Goal: Task Accomplishment & Management: Manage account settings

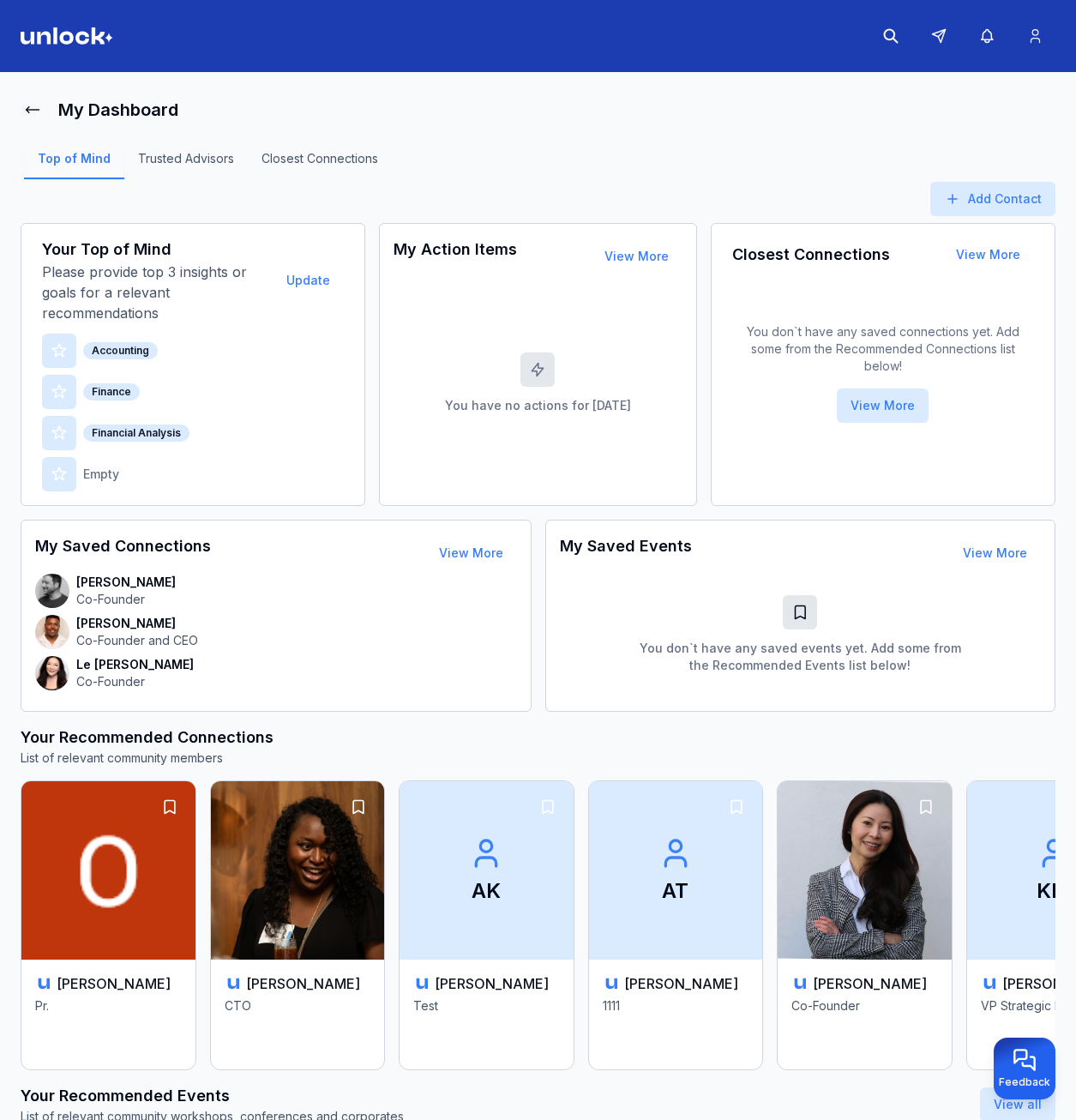
click at [472, 132] on div "Top of Mind Trusted Advisors Closest Connections" at bounding box center [538, 165] width 1035 height 76
click at [66, 35] on img at bounding box center [67, 36] width 92 height 17
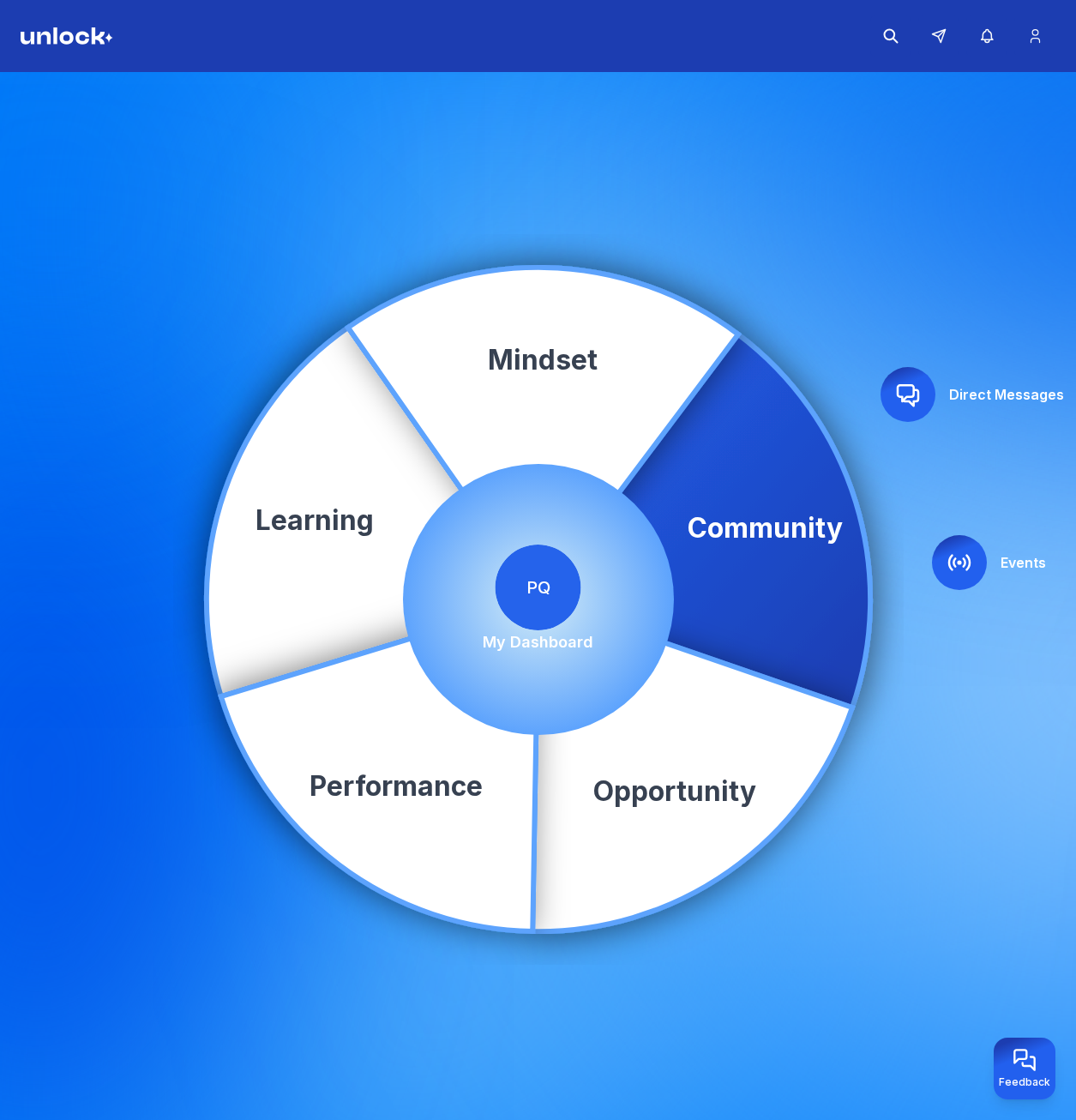
click at [537, 606] on span "PQ" at bounding box center [538, 587] width 85 height 85
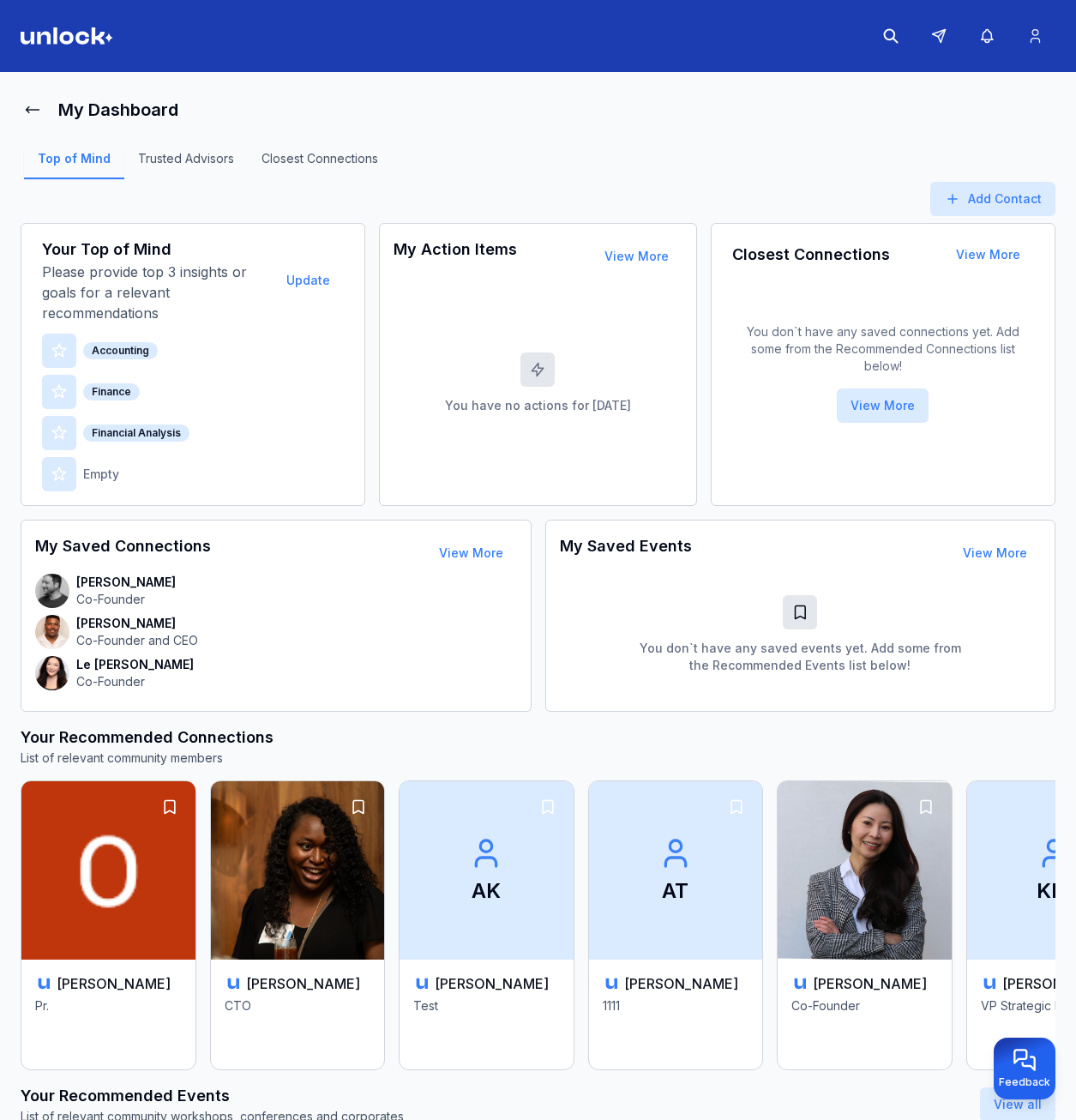
click at [559, 97] on div "My Dashboard" at bounding box center [538, 109] width 1035 height 35
click at [73, 38] on img at bounding box center [67, 36] width 92 height 17
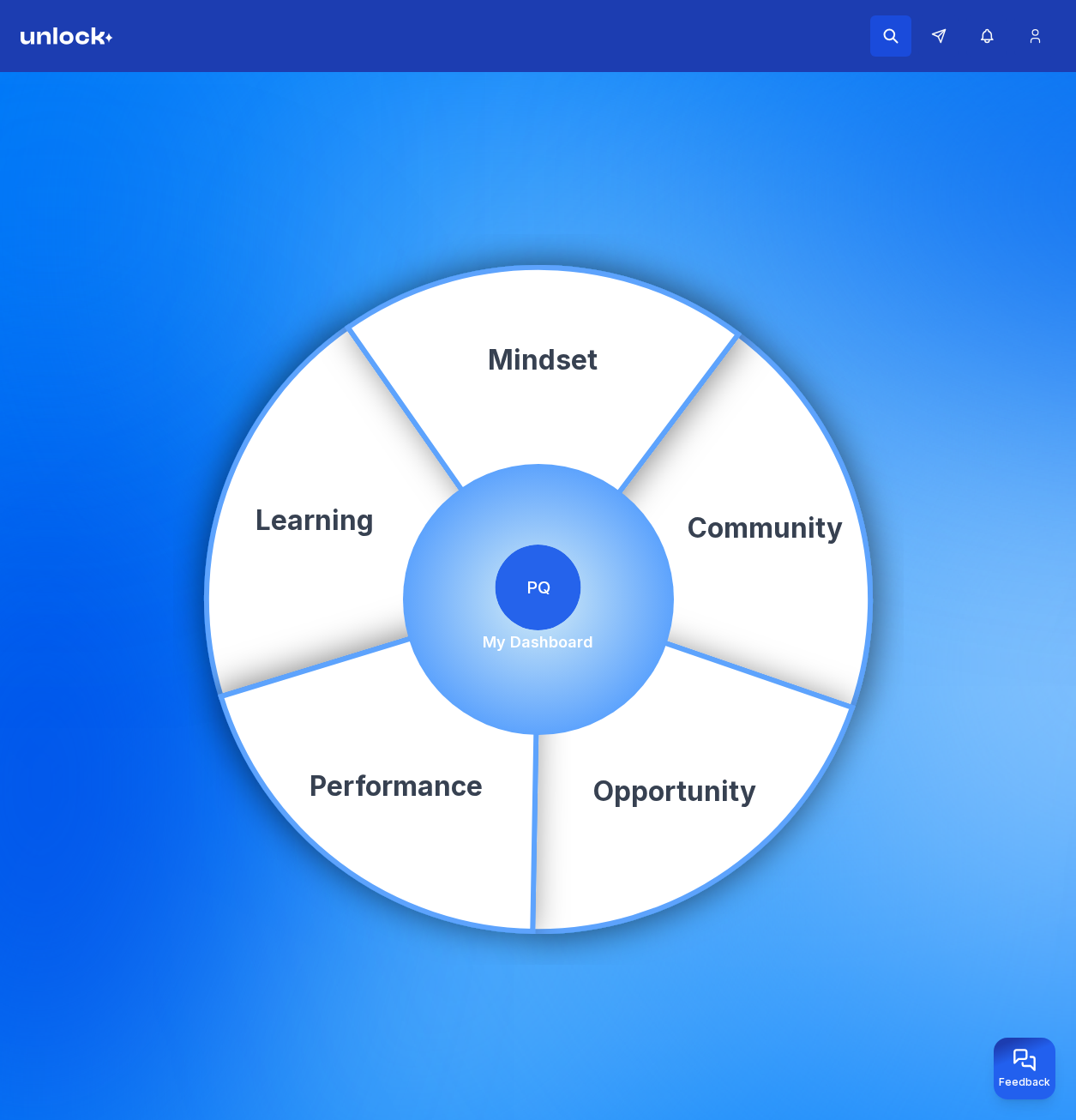
click at [884, 29] on icon at bounding box center [890, 36] width 17 height 17
click at [826, 41] on input at bounding box center [765, 36] width 291 height 35
click at [775, 140] on div "Community Learning Opportunity Performance Mindset PQ My Dashboard" at bounding box center [538, 600] width 1076 height 1055
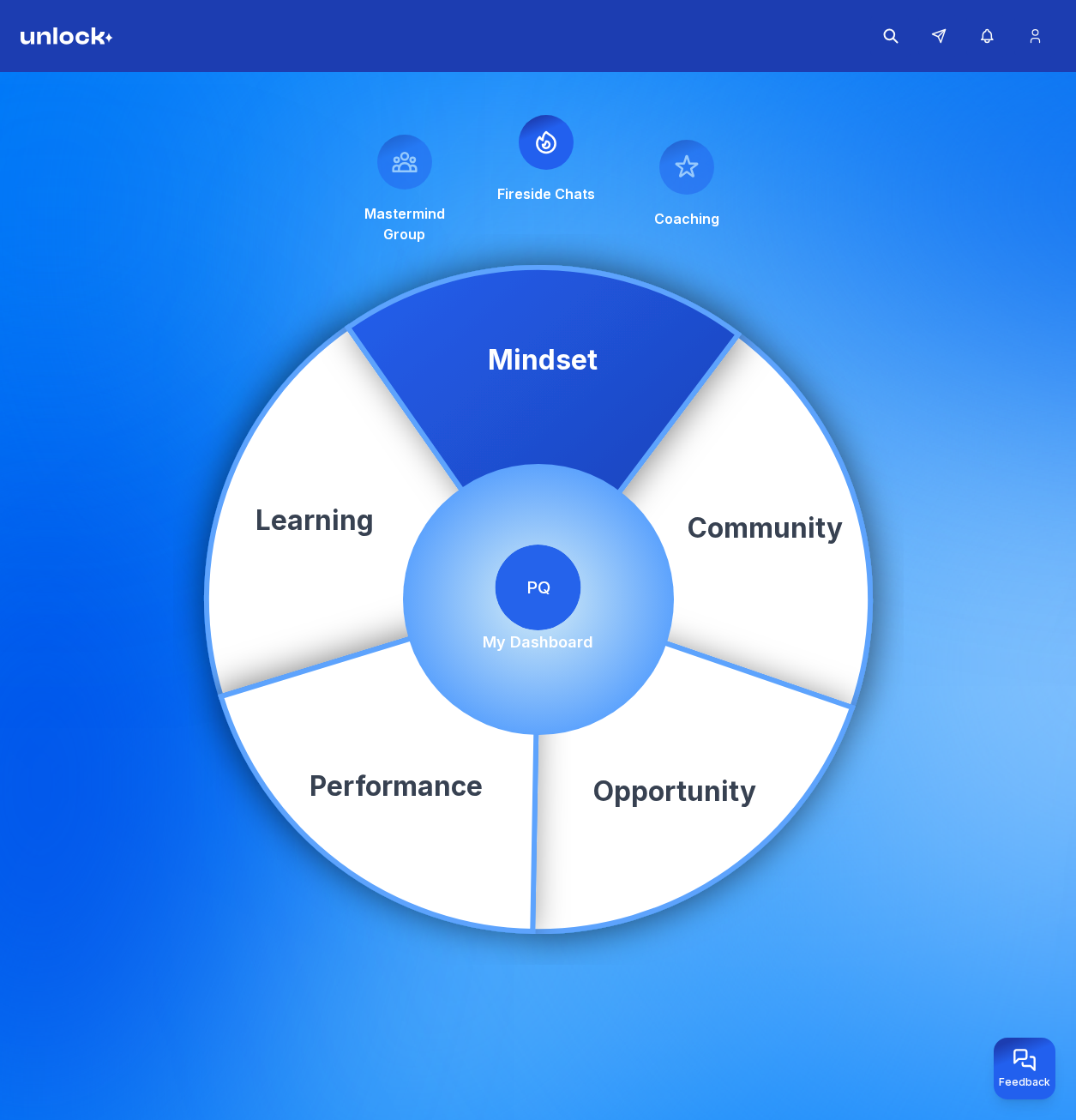
click at [570, 563] on span "PQ" at bounding box center [538, 587] width 85 height 85
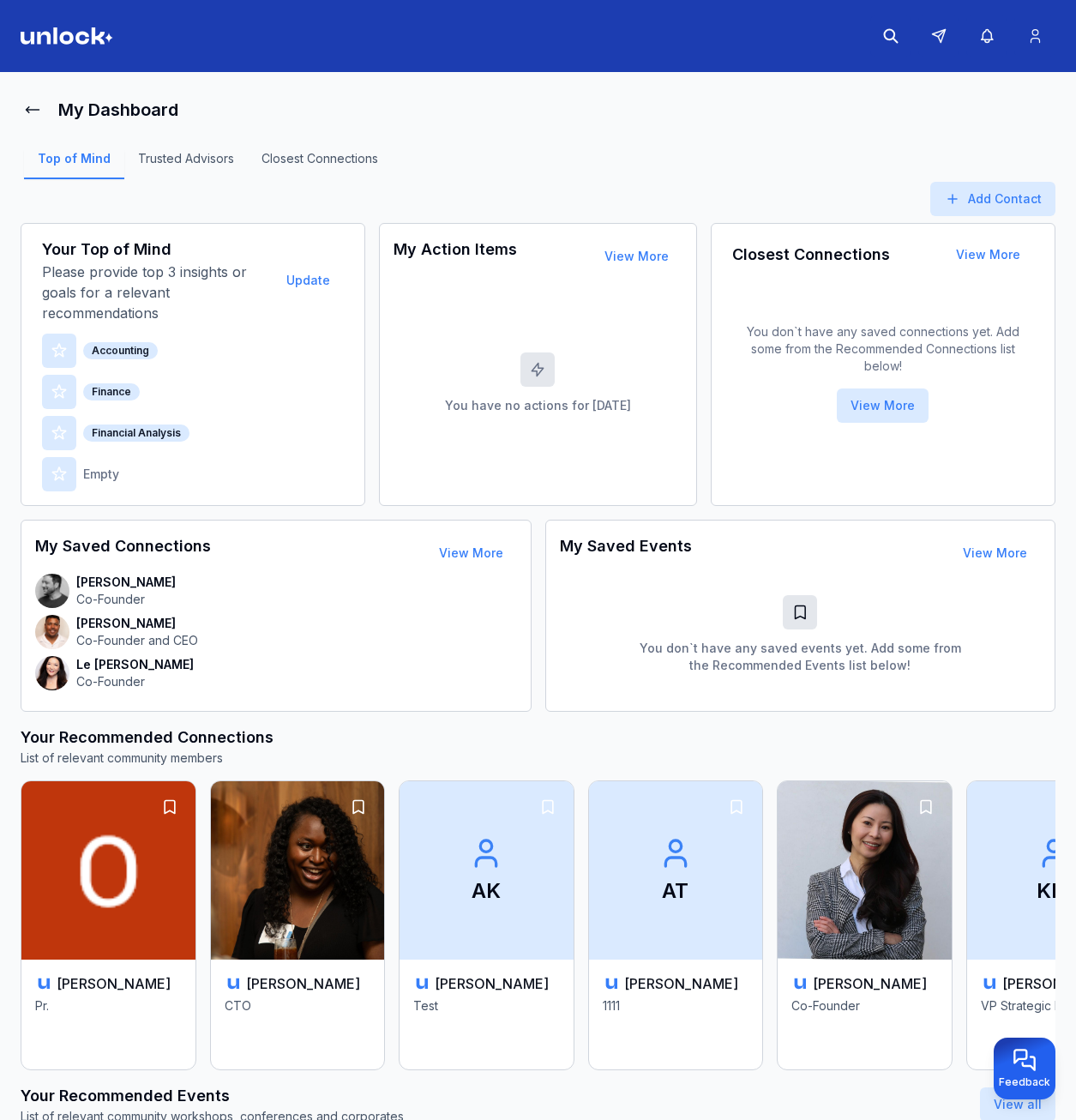
click at [40, 15] on header at bounding box center [538, 36] width 1076 height 73
click at [45, 27] on header at bounding box center [538, 36] width 1076 height 73
click at [53, 35] on img at bounding box center [67, 36] width 92 height 17
click at [93, 38] on img at bounding box center [67, 36] width 92 height 17
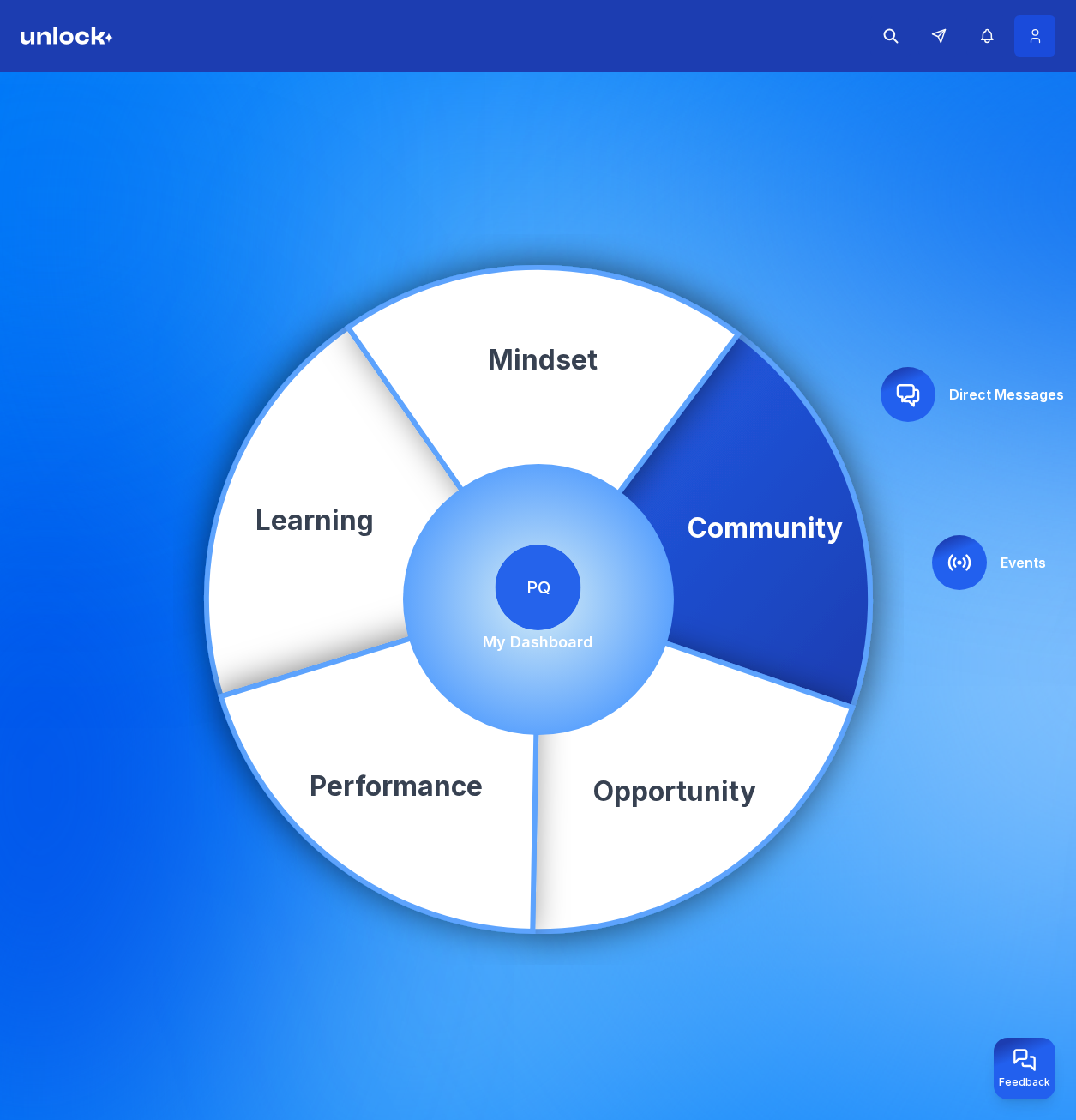
click at [1041, 40] on icon at bounding box center [1035, 36] width 18 height 17
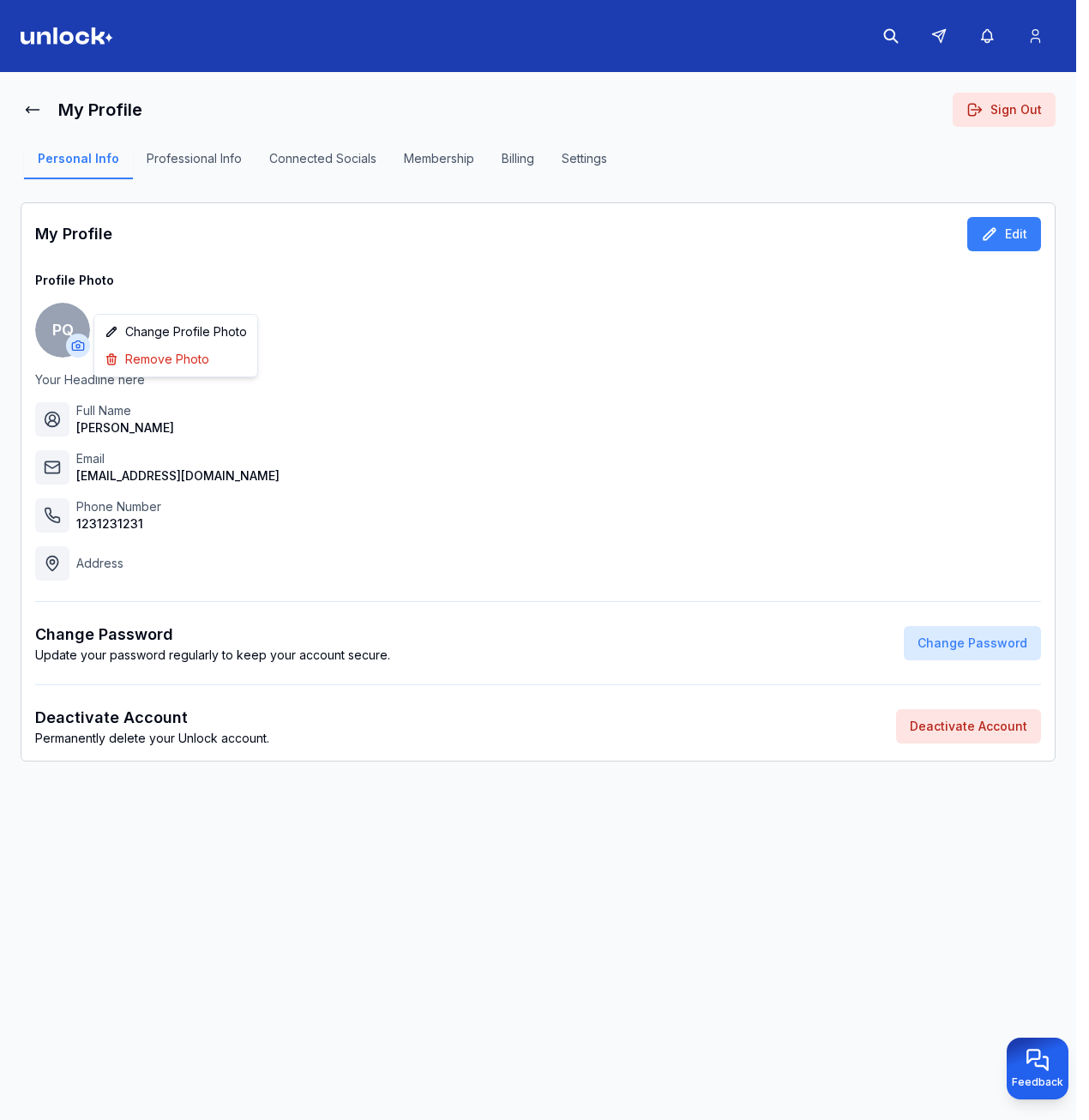
click at [74, 350] on html "My Profile Sign Out Personal Info Professional Info Connected Socials Membershi…" at bounding box center [544, 560] width 1089 height 1120
click at [137, 329] on span "Change Profile Photo" at bounding box center [186, 331] width 122 height 17
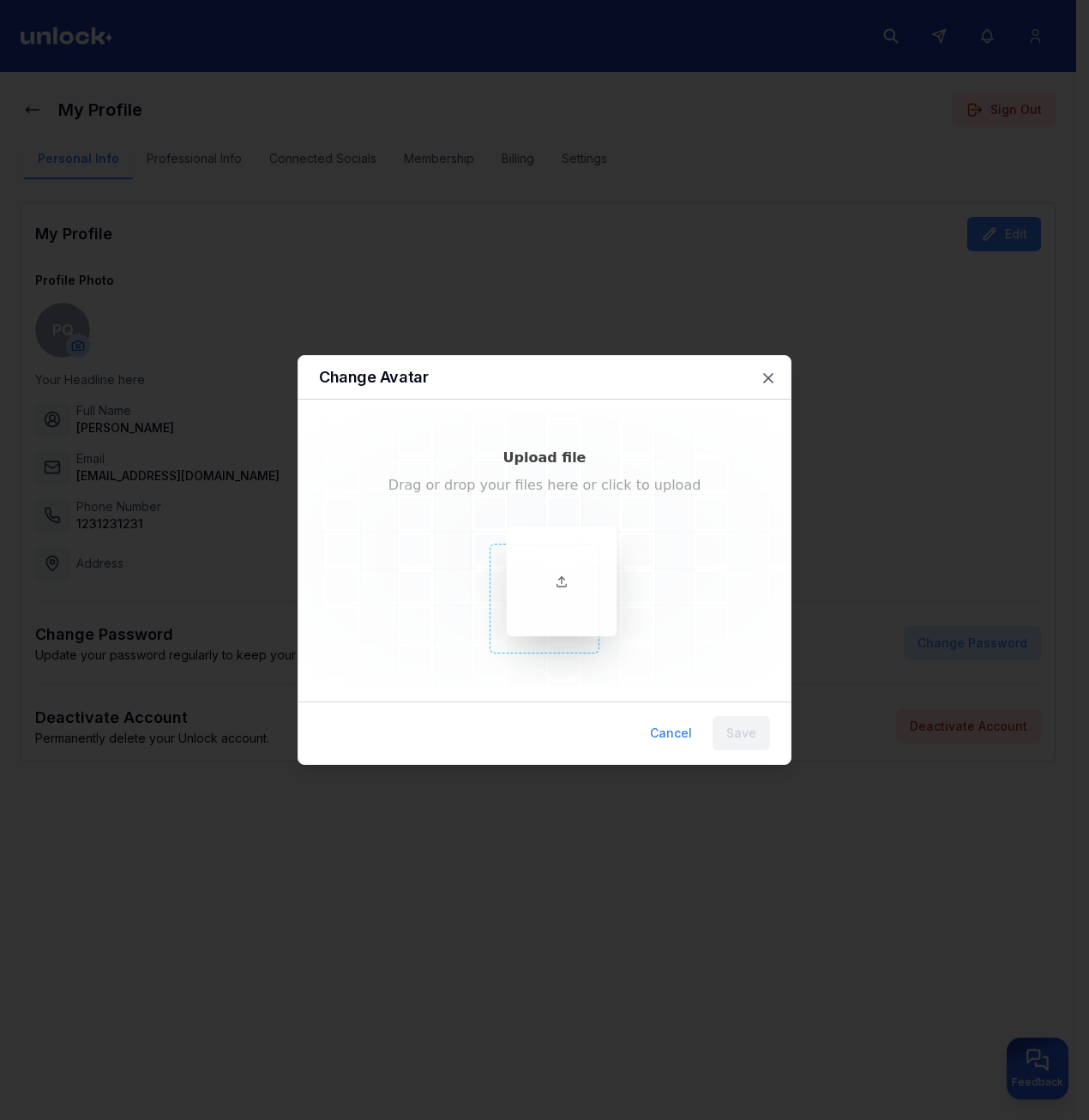
click at [567, 598] on div at bounding box center [561, 581] width 109 height 109
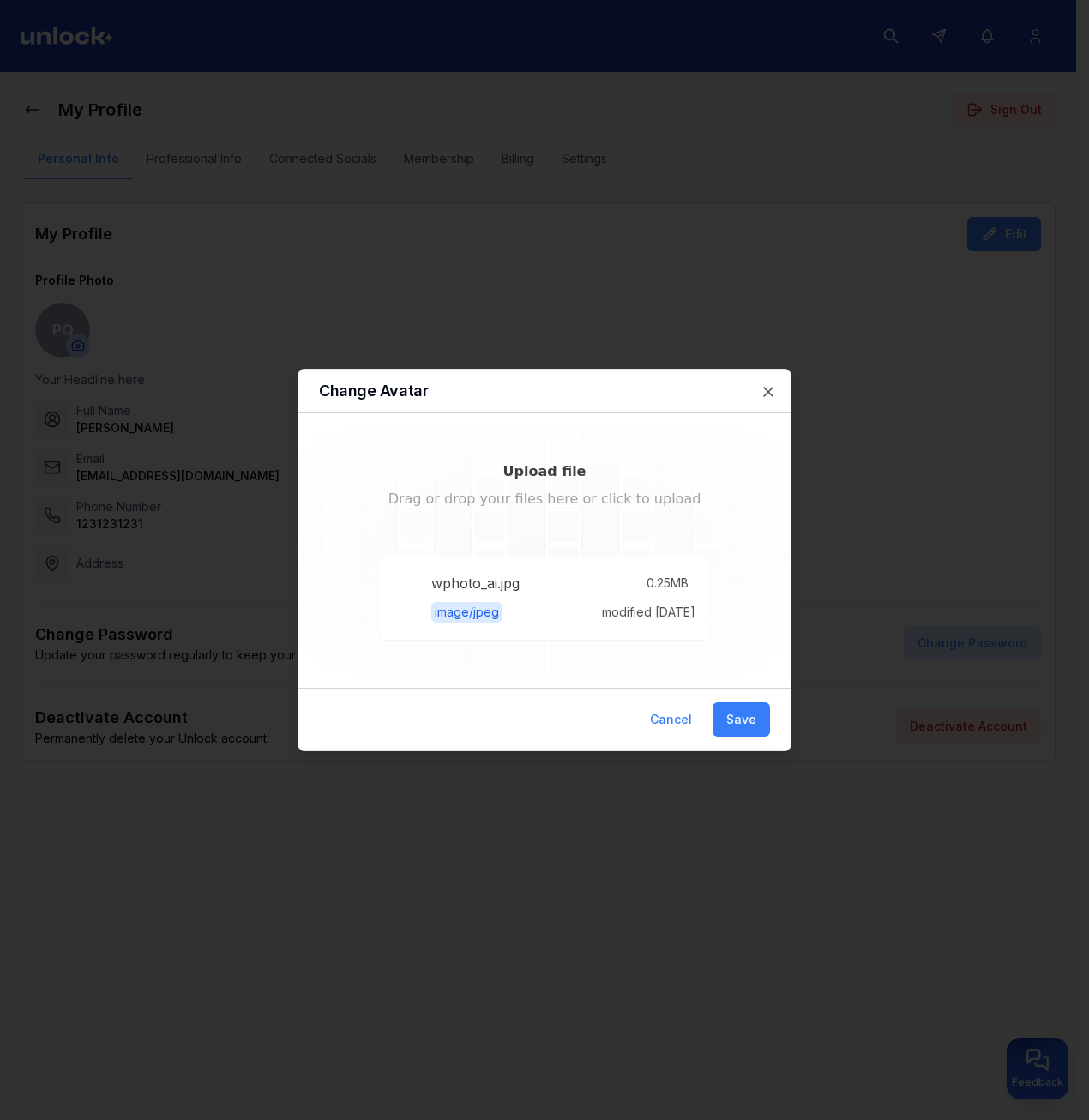
click at [567, 538] on div at bounding box center [563, 527] width 36 height 36
click at [756, 719] on button "Save" at bounding box center [741, 720] width 58 height 35
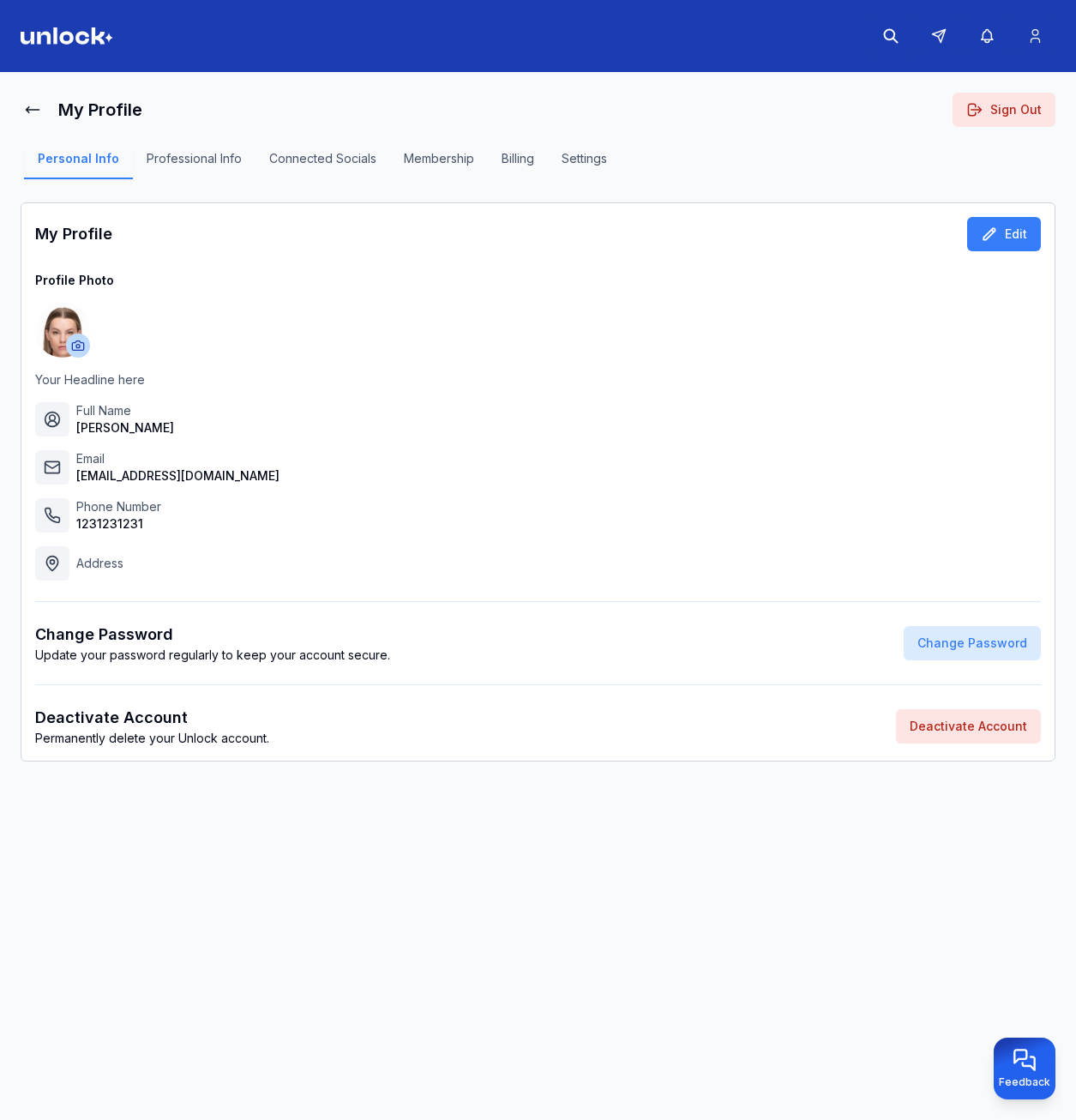
click at [156, 158] on button "Professional Info" at bounding box center [194, 164] width 122 height 29
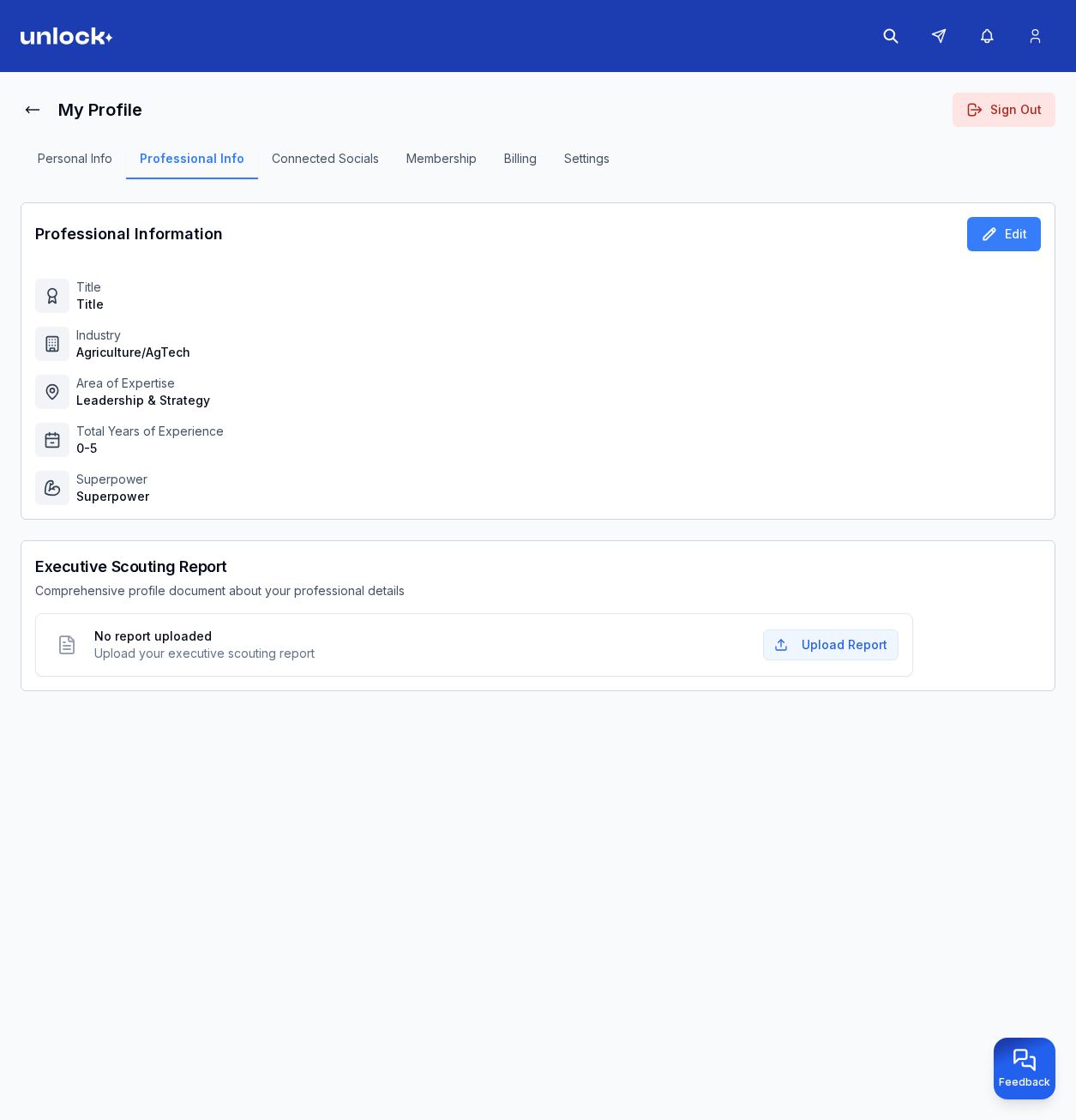
click at [80, 160] on button "Personal Info" at bounding box center [75, 164] width 102 height 29
click at [304, 163] on button "Connected Socials" at bounding box center [326, 164] width 135 height 29
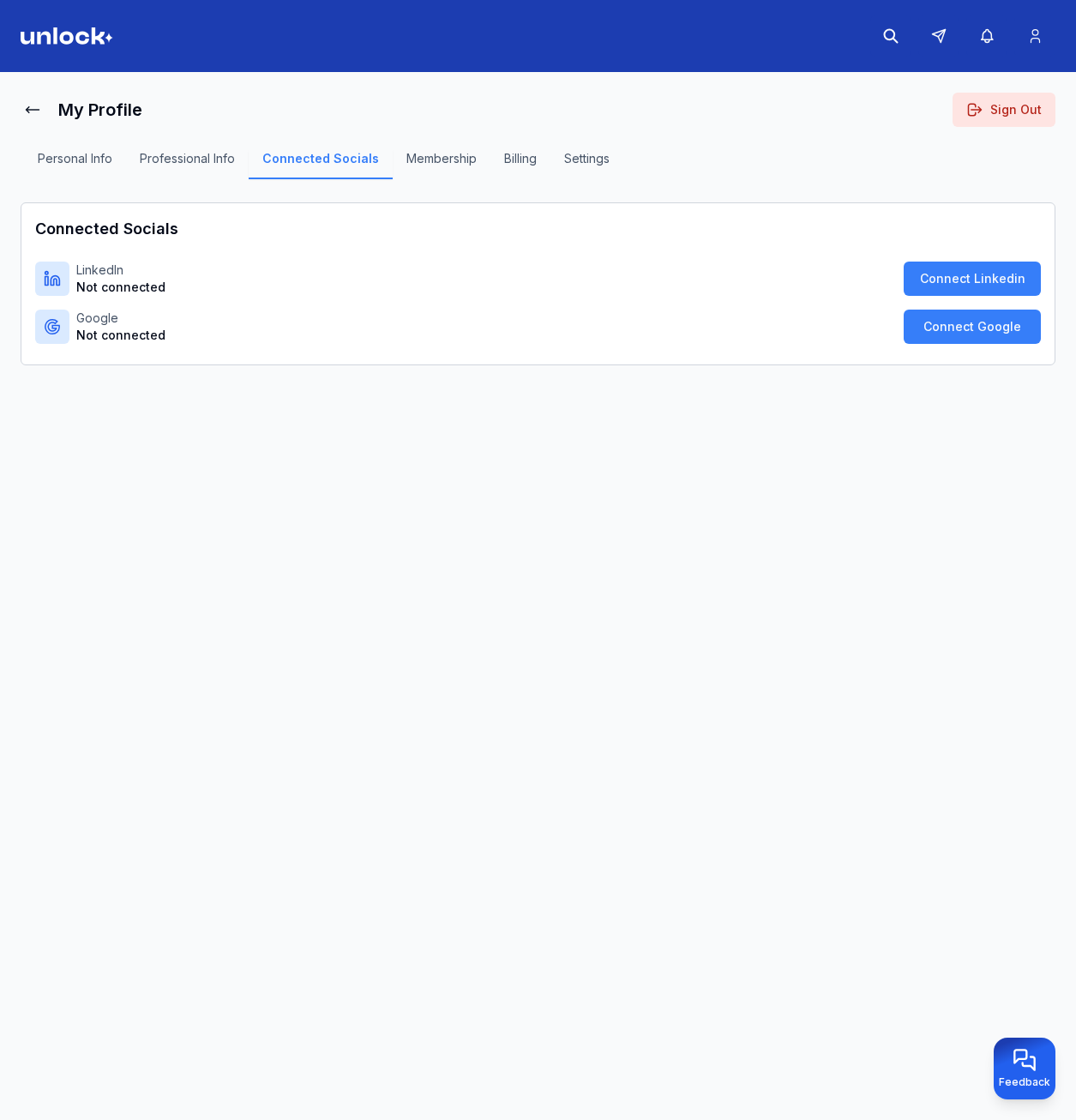
click at [473, 168] on button "Membership" at bounding box center [441, 164] width 97 height 29
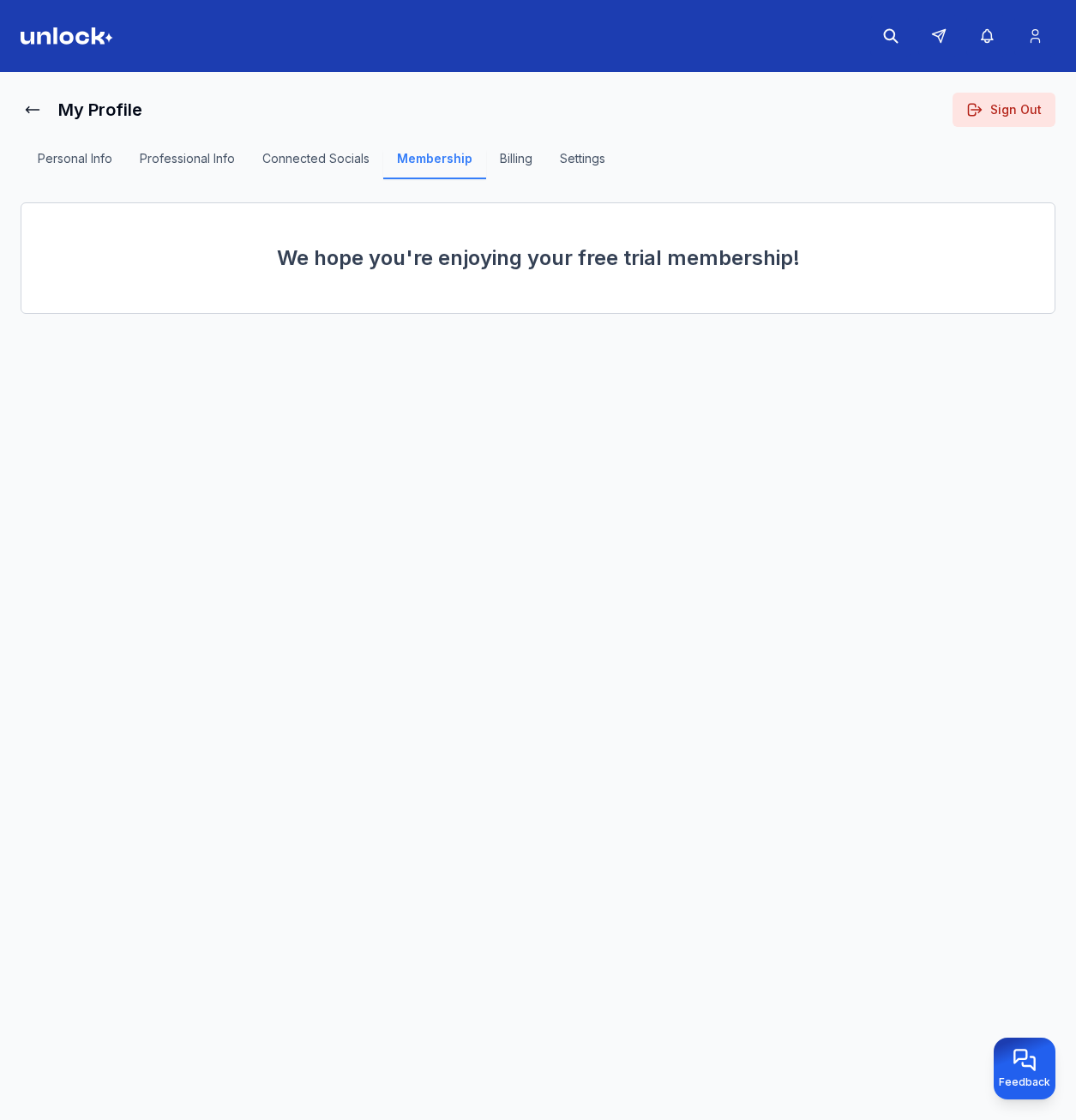
click at [508, 158] on button "Billing" at bounding box center [516, 164] width 60 height 29
click at [577, 156] on button "Settings" at bounding box center [582, 164] width 73 height 29
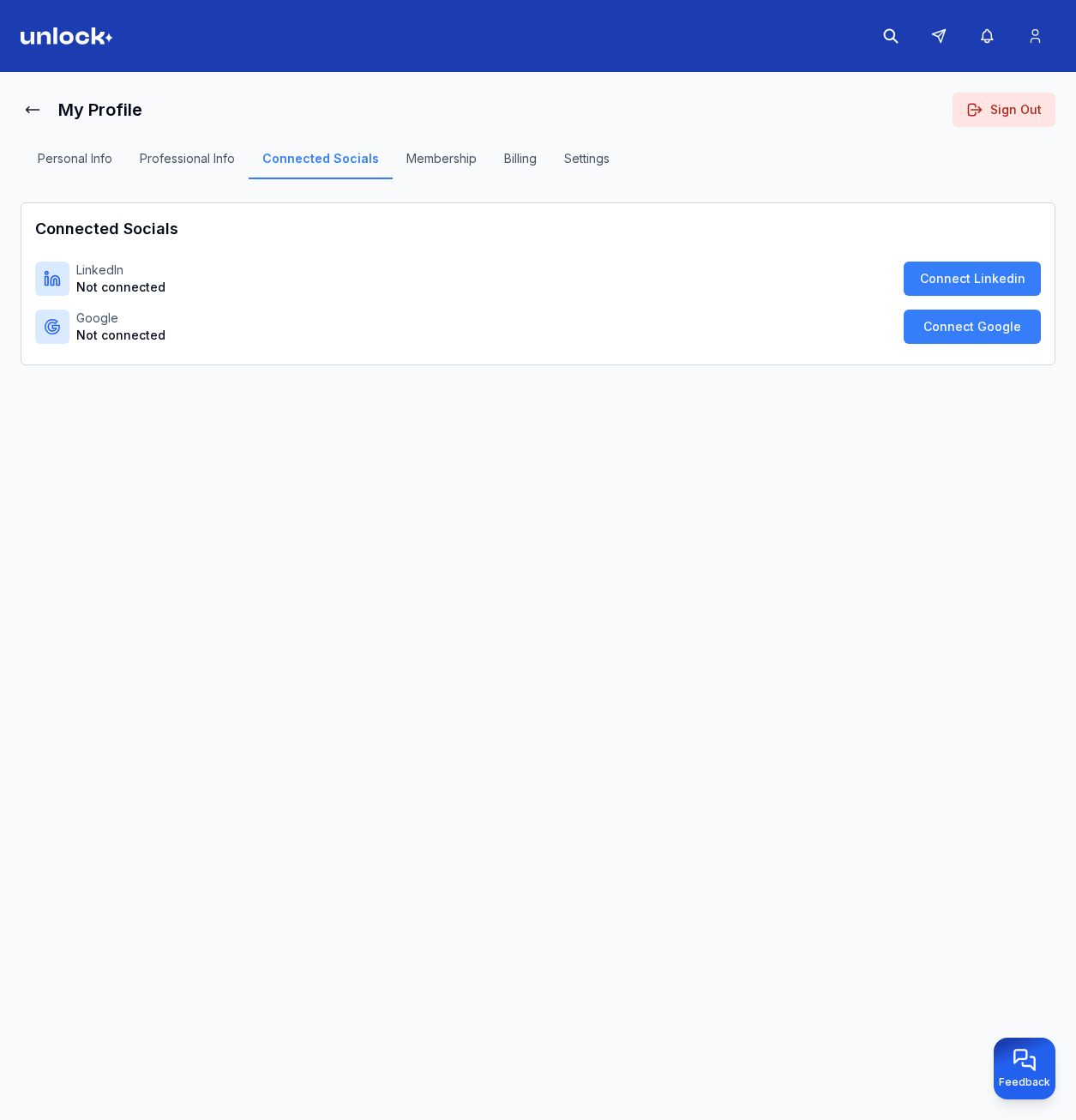
click at [206, 149] on div "Personal Info Professional Info Connected Socials Membership Billing Settings" at bounding box center [324, 164] width 606 height 35
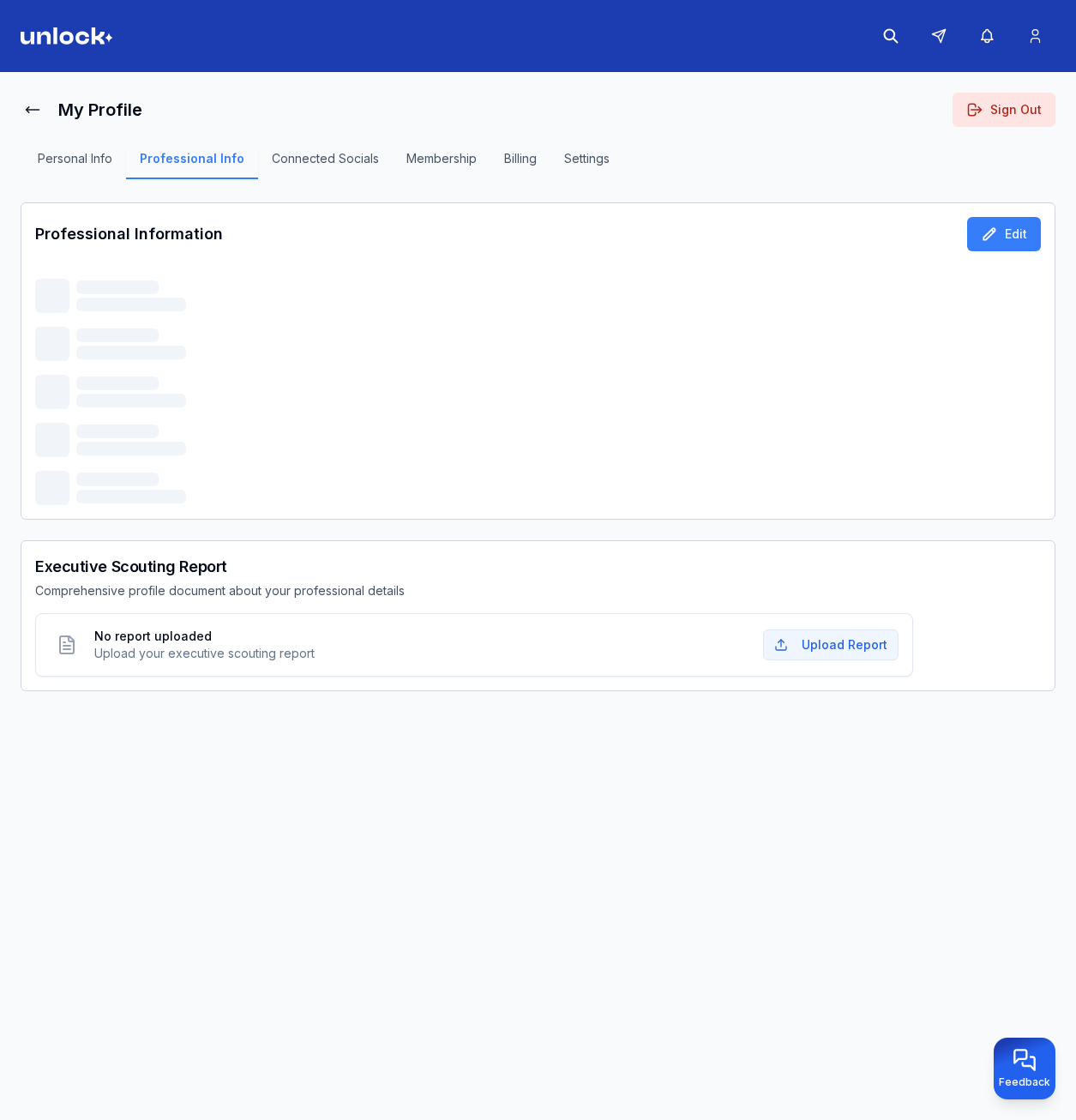
click at [321, 161] on button "Connected Socials" at bounding box center [326, 164] width 135 height 29
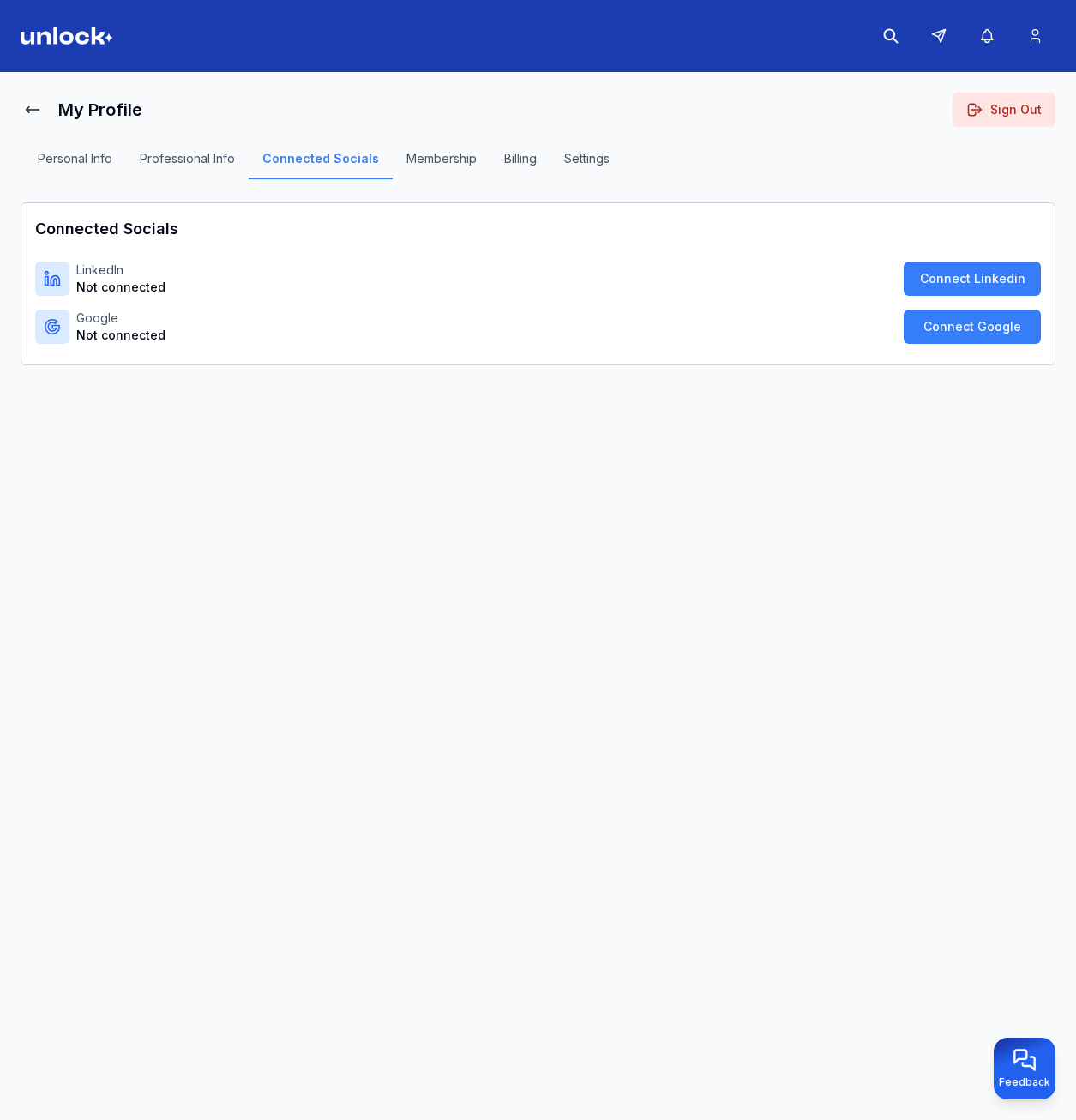
click at [420, 153] on button "Membership" at bounding box center [441, 164] width 97 height 29
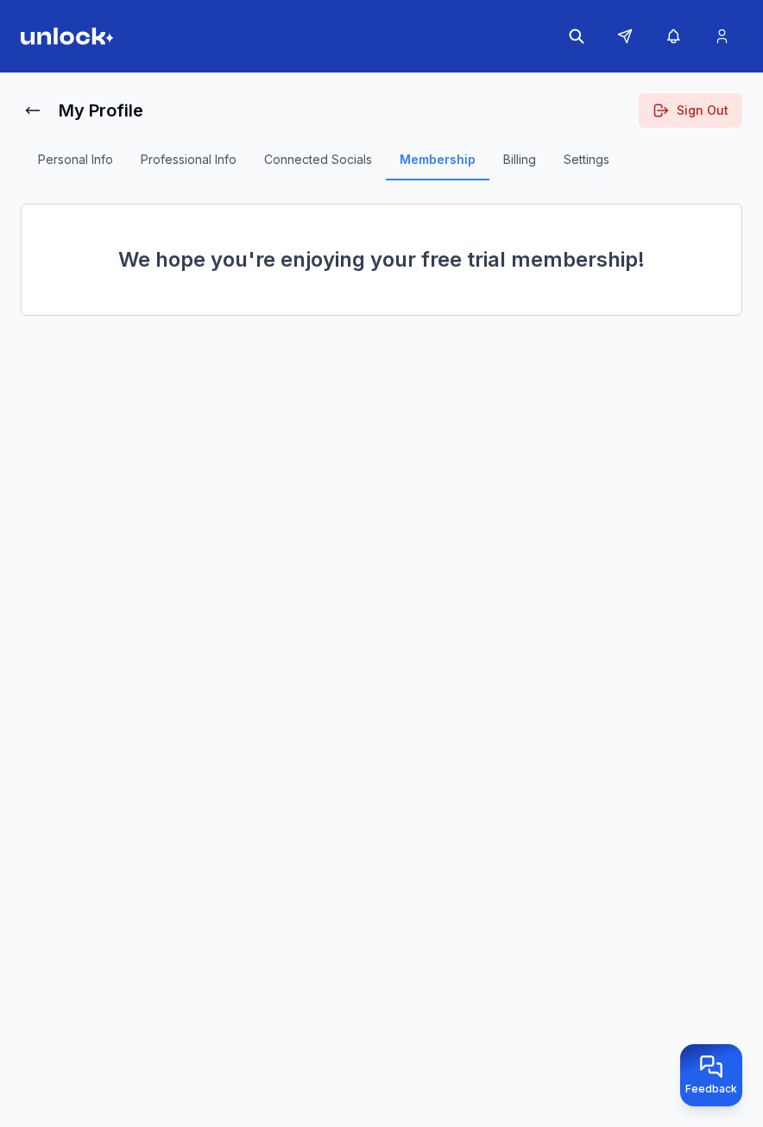
click at [508, 152] on button "Billing" at bounding box center [519, 165] width 60 height 29
click at [556, 163] on button "Settings" at bounding box center [586, 165] width 73 height 29
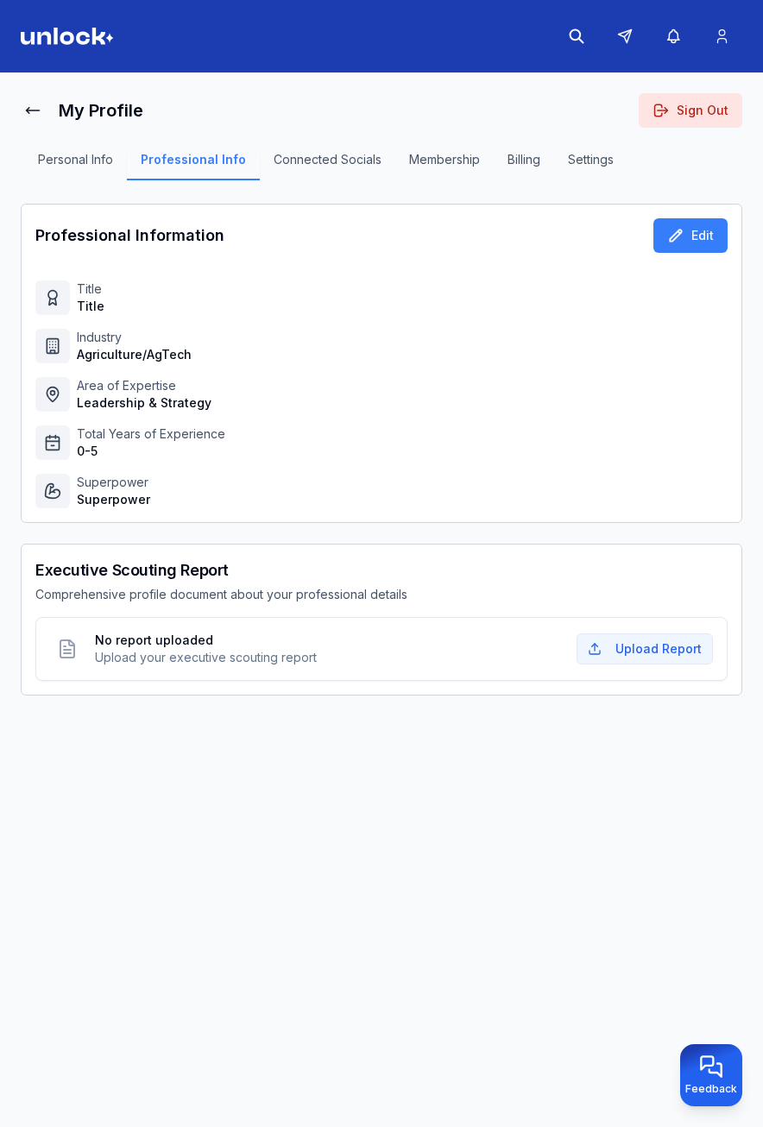
click at [107, 152] on button "Personal Info" at bounding box center [75, 165] width 103 height 29
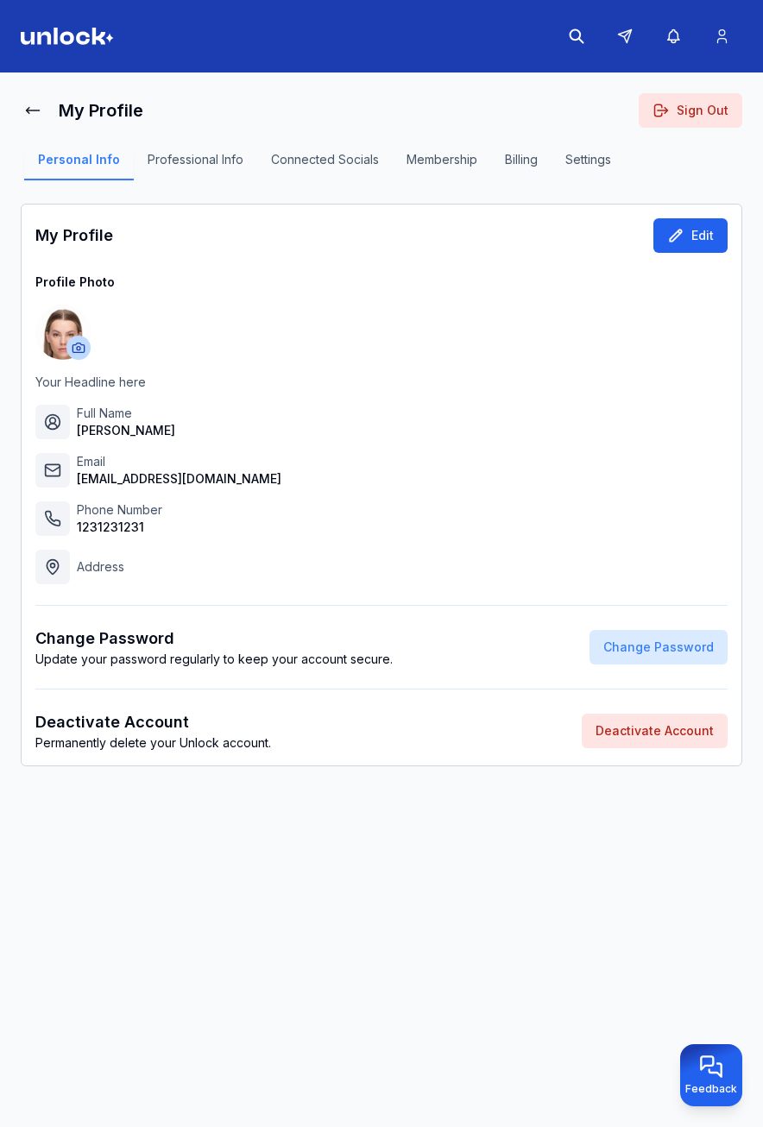
click at [716, 237] on button "Edit" at bounding box center [690, 235] width 74 height 35
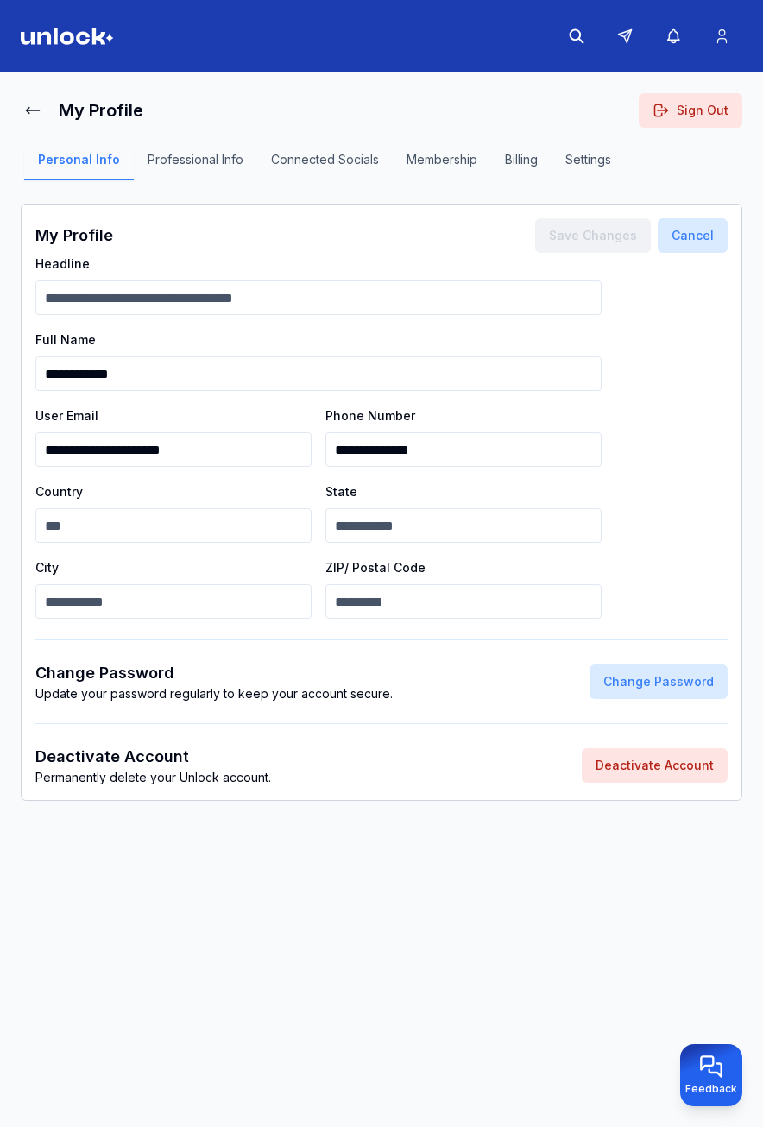
click at [162, 602] on input "City" at bounding box center [173, 601] width 276 height 35
click at [367, 608] on input "ZIP/ Postal Code" at bounding box center [463, 601] width 276 height 35
click at [188, 533] on input "Country" at bounding box center [173, 525] width 276 height 35
click at [411, 542] on input "State" at bounding box center [463, 525] width 276 height 35
click at [212, 531] on input "Country" at bounding box center [173, 525] width 276 height 35
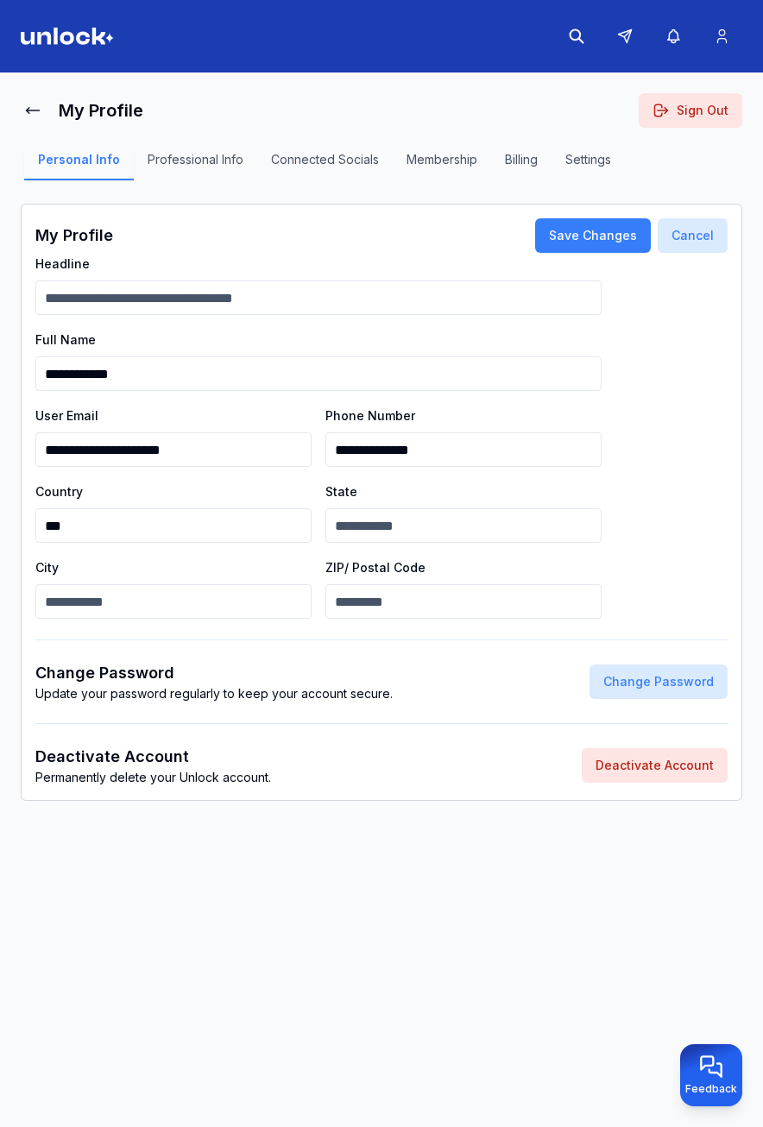
type input "***"
click at [424, 524] on input "State" at bounding box center [463, 525] width 276 height 35
type input "*******"
click at [629, 239] on button "Save Changes" at bounding box center [593, 235] width 116 height 35
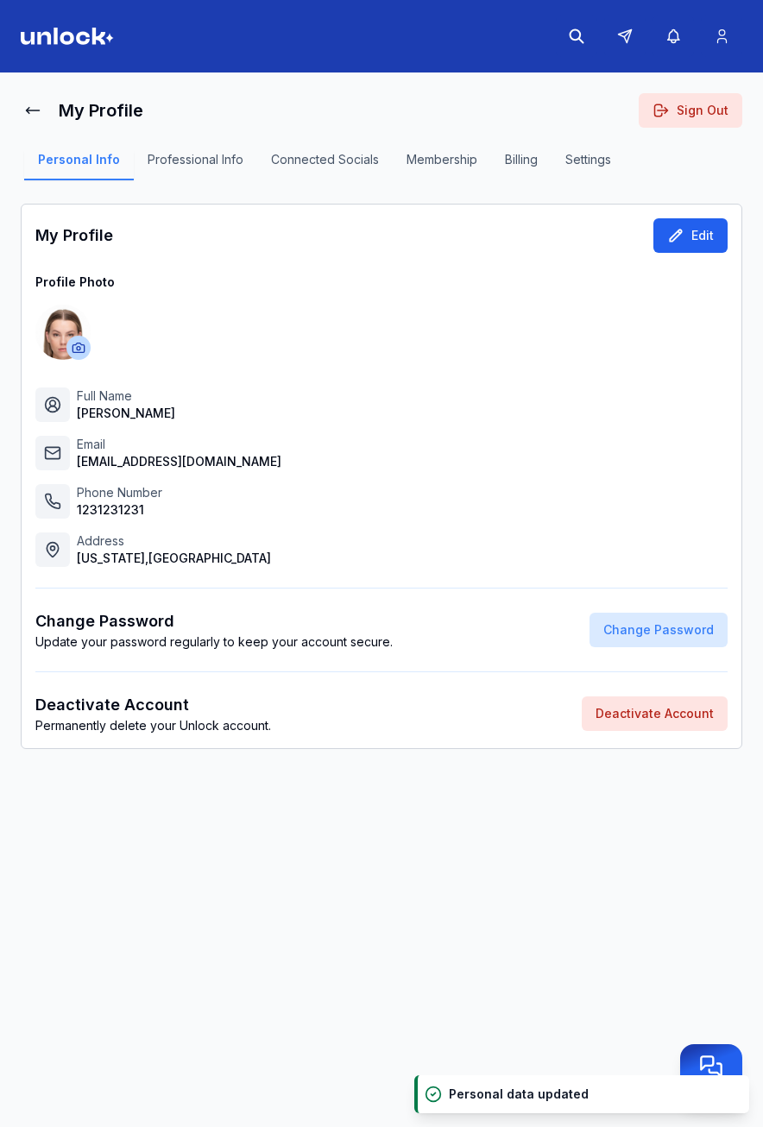
click at [697, 243] on button "Edit" at bounding box center [690, 235] width 74 height 35
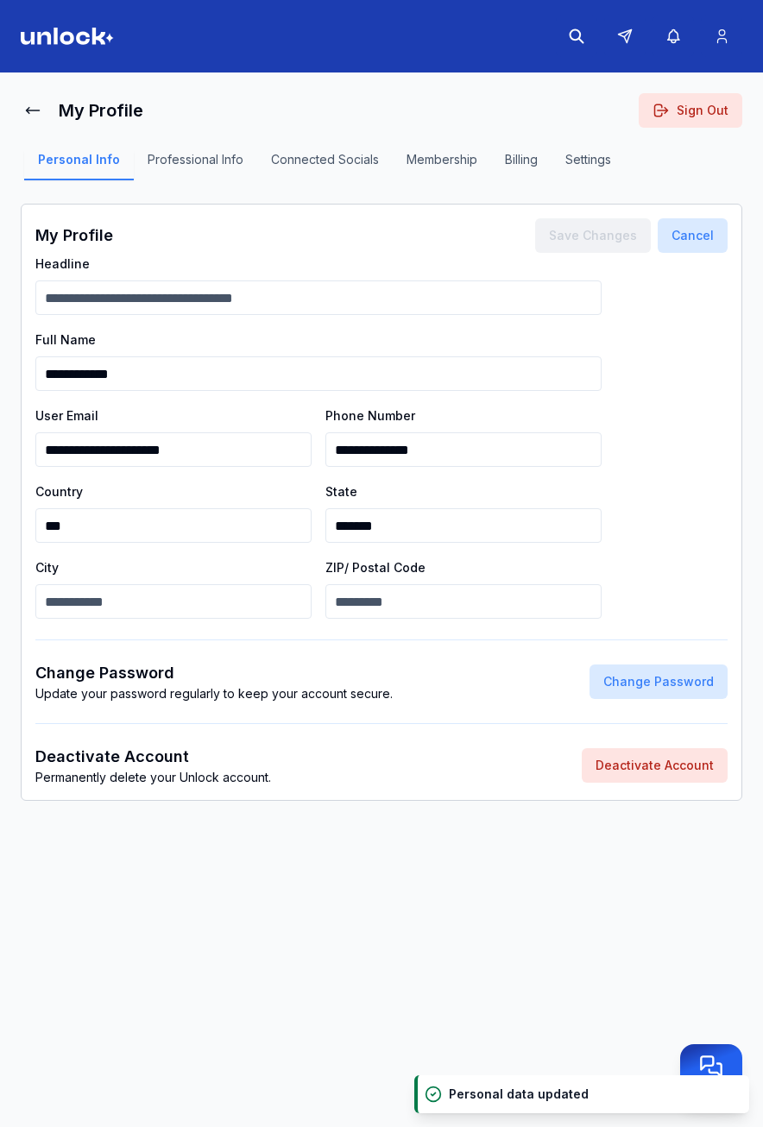
drag, startPoint x: 197, startPoint y: 585, endPoint x: 198, endPoint y: 598, distance: 13.0
click at [195, 586] on input "City" at bounding box center [173, 601] width 276 height 35
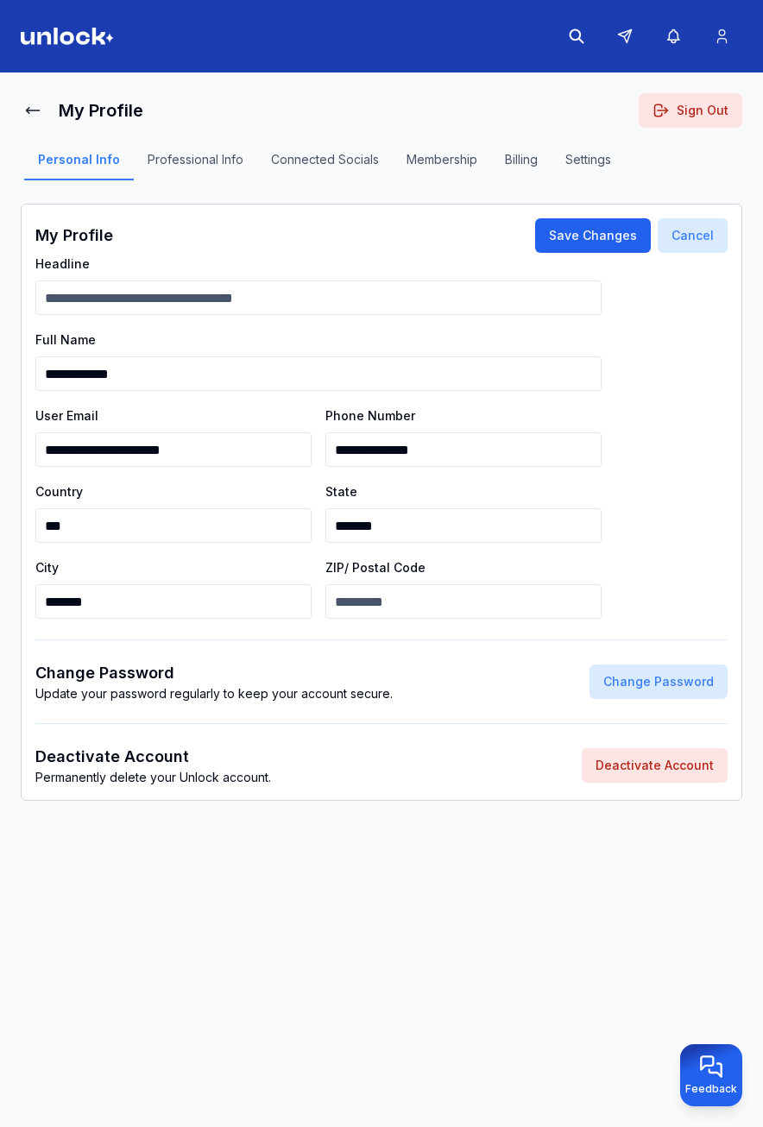
type input "*******"
click at [626, 230] on button "Save Changes" at bounding box center [593, 235] width 116 height 35
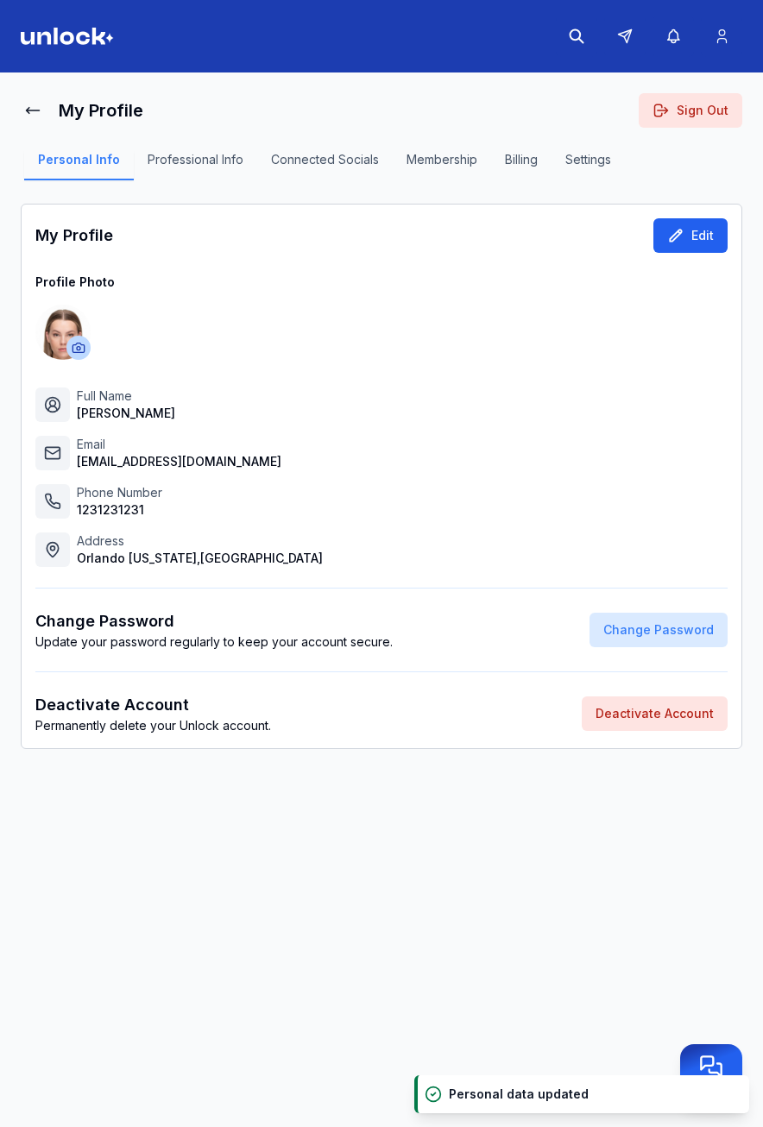
click at [679, 236] on icon at bounding box center [675, 235] width 17 height 17
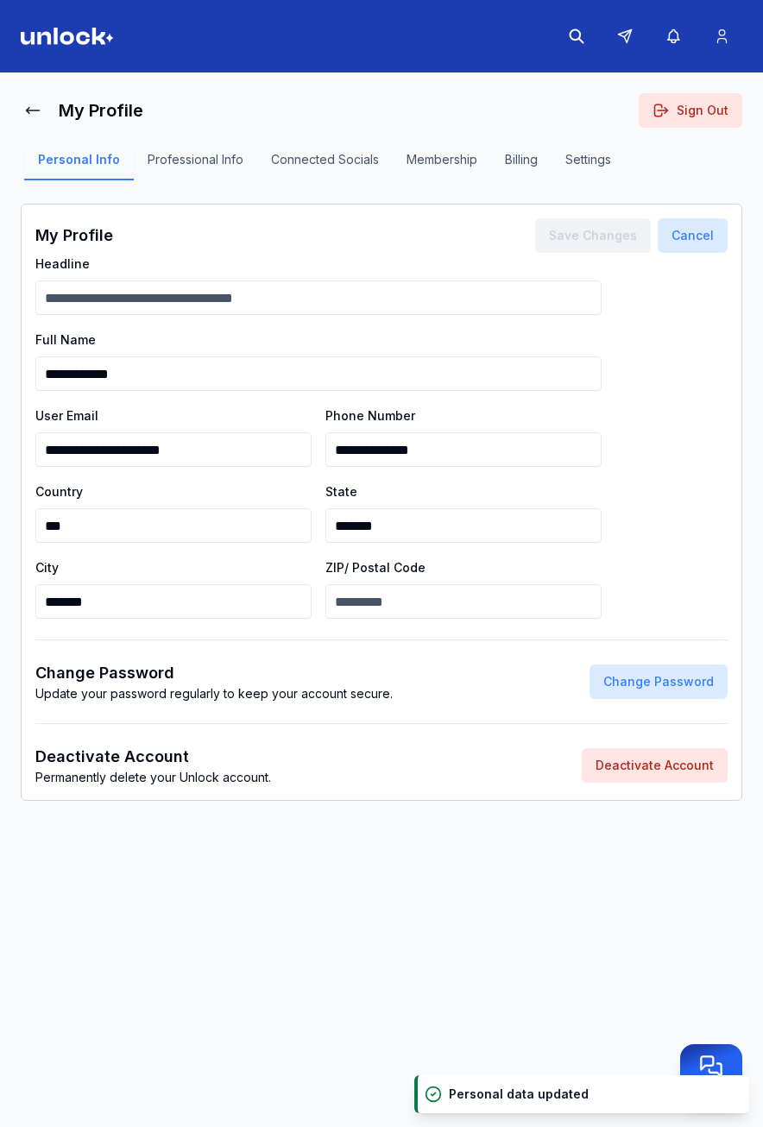
click at [471, 605] on input "ZIP/ Postal Code" at bounding box center [463, 601] width 276 height 35
type input "*****"
click at [617, 226] on button "Save Changes" at bounding box center [593, 235] width 116 height 35
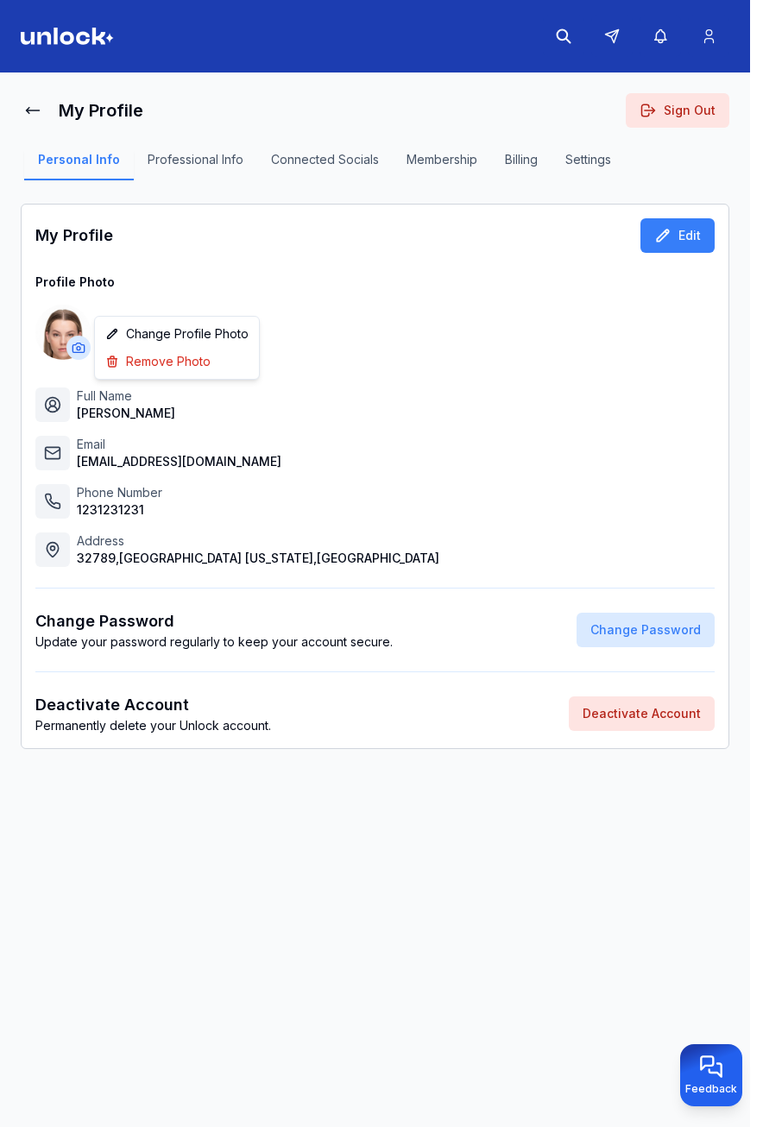
click at [79, 350] on html "My Profile Sign Out Personal Info Professional Info Connected Socials Membershi…" at bounding box center [381, 563] width 763 height 1127
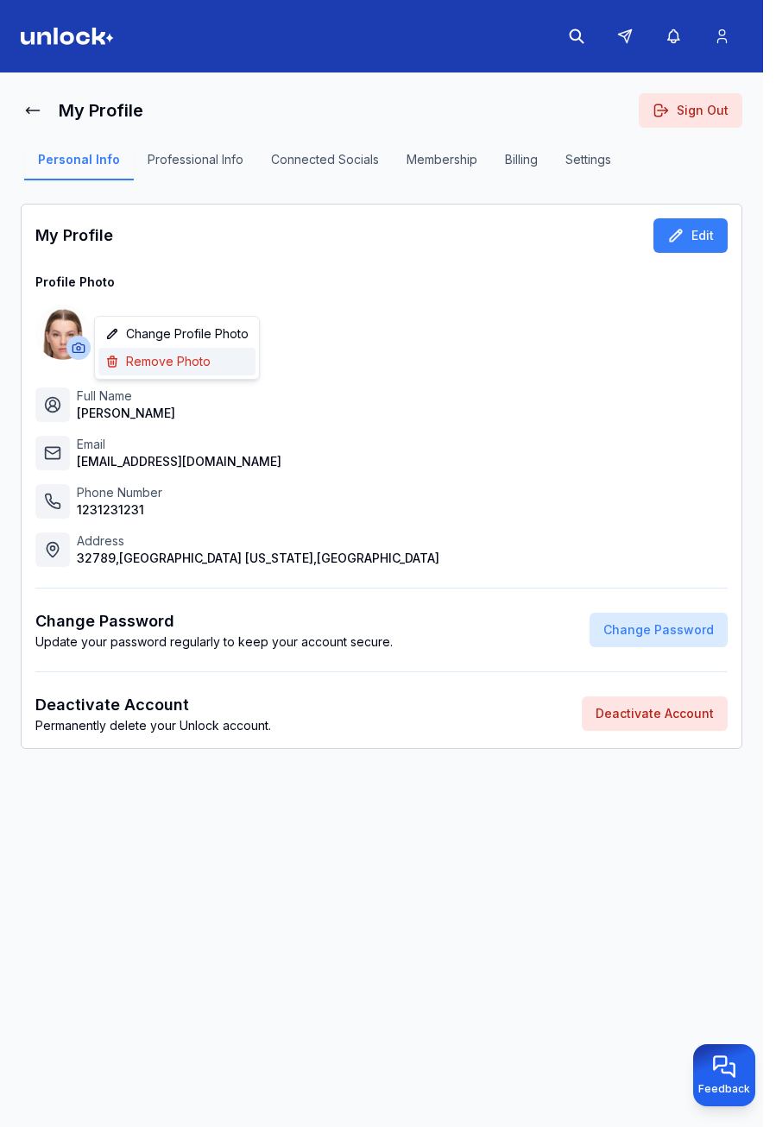
click at [177, 369] on span "Remove Photo" at bounding box center [168, 361] width 85 height 17
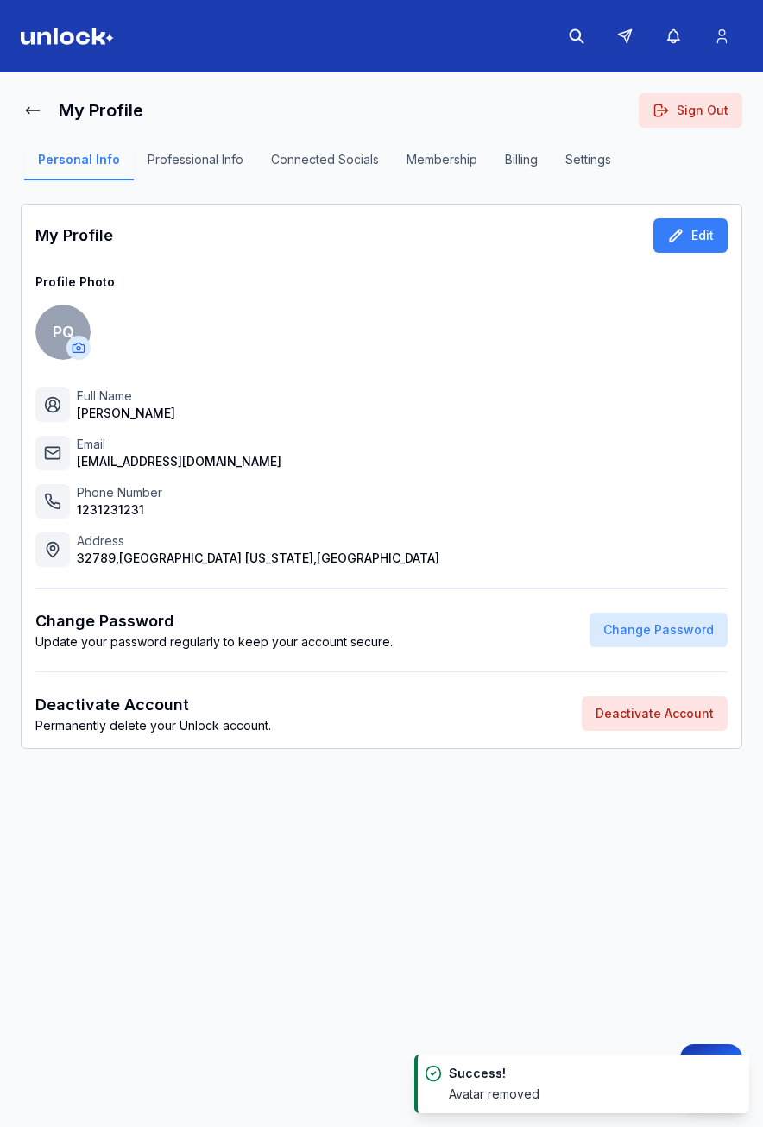
click at [79, 348] on html "My Profile Sign Out Personal Info Professional Info Connected Socials Membershi…" at bounding box center [381, 563] width 763 height 1127
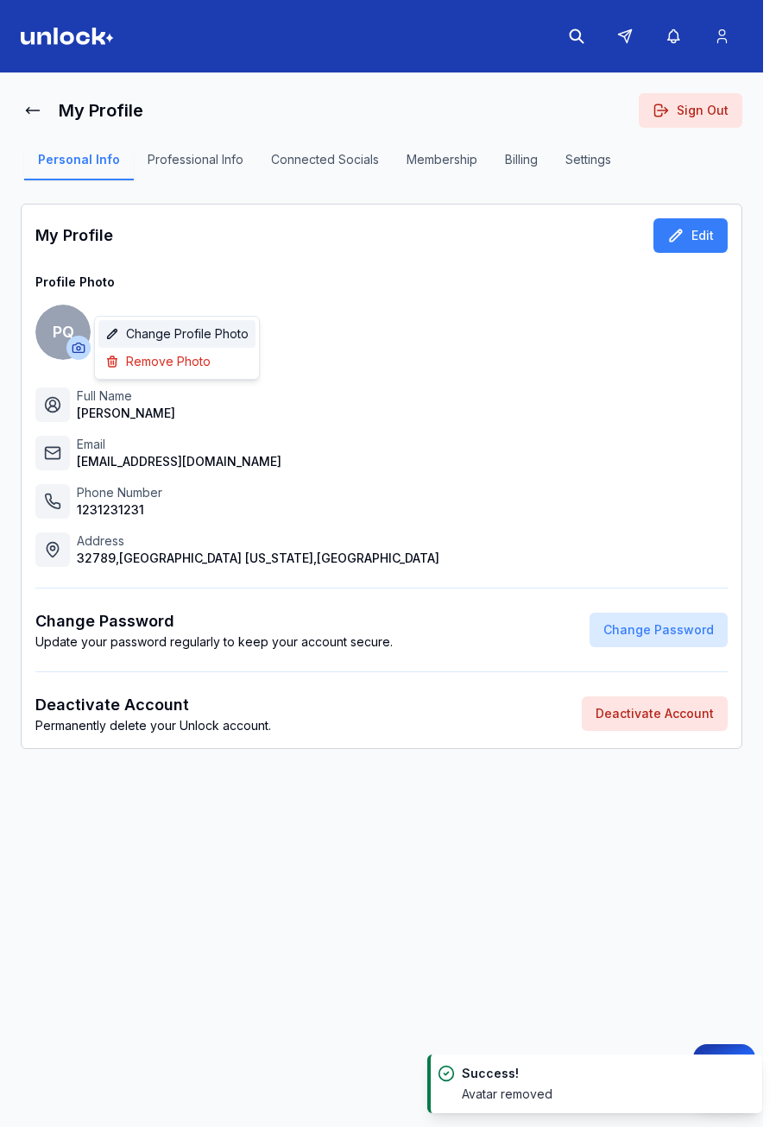
click at [183, 339] on span "Change Profile Photo" at bounding box center [187, 333] width 123 height 17
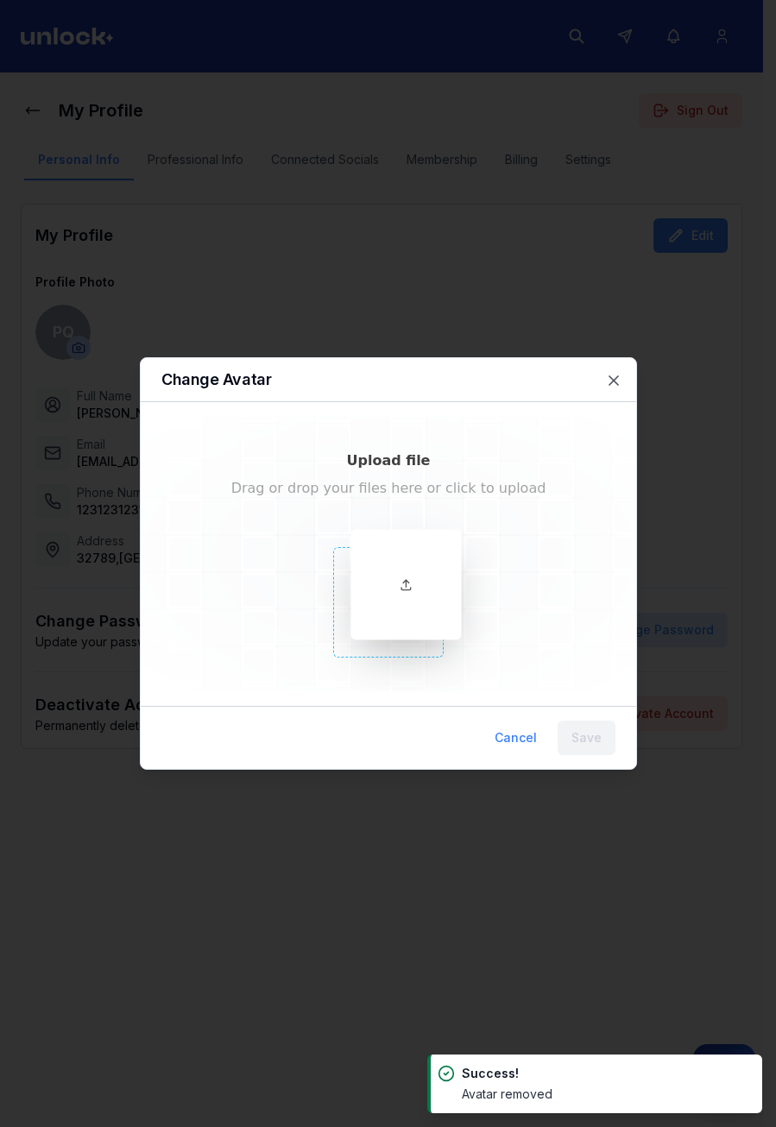
click at [416, 571] on div at bounding box center [405, 585] width 110 height 110
click at [529, 733] on button "Cancel" at bounding box center [516, 738] width 70 height 35
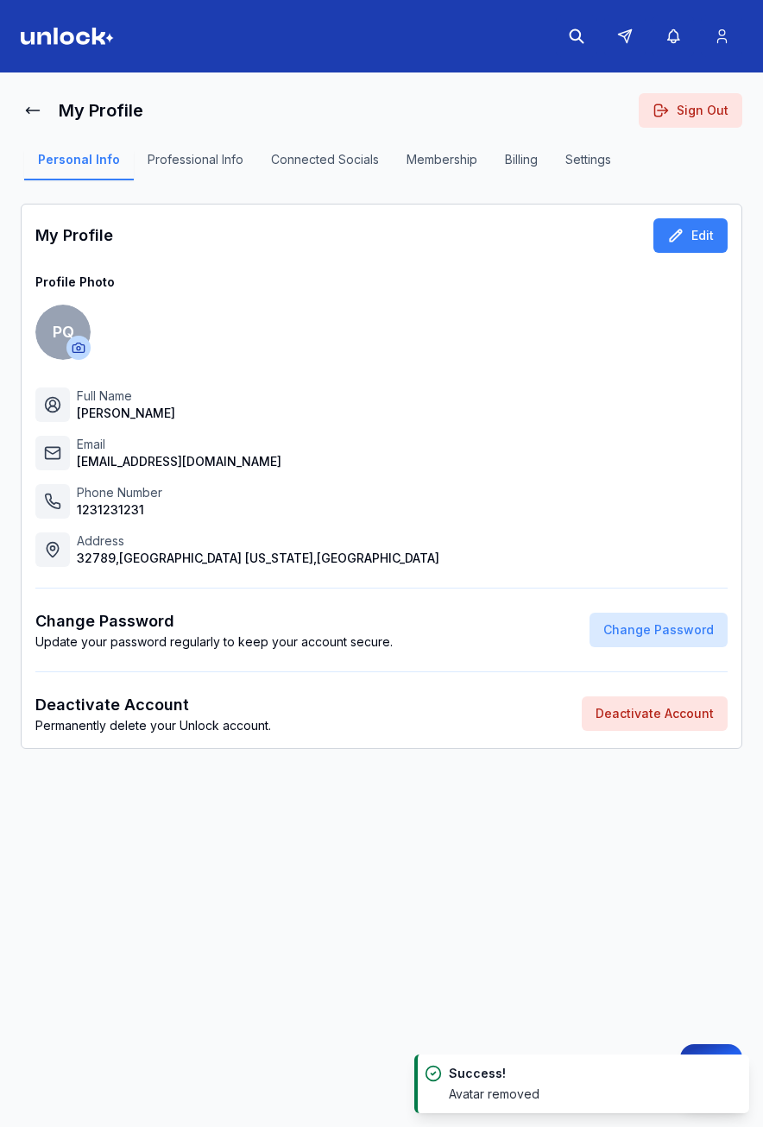
click at [169, 163] on button "Professional Info" at bounding box center [195, 165] width 123 height 29
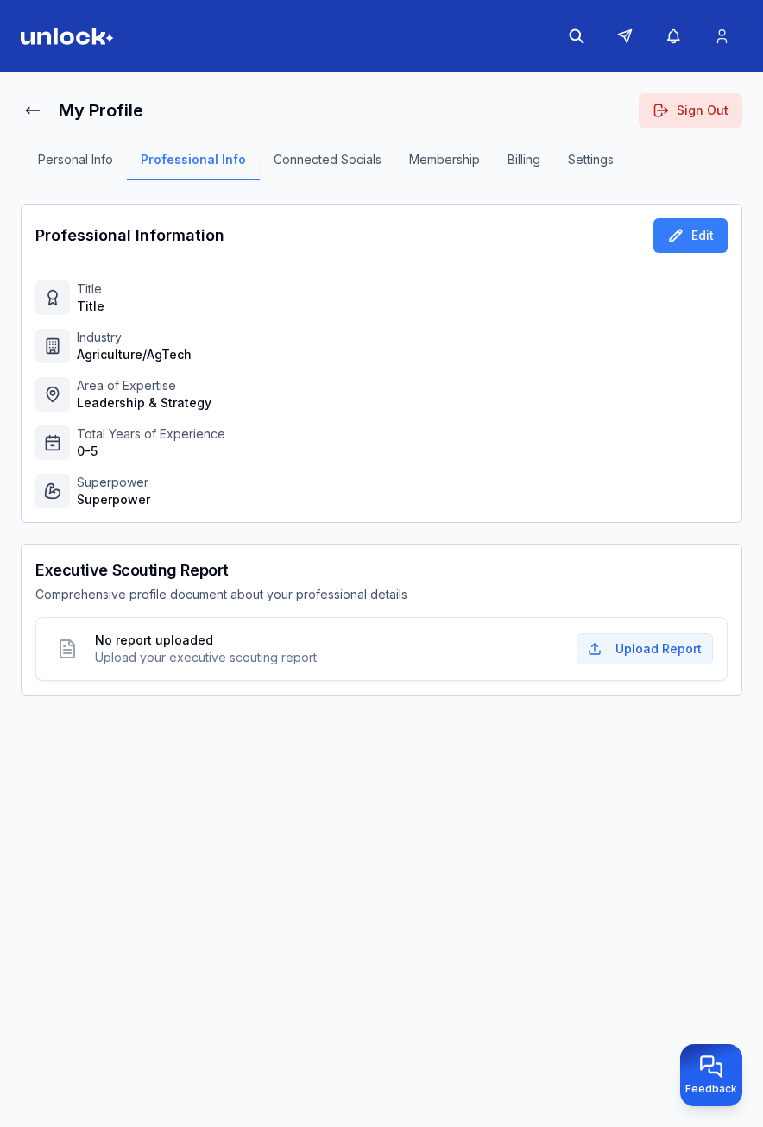
click at [91, 163] on button "Personal Info" at bounding box center [75, 165] width 103 height 29
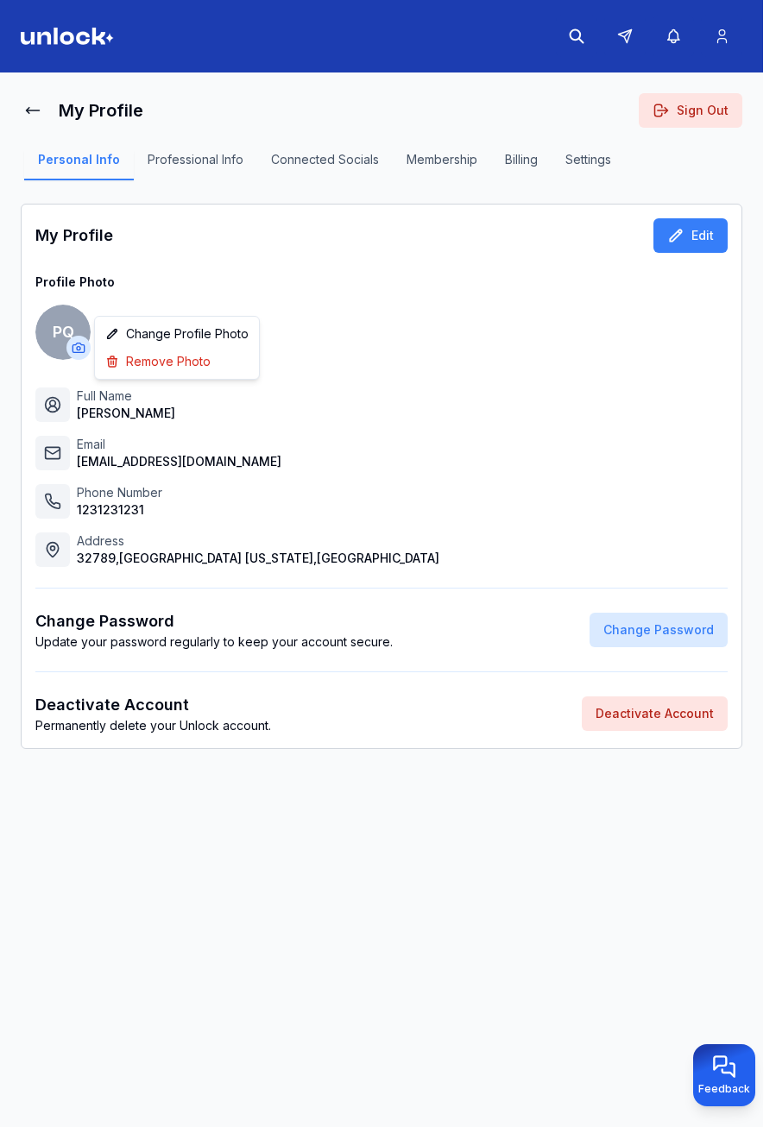
click at [75, 350] on html "My Profile Sign Out Personal Info Professional Info Connected Socials Membershi…" at bounding box center [388, 563] width 776 height 1127
click at [188, 334] on span "Change Profile Photo" at bounding box center [187, 333] width 123 height 17
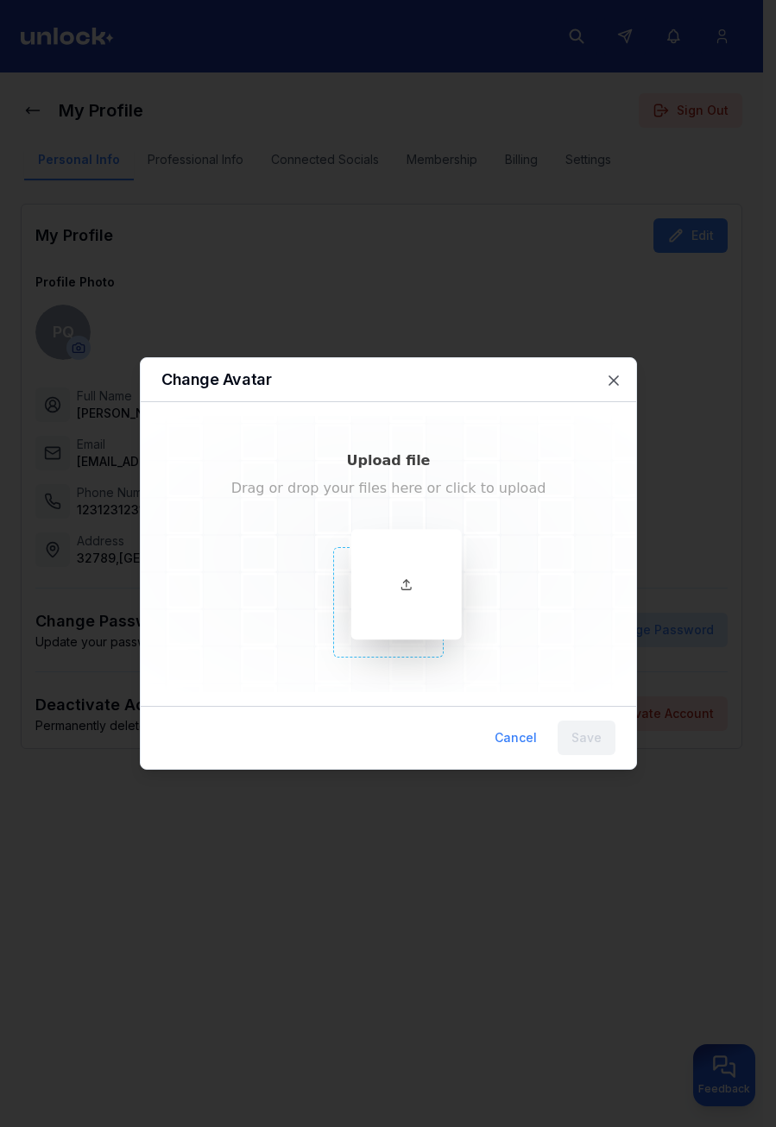
click at [432, 586] on div at bounding box center [405, 584] width 110 height 110
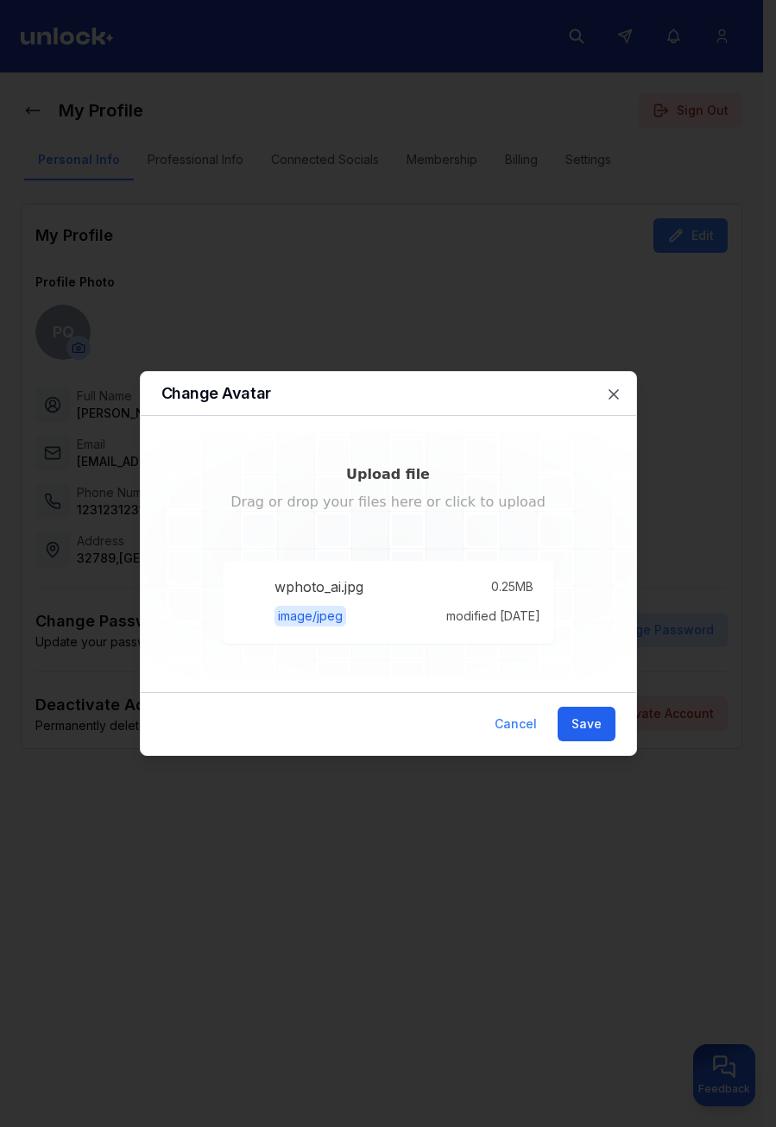
click at [592, 725] on button "Save" at bounding box center [587, 724] width 58 height 35
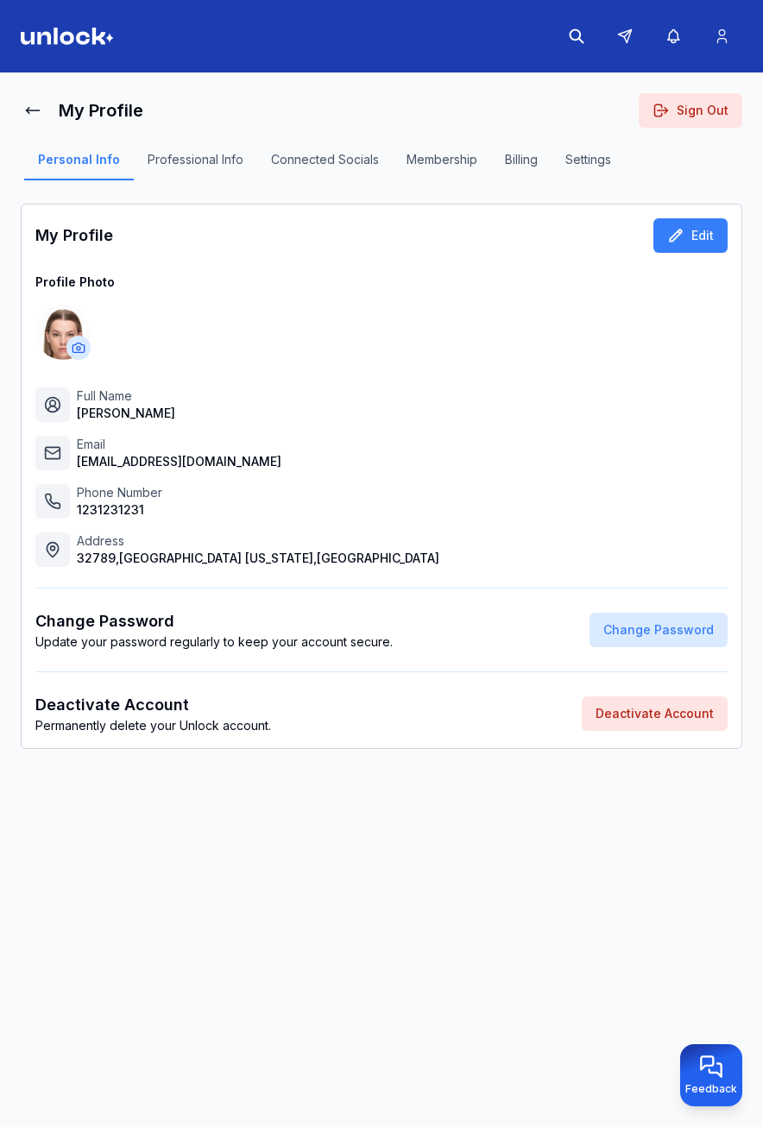
click at [80, 350] on html "My Profile Sign Out Personal Info Professional Info Connected Socials Membershi…" at bounding box center [381, 563] width 763 height 1127
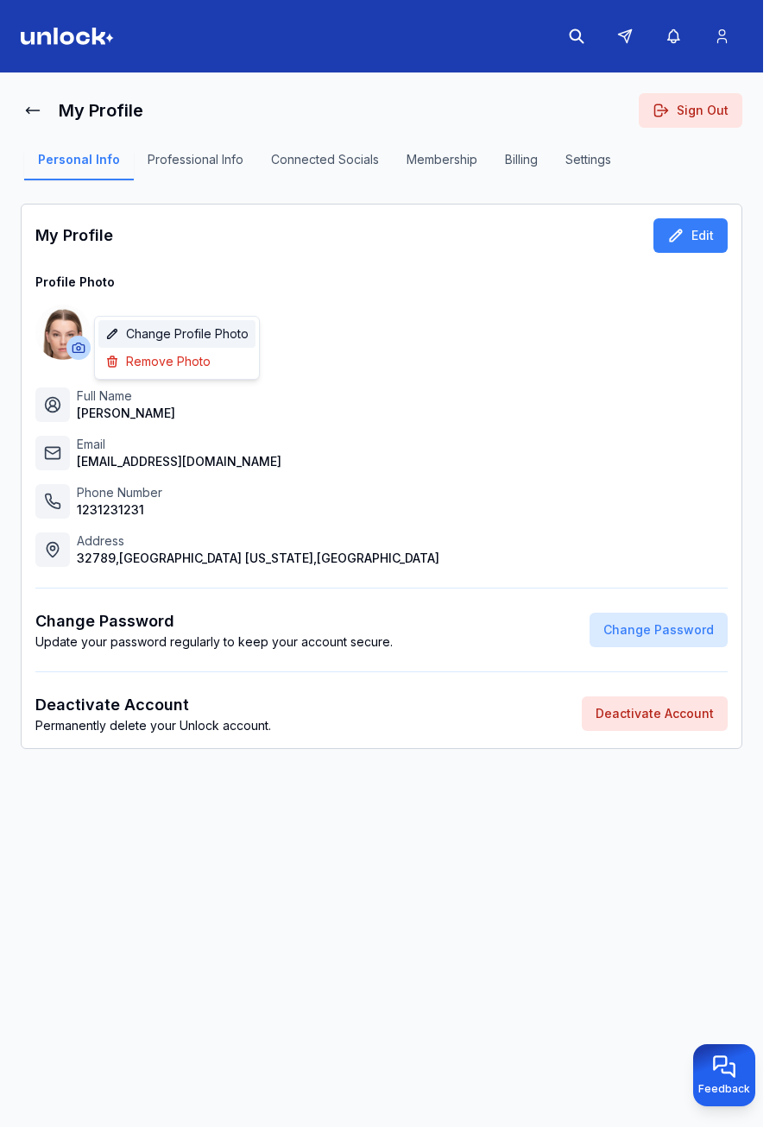
click at [164, 331] on span "Change Profile Photo" at bounding box center [187, 333] width 123 height 17
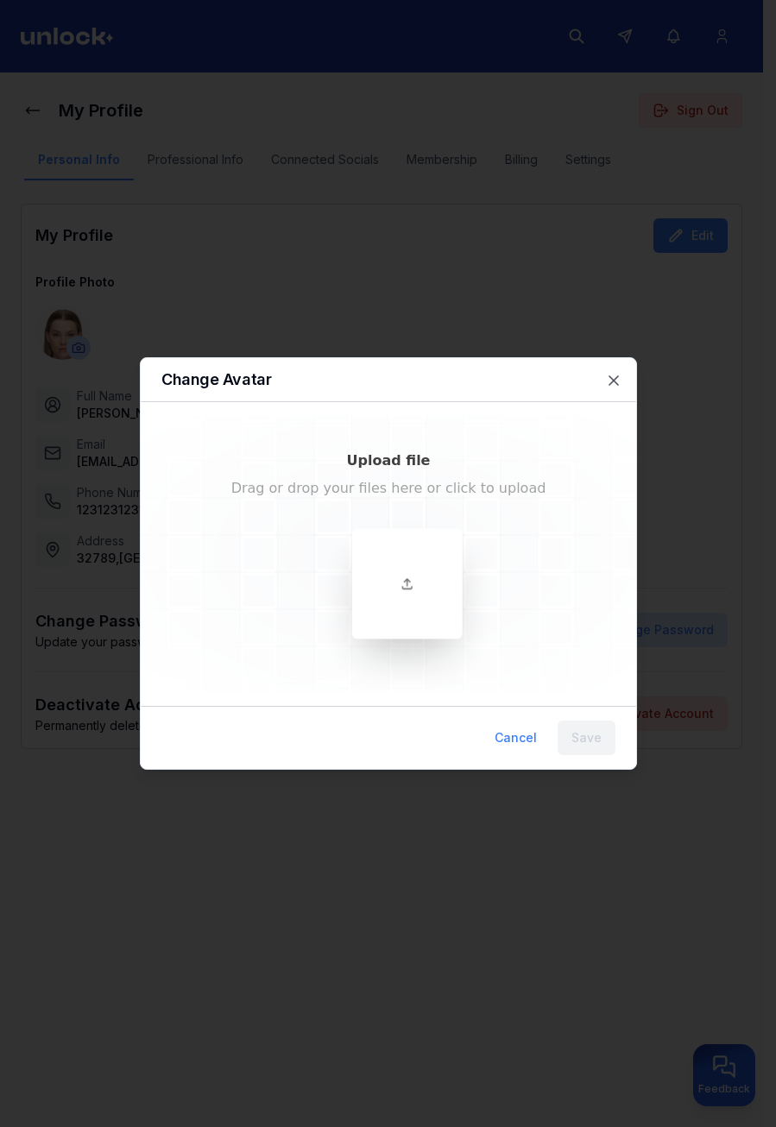
click at [363, 565] on div at bounding box center [406, 583] width 110 height 110
click at [615, 384] on icon "button" at bounding box center [613, 380] width 17 height 17
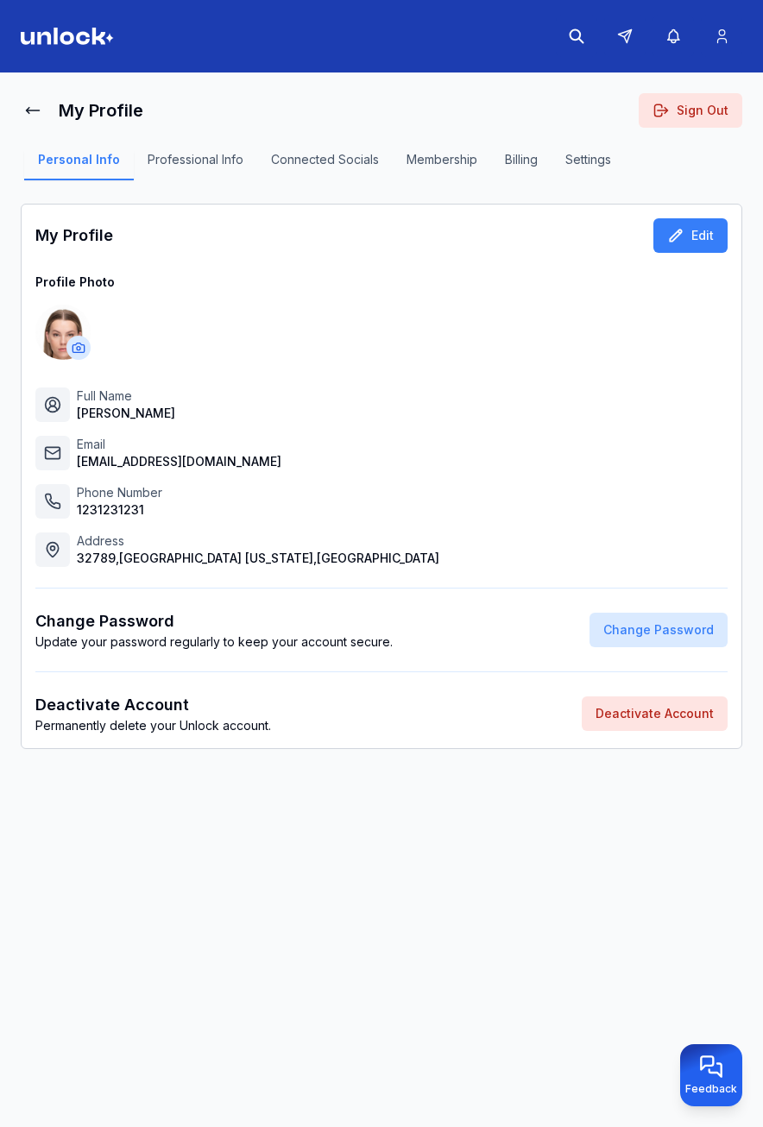
click at [76, 337] on html "My Profile Sign Out Personal Info Professional Info Connected Socials Membershi…" at bounding box center [381, 563] width 763 height 1127
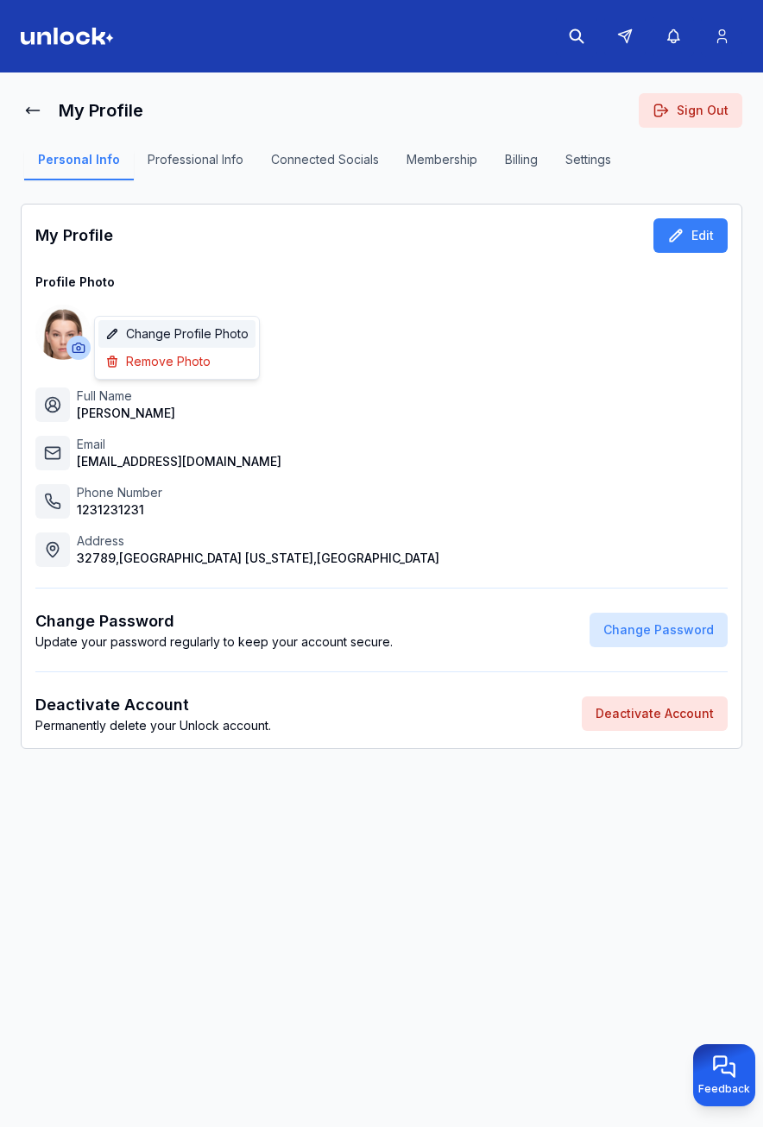
click at [133, 333] on span "Change Profile Photo" at bounding box center [187, 333] width 123 height 17
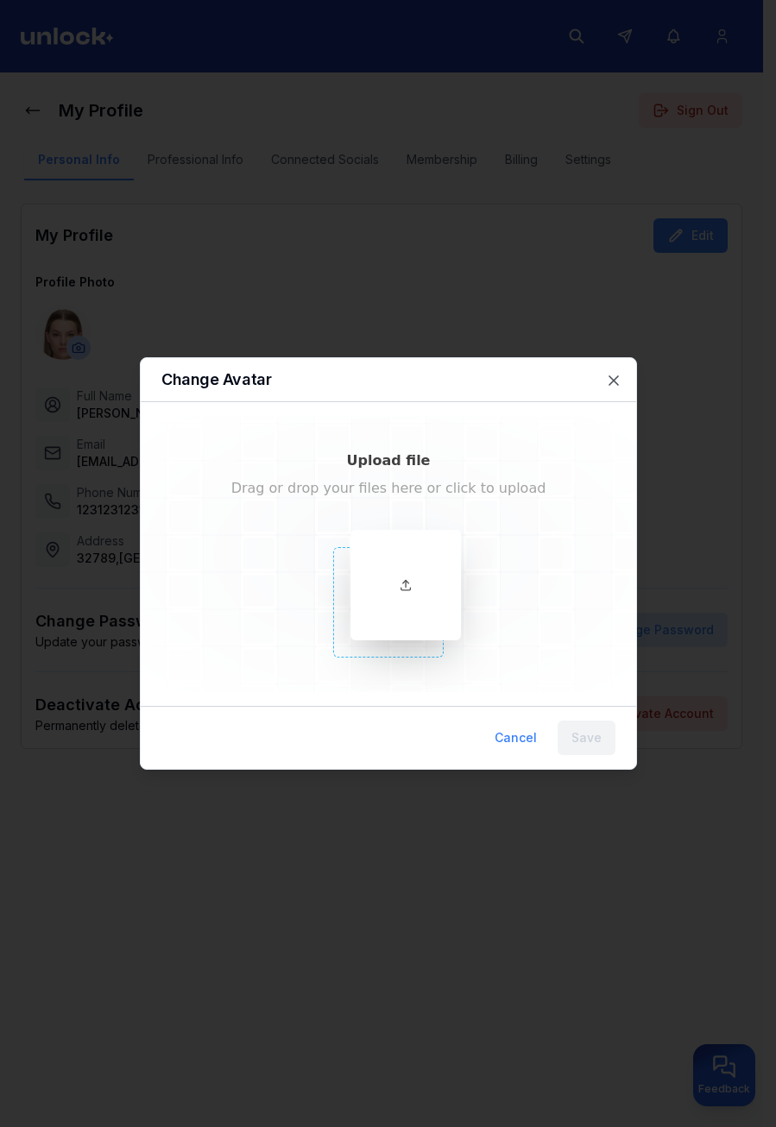
click at [380, 567] on div at bounding box center [405, 585] width 110 height 110
click at [682, 503] on div at bounding box center [388, 563] width 776 height 1127
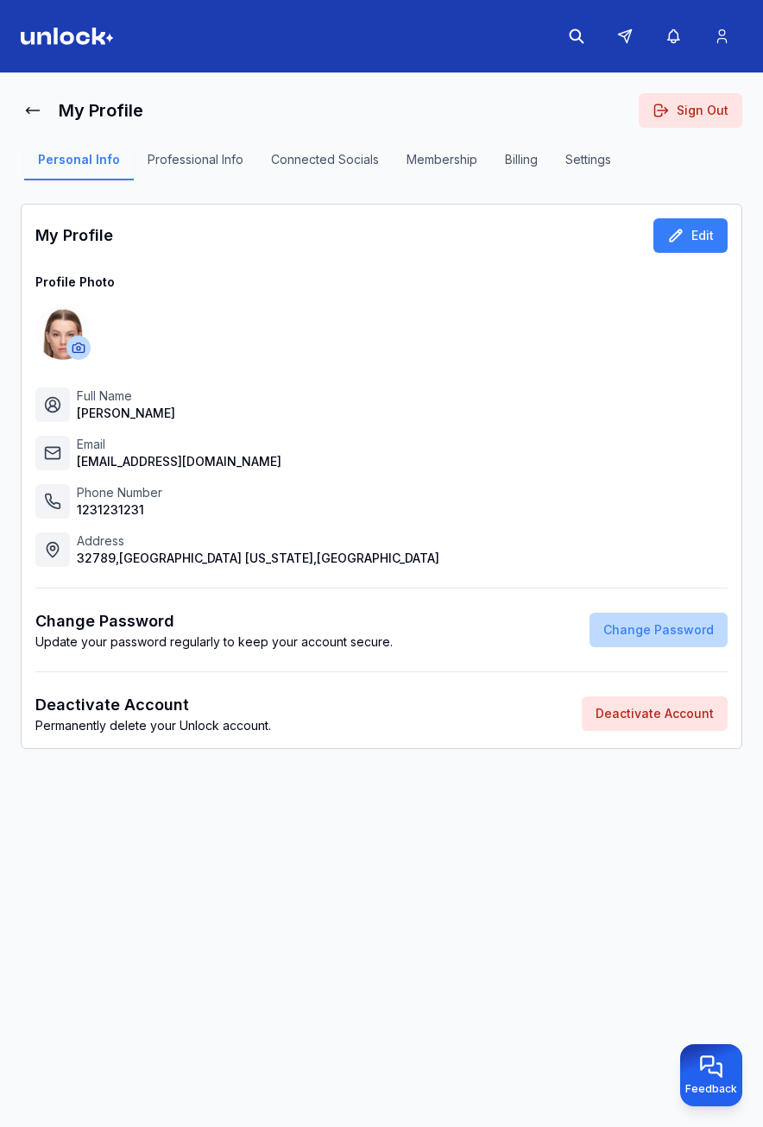
click at [640, 628] on button "Change Password" at bounding box center [659, 630] width 138 height 35
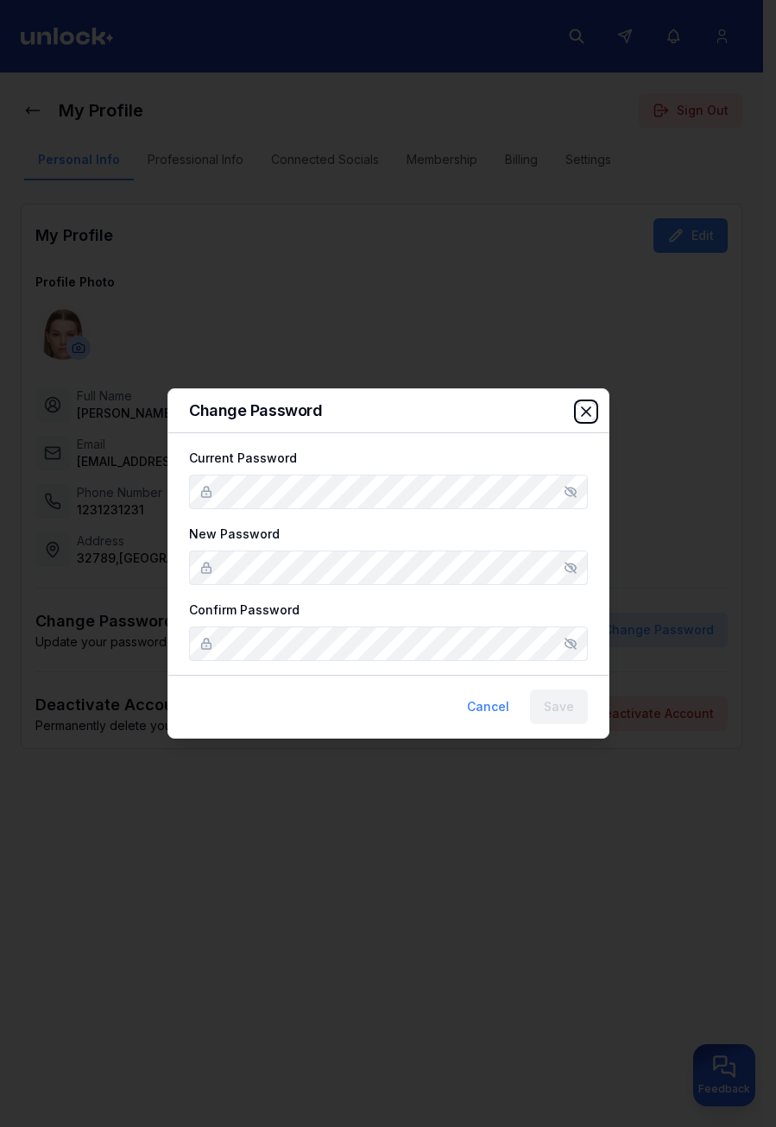
click at [583, 407] on icon "button" at bounding box center [585, 411] width 17 height 17
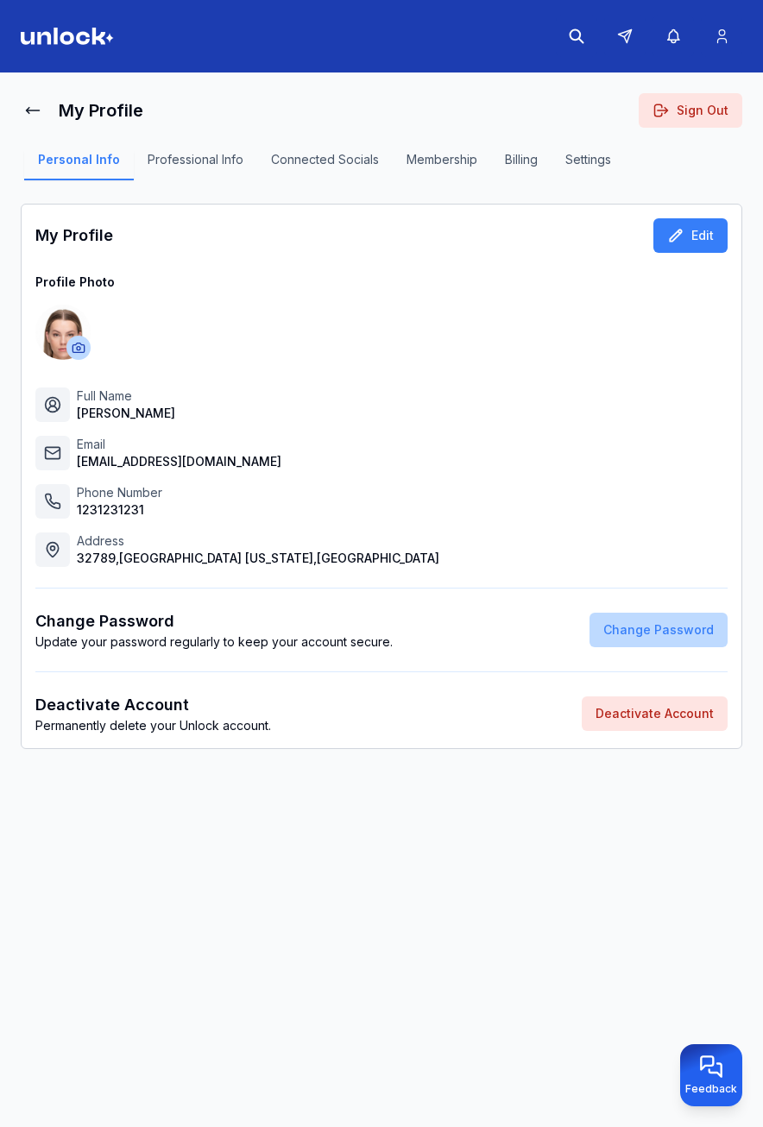
click at [671, 637] on button "Change Password" at bounding box center [659, 630] width 138 height 35
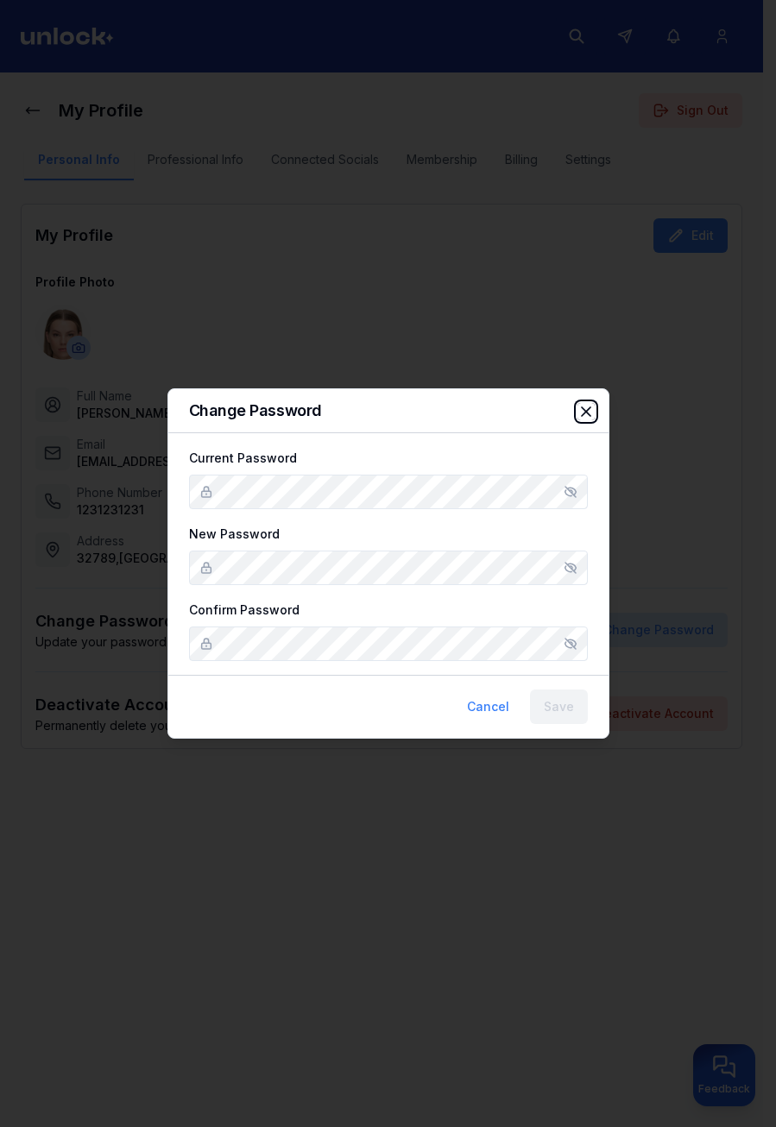
click at [585, 407] on icon "button" at bounding box center [585, 411] width 17 height 17
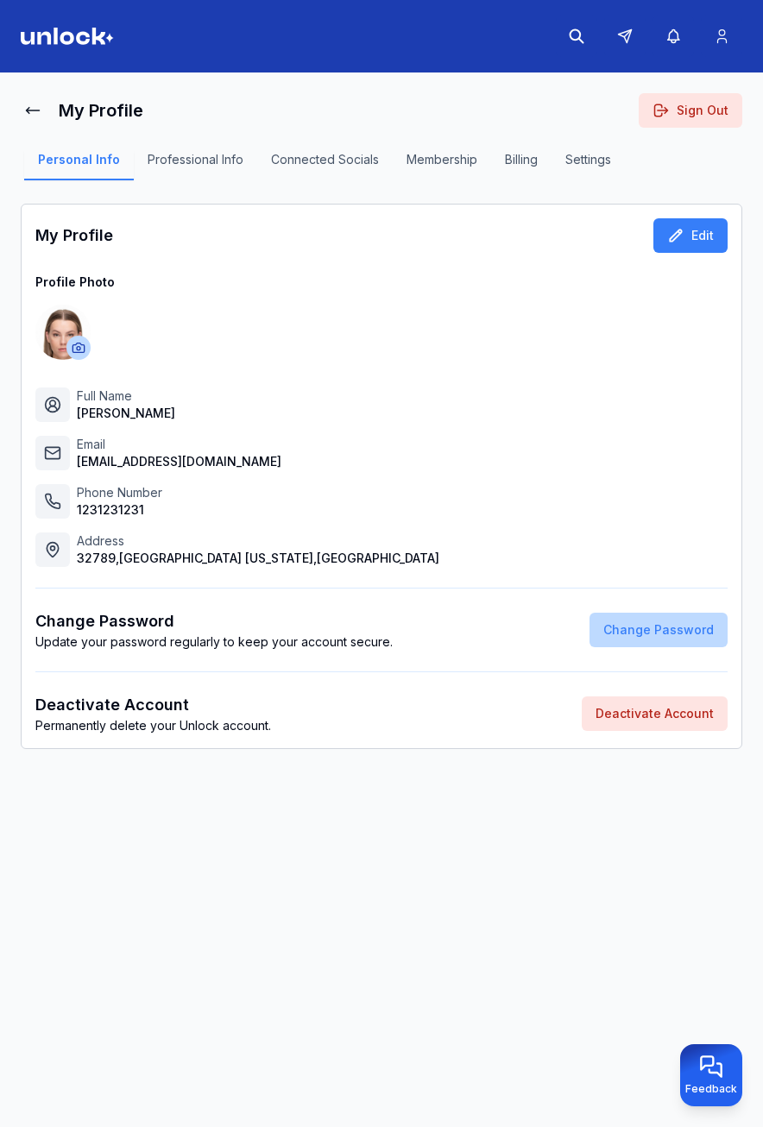
click at [605, 618] on button "Change Password" at bounding box center [659, 630] width 138 height 35
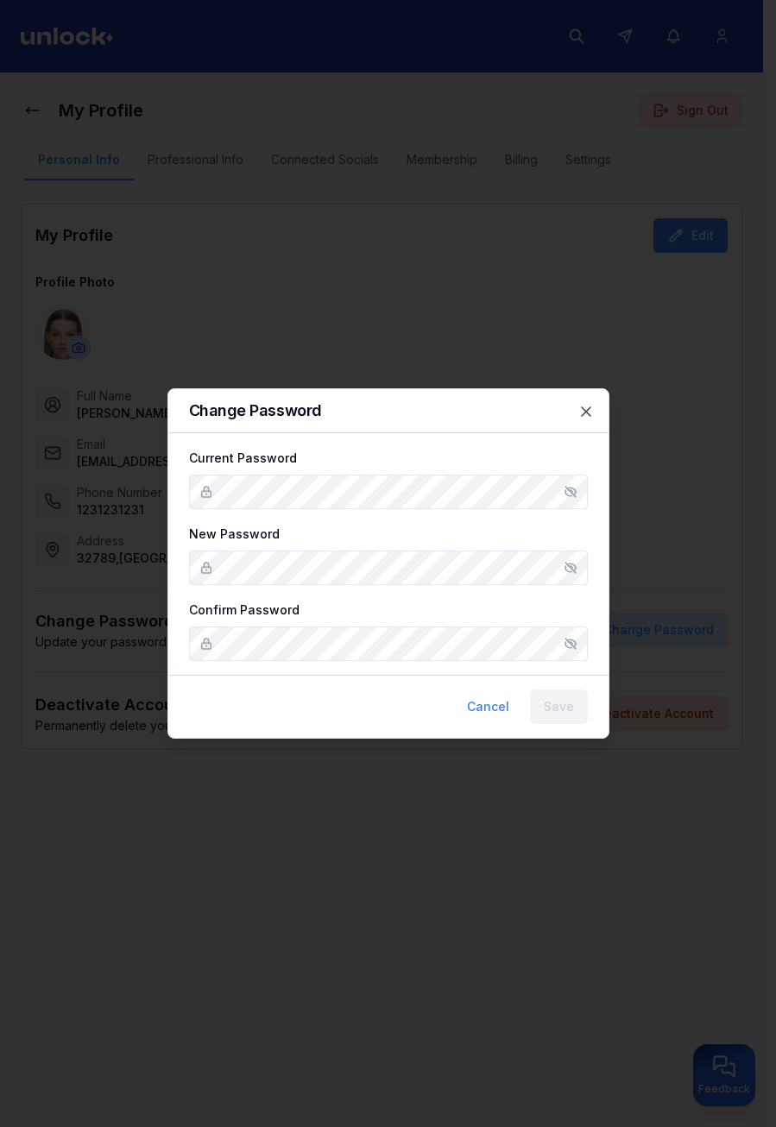
click at [471, 585] on div "Current Password New Password Confirm Password" at bounding box center [388, 554] width 399 height 214
click at [586, 413] on icon "button" at bounding box center [586, 411] width 9 height 9
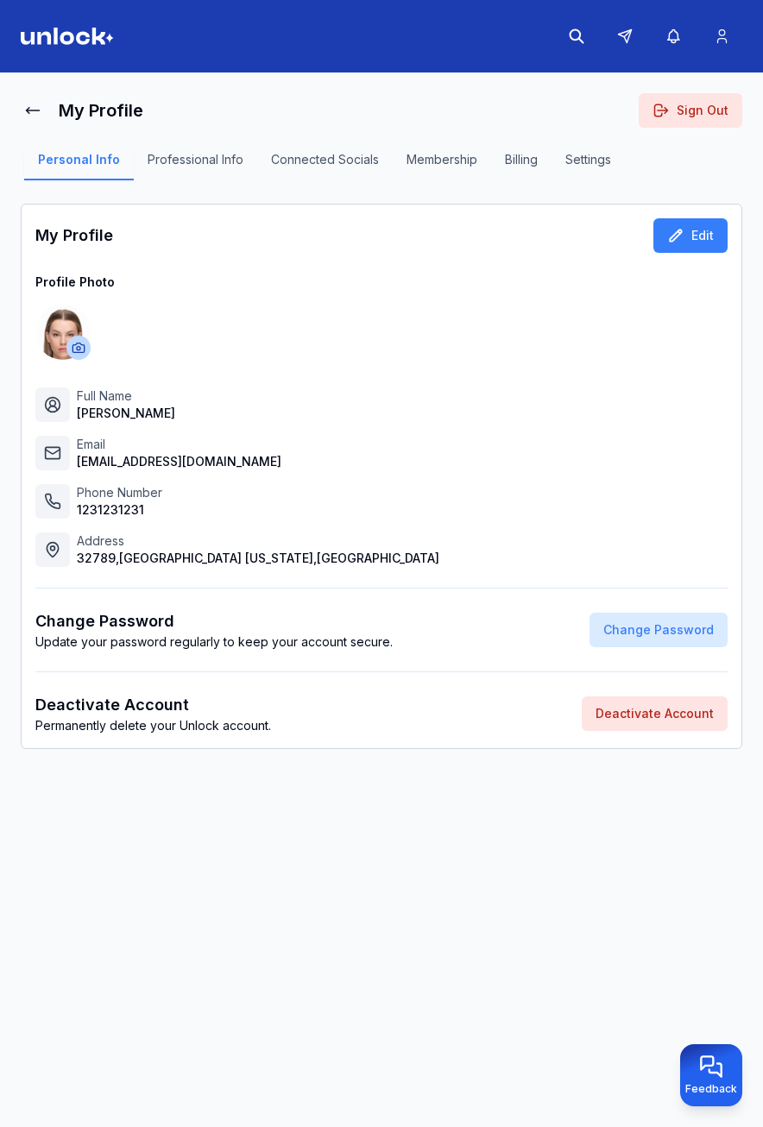
click at [667, 715] on button "Deactivate Account" at bounding box center [655, 714] width 146 height 35
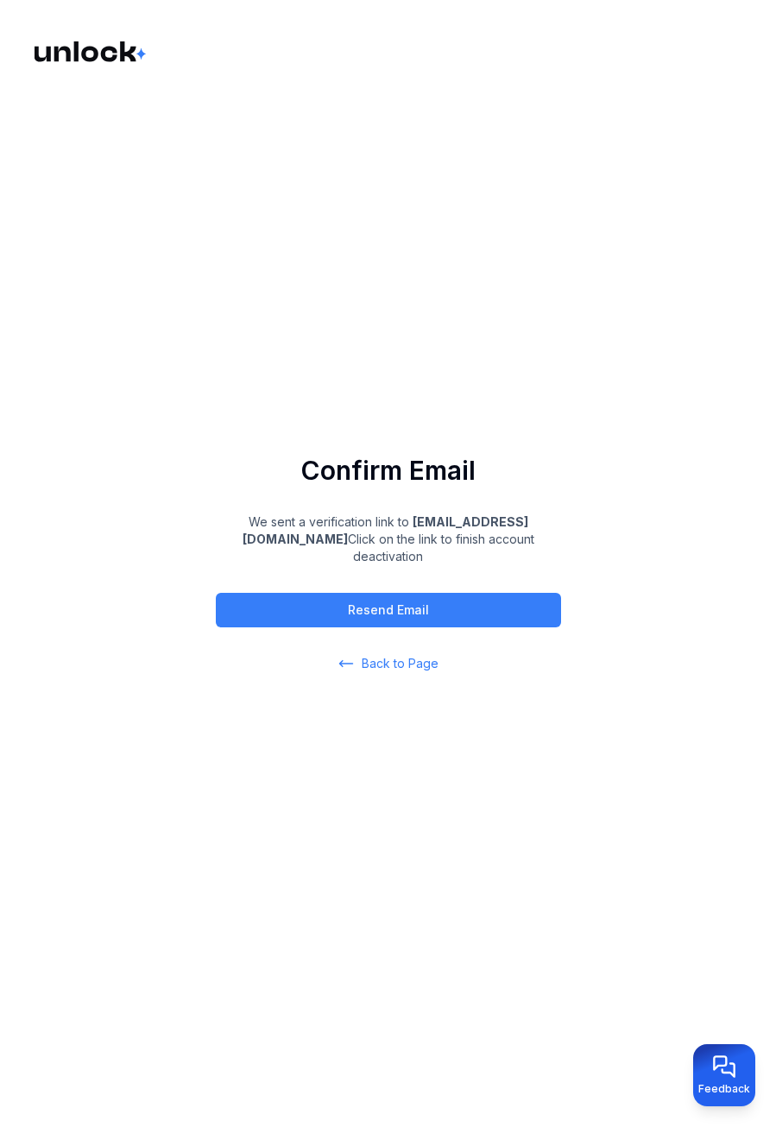
click at [396, 655] on span "Back to Page" at bounding box center [400, 663] width 77 height 17
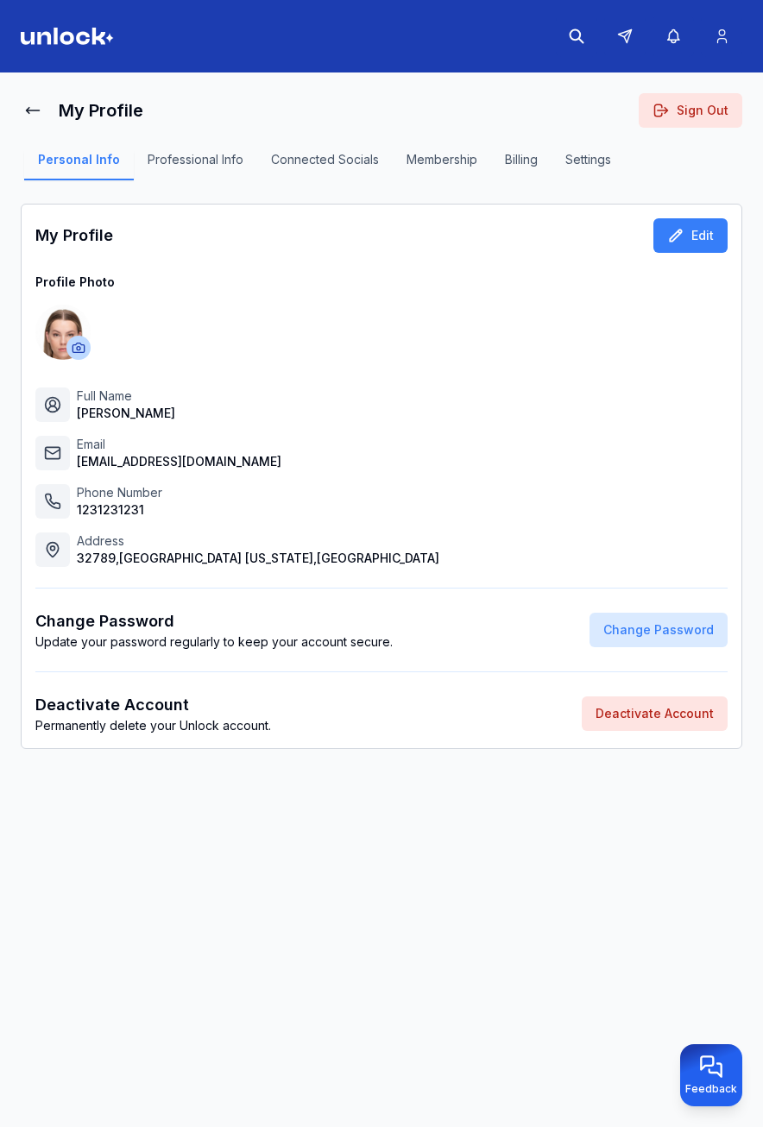
click at [220, 167] on button "Professional Info" at bounding box center [195, 165] width 123 height 29
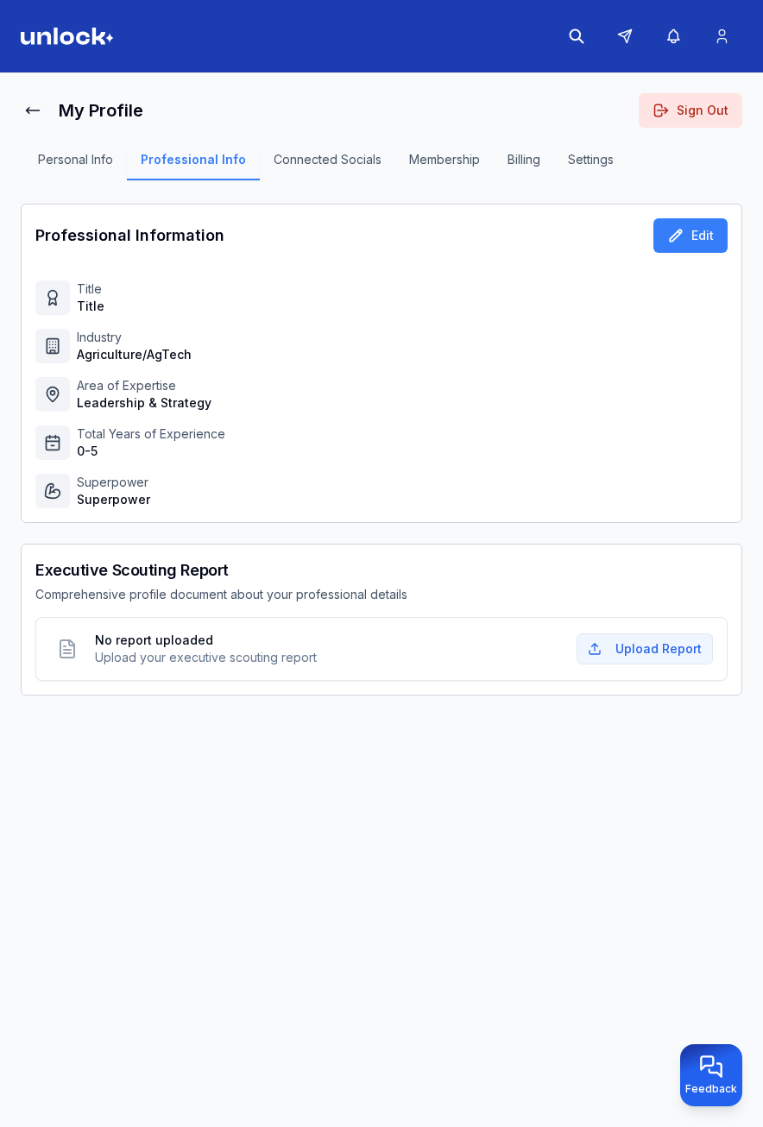
click at [220, 167] on button "Professional Info" at bounding box center [193, 165] width 133 height 29
click at [693, 233] on button "Edit" at bounding box center [690, 235] width 74 height 35
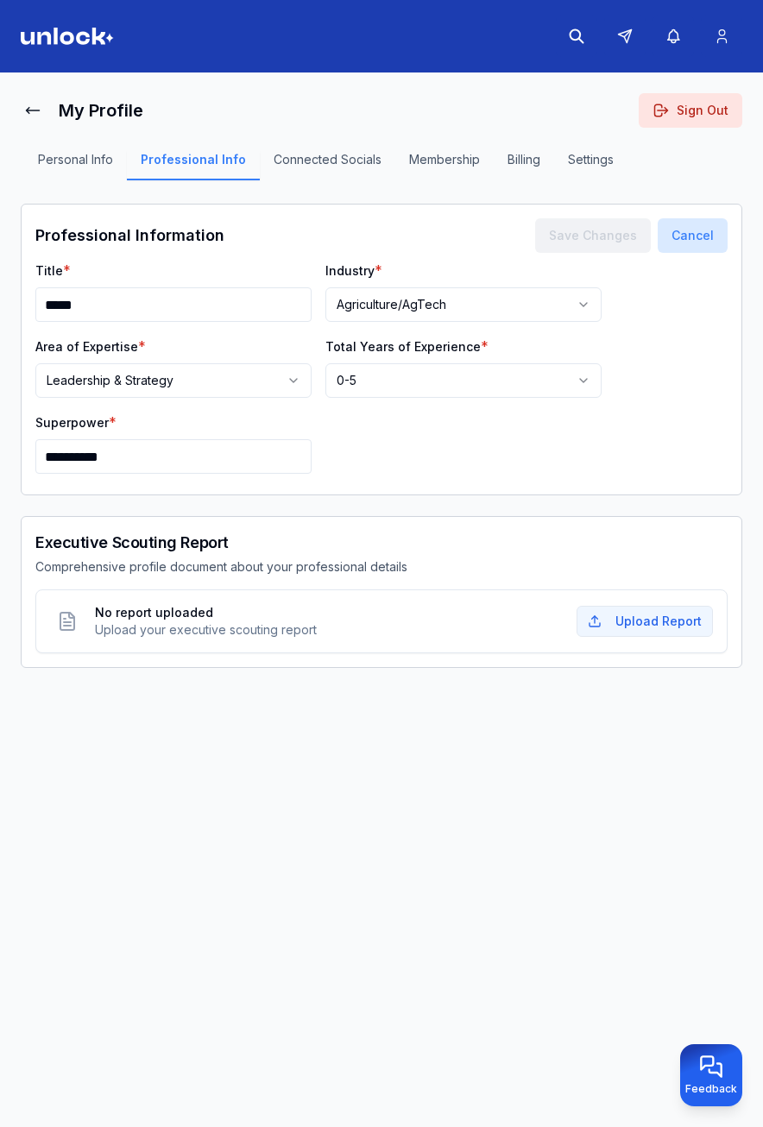
click at [275, 301] on input "*****" at bounding box center [173, 304] width 276 height 35
type input "******"
click at [500, 299] on html "**********" at bounding box center [381, 563] width 763 height 1127
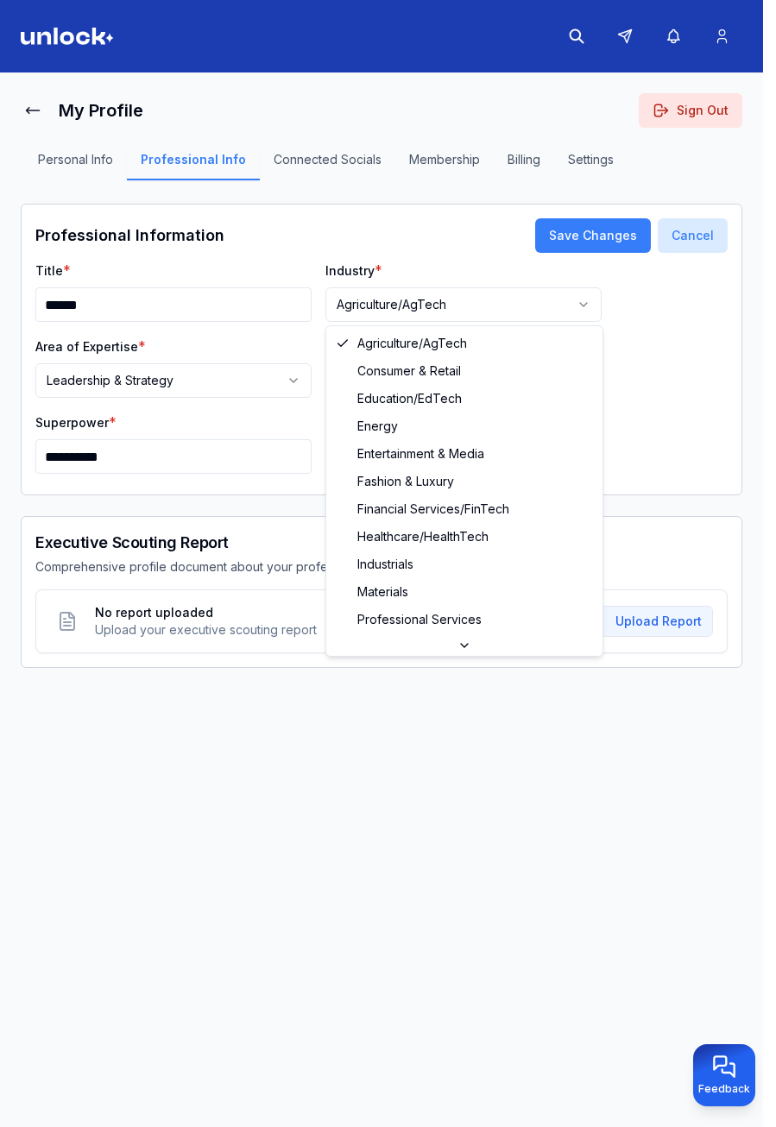
select select "**********"
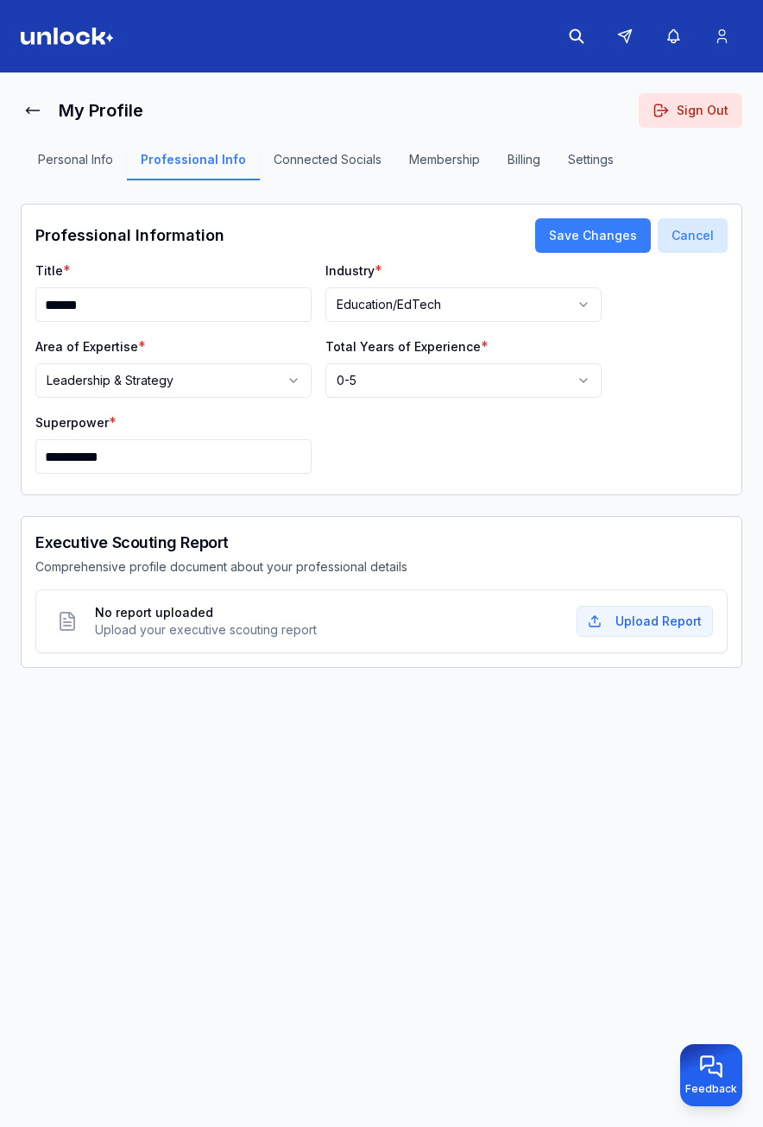
click at [207, 378] on html "**********" at bounding box center [381, 563] width 763 height 1127
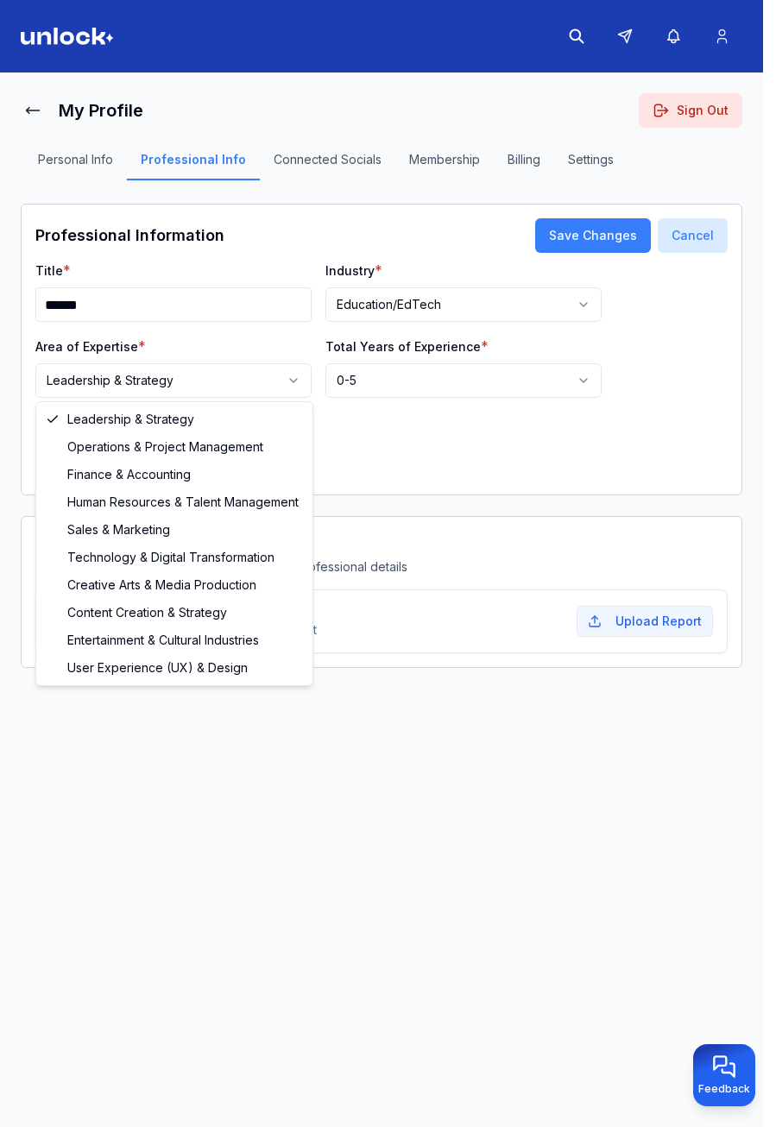
select select "**********"
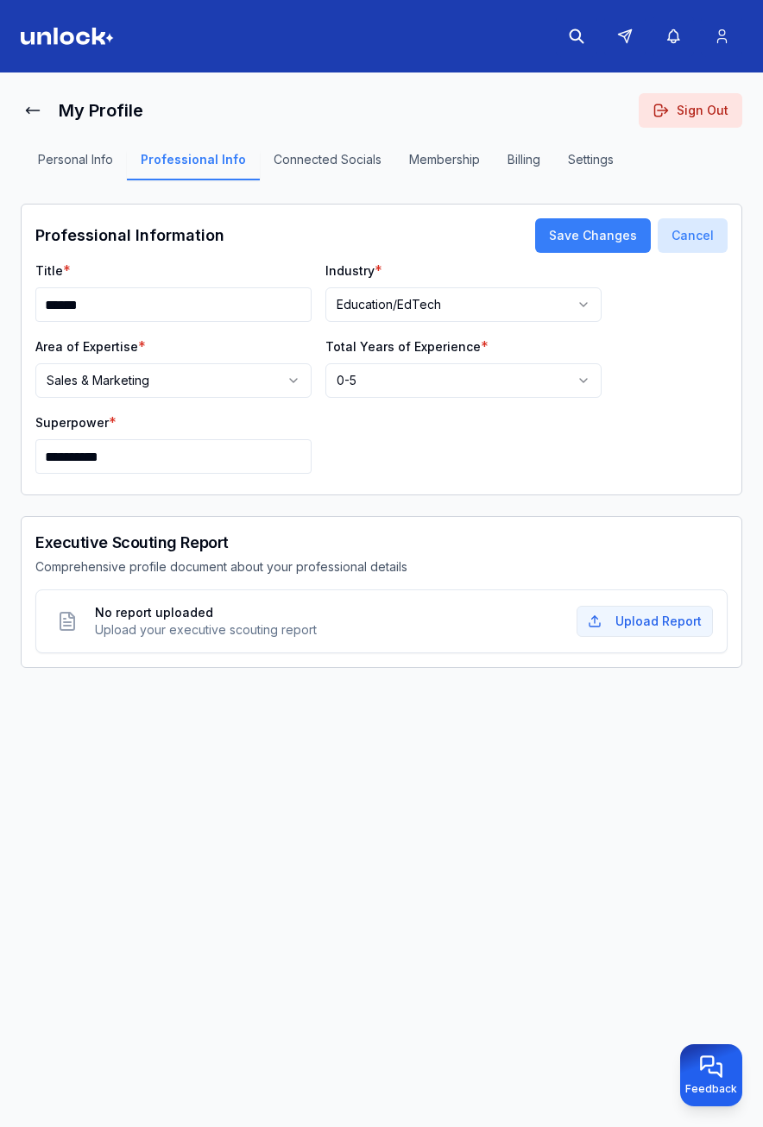
click at [432, 388] on html "**********" at bounding box center [381, 563] width 763 height 1127
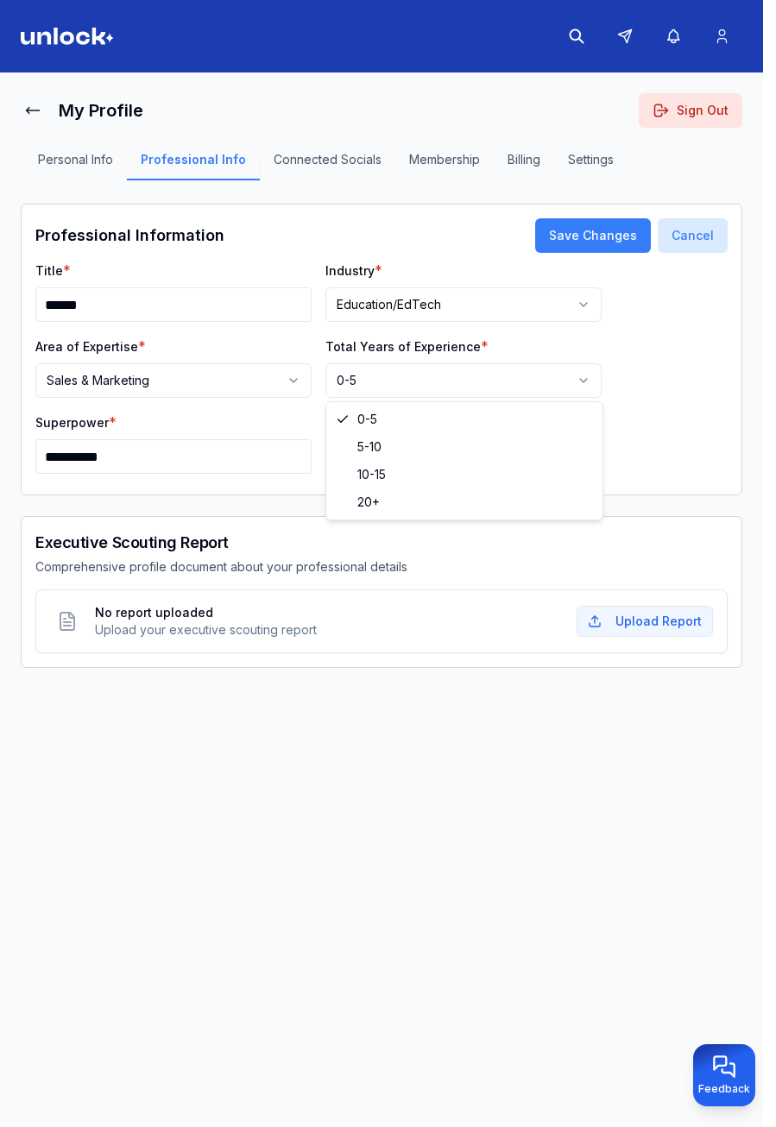
select select "***"
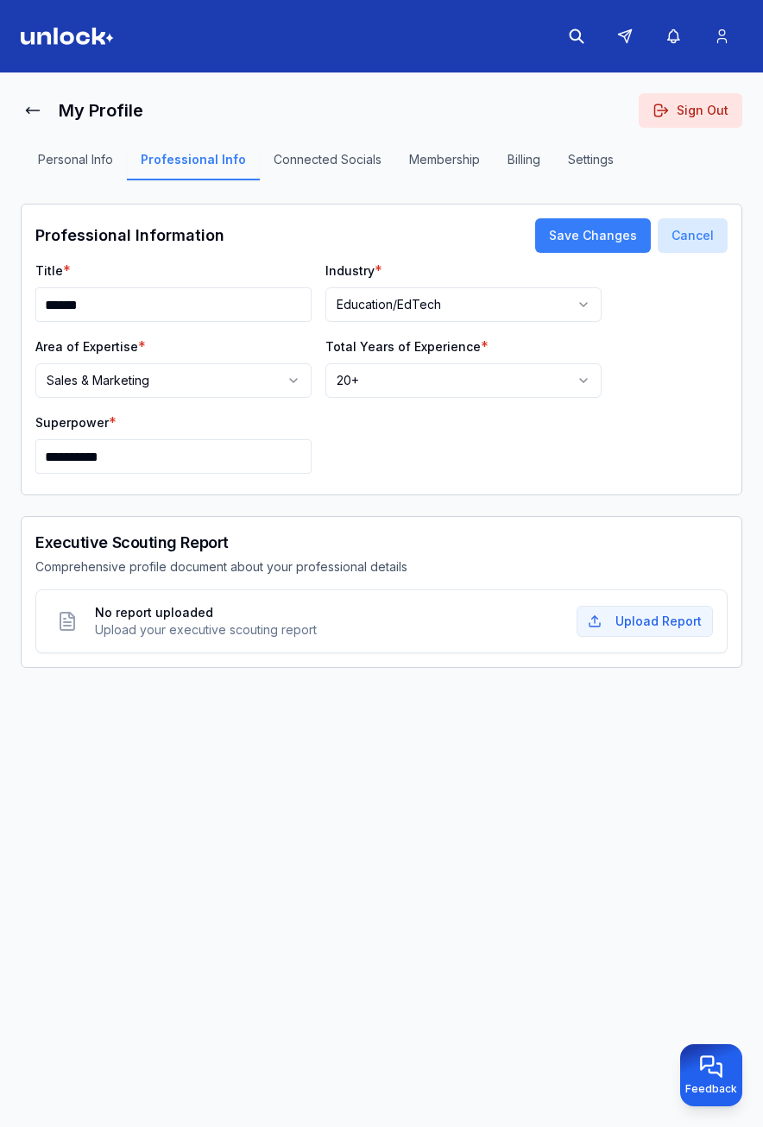
click at [130, 453] on input "**********" at bounding box center [173, 456] width 276 height 35
type input "**********"
click at [581, 236] on button "Save Changes" at bounding box center [593, 235] width 116 height 35
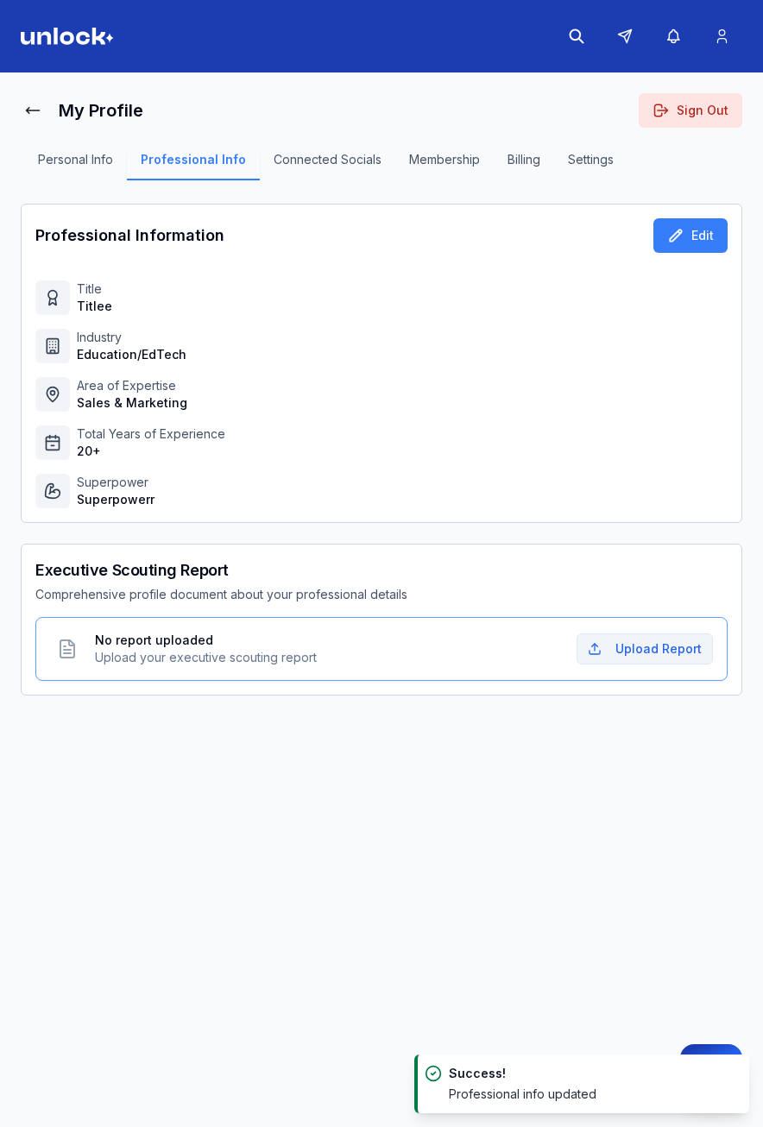
click at [670, 644] on button "Upload Report" at bounding box center [645, 649] width 136 height 31
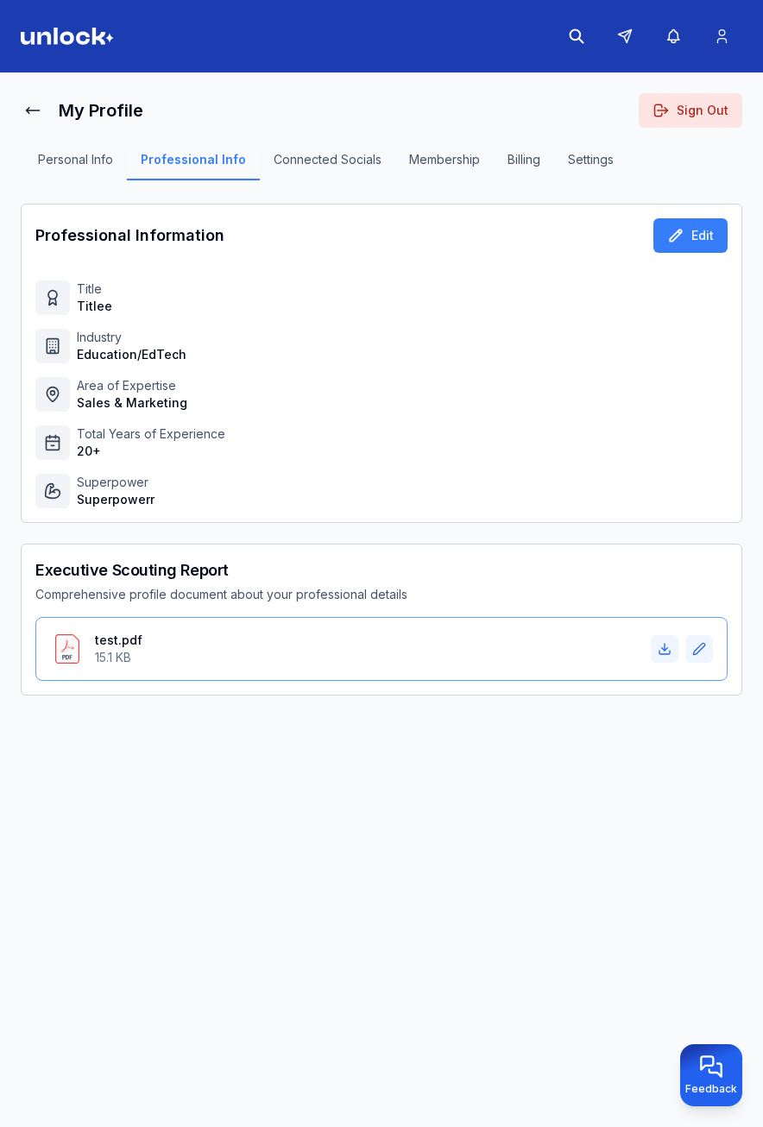
click at [195, 647] on span "test.pdf" at bounding box center [203, 640] width 216 height 17
click at [112, 653] on span "15.1 KB" at bounding box center [203, 657] width 216 height 17
click at [85, 648] on div "test.pdf 15.1 KB" at bounding box center [381, 649] width 663 height 35
click at [244, 709] on div "My Profile Sign Out Personal Info Professional Info Connected Socials Membershi…" at bounding box center [382, 420] width 722 height 654
click at [309, 161] on button "Connected Socials" at bounding box center [328, 165] width 136 height 29
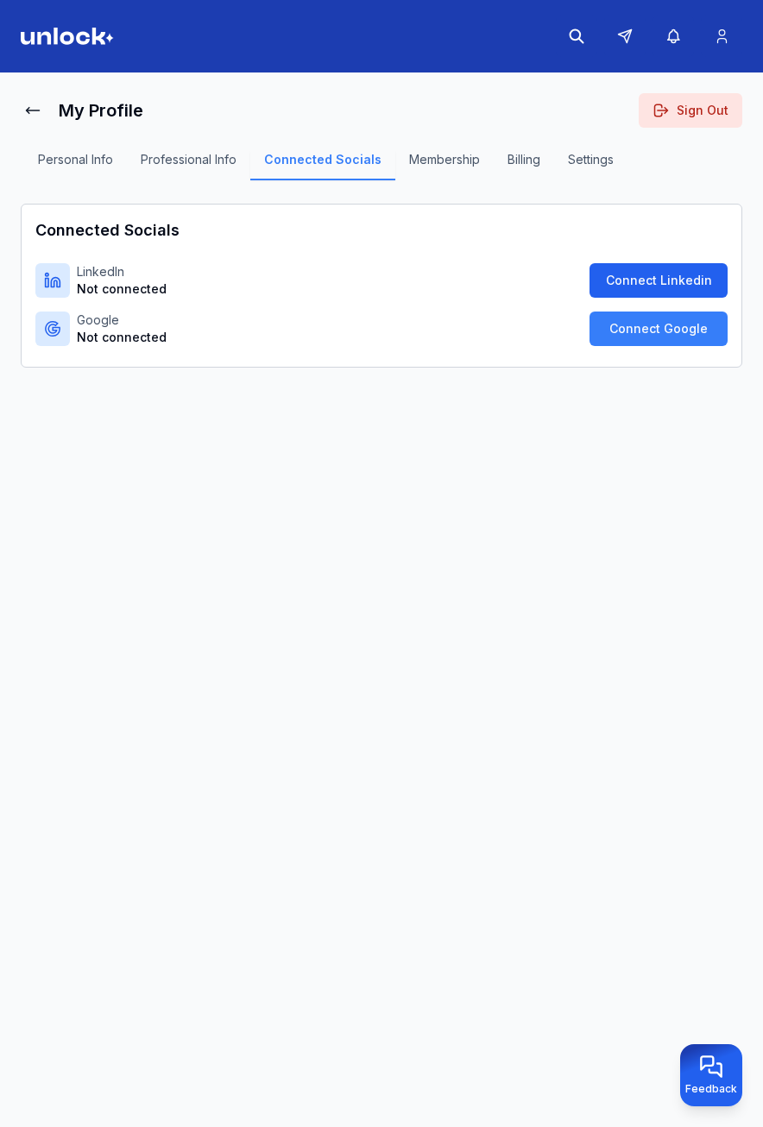
click at [645, 280] on button "Connect Linkedin" at bounding box center [659, 280] width 138 height 35
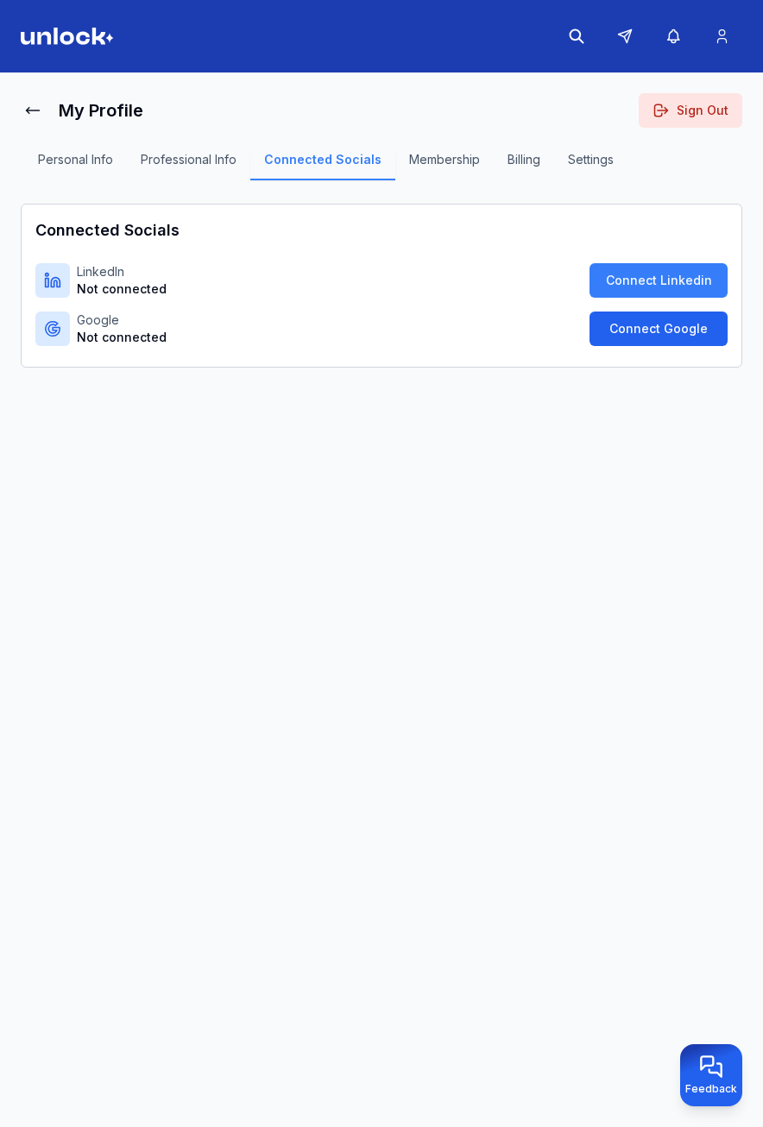
click at [648, 337] on button "Connect Google" at bounding box center [659, 329] width 138 height 35
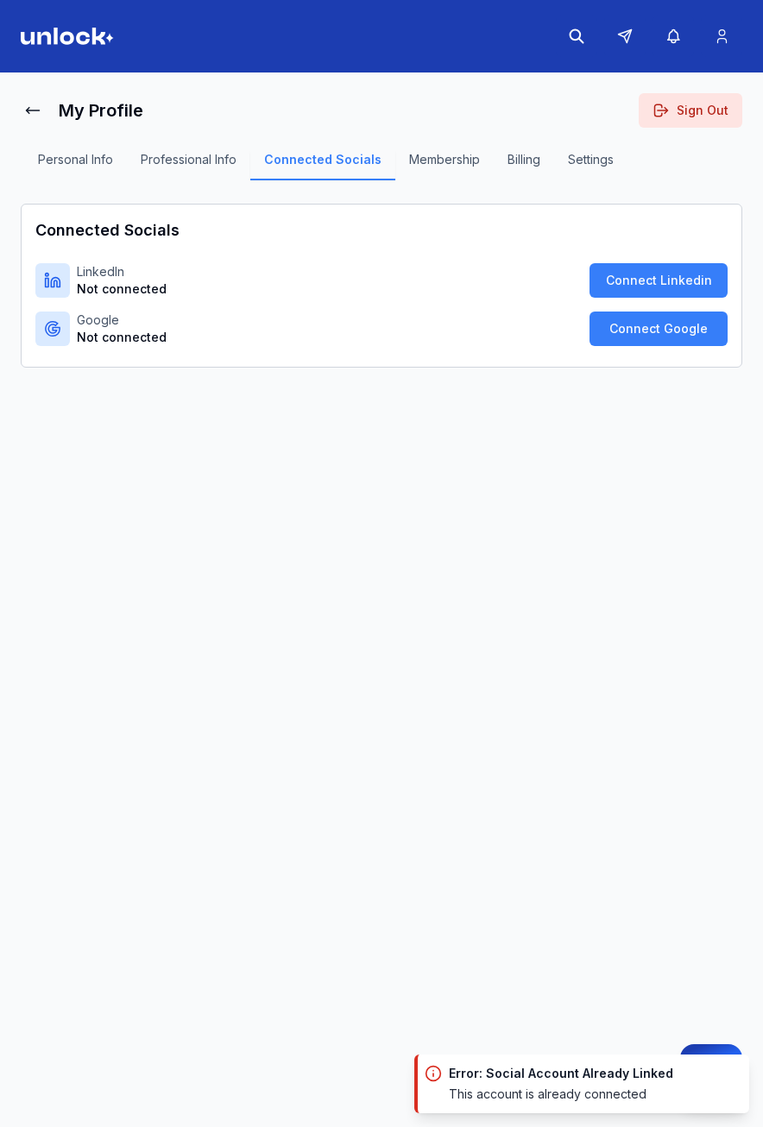
click at [416, 161] on button "Membership" at bounding box center [444, 165] width 98 height 29
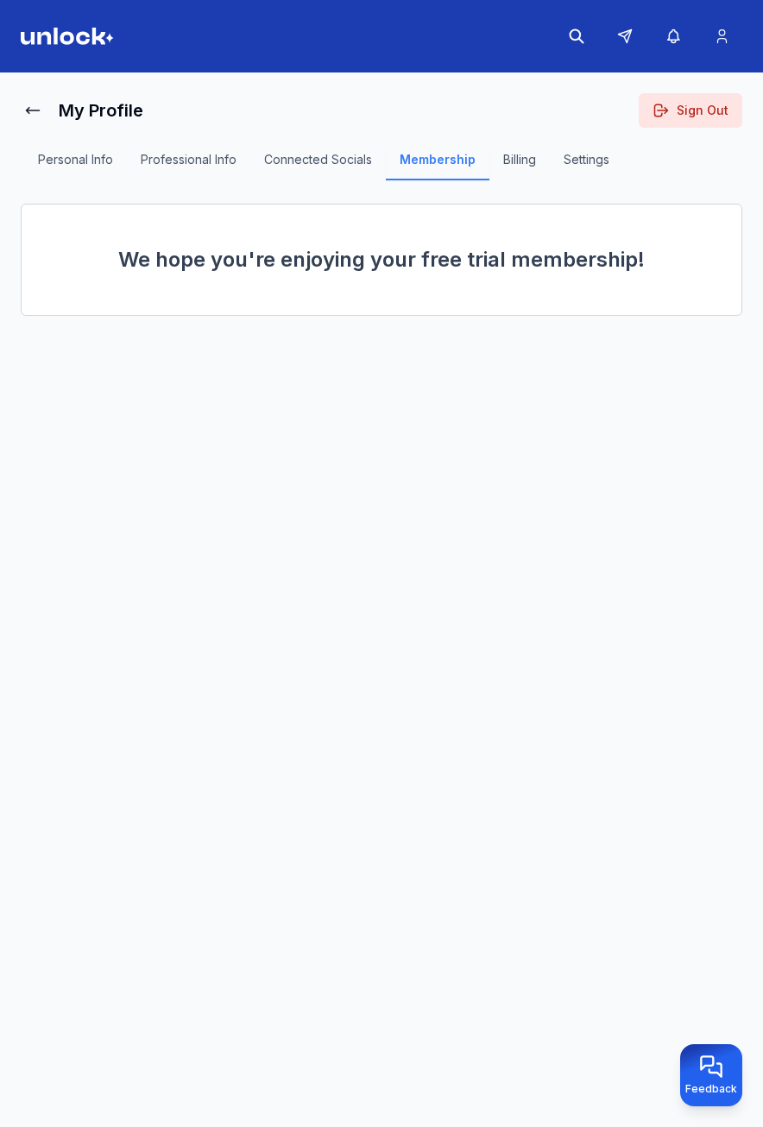
click at [520, 174] on button "Billing" at bounding box center [519, 165] width 60 height 29
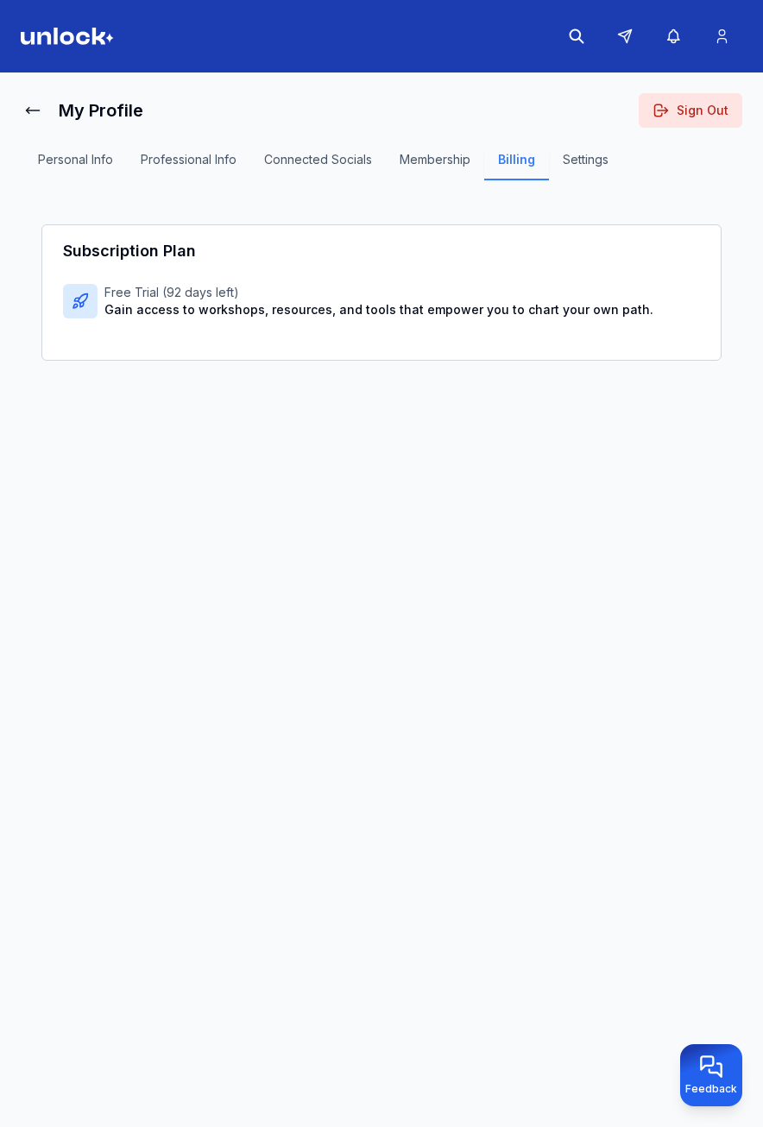
click at [438, 165] on button "Membership" at bounding box center [435, 165] width 98 height 29
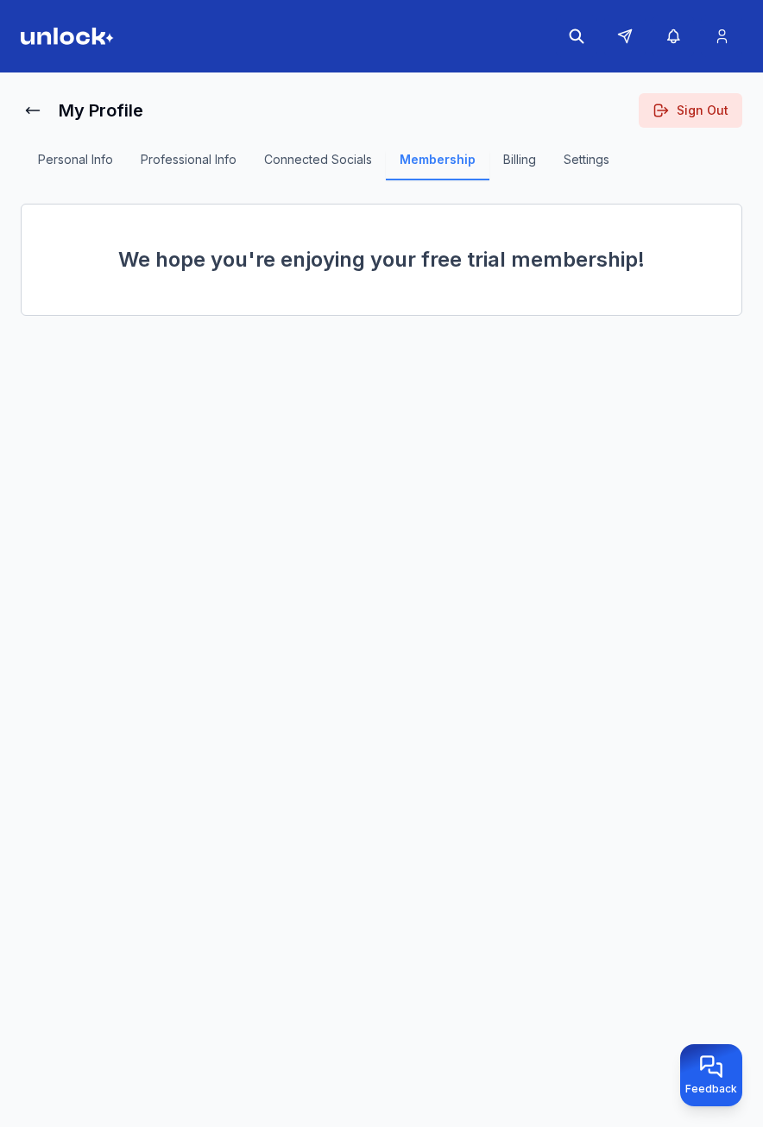
click at [412, 297] on div "We hope you're enjoying your free trial membership!" at bounding box center [382, 260] width 722 height 112
drag, startPoint x: 337, startPoint y: 269, endPoint x: 609, endPoint y: 273, distance: 271.0
click at [609, 273] on h2 "We hope you're enjoying your free trial membership!" at bounding box center [381, 260] width 665 height 28
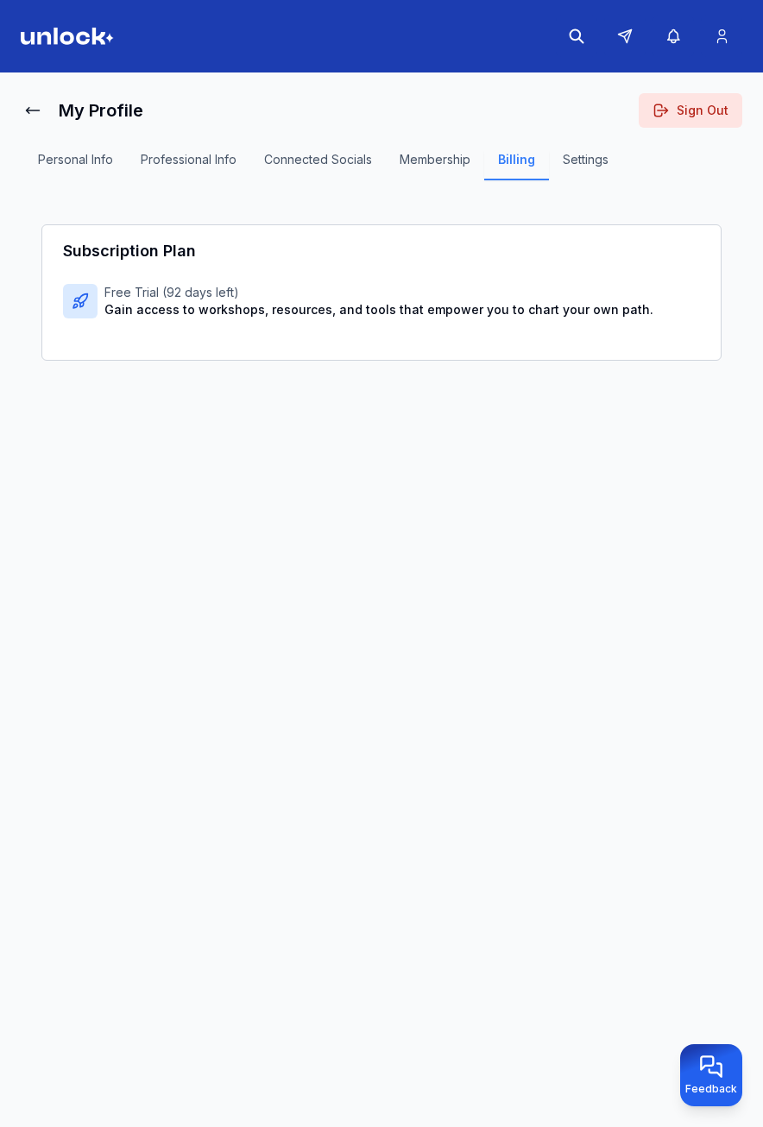
drag, startPoint x: 366, startPoint y: 289, endPoint x: 297, endPoint y: 292, distance: 69.1
click at [343, 291] on p "Free Trial ( 92 days left)" at bounding box center [378, 292] width 549 height 17
drag, startPoint x: 202, startPoint y: 293, endPoint x: 186, endPoint y: 290, distance: 16.6
click at [186, 290] on p "Free Trial ( 92 days left)" at bounding box center [378, 292] width 549 height 17
drag, startPoint x: 186, startPoint y: 290, endPoint x: 206, endPoint y: 286, distance: 21.2
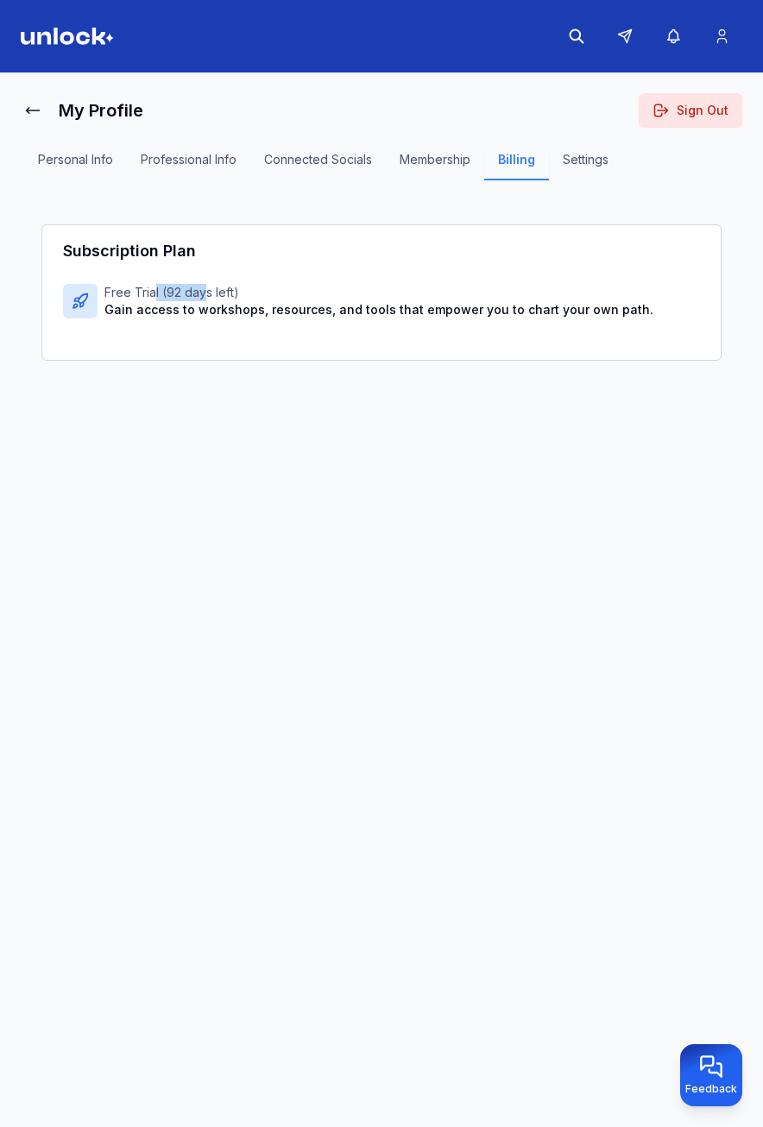
click at [206, 286] on p "Free Trial ( 92 days left)" at bounding box center [378, 292] width 549 height 17
drag, startPoint x: 206, startPoint y: 286, endPoint x: 146, endPoint y: 284, distance: 60.4
click at [146, 284] on div "Subscription Plan Free Trial ( 92 days left) Gain access to workshops, resource…" at bounding box center [381, 292] width 680 height 136
drag, startPoint x: 146, startPoint y: 284, endPoint x: 211, endPoint y: 286, distance: 65.6
click at [211, 286] on p "Free Trial ( 92 days left)" at bounding box center [378, 292] width 549 height 17
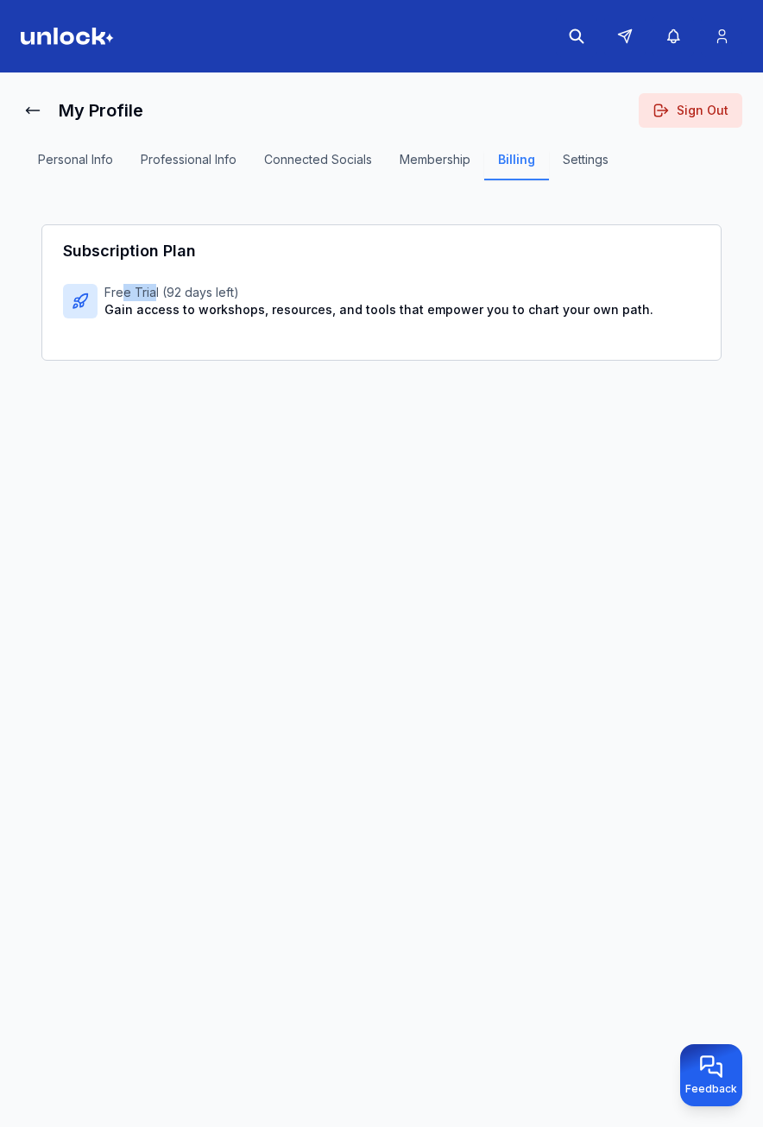
drag, startPoint x: 124, startPoint y: 293, endPoint x: 161, endPoint y: 294, distance: 36.3
click at [161, 294] on p "Free Trial ( 92 days left)" at bounding box center [378, 292] width 549 height 17
click at [158, 295] on p "Free Trial ( 92 days left)" at bounding box center [378, 292] width 549 height 17
drag, startPoint x: 158, startPoint y: 295, endPoint x: 152, endPoint y: 302, distance: 9.2
click at [152, 302] on div "Free Trial ( 92 days left) Gain access to workshops, resources, and tools that …" at bounding box center [378, 301] width 549 height 35
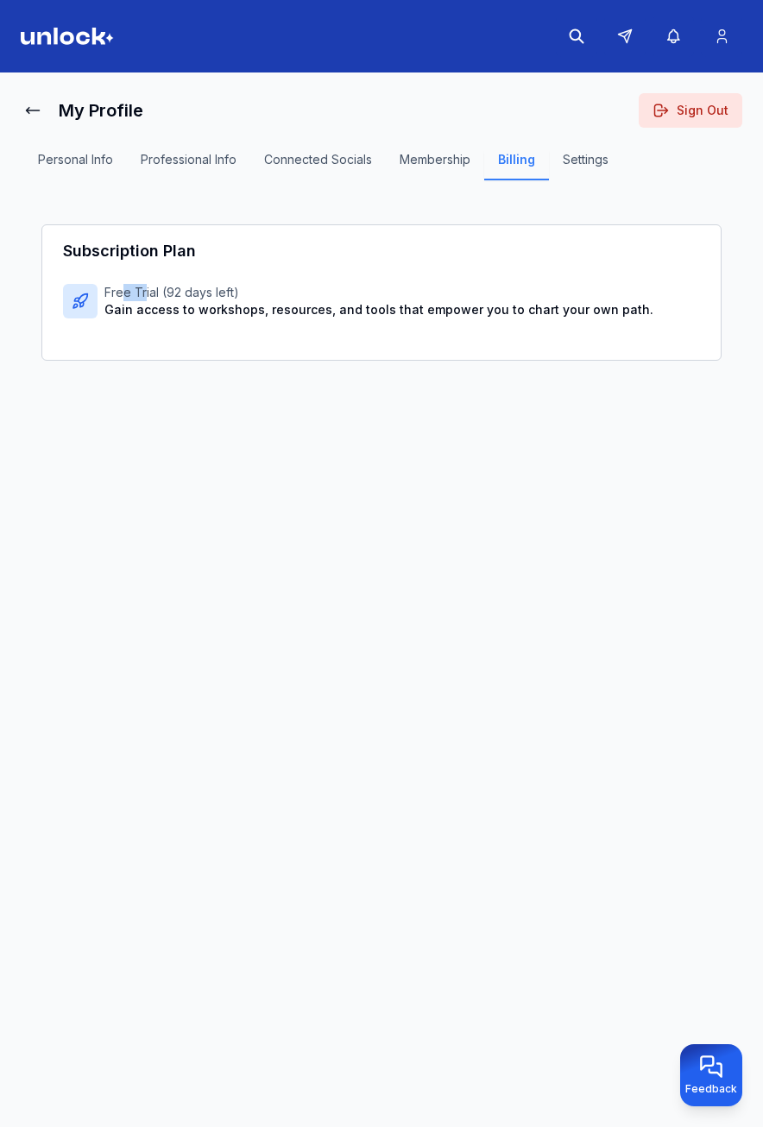
drag, startPoint x: 120, startPoint y: 289, endPoint x: 148, endPoint y: 287, distance: 27.7
click at [148, 287] on p "Free Trial ( 92 days left)" at bounding box center [378, 292] width 549 height 17
drag, startPoint x: 148, startPoint y: 287, endPoint x: 167, endPoint y: 294, distance: 21.0
click at [167, 294] on p "Free Trial ( 92 days left)" at bounding box center [378, 292] width 549 height 17
drag, startPoint x: 167, startPoint y: 294, endPoint x: 142, endPoint y: 293, distance: 25.0
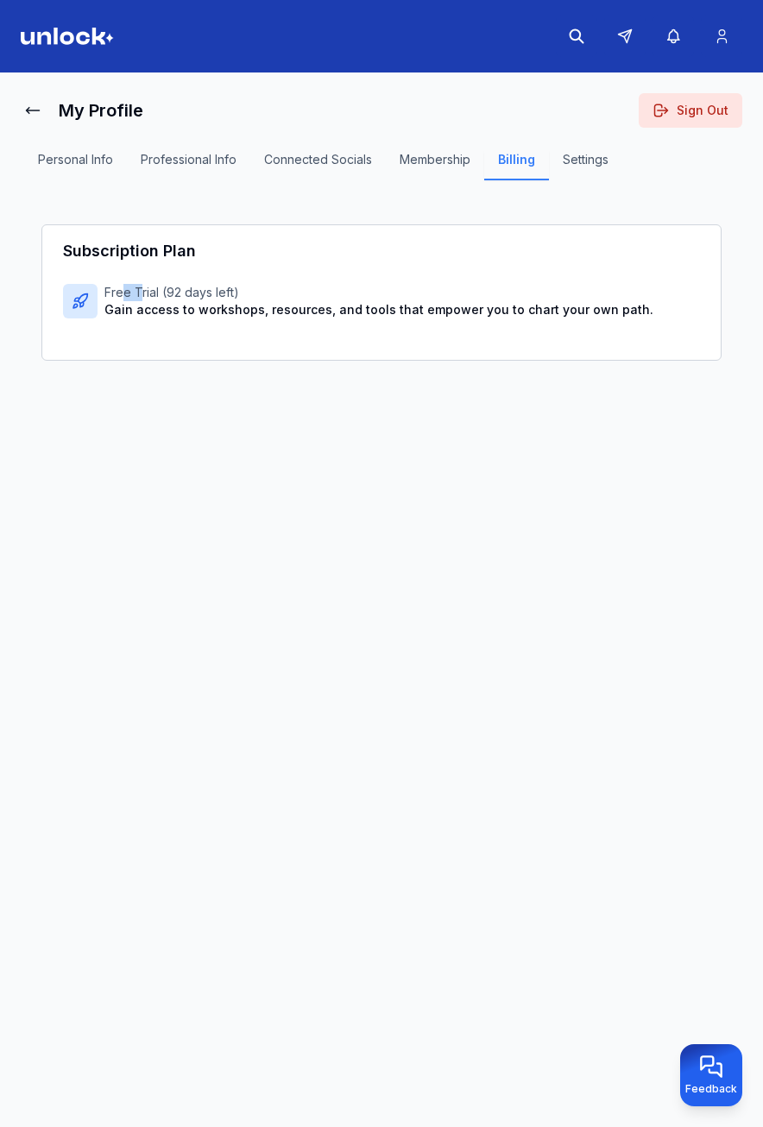
click at [142, 293] on p "Free Trial ( 92 days left)" at bounding box center [378, 292] width 549 height 17
click at [148, 295] on p "Free Trial ( 92 days left)" at bounding box center [378, 292] width 549 height 17
click at [144, 290] on p "Free Trial ( 92 days left)" at bounding box center [378, 292] width 549 height 17
click at [142, 292] on p "Free Trial ( 92 days left)" at bounding box center [378, 292] width 549 height 17
drag, startPoint x: 123, startPoint y: 293, endPoint x: 137, endPoint y: 294, distance: 13.8
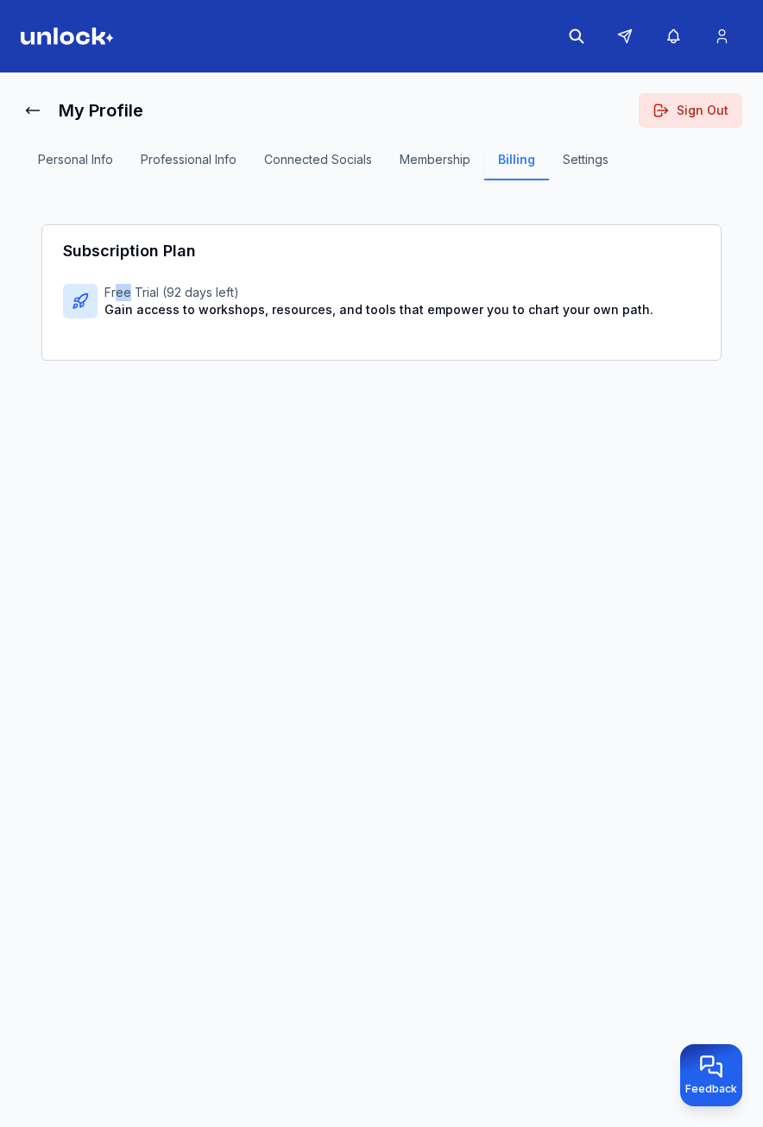
click at [137, 294] on p "Free Trial ( 92 days left)" at bounding box center [378, 292] width 549 height 17
click at [136, 297] on p "Free Trial ( 92 days left)" at bounding box center [378, 292] width 549 height 17
drag, startPoint x: 136, startPoint y: 297, endPoint x: 167, endPoint y: 296, distance: 31.1
click at [167, 296] on p "Free Trial ( 92 days left)" at bounding box center [378, 292] width 549 height 17
click at [602, 324] on div "Free Trial ( 92 days left) Gain access to workshops, resources, and tools that …" at bounding box center [381, 311] width 637 height 55
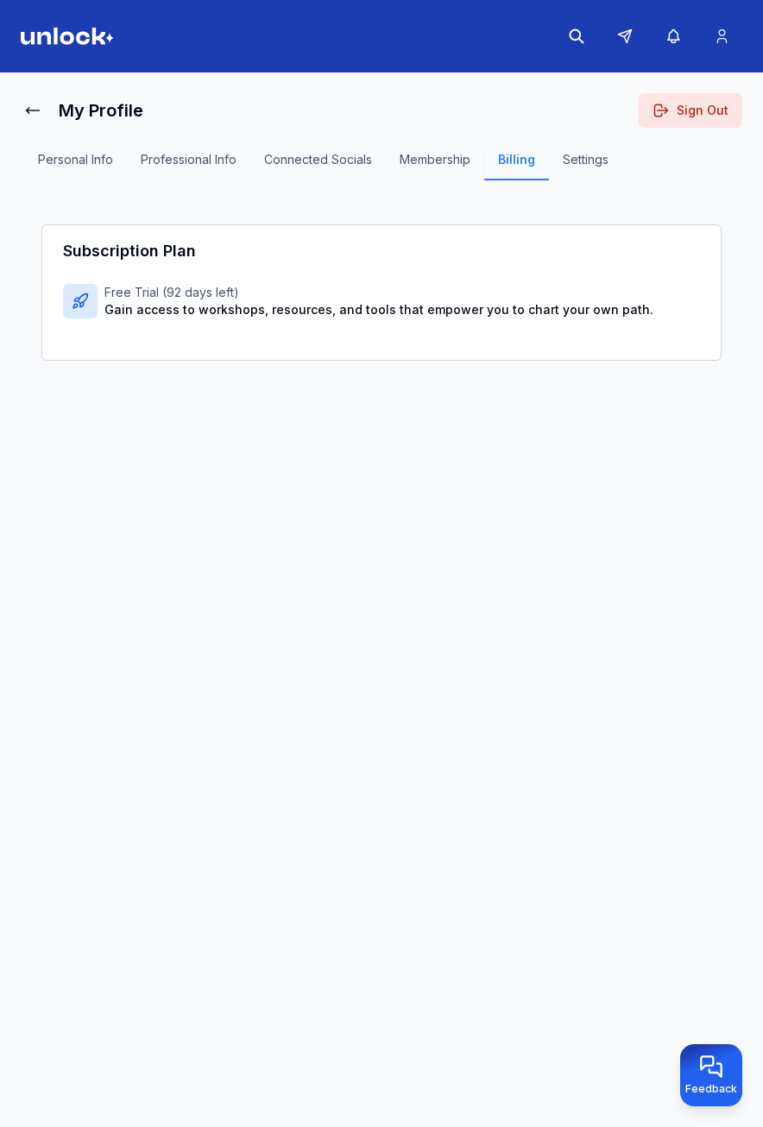
click at [162, 293] on p "Free Trial ( 92 days left)" at bounding box center [378, 292] width 549 height 17
click at [94, 293] on div at bounding box center [80, 301] width 35 height 35
click at [91, 293] on div at bounding box center [80, 301] width 35 height 35
click at [154, 294] on p "Free Trial ( 92 days left)" at bounding box center [378, 292] width 549 height 17
click at [421, 167] on button "Membership" at bounding box center [435, 165] width 98 height 29
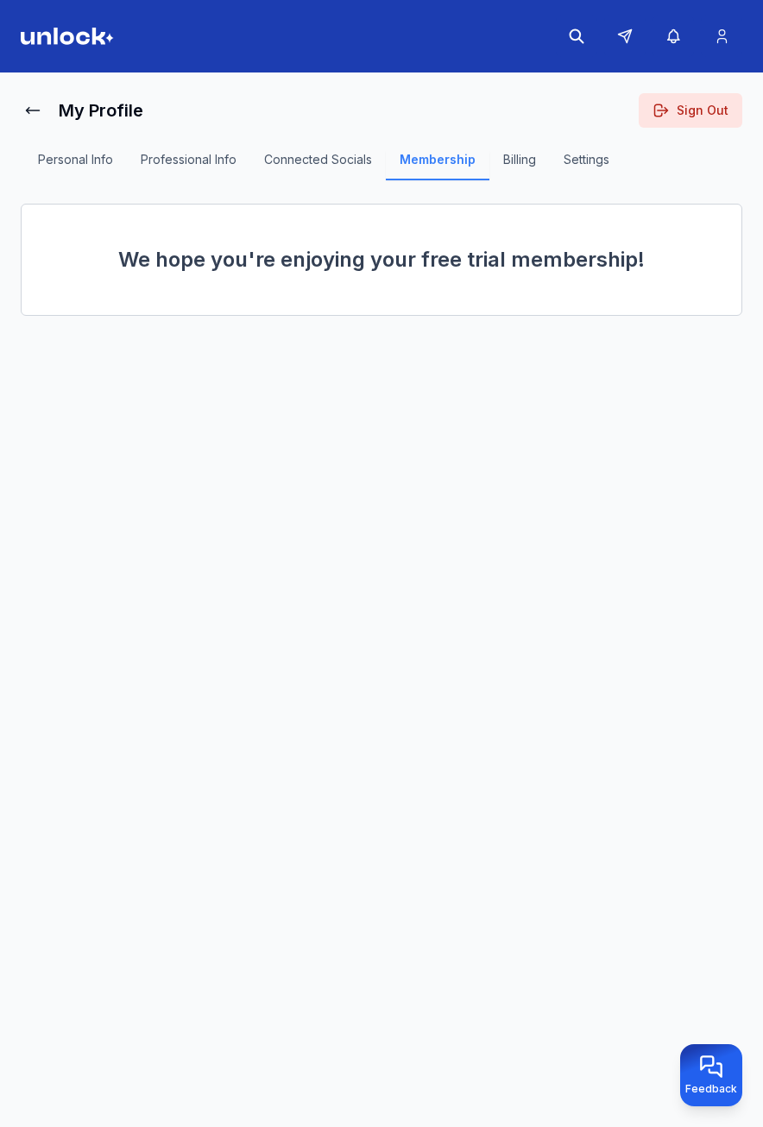
click at [529, 159] on button "Billing" at bounding box center [519, 165] width 60 height 29
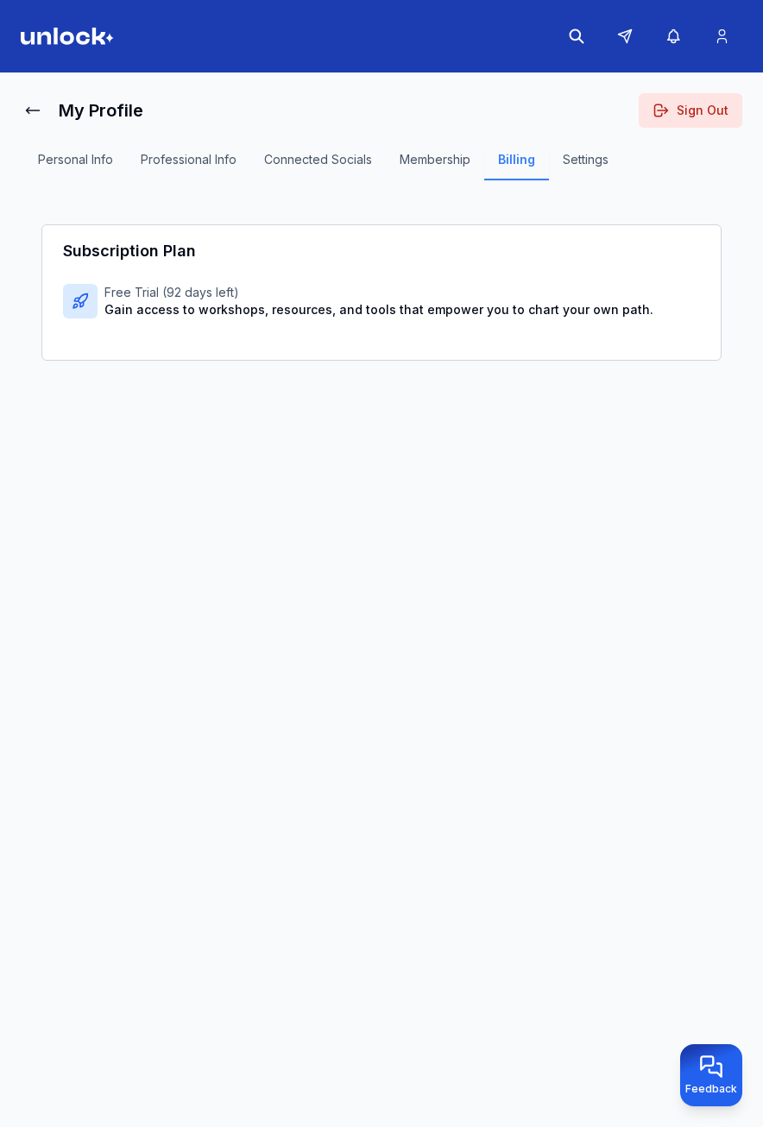
click at [422, 350] on div "Subscription Plan Free Trial ( 92 days left) Gain access to workshops, resource…" at bounding box center [381, 292] width 680 height 136
click at [267, 300] on div "Free Trial ( 92 days left) Gain access to workshops, resources, and tools that …" at bounding box center [378, 301] width 549 height 35
drag, startPoint x: 267, startPoint y: 300, endPoint x: 89, endPoint y: 289, distance: 178.1
click at [98, 290] on div "Free Trial ( 92 days left) Gain access to workshops, resources, and tools that …" at bounding box center [381, 301] width 637 height 35
click at [83, 288] on div at bounding box center [80, 301] width 35 height 35
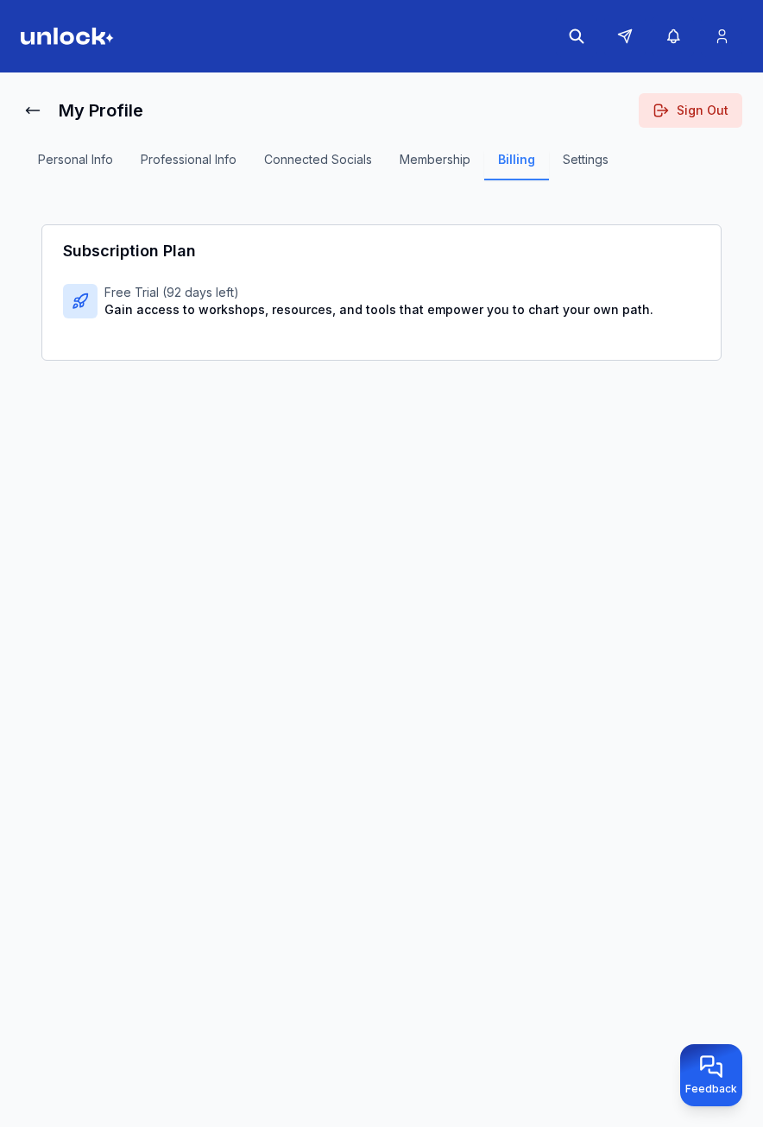
click at [72, 306] on icon at bounding box center [80, 301] width 17 height 17
click at [142, 290] on p "Free Trial ( 92 days left)" at bounding box center [378, 292] width 549 height 17
click at [206, 296] on p "Free Trial ( 92 days left)" at bounding box center [378, 292] width 549 height 17
click at [208, 289] on p "Free Trial ( 92 days left)" at bounding box center [378, 292] width 549 height 17
click at [212, 288] on p "Free Trial ( 92 days left)" at bounding box center [378, 292] width 549 height 17
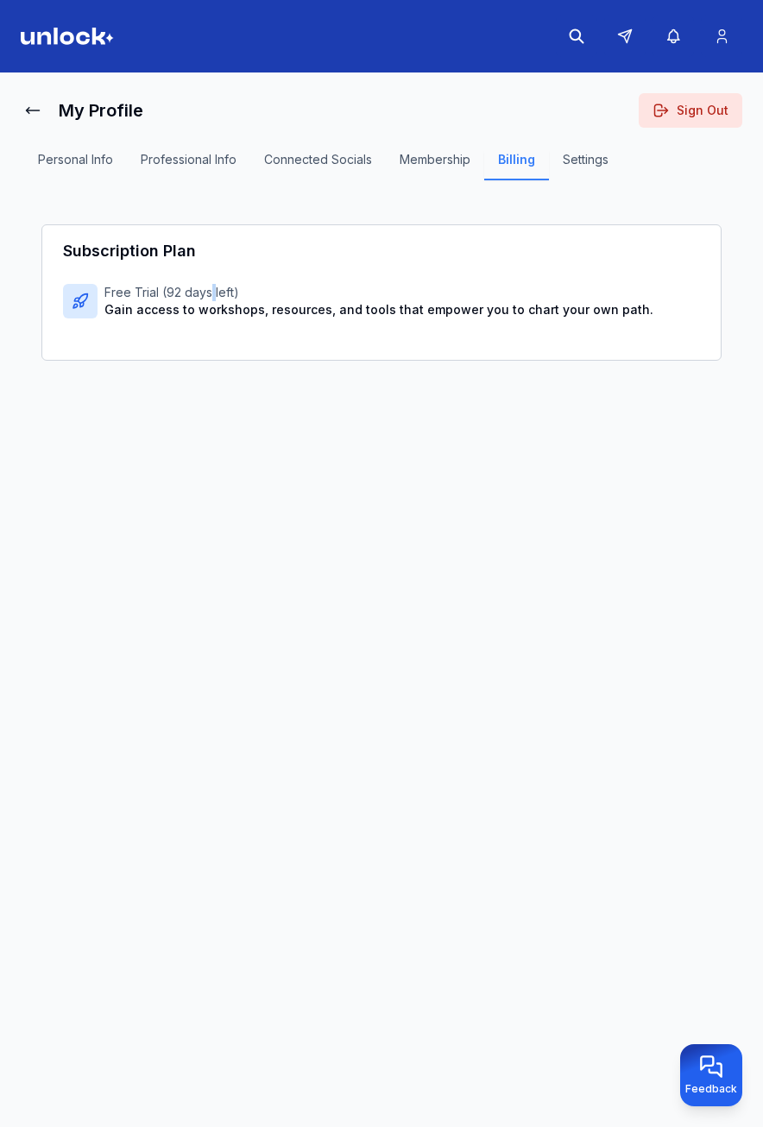
click at [212, 288] on p "Free Trial ( 92 days left)" at bounding box center [378, 292] width 549 height 17
click at [231, 432] on div "My Profile Sign Out Personal Info Professional Info Connected Socials Membershi…" at bounding box center [382, 263] width 722 height 340
click at [212, 292] on p "Free Trial ( 92 days left)" at bounding box center [378, 292] width 549 height 17
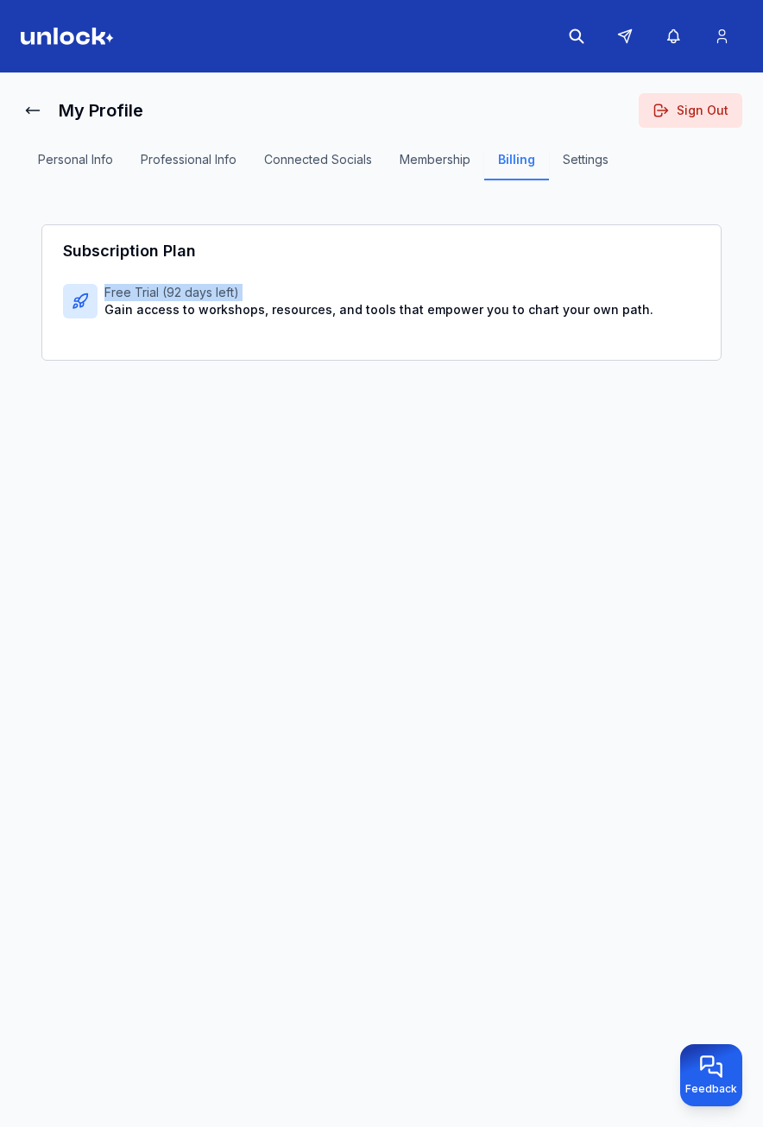
click at [212, 292] on p "Free Trial ( 92 days left)" at bounding box center [378, 292] width 549 height 17
click at [602, 575] on main "My Profile Sign Out Personal Info Professional Info Connected Socials Membershi…" at bounding box center [381, 604] width 763 height 1062
click at [608, 482] on main "My Profile Sign Out Personal Info Professional Info Connected Socials Membershi…" at bounding box center [381, 604] width 763 height 1062
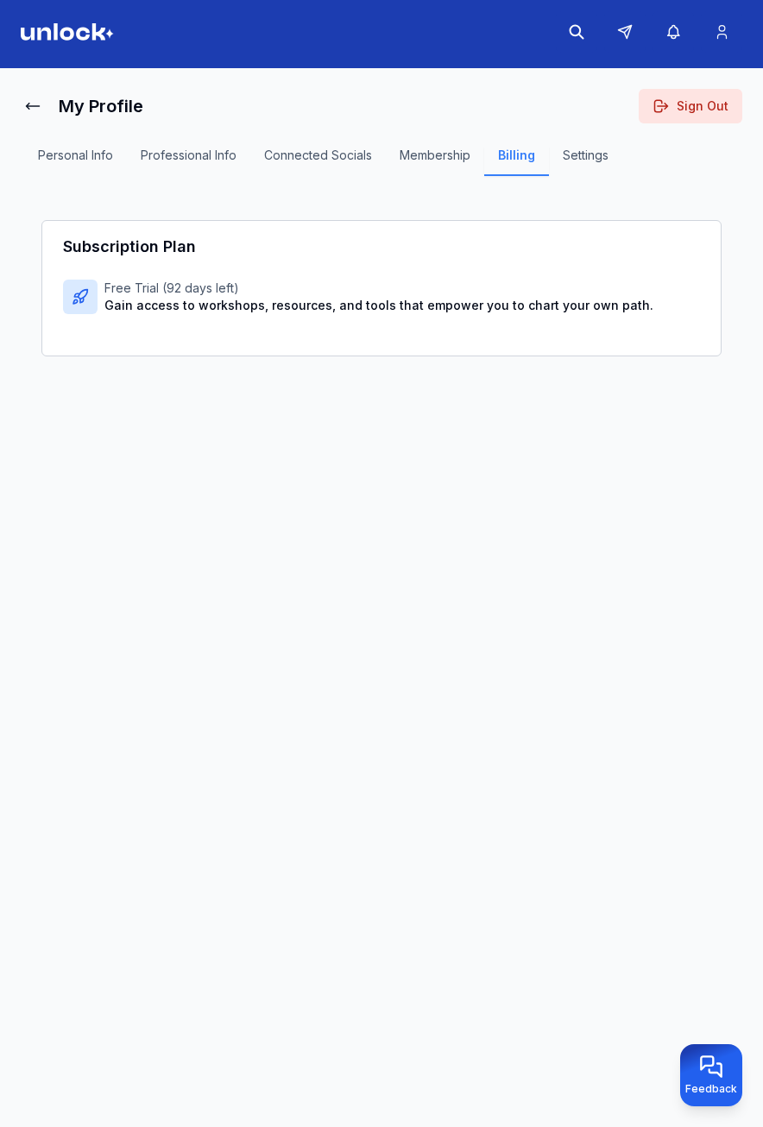
scroll to position [7, 0]
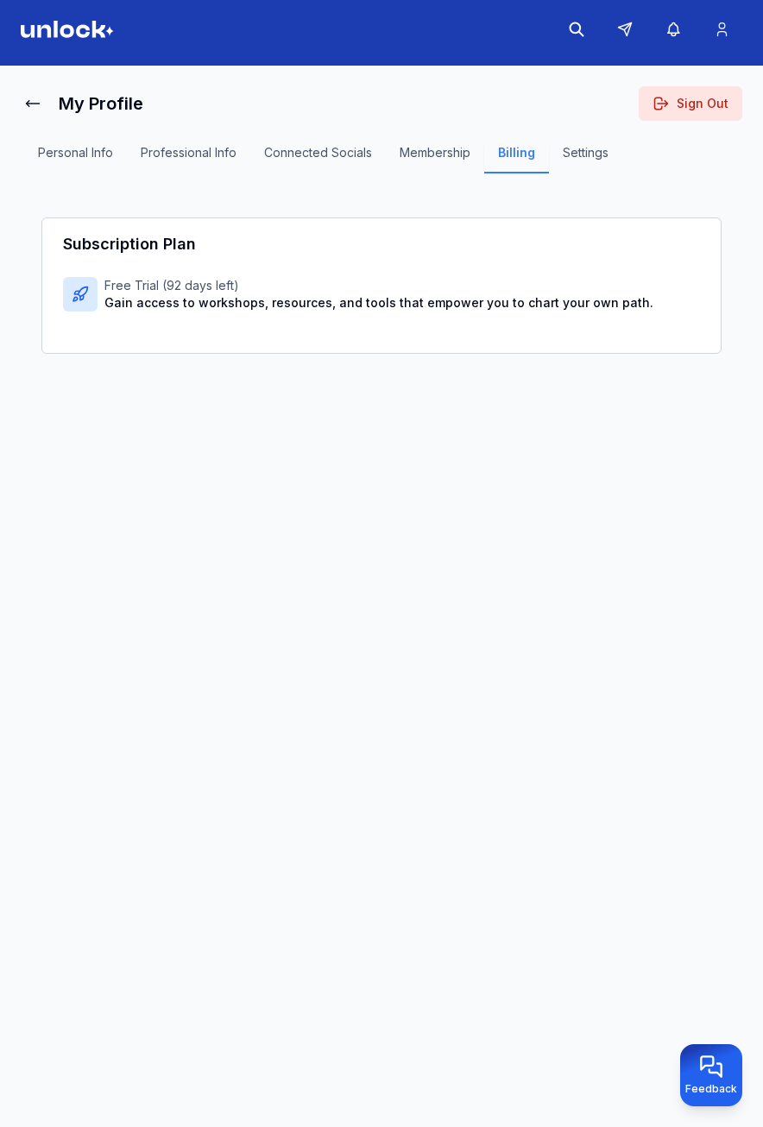
click at [606, 154] on button "Settings" at bounding box center [585, 158] width 73 height 29
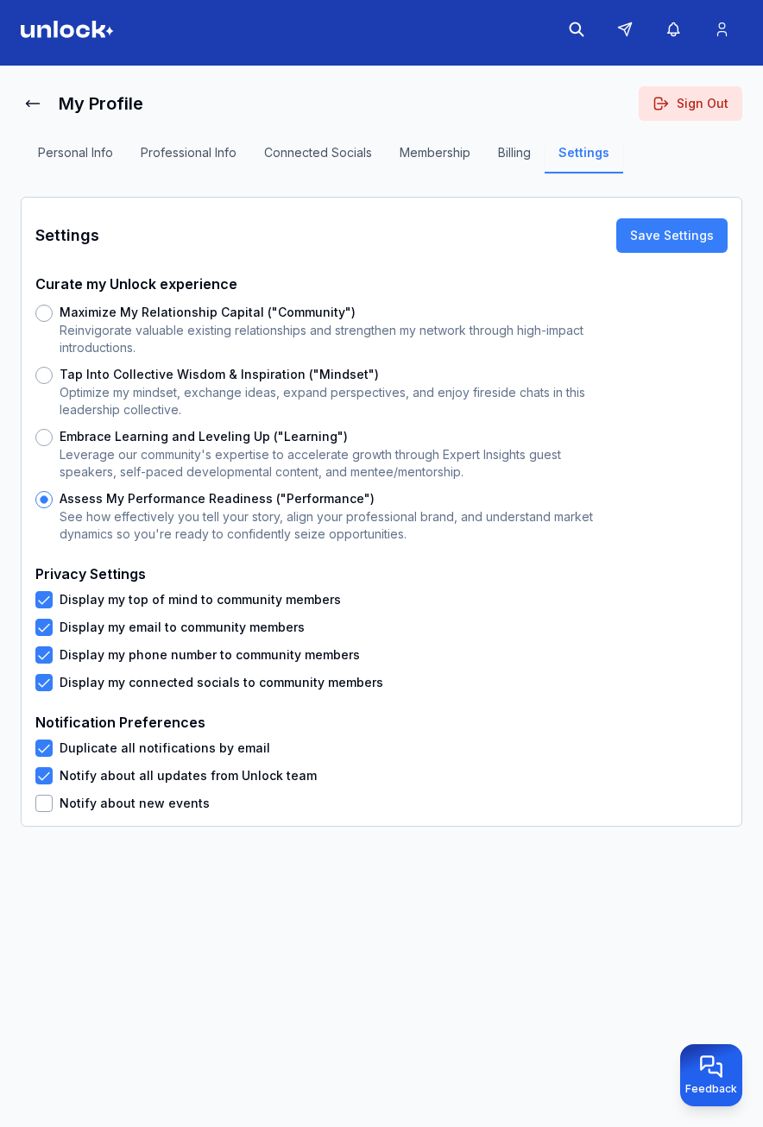
click at [41, 439] on button "Embrace Learning and Leveling Up ("Learning")" at bounding box center [43, 437] width 17 height 17
click at [47, 377] on button "Tap Into Collective Wisdom & Inspiration ("Mindset")" at bounding box center [43, 375] width 17 height 17
click at [41, 319] on button "Maximize My Relationship Capital ("Community")" at bounding box center [43, 313] width 17 height 17
click at [46, 491] on button "Assess My Performance Readiness ("Performance")" at bounding box center [43, 499] width 17 height 17
click at [46, 311] on button "Maximize My Relationship Capital ("Community")" at bounding box center [43, 313] width 17 height 17
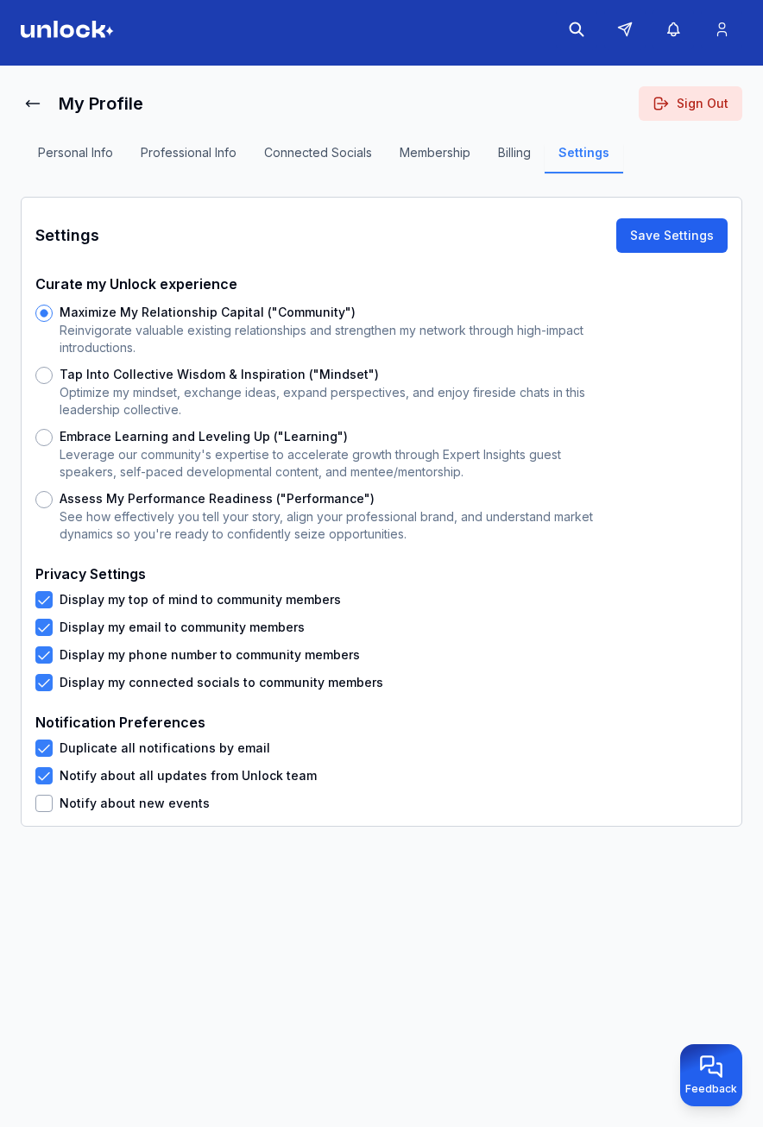
click at [675, 222] on button "Save Settings" at bounding box center [671, 235] width 111 height 35
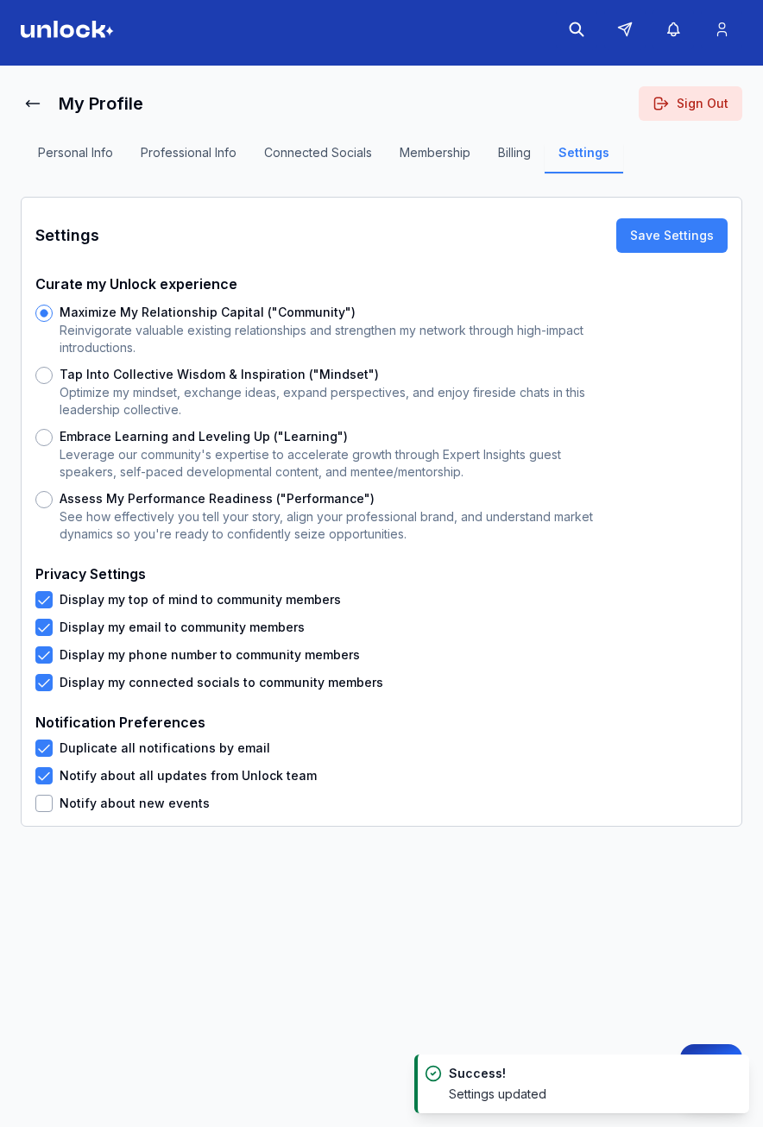
click at [504, 161] on button "Billing" at bounding box center [514, 158] width 60 height 29
click at [47, 491] on button "Assess My Performance Readiness ("Performance")" at bounding box center [43, 499] width 17 height 17
click at [678, 228] on button "Save Settings" at bounding box center [671, 235] width 111 height 35
click at [37, 780] on button "Notify about all updates from Unlock team" at bounding box center [43, 775] width 17 height 17
click at [42, 750] on button "Duplicate all notifications by email" at bounding box center [43, 748] width 17 height 17
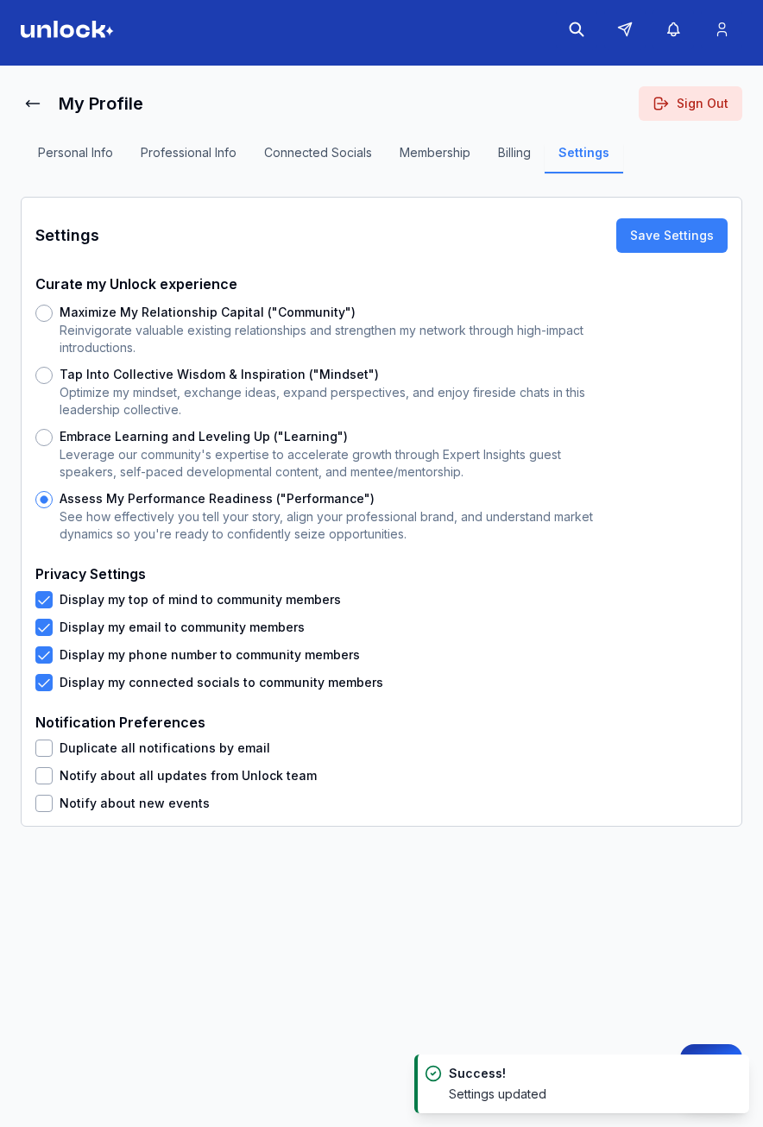
drag, startPoint x: 40, startPoint y: 682, endPoint x: 41, endPoint y: 662, distance: 19.9
click at [40, 681] on button "Display my connected socials to community members" at bounding box center [43, 682] width 17 height 17
click at [43, 650] on button "Display my phone number to community members" at bounding box center [43, 654] width 17 height 17
click at [45, 615] on div "Display my top of mind to community members Display my email to community membe…" at bounding box center [381, 641] width 692 height 100
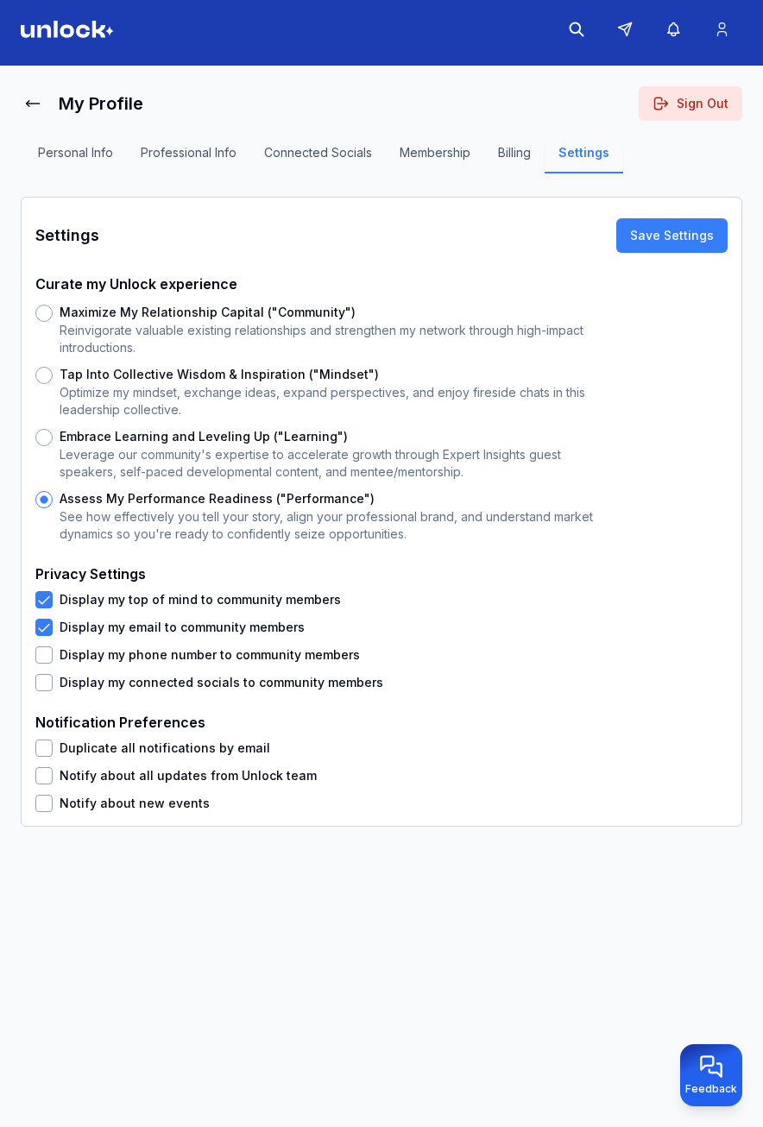
click at [44, 601] on button "Display my top of mind to community members" at bounding box center [43, 599] width 17 height 17
click at [44, 627] on button "Display my email to community members" at bounding box center [43, 627] width 17 height 17
click at [681, 235] on button "Save Settings" at bounding box center [671, 235] width 111 height 35
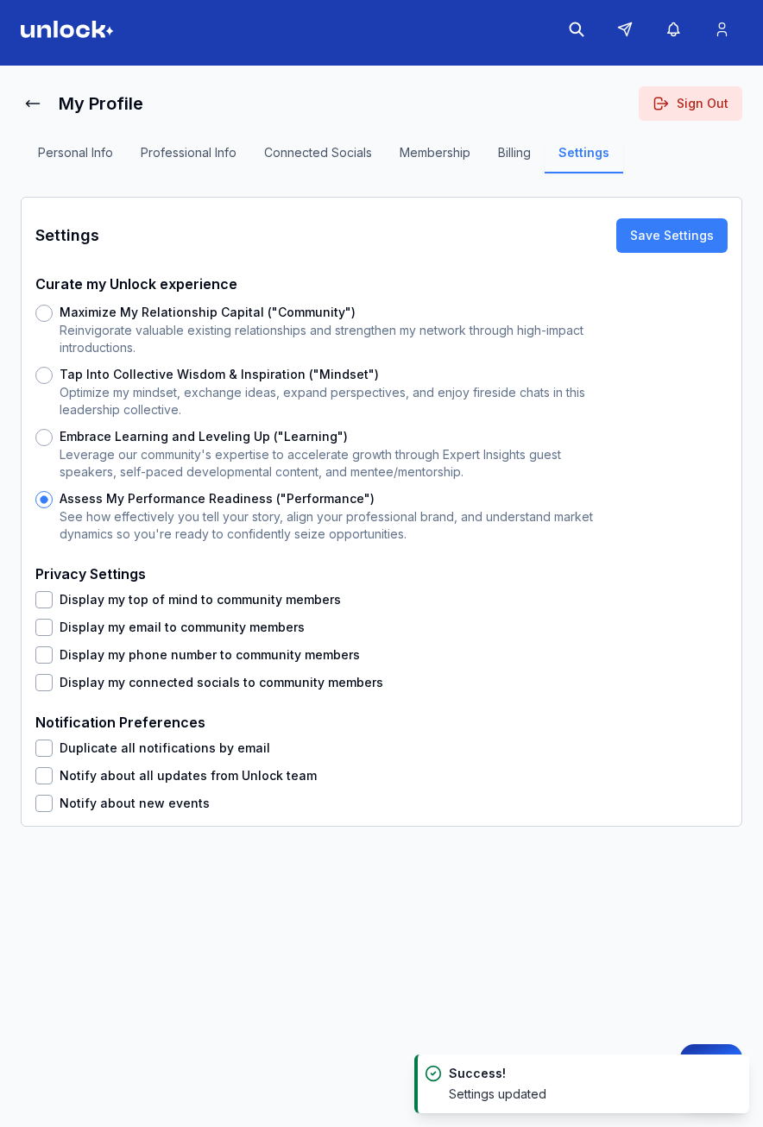
click at [445, 142] on div "Personal Info Professional Info Connected Socials Membership Billing Settings" at bounding box center [324, 159] width 606 height 35
click at [446, 146] on button "Membership" at bounding box center [435, 158] width 98 height 29
click at [44, 599] on button "Display my top of mind to community members" at bounding box center [43, 599] width 17 height 17
click at [47, 621] on button "Display my email to community members" at bounding box center [43, 627] width 17 height 17
click at [45, 651] on button "Display my phone number to community members" at bounding box center [43, 654] width 17 height 17
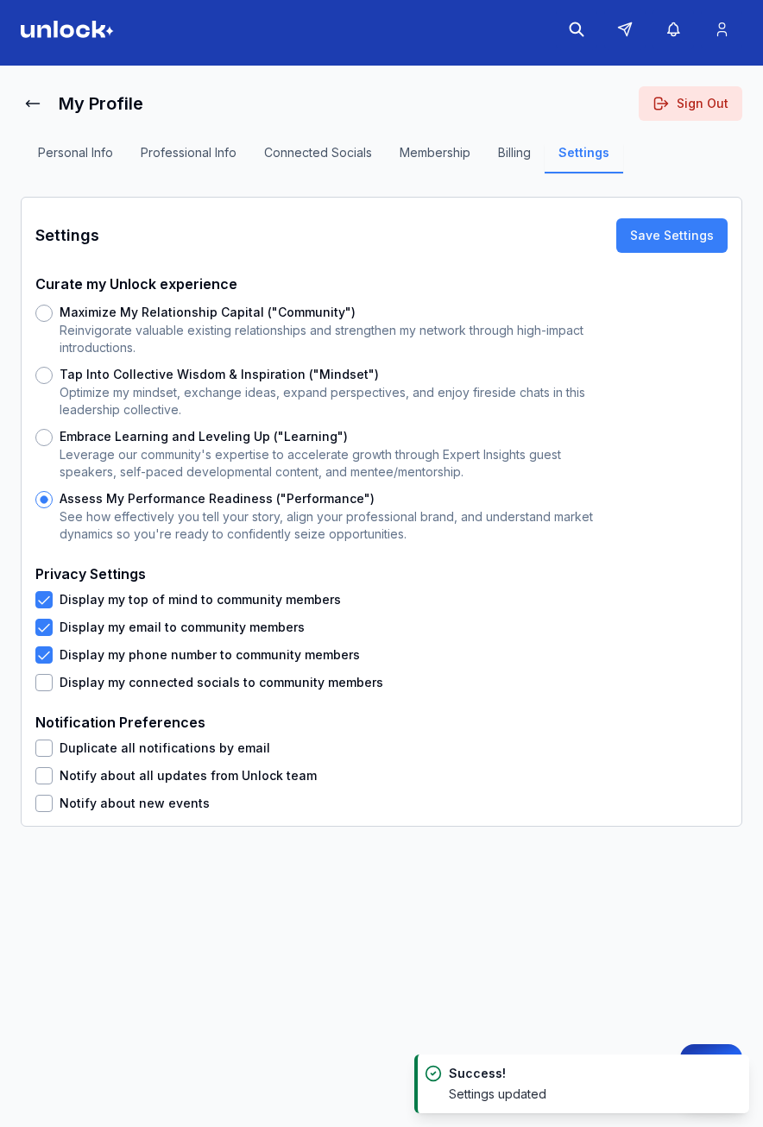
click at [43, 680] on button "Display my connected socials to community members" at bounding box center [43, 682] width 17 height 17
click at [44, 735] on div "Notification Preferences Duplicate all notifications by email Notify about all …" at bounding box center [381, 762] width 692 height 100
drag, startPoint x: 48, startPoint y: 748, endPoint x: 49, endPoint y: 764, distance: 15.6
click at [48, 749] on button "Duplicate all notifications by email" at bounding box center [43, 748] width 17 height 17
click at [49, 770] on button "Notify about all updates from Unlock team" at bounding box center [43, 775] width 17 height 17
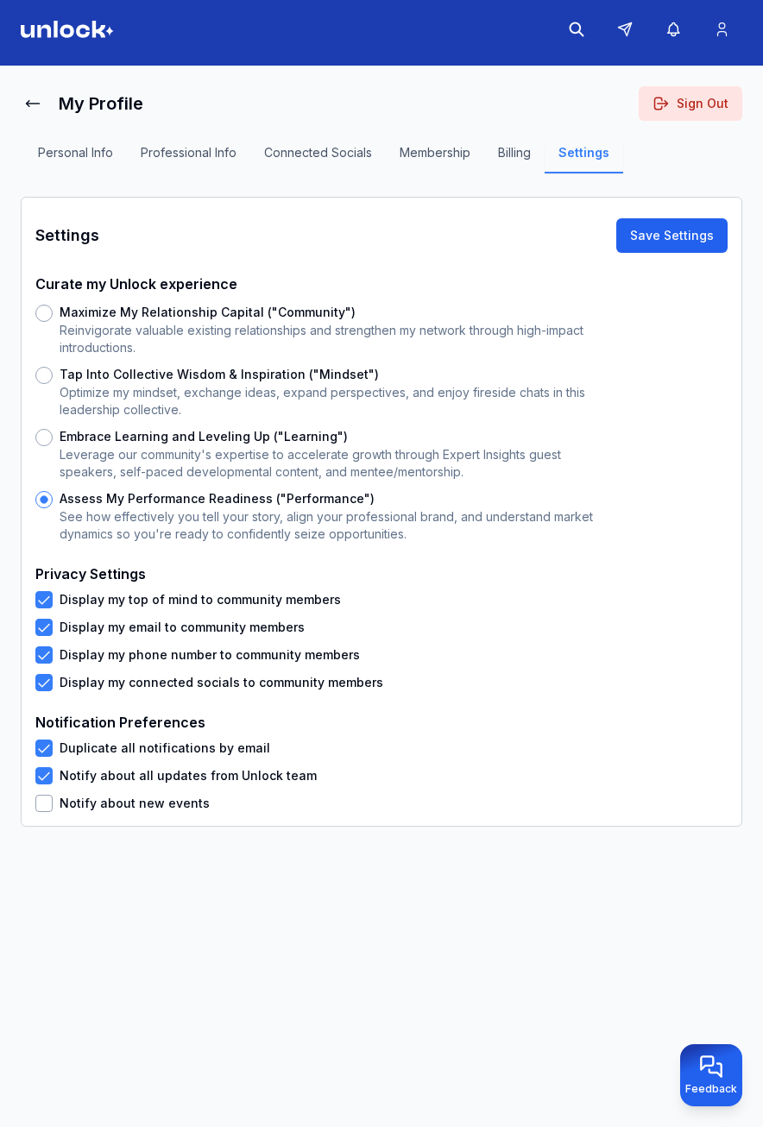
click at [632, 249] on button "Save Settings" at bounding box center [671, 235] width 111 height 35
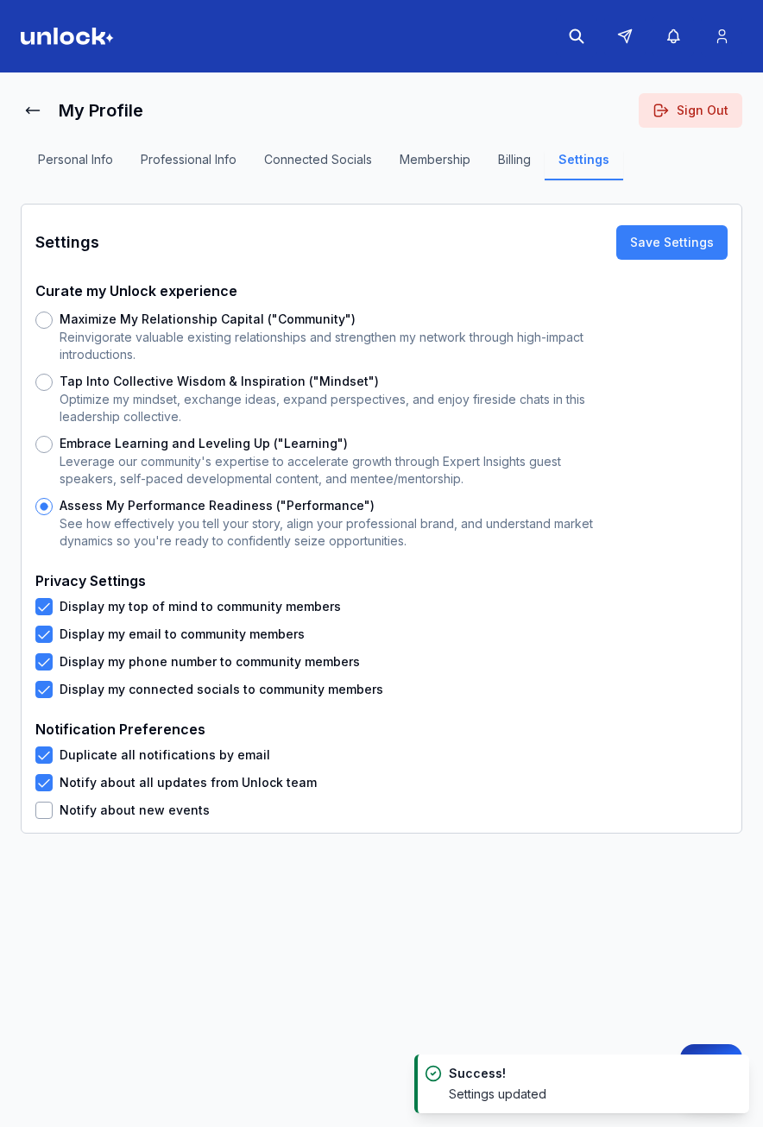
click at [309, 226] on div "Settings Save Settings" at bounding box center [381, 242] width 692 height 48
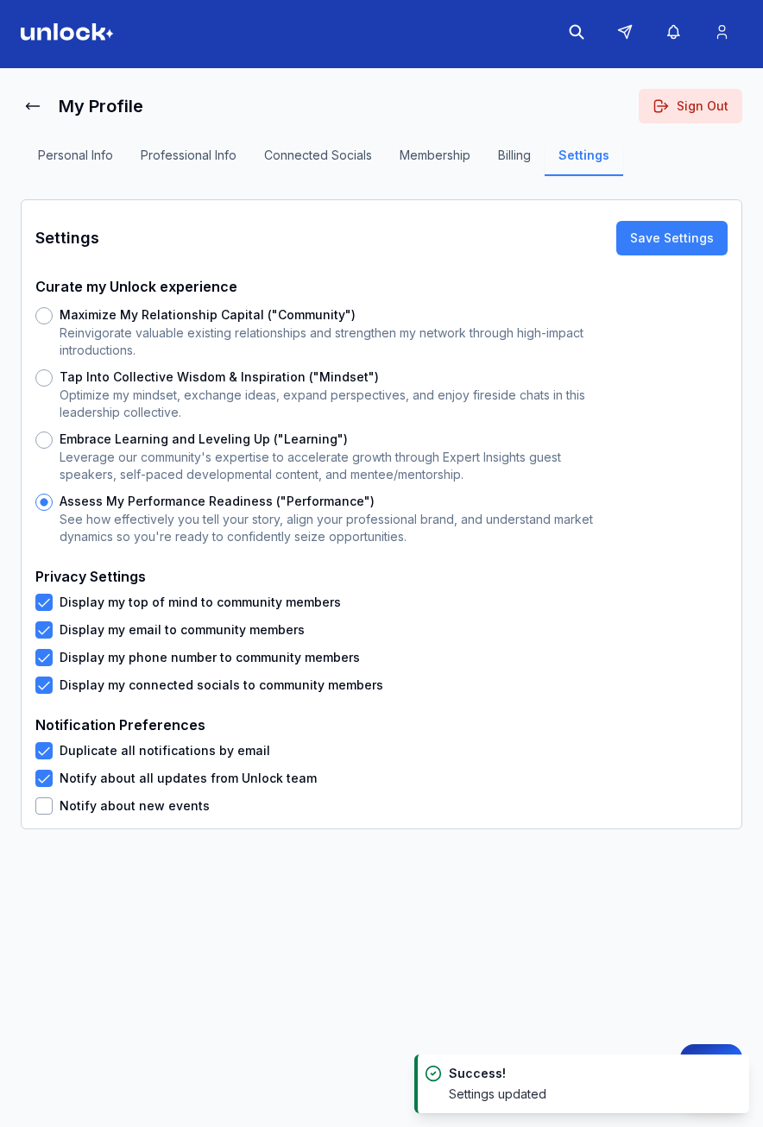
scroll to position [7, 0]
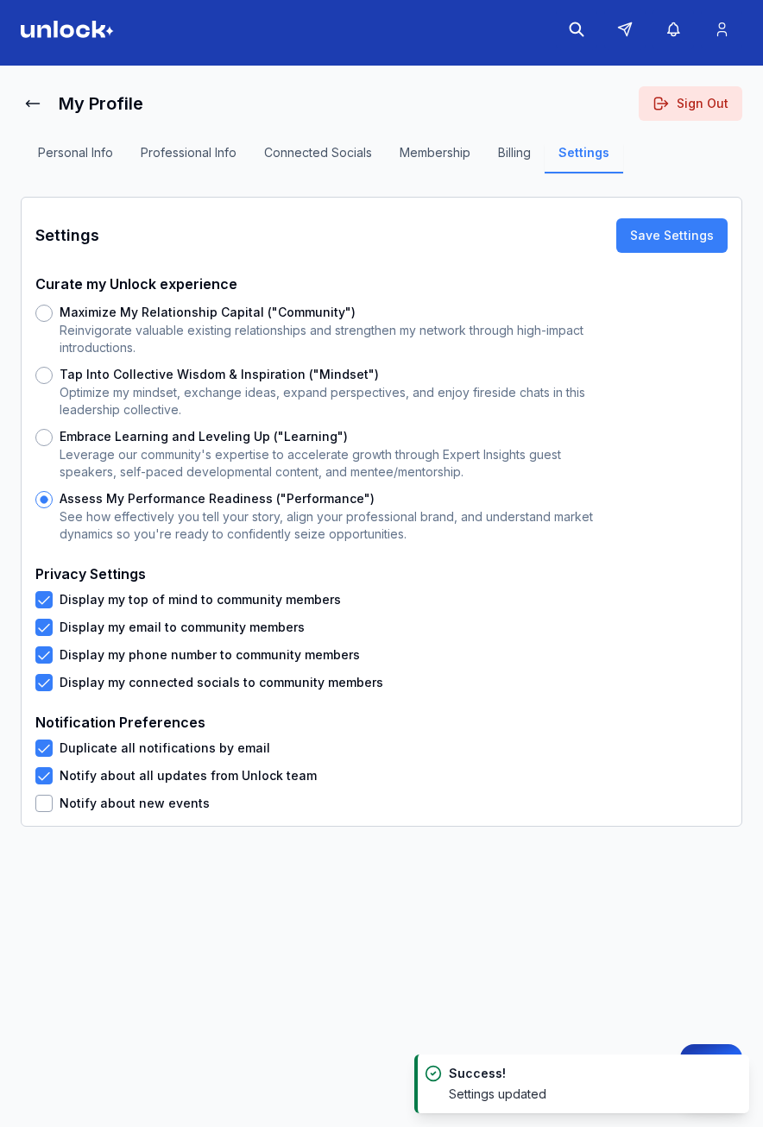
click at [52, 38] on header at bounding box center [381, 29] width 763 height 73
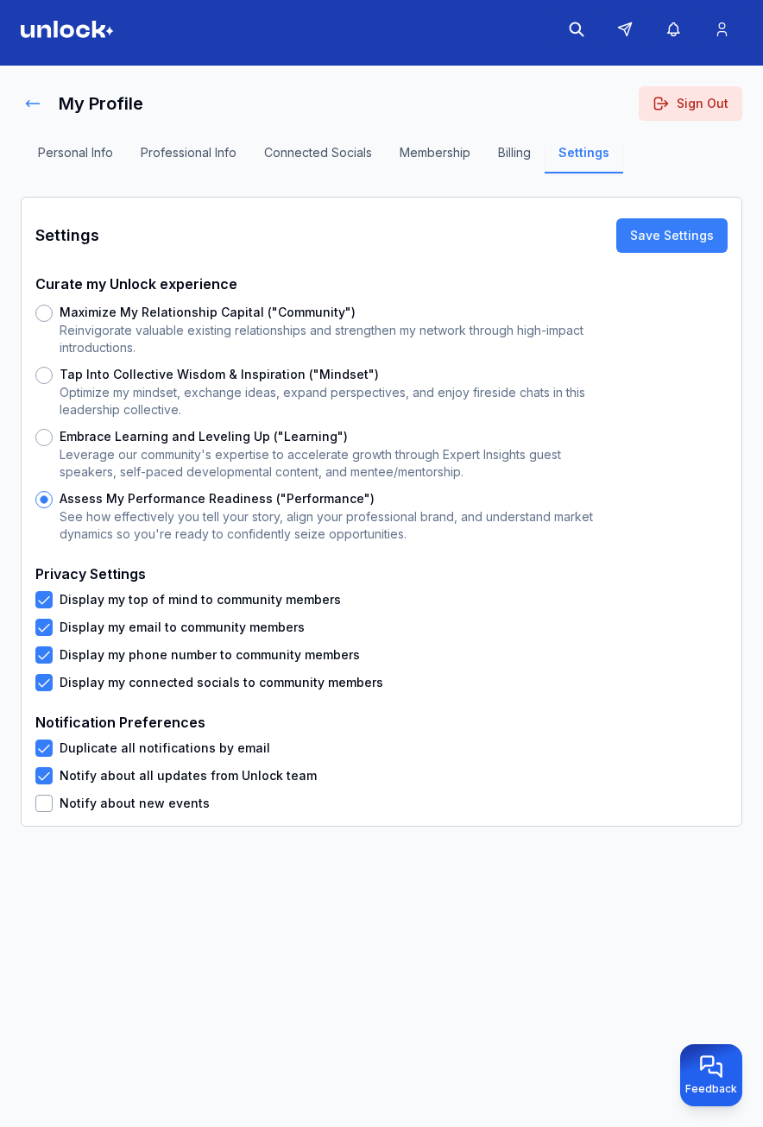
click at [26, 101] on icon at bounding box center [32, 103] width 17 height 17
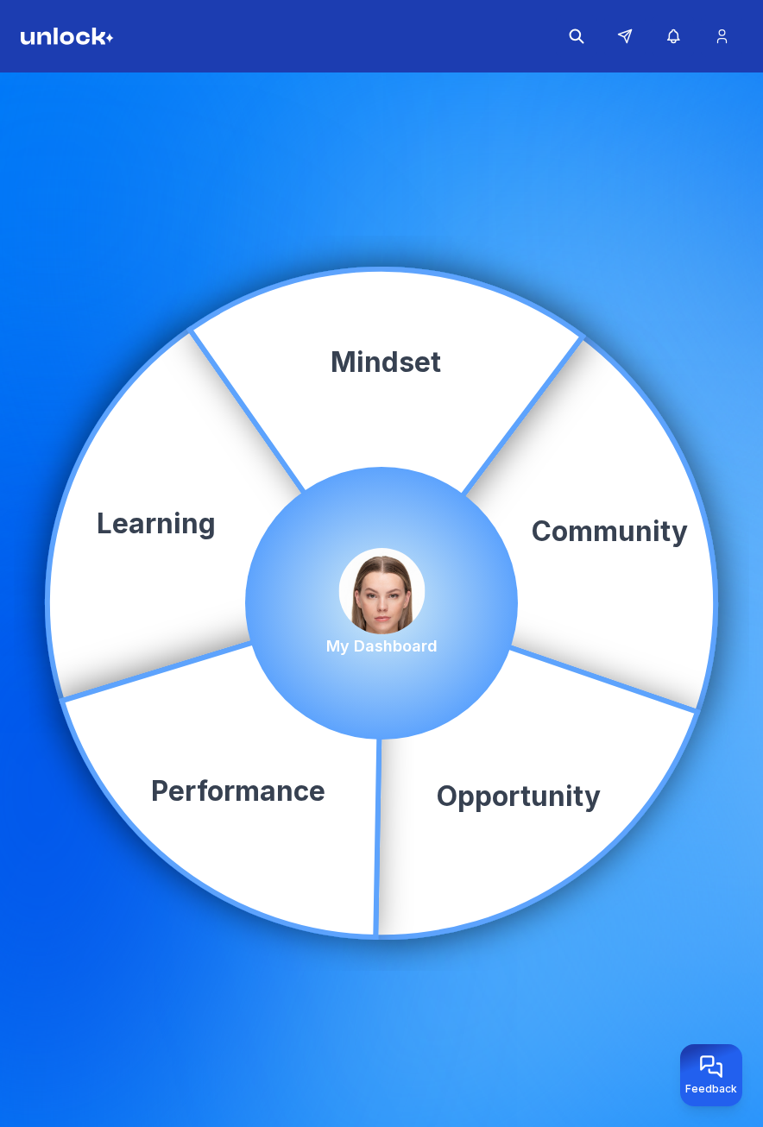
click at [386, 580] on img at bounding box center [381, 591] width 86 height 86
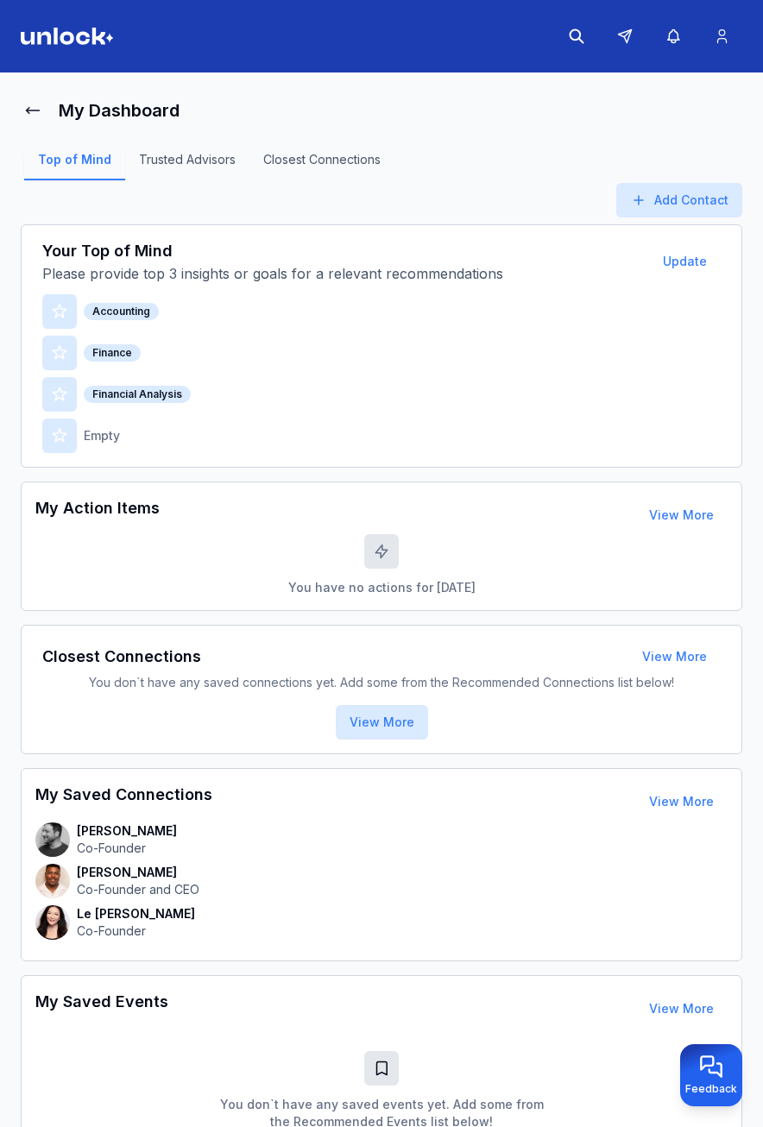
click at [110, 309] on div "Accounting" at bounding box center [121, 311] width 75 height 17
click at [672, 265] on button "Update" at bounding box center [685, 261] width 72 height 35
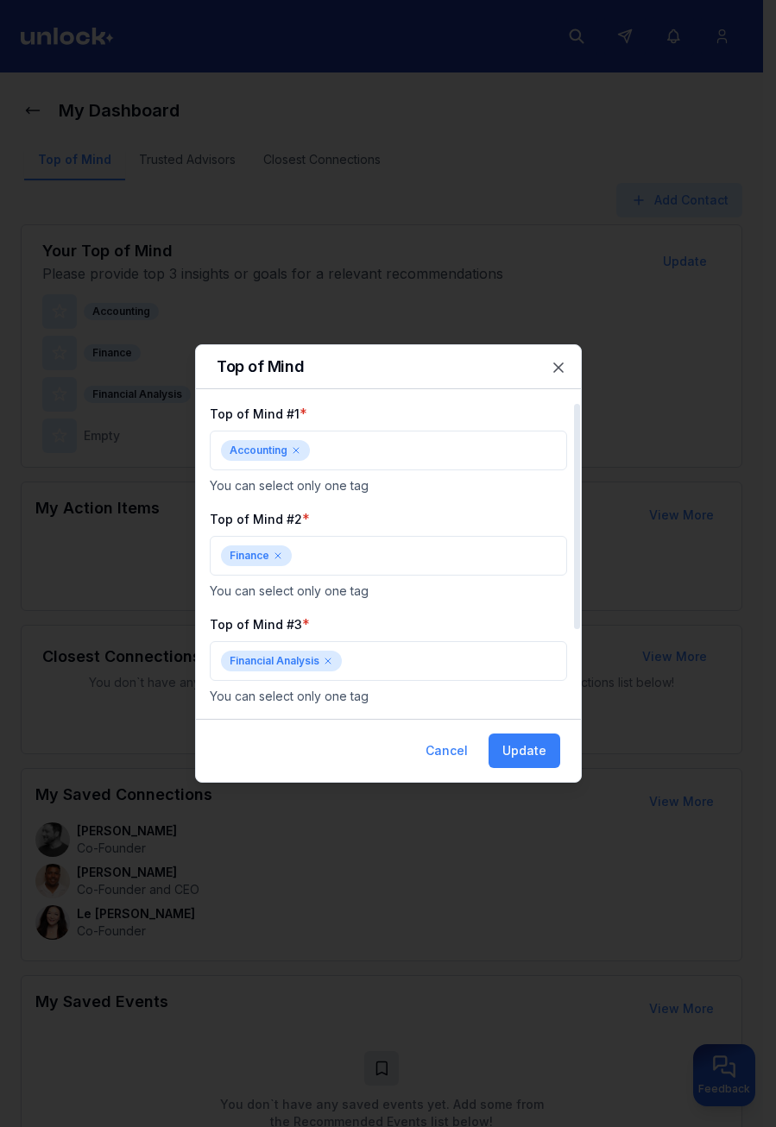
click at [384, 438] on div "Accounting" at bounding box center [388, 451] width 357 height 40
type input "***"
click at [558, 369] on div at bounding box center [388, 563] width 776 height 1127
click at [557, 372] on icon "button" at bounding box center [558, 367] width 17 height 17
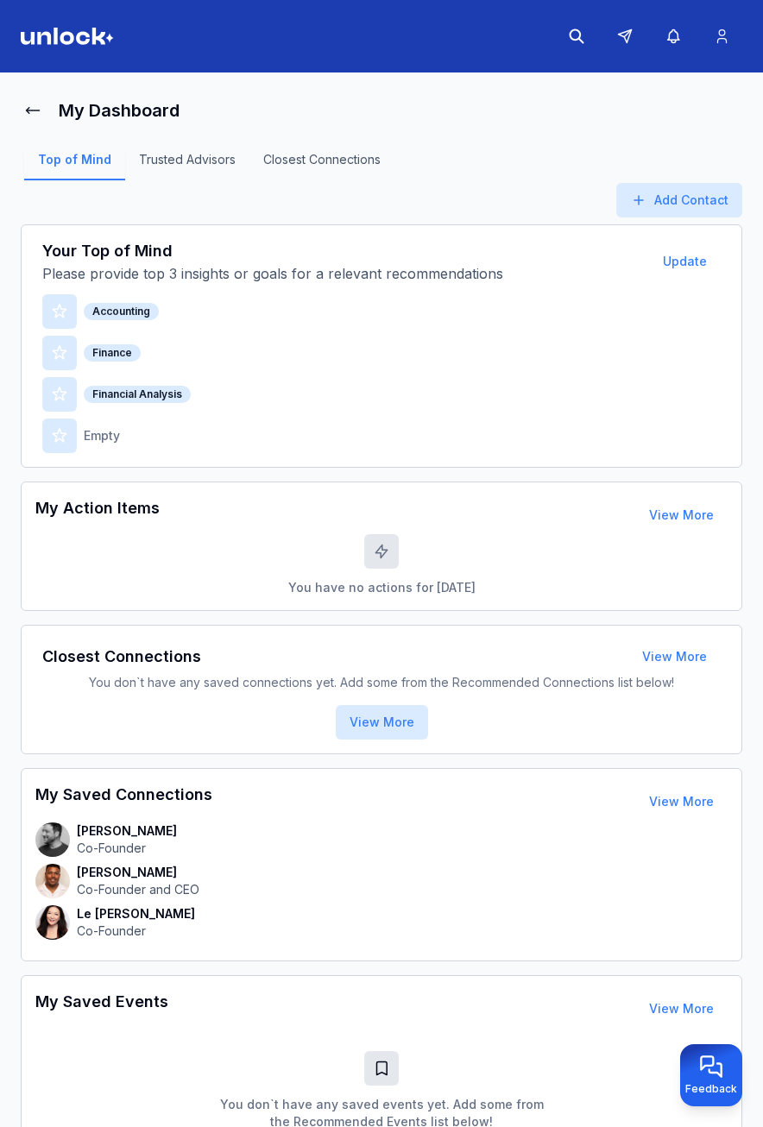
click at [691, 156] on div "Top of Mind Trusted Advisors Closest Connections" at bounding box center [382, 165] width 722 height 35
click at [694, 265] on button "Update" at bounding box center [685, 261] width 72 height 35
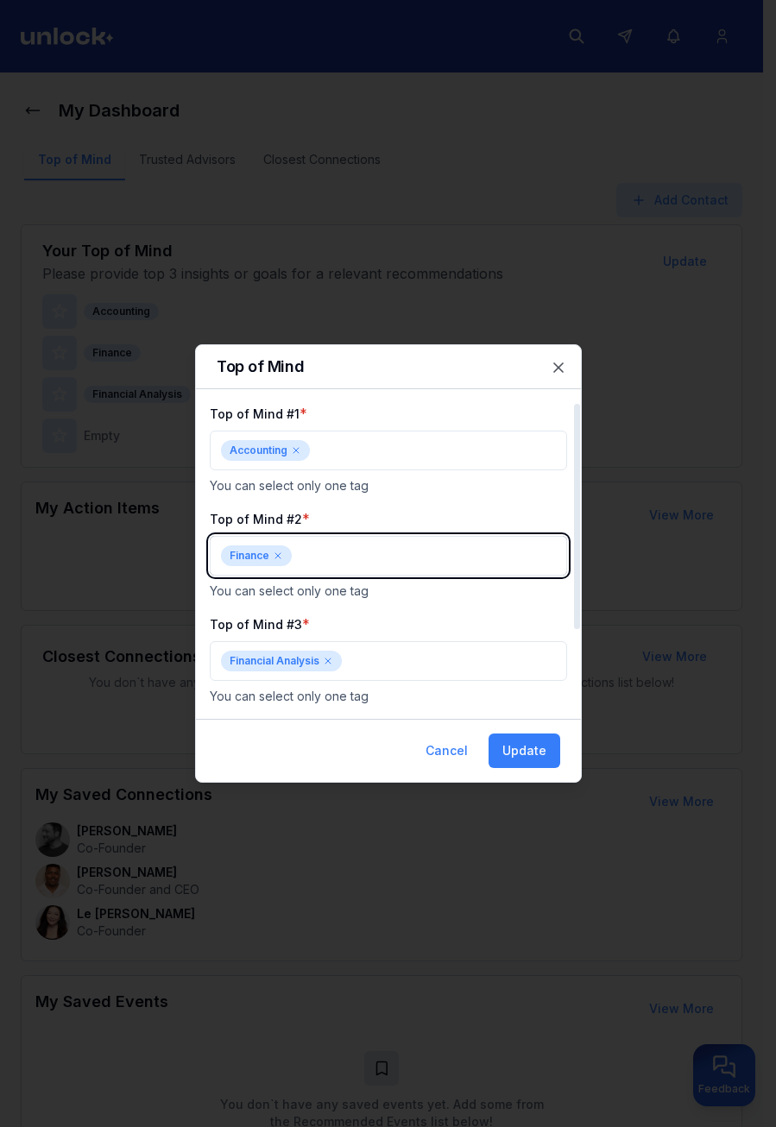
click at [401, 552] on body "My Dashboard Top of Mind Trusted Advisors Closest Connections Add Contact Your …" at bounding box center [381, 563] width 763 height 1127
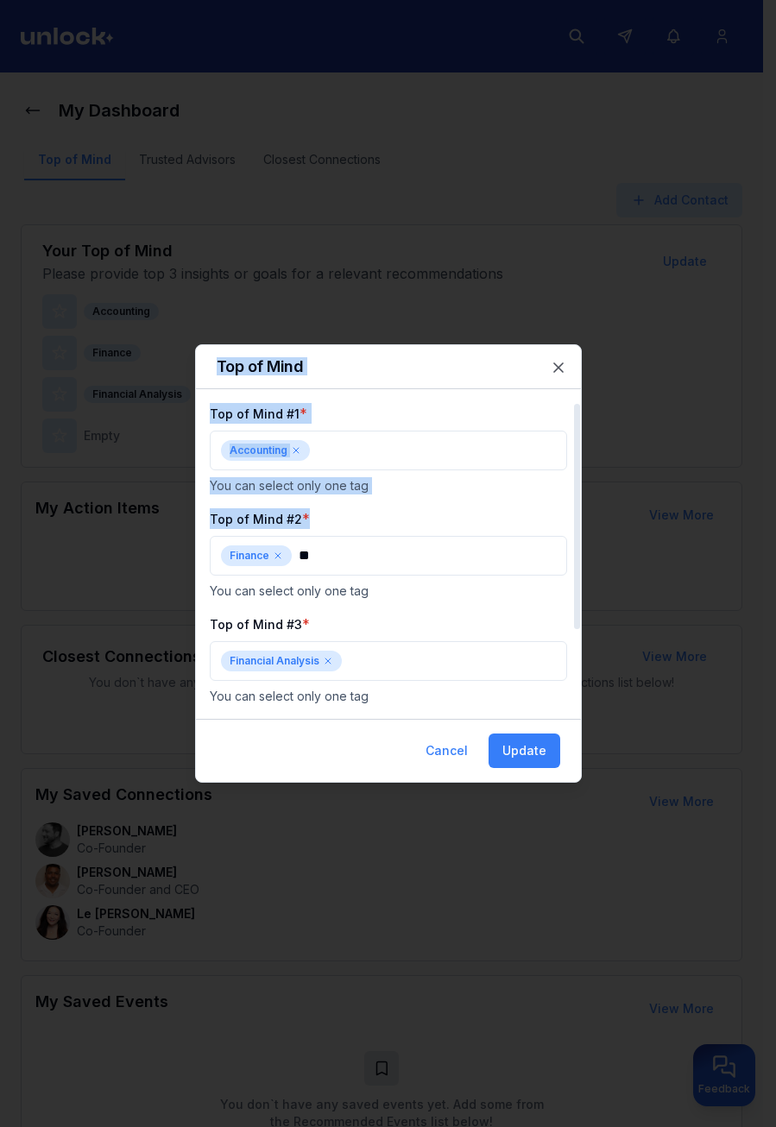
drag, startPoint x: 333, startPoint y: 561, endPoint x: 318, endPoint y: 560, distance: 14.7
click at [318, 560] on body "My Dashboard Top of Mind Trusted Advisors Closest Connections Add Contact Your …" at bounding box center [381, 563] width 763 height 1127
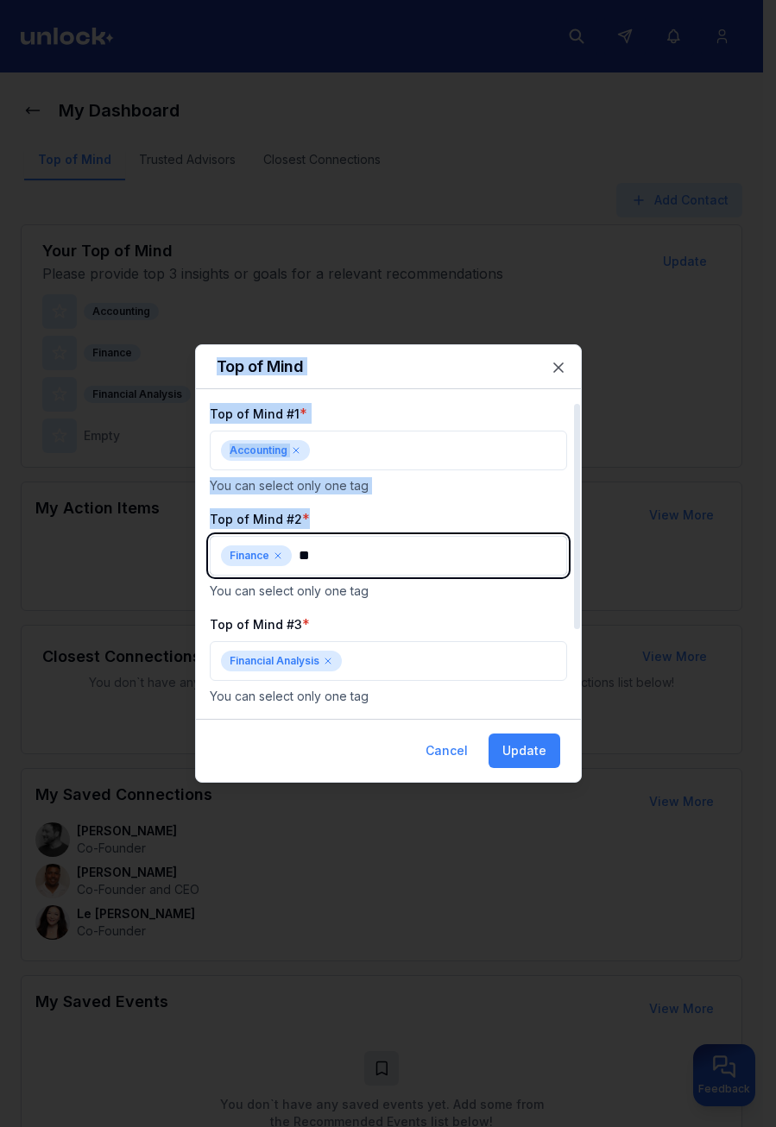
click at [320, 558] on body "My Dashboard Top of Mind Trusted Advisors Closest Connections Add Contact Your …" at bounding box center [381, 563] width 763 height 1127
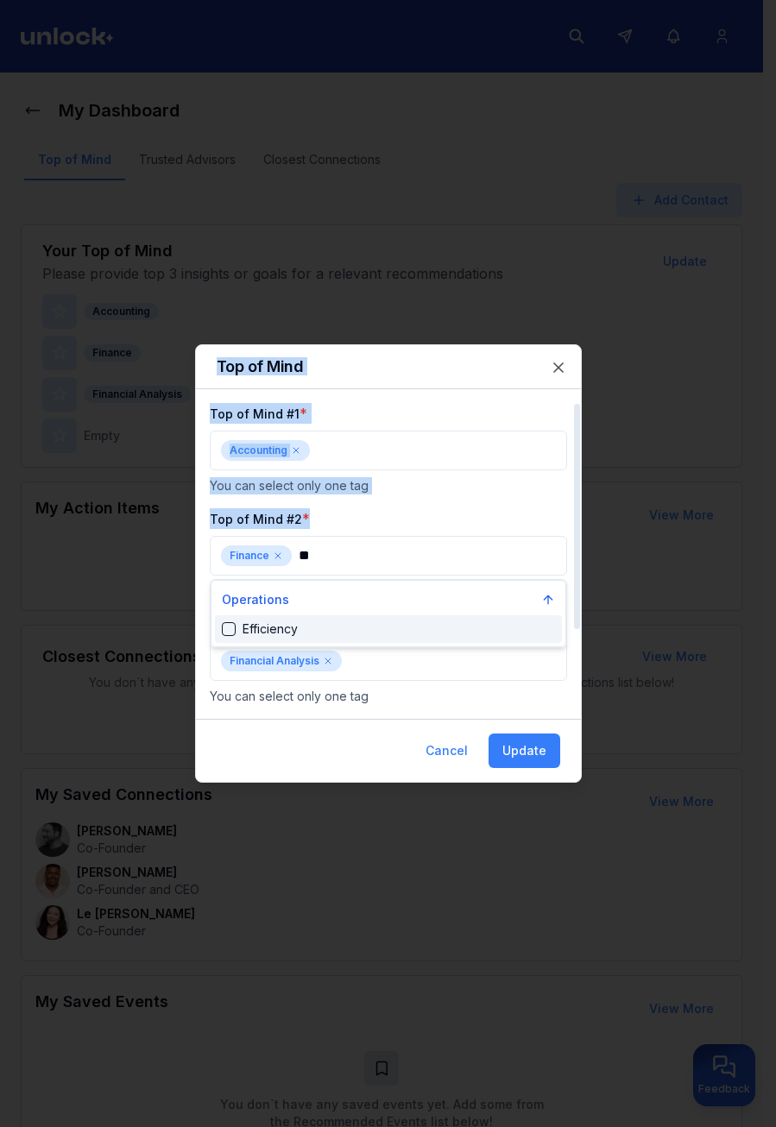
click at [344, 552] on div at bounding box center [388, 563] width 776 height 1127
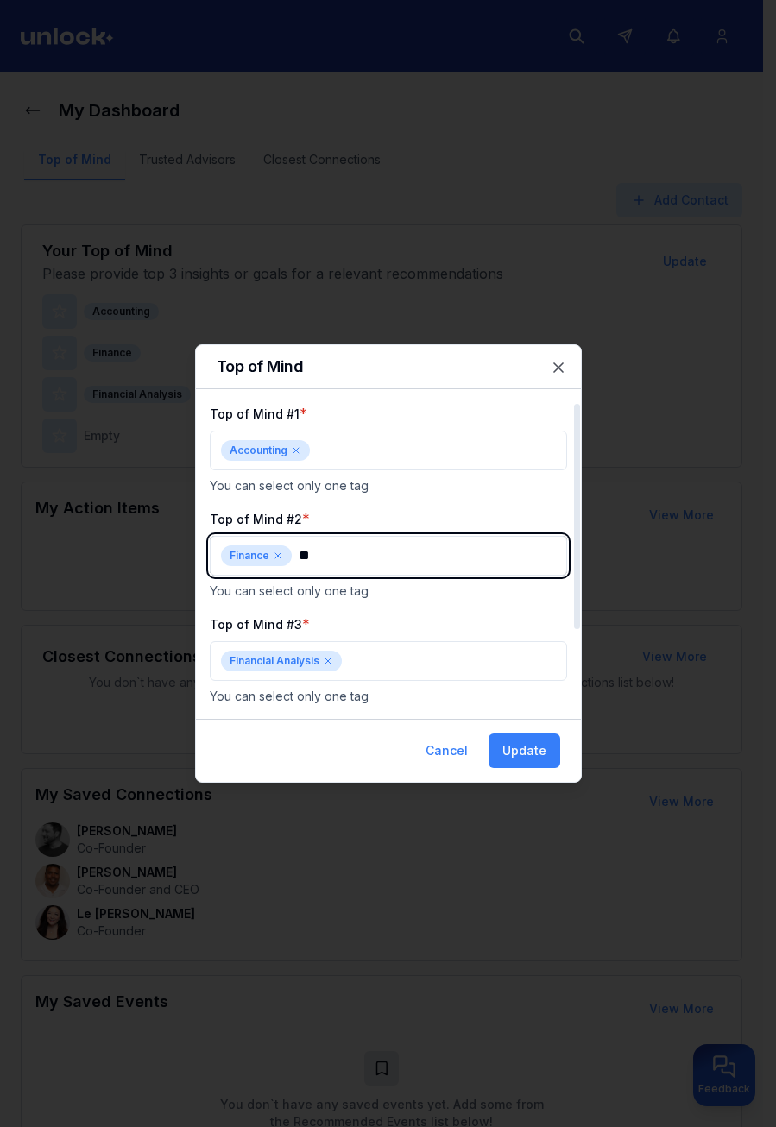
click at [446, 554] on body "My Dashboard Top of Mind Trusted Advisors Closest Connections Add Contact Your …" at bounding box center [381, 563] width 763 height 1127
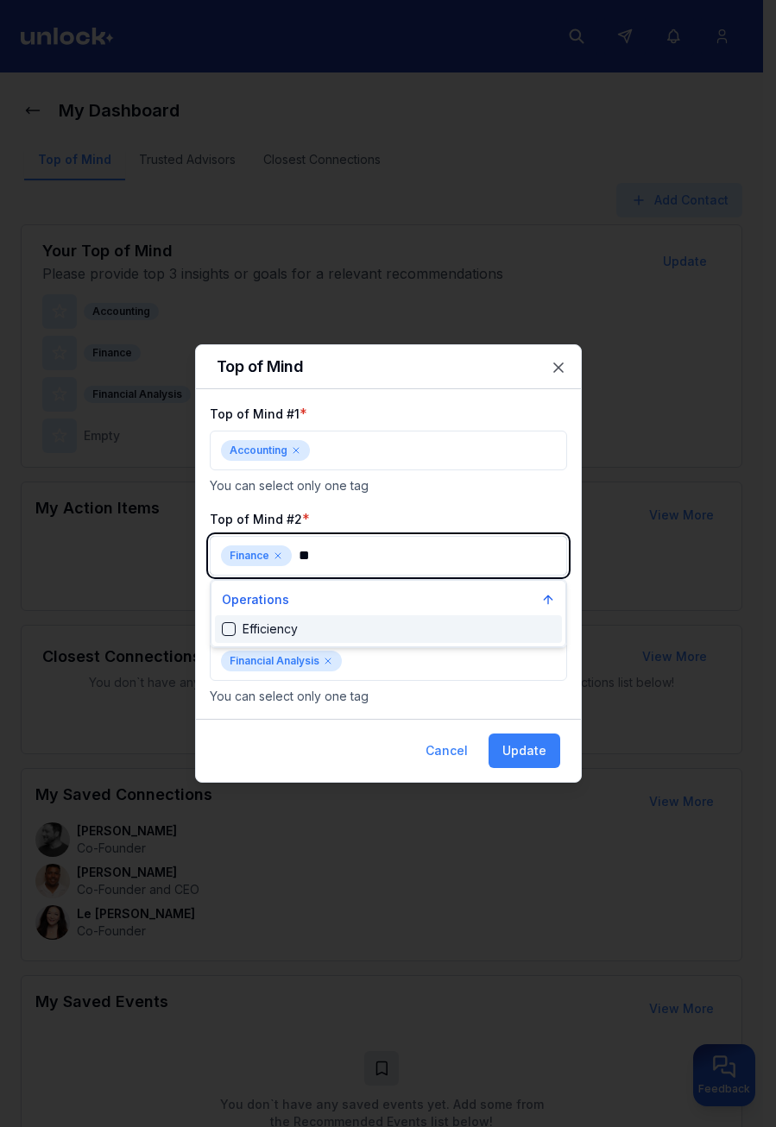
type input "*"
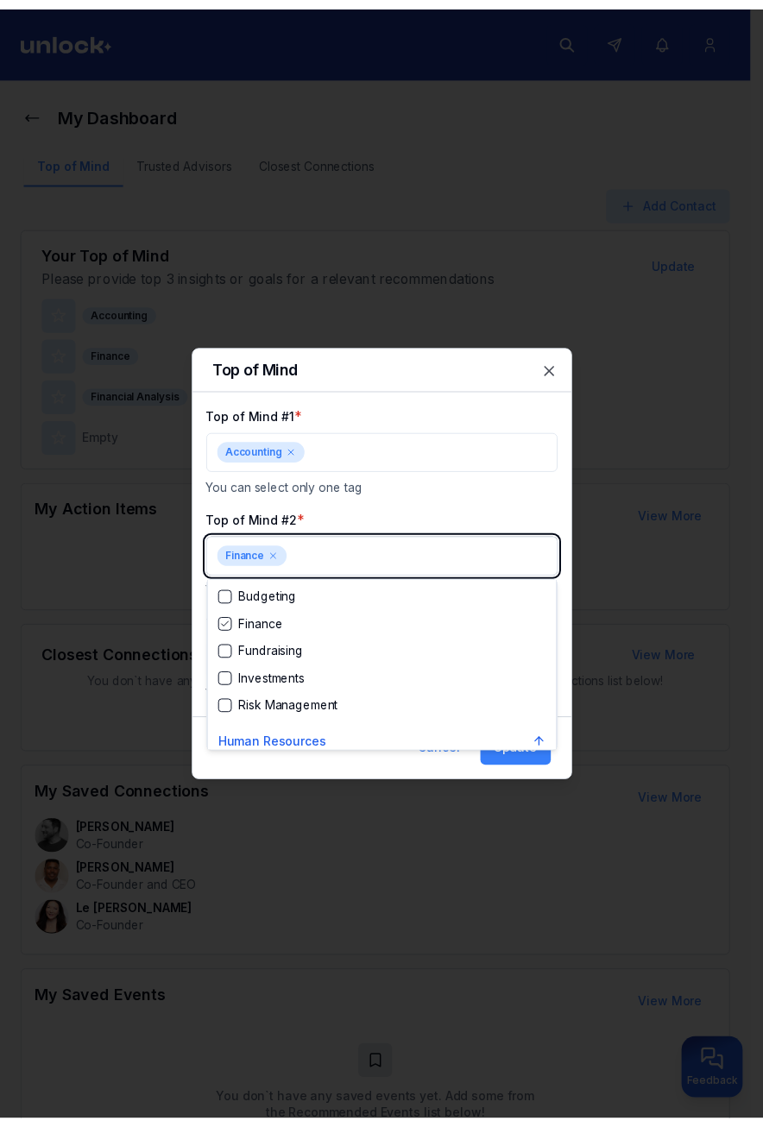
scroll to position [294, 0]
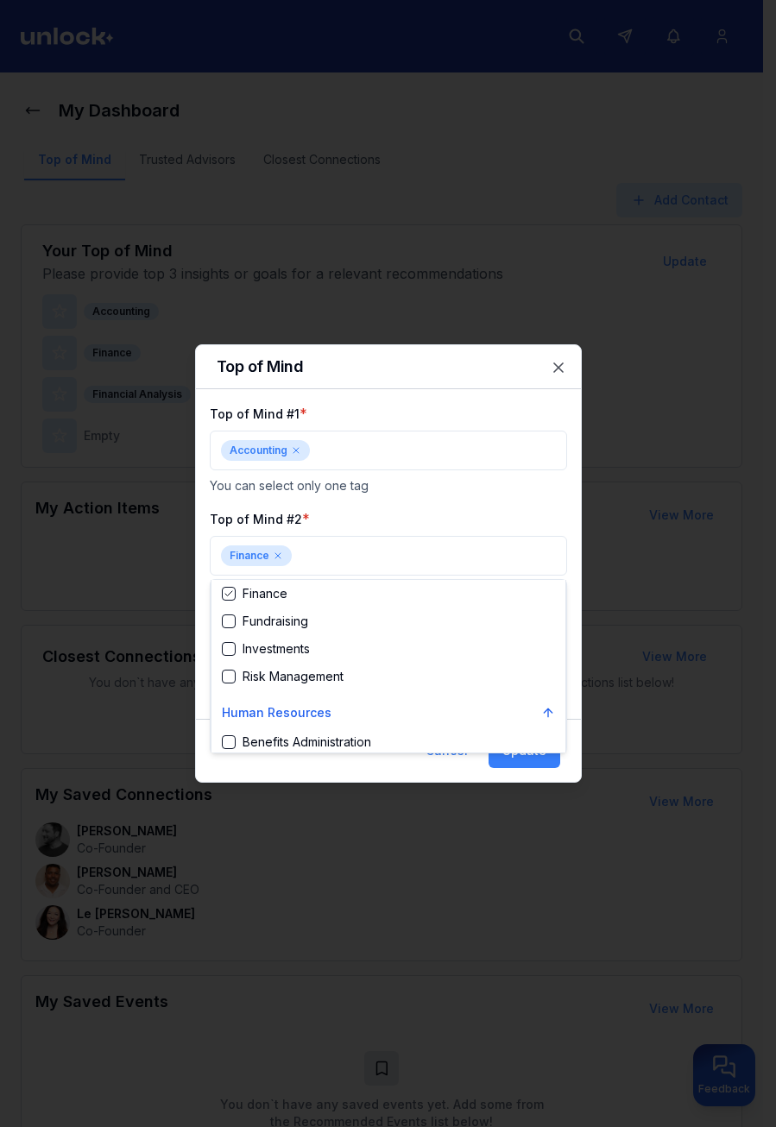
click at [716, 516] on div at bounding box center [388, 563] width 776 height 1127
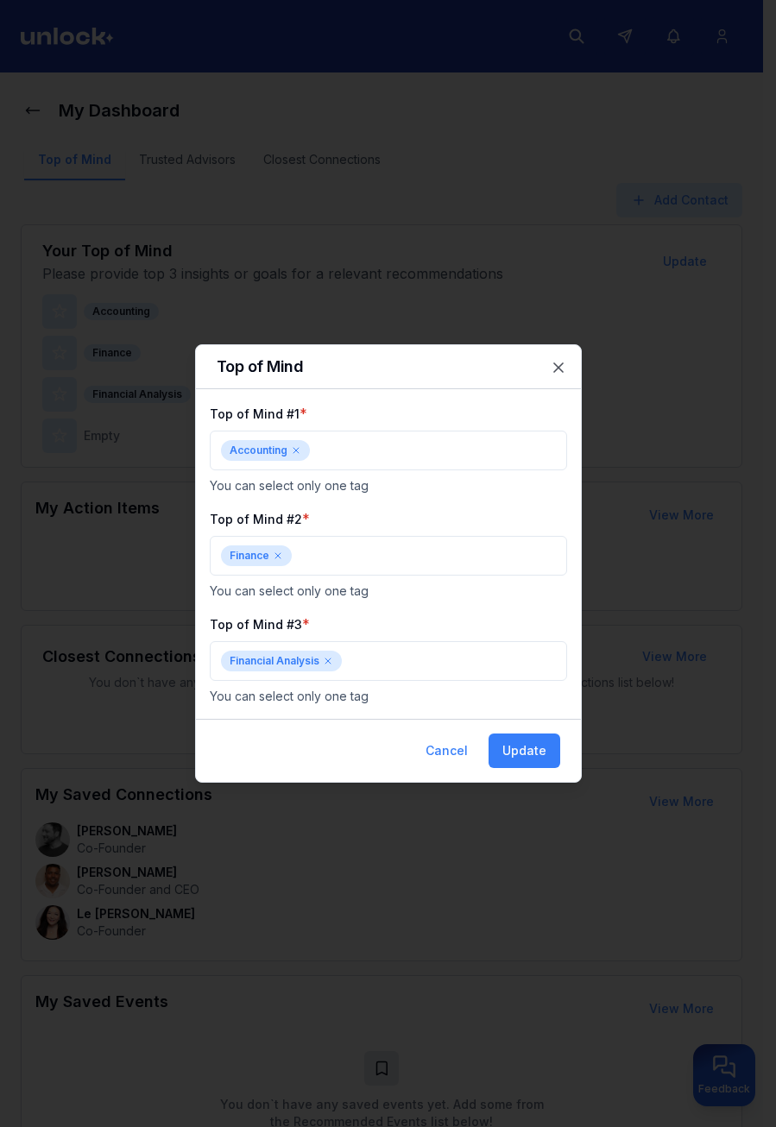
click at [679, 448] on div at bounding box center [388, 563] width 776 height 1127
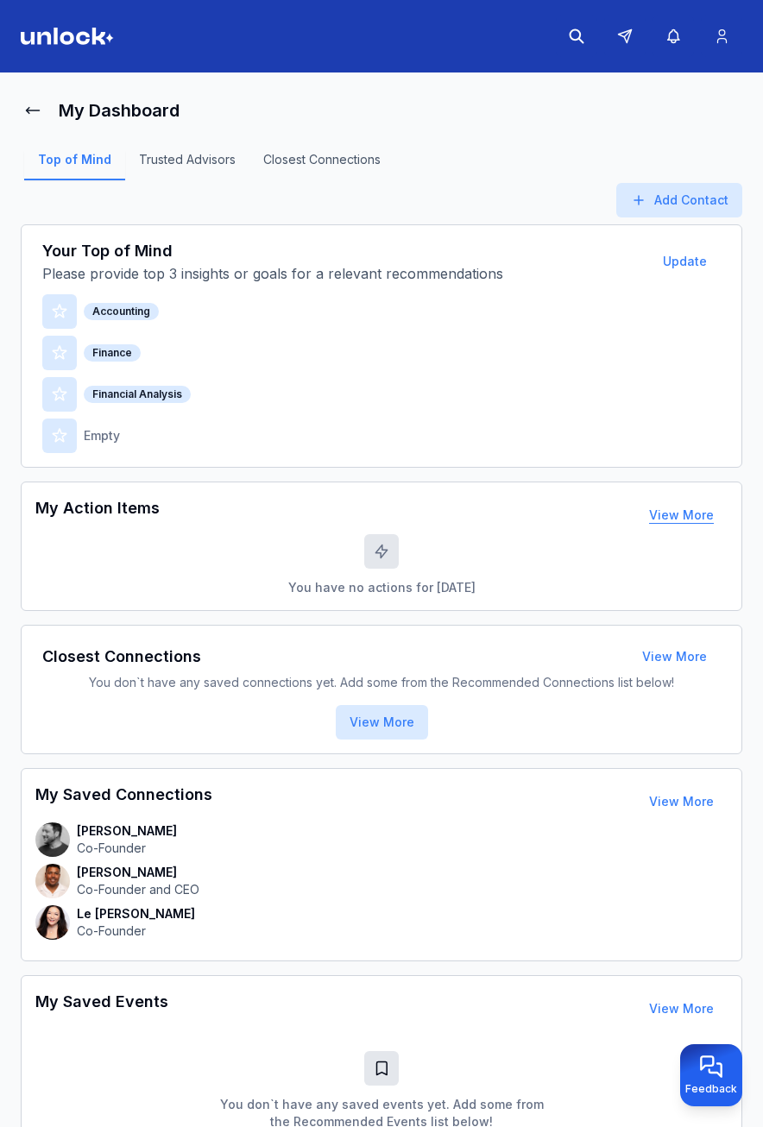
click at [683, 515] on button "View More" at bounding box center [681, 515] width 92 height 35
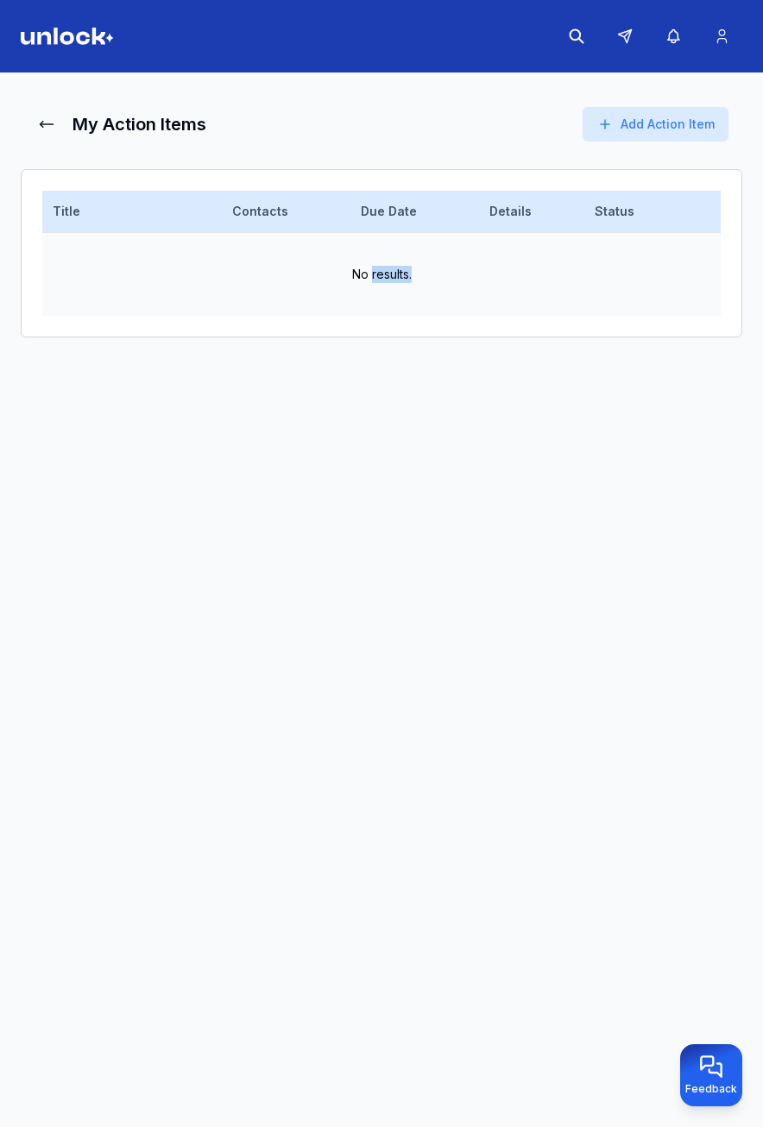
drag, startPoint x: 372, startPoint y: 274, endPoint x: 423, endPoint y: 276, distance: 51.0
click at [423, 276] on td "No results." at bounding box center [381, 274] width 678 height 83
click at [48, 129] on icon at bounding box center [46, 124] width 17 height 17
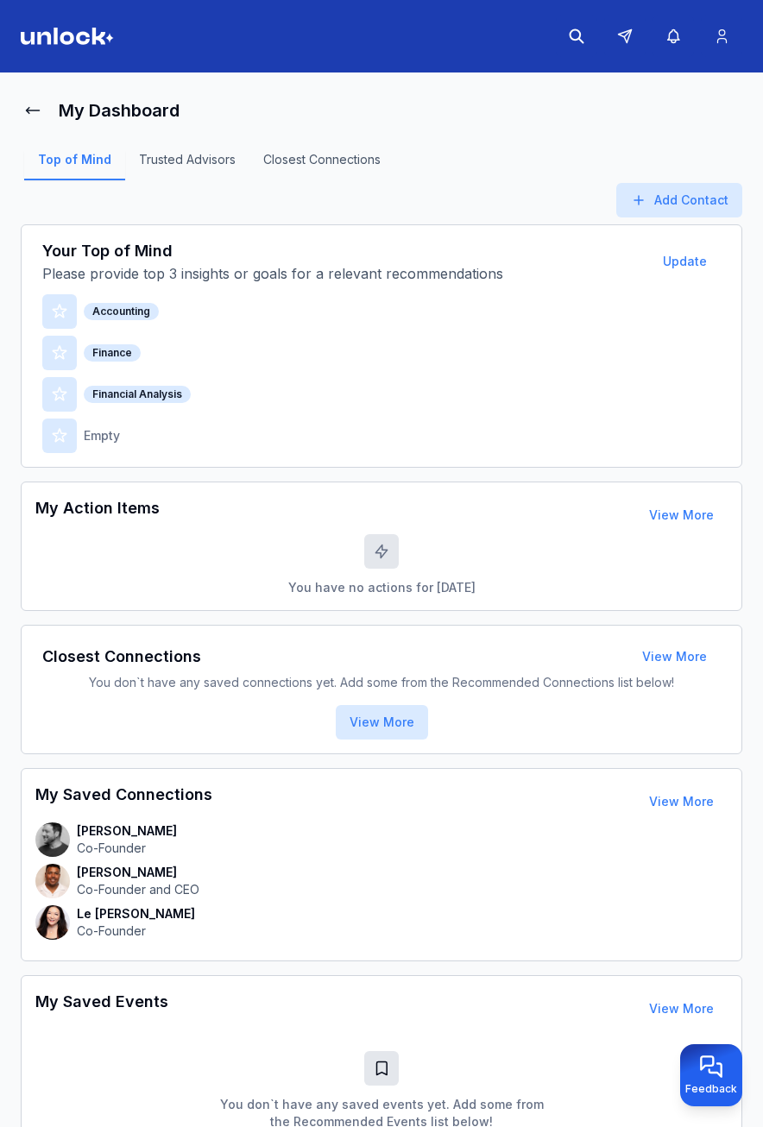
click at [233, 607] on div "My Action Items View More You have no actions for today View More" at bounding box center [382, 546] width 722 height 129
click at [679, 263] on button "Update" at bounding box center [685, 261] width 72 height 35
click at [676, 510] on button "View More" at bounding box center [681, 515] width 92 height 35
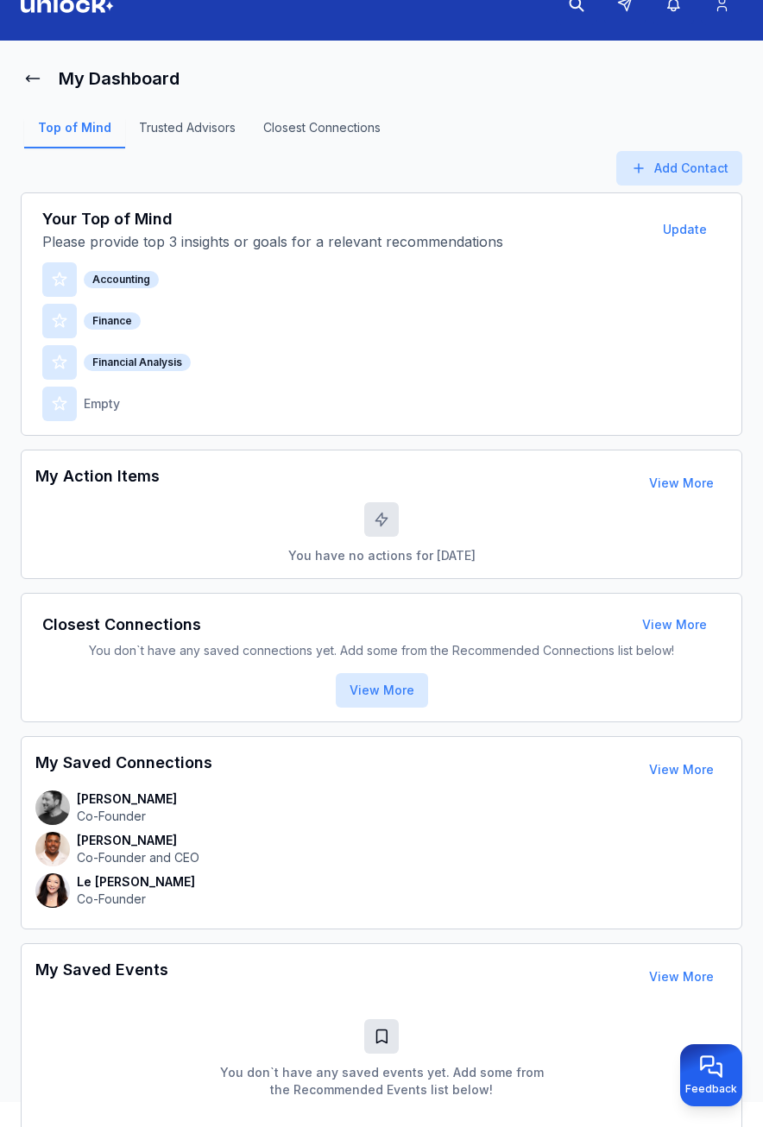
scroll to position [173, 0]
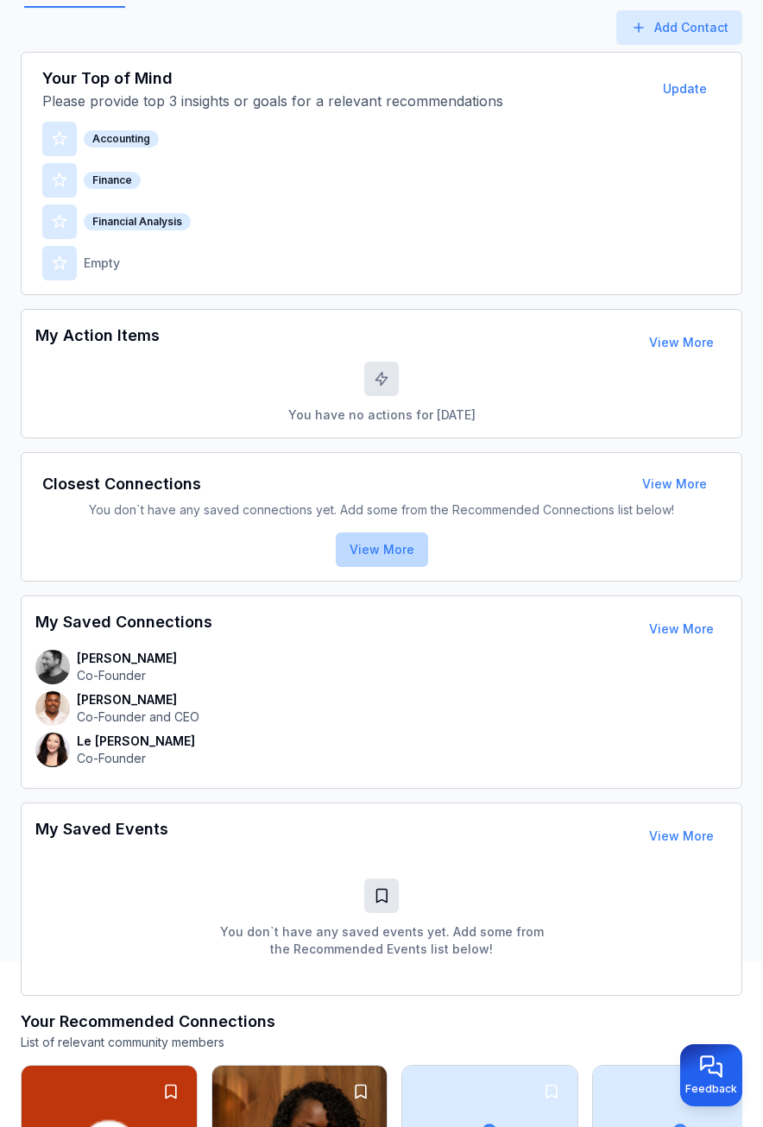
click at [393, 552] on button "View More" at bounding box center [382, 550] width 92 height 35
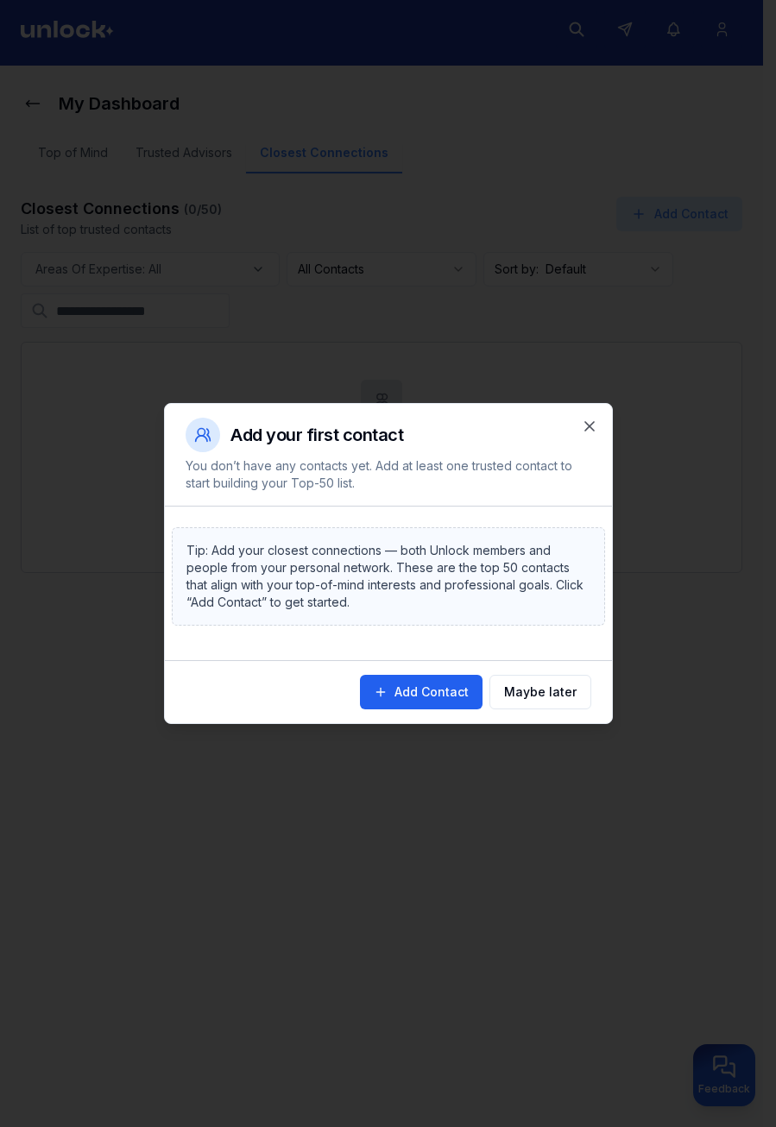
click at [450, 685] on button "Add Contact" at bounding box center [421, 692] width 123 height 35
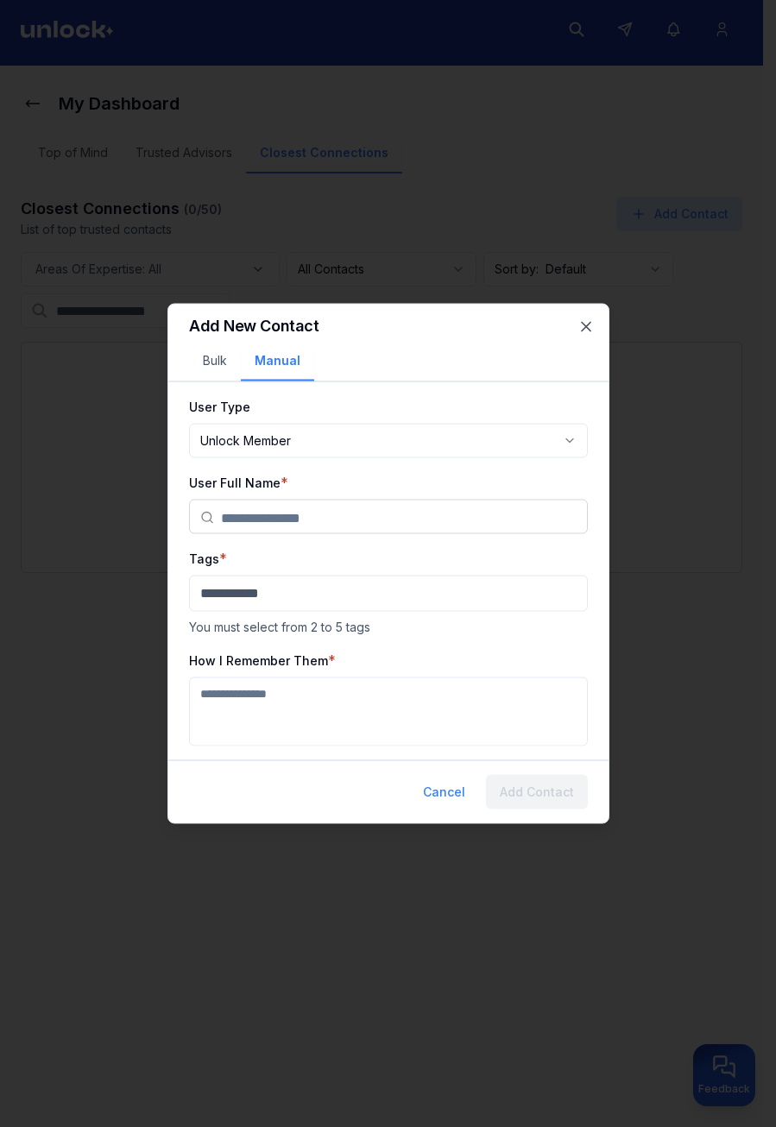
click at [306, 528] on input "text" at bounding box center [399, 518] width 356 height 35
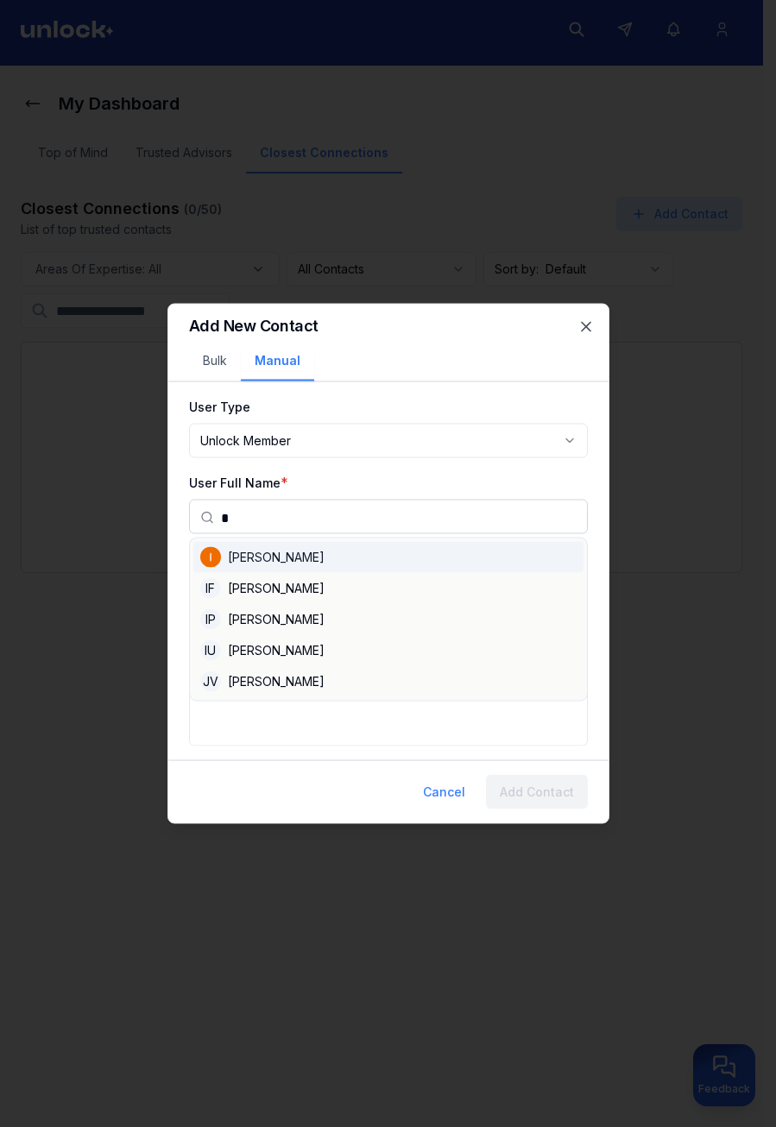
click at [287, 554] on div "Ivan P" at bounding box center [388, 557] width 390 height 31
type input "******"
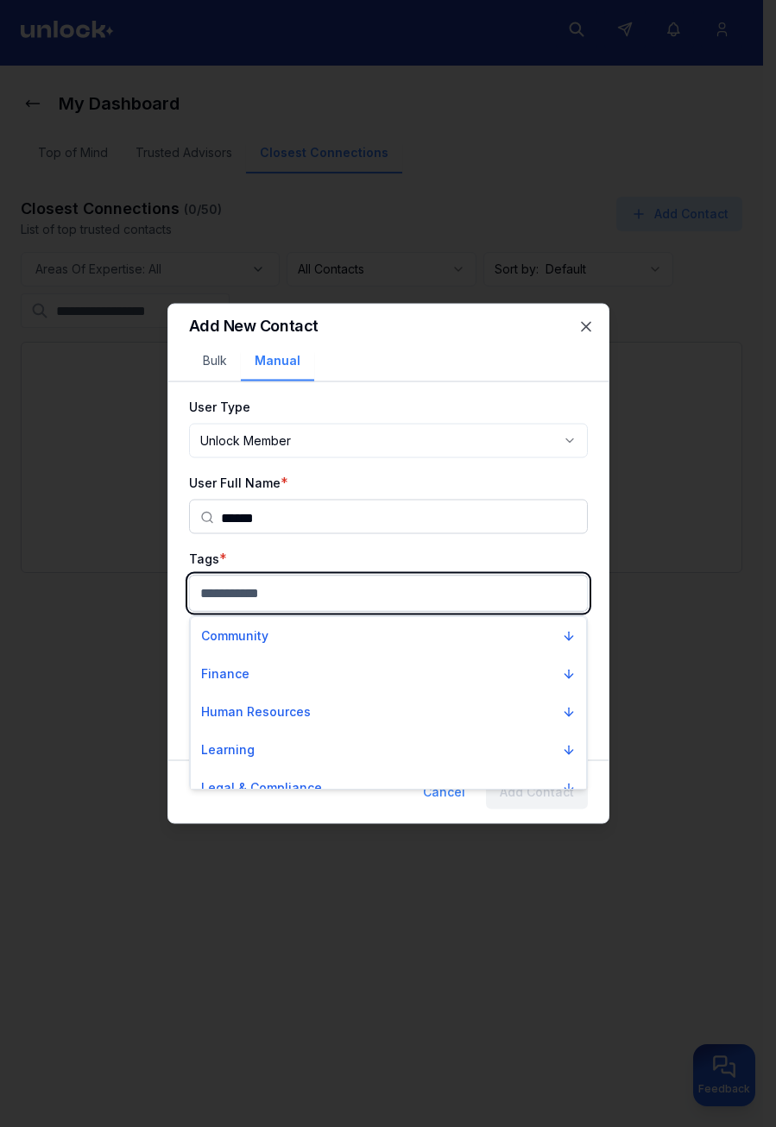
click at [334, 595] on body "**********" at bounding box center [381, 556] width 763 height 1127
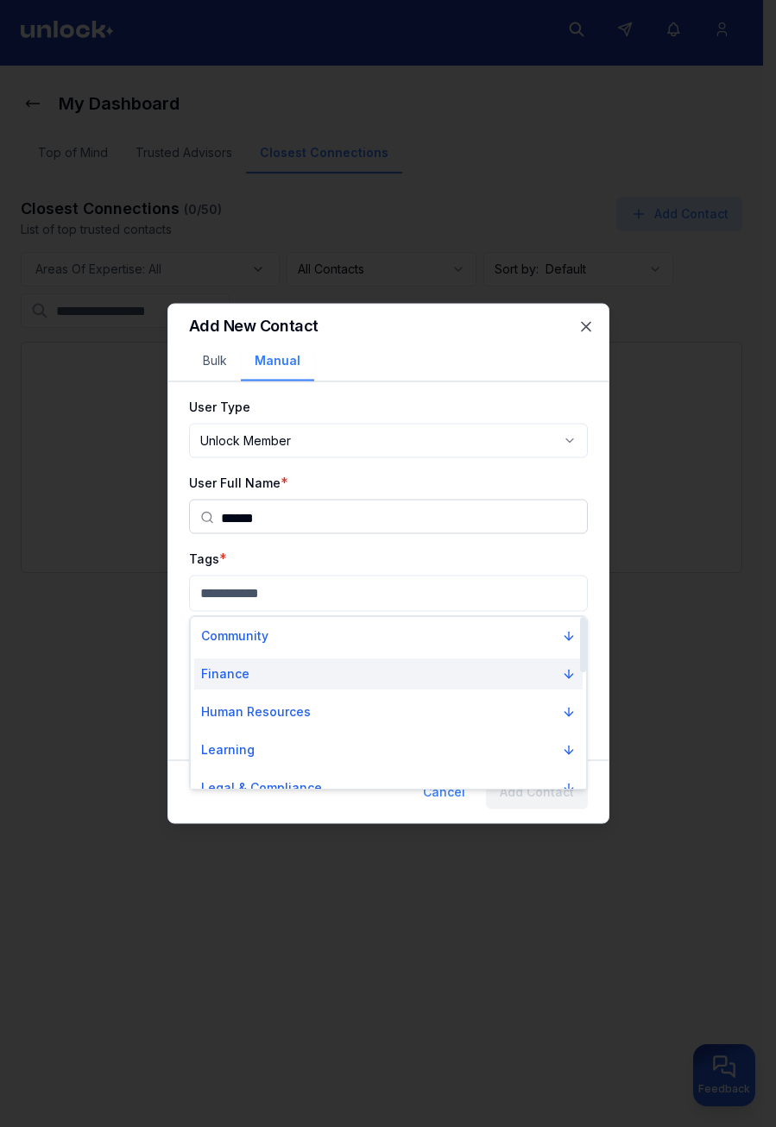
click at [302, 669] on button "Finance" at bounding box center [388, 674] width 388 height 31
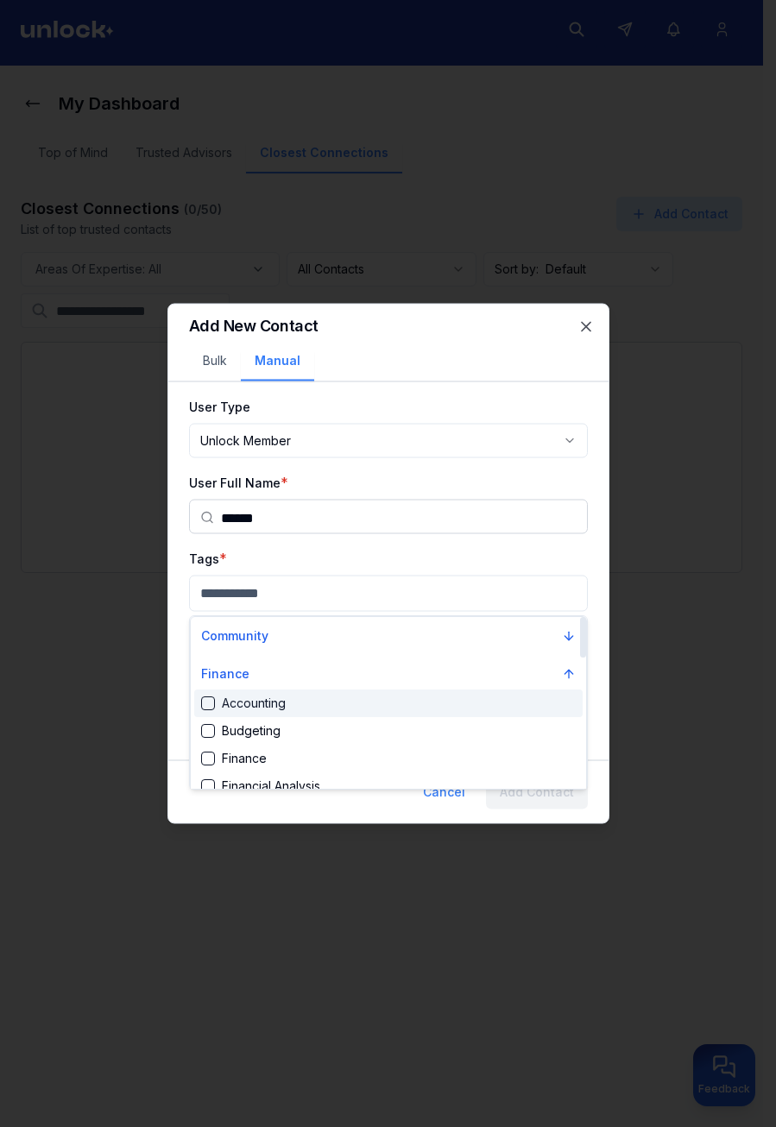
click at [293, 699] on div "Accounting" at bounding box center [388, 704] width 388 height 28
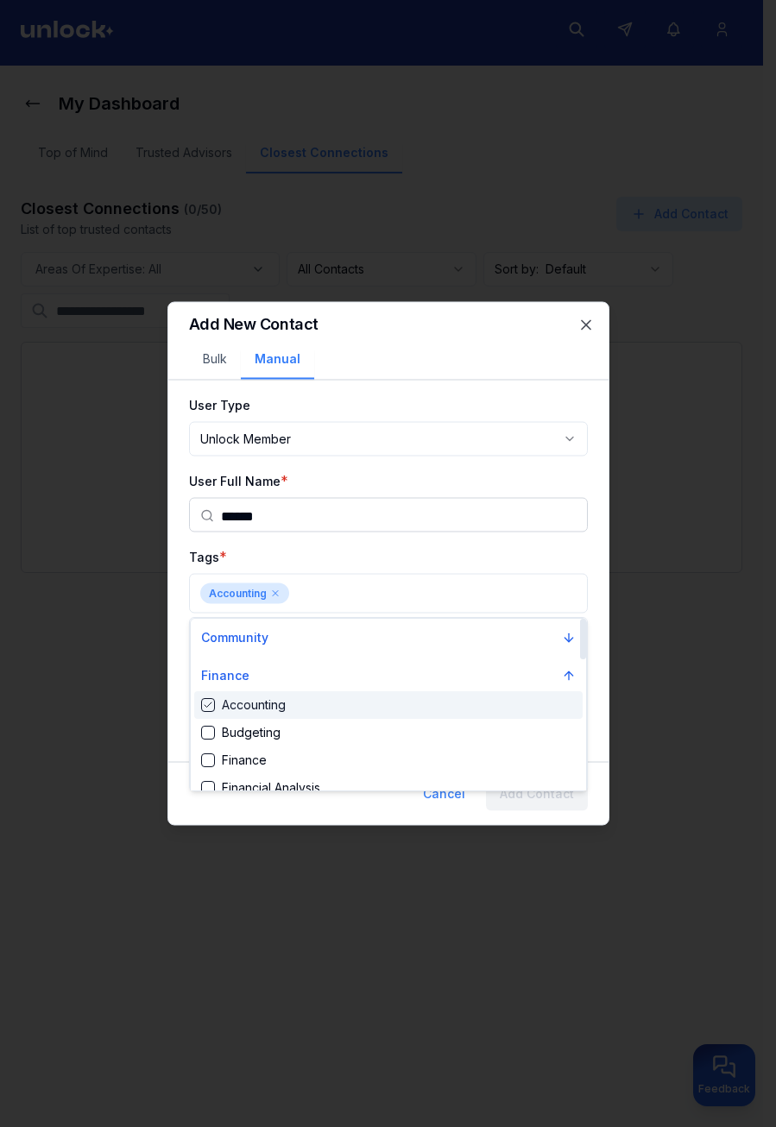
click at [317, 718] on div "Accounting" at bounding box center [388, 705] width 388 height 28
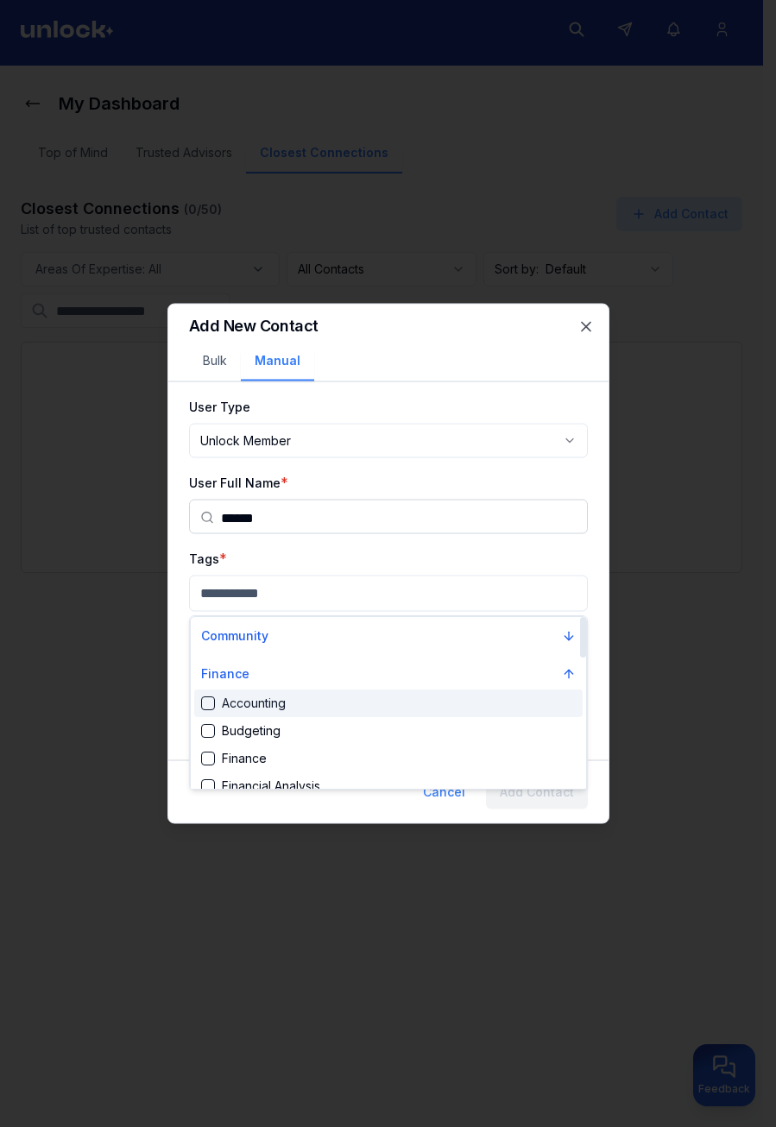
click at [344, 694] on div "Accounting" at bounding box center [388, 704] width 388 height 28
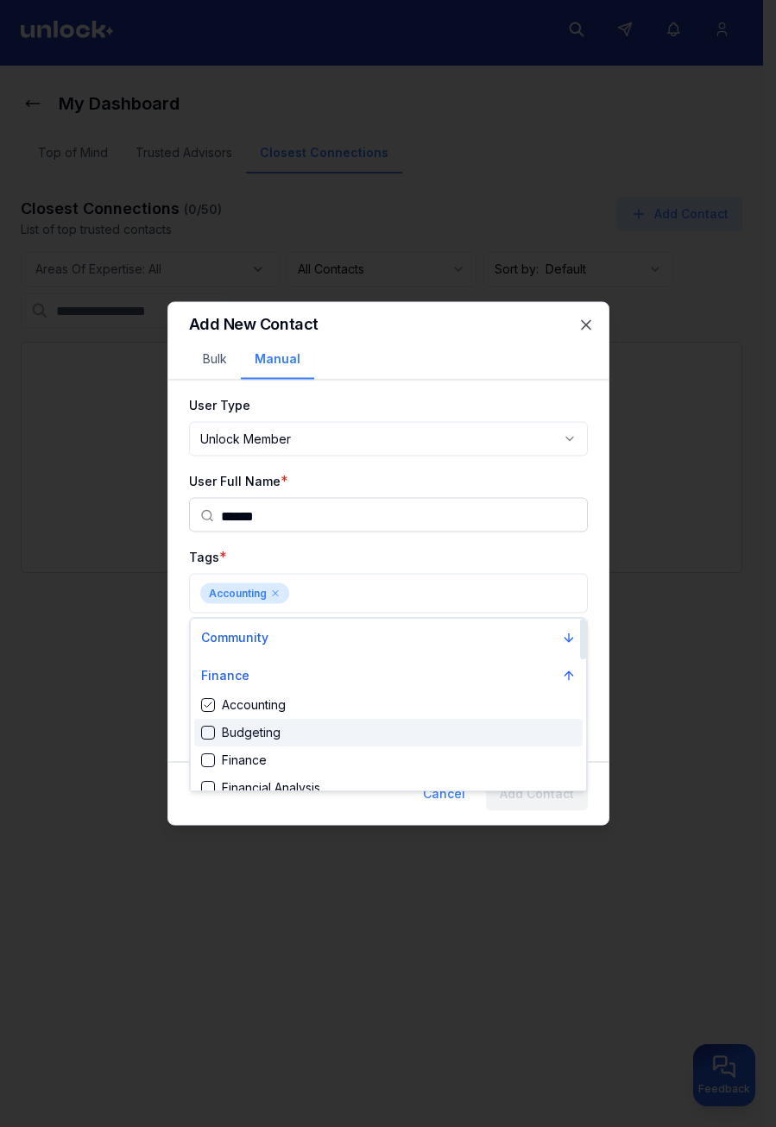
click at [333, 738] on div "Budgeting" at bounding box center [388, 733] width 388 height 28
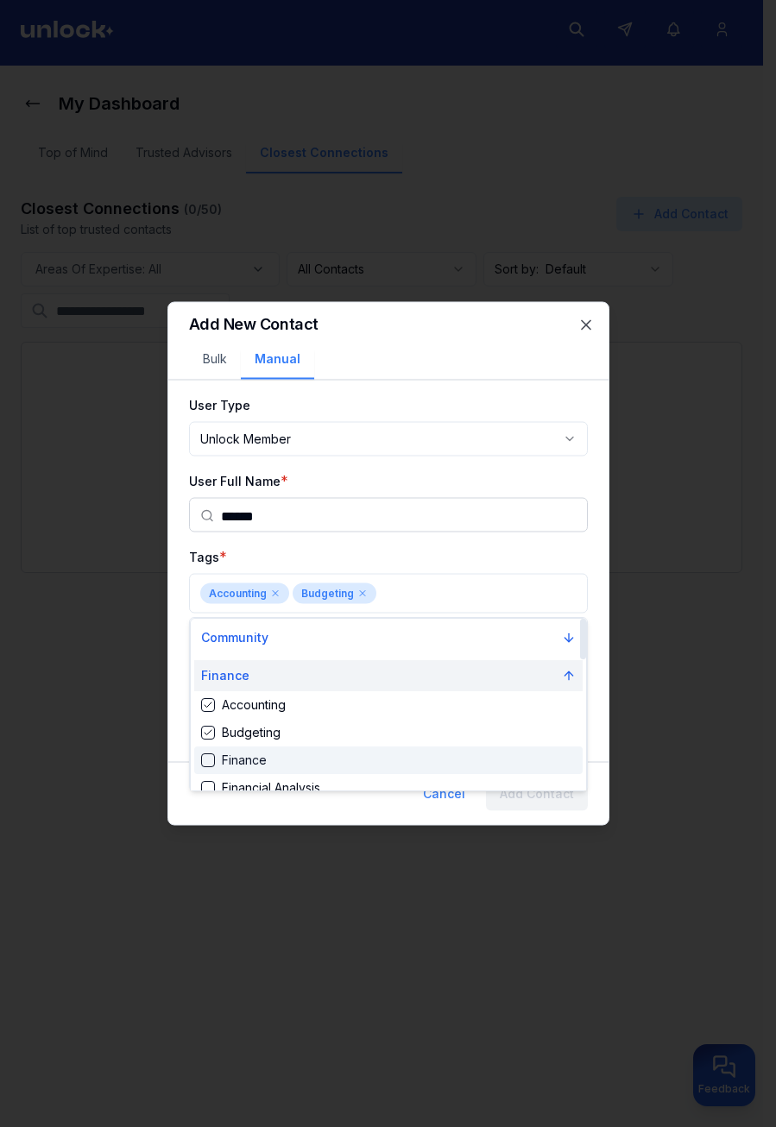
drag, startPoint x: 335, startPoint y: 760, endPoint x: 368, endPoint y: 684, distance: 83.5
click at [335, 757] on div "Finance" at bounding box center [388, 761] width 388 height 28
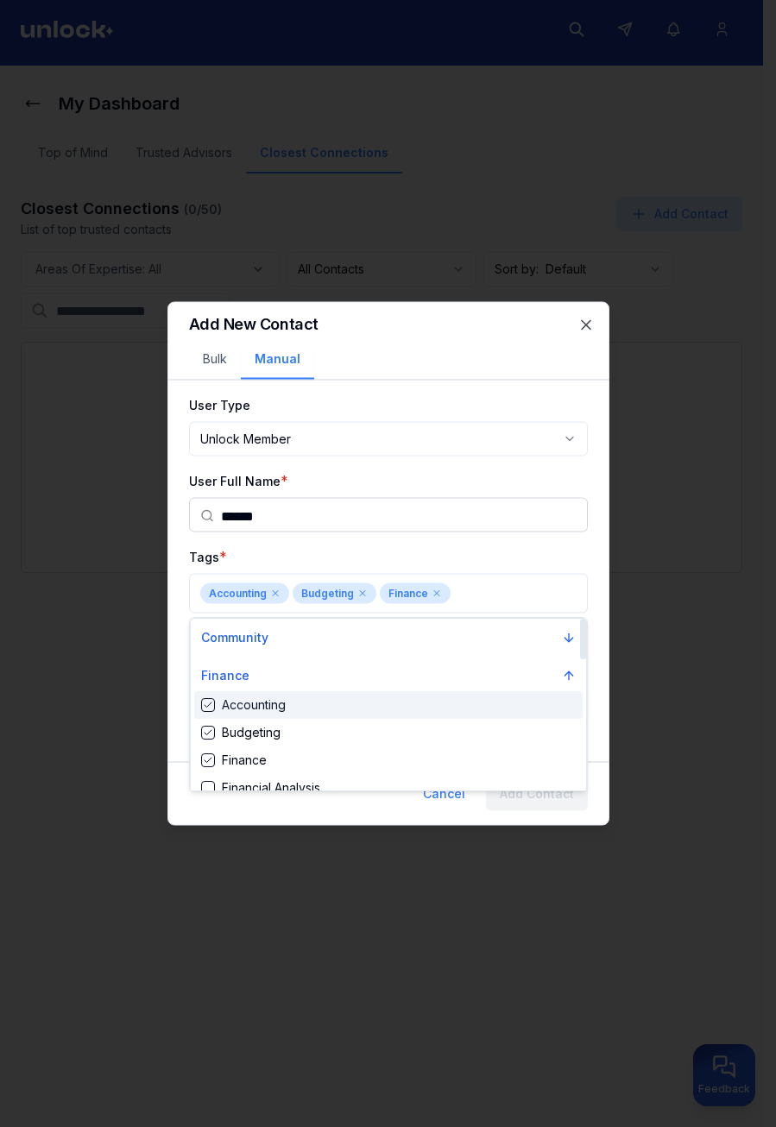
click at [423, 543] on div at bounding box center [388, 563] width 776 height 1127
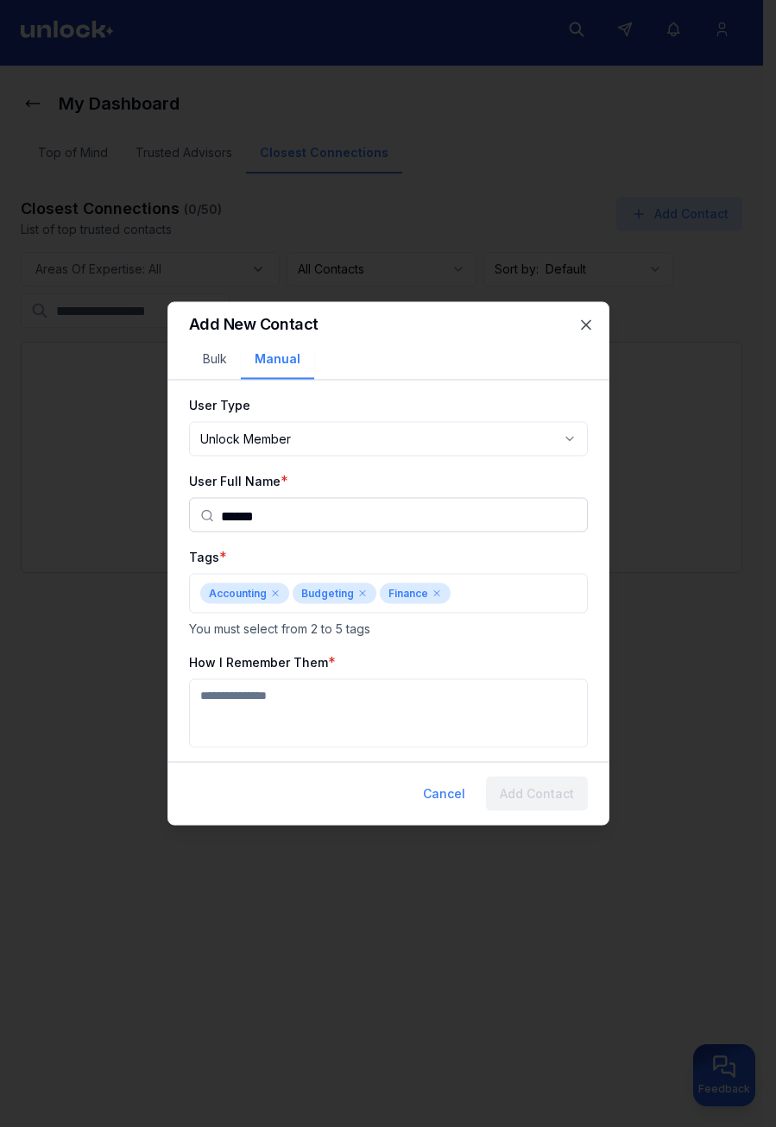
click at [377, 702] on textarea "How I Remember Them" at bounding box center [388, 713] width 399 height 69
type textarea "***"
drag, startPoint x: 575, startPoint y: 793, endPoint x: 562, endPoint y: 776, distance: 21.6
click at [574, 792] on button "Add Contact" at bounding box center [537, 794] width 102 height 35
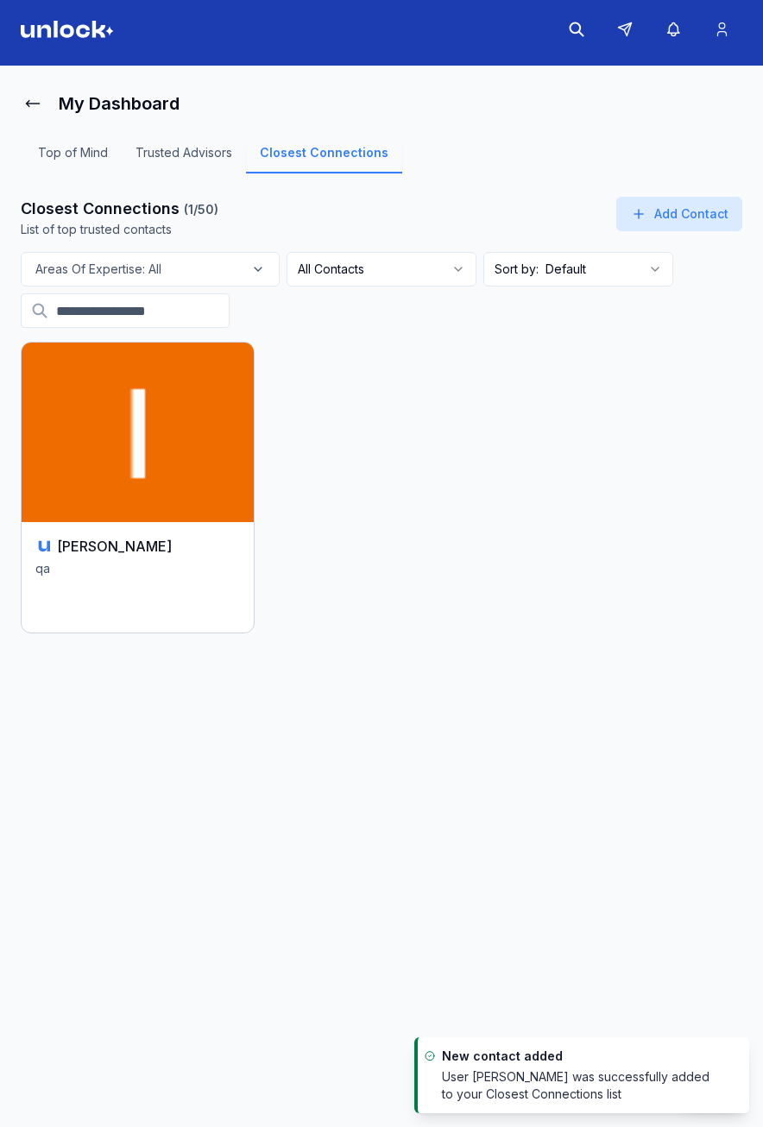
scroll to position [173, 0]
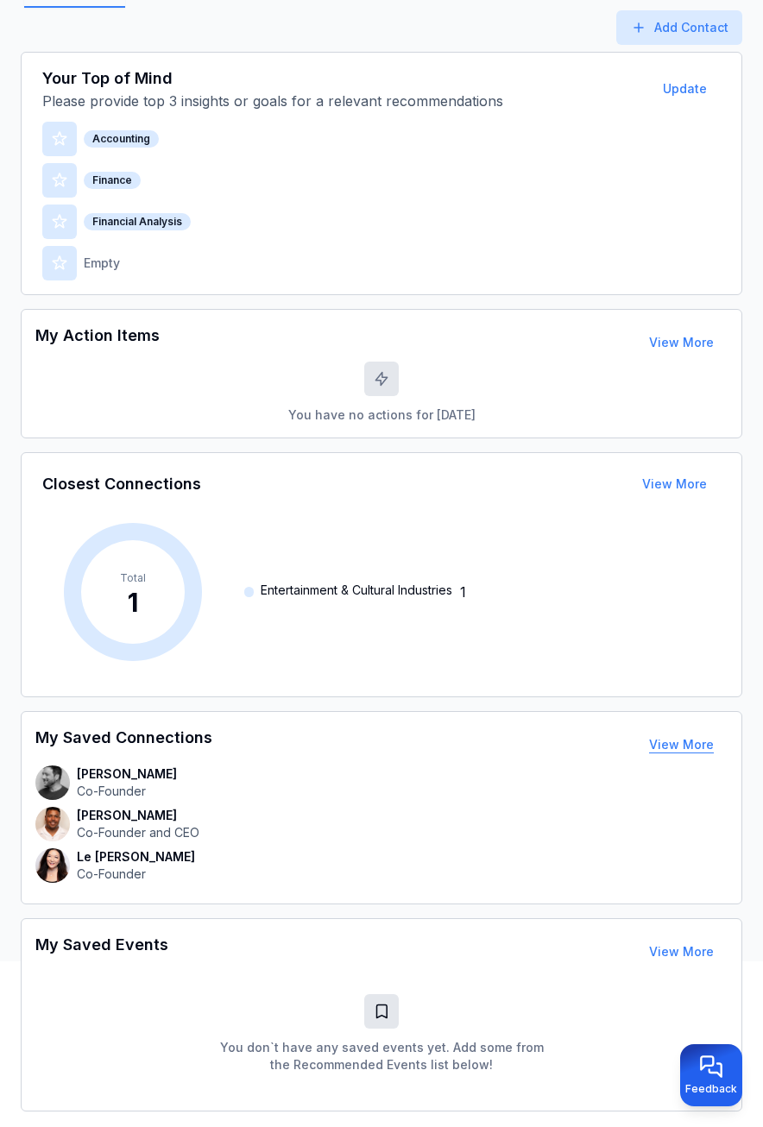
click at [668, 744] on button "View More" at bounding box center [681, 745] width 92 height 35
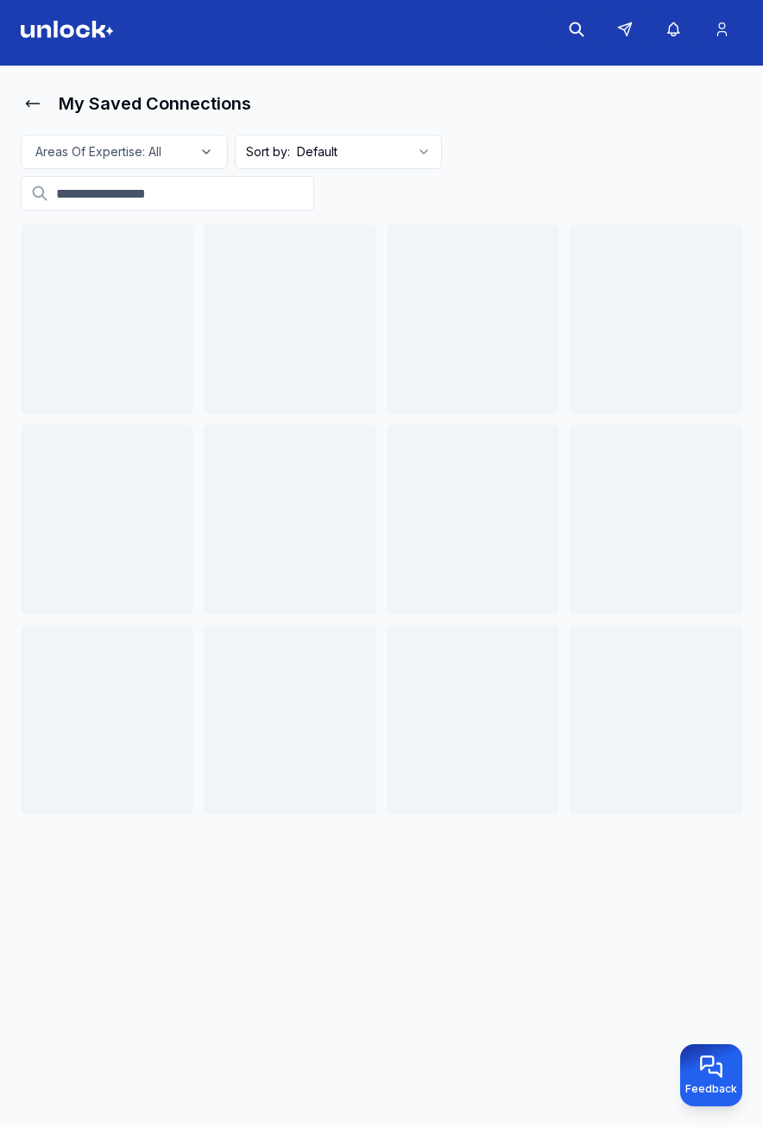
scroll to position [7, 0]
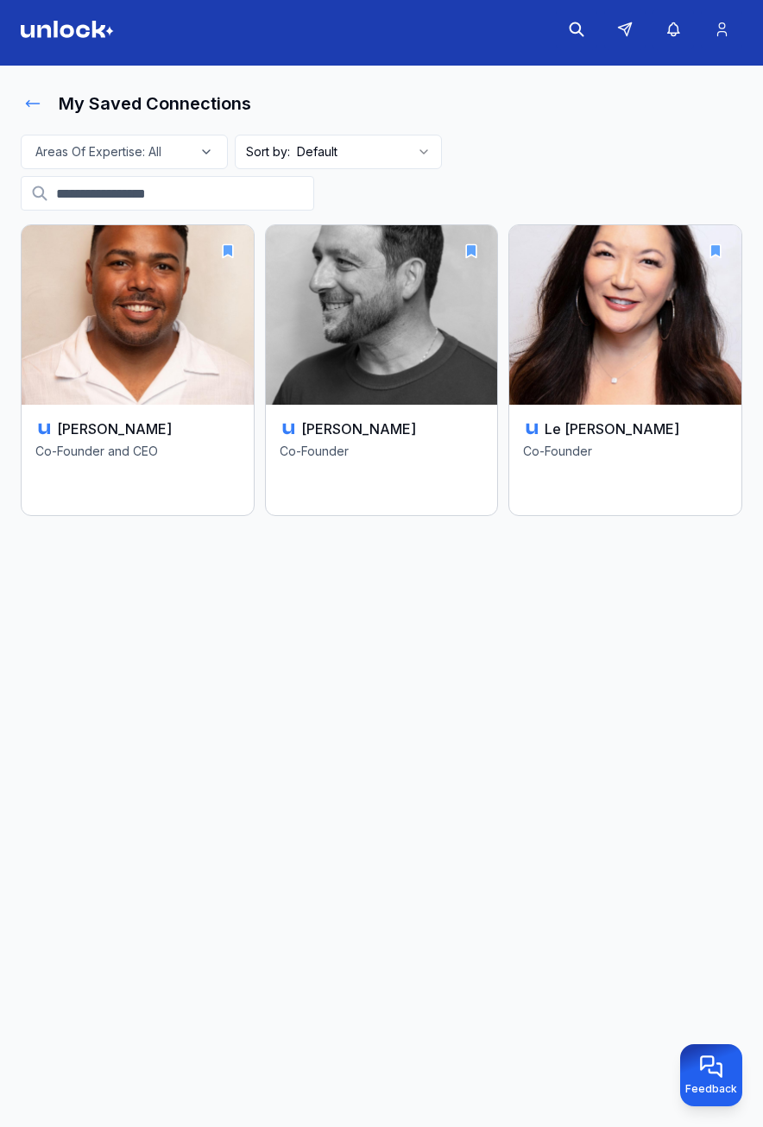
click at [25, 104] on icon at bounding box center [32, 103] width 17 height 17
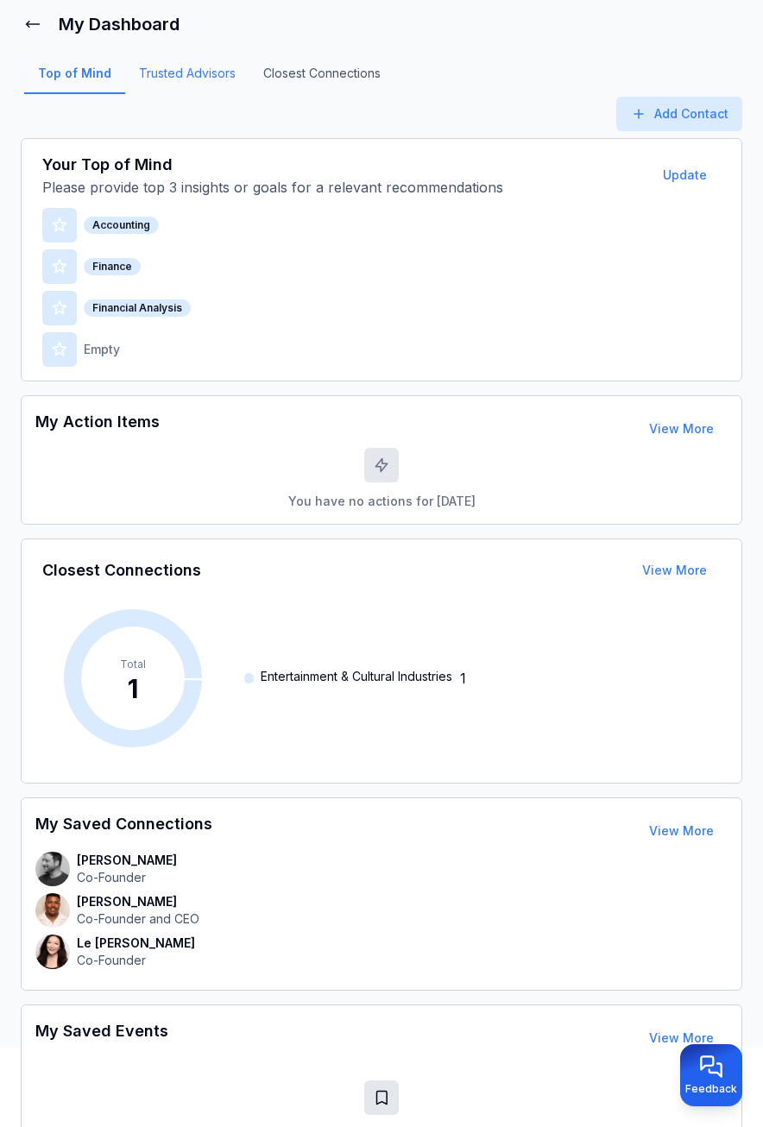
click at [182, 65] on link "Trusted Advisors" at bounding box center [187, 79] width 124 height 29
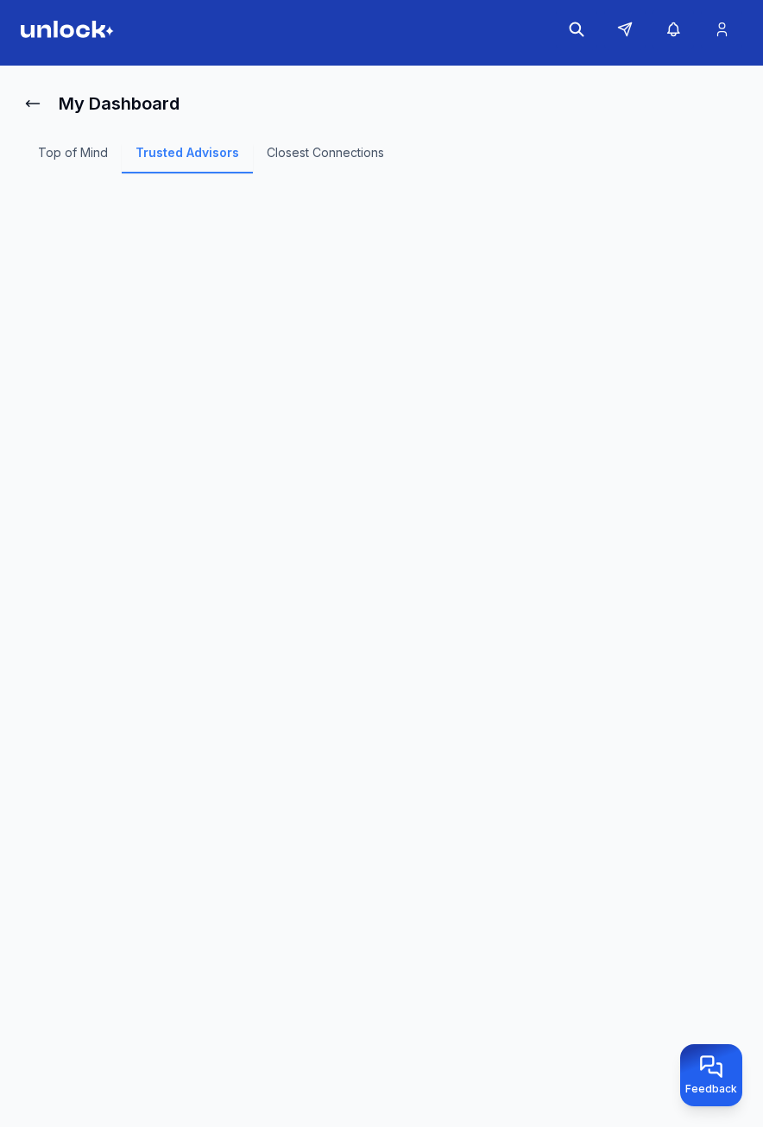
scroll to position [7, 0]
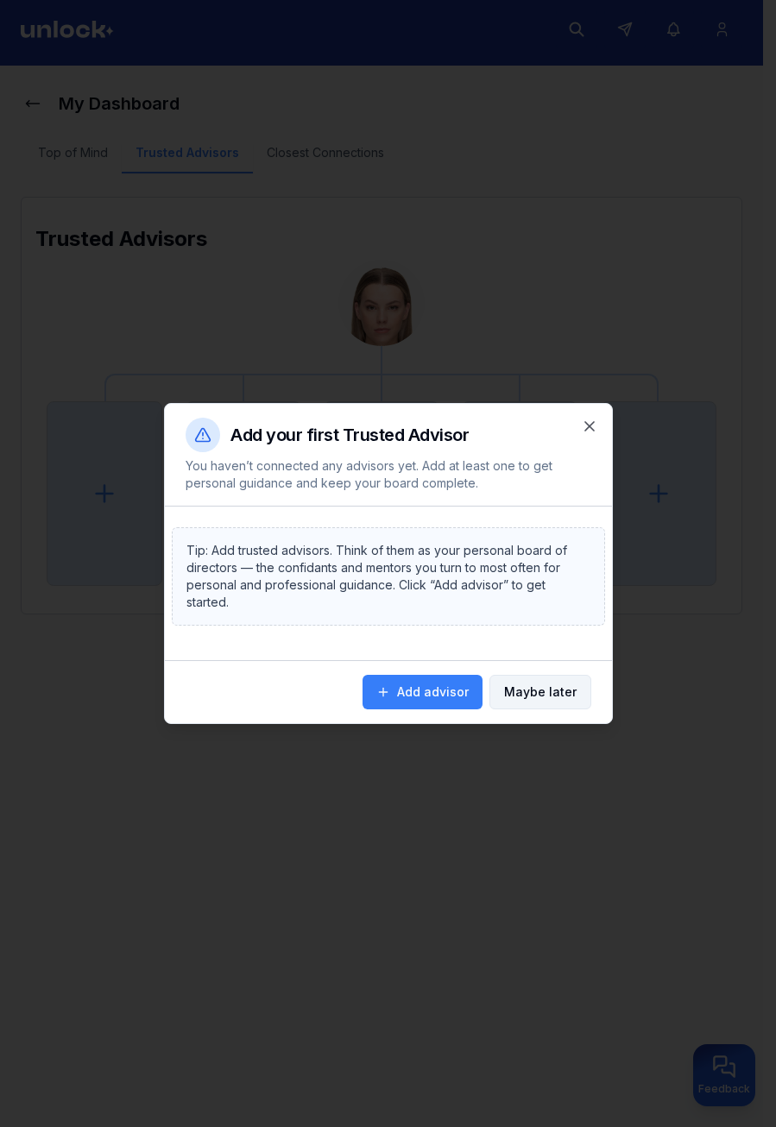
click at [521, 684] on button "Maybe later" at bounding box center [540, 692] width 102 height 35
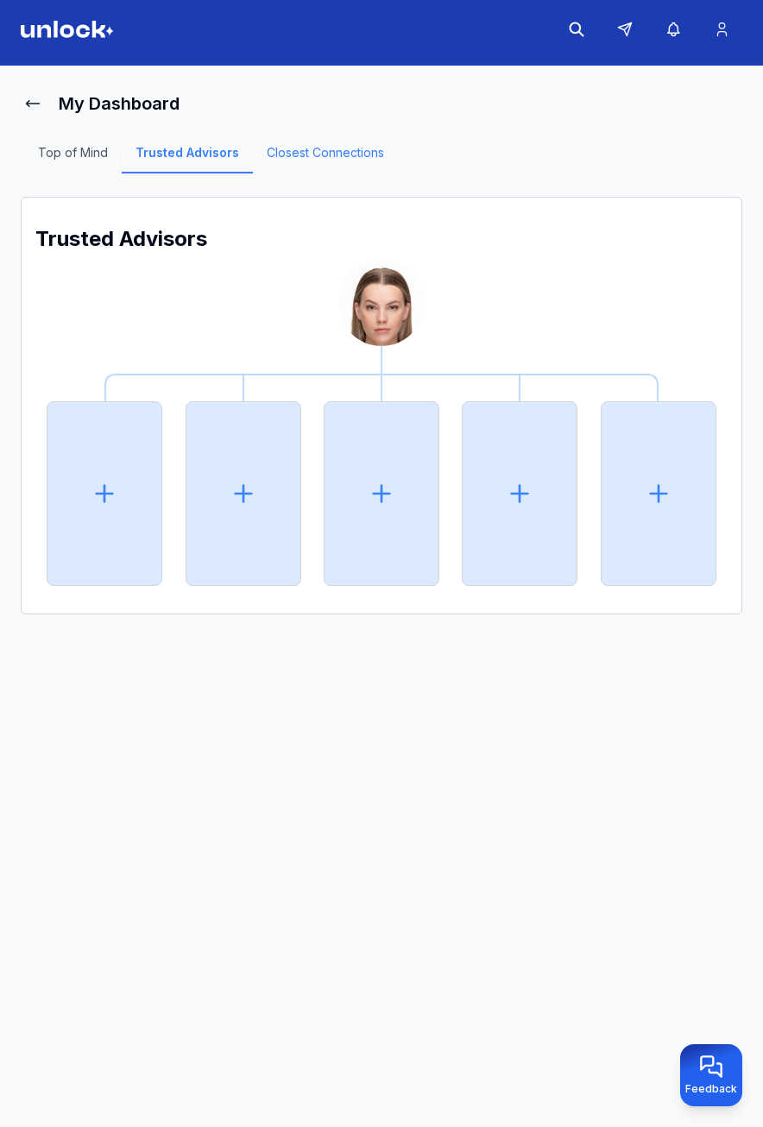
click at [274, 146] on link "Closest Connections" at bounding box center [325, 158] width 145 height 29
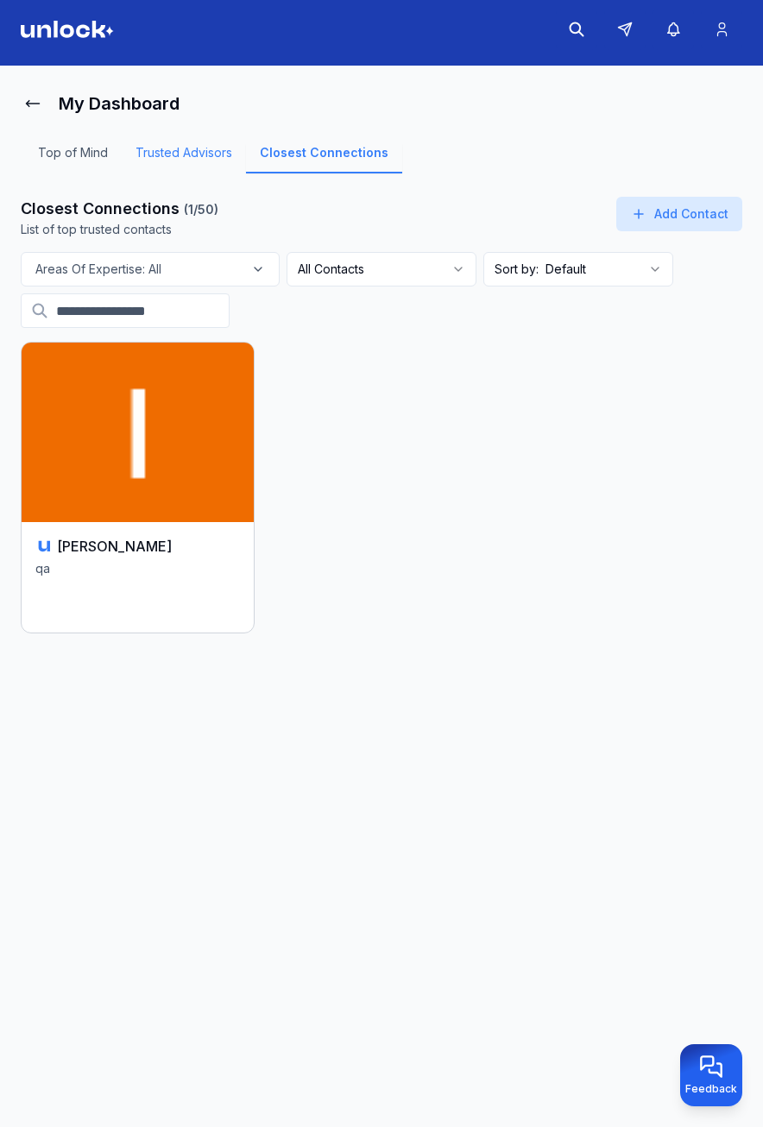
click at [208, 158] on link "Trusted Advisors" at bounding box center [184, 158] width 124 height 29
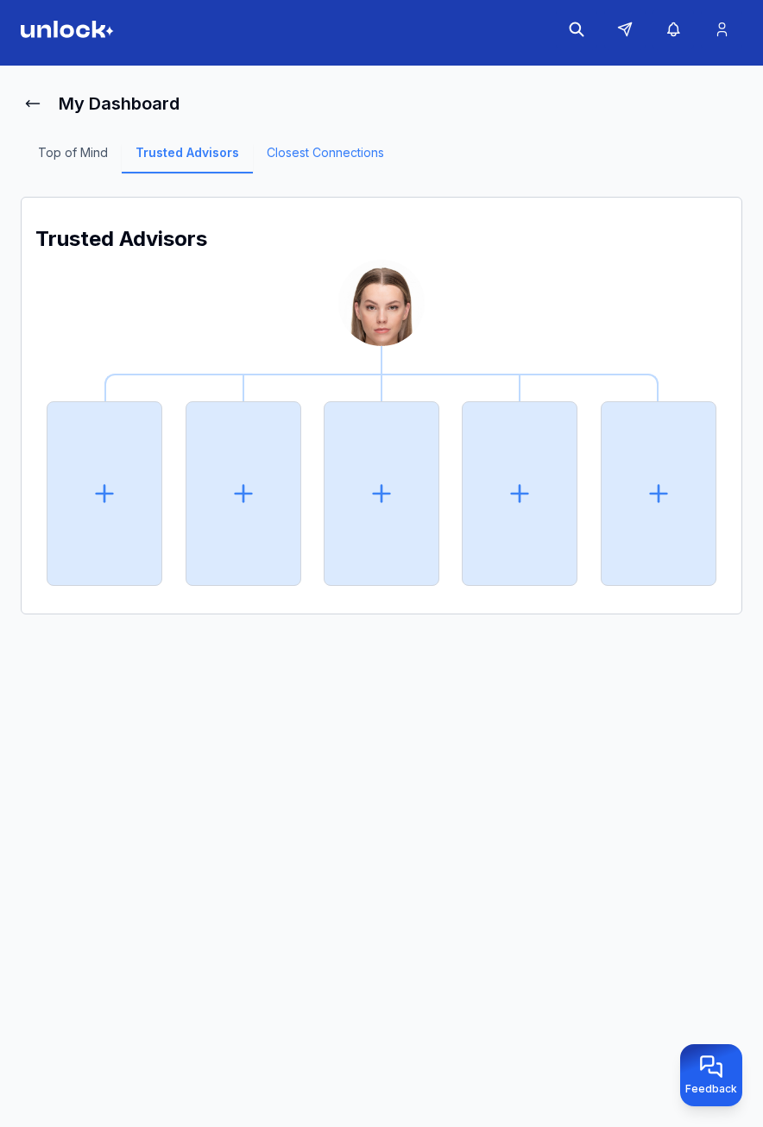
click at [301, 156] on link "Closest Connections" at bounding box center [325, 158] width 145 height 29
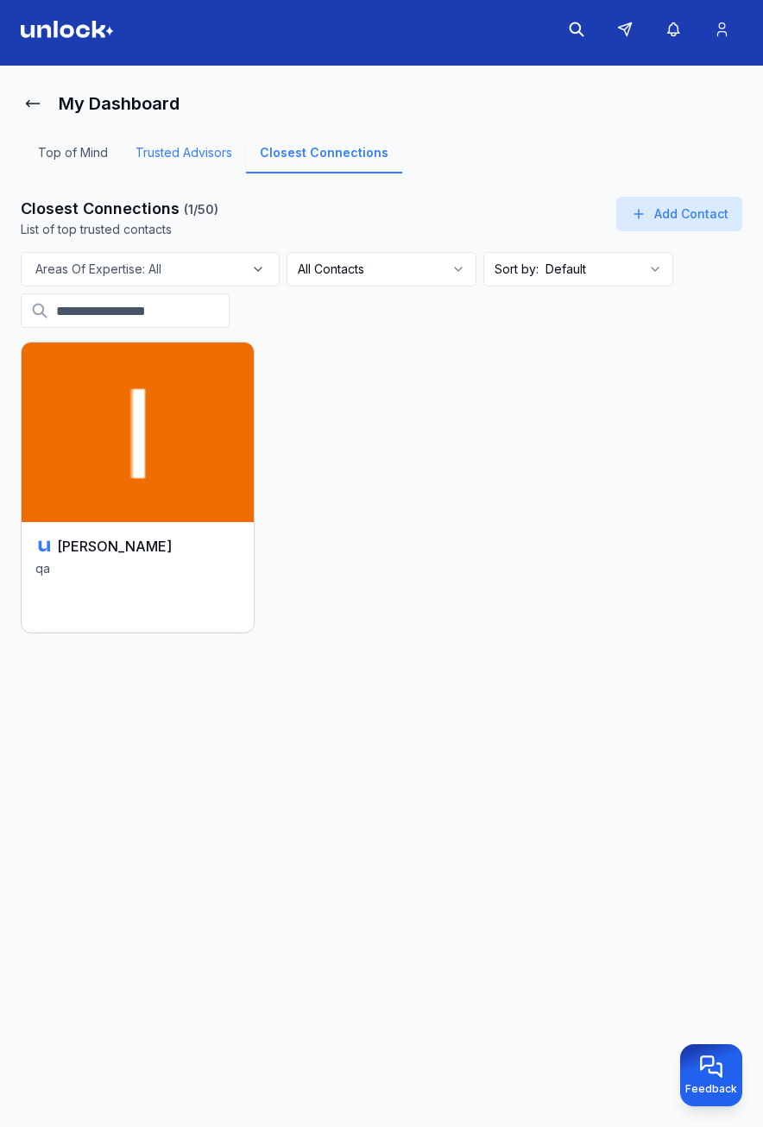
click at [167, 154] on link "Trusted Advisors" at bounding box center [184, 158] width 124 height 29
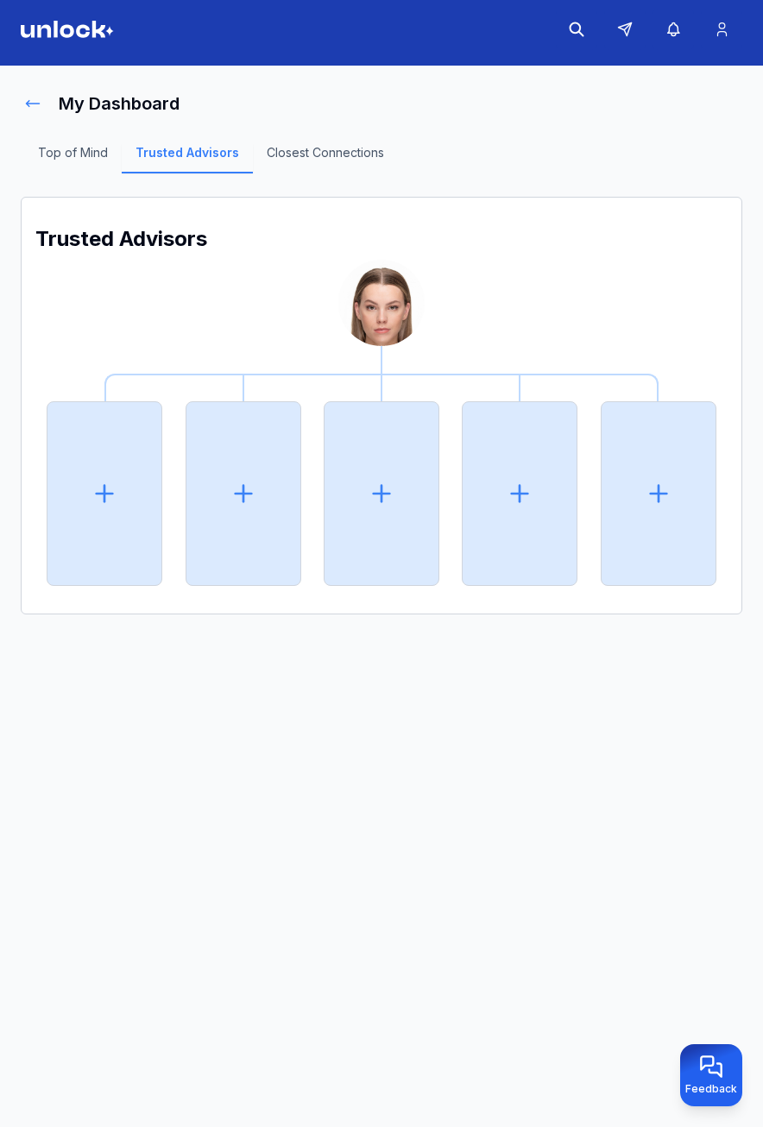
click at [31, 99] on icon at bounding box center [32, 103] width 17 height 17
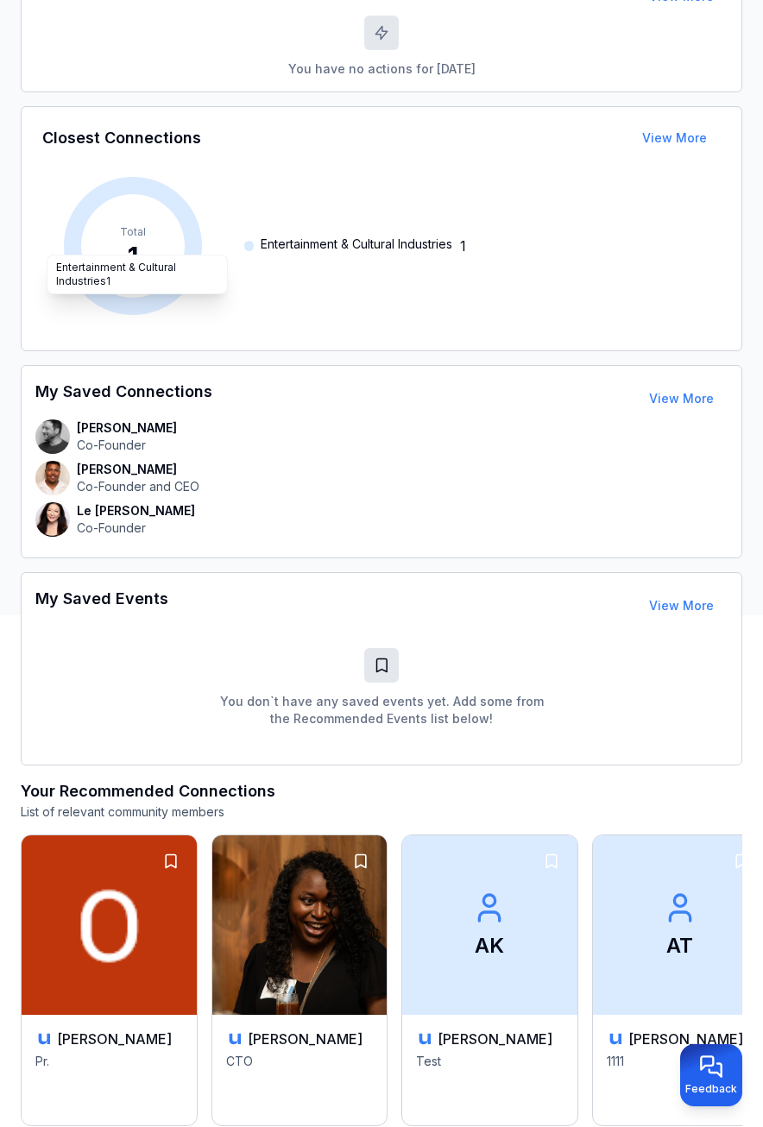
scroll to position [525, 0]
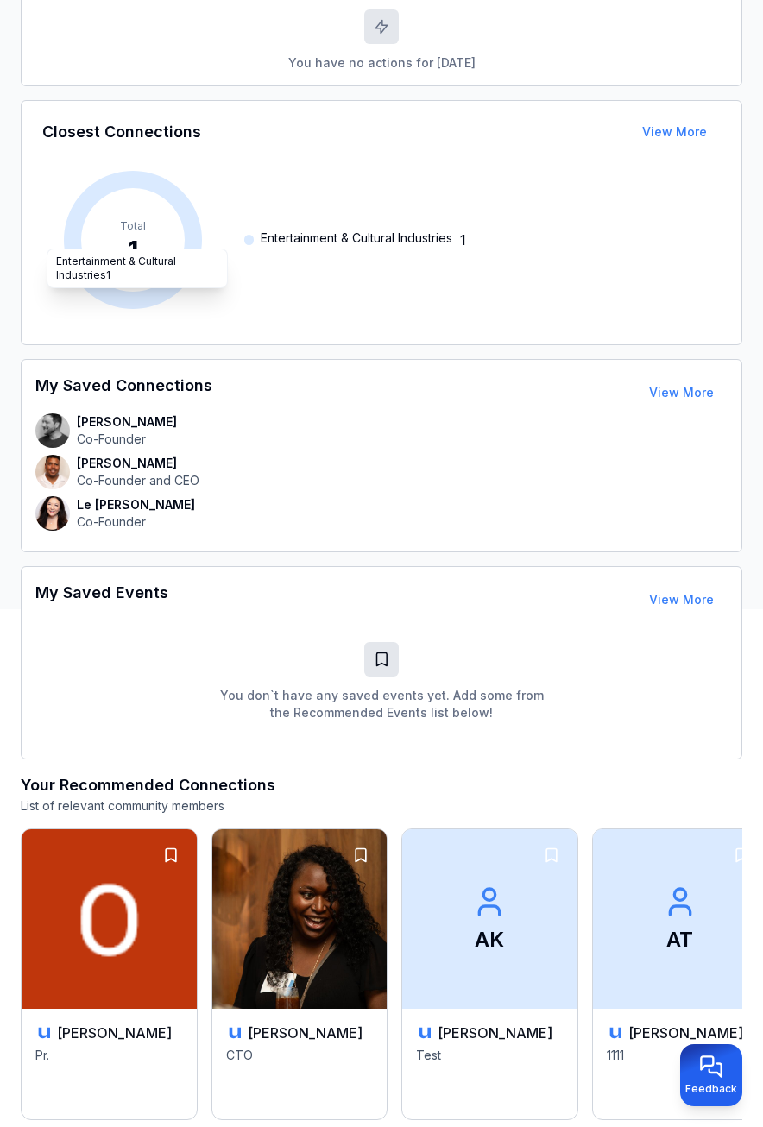
click at [666, 594] on link "View More" at bounding box center [681, 599] width 65 height 15
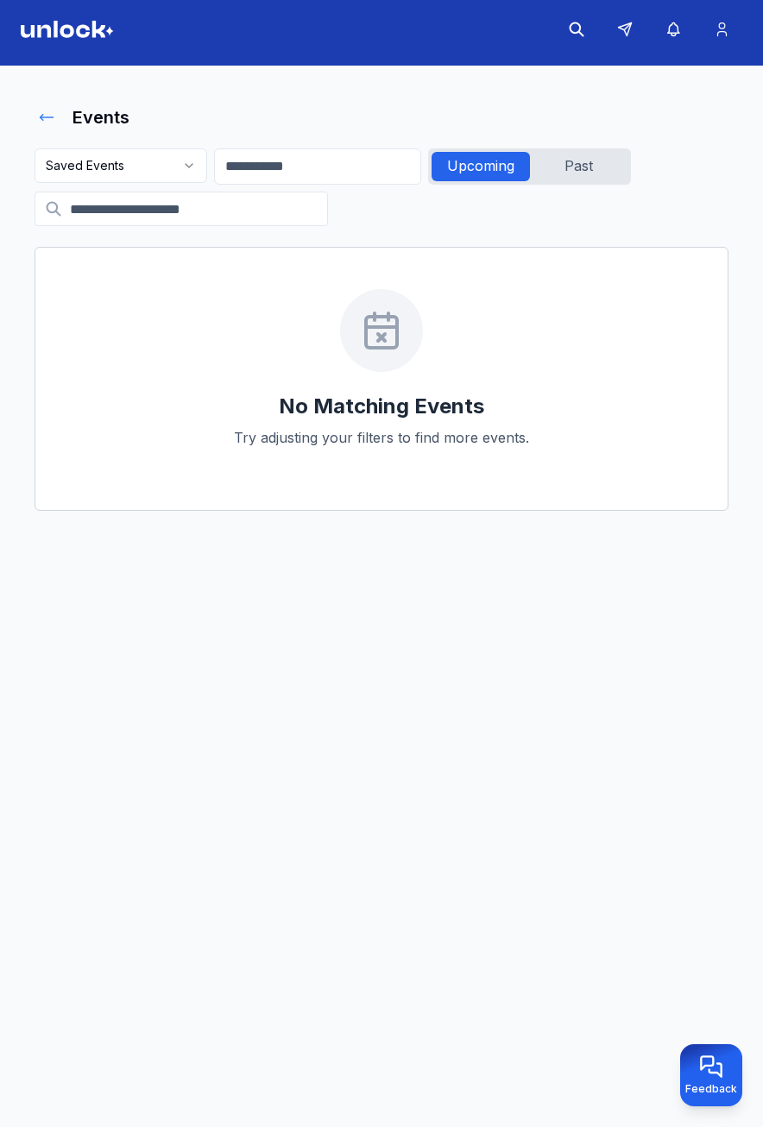
click at [47, 112] on icon at bounding box center [46, 117] width 17 height 17
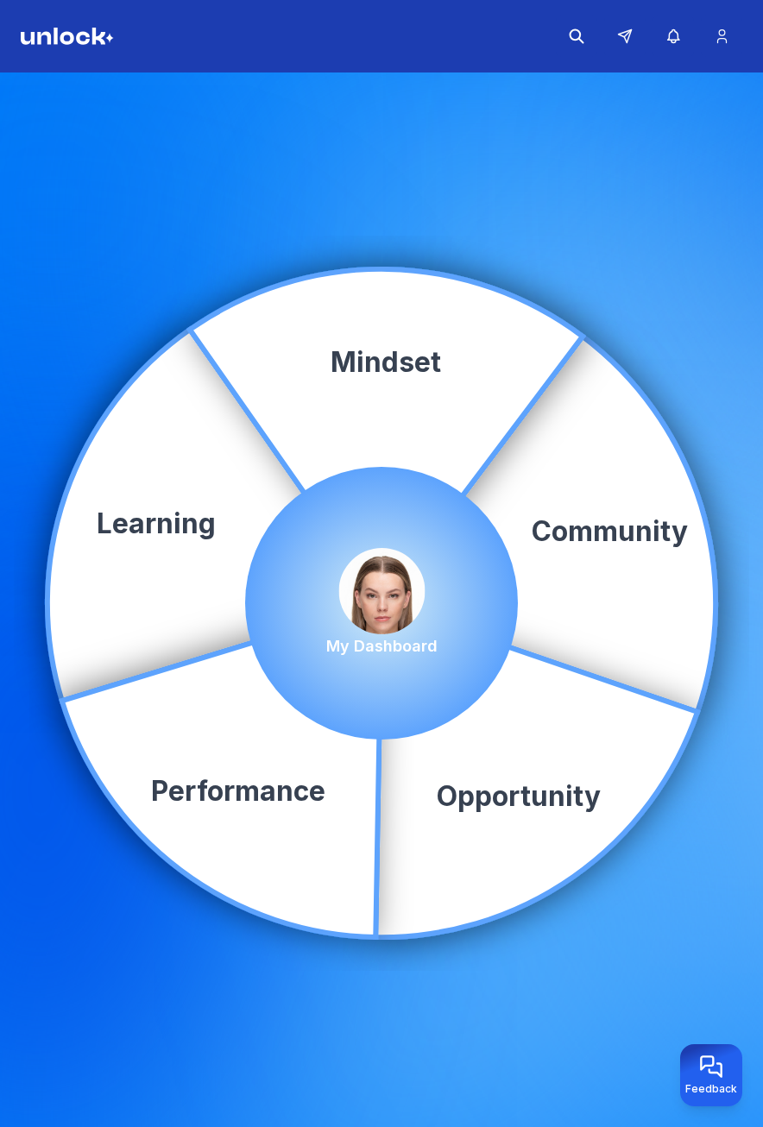
click at [392, 622] on img at bounding box center [381, 591] width 86 height 86
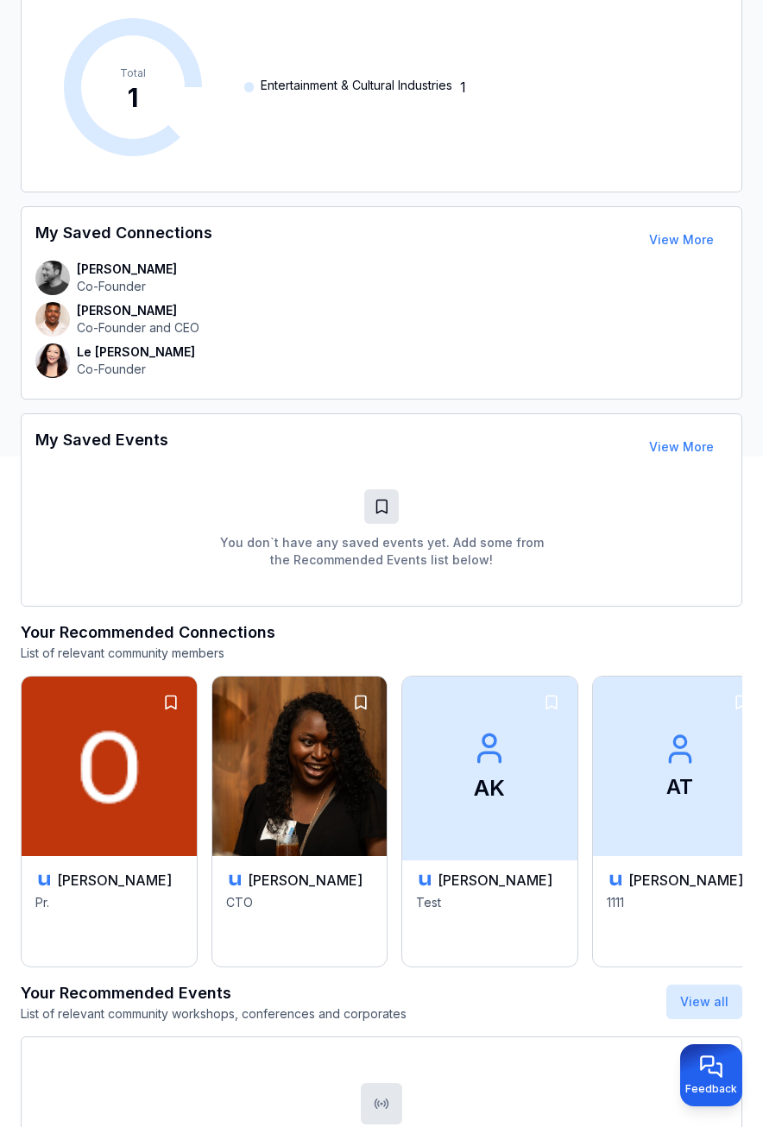
scroll to position [777, 0]
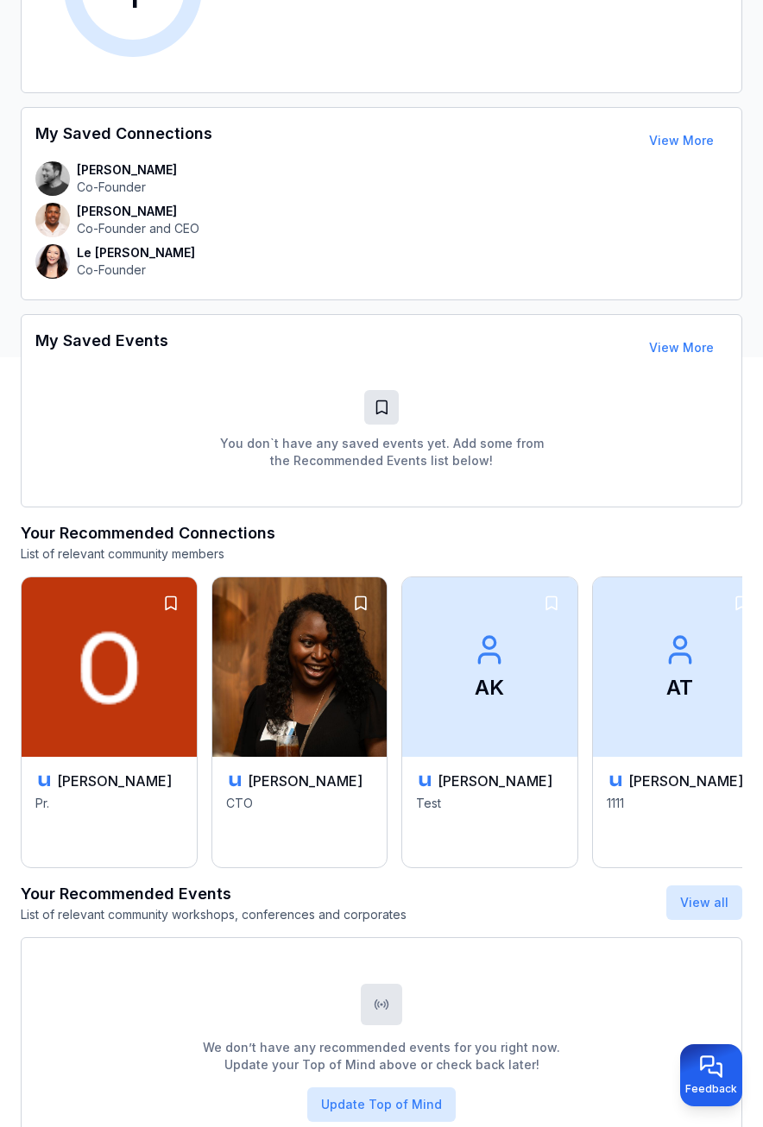
click at [291, 357] on div "My Saved Events View More" at bounding box center [381, 348] width 706 height 38
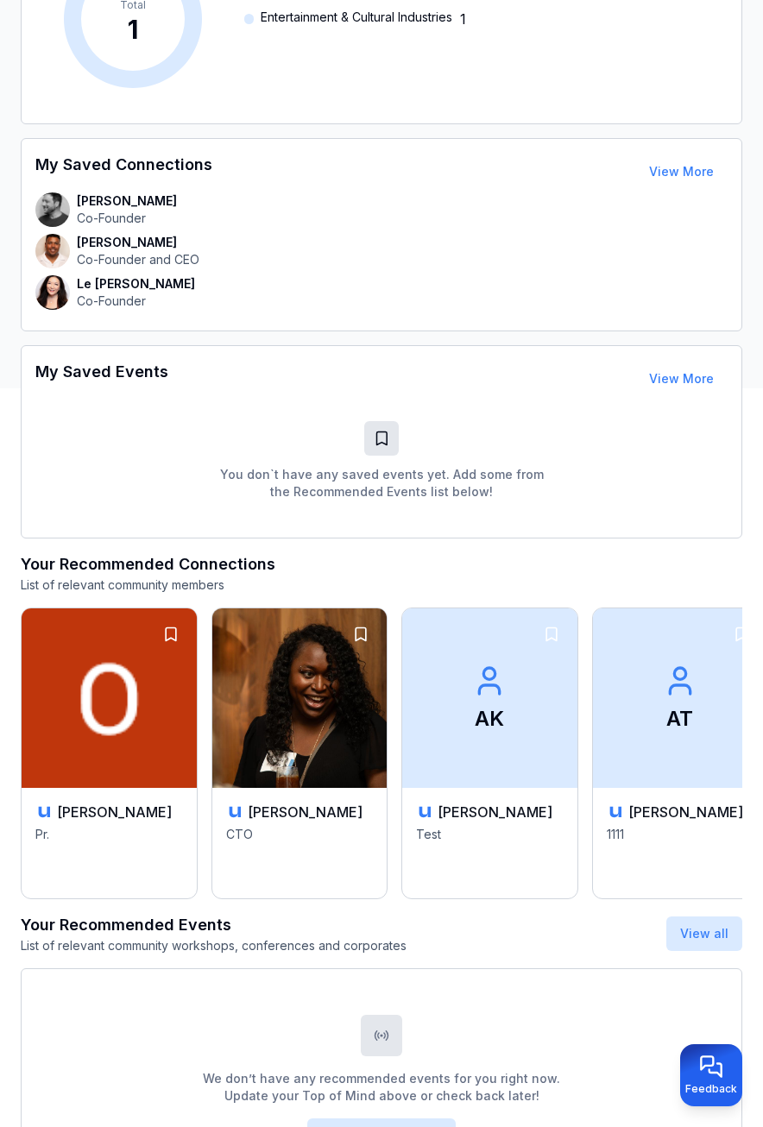
scroll to position [690, 0]
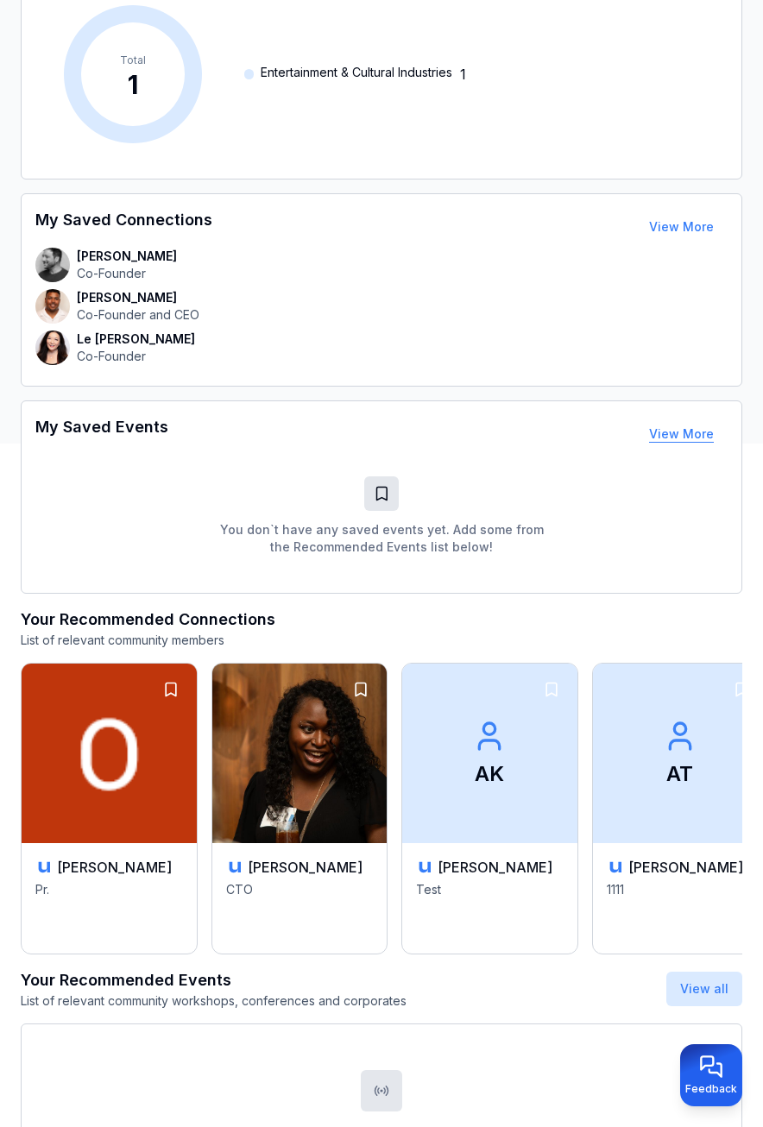
click at [665, 446] on button "View More" at bounding box center [681, 434] width 92 height 35
click at [672, 433] on link "View More" at bounding box center [681, 433] width 65 height 15
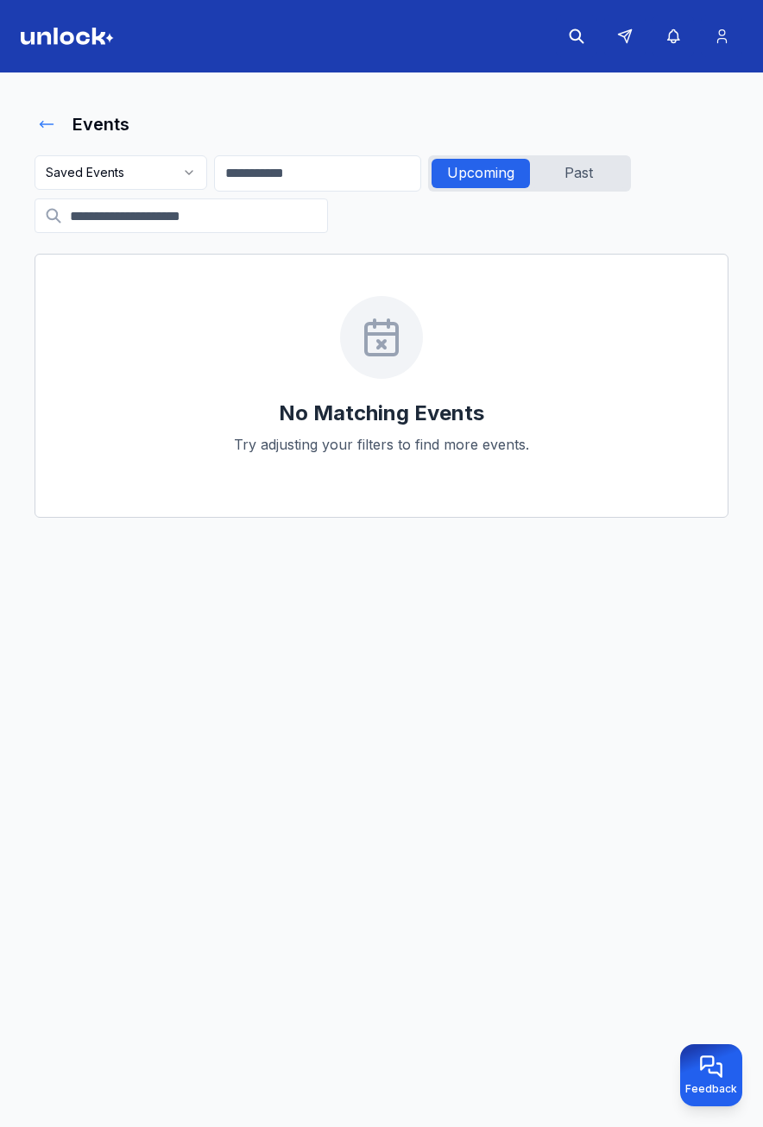
click at [37, 123] on button at bounding box center [47, 124] width 24 height 35
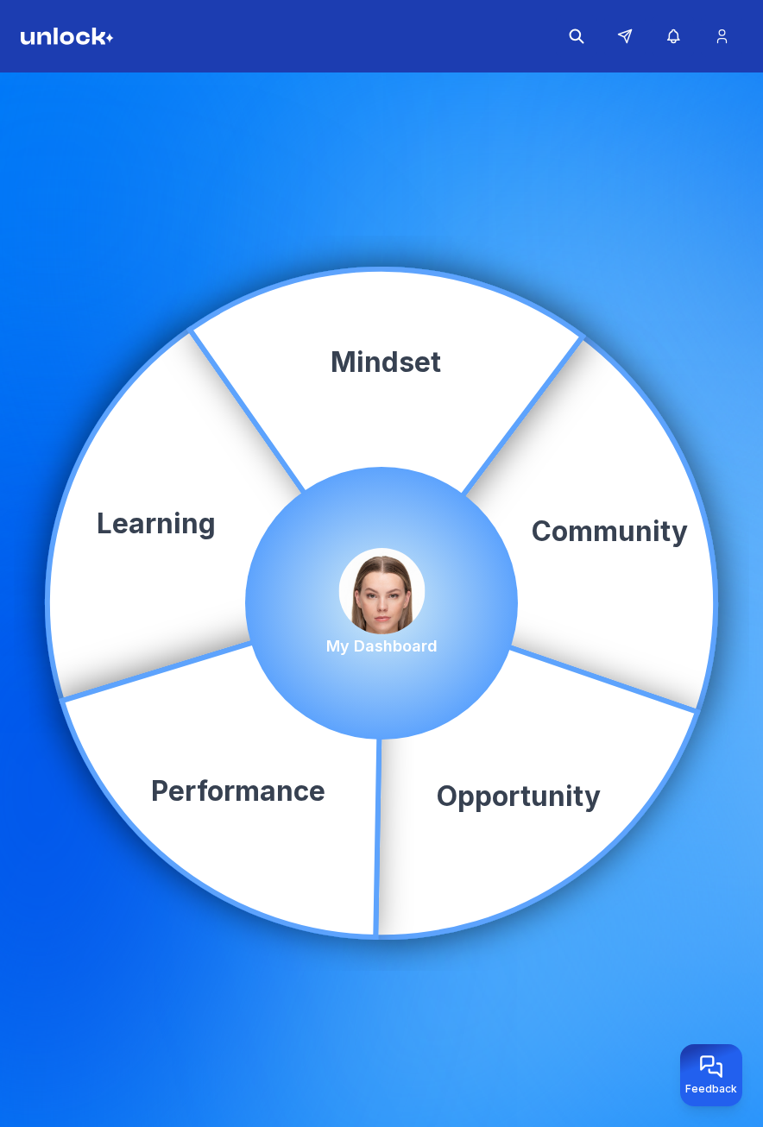
click at [387, 581] on img at bounding box center [381, 591] width 86 height 86
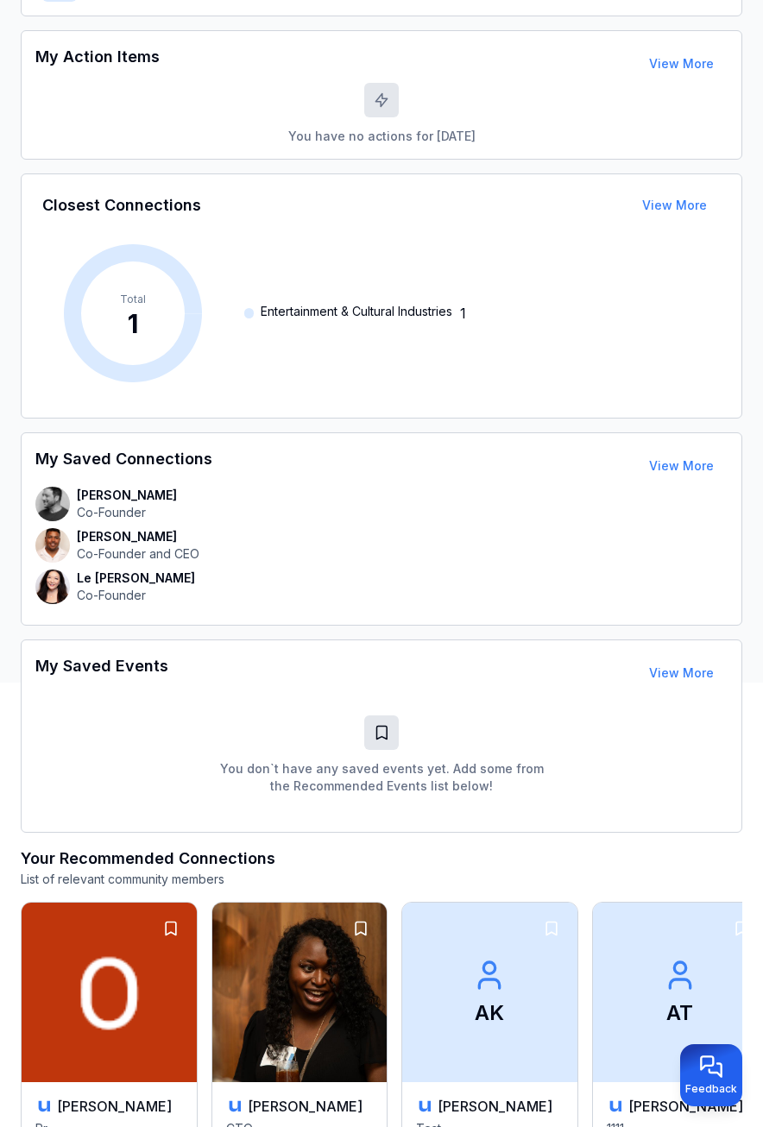
scroll to position [86, 0]
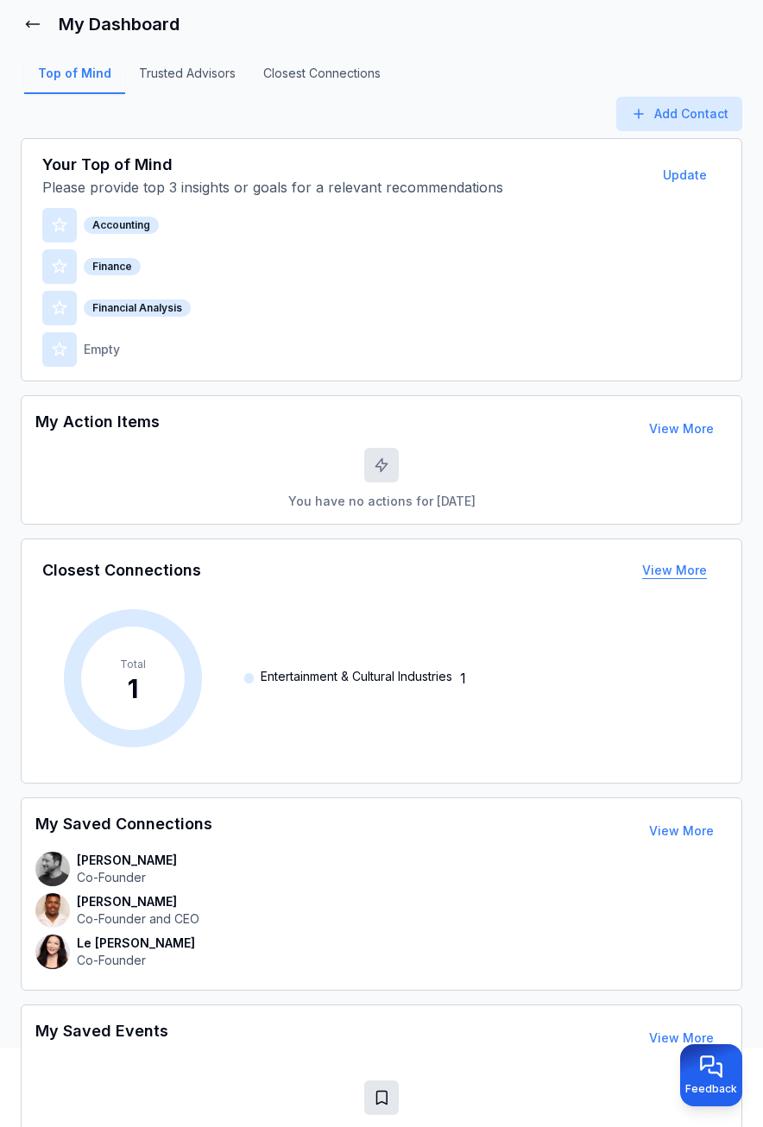
click at [692, 564] on button "View More" at bounding box center [674, 570] width 92 height 35
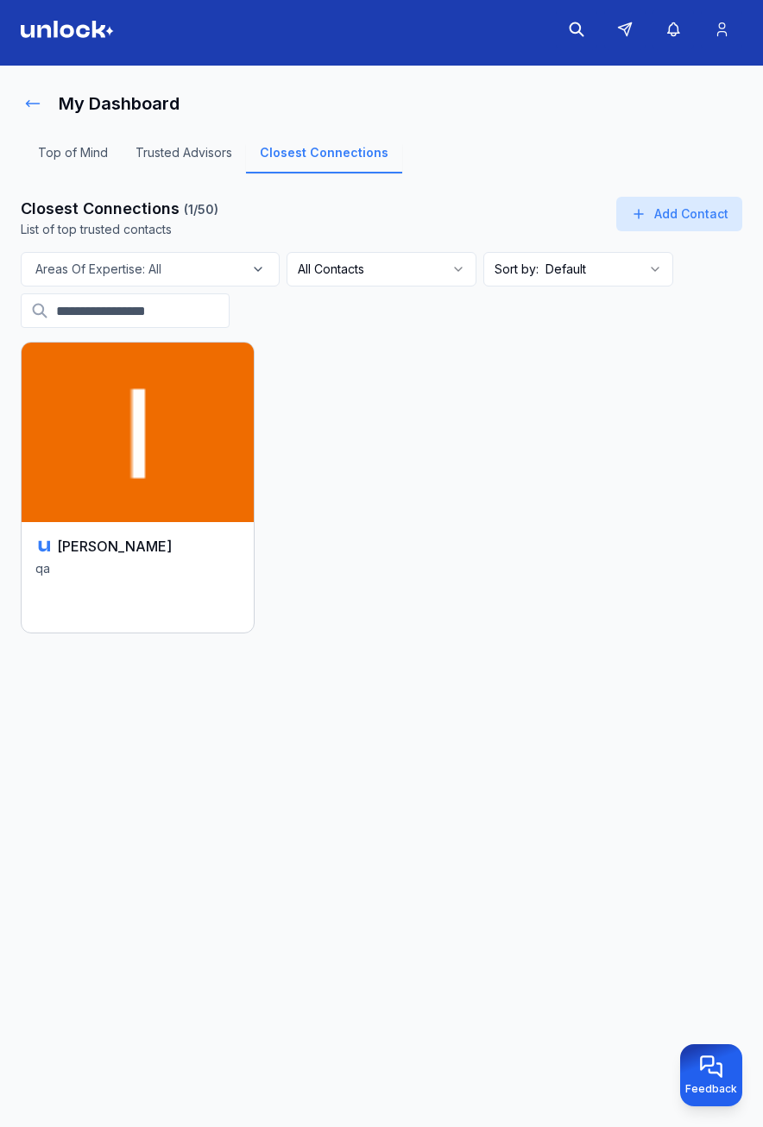
click at [41, 103] on button at bounding box center [33, 103] width 24 height 35
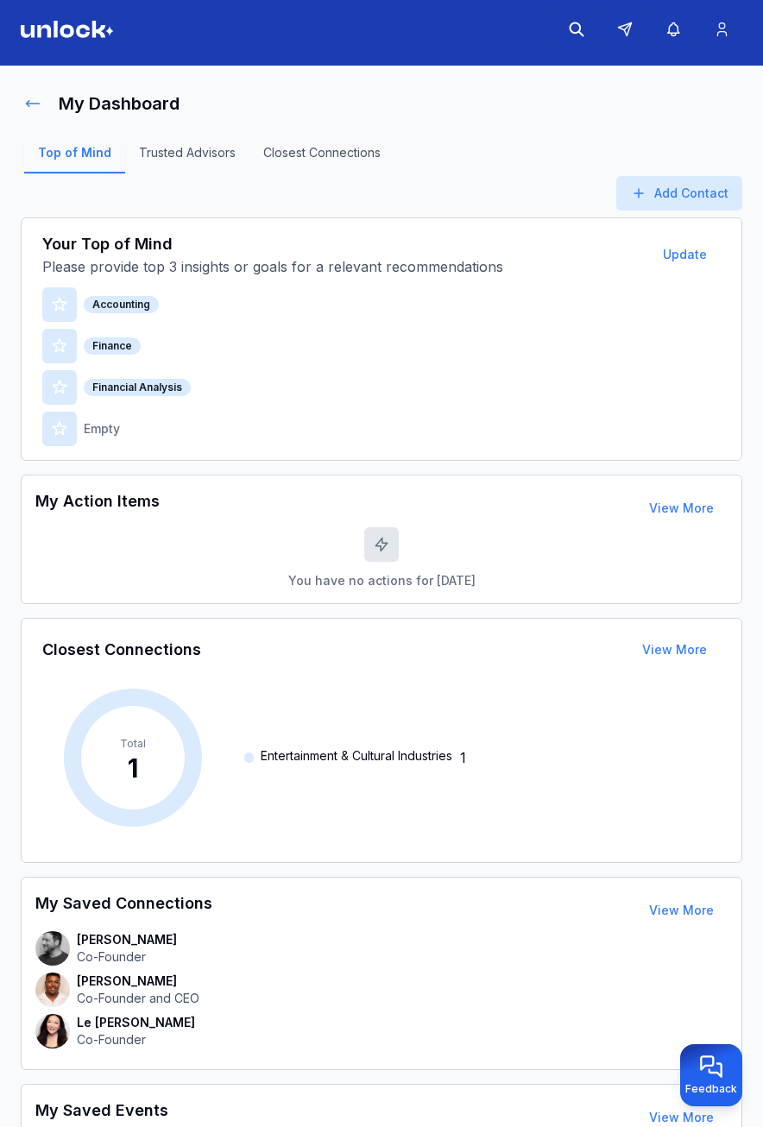
click at [36, 107] on icon at bounding box center [32, 103] width 17 height 17
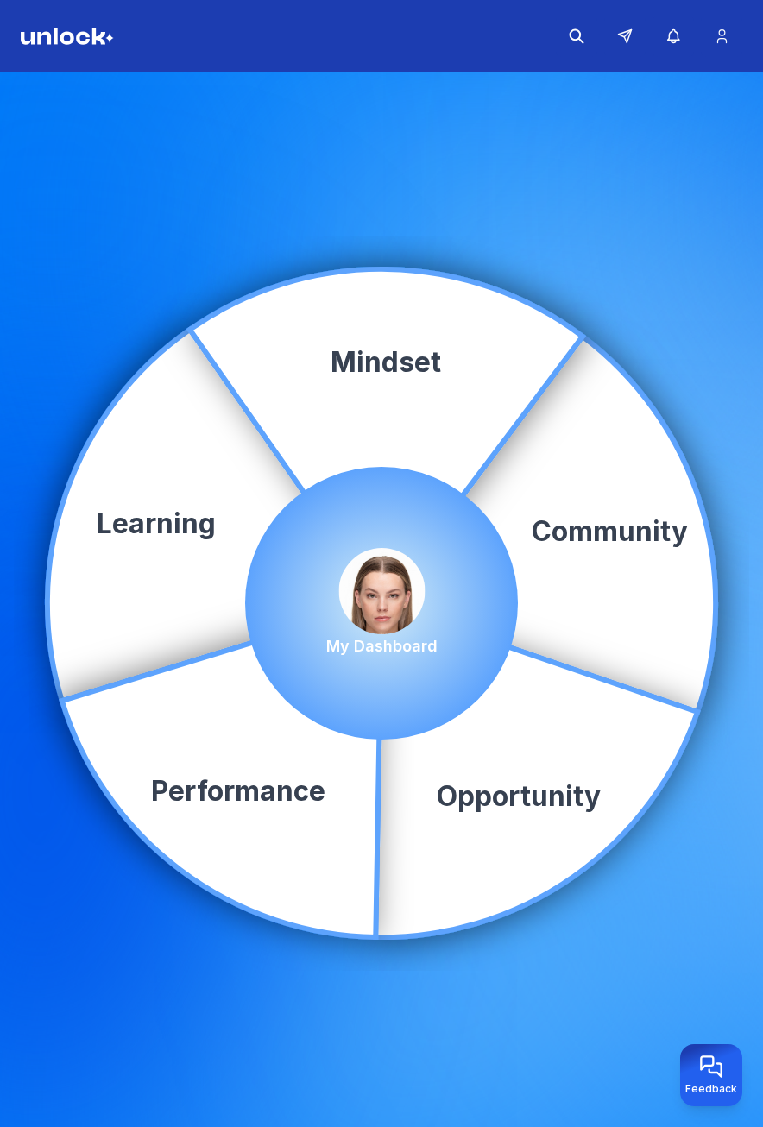
click at [419, 595] on img at bounding box center [381, 591] width 86 height 86
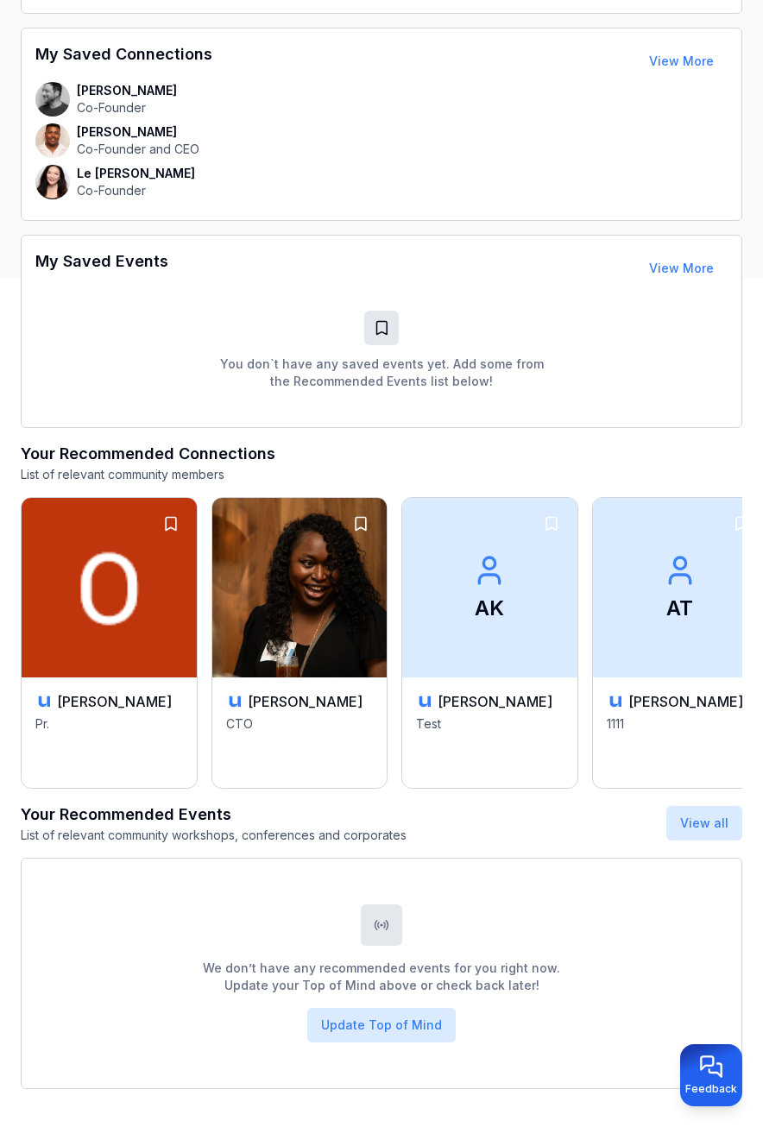
scroll to position [870, 0]
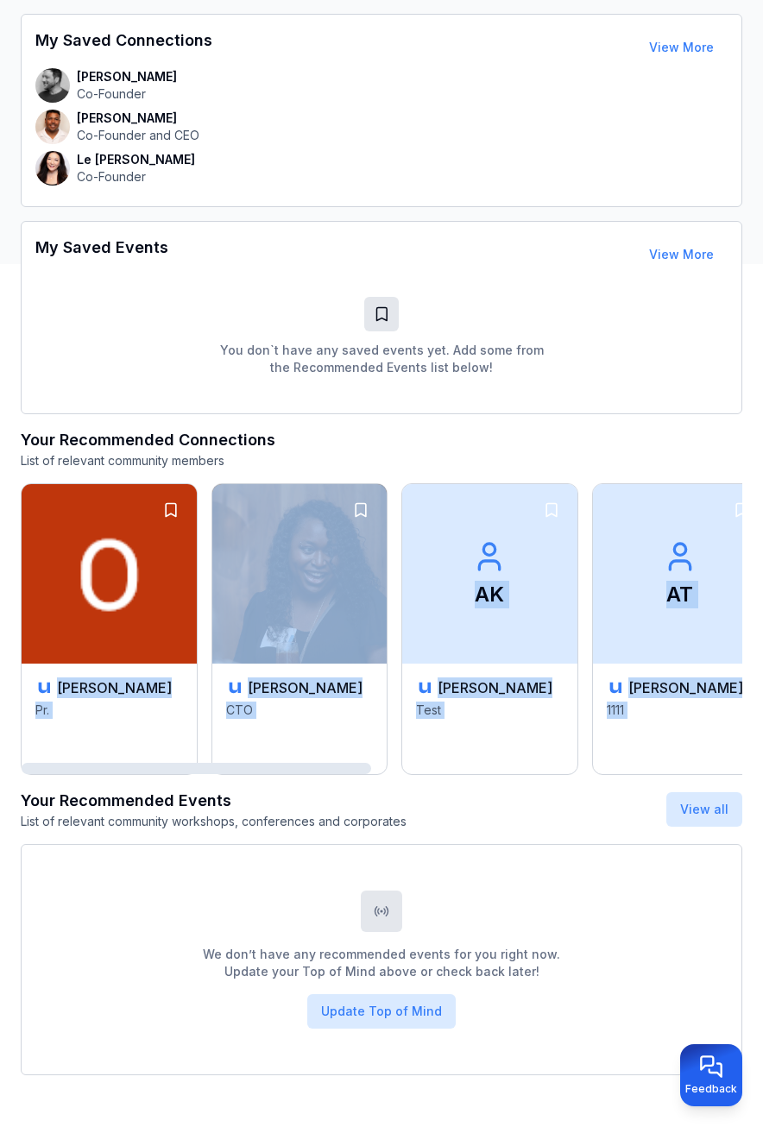
drag, startPoint x: 182, startPoint y: 776, endPoint x: 233, endPoint y: 771, distance: 51.2
click at [233, 771] on div "Your Top of Mind Please provide top 3 insights or goals for a relevant recommen…" at bounding box center [382, 214] width 722 height 1721
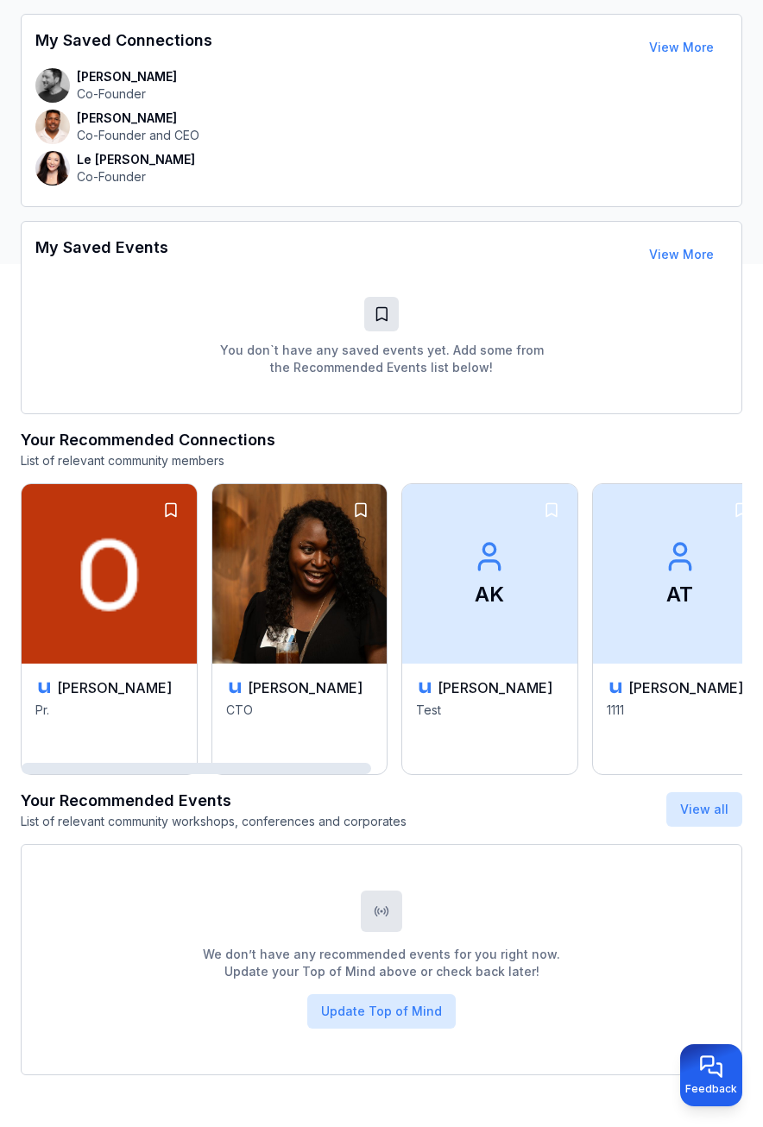
drag, startPoint x: 233, startPoint y: 771, endPoint x: 239, endPoint y: 782, distance: 12.7
click at [240, 782] on div "Your Top of Mind Please provide top 3 insights or goals for a relevant recommen…" at bounding box center [382, 214] width 722 height 1721
drag, startPoint x: 199, startPoint y: 777, endPoint x: 224, endPoint y: 777, distance: 25.9
click at [224, 777] on div "Your Top of Mind Please provide top 3 insights or goals for a relevant recommen…" at bounding box center [382, 214] width 722 height 1721
drag, startPoint x: 226, startPoint y: 777, endPoint x: 265, endPoint y: 778, distance: 38.9
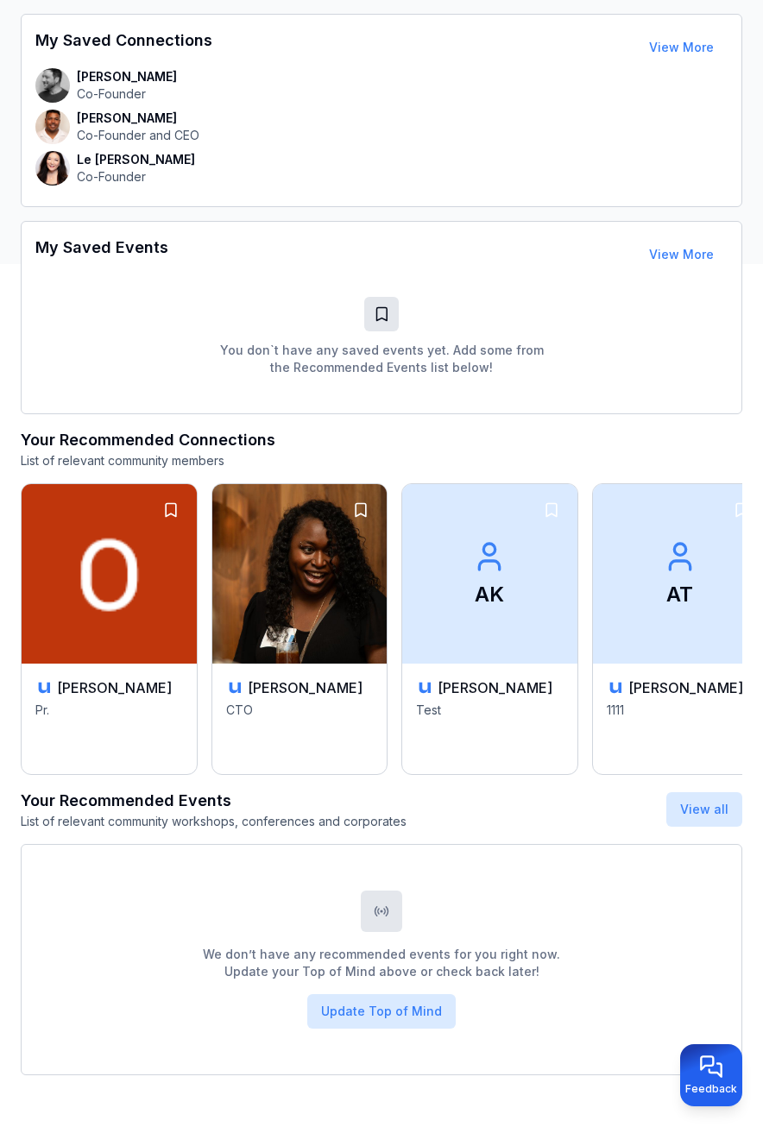
click at [260, 778] on div "Your Top of Mind Please provide top 3 insights or goals for a relevant recommen…" at bounding box center [382, 214] width 722 height 1721
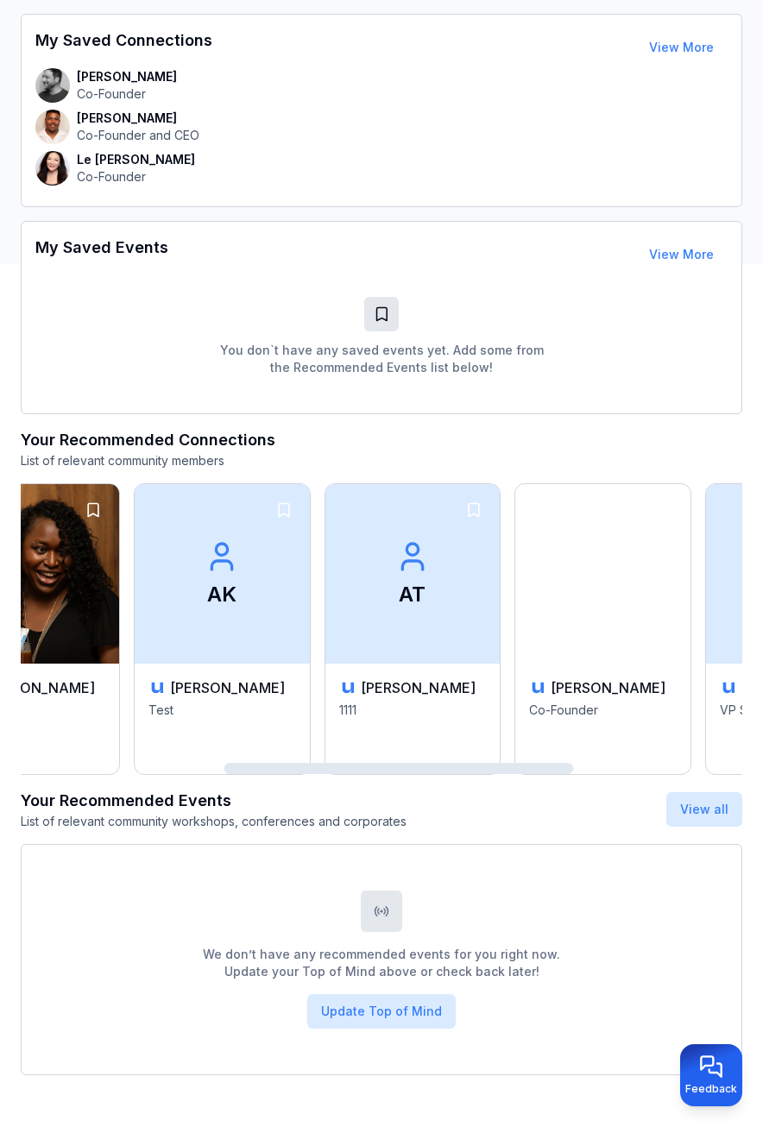
scroll to position [0, 0]
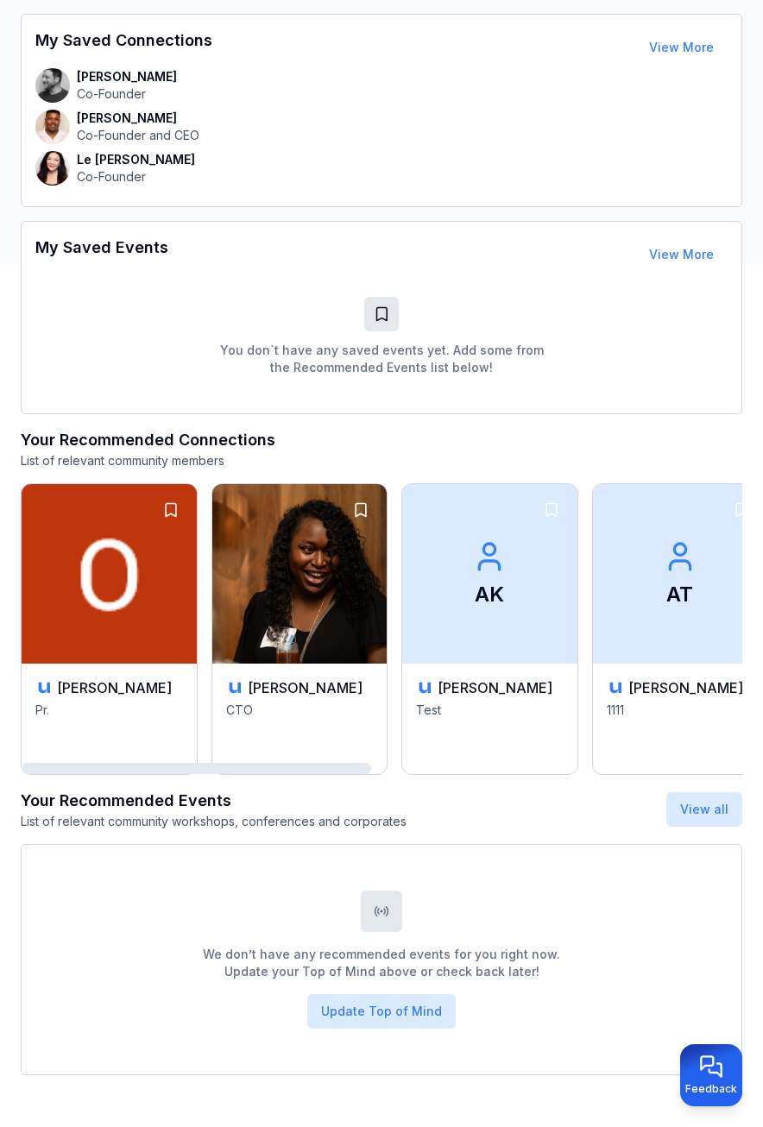
drag, startPoint x: 258, startPoint y: 774, endPoint x: 148, endPoint y: 749, distance: 113.3
click at [148, 761] on div at bounding box center [382, 768] width 722 height 14
click at [127, 688] on h3 "Oleksii Artemenko" at bounding box center [114, 688] width 115 height 21
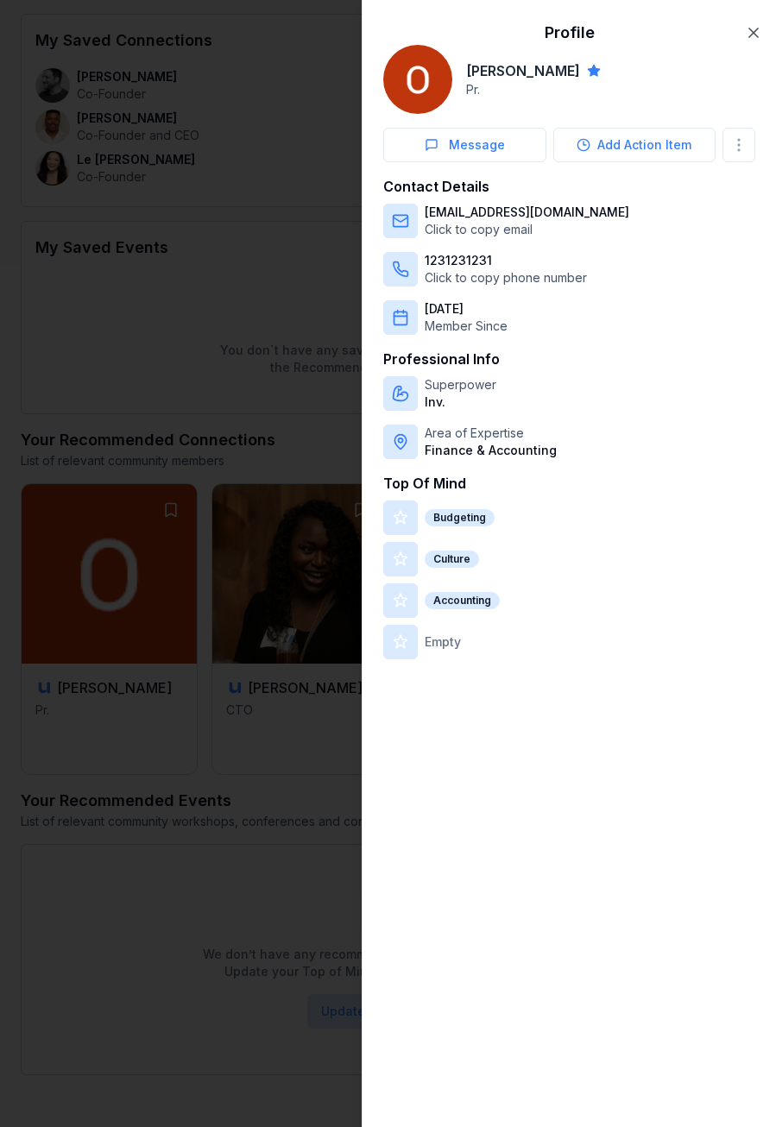
click at [312, 303] on div at bounding box center [388, 563] width 776 height 1127
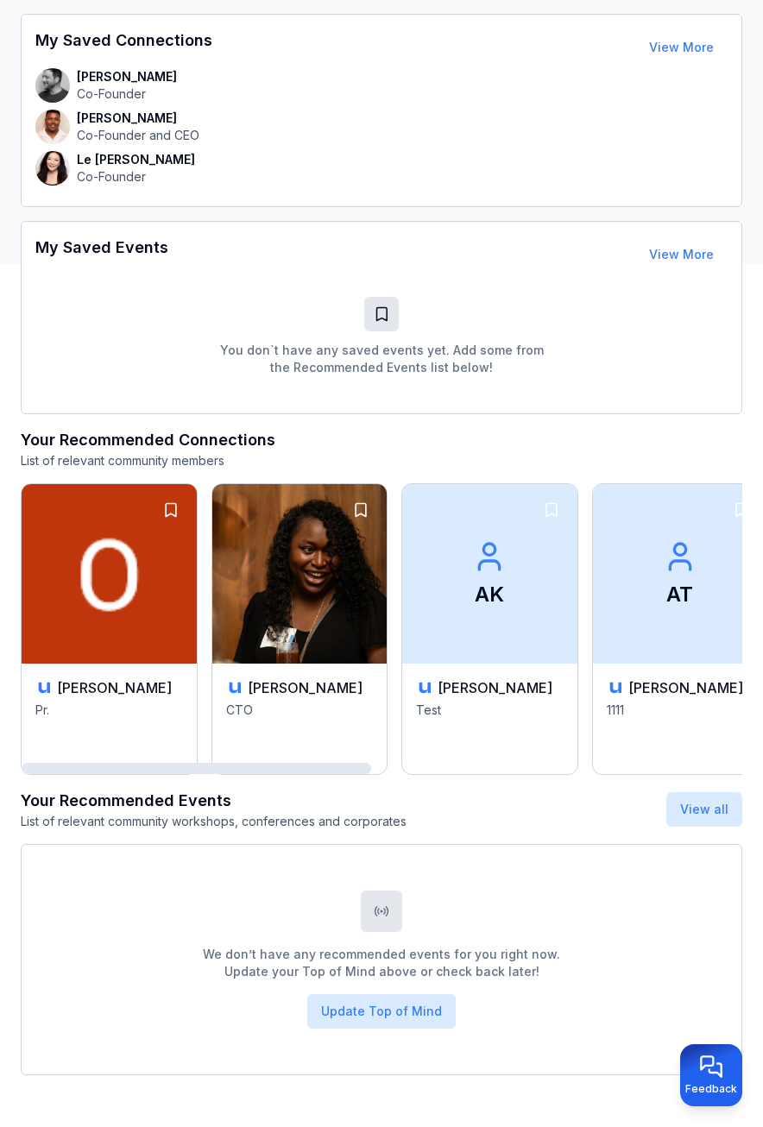
drag, startPoint x: 279, startPoint y: 772, endPoint x: 262, endPoint y: 810, distance: 41.7
click at [262, 774] on div at bounding box center [197, 768] width 350 height 11
click at [403, 1007] on button "Update Top of Mind" at bounding box center [381, 1011] width 148 height 35
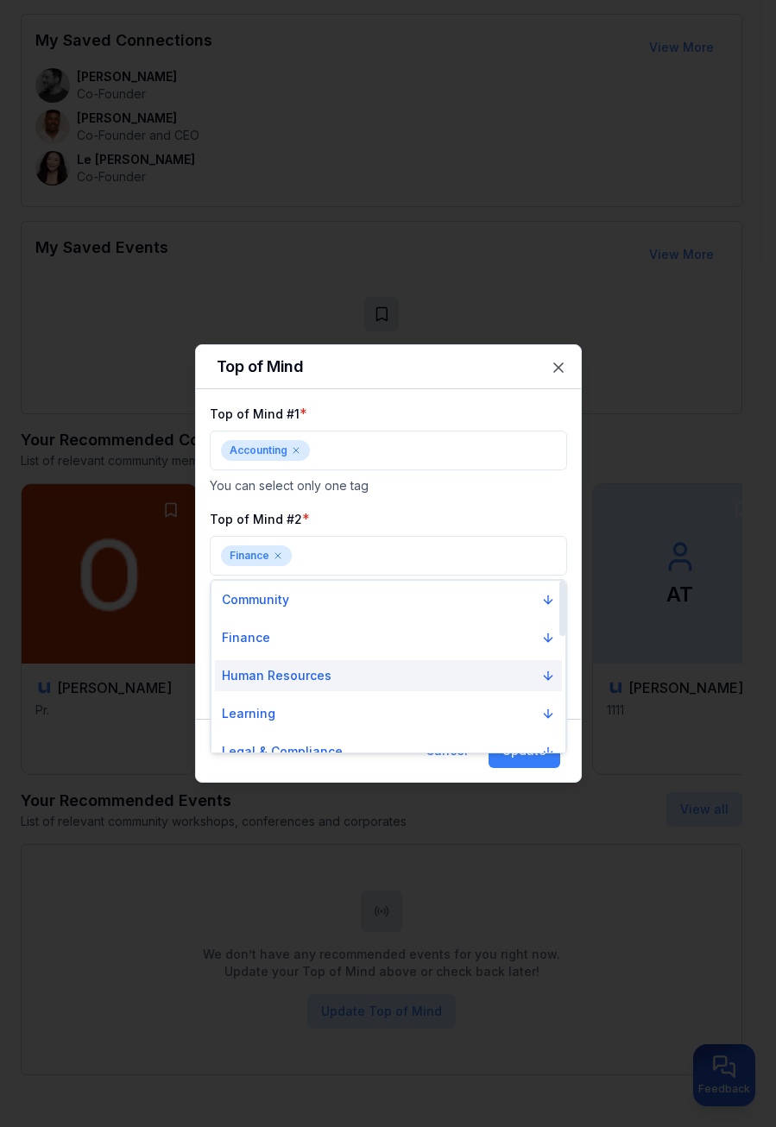
click at [373, 678] on button "Human Resources" at bounding box center [388, 675] width 347 height 31
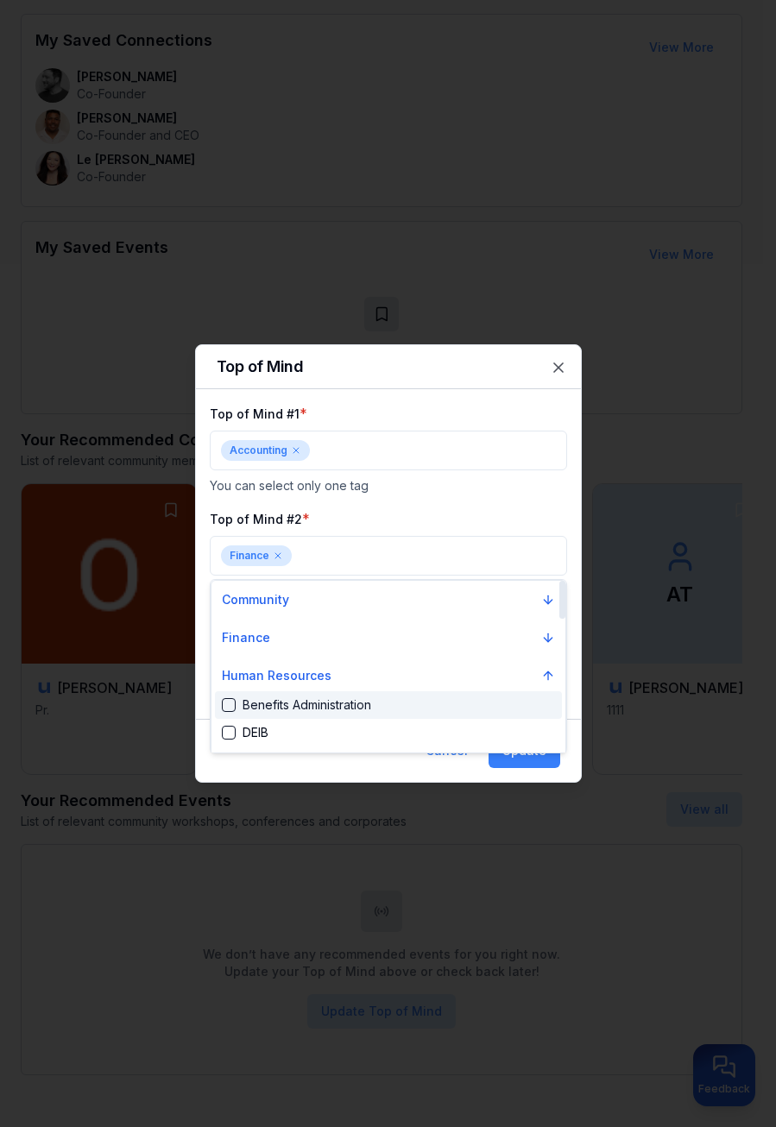
click at [366, 711] on div "Benefits Administration" at bounding box center [296, 705] width 149 height 17
click at [415, 707] on div "Benefits Administration" at bounding box center [388, 705] width 347 height 28
click at [223, 703] on div "Suggestions" at bounding box center [229, 705] width 14 height 14
click at [224, 723] on div "DEIB" at bounding box center [388, 733] width 347 height 28
click at [230, 705] on div "Suggestions" at bounding box center [229, 705] width 14 height 14
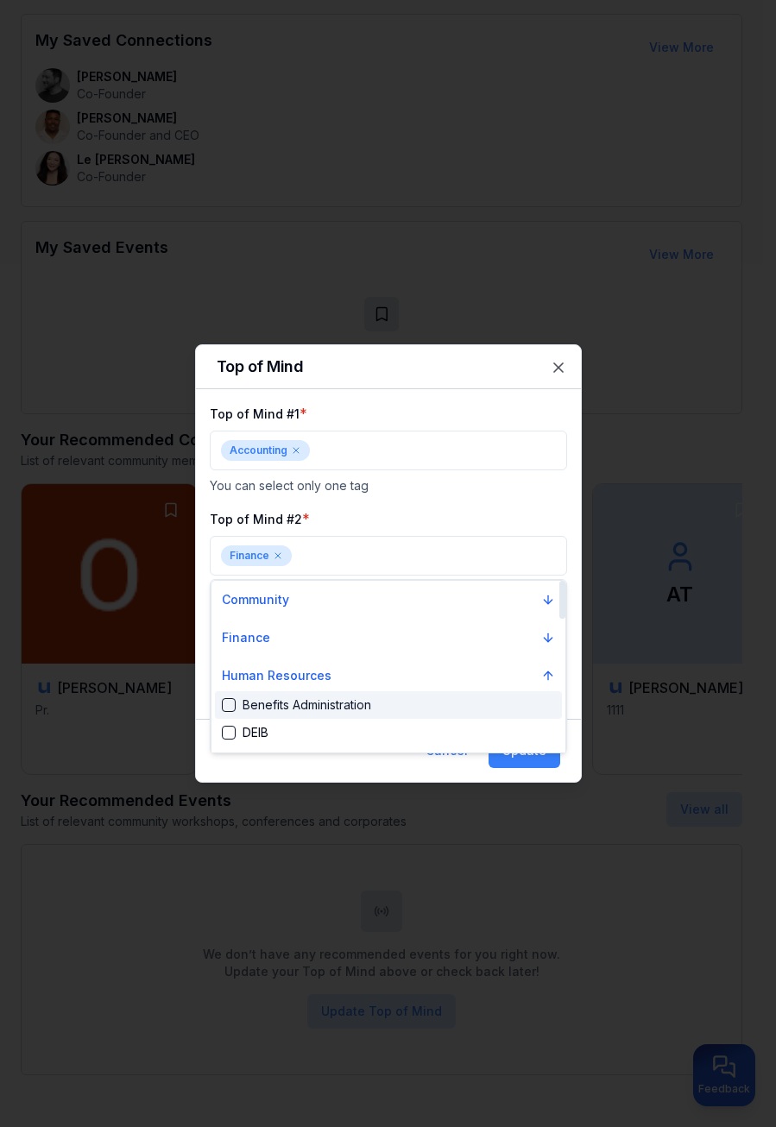
click at [379, 547] on div at bounding box center [388, 563] width 776 height 1127
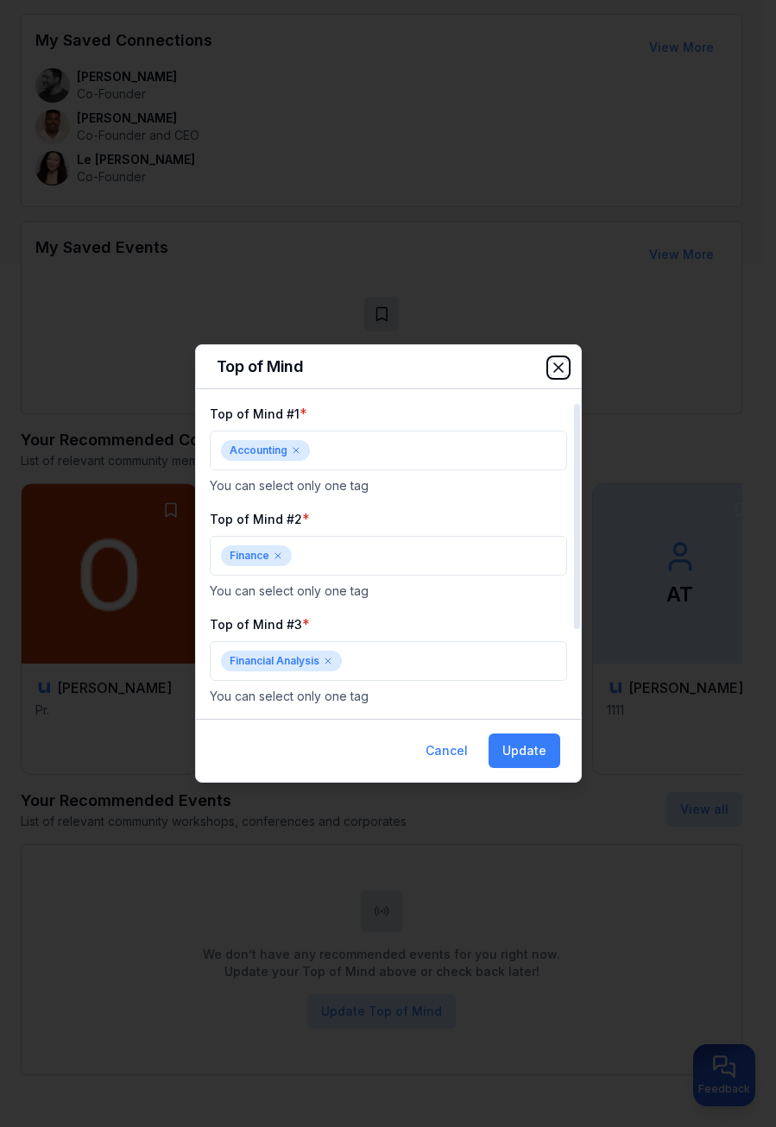
click at [558, 359] on icon "button" at bounding box center [558, 367] width 17 height 17
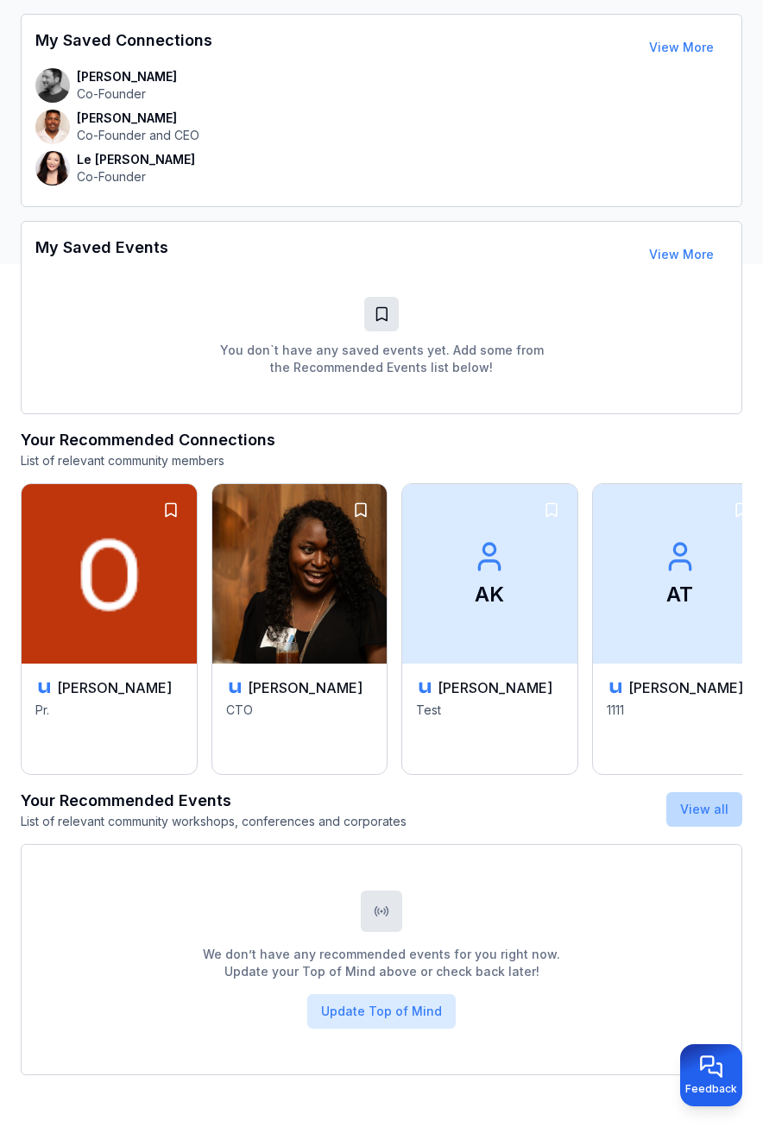
click at [678, 808] on button "View all" at bounding box center [704, 809] width 76 height 35
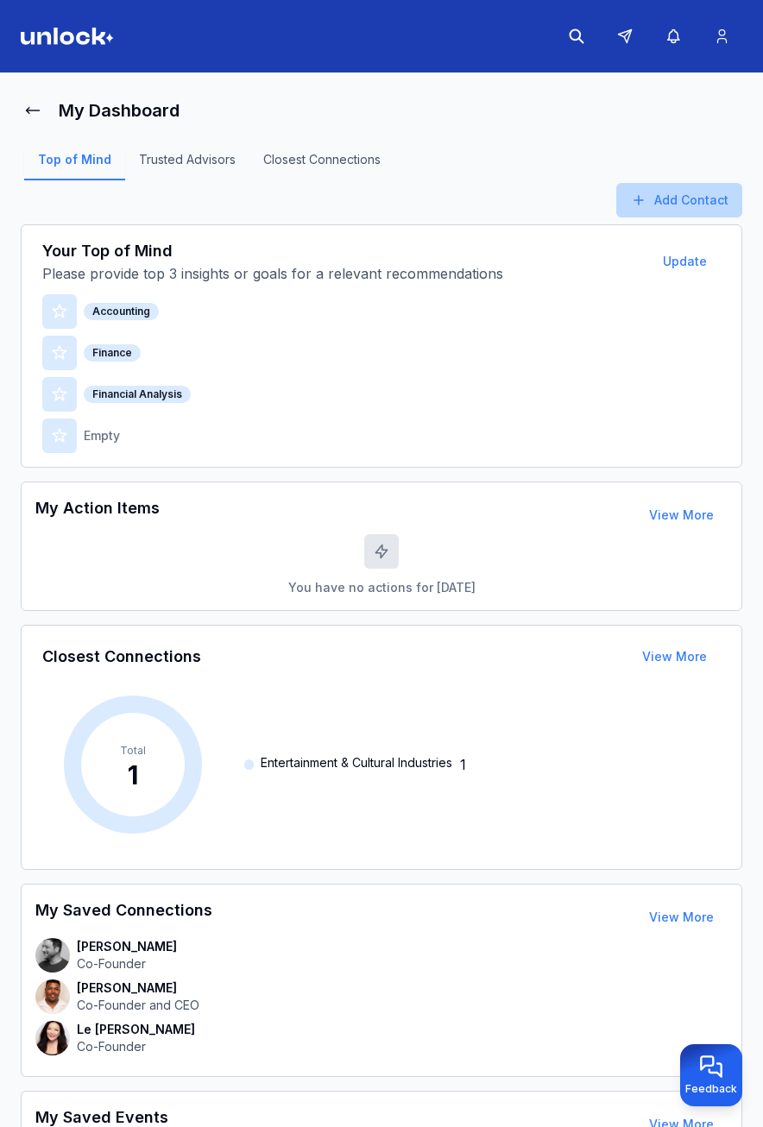
click at [680, 205] on button "Add Contact" at bounding box center [679, 200] width 126 height 35
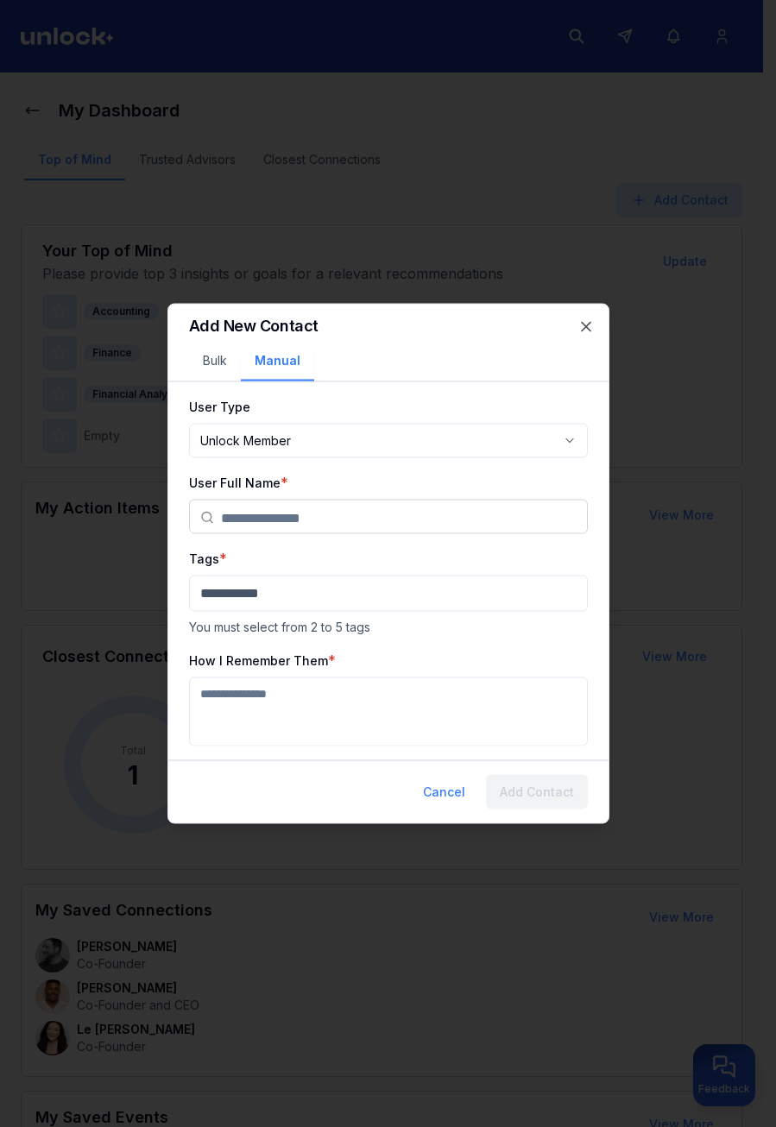
click at [303, 523] on input "text" at bounding box center [399, 518] width 356 height 35
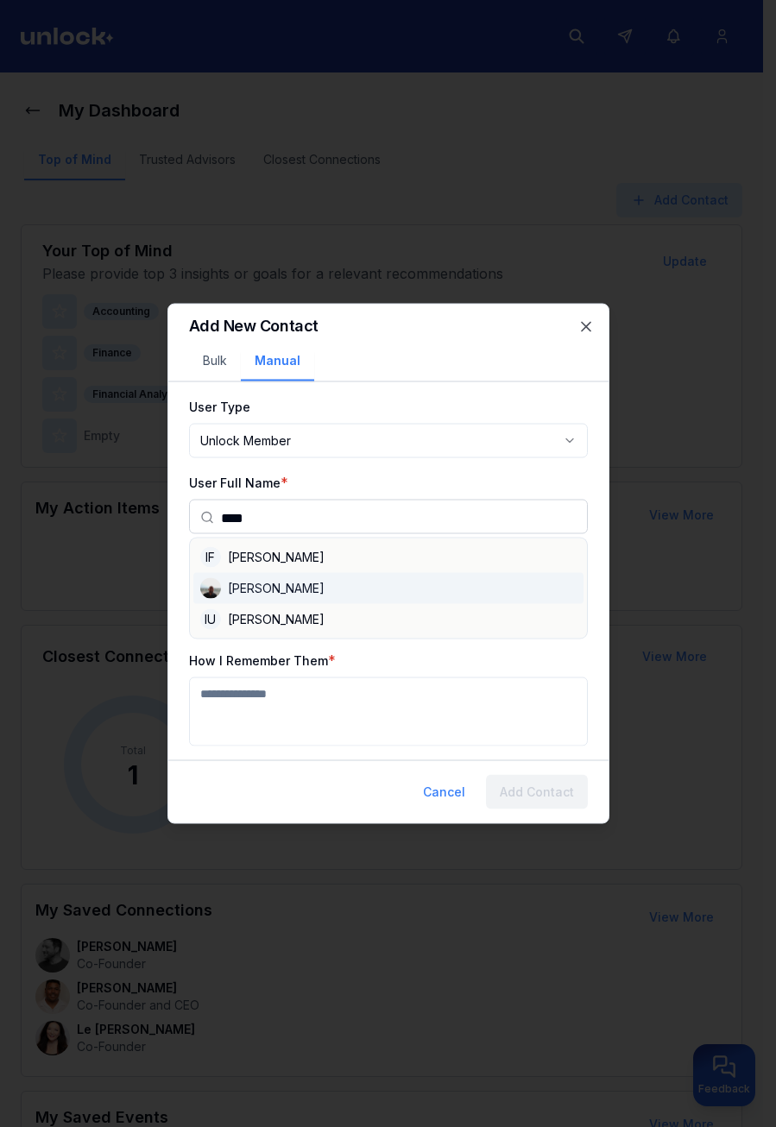
click at [321, 578] on div "Ivan Petrenko" at bounding box center [388, 588] width 390 height 31
type input "**********"
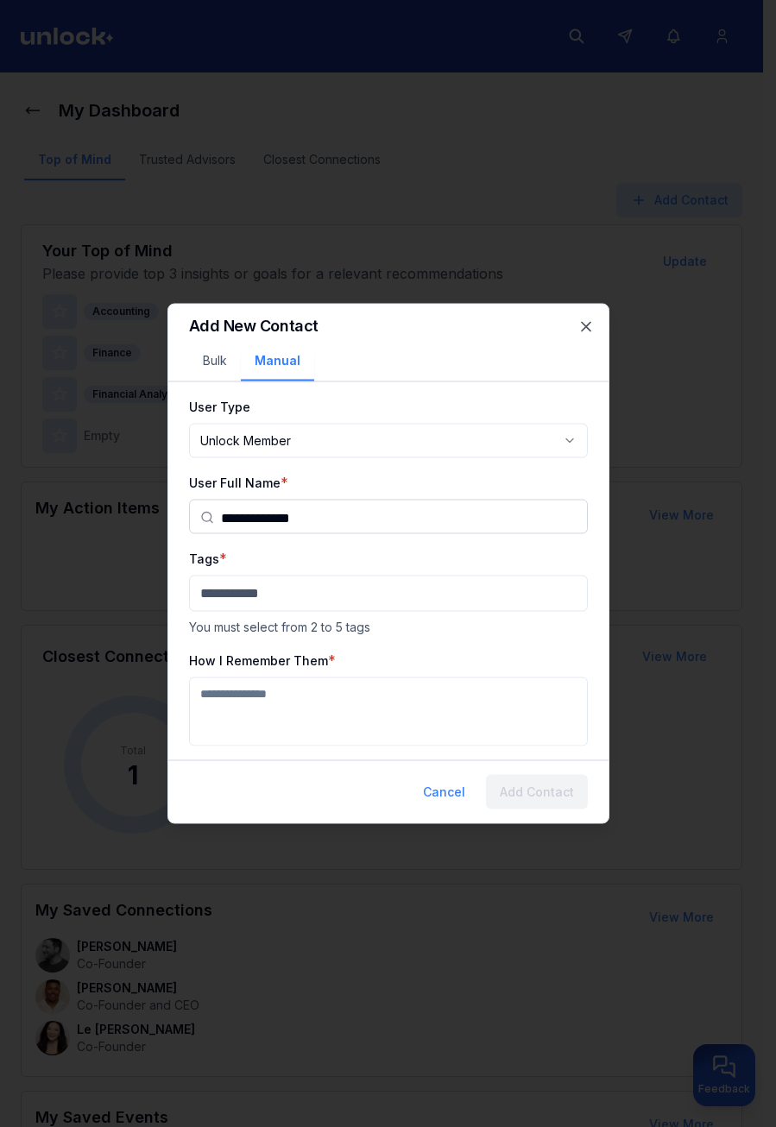
click at [306, 444] on body "My Dashboard Top of Mind Trusted Advisors Closest Connections Add Contact Your …" at bounding box center [381, 563] width 763 height 1127
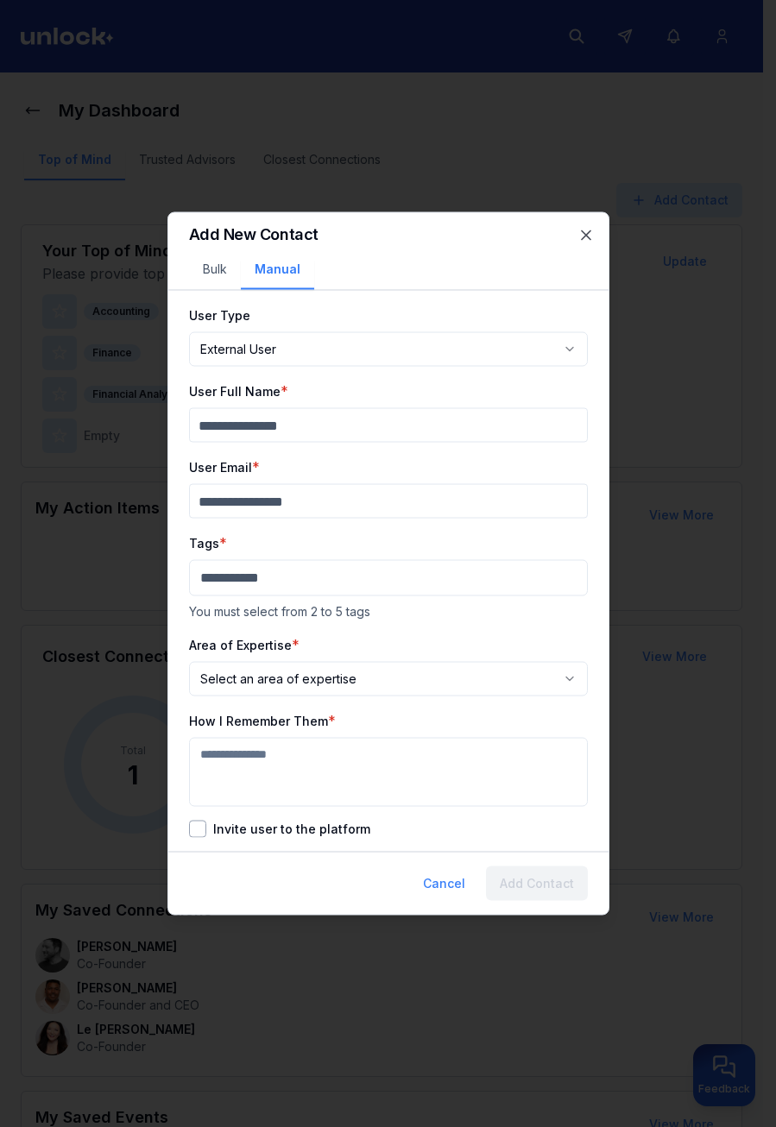
click at [282, 351] on body "My Dashboard Top of Mind Trusted Advisors Closest Connections Add Contact Your …" at bounding box center [381, 563] width 763 height 1127
select select "********"
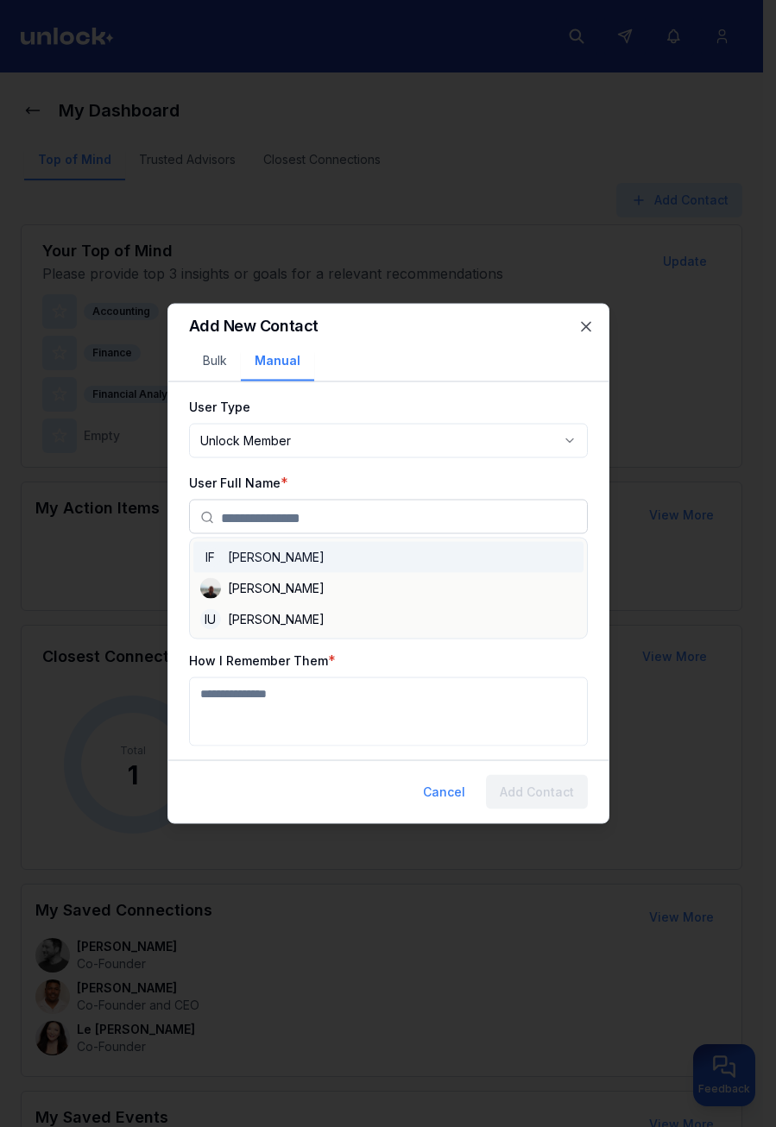
click at [264, 515] on input "text" at bounding box center [399, 518] width 356 height 35
click at [286, 593] on div "Ivan Petrenko" at bounding box center [388, 588] width 390 height 31
type input "**********"
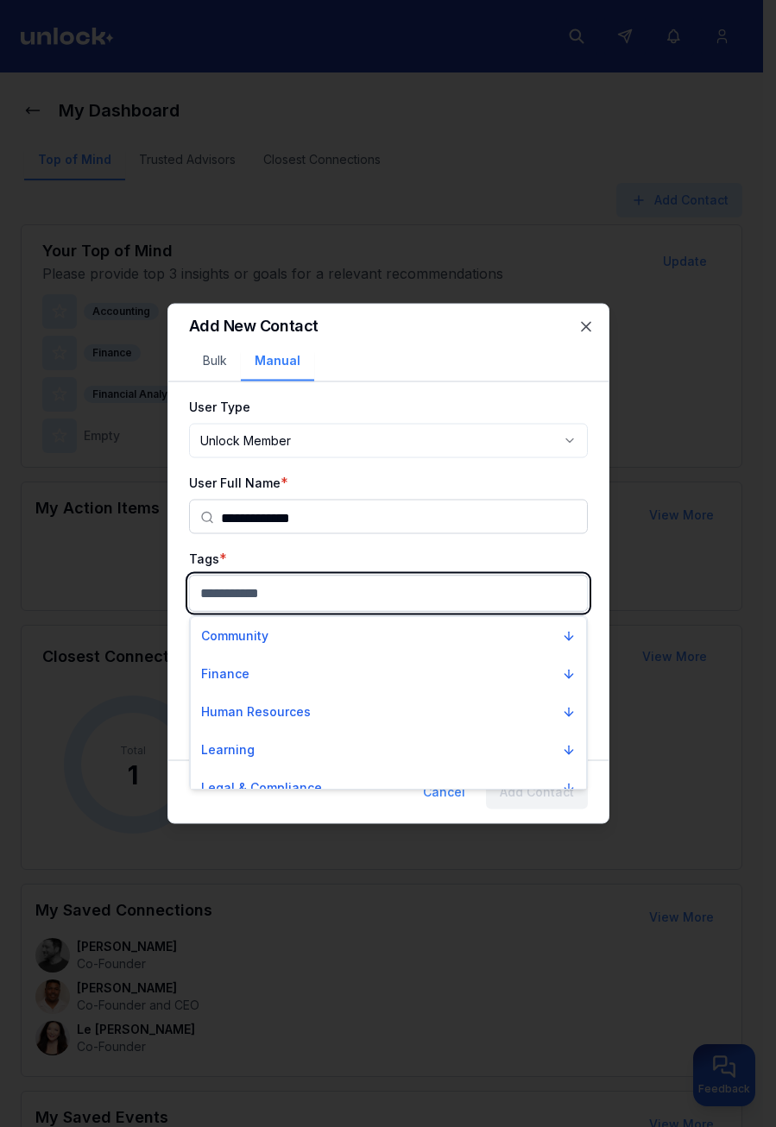
click at [293, 598] on body "My Dashboard Top of Mind Trusted Advisors Closest Connections Add Contact Your …" at bounding box center [381, 563] width 763 height 1127
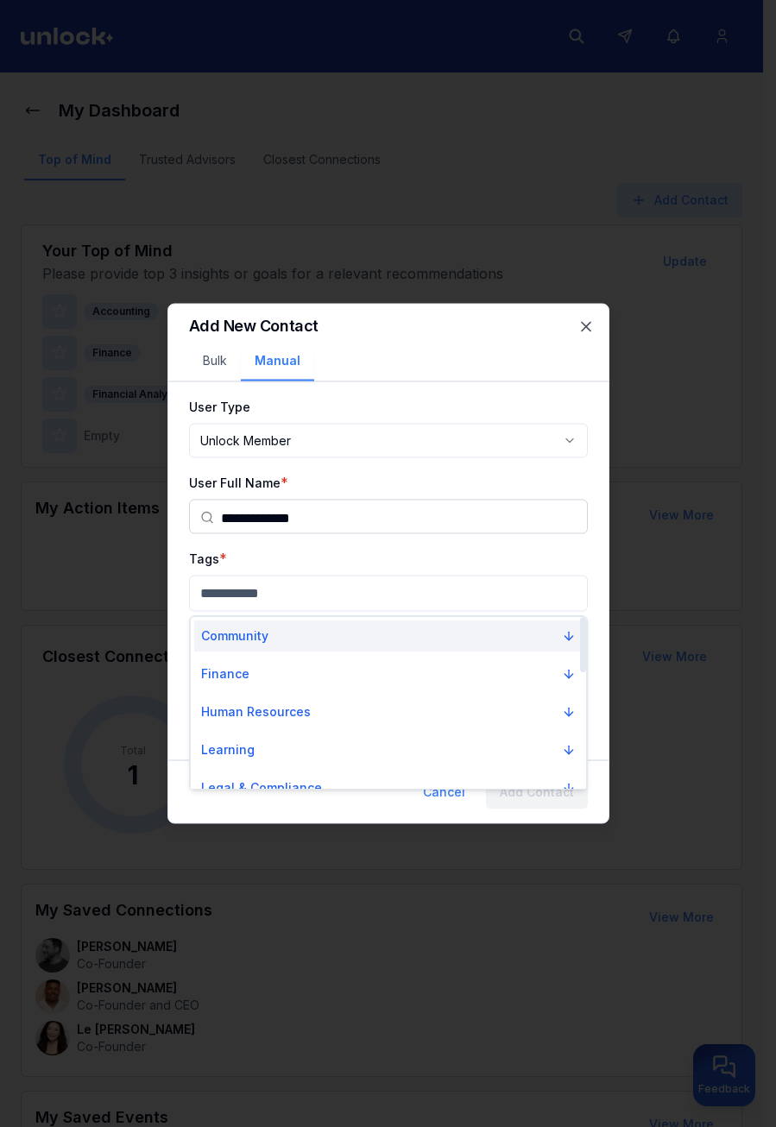
click at [308, 646] on button "Community" at bounding box center [388, 636] width 388 height 31
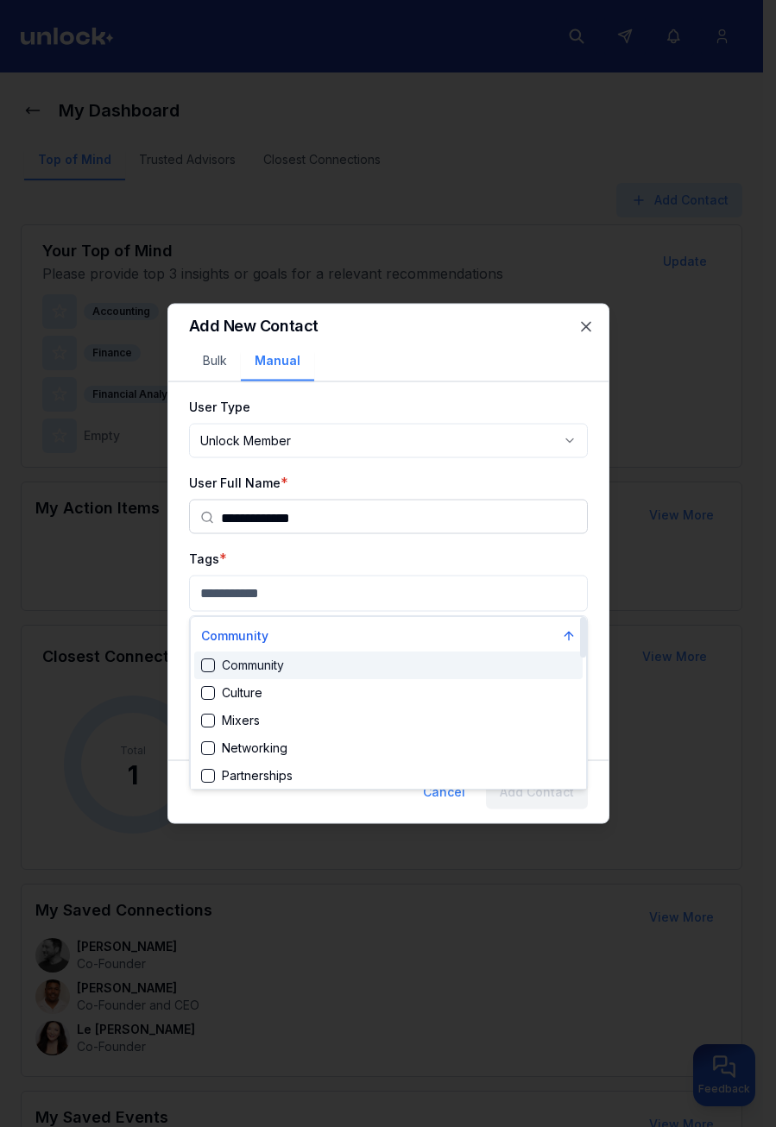
click at [305, 678] on div "Community" at bounding box center [388, 666] width 388 height 28
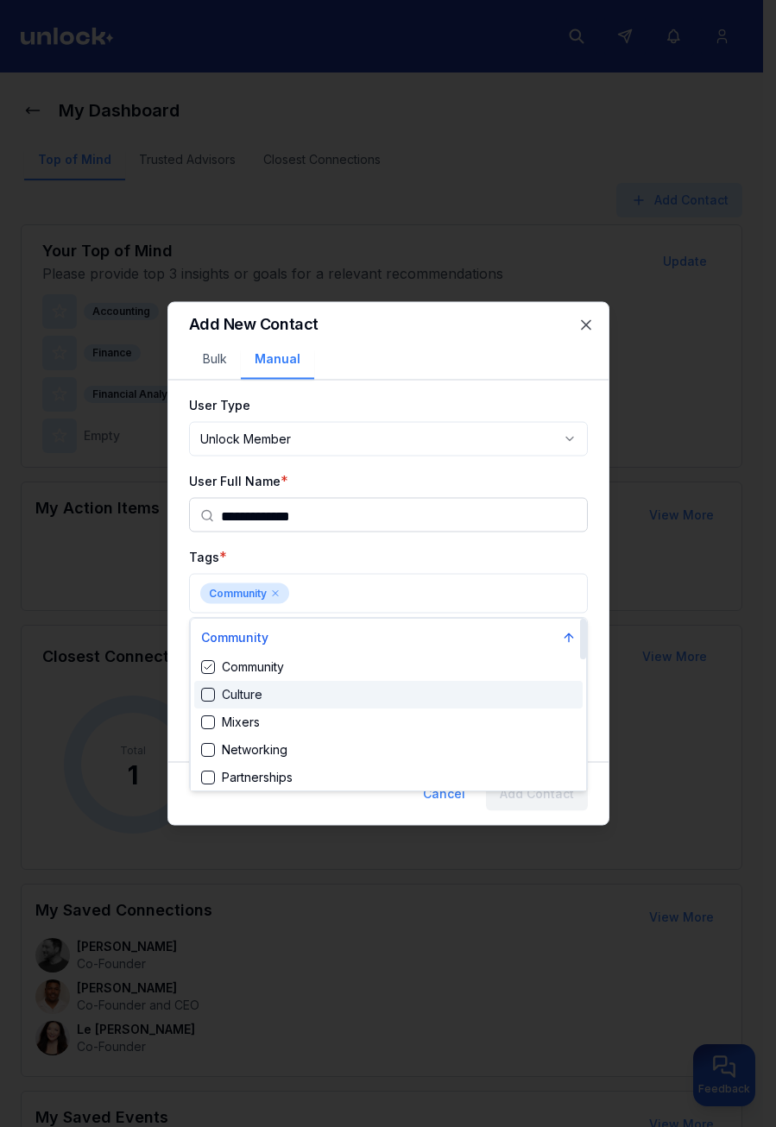
click at [305, 697] on div "Culture" at bounding box center [388, 695] width 388 height 28
click at [310, 715] on div "Mixers" at bounding box center [388, 723] width 388 height 28
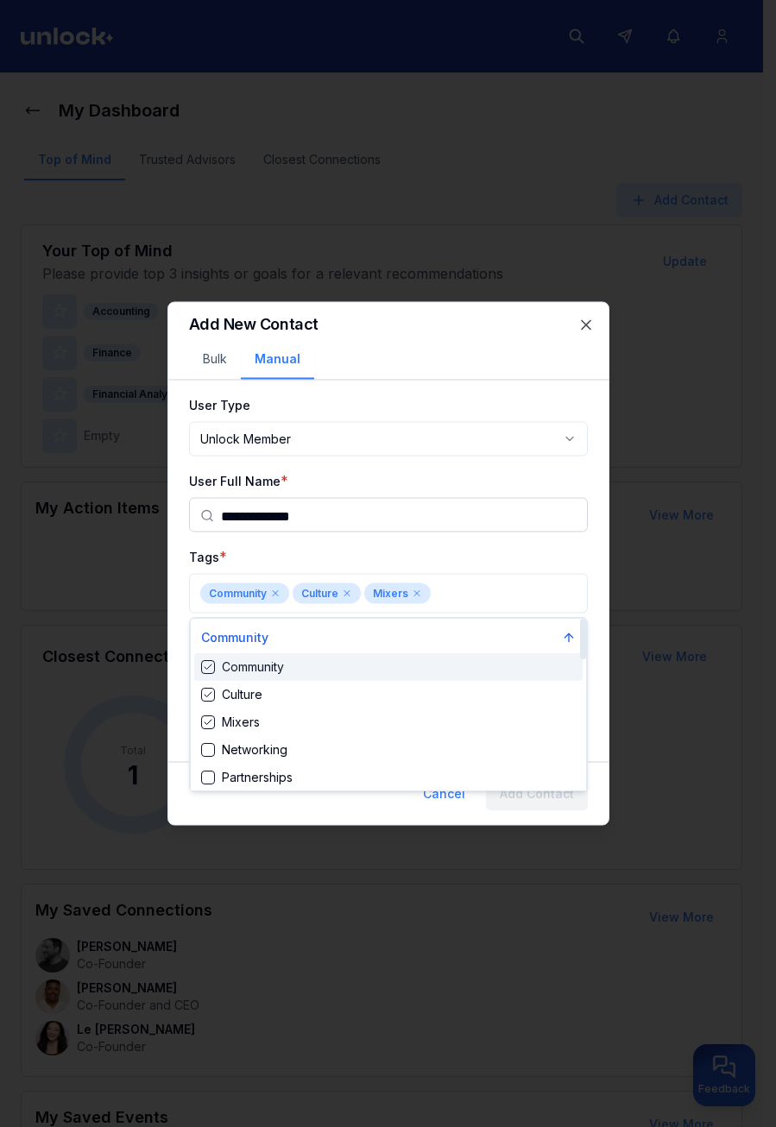
click at [409, 544] on div at bounding box center [388, 563] width 776 height 1127
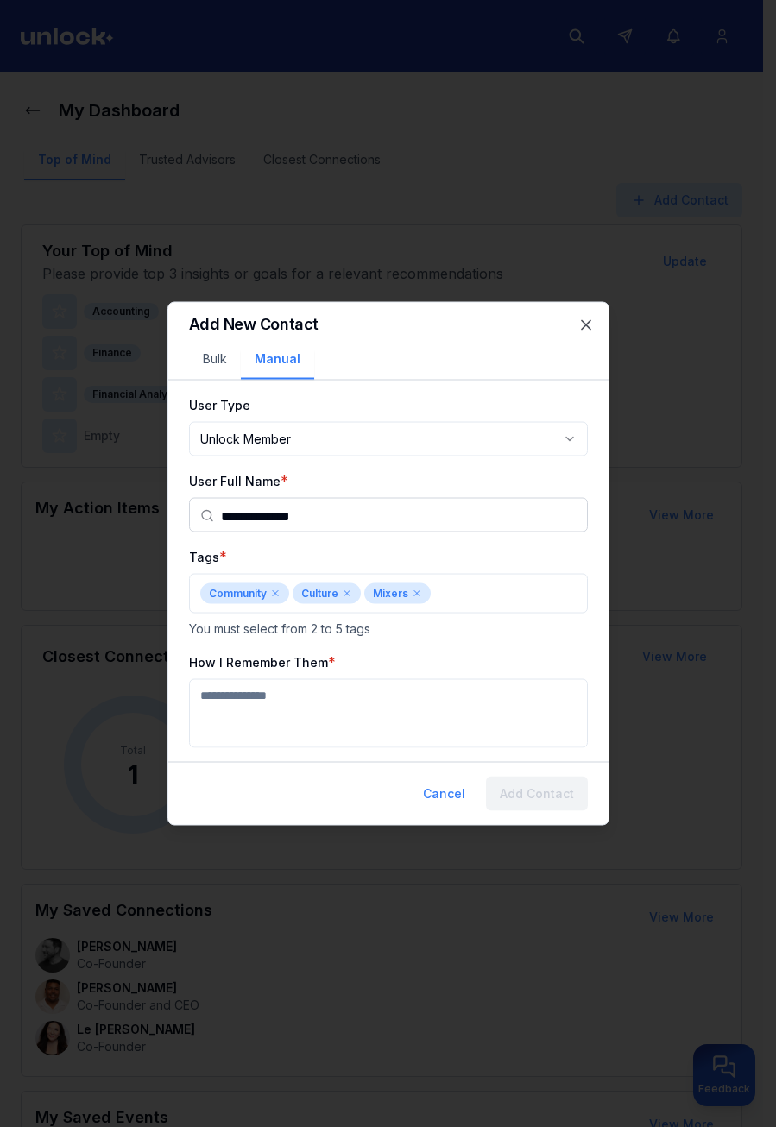
click at [312, 704] on textarea "How I Remember Them" at bounding box center [388, 713] width 399 height 69
type textarea "***"
click at [554, 791] on button "Add Contact" at bounding box center [537, 794] width 102 height 35
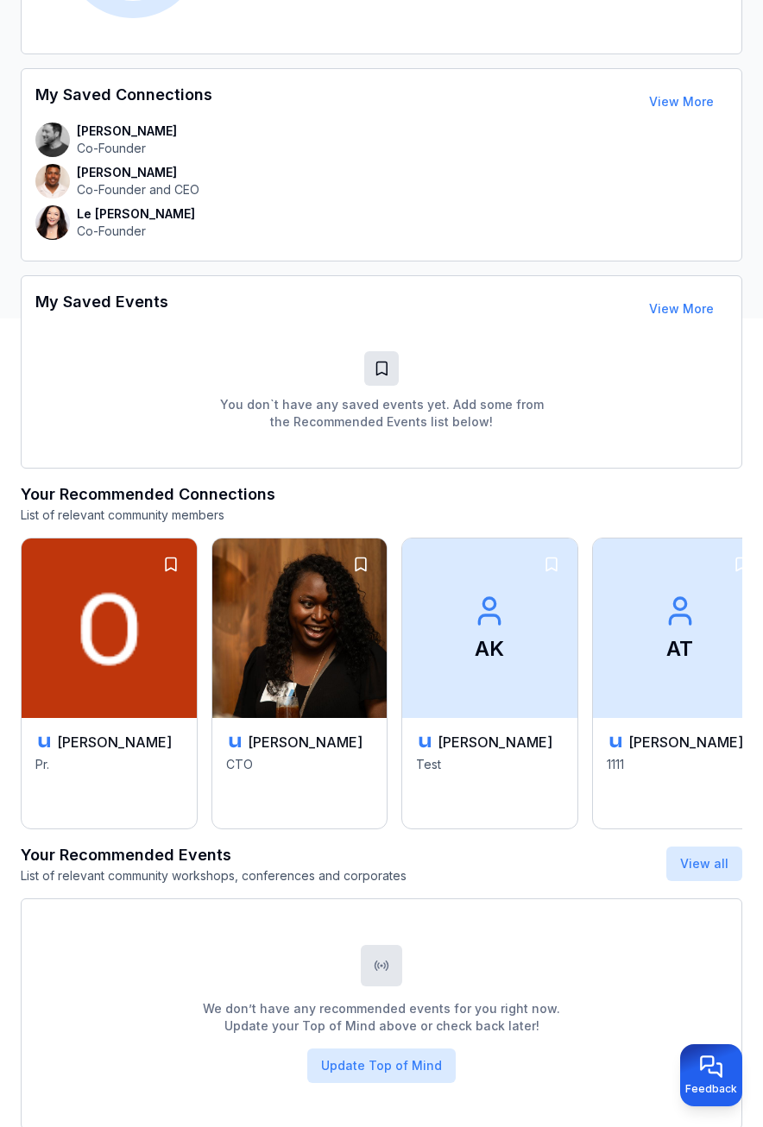
scroll to position [870, 0]
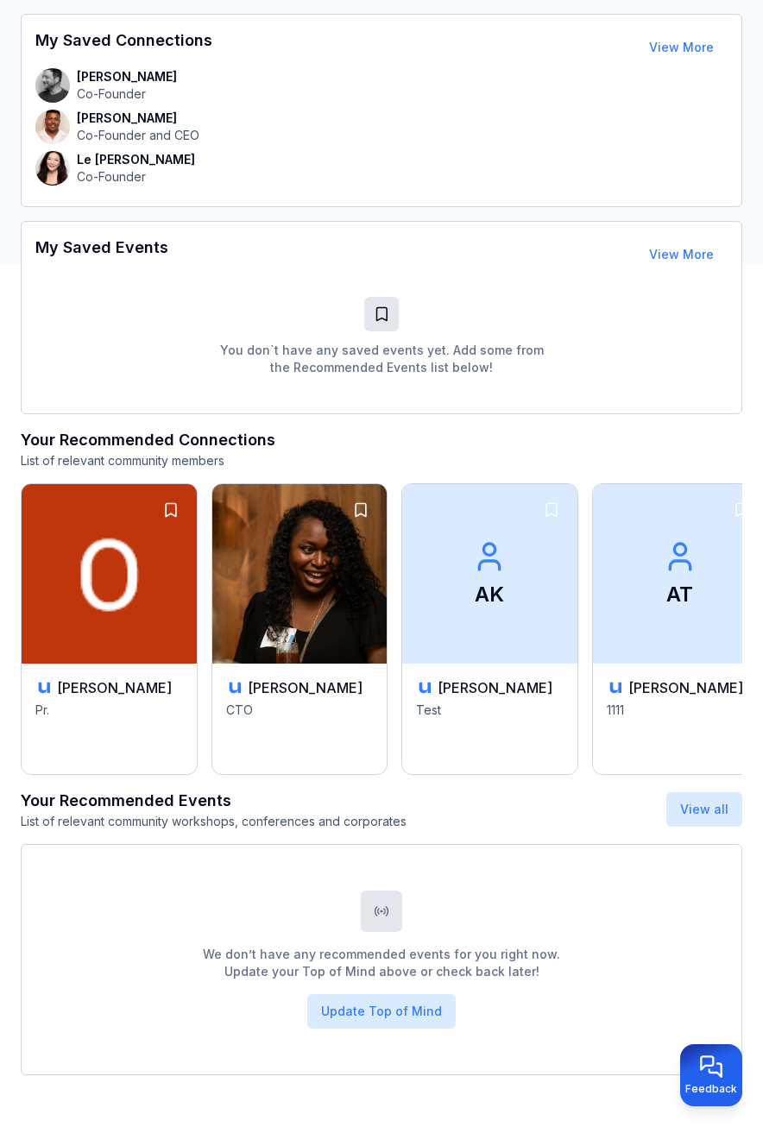
click at [216, 888] on div "We don’t have any recommended events for you right now. Update your Top of Mind…" at bounding box center [382, 959] width 722 height 231
click at [691, 259] on link "View More" at bounding box center [681, 254] width 65 height 15
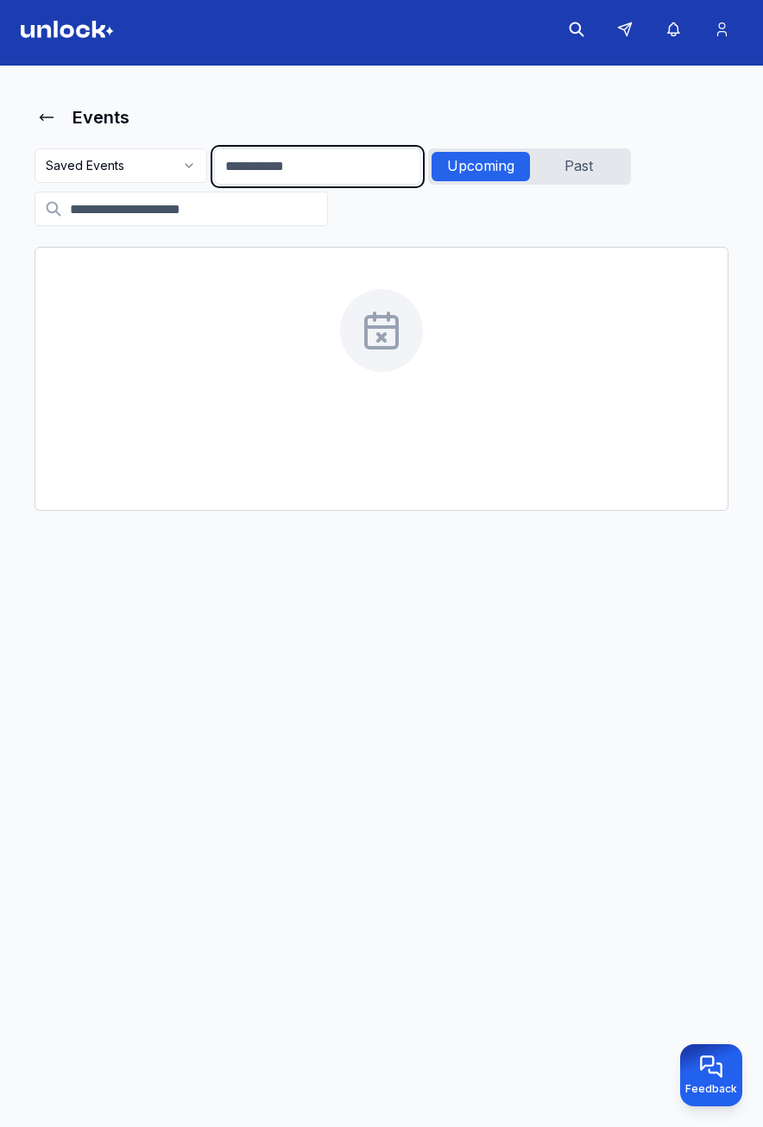
click at [327, 177] on html "Events Saved Events Upcoming Past No Matching Events Try adjusting your filters…" at bounding box center [381, 556] width 763 height 1127
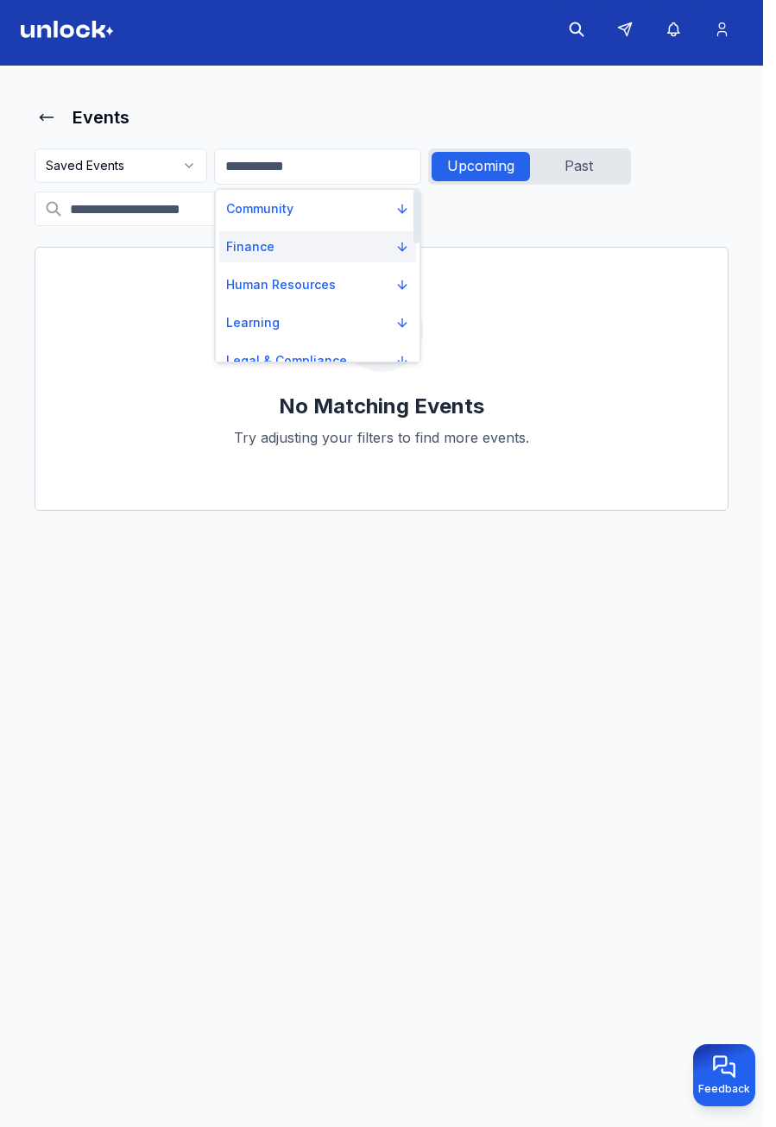
click at [343, 246] on button "Finance" at bounding box center [317, 246] width 197 height 31
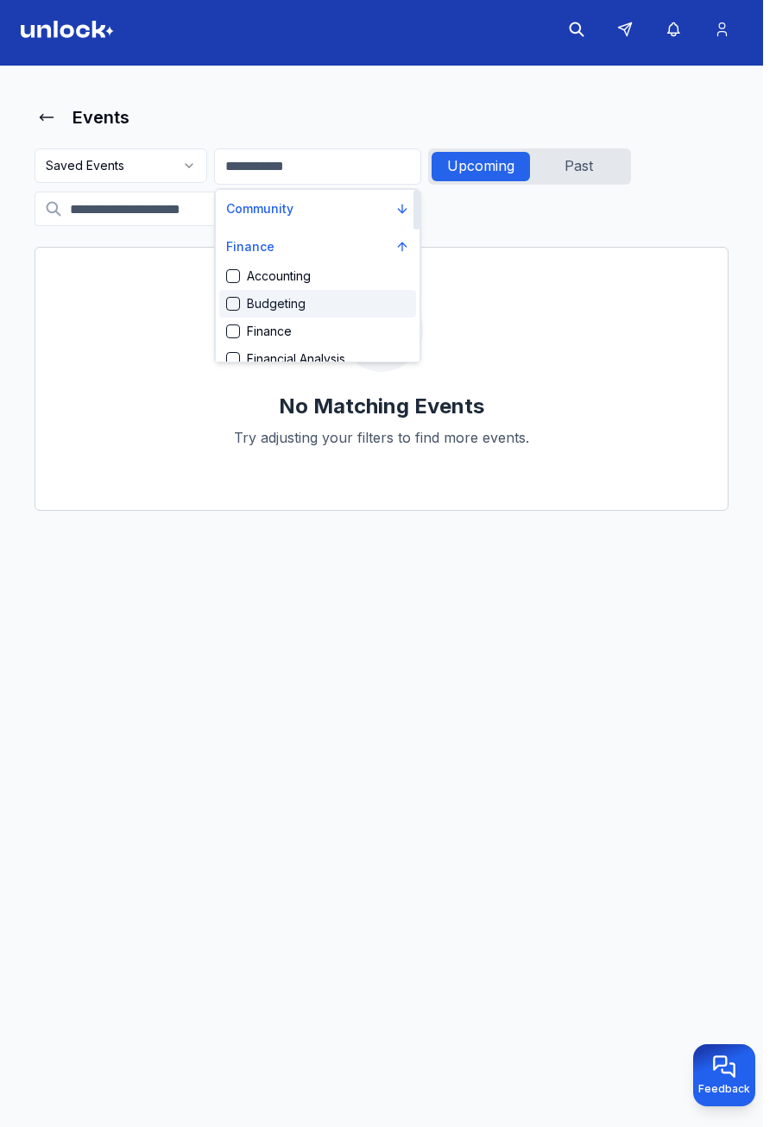
click at [327, 308] on div "Budgeting" at bounding box center [317, 304] width 197 height 28
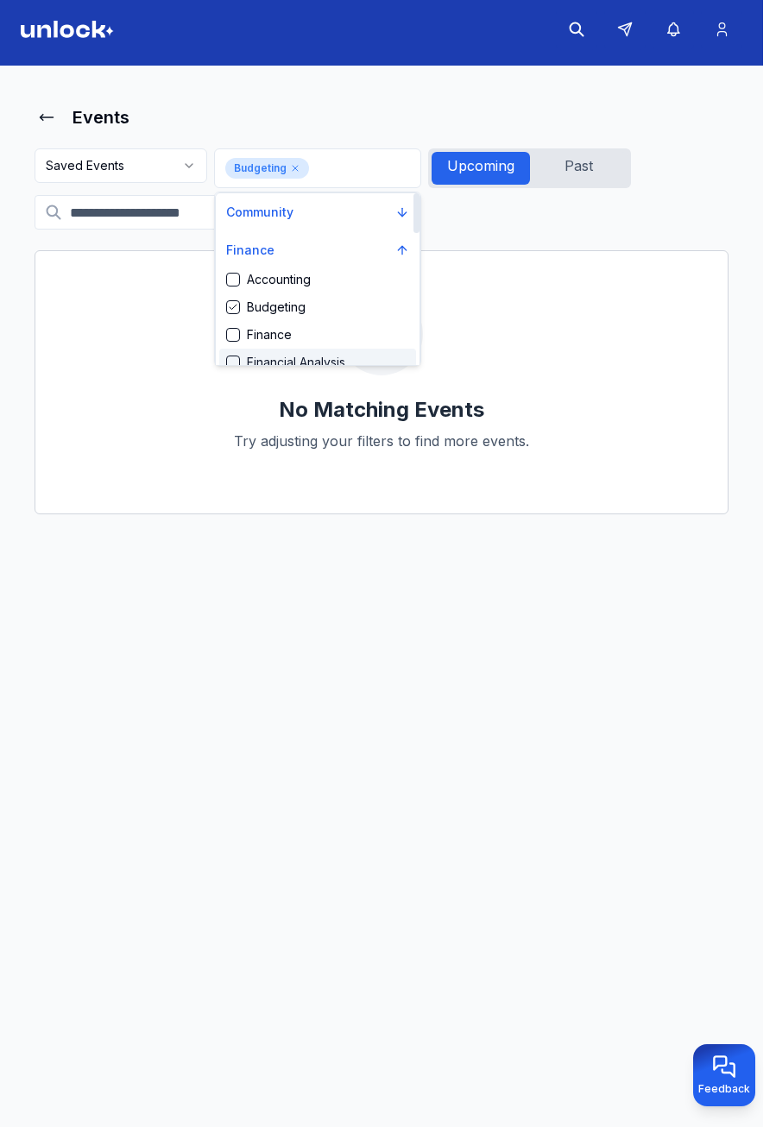
click at [327, 351] on div "Financial Analysis" at bounding box center [317, 363] width 197 height 28
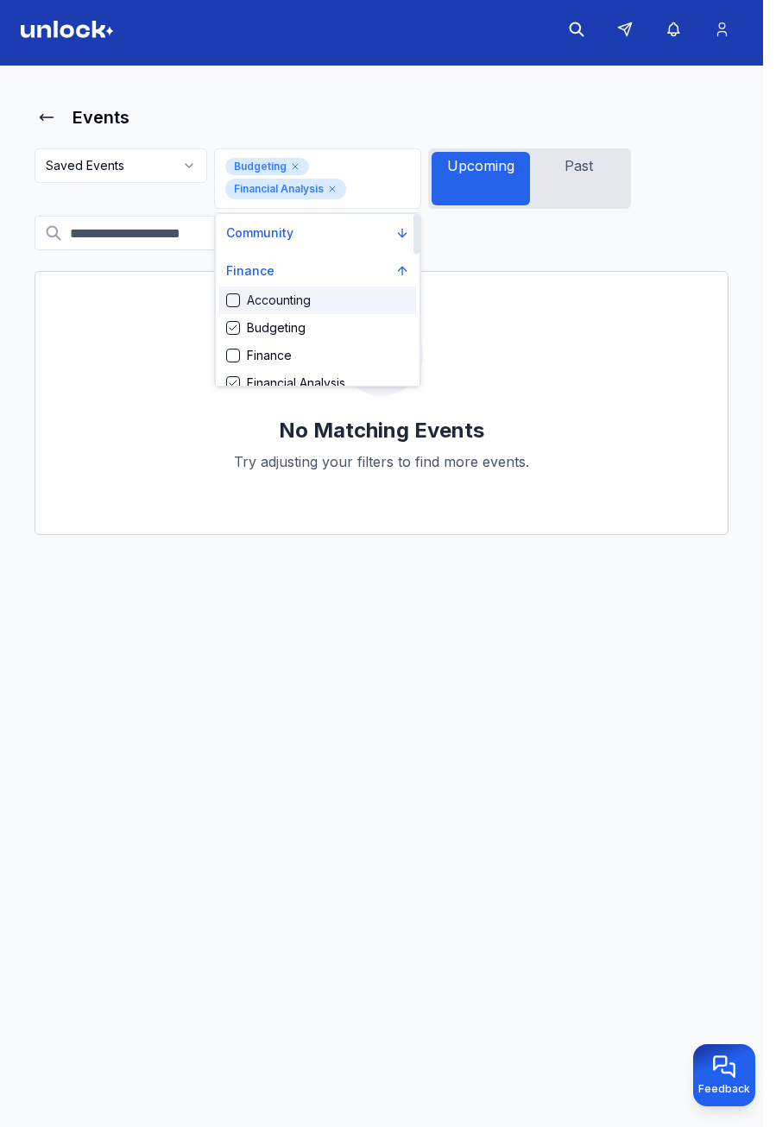
click at [591, 156] on html "Events Saved Events Budgeting Financial Analysis Upcoming Past No Matching Even…" at bounding box center [388, 556] width 776 height 1127
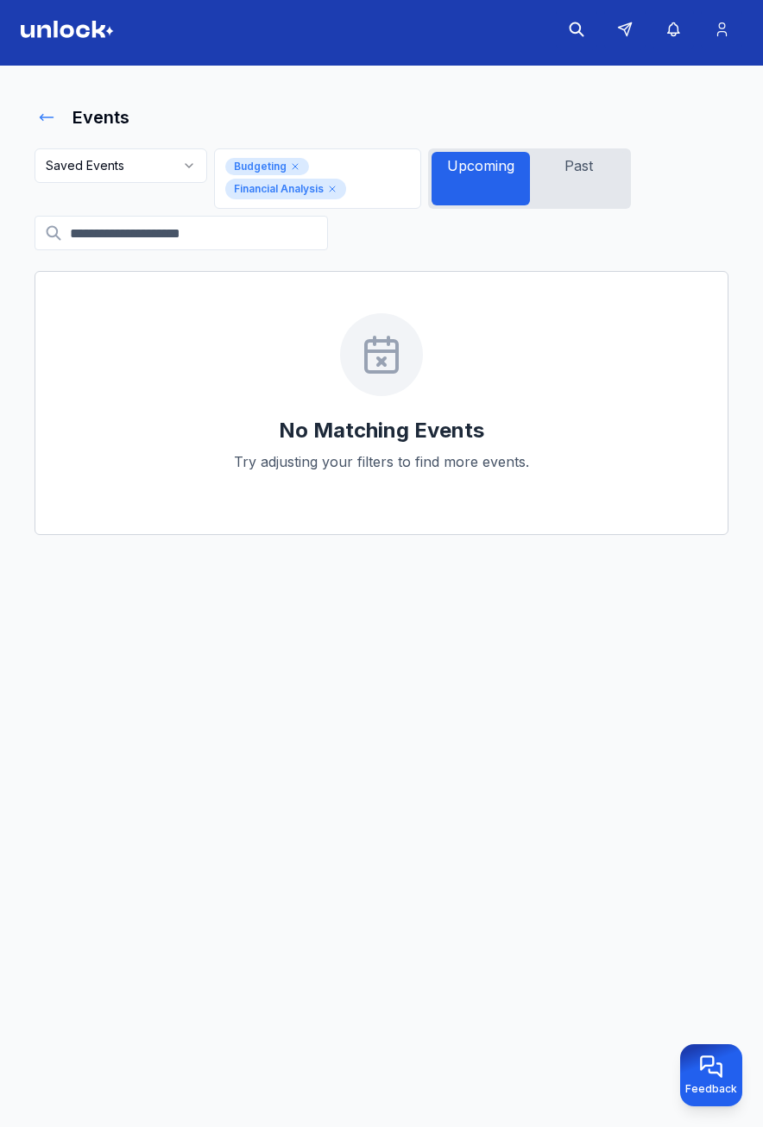
click at [40, 123] on icon at bounding box center [46, 117] width 17 height 17
click at [49, 114] on icon at bounding box center [46, 117] width 17 height 17
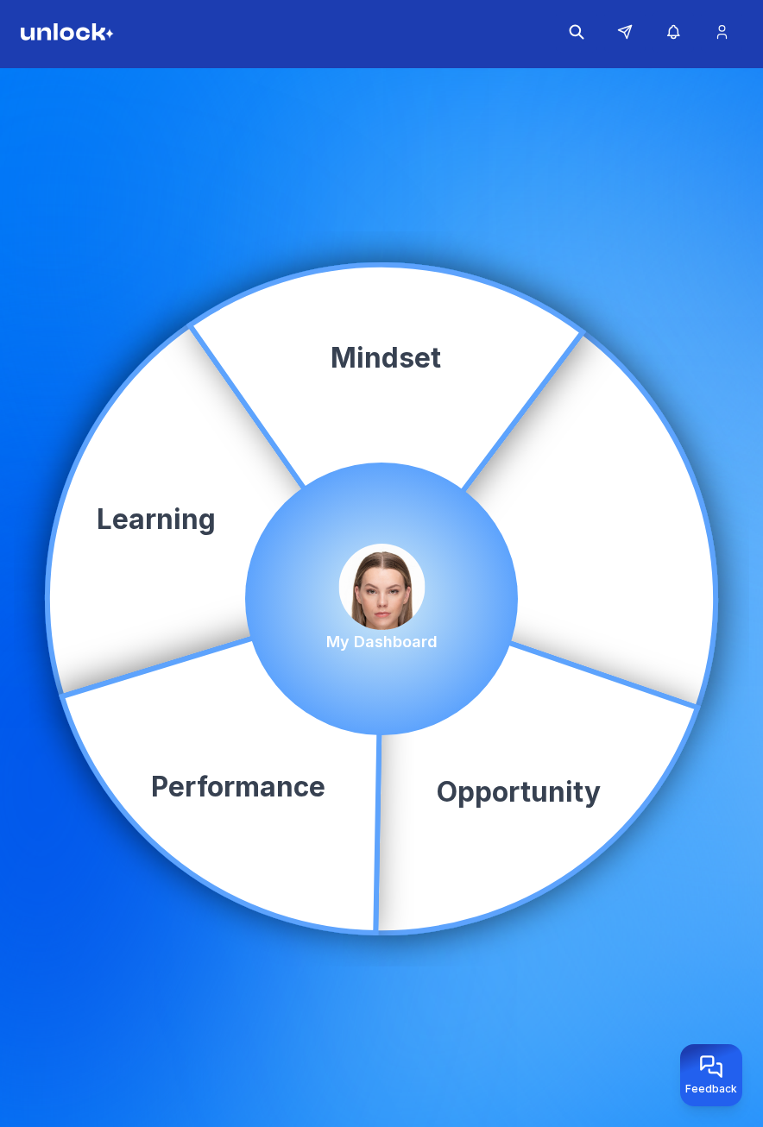
scroll to position [7, 0]
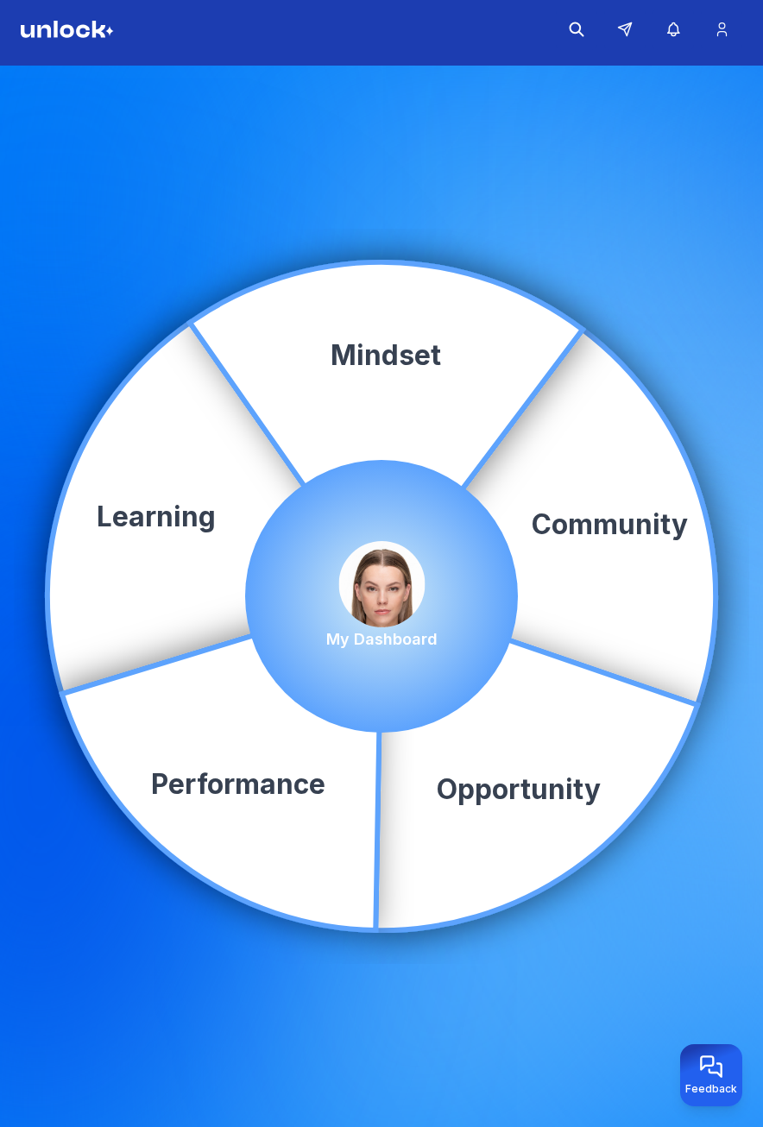
click at [420, 590] on img at bounding box center [381, 584] width 86 height 86
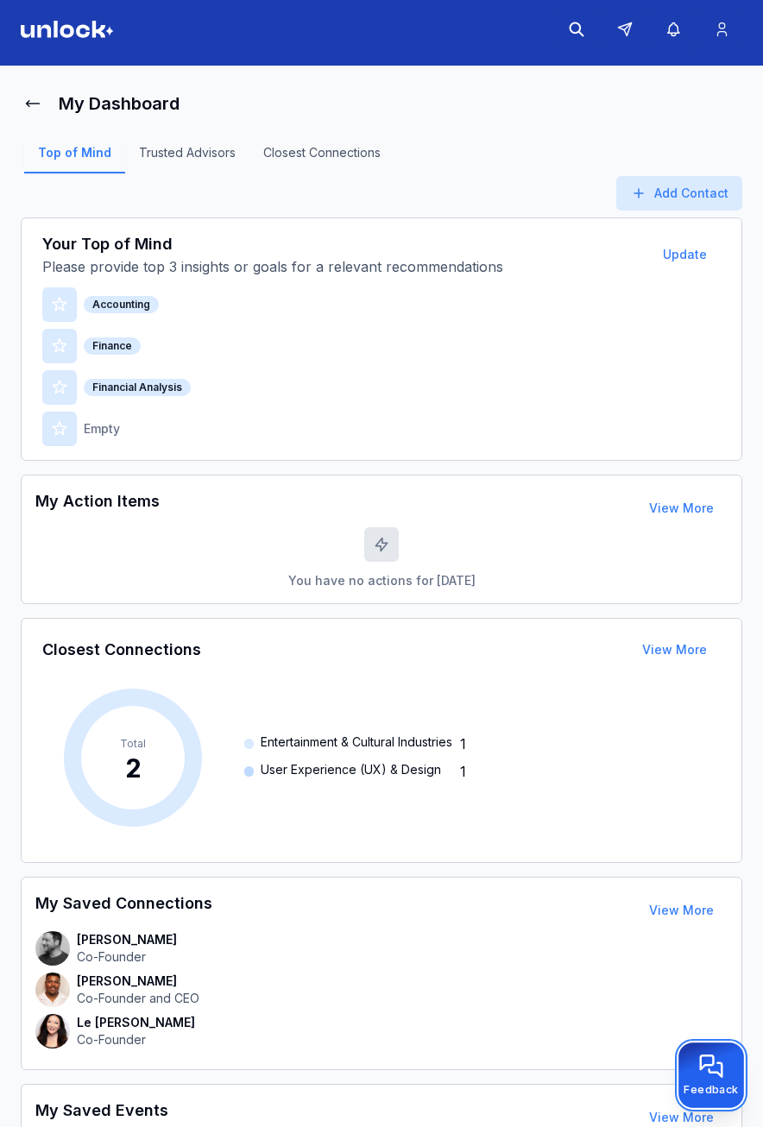
click at [703, 1089] on span "Feedback" at bounding box center [711, 1089] width 54 height 15
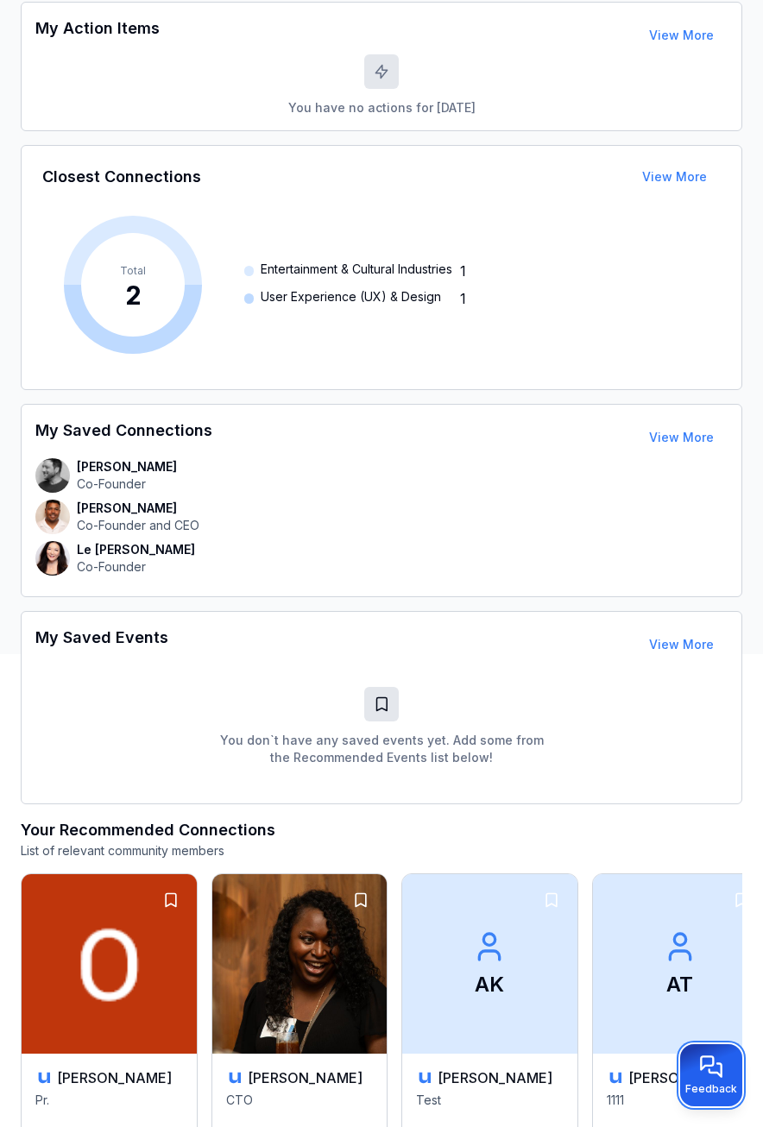
scroll to position [525, 0]
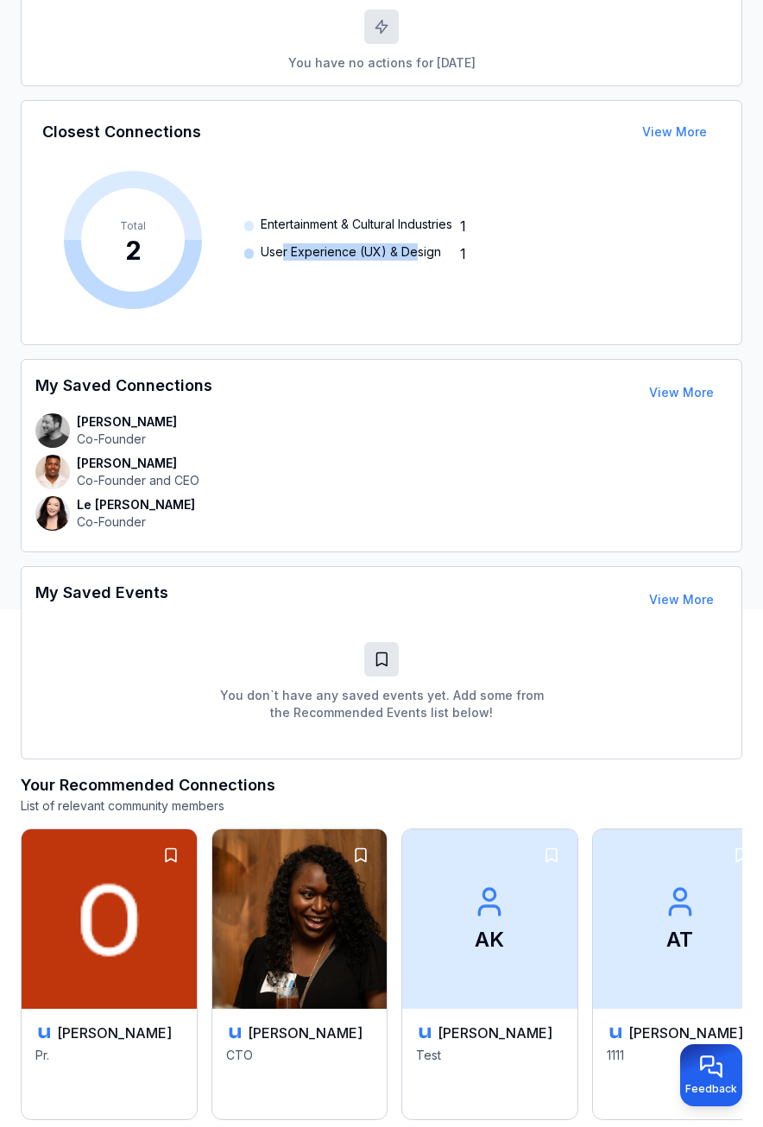
drag, startPoint x: 284, startPoint y: 250, endPoint x: 414, endPoint y: 244, distance: 130.5
click at [414, 244] on span "User Experience (UX) & Design" at bounding box center [351, 253] width 180 height 21
drag, startPoint x: 414, startPoint y: 244, endPoint x: 419, endPoint y: 227, distance: 18.0
click at [419, 227] on span "Entertainment & Cultural Industries" at bounding box center [357, 226] width 192 height 21
drag, startPoint x: 419, startPoint y: 227, endPoint x: 657, endPoint y: 132, distance: 255.6
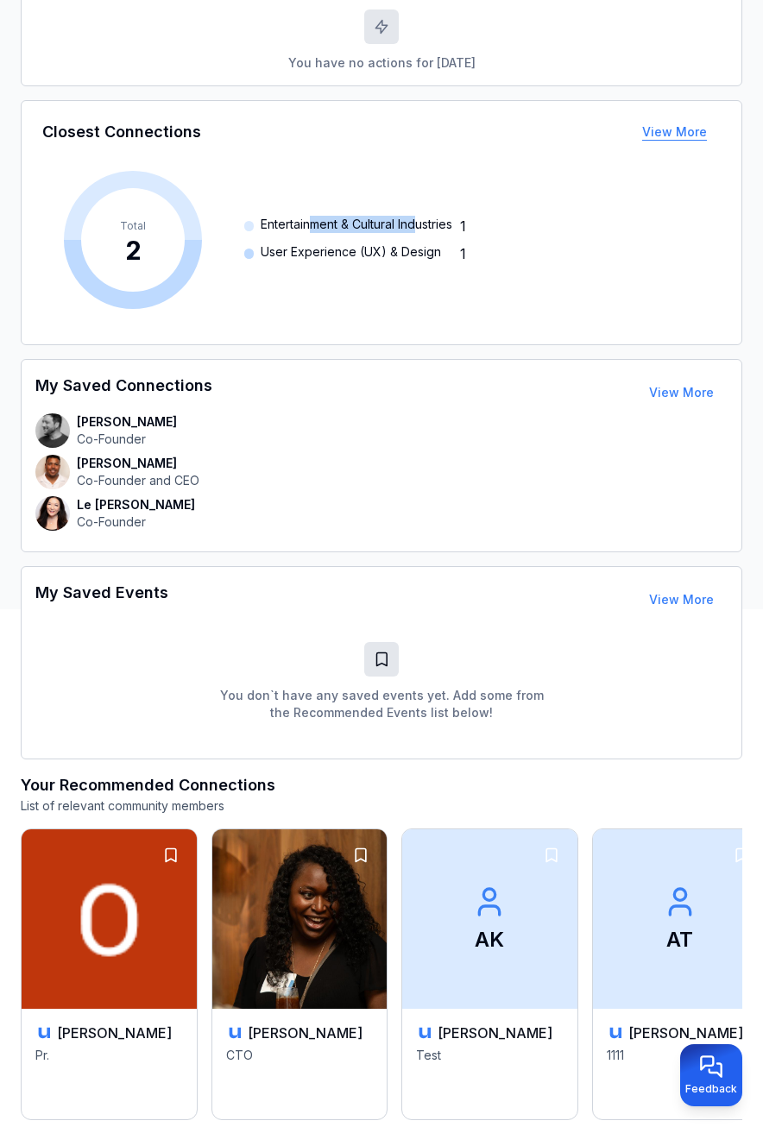
click at [657, 132] on button "View More" at bounding box center [674, 132] width 92 height 35
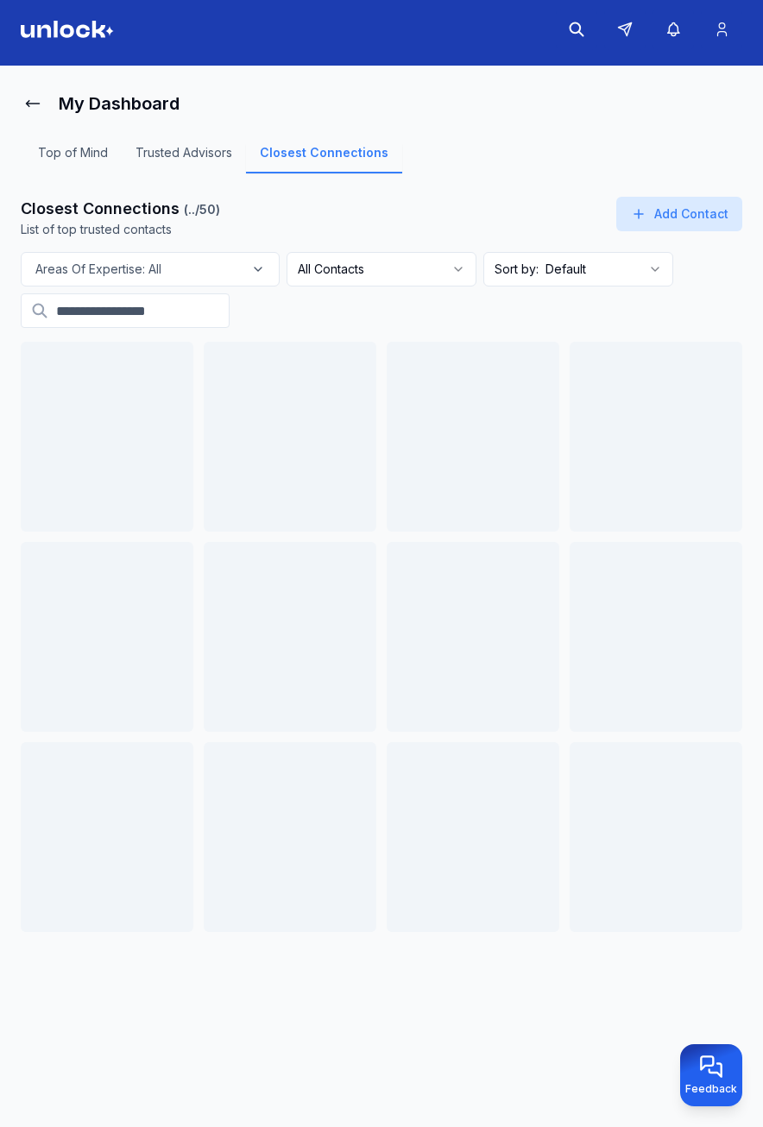
scroll to position [7, 0]
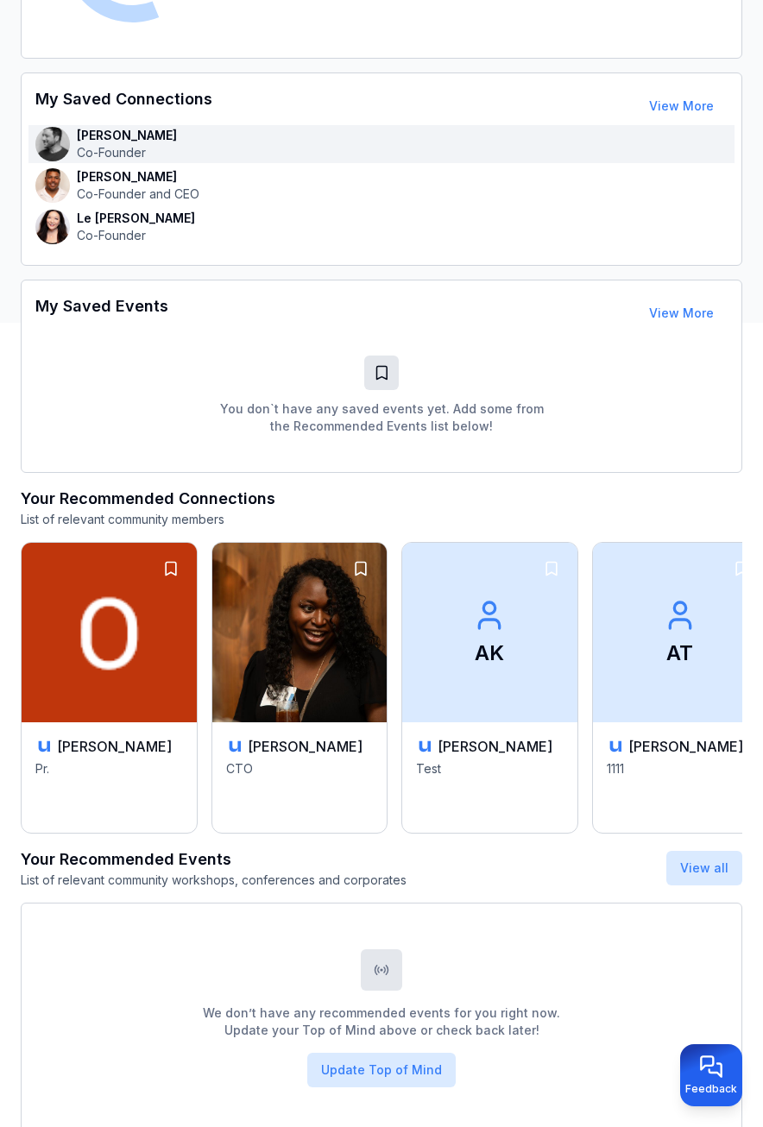
scroll to position [870, 0]
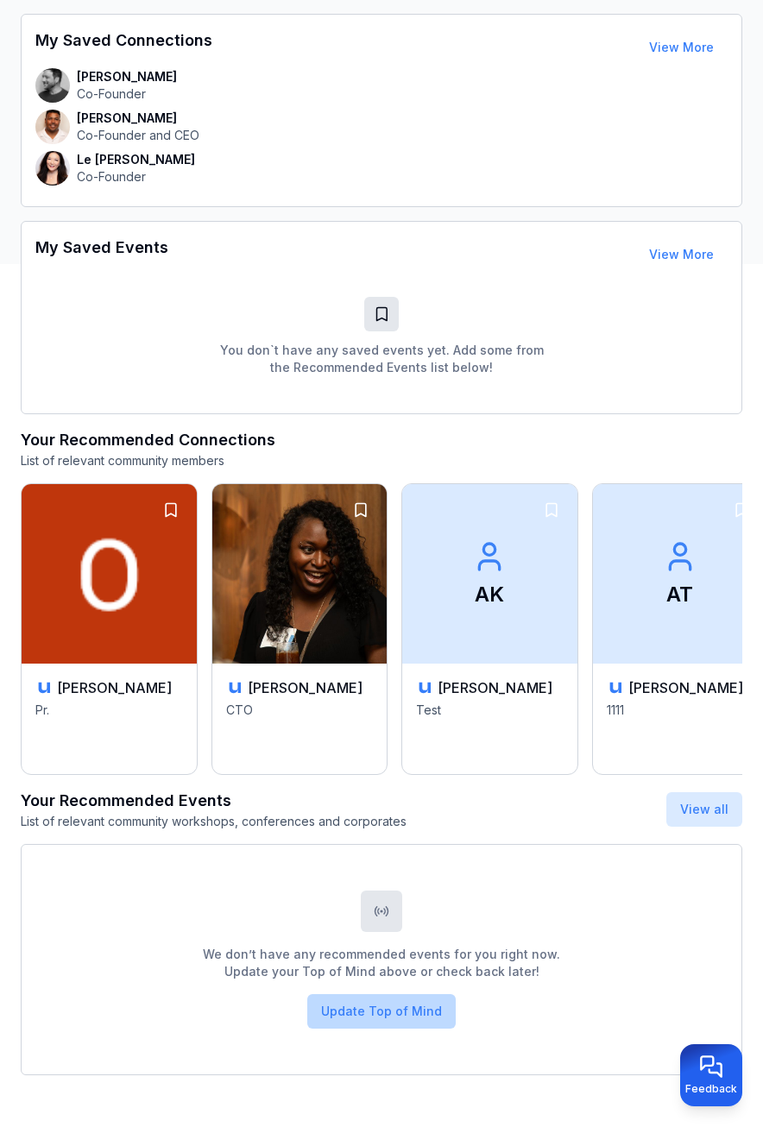
click at [400, 1016] on button "Update Top of Mind" at bounding box center [381, 1011] width 148 height 35
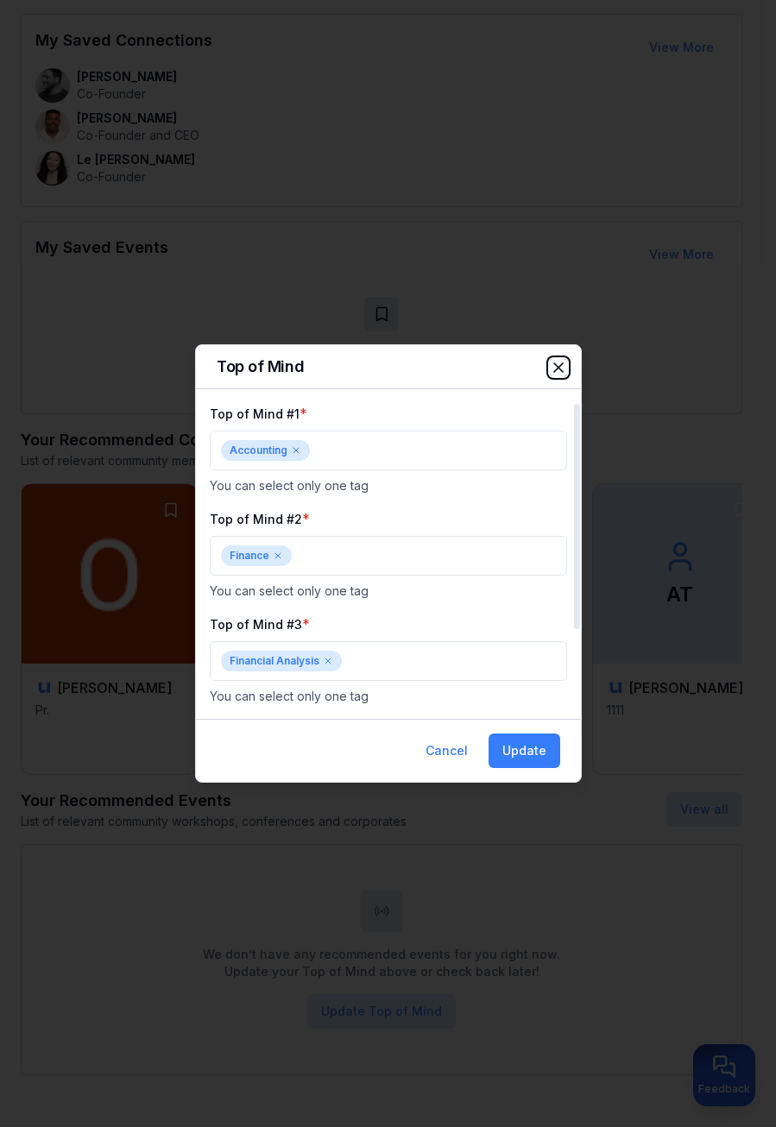
click at [559, 368] on icon "button" at bounding box center [558, 367] width 17 height 17
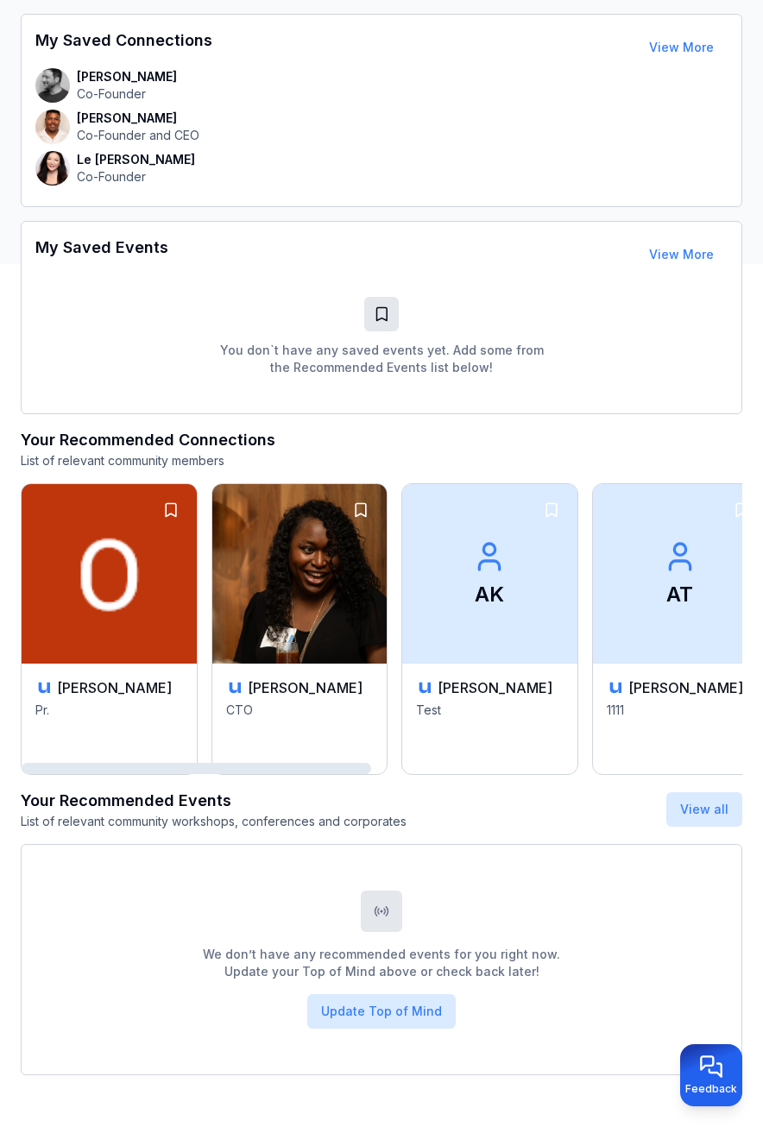
click at [211, 311] on div "You don`t have any saved events yet. Add some from the Recommended Events list …" at bounding box center [381, 337] width 706 height 126
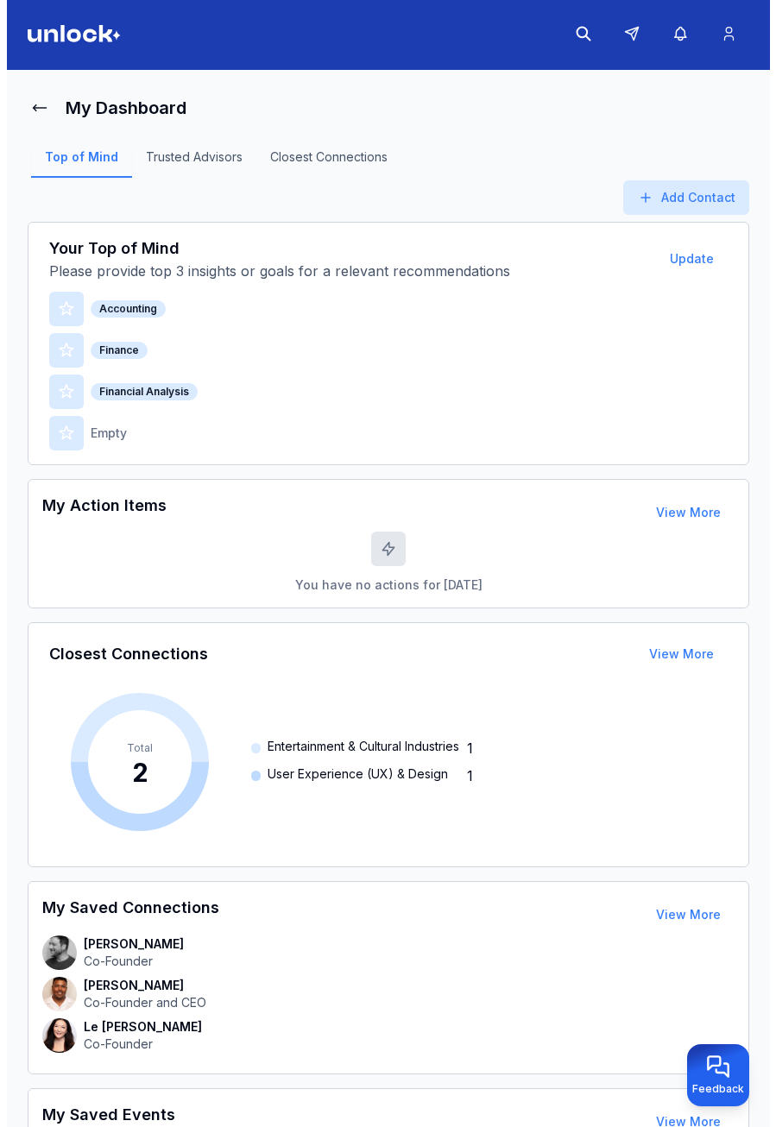
scroll to position [0, 0]
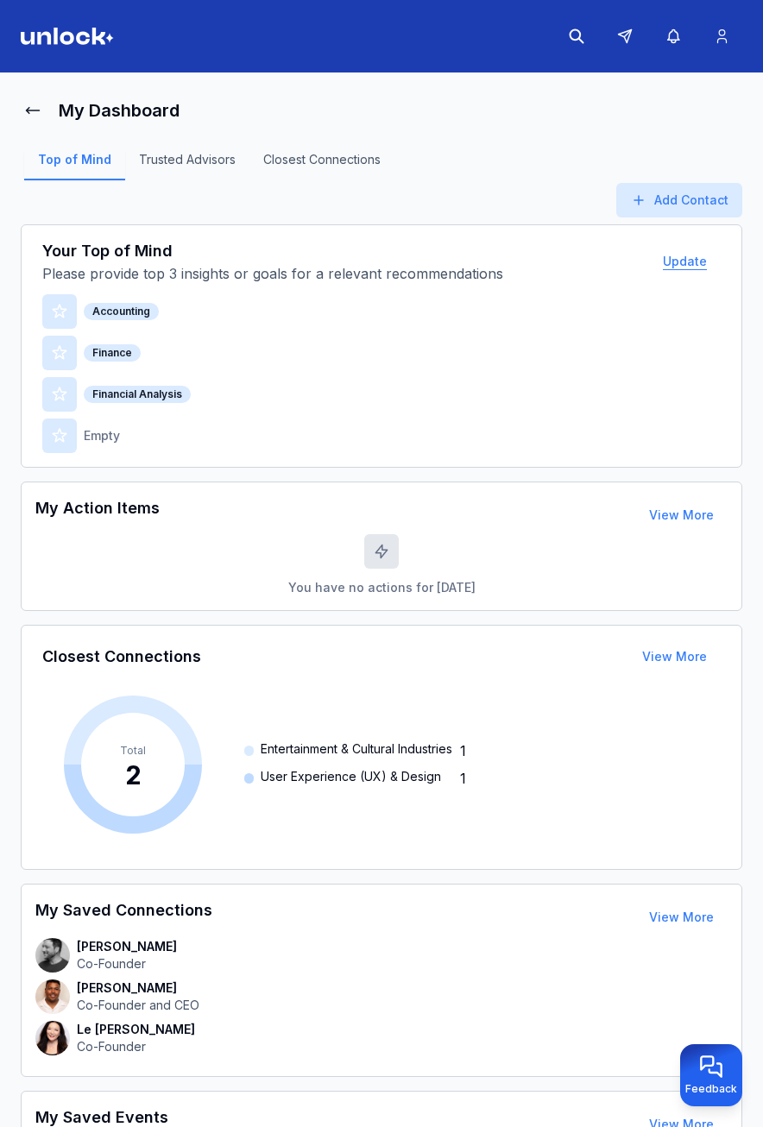
click at [678, 247] on button "Update" at bounding box center [685, 261] width 72 height 35
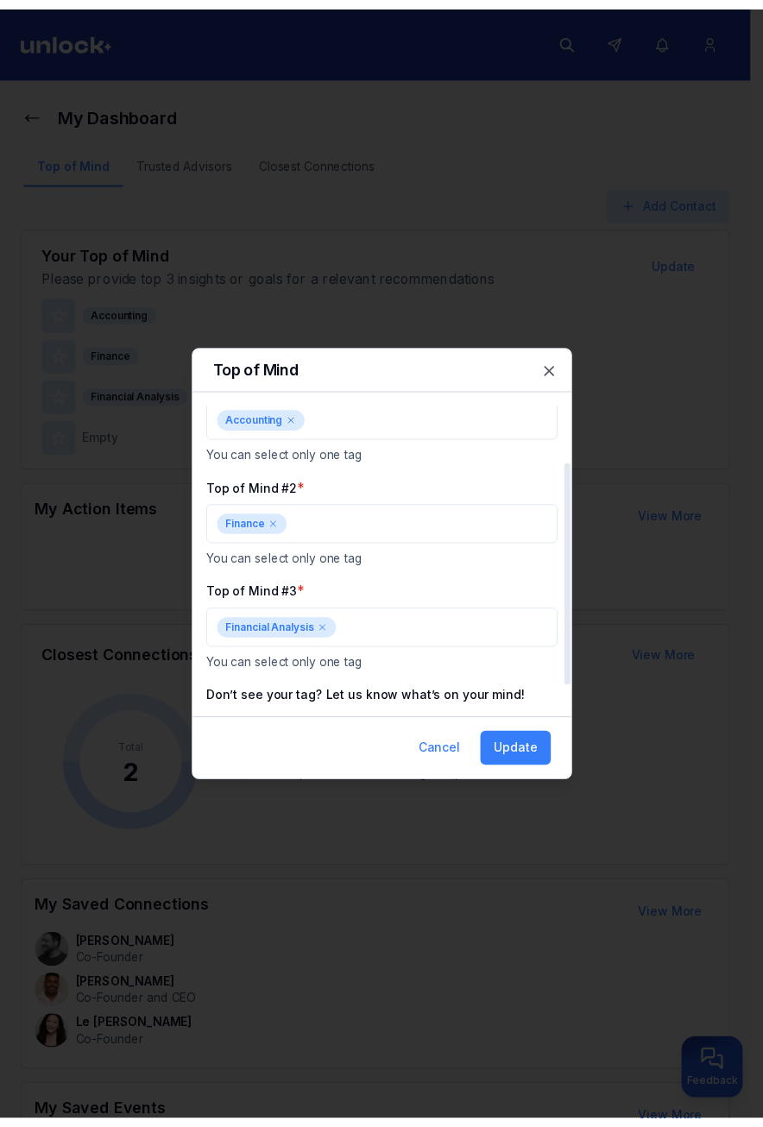
scroll to position [100, 0]
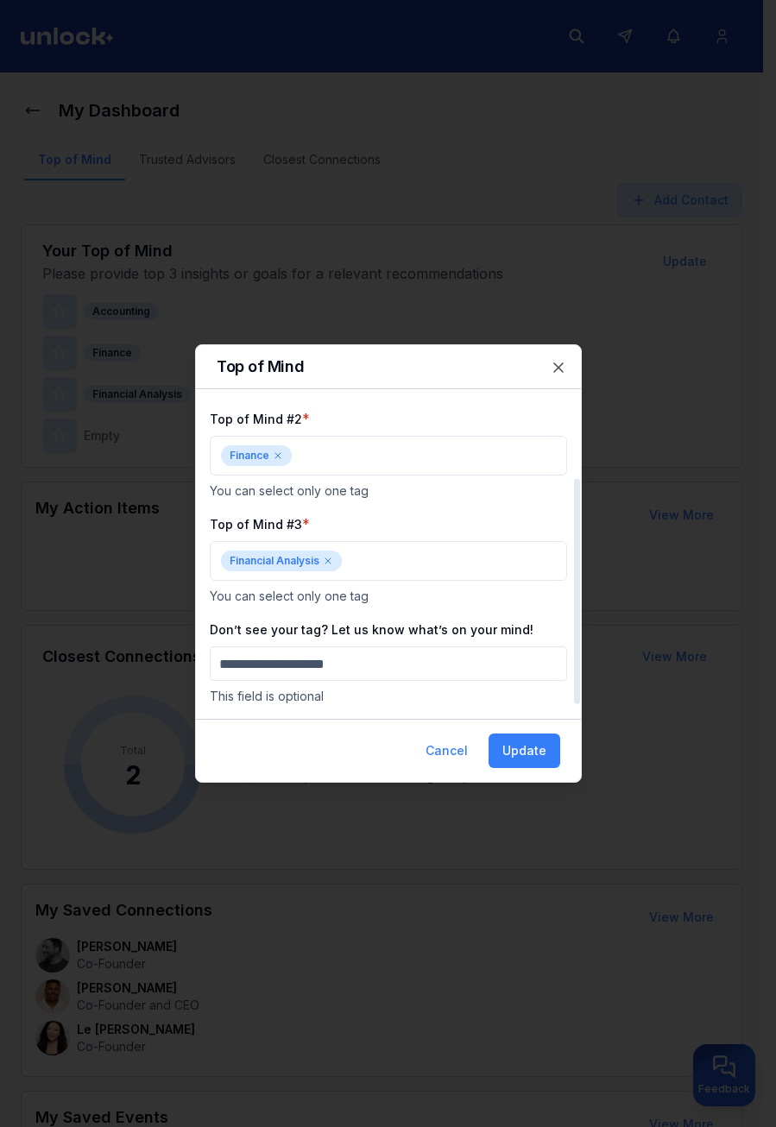
click at [387, 669] on input "Don’t see your tag? Let us know what’s on your mind!" at bounding box center [388, 663] width 357 height 35
type input "***"
click at [513, 757] on button "Update" at bounding box center [525, 751] width 72 height 35
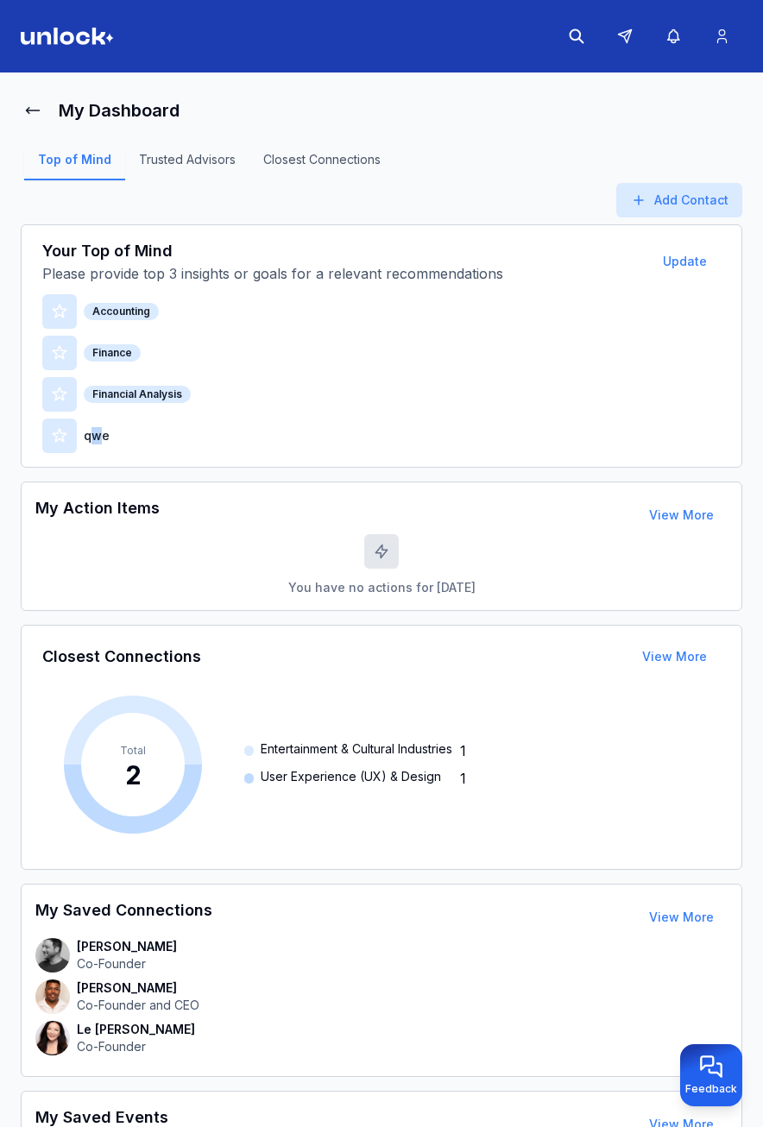
drag, startPoint x: 104, startPoint y: 435, endPoint x: 91, endPoint y: 437, distance: 13.1
click at [91, 437] on p "qwe" at bounding box center [97, 435] width 26 height 17
click at [653, 131] on div "Top of Mind Trusted Advisors Closest Connections" at bounding box center [382, 166] width 722 height 76
click at [32, 114] on icon at bounding box center [32, 110] width 17 height 17
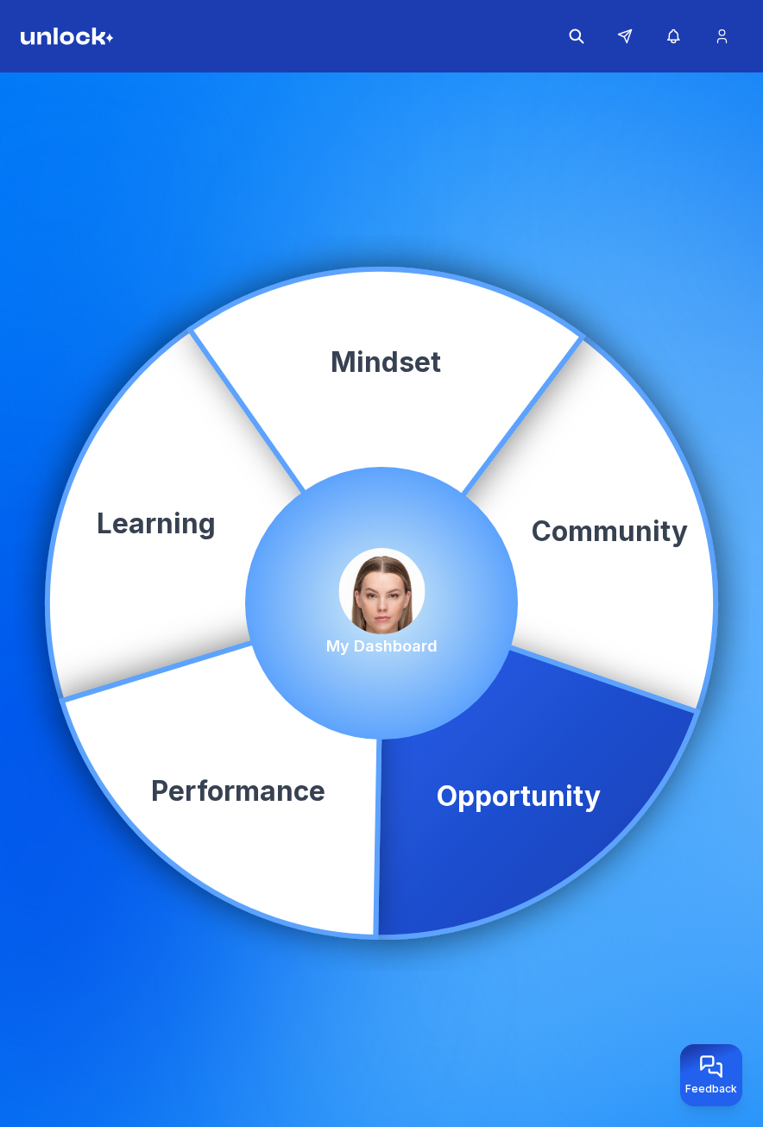
click at [558, 788] on icon at bounding box center [536, 770] width 322 height 334
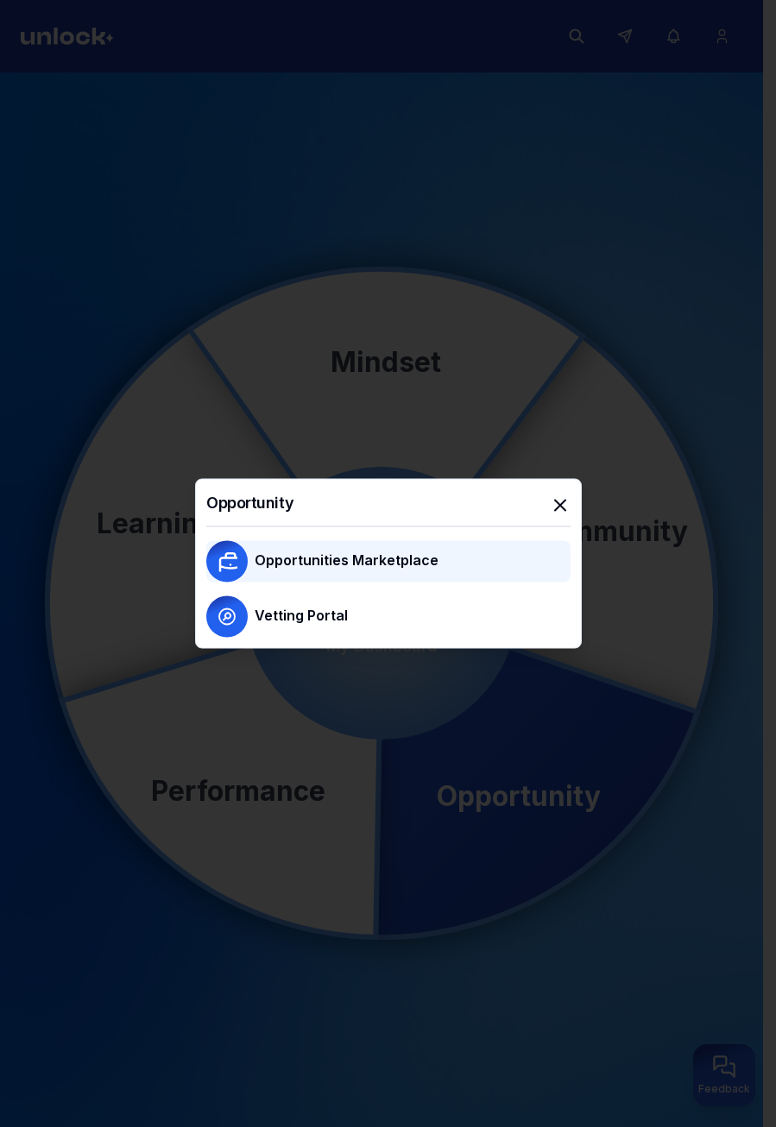
click at [298, 552] on p "Opportunities Marketplace" at bounding box center [347, 560] width 184 height 21
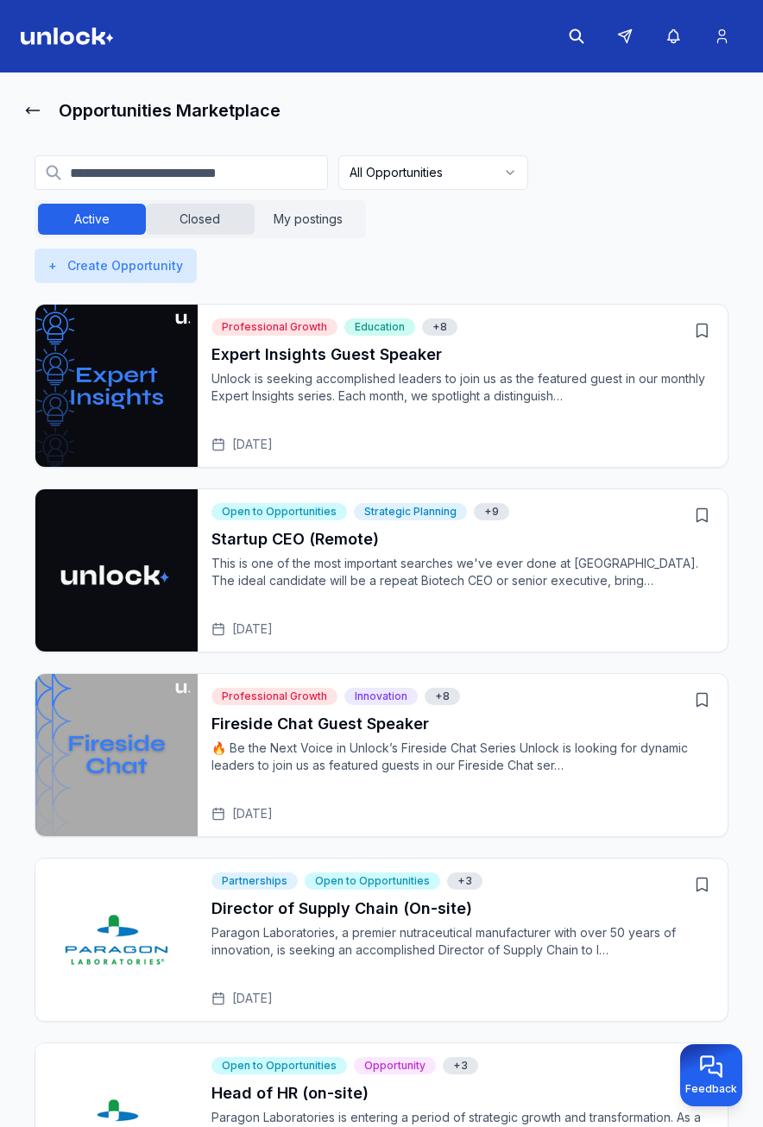
click at [197, 216] on button "Closed" at bounding box center [200, 219] width 108 height 31
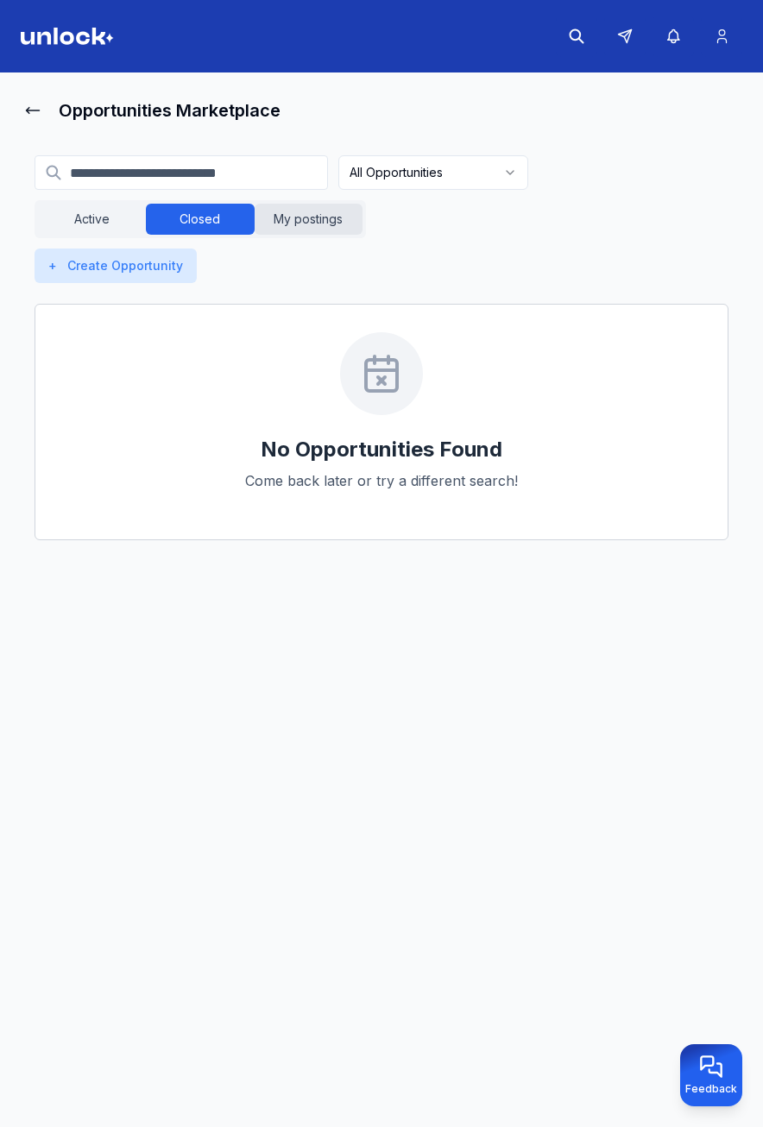
click at [305, 228] on button "My postings" at bounding box center [309, 219] width 108 height 31
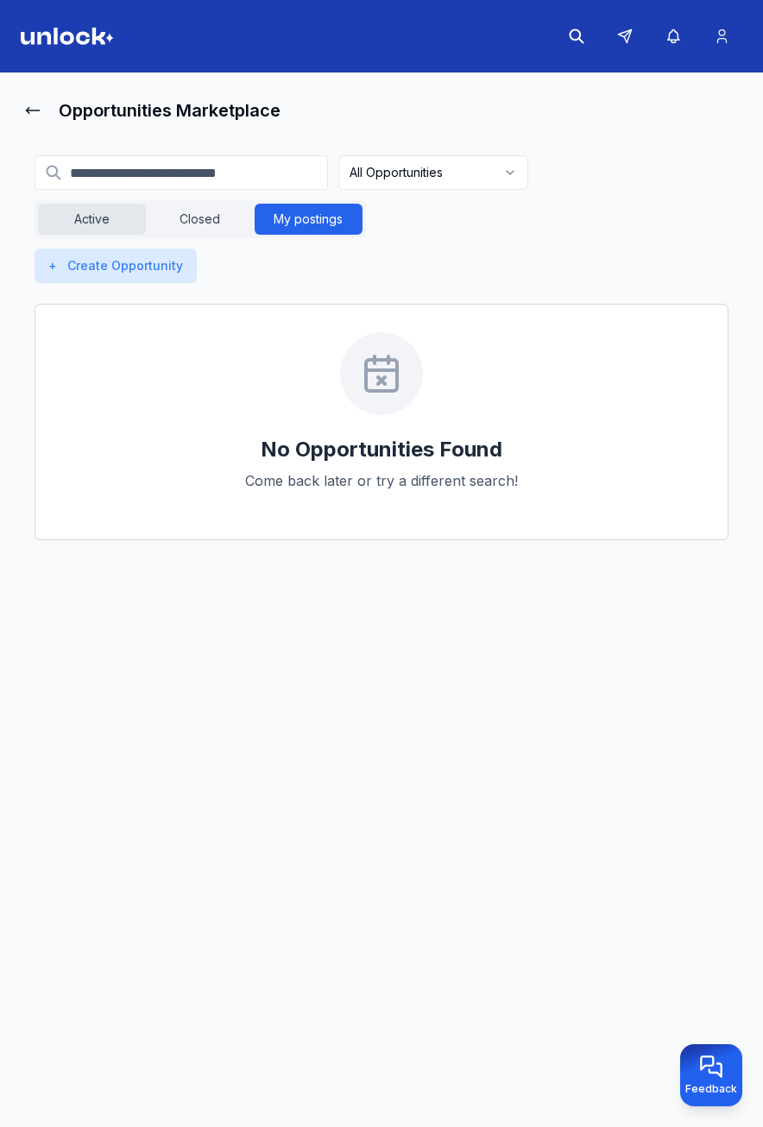
click at [130, 211] on button "Active" at bounding box center [92, 219] width 108 height 31
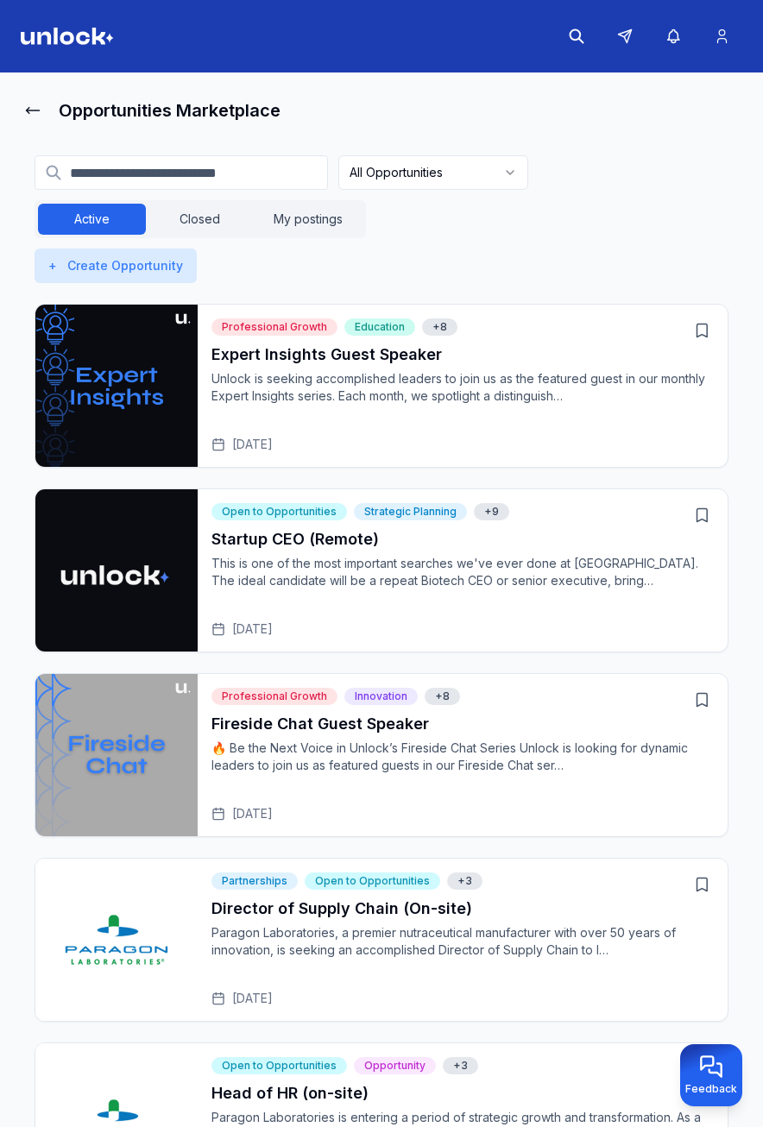
click at [433, 387] on p "Unlock is seeking accomplished leaders to join us as the featured guest in our …" at bounding box center [462, 387] width 502 height 35
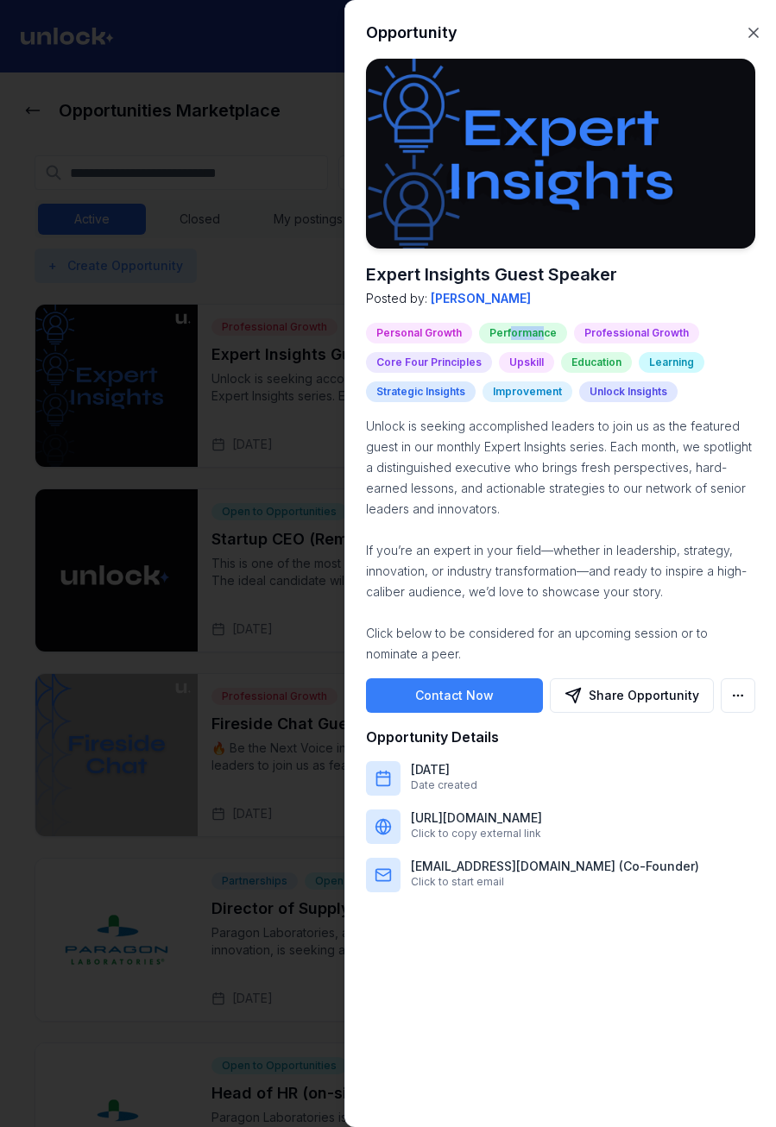
drag, startPoint x: 514, startPoint y: 331, endPoint x: 538, endPoint y: 331, distance: 24.2
click at [538, 331] on div "Performance" at bounding box center [523, 333] width 88 height 21
drag, startPoint x: 538, startPoint y: 331, endPoint x: 631, endPoint y: 330, distance: 93.2
click at [631, 330] on div "Professional Growth" at bounding box center [636, 333] width 125 height 21
drag, startPoint x: 631, startPoint y: 330, endPoint x: 508, endPoint y: 356, distance: 126.3
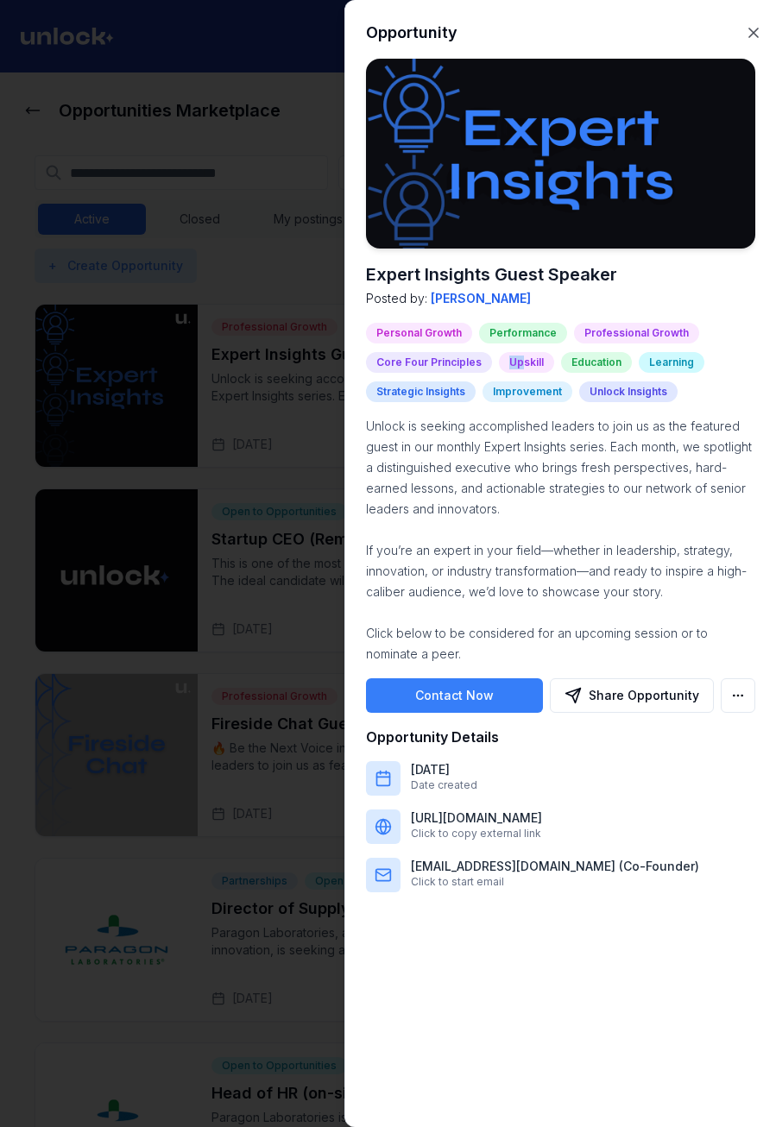
click at [508, 356] on div "Upskill" at bounding box center [526, 362] width 55 height 21
drag, startPoint x: 508, startPoint y: 356, endPoint x: 395, endPoint y: 367, distance: 112.7
click at [395, 367] on div "Core Four Principles" at bounding box center [429, 362] width 126 height 21
drag, startPoint x: 395, startPoint y: 367, endPoint x: 446, endPoint y: 391, distance: 56.4
click at [446, 391] on div "Strategic Insights" at bounding box center [421, 392] width 110 height 21
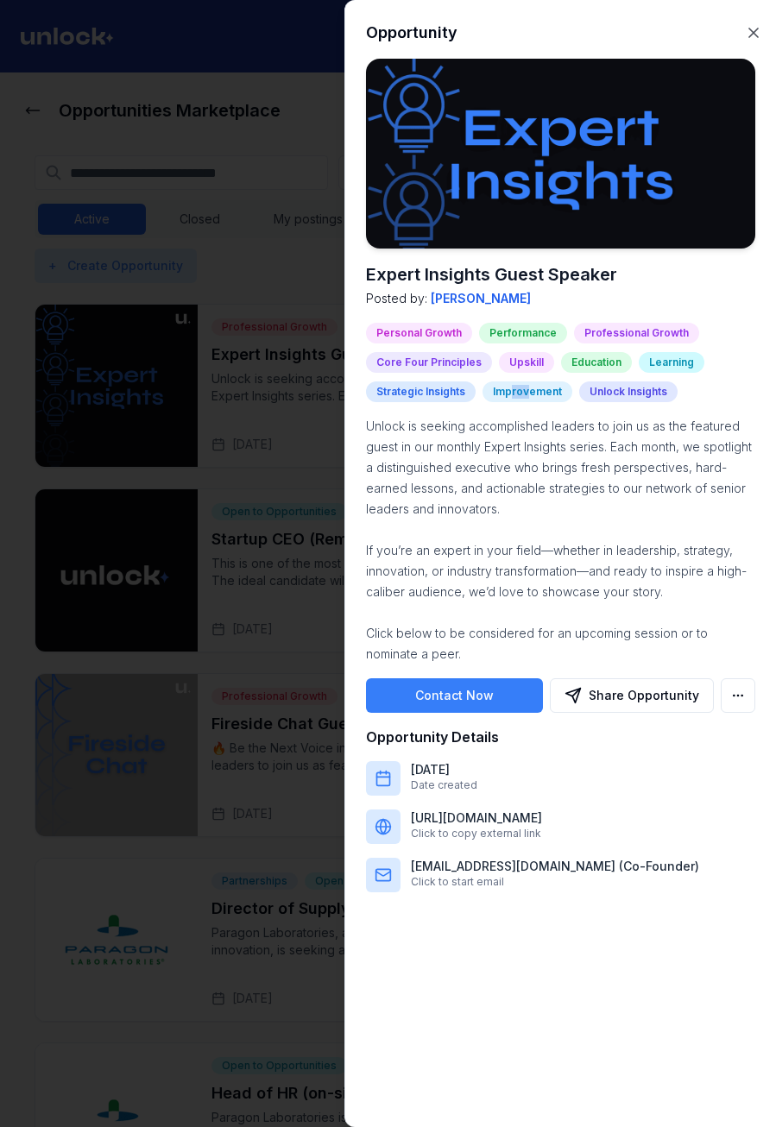
drag, startPoint x: 446, startPoint y: 391, endPoint x: 529, endPoint y: 394, distance: 82.9
click at [529, 394] on div "Improvement" at bounding box center [527, 392] width 90 height 21
drag, startPoint x: 529, startPoint y: 394, endPoint x: 637, endPoint y: 394, distance: 107.9
click at [637, 394] on div "Unlock Insights" at bounding box center [628, 392] width 98 height 21
click at [280, 356] on div at bounding box center [388, 563] width 776 height 1127
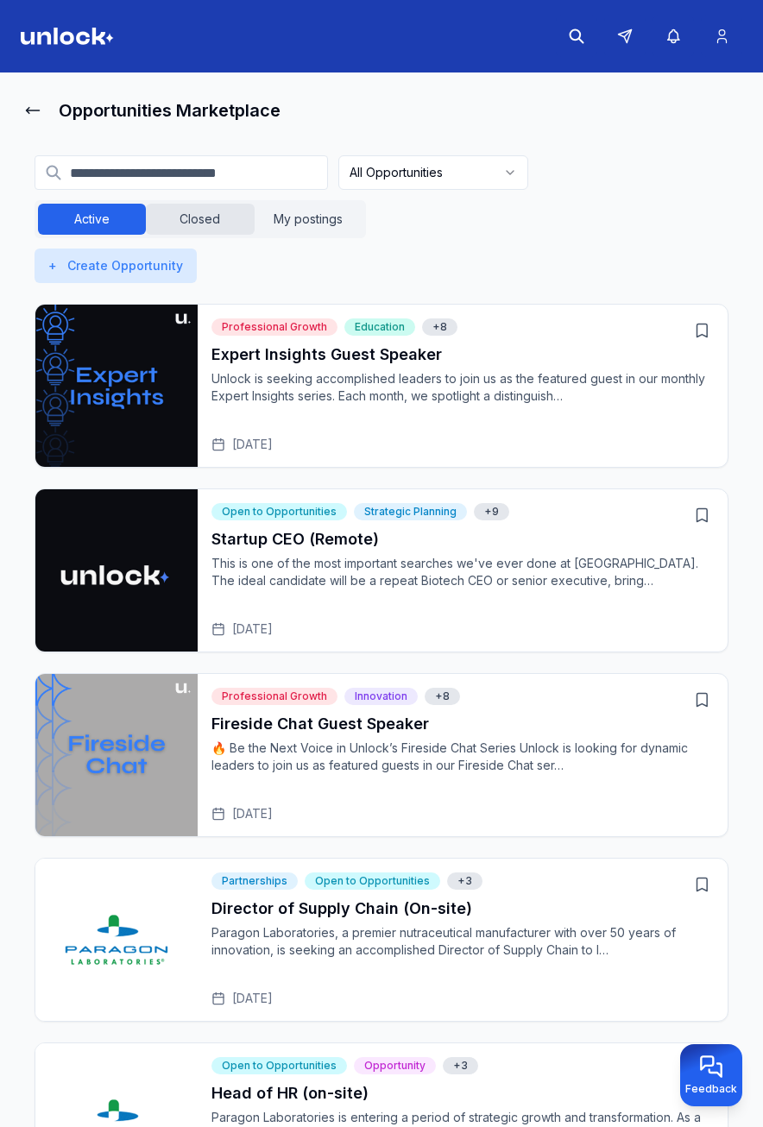
click at [223, 226] on button "Closed" at bounding box center [200, 219] width 108 height 31
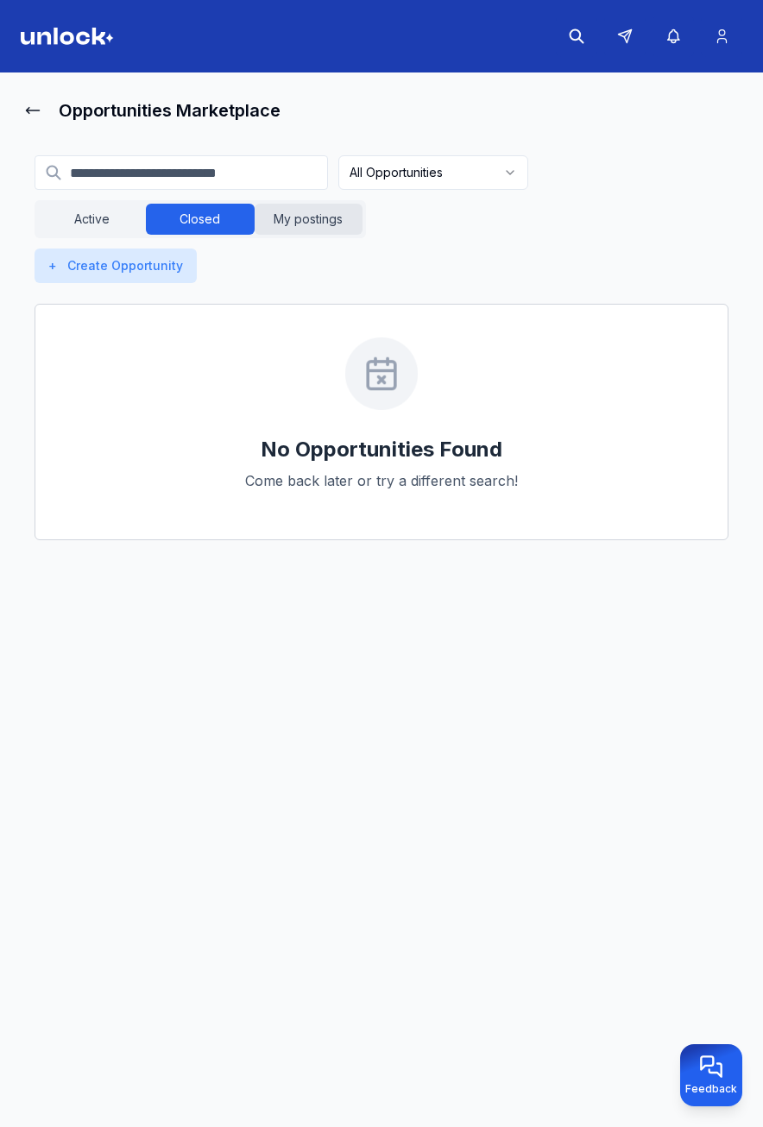
click at [283, 224] on button "My postings" at bounding box center [309, 219] width 108 height 31
click at [27, 108] on icon at bounding box center [32, 110] width 17 height 17
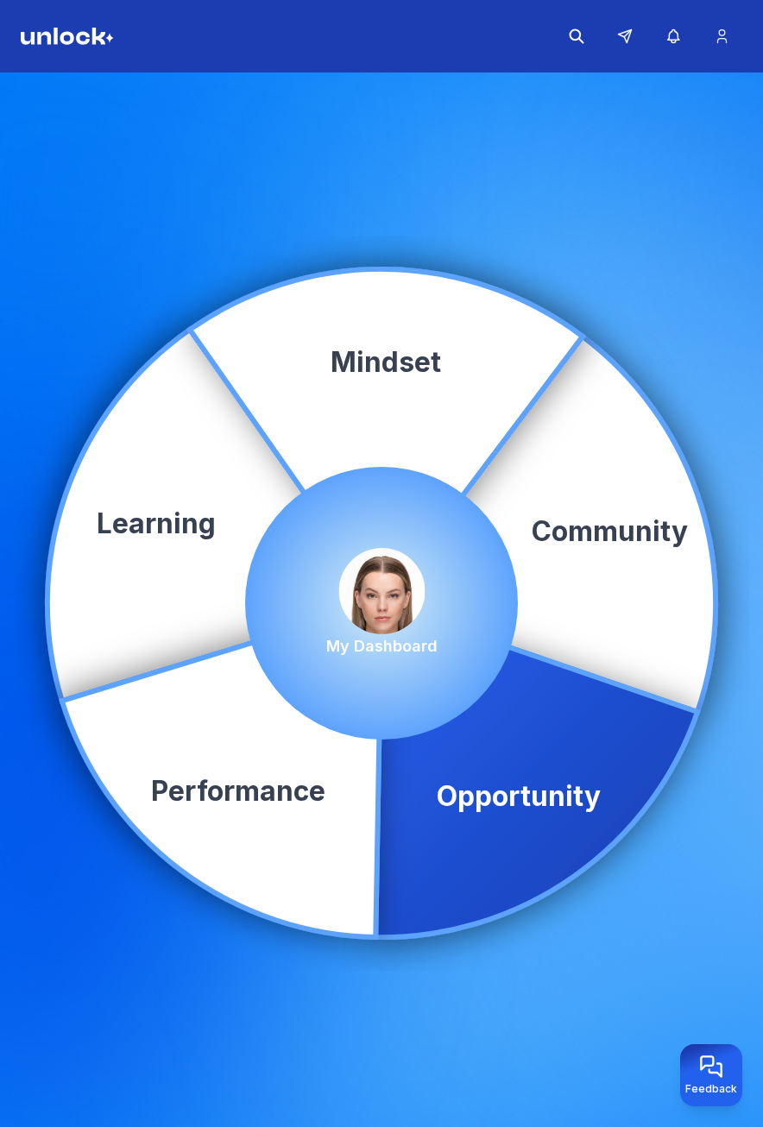
click at [501, 714] on icon at bounding box center [536, 770] width 322 height 334
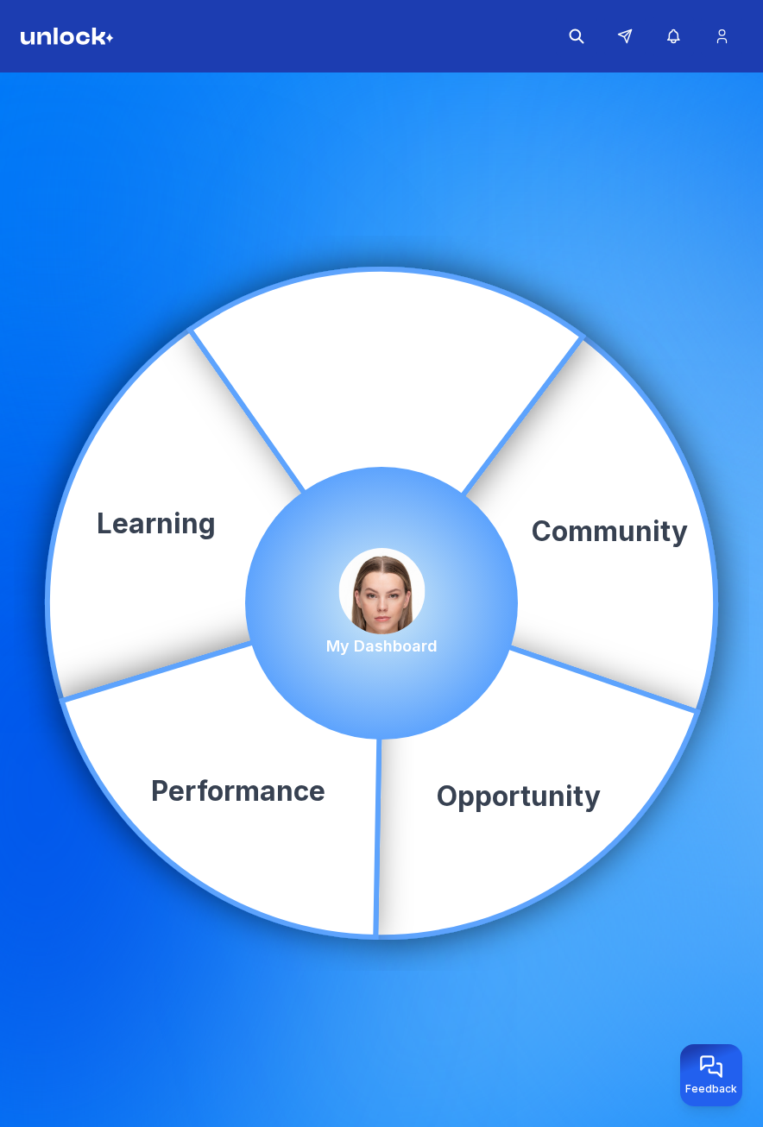
click at [382, 539] on circle at bounding box center [381, 603] width 273 height 273
click at [386, 571] on img at bounding box center [381, 591] width 86 height 86
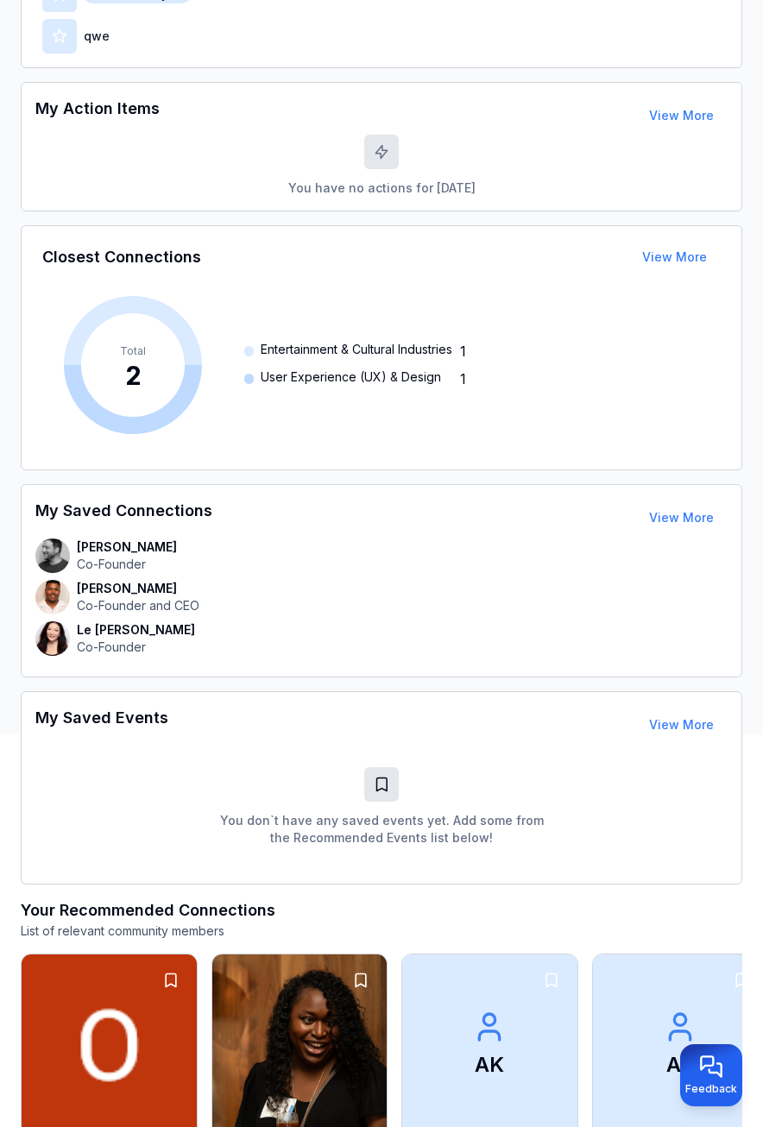
drag, startPoint x: 454, startPoint y: 467, endPoint x: 414, endPoint y: 457, distance: 40.8
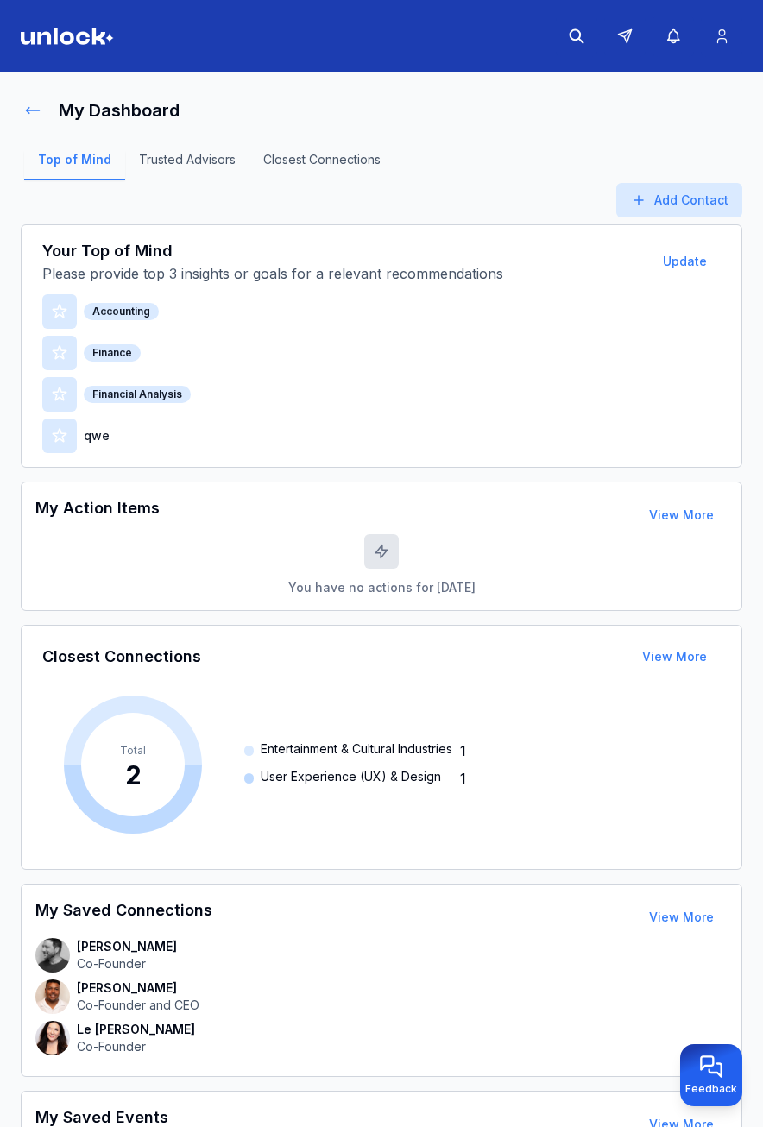
click at [31, 117] on icon at bounding box center [32, 110] width 17 height 17
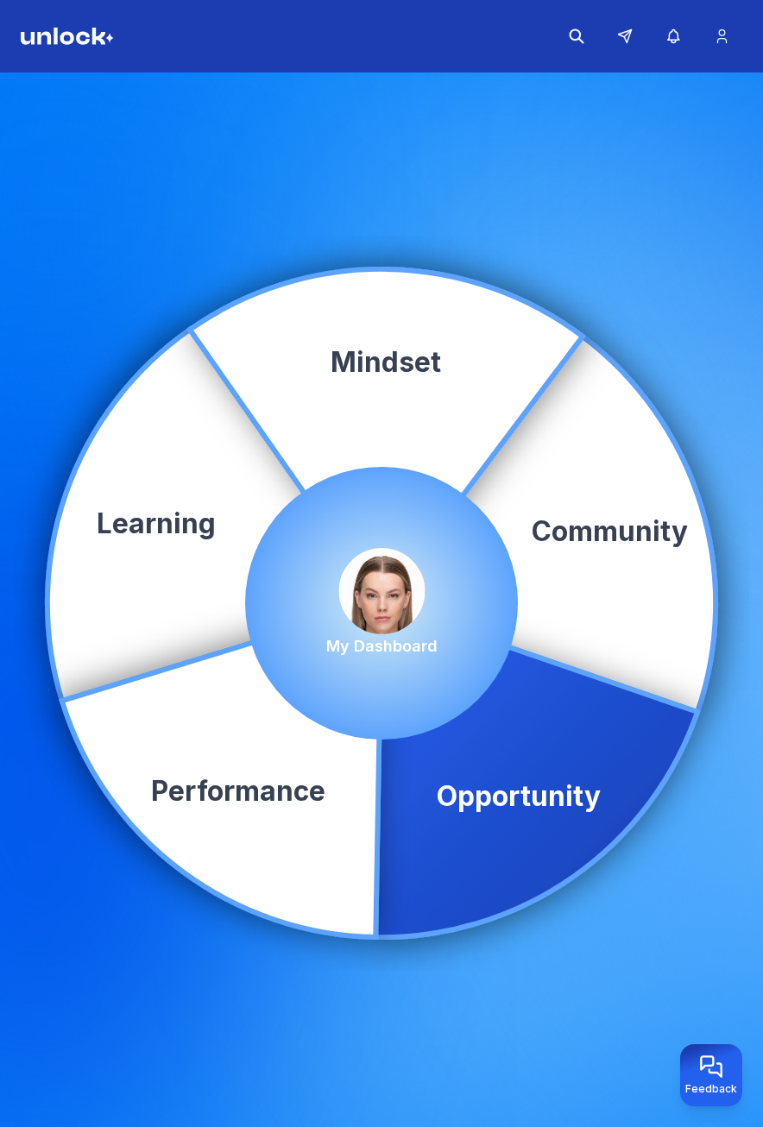
click at [491, 748] on icon at bounding box center [536, 770] width 322 height 334
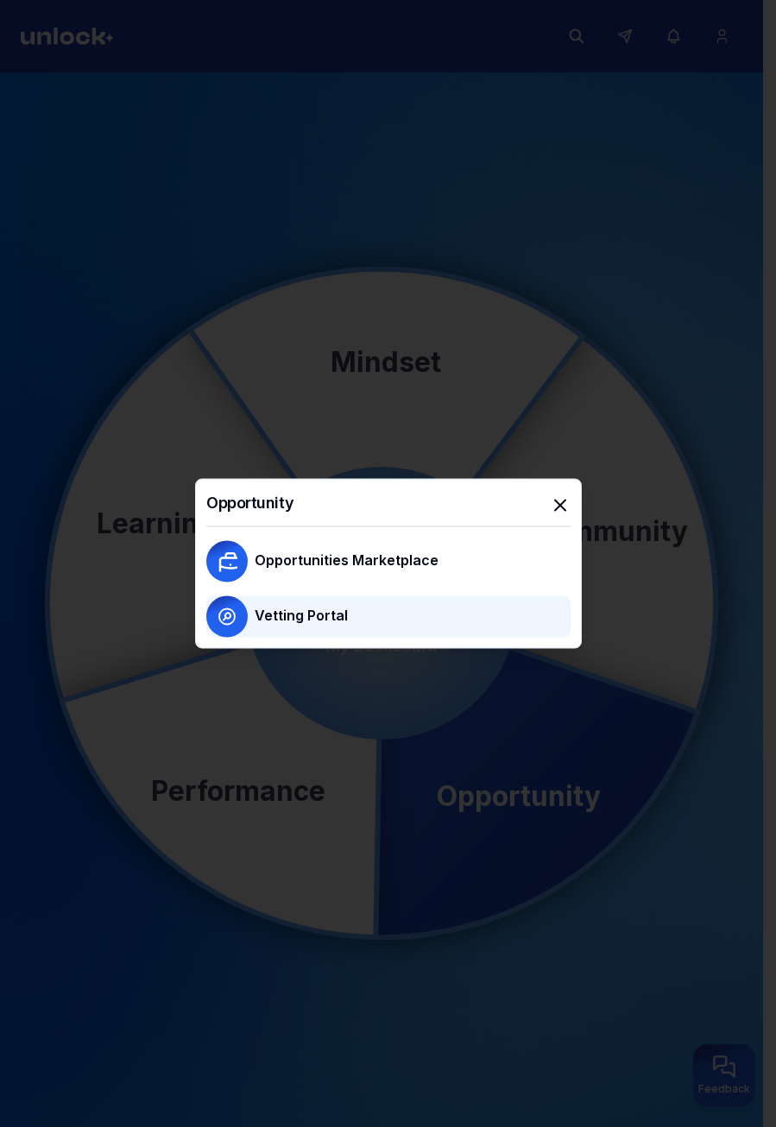
click at [359, 615] on div "Vetting Portal" at bounding box center [413, 617] width 316 height 24
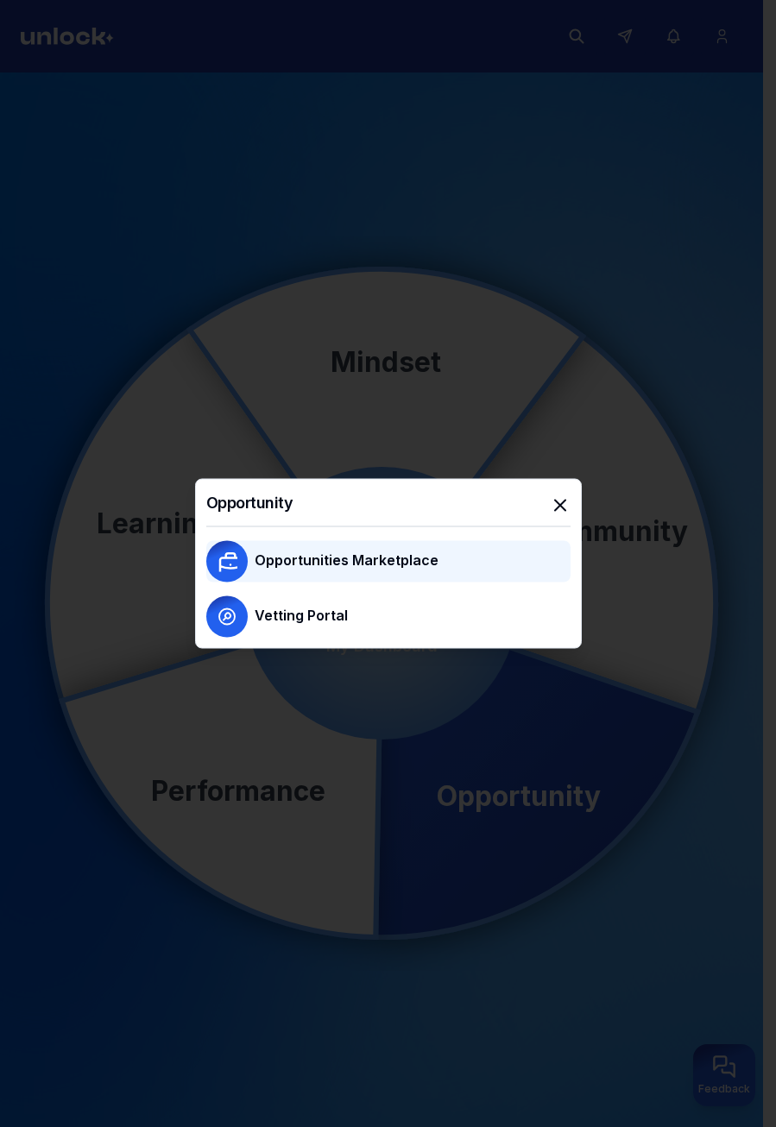
click at [321, 565] on p "Opportunities Marketplace" at bounding box center [347, 560] width 184 height 21
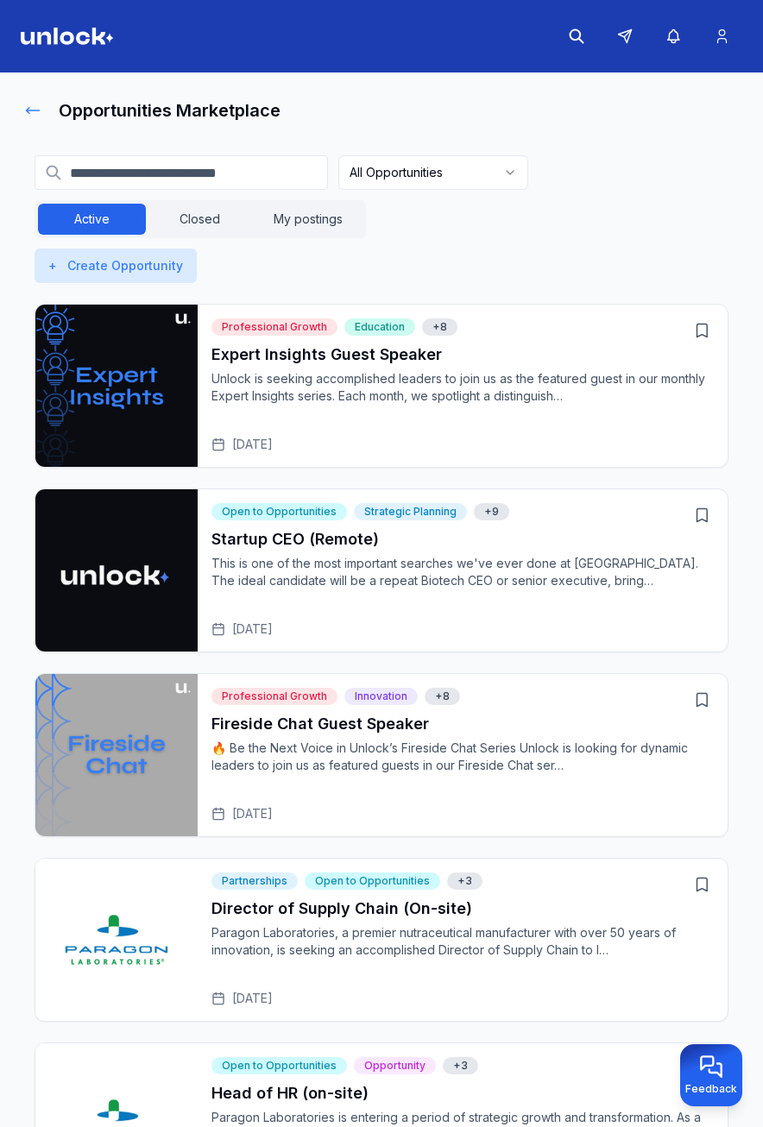
click at [35, 111] on icon at bounding box center [32, 110] width 17 height 17
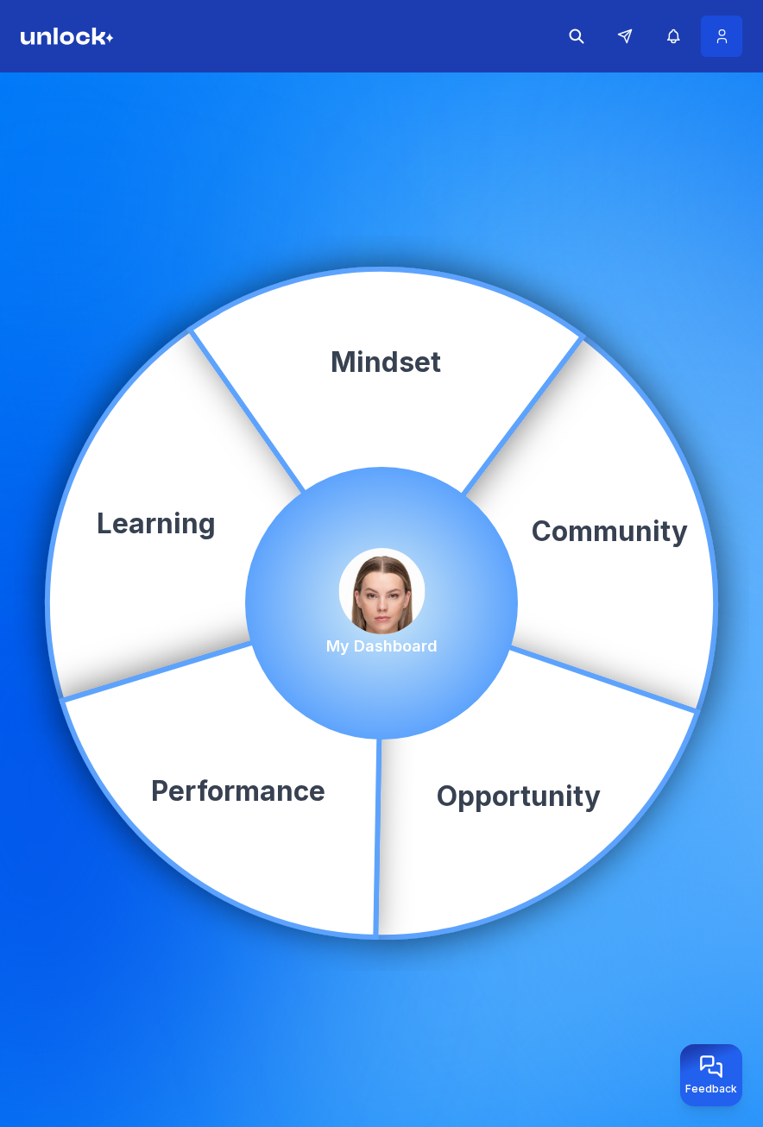
click at [721, 28] on icon at bounding box center [722, 36] width 18 height 17
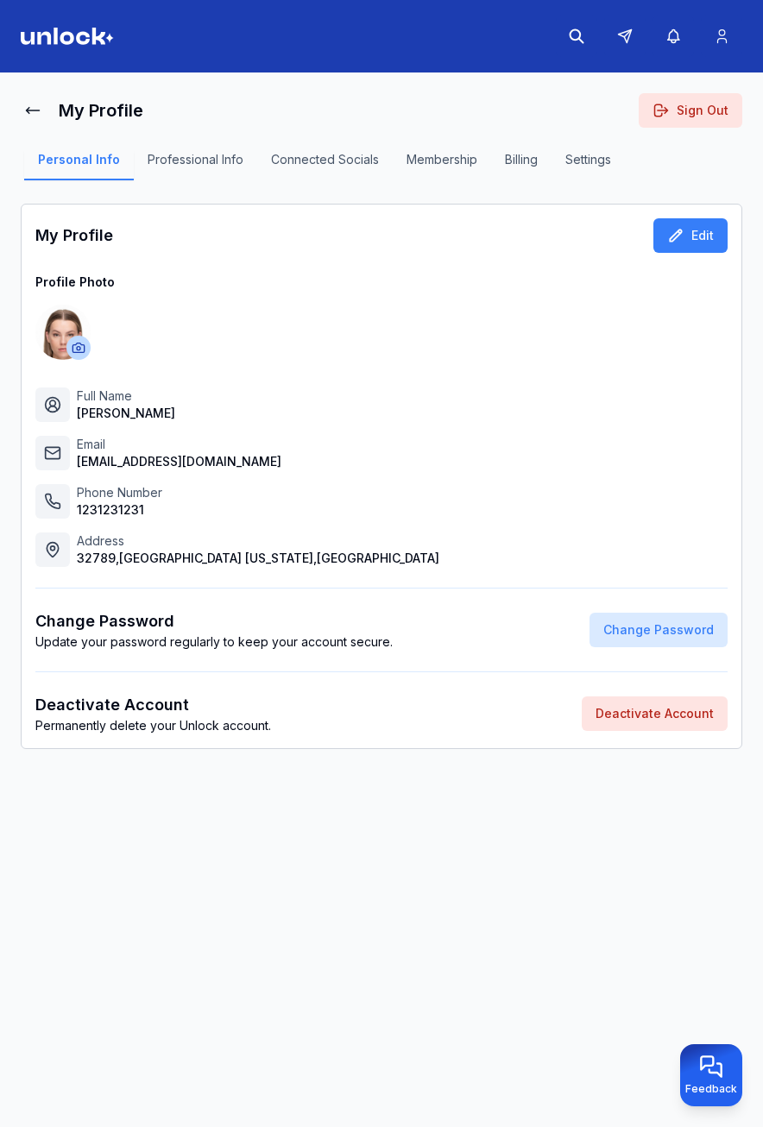
click at [180, 168] on button "Professional Info" at bounding box center [195, 165] width 123 height 29
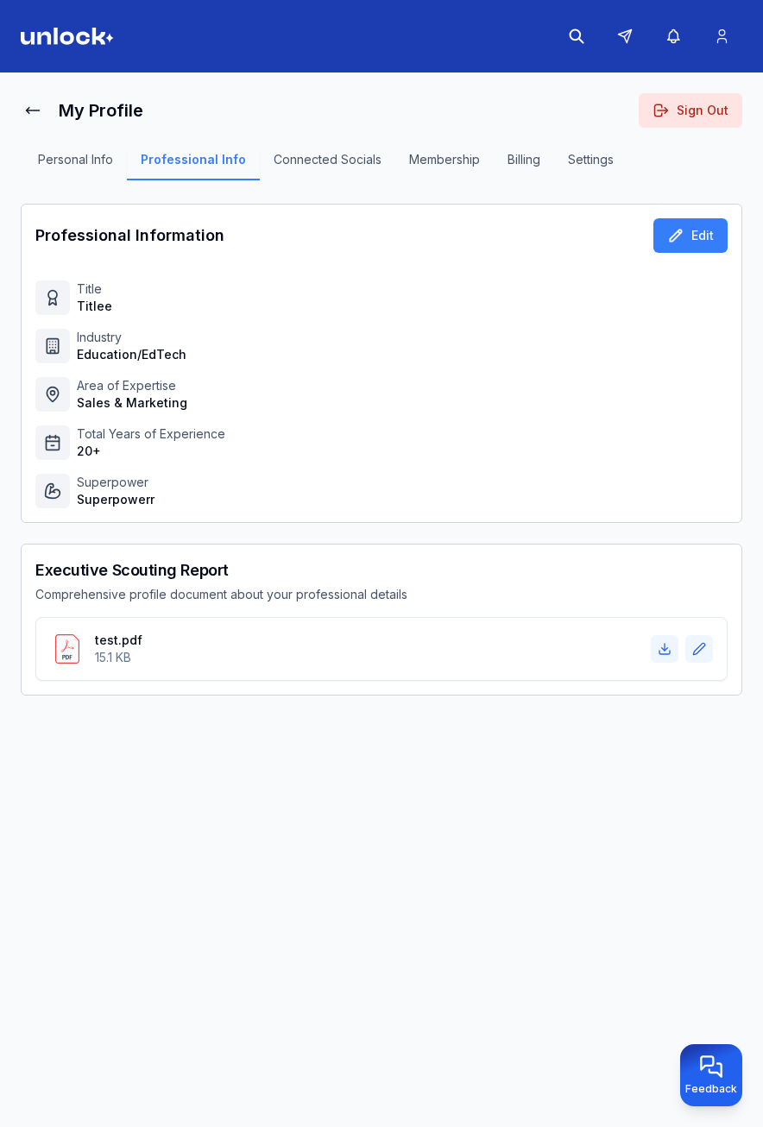
click at [351, 158] on button "Connected Socials" at bounding box center [328, 165] width 136 height 29
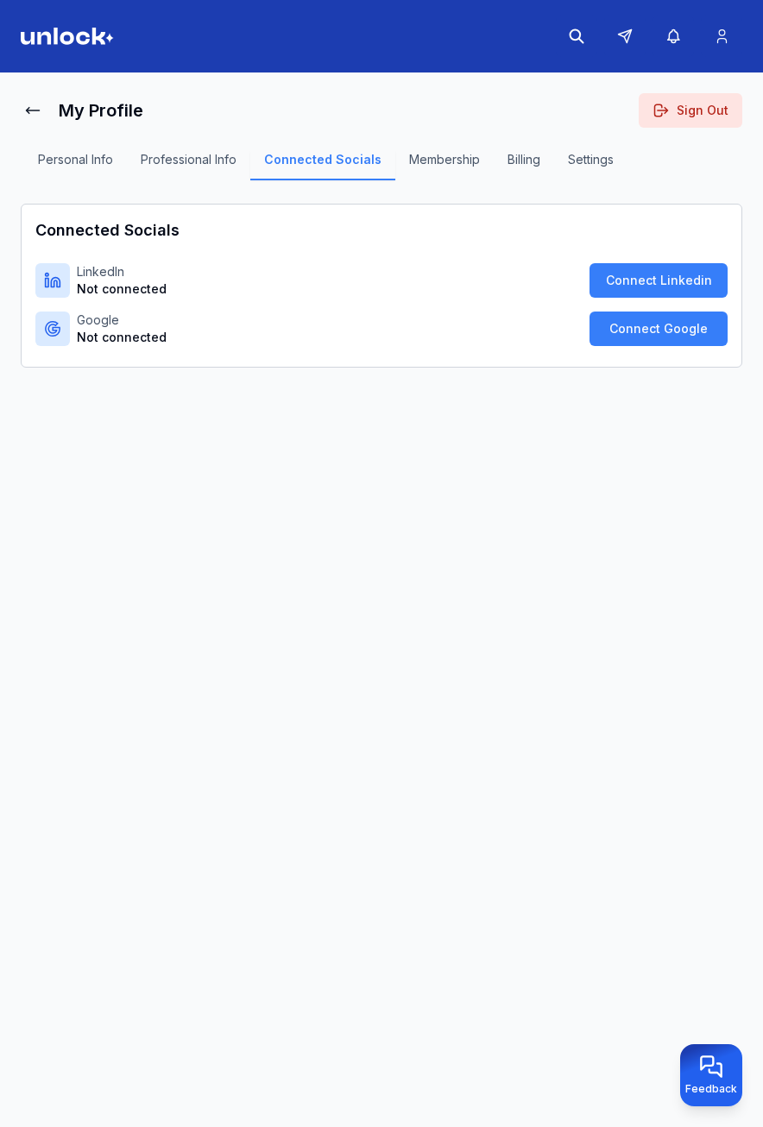
click at [476, 161] on button "Membership" at bounding box center [444, 165] width 98 height 29
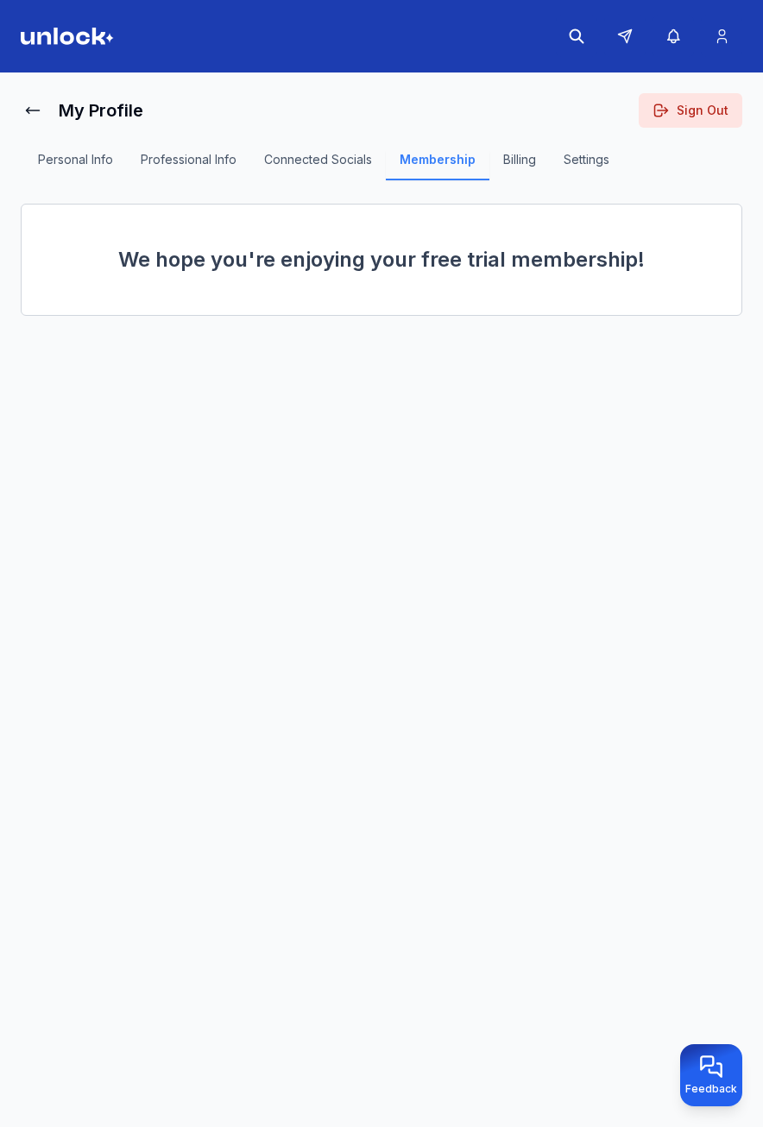
click at [524, 162] on button "Billing" at bounding box center [519, 165] width 60 height 29
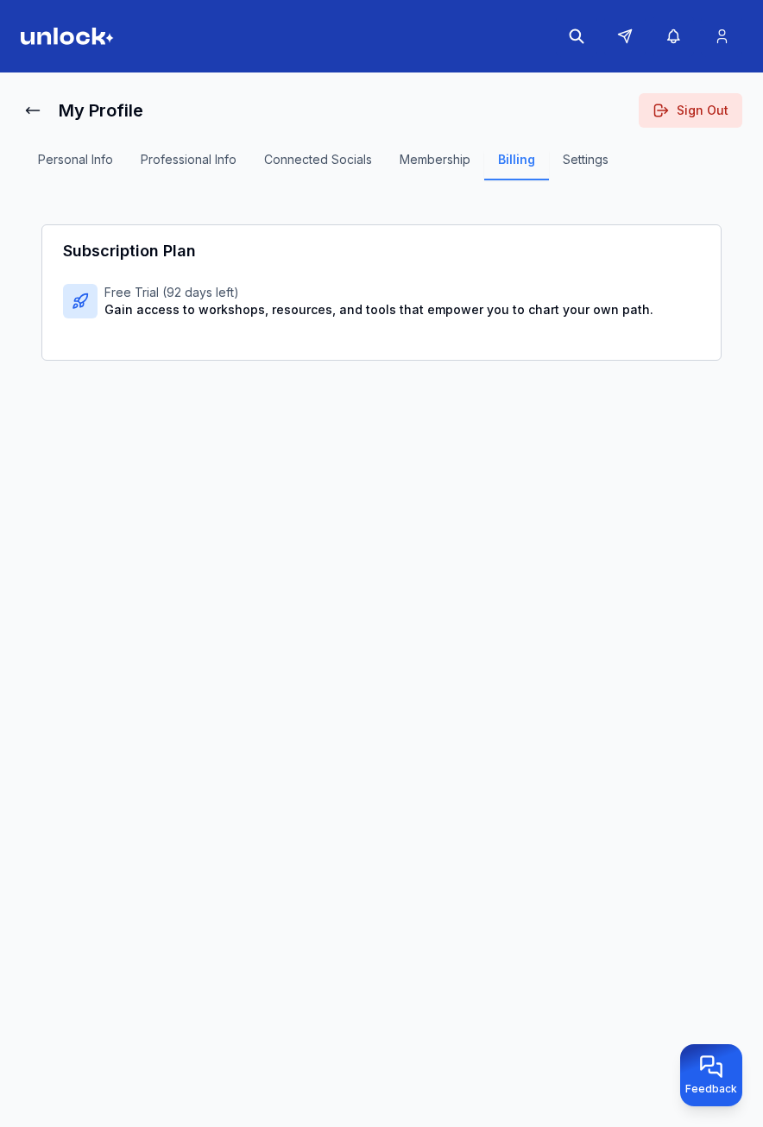
click at [574, 165] on button "Settings" at bounding box center [585, 165] width 73 height 29
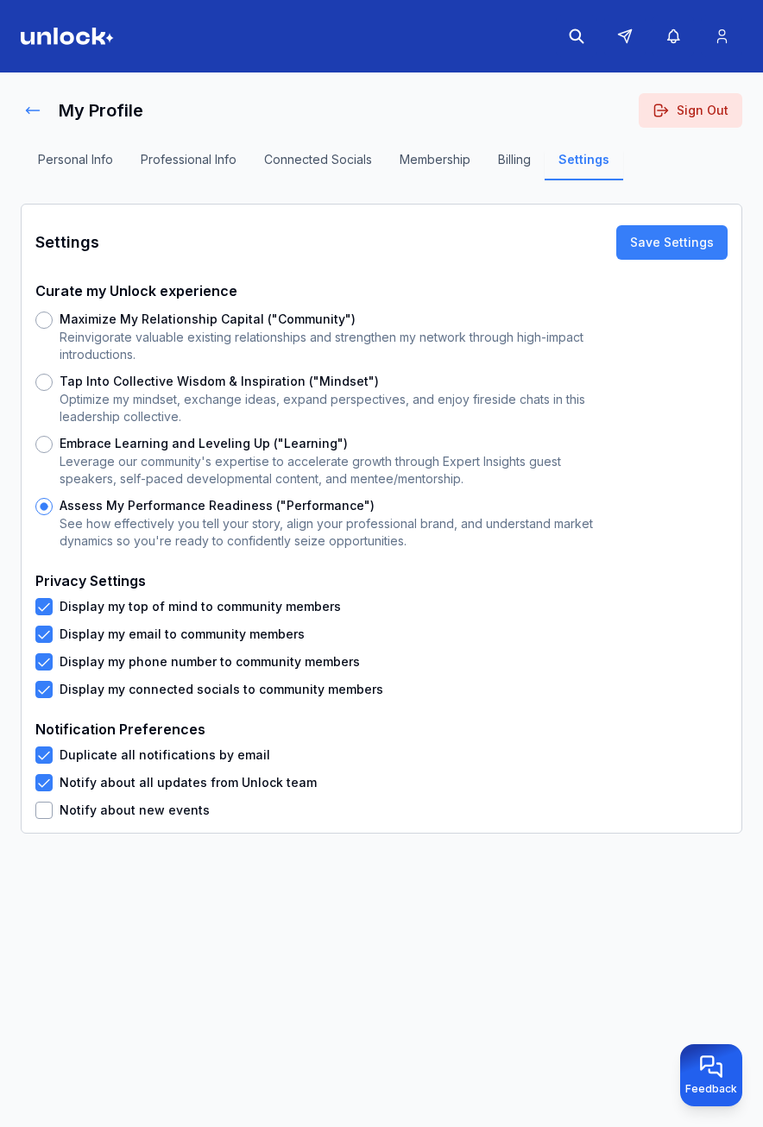
click at [35, 104] on icon at bounding box center [32, 110] width 17 height 17
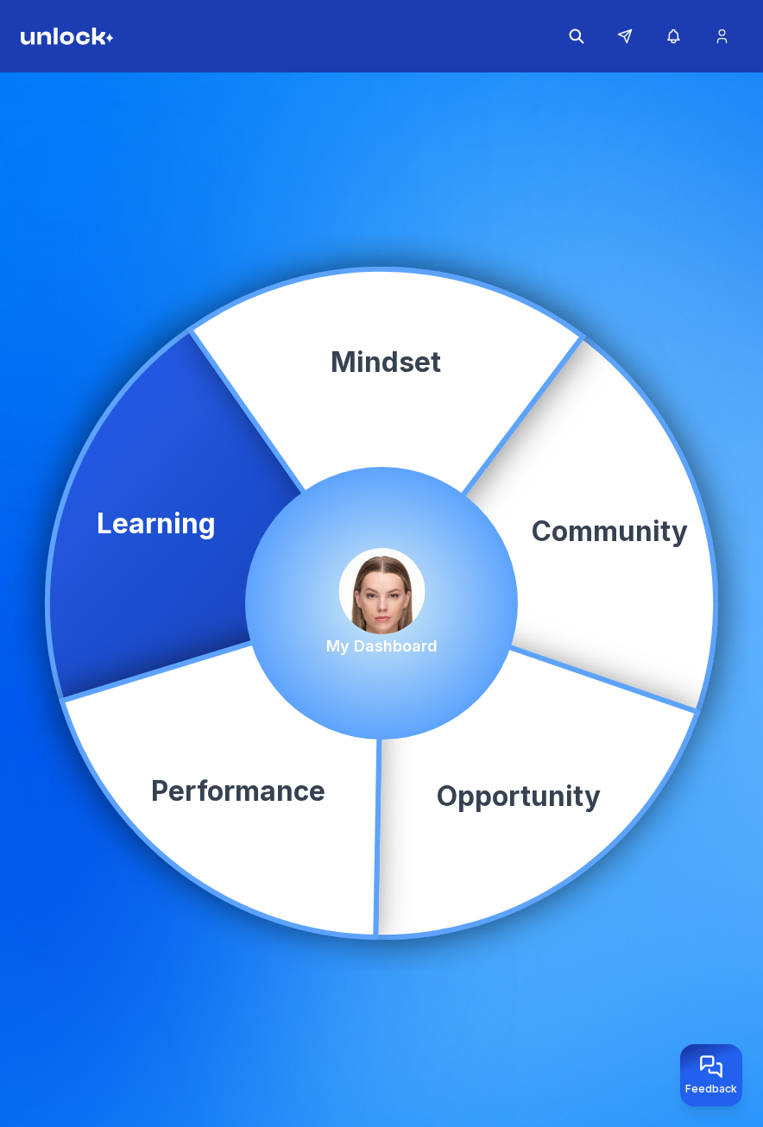
click at [197, 477] on icon at bounding box center [214, 515] width 334 height 371
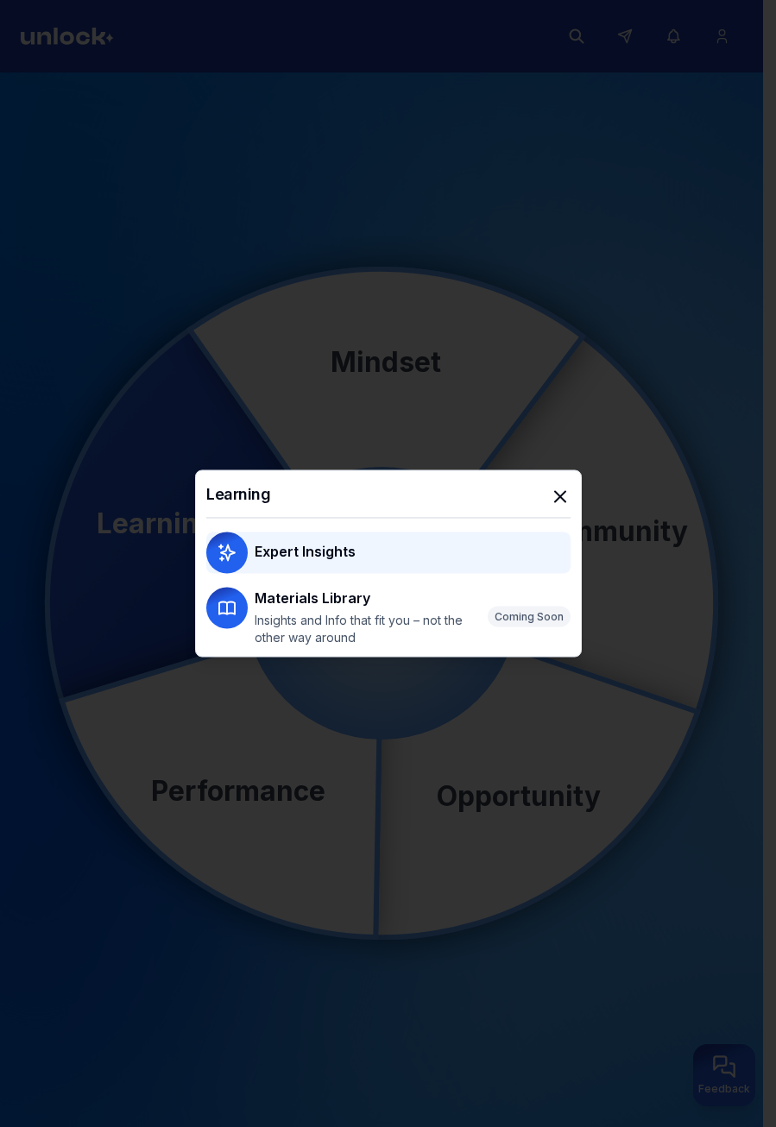
click at [268, 547] on p "Expert Insights" at bounding box center [305, 551] width 101 height 21
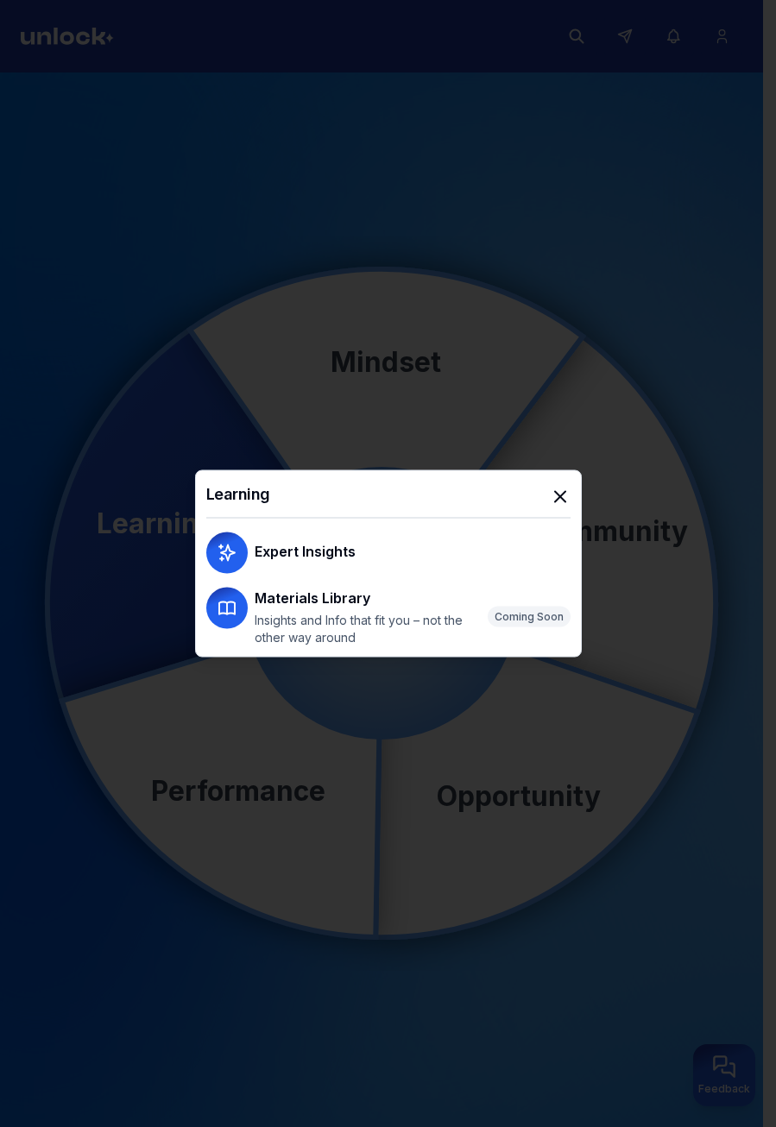
click at [559, 500] on icon "button" at bounding box center [560, 497] width 21 height 21
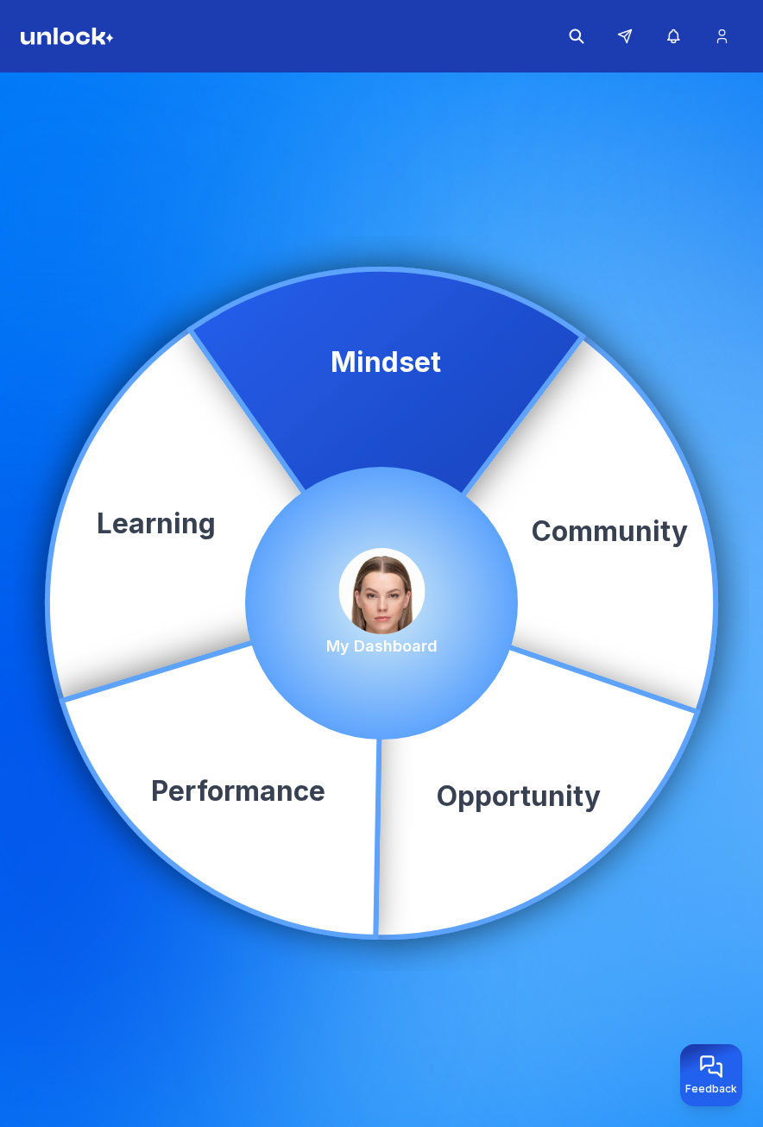
click at [428, 395] on icon at bounding box center [386, 436] width 393 height 334
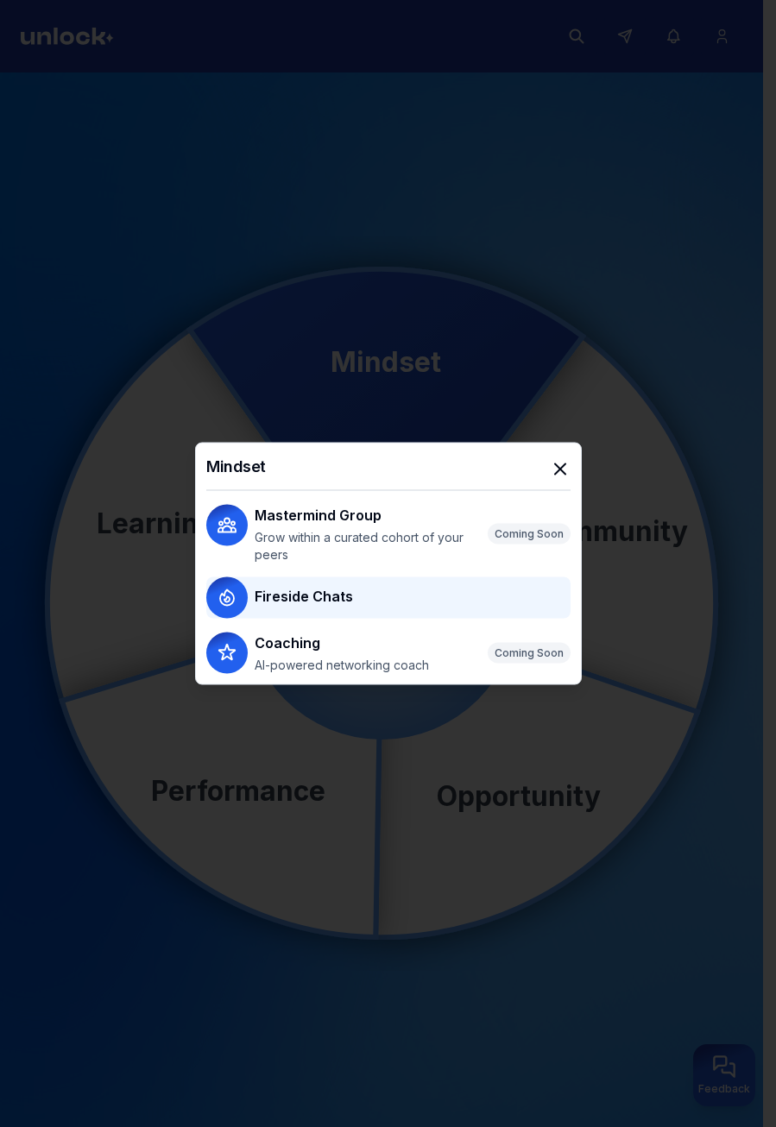
click at [283, 607] on p "Fireside Chats" at bounding box center [304, 598] width 98 height 24
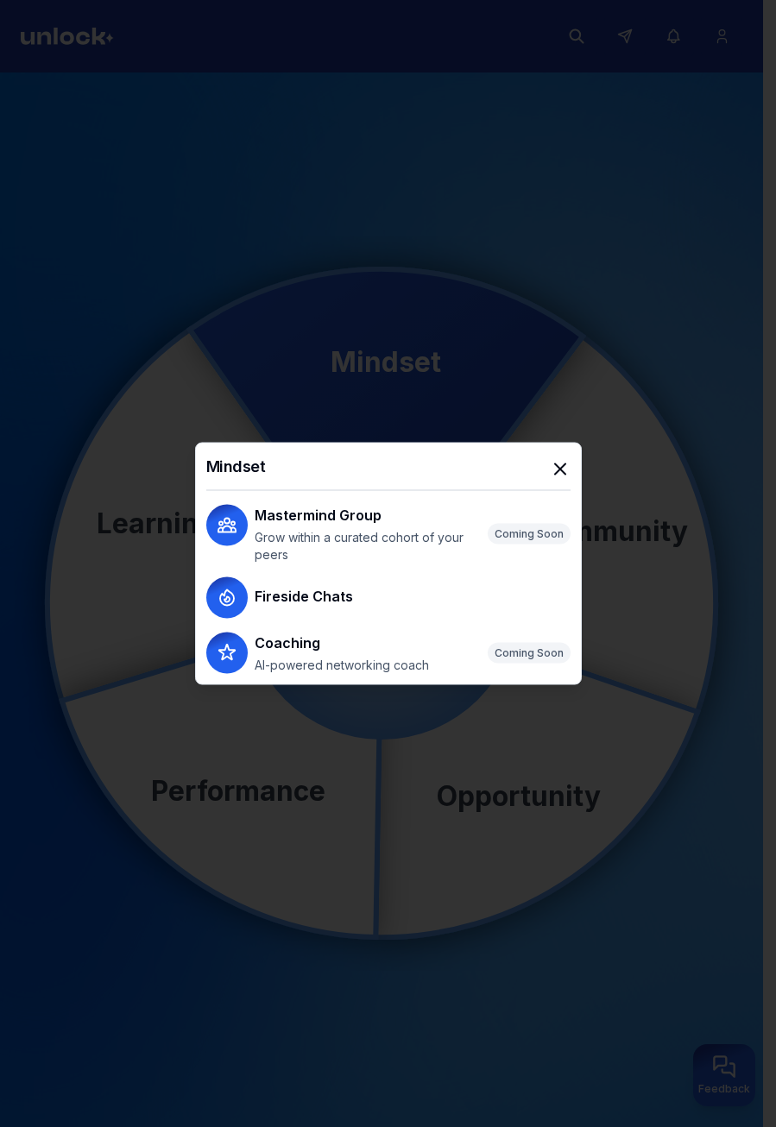
click at [565, 464] on icon "button" at bounding box center [560, 469] width 10 height 10
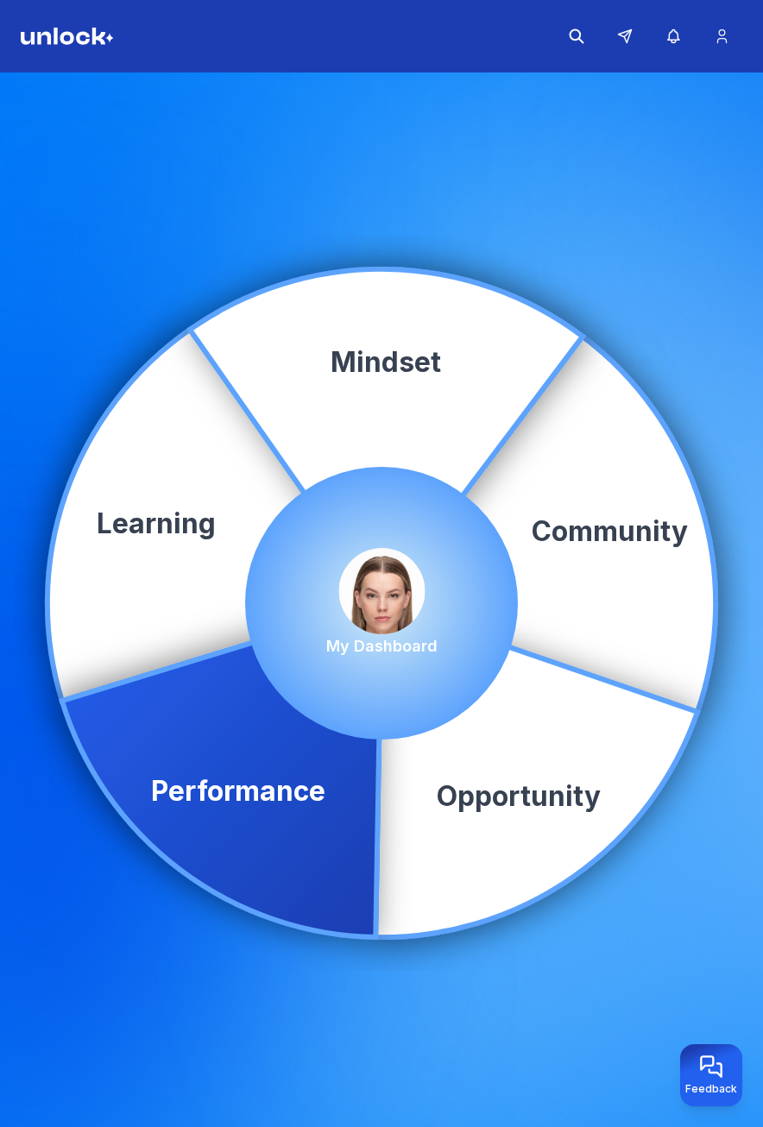
click at [248, 760] on icon at bounding box center [221, 770] width 319 height 334
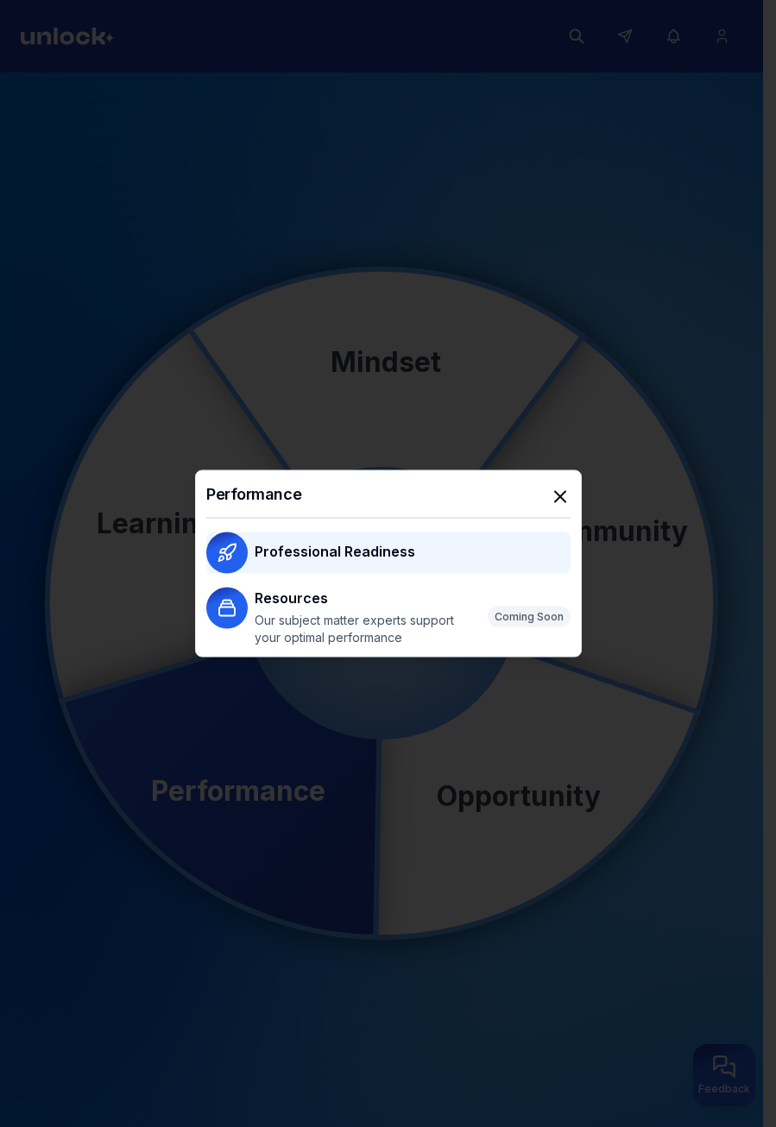
click at [253, 561] on div "Professional Readiness" at bounding box center [388, 553] width 364 height 41
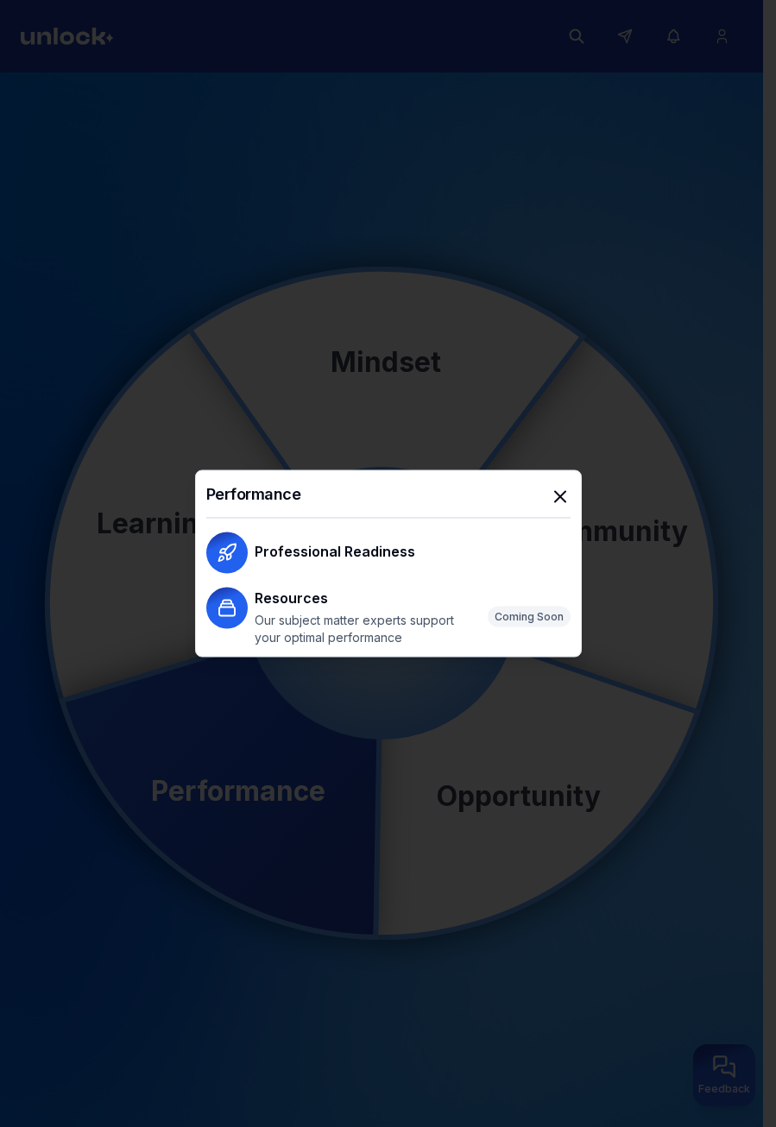
click at [565, 497] on icon "button" at bounding box center [560, 497] width 21 height 21
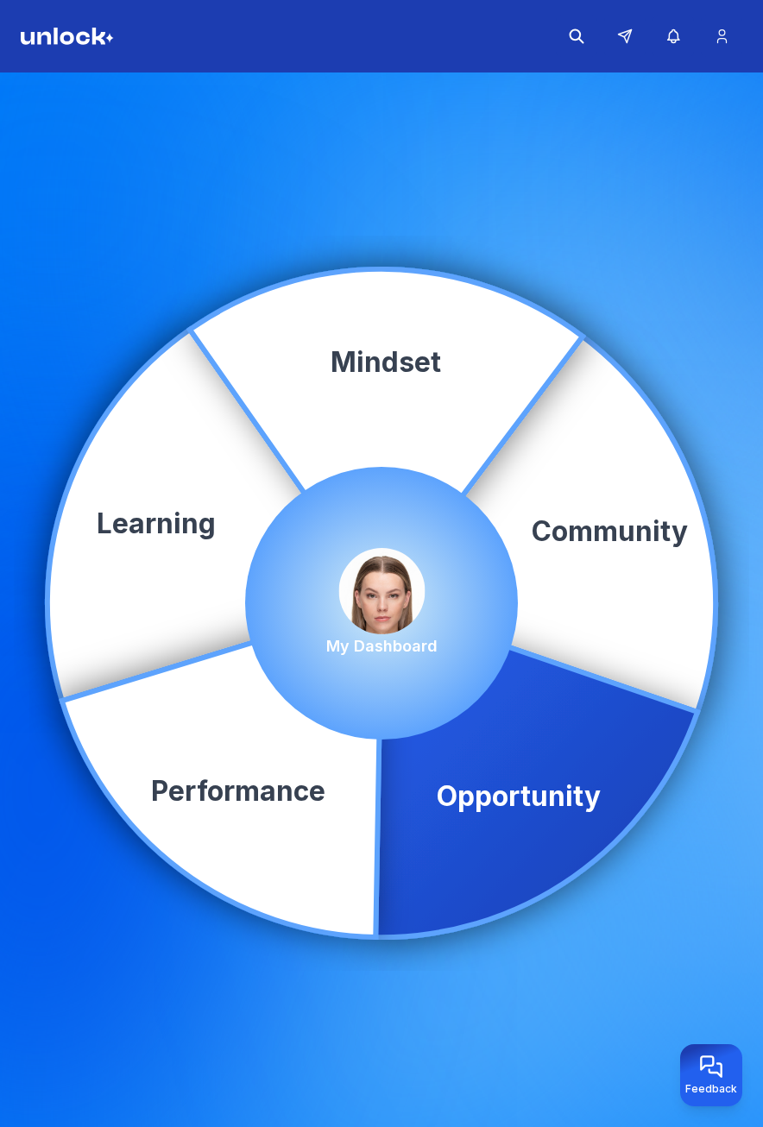
click at [494, 755] on icon at bounding box center [536, 770] width 322 height 334
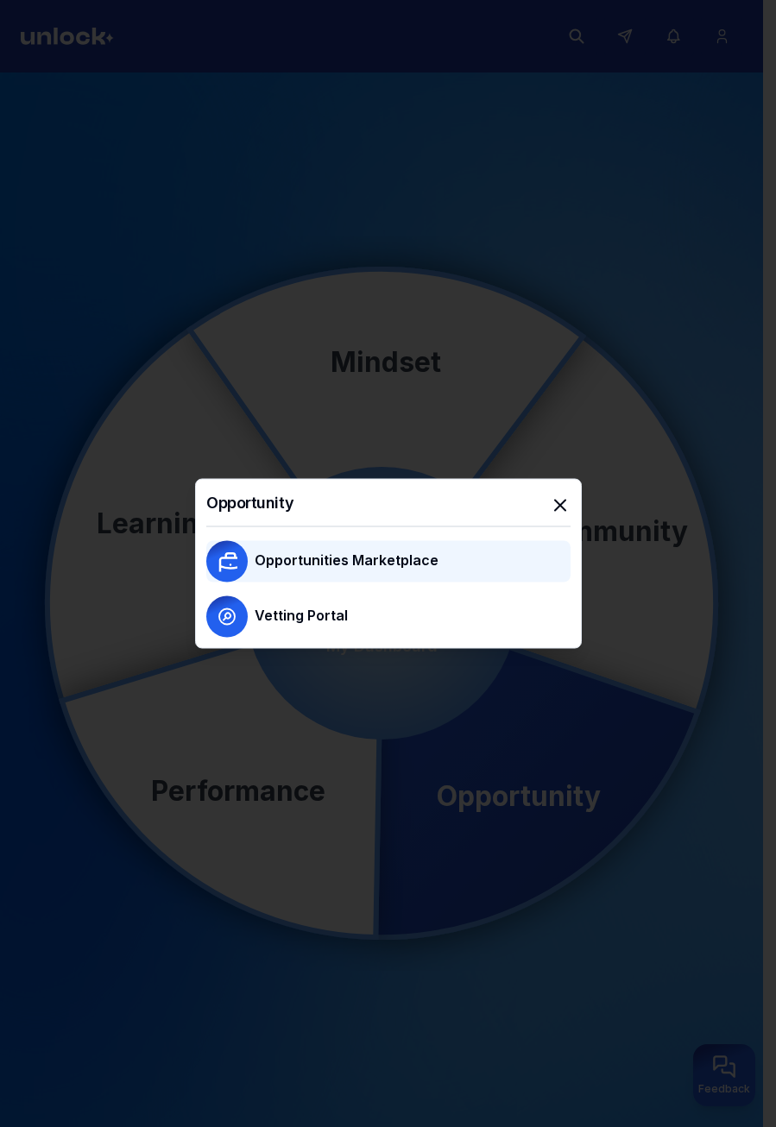
click at [303, 544] on div "Opportunities Marketplace" at bounding box center [388, 561] width 364 height 41
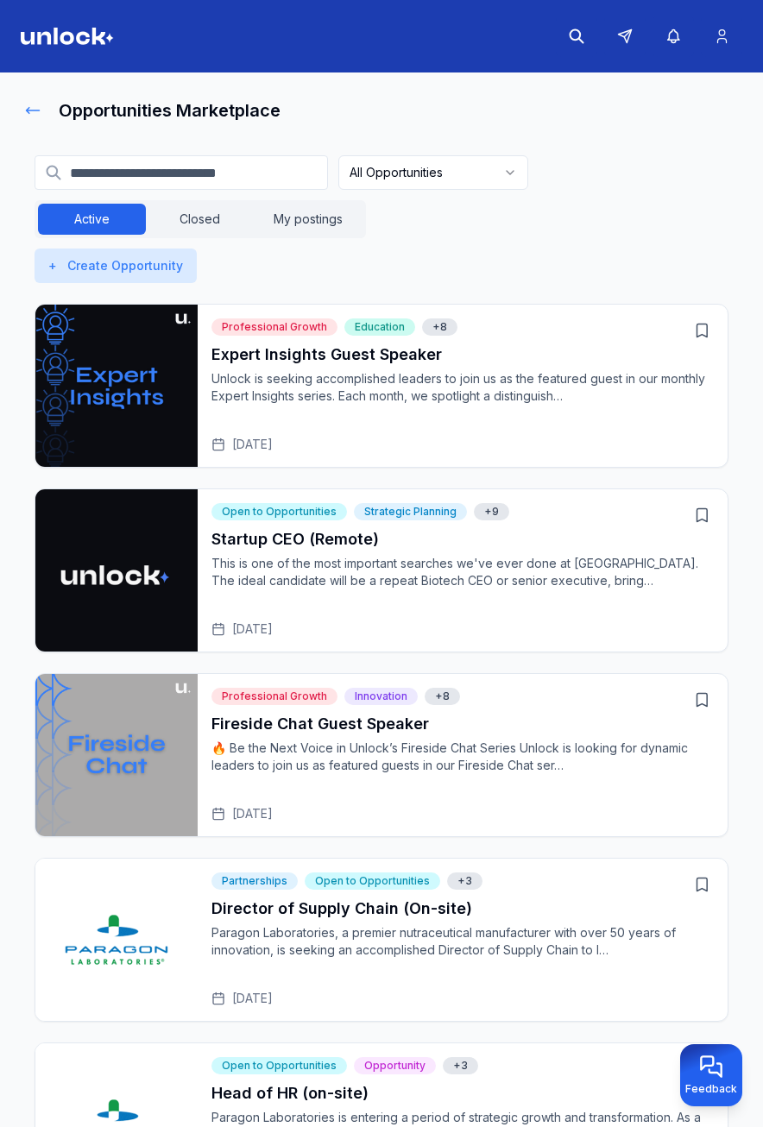
click at [28, 104] on icon at bounding box center [32, 110] width 17 height 17
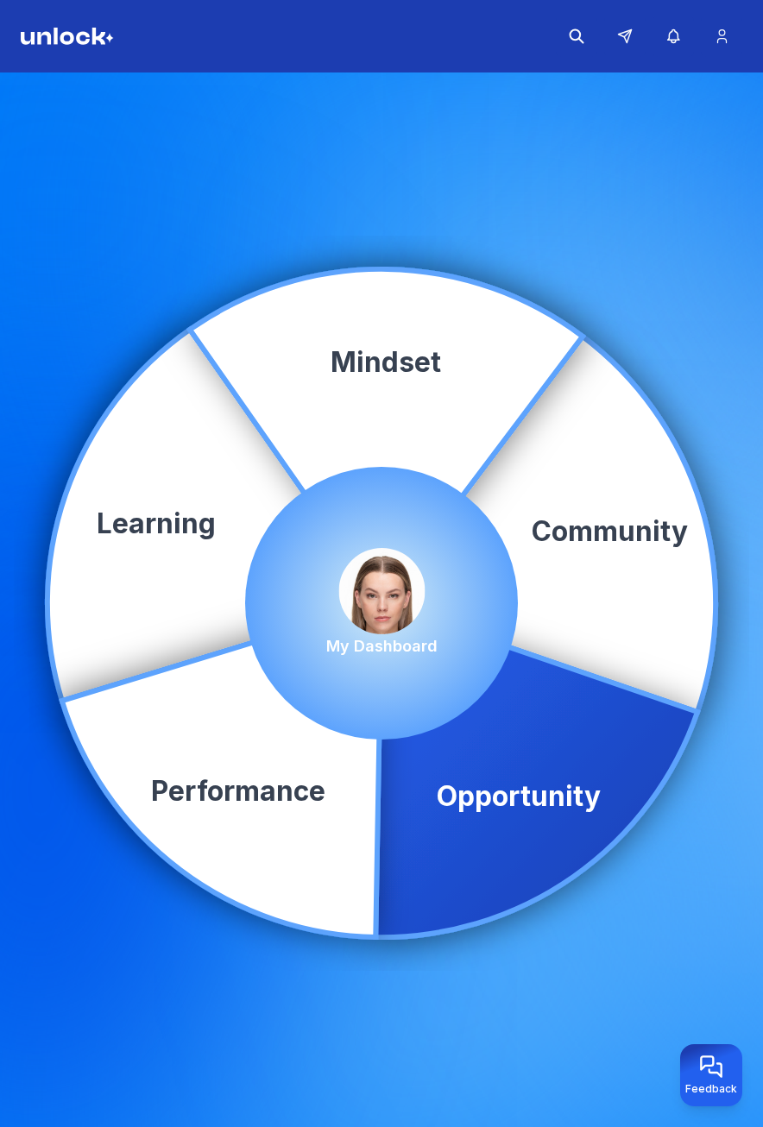
click at [469, 776] on icon at bounding box center [536, 770] width 322 height 334
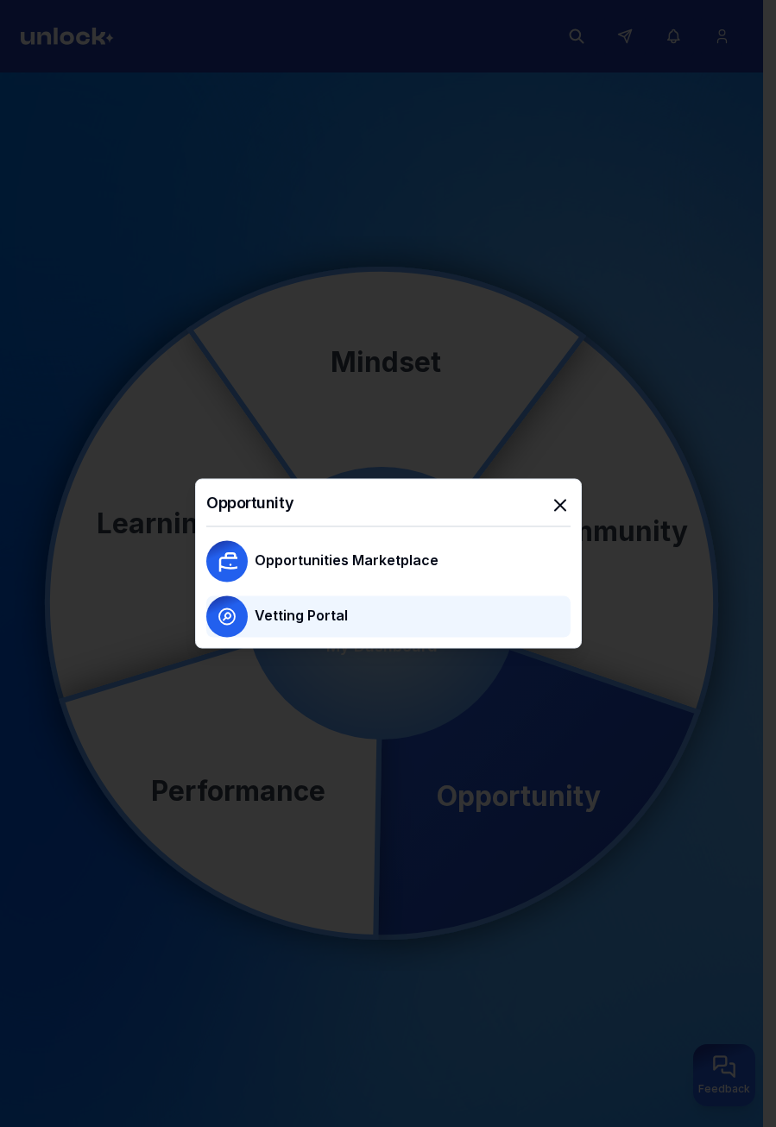
click at [316, 625] on p "Vetting Portal" at bounding box center [301, 615] width 93 height 21
click at [560, 501] on icon "button" at bounding box center [560, 505] width 21 height 21
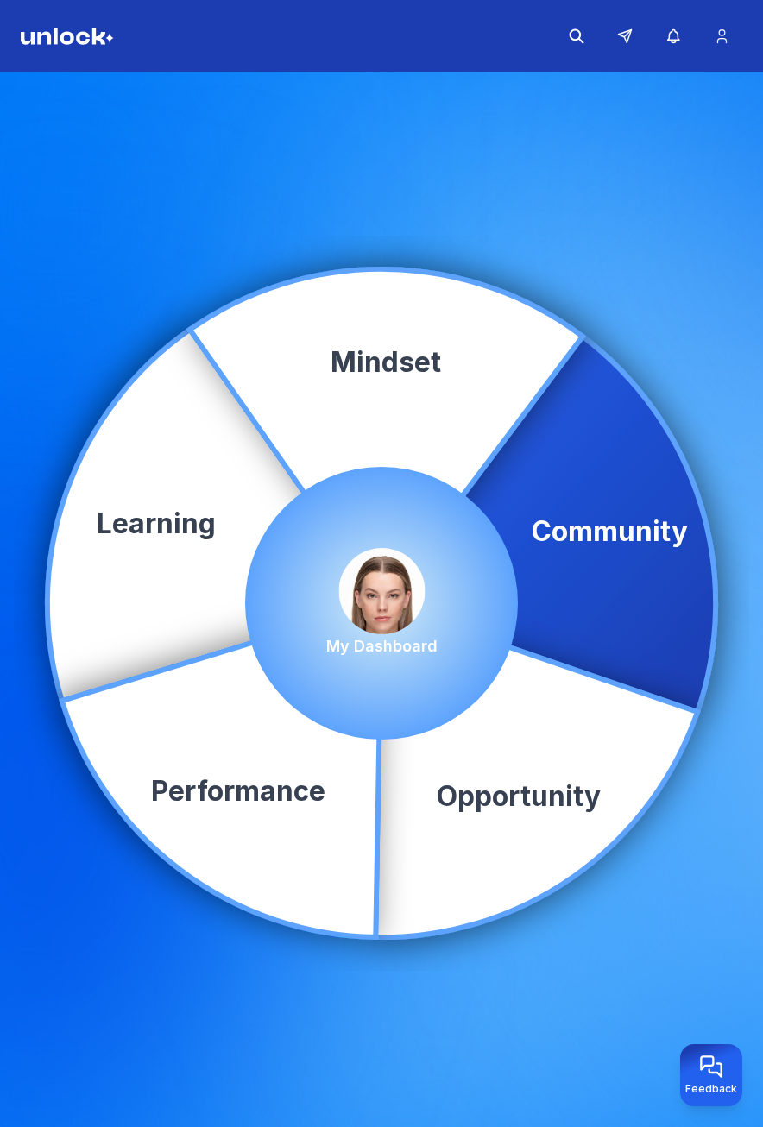
click at [585, 521] on icon at bounding box center [549, 524] width 334 height 375
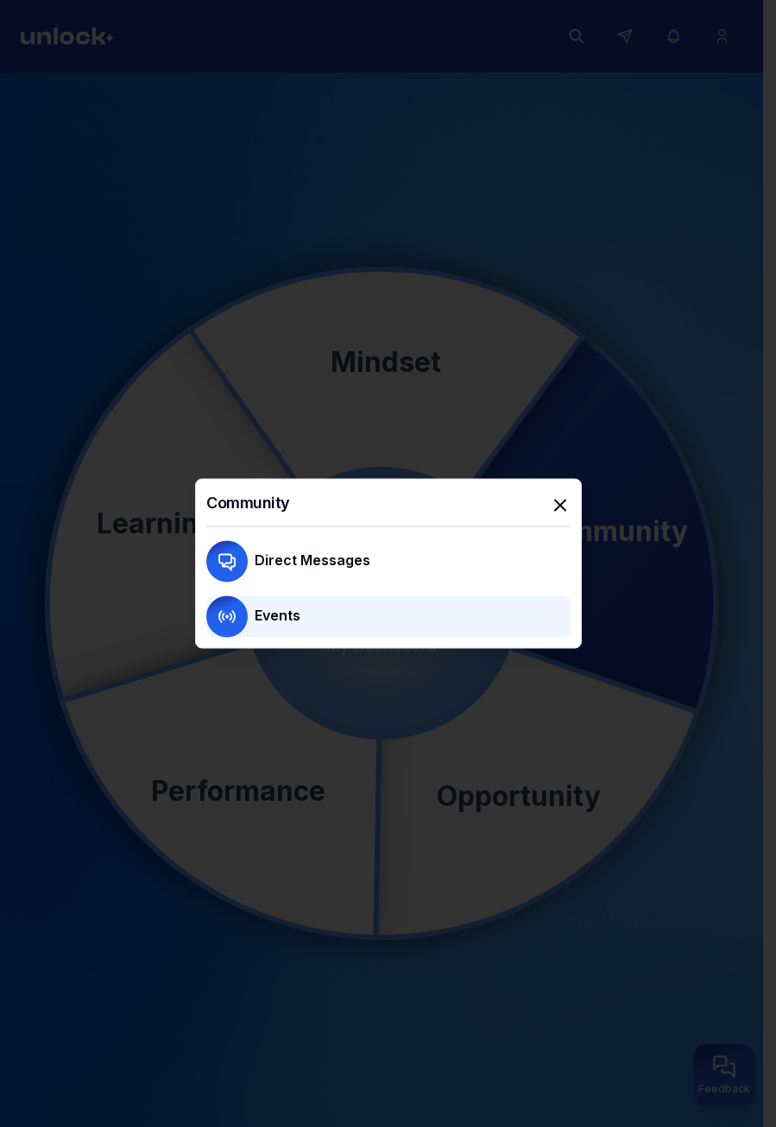
click at [389, 614] on div "Events" at bounding box center [413, 617] width 316 height 24
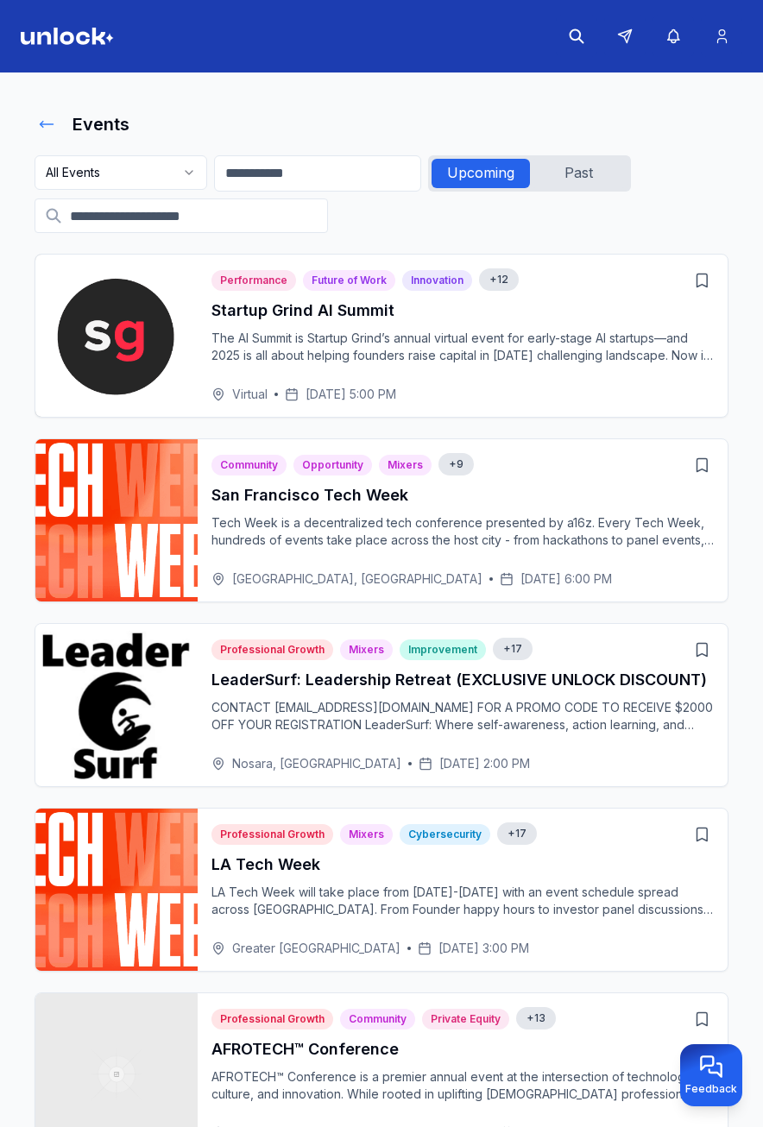
click at [48, 121] on icon at bounding box center [46, 124] width 17 height 17
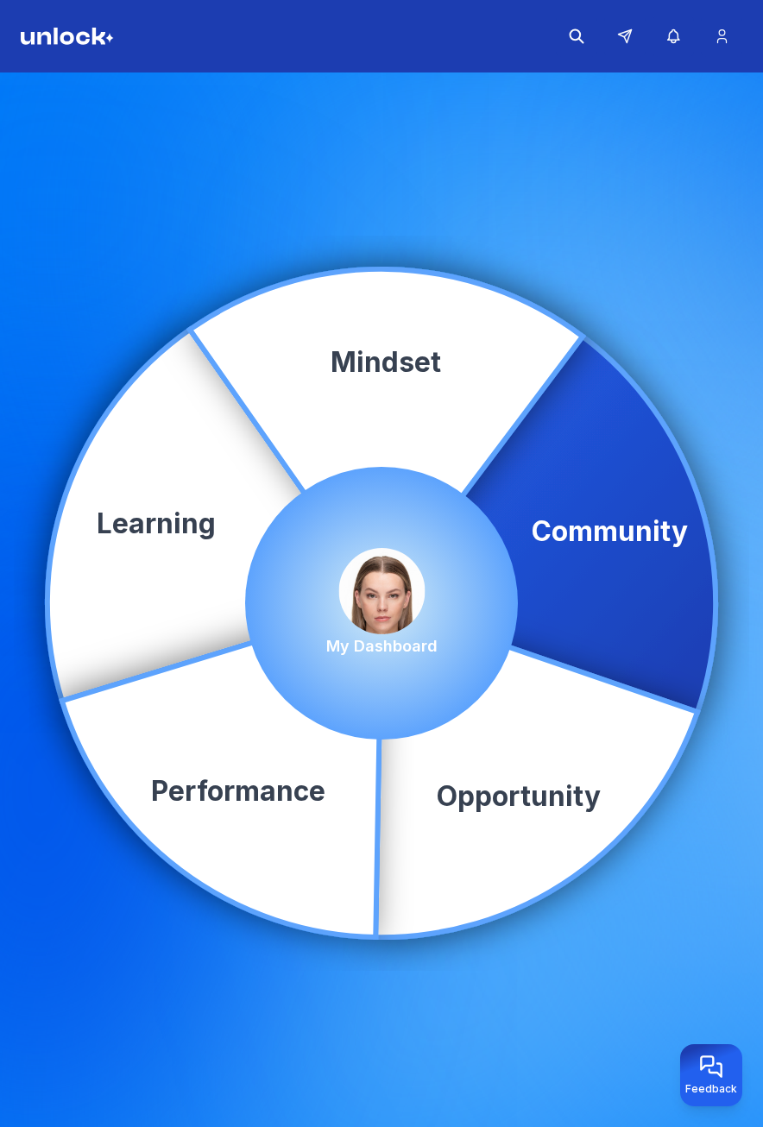
click at [645, 560] on icon at bounding box center [549, 524] width 334 height 375
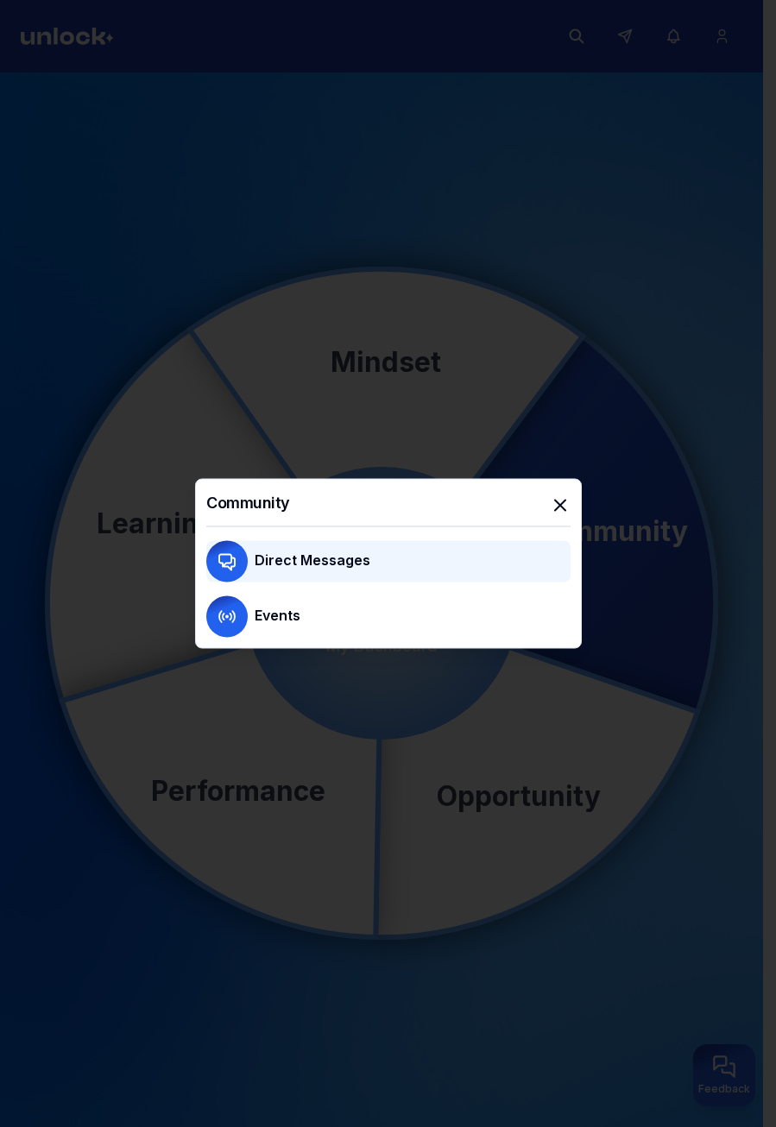
click at [318, 555] on p "Direct Messages" at bounding box center [313, 560] width 116 height 21
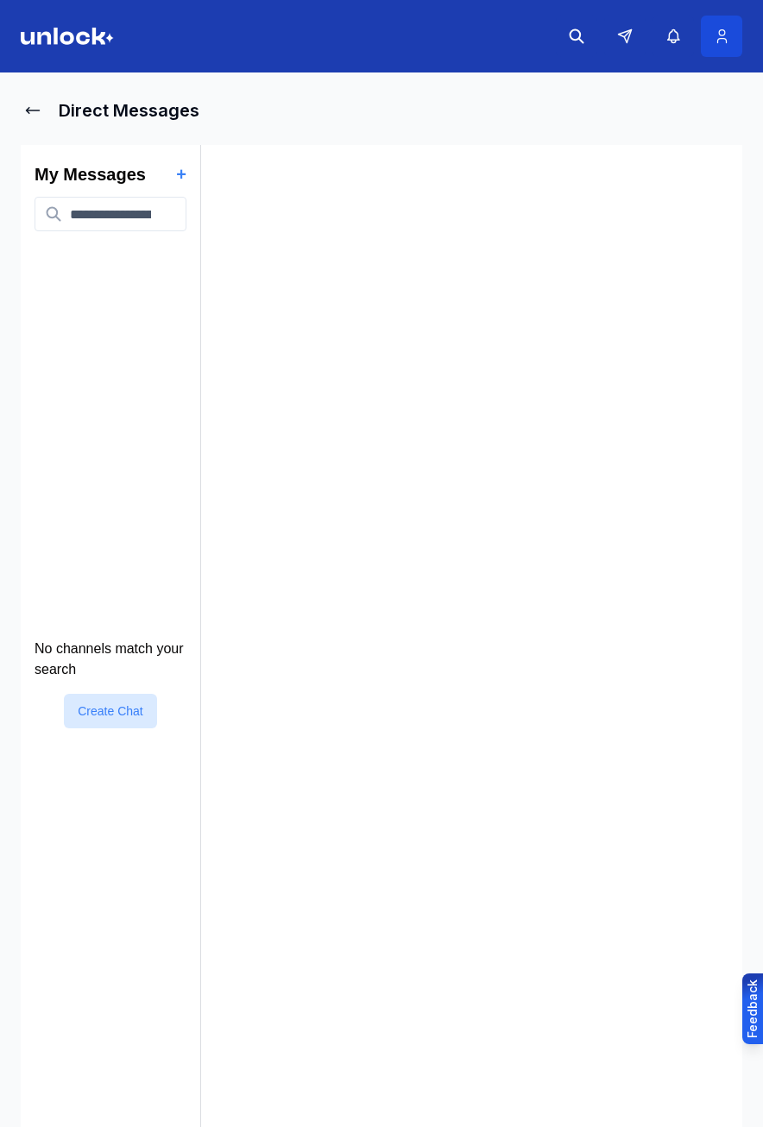
click at [715, 32] on icon at bounding box center [722, 36] width 18 height 17
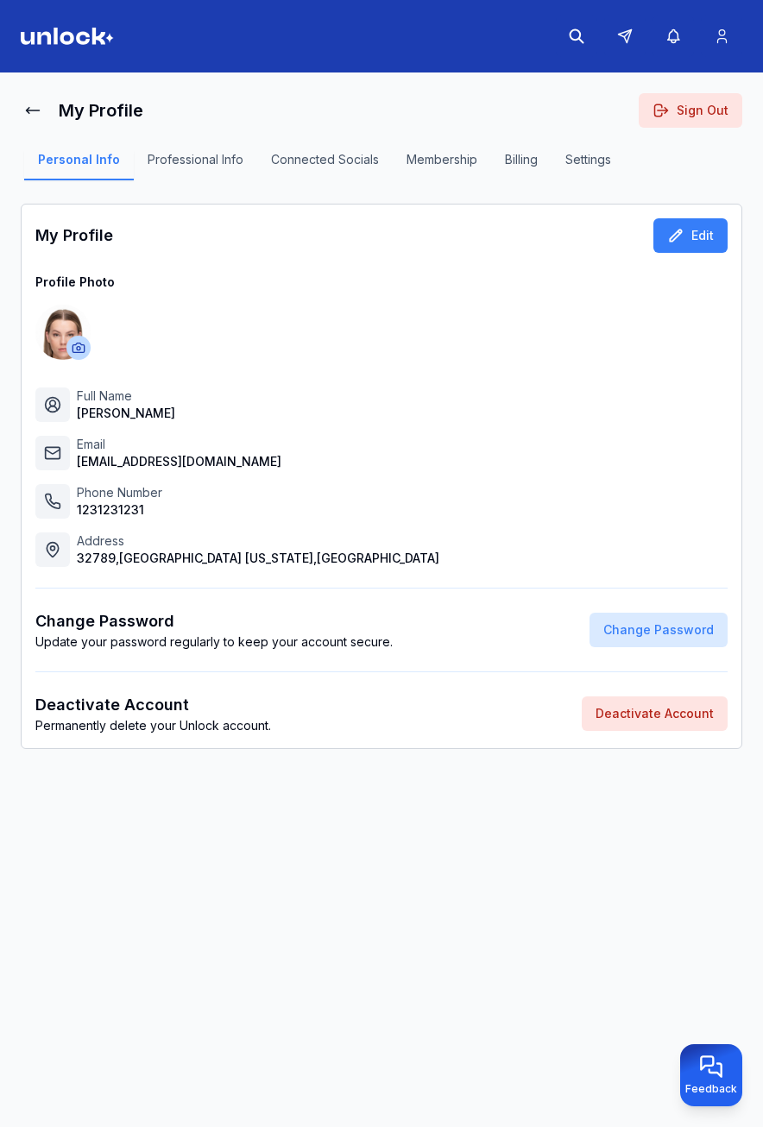
click at [438, 161] on button "Membership" at bounding box center [442, 165] width 98 height 29
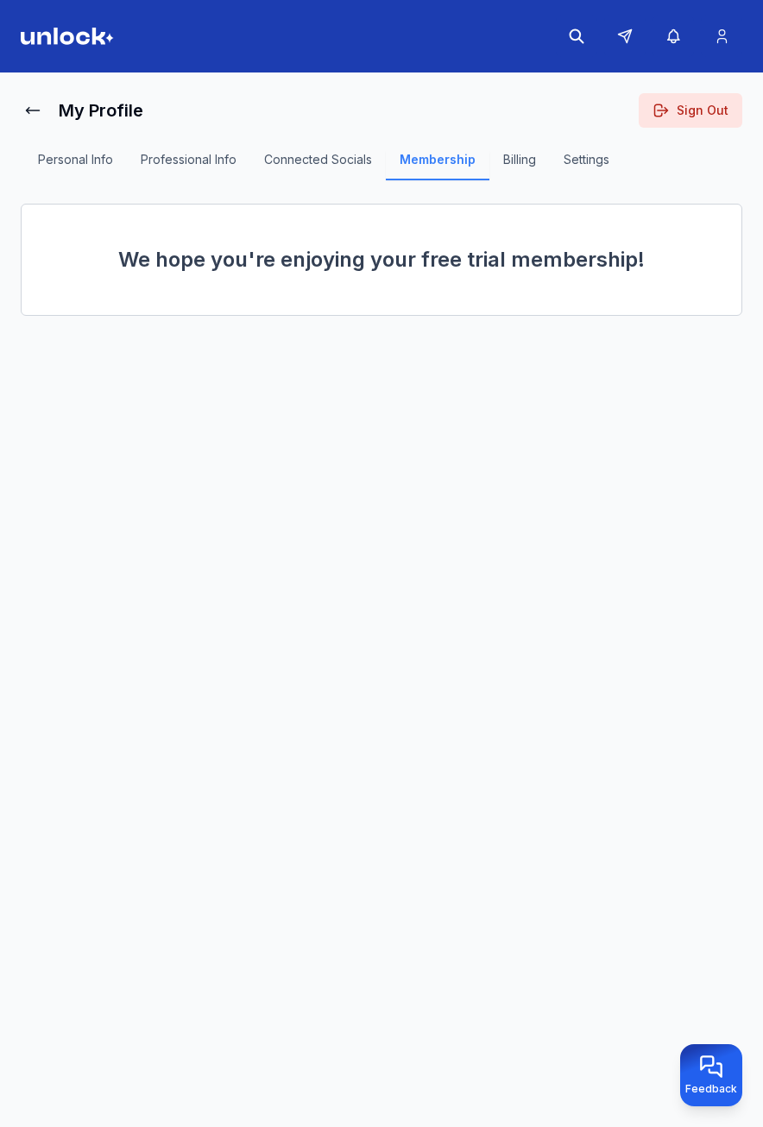
click at [523, 161] on button "Billing" at bounding box center [519, 165] width 60 height 29
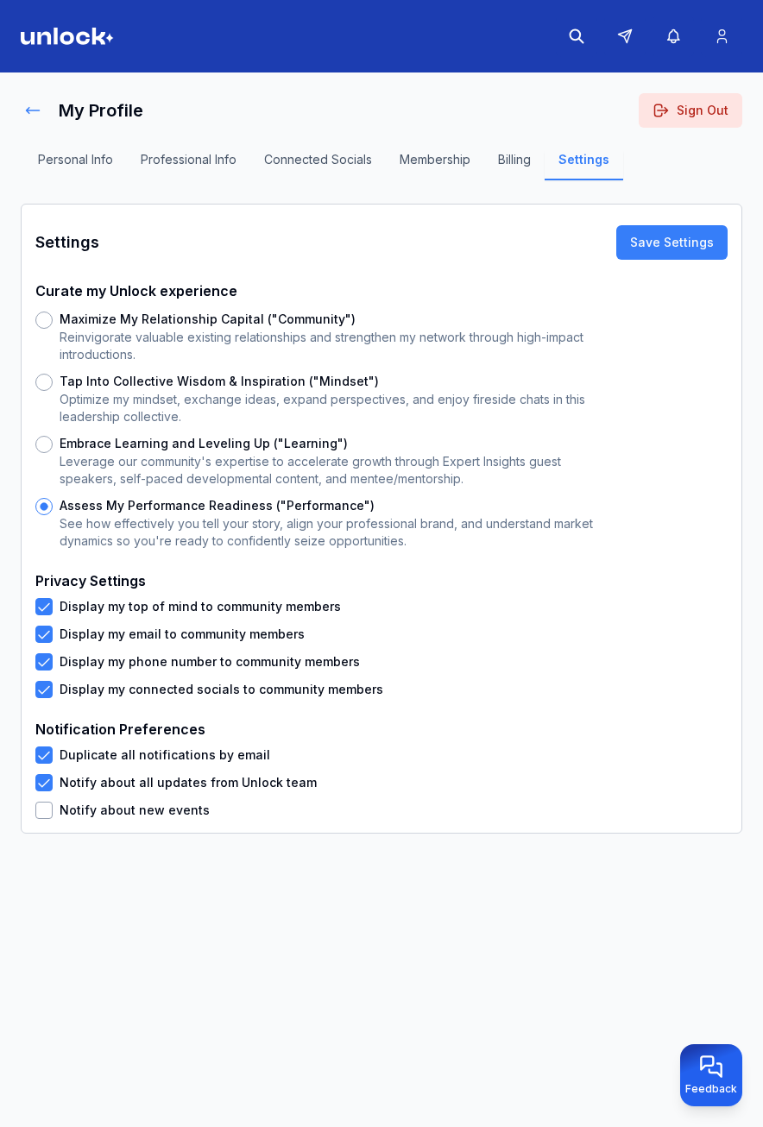
click at [28, 105] on icon at bounding box center [32, 110] width 17 height 17
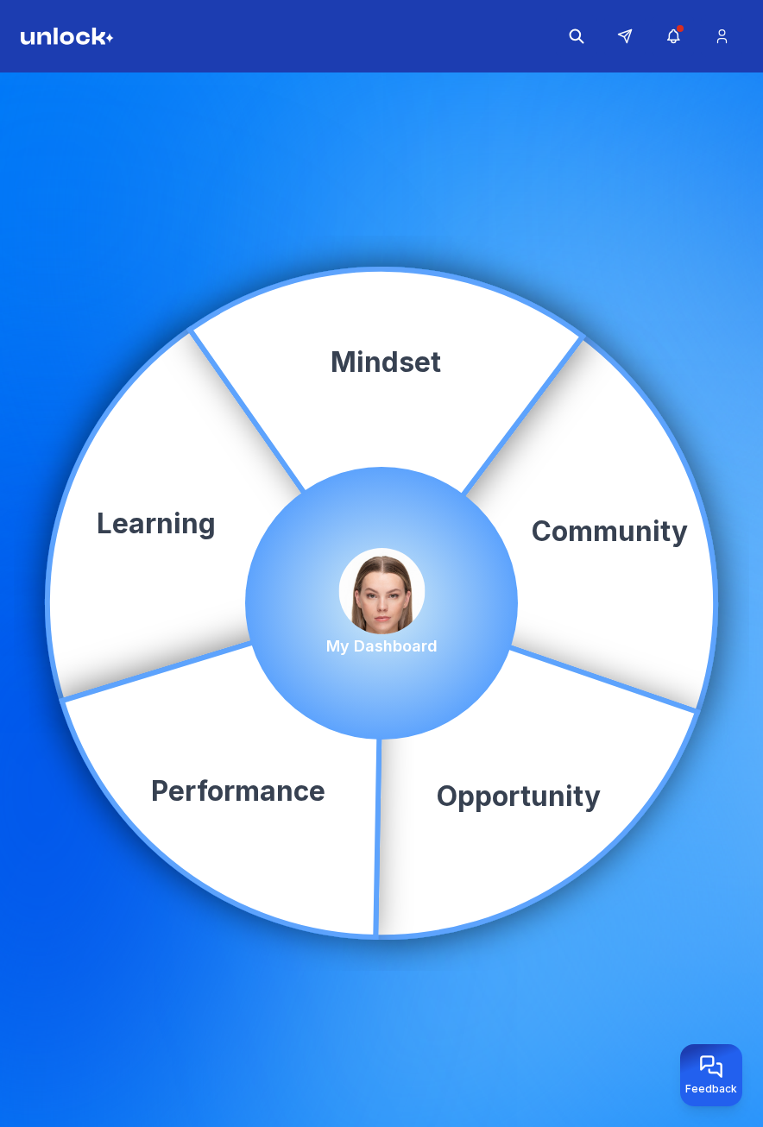
click at [664, 62] on header at bounding box center [381, 36] width 763 height 73
click at [670, 47] on button "button" at bounding box center [673, 36] width 41 height 41
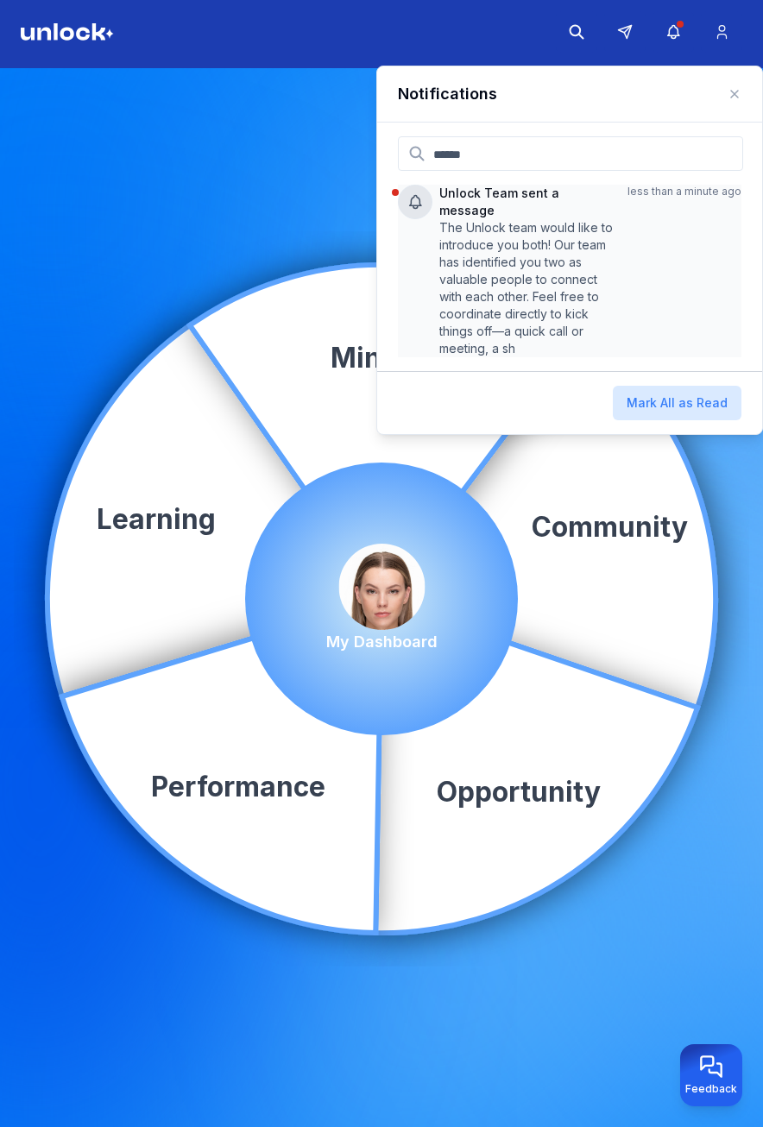
scroll to position [7, 0]
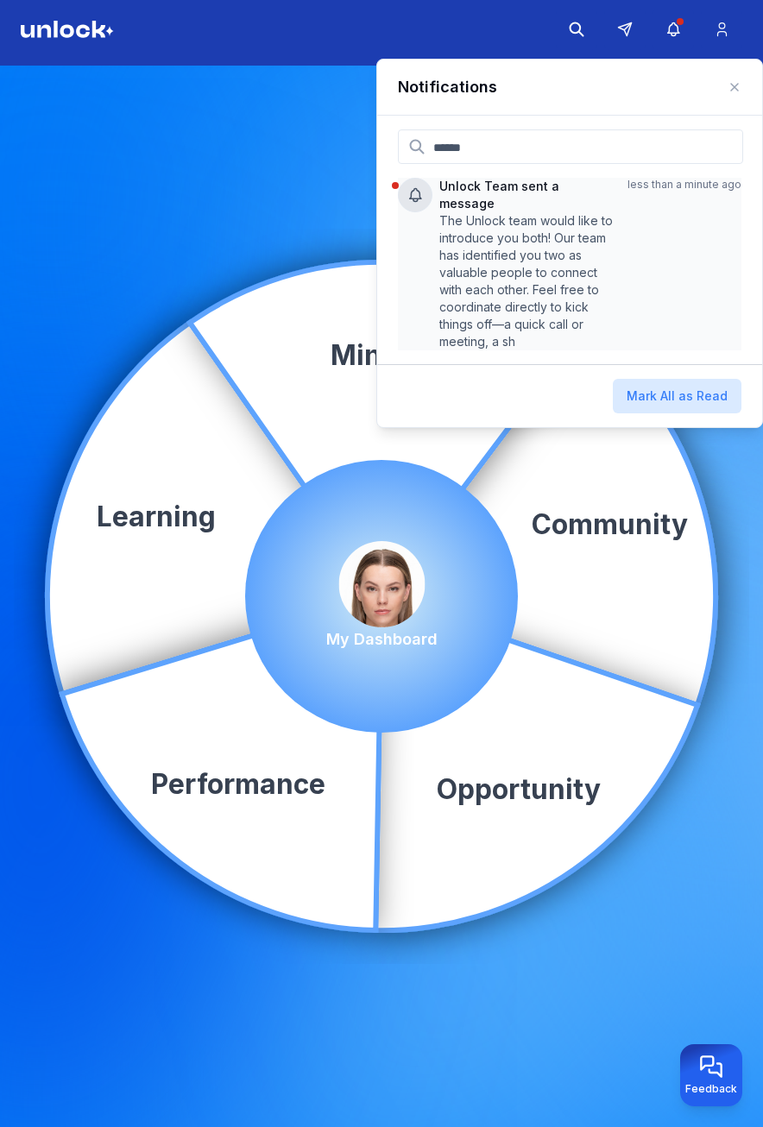
click at [502, 212] on p "The Unlock team would like to introduce you both! Our team has identified you t…" at bounding box center [526, 281] width 174 height 138
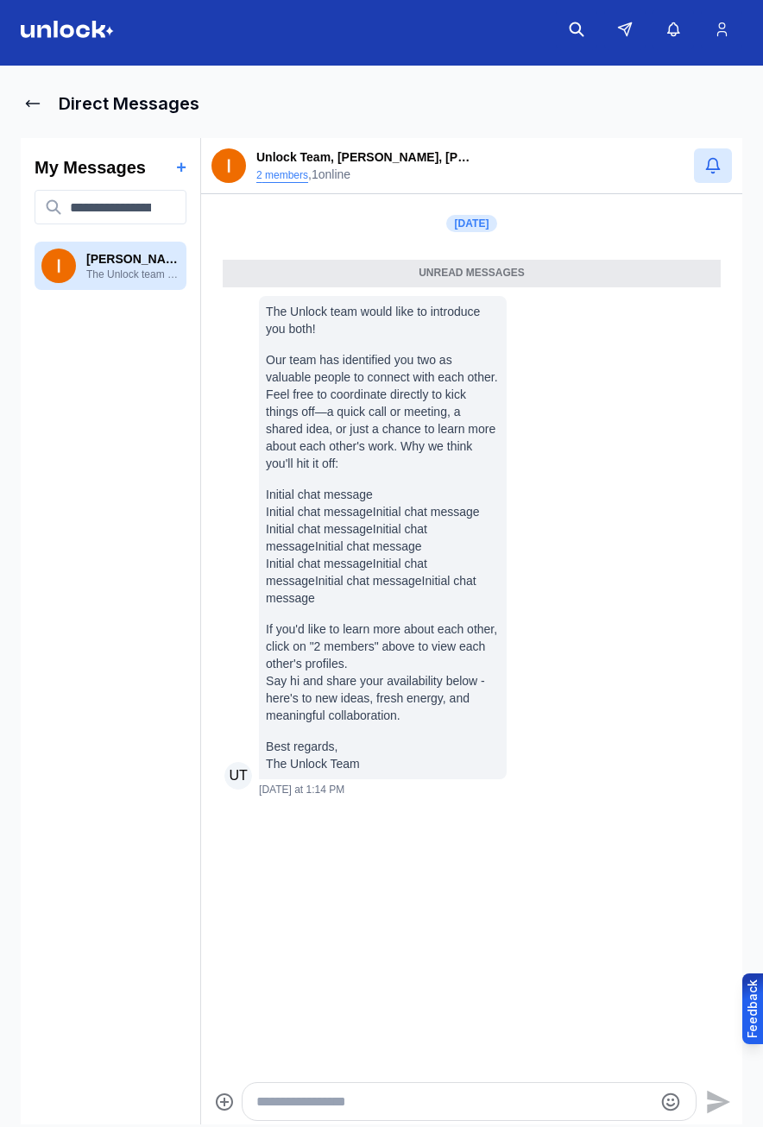
click at [275, 174] on button "2 members" at bounding box center [282, 175] width 52 height 14
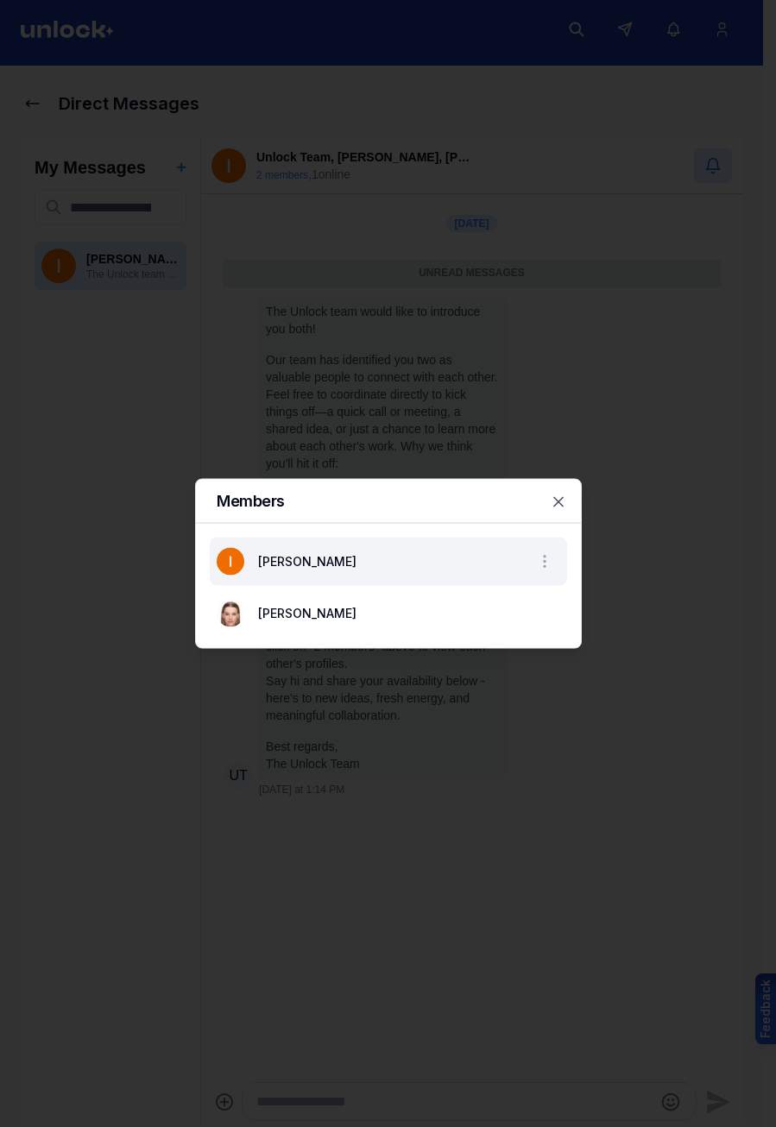
click at [293, 555] on span "Ivan P" at bounding box center [307, 561] width 98 height 15
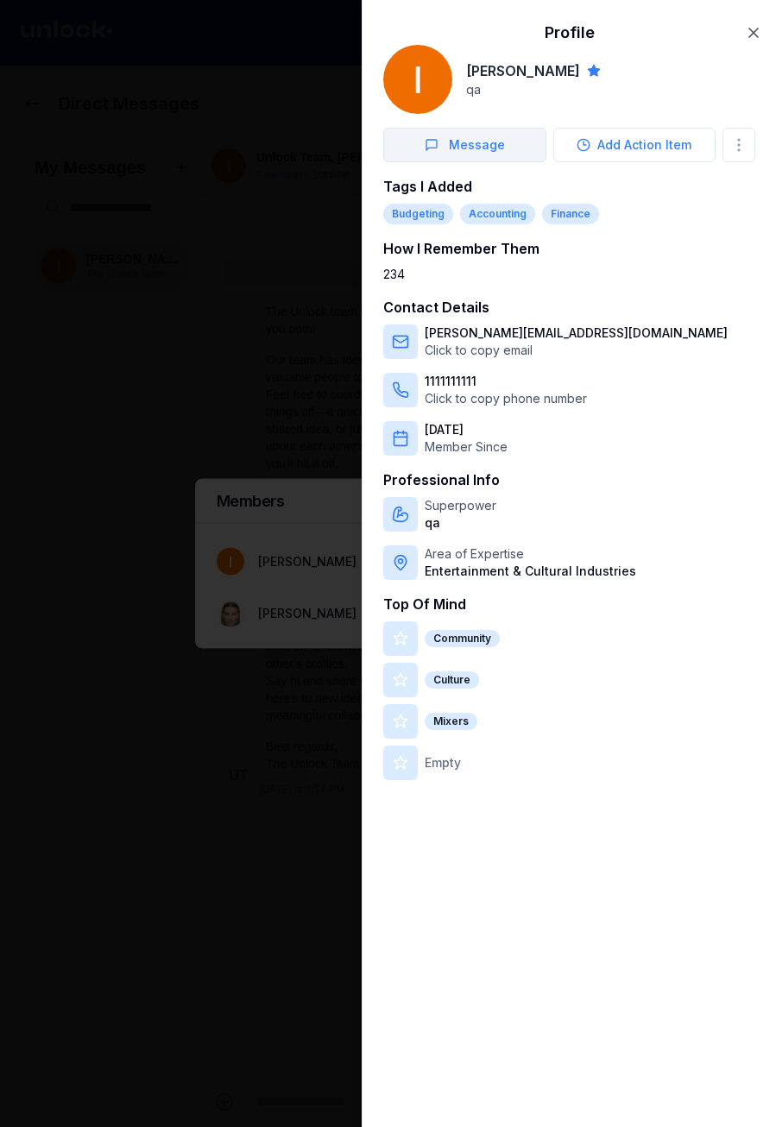
click at [470, 143] on button "Message" at bounding box center [464, 145] width 163 height 35
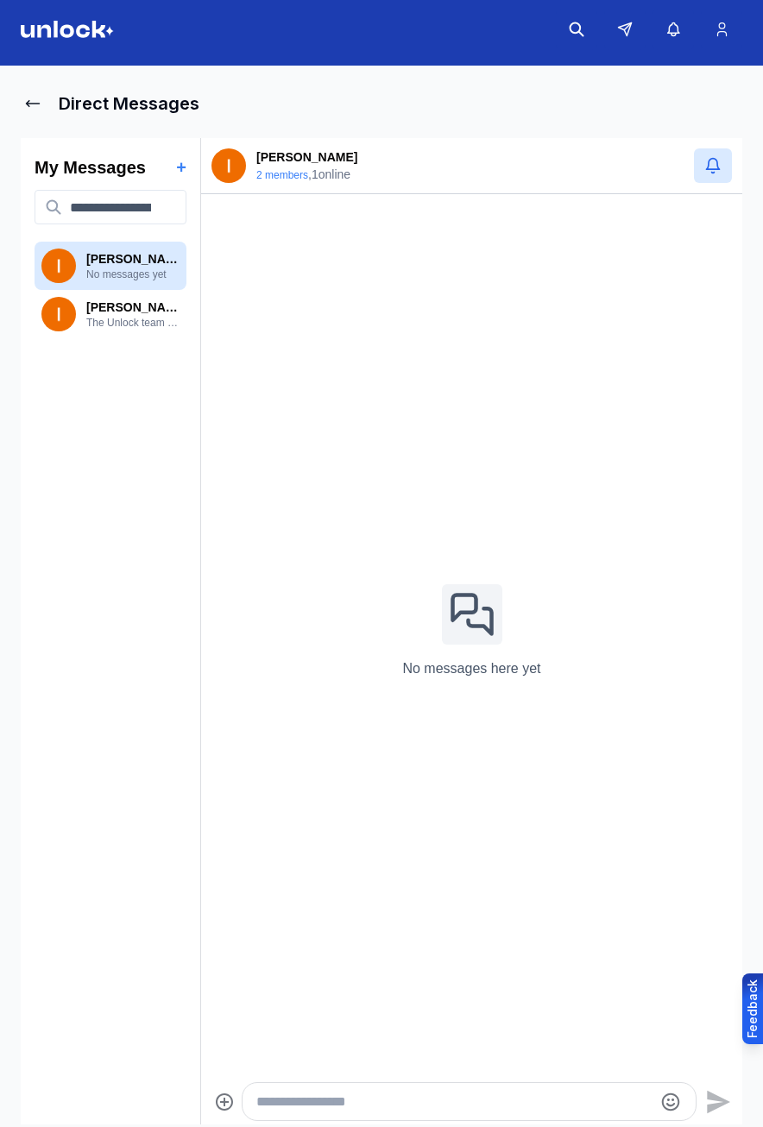
click at [285, 181] on div "2 members , 1 online" at bounding box center [306, 174] width 101 height 17
click at [285, 174] on button "2 members" at bounding box center [282, 175] width 52 height 14
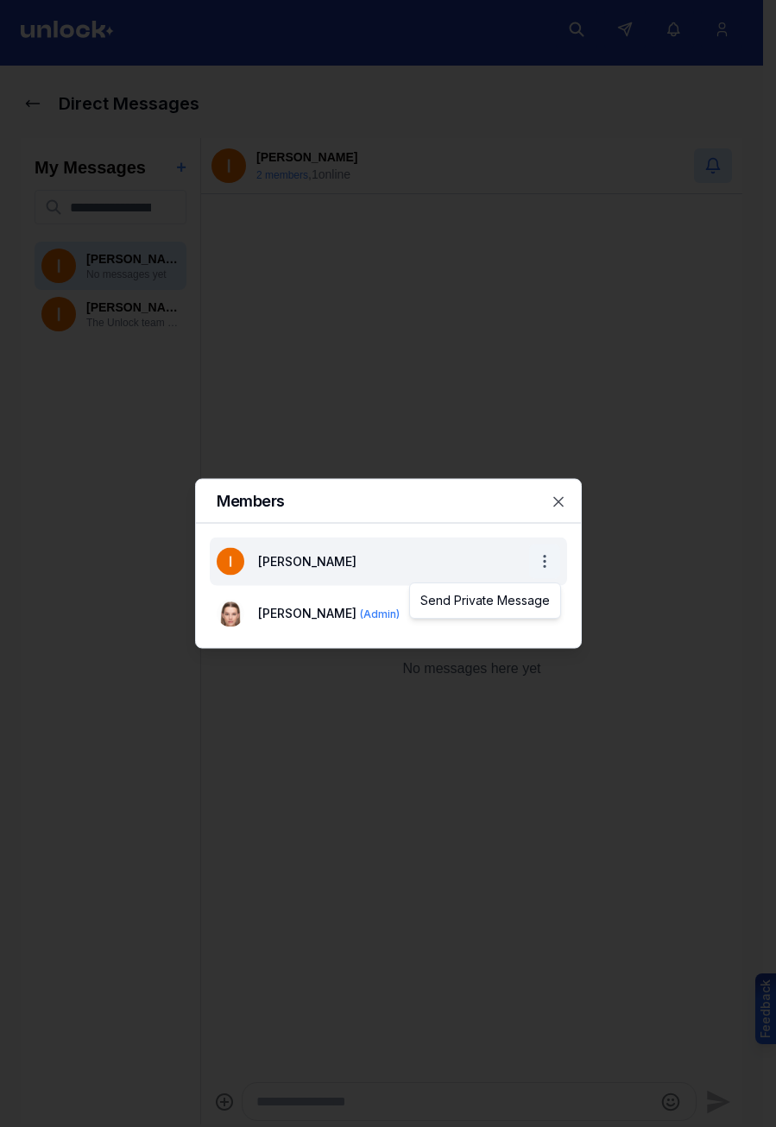
click at [533, 550] on body "Direct Messages My Messages + Ivan P No messages yet Ivan P The Unlock team wou…" at bounding box center [381, 556] width 763 height 1127
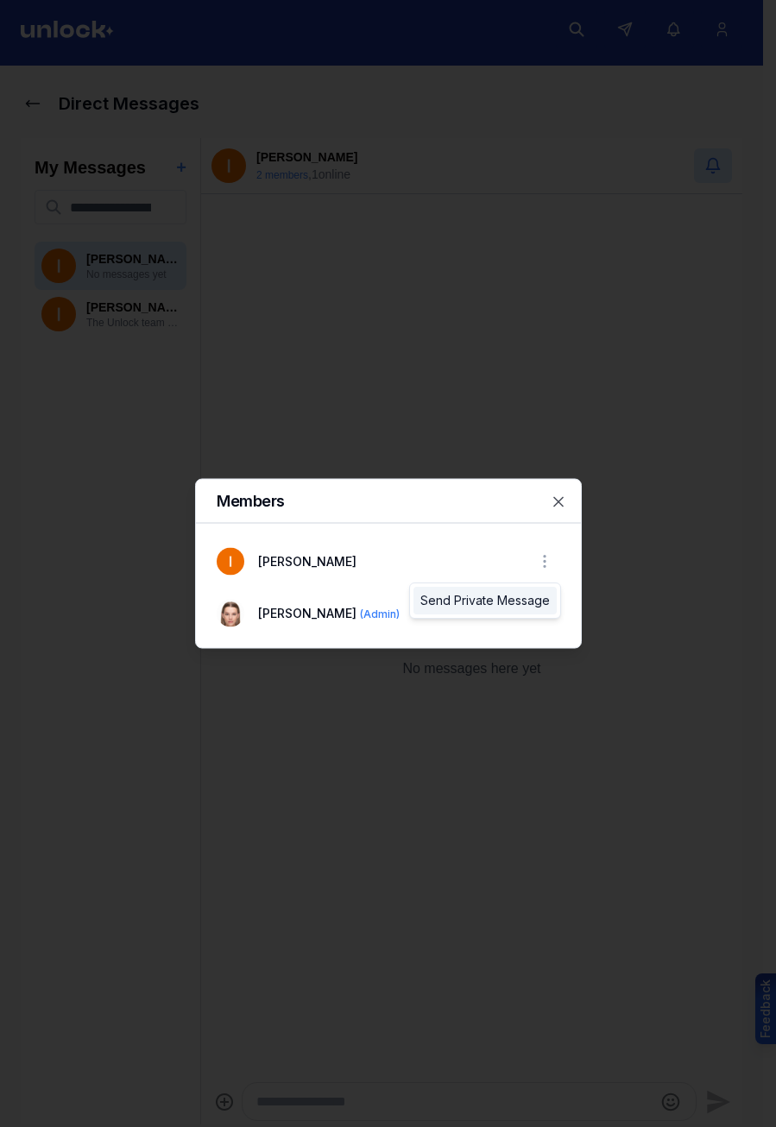
click at [526, 597] on div "Send Private Message" at bounding box center [484, 601] width 143 height 28
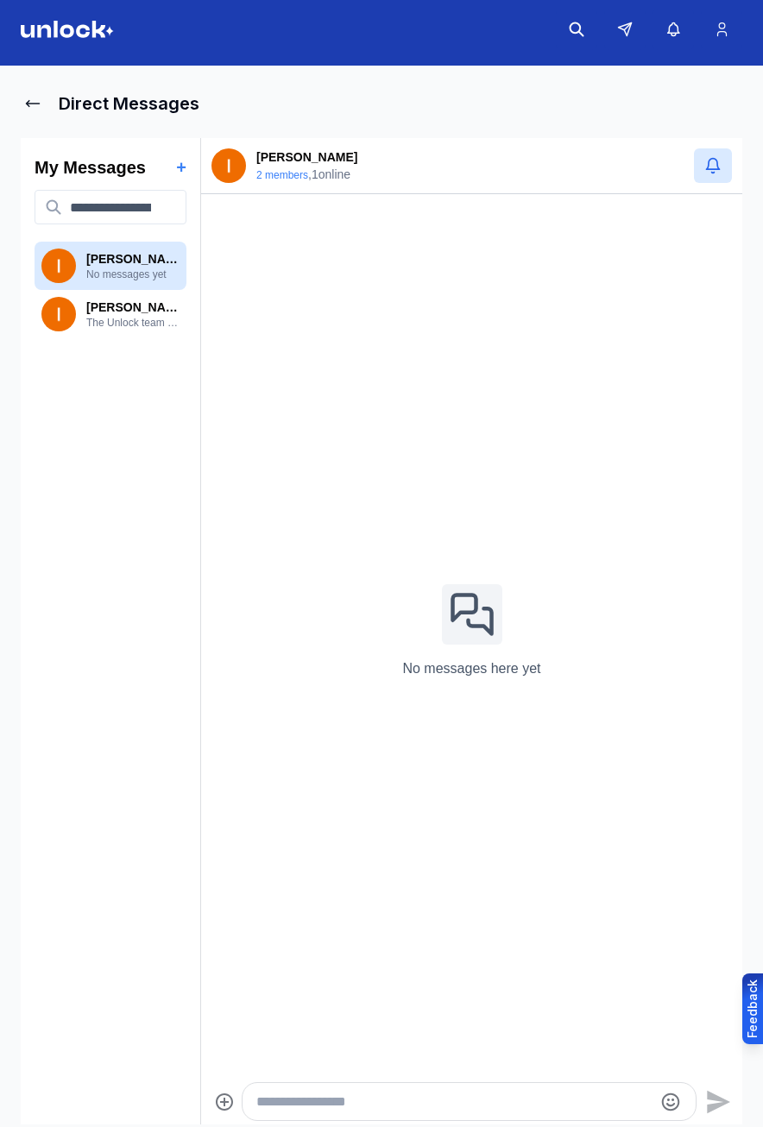
click at [47, 29] on html "Direct Messages My Messages + Ivan P No messages yet Ivan P The Unlock team wou…" at bounding box center [381, 556] width 763 height 1127
click at [161, 32] on html "Direct Messages My Messages + Ivan P No messages yet Ivan P The Unlock team wou…" at bounding box center [381, 556] width 763 height 1127
click at [498, 43] on html "Direct Messages My Messages + Ivan P No messages yet Ivan P The Unlock team wou…" at bounding box center [381, 556] width 763 height 1127
click at [616, 36] on html "Direct Messages My Messages + Ivan P No messages yet Ivan P The Unlock team wou…" at bounding box center [381, 556] width 763 height 1127
click at [689, 35] on html "Direct Messages My Messages + Ivan P No messages yet Ivan P The Unlock team wou…" at bounding box center [381, 556] width 763 height 1127
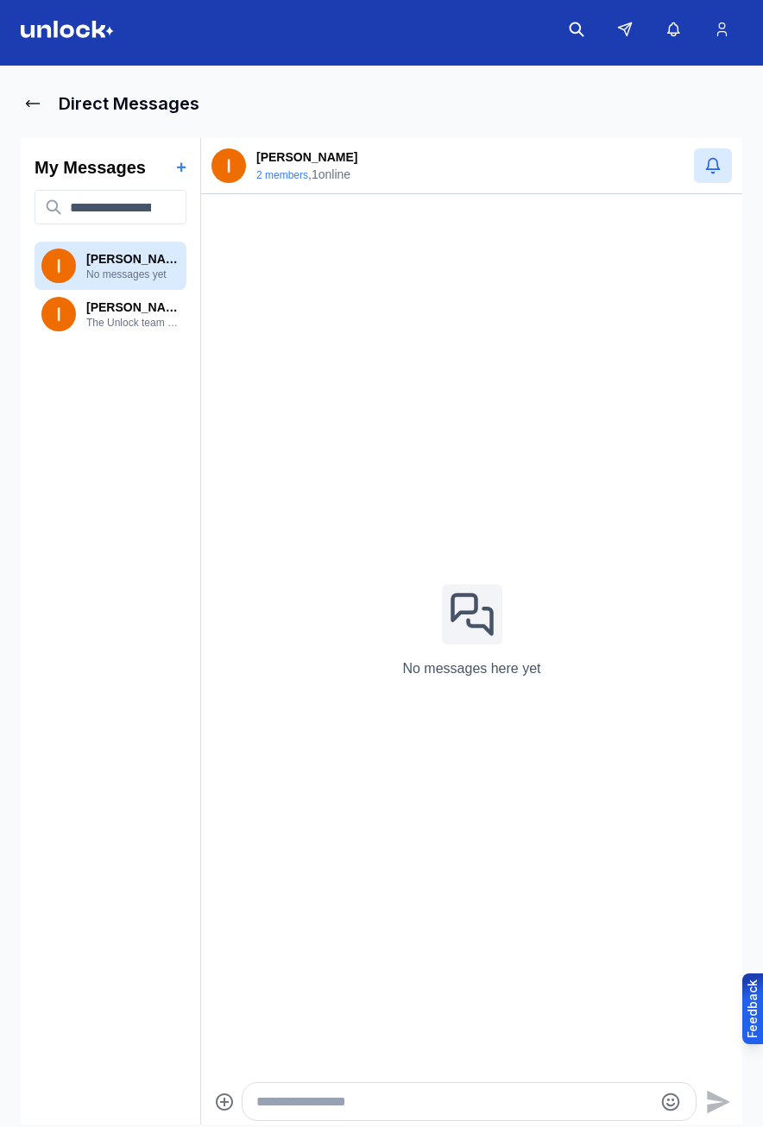
click at [709, 33] on html "Direct Messages My Messages + Ivan P No messages yet Ivan P The Unlock team wou…" at bounding box center [381, 556] width 763 height 1127
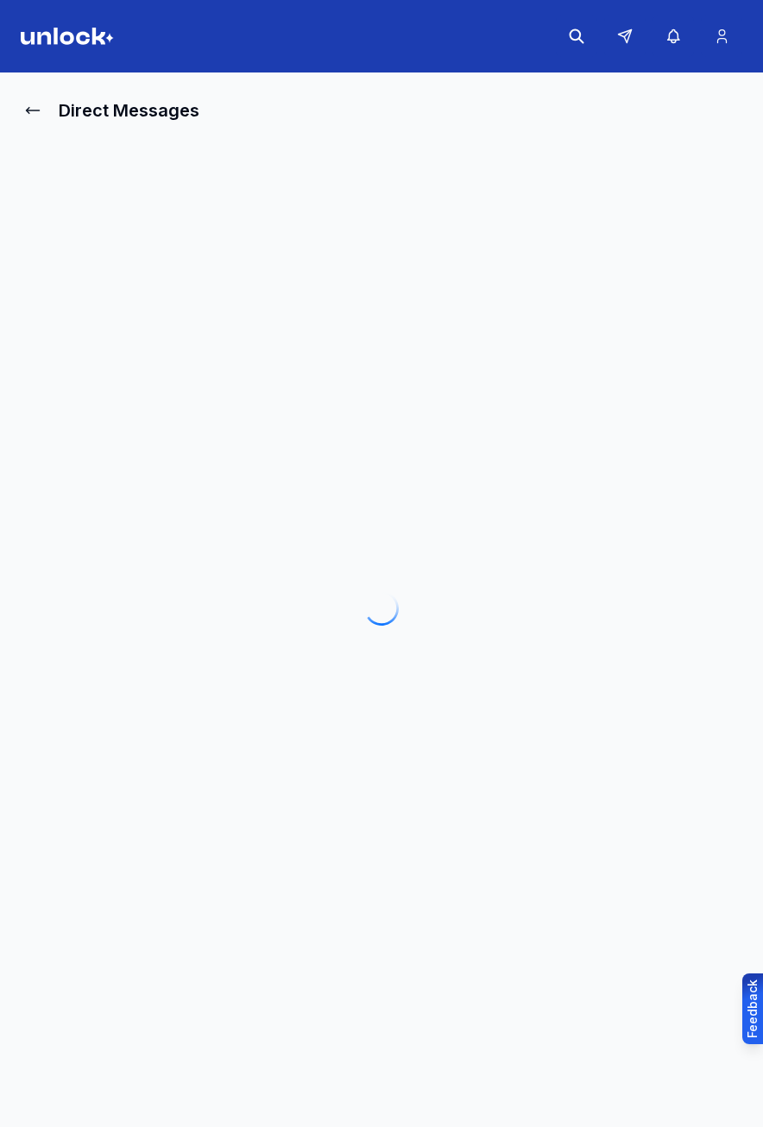
scroll to position [7, 0]
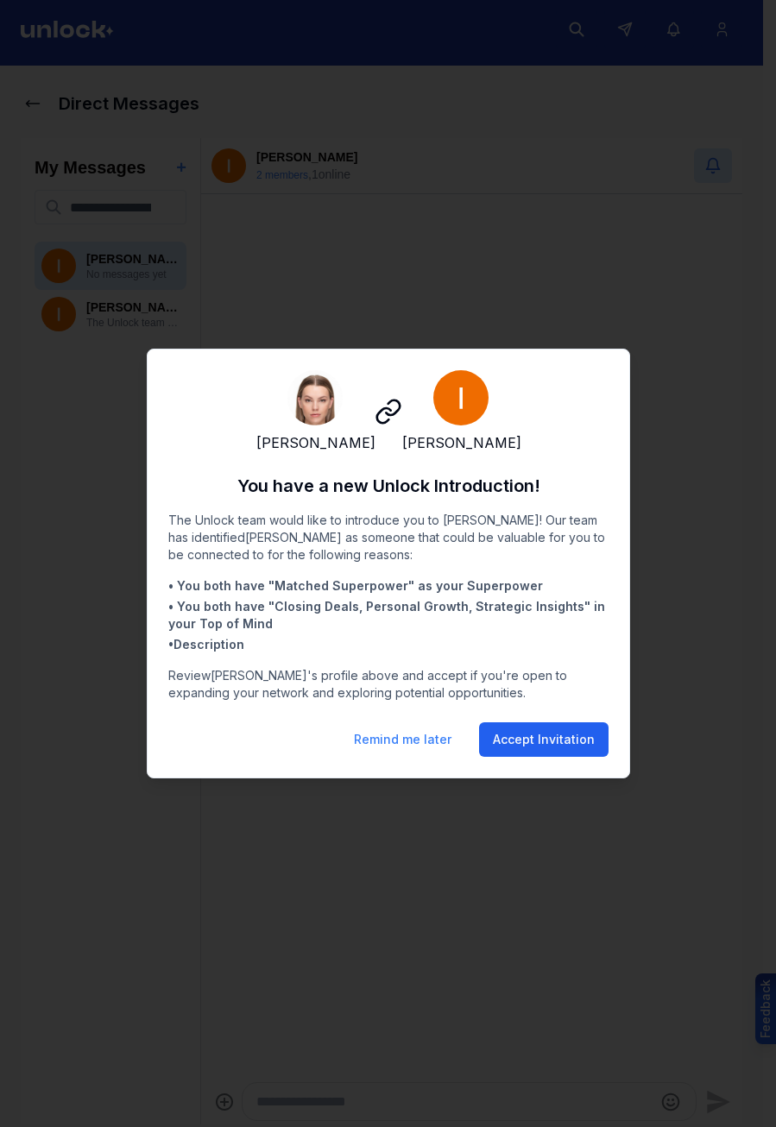
click at [546, 747] on button "Accept Invitation" at bounding box center [543, 739] width 129 height 35
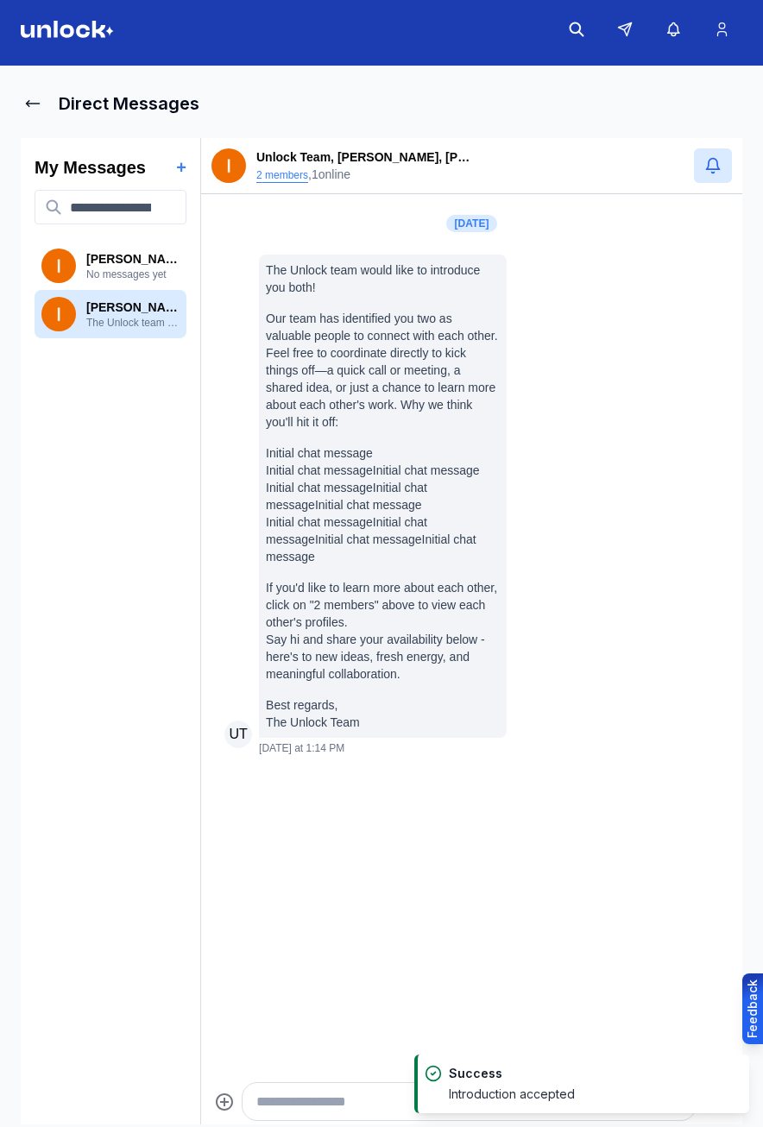
click at [285, 175] on button "2 members" at bounding box center [282, 175] width 52 height 14
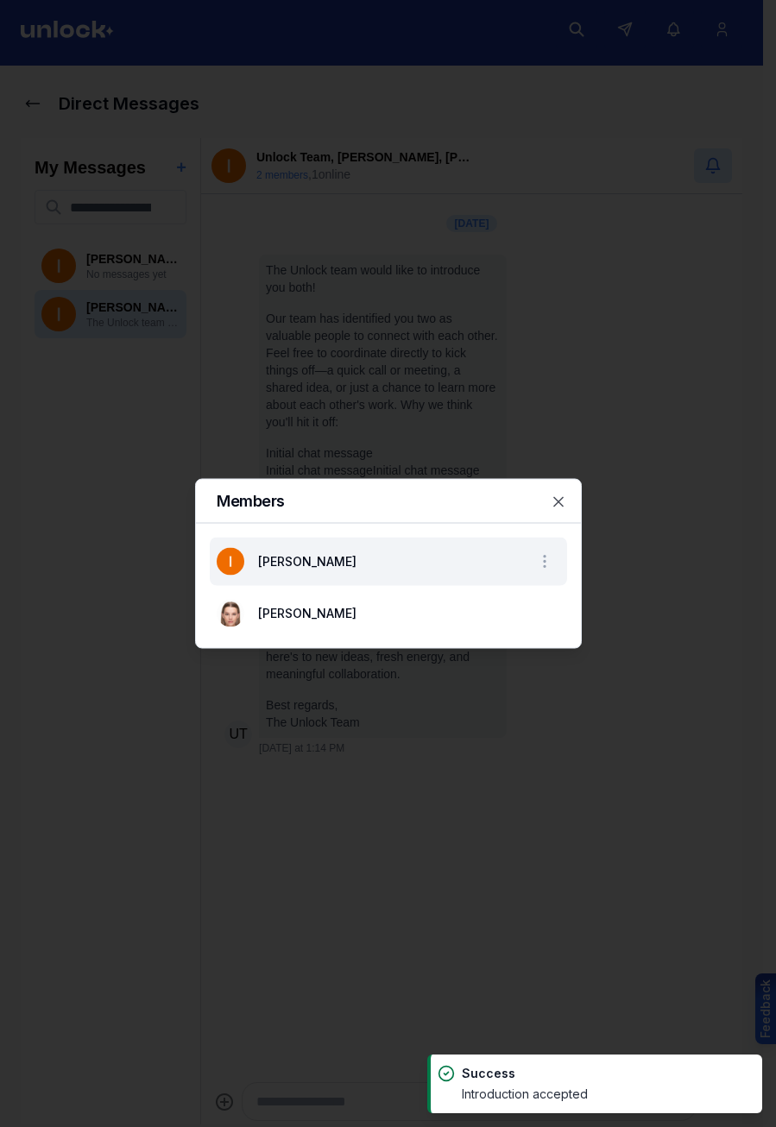
click at [423, 551] on li "[PERSON_NAME]" at bounding box center [388, 562] width 357 height 48
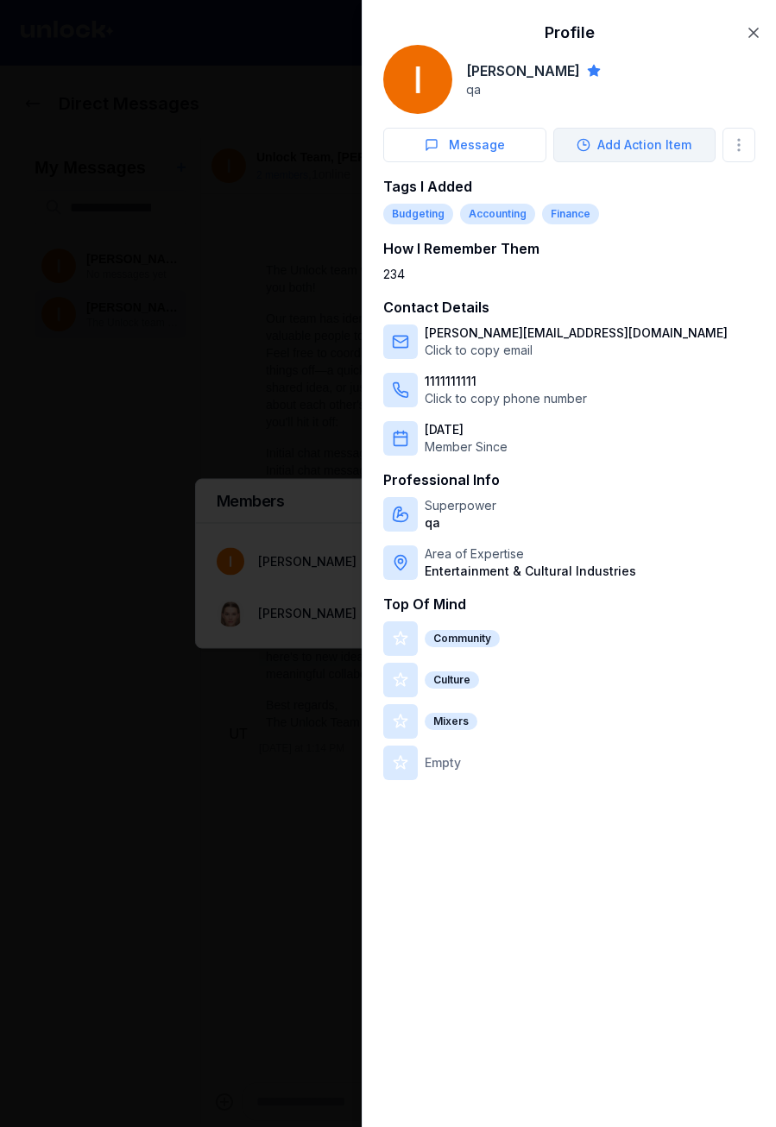
click at [603, 148] on button "Add Action Item" at bounding box center [634, 145] width 163 height 35
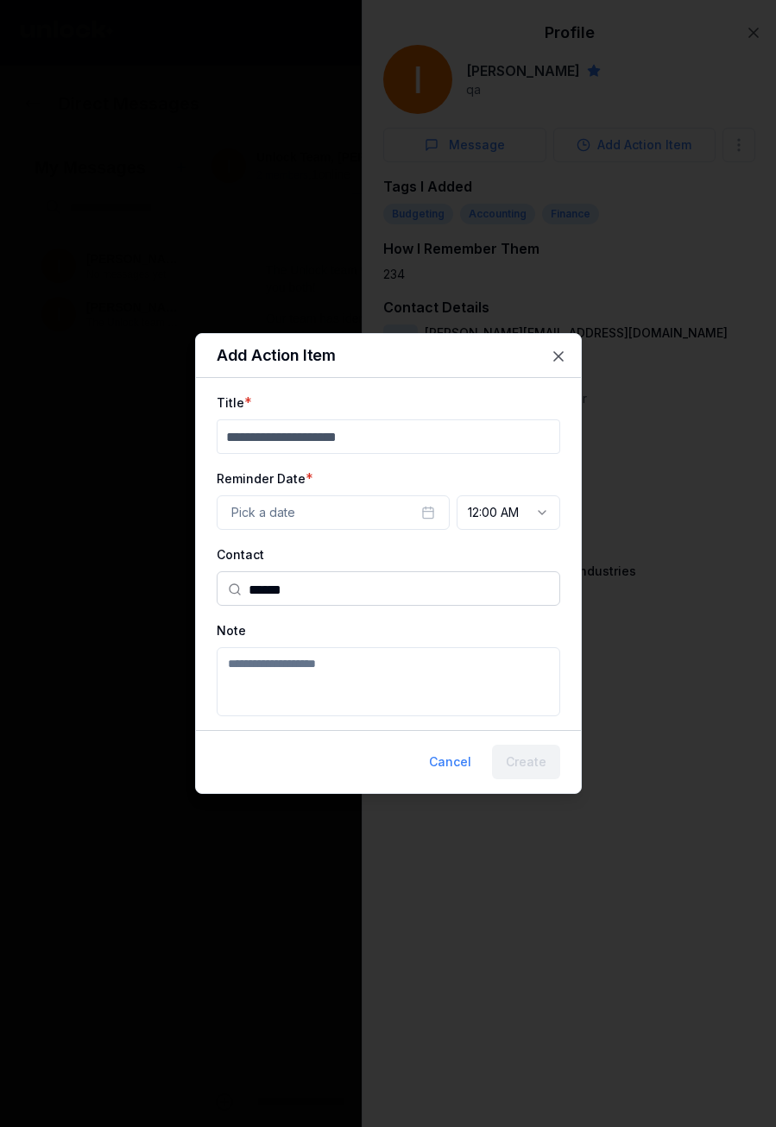
click at [350, 427] on input "Title" at bounding box center [389, 436] width 344 height 35
type input "******"
click at [290, 506] on span "Pick a date" at bounding box center [263, 512] width 64 height 17
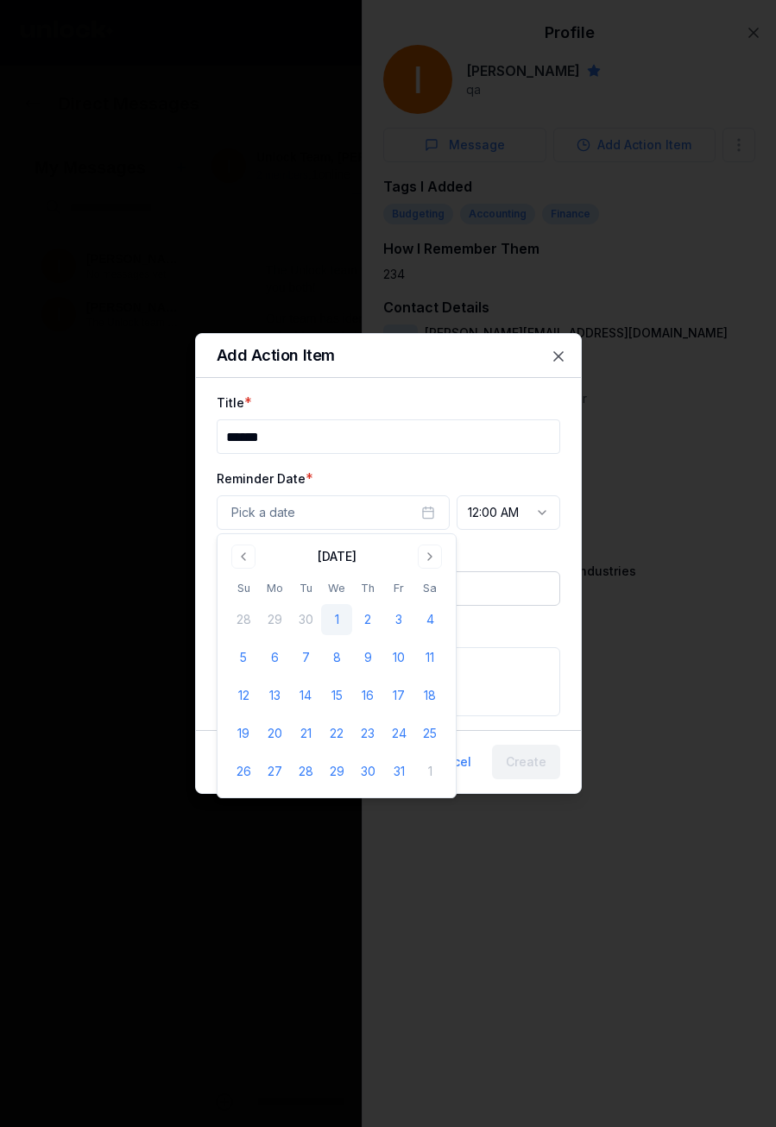
click at [351, 634] on td "1" at bounding box center [336, 619] width 31 height 31
click at [371, 646] on button "9" at bounding box center [367, 657] width 31 height 31
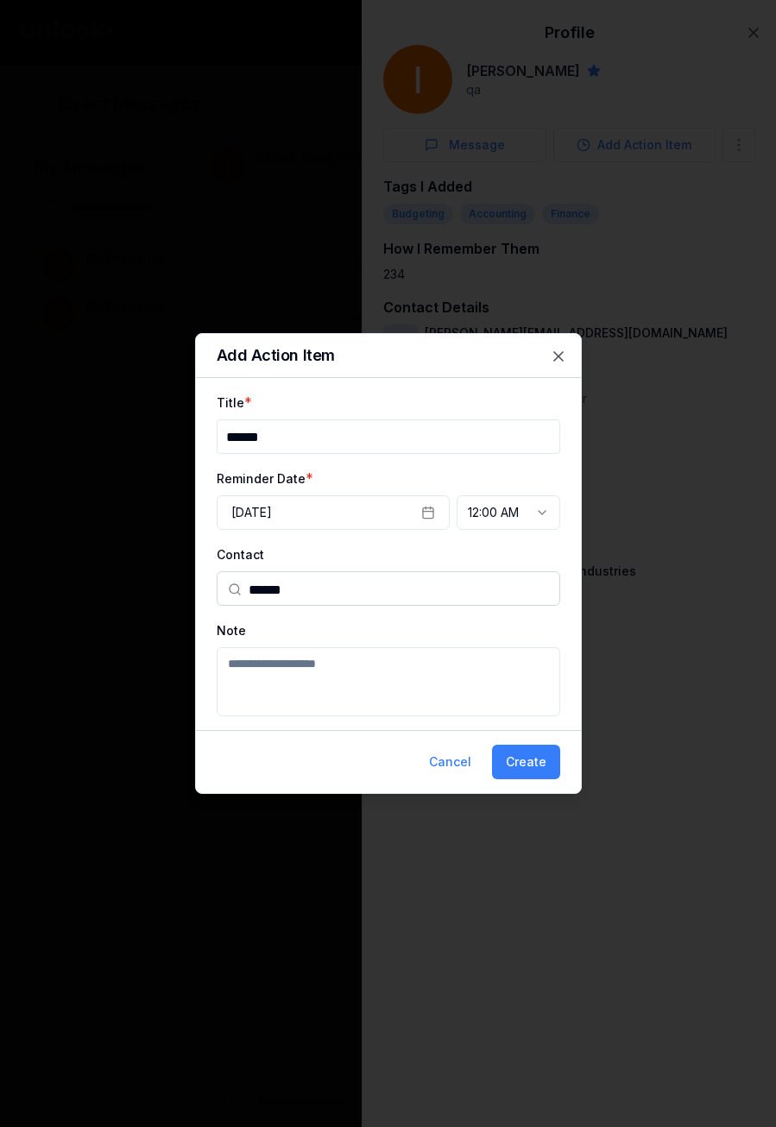
click at [404, 594] on input "******" at bounding box center [399, 589] width 300 height 35
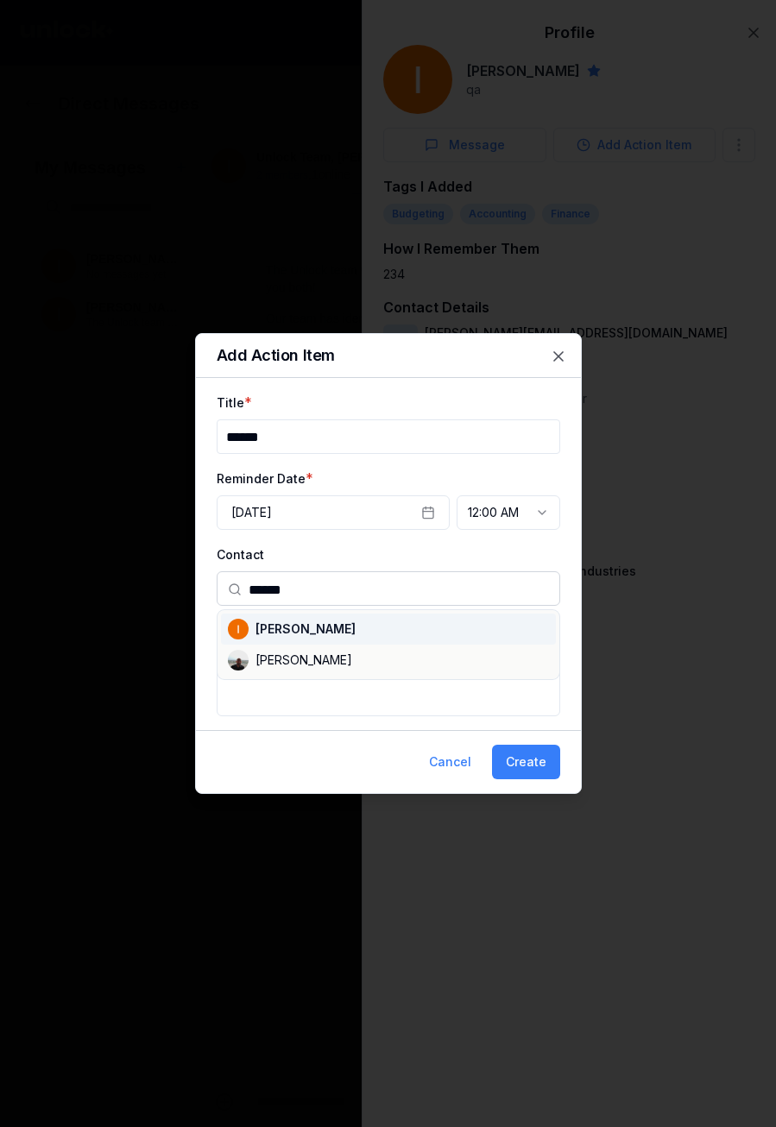
click at [333, 634] on div "[PERSON_NAME]" at bounding box center [388, 629] width 335 height 31
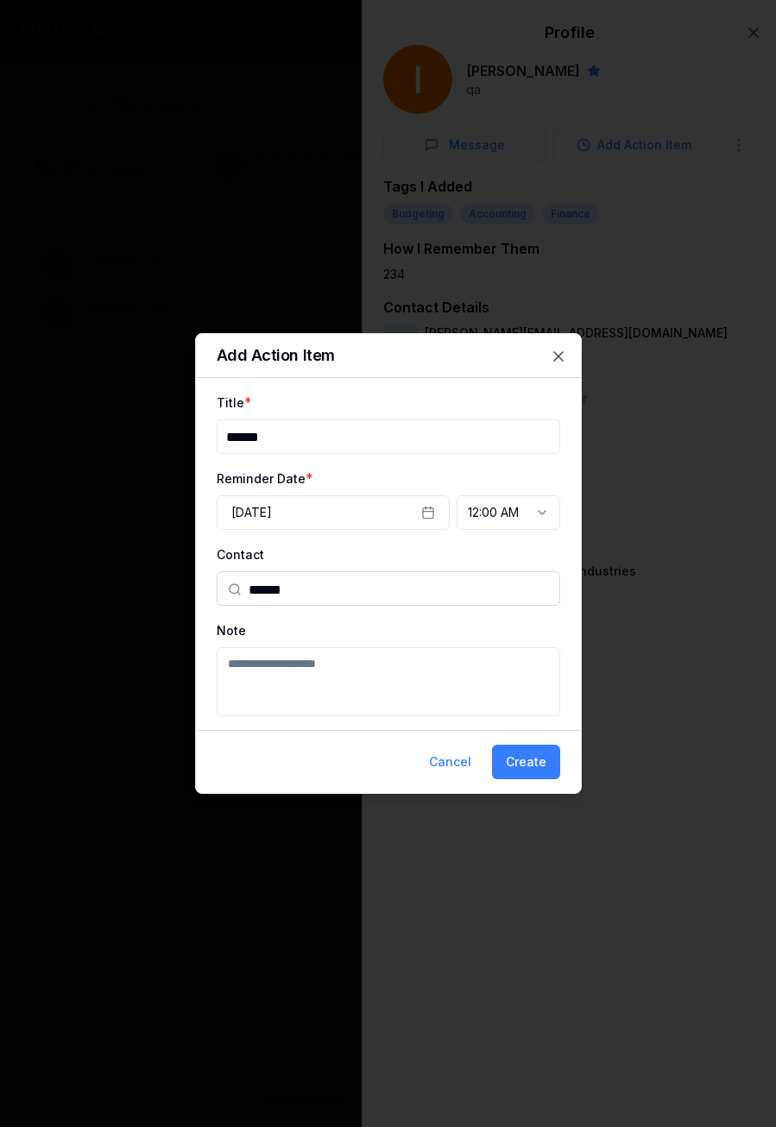
click at [336, 684] on textarea "Note" at bounding box center [389, 681] width 344 height 69
type textarea "******"
drag, startPoint x: 521, startPoint y: 743, endPoint x: 520, endPoint y: 761, distance: 18.1
click at [521, 746] on div "Cancel Create" at bounding box center [388, 761] width 385 height 63
click at [520, 761] on button "Create" at bounding box center [526, 762] width 68 height 35
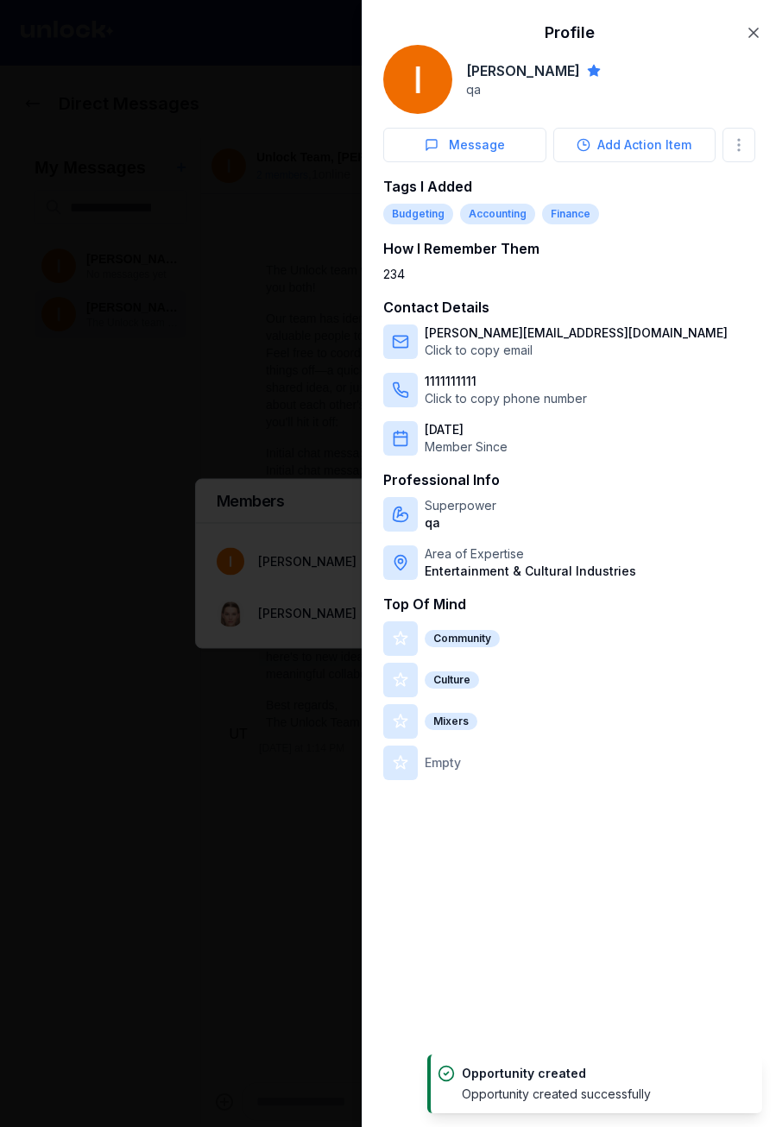
click at [274, 516] on div at bounding box center [388, 563] width 776 height 1127
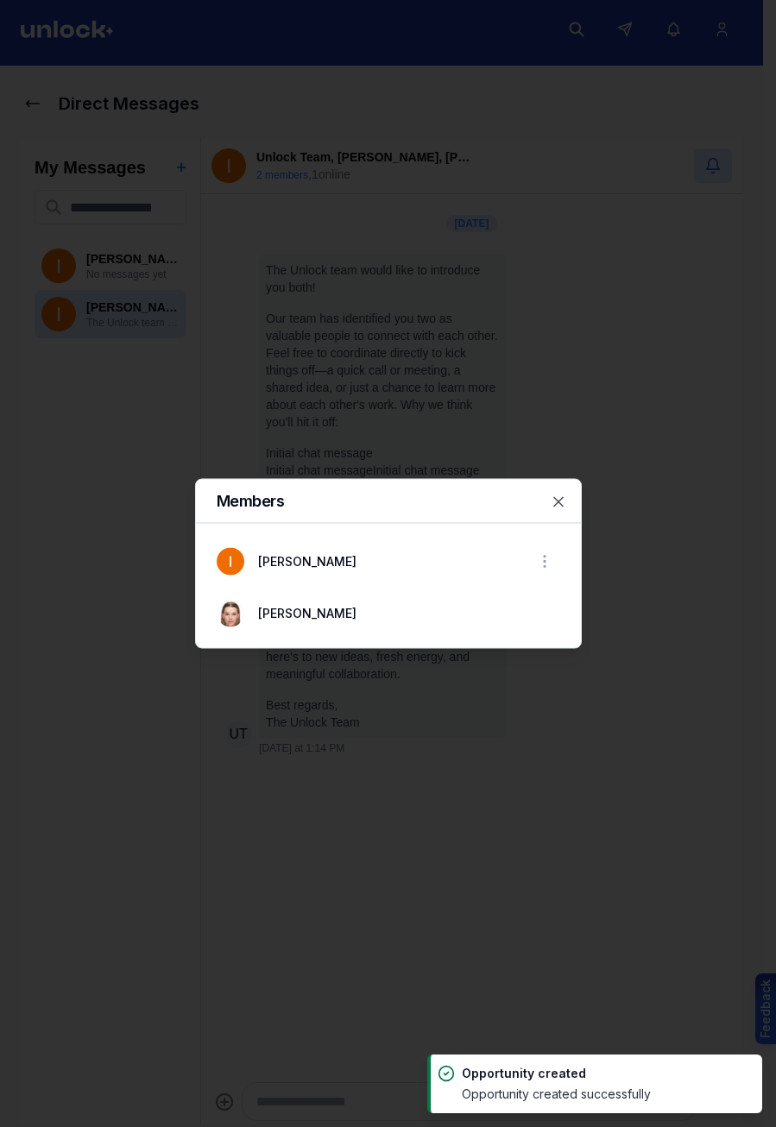
click at [282, 431] on div at bounding box center [388, 563] width 776 height 1127
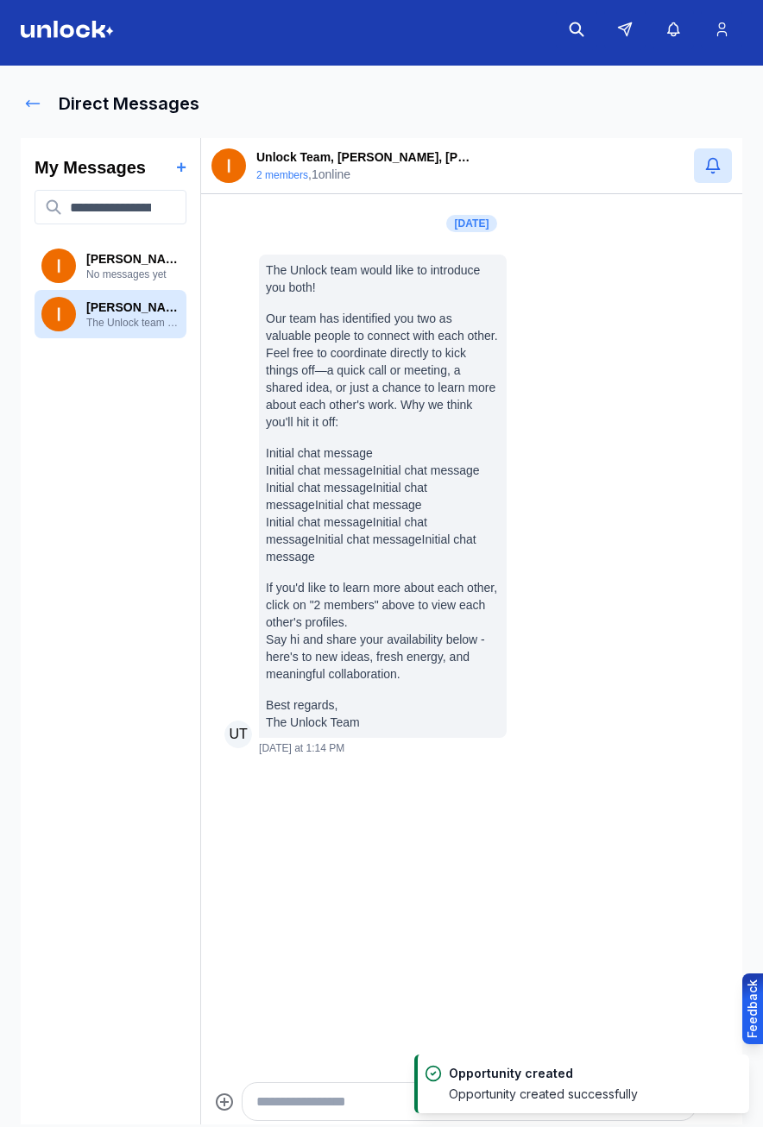
click at [27, 104] on icon at bounding box center [33, 104] width 13 height 6
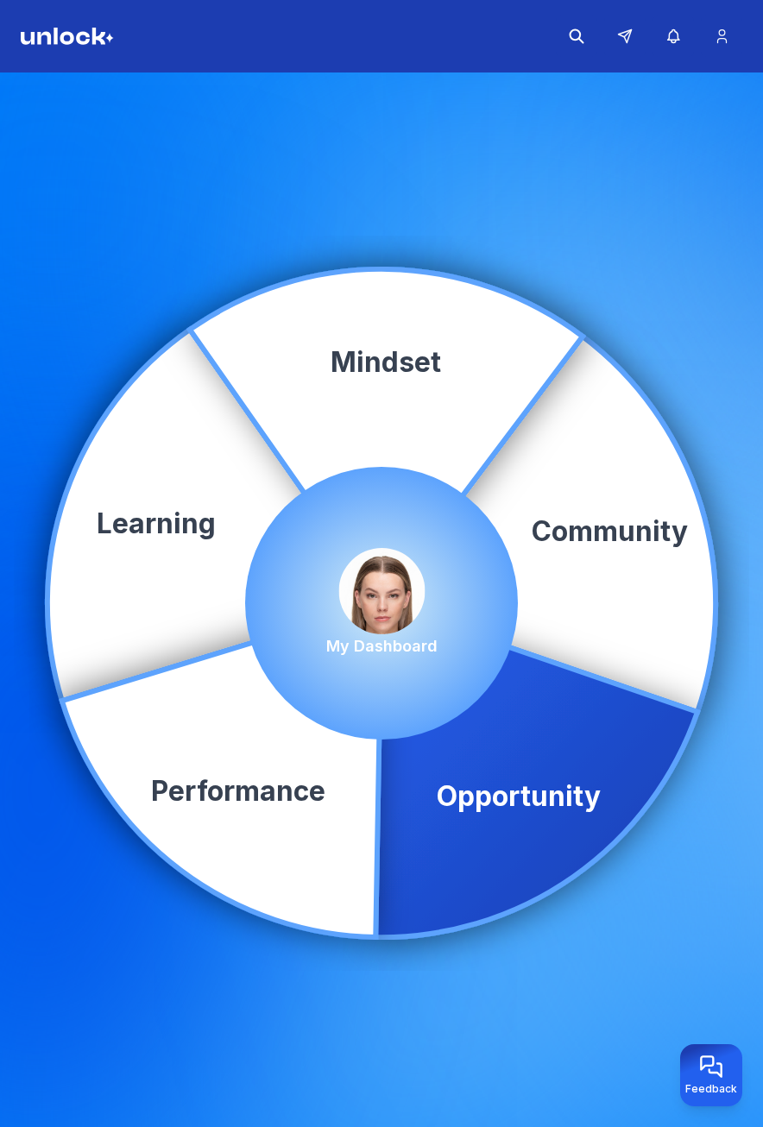
click at [501, 784] on icon at bounding box center [536, 770] width 322 height 334
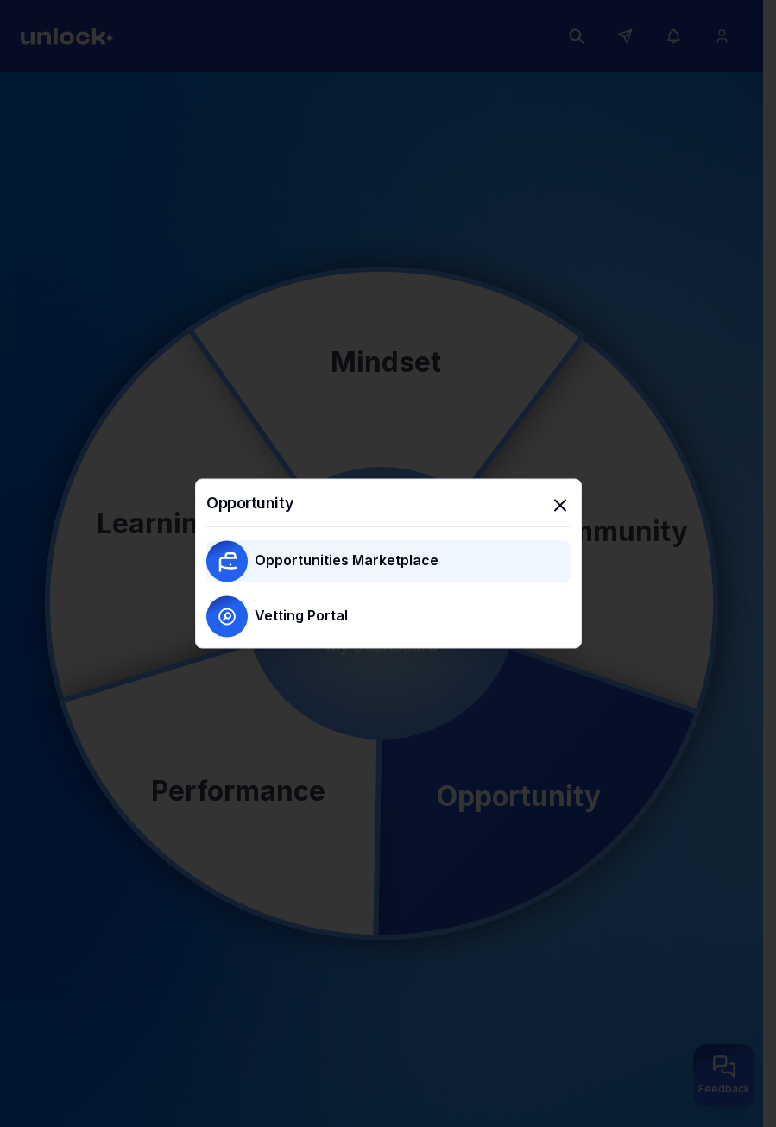
click at [424, 552] on p "Opportunities Marketplace" at bounding box center [347, 560] width 184 height 21
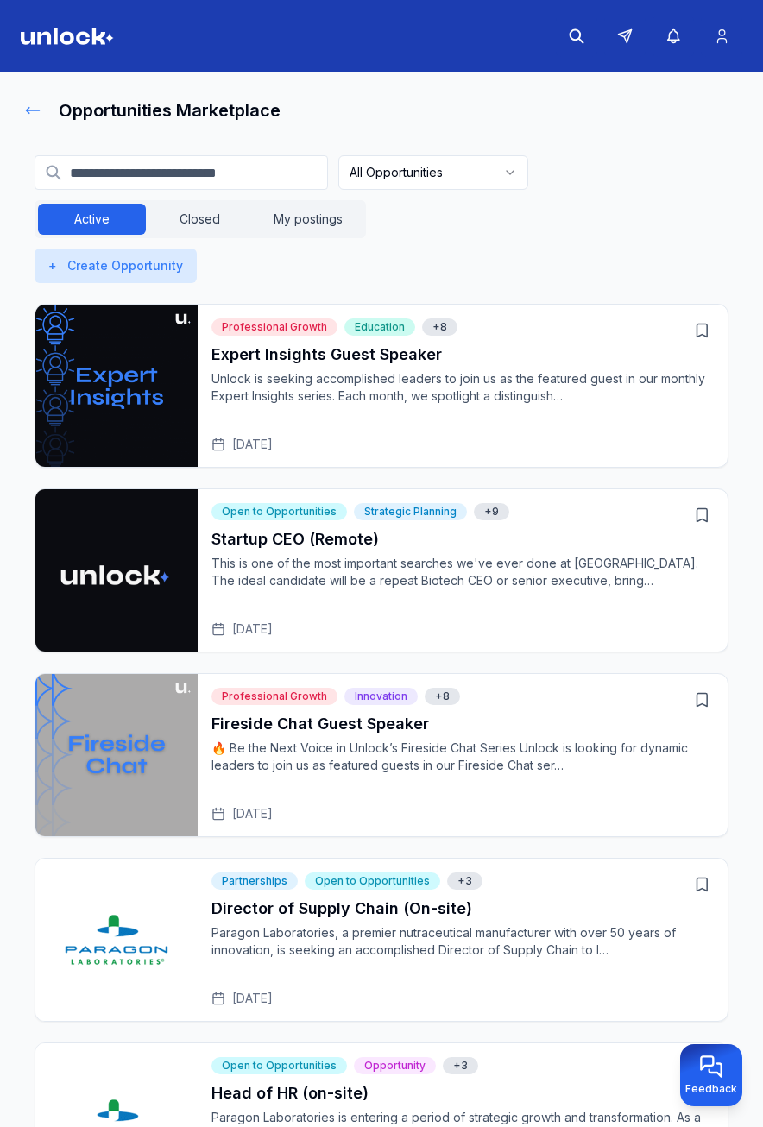
click at [32, 111] on icon at bounding box center [32, 110] width 17 height 17
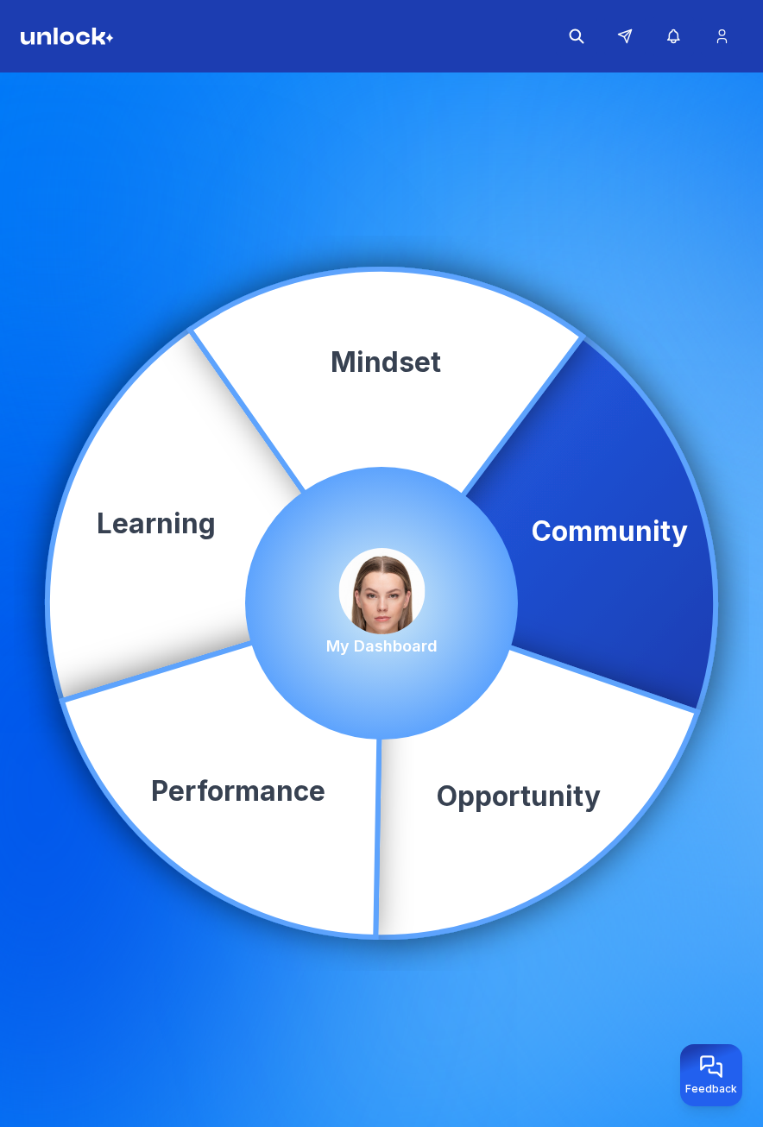
click at [600, 571] on icon at bounding box center [549, 524] width 334 height 375
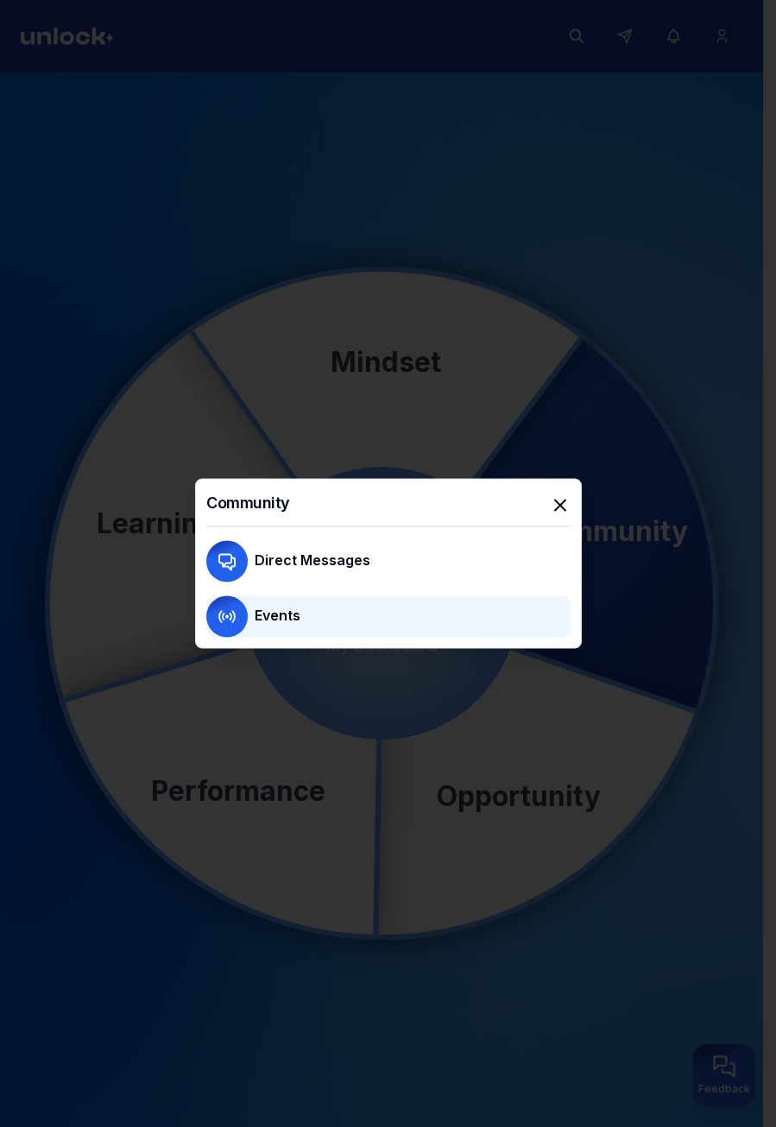
click at [382, 614] on div "Events" at bounding box center [413, 617] width 316 height 24
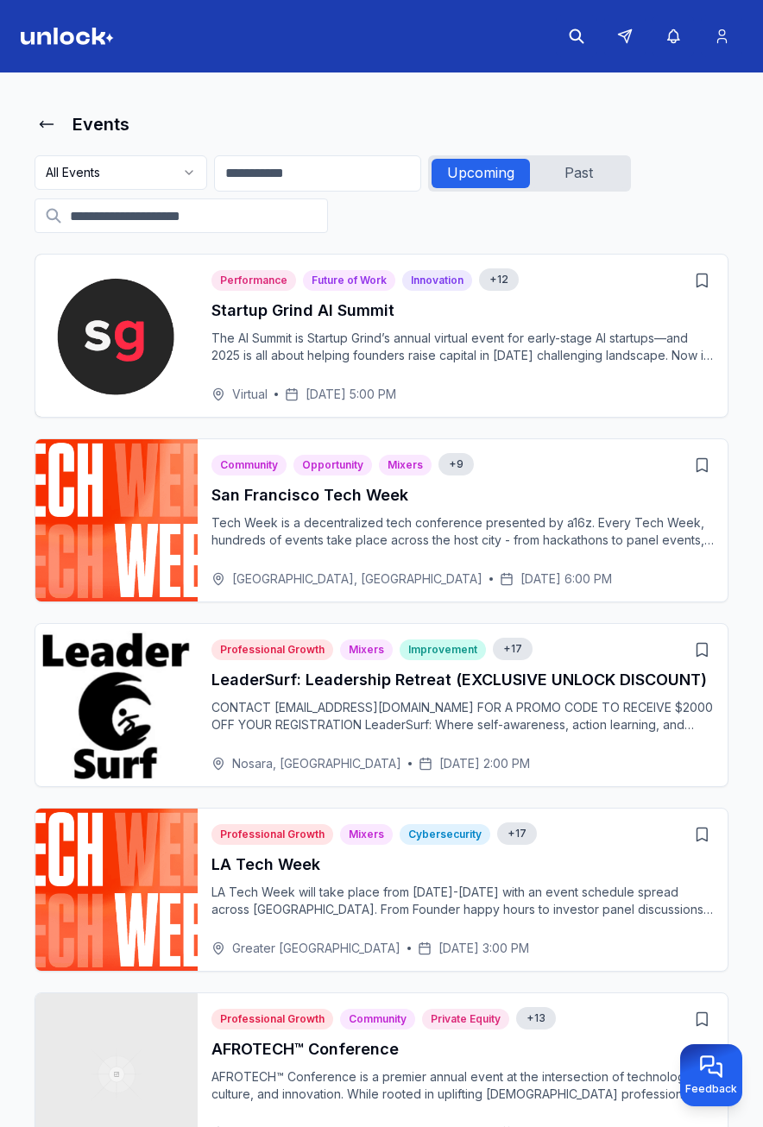
click at [232, 327] on div "Startup Grind AI Summit The AI Summit is Startup Grind’s annual virtual event f…" at bounding box center [462, 338] width 502 height 79
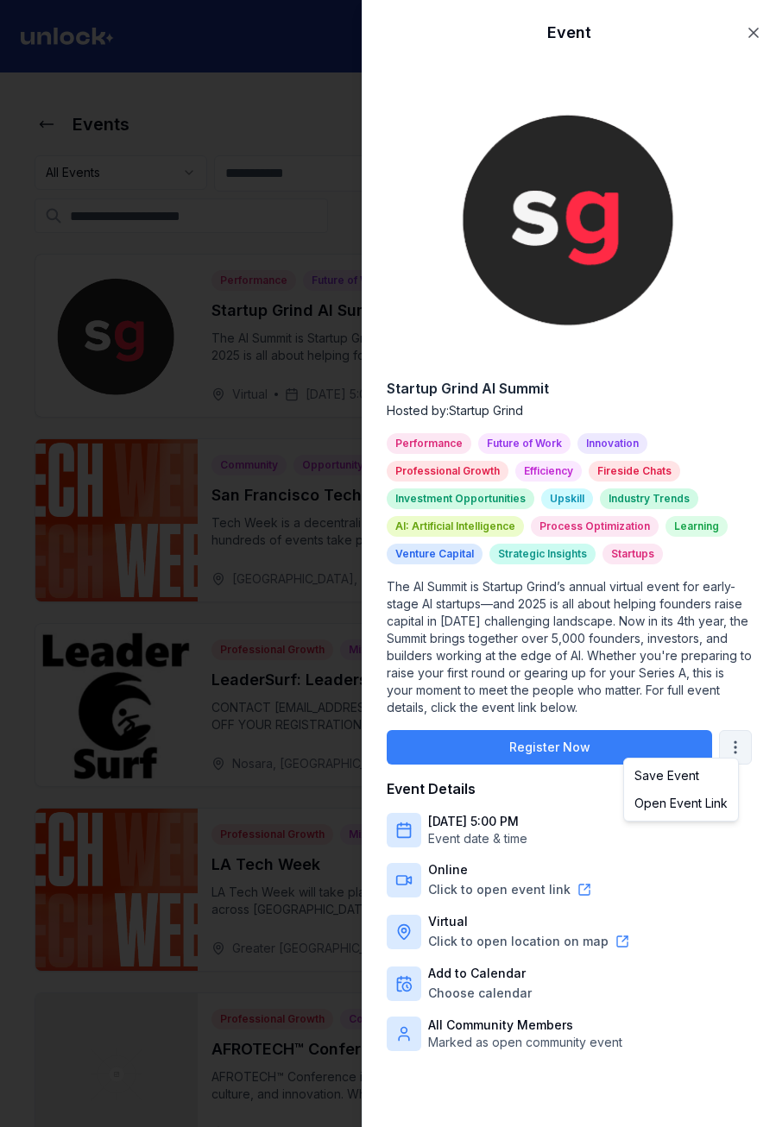
click at [720, 742] on body "Events All Events Upcoming Past Performance Future of Work Innovation + 12 Star…" at bounding box center [381, 563] width 763 height 1127
click at [708, 774] on div "Save Event" at bounding box center [680, 776] width 107 height 28
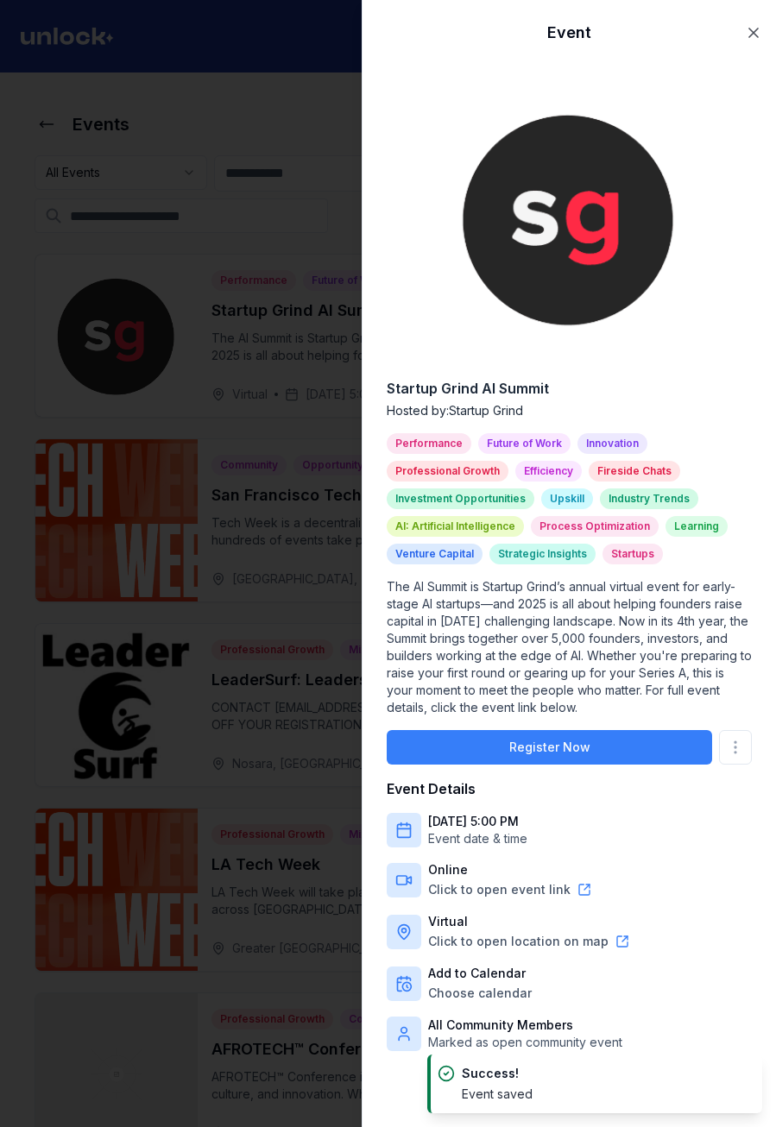
click at [190, 395] on div at bounding box center [388, 563] width 776 height 1127
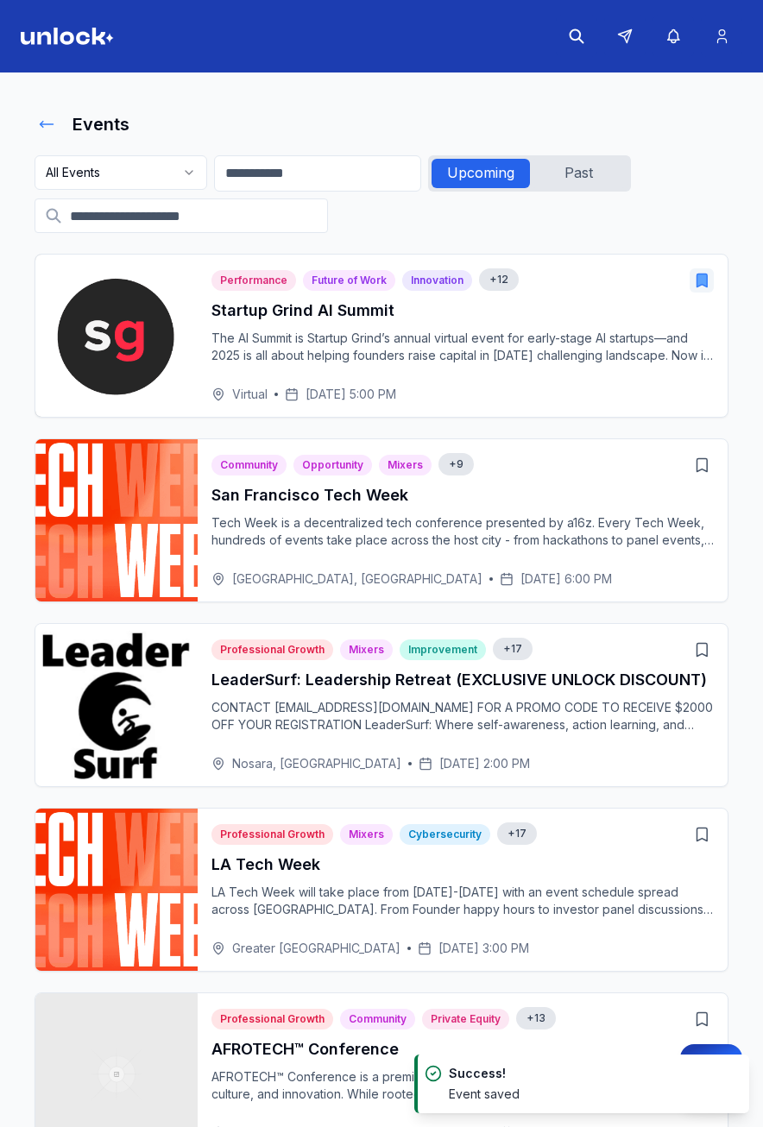
click at [46, 117] on icon at bounding box center [46, 124] width 17 height 17
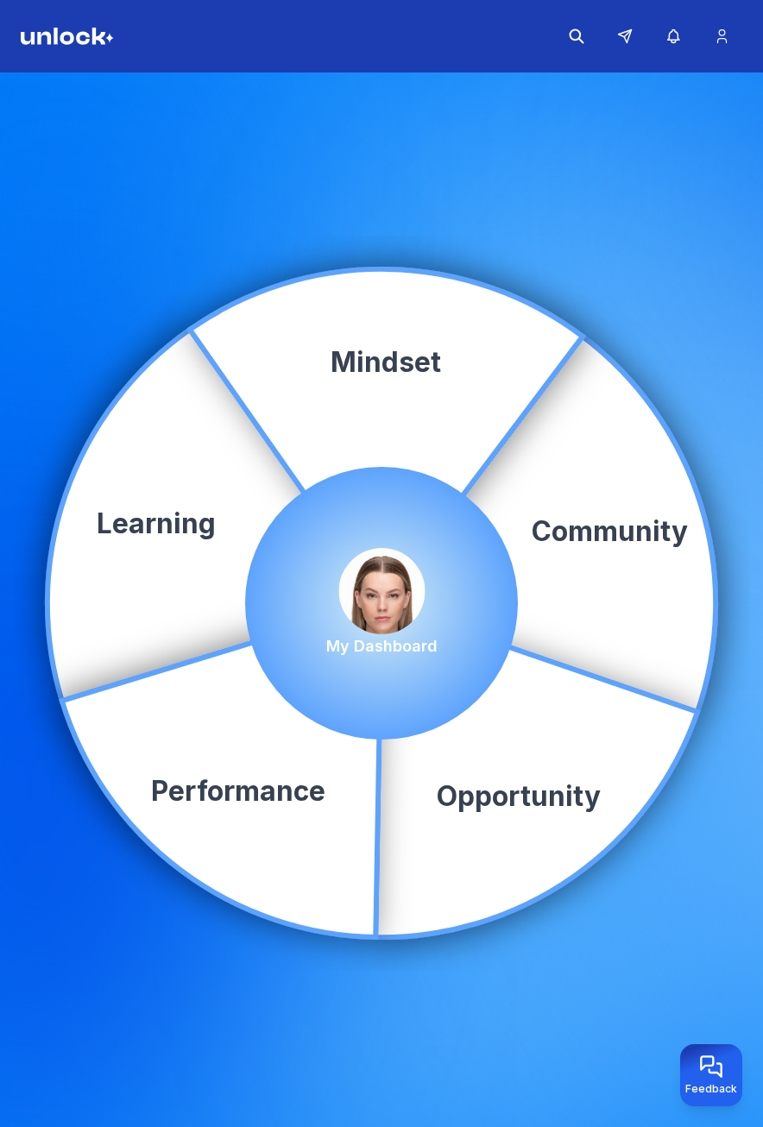
click at [383, 593] on img at bounding box center [381, 591] width 86 height 86
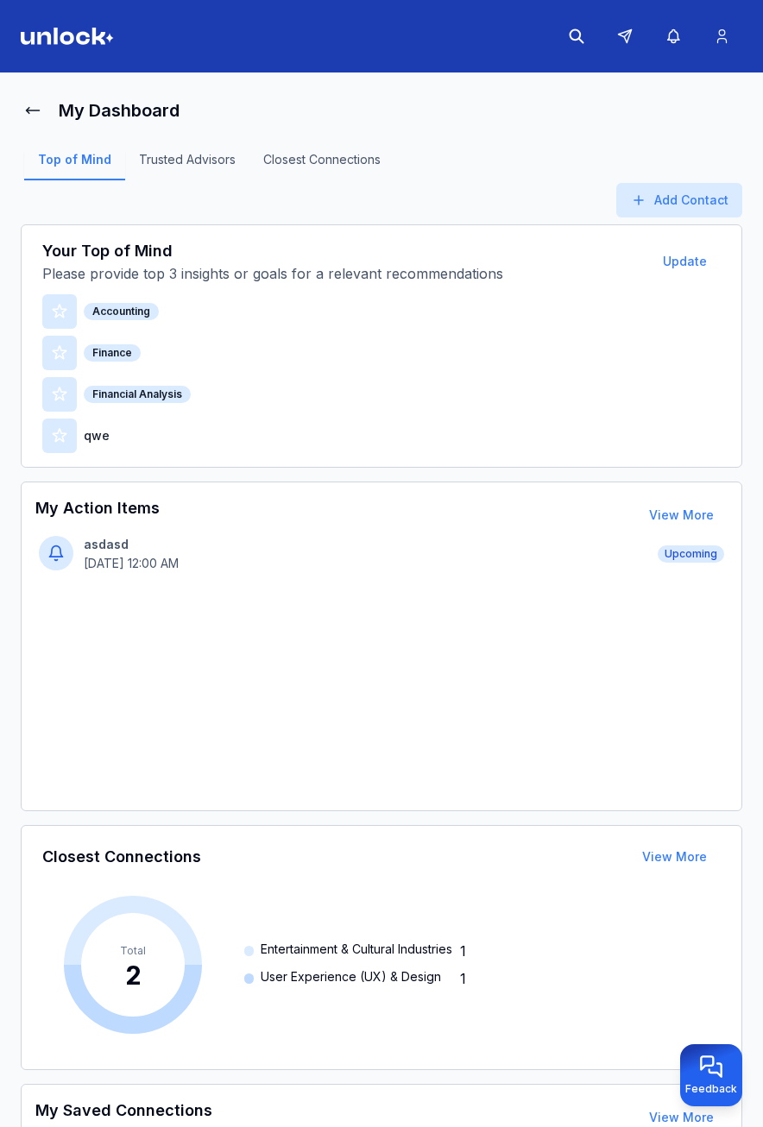
click at [17, 105] on main "My Dashboard Top of Mind Trusted Advisors Closest Connections Add Contact Your …" at bounding box center [381, 604] width 763 height 1062
click at [27, 107] on icon at bounding box center [32, 110] width 17 height 17
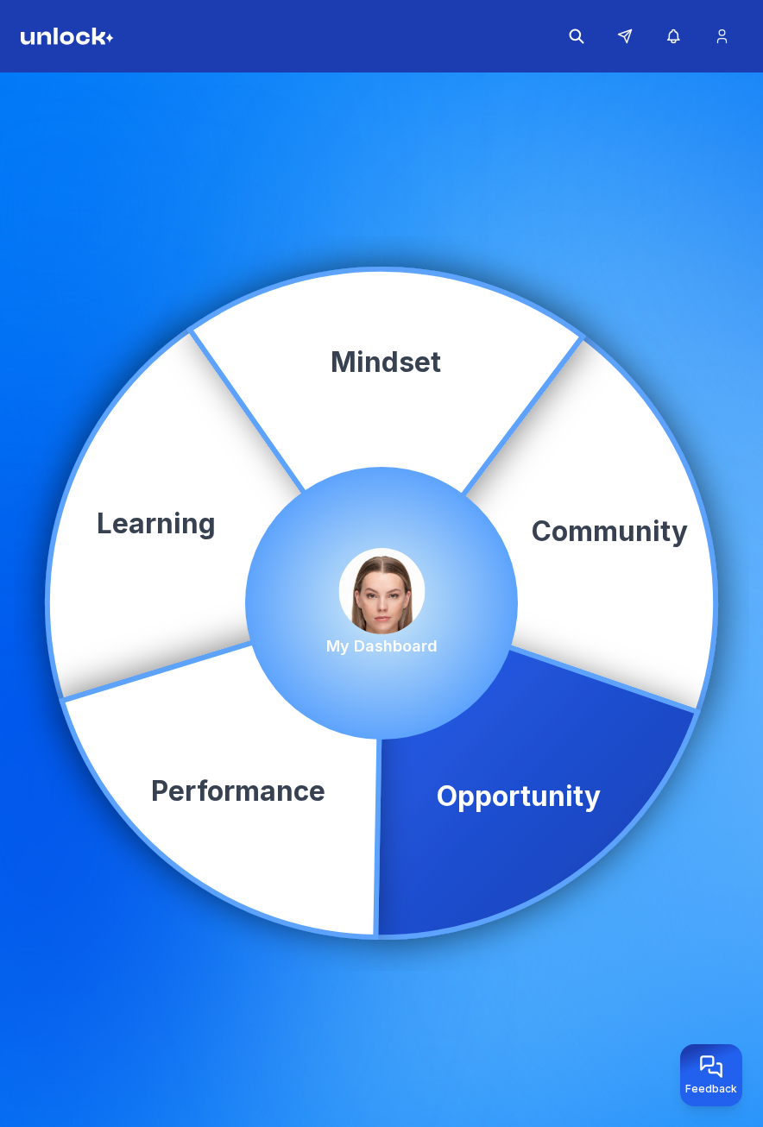
click at [561, 764] on icon at bounding box center [536, 770] width 322 height 334
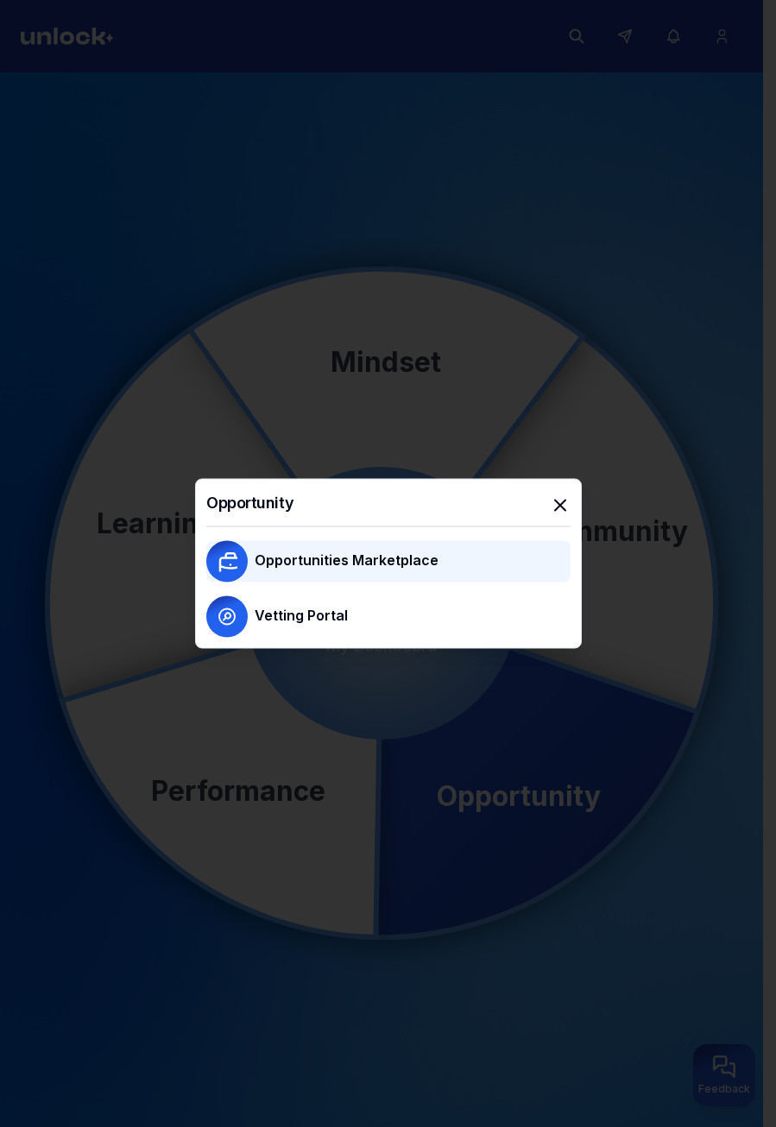
click at [367, 559] on p "Opportunities Marketplace" at bounding box center [347, 560] width 184 height 21
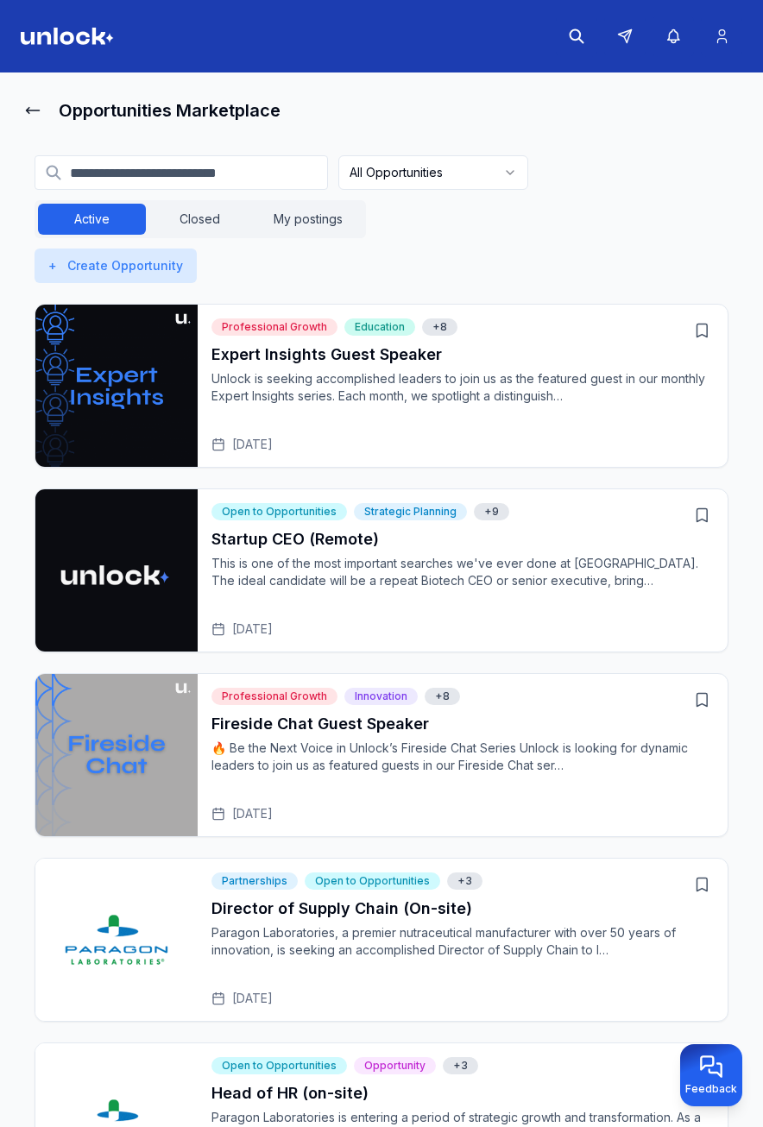
click at [19, 110] on main "Opportunities Marketplace All Opportunities Active Closed My postings + Create …" at bounding box center [381, 604] width 763 height 1062
click at [35, 103] on icon at bounding box center [32, 110] width 17 height 17
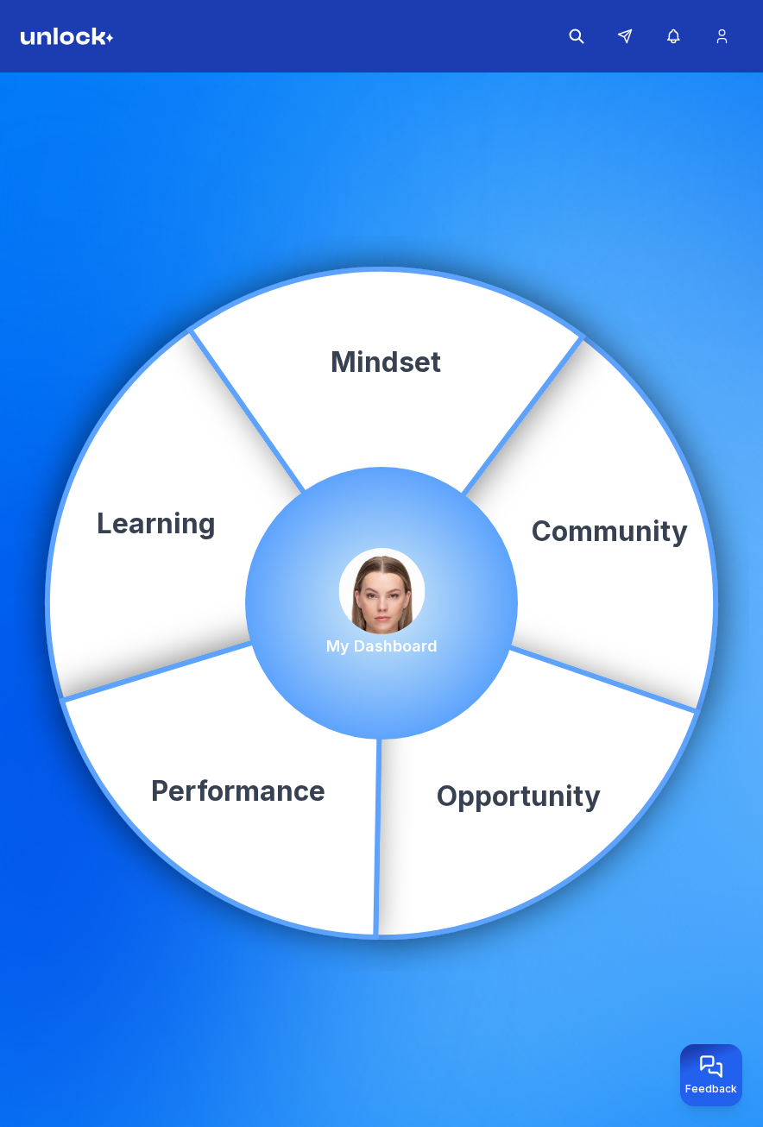
click at [400, 552] on img at bounding box center [381, 591] width 86 height 86
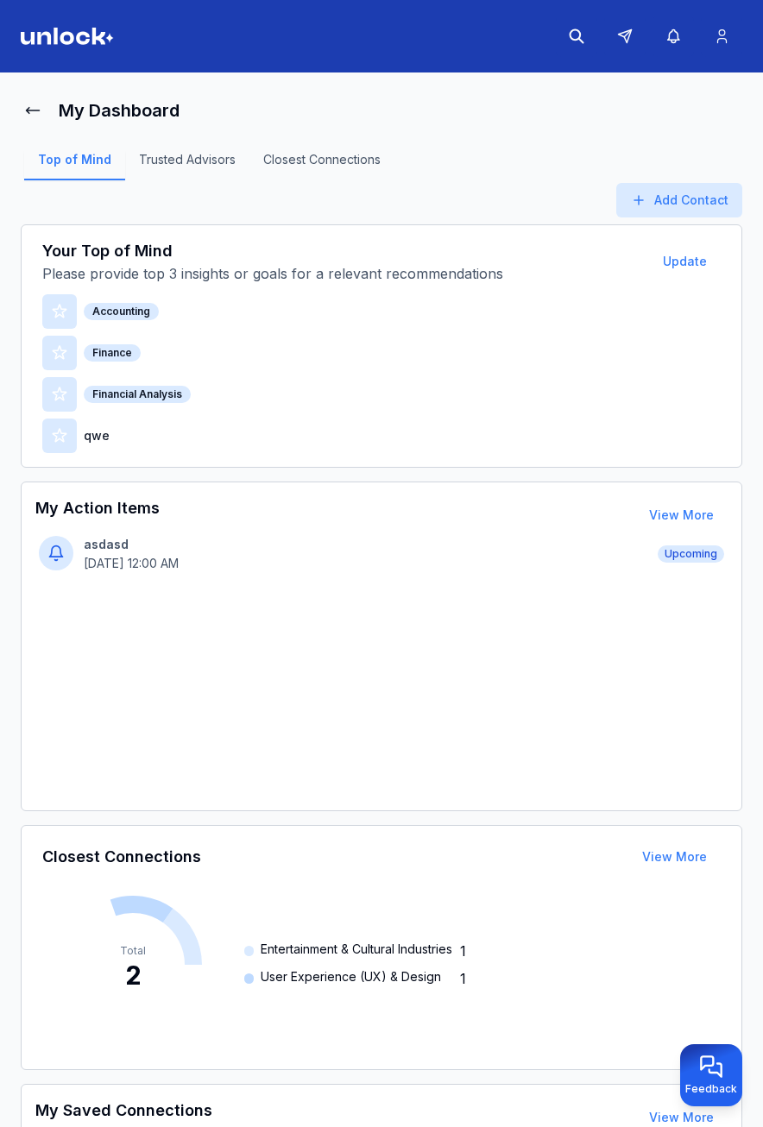
click at [334, 149] on div "Top of Mind Trusted Advisors Closest Connections" at bounding box center [209, 165] width 377 height 35
click at [334, 153] on link "Closest Connections" at bounding box center [321, 165] width 145 height 29
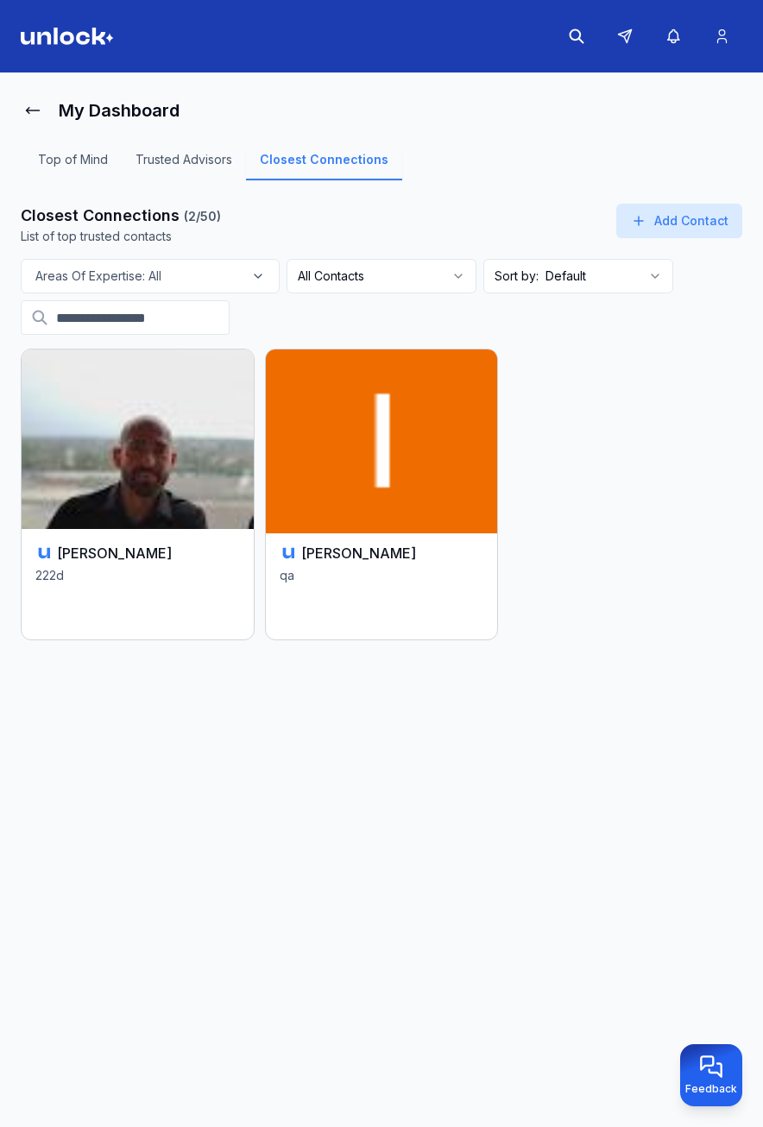
click at [340, 447] on img at bounding box center [381, 439] width 243 height 188
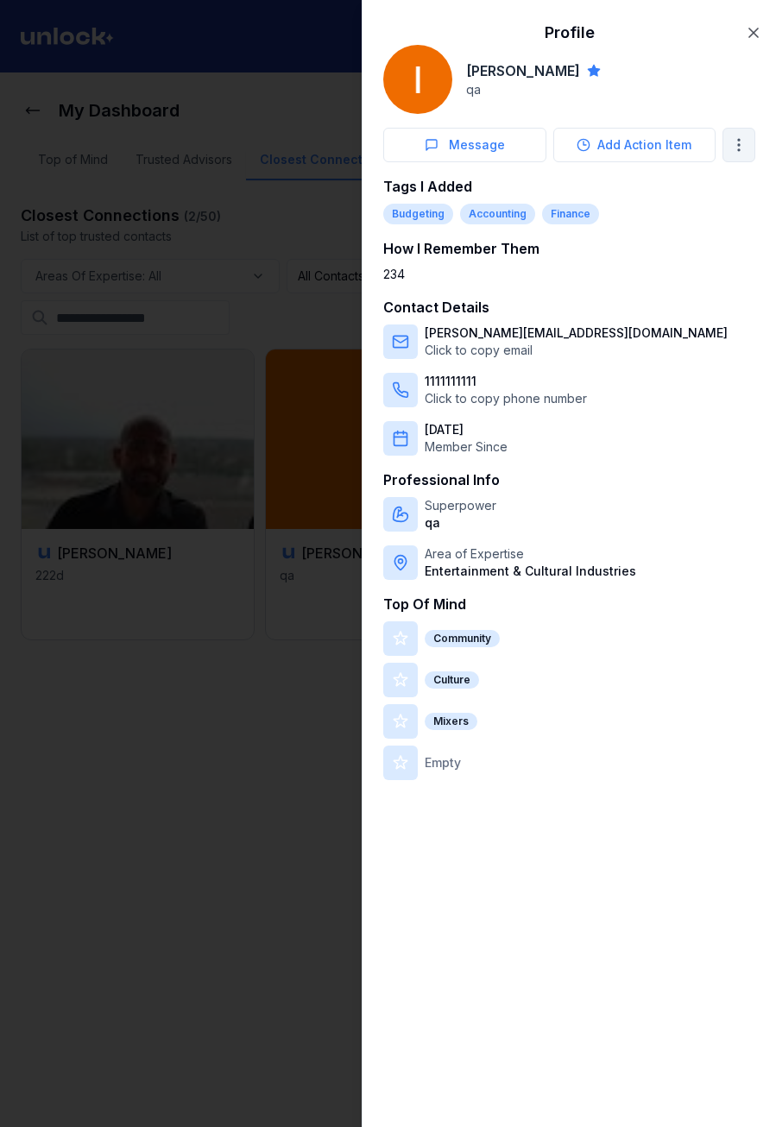
click at [734, 150] on body "My Dashboard Top of Mind Trusted Advisors Closest Connections Closest Connectio…" at bounding box center [381, 563] width 763 height 1127
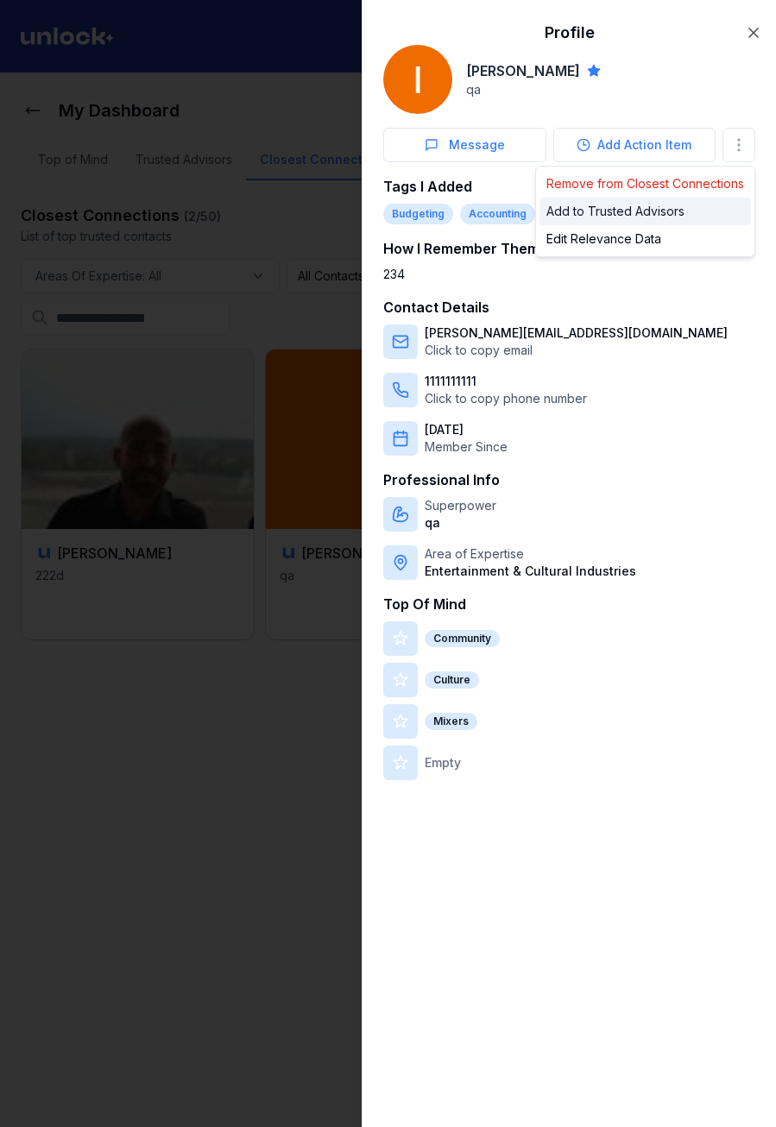
click at [695, 207] on div "Add to Trusted Advisors" at bounding box center [644, 212] width 211 height 28
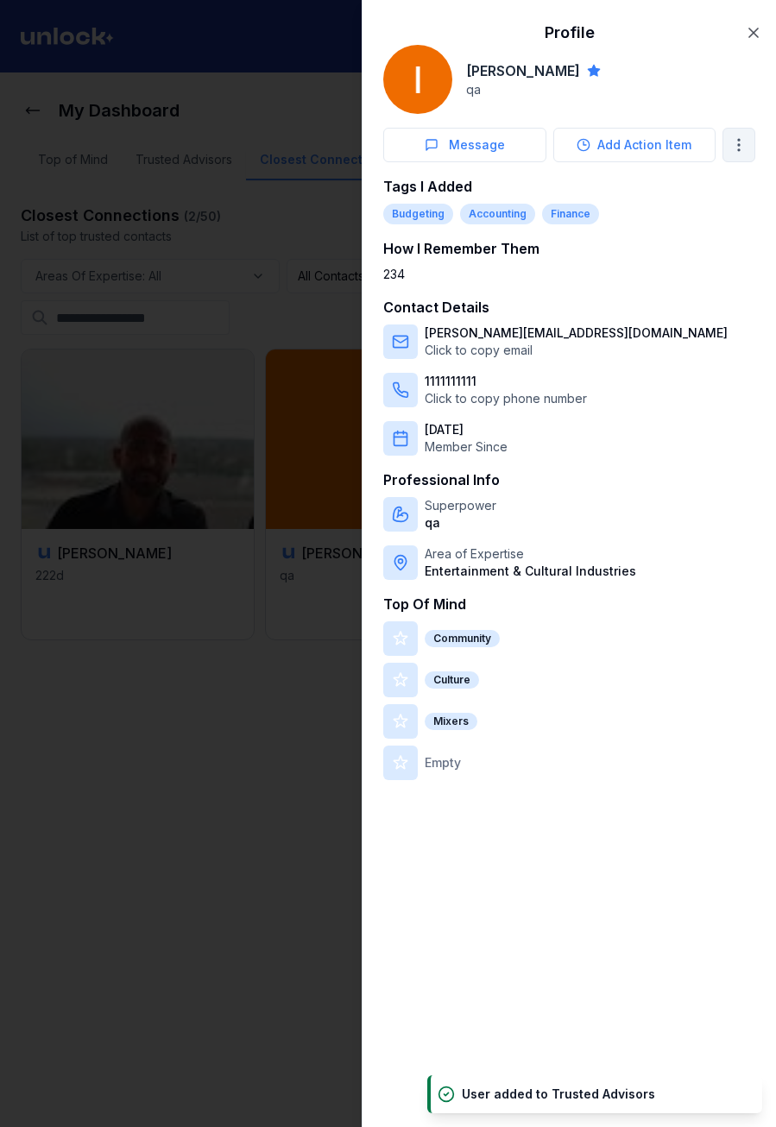
click at [742, 144] on body "My Dashboard Top of Mind Trusted Advisors Closest Connections Closest Connectio…" at bounding box center [381, 563] width 763 height 1127
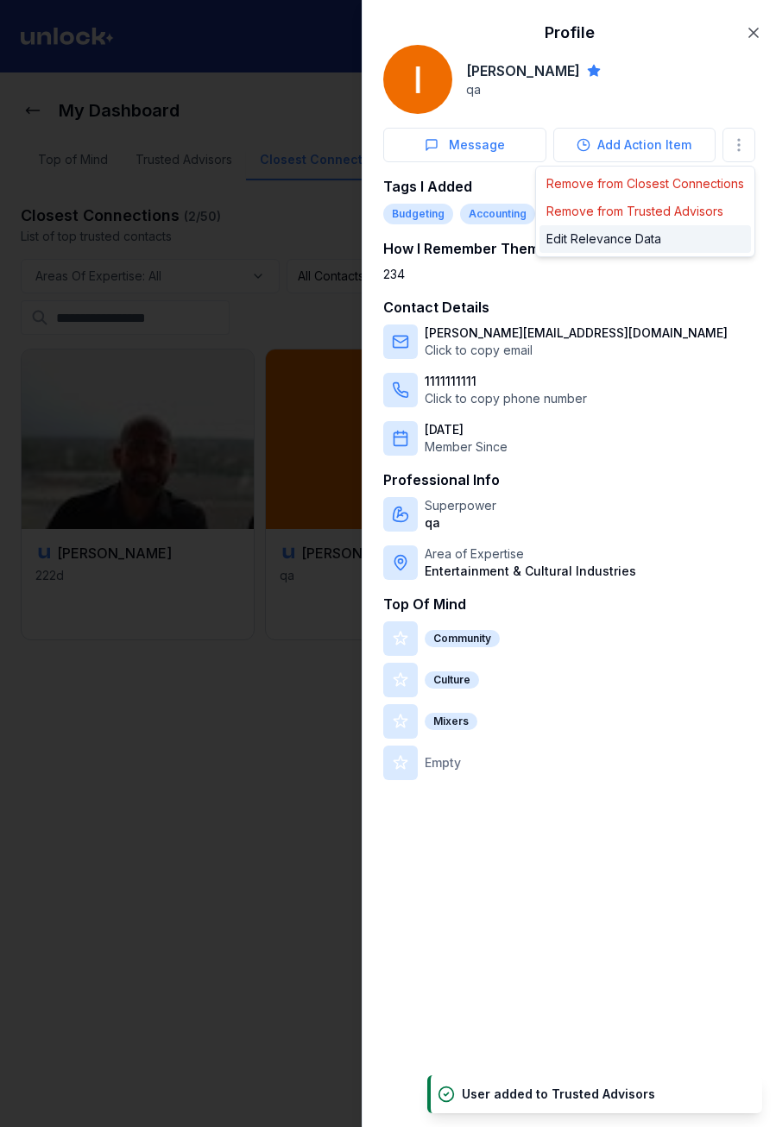
click at [649, 243] on div "Edit Relevance Data" at bounding box center [644, 239] width 211 height 28
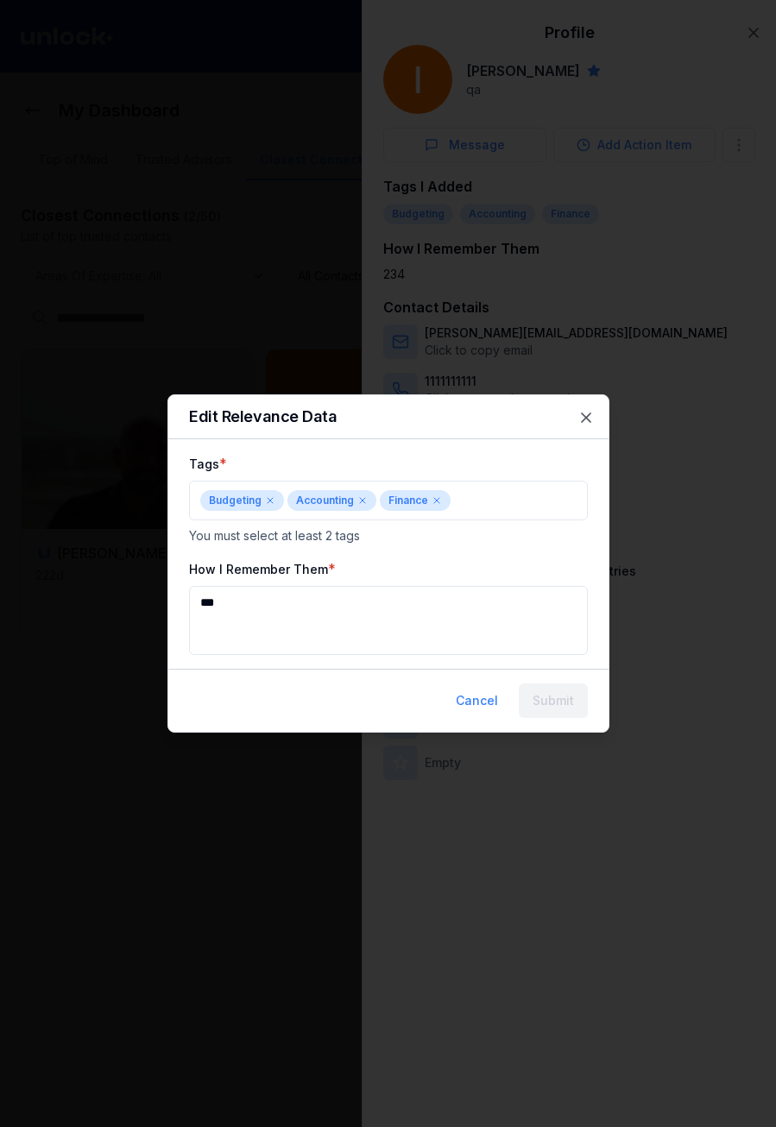
click at [346, 628] on textarea "***" at bounding box center [388, 620] width 399 height 69
type textarea "******"
click at [539, 699] on button "Submit" at bounding box center [553, 701] width 69 height 35
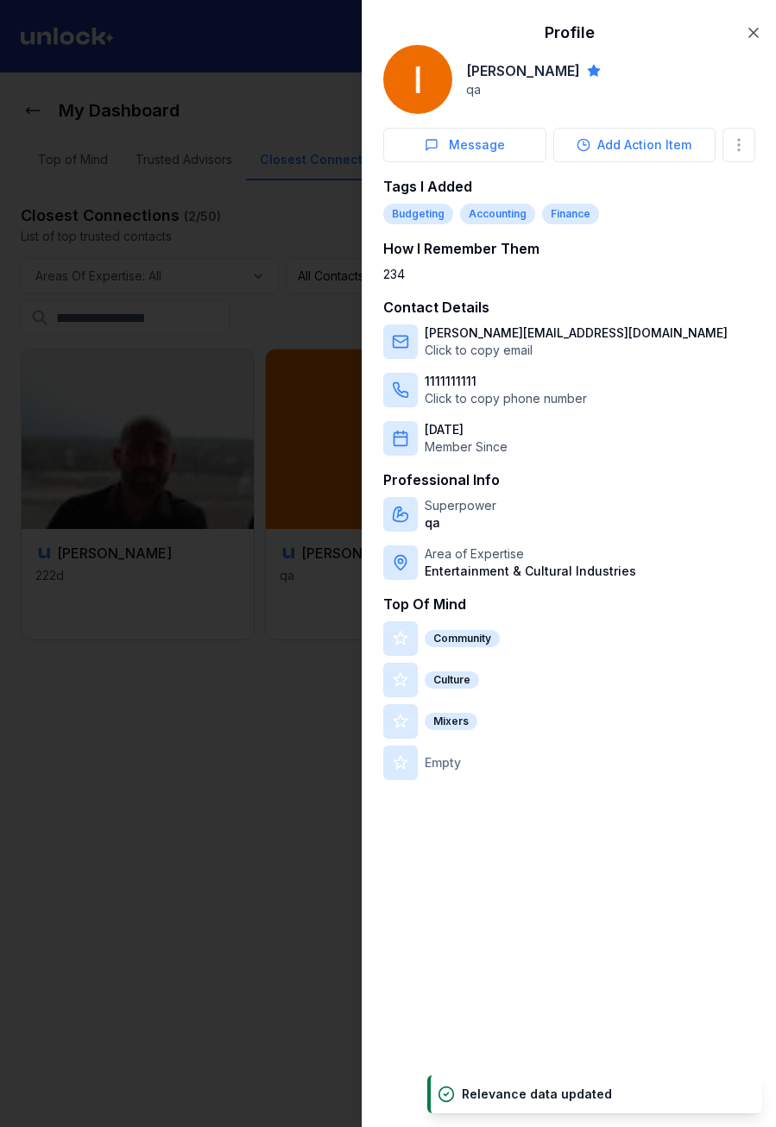
click at [276, 399] on div at bounding box center [388, 563] width 776 height 1127
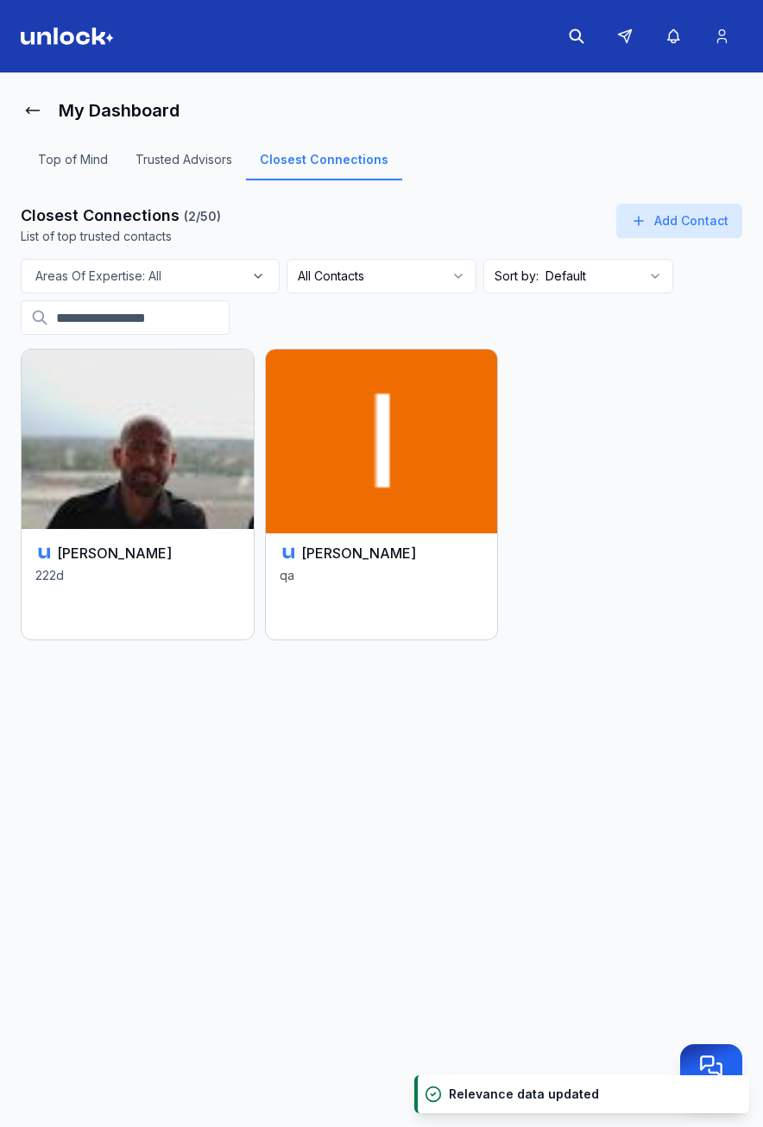
click at [299, 430] on img at bounding box center [381, 439] width 243 height 188
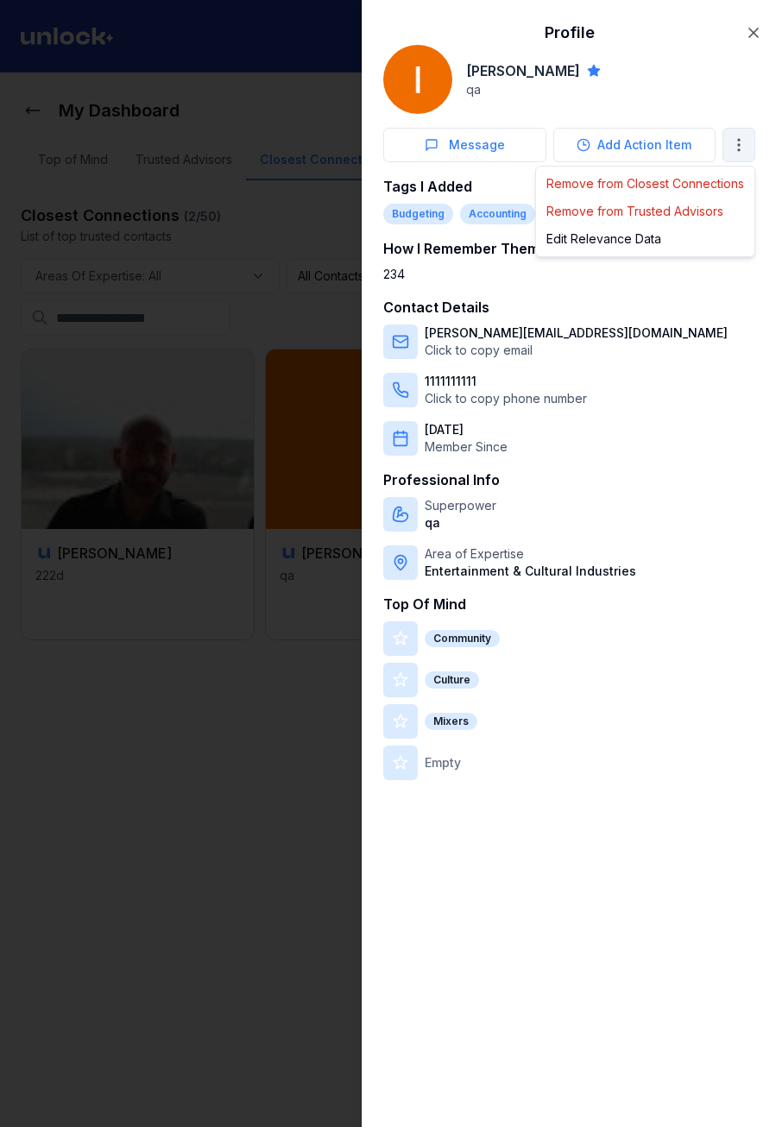
click at [729, 142] on body "My Dashboard Top of Mind Trusted Advisors Closest Connections Closest Connectio…" at bounding box center [381, 563] width 763 height 1127
click at [671, 244] on div "Edit Relevance Data" at bounding box center [644, 239] width 211 height 28
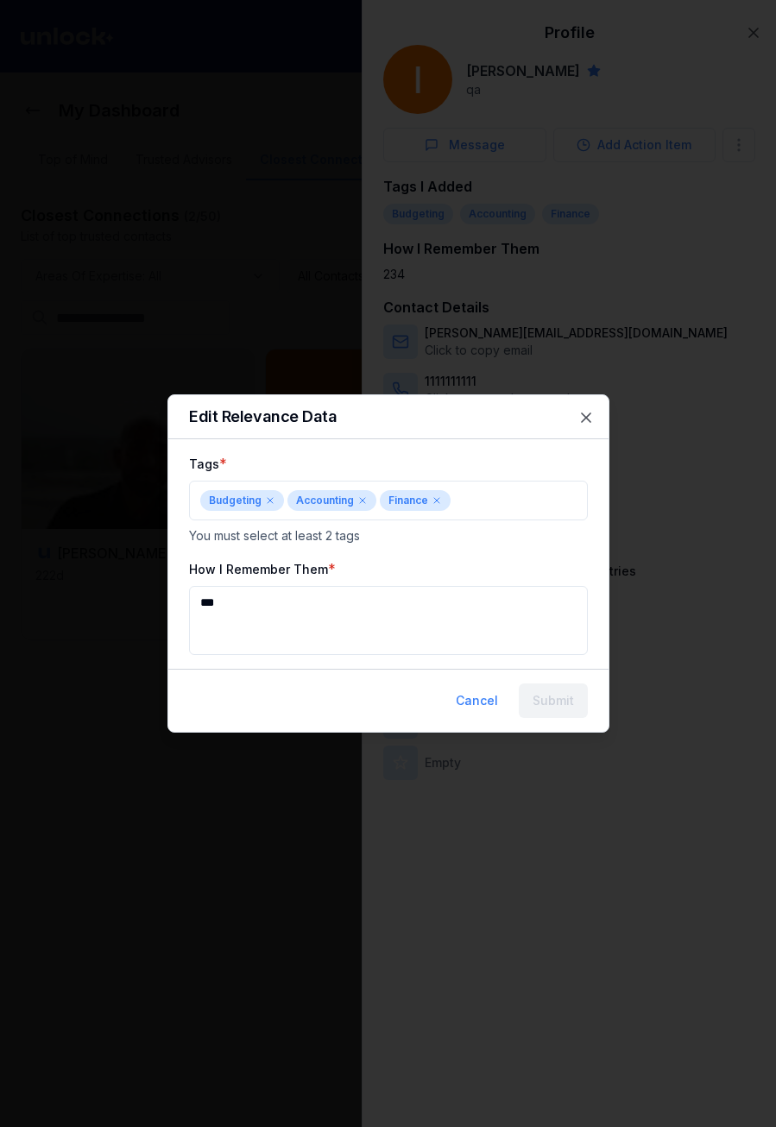
click at [357, 610] on textarea "***" at bounding box center [388, 620] width 399 height 69
type textarea "*********"
click at [541, 701] on button "Submit" at bounding box center [553, 701] width 69 height 35
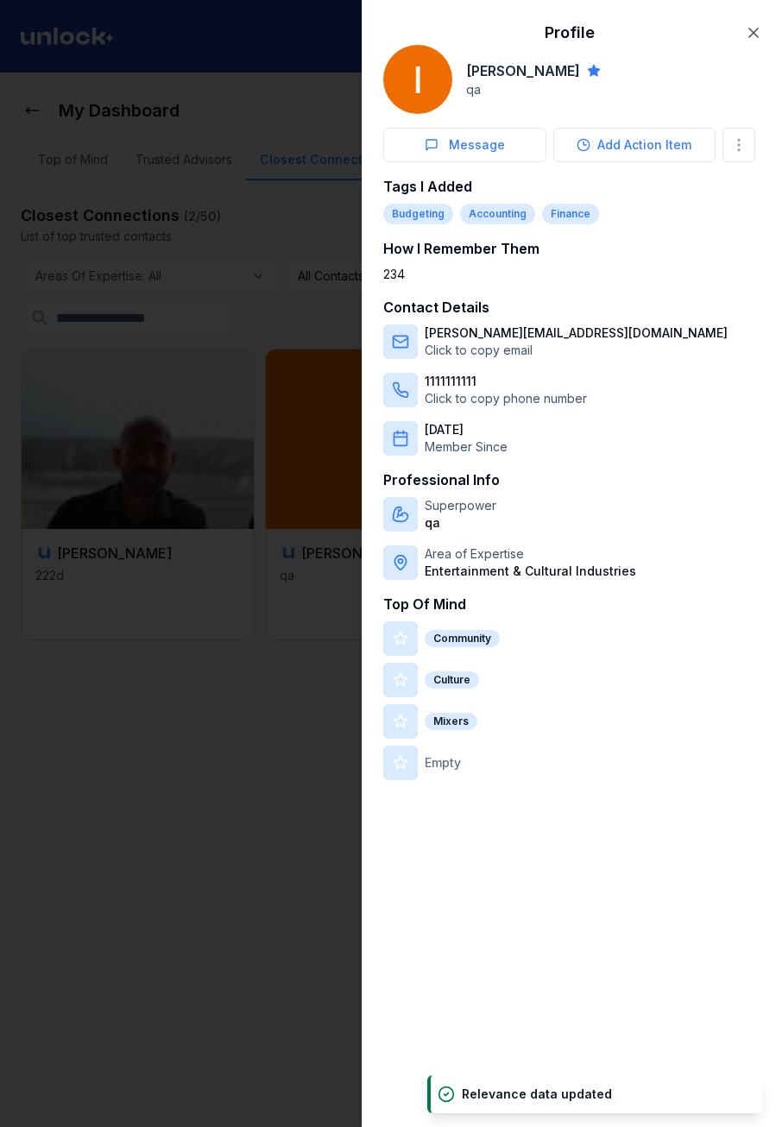
click at [260, 597] on div at bounding box center [388, 563] width 776 height 1127
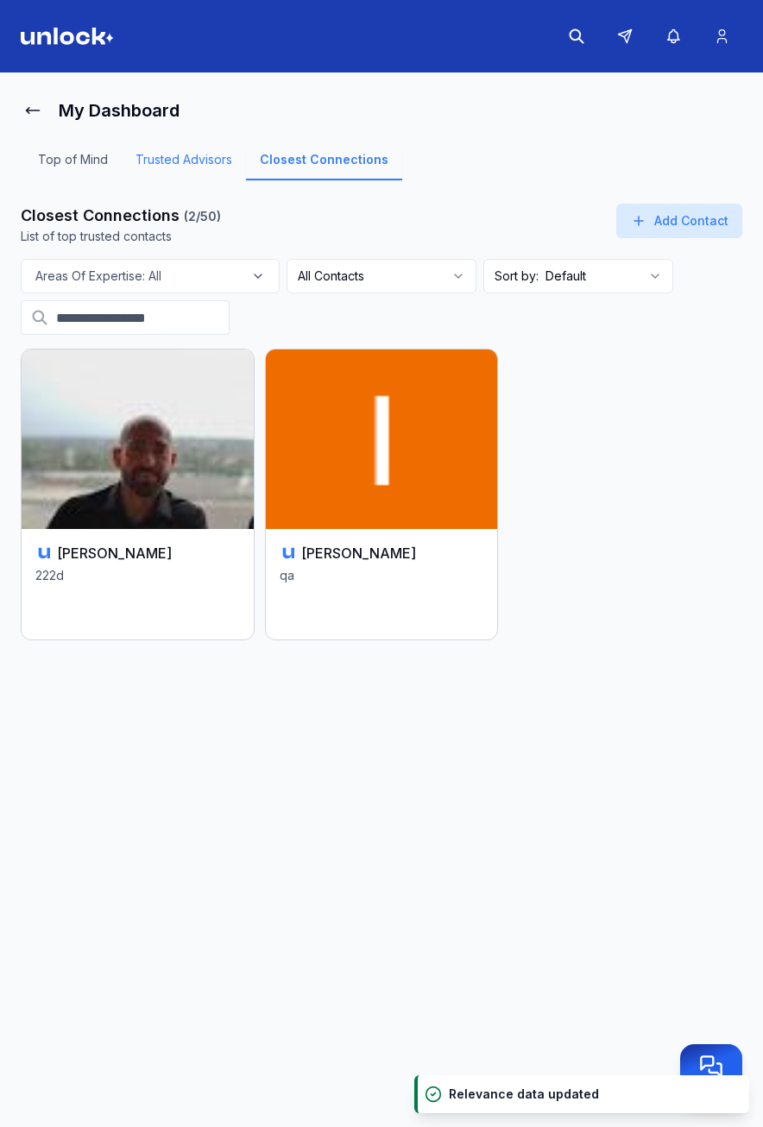
click at [212, 167] on link "Trusted Advisors" at bounding box center [184, 165] width 124 height 29
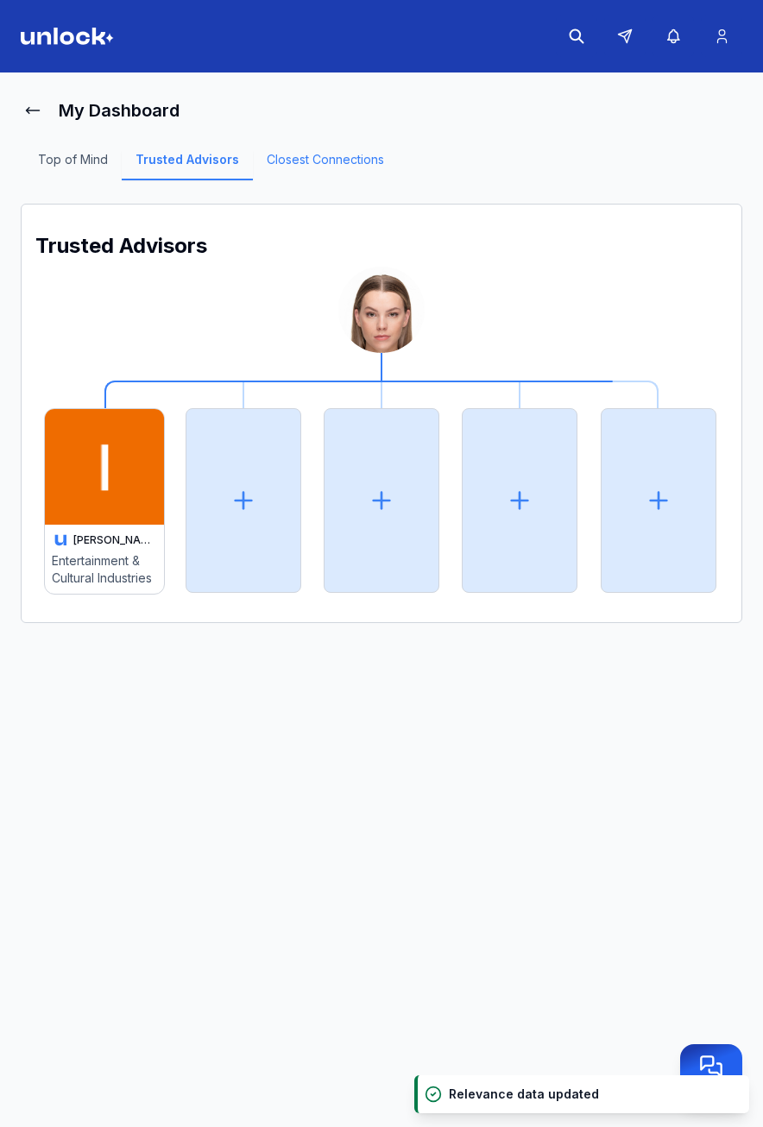
click at [287, 167] on link "Closest Connections" at bounding box center [325, 165] width 145 height 29
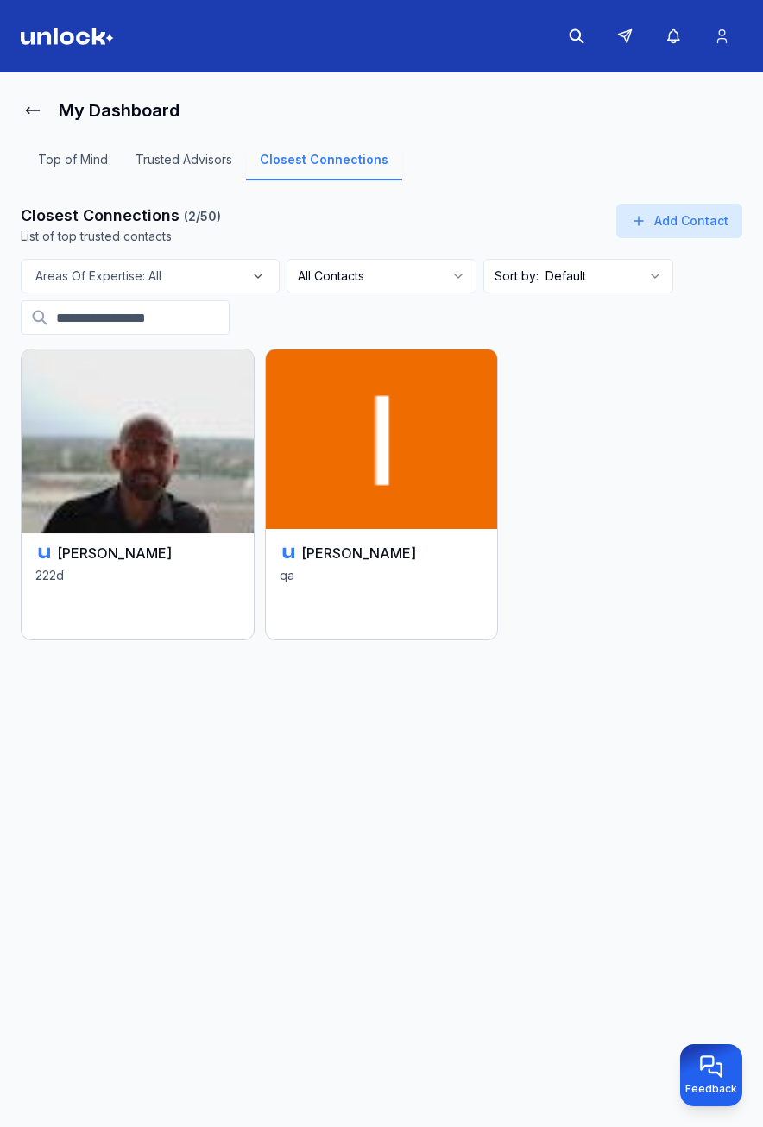
click at [171, 483] on img at bounding box center [137, 439] width 243 height 188
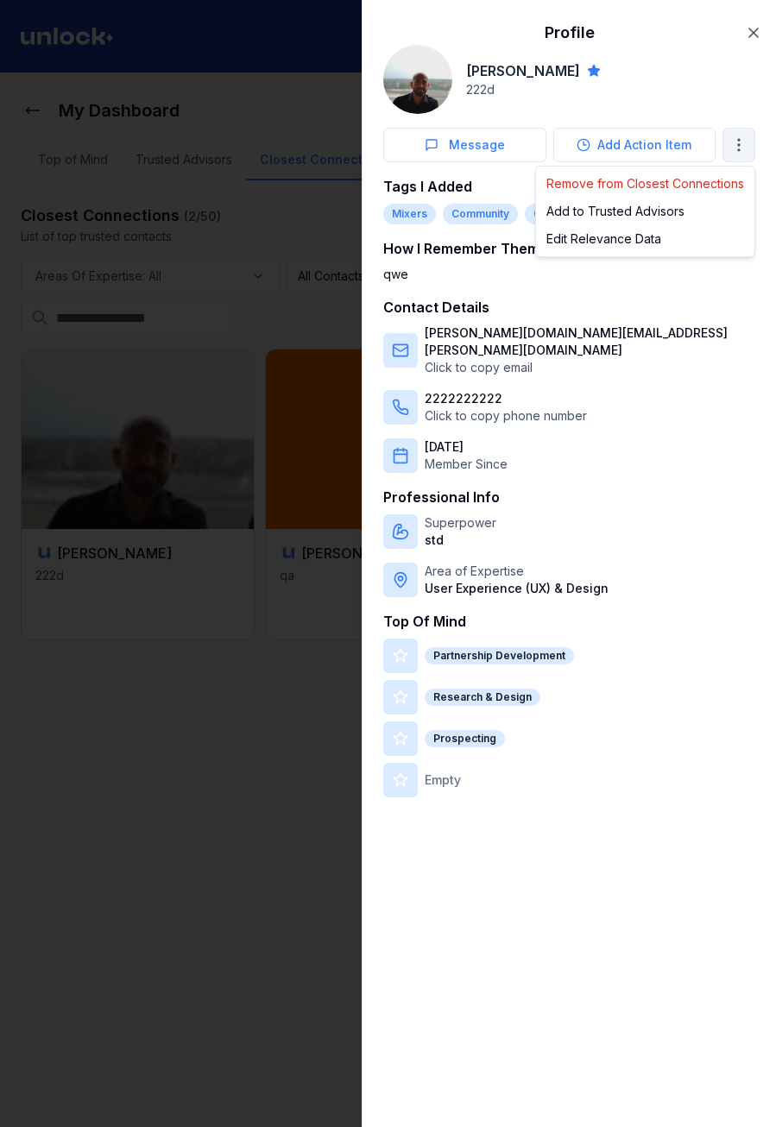
click at [754, 142] on body "My Dashboard Top of Mind Trusted Advisors Closest Connections Closest Connectio…" at bounding box center [381, 563] width 763 height 1127
click at [669, 239] on div "Edit Relevance Data" at bounding box center [644, 239] width 211 height 28
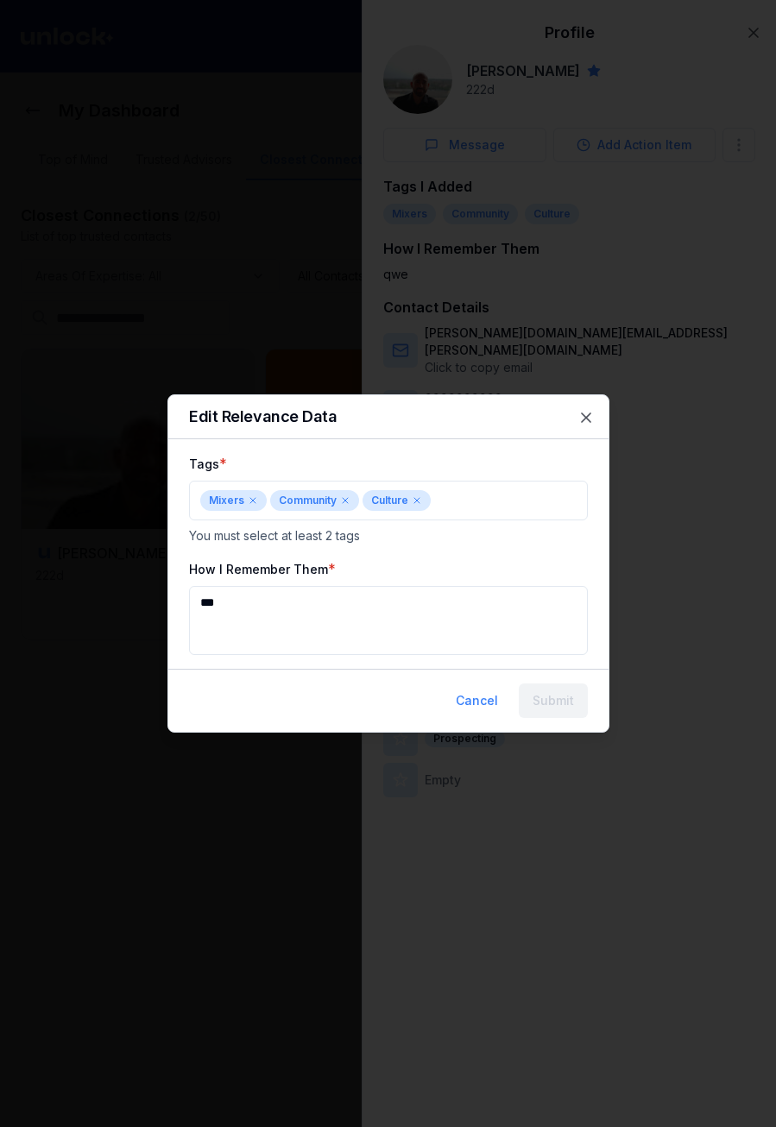
click at [346, 632] on textarea "***" at bounding box center [388, 620] width 399 height 69
type textarea "******"
click at [561, 700] on button "Submit" at bounding box center [553, 701] width 69 height 35
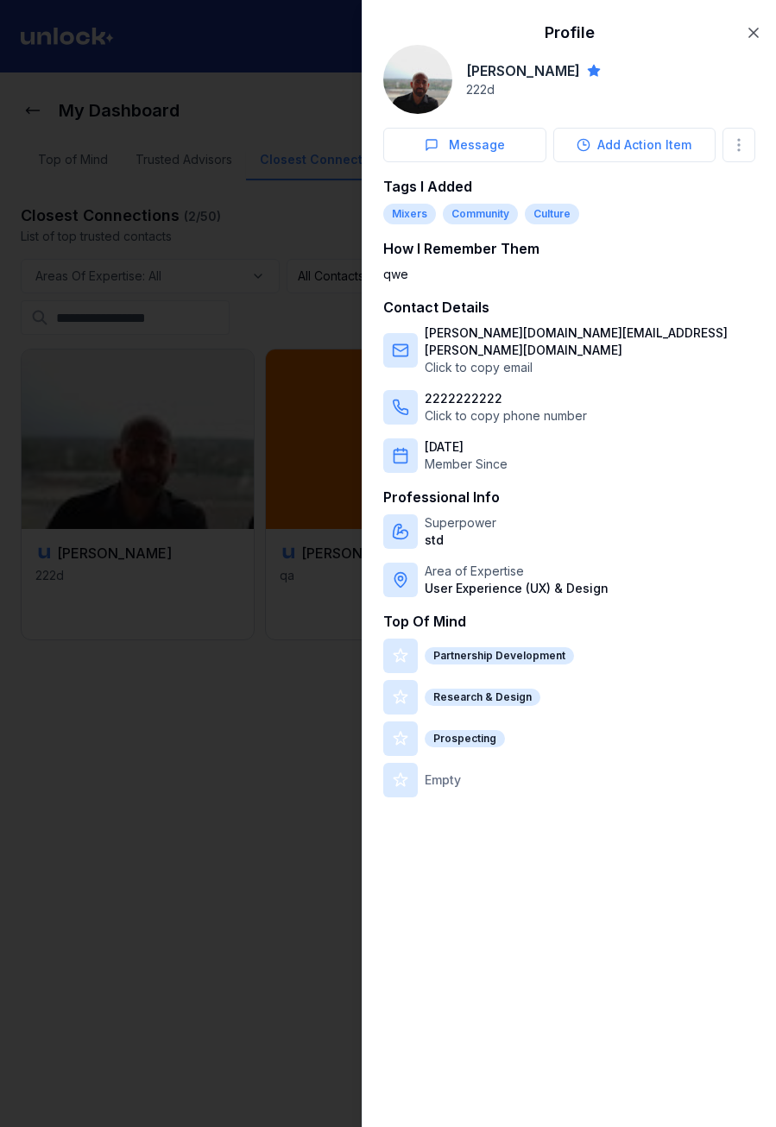
drag, startPoint x: 454, startPoint y: 216, endPoint x: 520, endPoint y: 208, distance: 66.9
click at [455, 216] on div "Community" at bounding box center [480, 214] width 75 height 21
click at [737, 142] on body "My Dashboard Top of Mind Trusted Advisors Closest Connections Closest Connectio…" at bounding box center [381, 563] width 763 height 1127
click at [627, 205] on div "Add to Trusted Advisors" at bounding box center [644, 212] width 211 height 28
click at [311, 287] on div at bounding box center [388, 563] width 776 height 1127
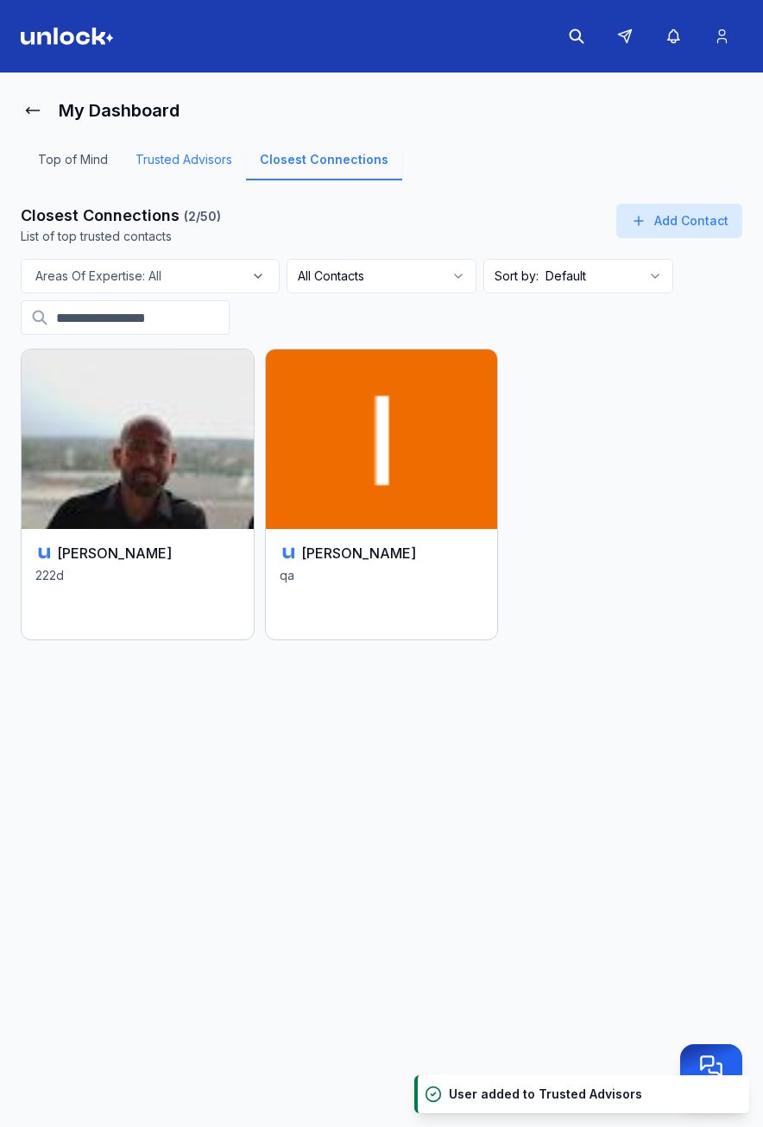
click at [180, 160] on link "Trusted Advisors" at bounding box center [184, 165] width 124 height 29
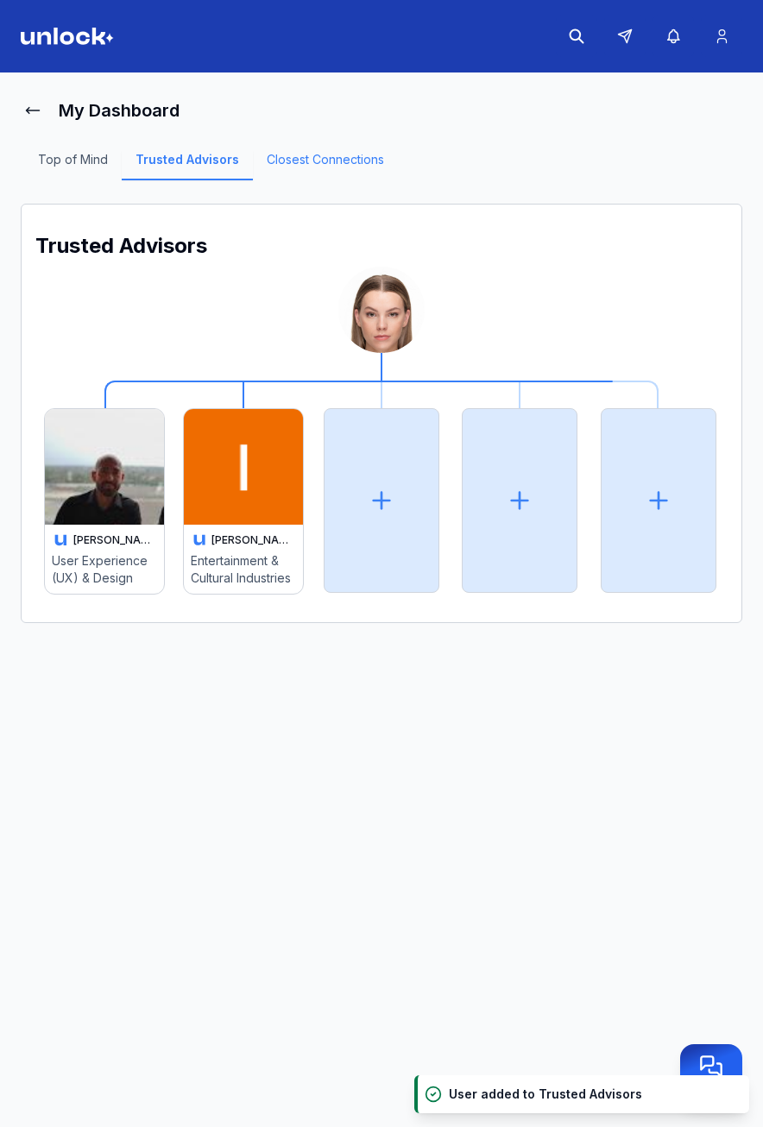
click at [320, 179] on link "Closest Connections" at bounding box center [325, 165] width 145 height 29
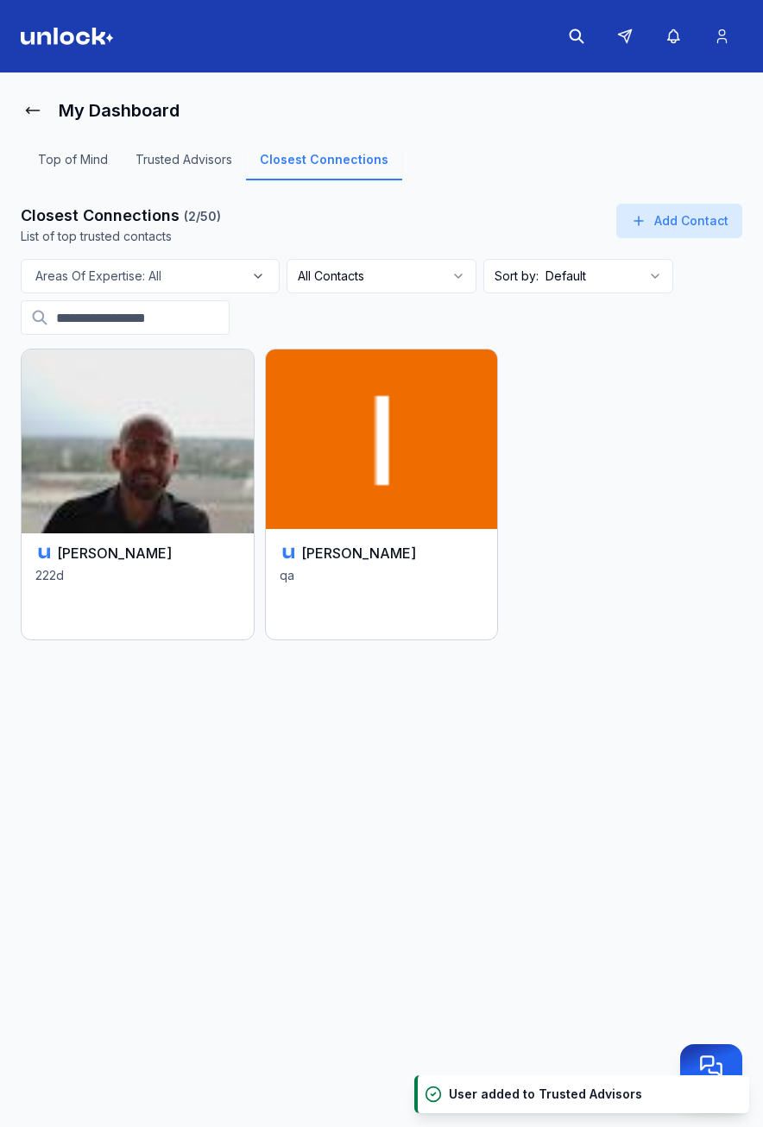
click at [142, 462] on img at bounding box center [137, 439] width 243 height 188
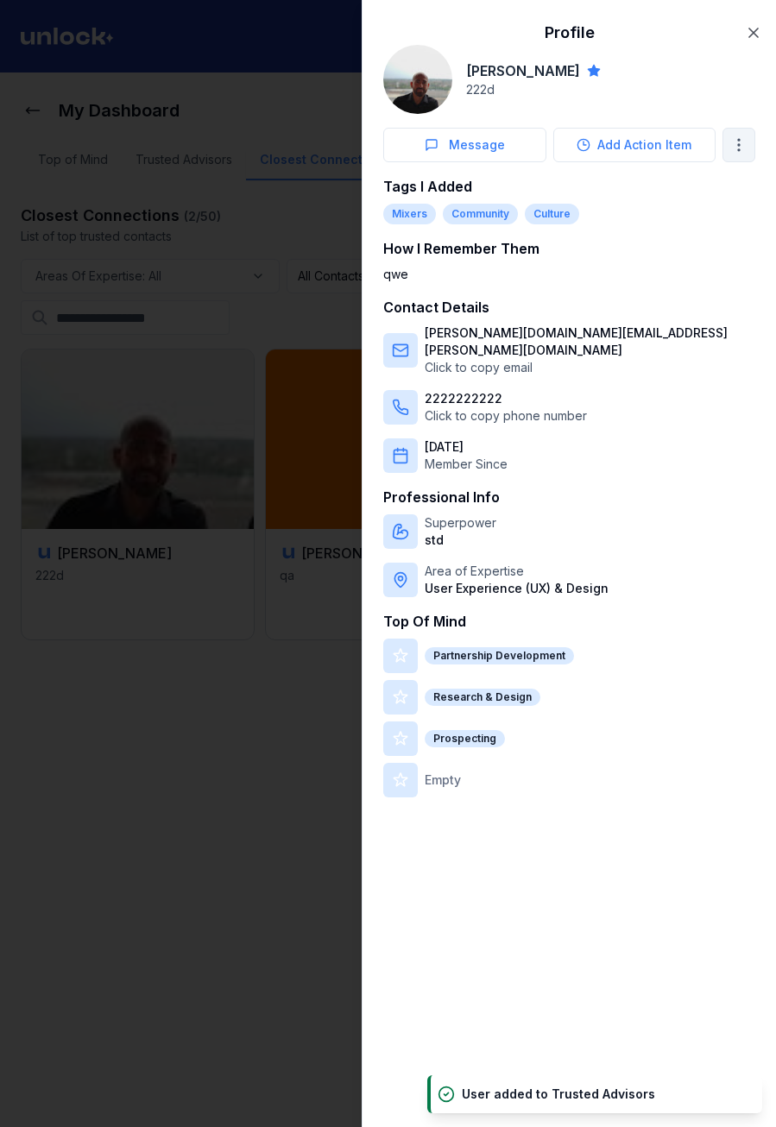
click at [736, 142] on body "My Dashboard Top of Mind Trusted Advisors Closest Connections Closest Connectio…" at bounding box center [381, 563] width 763 height 1127
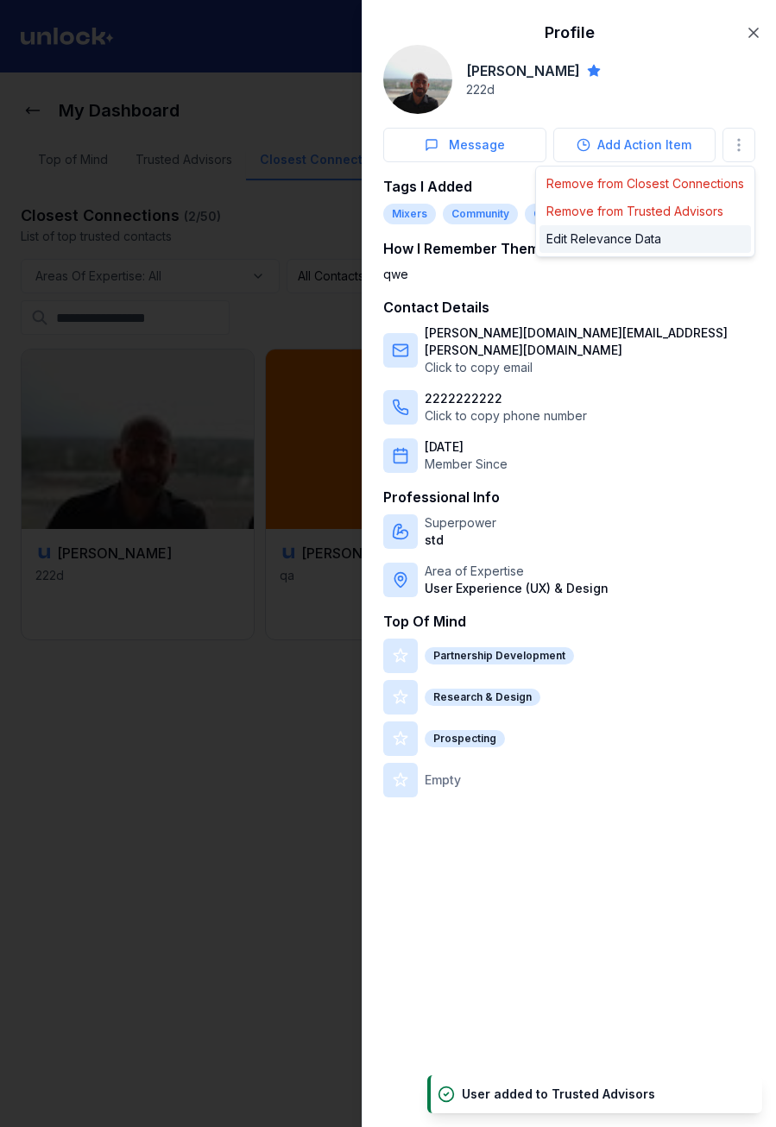
click at [670, 241] on div "Edit Relevance Data" at bounding box center [644, 239] width 211 height 28
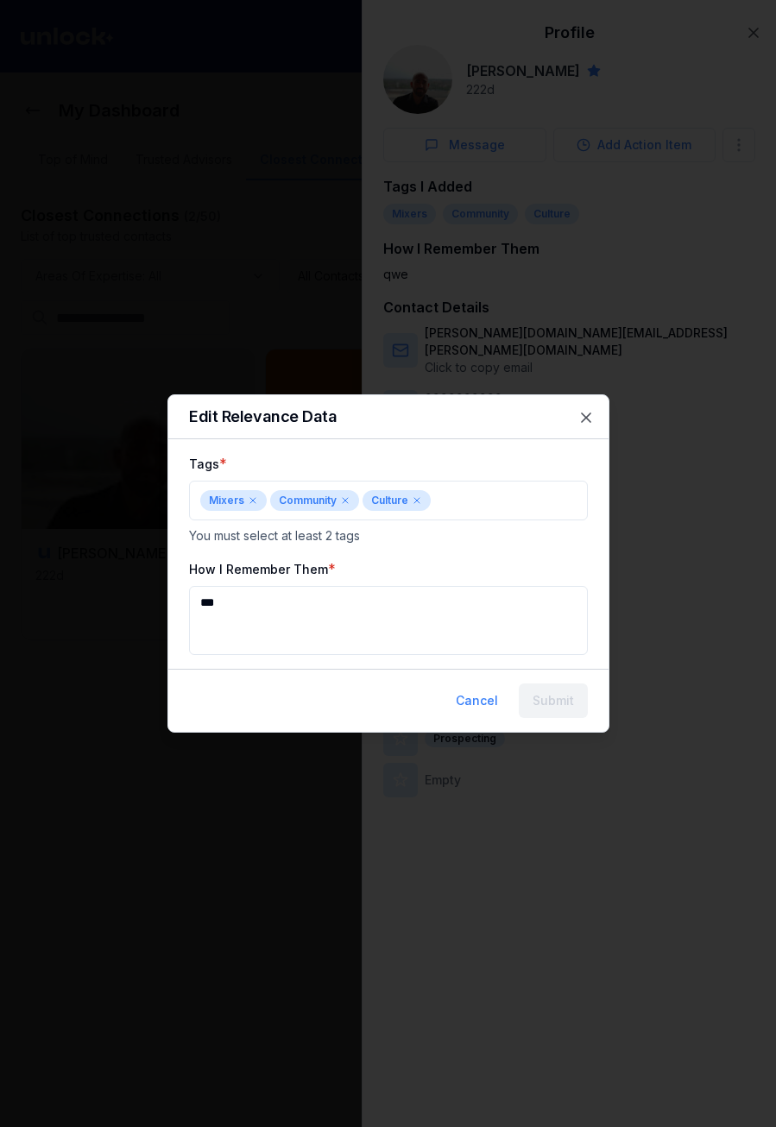
click at [287, 638] on textarea "***" at bounding box center [388, 620] width 399 height 69
type textarea "**********"
click at [534, 694] on button "Submit" at bounding box center [553, 701] width 69 height 35
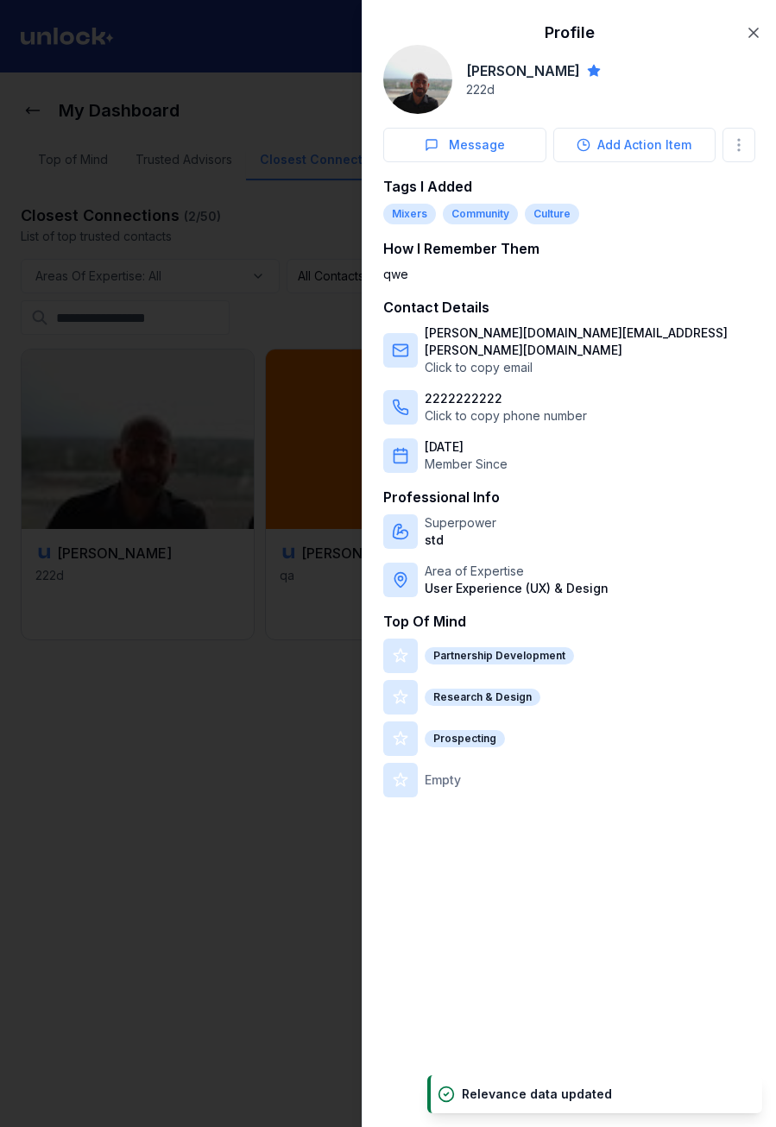
click at [279, 381] on div at bounding box center [388, 563] width 776 height 1127
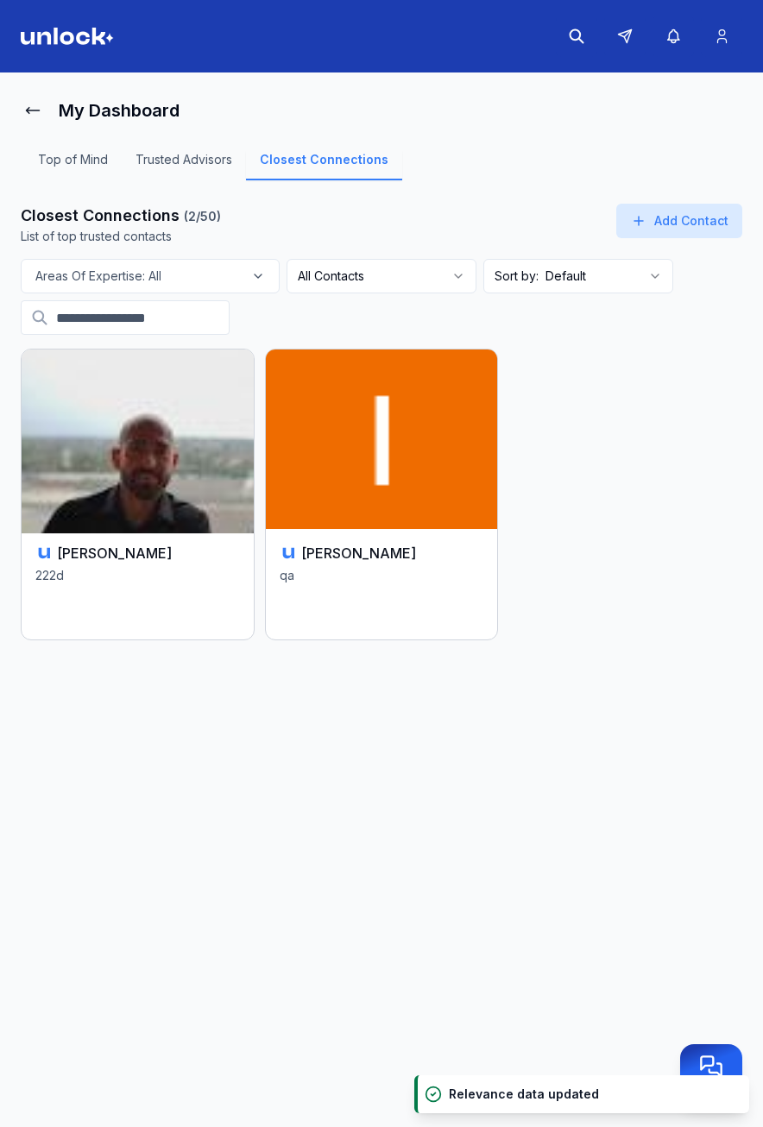
click at [162, 544] on div "Ivan Petrenko" at bounding box center [137, 553] width 205 height 21
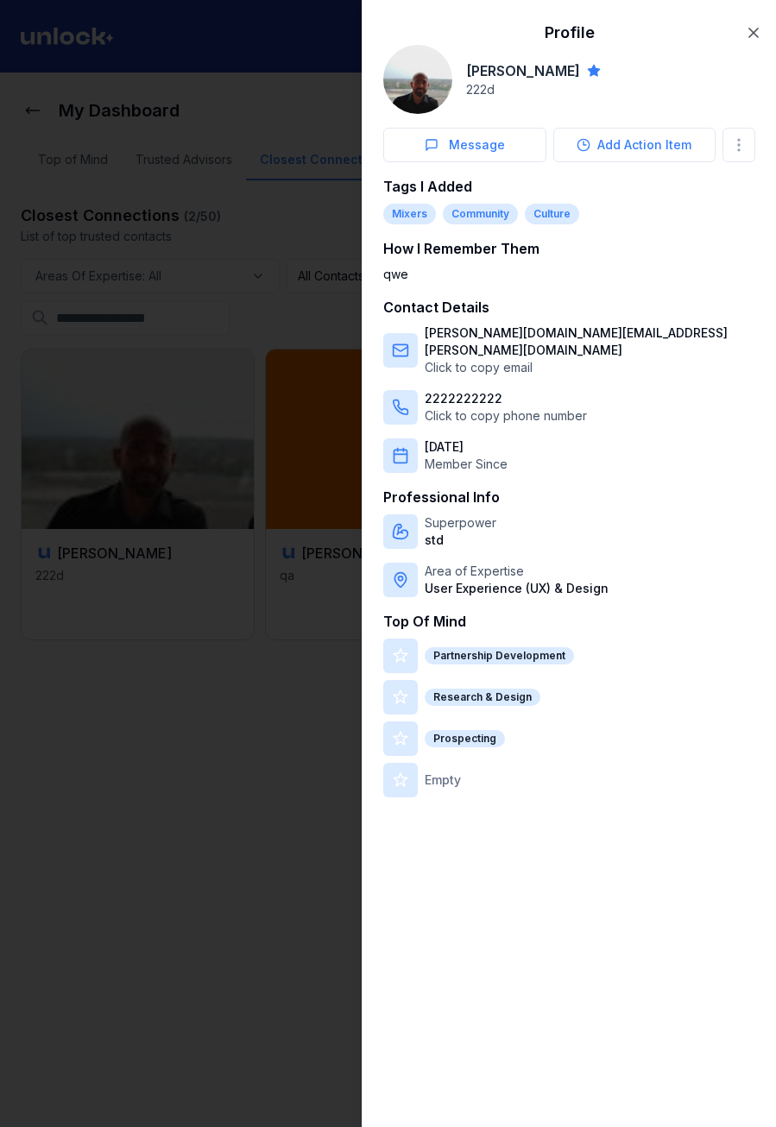
click at [452, 772] on p "Empty" at bounding box center [443, 780] width 36 height 17
click at [315, 643] on div at bounding box center [388, 563] width 776 height 1127
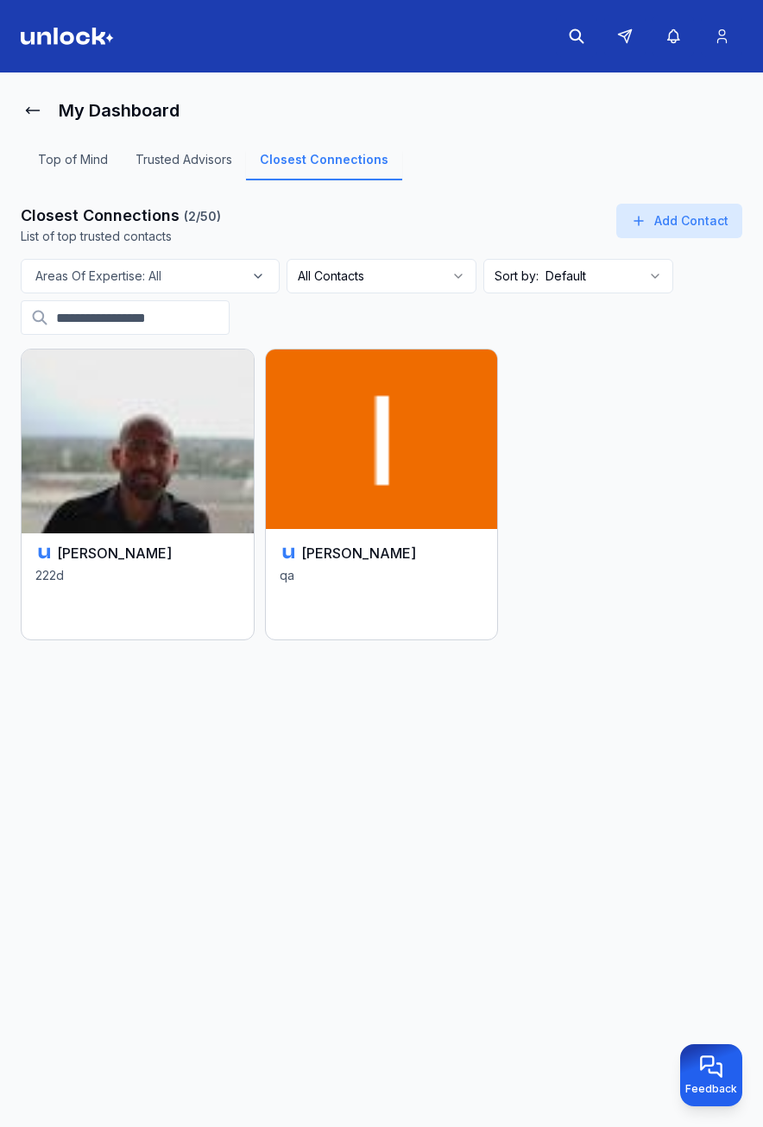
click at [180, 508] on img at bounding box center [137, 439] width 243 height 188
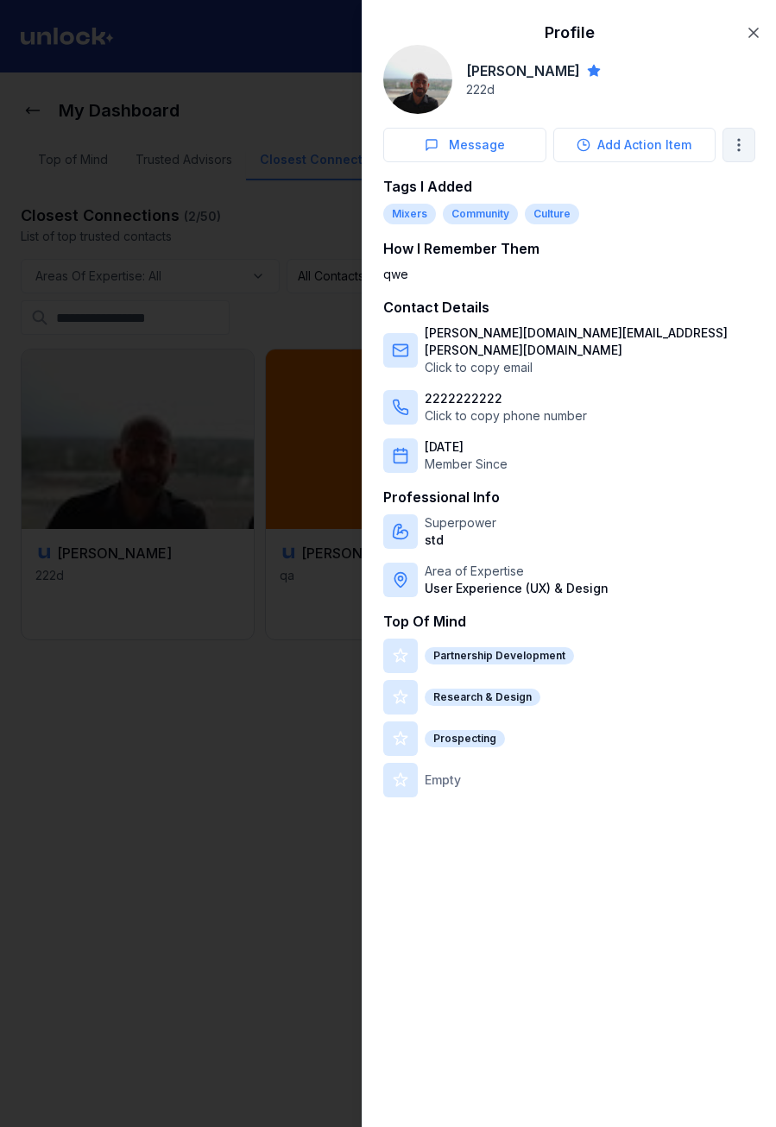
click at [731, 137] on body "My Dashboard Top of Mind Trusted Advisors Closest Connections Closest Connectio…" at bounding box center [381, 563] width 763 height 1127
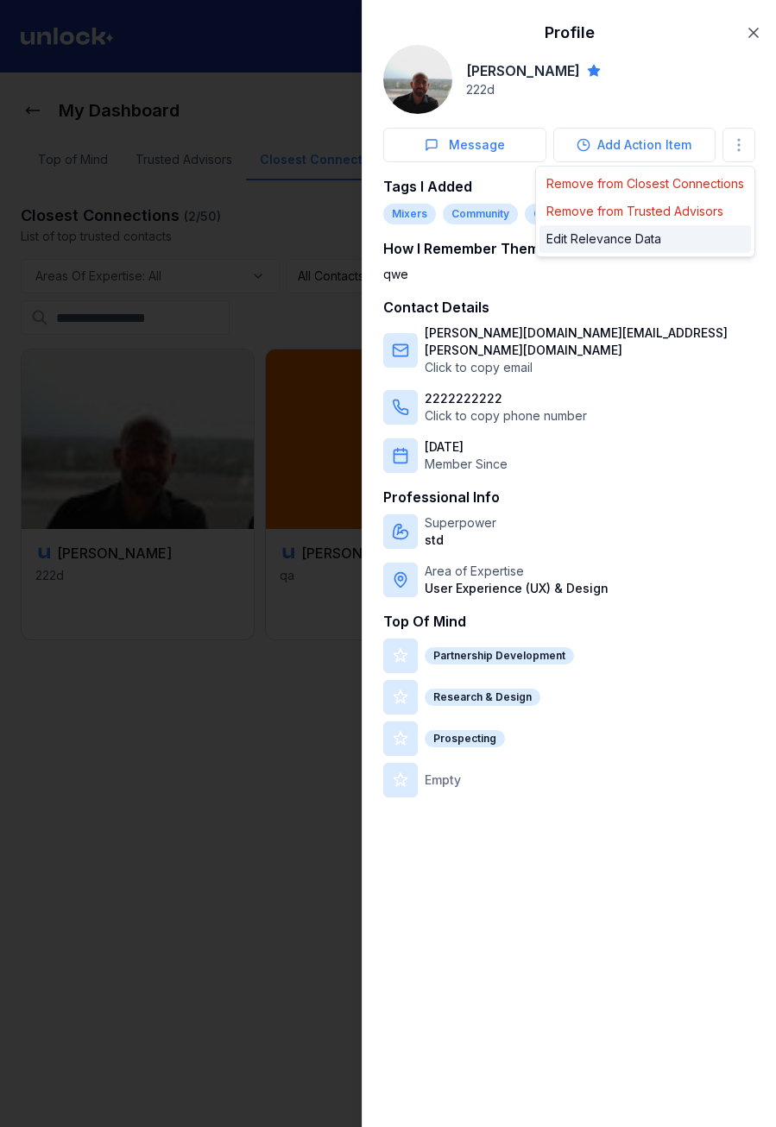
click at [601, 236] on div "Edit Relevance Data" at bounding box center [644, 239] width 211 height 28
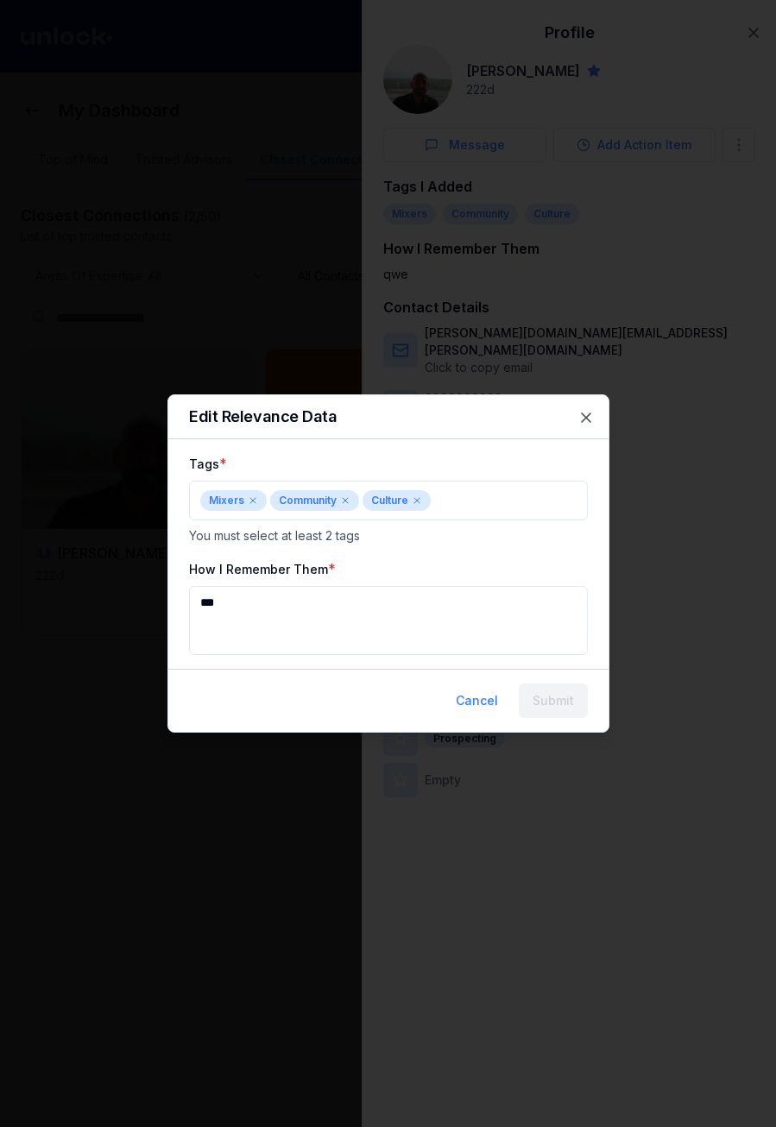
click at [336, 599] on textarea "***" at bounding box center [388, 620] width 399 height 69
type textarea "**********"
click at [553, 702] on button "Submit" at bounding box center [553, 701] width 69 height 35
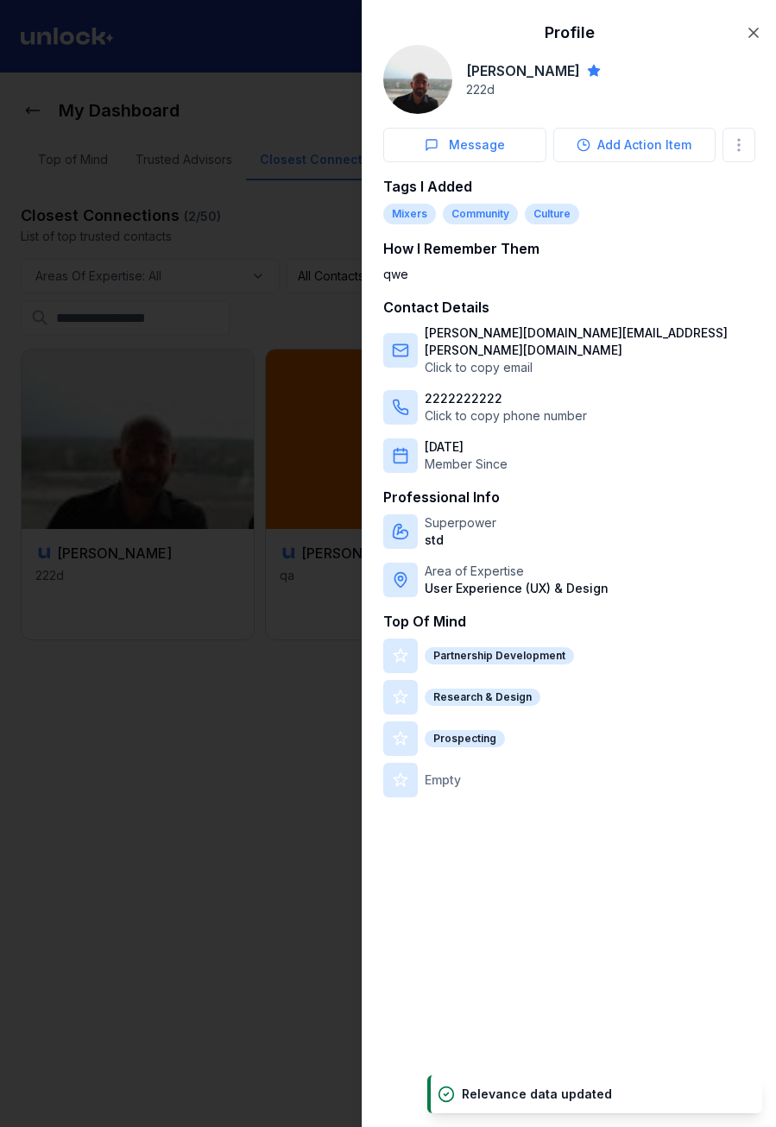
click at [248, 388] on div at bounding box center [388, 563] width 776 height 1127
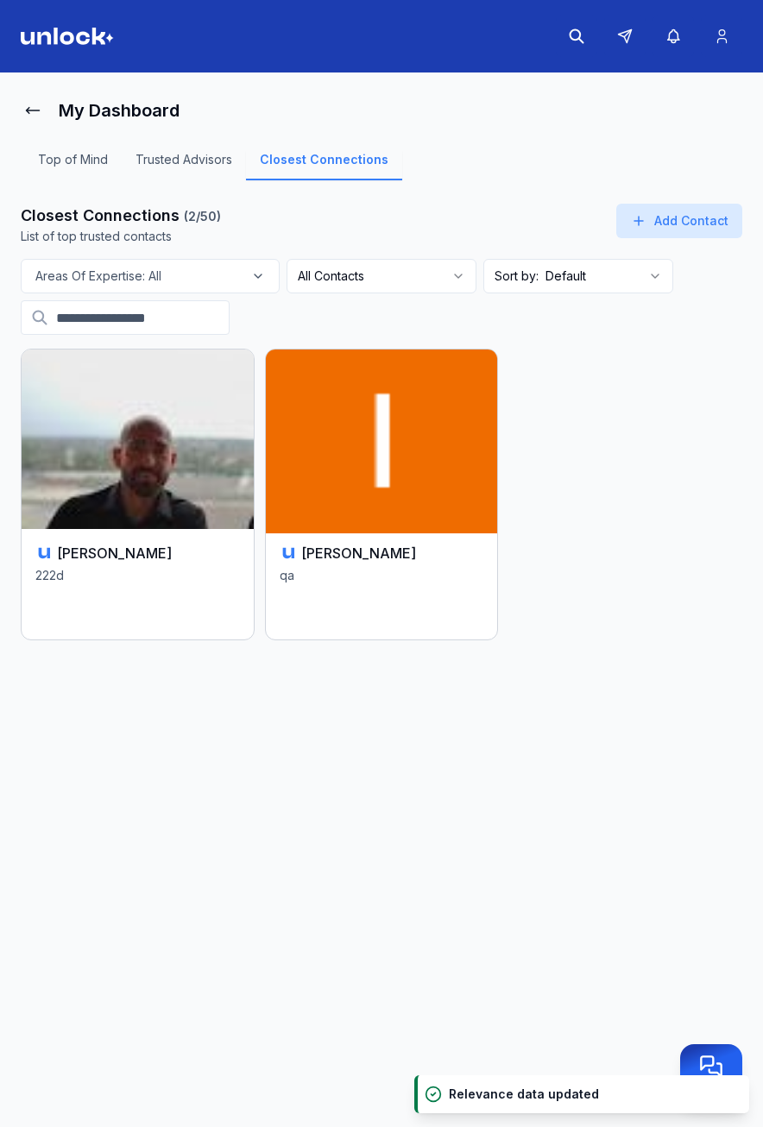
click at [382, 565] on div "Ivan P qa" at bounding box center [382, 584] width 232 height 110
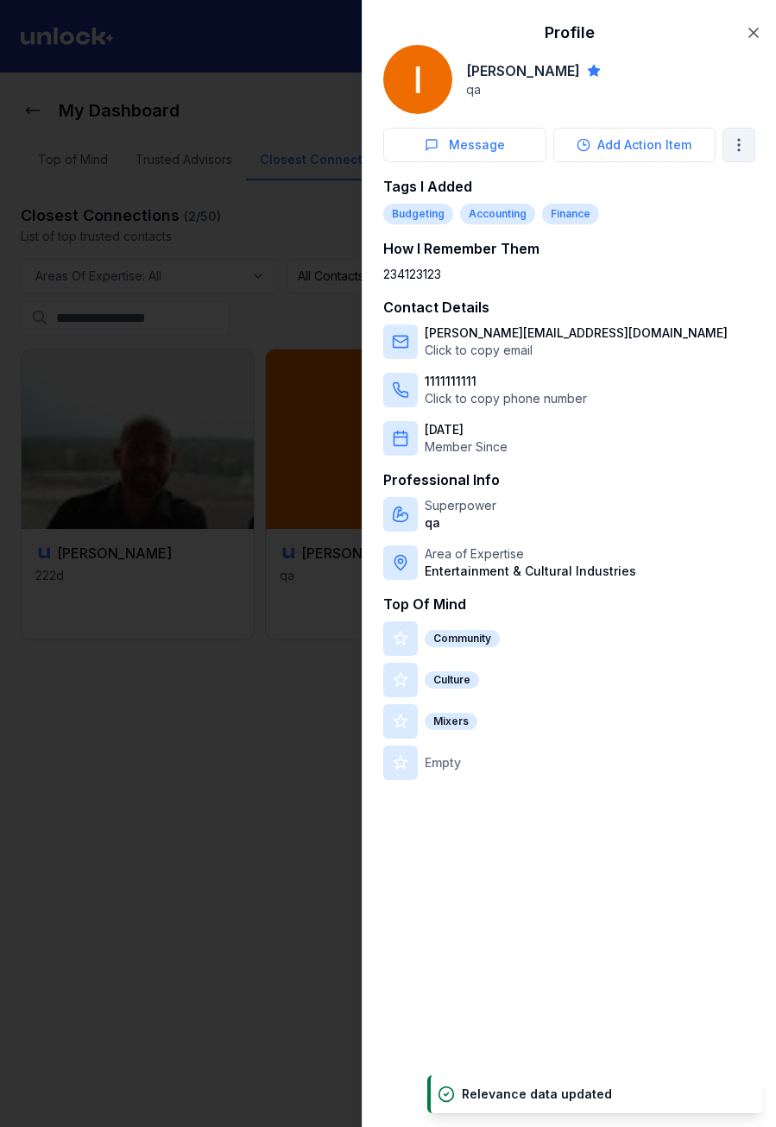
click at [734, 142] on body "My Dashboard Top of Mind Trusted Advisors Closest Connections Closest Connectio…" at bounding box center [381, 563] width 763 height 1127
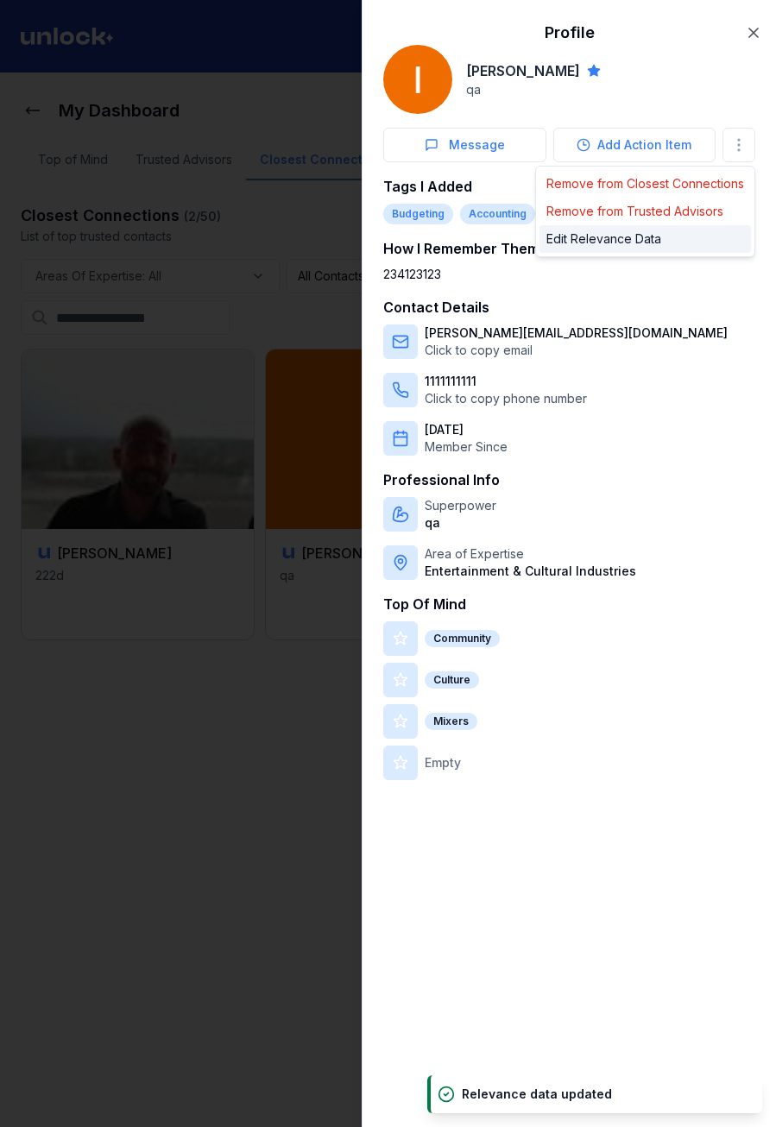
click at [690, 236] on div "Edit Relevance Data" at bounding box center [644, 239] width 211 height 28
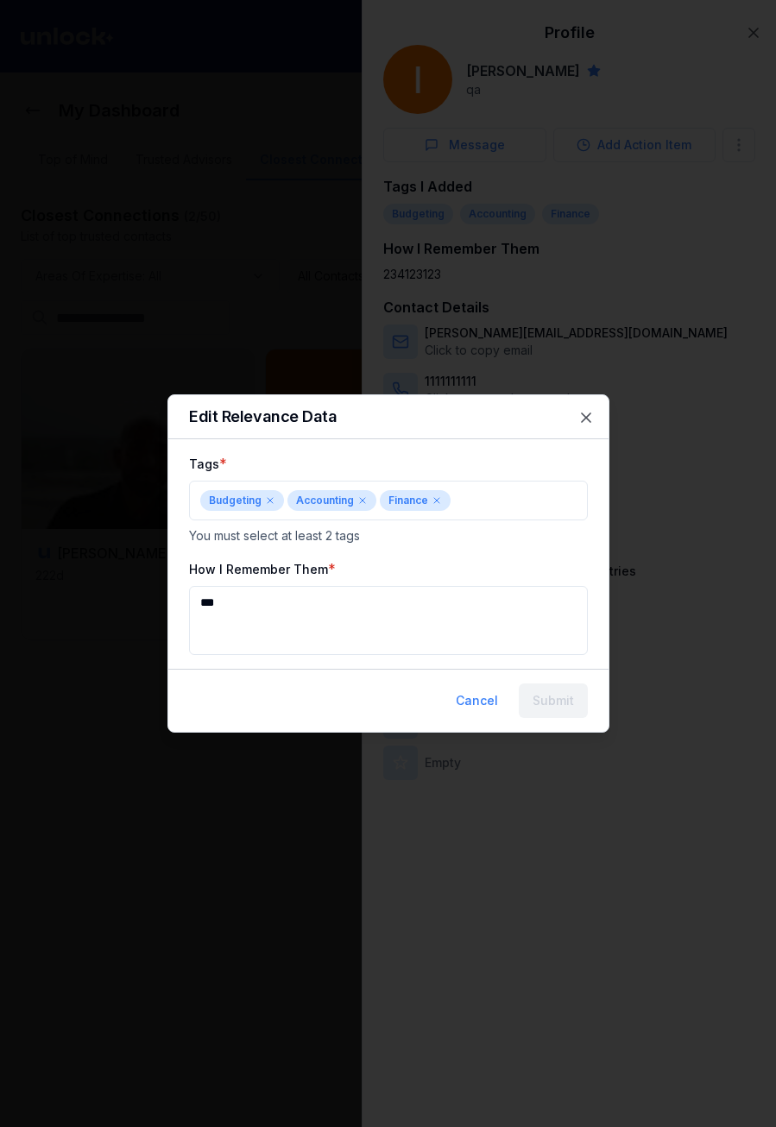
click at [578, 407] on div "Edit Relevance Data" at bounding box center [388, 417] width 440 height 44
click at [587, 406] on div "Edit Relevance Data" at bounding box center [388, 417] width 440 height 44
click at [588, 416] on icon "button" at bounding box center [586, 417] width 9 height 9
type textarea "*********"
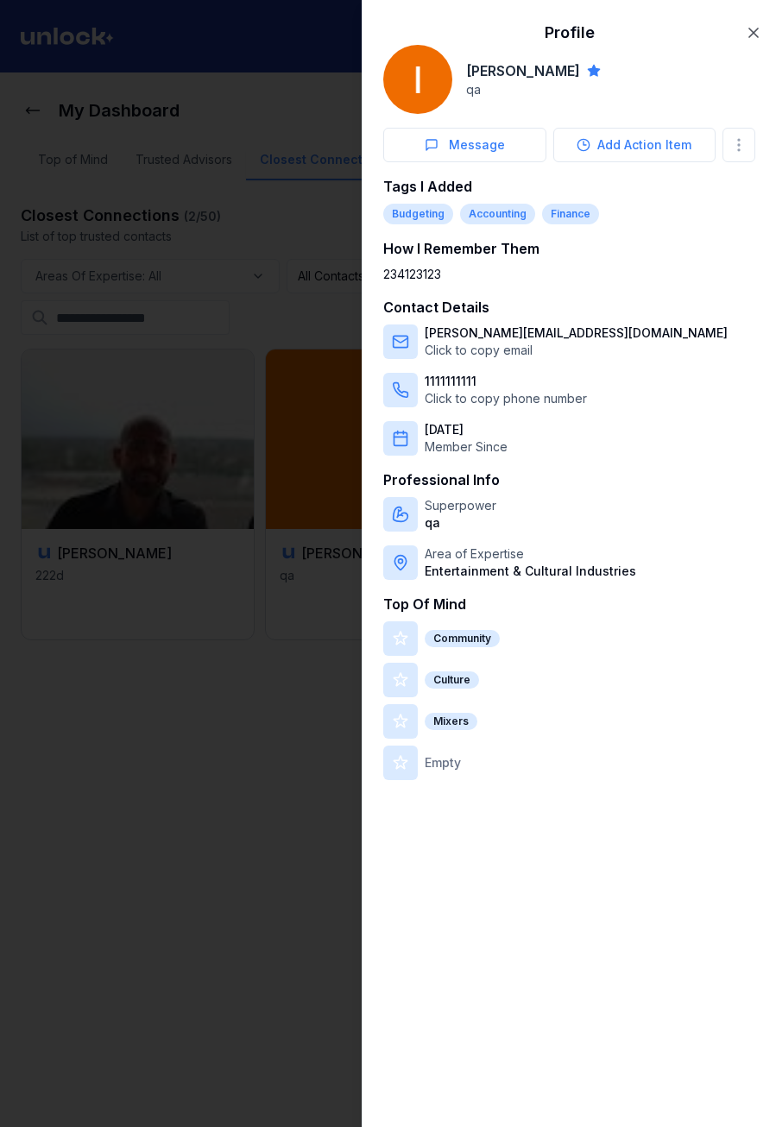
click at [415, 272] on div "234123123" at bounding box center [569, 274] width 372 height 17
click at [738, 146] on body "My Dashboard Top of Mind Trusted Advisors Closest Connections Closest Connectio…" at bounding box center [381, 563] width 763 height 1127
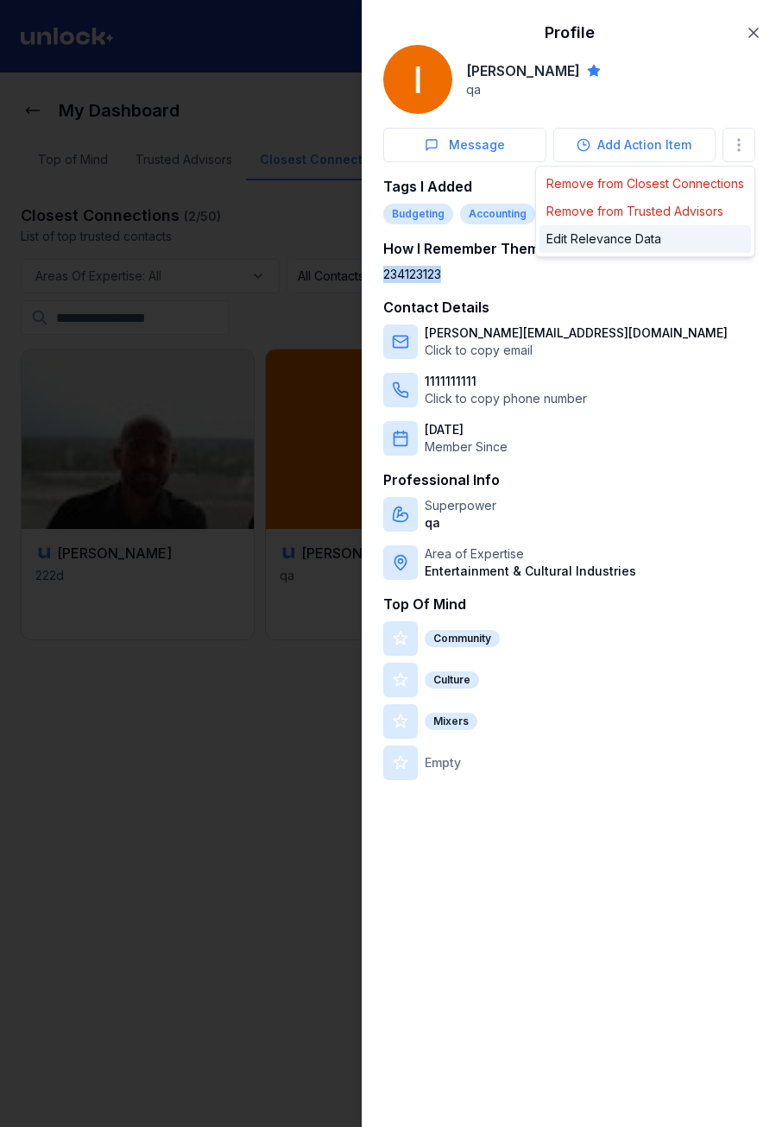
click at [609, 235] on div "Edit Relevance Data" at bounding box center [644, 239] width 211 height 28
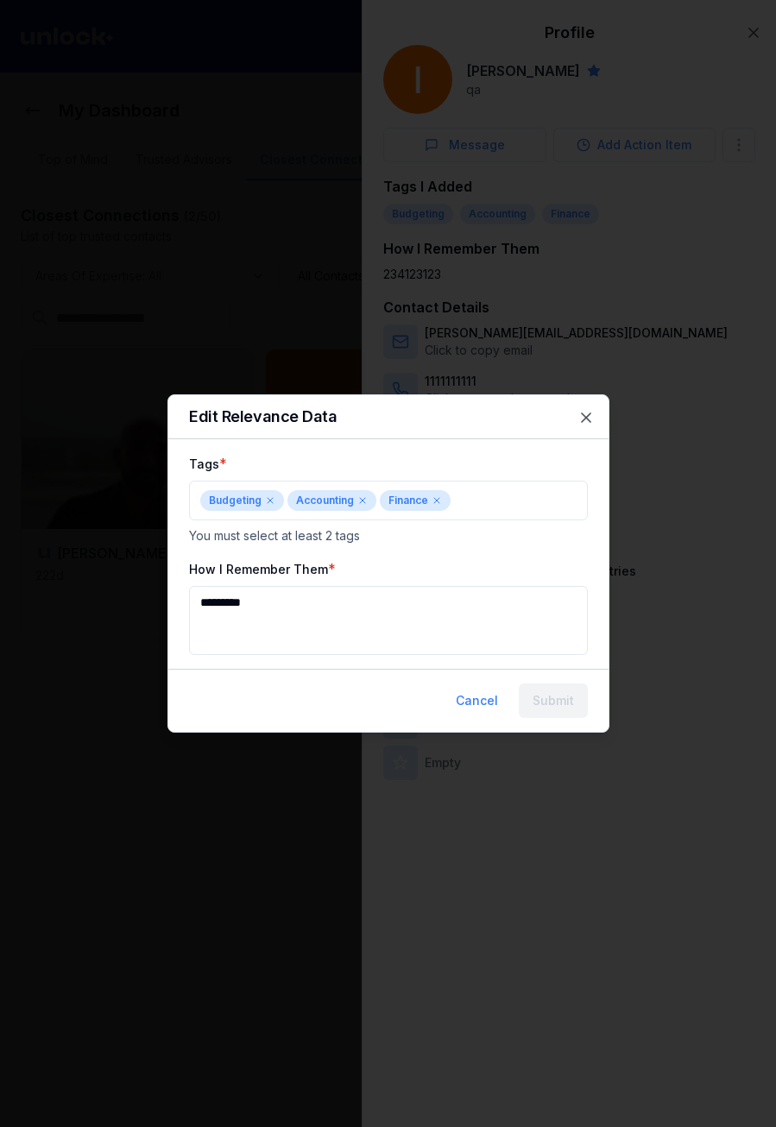
click at [342, 594] on textarea "*********" at bounding box center [388, 620] width 399 height 69
type textarea "**********"
click at [573, 705] on button "Submit" at bounding box center [553, 701] width 69 height 35
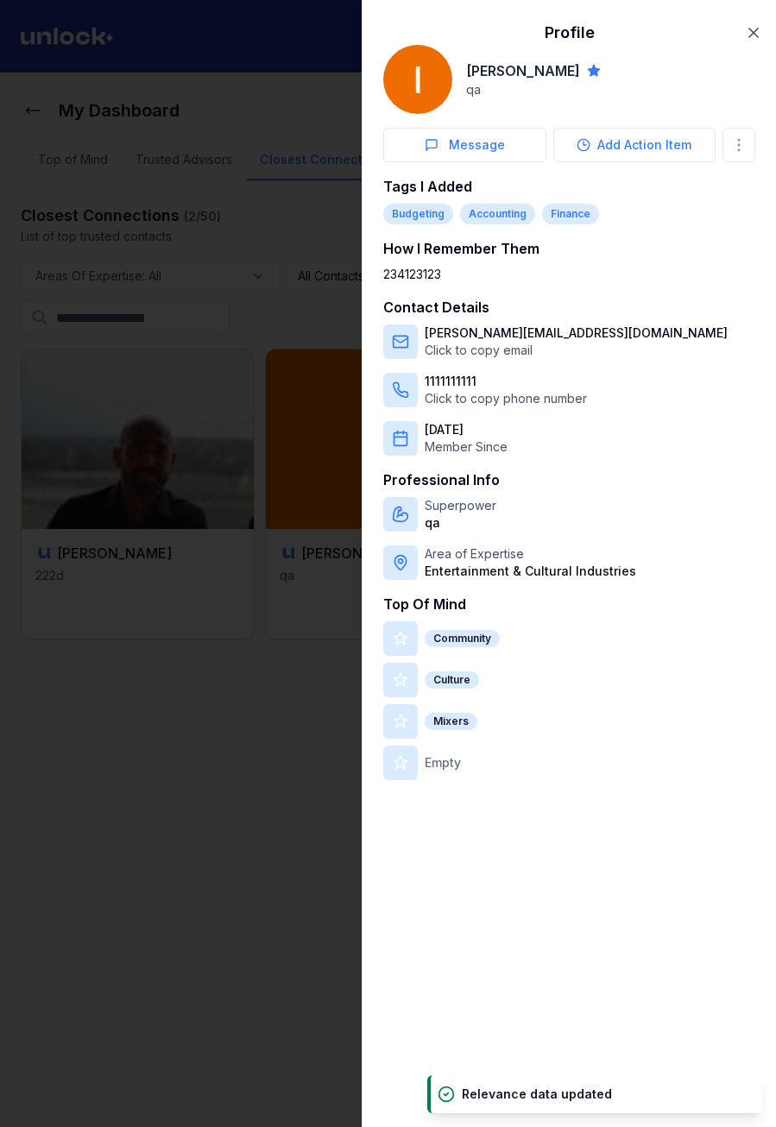
click at [442, 271] on div "234123123" at bounding box center [569, 274] width 372 height 17
drag, startPoint x: 442, startPoint y: 271, endPoint x: 398, endPoint y: 268, distance: 44.1
click at [398, 268] on div "234123123" at bounding box center [569, 274] width 372 height 17
click at [256, 284] on div at bounding box center [388, 563] width 776 height 1127
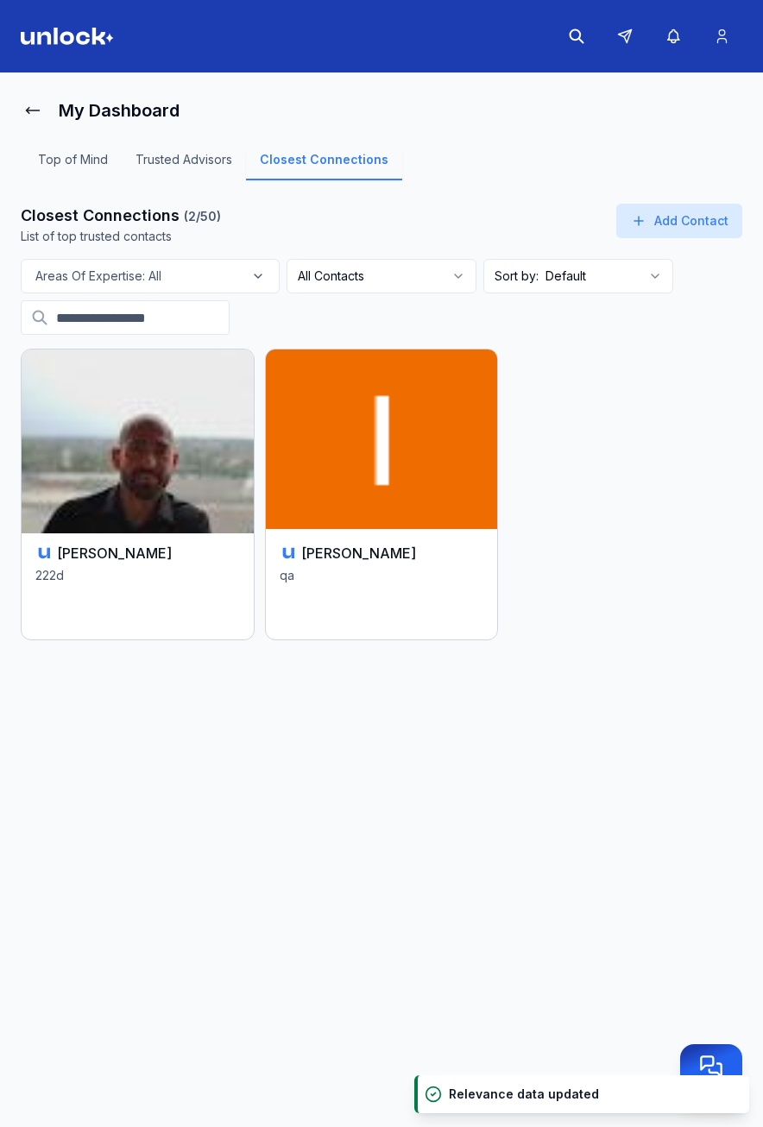
click at [142, 458] on img at bounding box center [137, 439] width 243 height 188
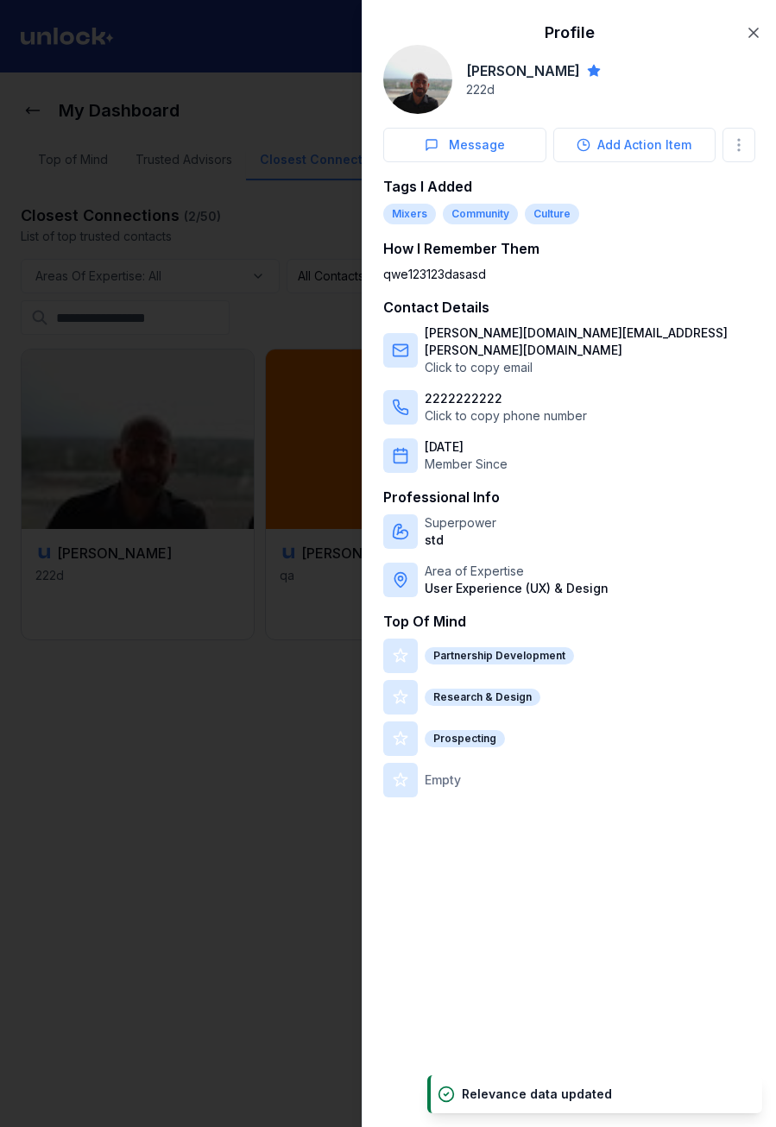
click at [479, 270] on div "qwe123123dasasd" at bounding box center [569, 274] width 372 height 17
drag, startPoint x: 479, startPoint y: 270, endPoint x: 408, endPoint y: 272, distance: 70.8
click at [408, 272] on div "qwe123123dasasd" at bounding box center [569, 274] width 372 height 17
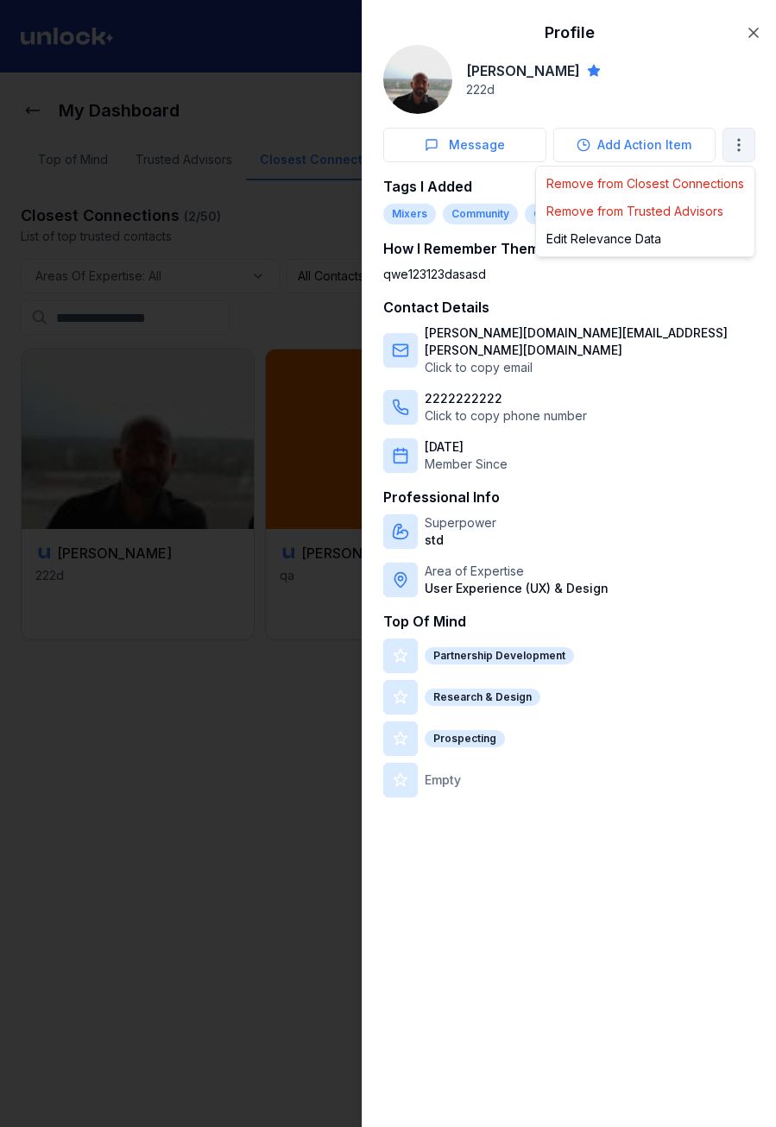
click at [733, 139] on body "My Dashboard Top of Mind Trusted Advisors Closest Connections Closest Connectio…" at bounding box center [381, 563] width 763 height 1127
click at [300, 262] on div at bounding box center [388, 563] width 776 height 1127
click at [226, 259] on div at bounding box center [388, 563] width 776 height 1127
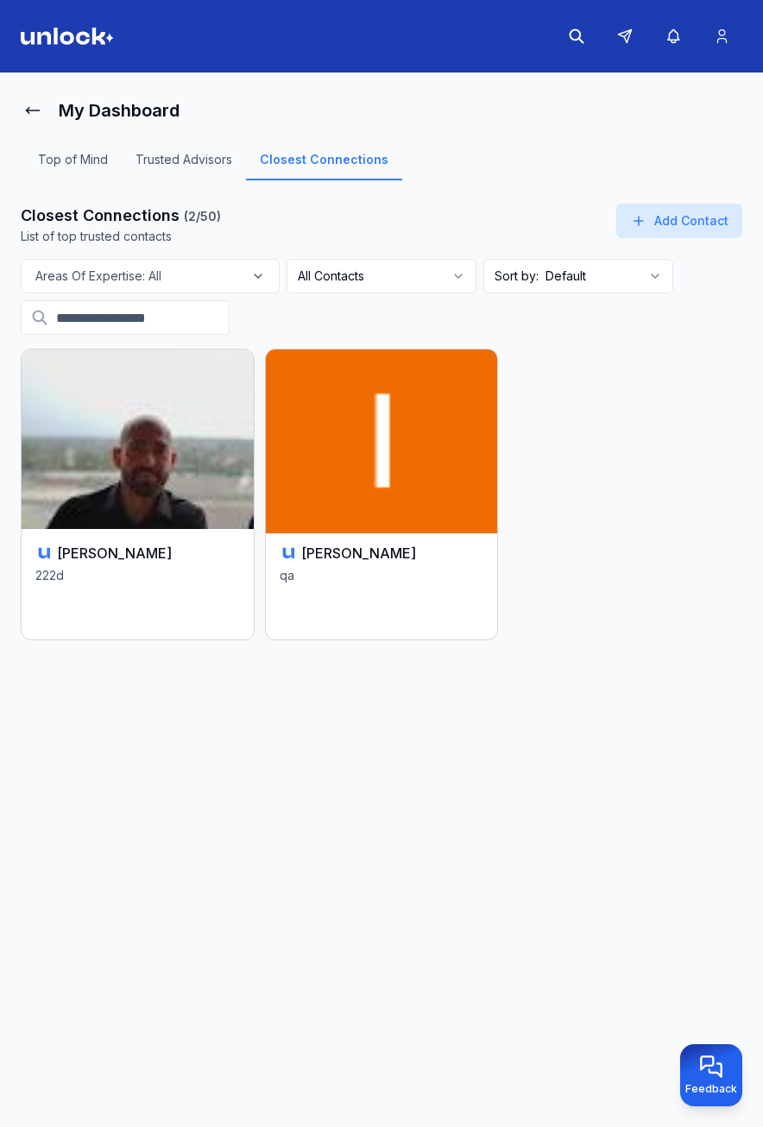
click at [337, 535] on div "Ivan P qa" at bounding box center [382, 584] width 232 height 110
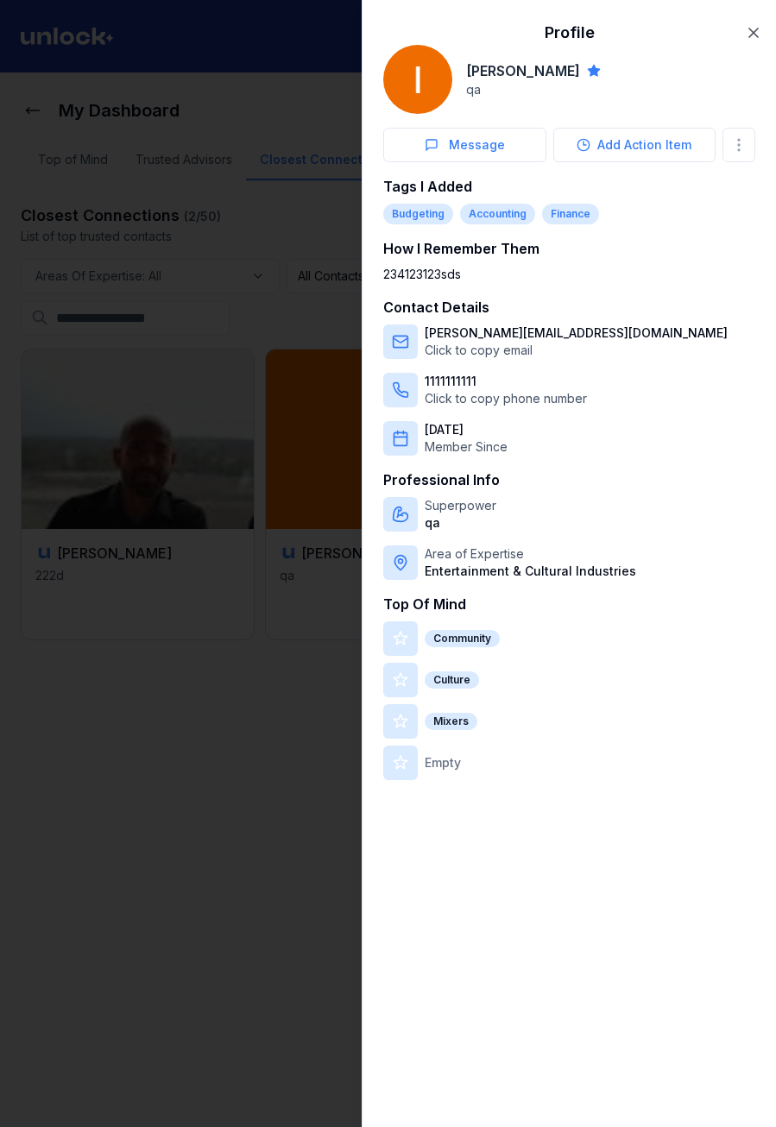
click at [465, 268] on div "234123123sds" at bounding box center [569, 274] width 372 height 17
drag, startPoint x: 440, startPoint y: 268, endPoint x: 406, endPoint y: 267, distance: 34.5
click at [406, 267] on div "234123123sds" at bounding box center [569, 274] width 372 height 17
drag, startPoint x: 406, startPoint y: 267, endPoint x: 269, endPoint y: 262, distance: 136.5
click at [269, 262] on div at bounding box center [388, 563] width 776 height 1127
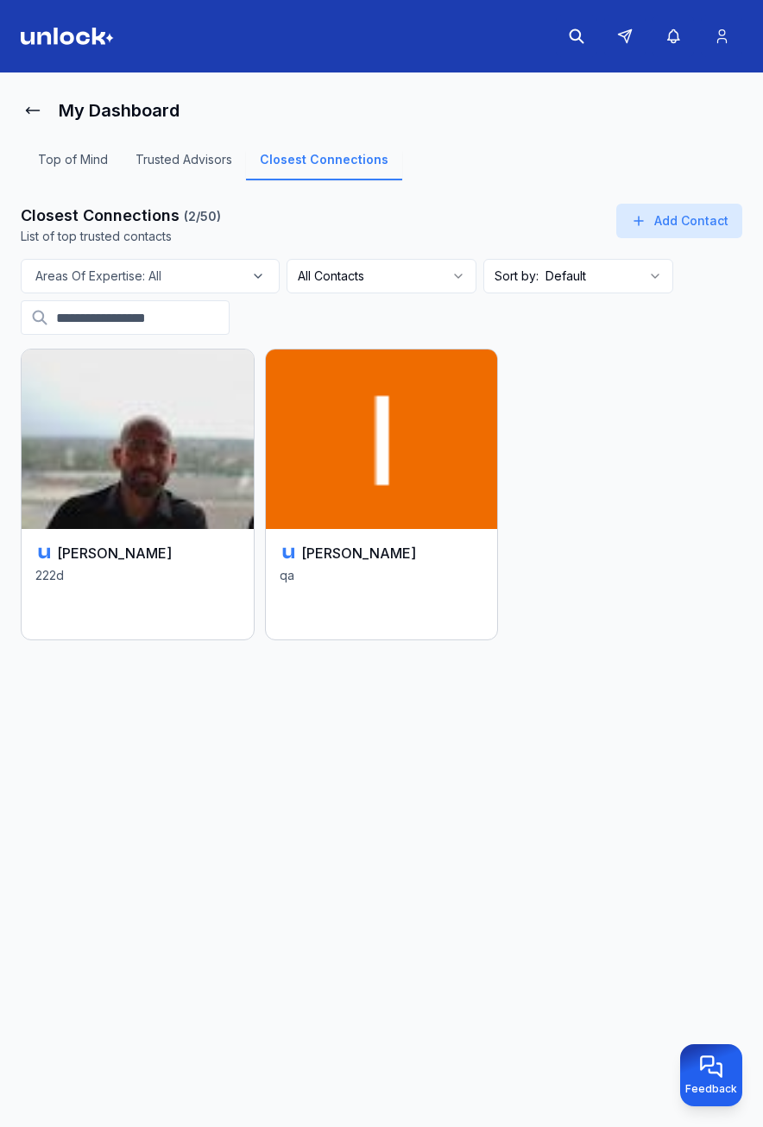
click at [396, 986] on main "My Dashboard Top of Mind Trusted Advisors Closest Connections Closest Connectio…" at bounding box center [381, 604] width 763 height 1062
click at [331, 167] on link "Closest Connections" at bounding box center [324, 165] width 156 height 29
click at [19, 115] on main "My Dashboard Top of Mind Trusted Advisors Closest Connections Closest Connectio…" at bounding box center [381, 604] width 763 height 1062
click at [21, 115] on button at bounding box center [33, 110] width 24 height 35
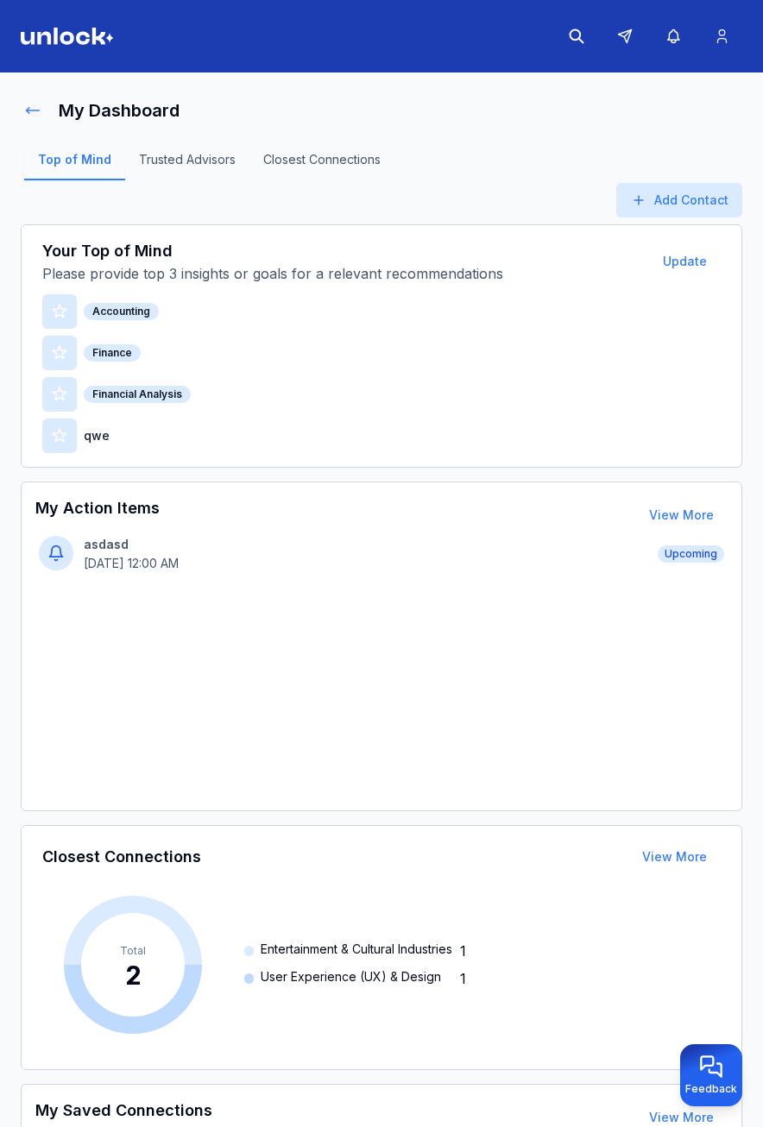
click at [33, 109] on icon at bounding box center [32, 110] width 17 height 17
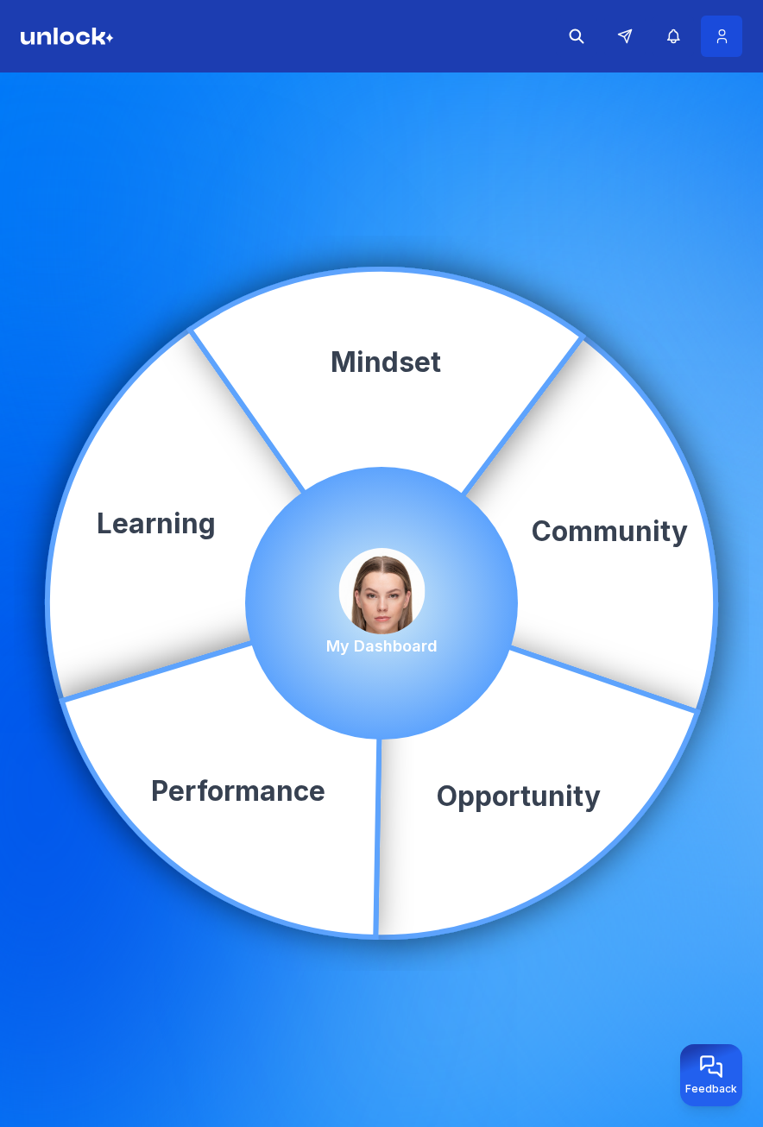
click at [721, 42] on icon at bounding box center [722, 36] width 18 height 17
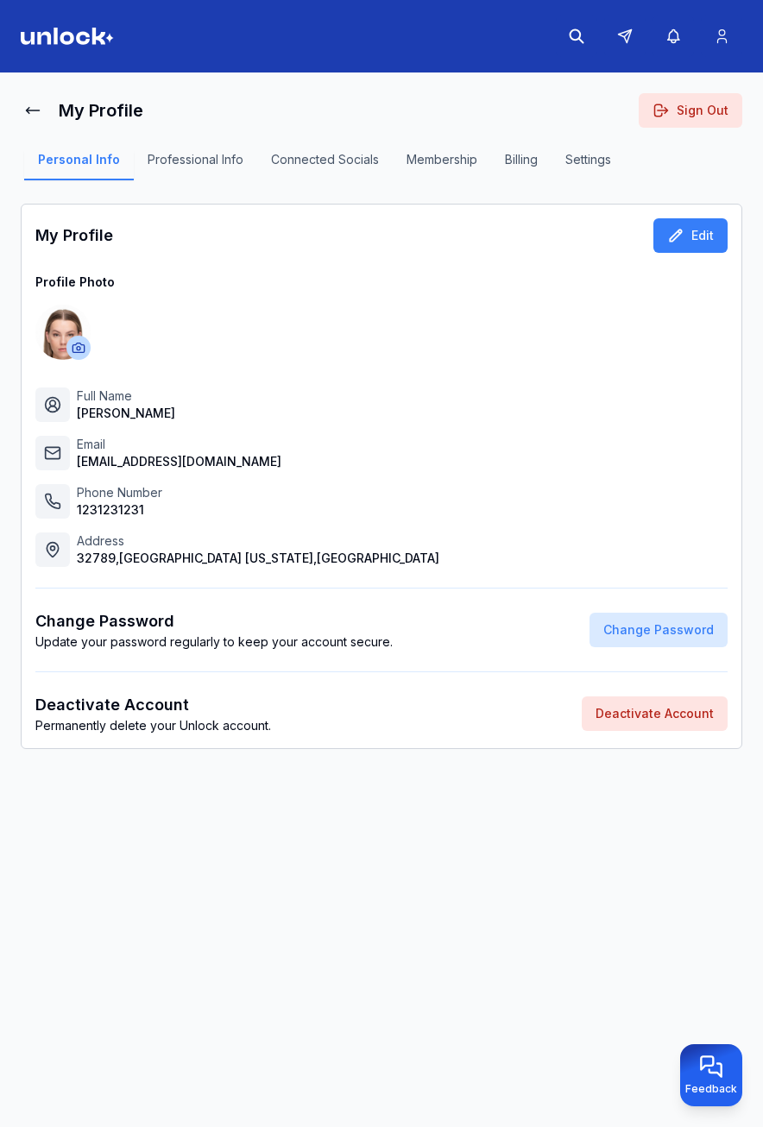
click at [40, 26] on header at bounding box center [381, 36] width 763 height 73
click at [58, 31] on img at bounding box center [67, 36] width 93 height 17
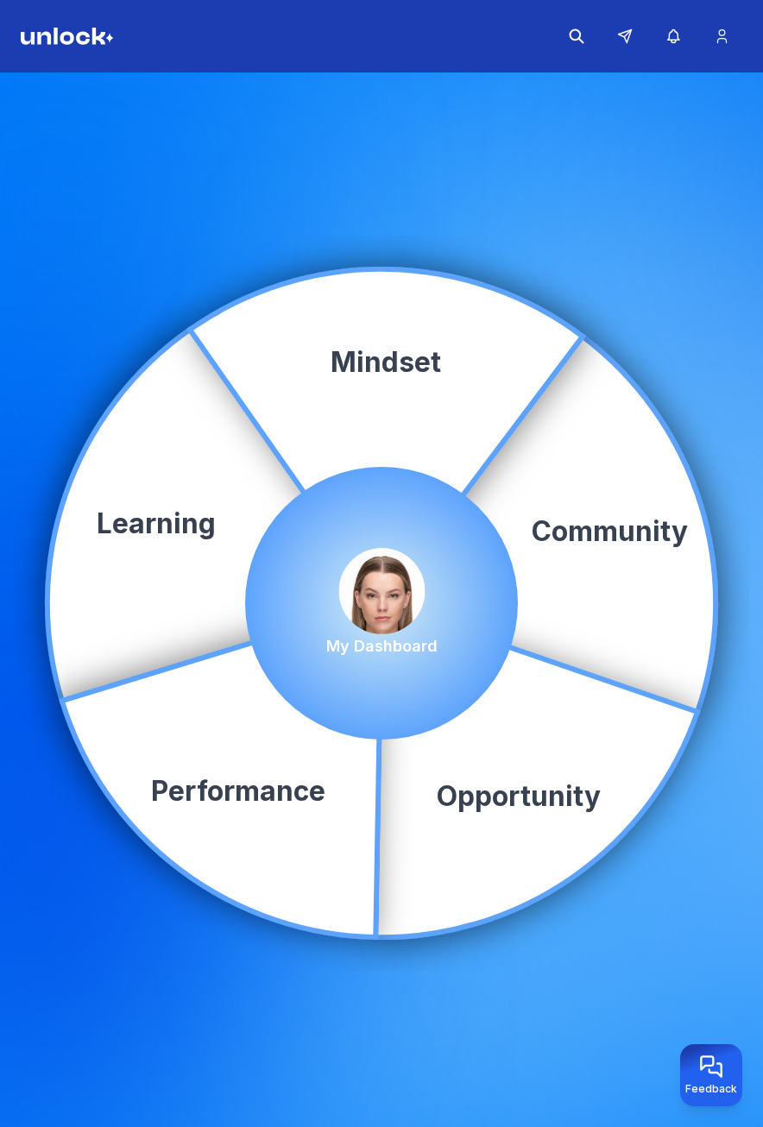
click at [362, 579] on img at bounding box center [381, 591] width 86 height 86
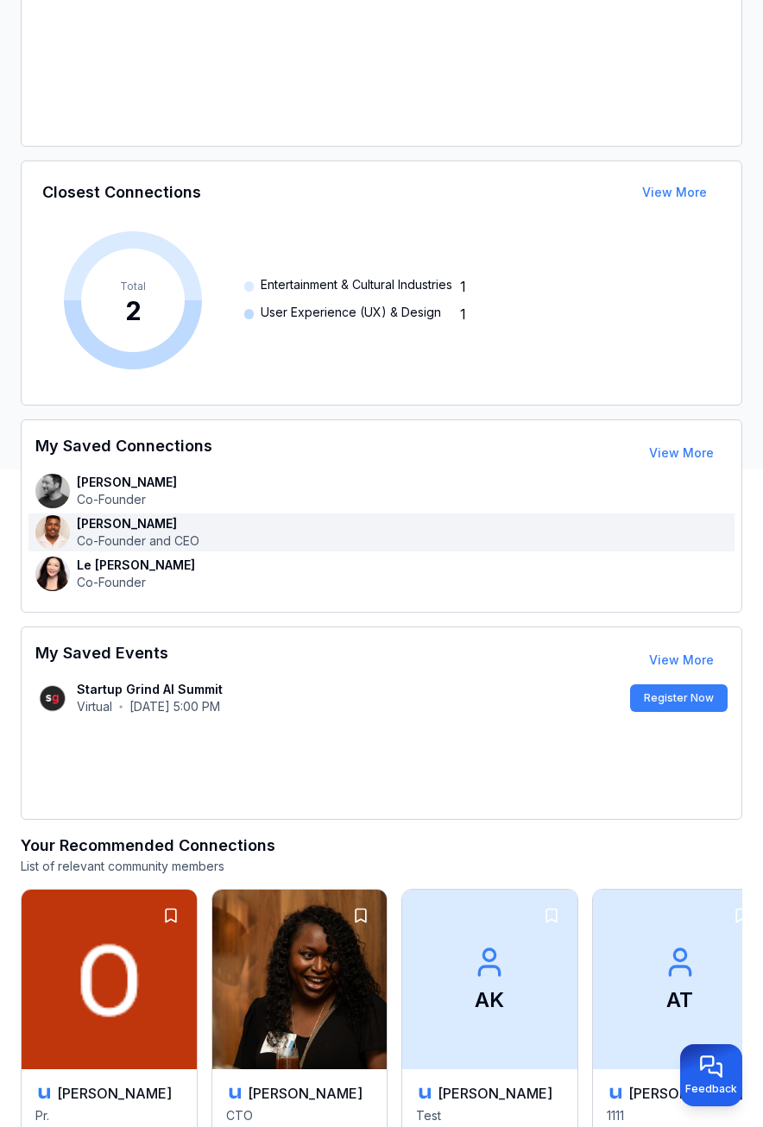
scroll to position [777, 0]
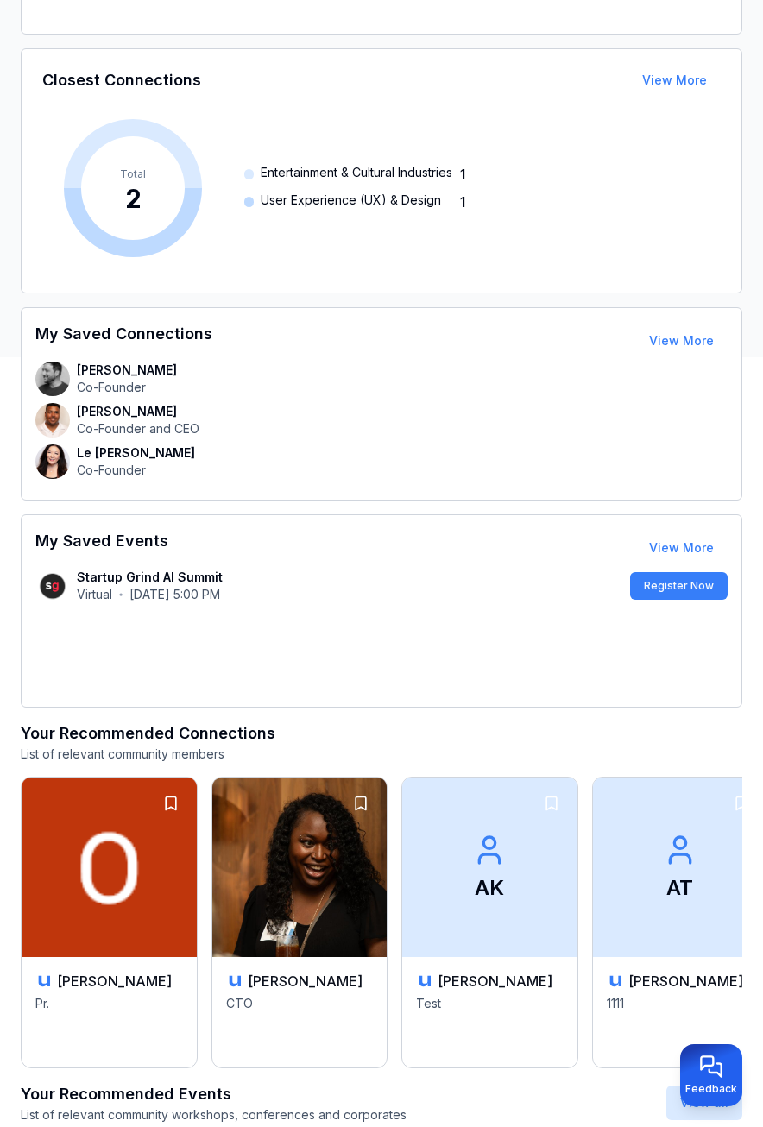
click at [653, 345] on button "View More" at bounding box center [681, 341] width 92 height 35
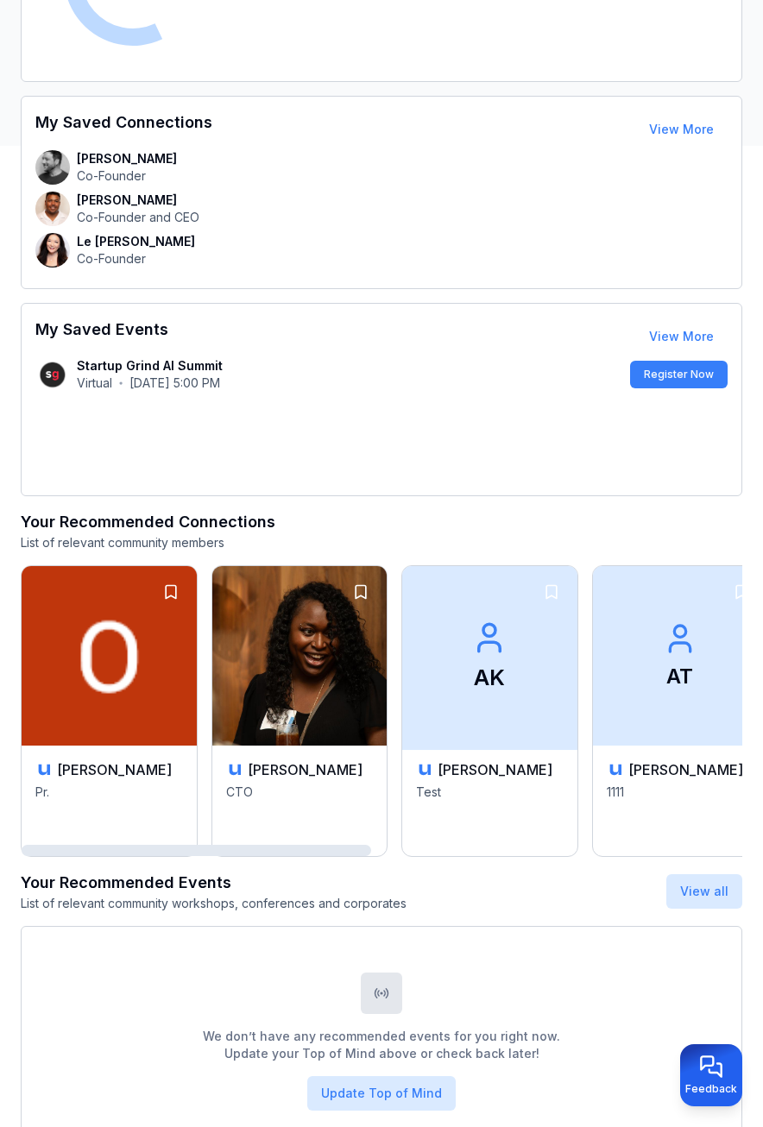
scroll to position [984, 0]
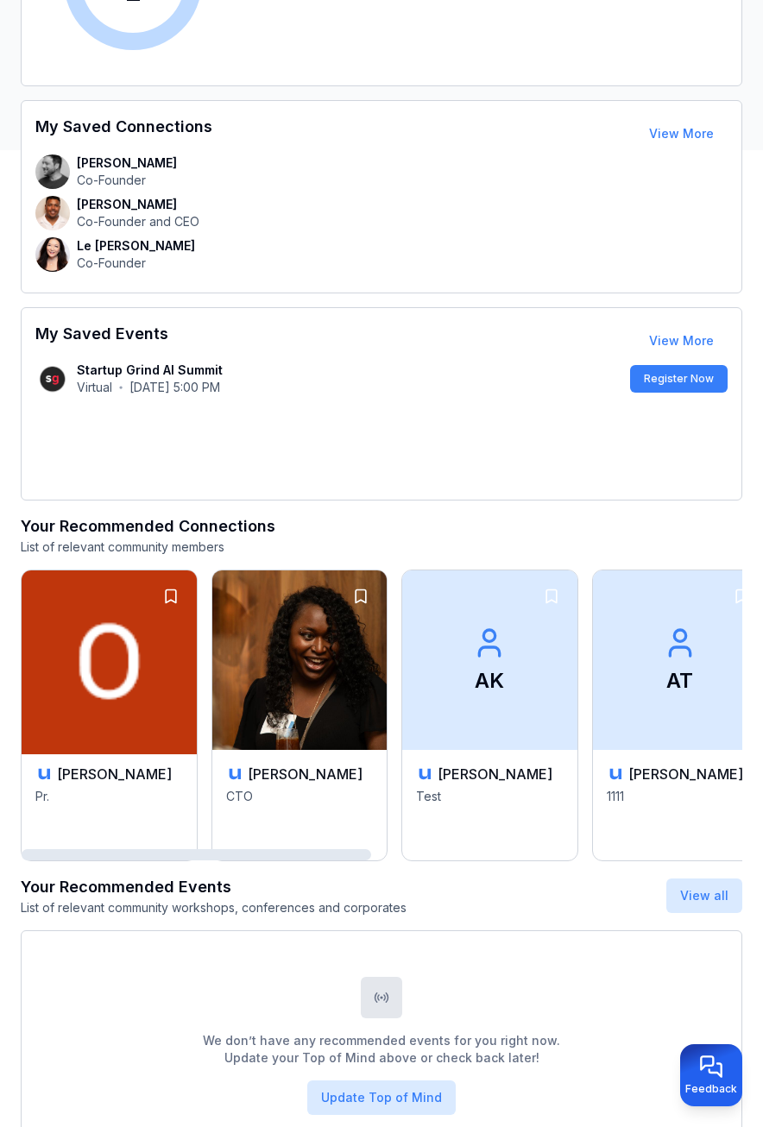
click at [133, 700] on img at bounding box center [109, 660] width 184 height 188
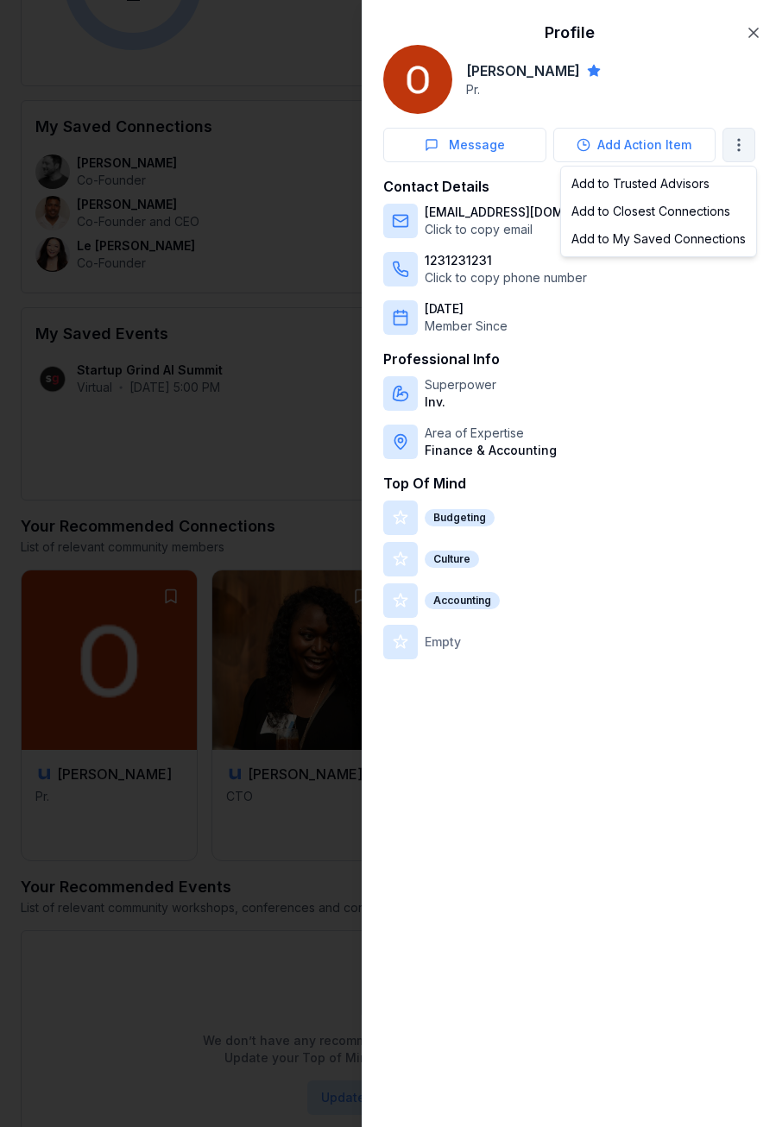
click at [687, 249] on div "Add to My Saved Connections" at bounding box center [658, 239] width 188 height 28
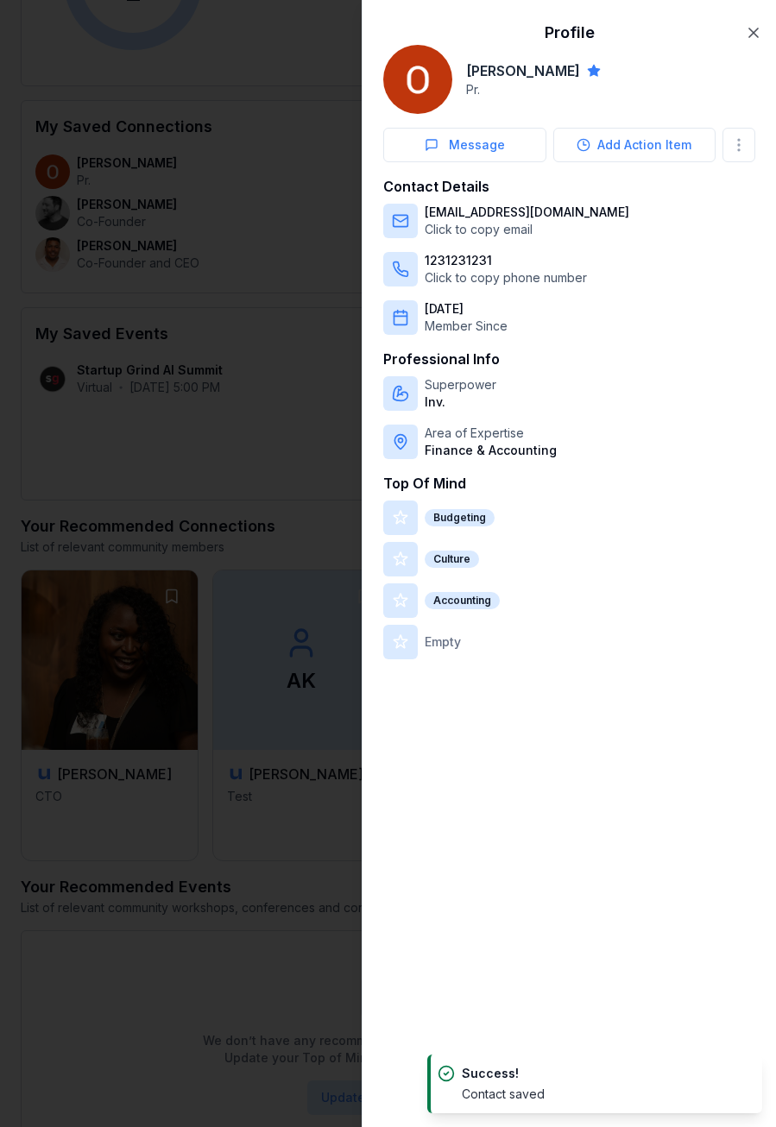
click at [199, 260] on div at bounding box center [388, 563] width 776 height 1127
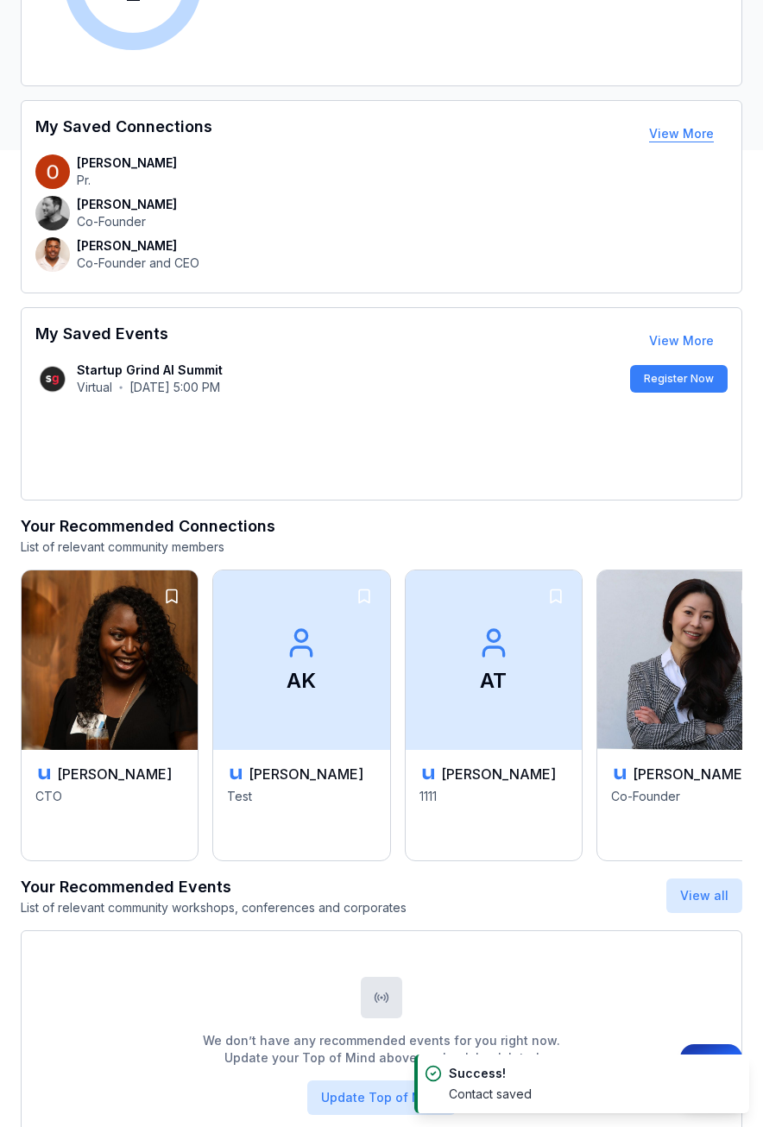
click at [684, 136] on button "View More" at bounding box center [681, 134] width 92 height 35
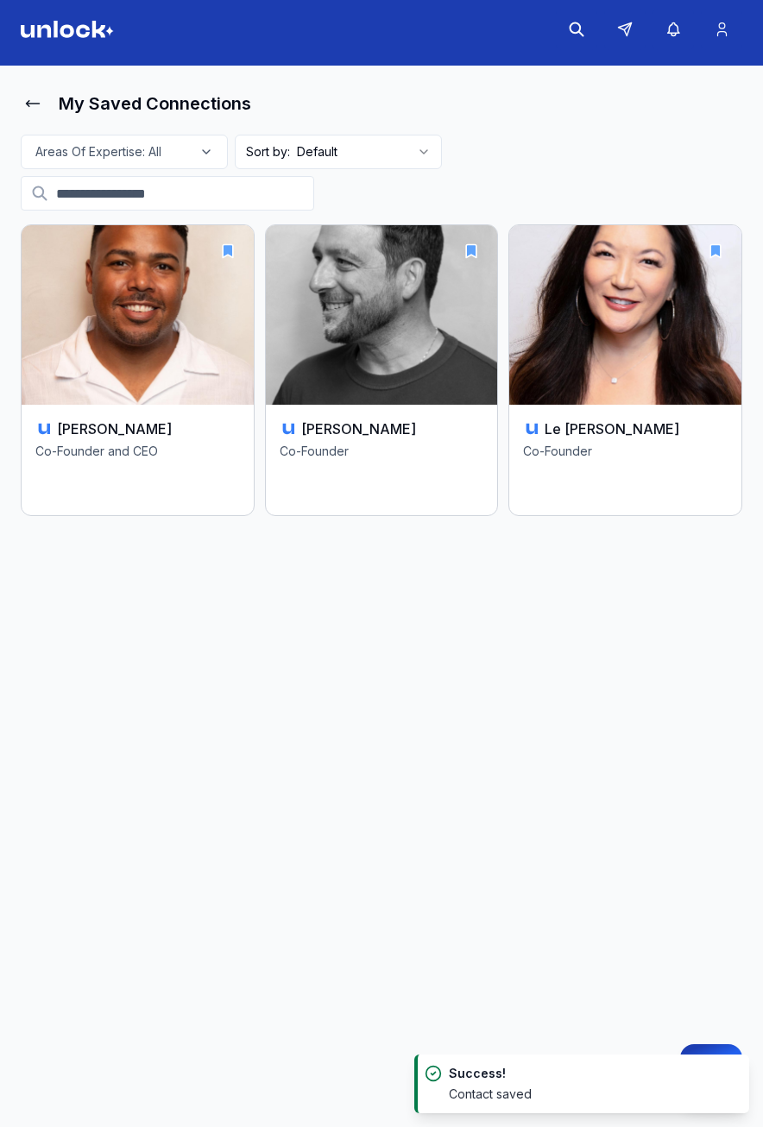
scroll to position [7, 0]
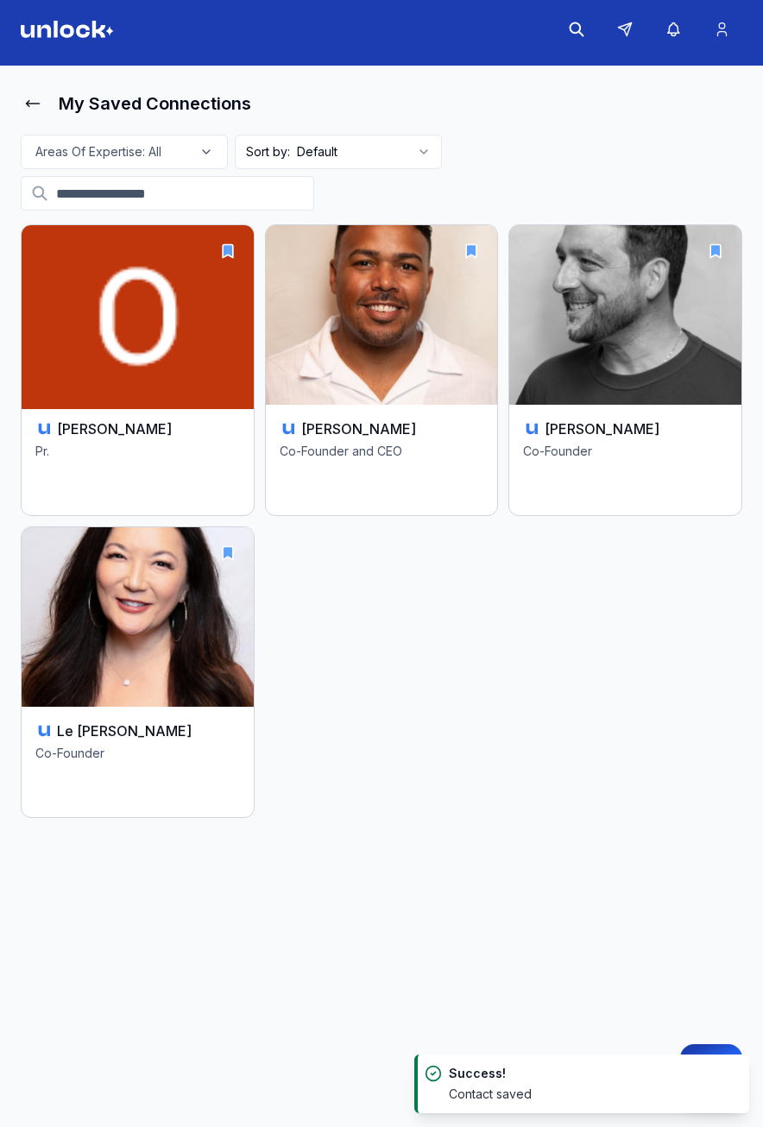
click at [199, 298] on img at bounding box center [137, 315] width 243 height 188
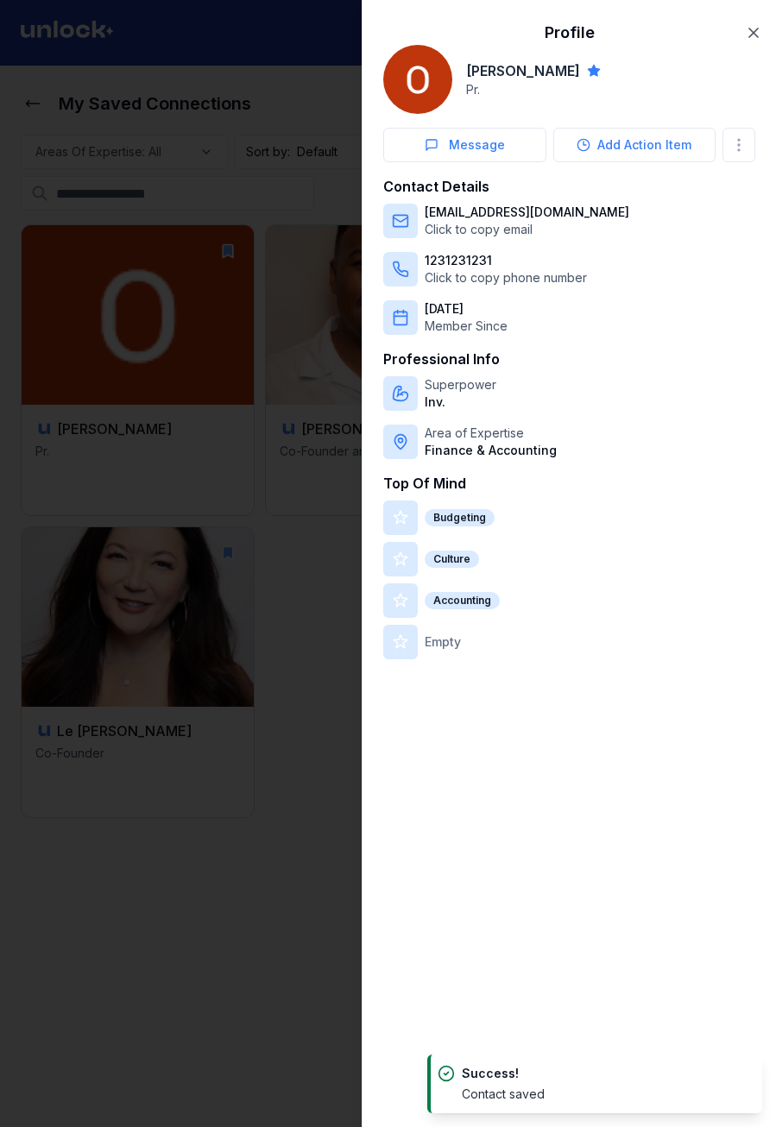
click at [204, 302] on div at bounding box center [388, 563] width 776 height 1127
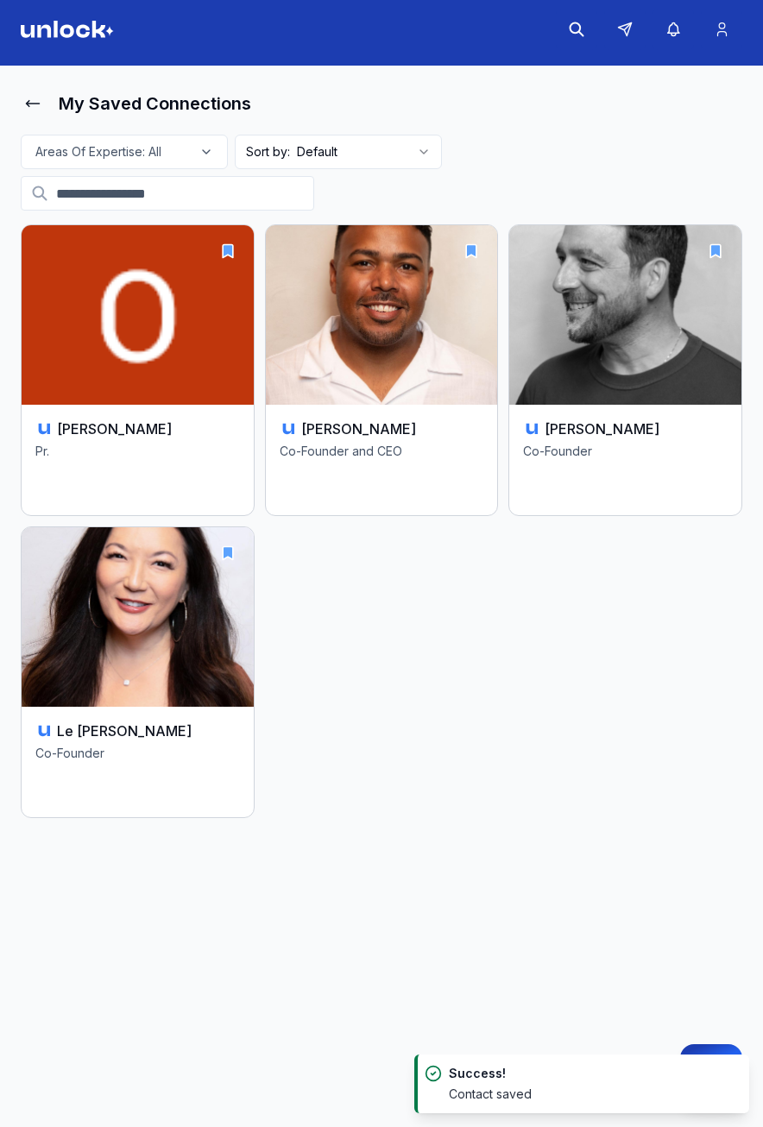
scroll to position [984, 0]
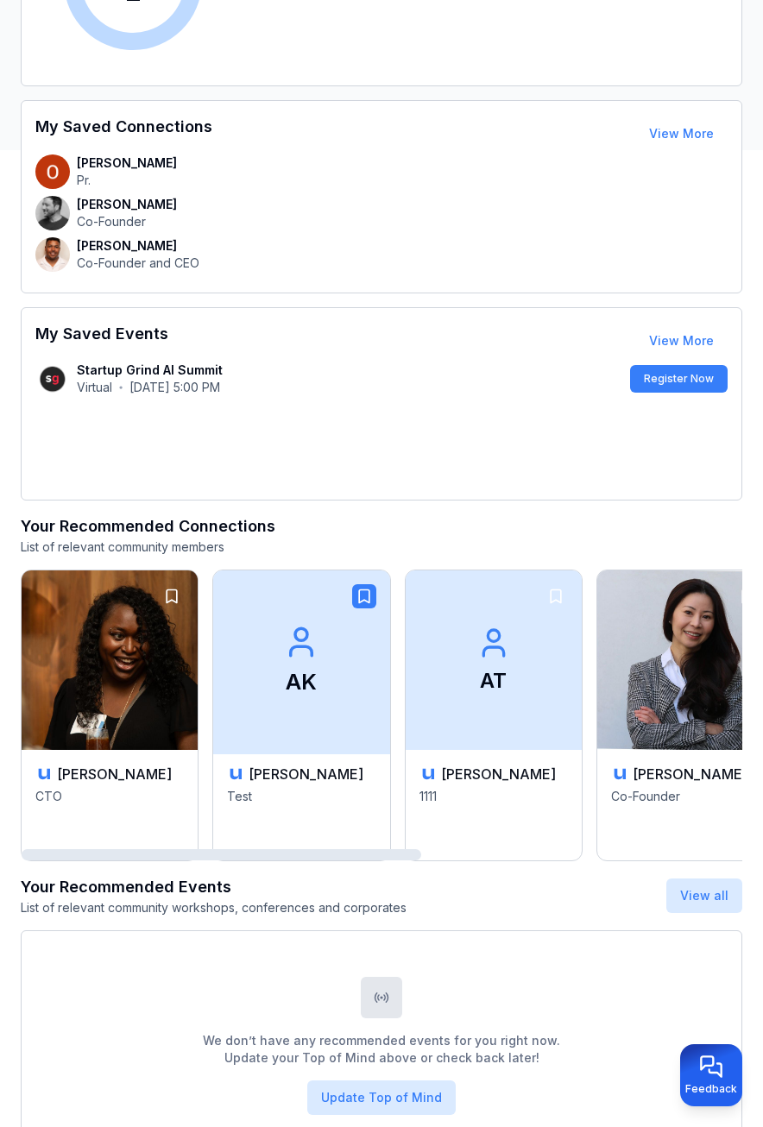
click at [361, 596] on icon "button" at bounding box center [364, 596] width 10 height 13
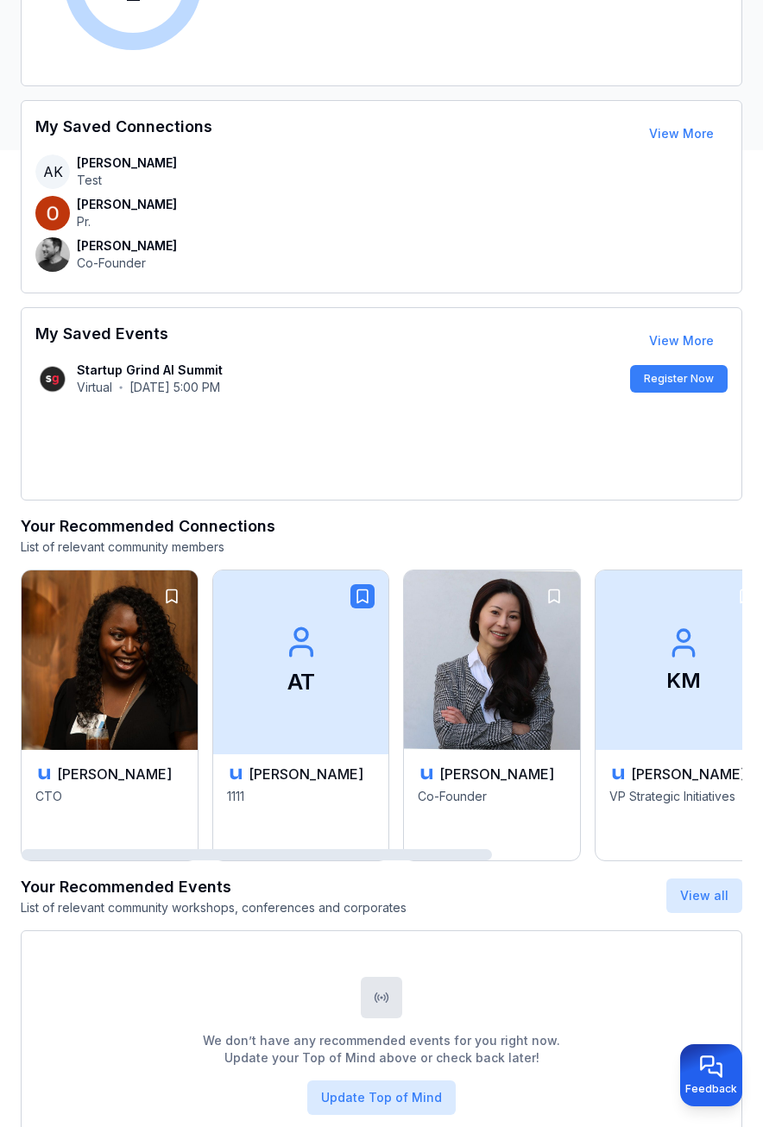
click at [549, 592] on icon "button" at bounding box center [554, 596] width 10 height 13
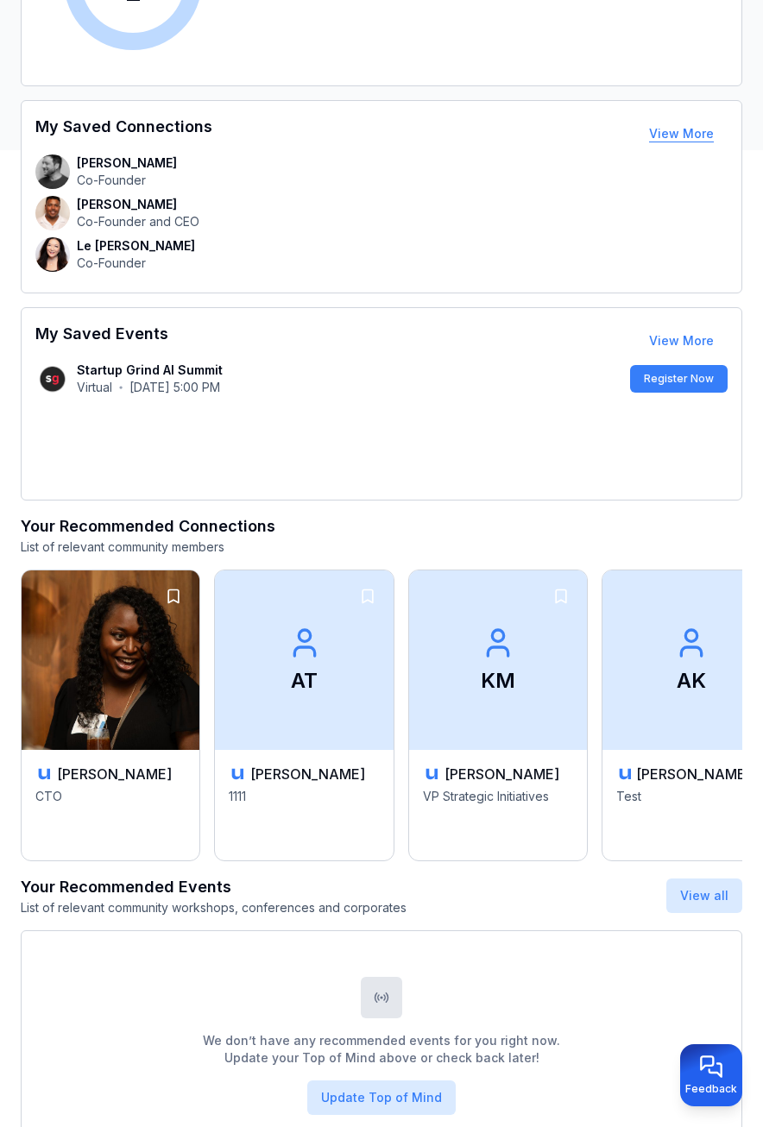
click at [664, 142] on button "View More" at bounding box center [681, 134] width 92 height 35
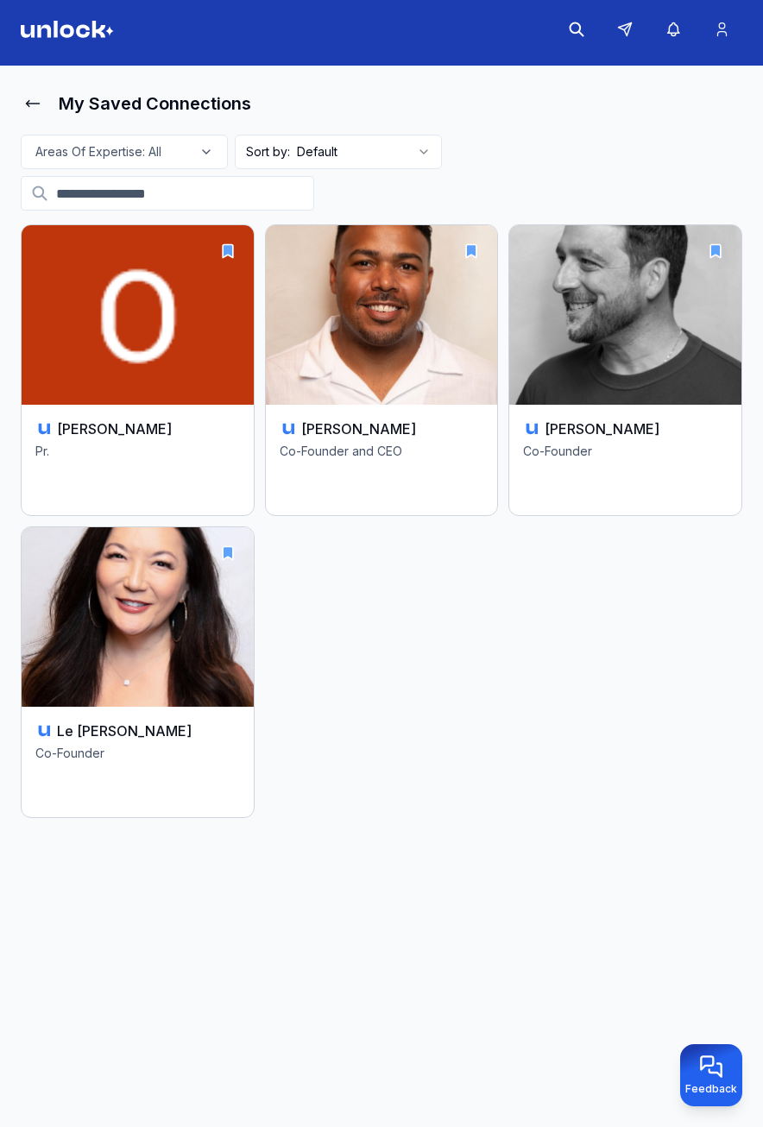
scroll to position [7, 0]
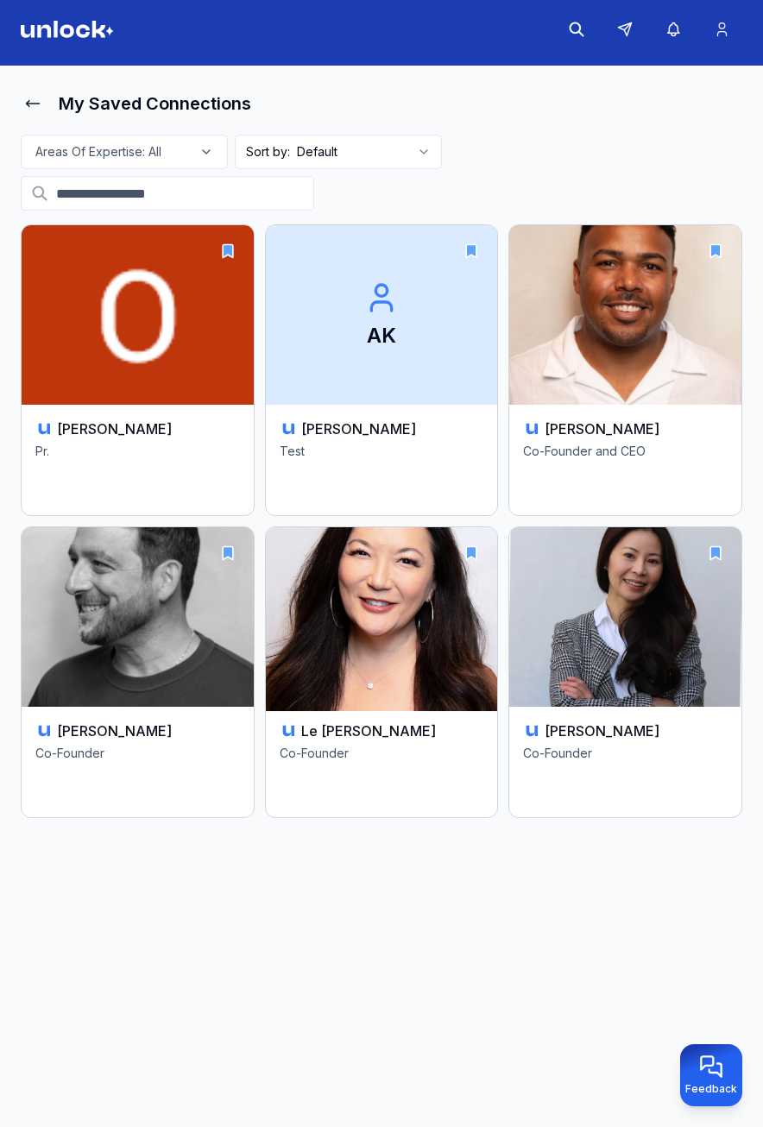
click at [476, 548] on icon "button" at bounding box center [471, 553] width 10 height 13
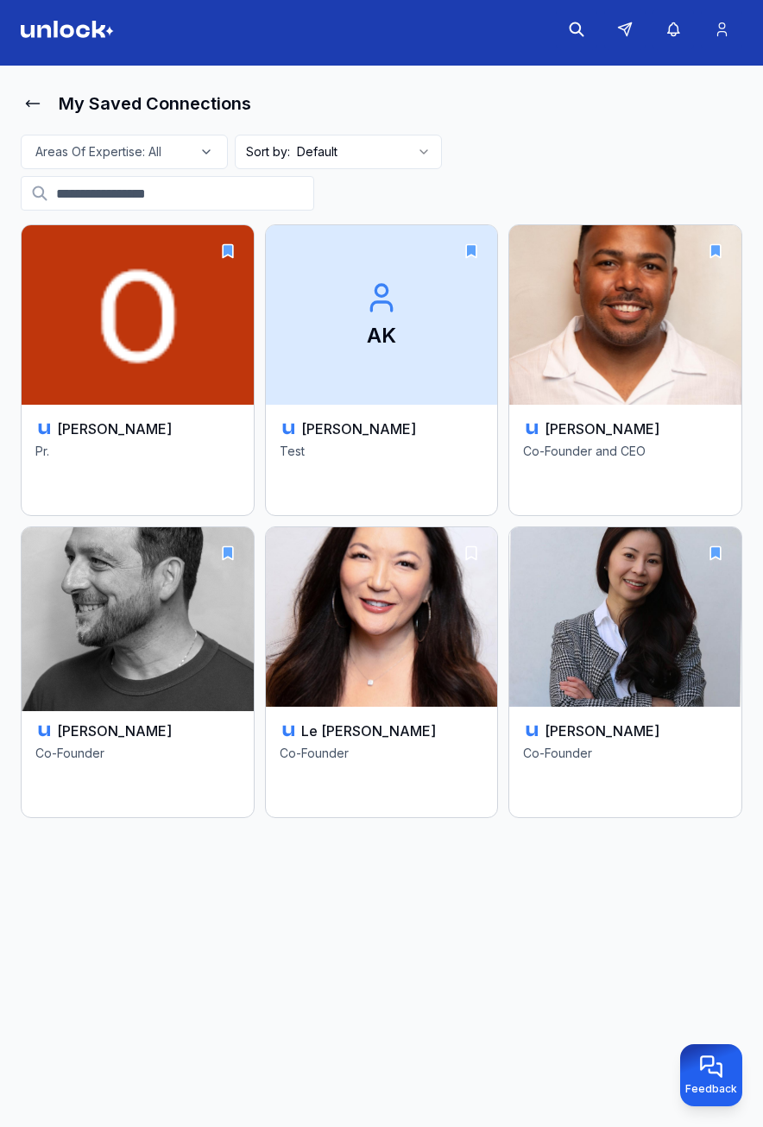
click at [231, 548] on icon "button" at bounding box center [228, 553] width 10 height 13
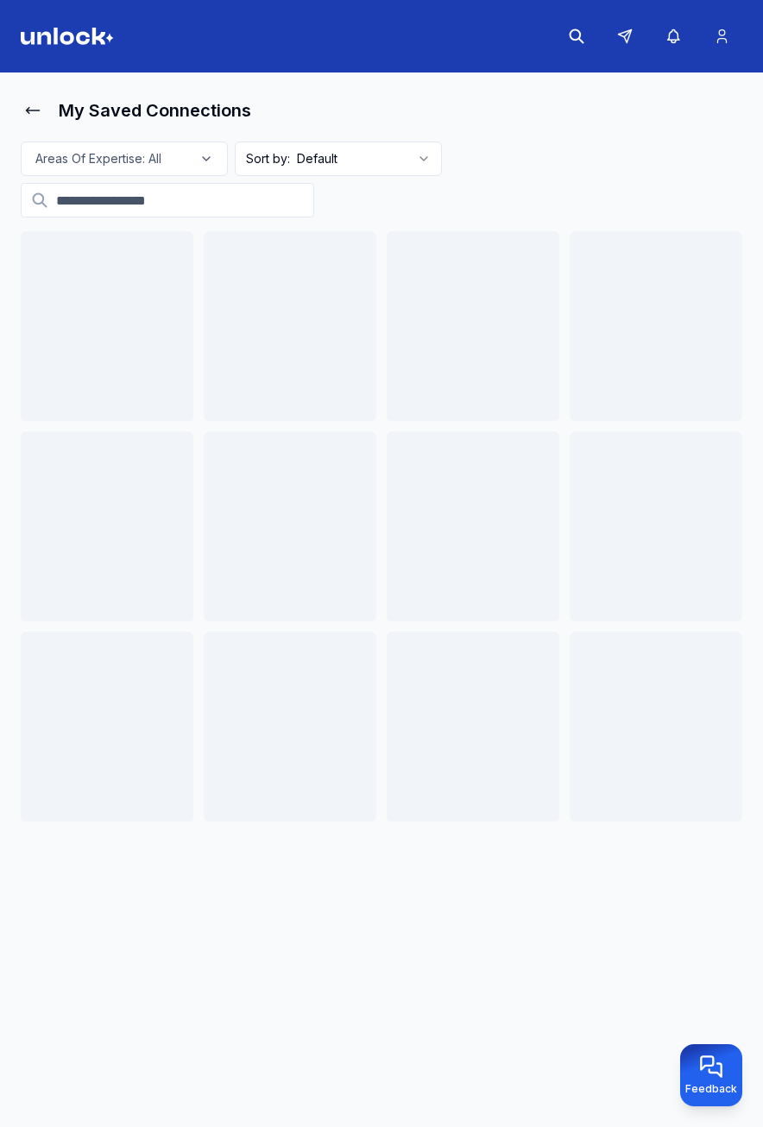
scroll to position [7, 0]
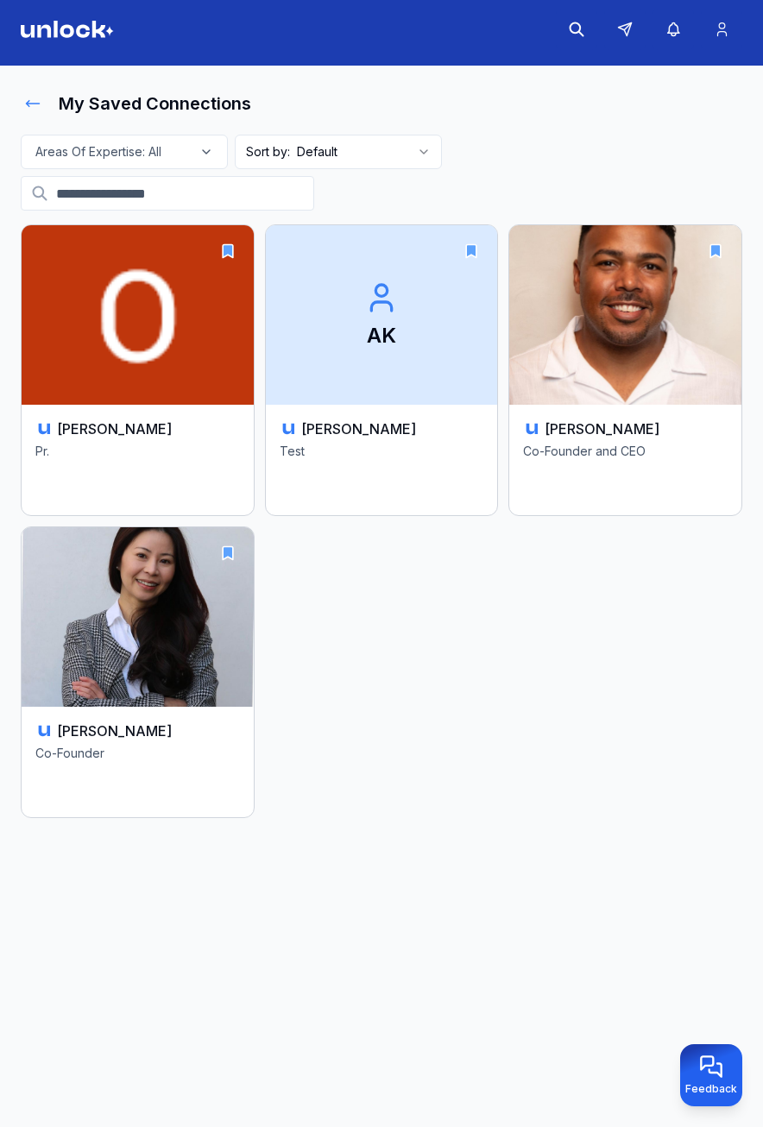
click at [35, 110] on icon at bounding box center [32, 103] width 17 height 17
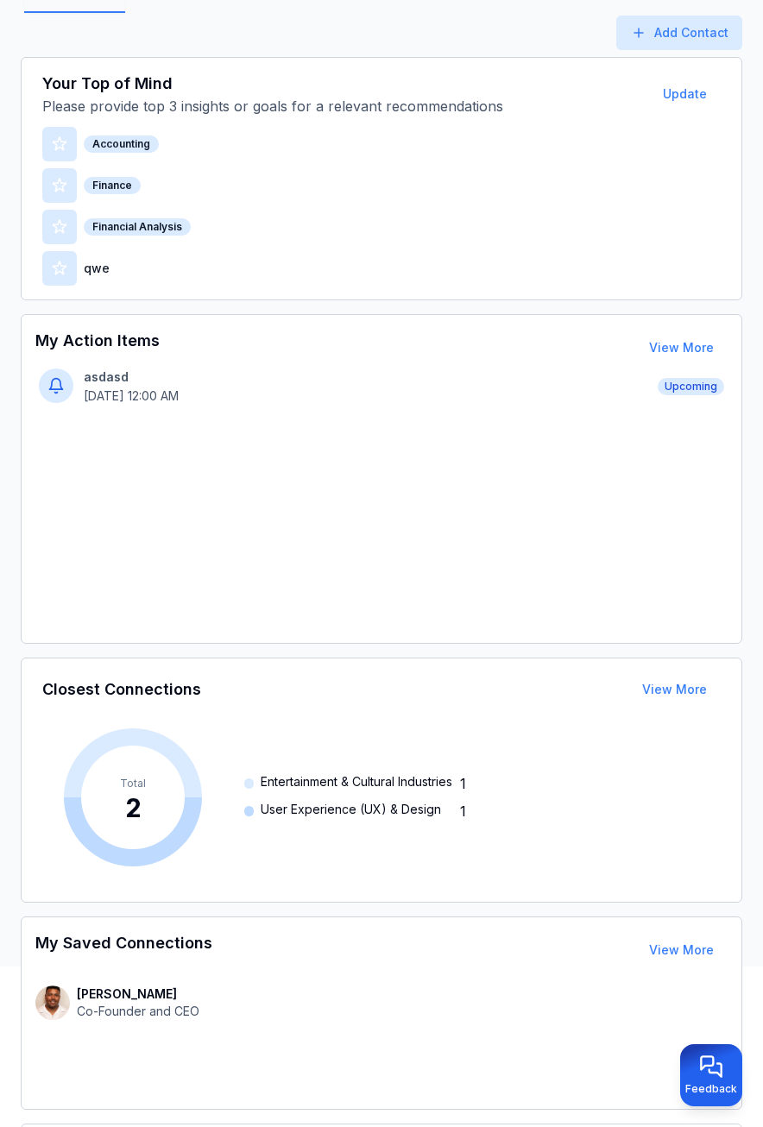
scroll to position [266, 0]
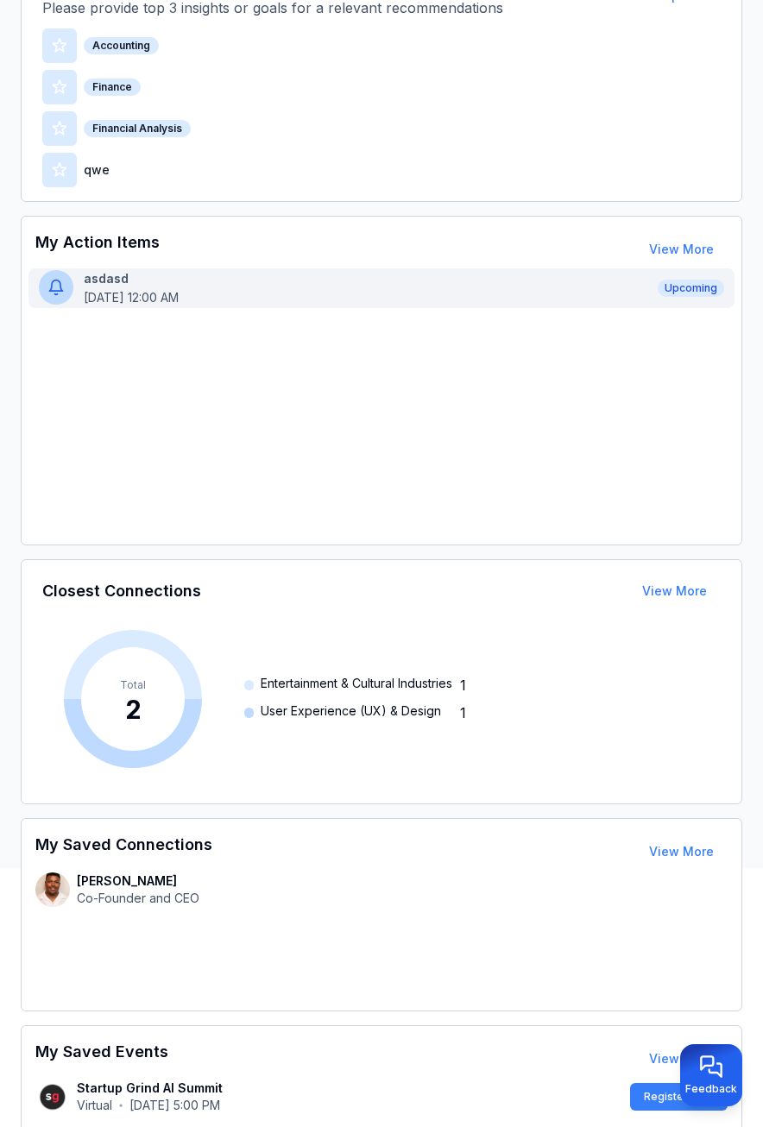
click at [173, 298] on p "[DATE] 12:00 AM" at bounding box center [366, 297] width 564 height 17
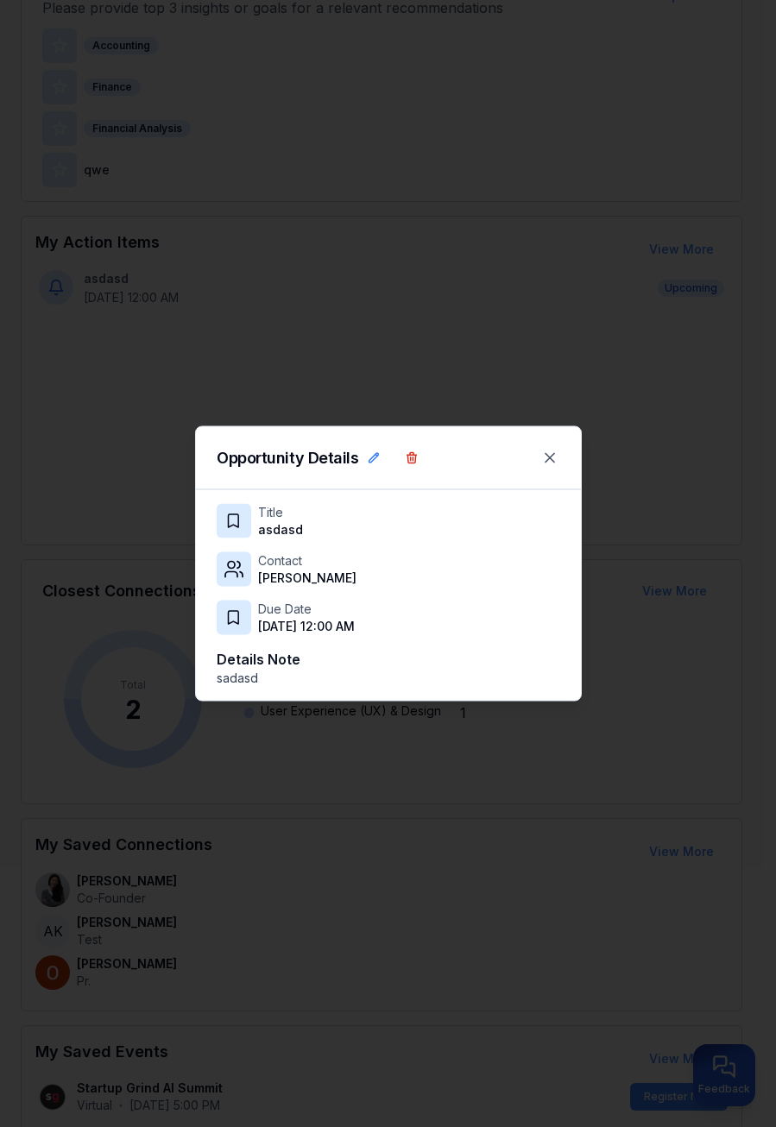
click at [124, 382] on div at bounding box center [388, 563] width 776 height 1127
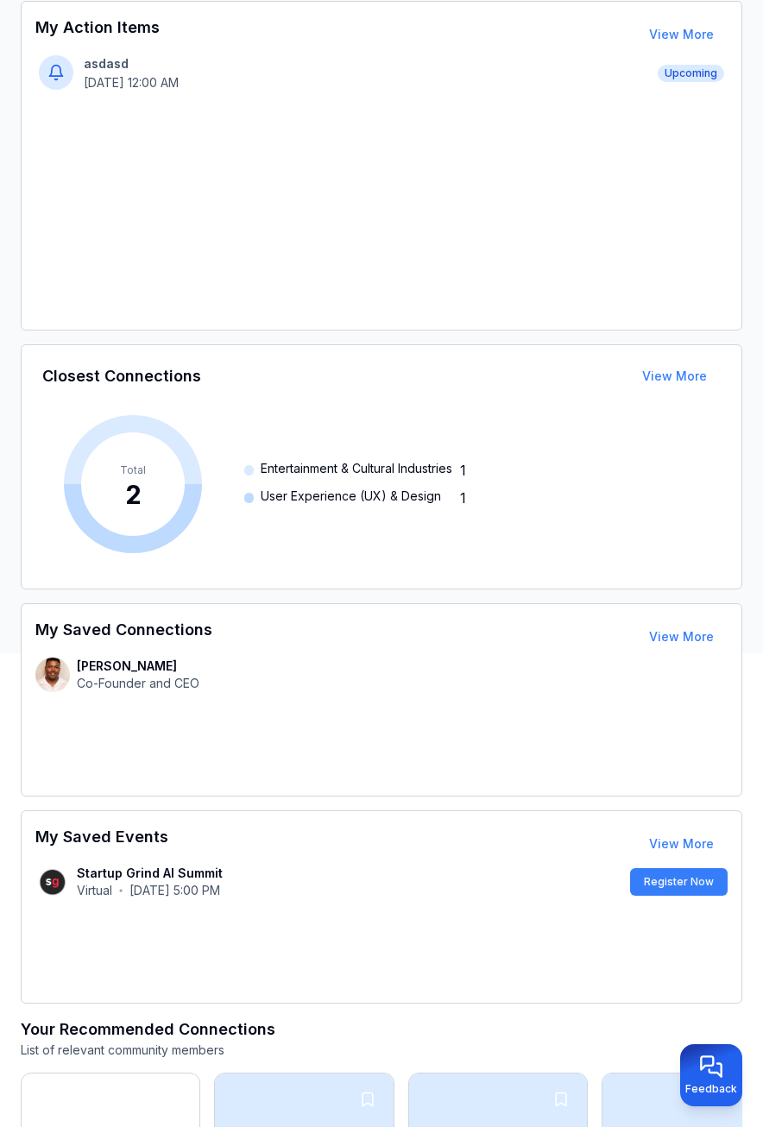
scroll to position [697, 0]
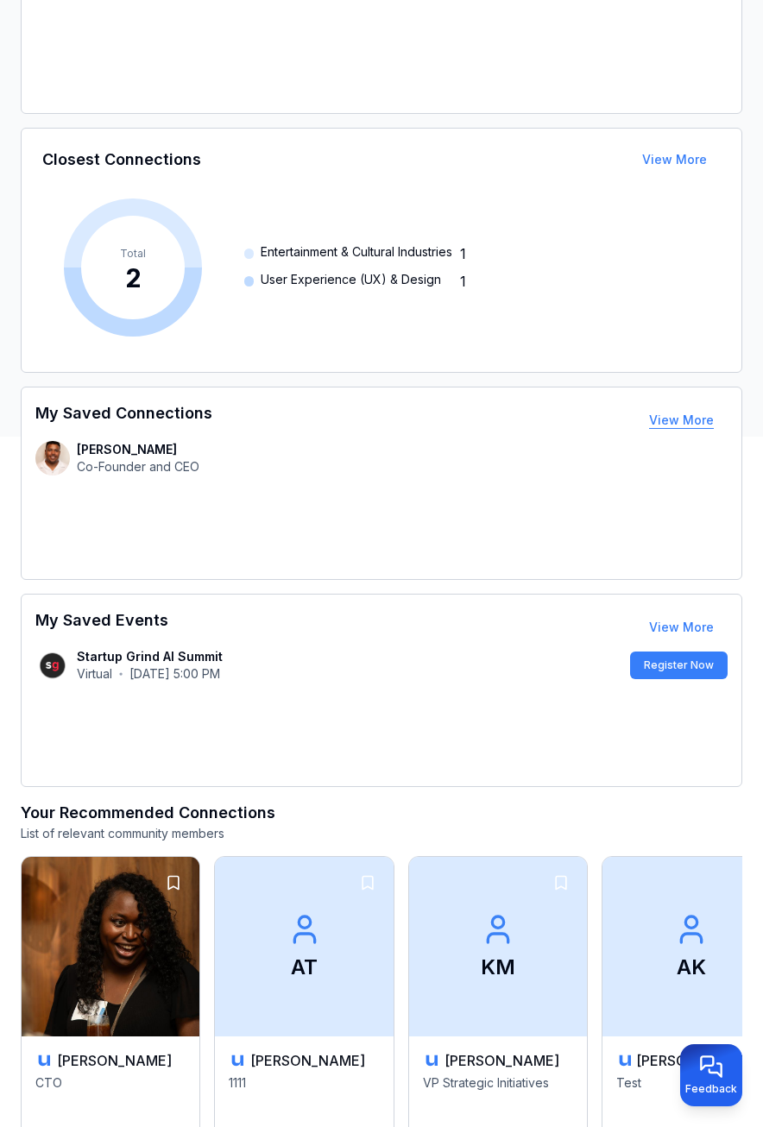
click at [694, 419] on button "View More" at bounding box center [681, 420] width 92 height 35
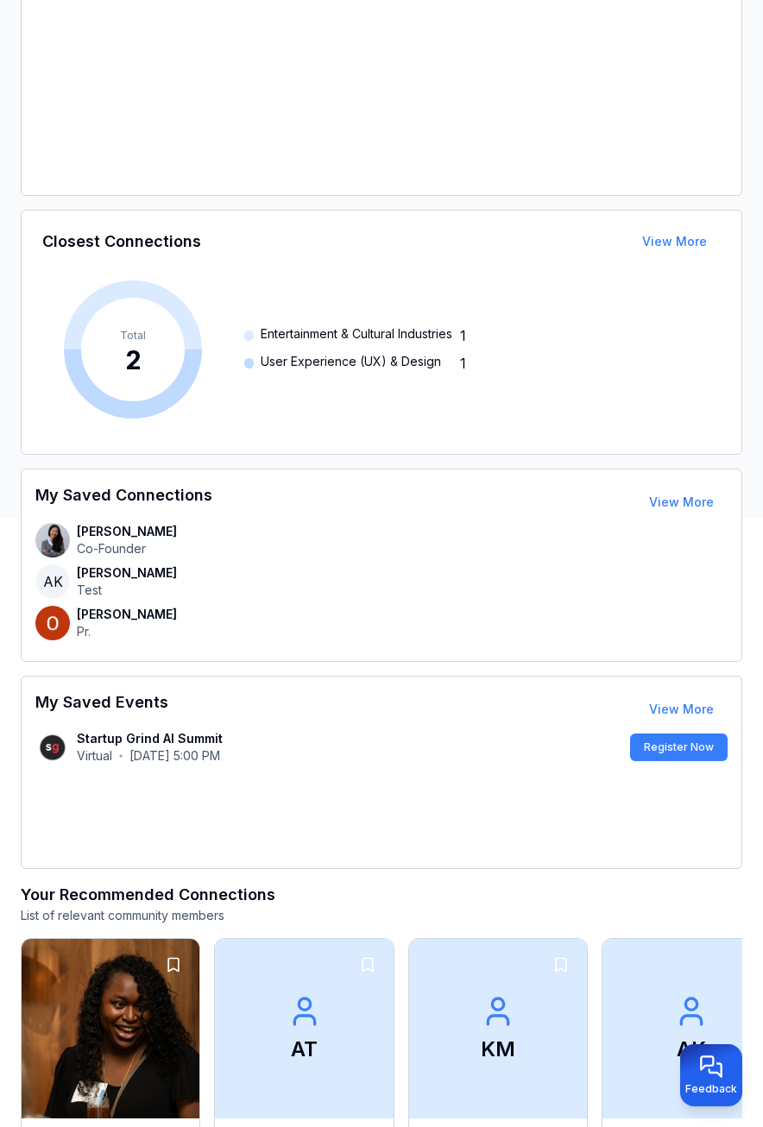
scroll to position [611, 0]
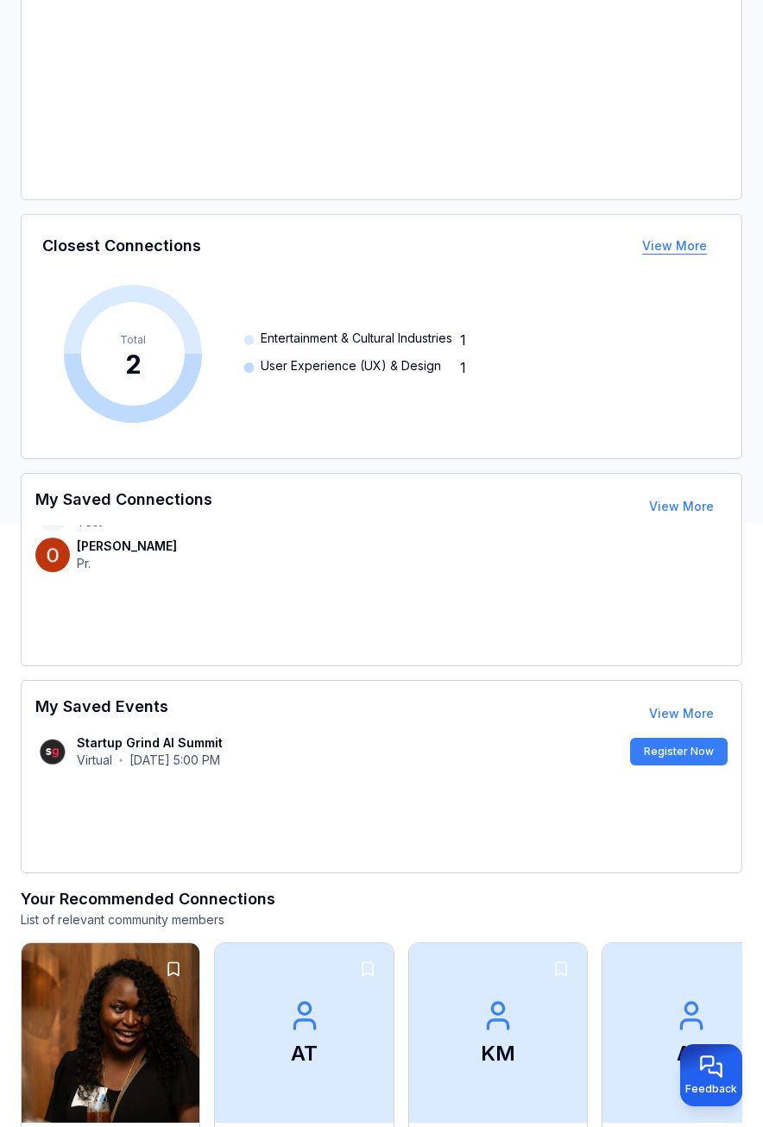
click at [672, 251] on button "View More" at bounding box center [674, 246] width 92 height 35
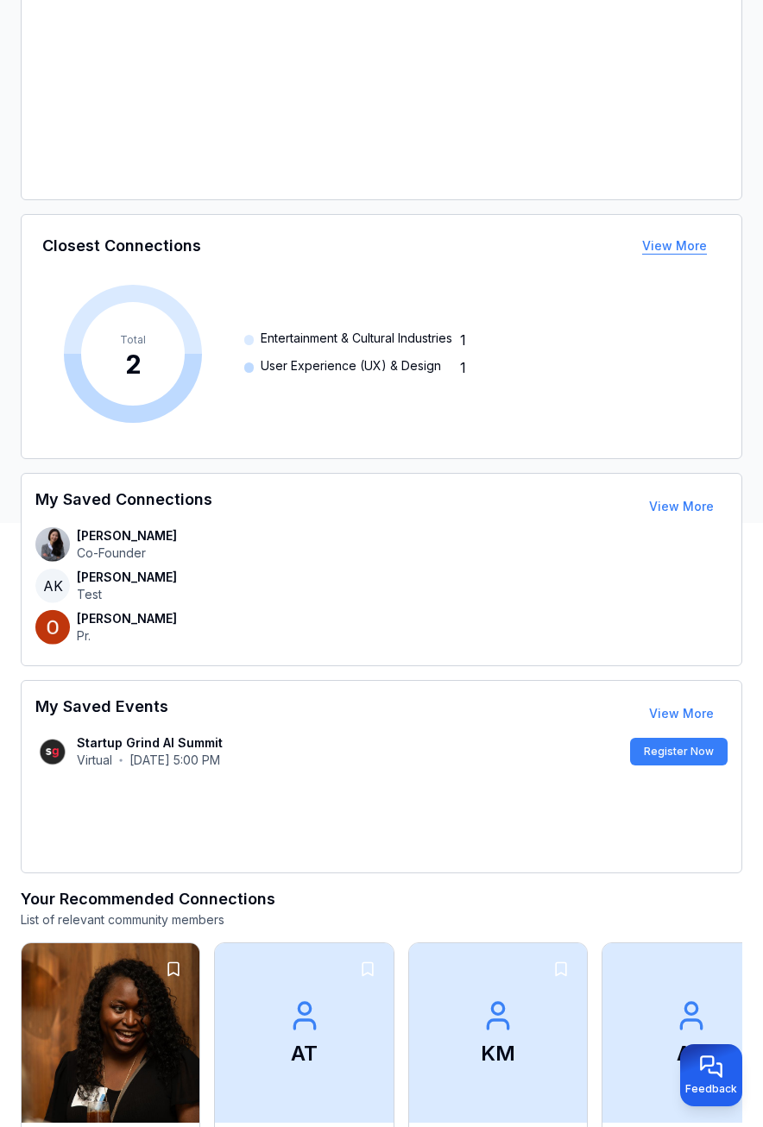
scroll to position [7, 0]
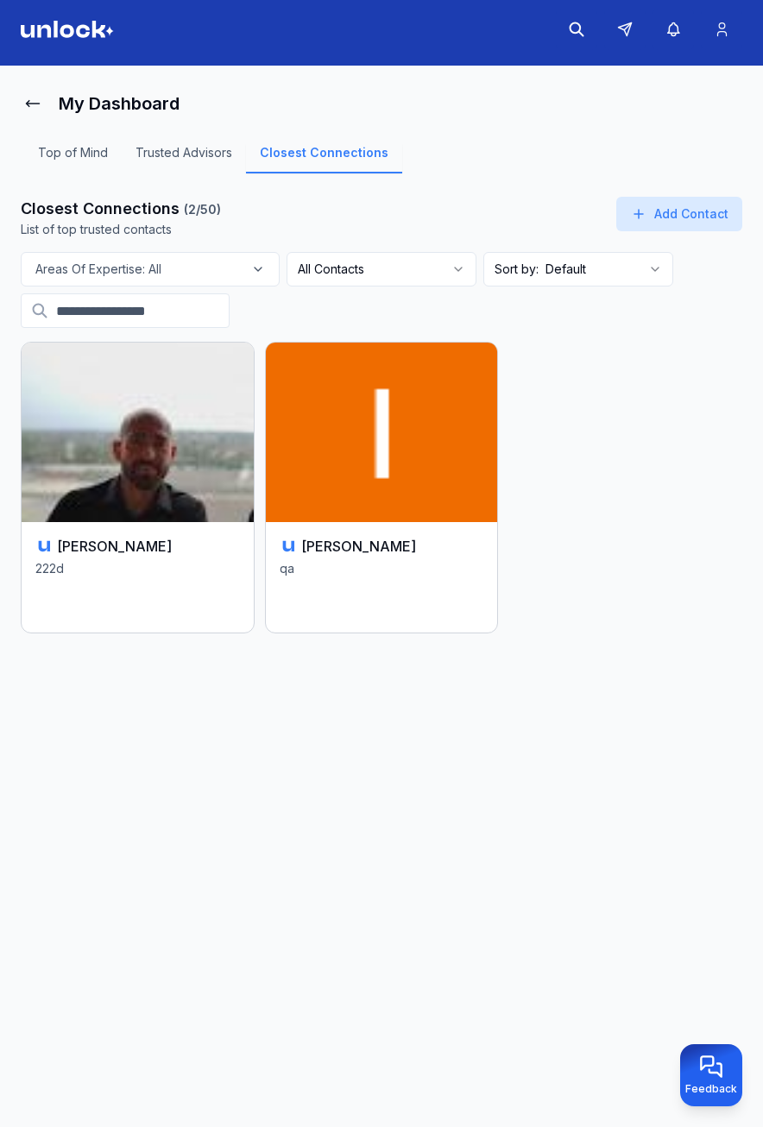
click at [564, 329] on div "My Dashboard Top of Mind Trusted Advisors Closest Connections Closest Connectio…" at bounding box center [382, 385] width 722 height 599
click at [363, 262] on html "My Dashboard Top of Mind Trusted Advisors Closest Connections Closest Connectio…" at bounding box center [381, 556] width 763 height 1127
click at [365, 268] on html "My Dashboard Top of Mind Trusted Advisors Closest Connections Closest Connectio…" at bounding box center [381, 556] width 763 height 1127
click at [388, 268] on html "My Dashboard Top of Mind Trusted Advisors Closest Connections Closest Connectio…" at bounding box center [381, 556] width 763 height 1127
click at [554, 268] on html "My Dashboard Top of Mind Trusted Advisors Closest Connections Closest Connectio…" at bounding box center [381, 556] width 763 height 1127
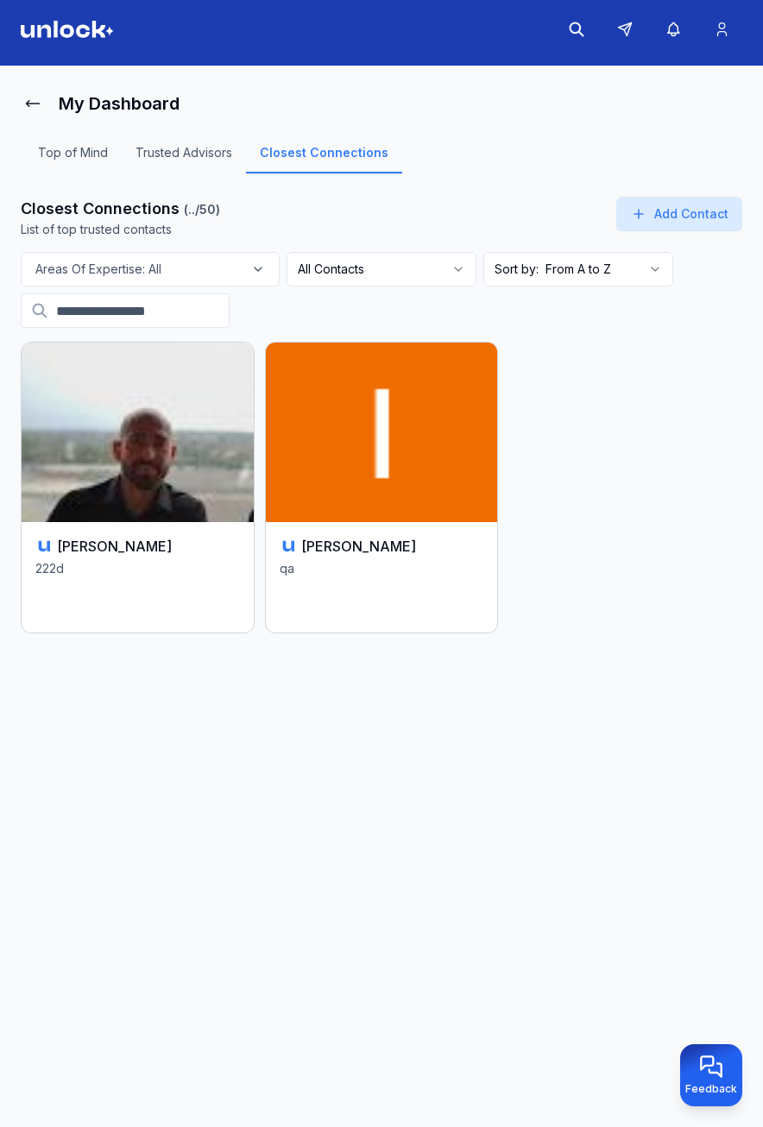
click at [566, 285] on html "My Dashboard Top of Mind Trusted Advisors Closest Connections Closest Connectio…" at bounding box center [381, 556] width 763 height 1127
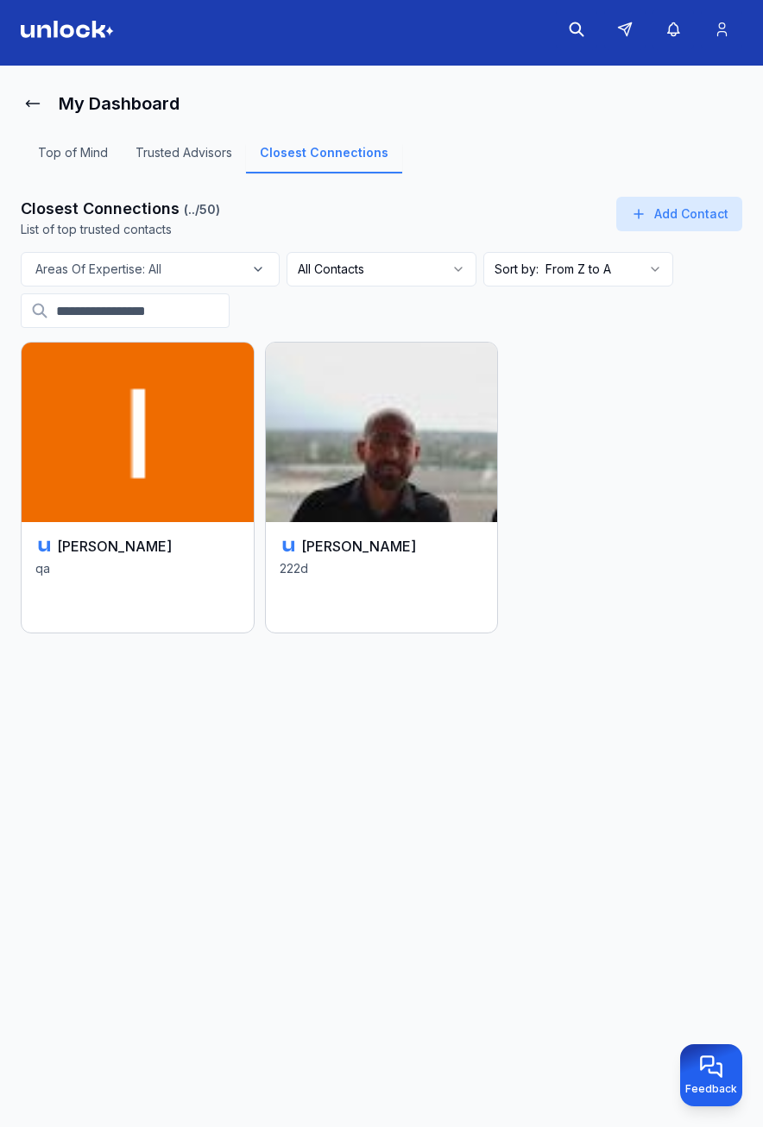
click at [575, 279] on html "My Dashboard Top of Mind Trusted Advisors Closest Connections Closest Connectio…" at bounding box center [381, 556] width 763 height 1127
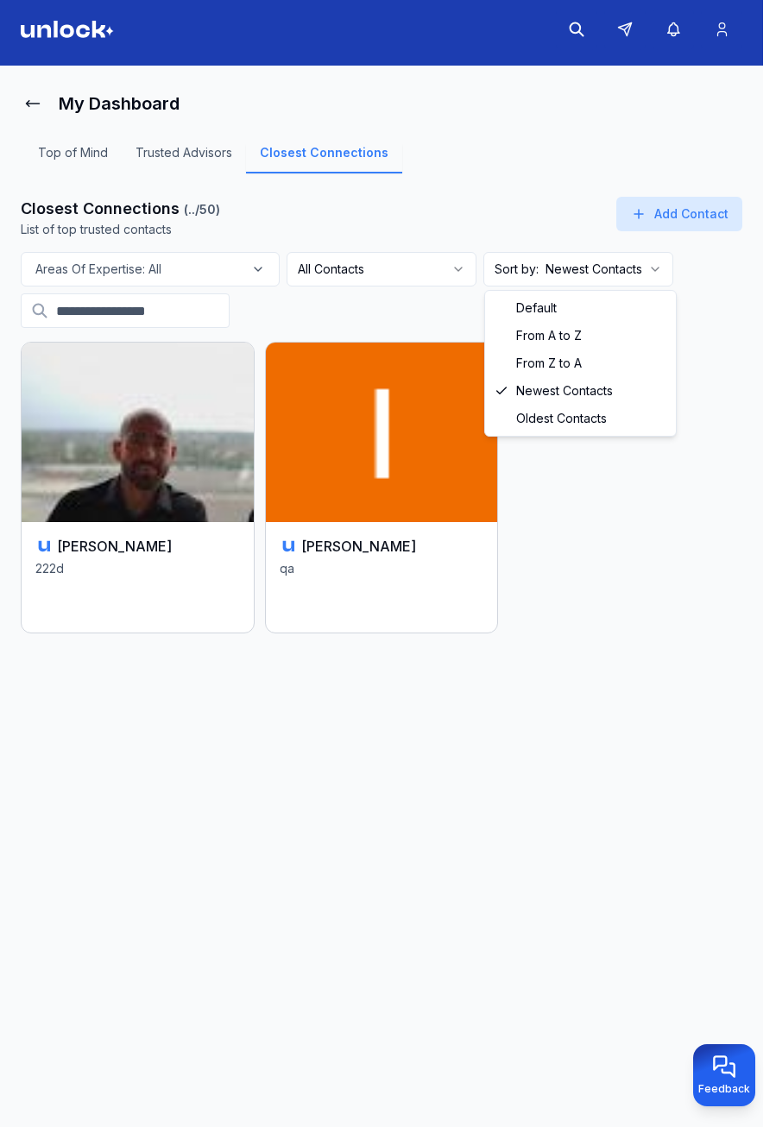
click at [581, 284] on html "My Dashboard Top of Mind Trusted Advisors Closest Connections Closest Connectio…" at bounding box center [388, 556] width 776 height 1127
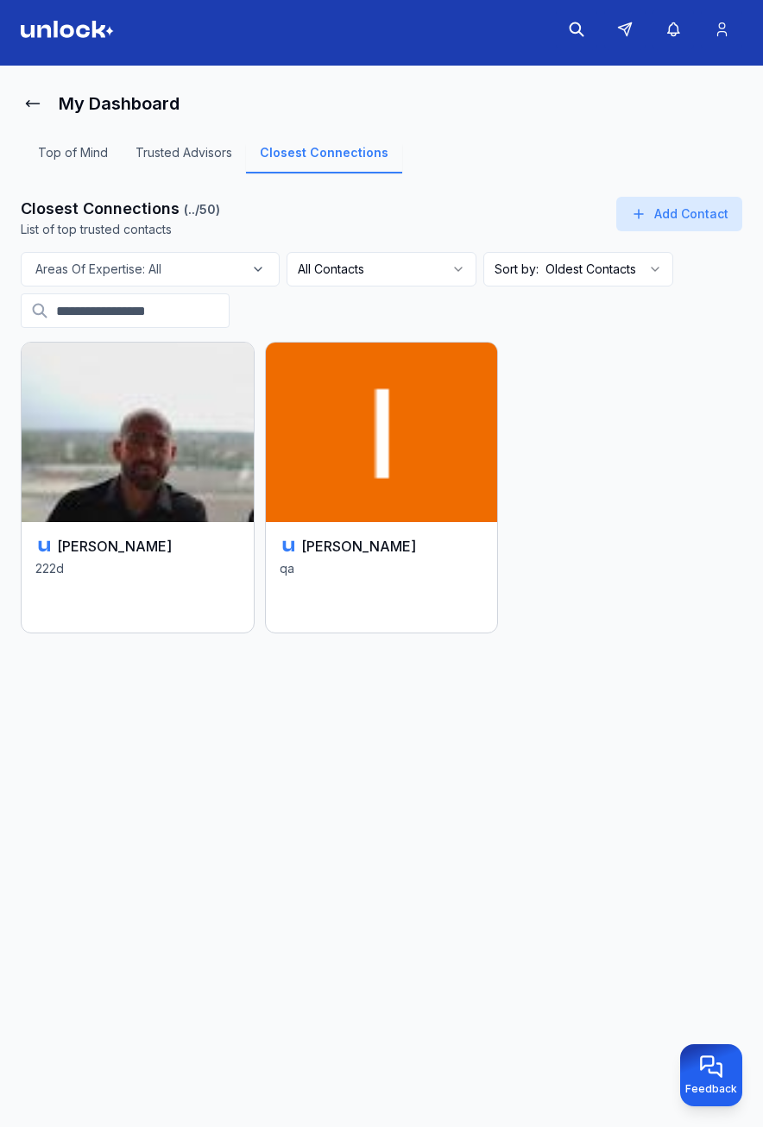
click at [567, 268] on html "My Dashboard Top of Mind Trusted Advisors Closest Connections Closest Connectio…" at bounding box center [381, 556] width 763 height 1127
click at [176, 253] on button "Areas Of Expertise: All" at bounding box center [150, 269] width 259 height 35
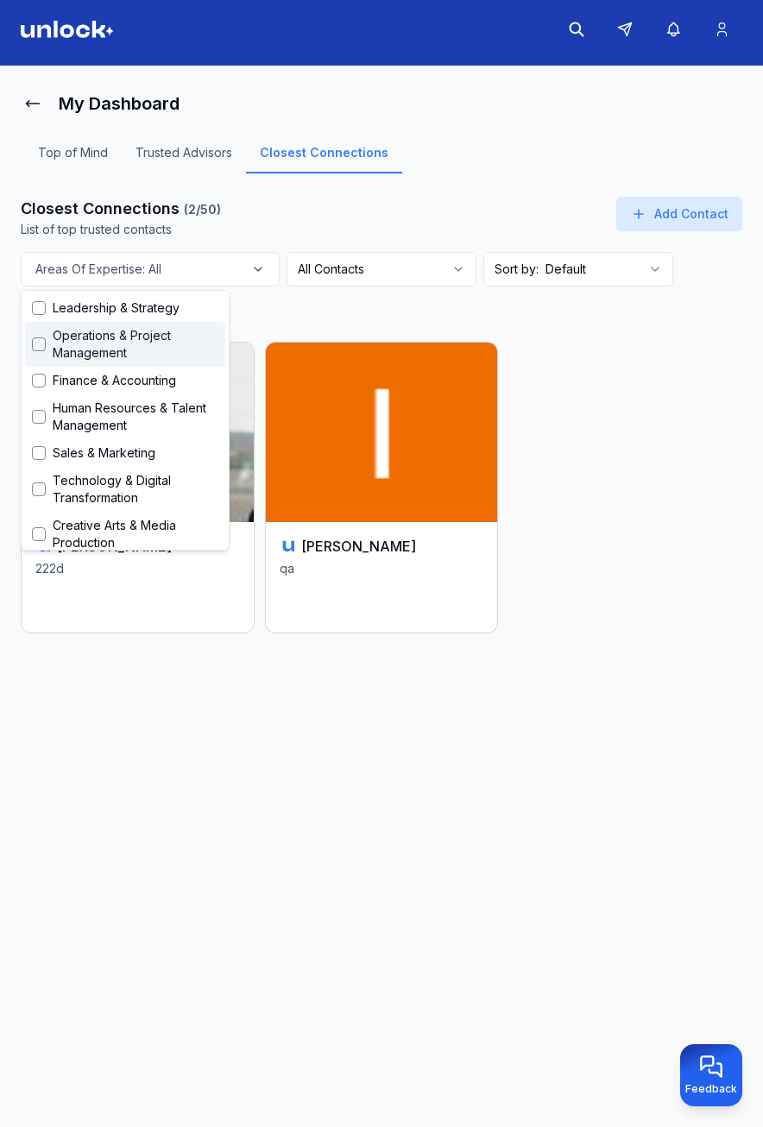
click at [142, 329] on span "Operations & Project Management" at bounding box center [136, 344] width 166 height 35
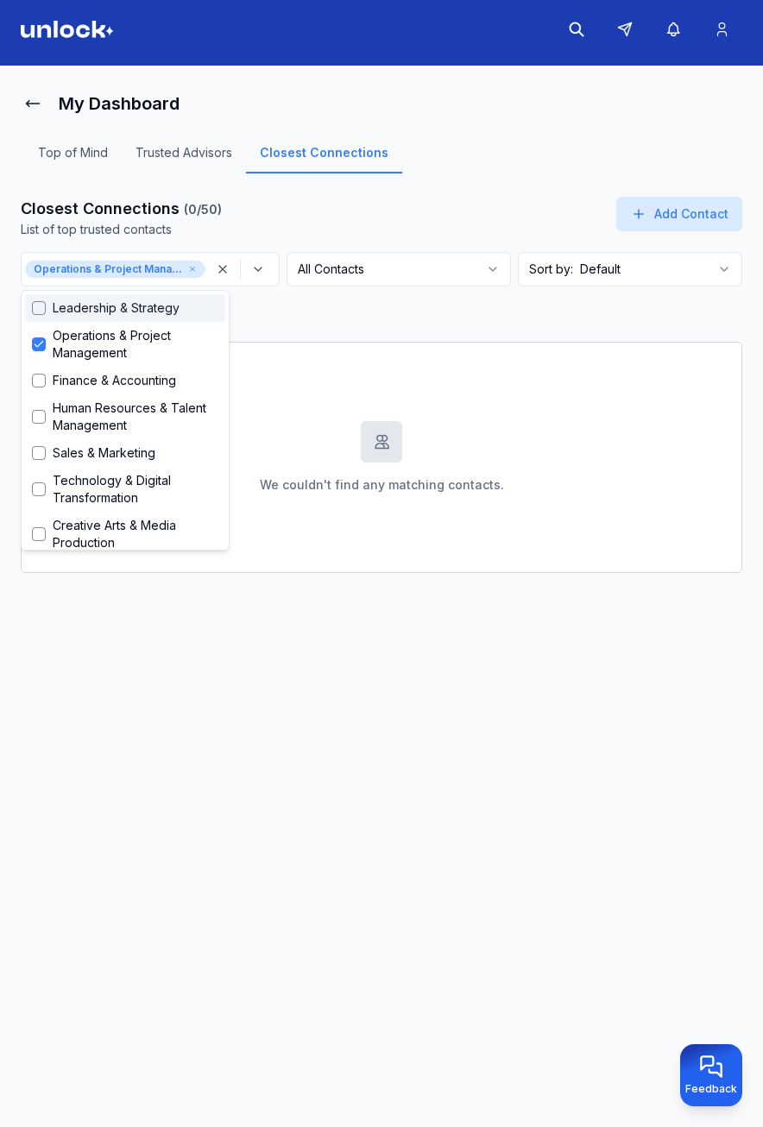
click at [131, 312] on span "Leadership & Strategy" at bounding box center [116, 308] width 127 height 17
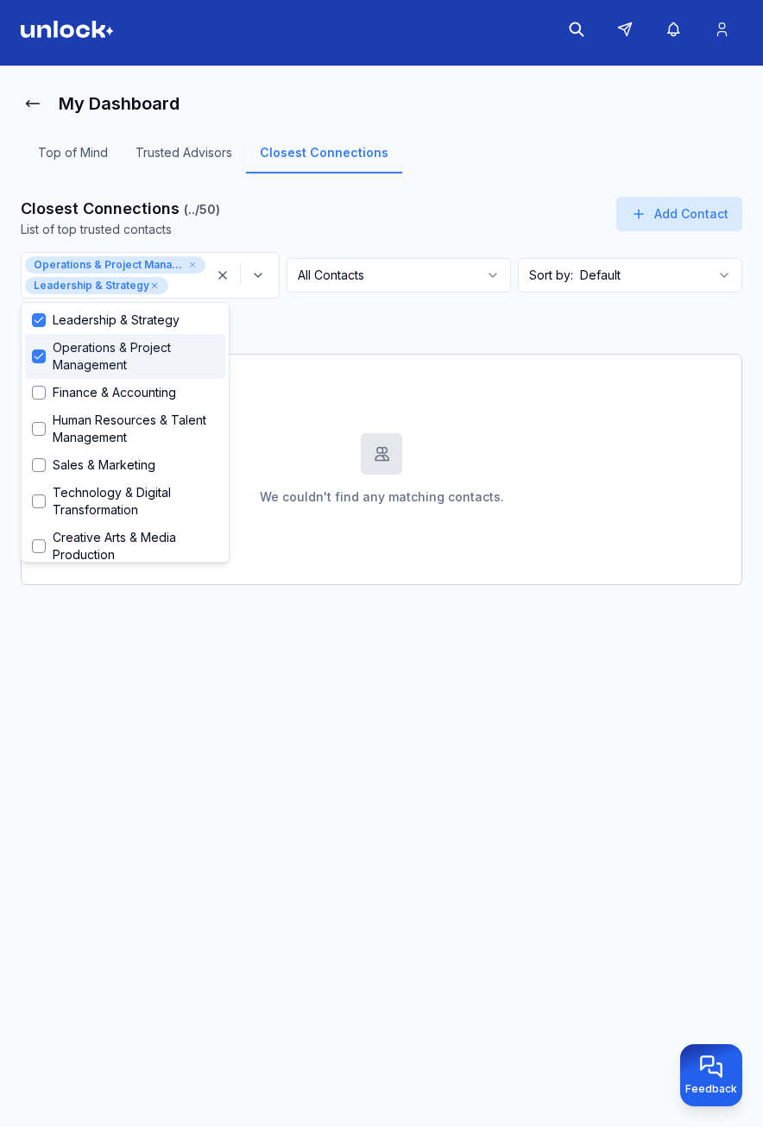
click at [130, 356] on span "Operations & Project Management" at bounding box center [136, 356] width 166 height 35
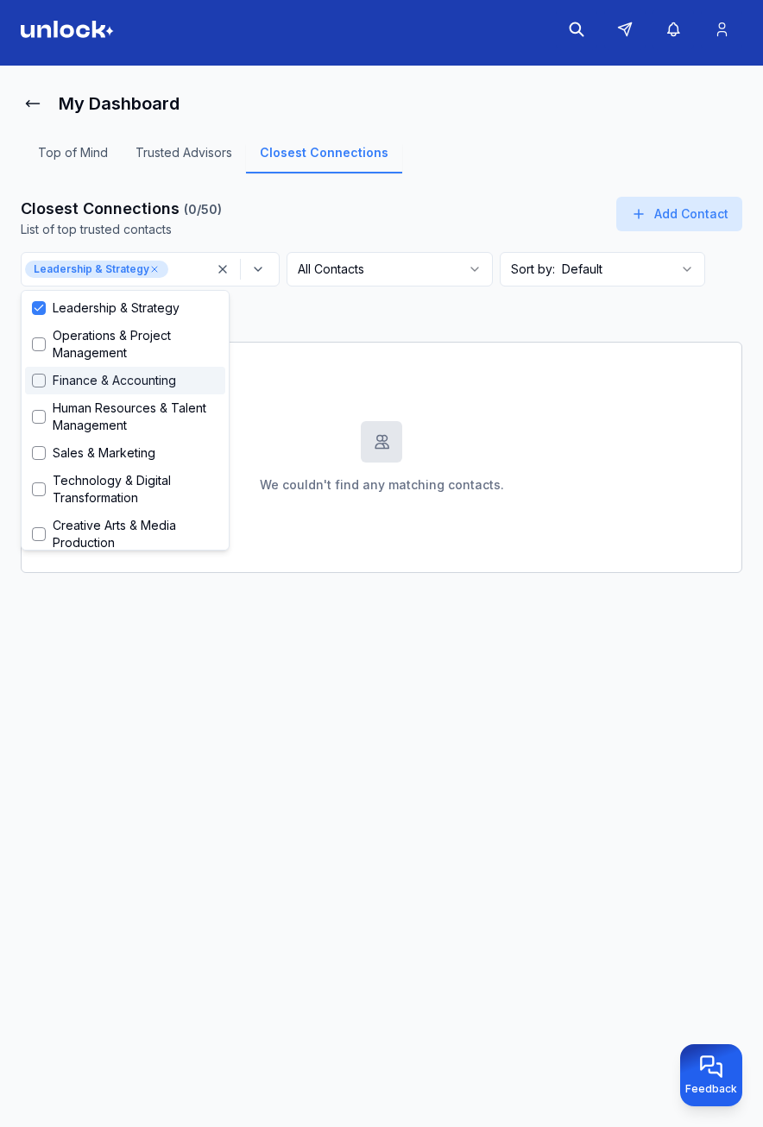
click at [137, 388] on span "Finance & Accounting" at bounding box center [114, 380] width 123 height 17
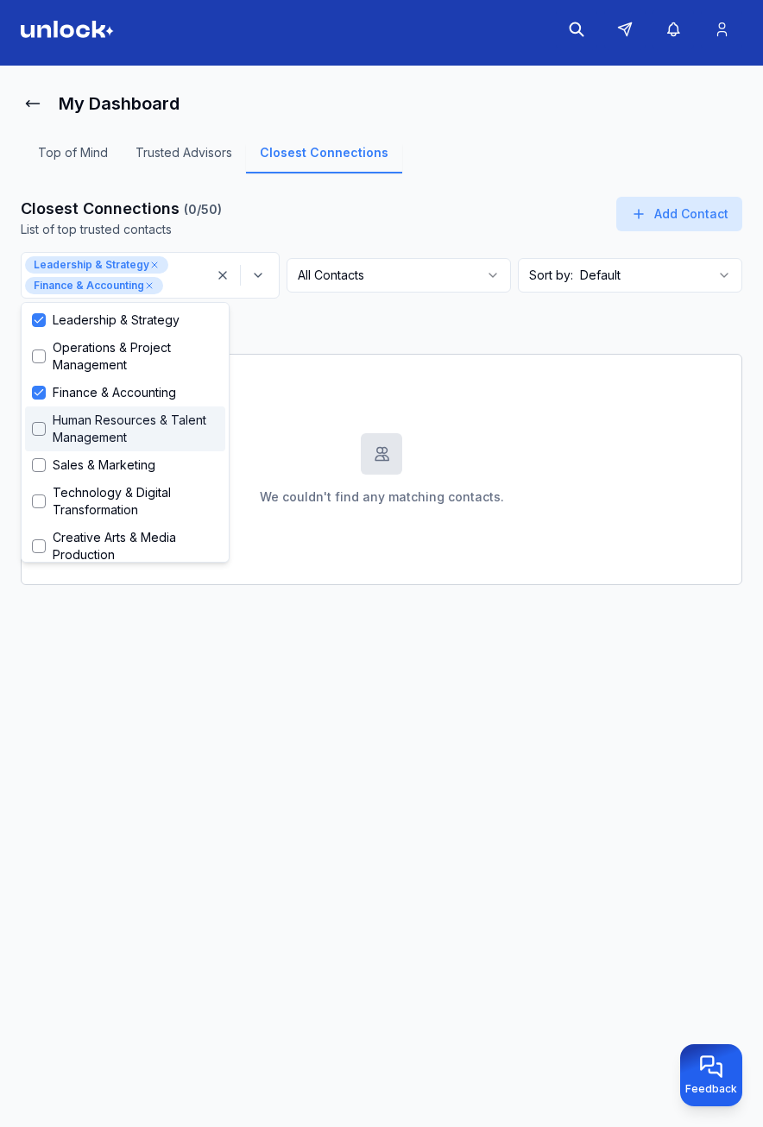
click at [140, 418] on span "Human Resources & Talent Management" at bounding box center [136, 429] width 166 height 35
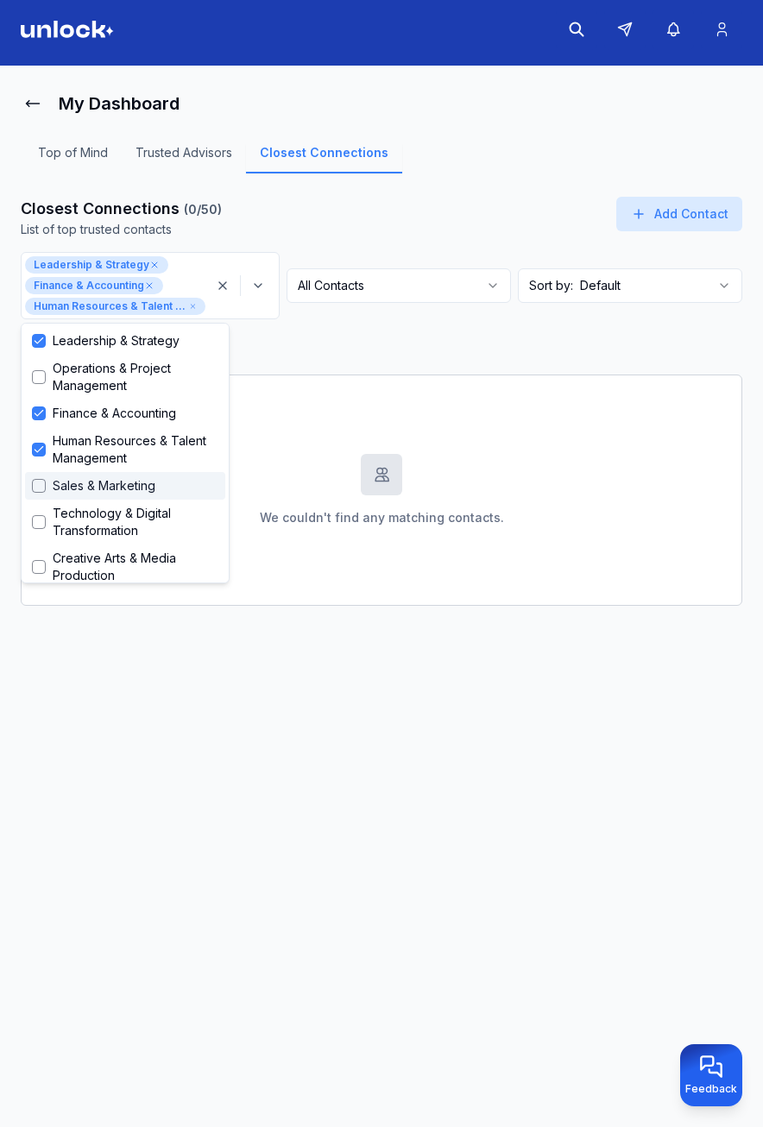
click at [129, 486] on span "Sales & Marketing" at bounding box center [104, 485] width 103 height 17
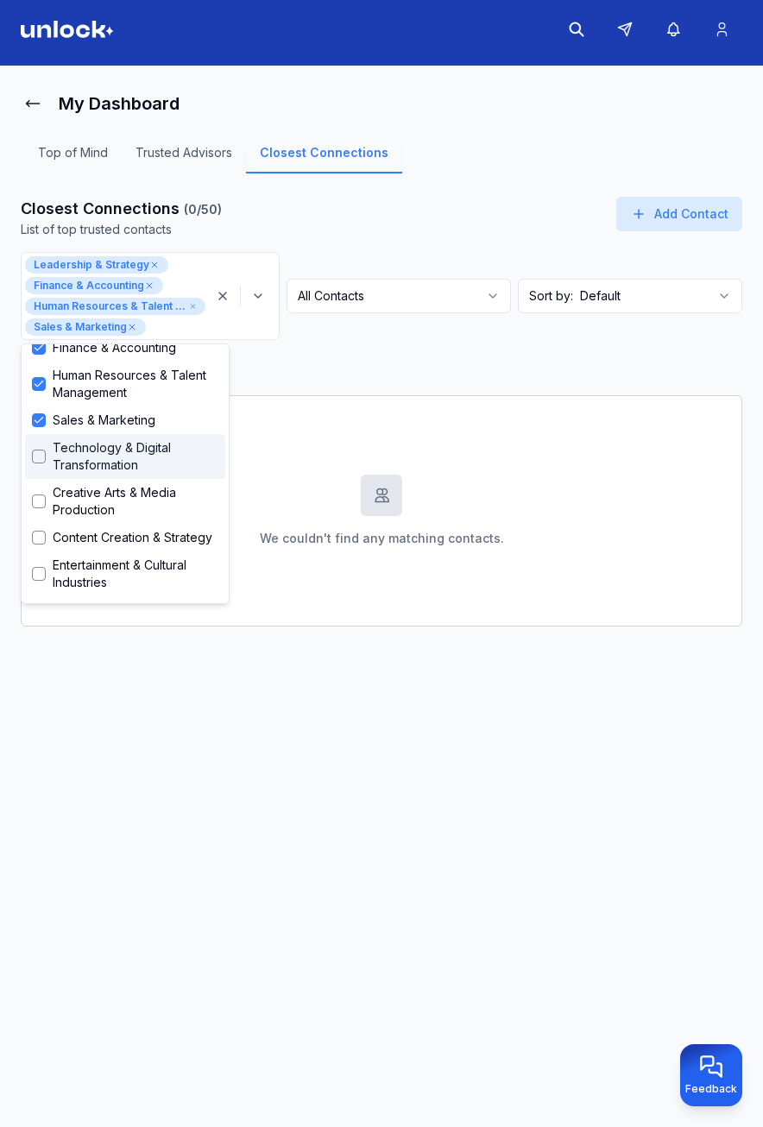
click at [137, 465] on span "Technology & Digital Transformation" at bounding box center [136, 456] width 166 height 35
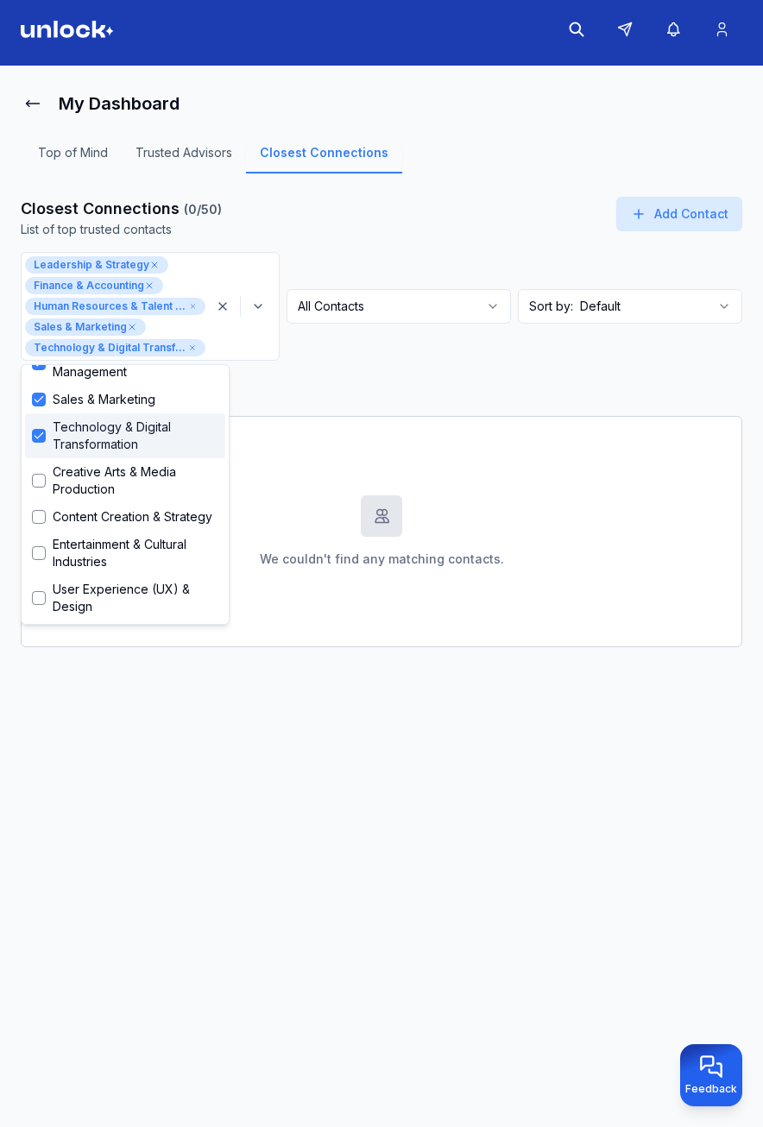
scroll to position [145, 0]
click at [136, 477] on span "Creative Arts & Media Production" at bounding box center [136, 480] width 166 height 35
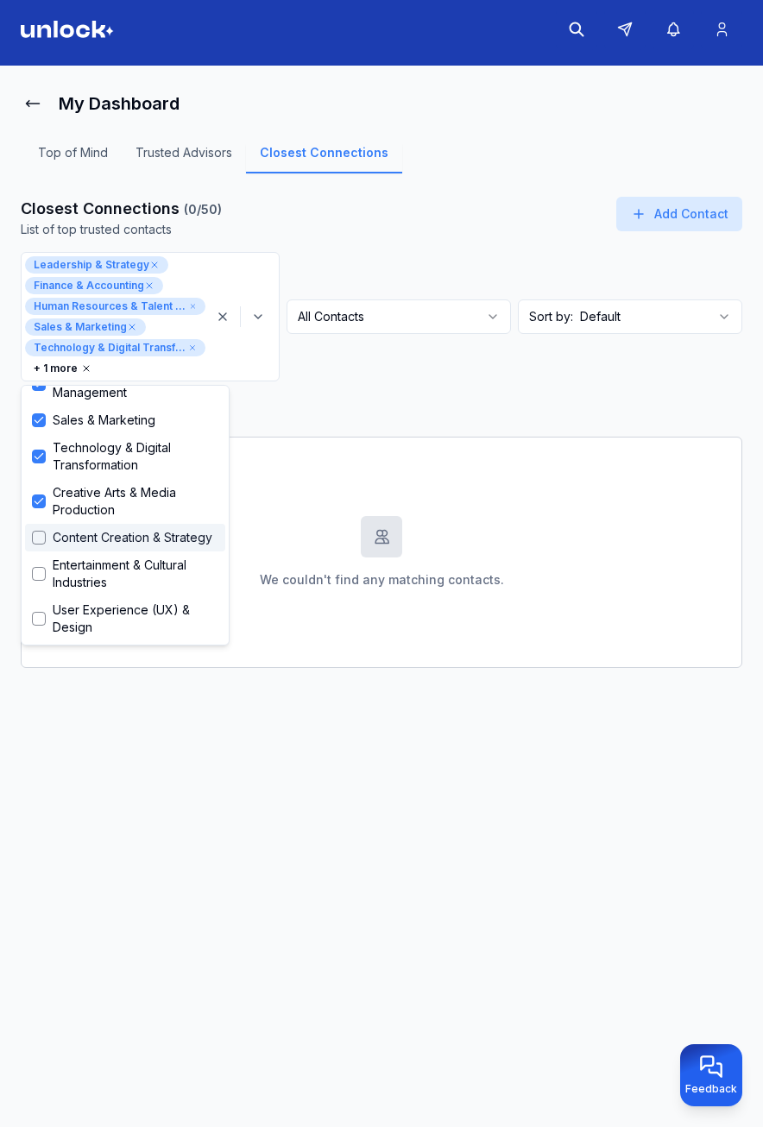
drag, startPoint x: 138, startPoint y: 519, endPoint x: 144, endPoint y: 528, distance: 11.3
click at [138, 529] on span "Content Creation & Strategy" at bounding box center [133, 537] width 160 height 17
click at [116, 577] on span "Entertainment & Cultural Industries" at bounding box center [136, 574] width 166 height 35
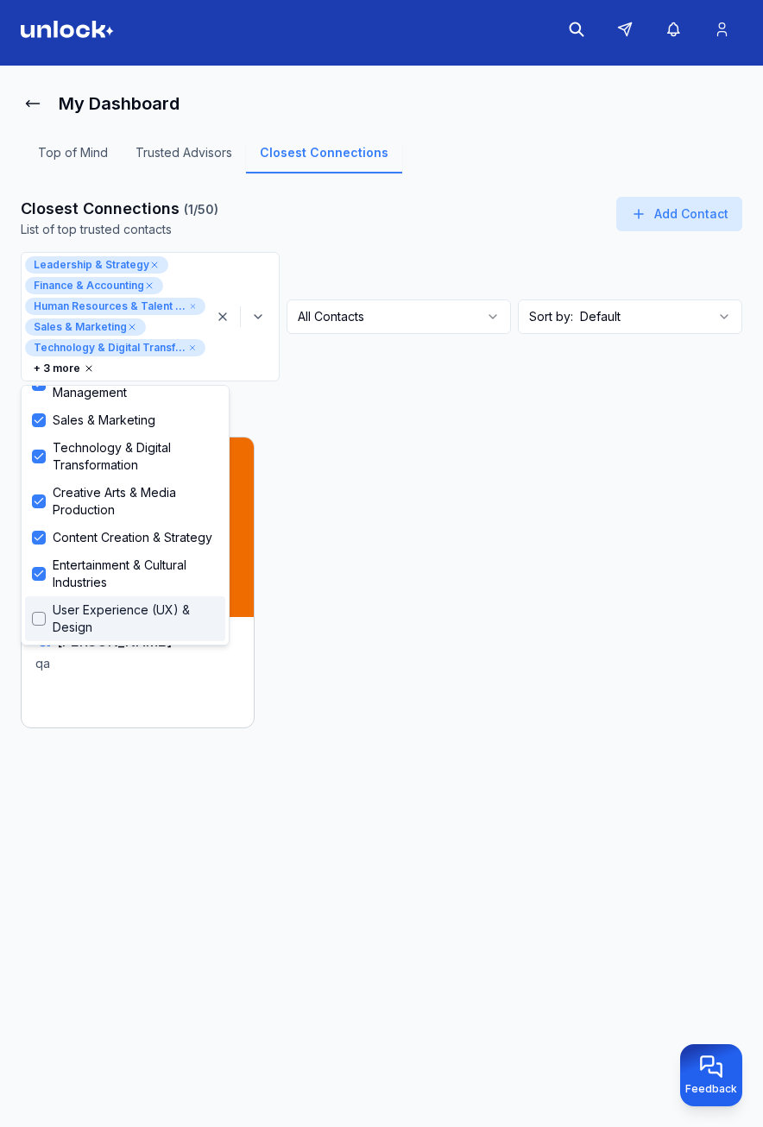
click at [141, 602] on span "User Experience (UX) & Design" at bounding box center [136, 619] width 166 height 35
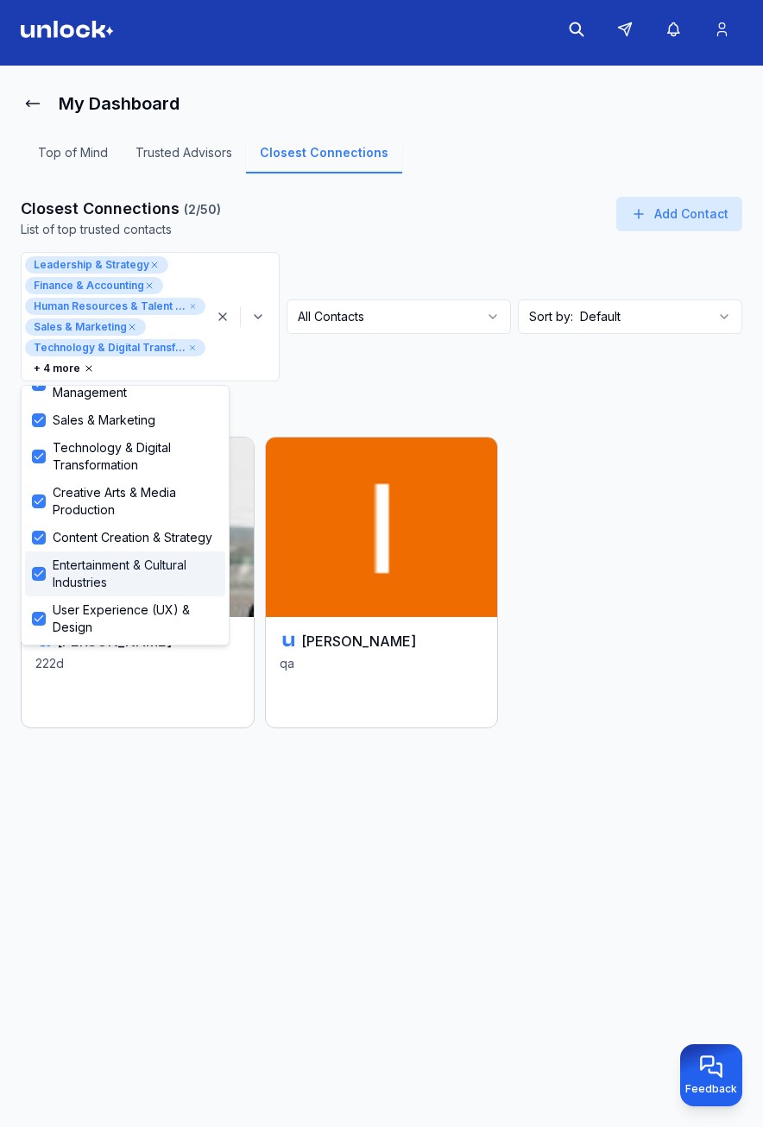
click at [133, 562] on span "Entertainment & Cultural Industries" at bounding box center [136, 574] width 166 height 35
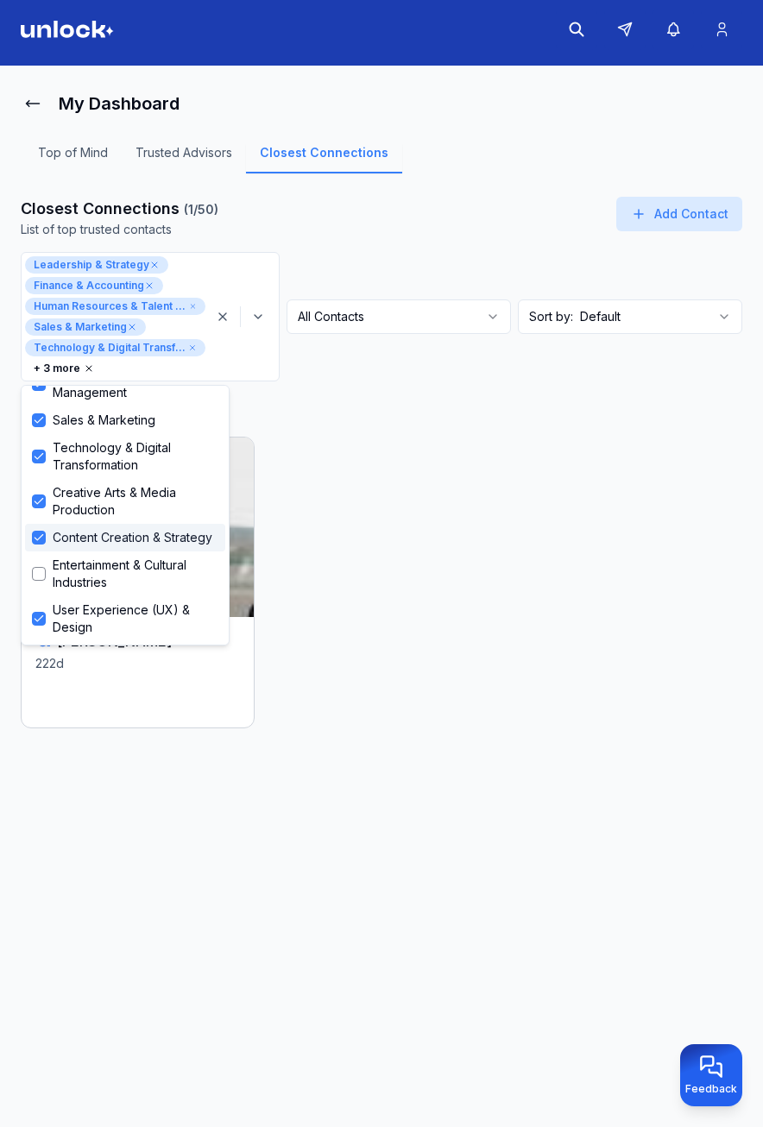
click at [120, 536] on span "Content Creation & Strategy" at bounding box center [133, 537] width 160 height 17
click at [100, 495] on span "Creative Arts & Media Production" at bounding box center [136, 501] width 166 height 35
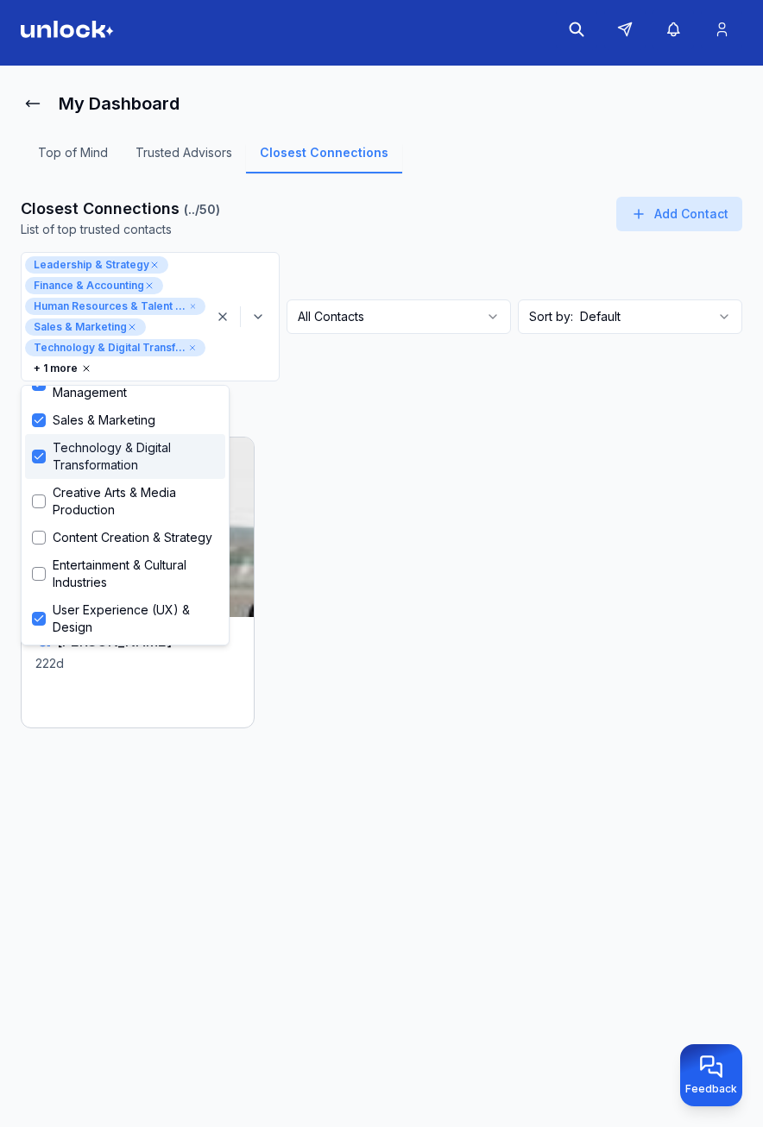
click at [85, 449] on span "Technology & Digital Transformation" at bounding box center [136, 456] width 166 height 35
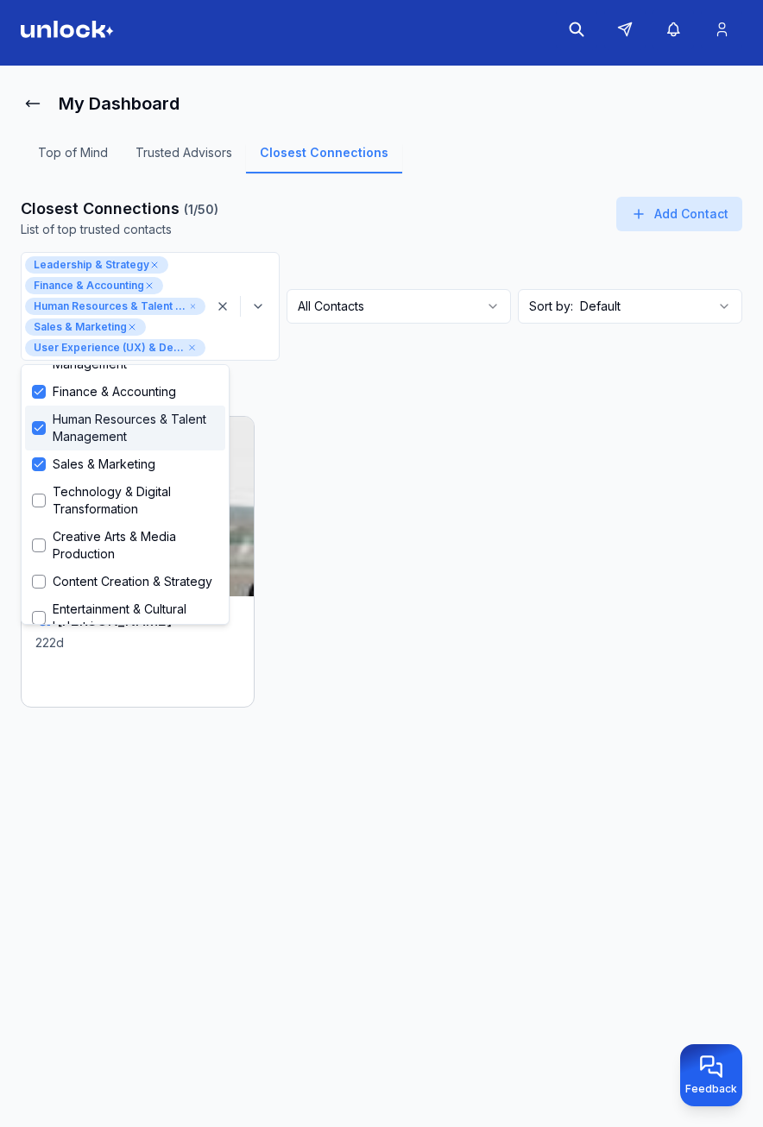
scroll to position [59, 0]
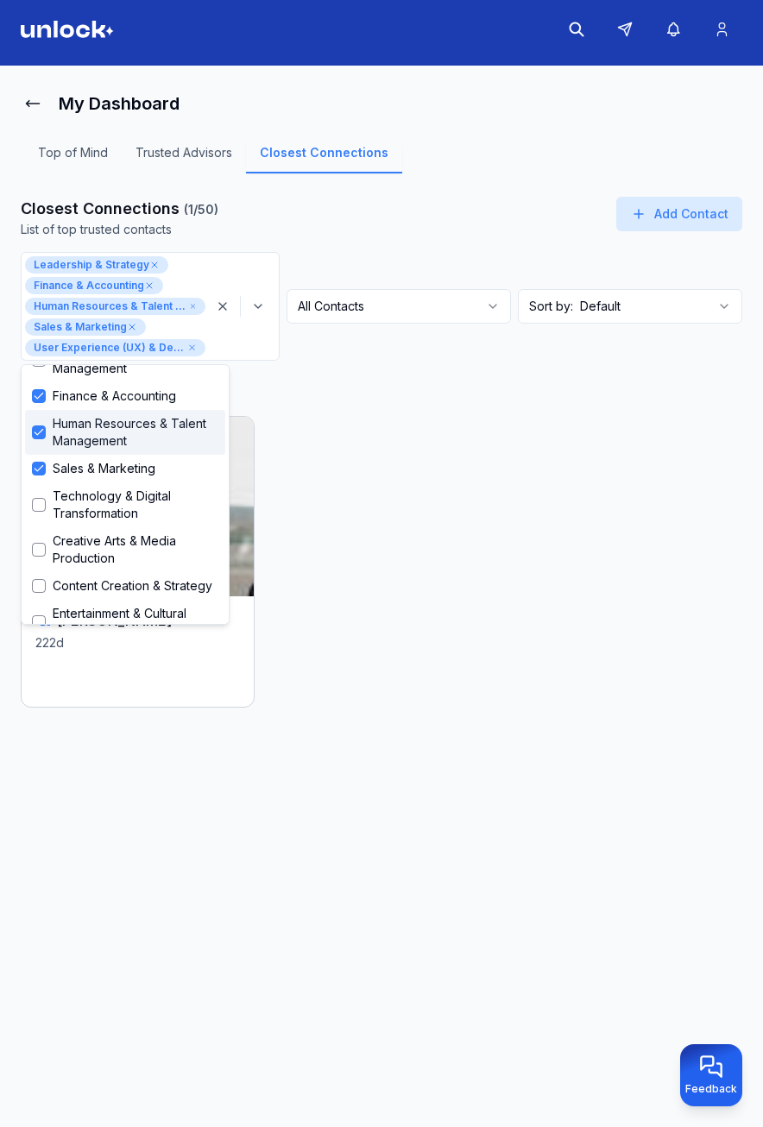
click at [81, 437] on span "Human Resources & Talent Management" at bounding box center [136, 432] width 166 height 35
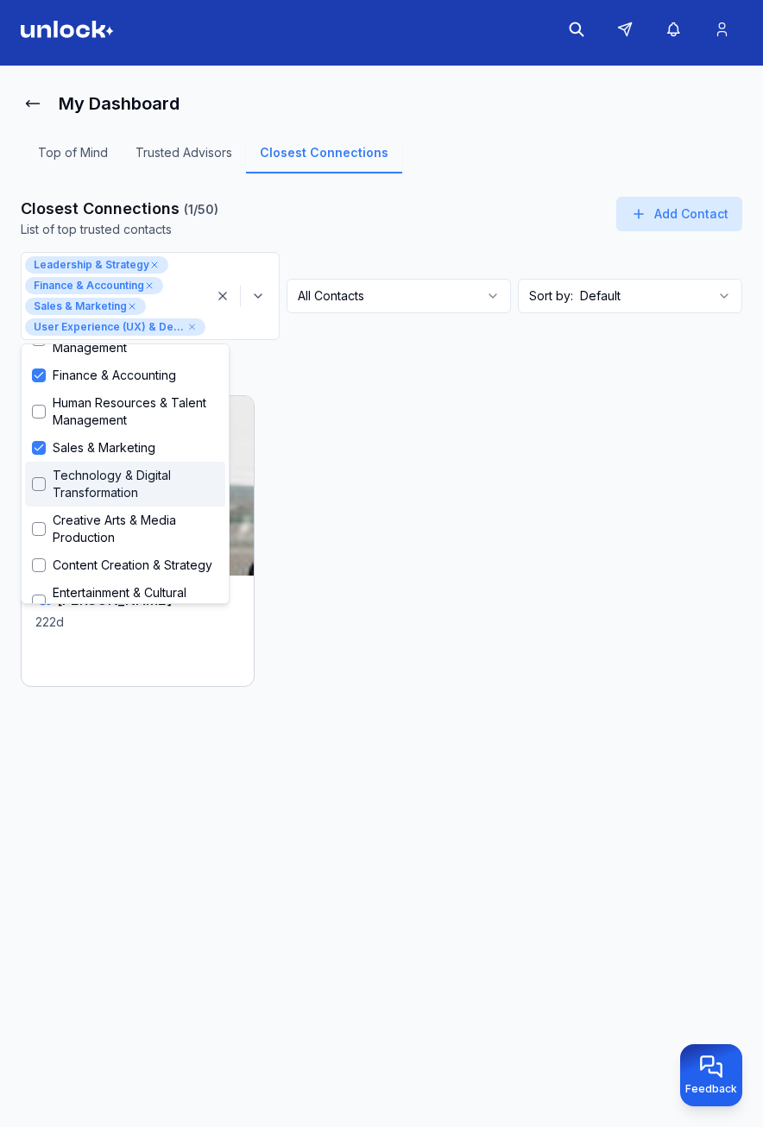
click at [77, 450] on span "Sales & Marketing" at bounding box center [104, 447] width 103 height 17
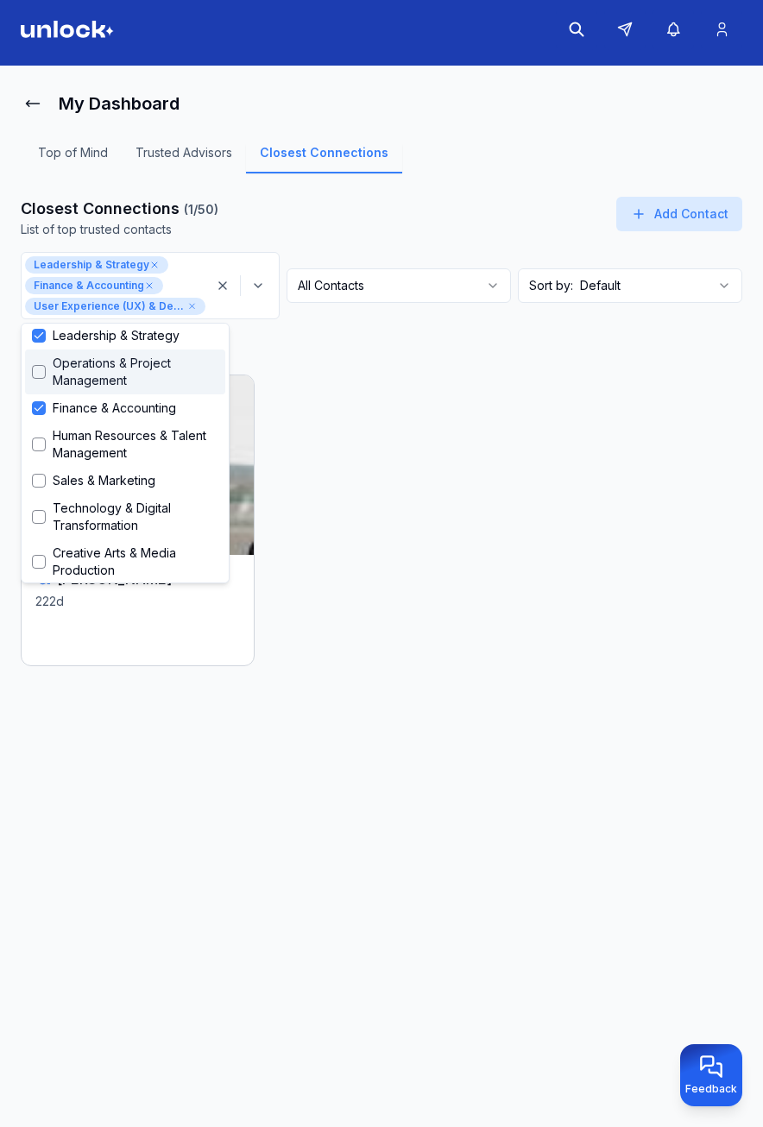
scroll to position [0, 0]
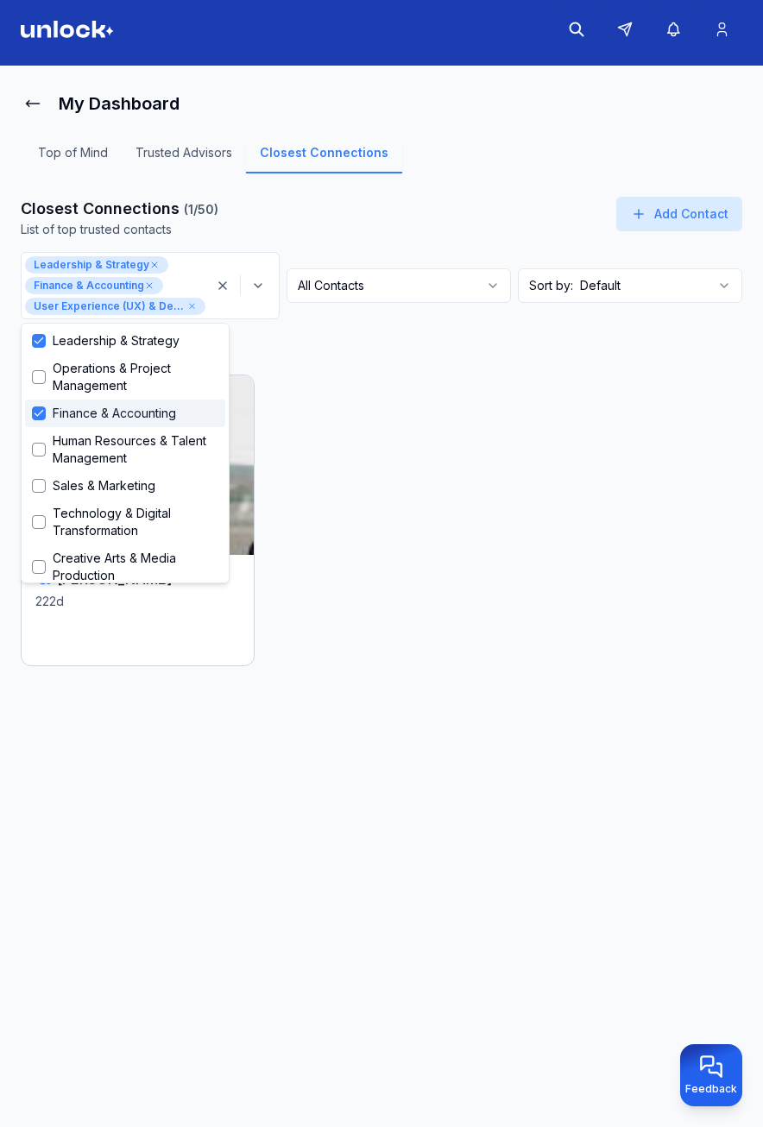
click at [79, 403] on div "Finance & Accounting" at bounding box center [125, 414] width 200 height 28
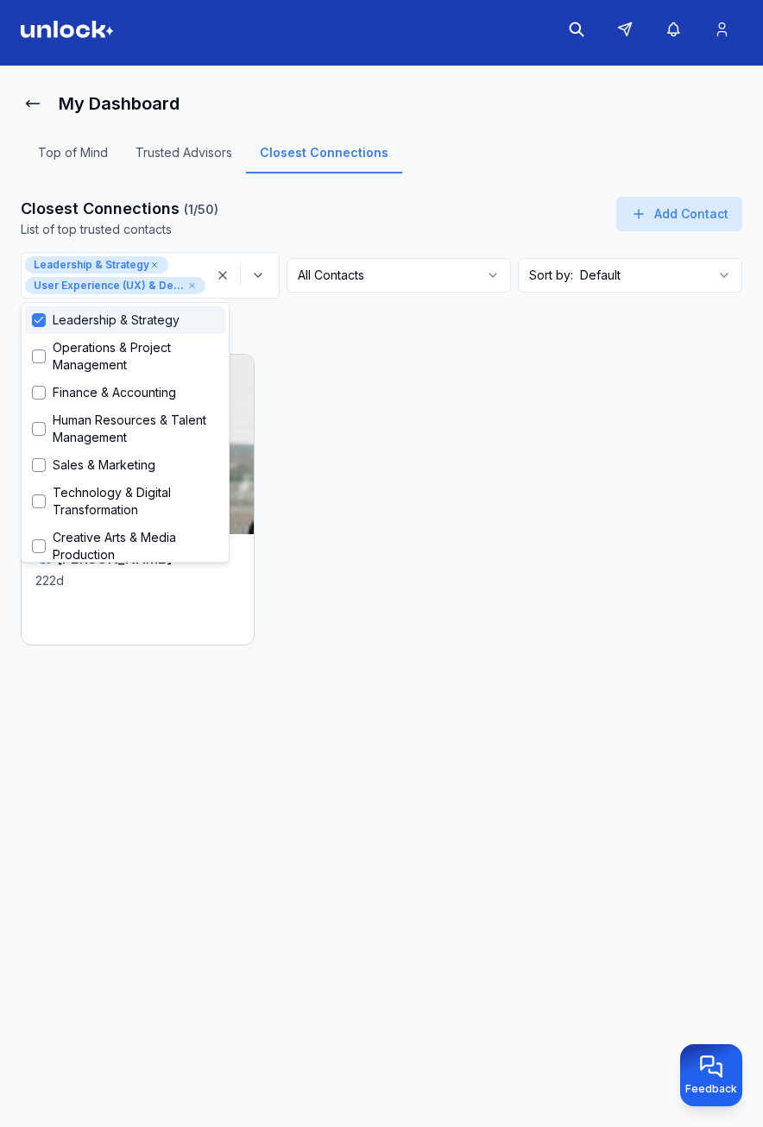
click at [92, 317] on span "Leadership & Strategy" at bounding box center [116, 320] width 127 height 17
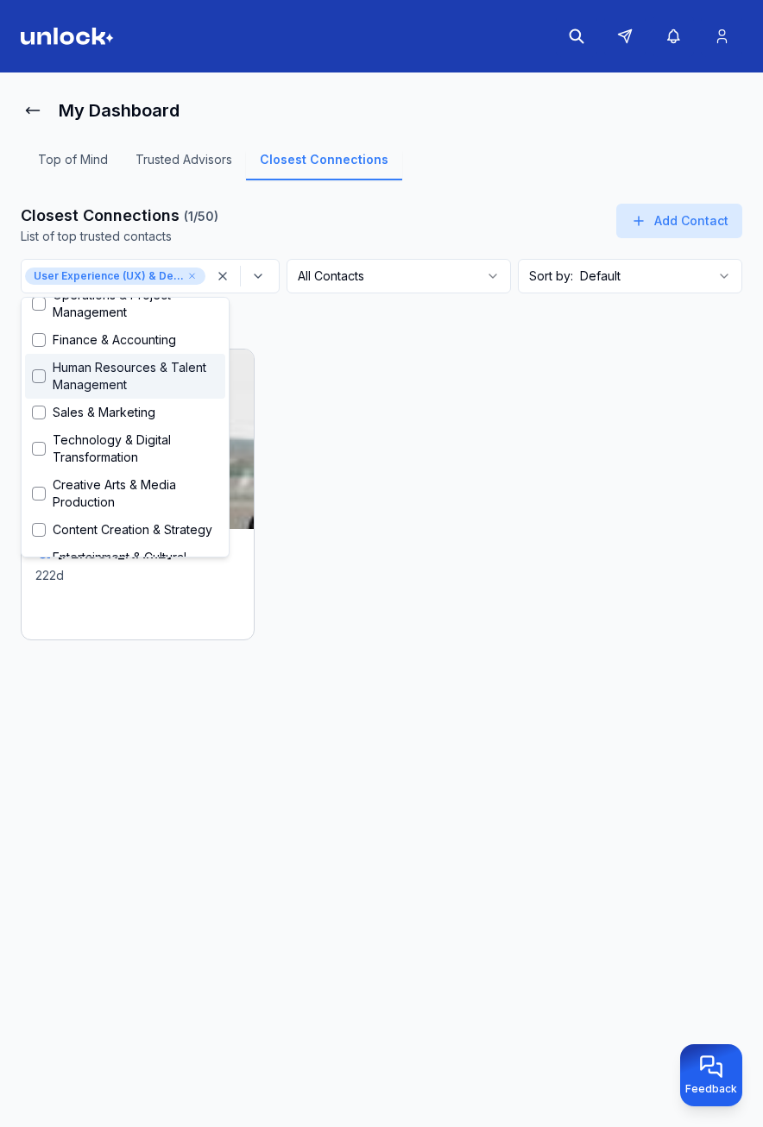
scroll to position [145, 0]
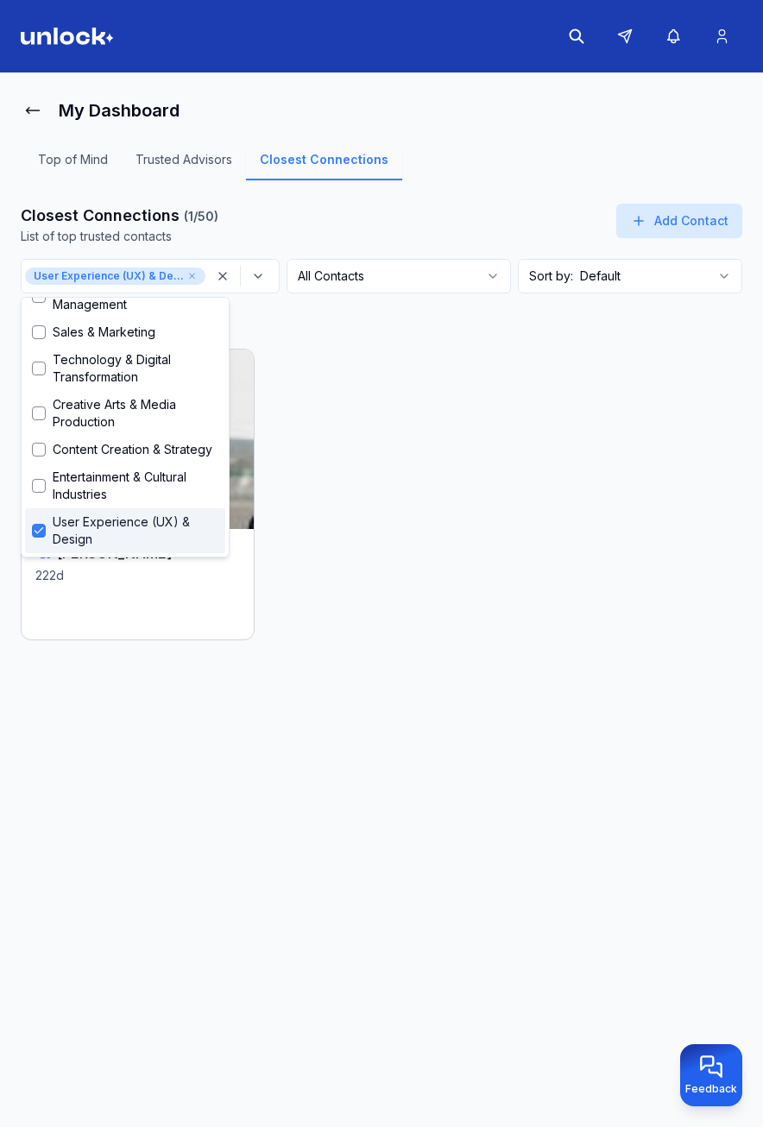
click at [96, 521] on span "User Experience (UX) & Design" at bounding box center [136, 531] width 166 height 35
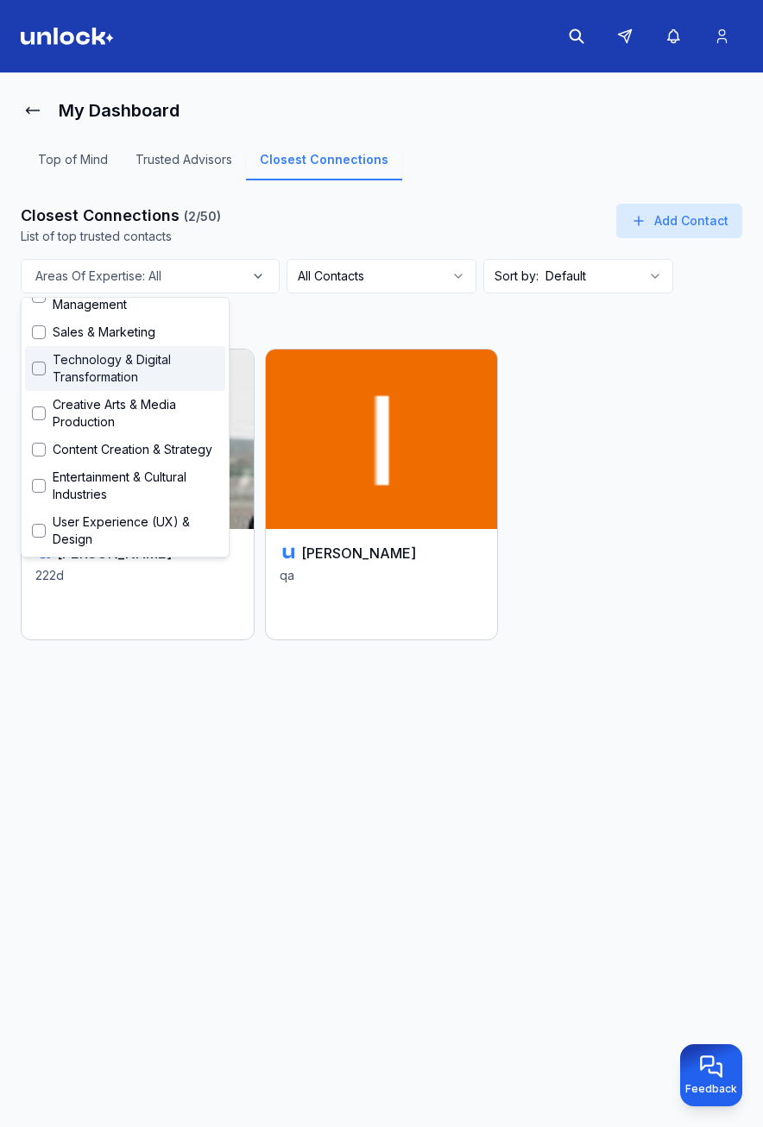
click at [678, 341] on div "My Dashboard Top of Mind Trusted Advisors Closest Connections Closest Connectio…" at bounding box center [382, 392] width 722 height 599
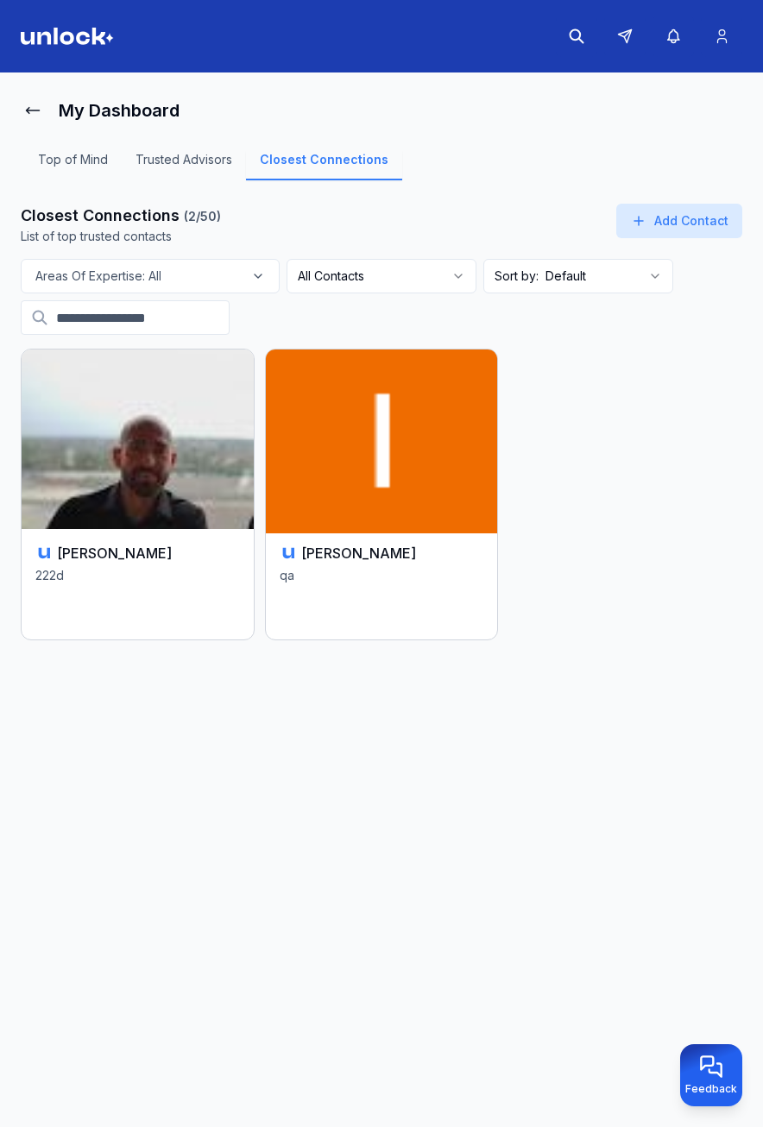
scroll to position [7, 0]
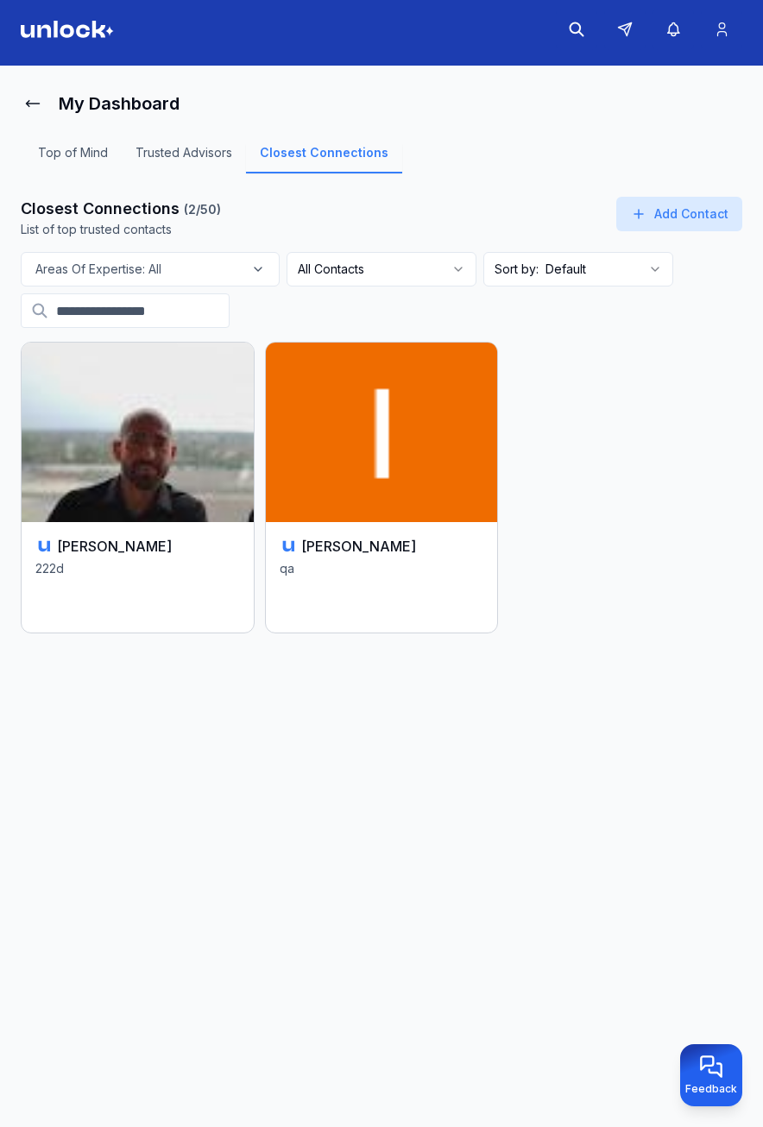
click at [106, 309] on input at bounding box center [125, 310] width 209 height 35
type input "*"
type input "****"
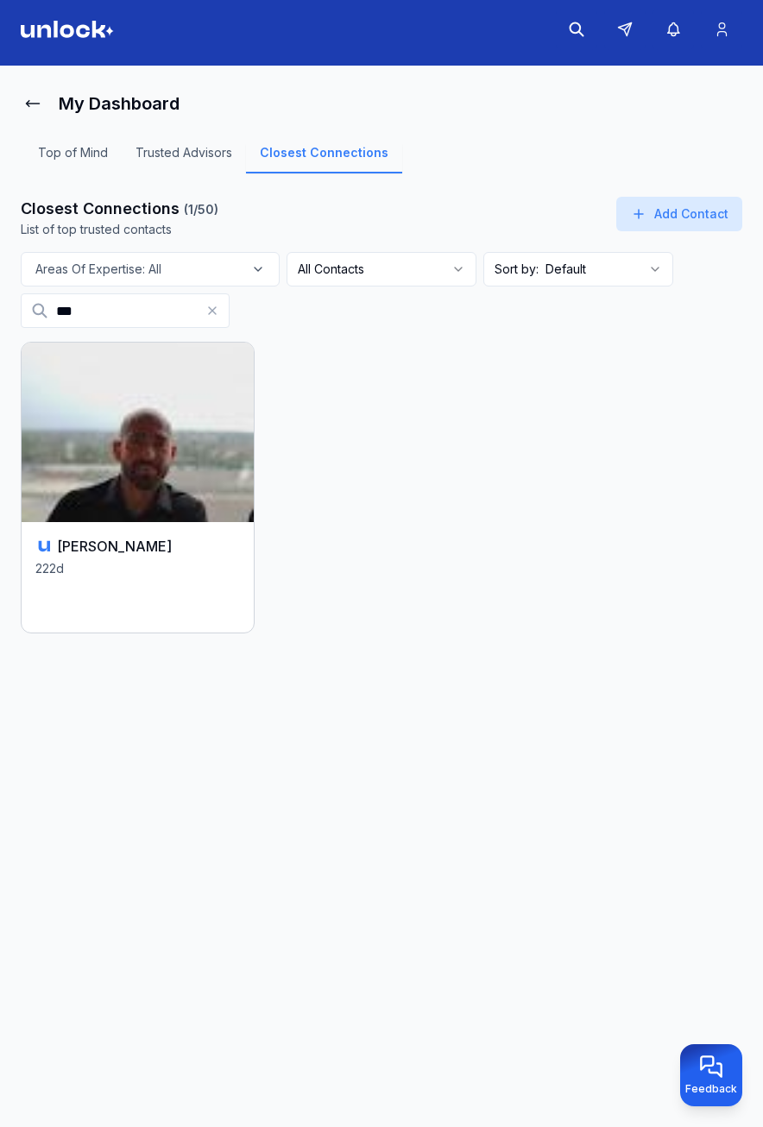
type input "*"
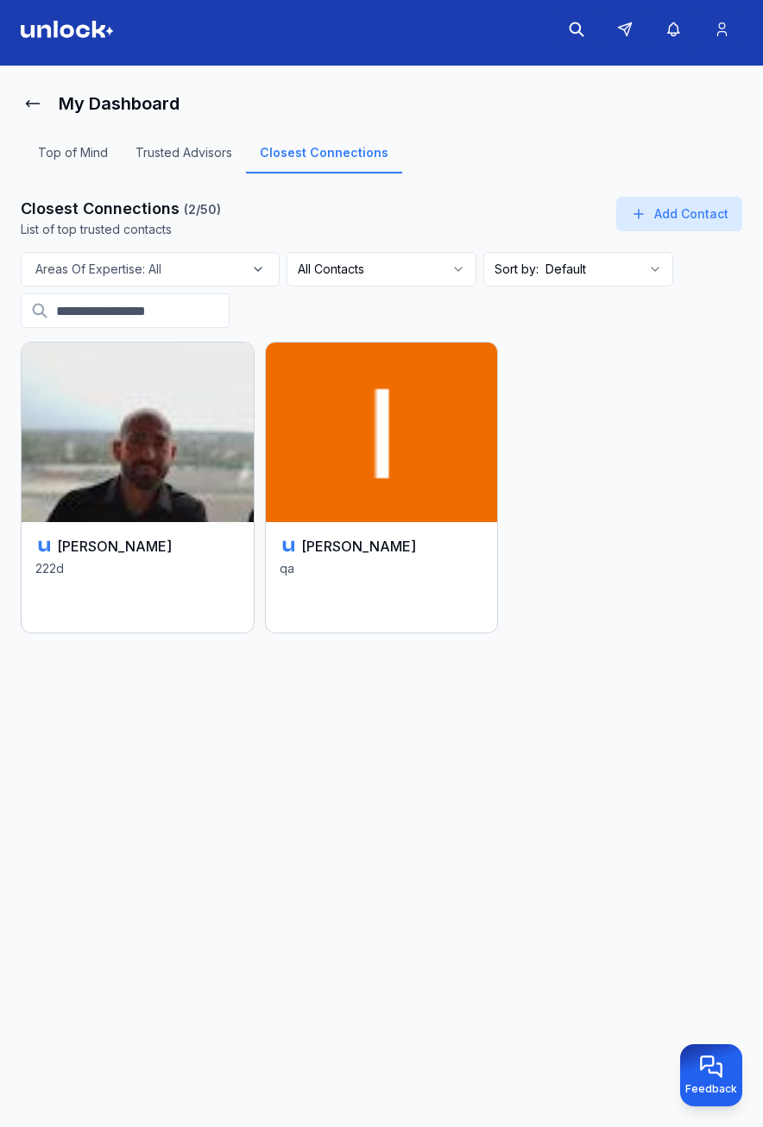
click at [543, 122] on div "Top of Mind Trusted Advisors Closest Connections" at bounding box center [382, 159] width 722 height 76
click at [30, 104] on icon at bounding box center [33, 104] width 13 height 6
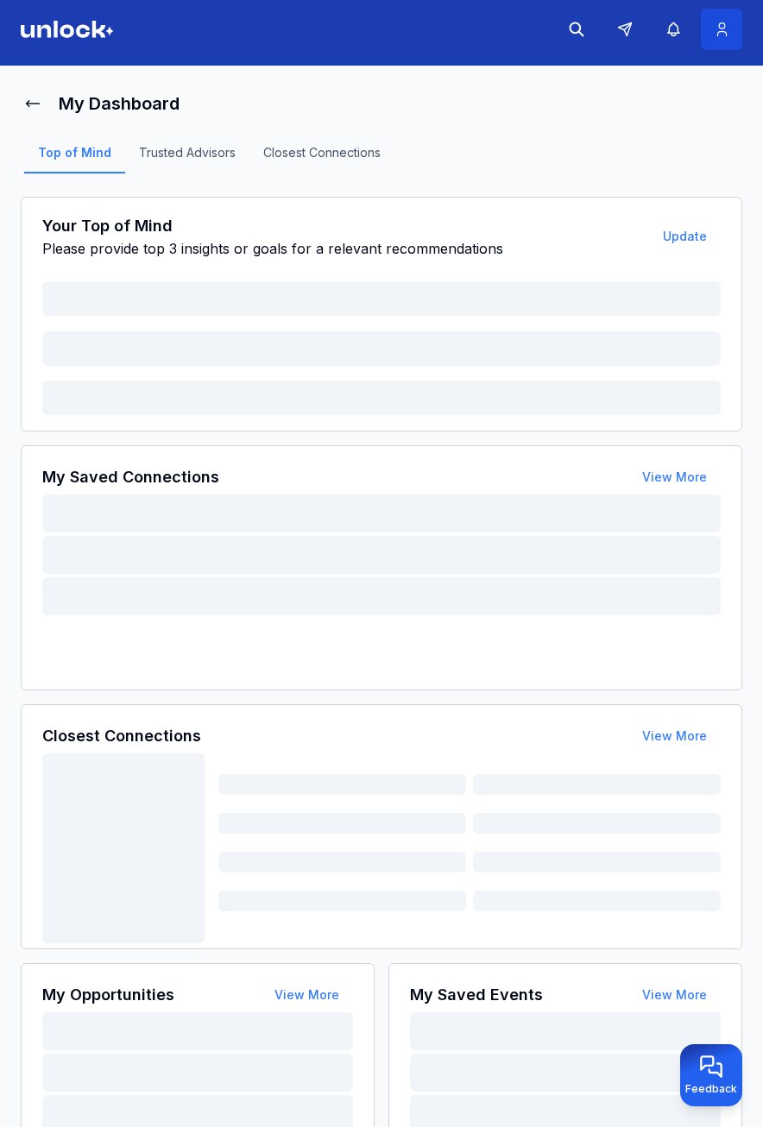
click at [730, 30] on icon at bounding box center [722, 29] width 18 height 17
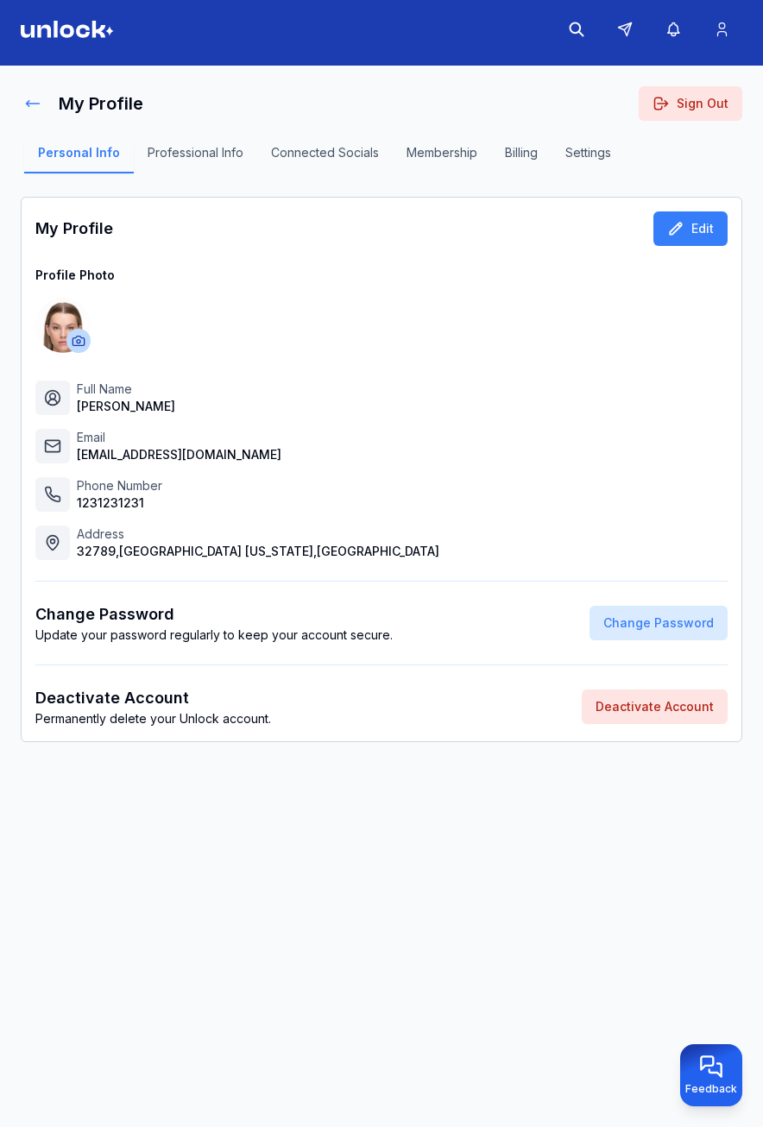
click at [28, 98] on icon at bounding box center [32, 103] width 17 height 17
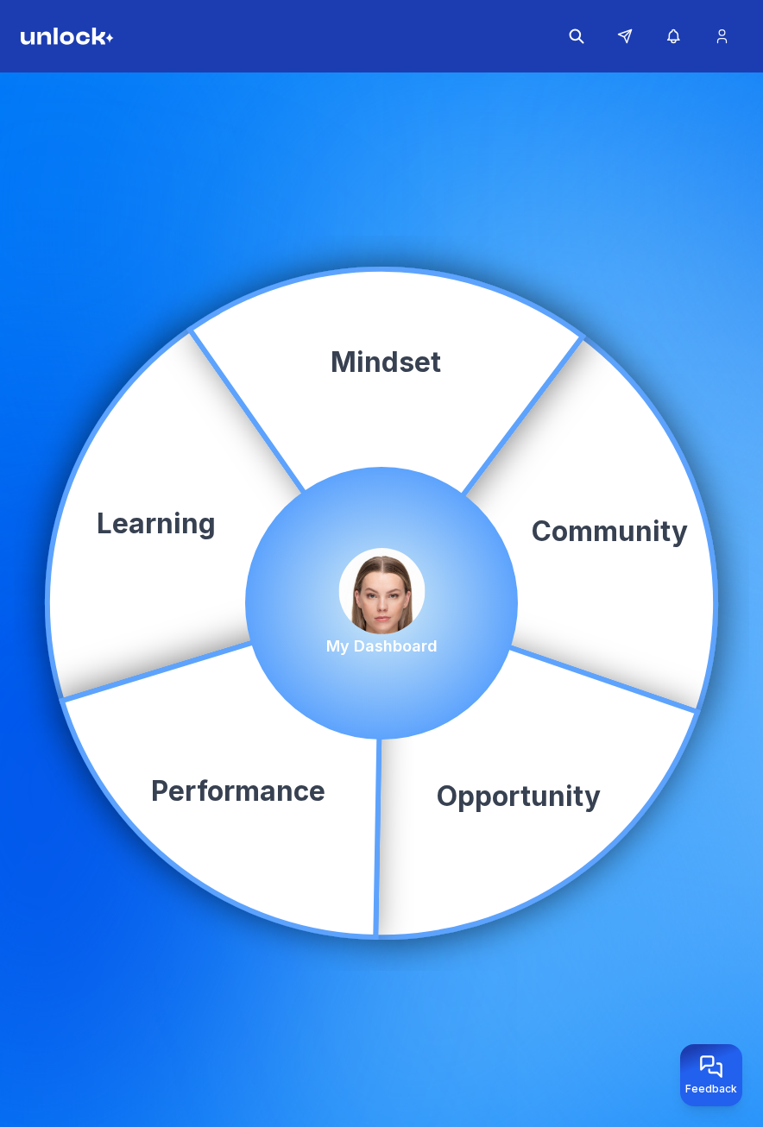
click at [379, 602] on img at bounding box center [381, 591] width 86 height 86
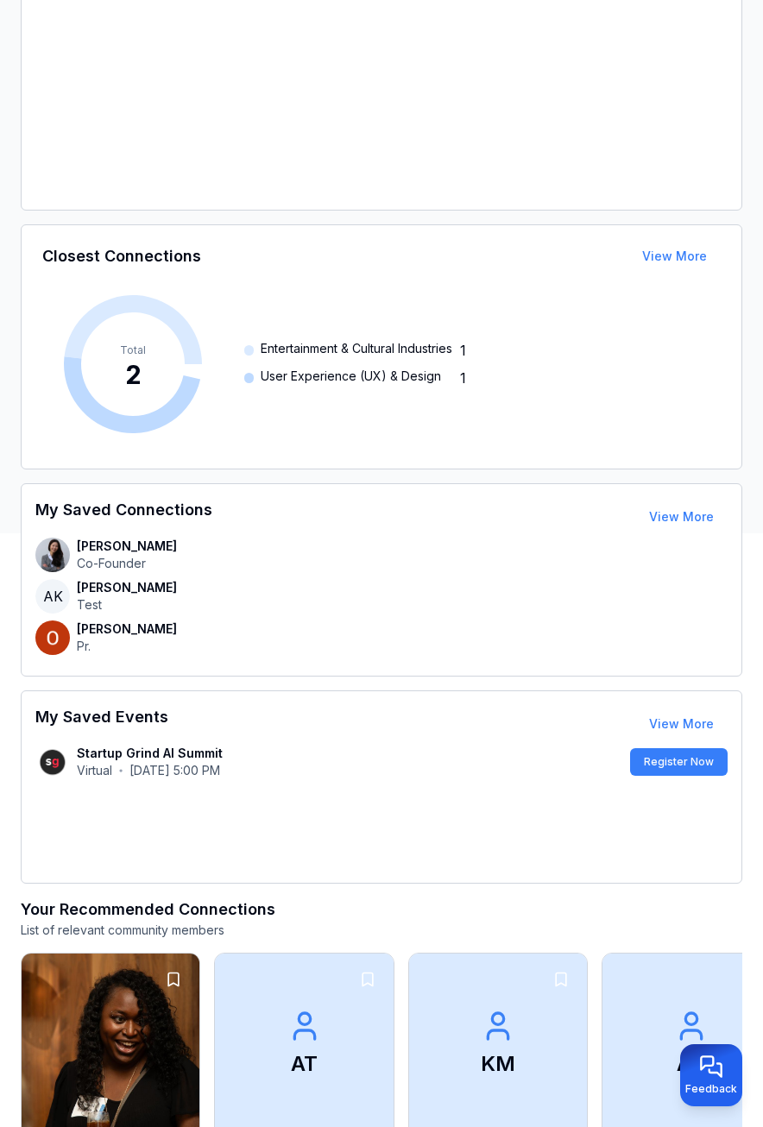
scroll to position [604, 0]
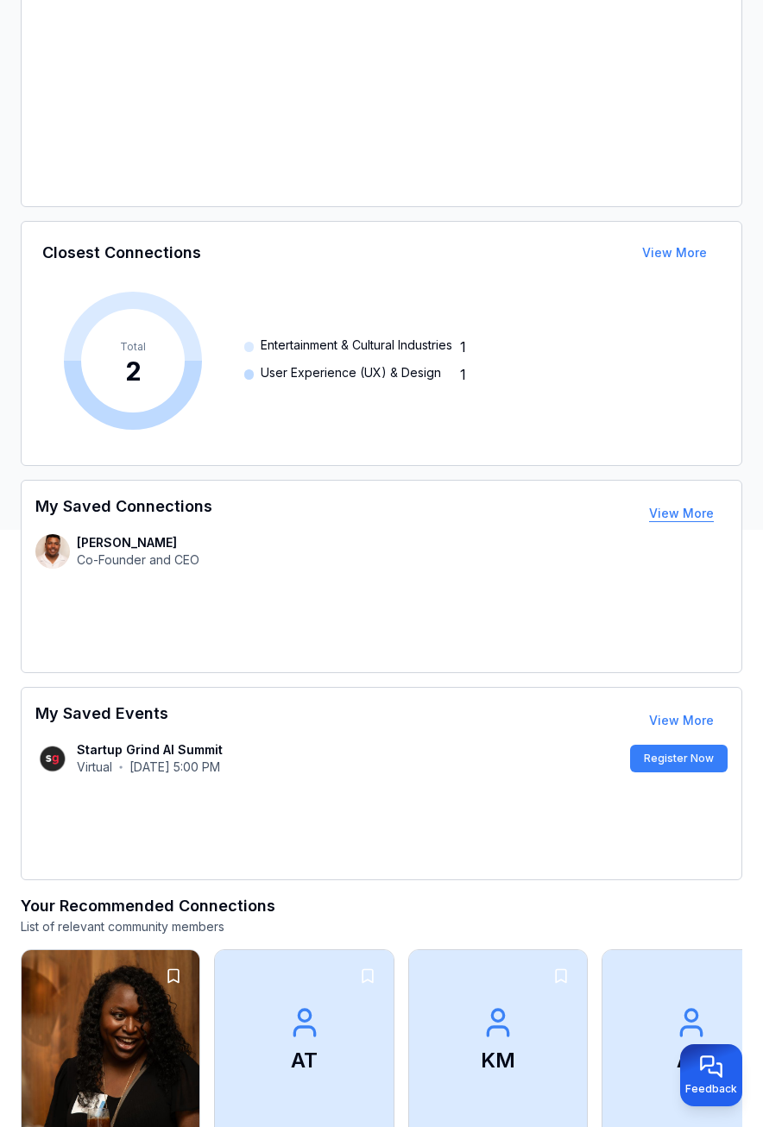
click at [706, 510] on button "View More" at bounding box center [681, 513] width 92 height 35
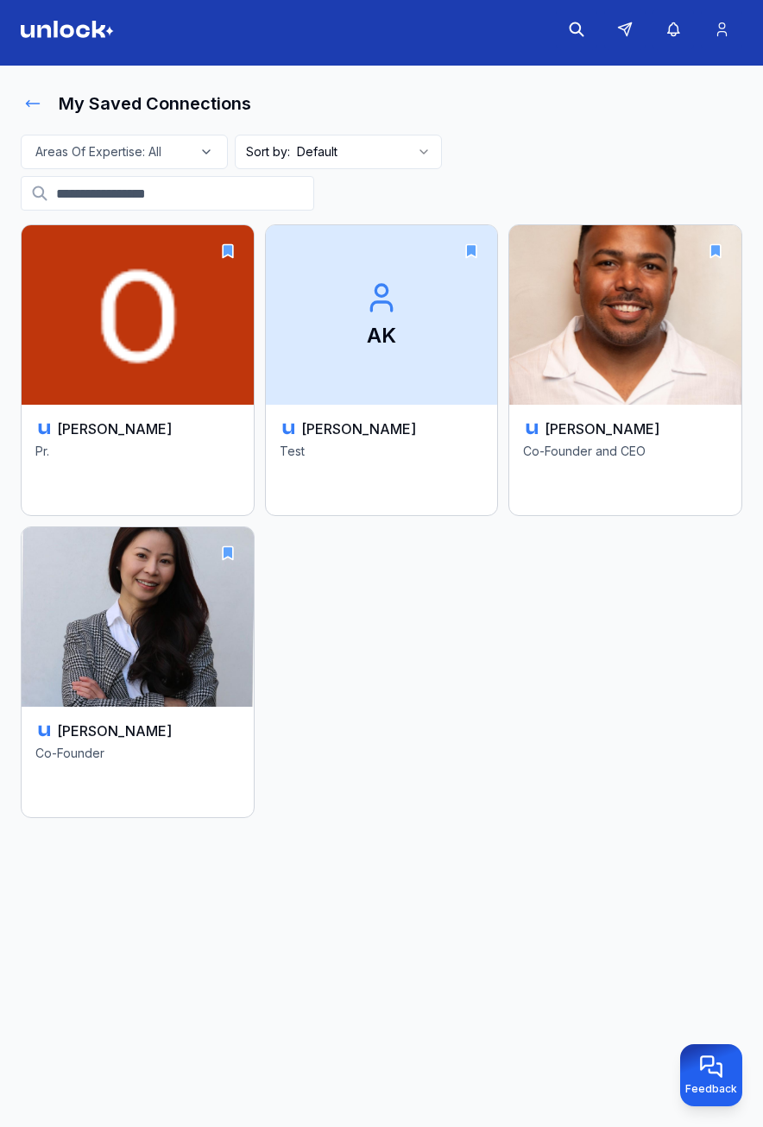
click at [37, 105] on icon at bounding box center [32, 103] width 17 height 17
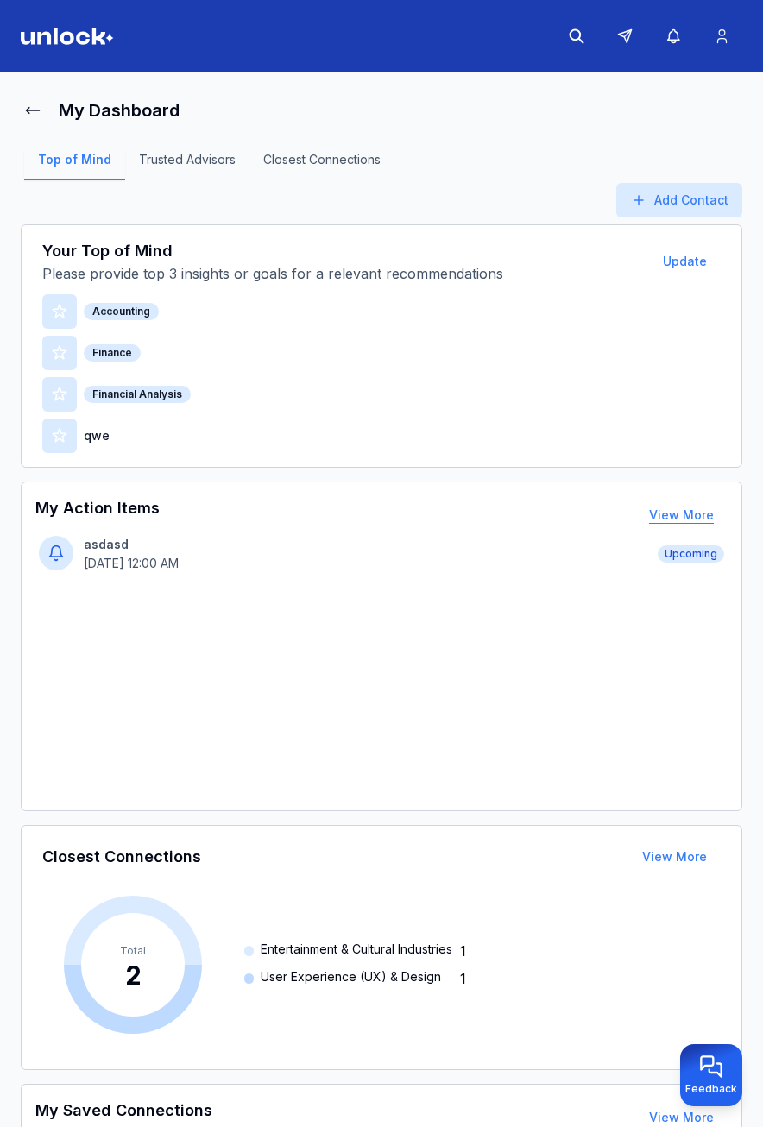
click at [693, 512] on button "View More" at bounding box center [681, 515] width 92 height 35
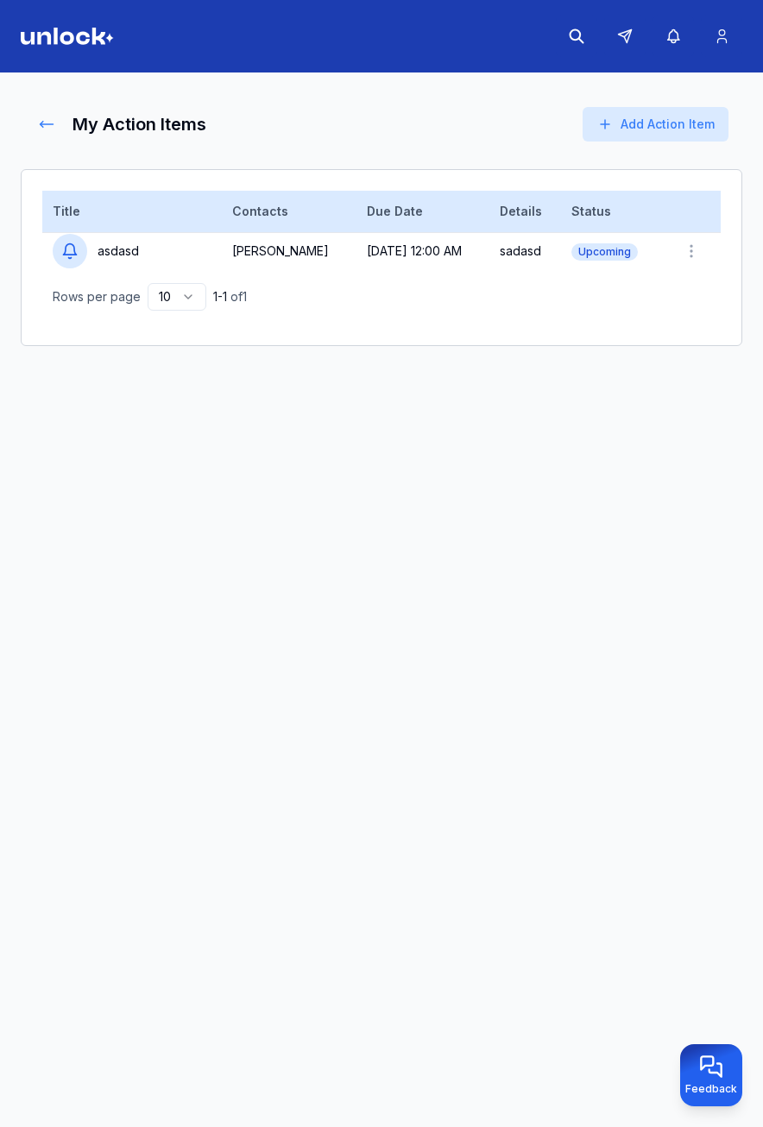
click at [46, 123] on icon at bounding box center [46, 124] width 17 height 17
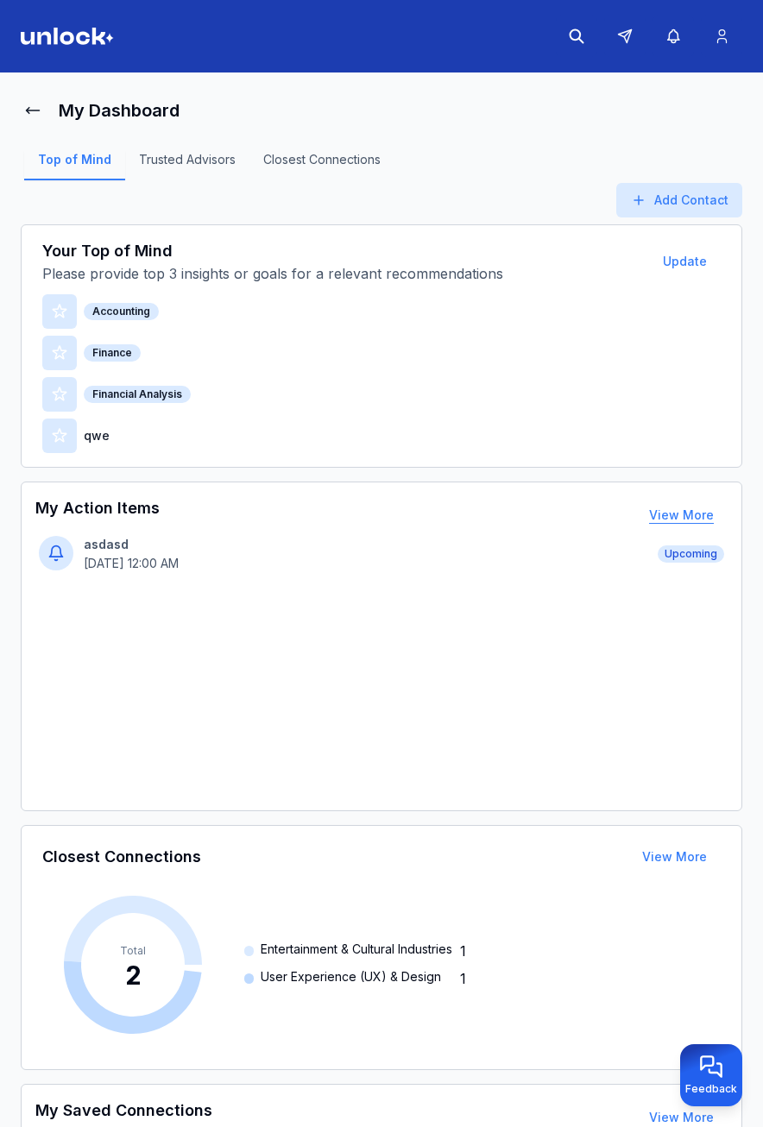
click at [692, 513] on button "View More" at bounding box center [681, 515] width 92 height 35
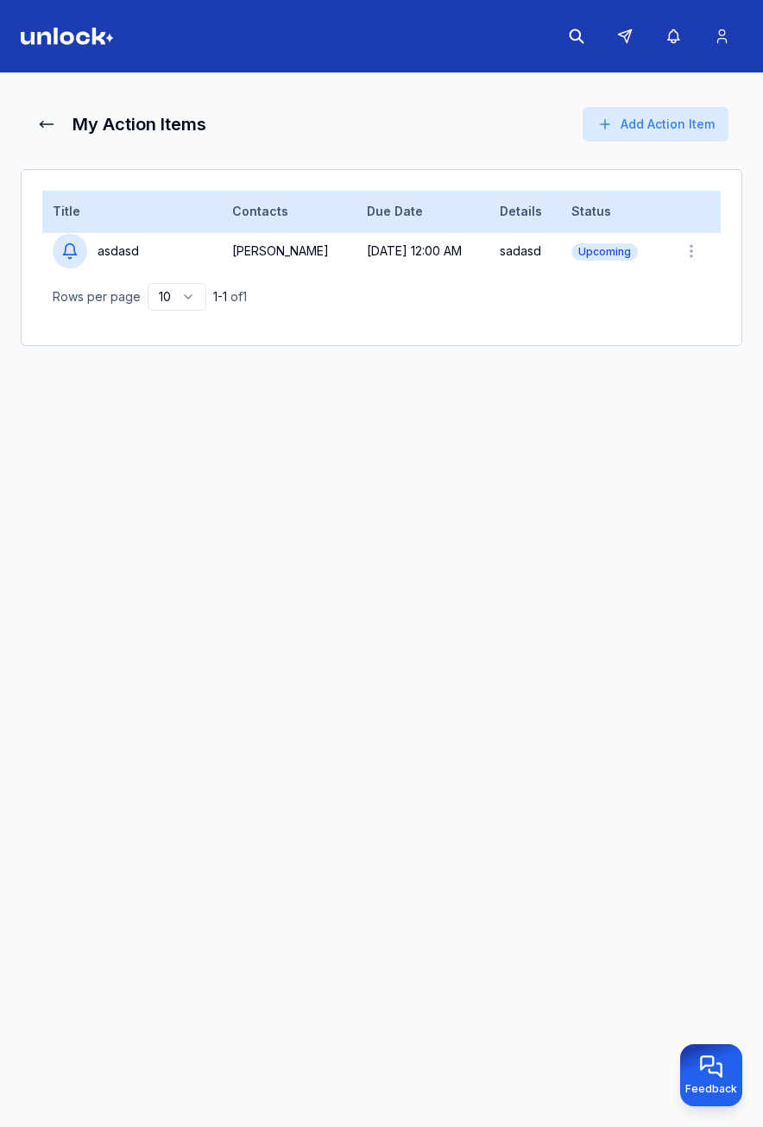
click at [45, 91] on main "My Action Items Add Action Item Add Action Item Title Contacts Due Date Details…" at bounding box center [381, 604] width 763 height 1062
click at [34, 113] on div "My Action Items Add Action Item" at bounding box center [382, 124] width 722 height 62
click at [41, 119] on icon at bounding box center [46, 124] width 17 height 17
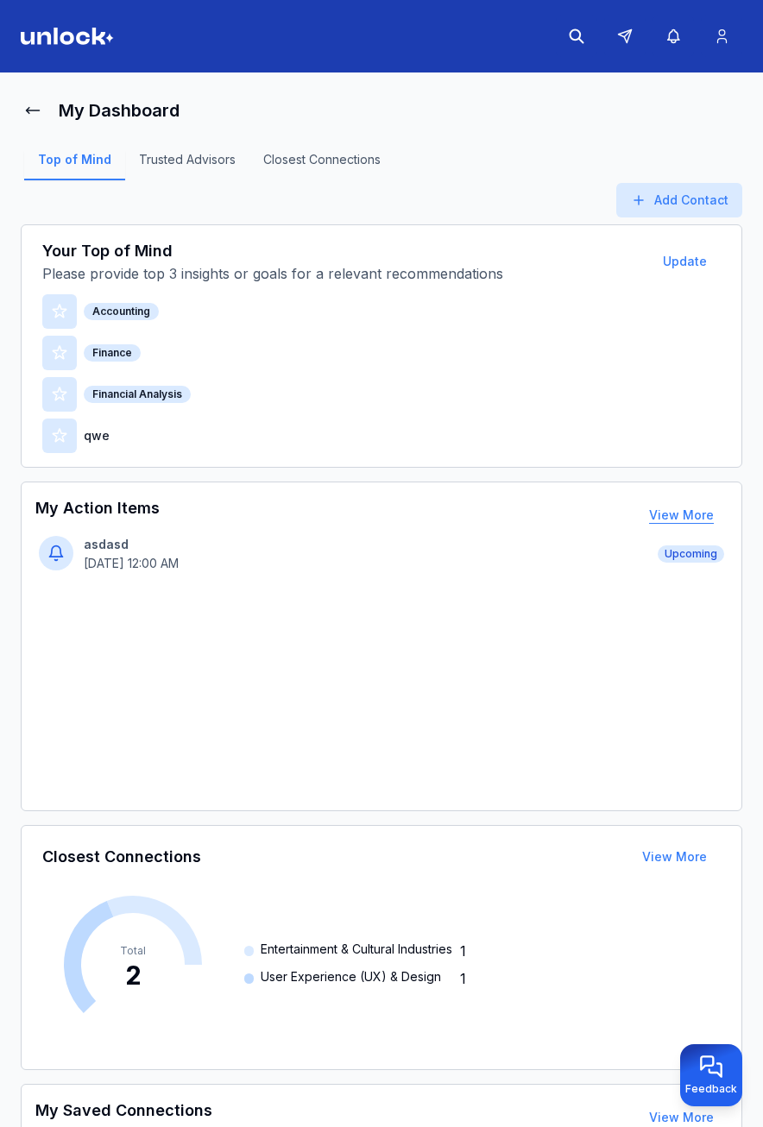
click at [671, 512] on button "View More" at bounding box center [681, 515] width 92 height 35
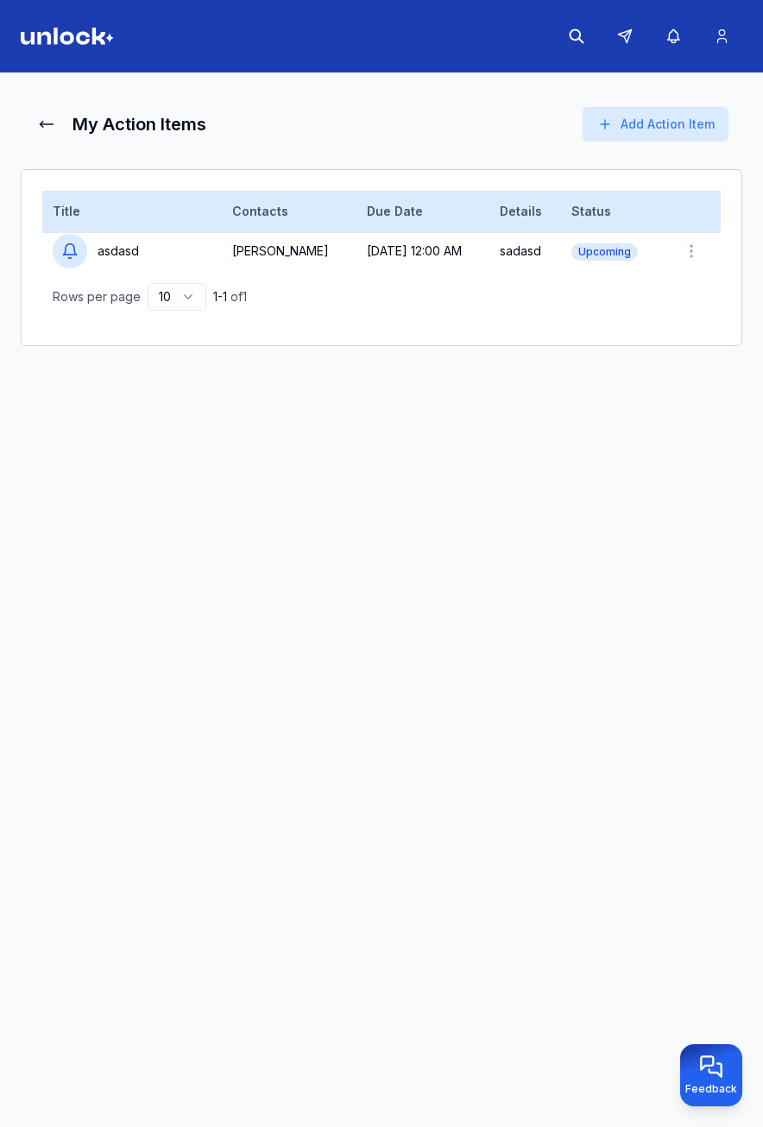
click at [56, 142] on div "My Action Items Add Action Item" at bounding box center [382, 124] width 722 height 62
click at [51, 124] on icon at bounding box center [47, 125] width 13 height 6
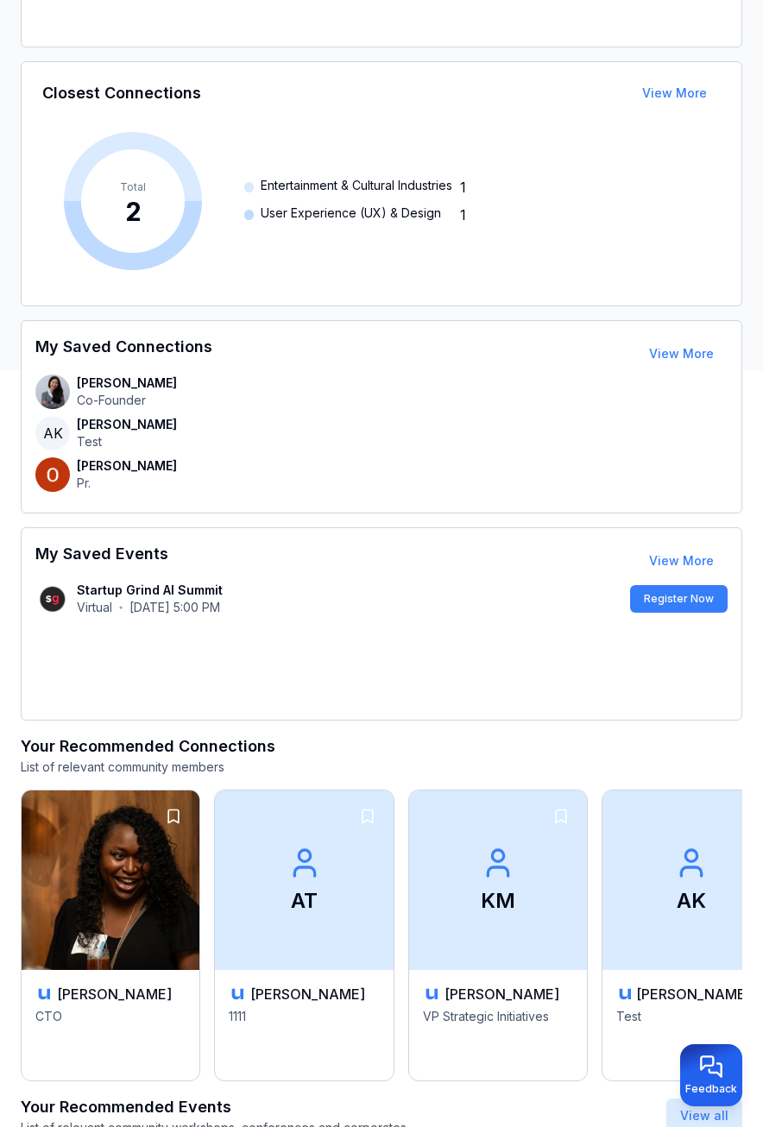
scroll to position [777, 0]
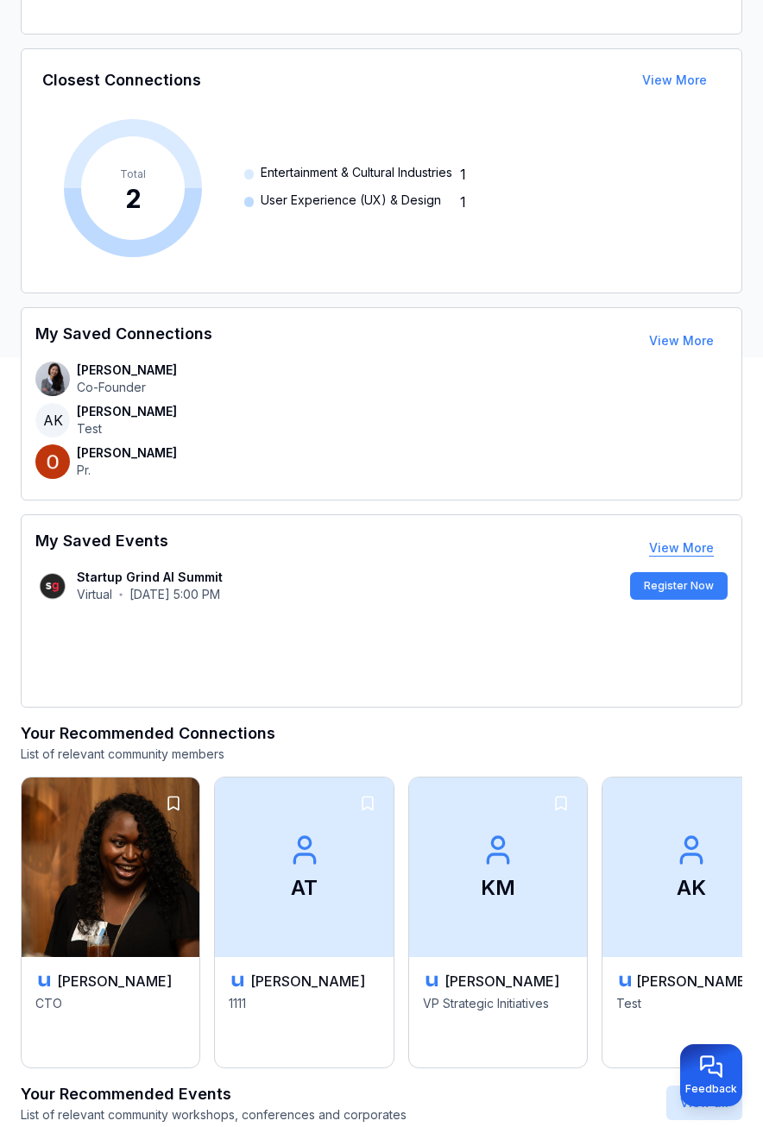
click at [707, 554] on link "View More" at bounding box center [681, 547] width 65 height 15
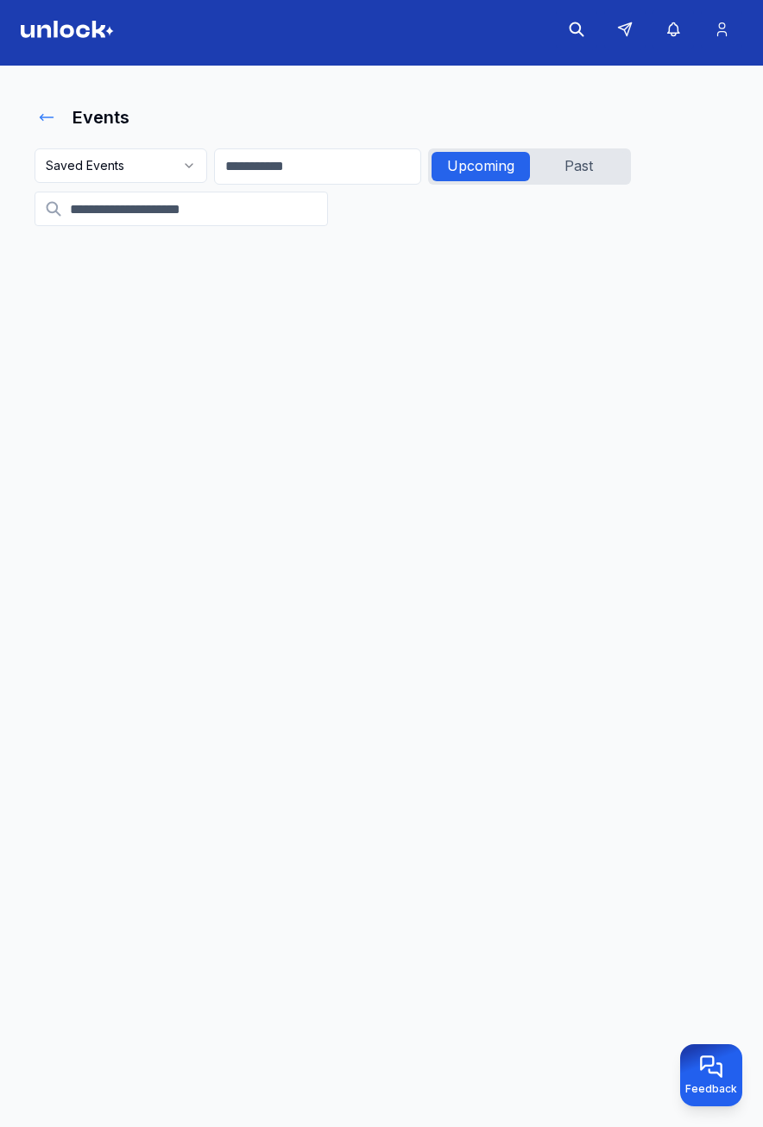
click at [45, 120] on icon at bounding box center [46, 117] width 17 height 17
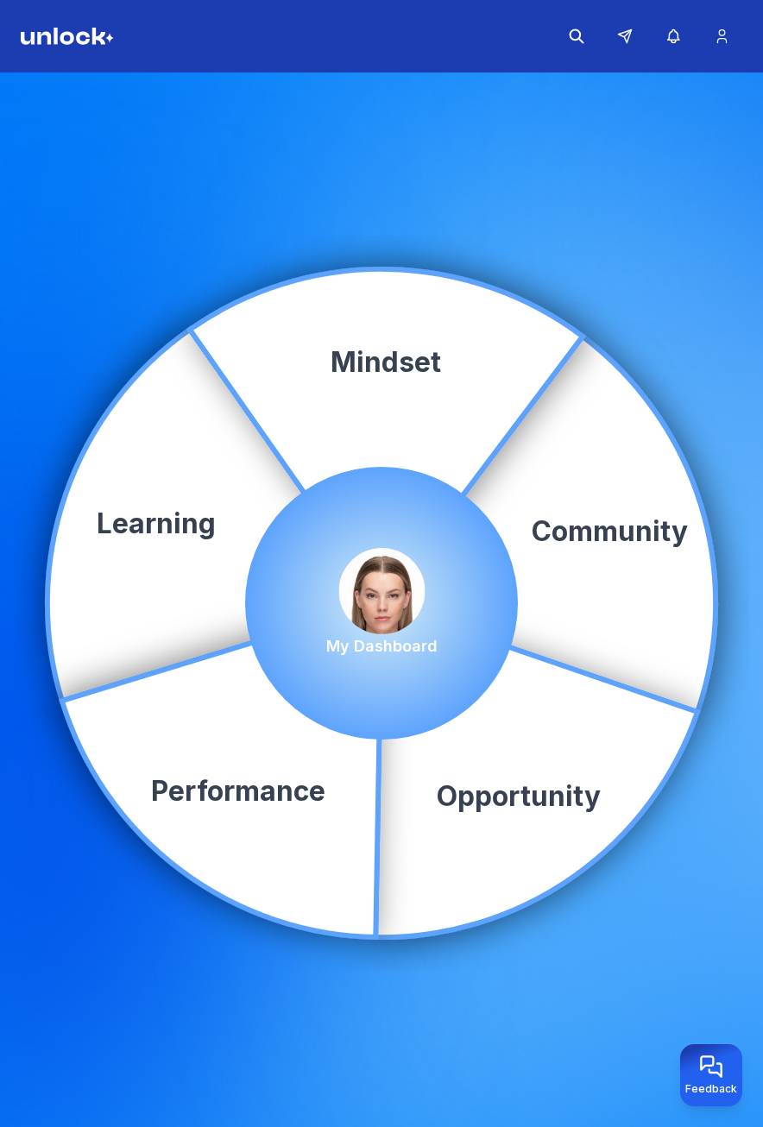
click at [376, 582] on img at bounding box center [381, 591] width 86 height 86
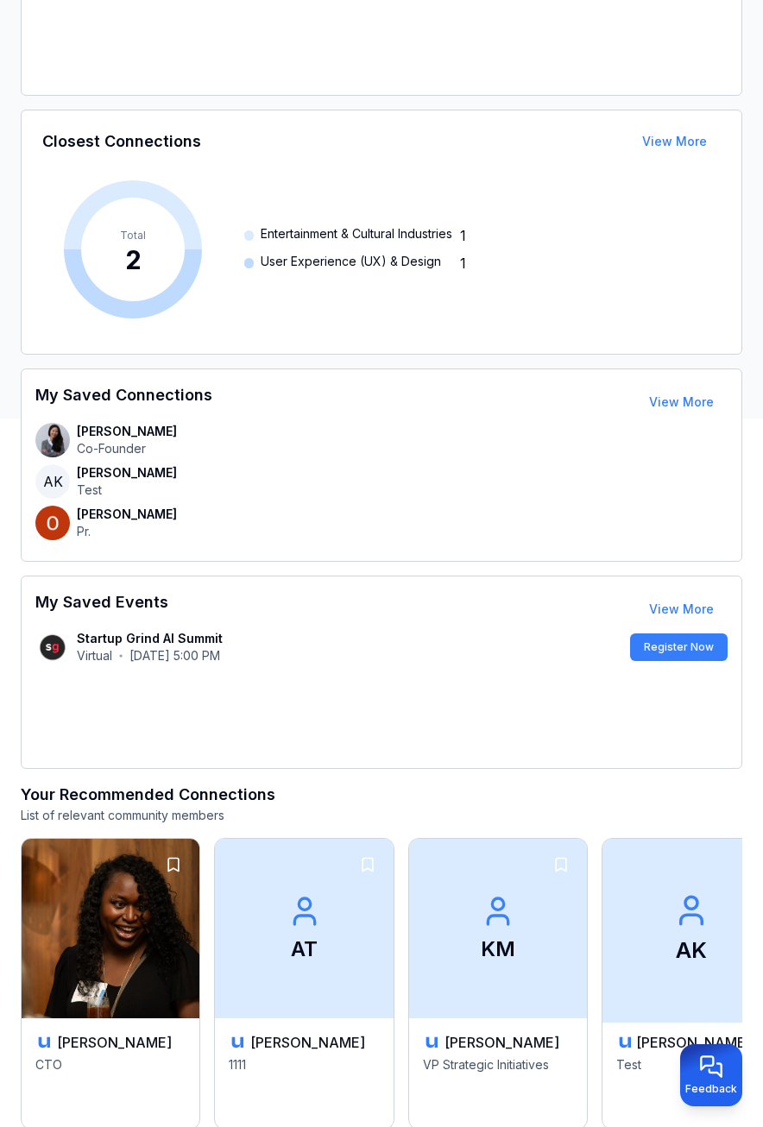
scroll to position [1036, 0]
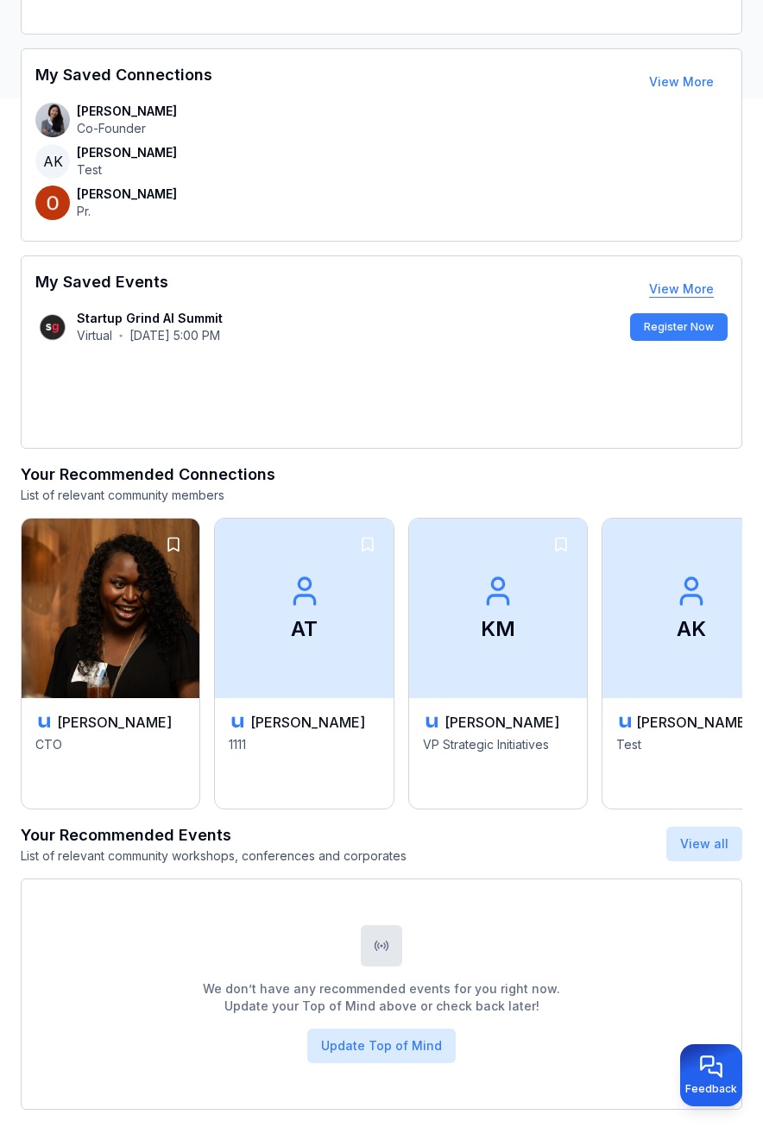
click at [684, 281] on link "View More" at bounding box center [681, 288] width 65 height 15
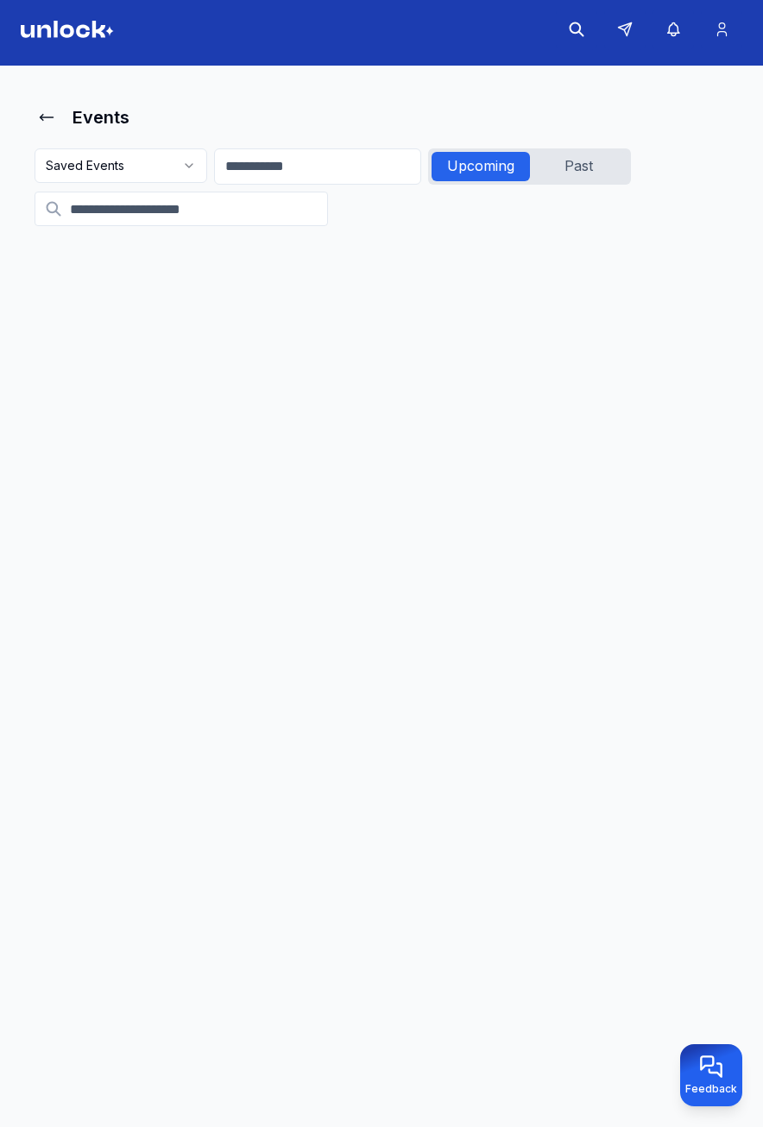
scroll to position [7, 0]
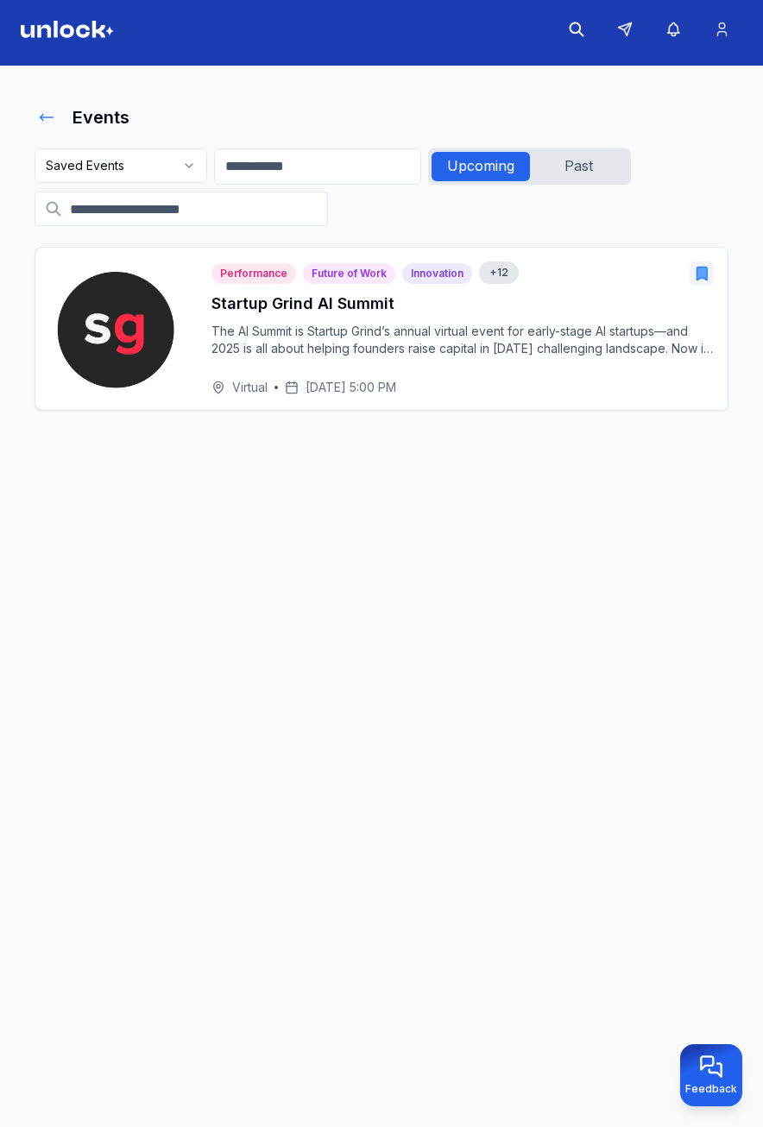
click at [47, 120] on icon at bounding box center [46, 117] width 17 height 17
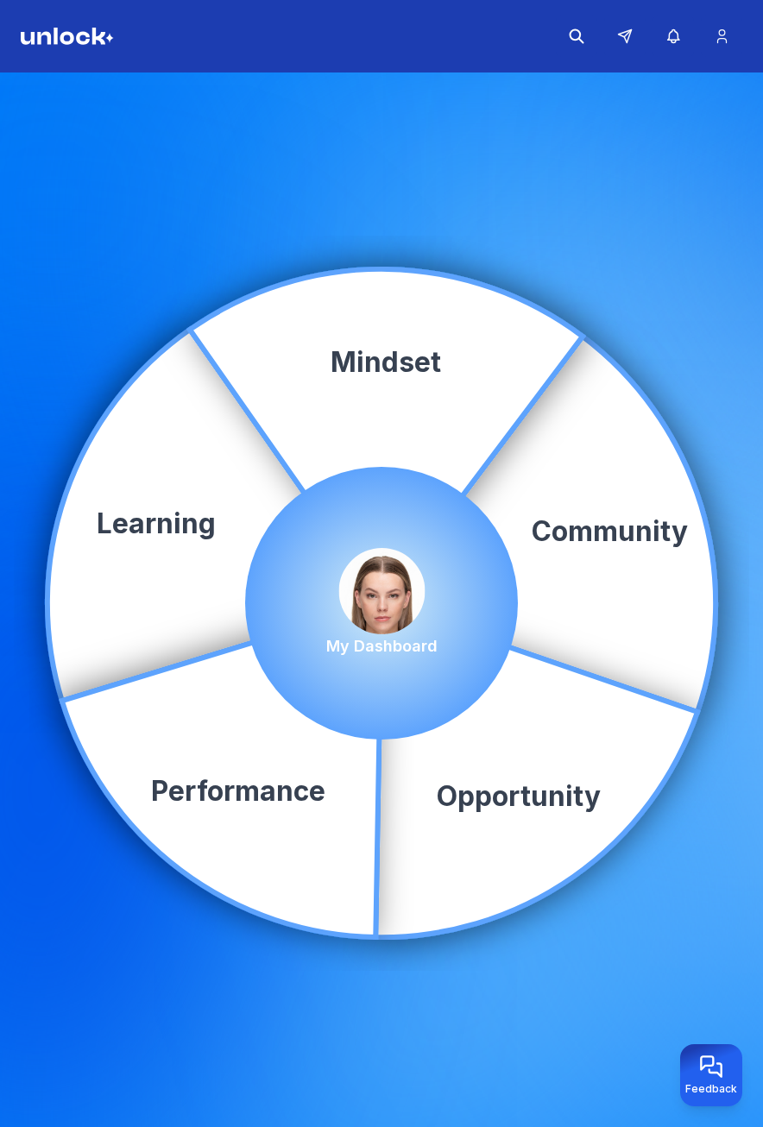
click at [337, 610] on div "My Dashboard" at bounding box center [381, 603] width 111 height 110
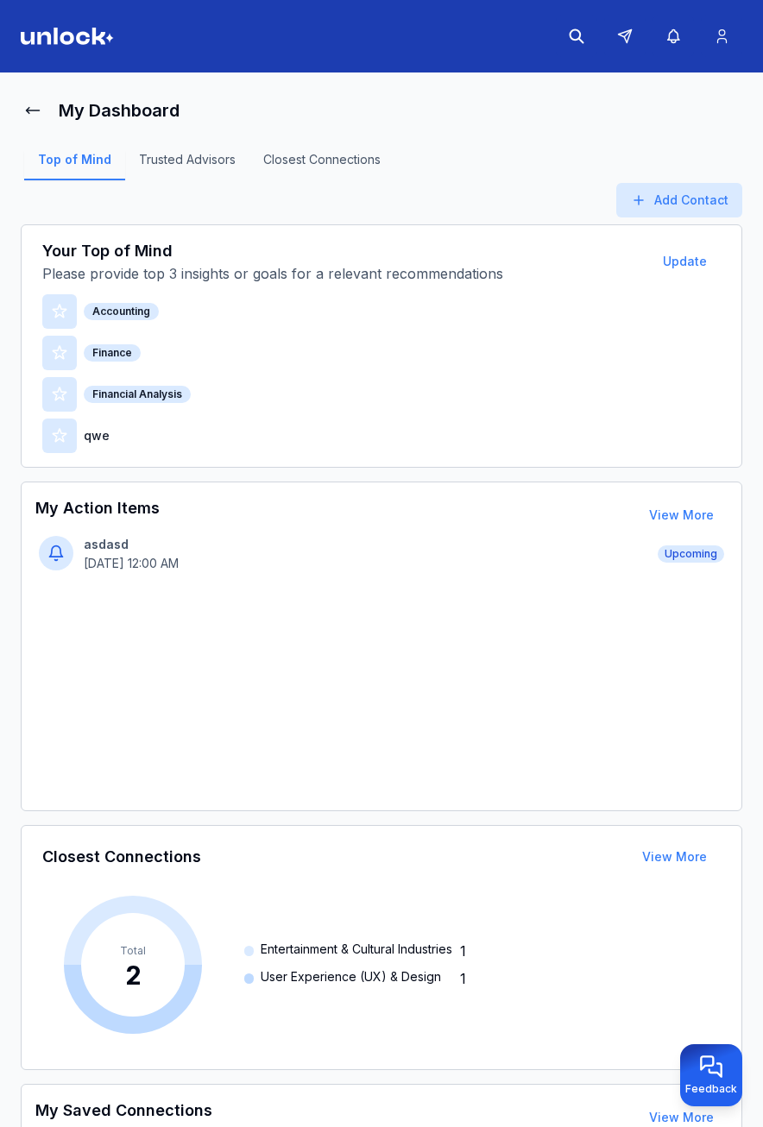
drag, startPoint x: 499, startPoint y: 262, endPoint x: 483, endPoint y: 252, distance: 18.2
click at [499, 261] on h3 "Your Top of Mind" at bounding box center [343, 251] width 603 height 24
click at [40, 115] on icon at bounding box center [32, 110] width 17 height 17
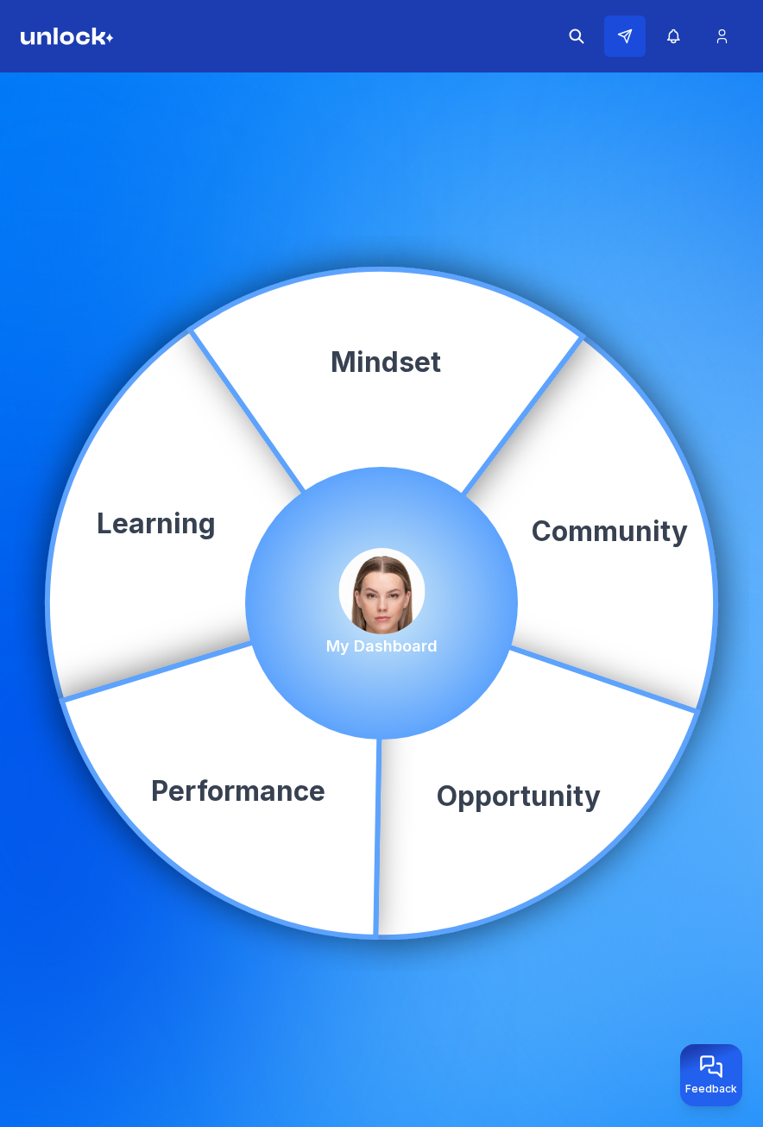
click at [631, 31] on icon at bounding box center [625, 36] width 16 height 16
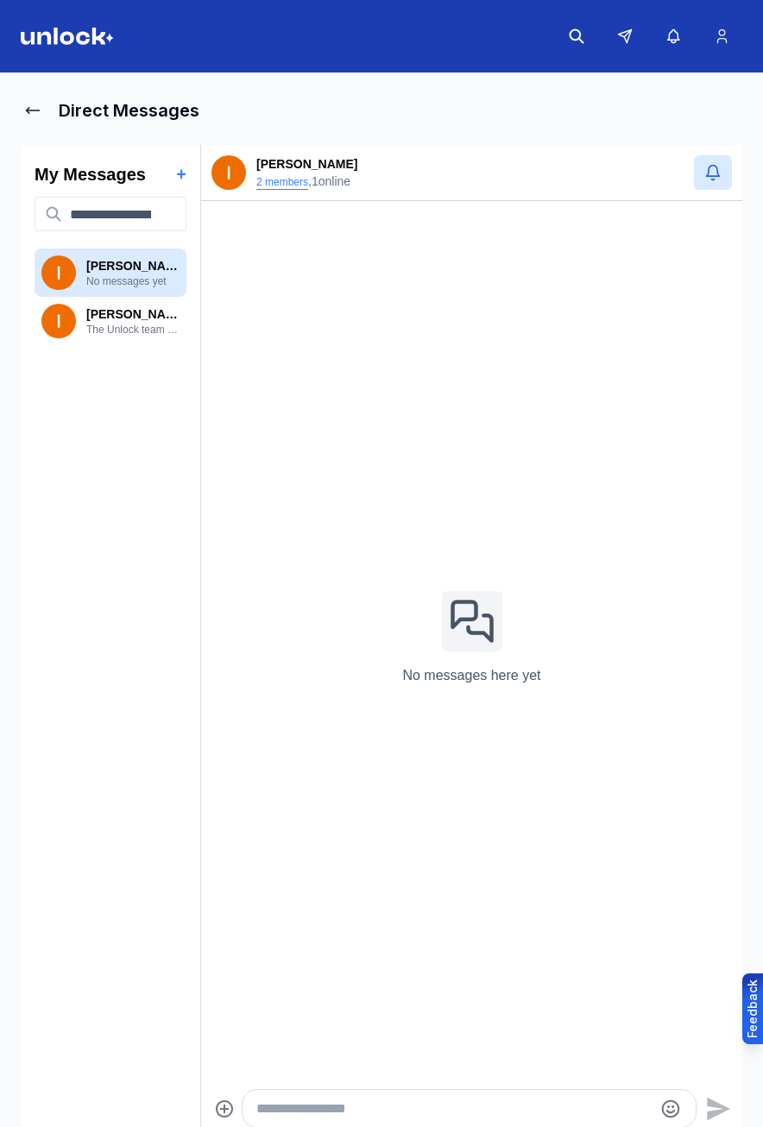
click at [283, 182] on button "2 members" at bounding box center [282, 182] width 52 height 14
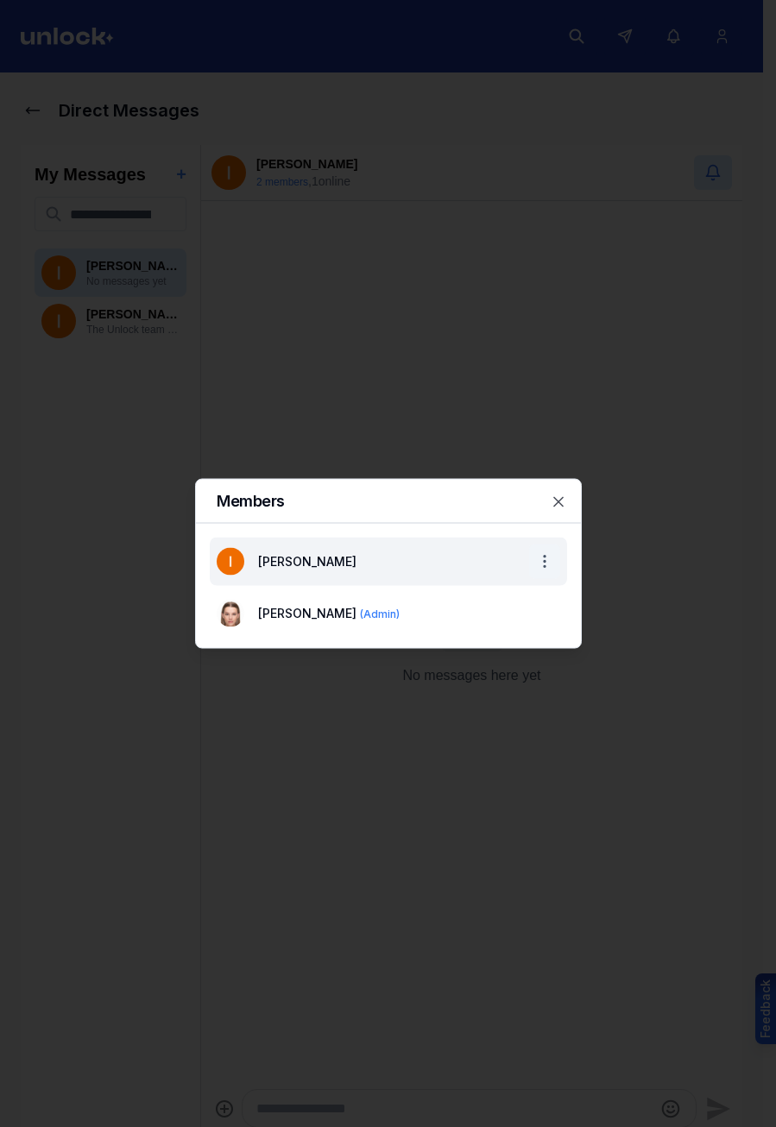
click at [541, 564] on body "Direct Messages My Messages + [PERSON_NAME] No messages yet [PERSON_NAME] The U…" at bounding box center [381, 563] width 763 height 1127
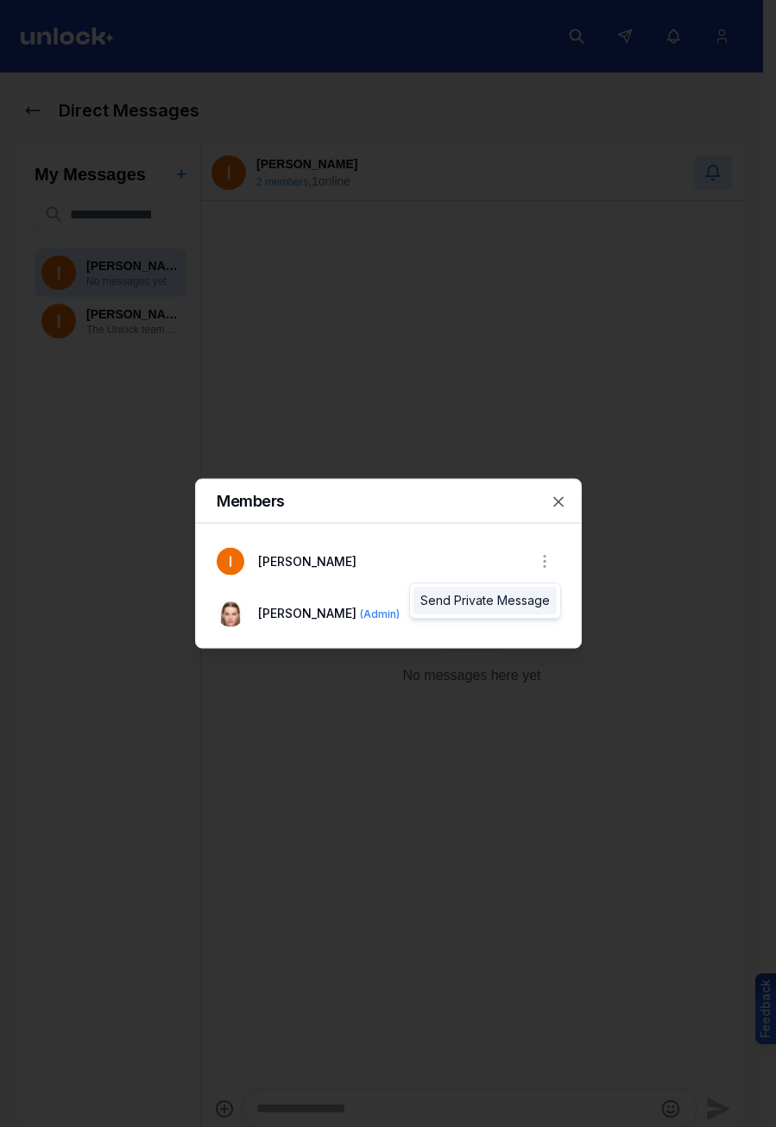
click at [482, 602] on div "Send Private Message" at bounding box center [484, 601] width 143 height 28
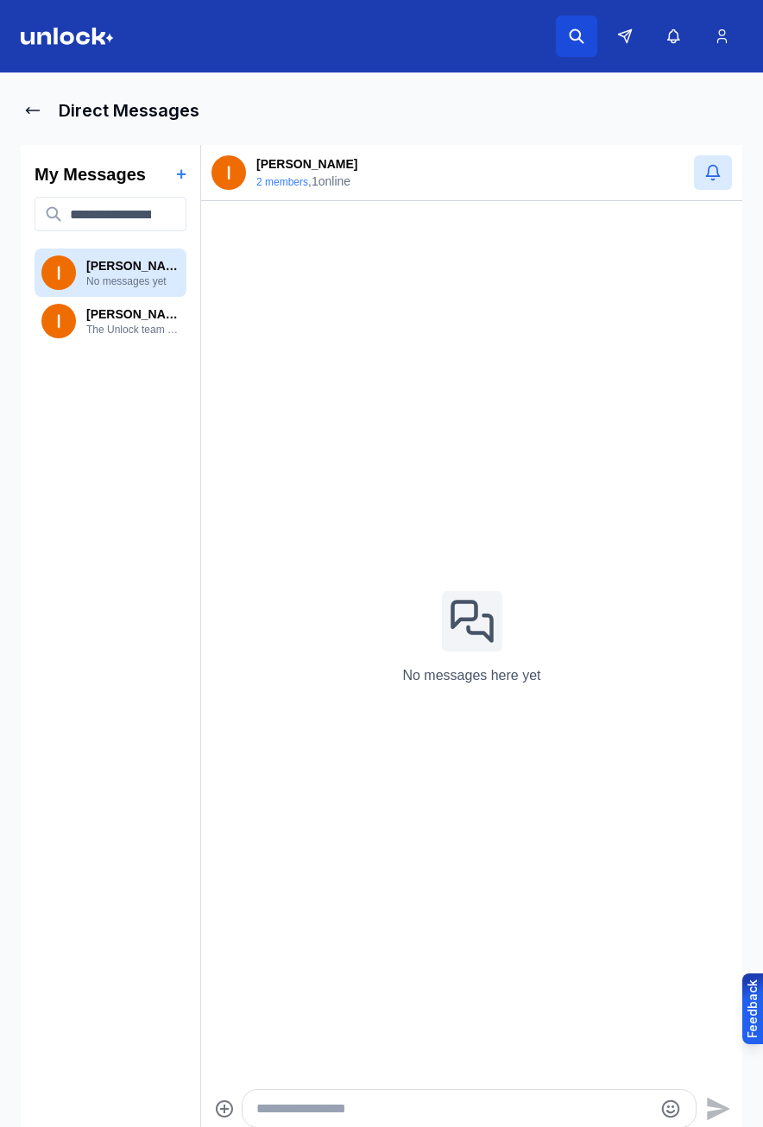
click at [582, 37] on icon at bounding box center [576, 36] width 17 height 17
click at [581, 36] on icon at bounding box center [584, 36] width 14 height 14
click at [268, 178] on button "2 members" at bounding box center [282, 182] width 52 height 14
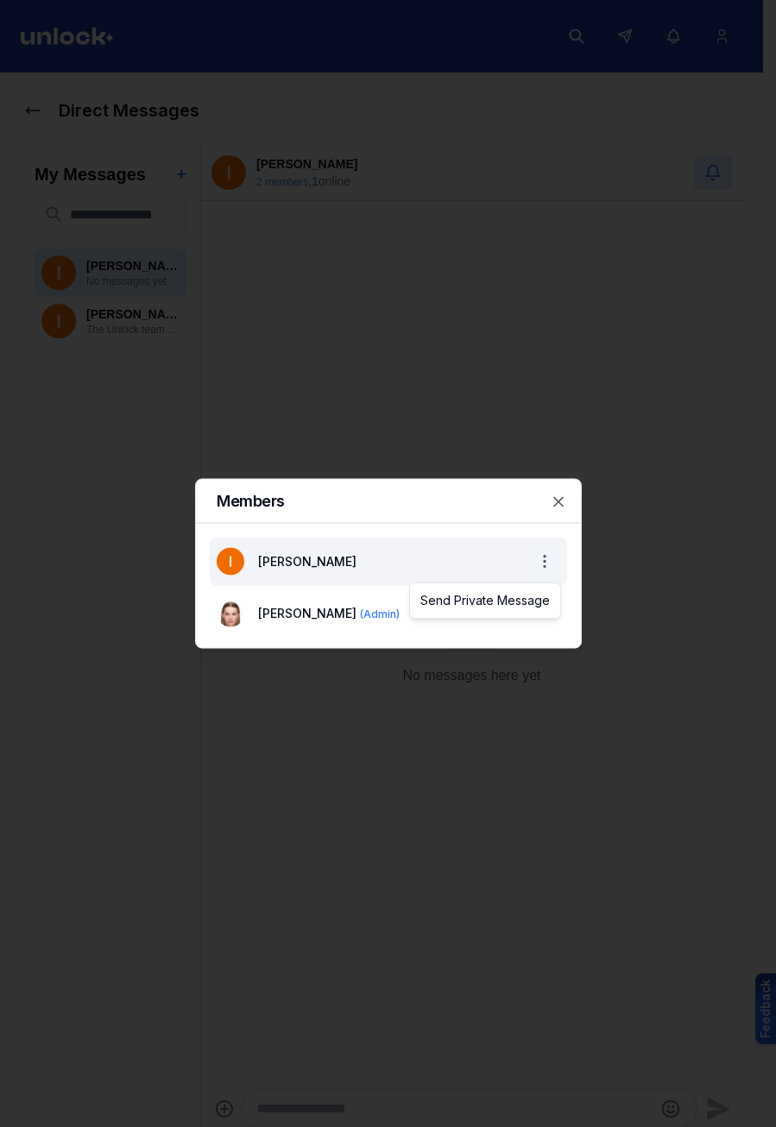
click at [545, 560] on body "Direct Messages My Messages + [PERSON_NAME] No messages yet [PERSON_NAME] The U…" at bounding box center [381, 563] width 763 height 1127
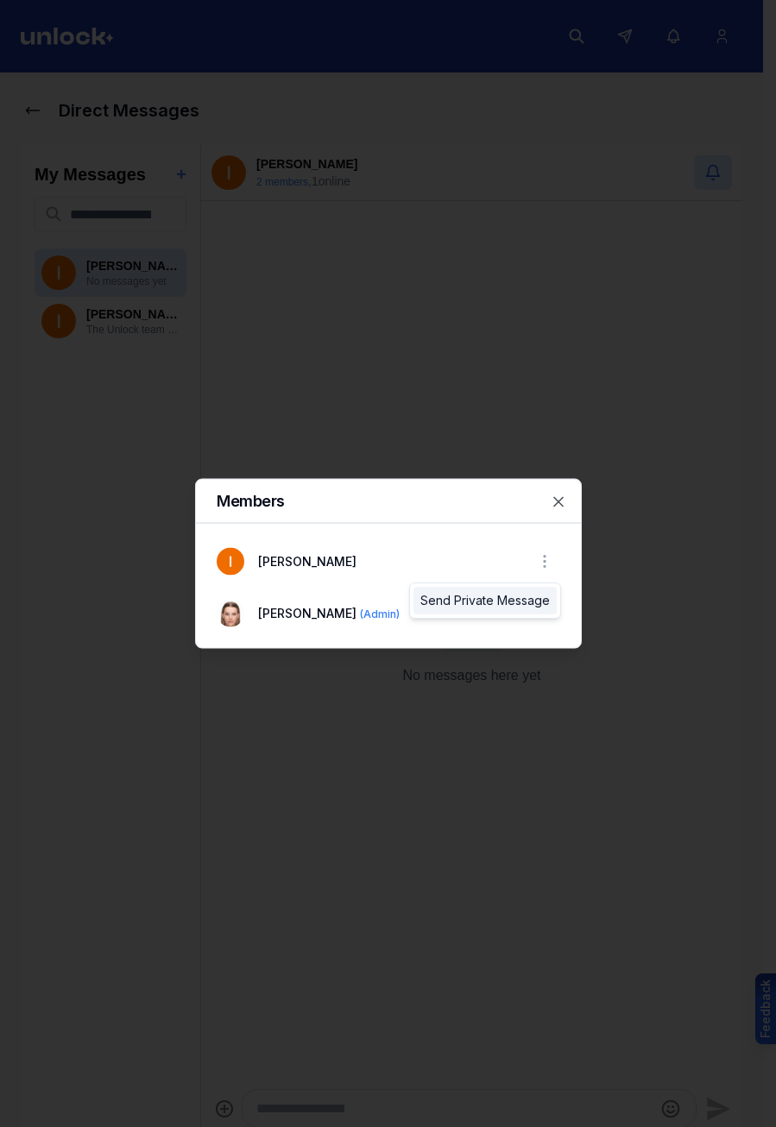
click at [531, 602] on div "Send Private Message" at bounding box center [484, 601] width 143 height 28
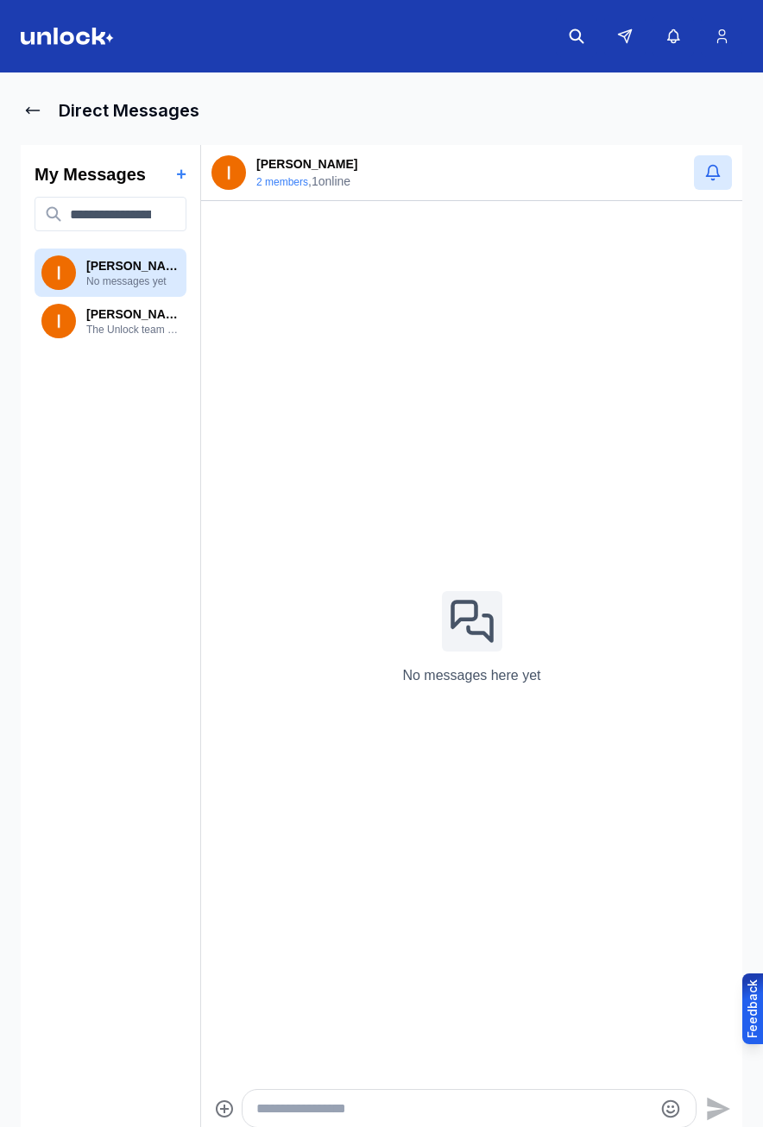
click at [629, 35] on html "Direct Messages My Messages + [PERSON_NAME] No messages yet [PERSON_NAME] The U…" at bounding box center [381, 563] width 763 height 1127
drag, startPoint x: 527, startPoint y: 35, endPoint x: 558, endPoint y: 35, distance: 31.9
click at [527, 35] on html "Direct Messages My Messages + [PERSON_NAME] No messages yet [PERSON_NAME] The U…" at bounding box center [381, 563] width 763 height 1127
click at [601, 35] on html "Direct Messages My Messages + [PERSON_NAME] No messages yet [PERSON_NAME] The U…" at bounding box center [381, 563] width 763 height 1127
drag, startPoint x: 590, startPoint y: 83, endPoint x: 644, endPoint y: 42, distance: 67.8
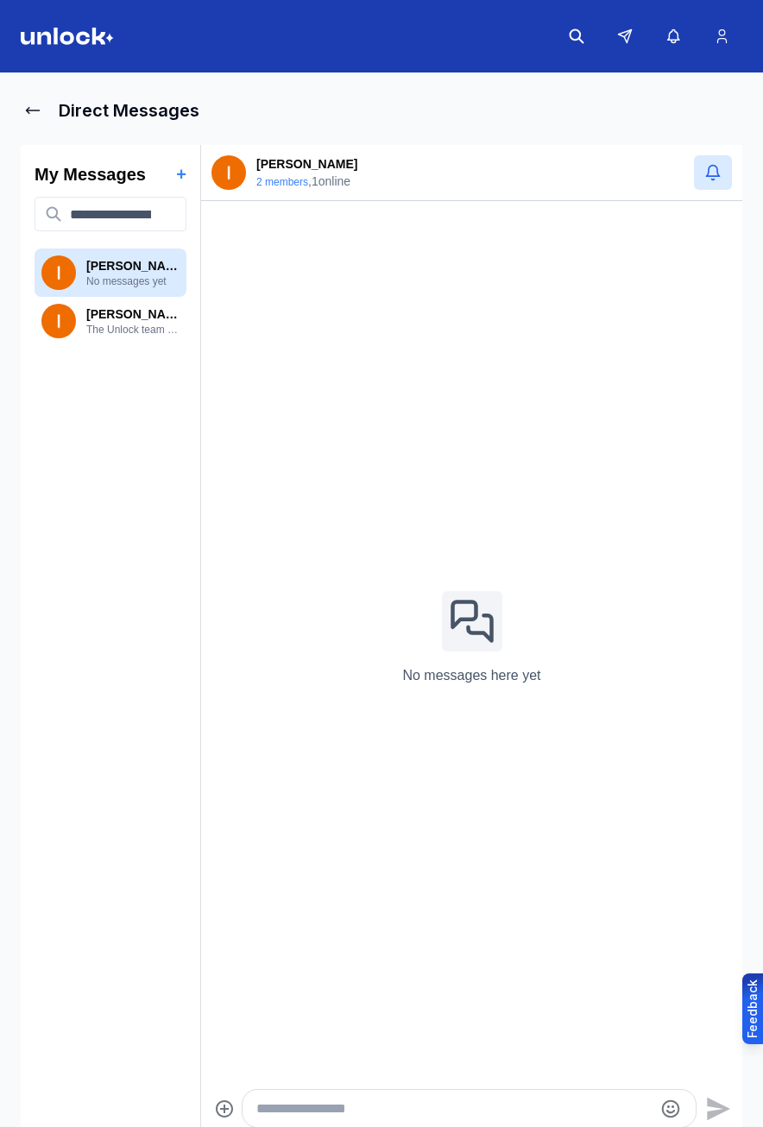
click at [590, 82] on html "Direct Messages My Messages + [PERSON_NAME] No messages yet [PERSON_NAME] The U…" at bounding box center [381, 563] width 763 height 1127
drag, startPoint x: 649, startPoint y: 38, endPoint x: 720, endPoint y: 38, distance: 70.8
click at [652, 38] on html "Direct Messages My Messages + [PERSON_NAME] No messages yet [PERSON_NAME] The U…" at bounding box center [381, 563] width 763 height 1127
click at [726, 39] on html "Direct Messages My Messages + [PERSON_NAME] No messages yet [PERSON_NAME] The U…" at bounding box center [381, 563] width 763 height 1127
drag, startPoint x: 723, startPoint y: 66, endPoint x: 719, endPoint y: 151, distance: 85.6
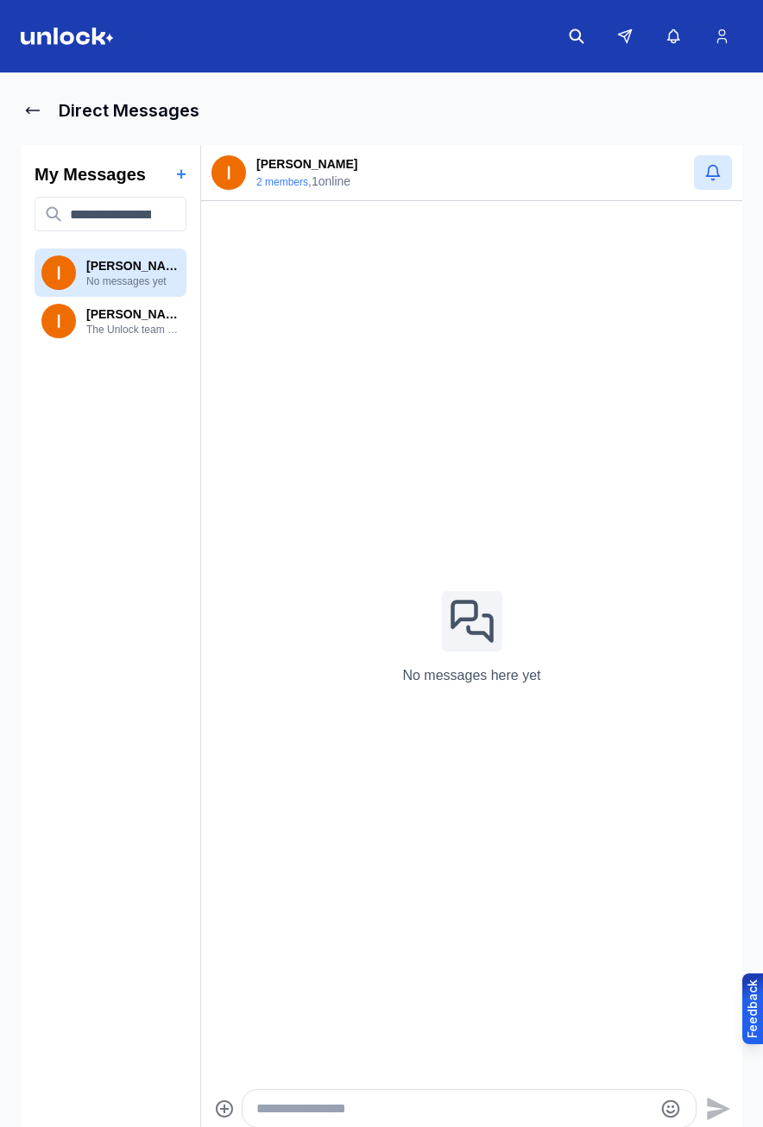
click at [723, 68] on html "Direct Messages My Messages + [PERSON_NAME] No messages yet [PERSON_NAME] The U…" at bounding box center [381, 563] width 763 height 1127
click at [716, 175] on html "Direct Messages My Messages + [PERSON_NAME] No messages yet [PERSON_NAME] The U…" at bounding box center [381, 563] width 763 height 1127
click at [716, 179] on html "Direct Messages My Messages + [PERSON_NAME] No messages yet [PERSON_NAME] The U…" at bounding box center [381, 563] width 763 height 1127
click at [718, 179] on html "Direct Messages My Messages + [PERSON_NAME] No messages yet [PERSON_NAME] The U…" at bounding box center [381, 563] width 763 height 1127
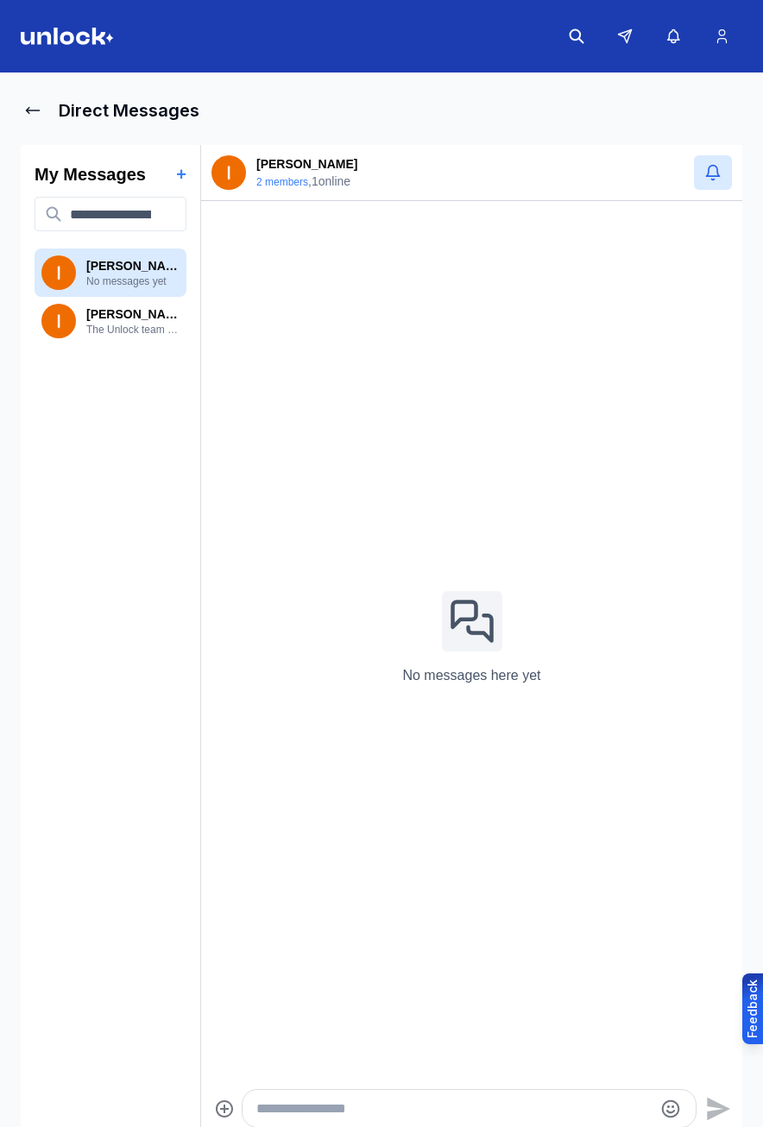
click at [714, 184] on html "Direct Messages My Messages + [PERSON_NAME] No messages yet [PERSON_NAME] The U…" at bounding box center [381, 563] width 763 height 1127
drag, startPoint x: 511, startPoint y: 697, endPoint x: 453, endPoint y: 685, distance: 58.9
click at [508, 696] on html "Direct Messages My Messages + [PERSON_NAME] No messages yet [PERSON_NAME] The U…" at bounding box center [381, 563] width 763 height 1127
drag, startPoint x: 453, startPoint y: 685, endPoint x: 430, endPoint y: 682, distance: 23.6
click at [430, 682] on html "Direct Messages My Messages + [PERSON_NAME] No messages yet [PERSON_NAME] The U…" at bounding box center [381, 563] width 763 height 1127
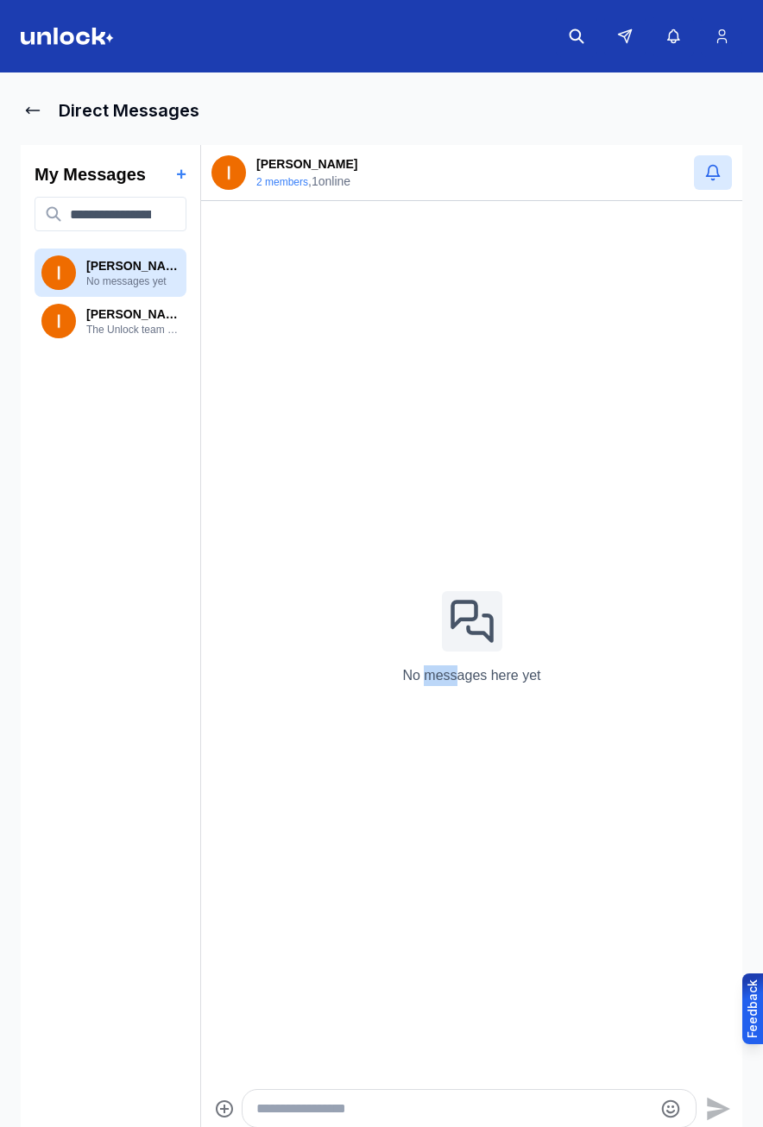
click at [430, 682] on html "Direct Messages My Messages + [PERSON_NAME] No messages yet [PERSON_NAME] The U…" at bounding box center [381, 563] width 763 height 1127
click at [405, 676] on html "Direct Messages My Messages + [PERSON_NAME] No messages yet [PERSON_NAME] The U…" at bounding box center [381, 563] width 763 height 1127
drag, startPoint x: 405, startPoint y: 676, endPoint x: 85, endPoint y: 336, distance: 467.1
click at [99, 354] on html "Direct Messages My Messages + [PERSON_NAME] No messages yet [PERSON_NAME] The U…" at bounding box center [381, 563] width 763 height 1127
click at [80, 326] on html "Direct Messages My Messages + [PERSON_NAME] No messages yet [PERSON_NAME] The U…" at bounding box center [381, 563] width 763 height 1127
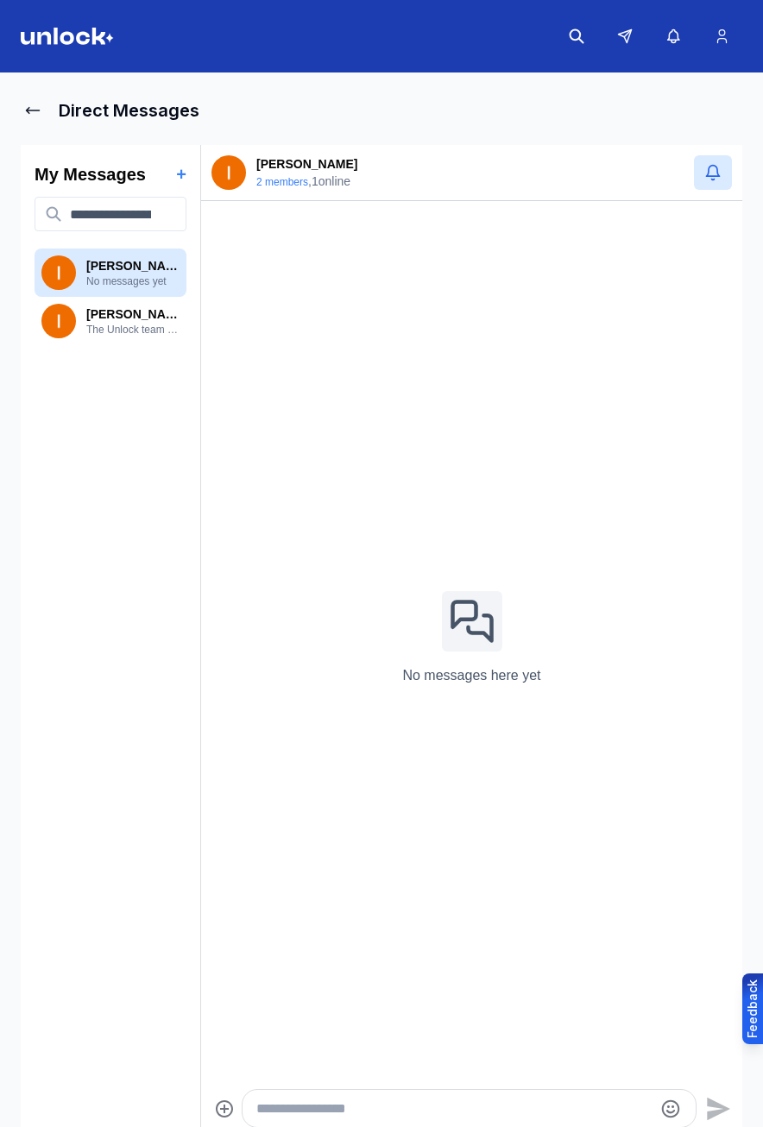
click at [82, 314] on html "Direct Messages My Messages + [PERSON_NAME] No messages yet [PERSON_NAME] The U…" at bounding box center [381, 563] width 763 height 1127
drag, startPoint x: 84, startPoint y: 308, endPoint x: 85, endPoint y: 239, distance: 69.1
click at [84, 307] on html "Direct Messages My Messages + [PERSON_NAME] No messages yet [PERSON_NAME] The U…" at bounding box center [381, 563] width 763 height 1127
drag, startPoint x: 85, startPoint y: 239, endPoint x: 87, endPoint y: 230, distance: 8.8
click at [87, 237] on html "Direct Messages My Messages + [PERSON_NAME] No messages yet [PERSON_NAME] The U…" at bounding box center [381, 563] width 763 height 1127
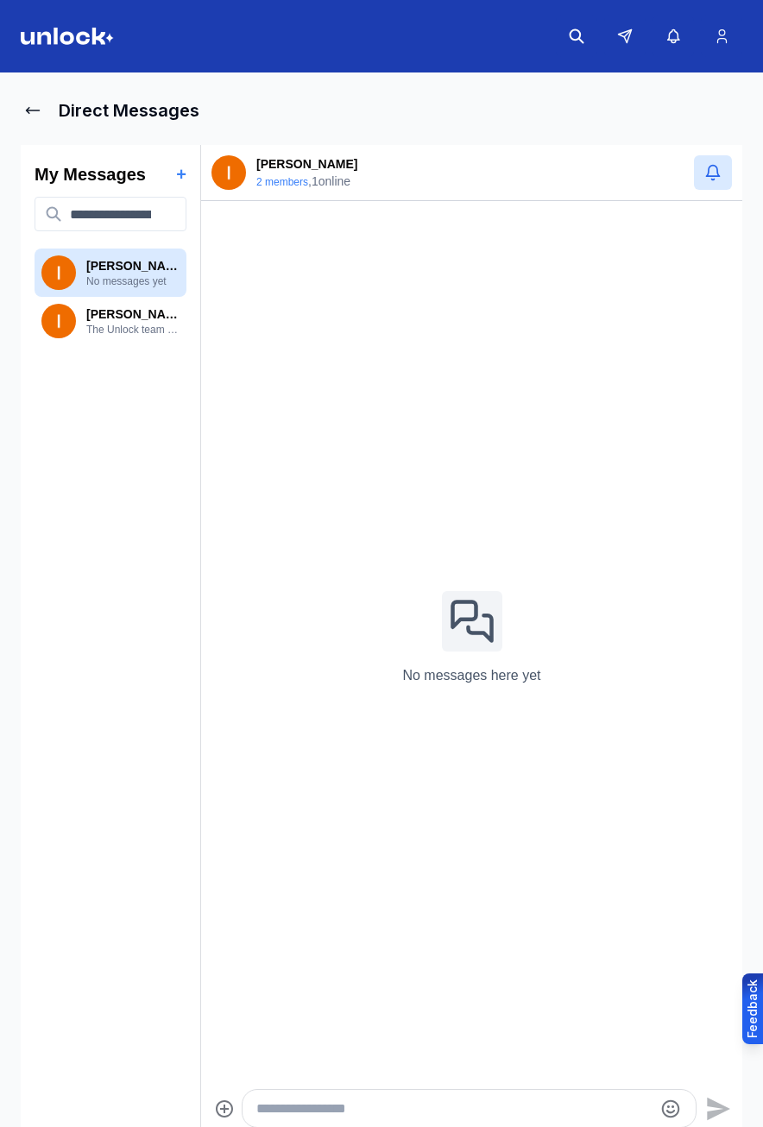
drag, startPoint x: 125, startPoint y: 78, endPoint x: 150, endPoint y: 90, distance: 27.8
click at [128, 78] on html "Direct Messages My Messages + [PERSON_NAME] No messages yet [PERSON_NAME] The U…" at bounding box center [381, 563] width 763 height 1127
click at [155, 90] on html "Direct Messages My Messages + [PERSON_NAME] No messages yet [PERSON_NAME] The U…" at bounding box center [381, 563] width 763 height 1127
click at [95, 326] on p "The Unlock team would like to introduce you both! Our team has identified you t…" at bounding box center [132, 330] width 93 height 14
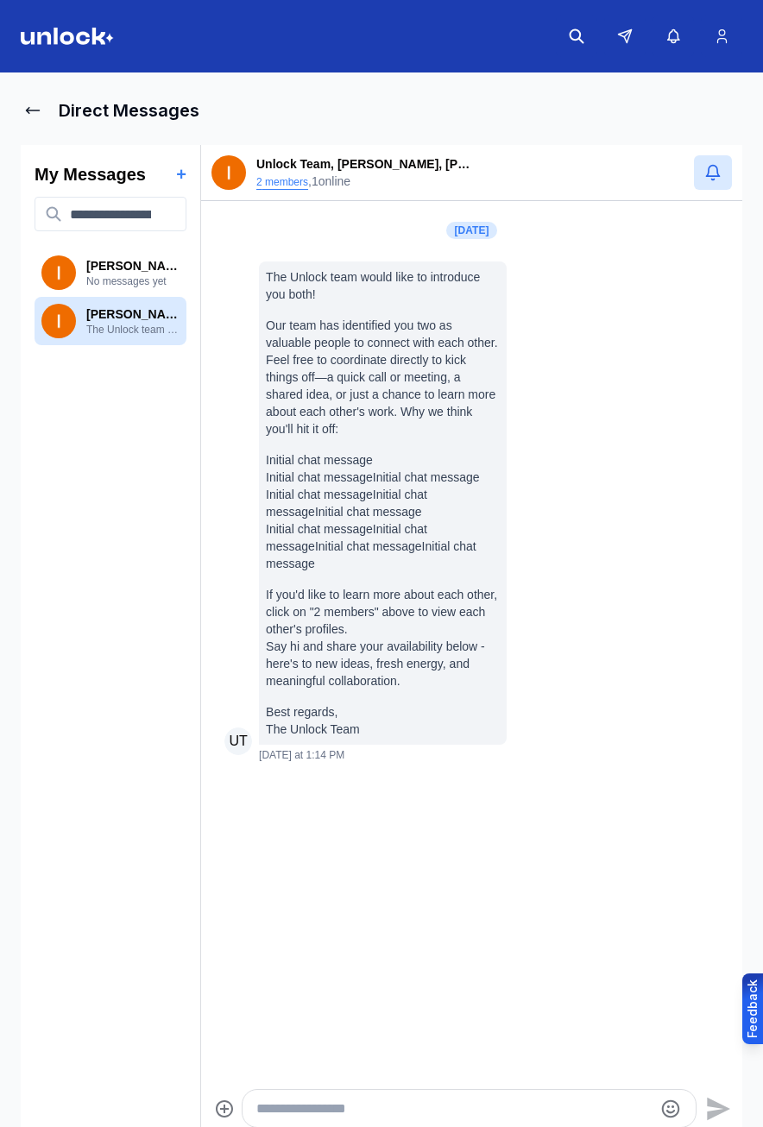
click at [266, 184] on button "2 members" at bounding box center [282, 182] width 52 height 14
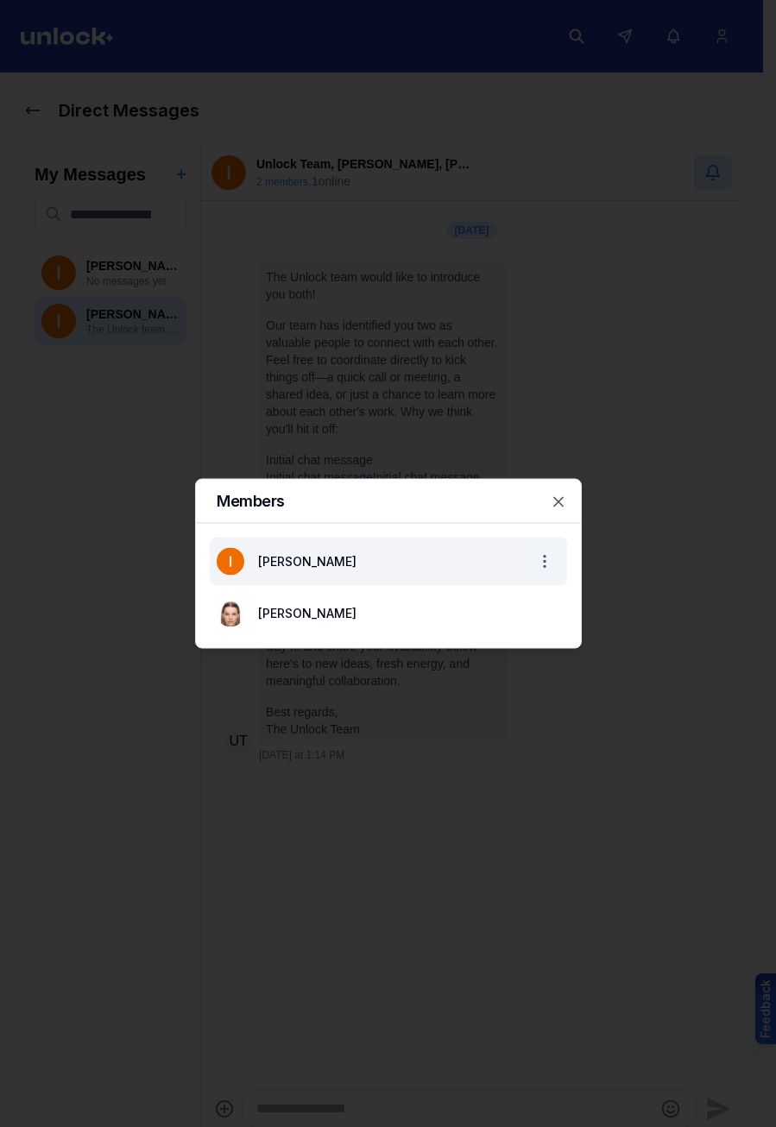
click at [546, 556] on body "Direct Messages My Messages + [PERSON_NAME] No messages yet [PERSON_NAME] The U…" at bounding box center [381, 563] width 763 height 1127
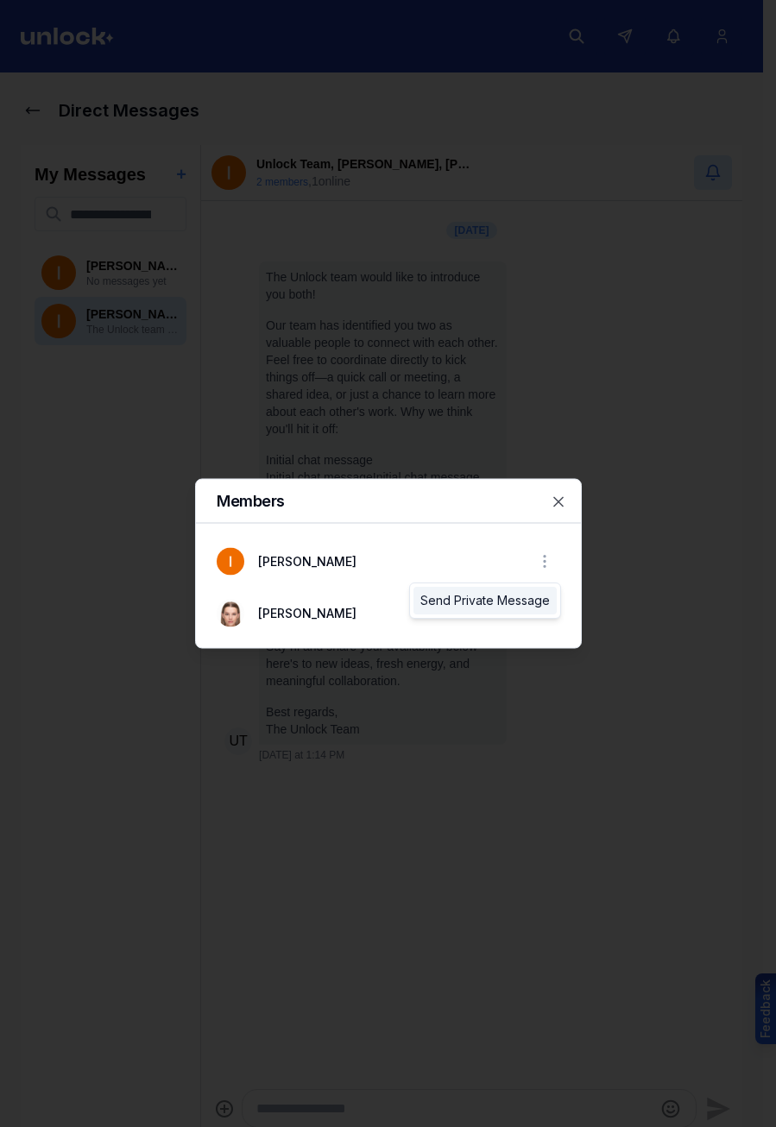
click at [510, 598] on div "Send Private Message" at bounding box center [484, 601] width 143 height 28
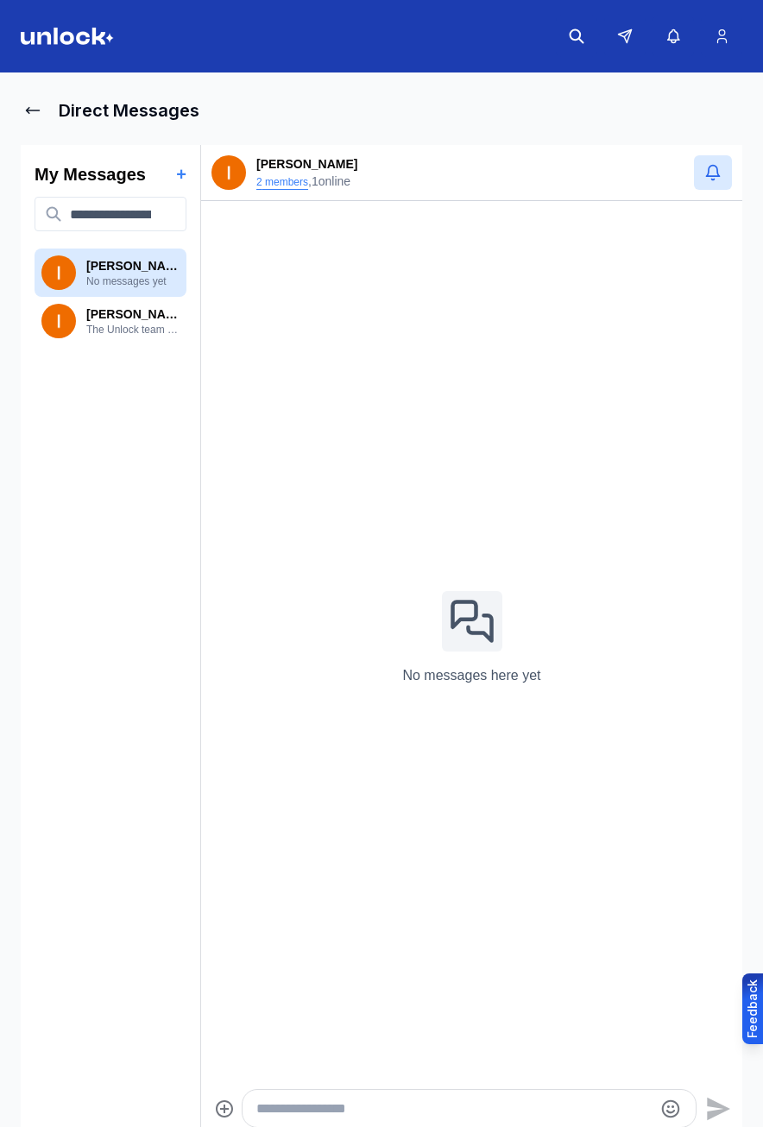
click at [269, 182] on button "2 members" at bounding box center [282, 182] width 52 height 14
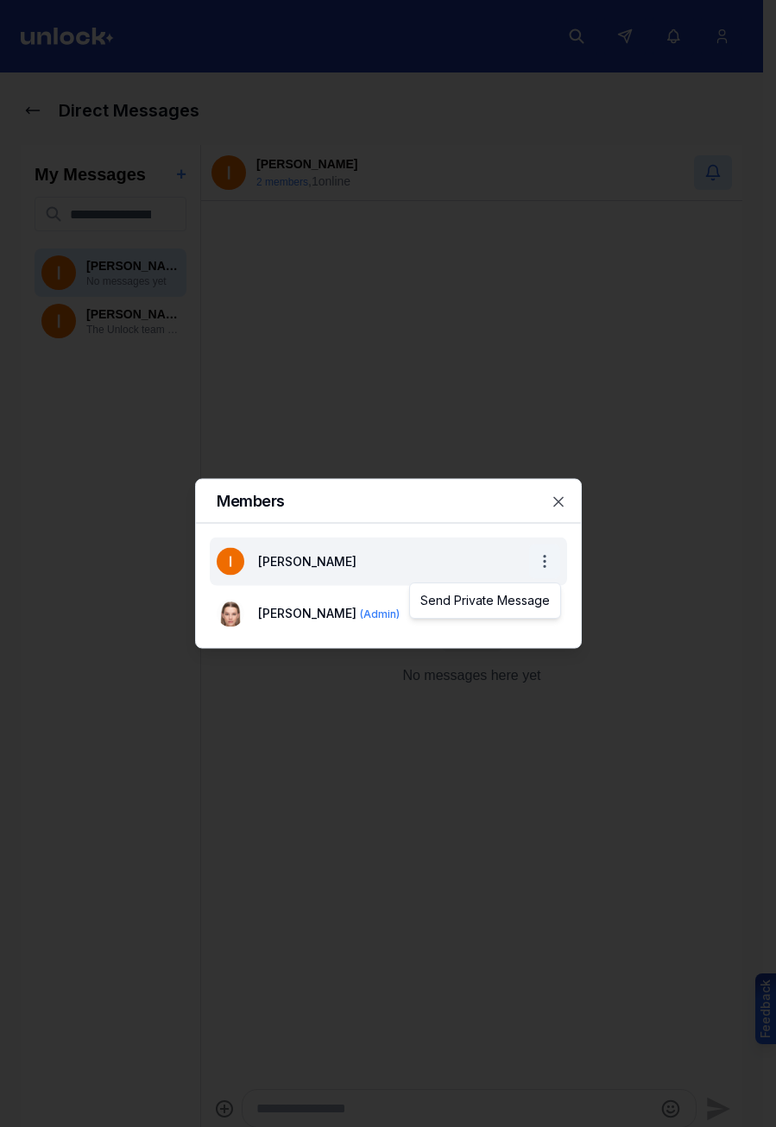
click at [542, 556] on body "Direct Messages My Messages + Ivan P No messages yet Ivan P The Unlock team wou…" at bounding box center [381, 563] width 763 height 1127
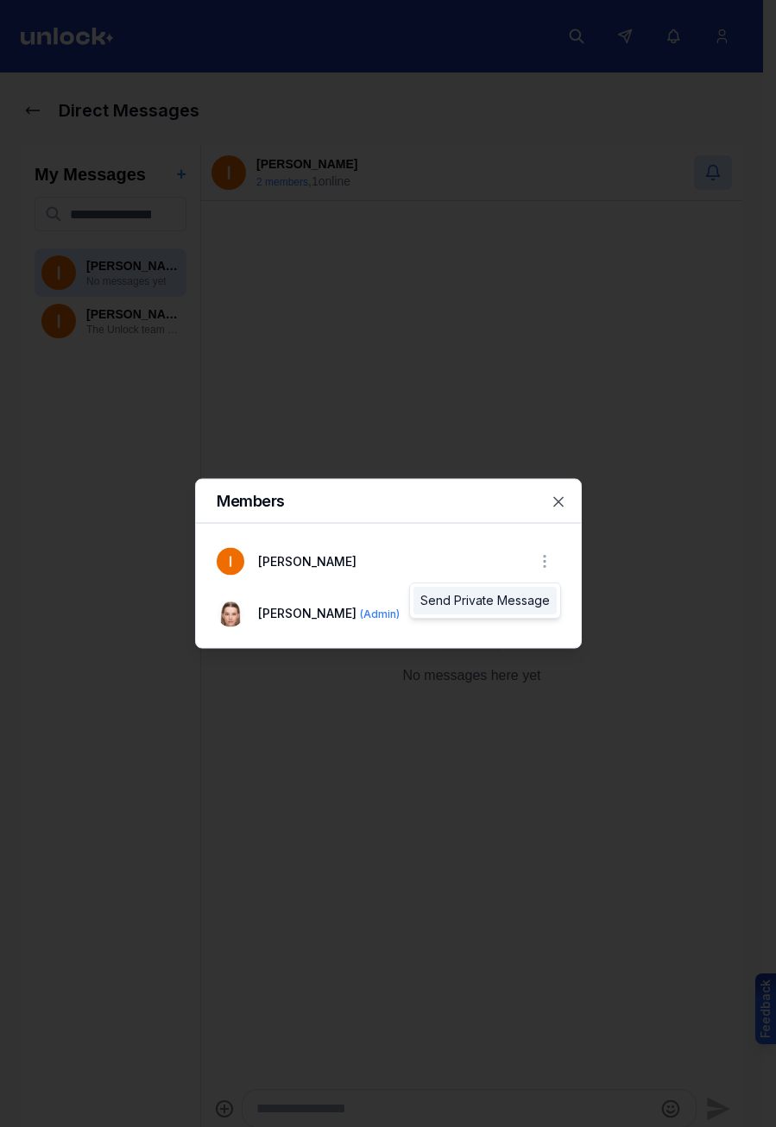
click at [495, 597] on div "Send Private Message" at bounding box center [484, 601] width 143 height 28
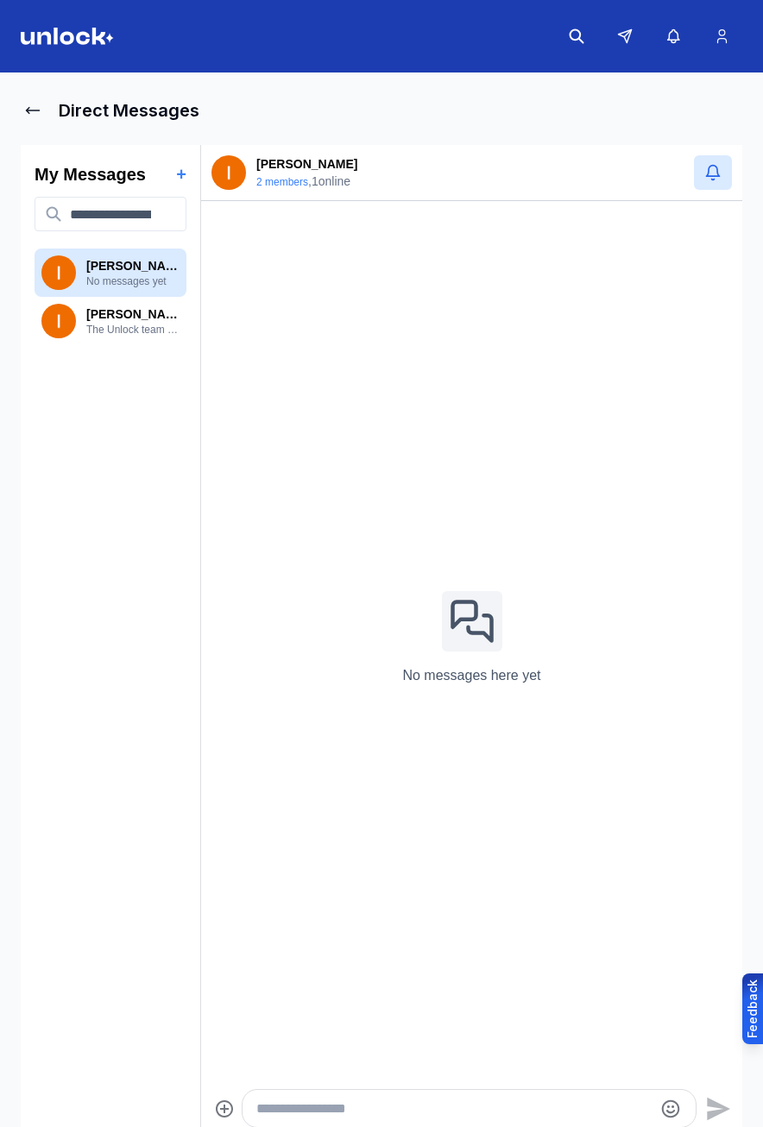
click at [276, 186] on html "Direct Messages My Messages + [PERSON_NAME] No messages yet [PERSON_NAME] The U…" at bounding box center [381, 563] width 763 height 1127
click at [268, 176] on html "Direct Messages My Messages + [PERSON_NAME] No messages yet [PERSON_NAME] The U…" at bounding box center [381, 563] width 763 height 1127
drag, startPoint x: 246, startPoint y: 155, endPoint x: 169, endPoint y: 136, distance: 79.1
click at [245, 155] on html "Direct Messages My Messages + [PERSON_NAME] No messages yet [PERSON_NAME] The U…" at bounding box center [381, 563] width 763 height 1127
click at [129, 126] on html "Direct Messages My Messages + [PERSON_NAME] No messages yet [PERSON_NAME] The U…" at bounding box center [381, 563] width 763 height 1127
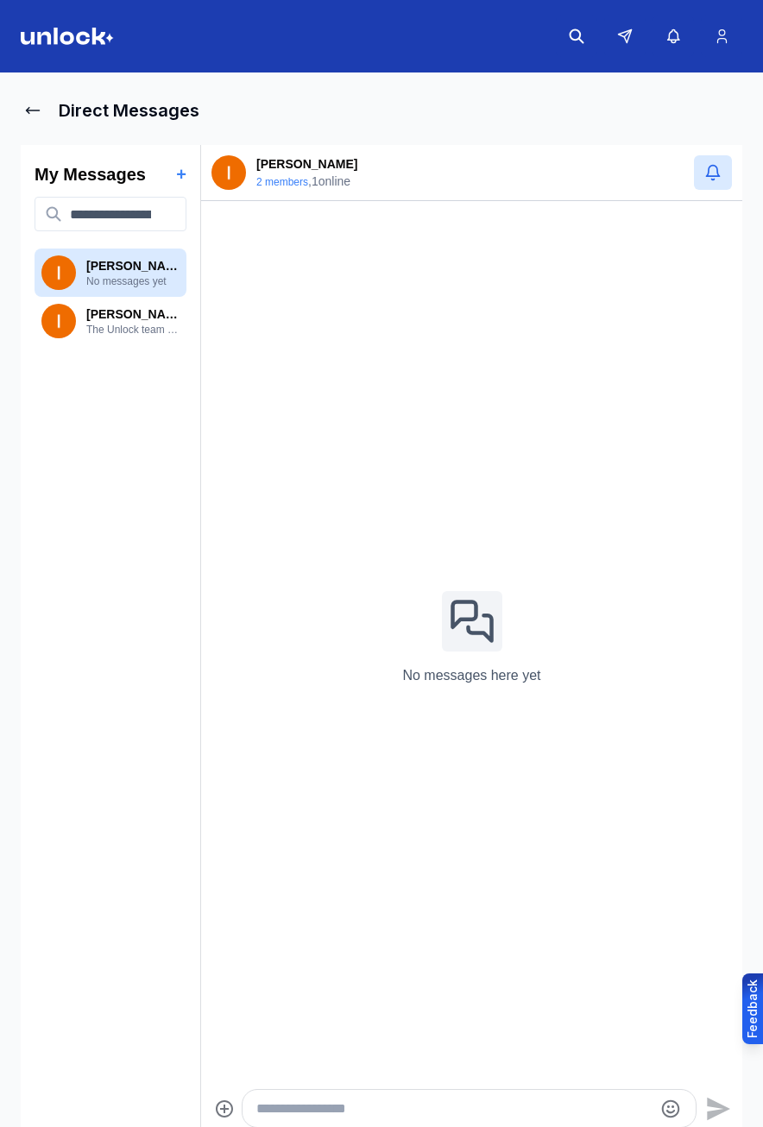
drag, startPoint x: 94, startPoint y: 110, endPoint x: 83, endPoint y: 109, distance: 11.4
click at [90, 110] on html "Direct Messages My Messages + [PERSON_NAME] No messages yet [PERSON_NAME] The U…" at bounding box center [381, 563] width 763 height 1127
drag, startPoint x: 83, startPoint y: 109, endPoint x: 239, endPoint y: 110, distance: 156.2
click at [116, 110] on html "Direct Messages My Messages + [PERSON_NAME] No messages yet [PERSON_NAME] The U…" at bounding box center [381, 563] width 763 height 1127
click at [245, 110] on html "Direct Messages My Messages + [PERSON_NAME] No messages yet [PERSON_NAME] The U…" at bounding box center [381, 563] width 763 height 1127
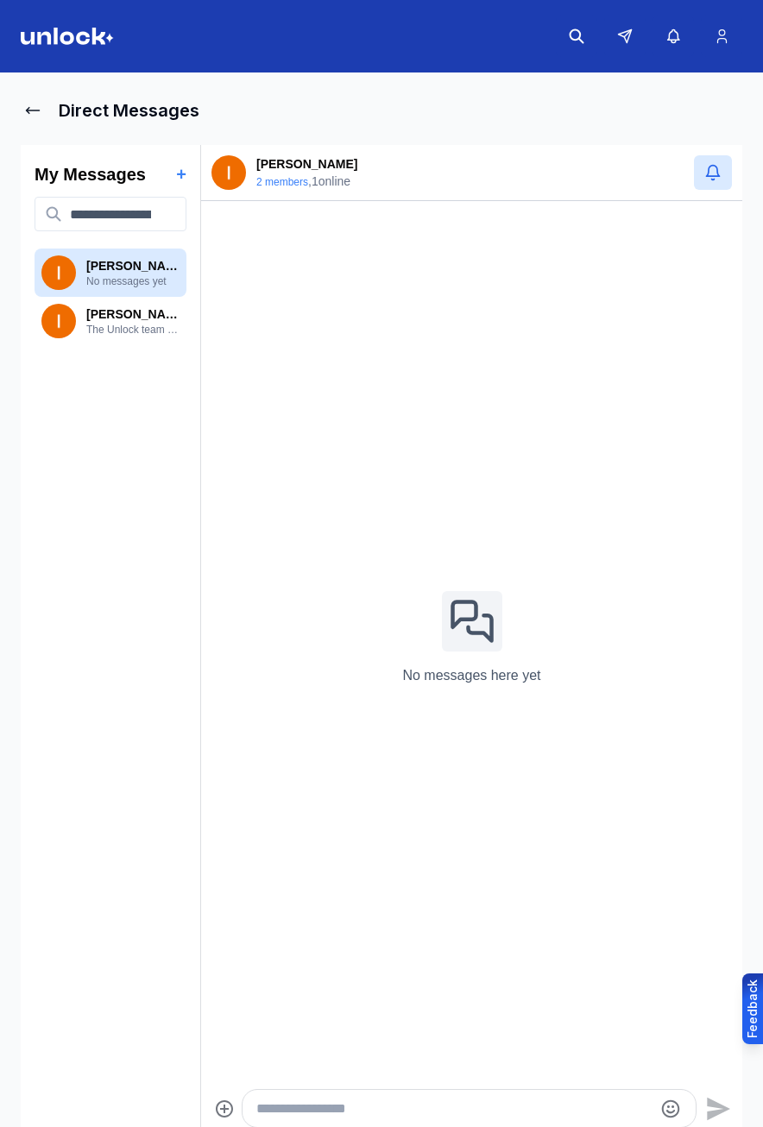
click at [274, 178] on html "Direct Messages My Messages + [PERSON_NAME] No messages yet [PERSON_NAME] The U…" at bounding box center [381, 563] width 763 height 1127
click at [273, 178] on html "Direct Messages My Messages + [PERSON_NAME] No messages yet [PERSON_NAME] The U…" at bounding box center [381, 563] width 763 height 1127
drag, startPoint x: 272, startPoint y: 178, endPoint x: 101, endPoint y: 190, distance: 171.3
click at [110, 179] on html "Direct Messages My Messages + [PERSON_NAME] No messages yet [PERSON_NAME] The U…" at bounding box center [381, 563] width 763 height 1127
click at [89, 274] on html "Direct Messages My Messages + [PERSON_NAME] No messages yet [PERSON_NAME] The U…" at bounding box center [381, 563] width 763 height 1127
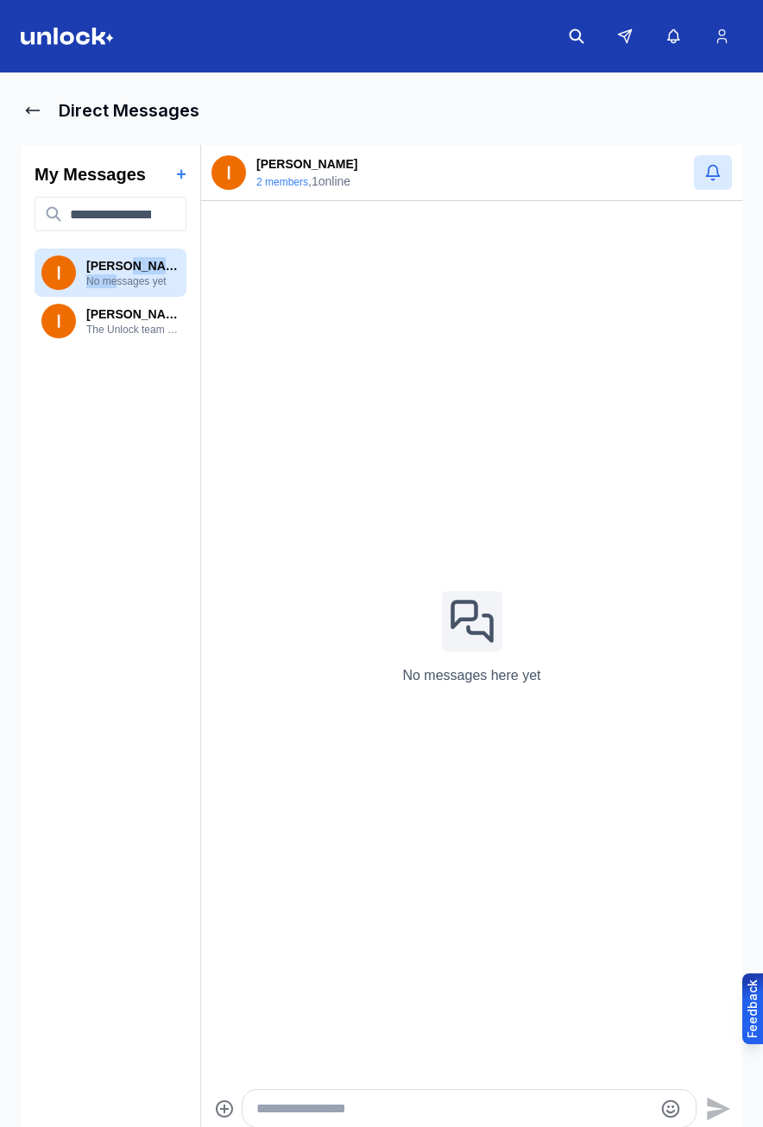
drag, startPoint x: 118, startPoint y: 272, endPoint x: 117, endPoint y: 284, distance: 12.1
click at [117, 284] on html "Direct Messages My Messages + [PERSON_NAME] No messages yet [PERSON_NAME] The U…" at bounding box center [381, 563] width 763 height 1127
drag, startPoint x: 117, startPoint y: 284, endPoint x: 91, endPoint y: 312, distance: 39.1
click at [91, 312] on html "Direct Messages My Messages + [PERSON_NAME] No messages yet [PERSON_NAME] The U…" at bounding box center [381, 563] width 763 height 1127
click at [708, 171] on html "Direct Messages My Messages + [PERSON_NAME] No messages yet [PERSON_NAME] The U…" at bounding box center [381, 563] width 763 height 1127
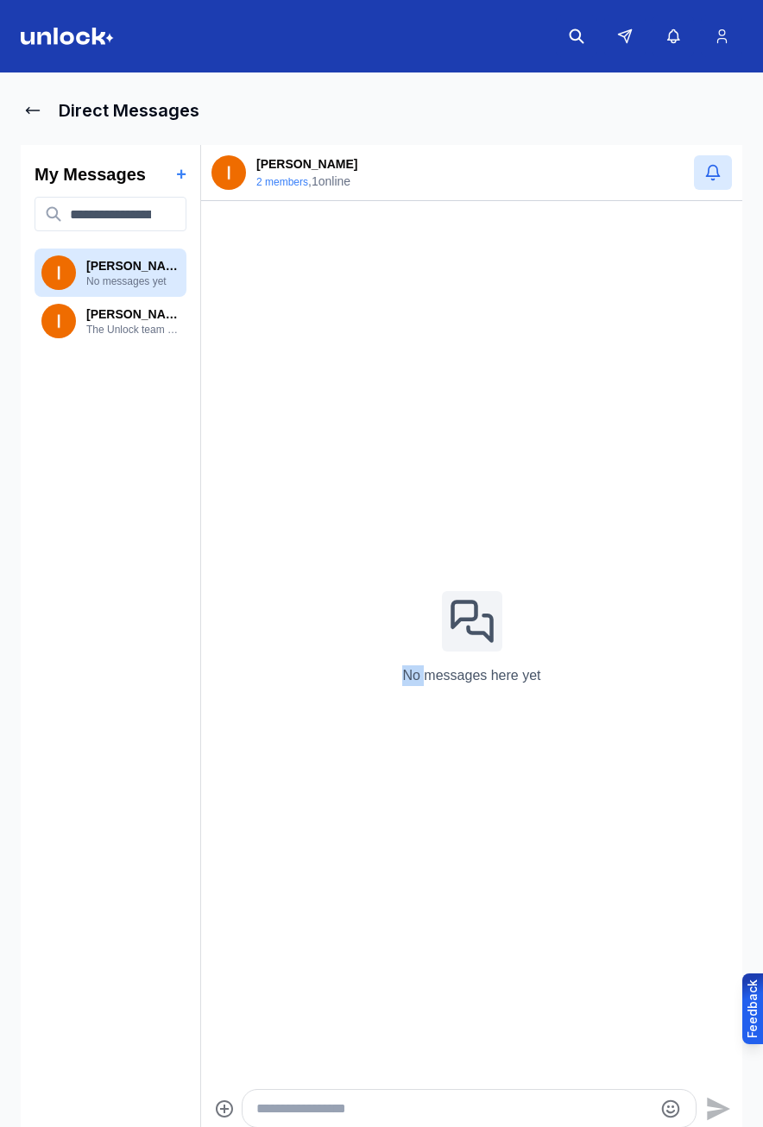
click at [708, 171] on html "Direct Messages My Messages + [PERSON_NAME] No messages yet [PERSON_NAME] The U…" at bounding box center [381, 563] width 763 height 1127
click at [702, 168] on html "Direct Messages My Messages + Ivan P No messages yet Ivan P The Unlock team wou…" at bounding box center [381, 563] width 763 height 1127
click at [55, 268] on img at bounding box center [58, 272] width 35 height 35
click at [16, 110] on main "Direct Messages My Messages + [PERSON_NAME] No messages yet [PERSON_NAME] The U…" at bounding box center [381, 604] width 763 height 1062
click at [33, 104] on icon at bounding box center [32, 110] width 17 height 17
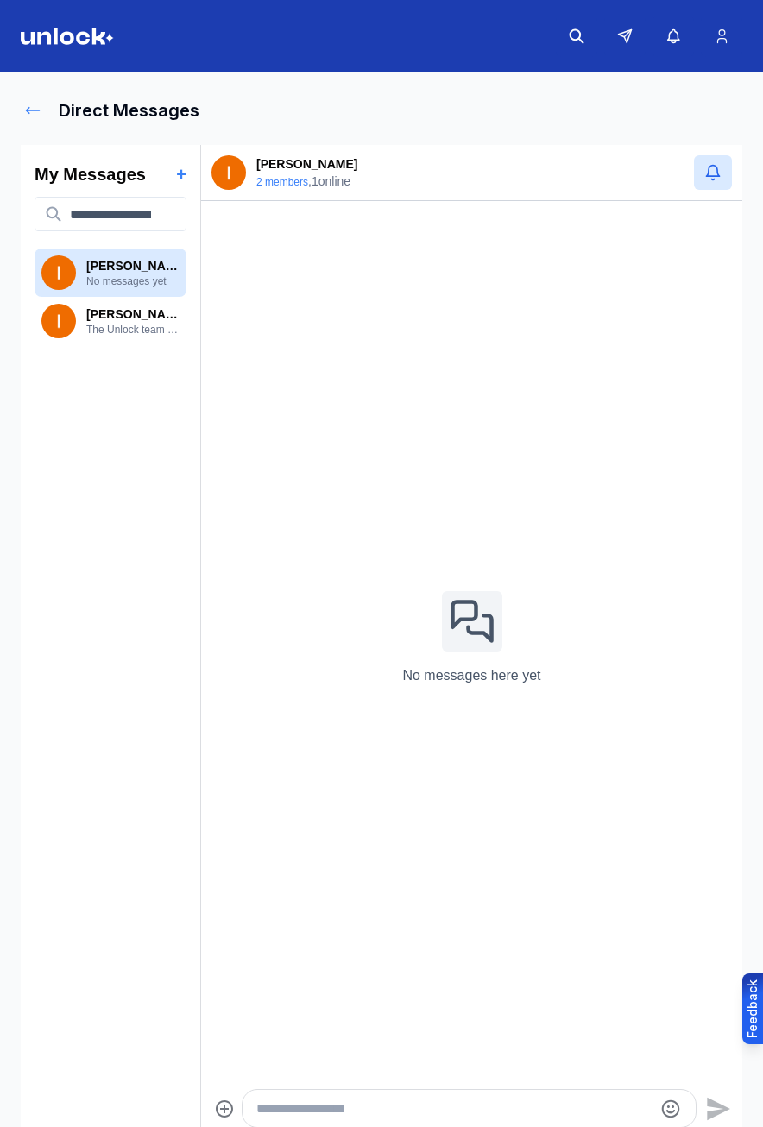
click at [32, 110] on icon at bounding box center [32, 110] width 17 height 17
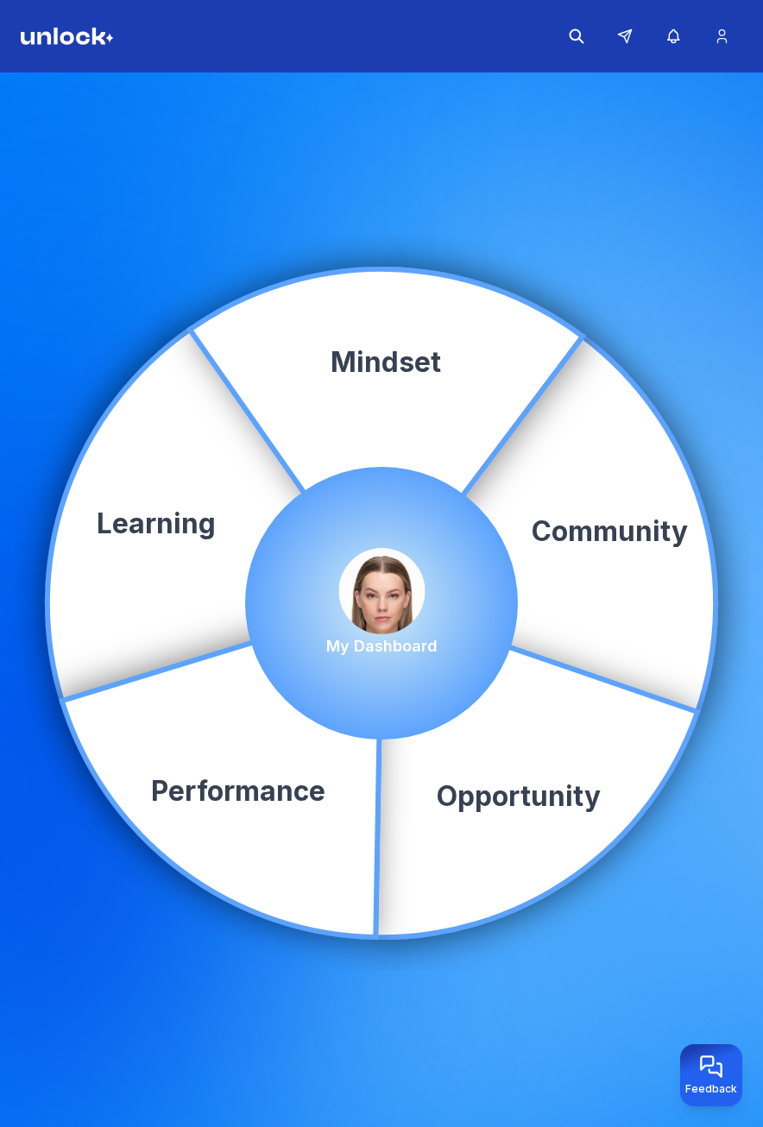
click at [369, 577] on img at bounding box center [381, 591] width 86 height 86
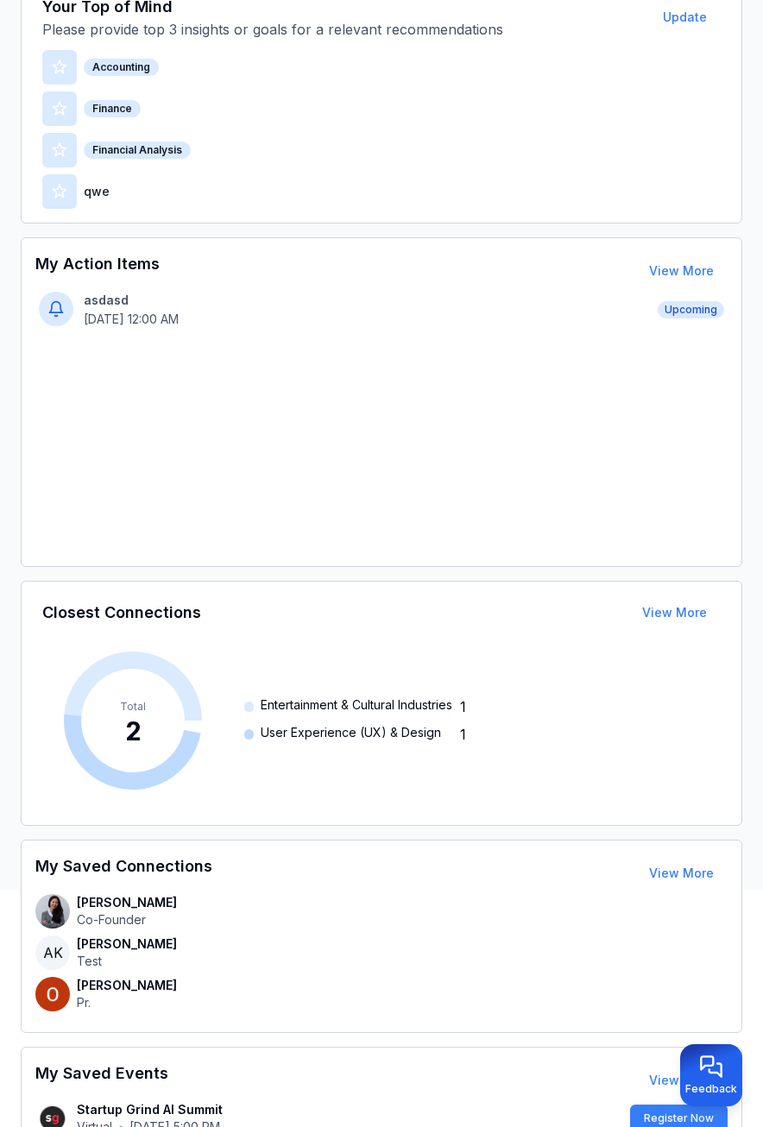
scroll to position [388, 0]
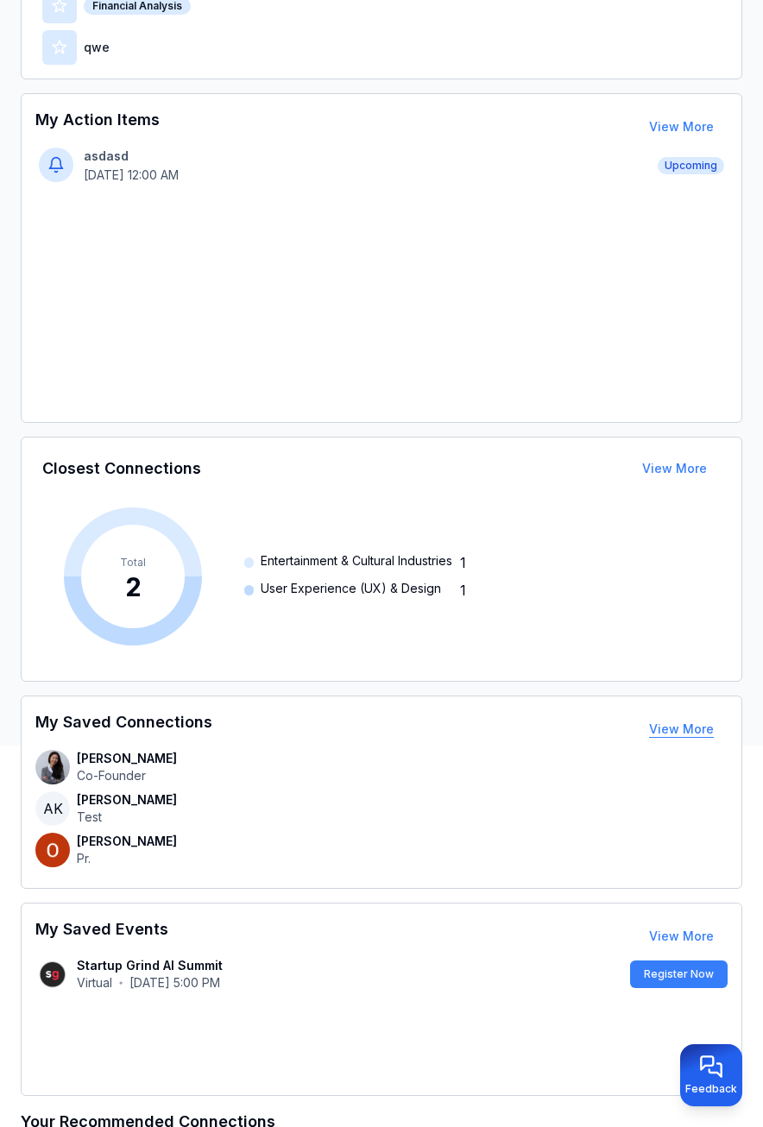
click at [692, 724] on button "View More" at bounding box center [681, 729] width 92 height 35
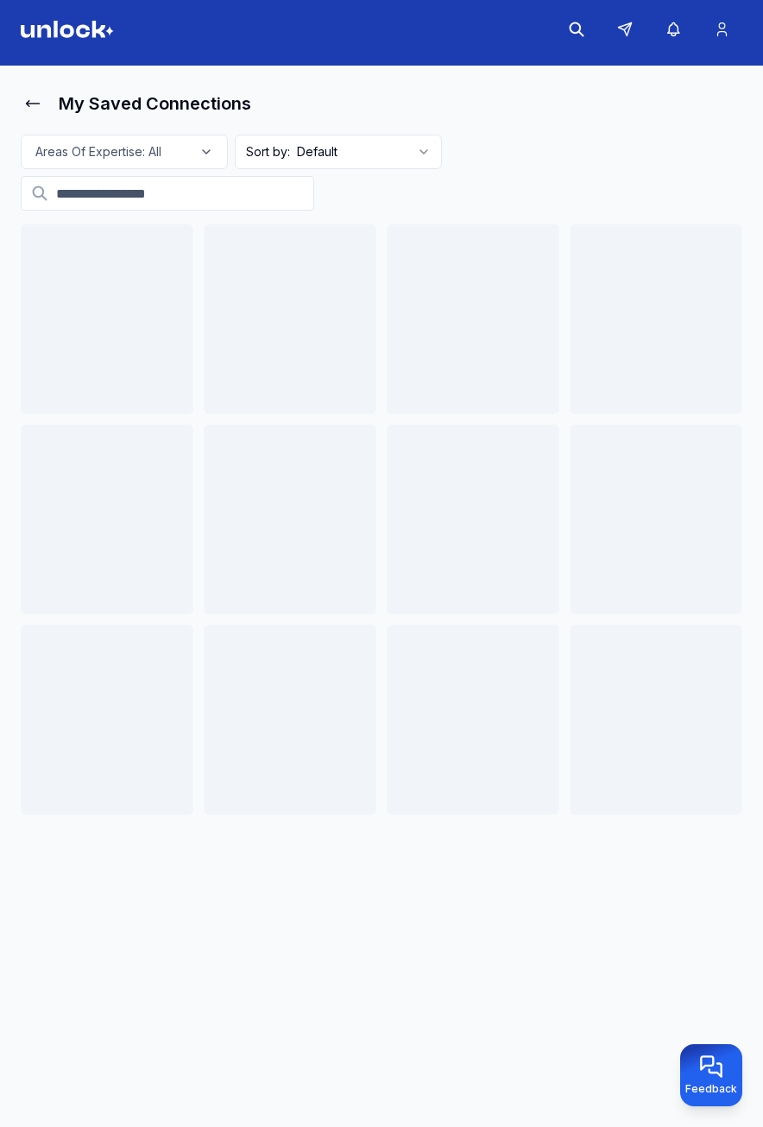
scroll to position [7, 0]
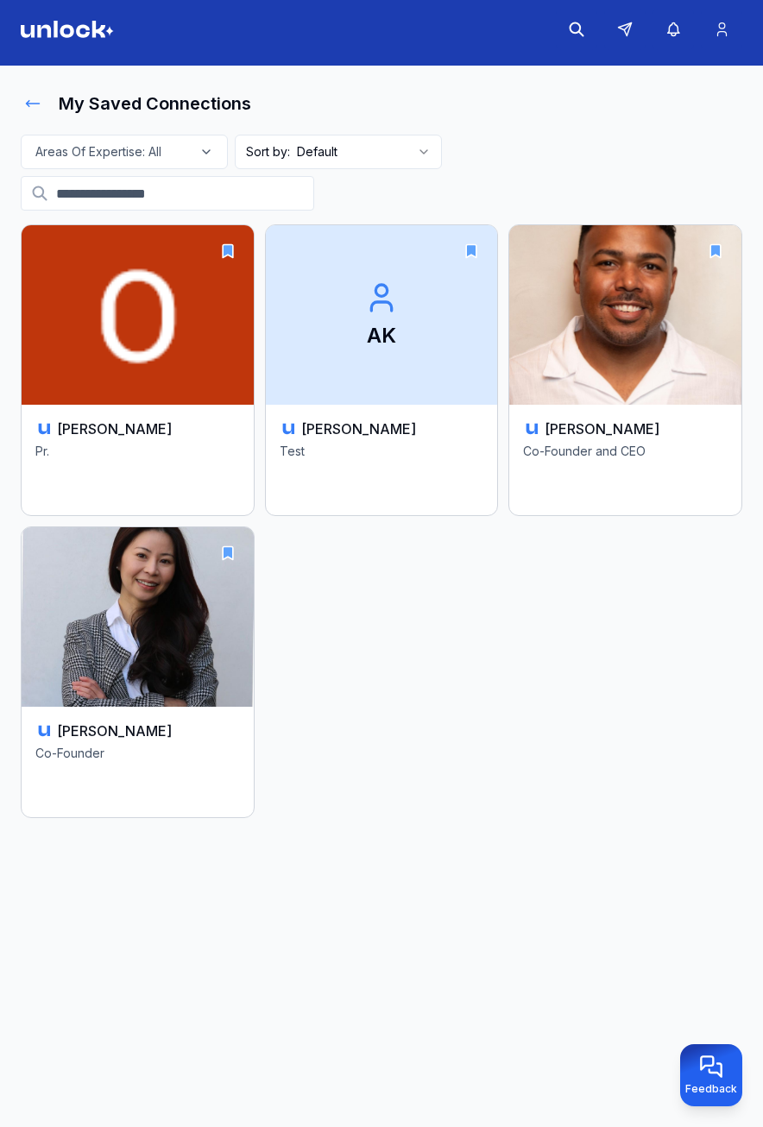
click at [35, 106] on icon at bounding box center [32, 103] width 17 height 17
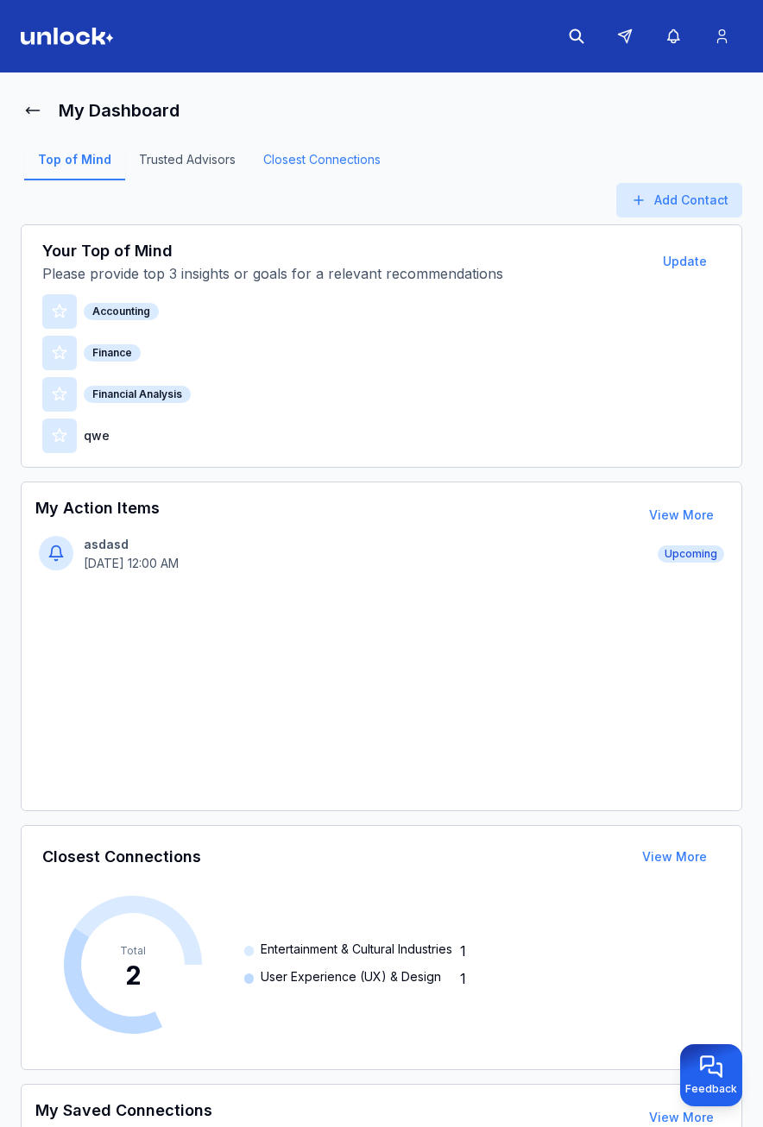
click at [300, 162] on link "Closest Connections" at bounding box center [321, 165] width 145 height 29
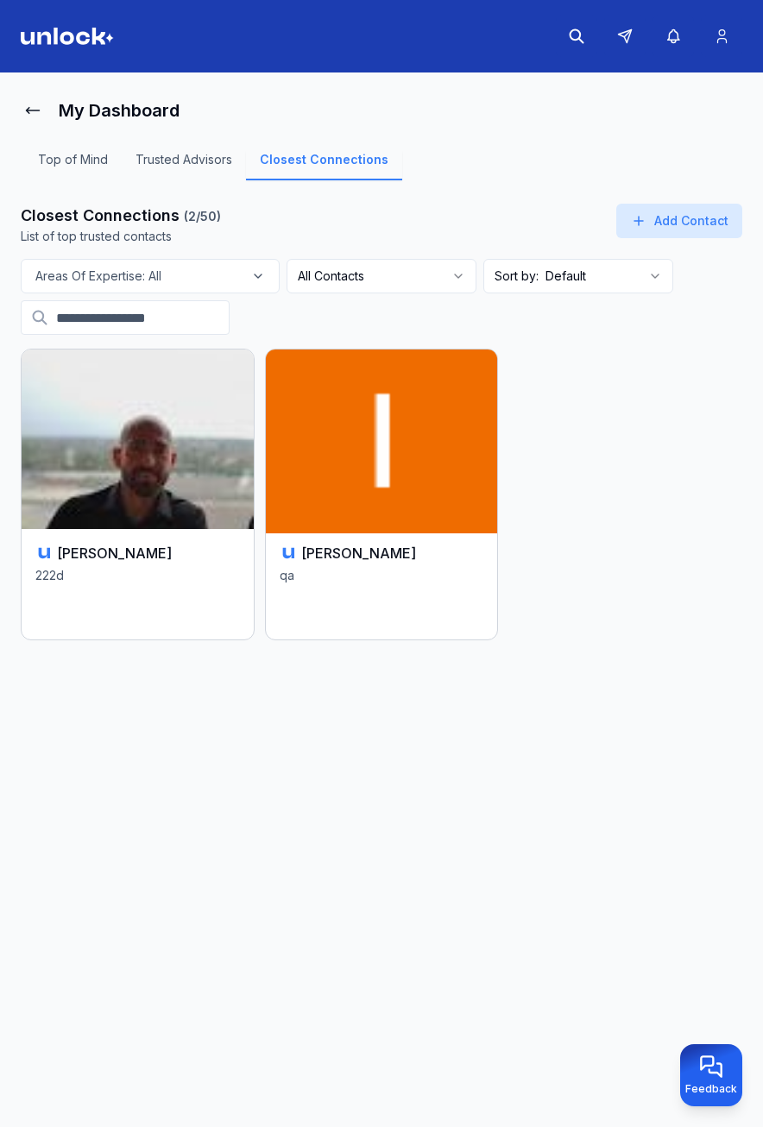
click at [346, 435] on img at bounding box center [381, 439] width 243 height 188
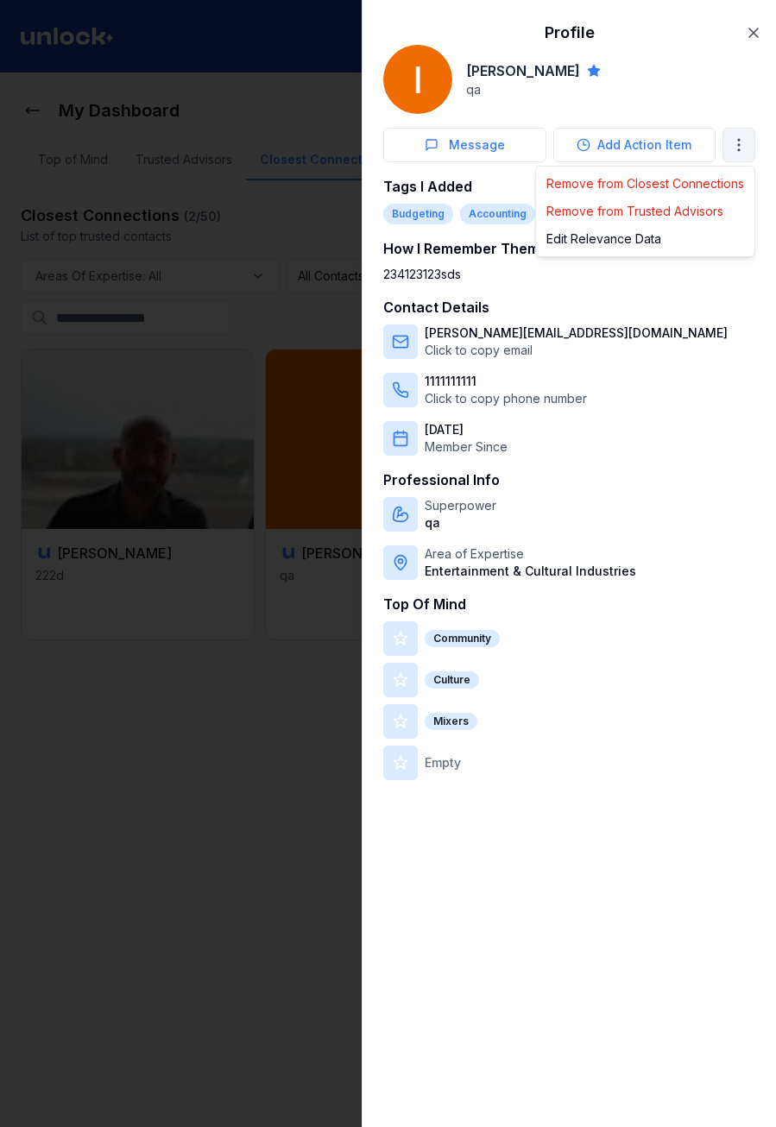
click at [730, 141] on body "My Dashboard Top of Mind Trusted Advisors Closest Connections Closest Connectio…" at bounding box center [381, 563] width 763 height 1127
click at [611, 241] on div "Edit Relevance Data" at bounding box center [644, 239] width 211 height 28
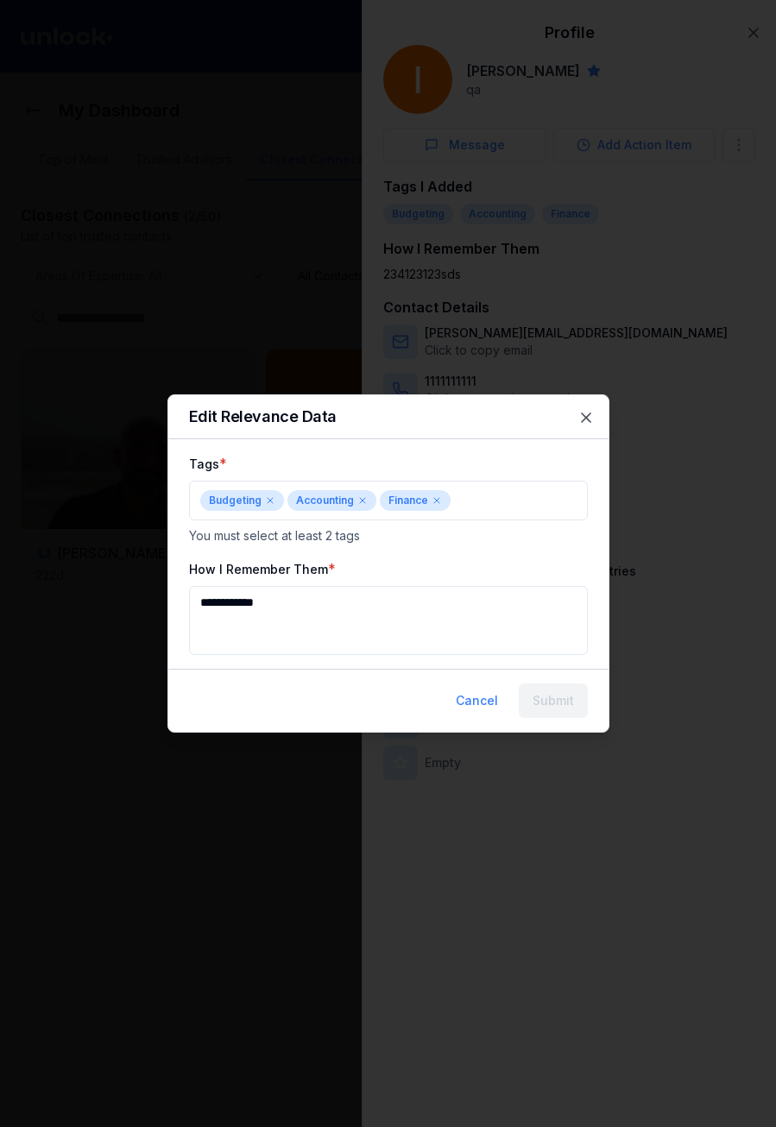
drag, startPoint x: 369, startPoint y: 600, endPoint x: 170, endPoint y: 602, distance: 199.4
click at [171, 603] on div "**********" at bounding box center [388, 554] width 440 height 202
type textarea "***"
click at [556, 703] on button "Submit" at bounding box center [553, 701] width 69 height 35
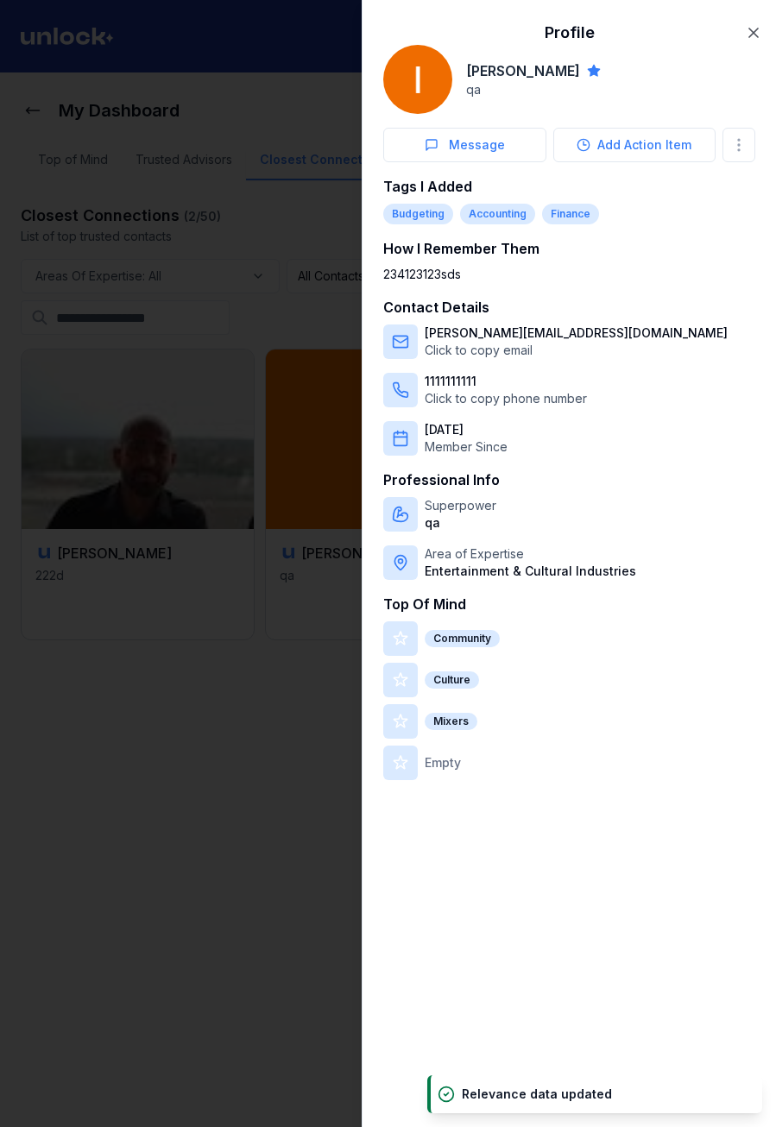
click at [399, 274] on div "234123123sds" at bounding box center [569, 274] width 372 height 17
drag, startPoint x: 399, startPoint y: 274, endPoint x: 475, endPoint y: 277, distance: 76.0
click at [475, 277] on div "234123123sds" at bounding box center [569, 274] width 372 height 17
drag, startPoint x: 475, startPoint y: 277, endPoint x: 263, endPoint y: 189, distance: 229.1
click at [263, 189] on div at bounding box center [388, 563] width 776 height 1127
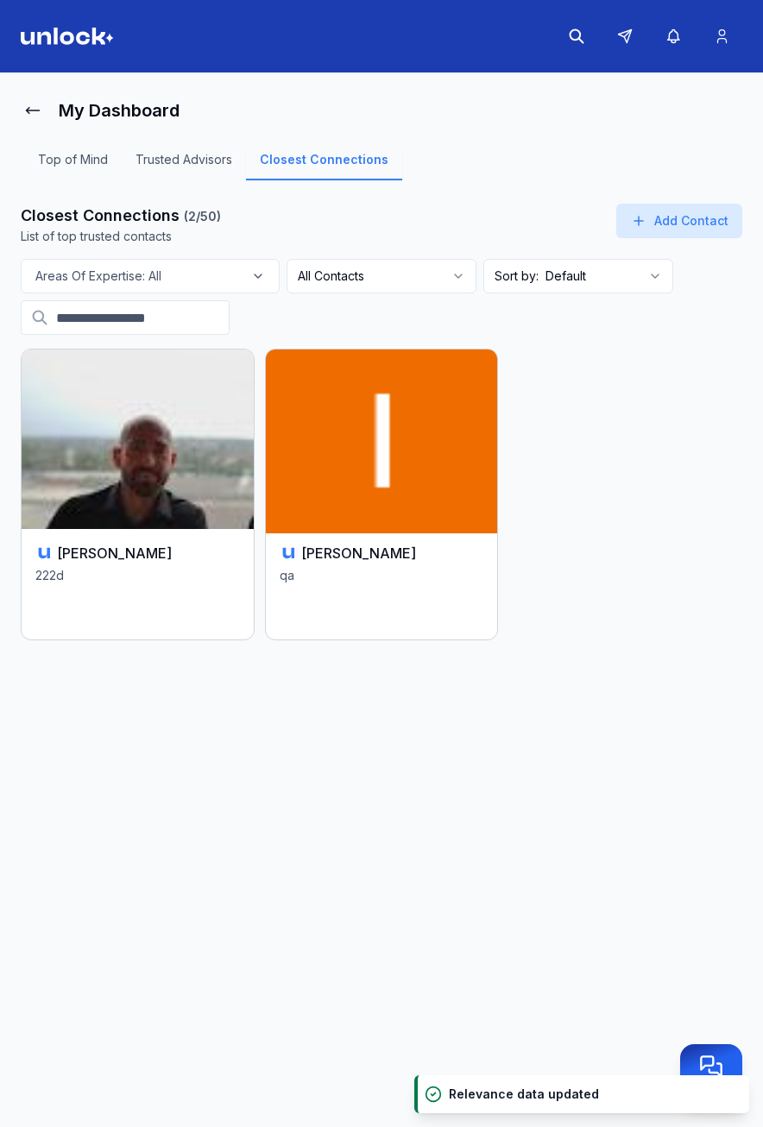
click at [384, 434] on img at bounding box center [381, 439] width 243 height 188
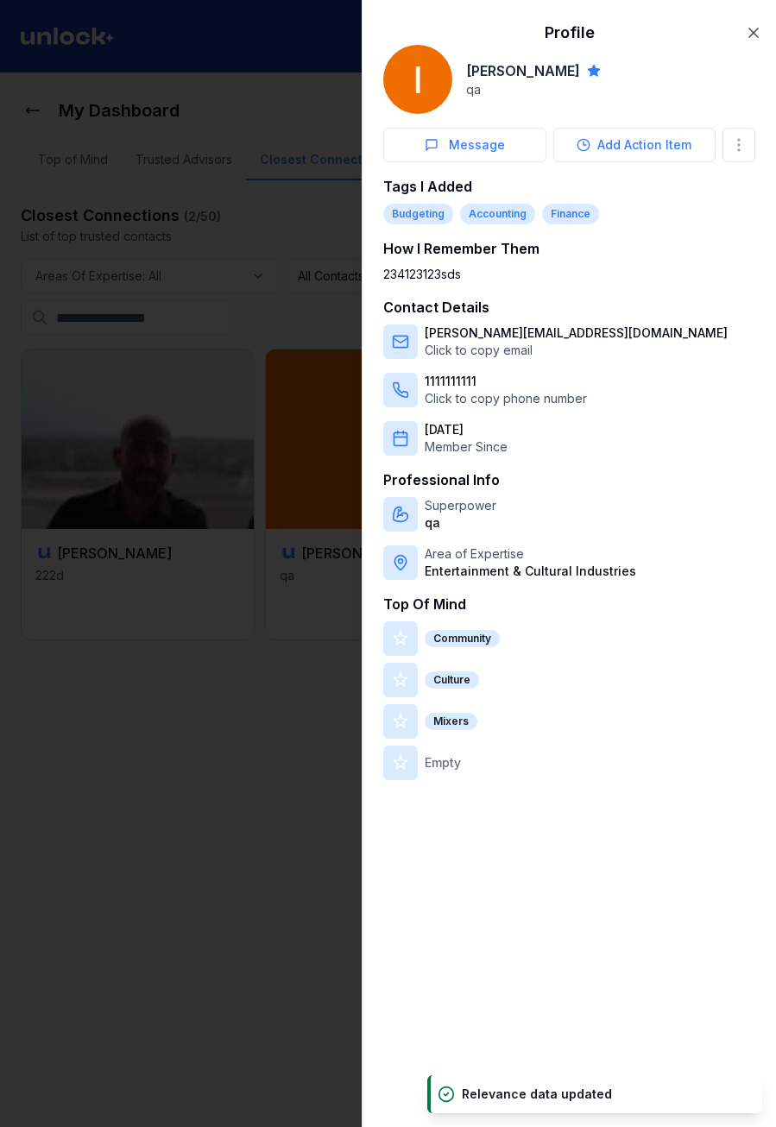
click at [256, 218] on div at bounding box center [388, 563] width 776 height 1127
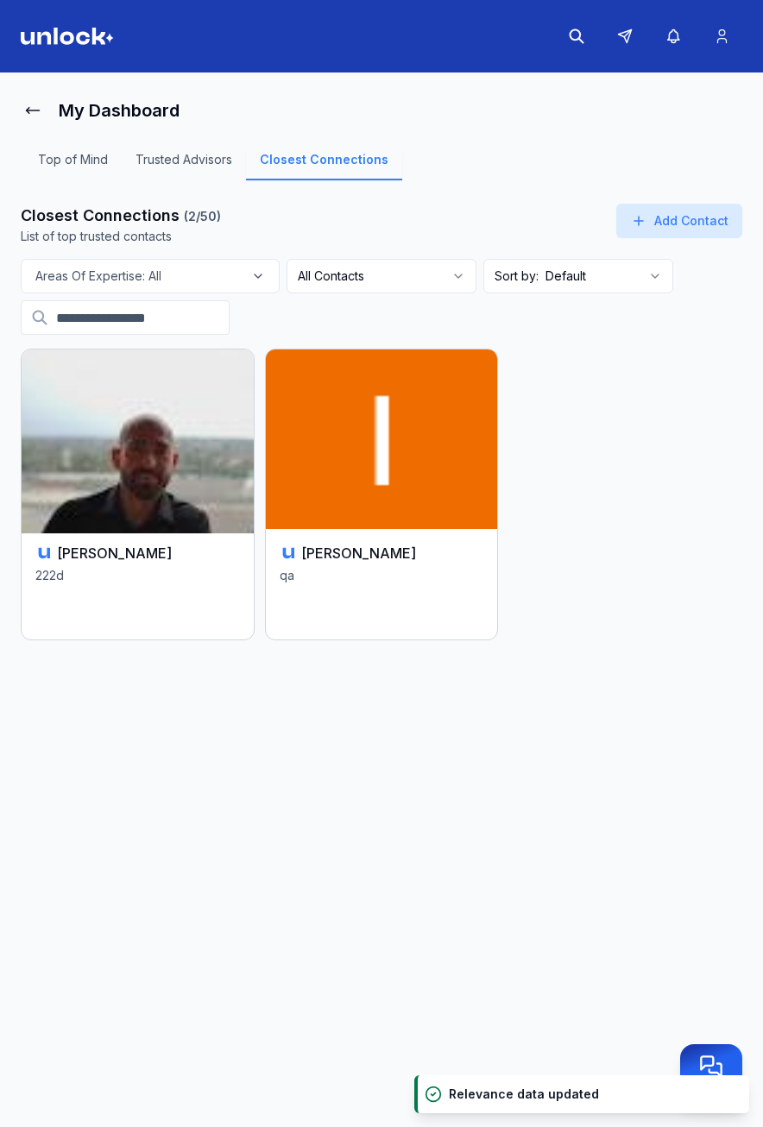
click at [142, 540] on div "[PERSON_NAME] 222d" at bounding box center [138, 584] width 232 height 110
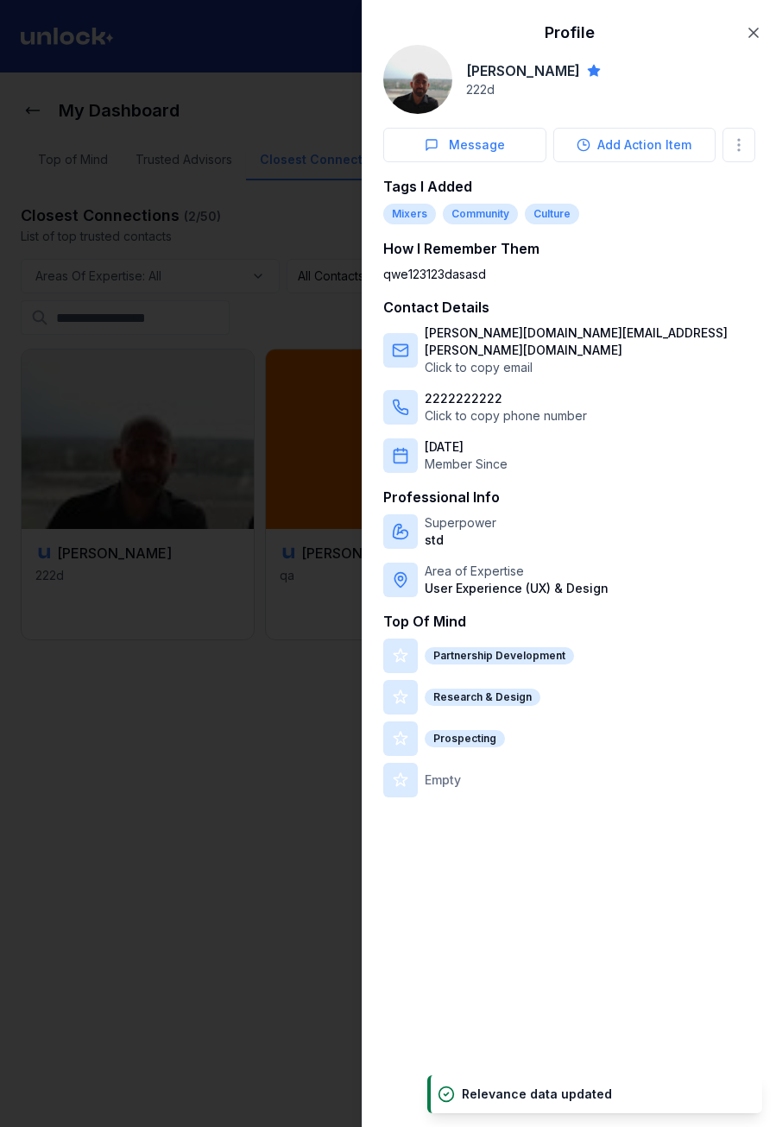
click at [193, 234] on div at bounding box center [388, 563] width 776 height 1127
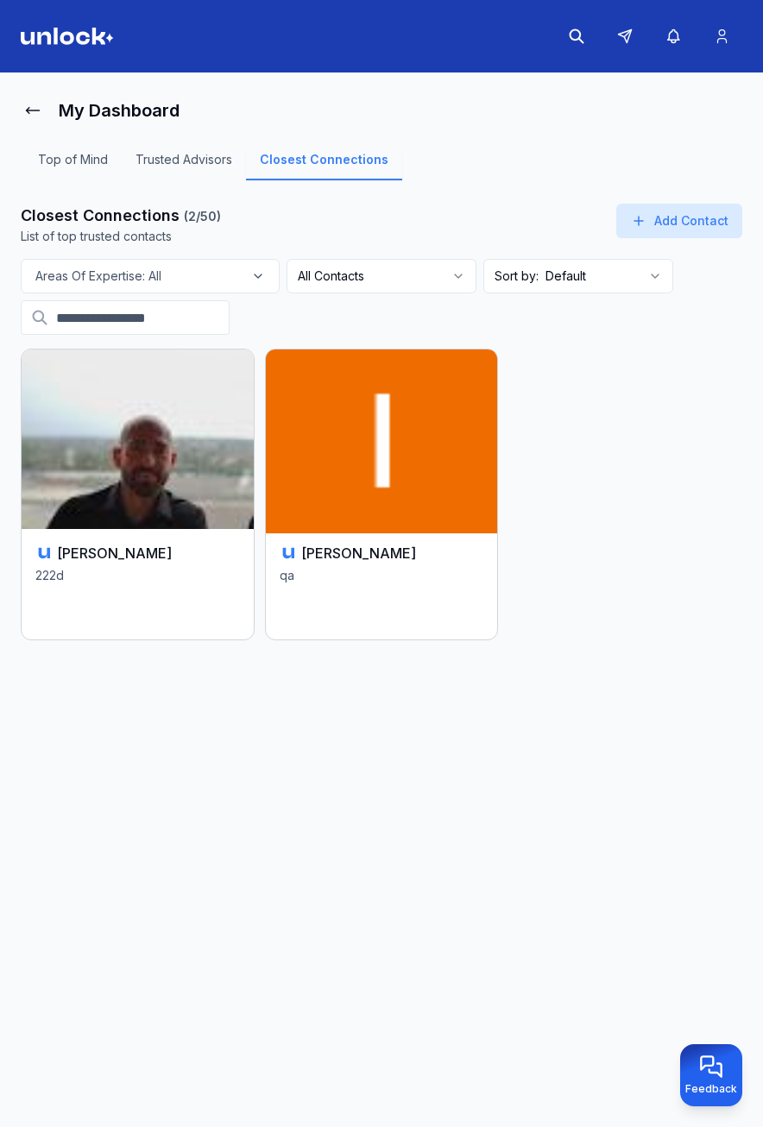
click at [369, 521] on img at bounding box center [381, 439] width 243 height 188
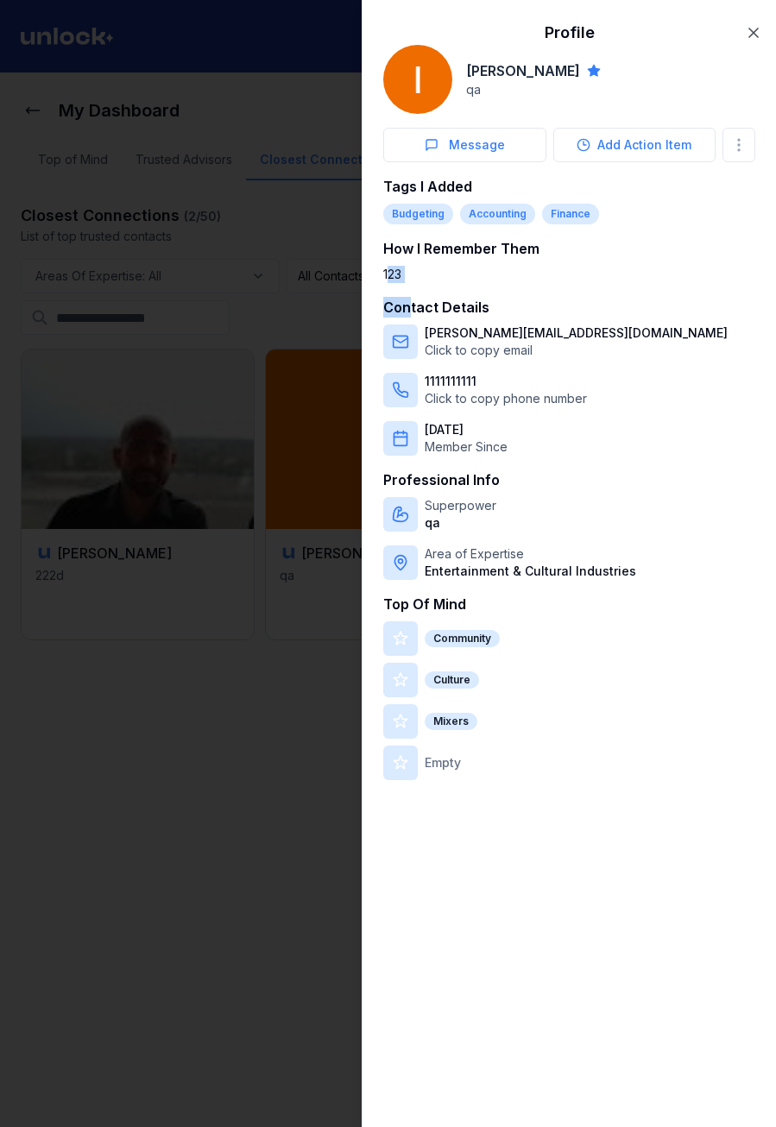
drag, startPoint x: 403, startPoint y: 283, endPoint x: 386, endPoint y: 279, distance: 17.8
click at [386, 279] on div "Tags I Added Budgeting Accounting Finance How I Remember Them 123 Contact Detai…" at bounding box center [569, 478] width 372 height 604
click at [388, 278] on div "123" at bounding box center [569, 274] width 372 height 17
click at [395, 276] on div "123" at bounding box center [569, 274] width 372 height 17
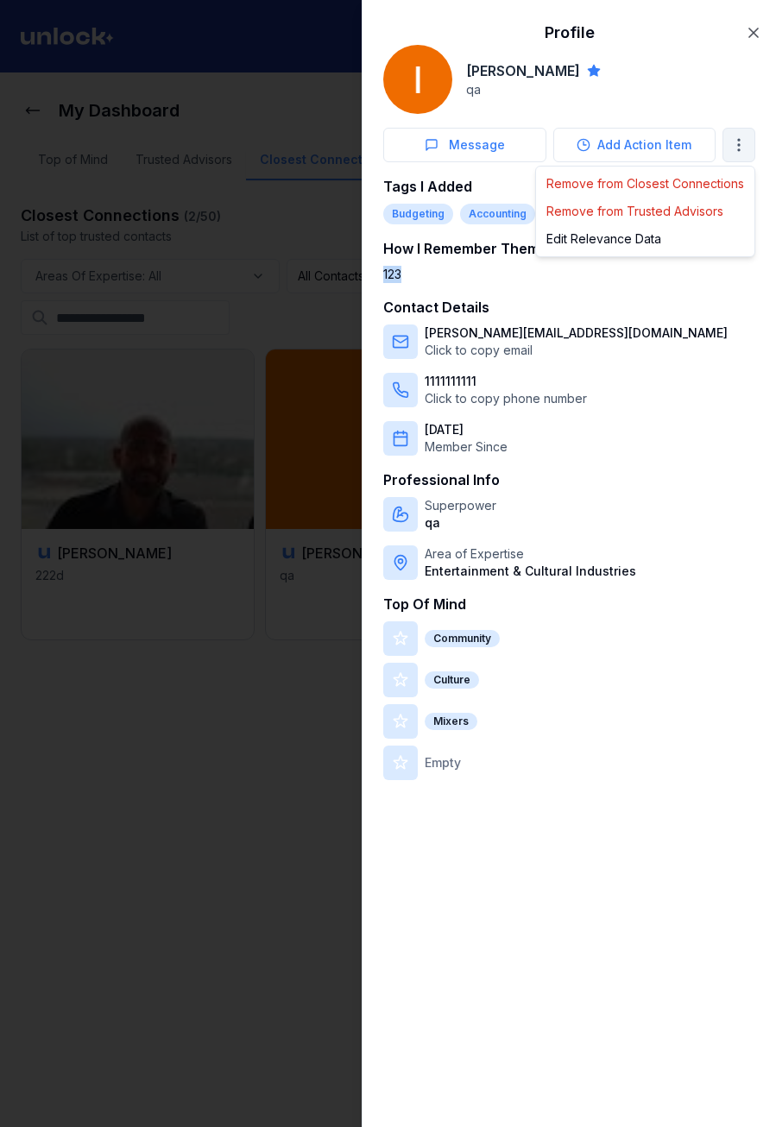
click at [736, 137] on body "My Dashboard Top of Mind Trusted Advisors Closest Connections Closest Connectio…" at bounding box center [381, 563] width 763 height 1127
click at [614, 239] on div "Edit Relevance Data" at bounding box center [644, 239] width 211 height 28
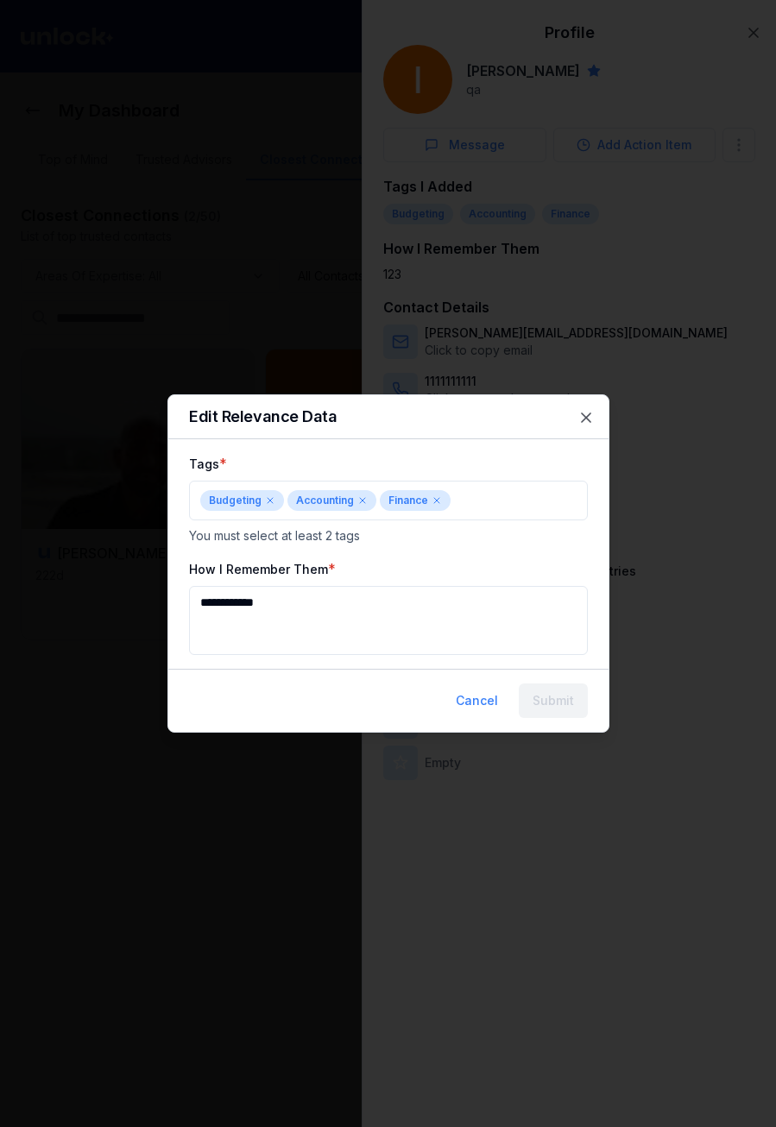
drag, startPoint x: 305, startPoint y: 611, endPoint x: 123, endPoint y: 608, distance: 182.2
click at [122, 609] on body "**********" at bounding box center [381, 563] width 763 height 1127
type textarea "**********"
click at [564, 704] on button "Submit" at bounding box center [553, 701] width 69 height 35
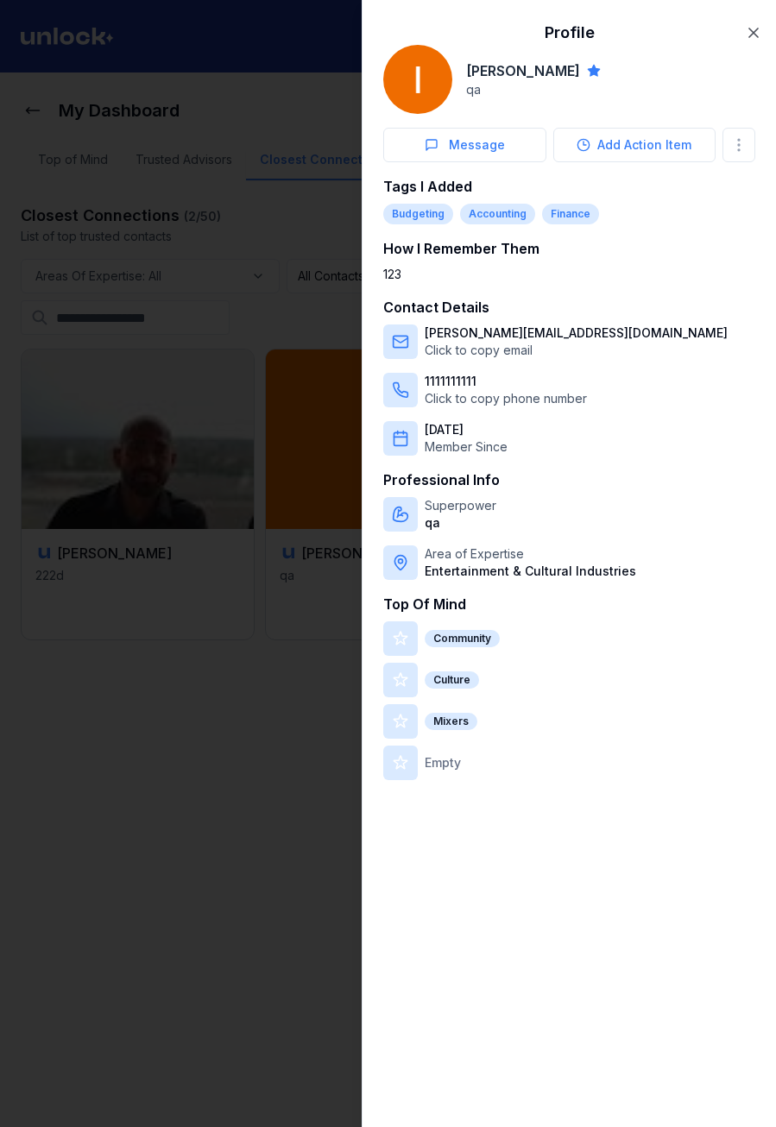
click at [499, 533] on div "Superpower qa Area of Expertise Entertainment & Cultural Industries" at bounding box center [569, 538] width 372 height 83
click at [274, 480] on div at bounding box center [388, 563] width 776 height 1127
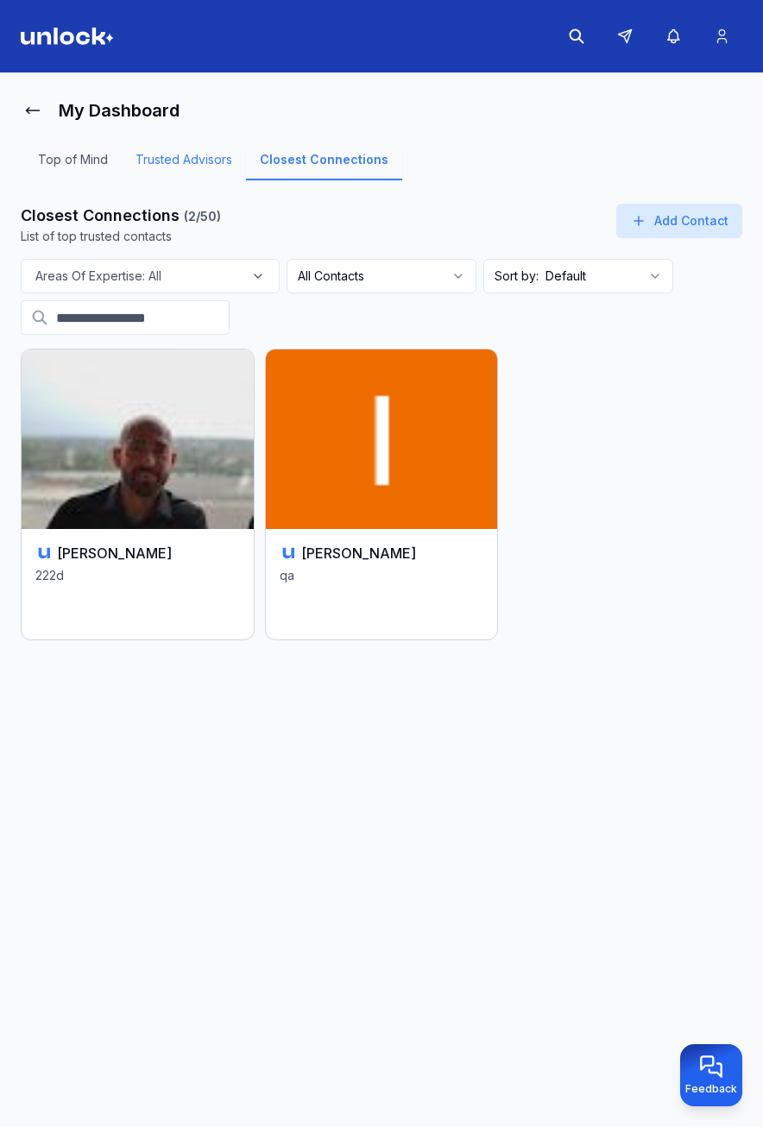
click at [187, 161] on link "Trusted Advisors" at bounding box center [184, 165] width 124 height 29
click at [214, 155] on link "Trusted Advisors" at bounding box center [184, 165] width 124 height 29
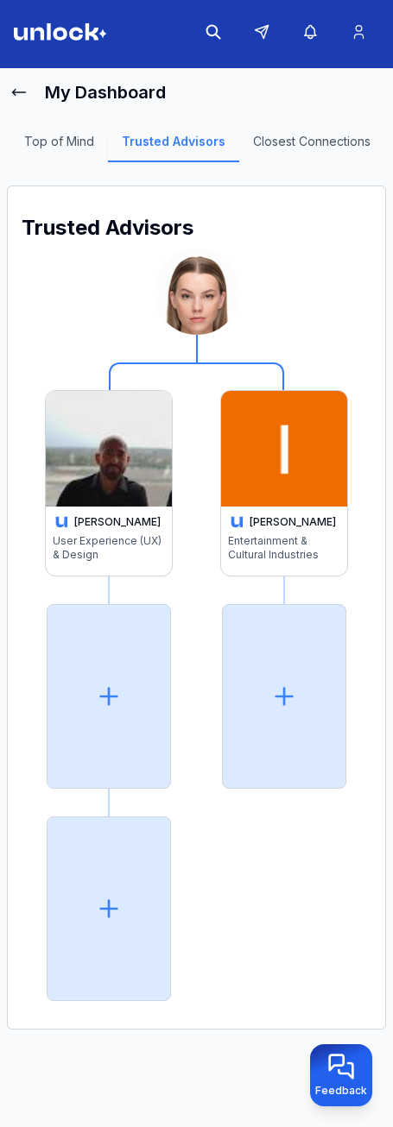
scroll to position [7, 0]
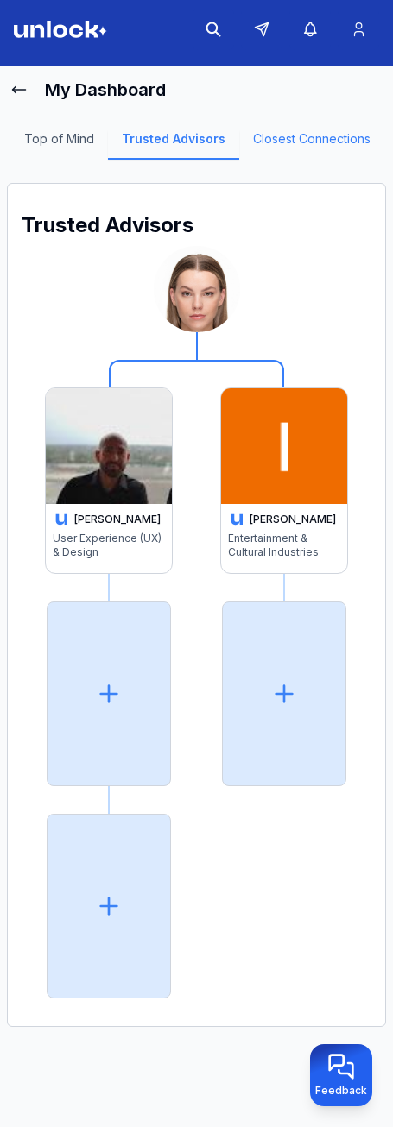
click at [295, 142] on link "Closest Connections" at bounding box center [311, 144] width 145 height 29
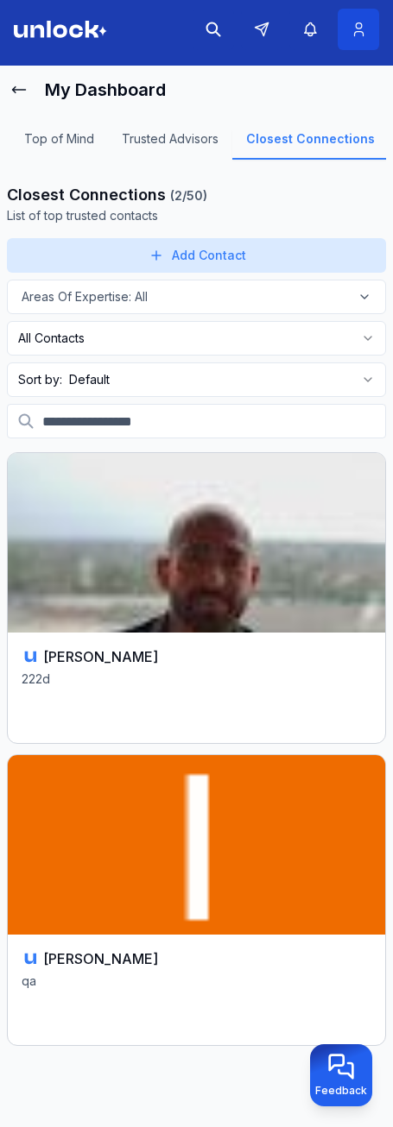
click at [359, 28] on icon at bounding box center [358, 29] width 9 height 13
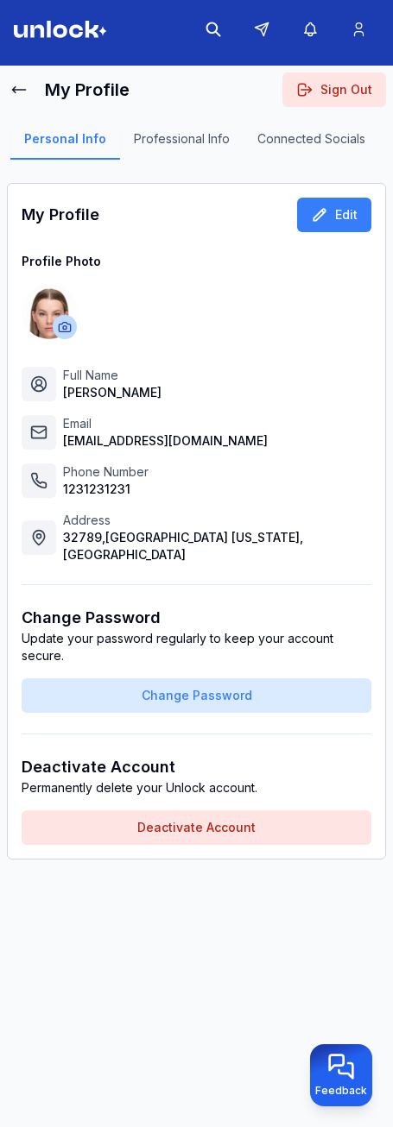
click at [178, 142] on button "Professional Info" at bounding box center [181, 144] width 123 height 29
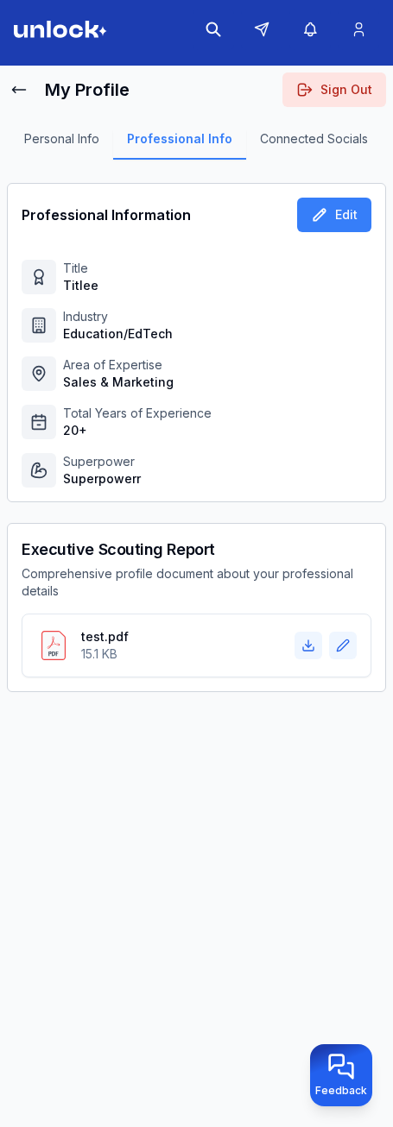
click at [303, 146] on button "Connected Socials" at bounding box center [314, 144] width 136 height 29
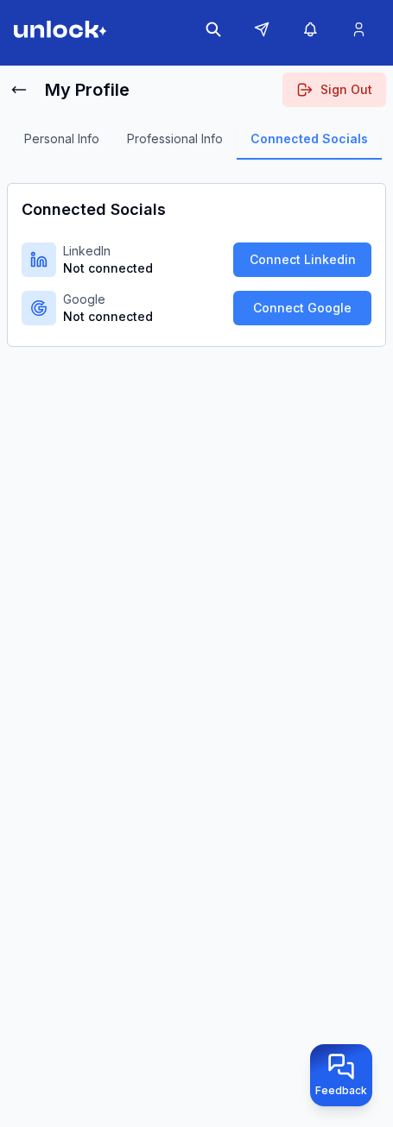
scroll to position [0, 108]
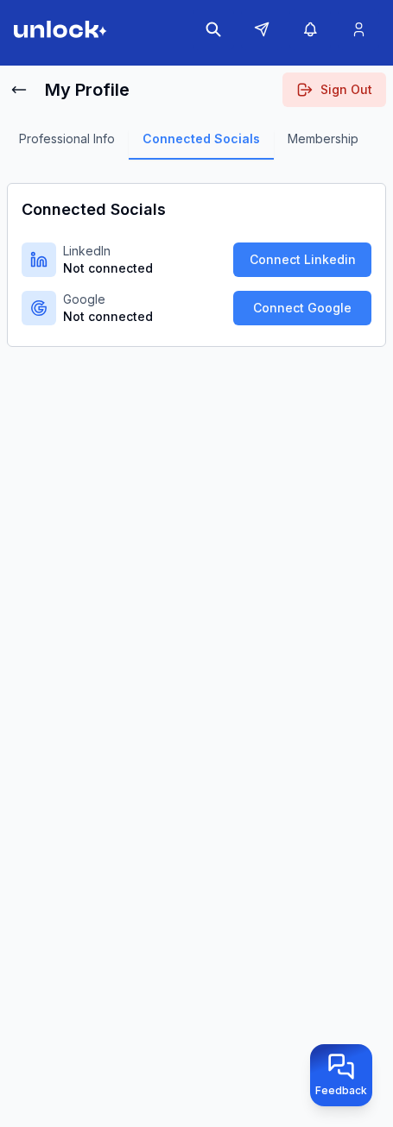
click at [332, 135] on button "Membership" at bounding box center [323, 144] width 98 height 29
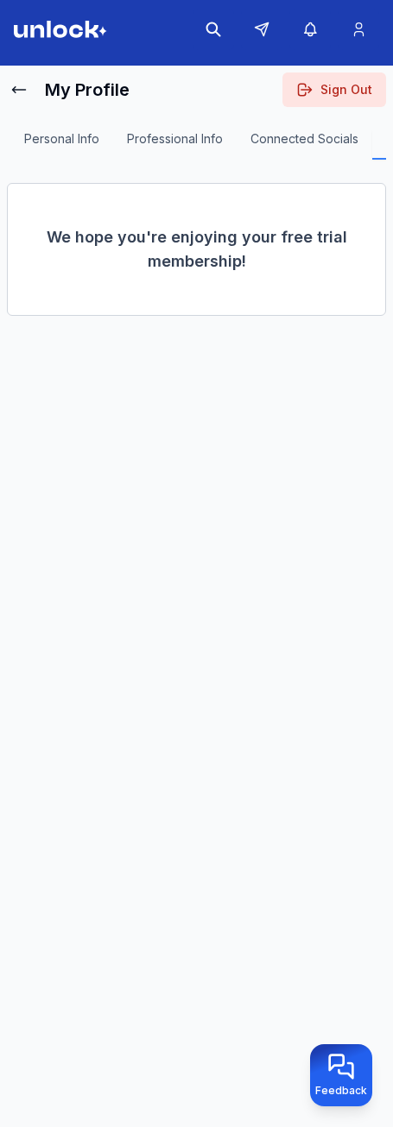
scroll to position [0, 224]
click at [245, 142] on button "Membership" at bounding box center [200, 144] width 104 height 29
click at [268, 142] on button "Billing" at bounding box center [281, 144] width 60 height 29
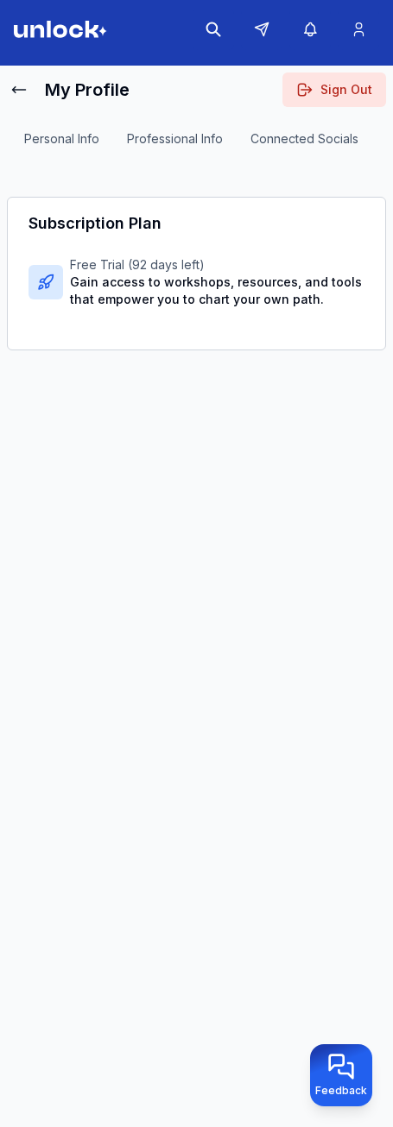
scroll to position [0, 224]
click at [331, 141] on button "Settings" at bounding box center [347, 144] width 73 height 29
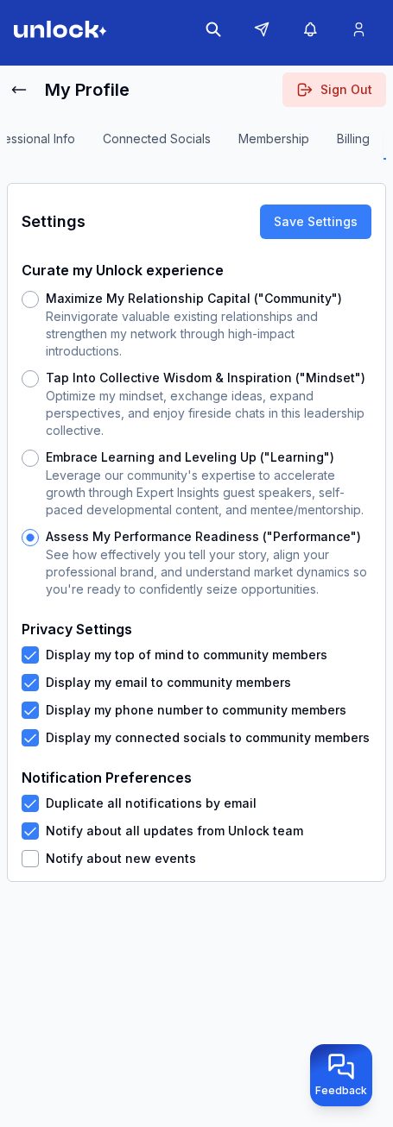
scroll to position [0, 224]
click at [24, 89] on icon at bounding box center [18, 89] width 17 height 17
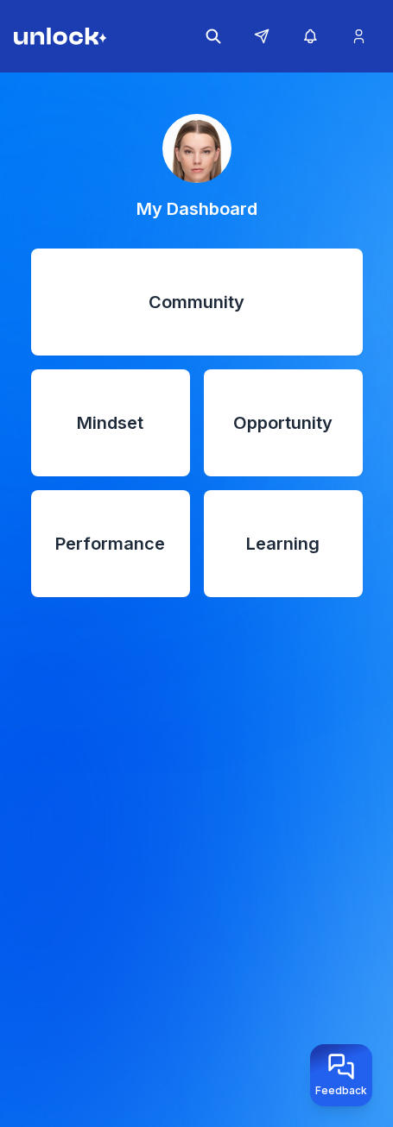
click at [151, 414] on p "Mindset" at bounding box center [110, 423] width 145 height 24
drag, startPoint x: 169, startPoint y: 403, endPoint x: 179, endPoint y: 398, distance: 10.8
click at [255, 400] on div "Opportunity" at bounding box center [283, 422] width 159 height 107
drag, startPoint x: 255, startPoint y: 400, endPoint x: 145, endPoint y: 520, distance: 162.5
click at [145, 520] on div "Performance" at bounding box center [110, 543] width 159 height 107
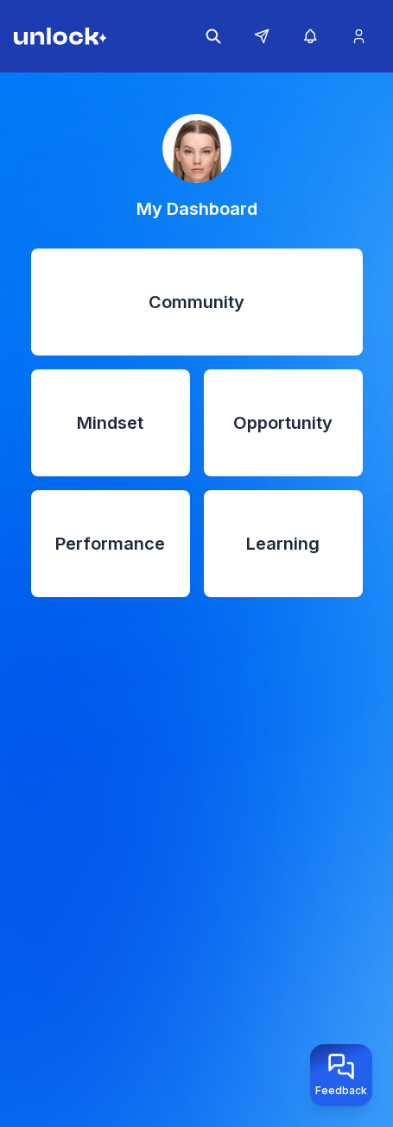
click at [244, 512] on div "Learning" at bounding box center [283, 543] width 159 height 107
click at [132, 562] on div "Performance" at bounding box center [110, 543] width 159 height 107
click at [129, 315] on div "Community" at bounding box center [196, 302] width 331 height 107
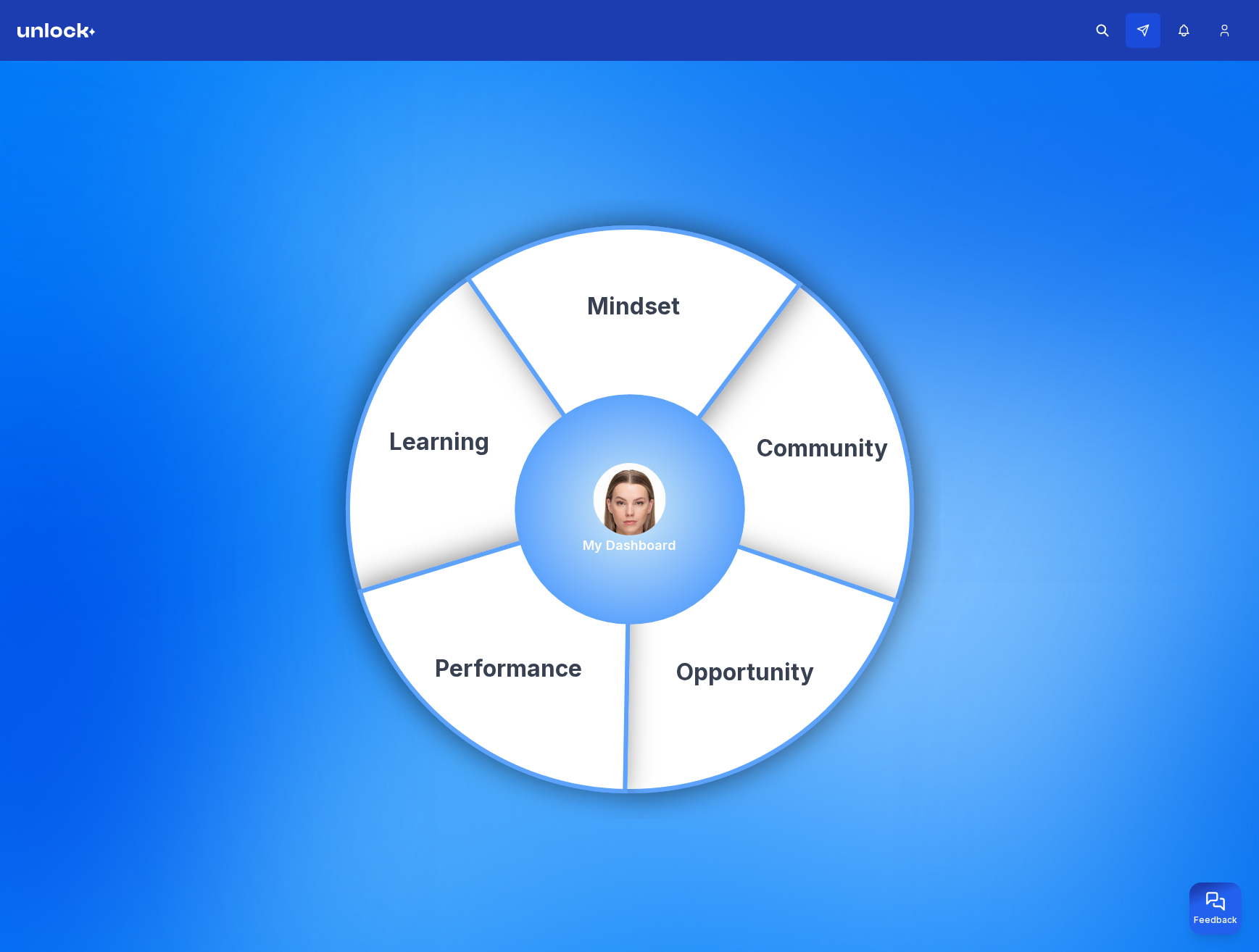
click at [329, 29] on button at bounding box center [1142, 30] width 34 height 34
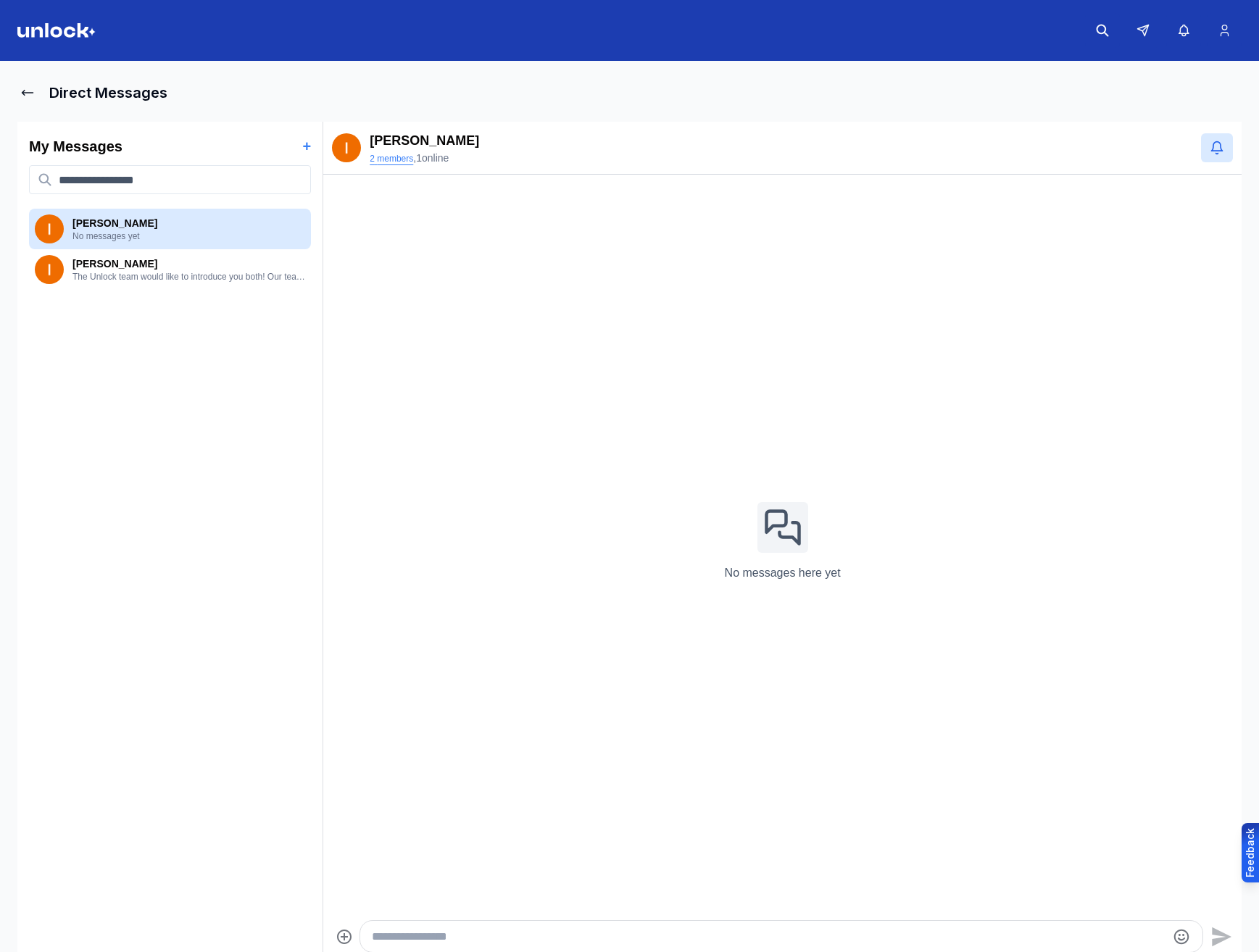
click at [329, 161] on button "2 members" at bounding box center [391, 159] width 44 height 12
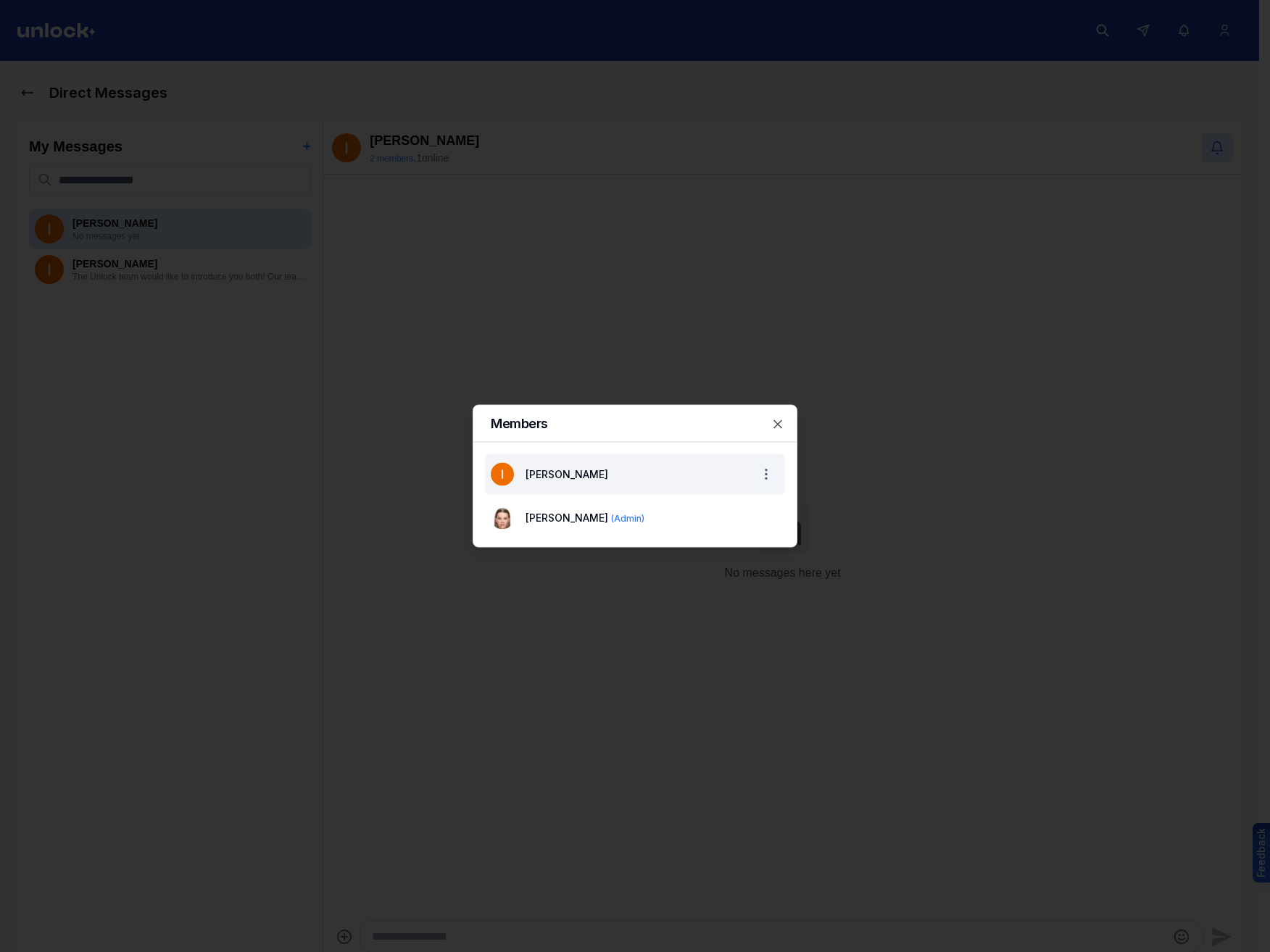
click at [329, 473] on body "Direct Messages My Messages + [PERSON_NAME] No messages yet [PERSON_NAME] The U…" at bounding box center [629, 476] width 1259 height 952
click at [329, 509] on div "Send Private Message" at bounding box center [716, 507] width 120 height 24
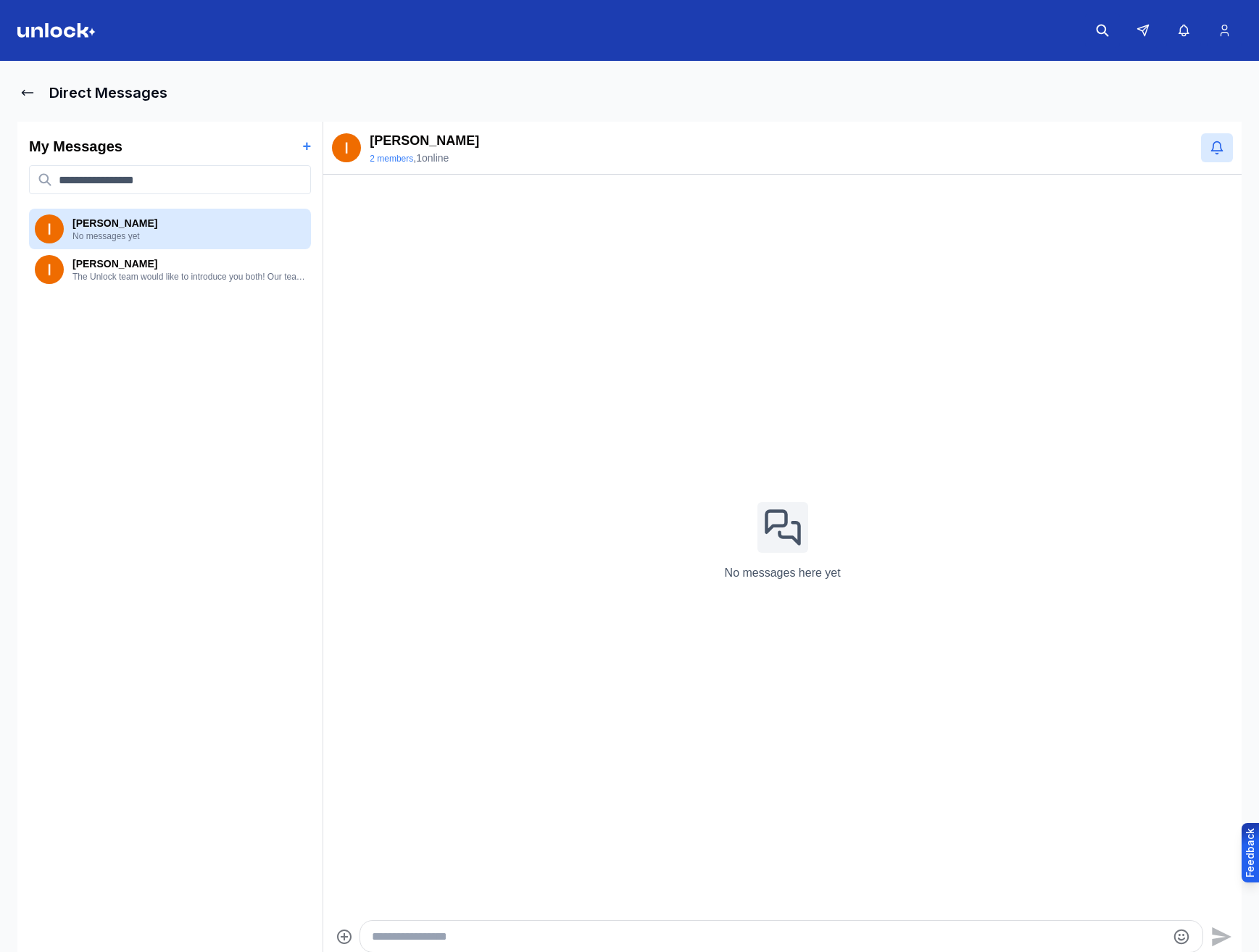
click at [329, 141] on html "Direct Messages My Messages + [PERSON_NAME] No messages yet [PERSON_NAME] The U…" at bounding box center [629, 476] width 1259 height 952
click at [329, 45] on html "Direct Messages My Messages + [PERSON_NAME] No messages yet [PERSON_NAME] The U…" at bounding box center [629, 476] width 1259 height 952
click at [329, 116] on html "Direct Messages My Messages + [PERSON_NAME] No messages yet [PERSON_NAME] The U…" at bounding box center [629, 476] width 1259 height 952
click at [189, 83] on html "Direct Messages My Messages + [PERSON_NAME] No messages yet [PERSON_NAME] The U…" at bounding box center [629, 476] width 1259 height 952
drag, startPoint x: 77, startPoint y: 74, endPoint x: 64, endPoint y: 35, distance: 41.1
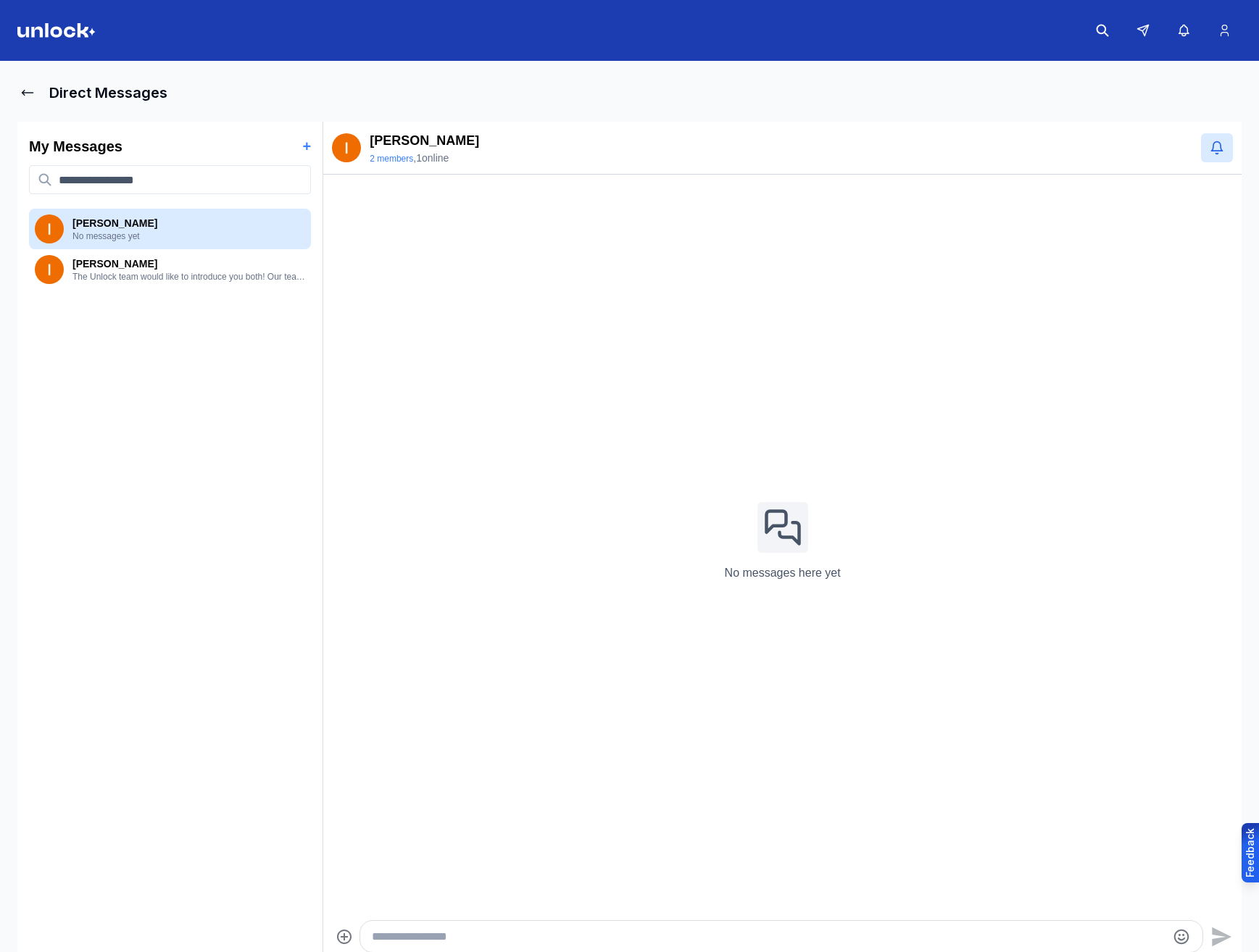
click at [76, 72] on html "Direct Messages My Messages + [PERSON_NAME] No messages yet [PERSON_NAME] The U…" at bounding box center [629, 476] width 1259 height 952
click at [64, 33] on html "Direct Messages My Messages + [PERSON_NAME] No messages yet [PERSON_NAME] The U…" at bounding box center [629, 476] width 1259 height 952
click at [329, 161] on html "Direct Messages My Messages + [PERSON_NAME] No messages yet [PERSON_NAME] The U…" at bounding box center [629, 476] width 1259 height 952
click at [329, 156] on html "Direct Messages My Messages + [PERSON_NAME] No messages yet [PERSON_NAME] The U…" at bounding box center [629, 476] width 1259 height 952
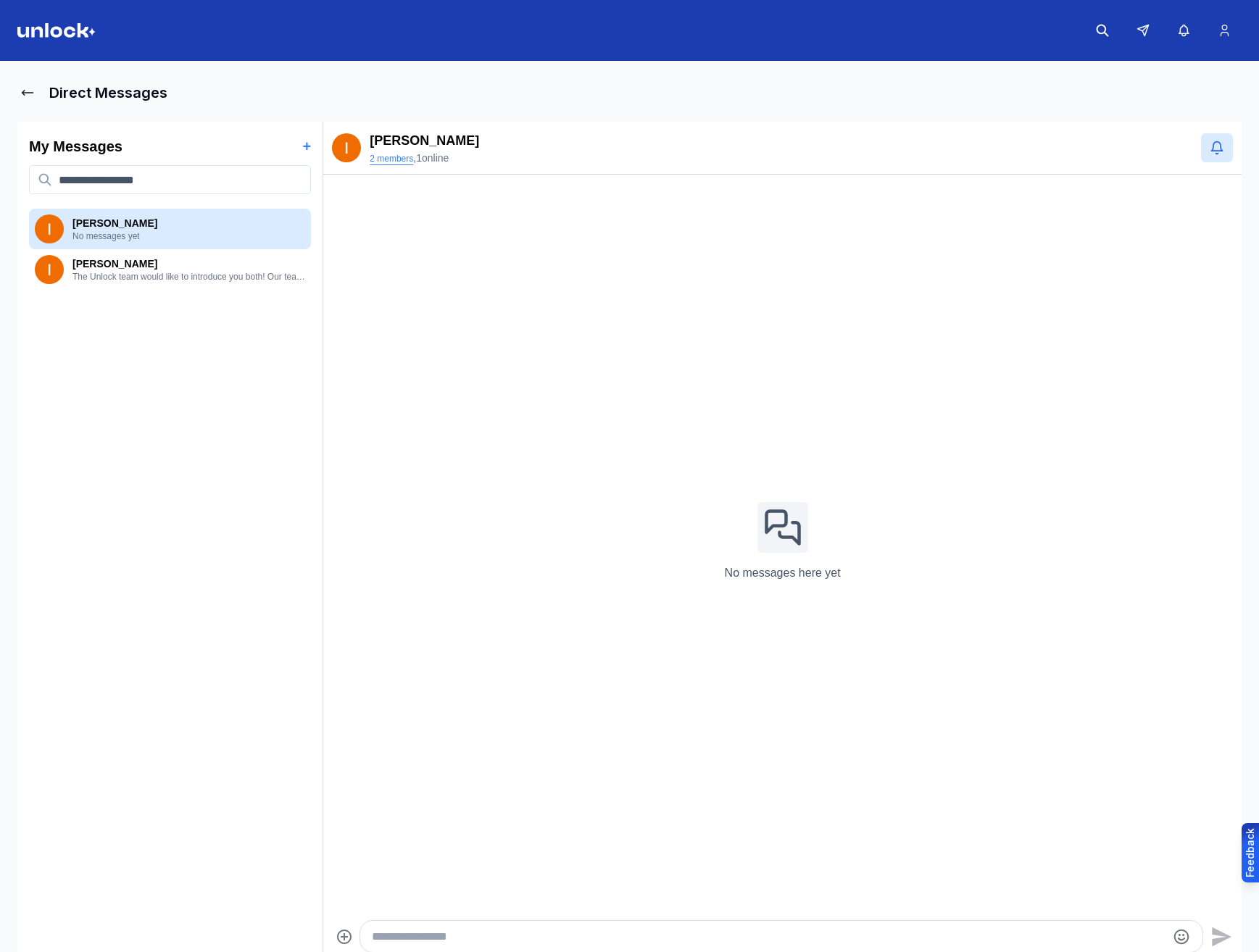
click at [381, 156] on button "2 members" at bounding box center [391, 159] width 44 height 12
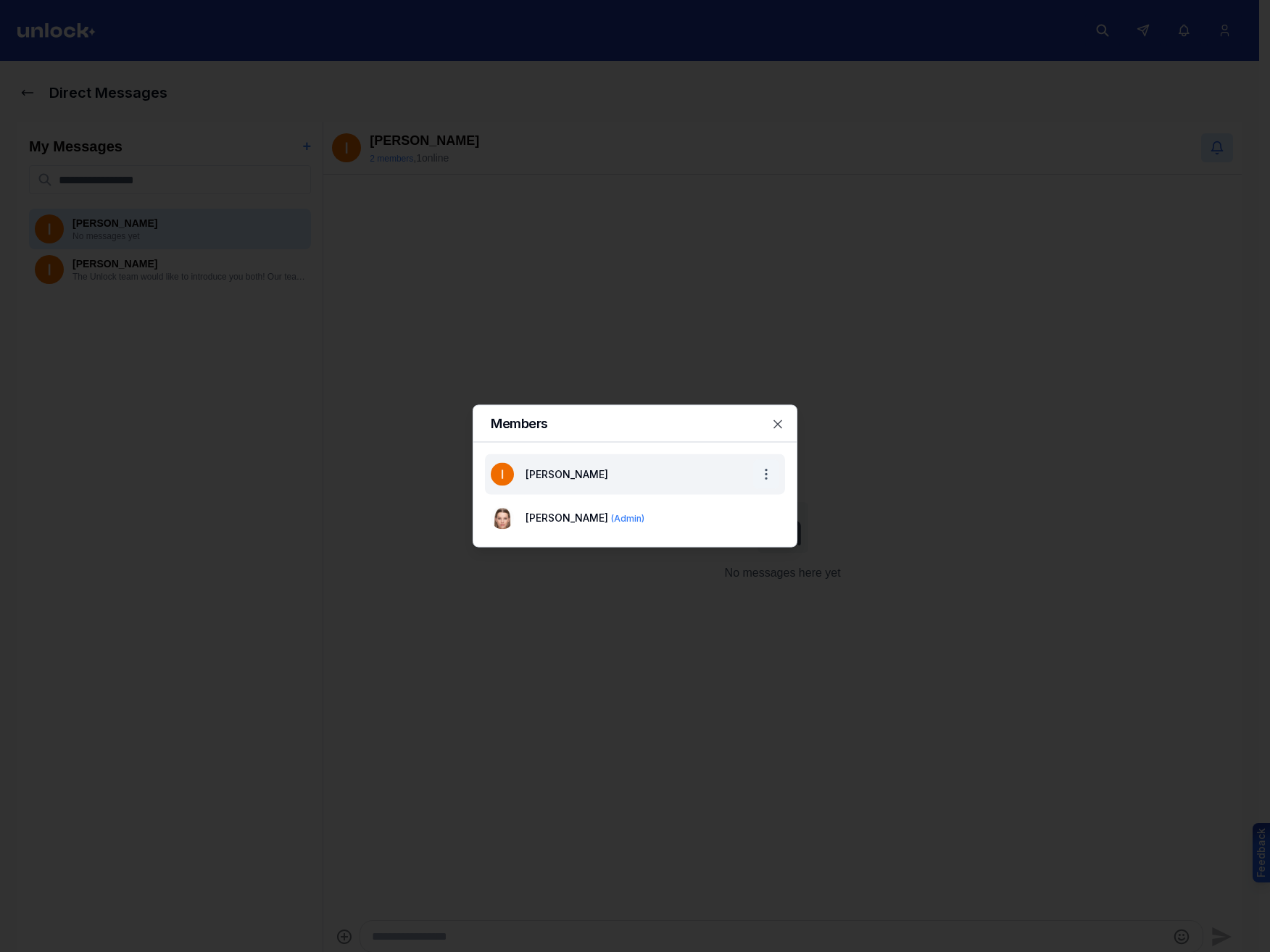
click at [769, 474] on body "Direct Messages My Messages + Ivan P No messages yet Ivan P The Unlock team wou…" at bounding box center [629, 476] width 1259 height 952
click at [726, 459] on div at bounding box center [635, 476] width 1270 height 952
click at [713, 360] on div at bounding box center [635, 476] width 1270 height 952
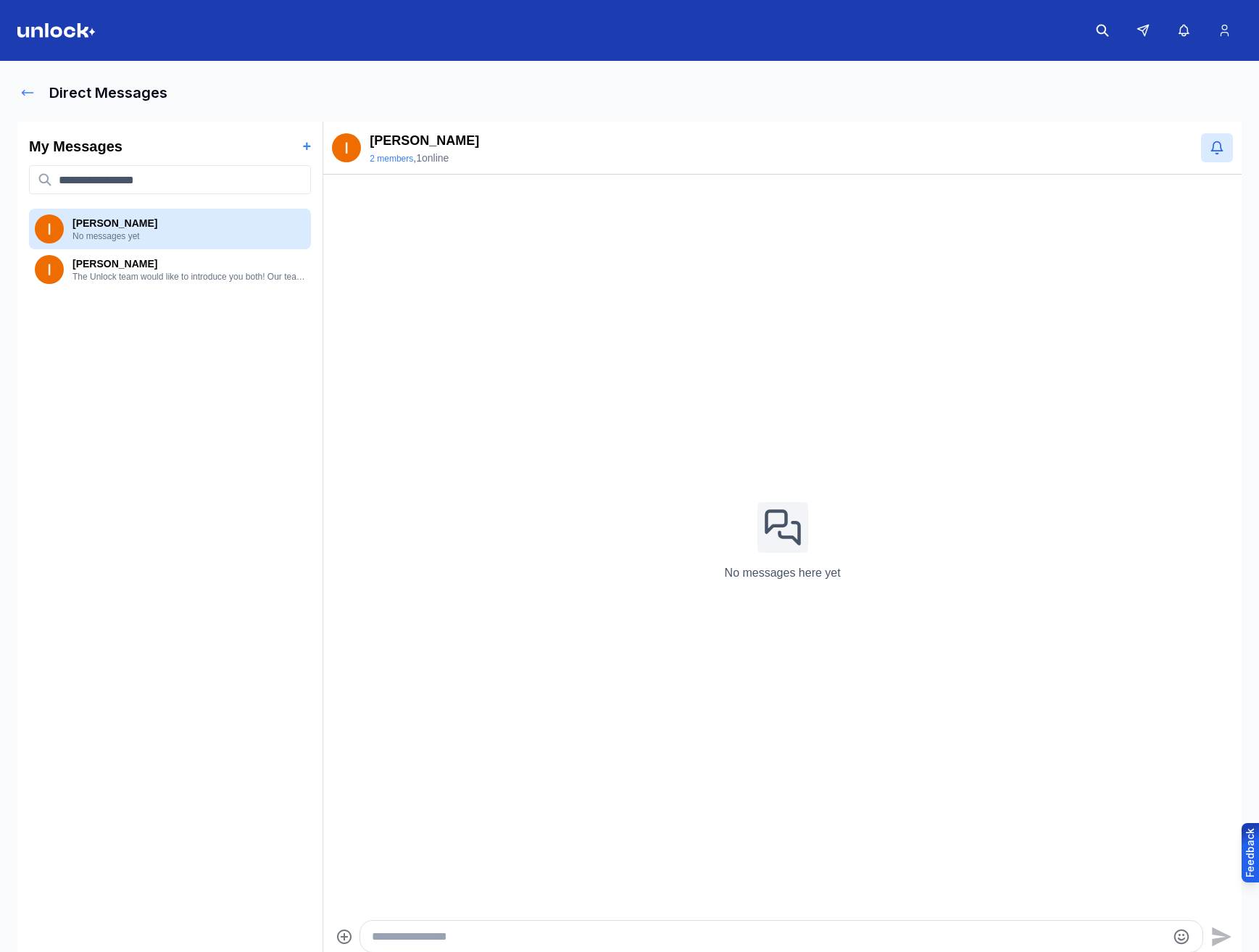
click at [29, 92] on icon at bounding box center [28, 93] width 11 height 5
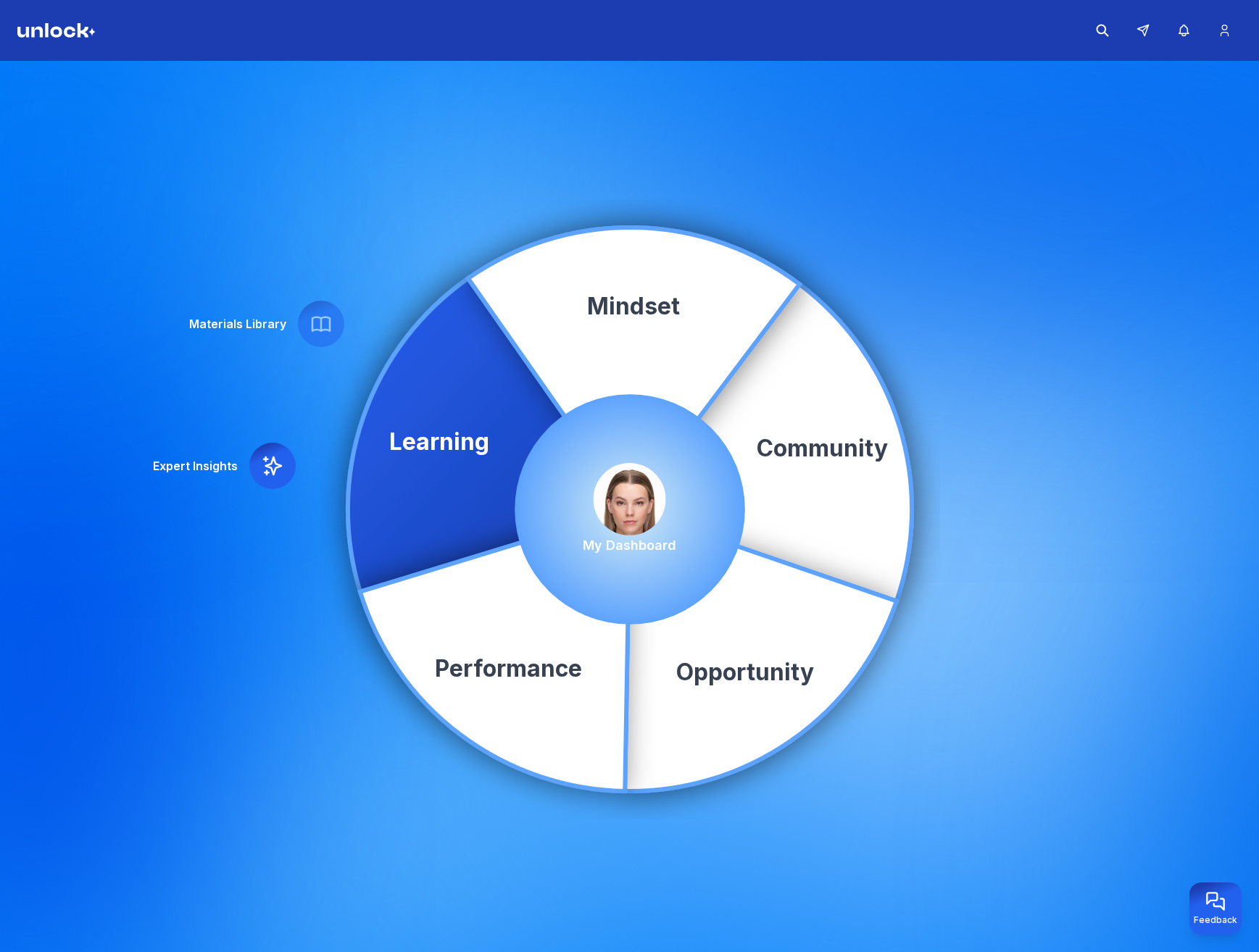
click at [611, 478] on img at bounding box center [630, 500] width 72 height 72
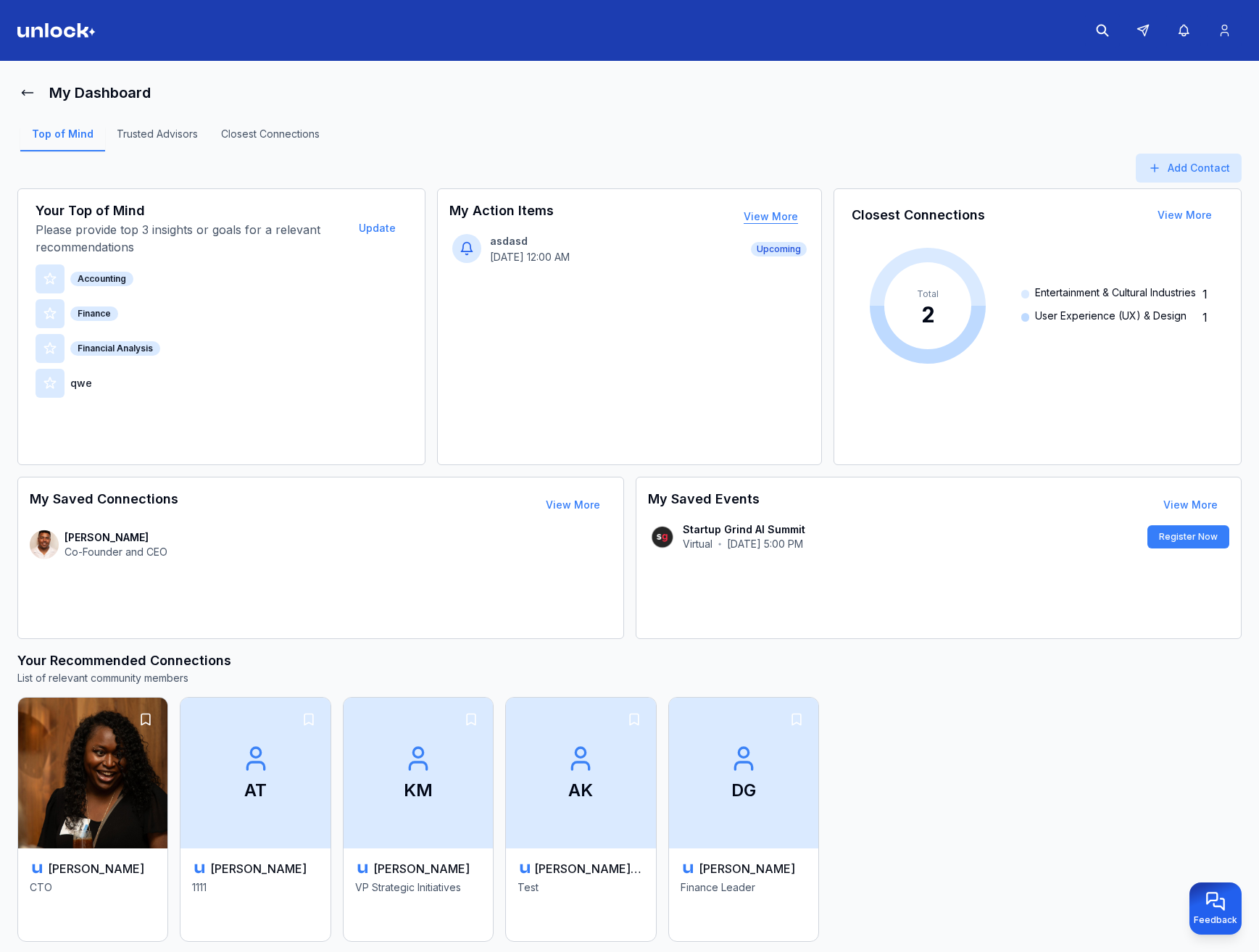
click at [769, 218] on button "View More" at bounding box center [771, 217] width 77 height 29
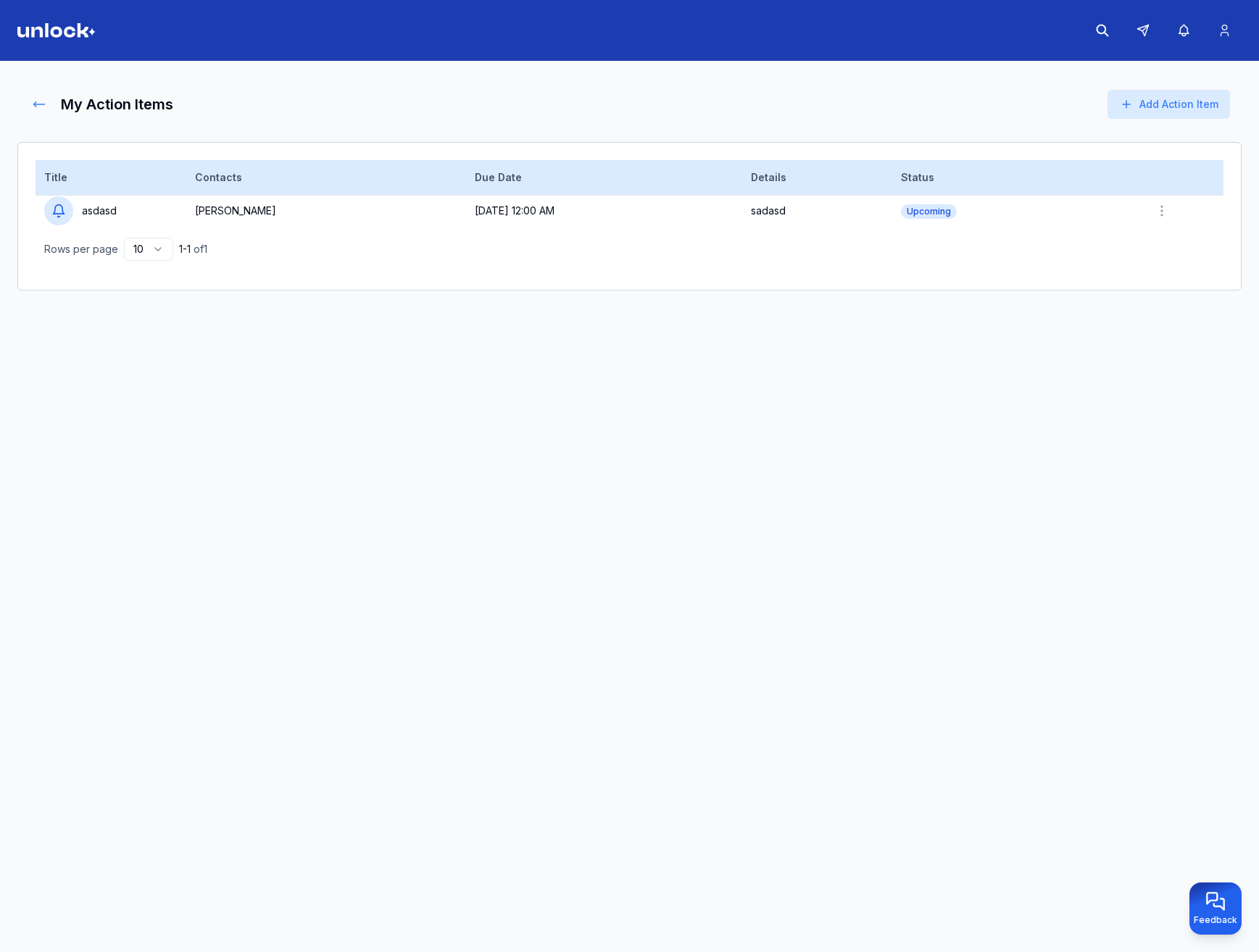
click at [39, 103] on icon at bounding box center [39, 104] width 14 height 14
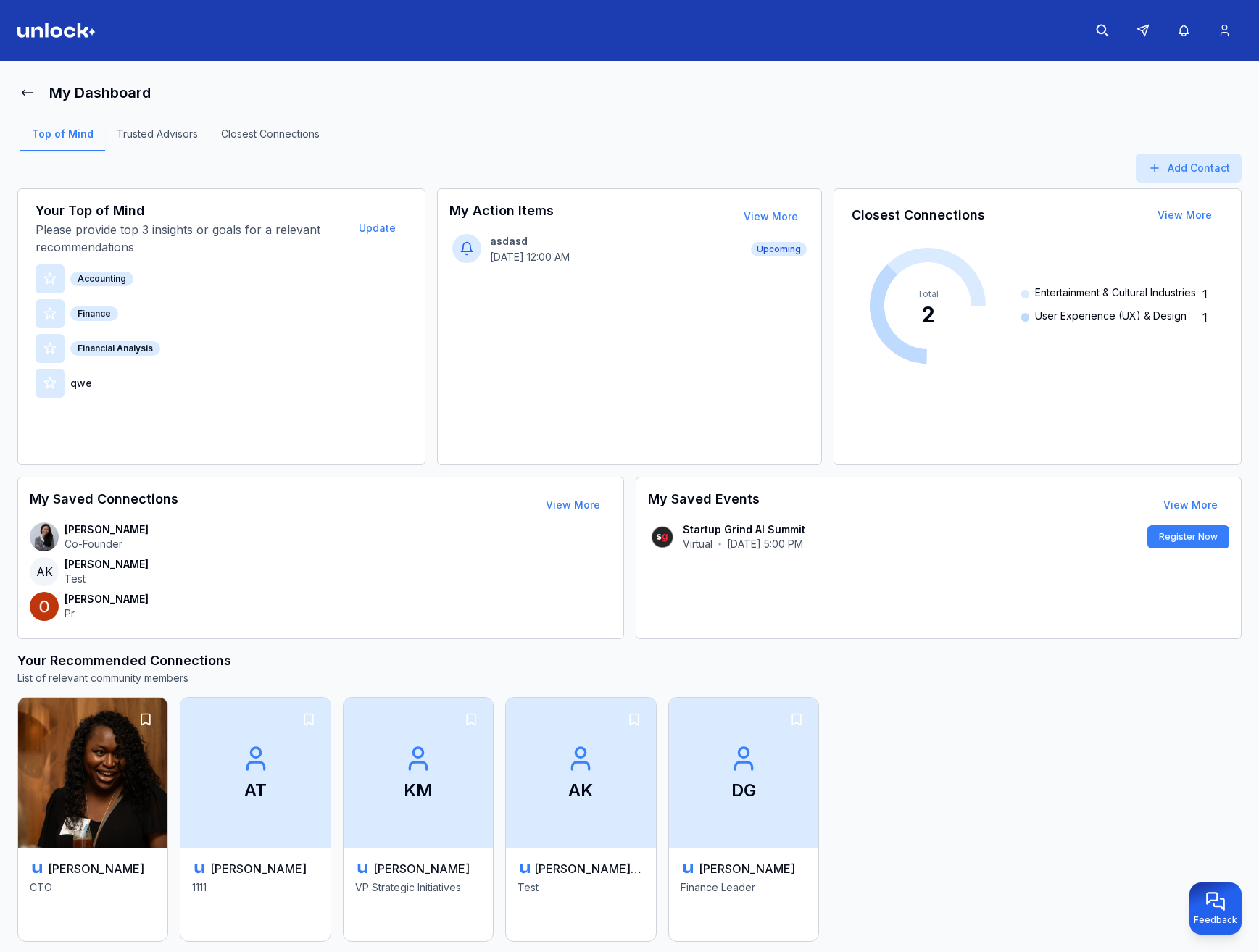
click at [1167, 216] on button "View More" at bounding box center [1185, 215] width 77 height 29
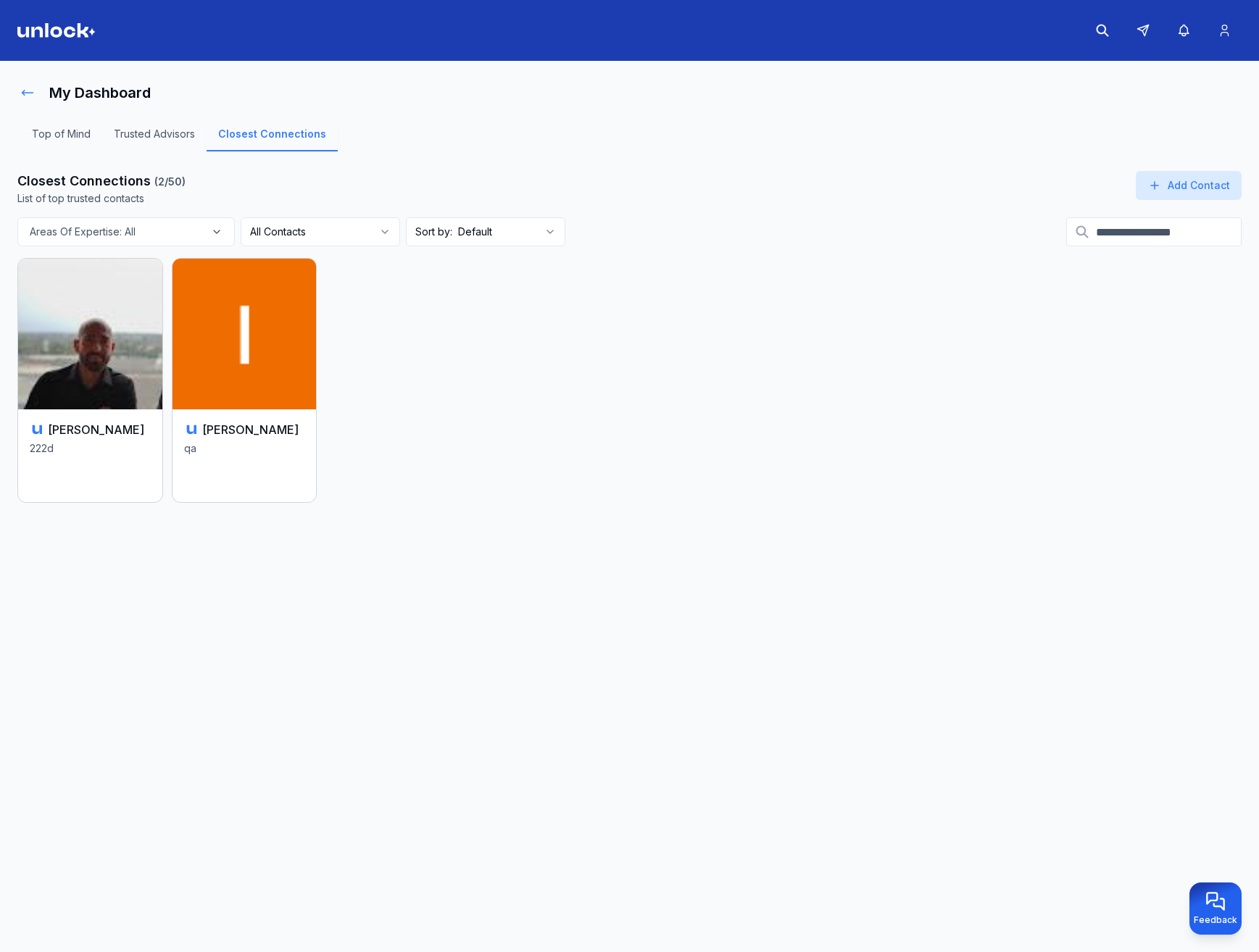
click at [22, 85] on button at bounding box center [28, 92] width 20 height 29
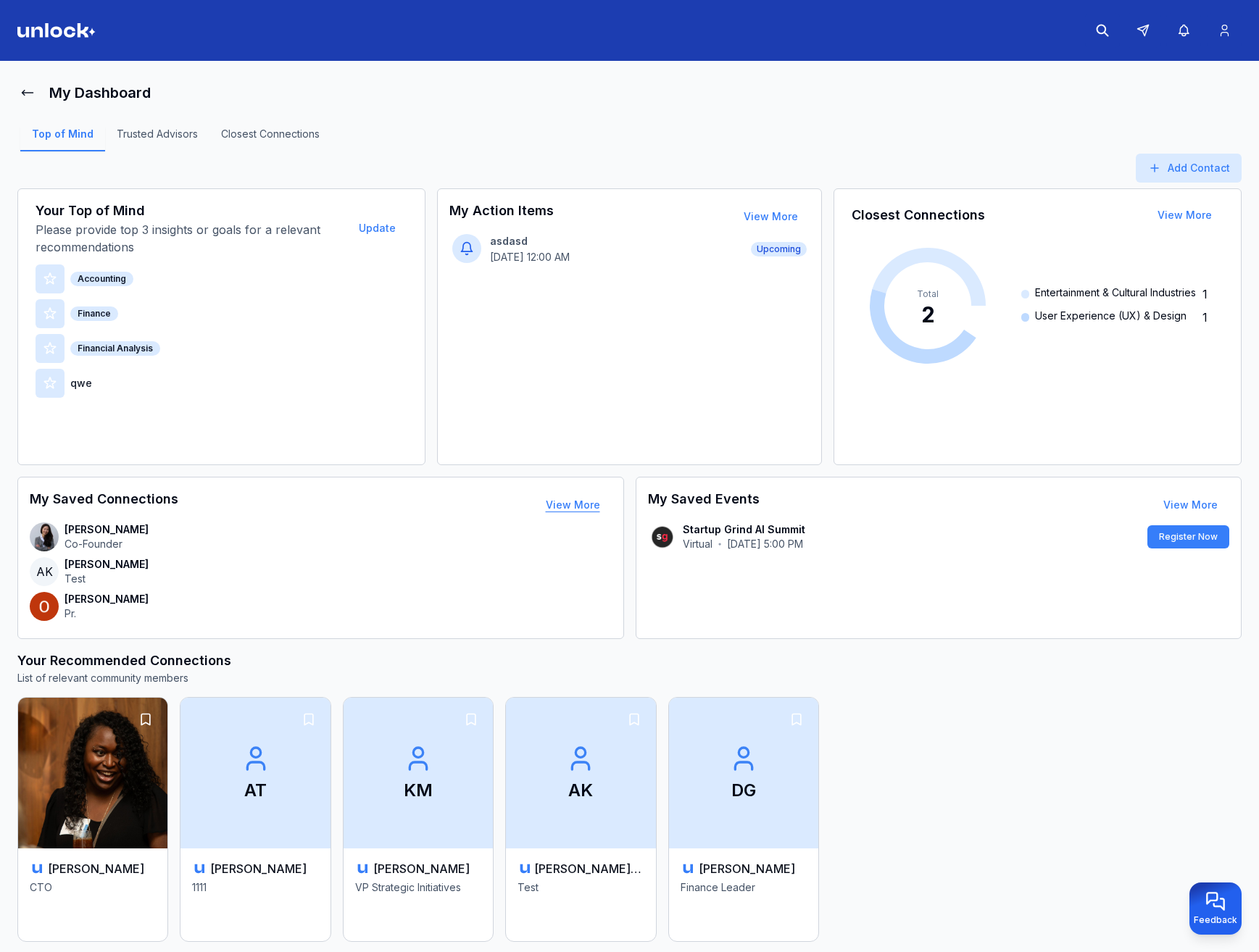
click at [590, 504] on button "View More" at bounding box center [573, 505] width 77 height 29
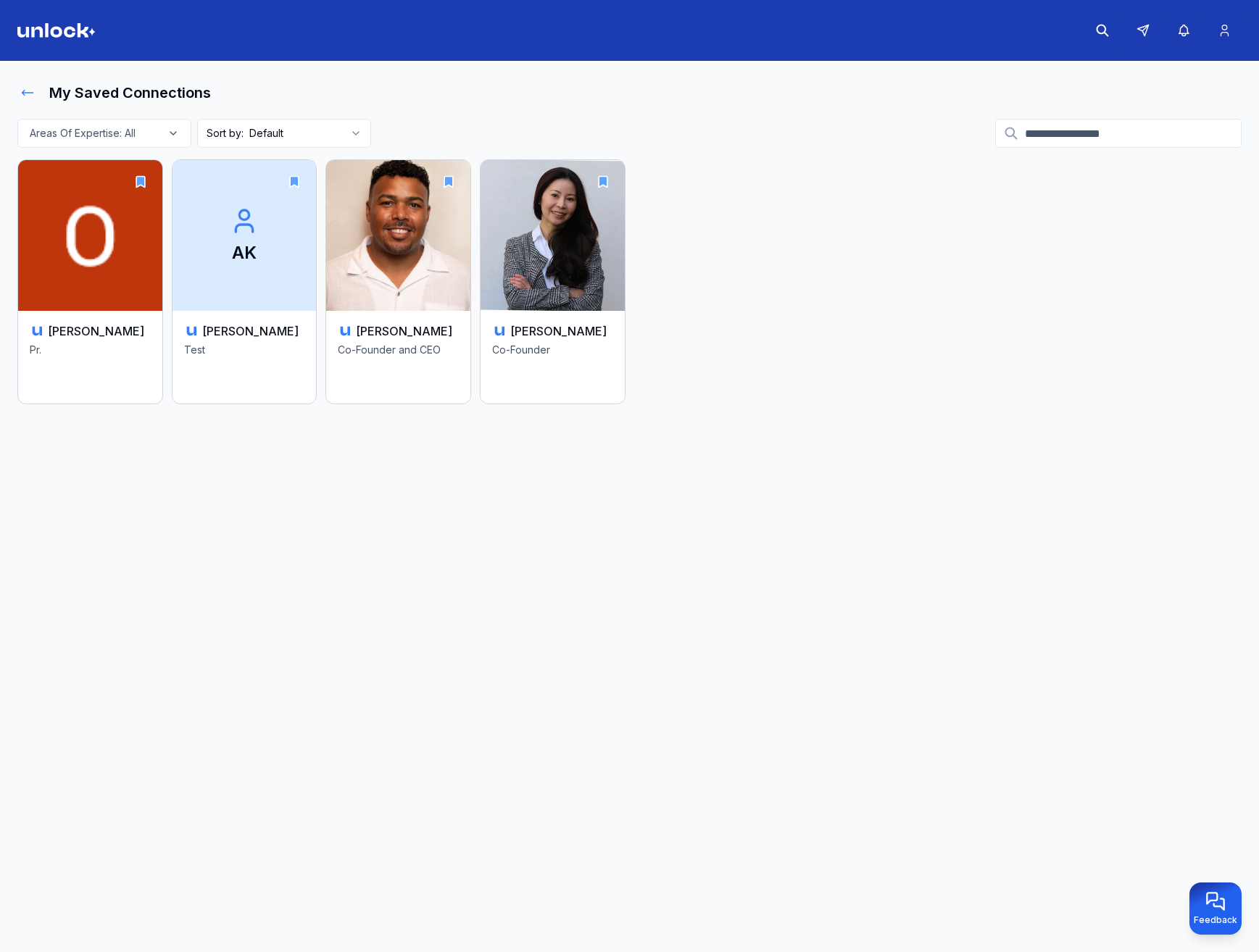
click at [29, 92] on icon at bounding box center [28, 93] width 11 height 5
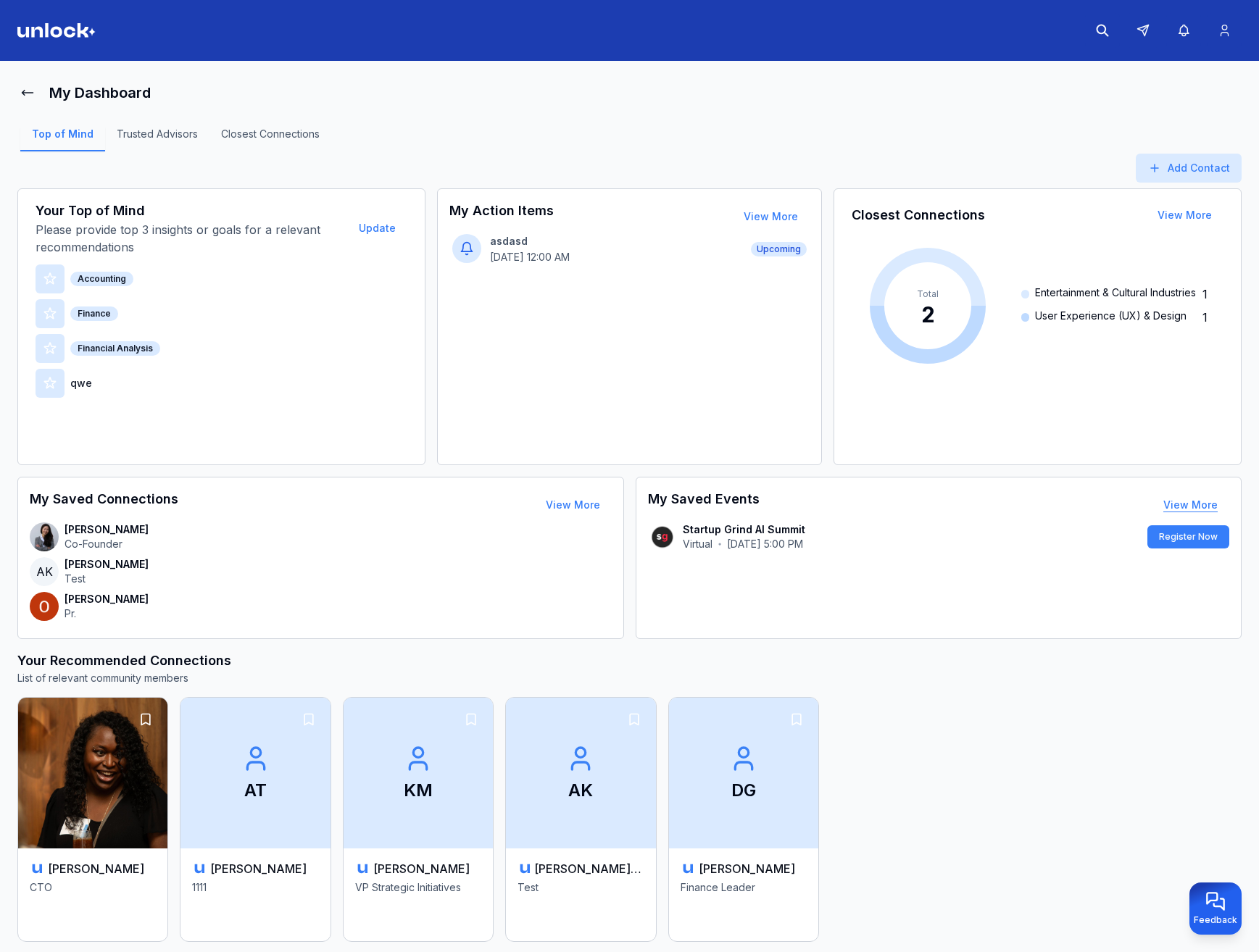
click at [1184, 509] on link "View More" at bounding box center [1190, 505] width 55 height 13
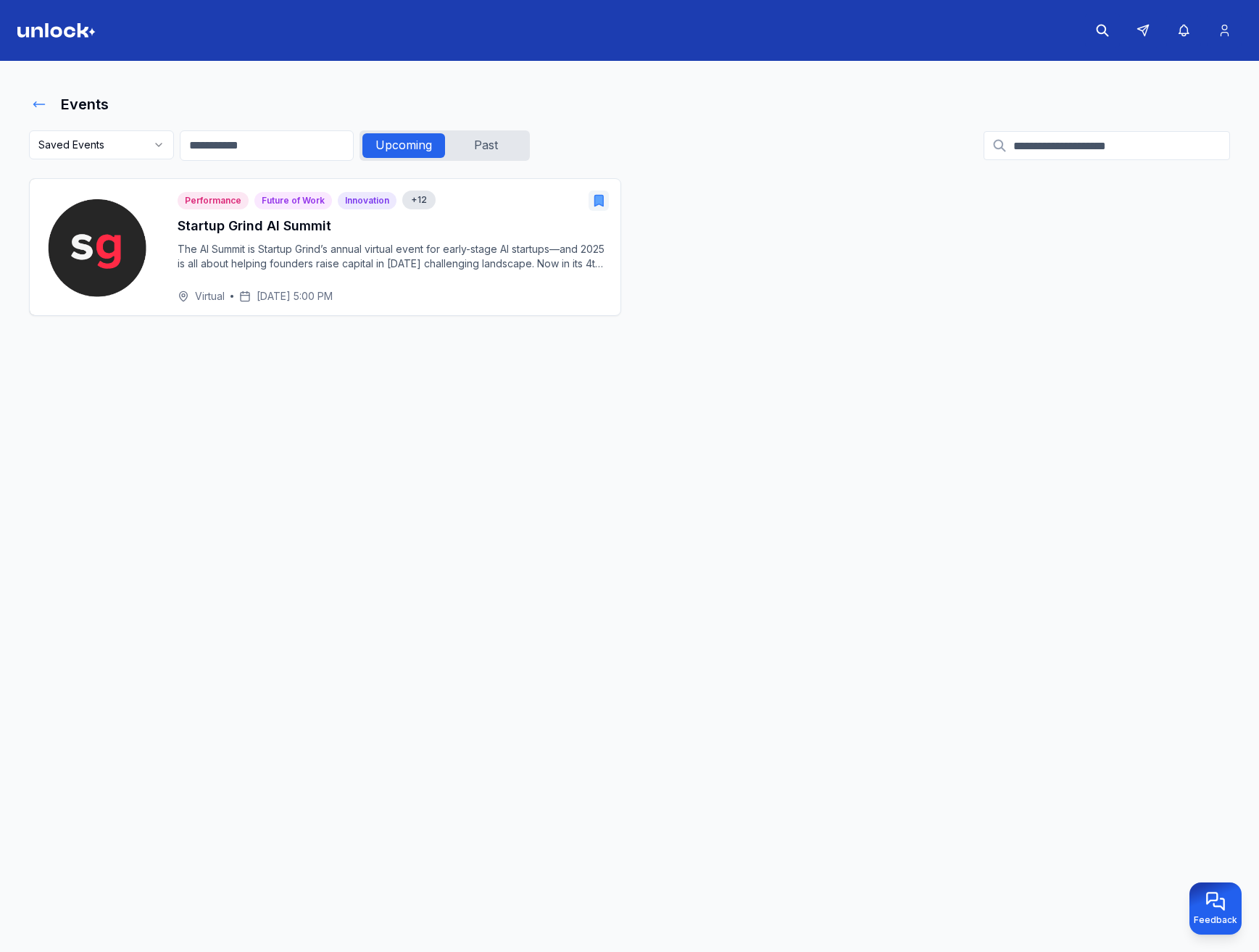
click at [41, 107] on icon at bounding box center [39, 104] width 14 height 14
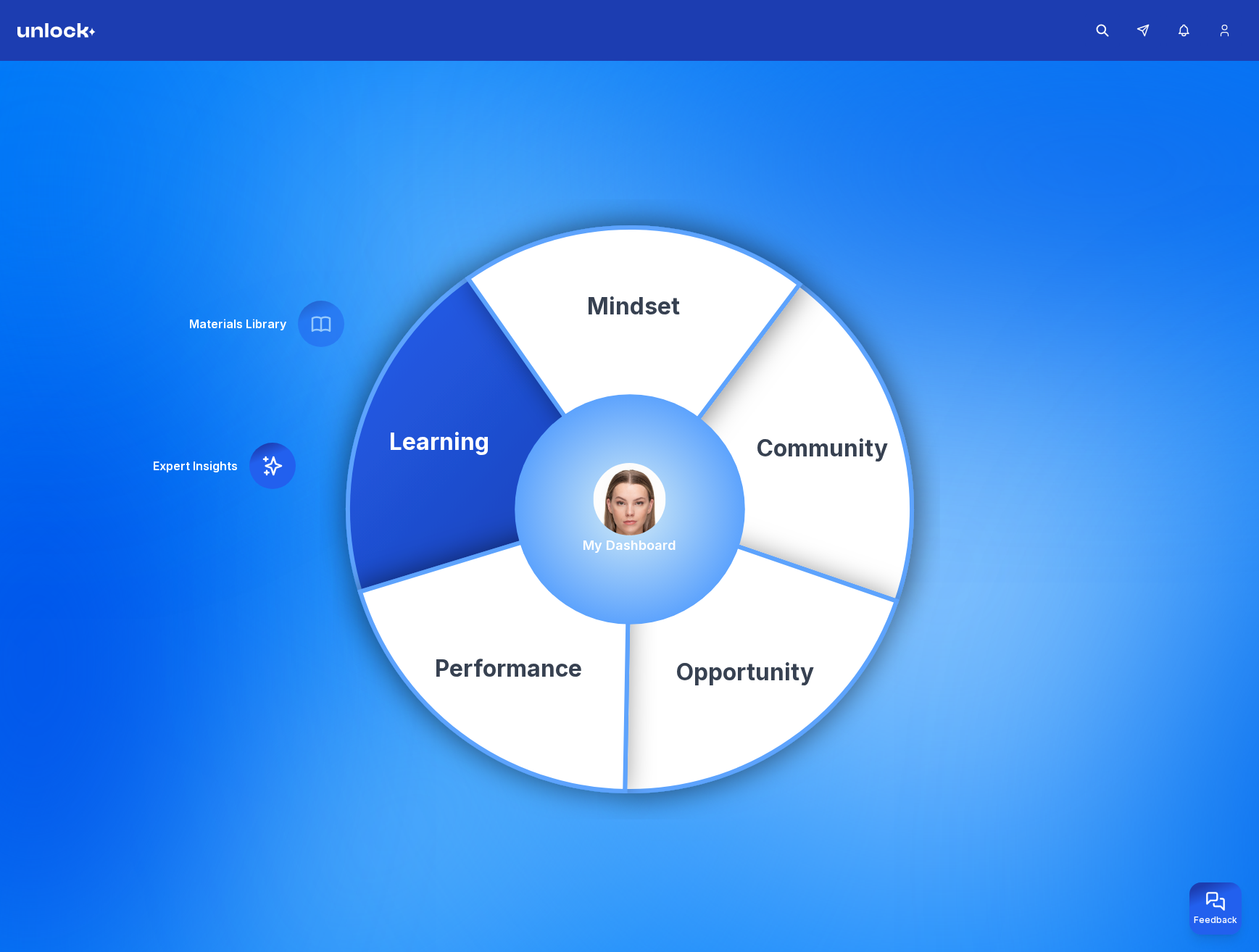
click at [645, 494] on img at bounding box center [630, 500] width 72 height 72
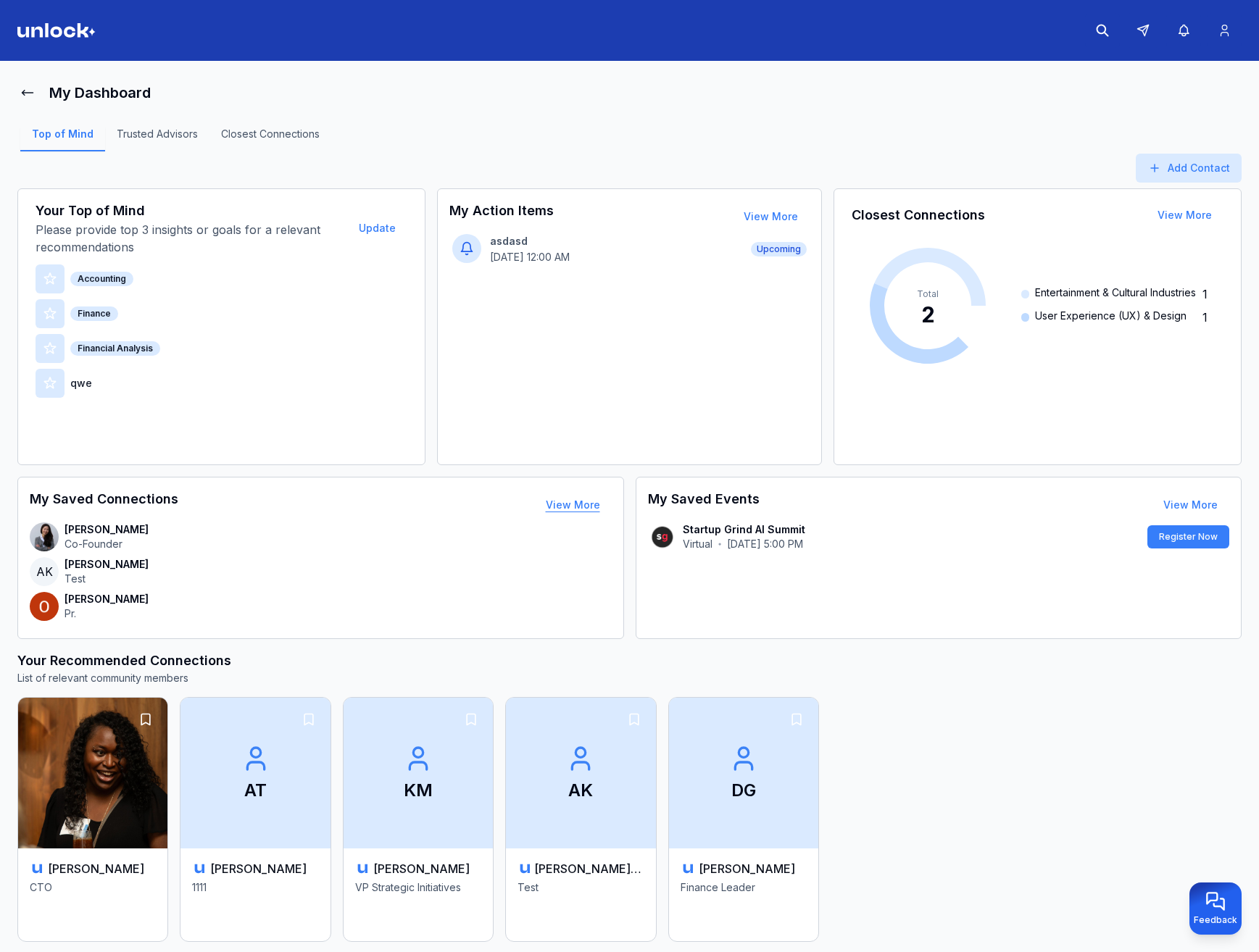
click at [591, 505] on button "View More" at bounding box center [573, 505] width 77 height 29
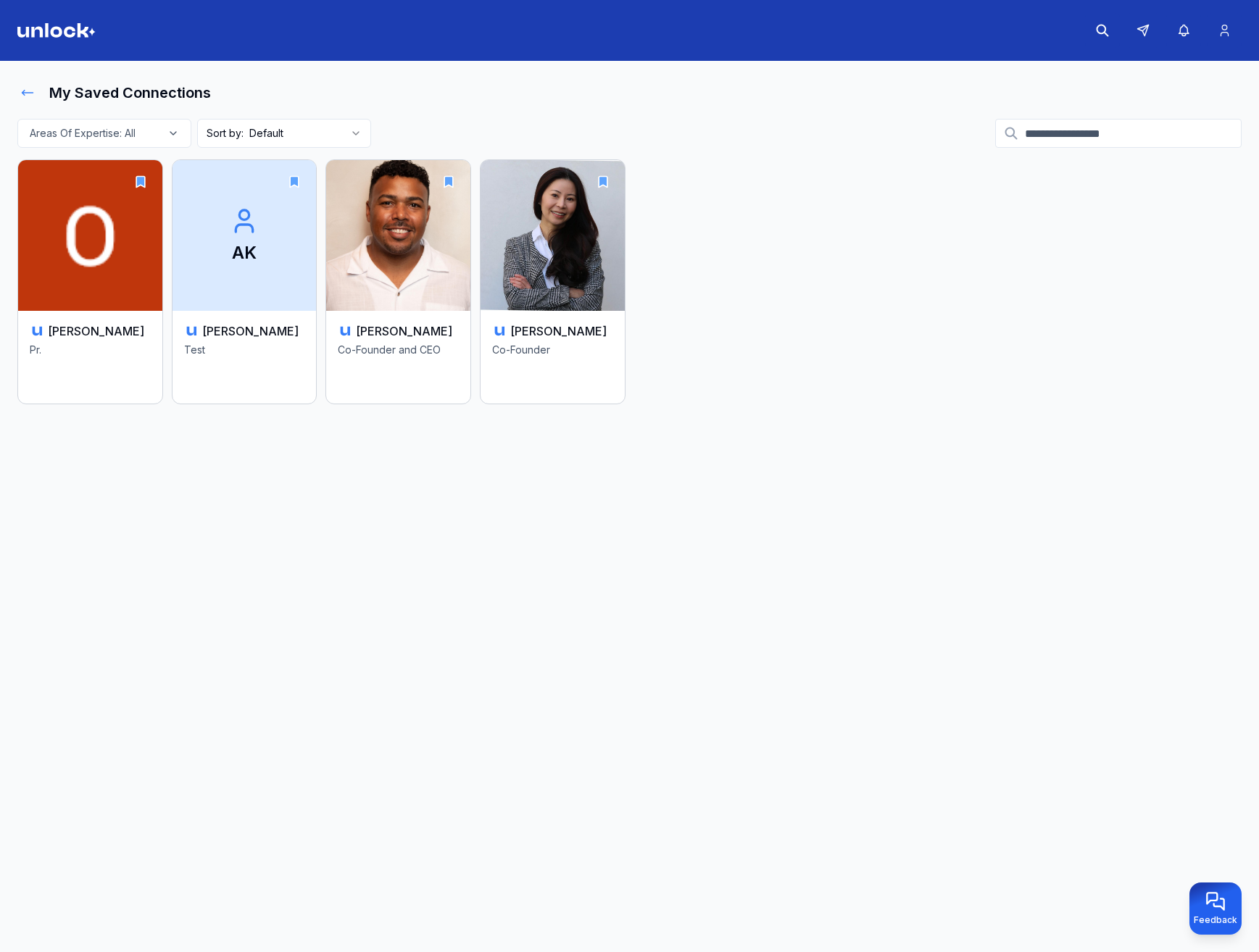
click at [30, 90] on icon at bounding box center [27, 92] width 14 height 14
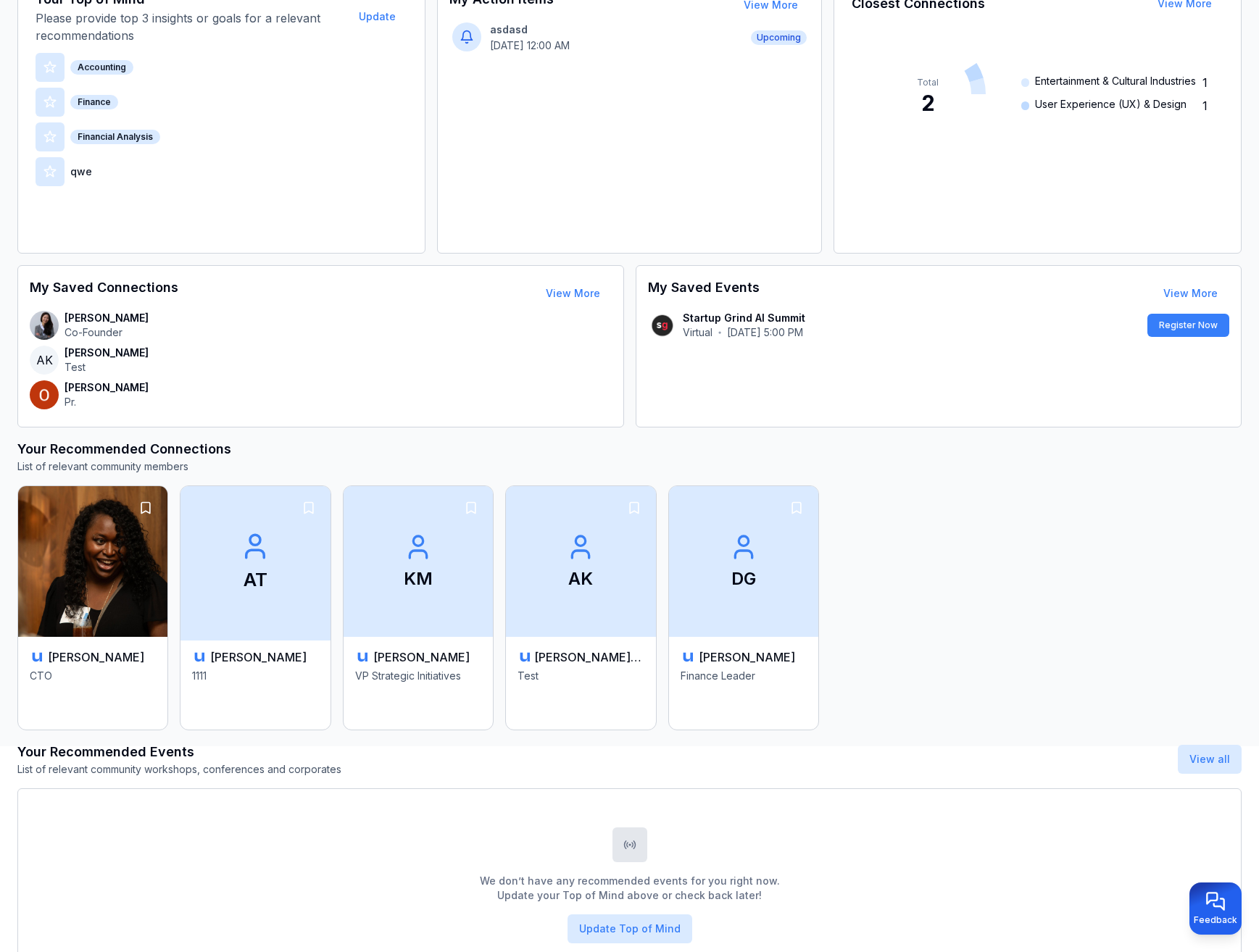
scroll to position [285, 0]
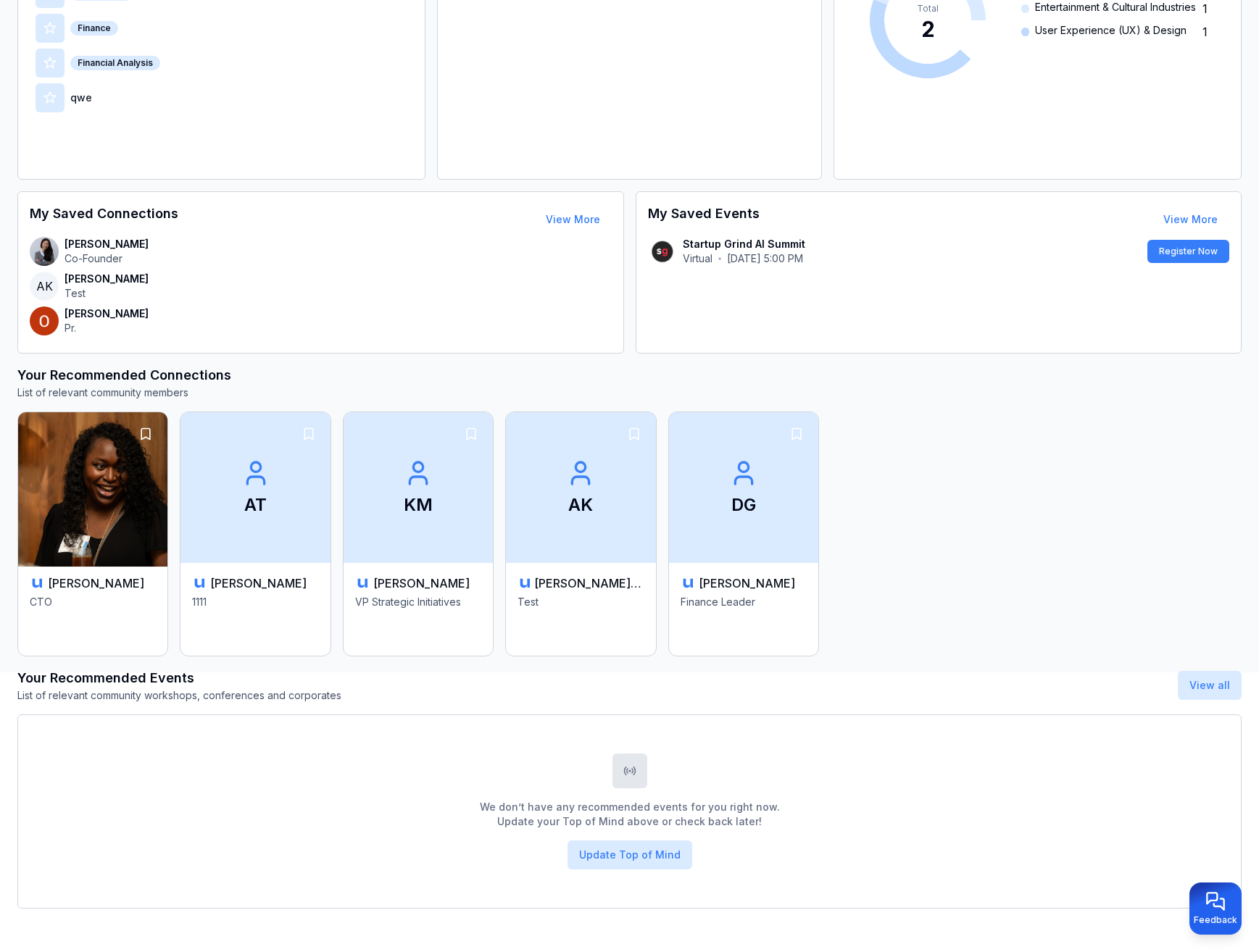
click at [87, 499] on img at bounding box center [92, 488] width 157 height 158
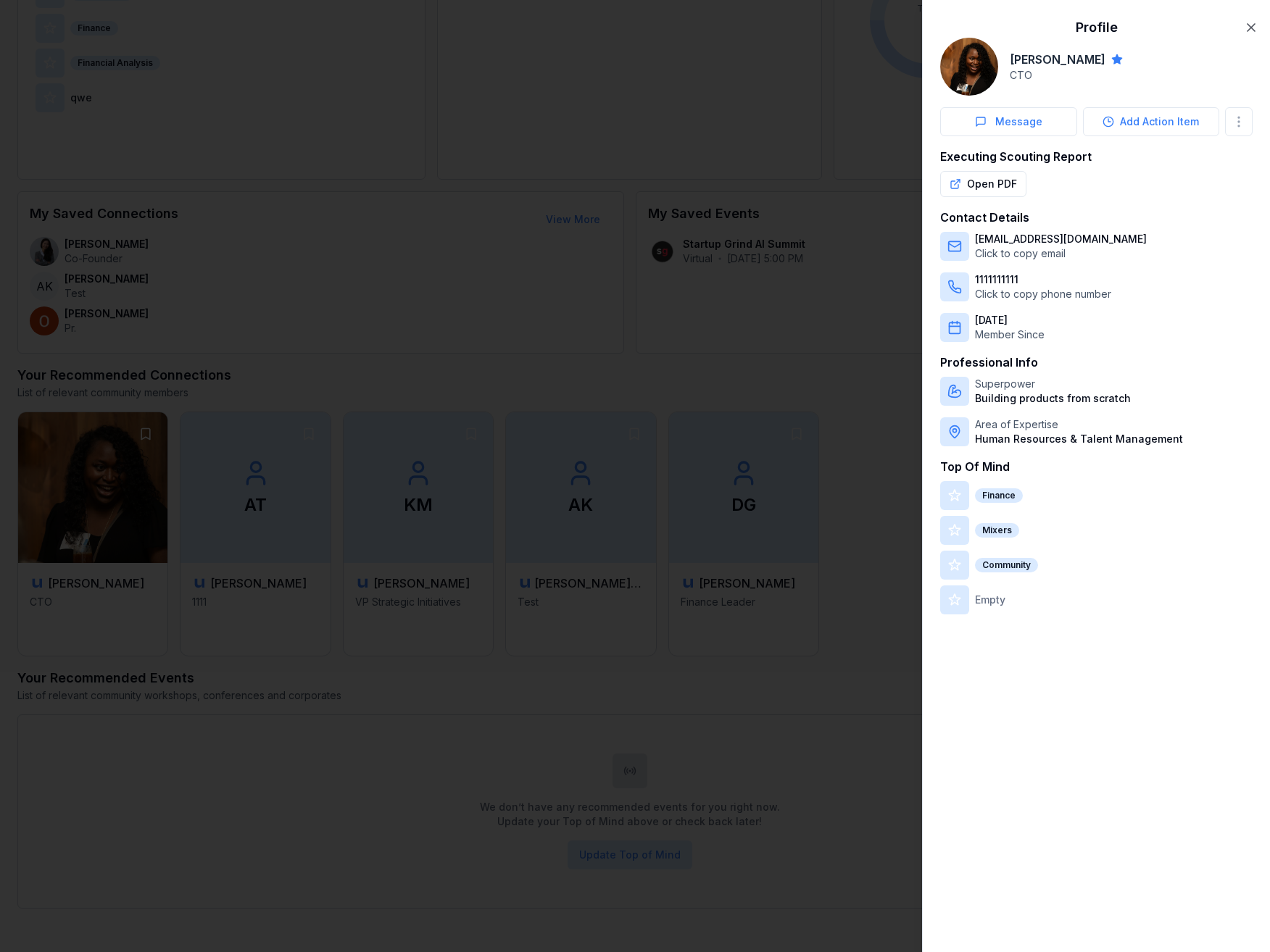
click at [234, 407] on div at bounding box center [635, 476] width 1270 height 952
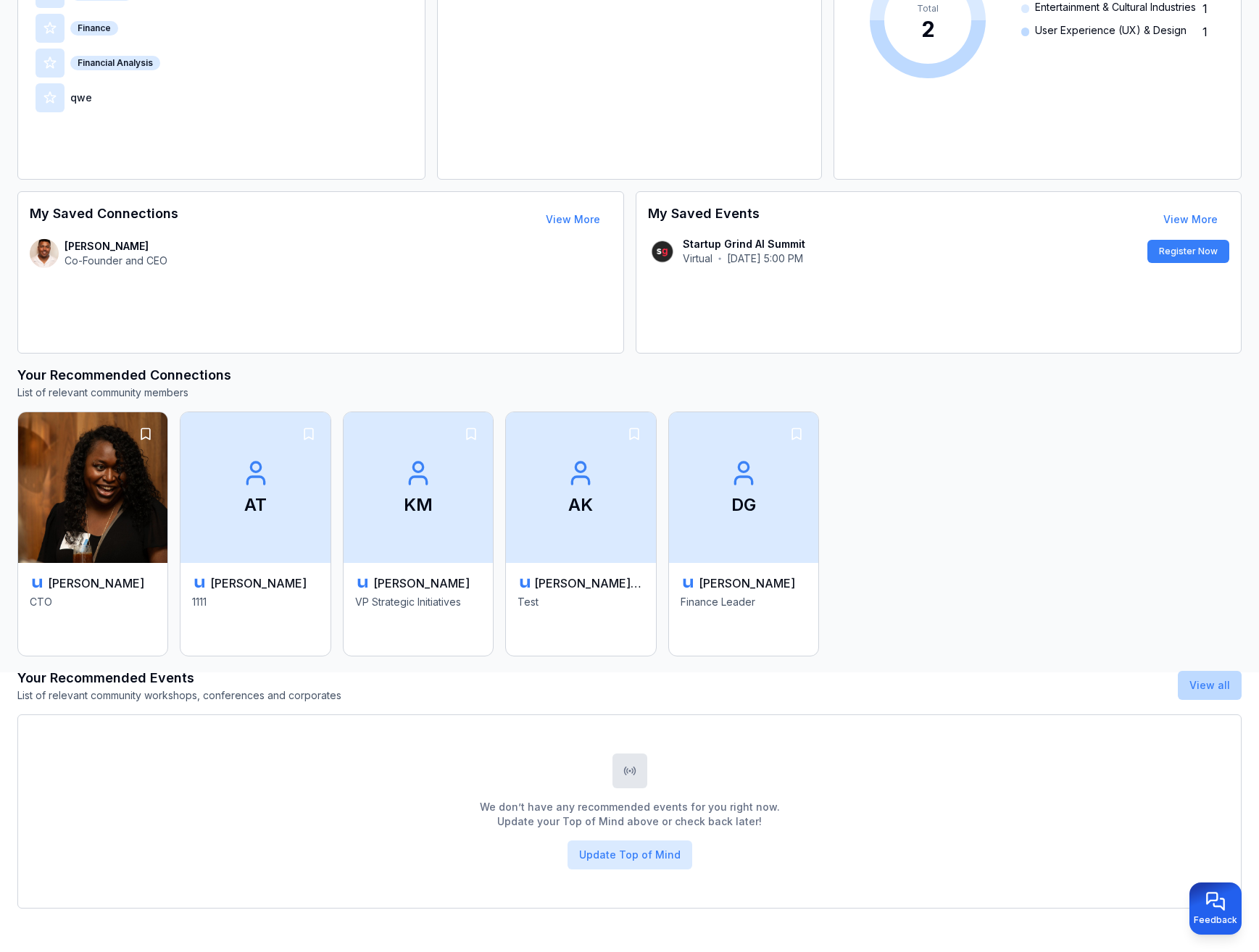
click at [1210, 686] on link "View all" at bounding box center [1209, 685] width 40 height 13
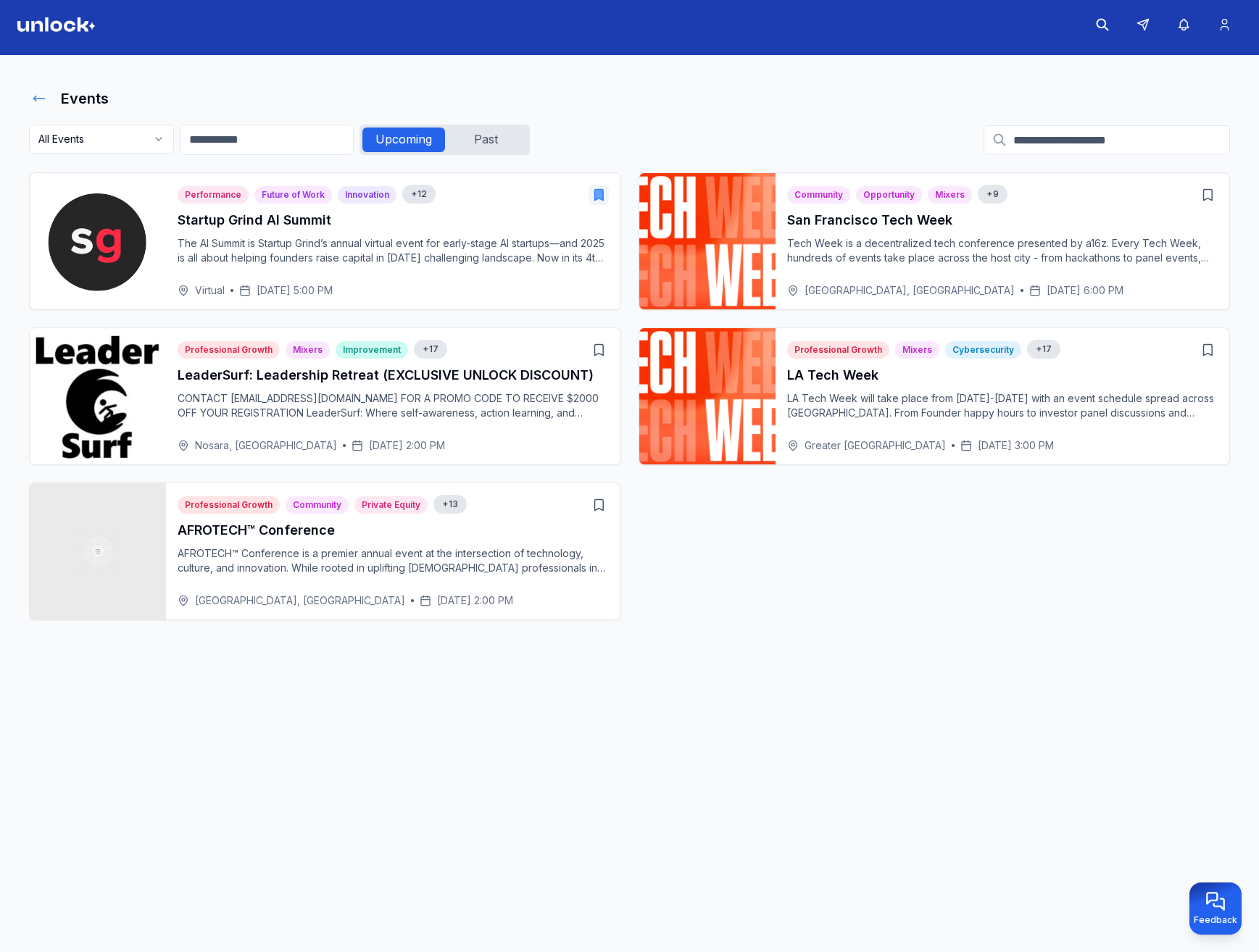
click at [37, 102] on icon at bounding box center [39, 98] width 14 height 14
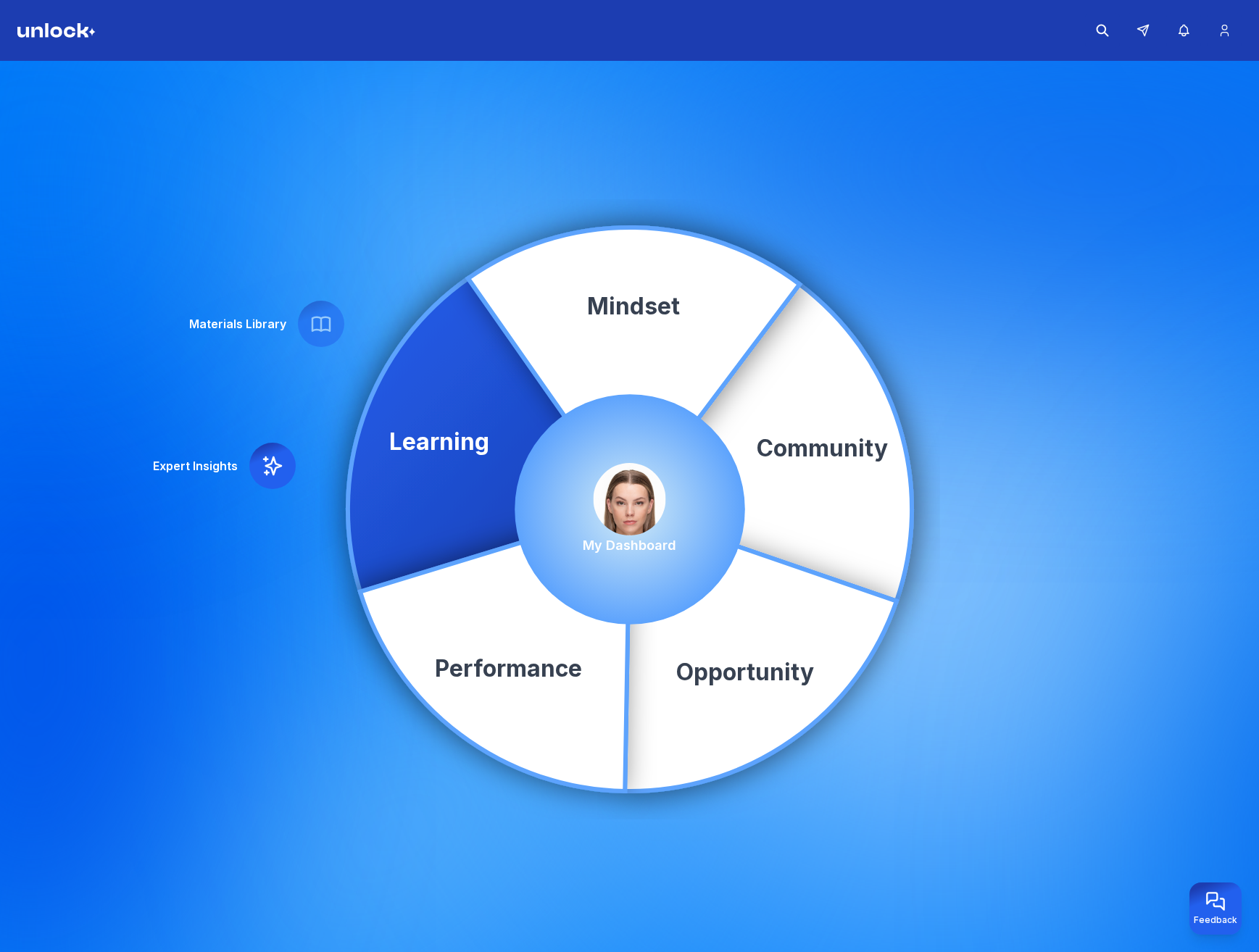
click at [667, 503] on div "My Dashboard" at bounding box center [629, 510] width 93 height 92
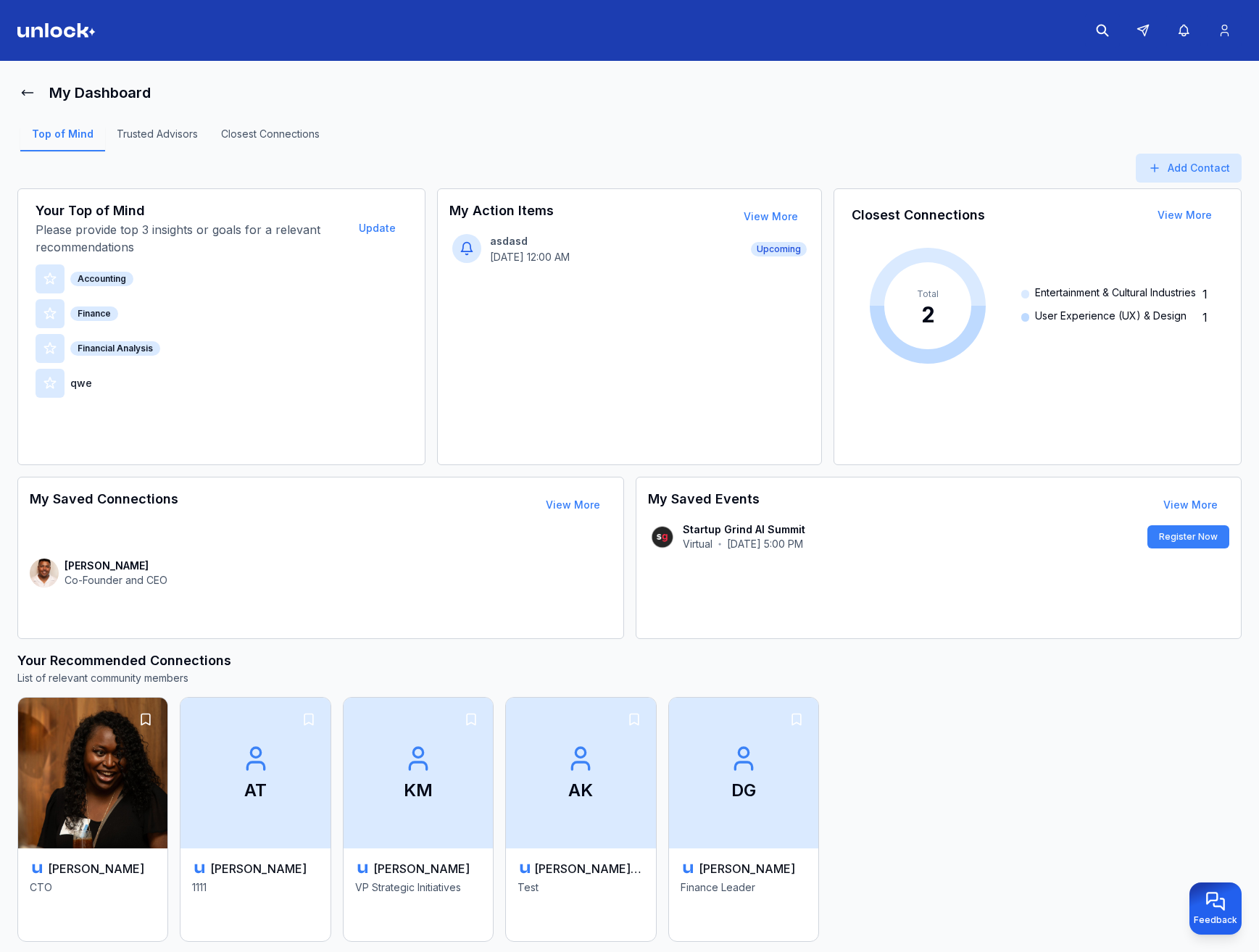
scroll to position [285, 0]
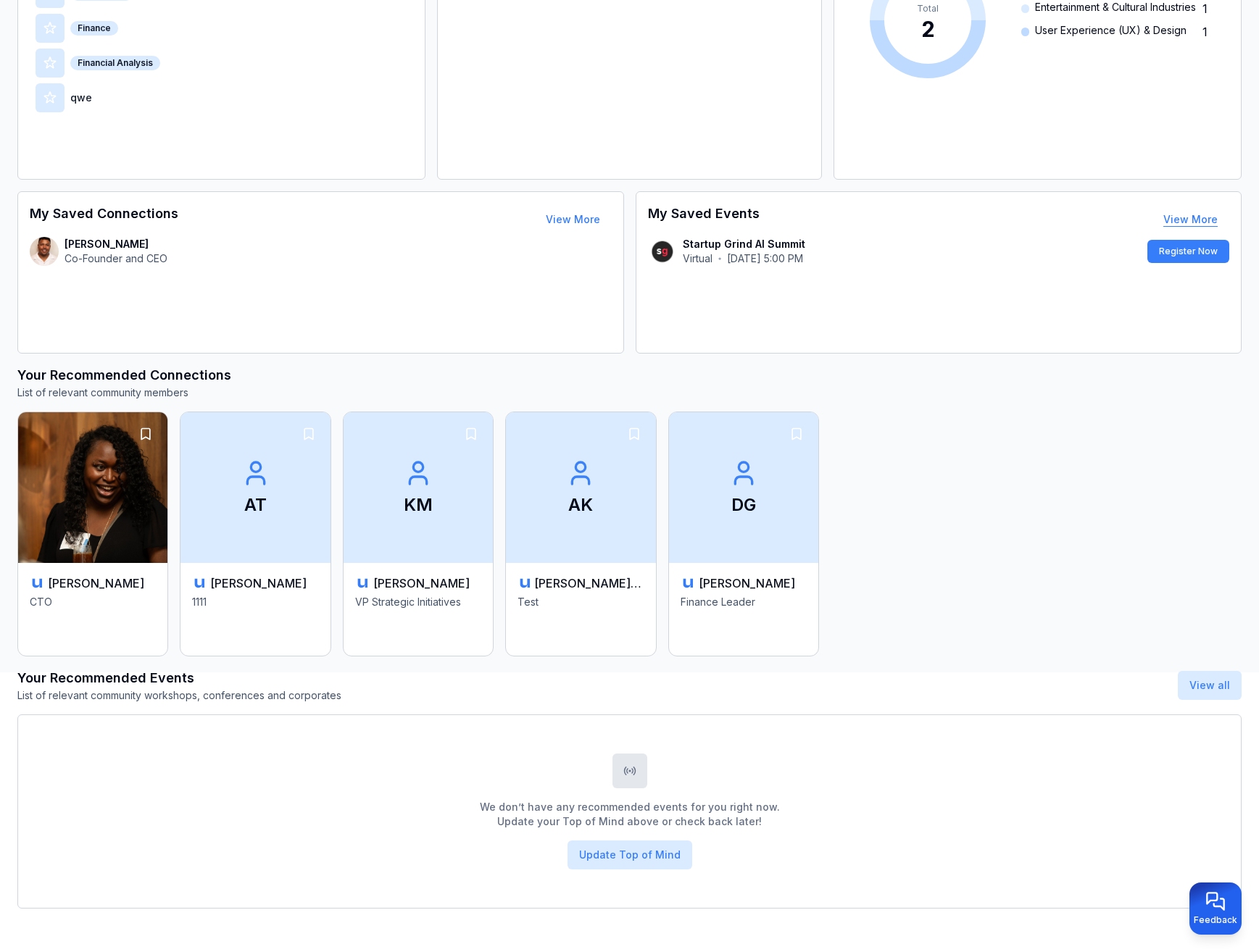
click at [1199, 214] on link "View More" at bounding box center [1190, 219] width 55 height 13
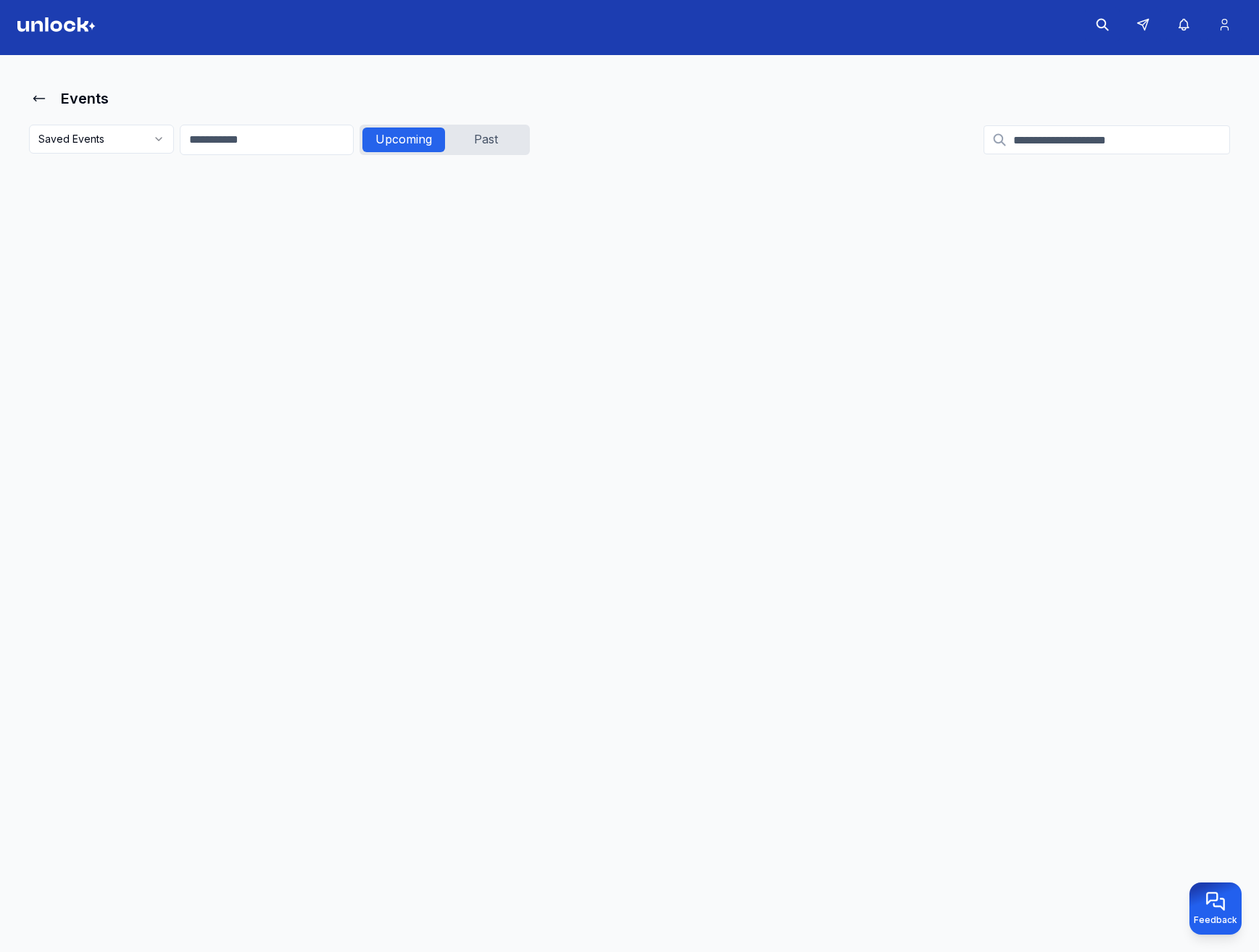
scroll to position [6, 0]
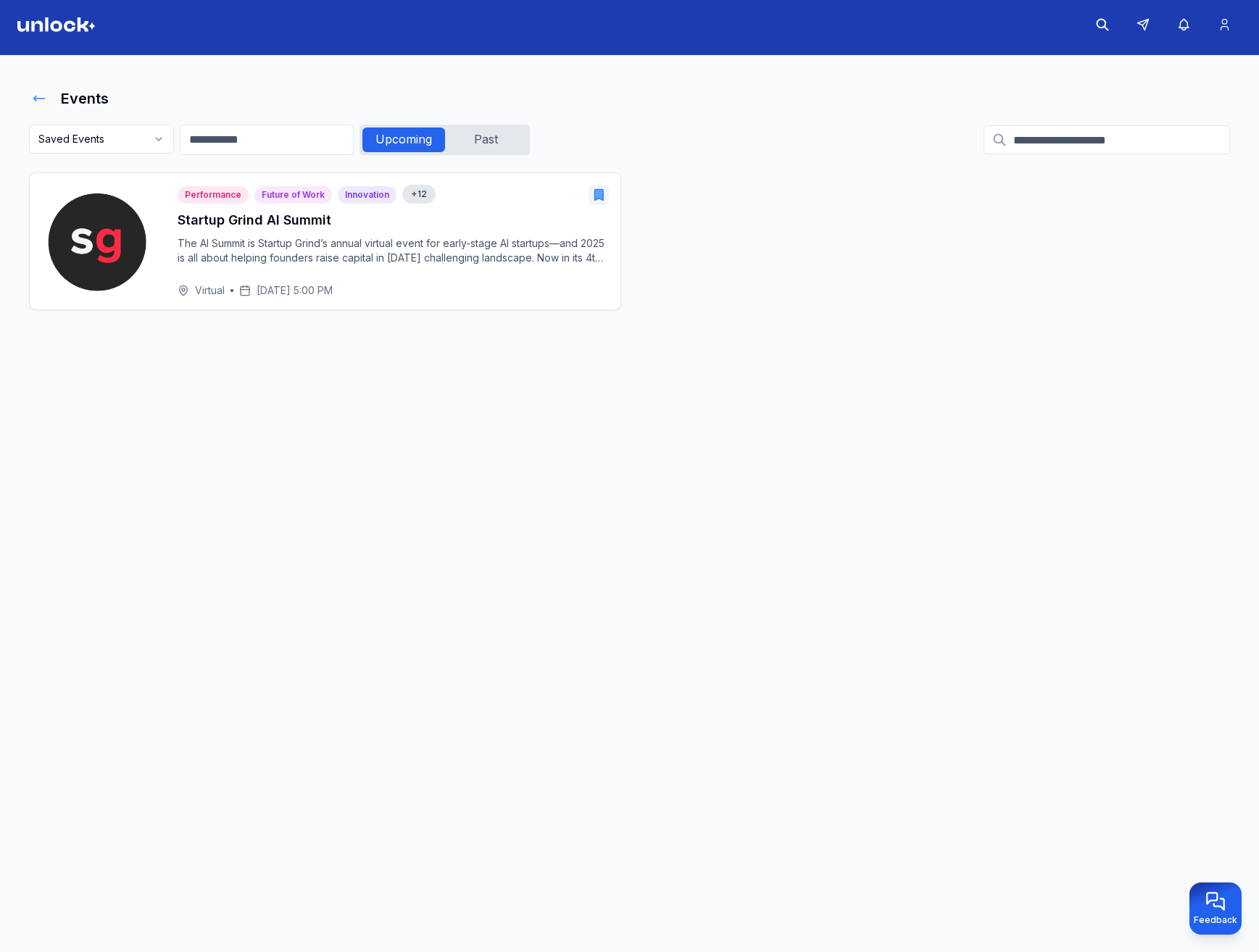
click at [40, 100] on icon at bounding box center [39, 98] width 14 height 14
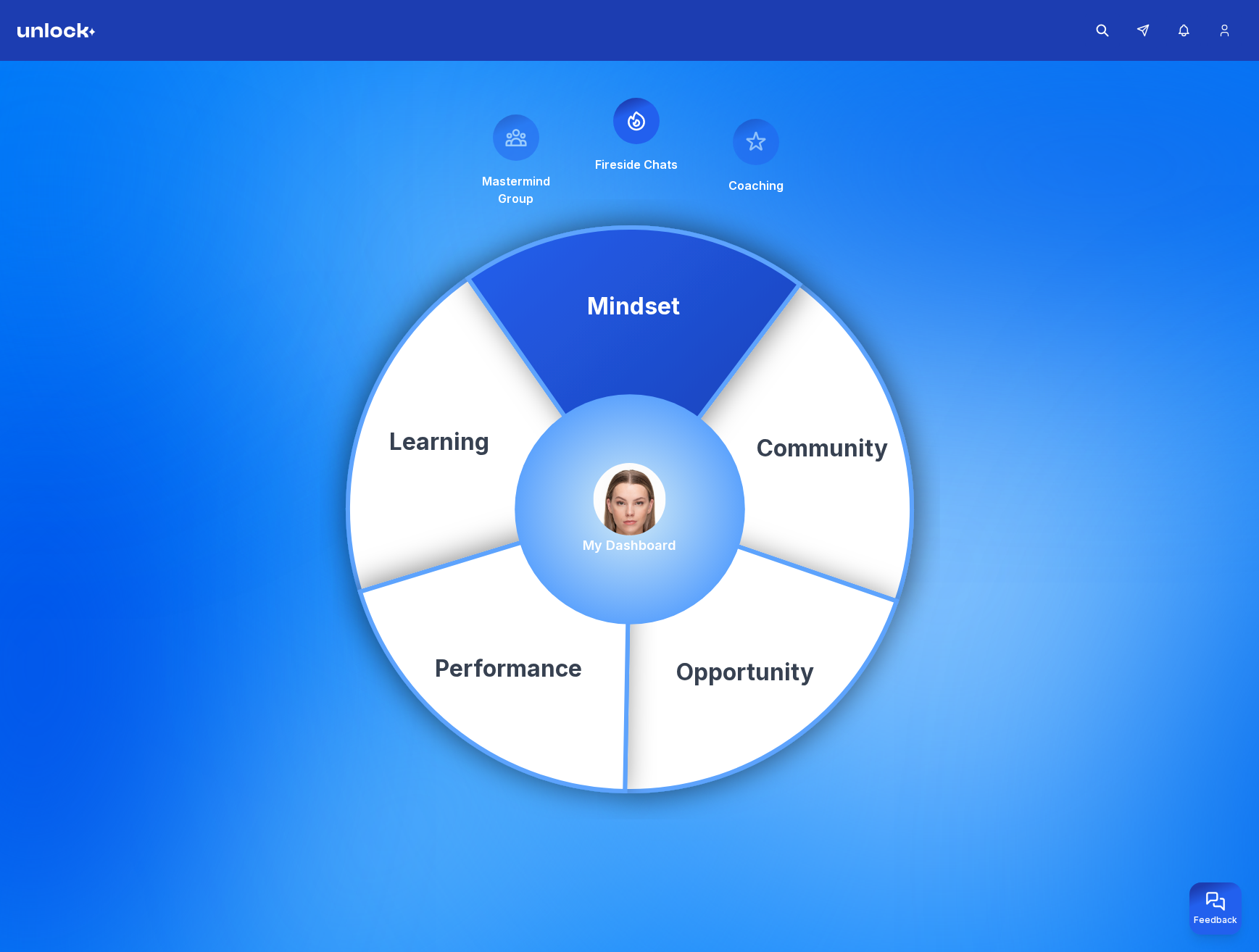
click at [616, 506] on img at bounding box center [630, 500] width 72 height 72
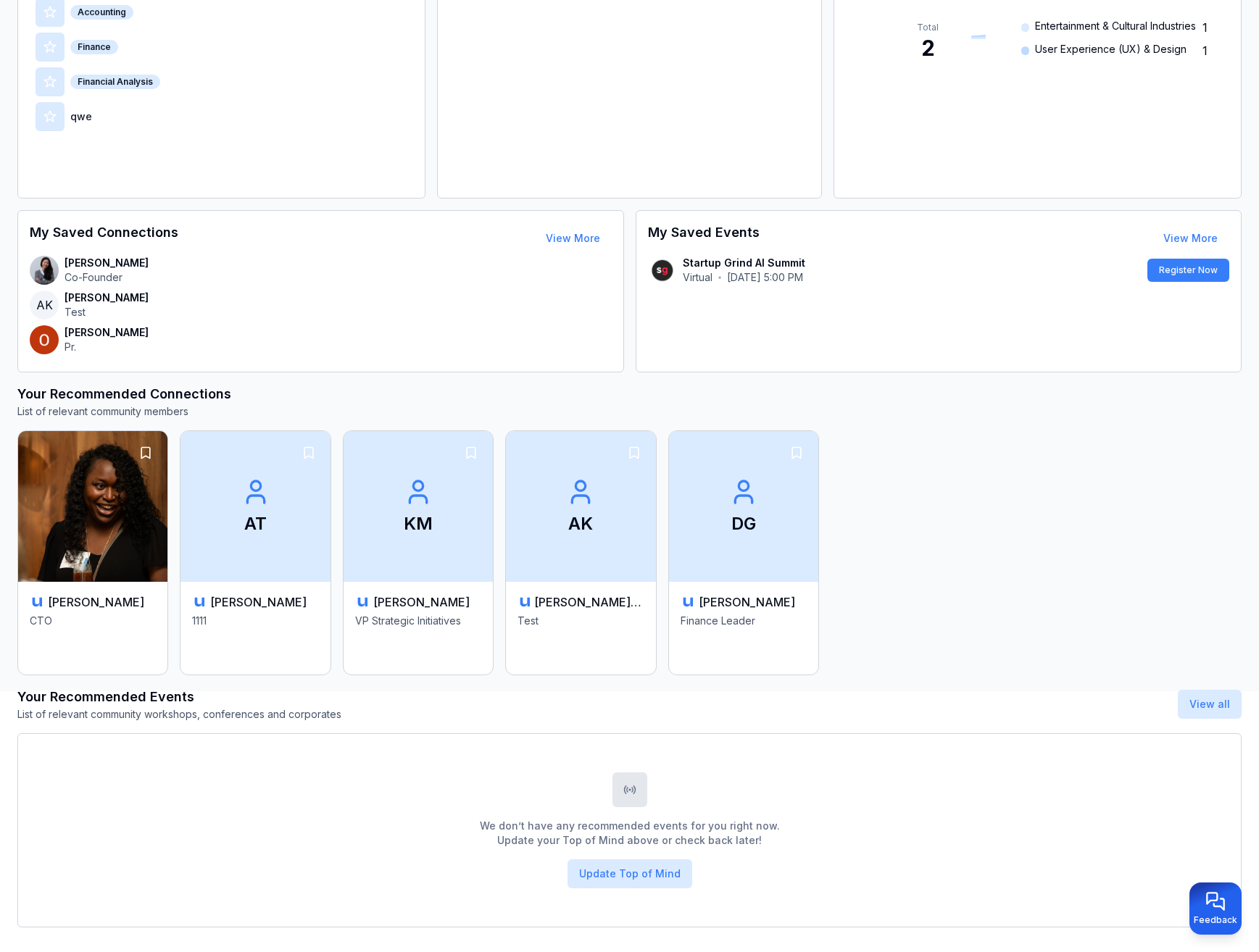
scroll to position [285, 0]
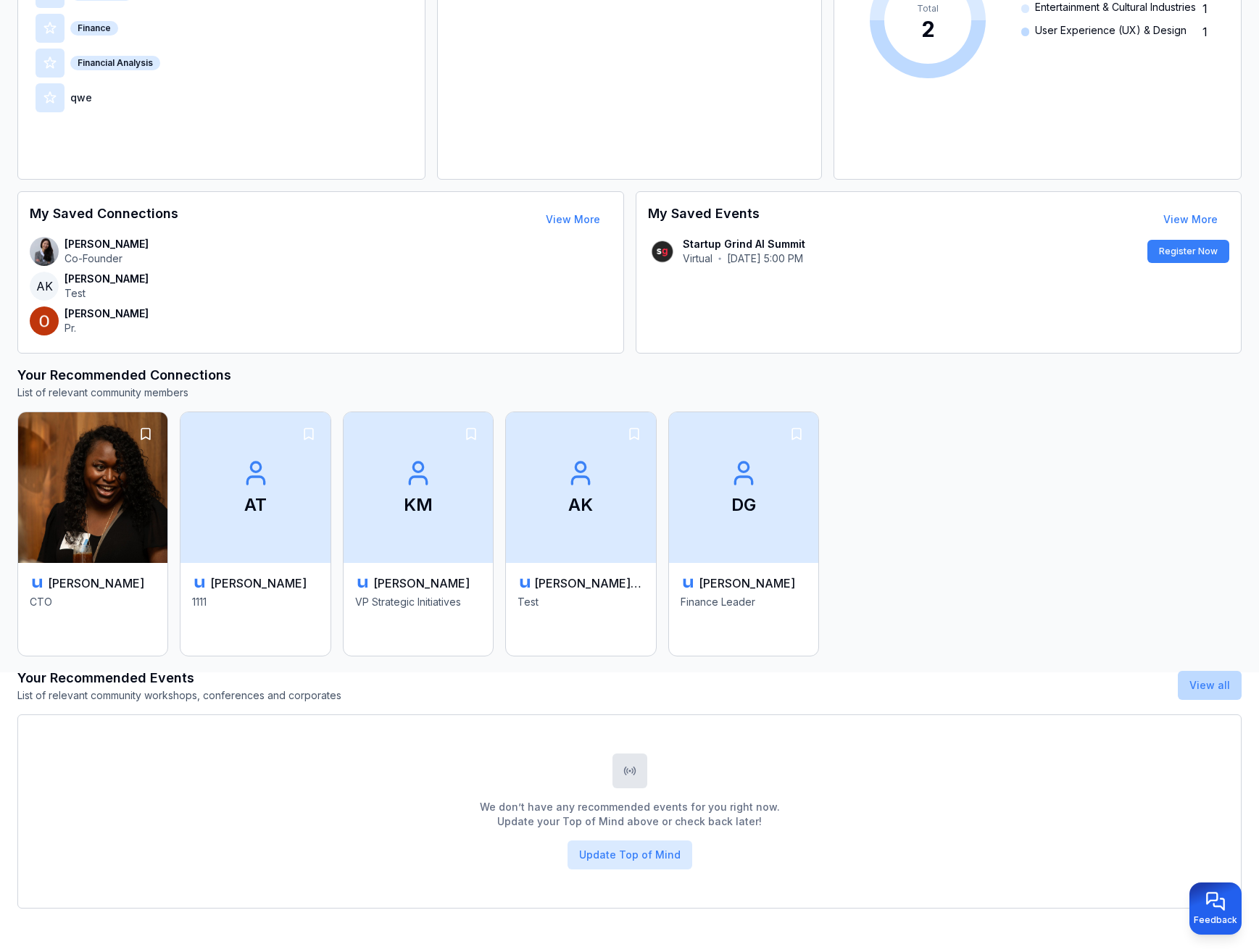
click at [1215, 682] on link "View all" at bounding box center [1209, 685] width 40 height 13
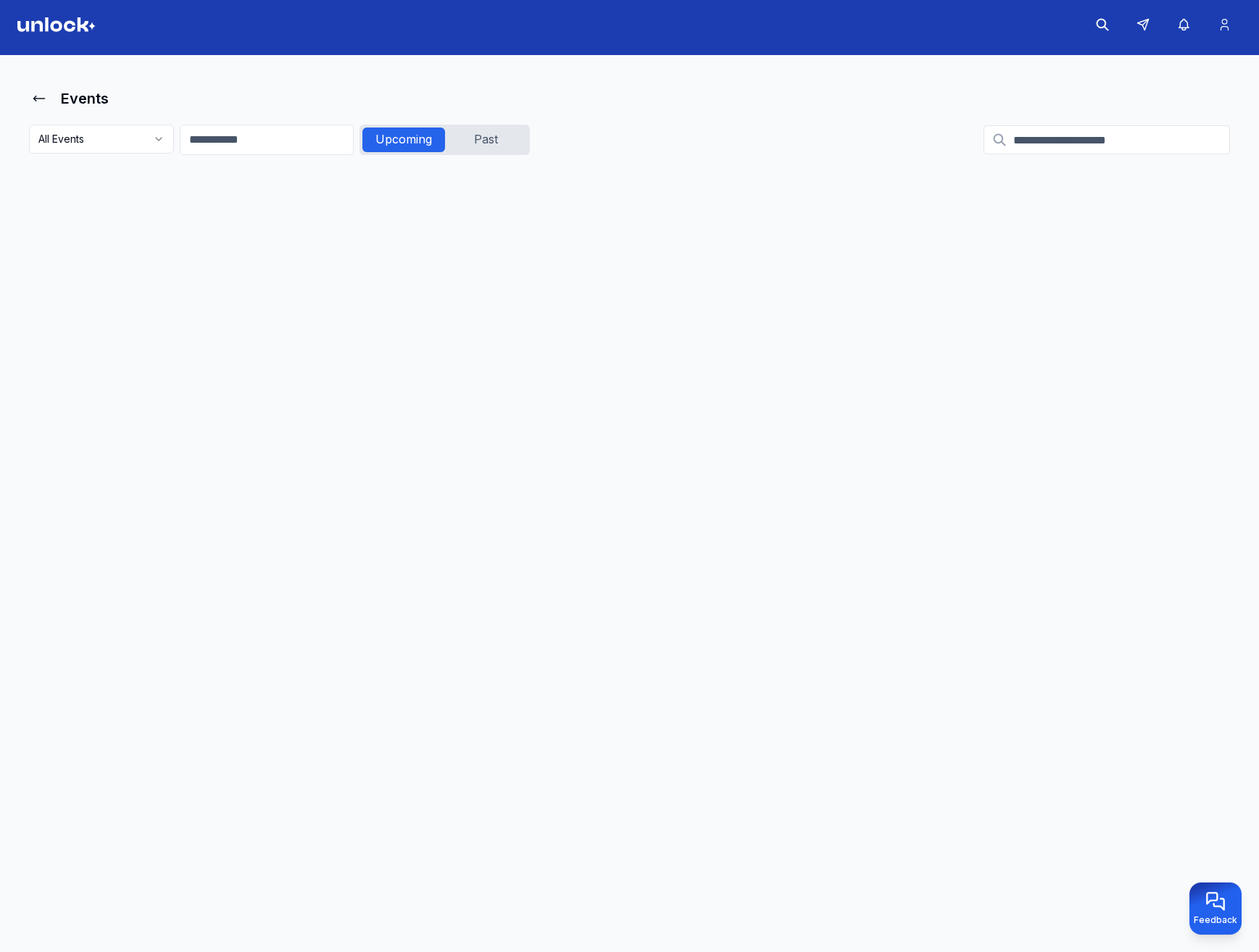
scroll to position [6, 0]
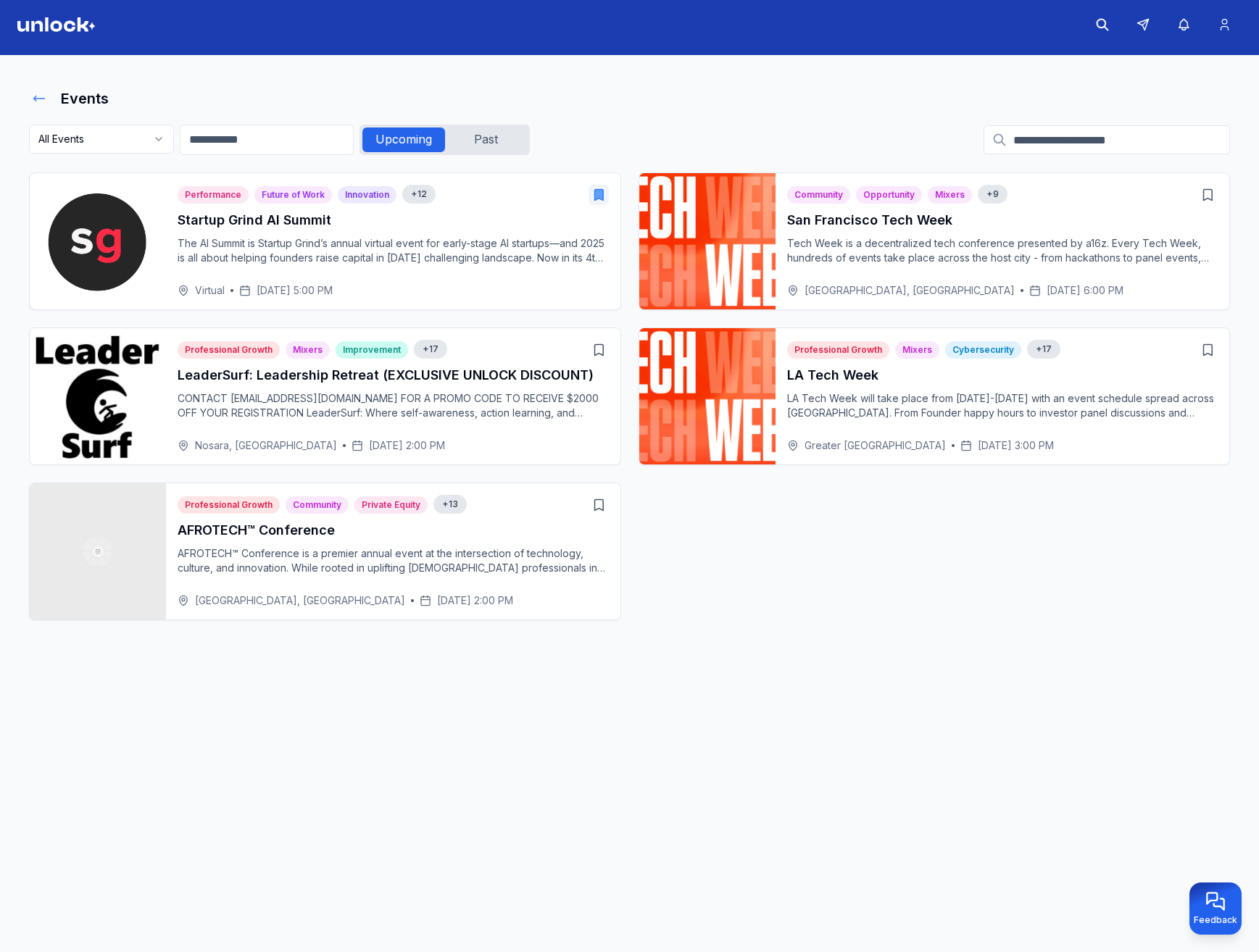
click at [40, 97] on icon at bounding box center [39, 98] width 14 height 14
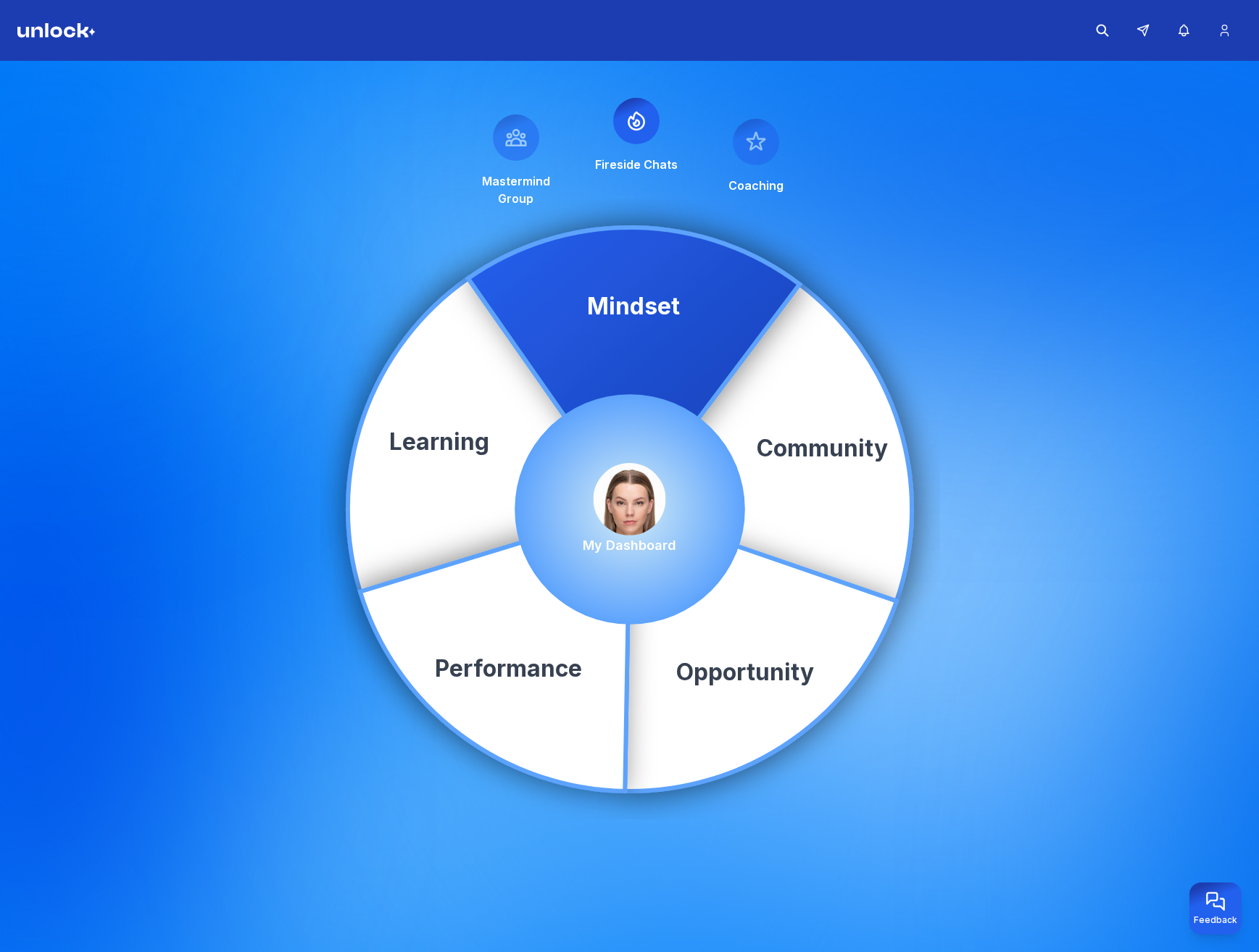
click at [610, 496] on img at bounding box center [630, 500] width 72 height 72
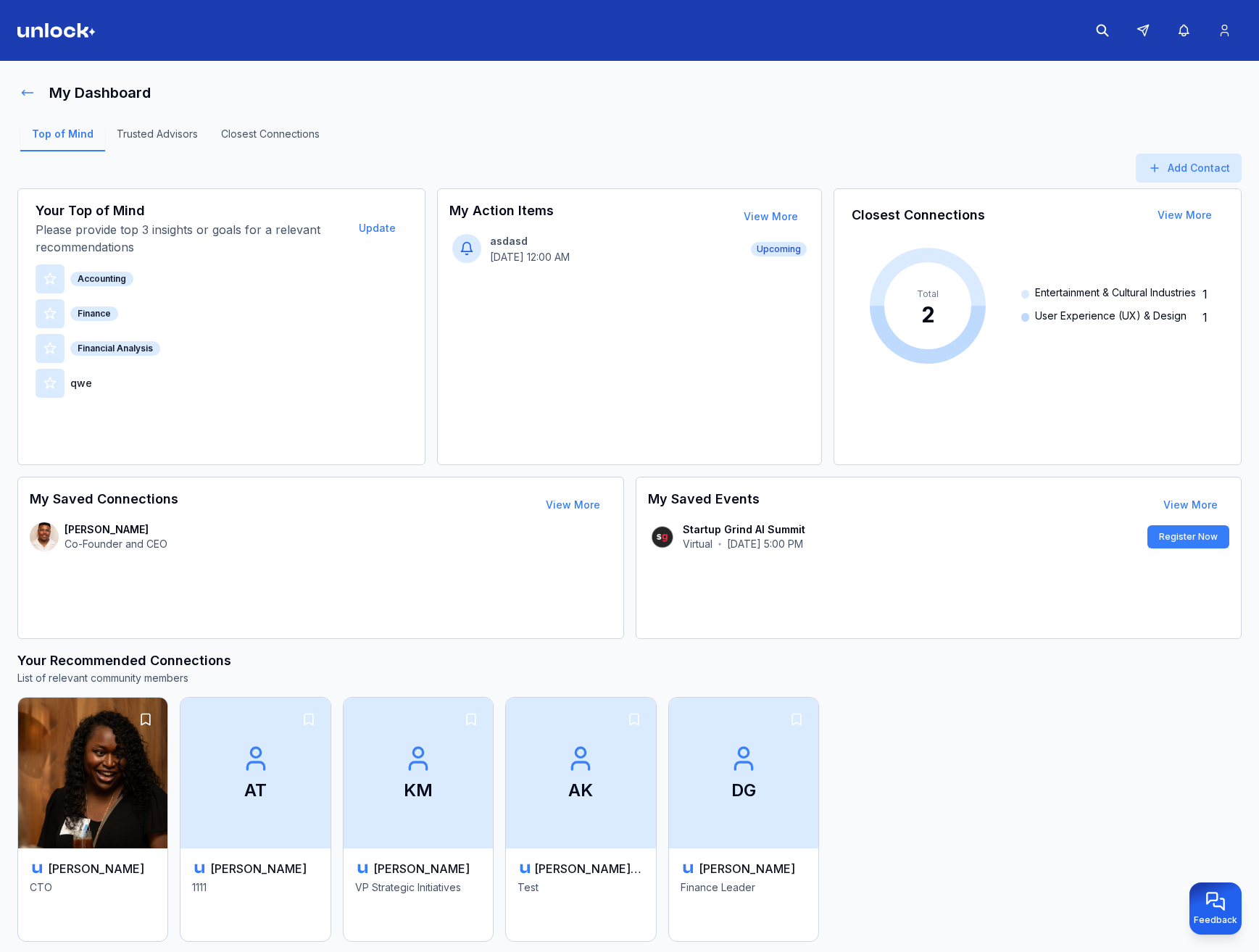
click at [35, 90] on button at bounding box center [28, 92] width 20 height 29
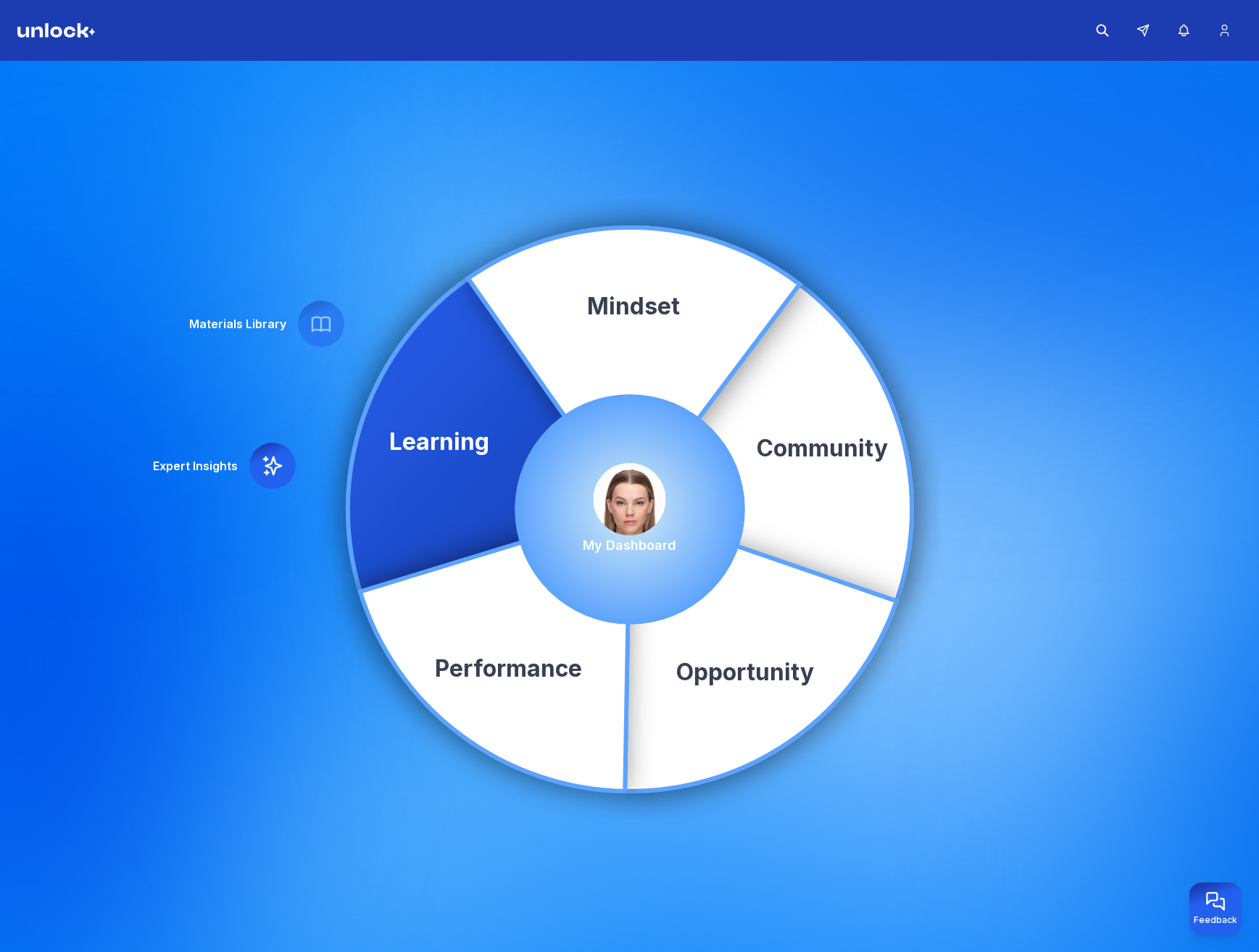
click at [635, 480] on img at bounding box center [630, 500] width 72 height 72
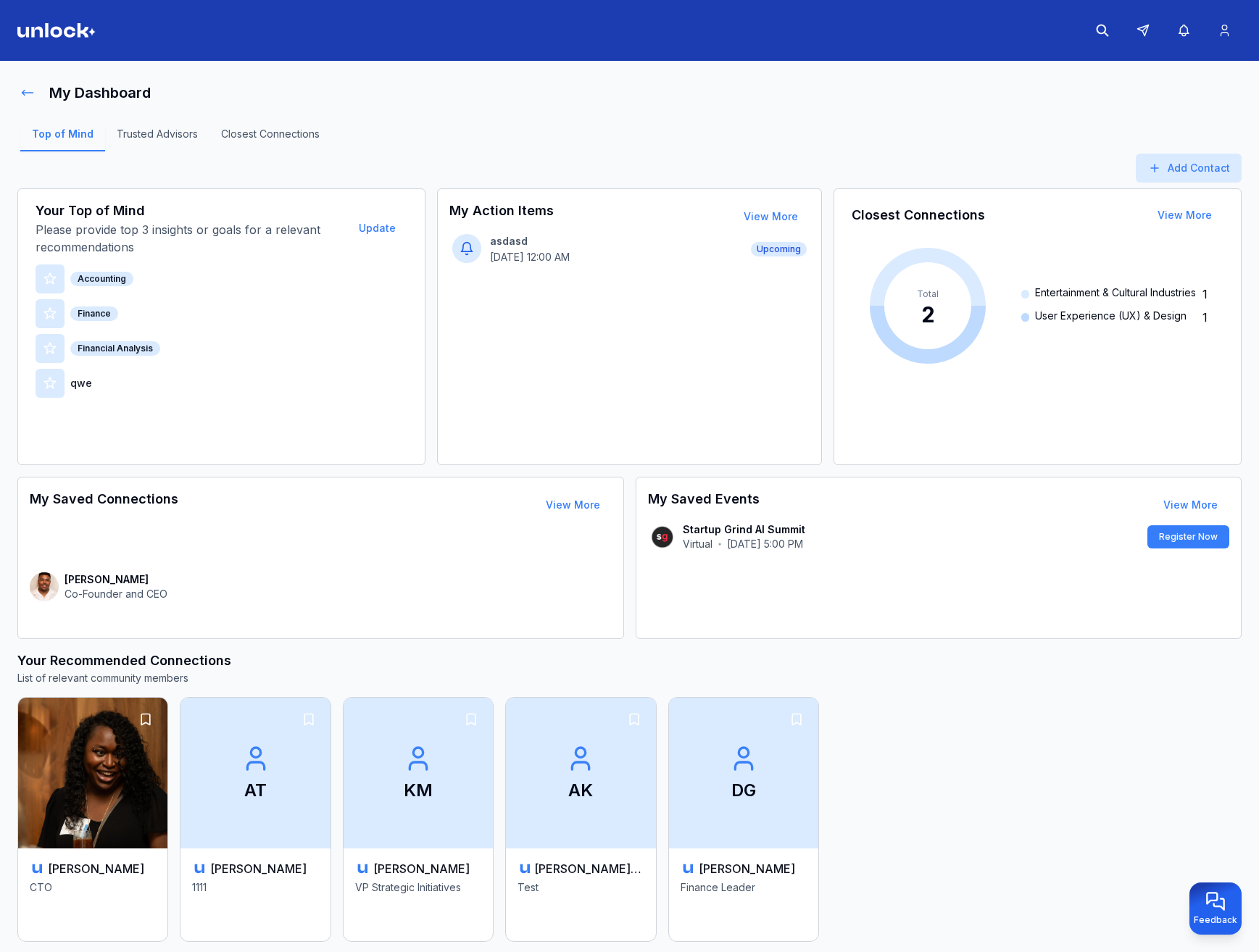
click at [29, 92] on icon at bounding box center [27, 92] width 14 height 14
click at [244, 138] on link "Closest Connections" at bounding box center [270, 139] width 122 height 24
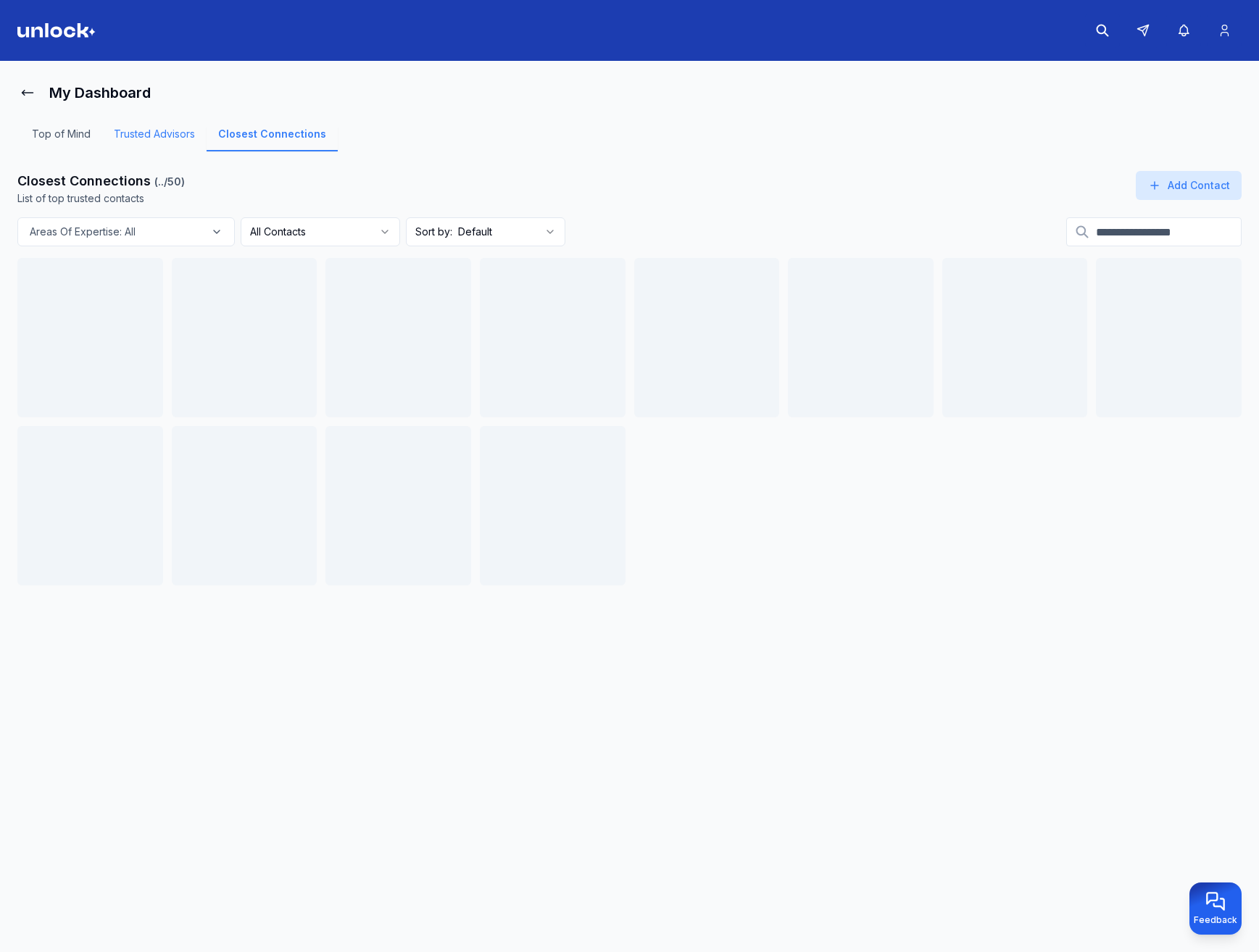
click at [170, 130] on link "Trusted Advisors" at bounding box center [155, 139] width 104 height 24
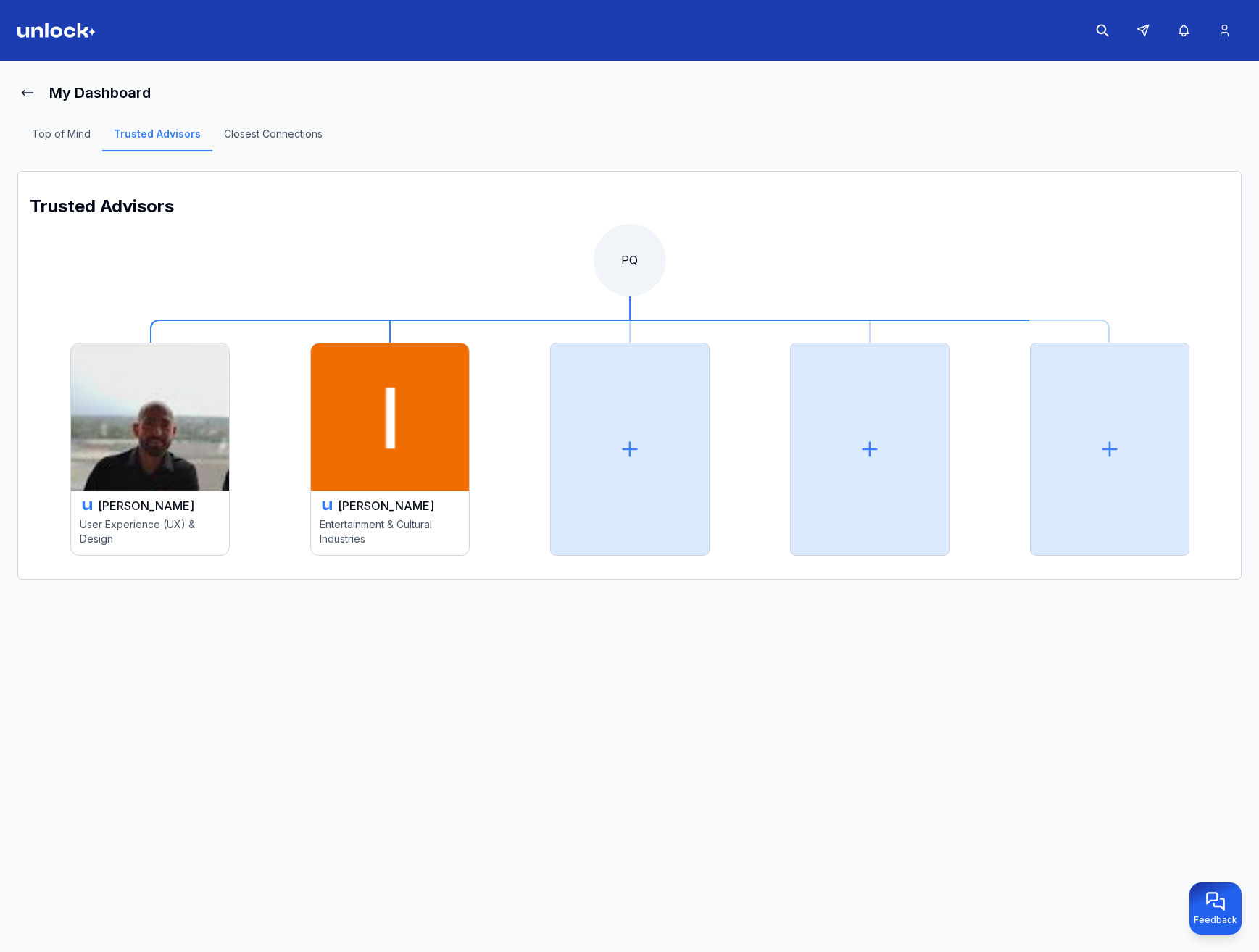
click at [187, 403] on img at bounding box center [150, 417] width 158 height 148
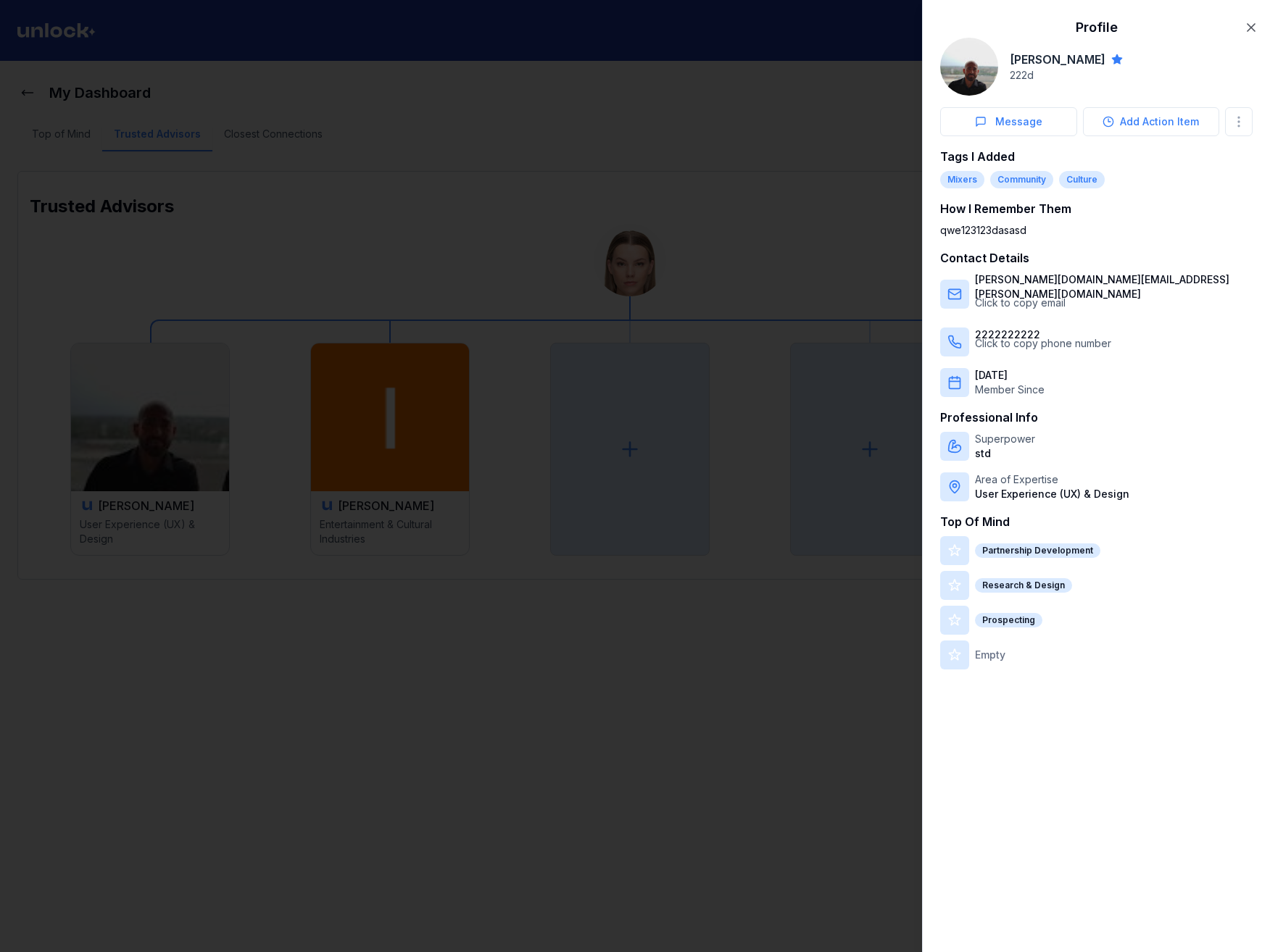
click at [339, 452] on div at bounding box center [635, 476] width 1270 height 952
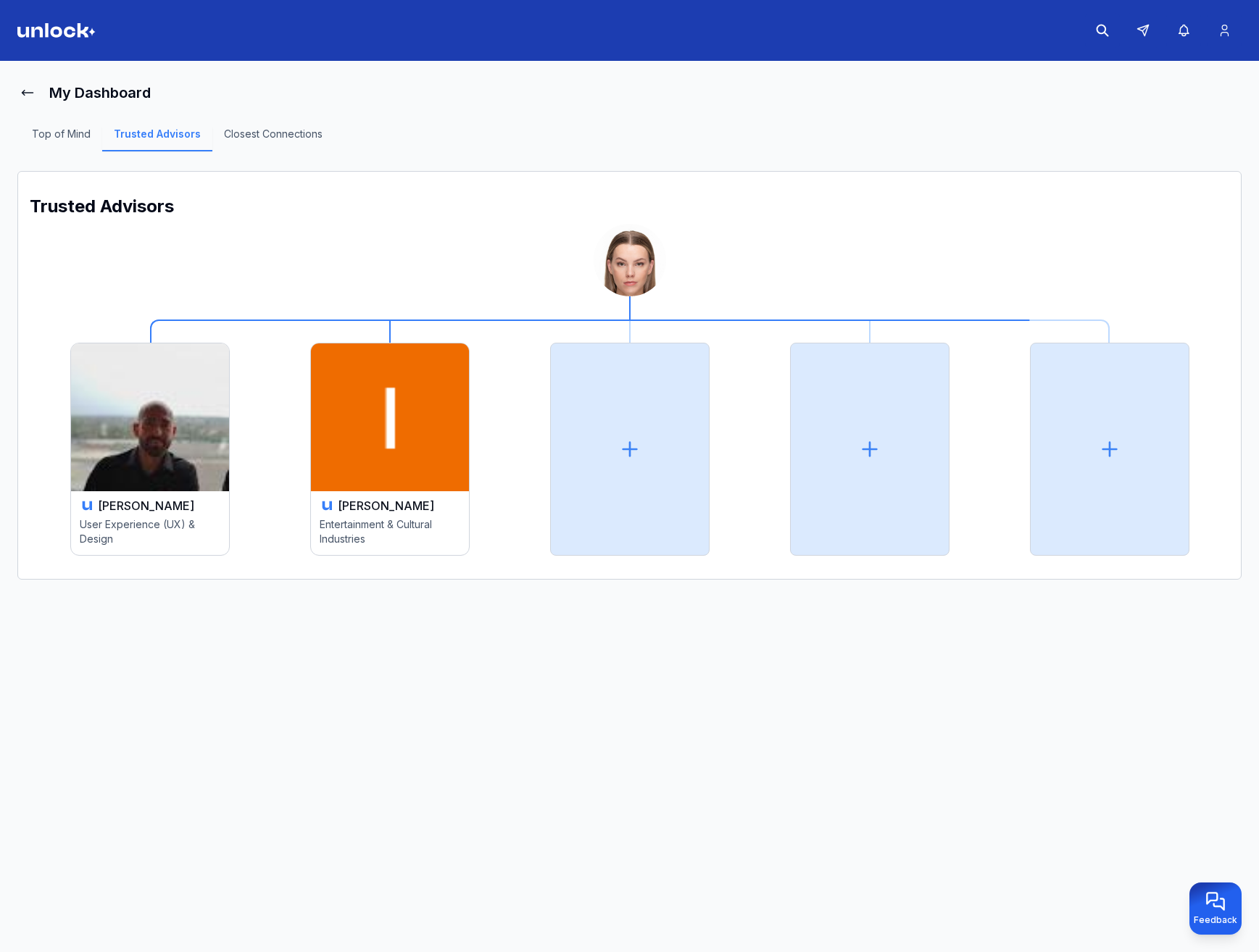
click at [340, 452] on img at bounding box center [390, 417] width 158 height 148
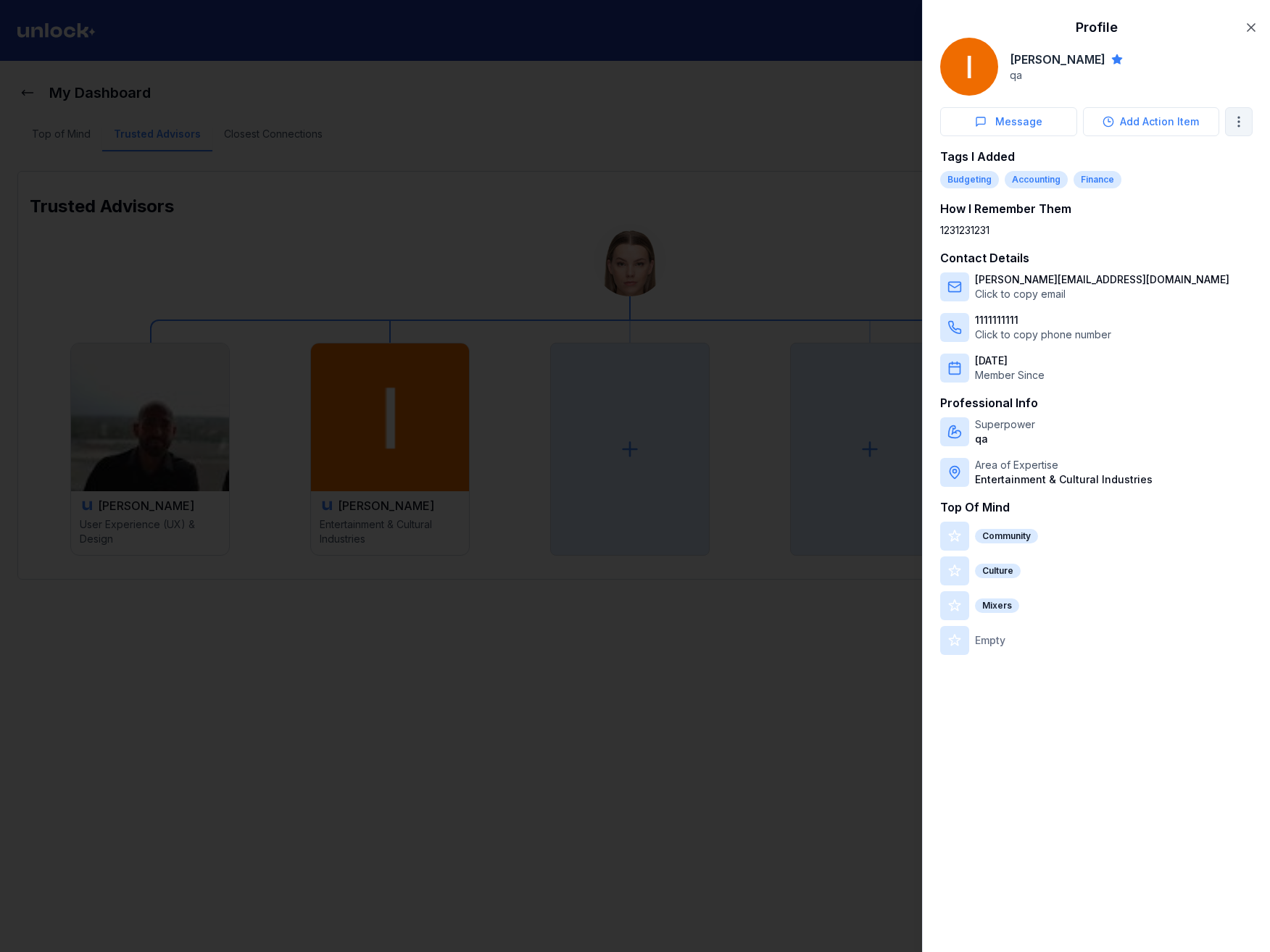
click at [1234, 119] on body "My Dashboard Top of Mind Trusted Advisors Closest Connections Trusted Advisors …" at bounding box center [629, 476] width 1259 height 952
click at [1178, 203] on div "Edit Relevance Data" at bounding box center [1160, 201] width 177 height 24
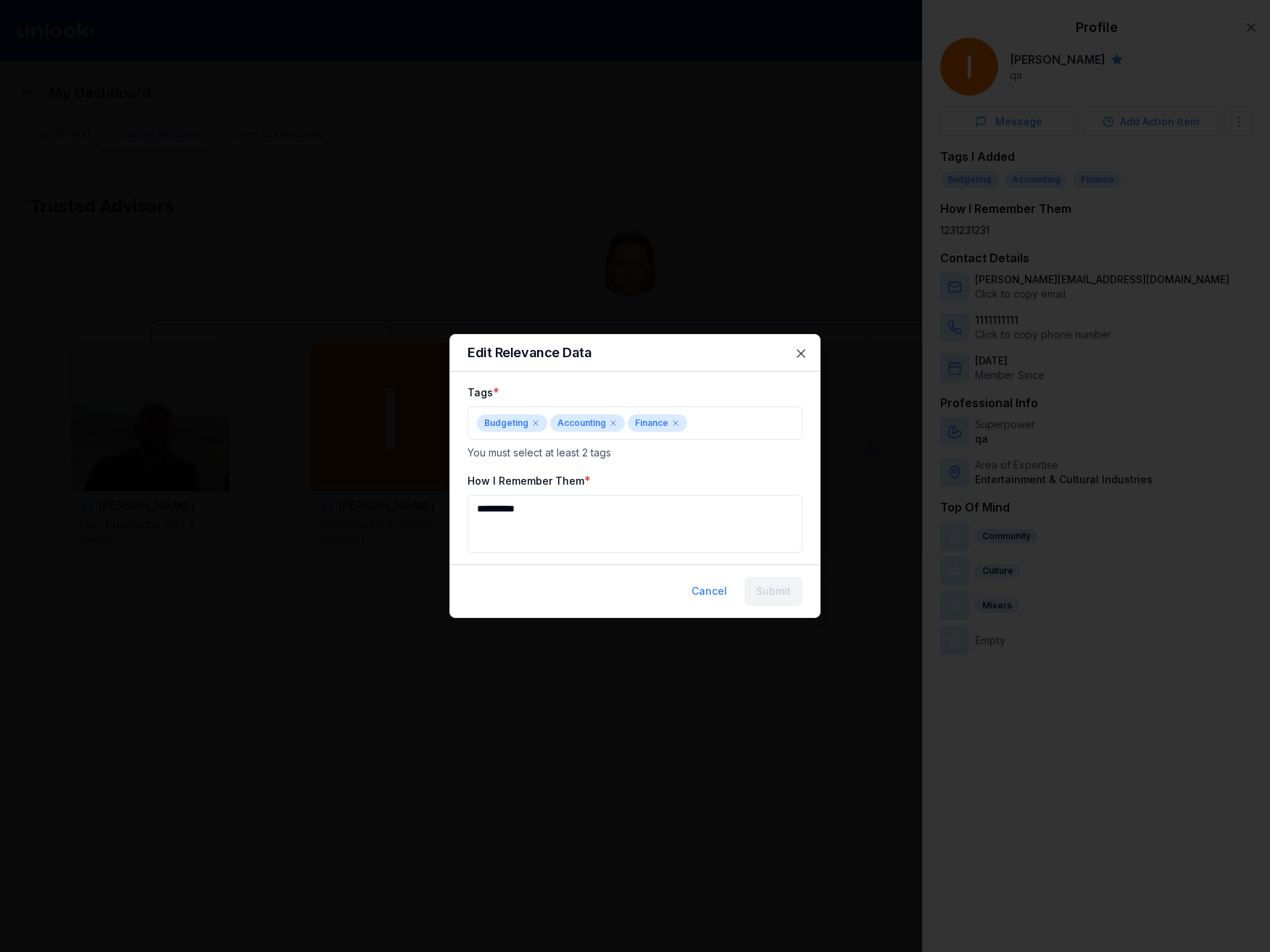
click at [580, 510] on textarea "**********" at bounding box center [635, 524] width 335 height 58
type textarea "***"
click at [790, 597] on button "Submit" at bounding box center [773, 591] width 58 height 29
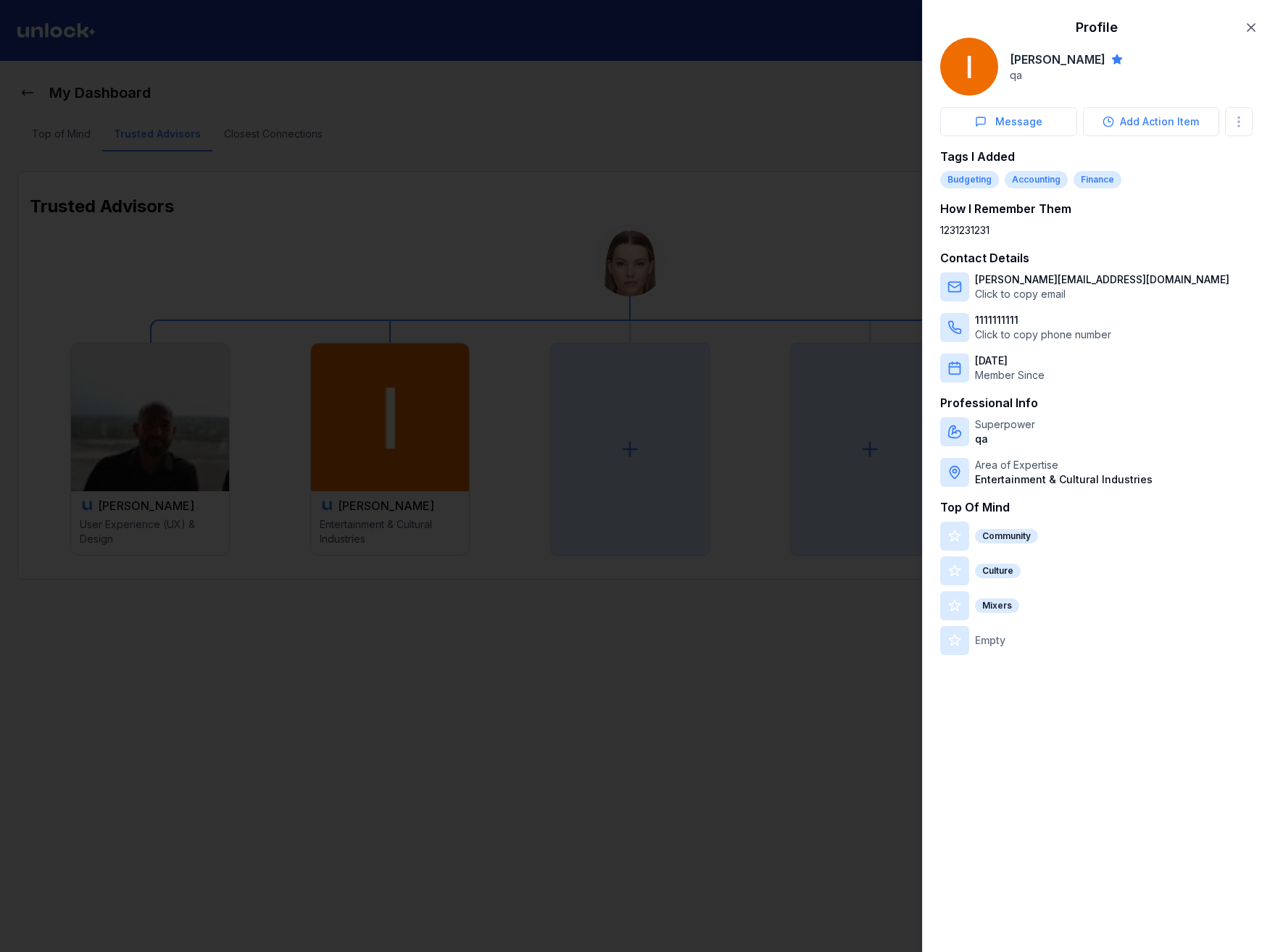
click at [750, 479] on div at bounding box center [635, 476] width 1270 height 952
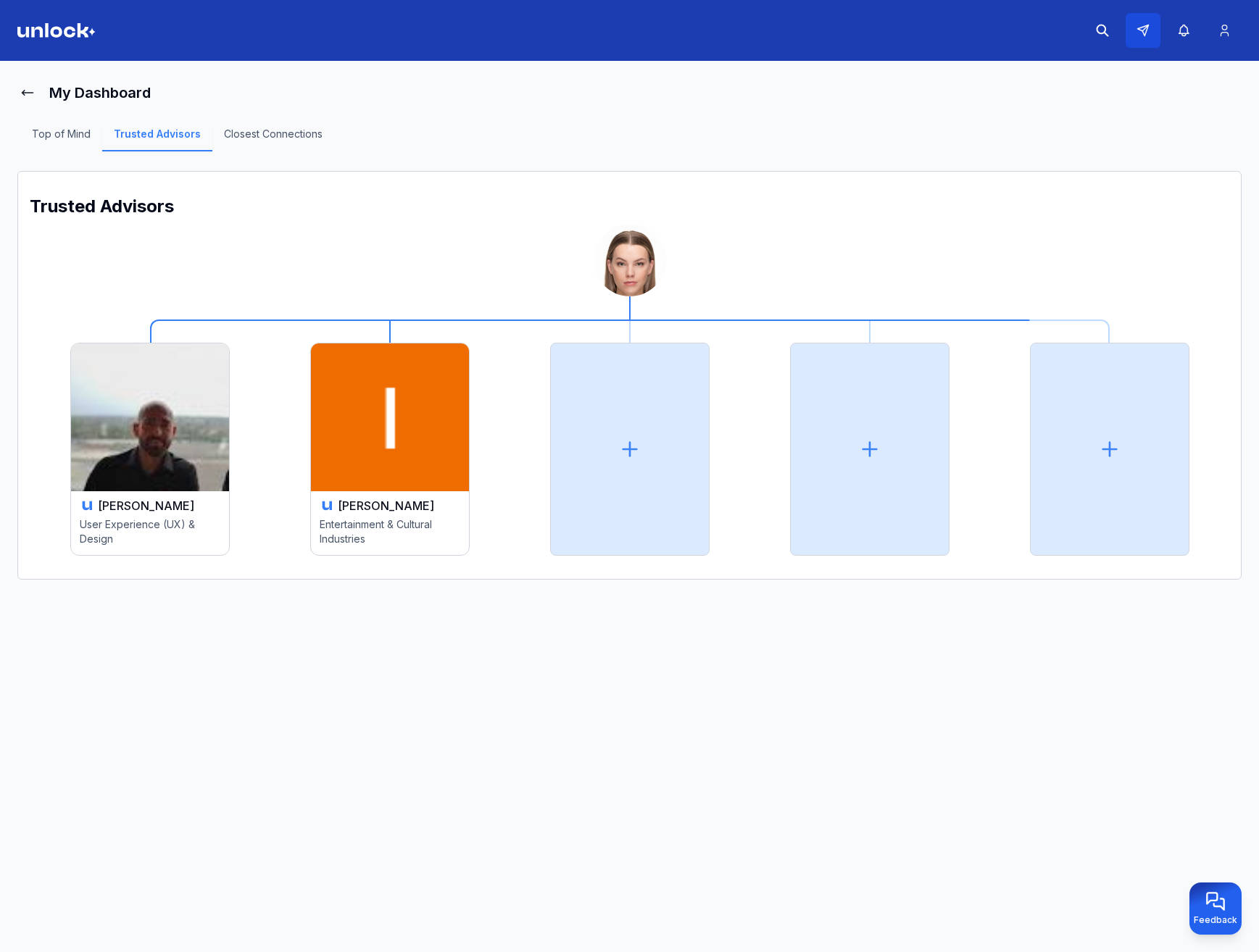
click at [1155, 28] on button at bounding box center [1142, 30] width 34 height 34
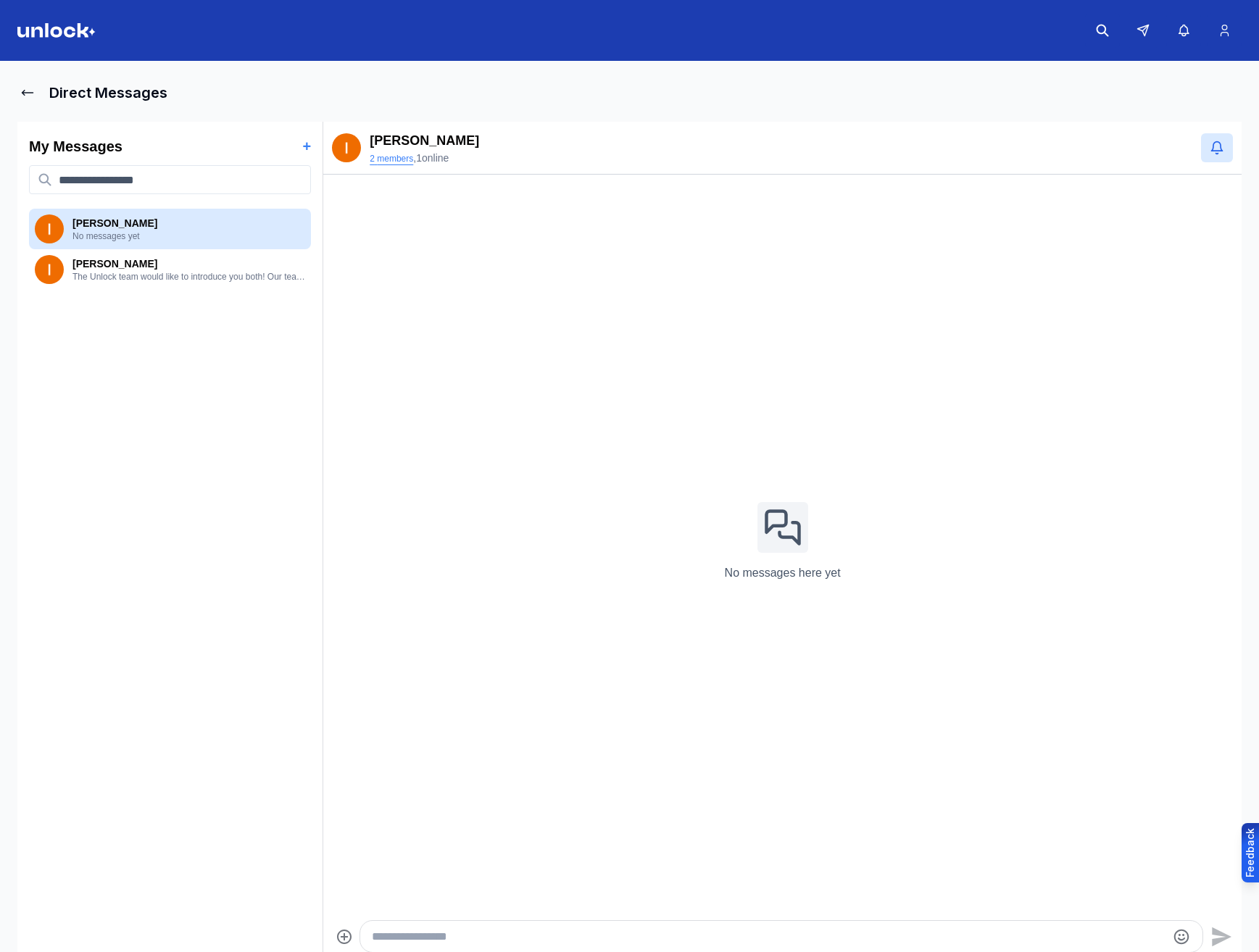
click at [380, 160] on button "2 members" at bounding box center [391, 159] width 44 height 12
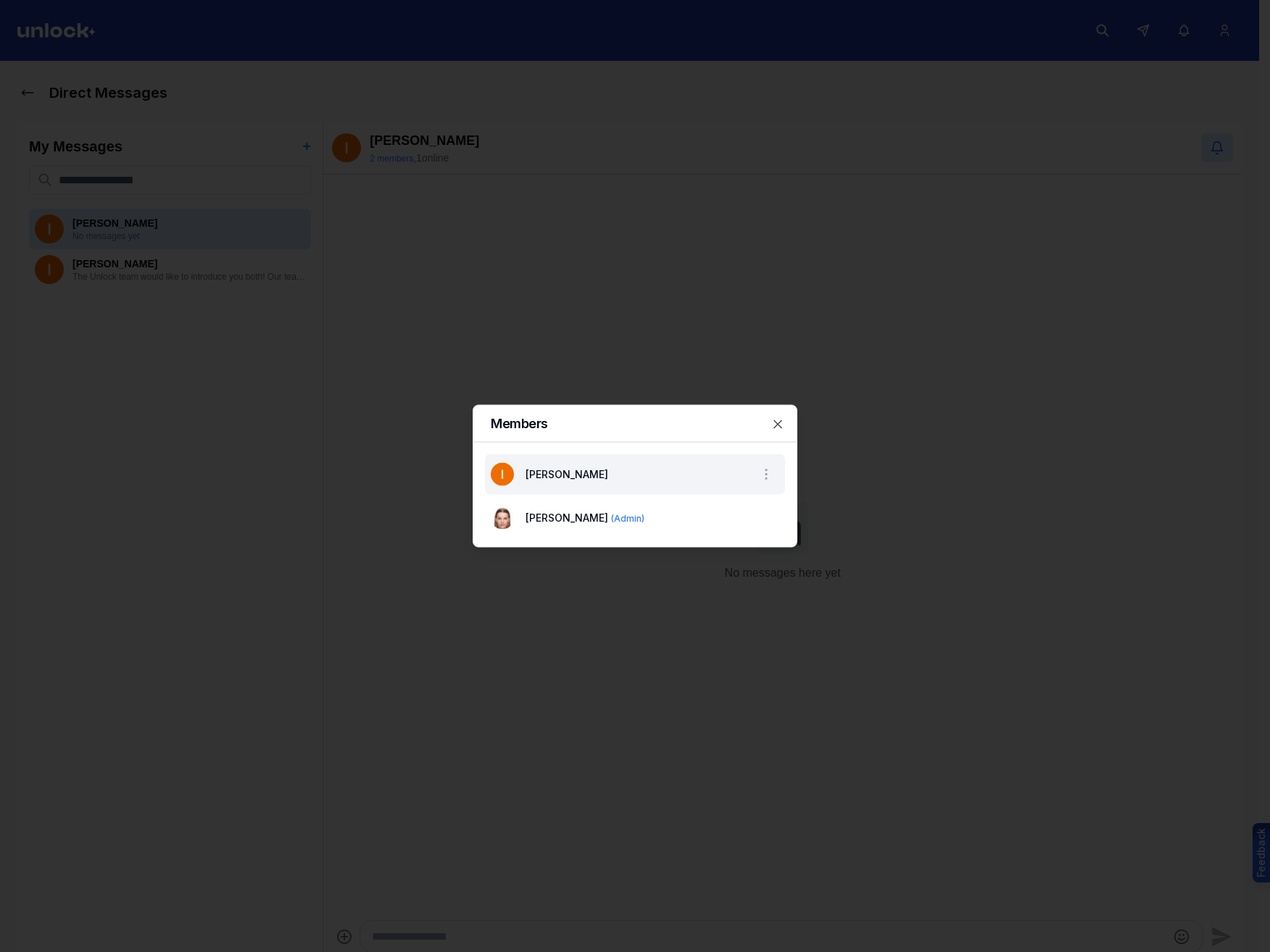
click at [714, 473] on li "Ivan P" at bounding box center [634, 474] width 300 height 40
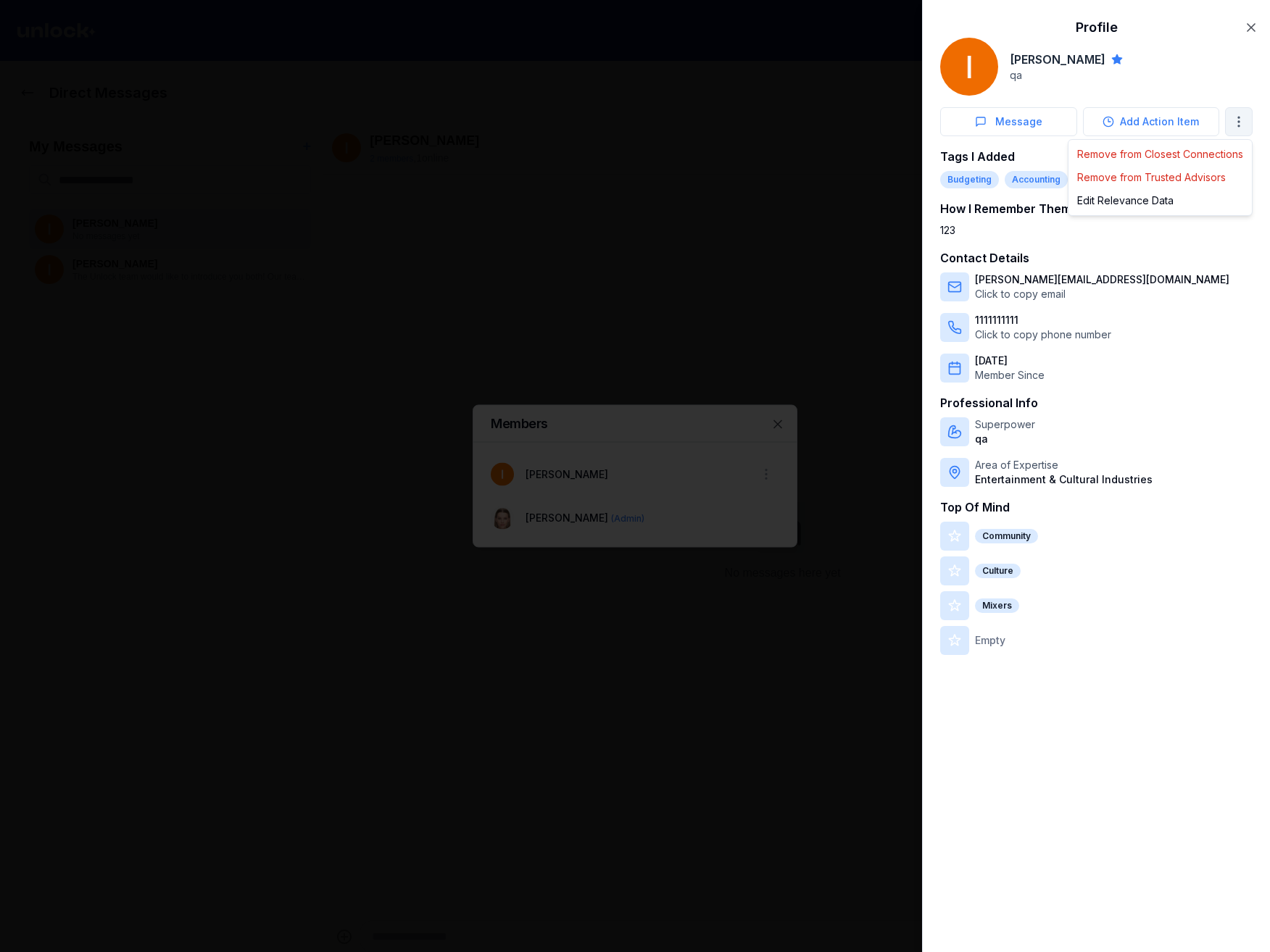
click at [1241, 128] on body "Direct Messages My Messages + Ivan P No messages yet Ivan P The Unlock team wou…" at bounding box center [629, 476] width 1259 height 952
click at [1144, 205] on div "Edit Relevance Data" at bounding box center [1160, 201] width 177 height 24
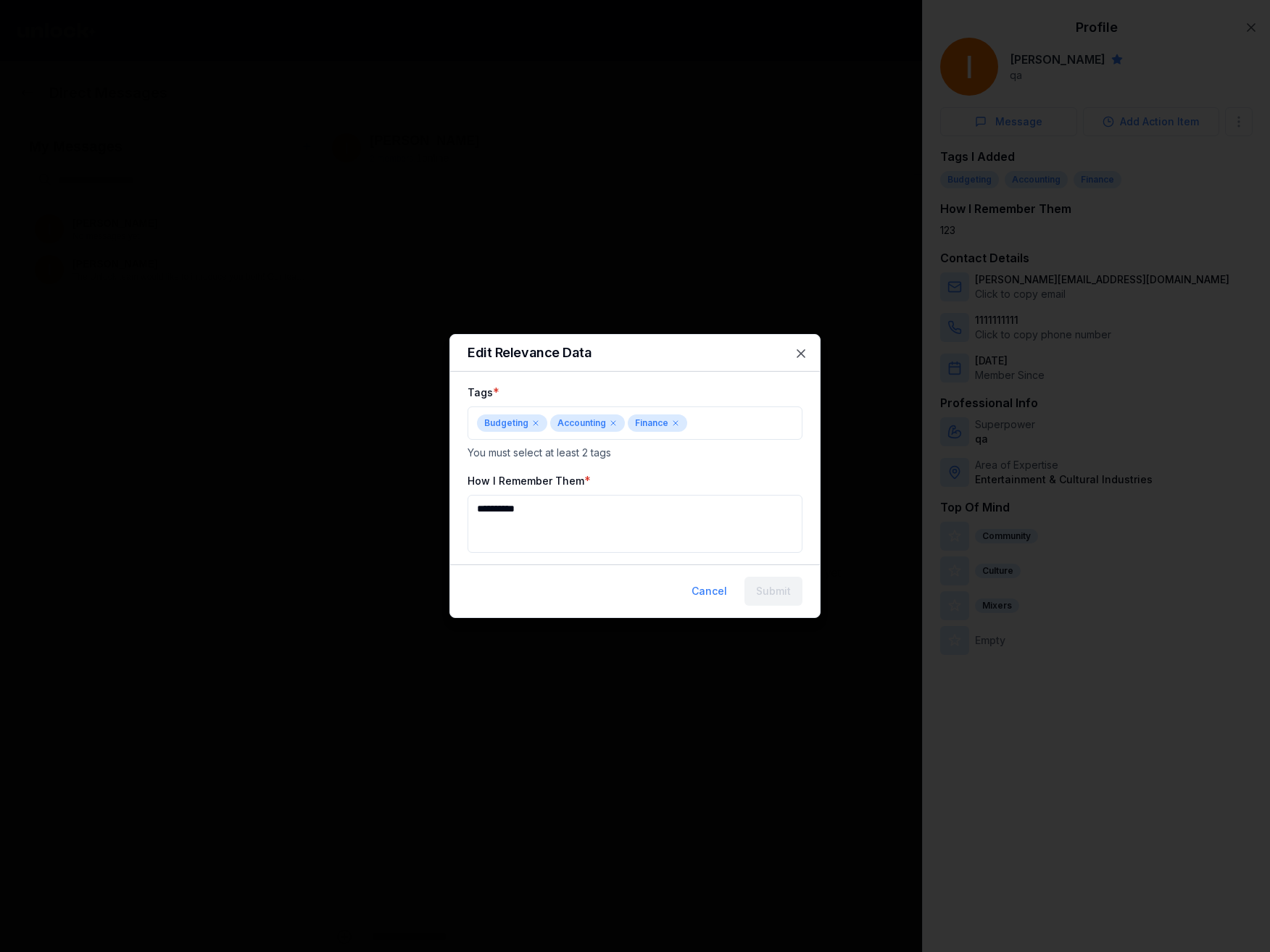
click at [587, 515] on textarea "**********" at bounding box center [635, 524] width 335 height 58
drag, startPoint x: 540, startPoint y: 509, endPoint x: 499, endPoint y: 510, distance: 41.0
click at [499, 510] on textarea "**********" at bounding box center [635, 524] width 335 height 58
type textarea "****"
click at [779, 581] on button "Submit" at bounding box center [773, 591] width 58 height 29
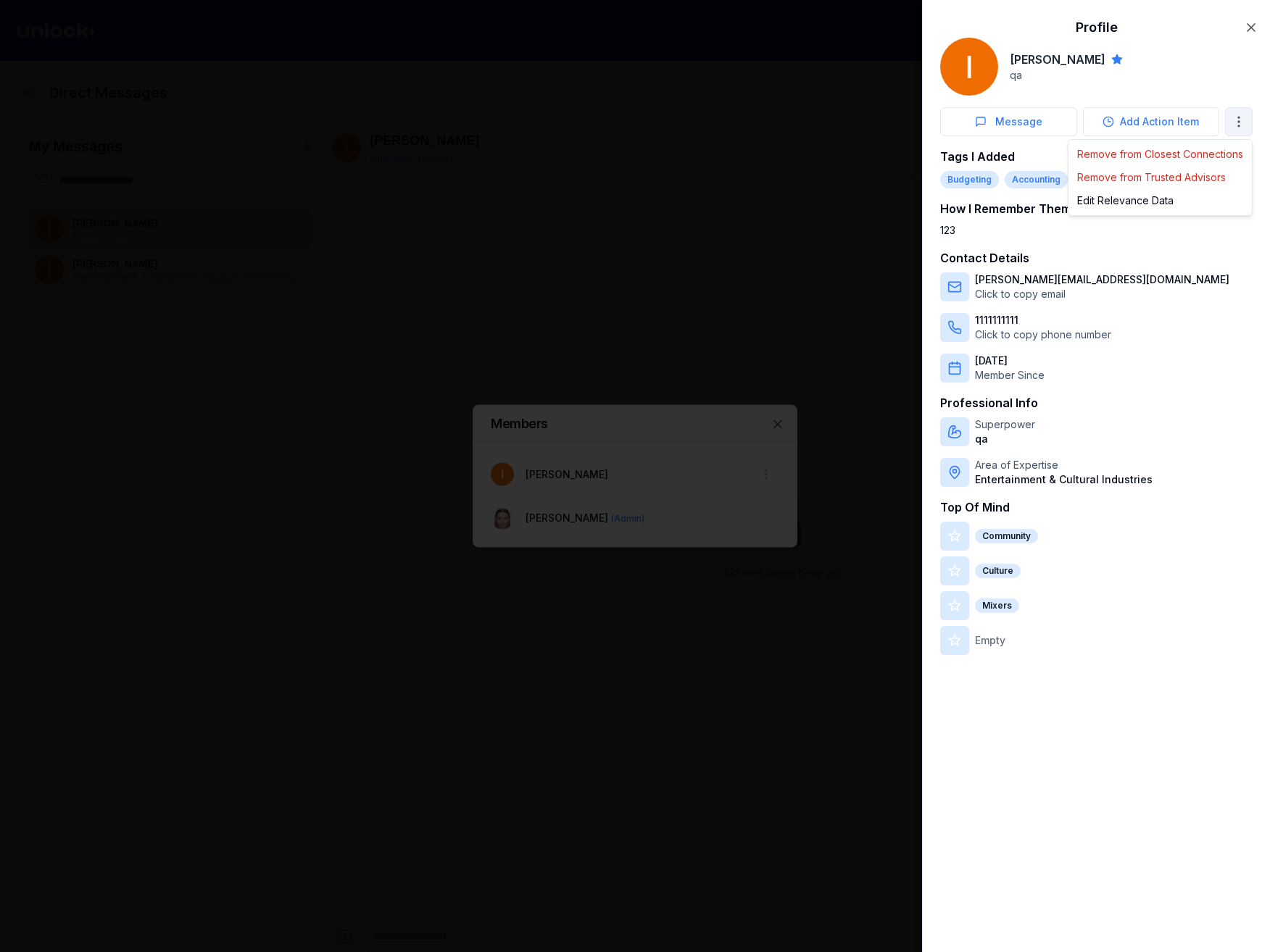
click at [1246, 119] on body "Direct Messages My Messages + Ivan P No messages yet Ivan P The Unlock team wou…" at bounding box center [629, 476] width 1259 height 952
click at [977, 209] on div at bounding box center [635, 476] width 1270 height 952
drag, startPoint x: 1022, startPoint y: 205, endPoint x: 1057, endPoint y: 206, distance: 35.0
click at [1057, 206] on h3 "How I Remember Them" at bounding box center [1096, 208] width 312 height 18
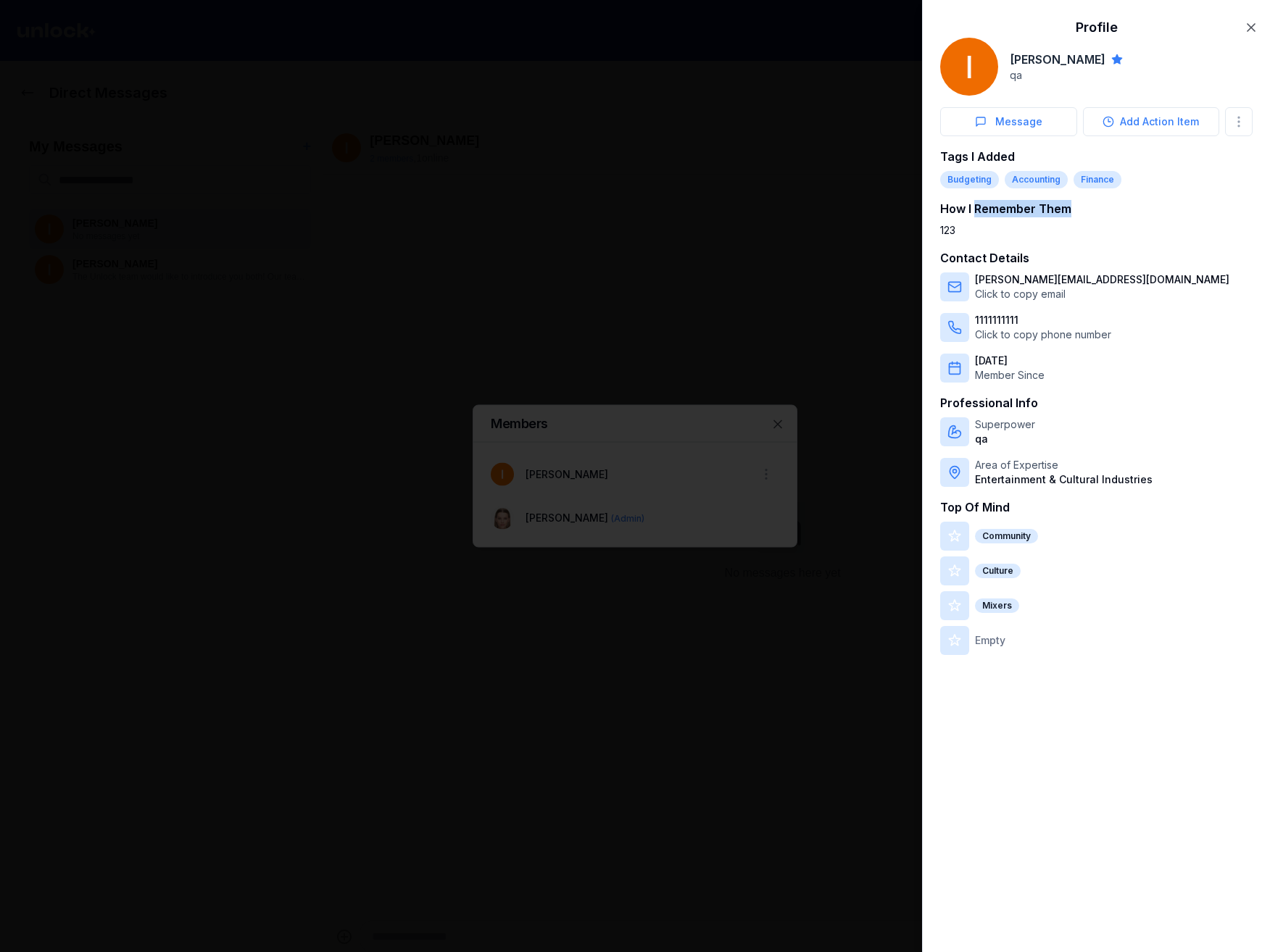
drag, startPoint x: 1057, startPoint y: 206, endPoint x: 1021, endPoint y: 205, distance: 36.0
click at [1021, 205] on h3 "How I Remember Them" at bounding box center [1096, 208] width 312 height 18
drag, startPoint x: 1021, startPoint y: 205, endPoint x: 1008, endPoint y: 205, distance: 13.0
click at [1008, 205] on h3 "How I Remember Them" at bounding box center [1096, 208] width 312 height 18
drag, startPoint x: 1008, startPoint y: 205, endPoint x: 1047, endPoint y: 206, distance: 39.0
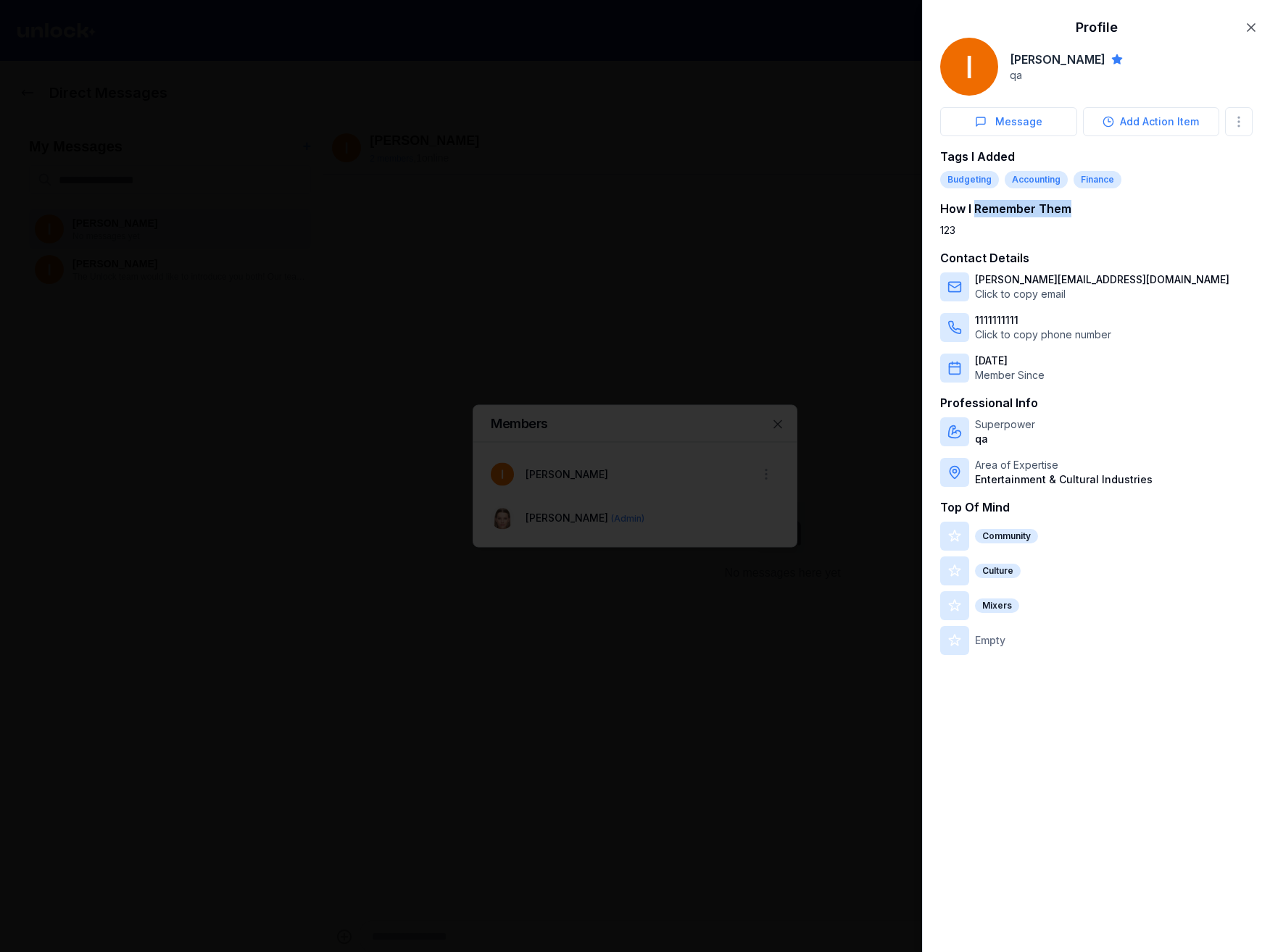
click at [1047, 206] on h3 "How I Remember Them" at bounding box center [1096, 208] width 312 height 18
drag, startPoint x: 1047, startPoint y: 206, endPoint x: 1021, endPoint y: 209, distance: 26.2
click at [1021, 209] on h3 "How I Remember Them" at bounding box center [1096, 208] width 312 height 18
drag, startPoint x: 1023, startPoint y: 209, endPoint x: 1057, endPoint y: 209, distance: 34.0
click at [1057, 209] on h3 "How I Remember Them" at bounding box center [1096, 208] width 312 height 18
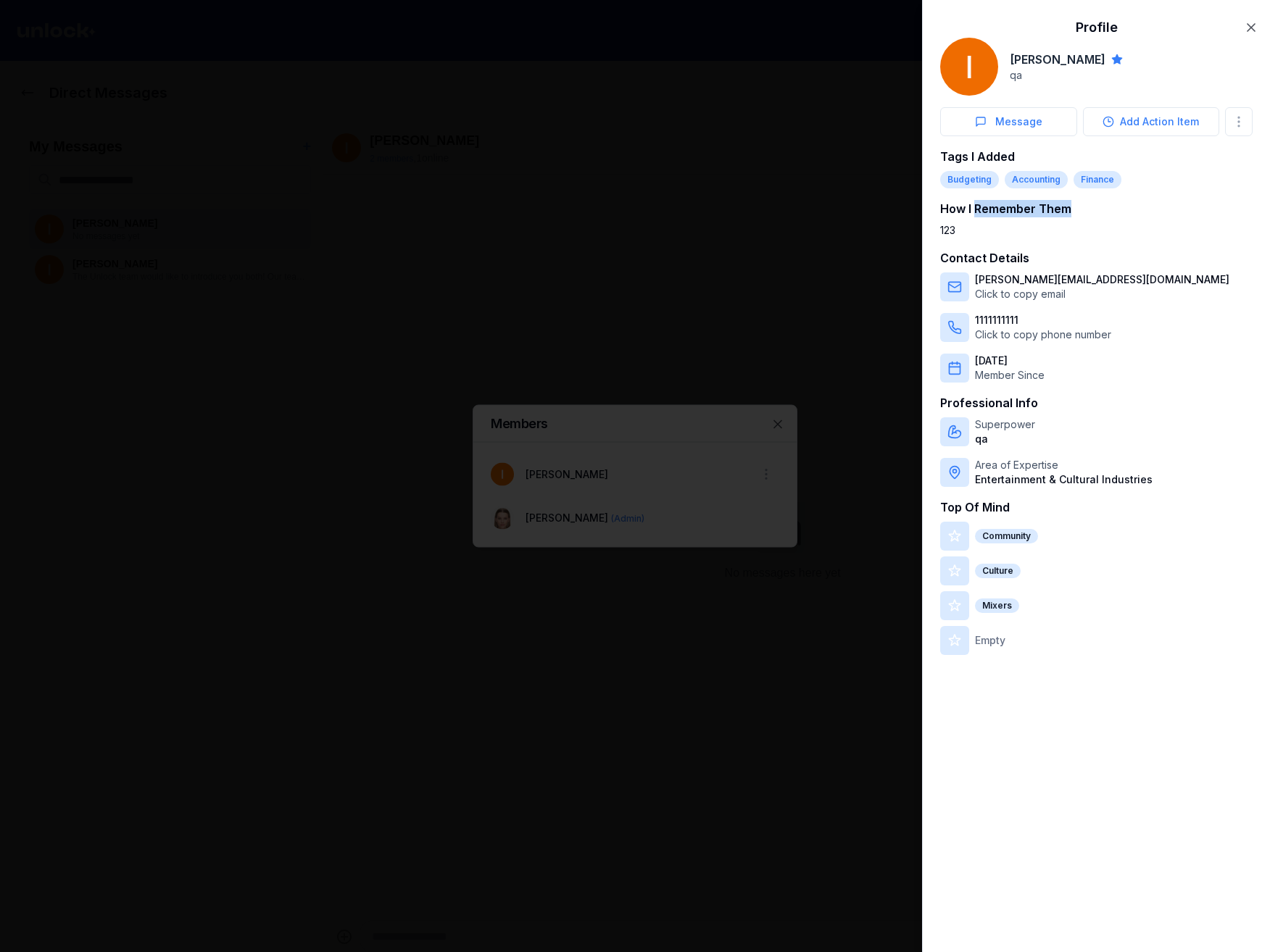
drag, startPoint x: 1057, startPoint y: 209, endPoint x: 1009, endPoint y: 210, distance: 48.0
click at [1009, 210] on h3 "How I Remember Them" at bounding box center [1096, 208] width 312 height 18
drag, startPoint x: 1009, startPoint y: 210, endPoint x: 1044, endPoint y: 210, distance: 35.0
click at [1044, 210] on h3 "How I Remember Them" at bounding box center [1096, 208] width 312 height 18
click at [1239, 120] on body "Direct Messages My Messages + Ivan P No messages yet Ivan P The Unlock team wou…" at bounding box center [629, 476] width 1259 height 952
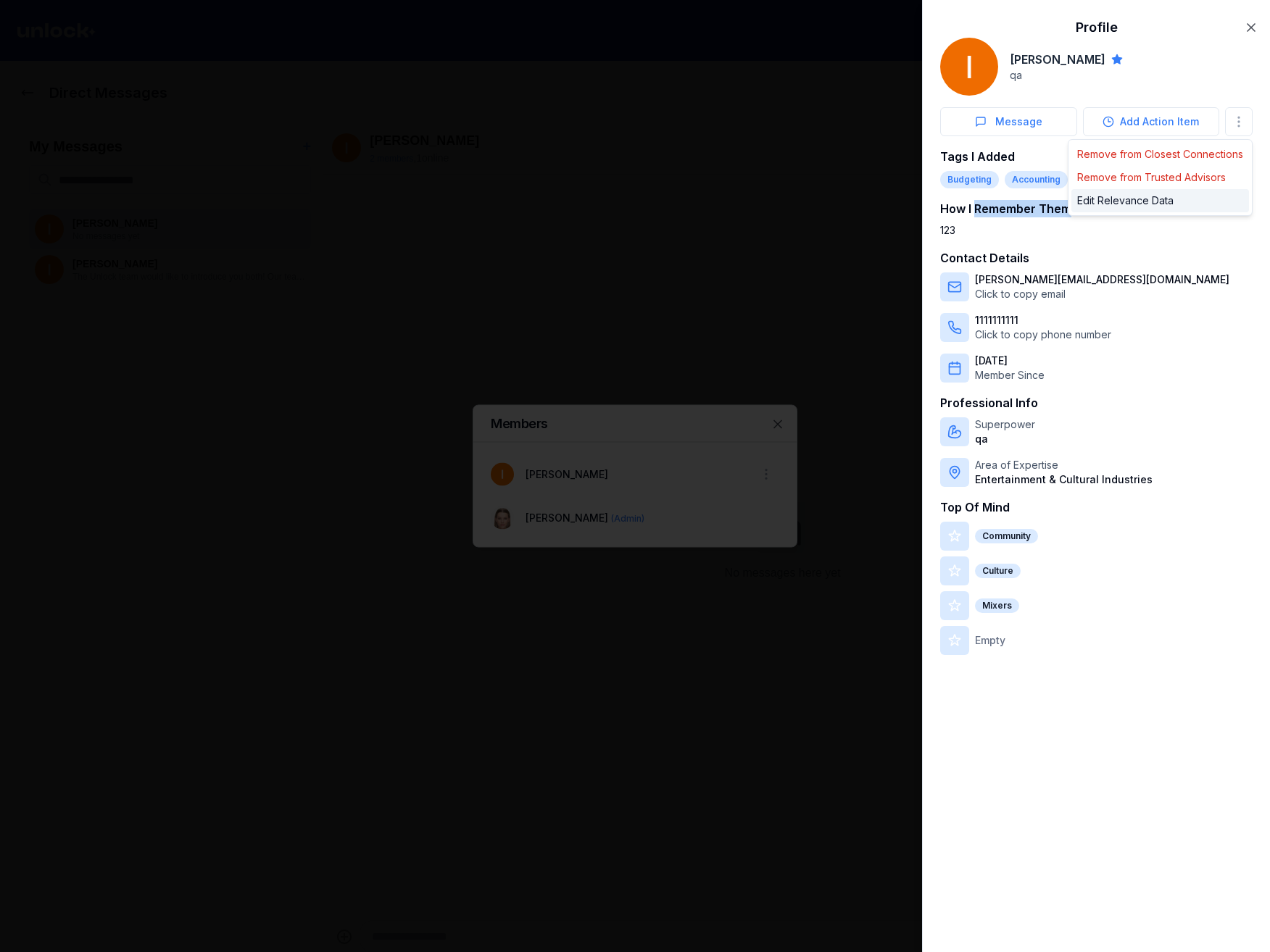
click at [1202, 193] on div "Edit Relevance Data" at bounding box center [1160, 201] width 177 height 24
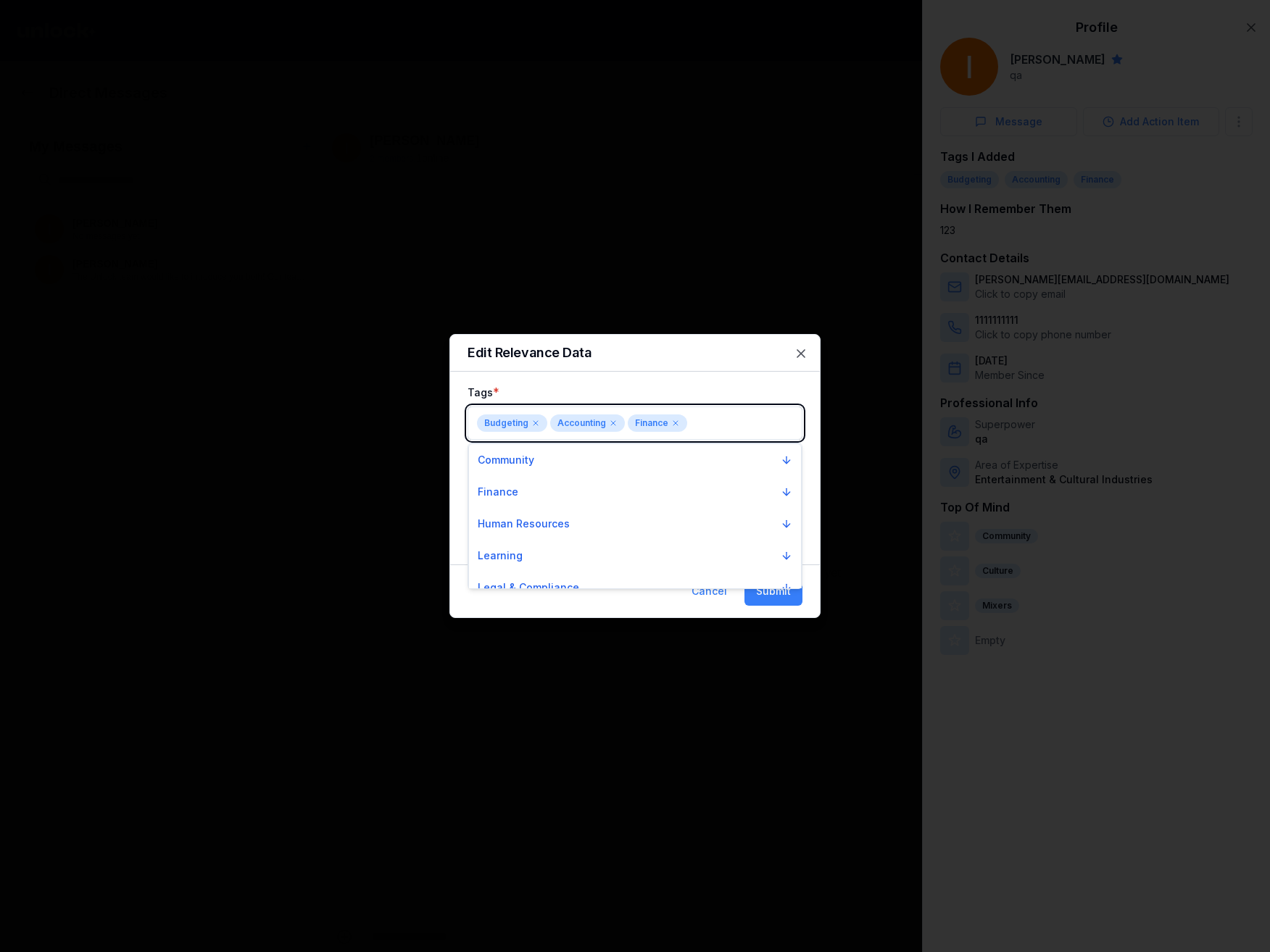
click at [704, 421] on body "Direct Messages My Messages + Ivan P No messages yet Ivan P The Unlock team wou…" at bounding box center [629, 476] width 1259 height 952
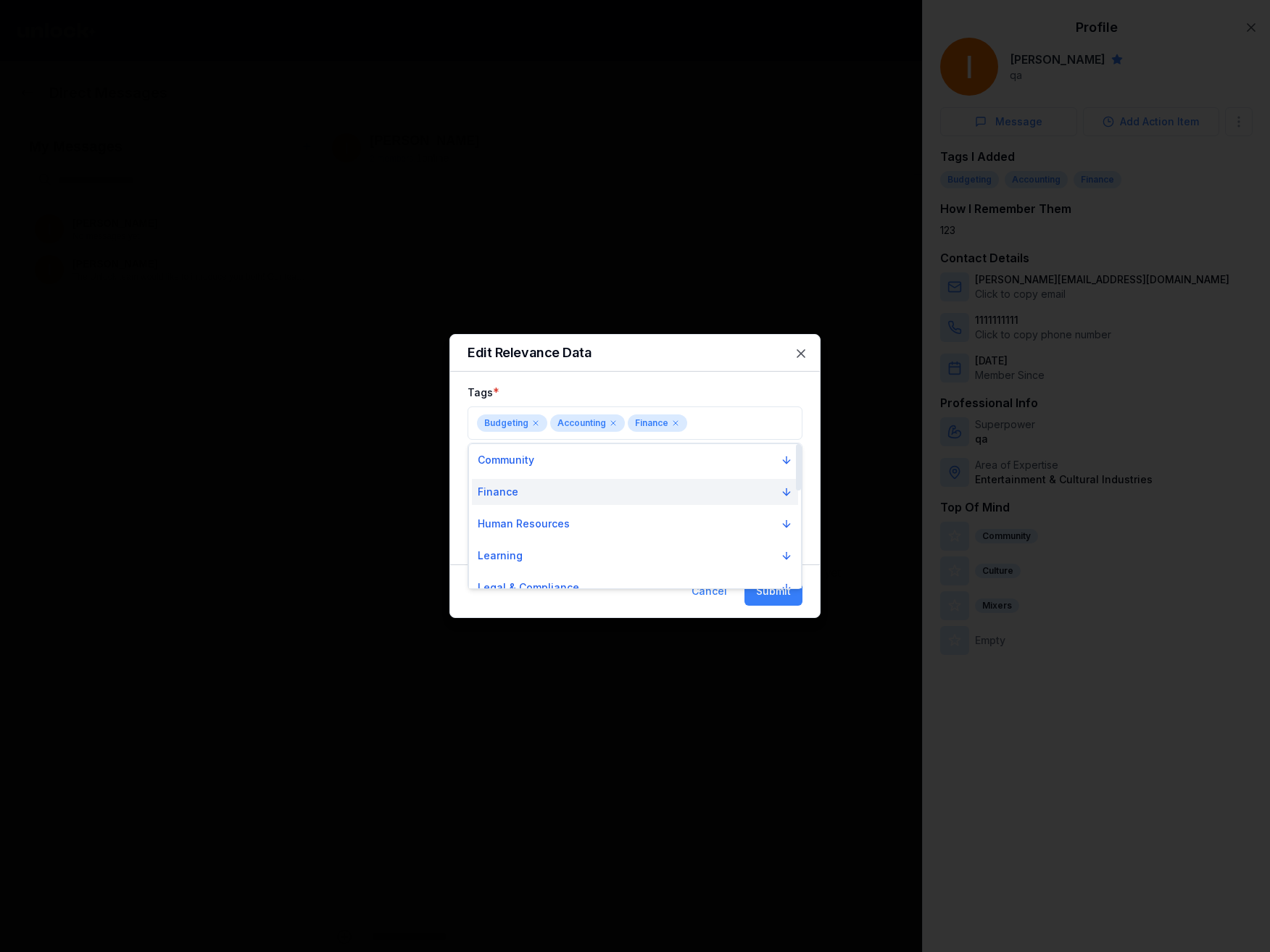
click at [564, 484] on button "Finance" at bounding box center [635, 492] width 326 height 26
click at [557, 585] on div "Financial Analysis" at bounding box center [527, 586] width 100 height 14
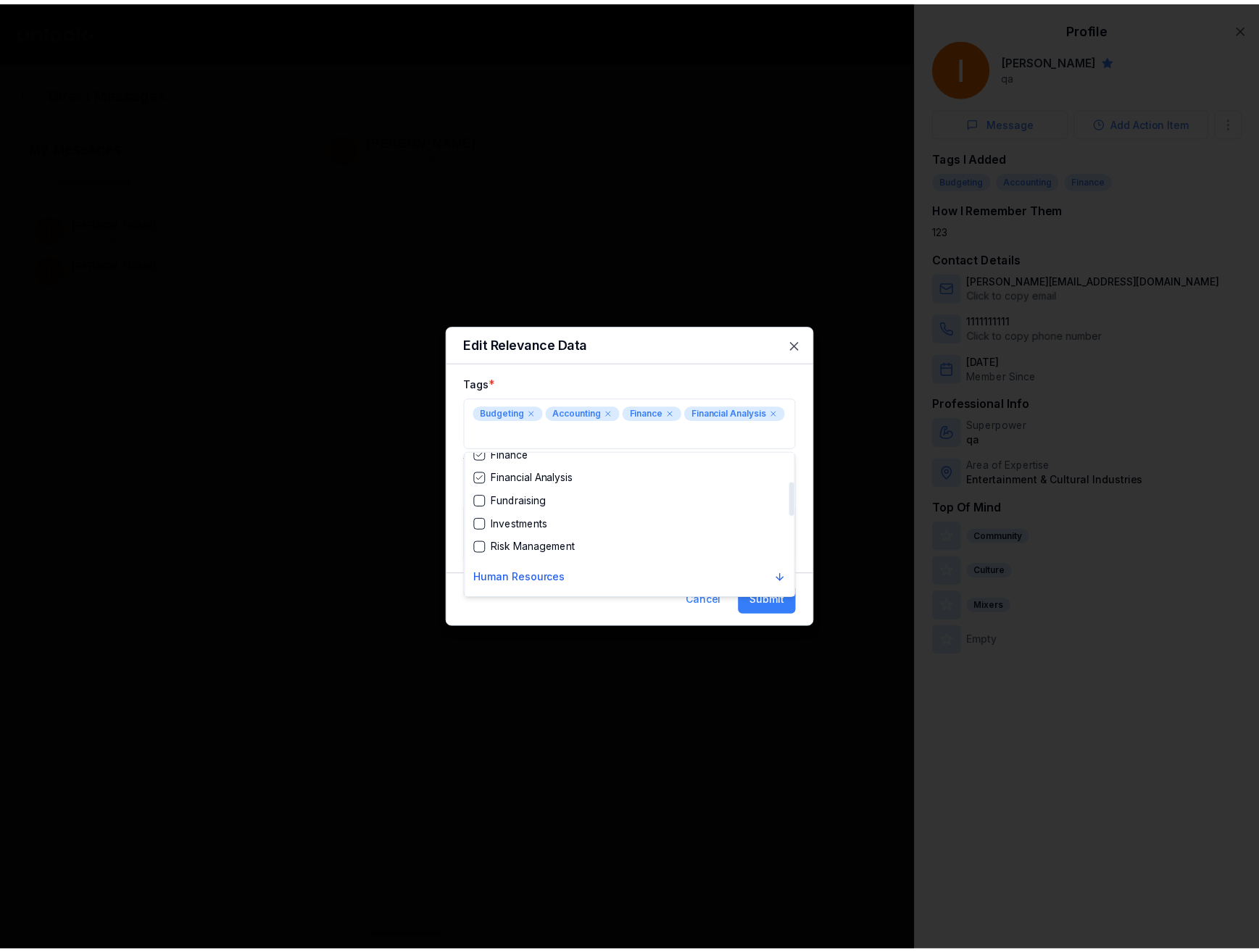
scroll to position [145, 0]
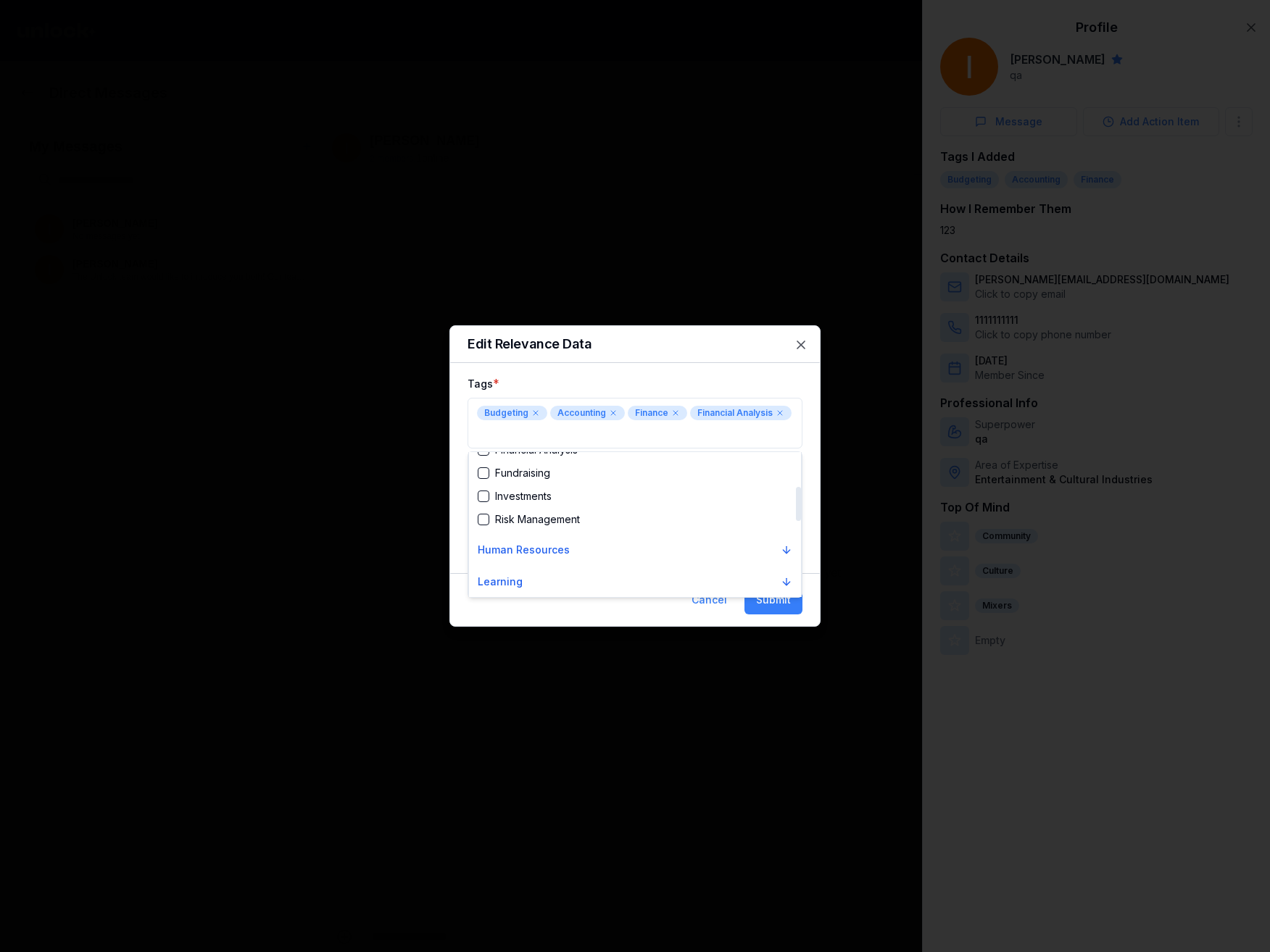
click at [566, 547] on button "Human Resources" at bounding box center [635, 550] width 326 height 26
click at [554, 510] on div "Risk Management" at bounding box center [635, 520] width 326 height 24
click at [590, 579] on div "Benefits Administration" at bounding box center [540, 574] width 125 height 14
click at [752, 603] on div at bounding box center [635, 476] width 1270 height 952
click at [763, 601] on button "Submit" at bounding box center [773, 599] width 58 height 29
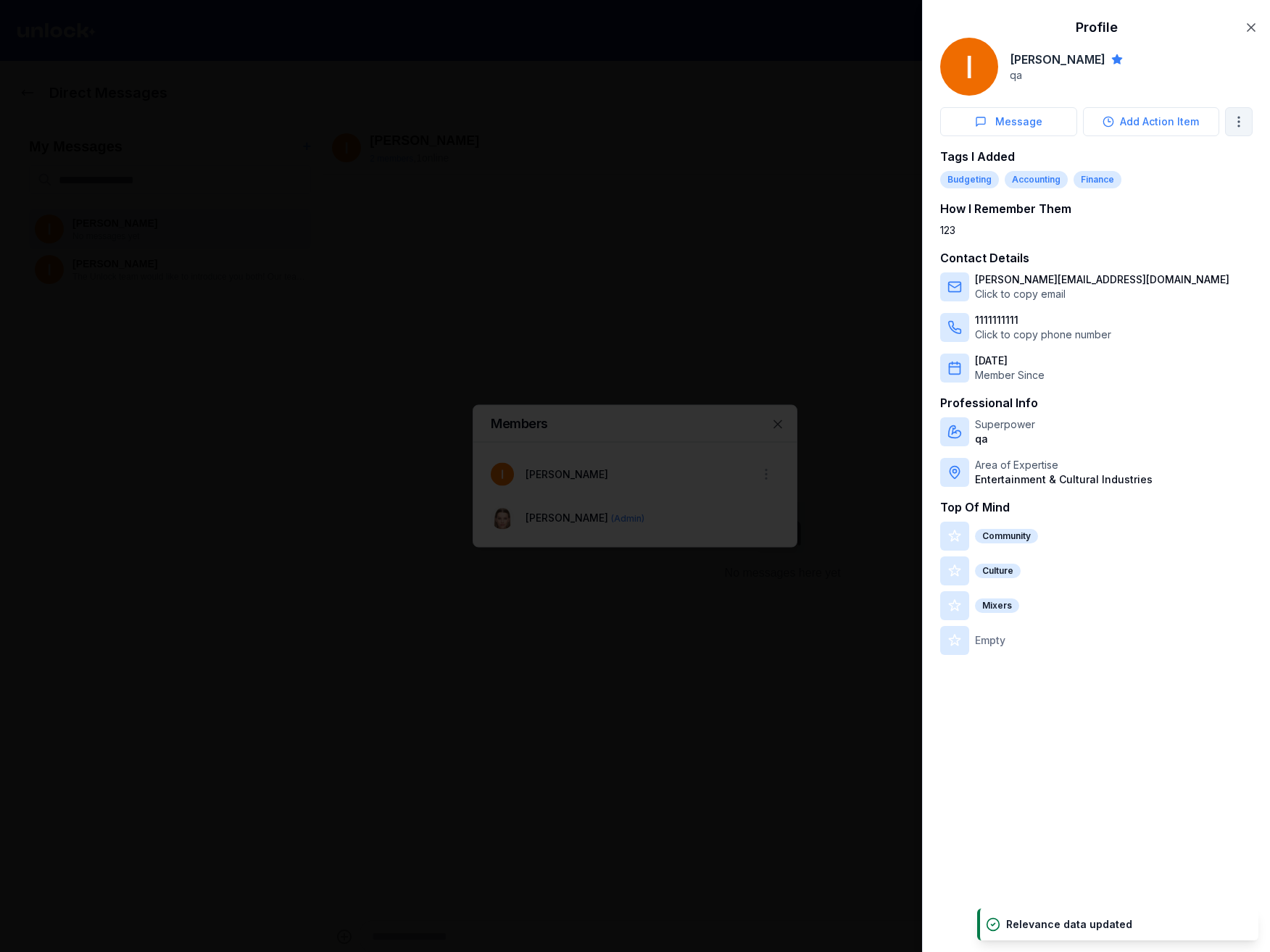
click at [1236, 119] on body "Direct Messages My Messages + Ivan P No messages yet Ivan P The Unlock team wou…" at bounding box center [629, 476] width 1259 height 952
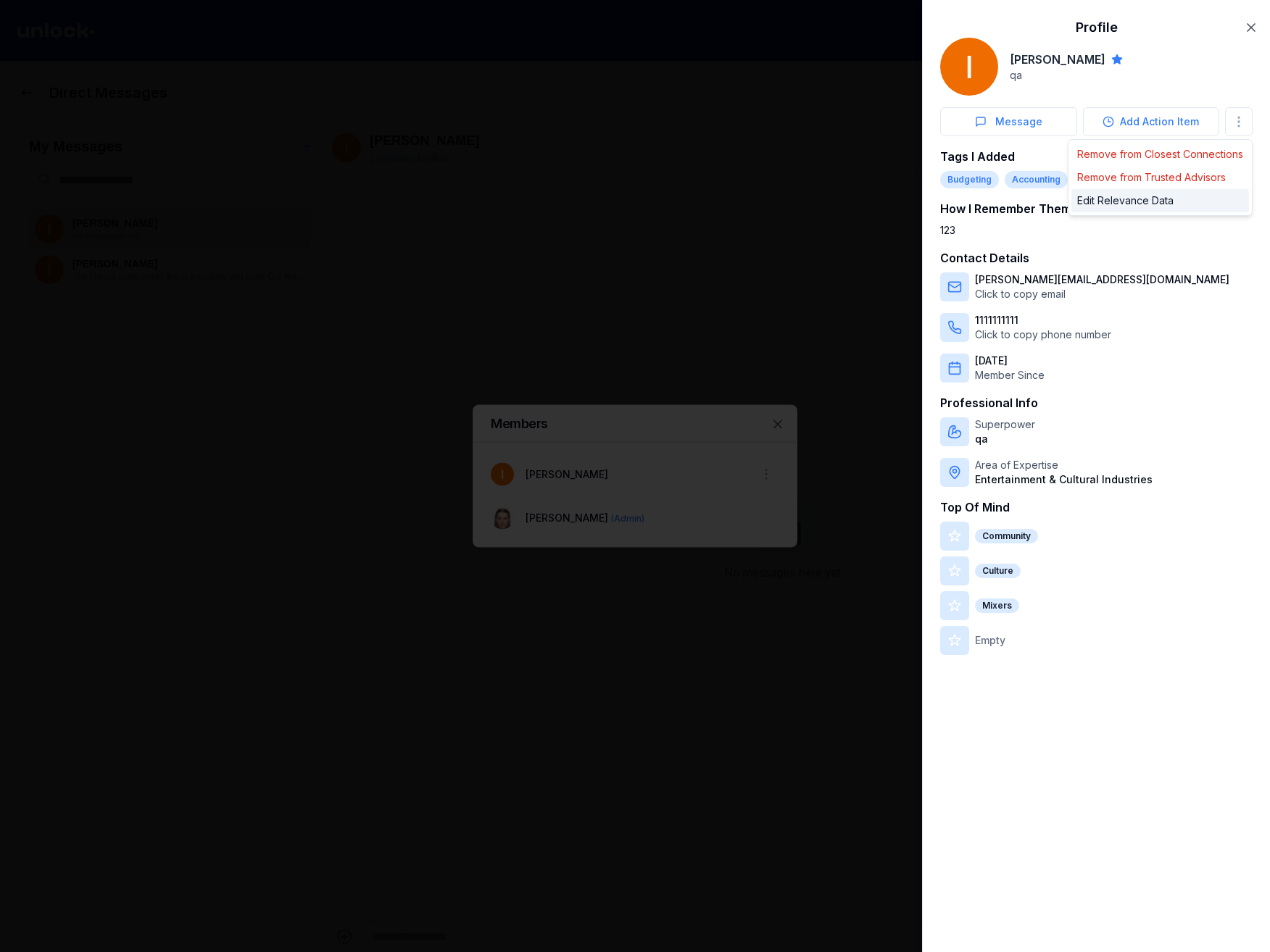
click at [1145, 207] on div "Edit Relevance Data" at bounding box center [1160, 201] width 177 height 24
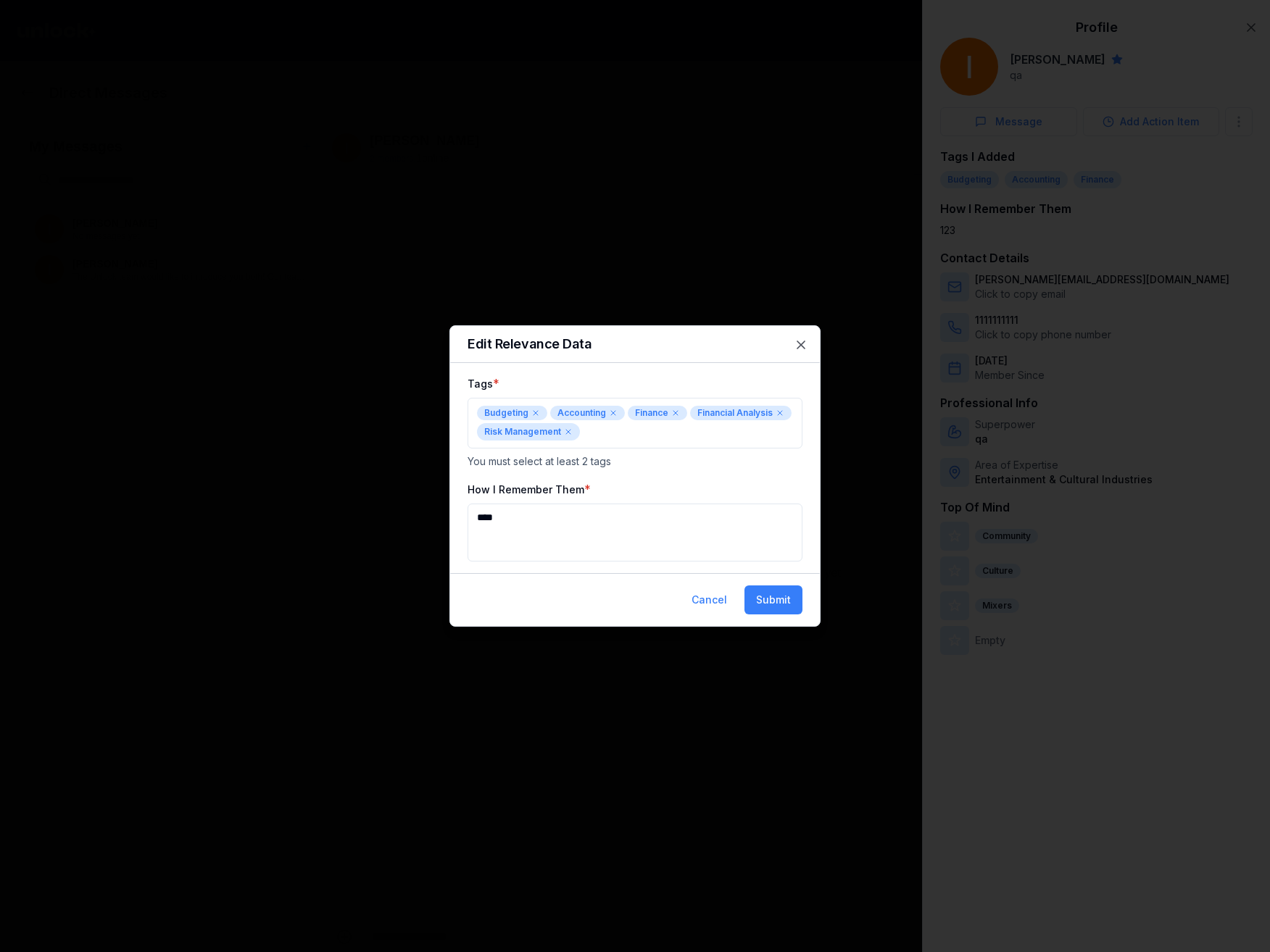
click at [481, 487] on label "How I Remember Them" at bounding box center [526, 489] width 117 height 13
click at [481, 504] on textarea "****" at bounding box center [635, 532] width 335 height 58
drag, startPoint x: 481, startPoint y: 487, endPoint x: 538, endPoint y: 489, distance: 57.0
click at [534, 489] on label "How I Remember Them" at bounding box center [526, 489] width 117 height 13
click at [534, 504] on textarea "****" at bounding box center [635, 532] width 335 height 58
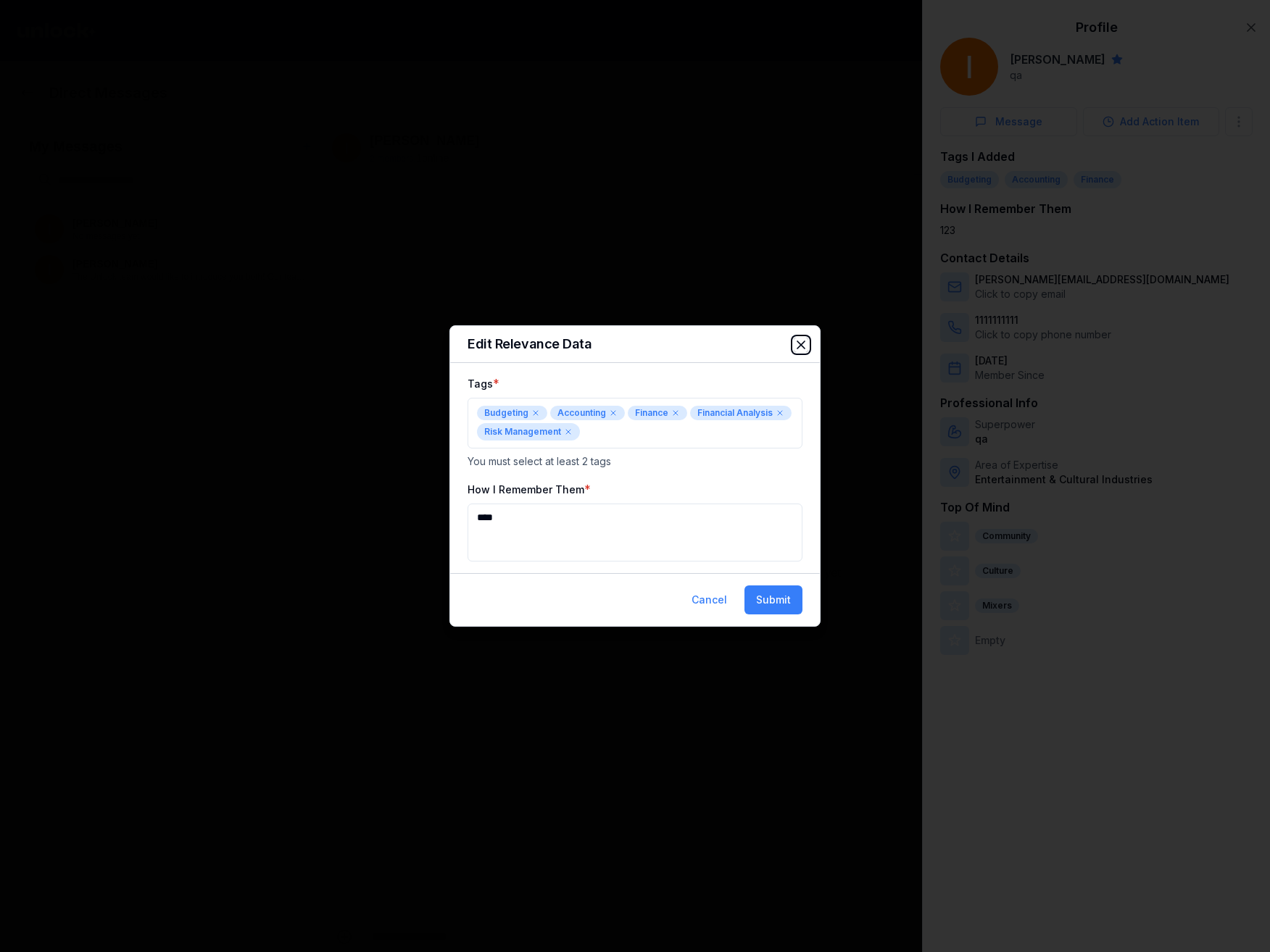
click at [802, 343] on icon "button" at bounding box center [800, 345] width 8 height 8
type textarea "***"
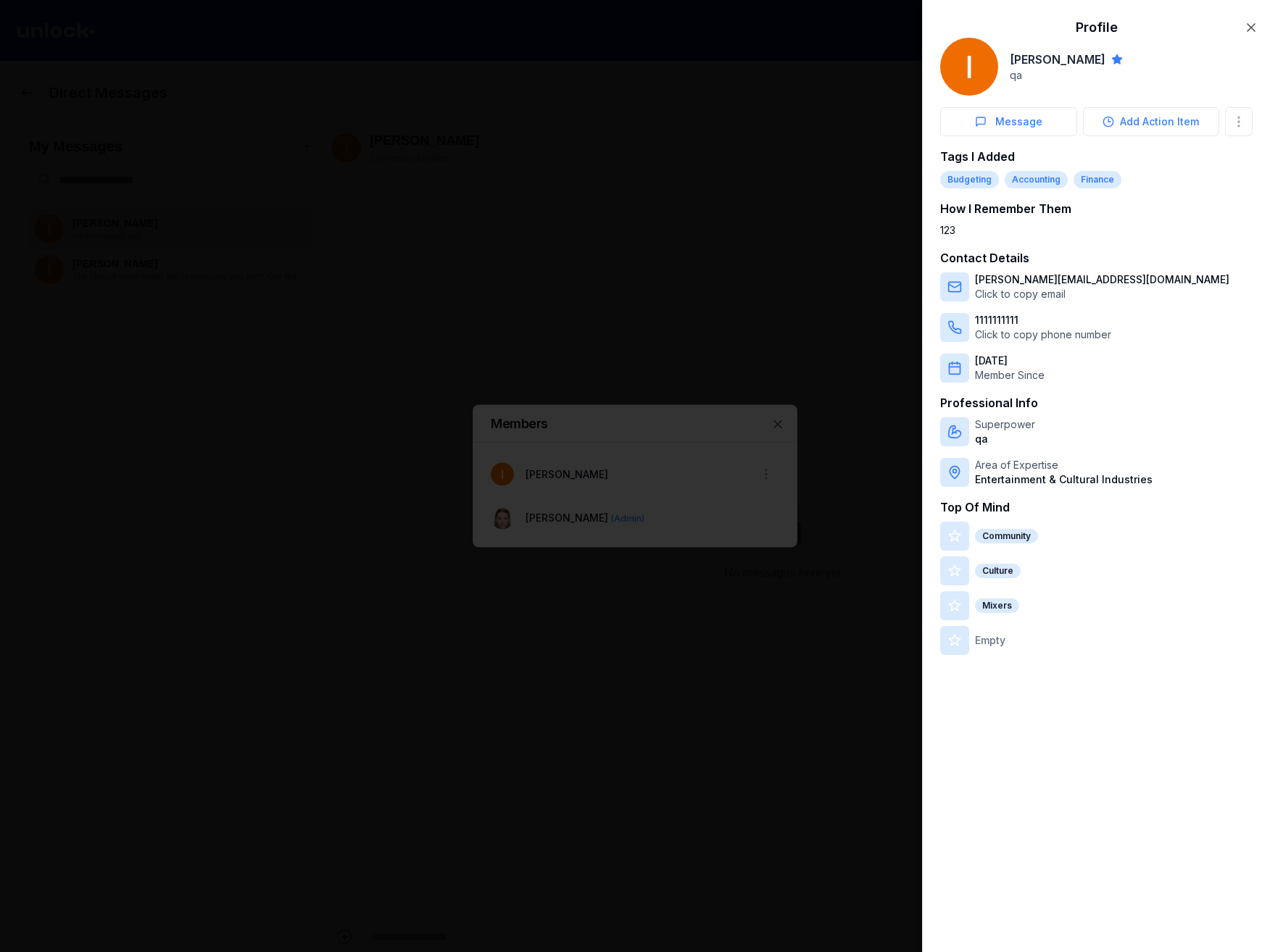
click at [743, 327] on div at bounding box center [635, 476] width 1270 height 952
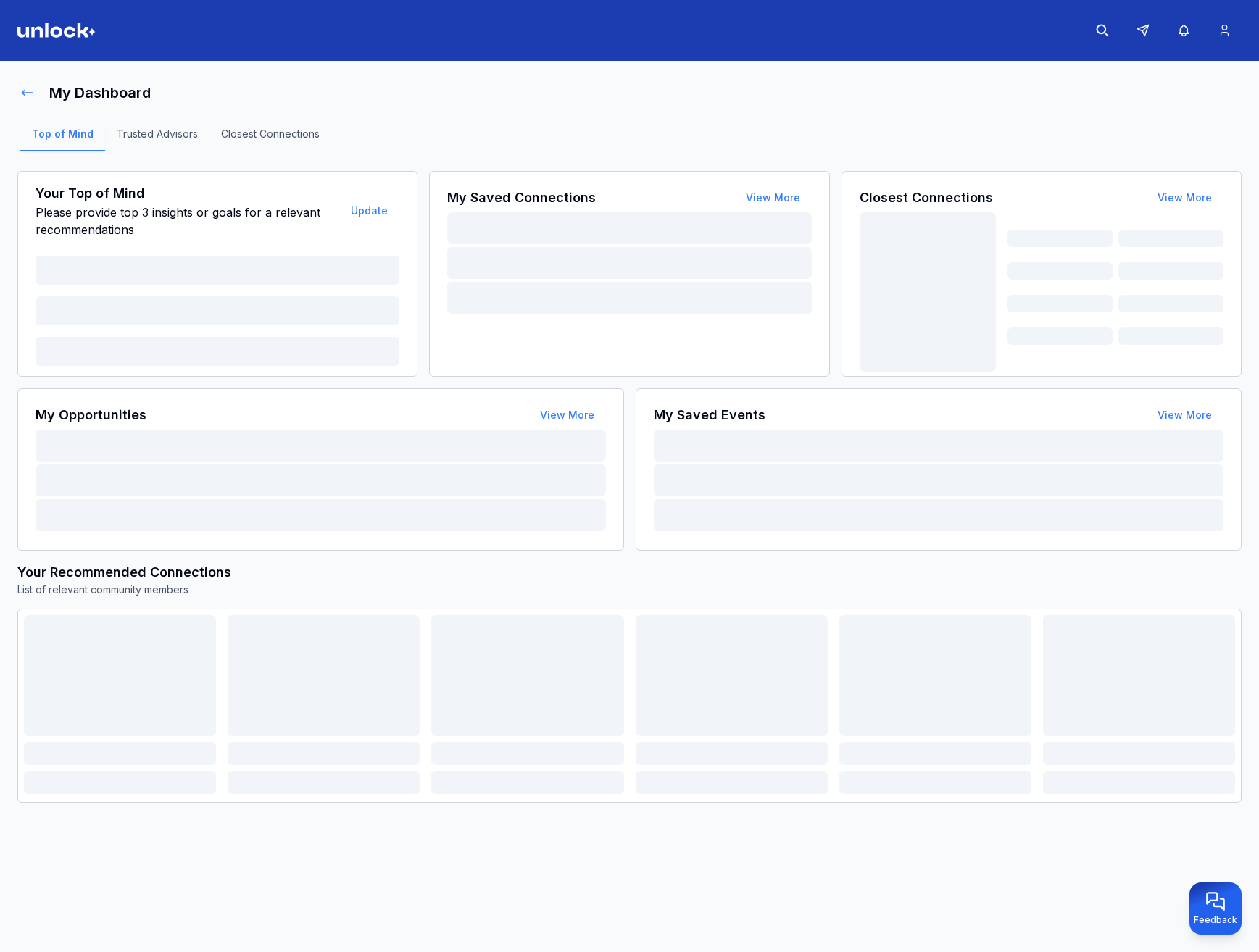
click at [28, 87] on icon at bounding box center [27, 92] width 14 height 14
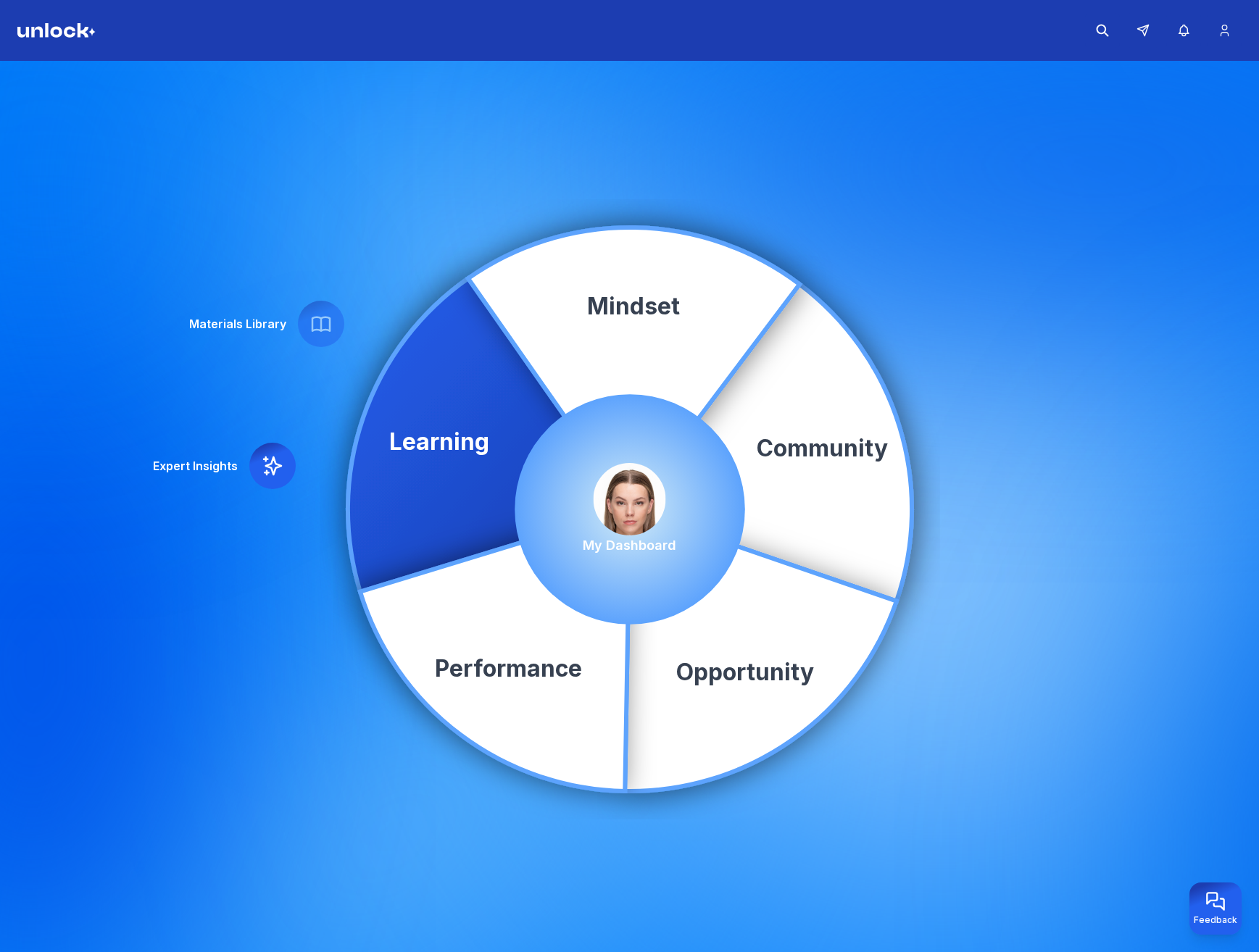
click at [636, 477] on img at bounding box center [630, 500] width 72 height 72
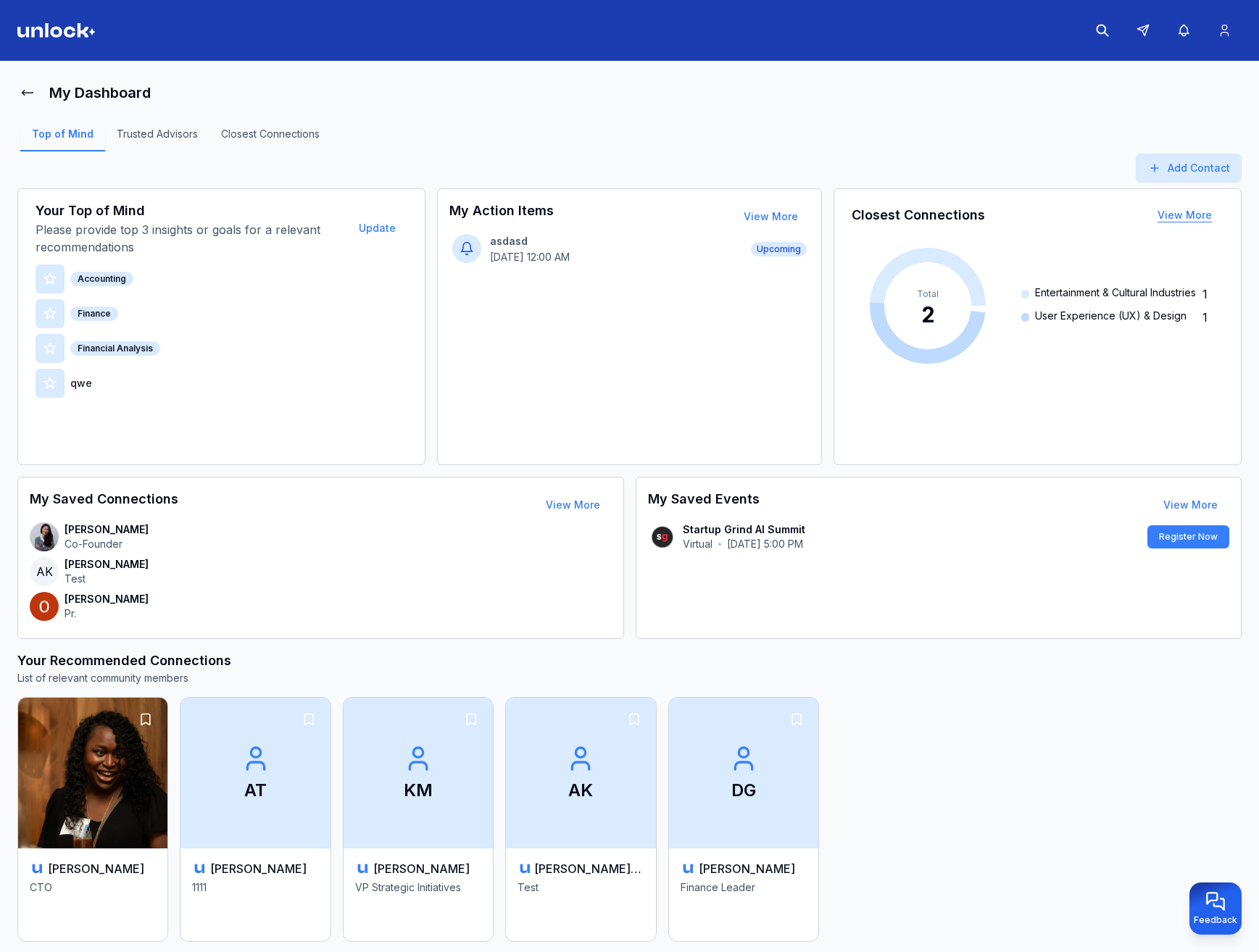
click at [1183, 212] on button "View More" at bounding box center [1185, 215] width 77 height 29
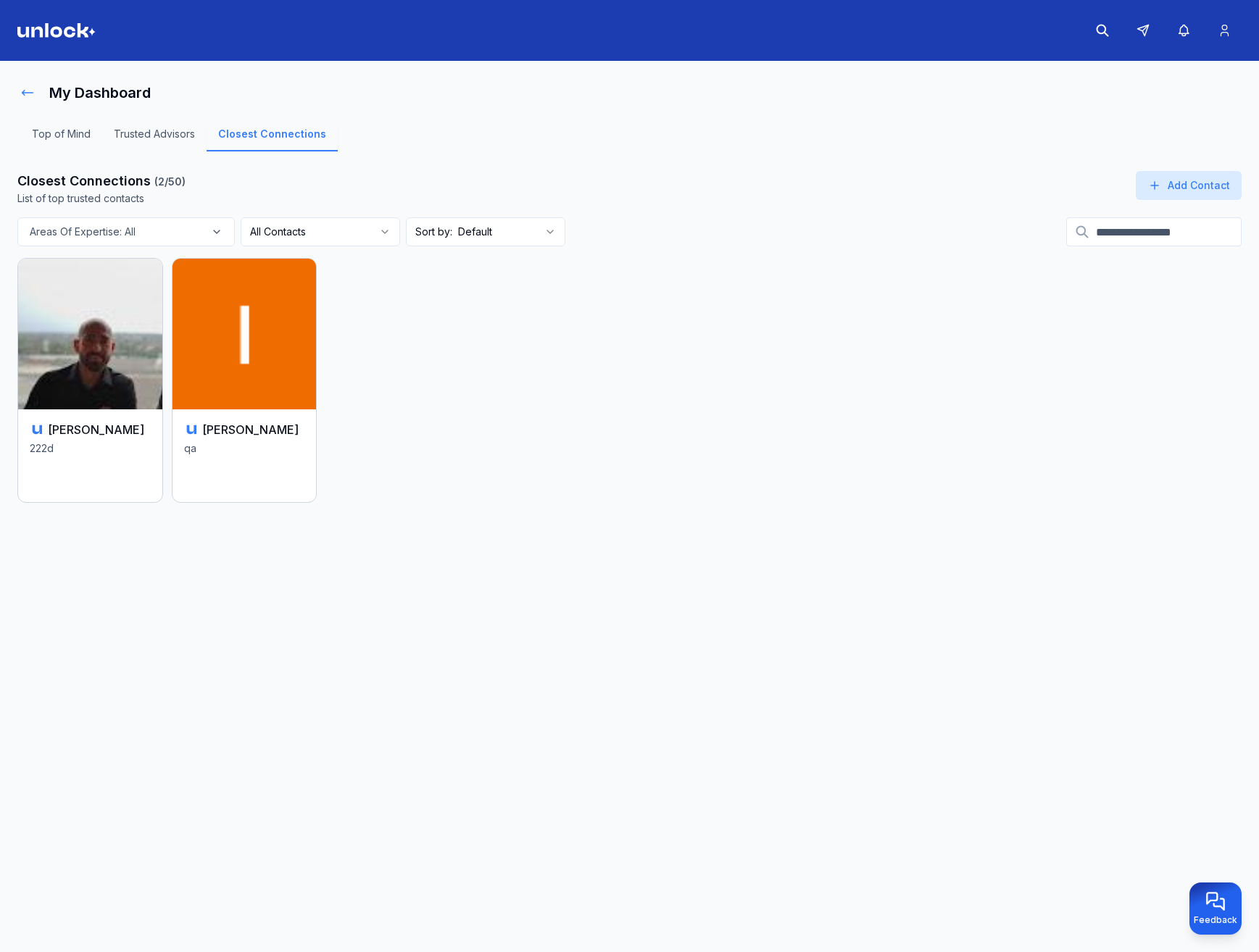
click at [20, 97] on icon at bounding box center [27, 92] width 14 height 14
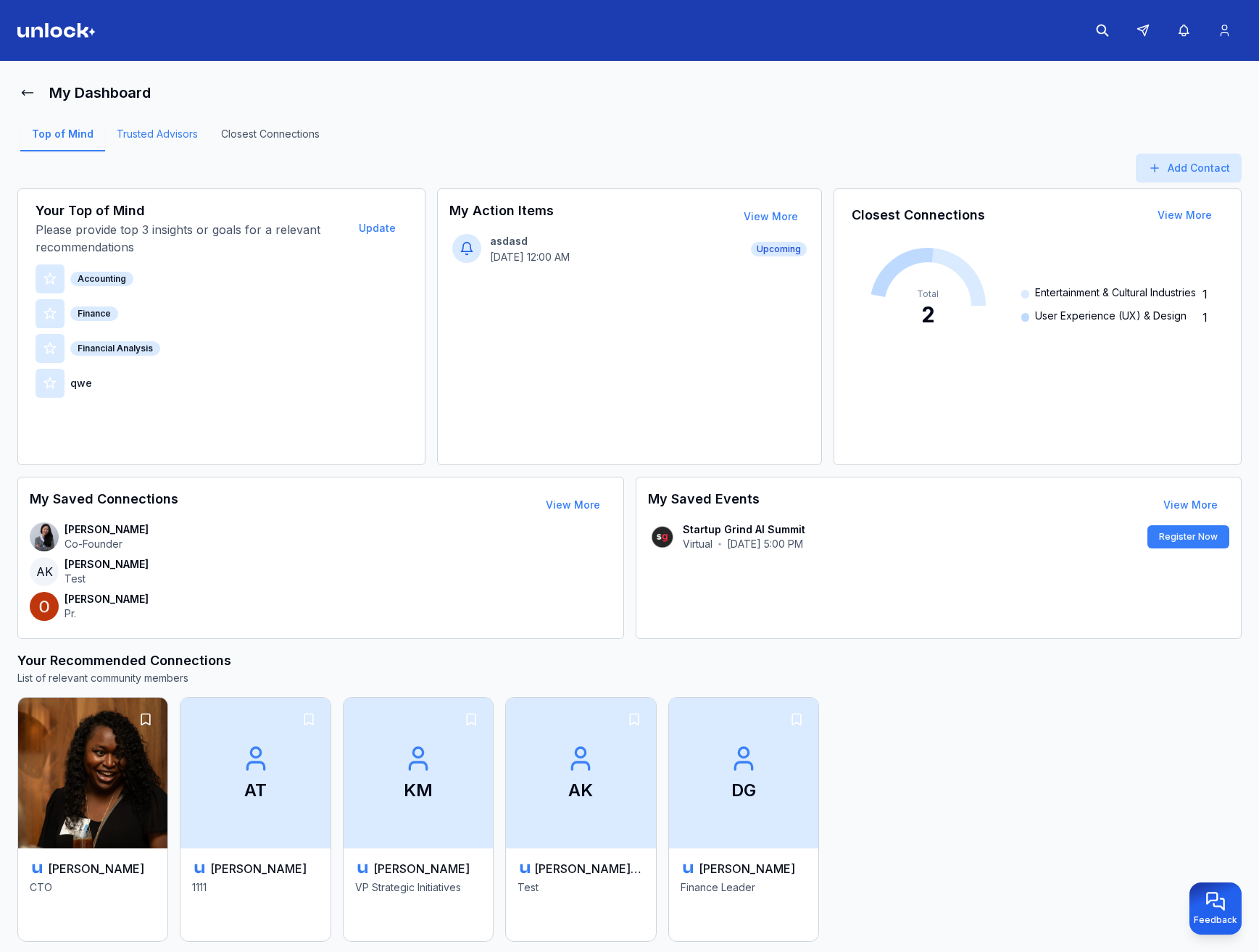
click at [146, 135] on link "Trusted Advisors" at bounding box center [157, 139] width 104 height 24
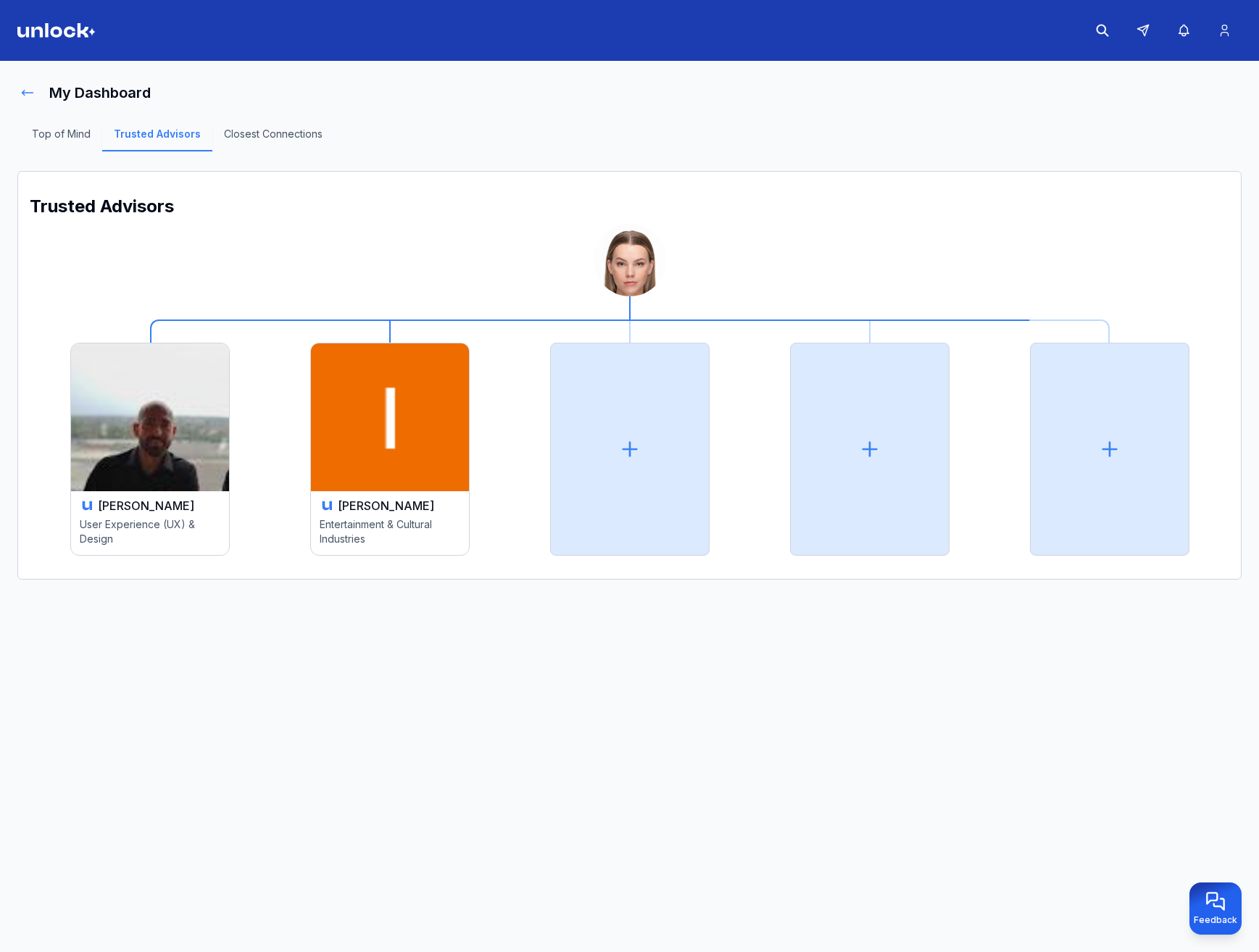
click at [34, 88] on icon at bounding box center [27, 92] width 14 height 14
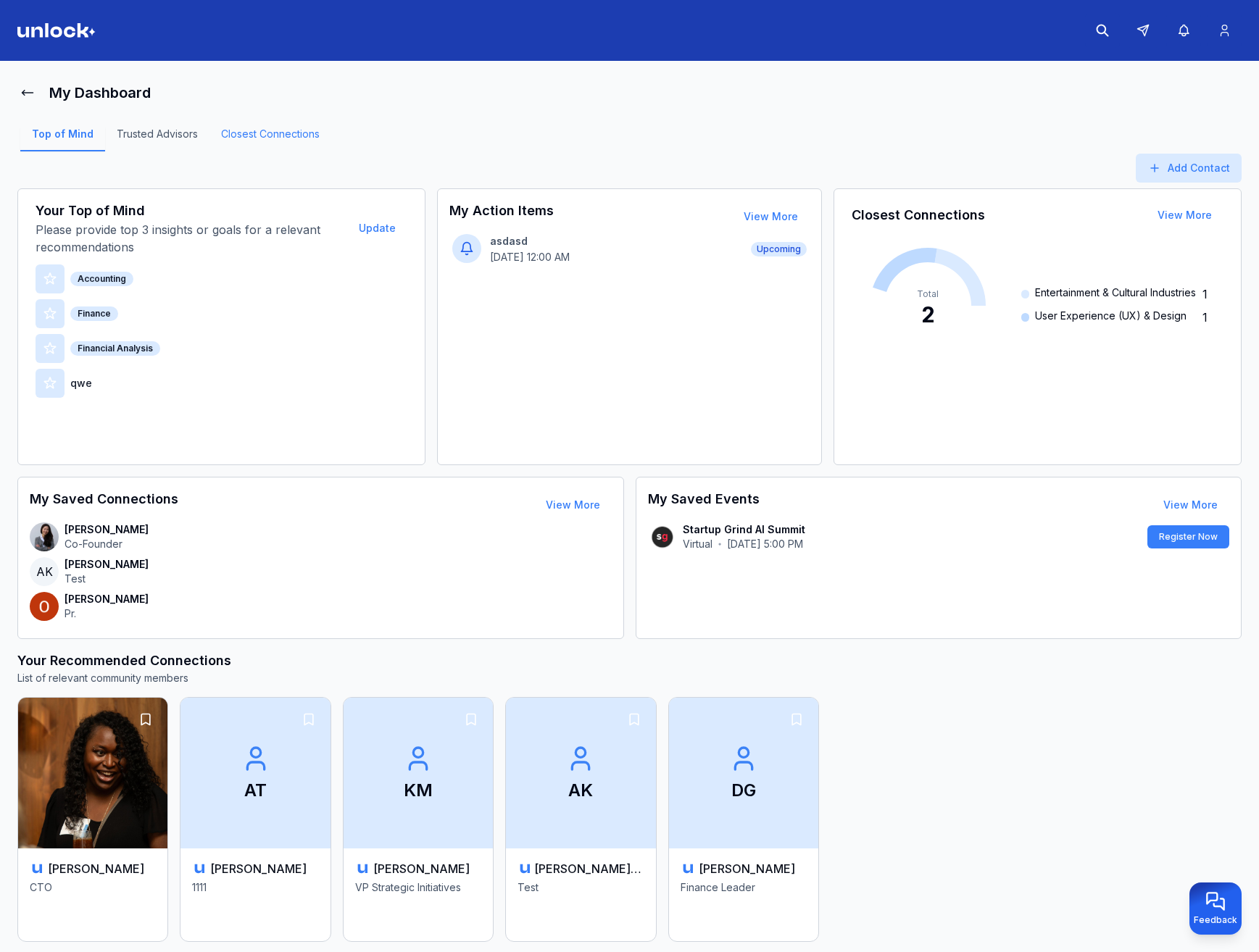
click at [273, 129] on link "Closest Connections" at bounding box center [270, 139] width 122 height 24
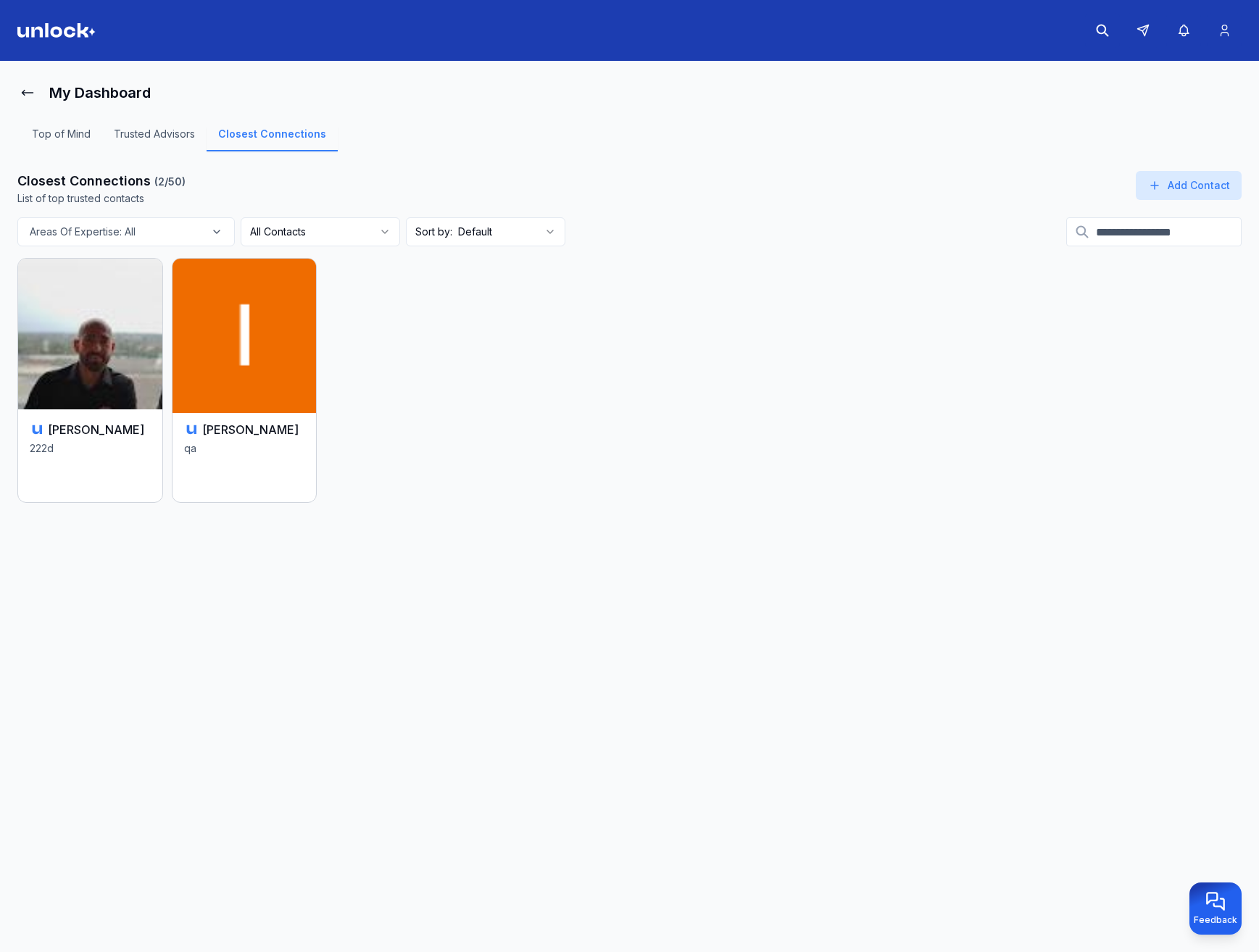
click at [294, 336] on img at bounding box center [244, 334] width 151 height 158
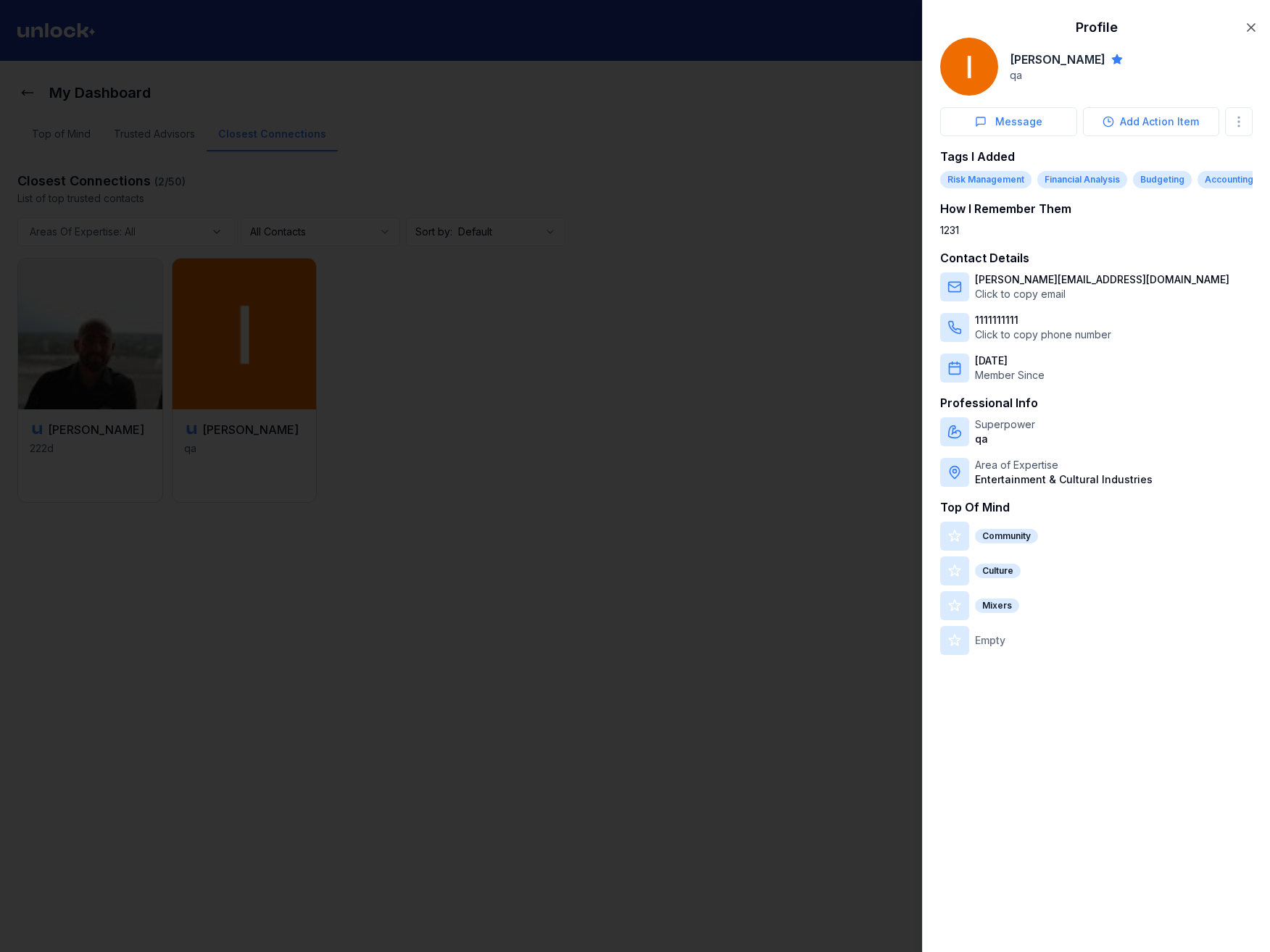
click at [42, 92] on div at bounding box center [635, 476] width 1270 height 952
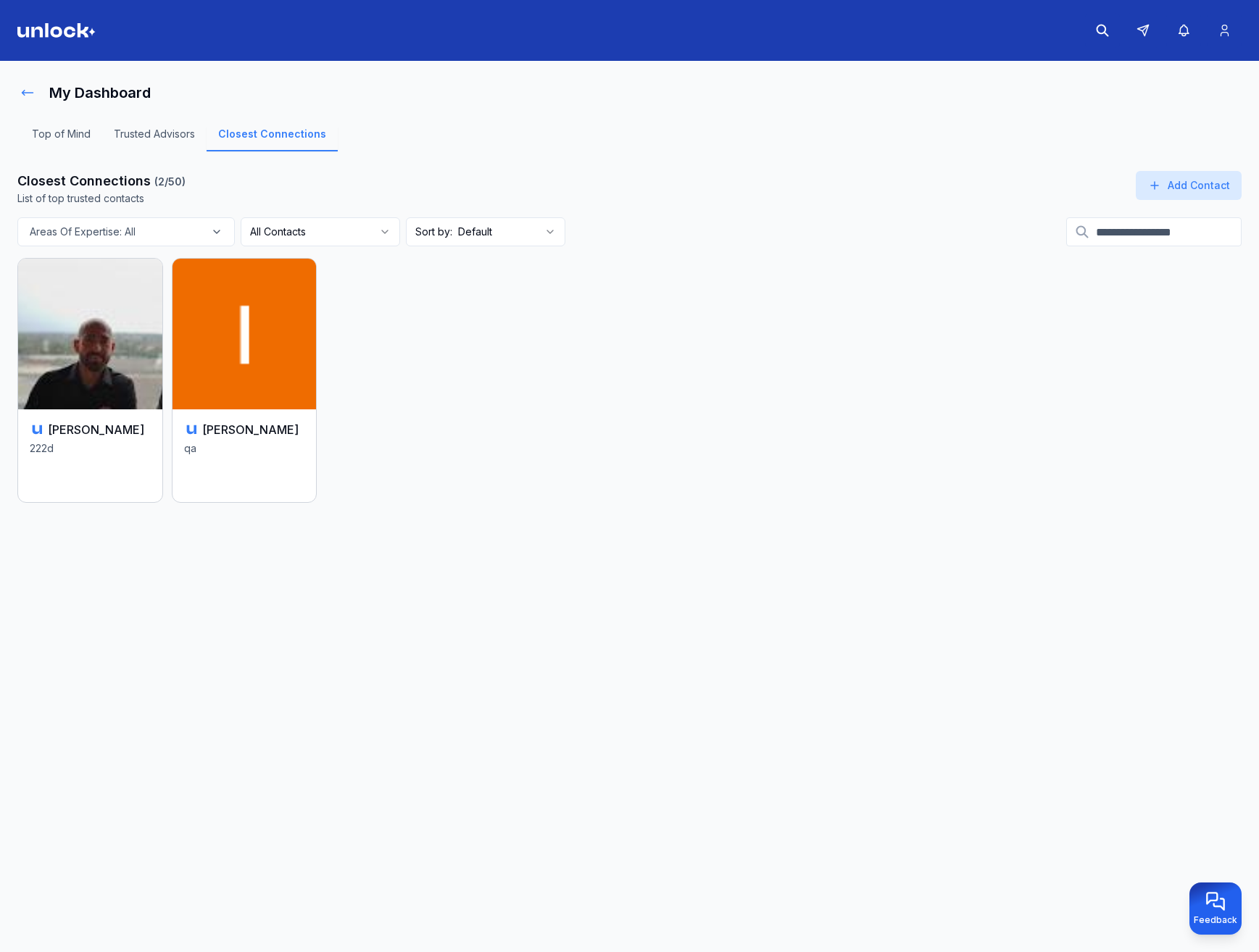
click at [29, 87] on icon at bounding box center [27, 92] width 14 height 14
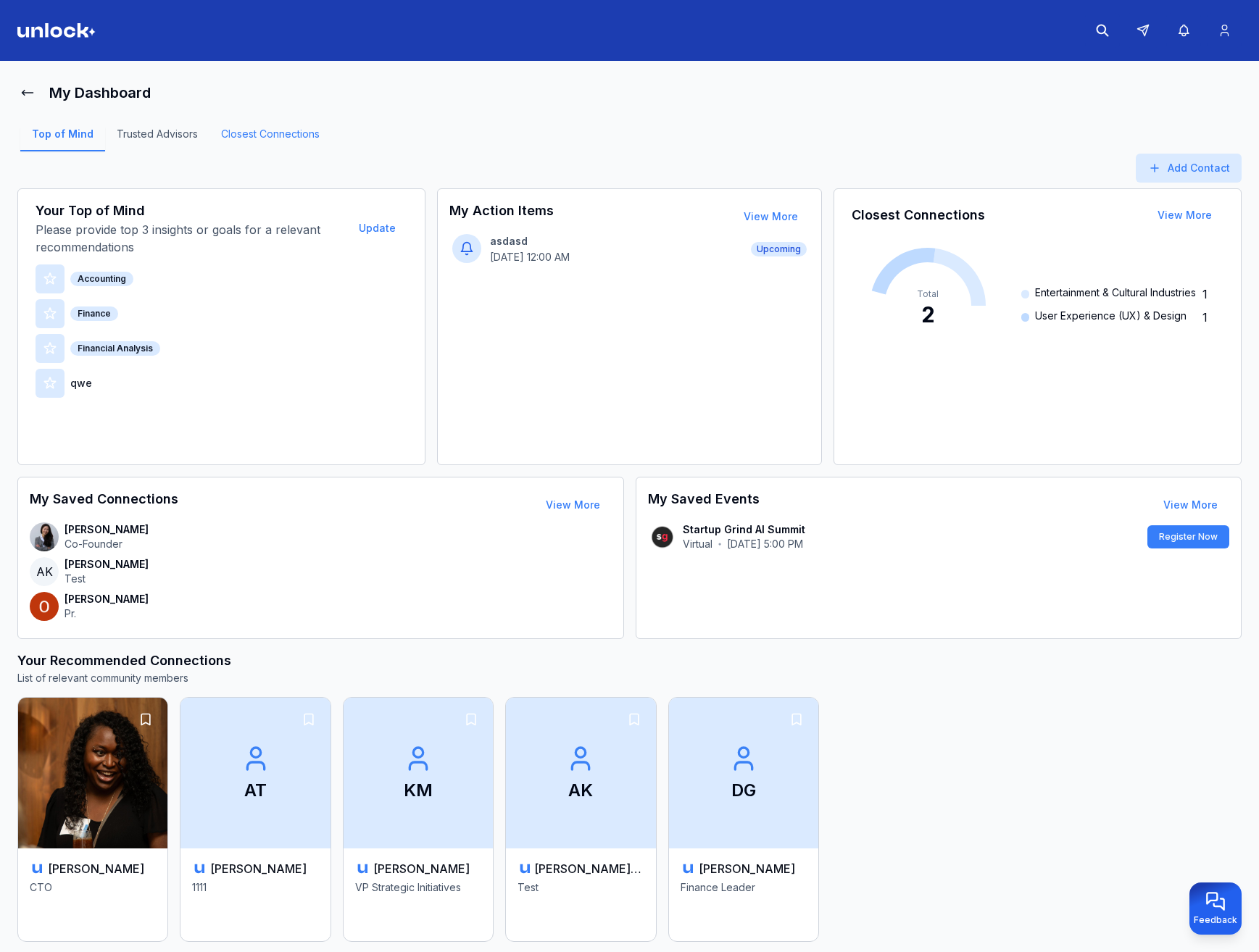
click at [265, 129] on link "Closest Connections" at bounding box center [270, 139] width 122 height 24
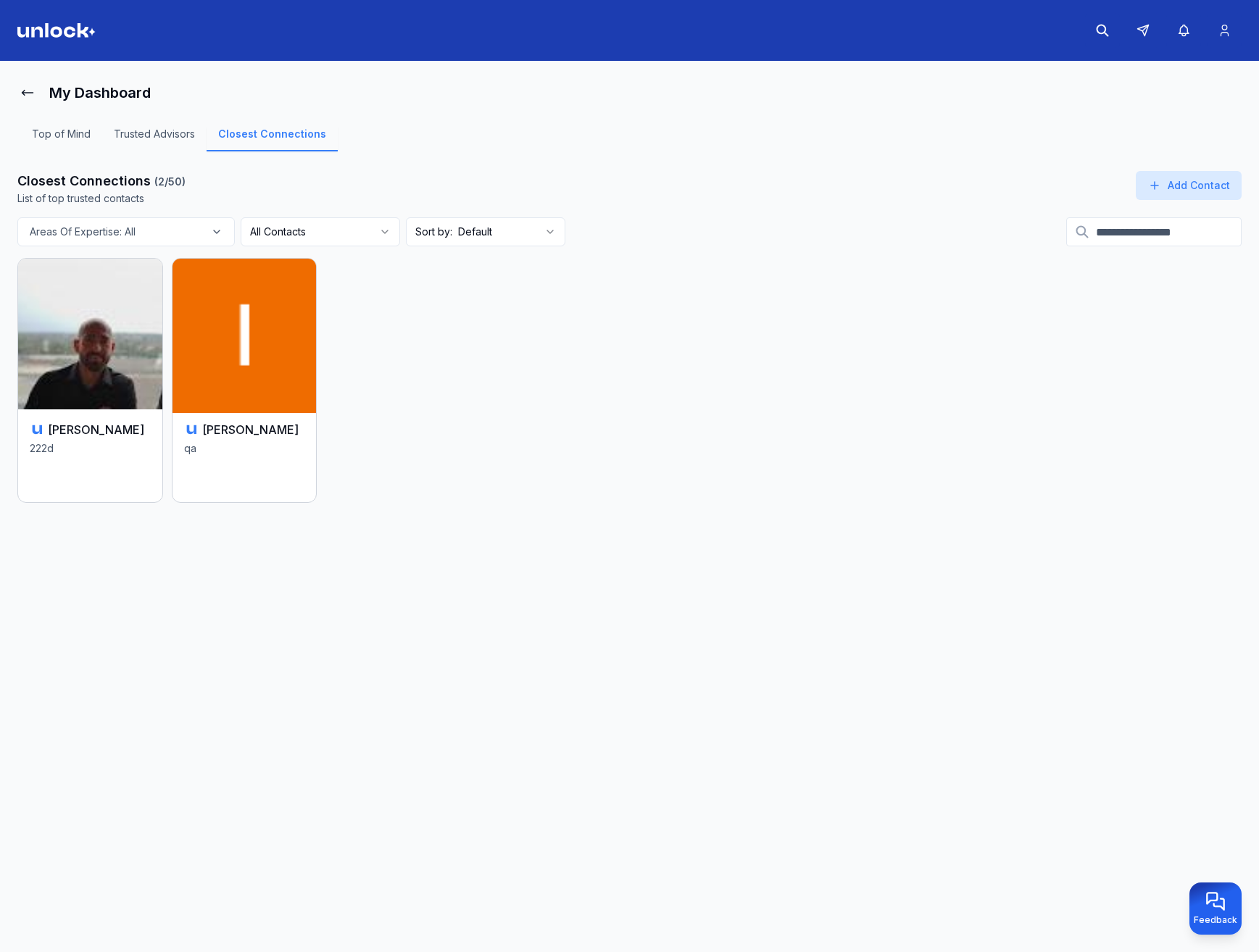
click at [270, 340] on img at bounding box center [244, 334] width 151 height 158
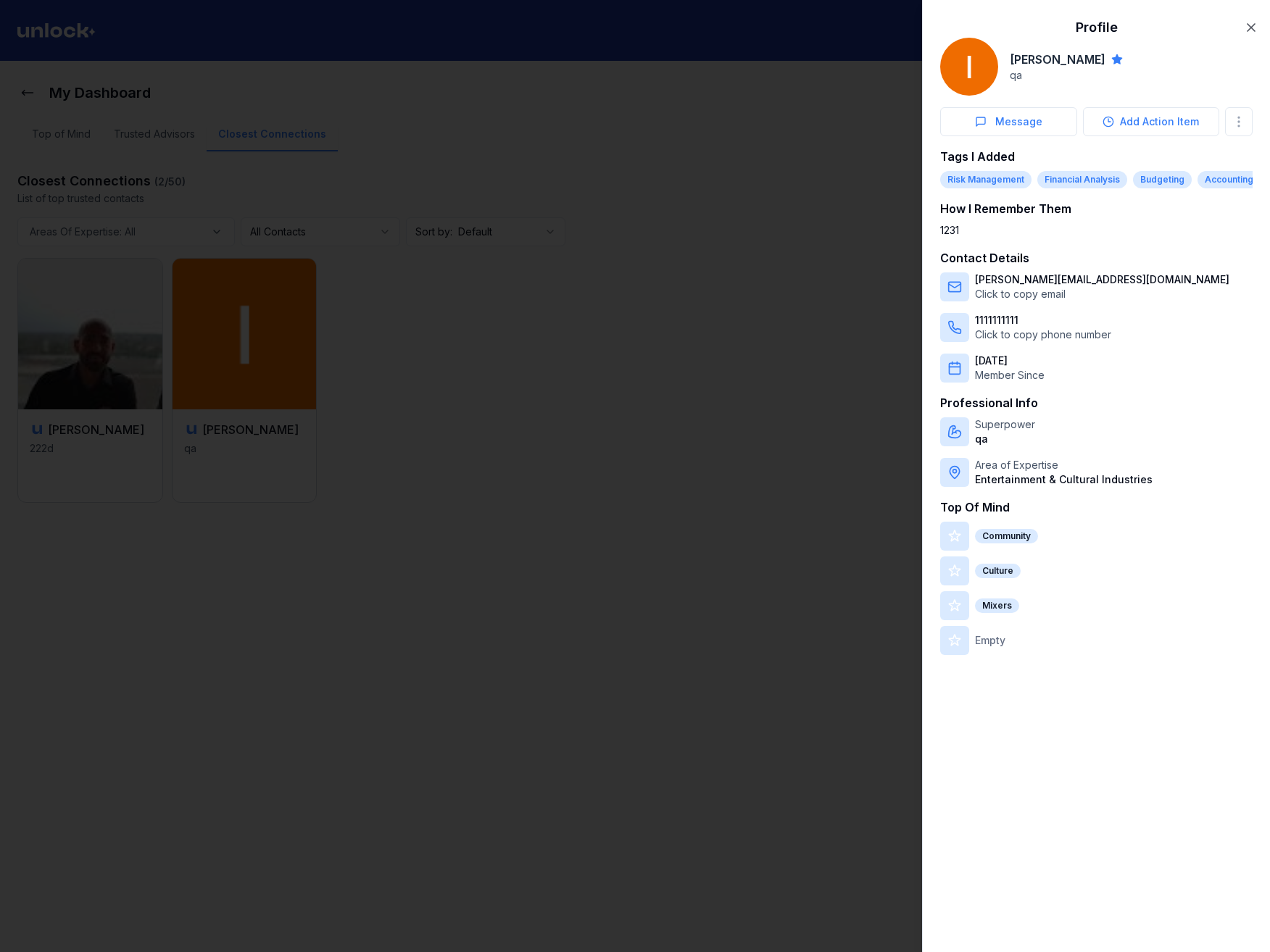
click at [248, 93] on div at bounding box center [635, 476] width 1270 height 952
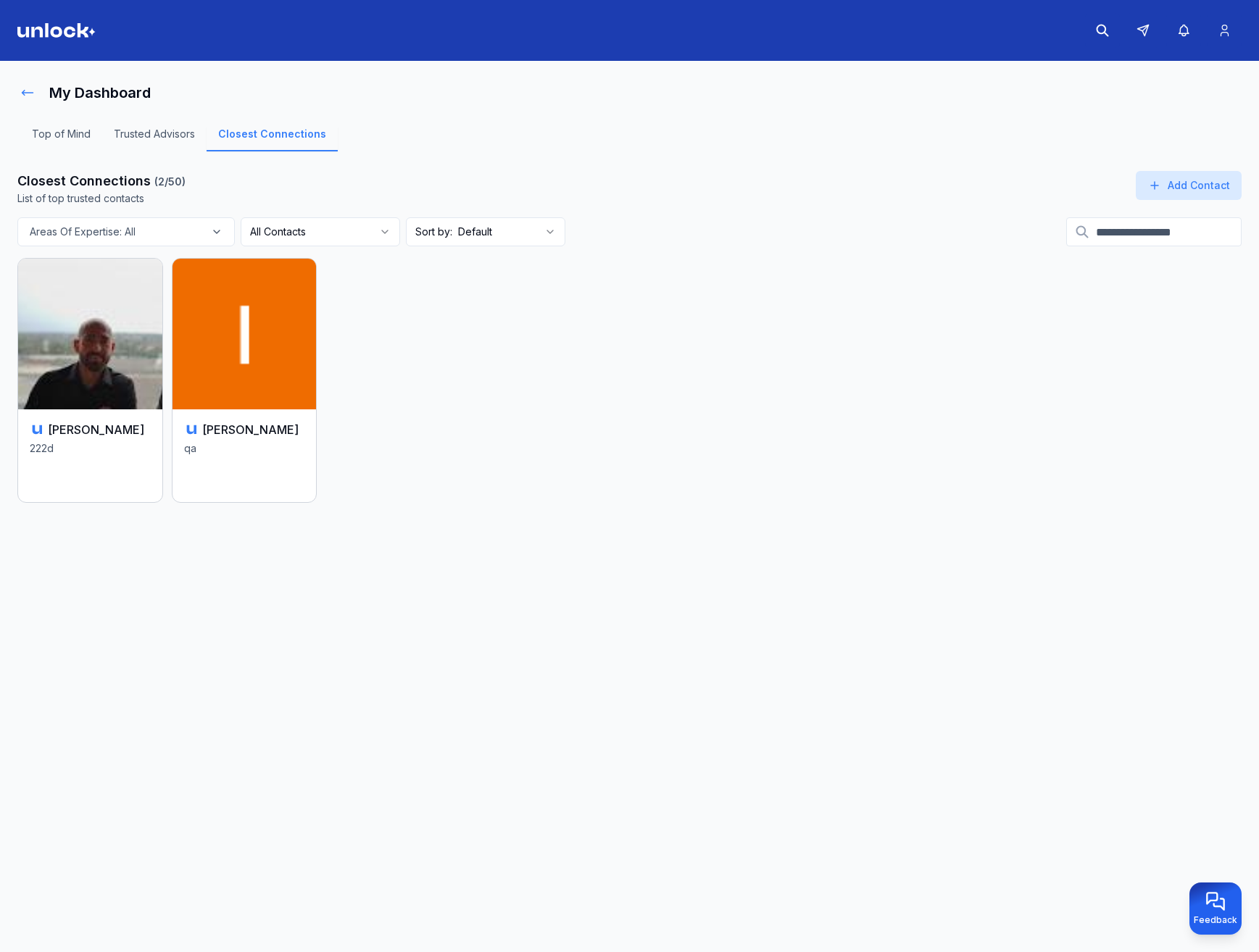
click at [21, 92] on icon at bounding box center [27, 92] width 14 height 14
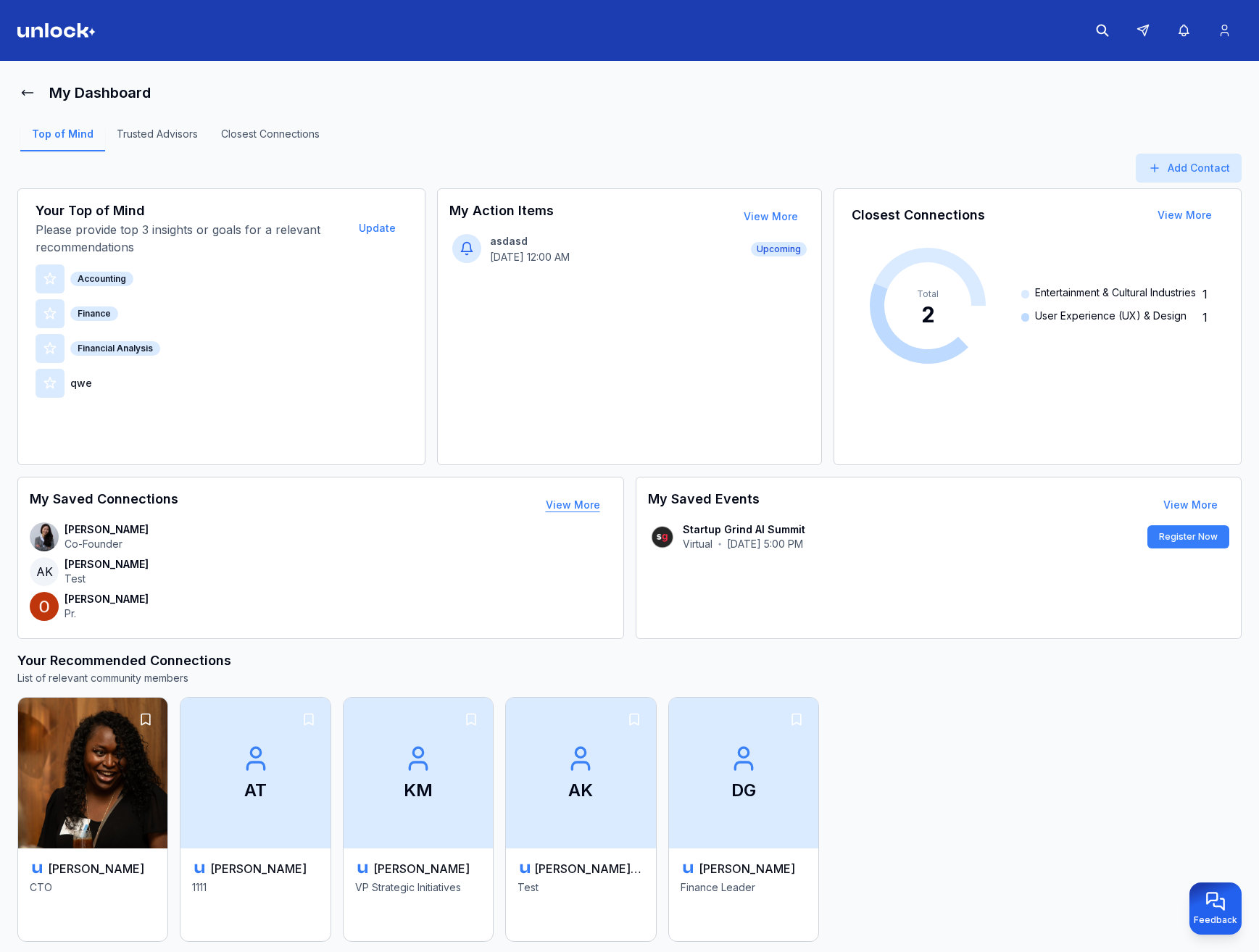
click at [569, 504] on button "View More" at bounding box center [573, 505] width 77 height 29
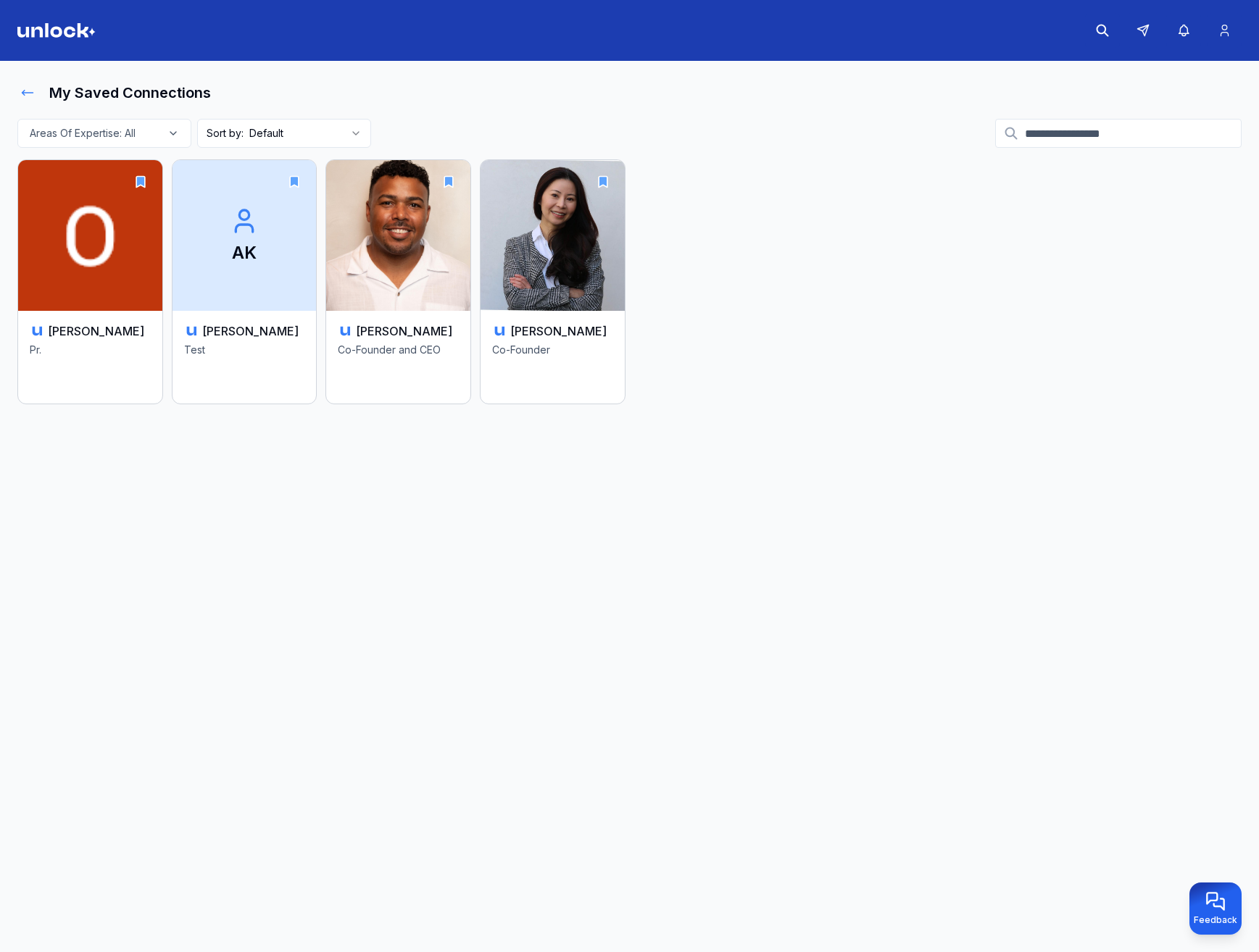
click at [27, 95] on icon at bounding box center [27, 92] width 14 height 14
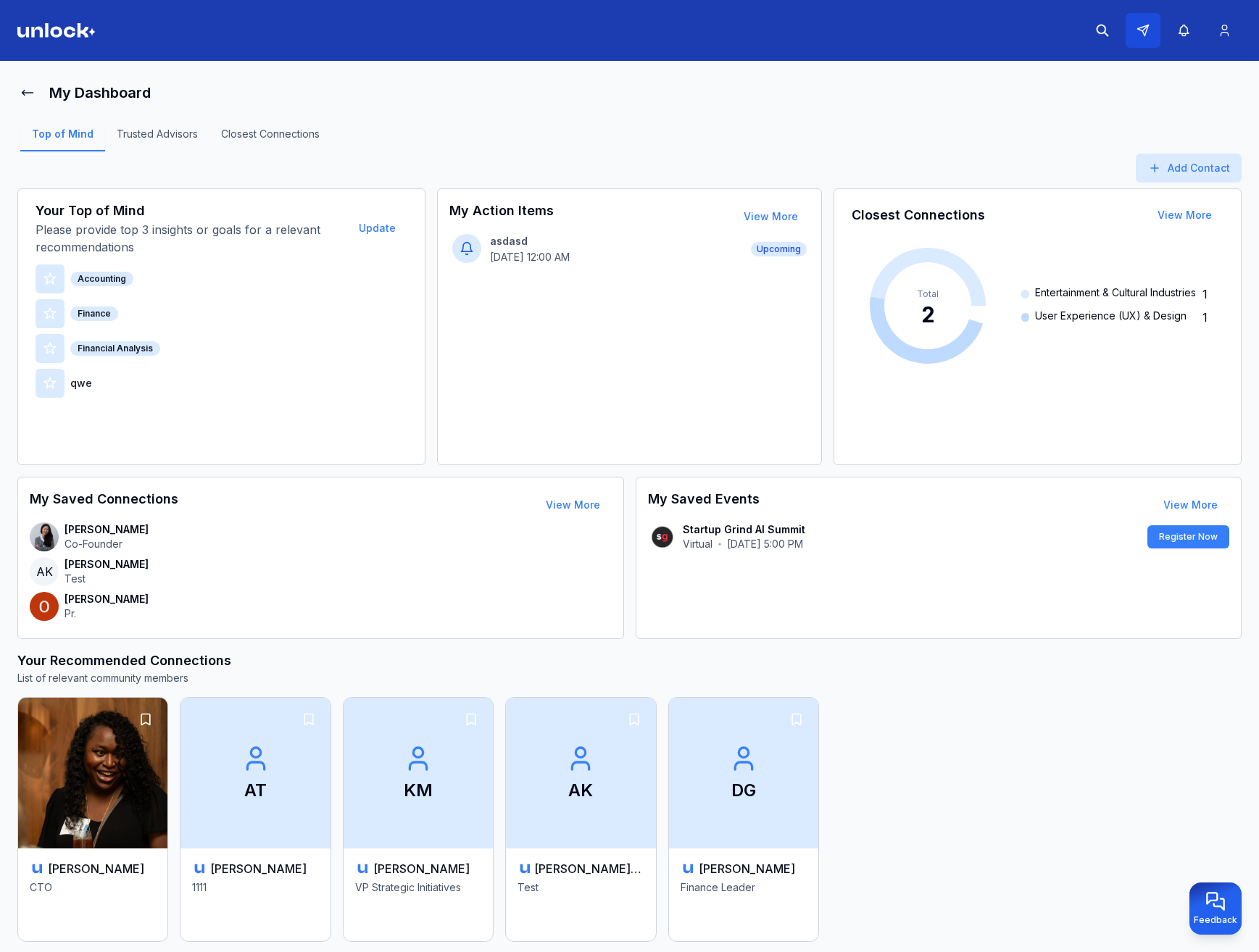
click at [1150, 24] on button at bounding box center [1142, 30] width 34 height 34
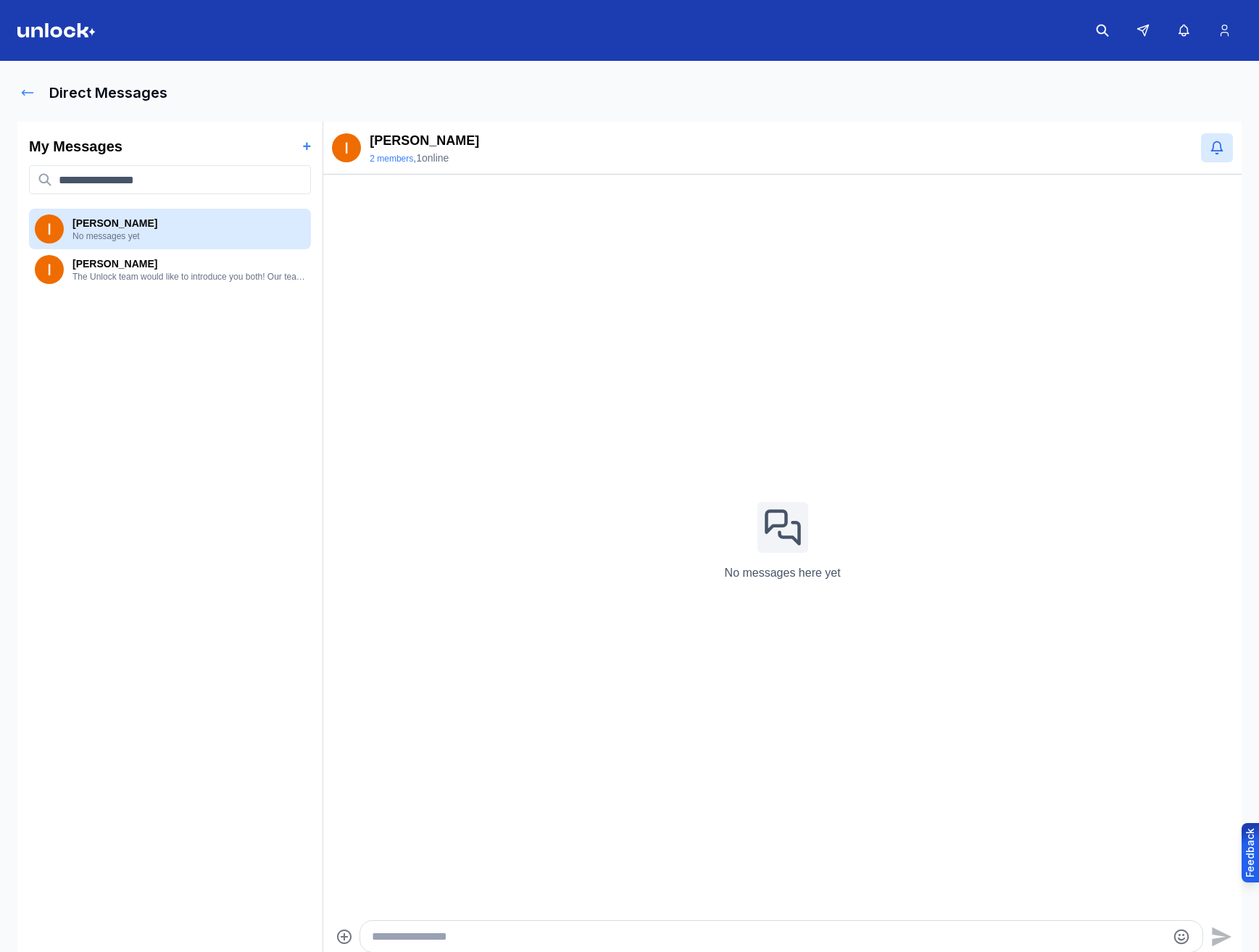
click at [28, 94] on icon at bounding box center [27, 92] width 14 height 14
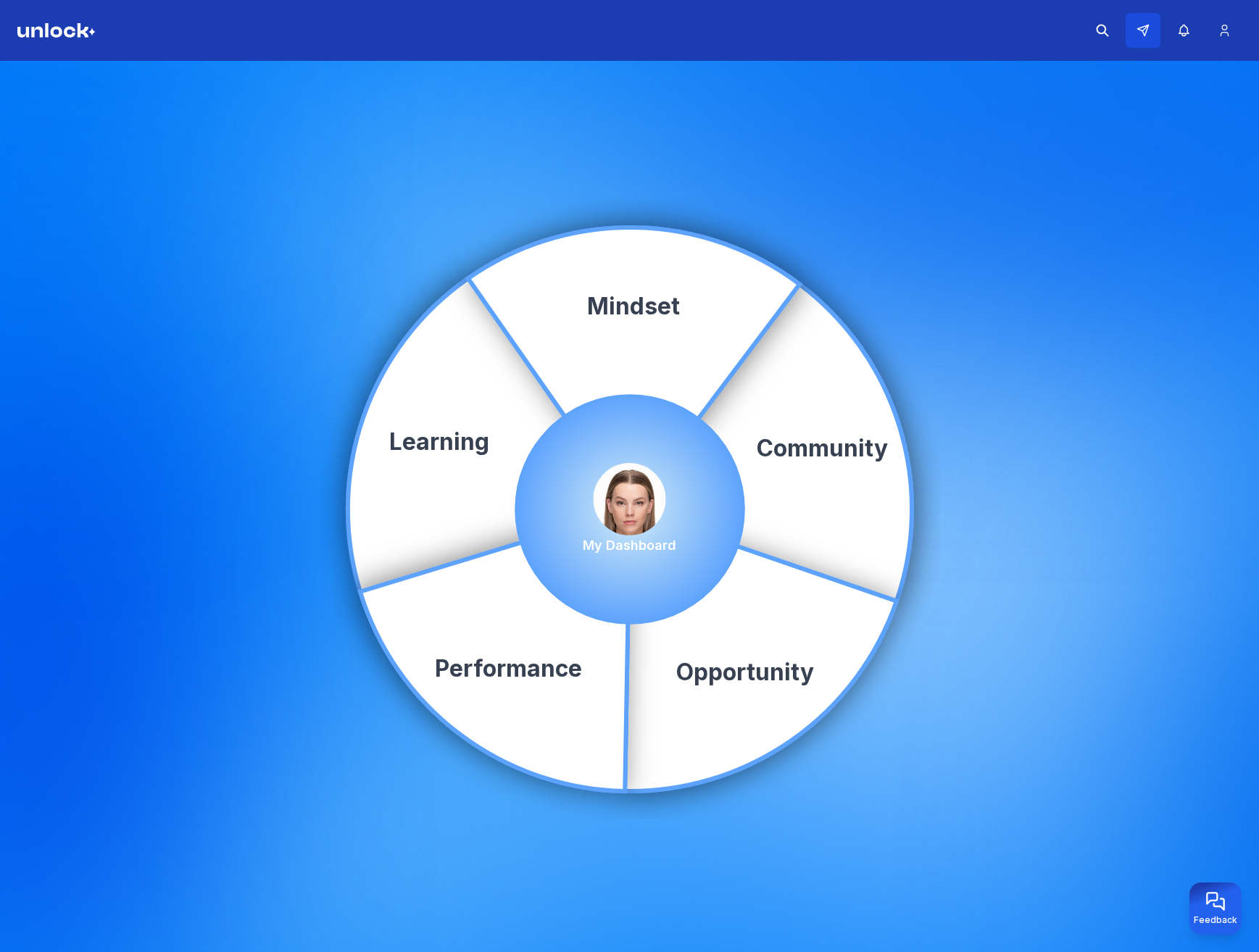
click at [1152, 25] on button at bounding box center [1142, 30] width 34 height 34
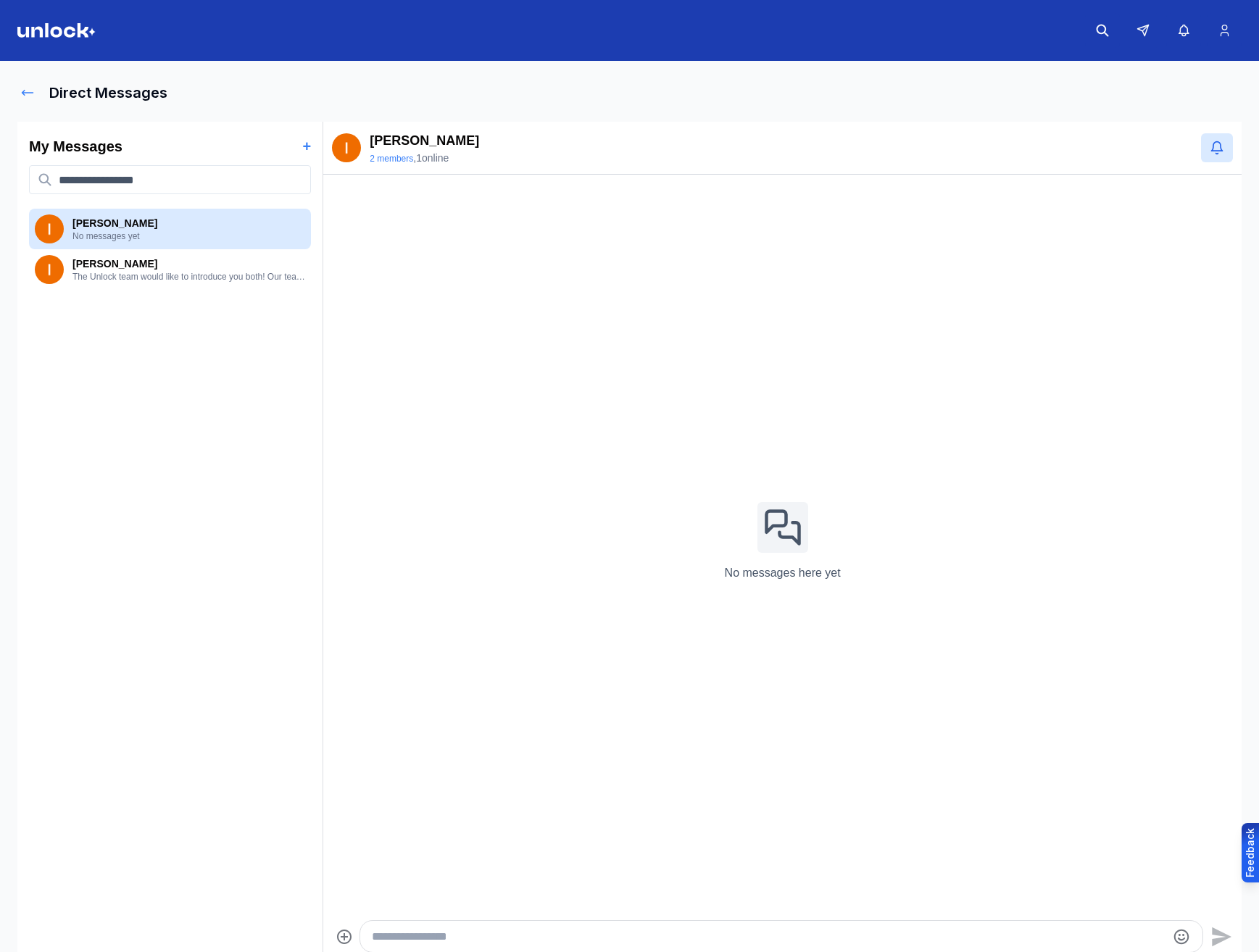
click at [24, 94] on icon at bounding box center [28, 93] width 11 height 5
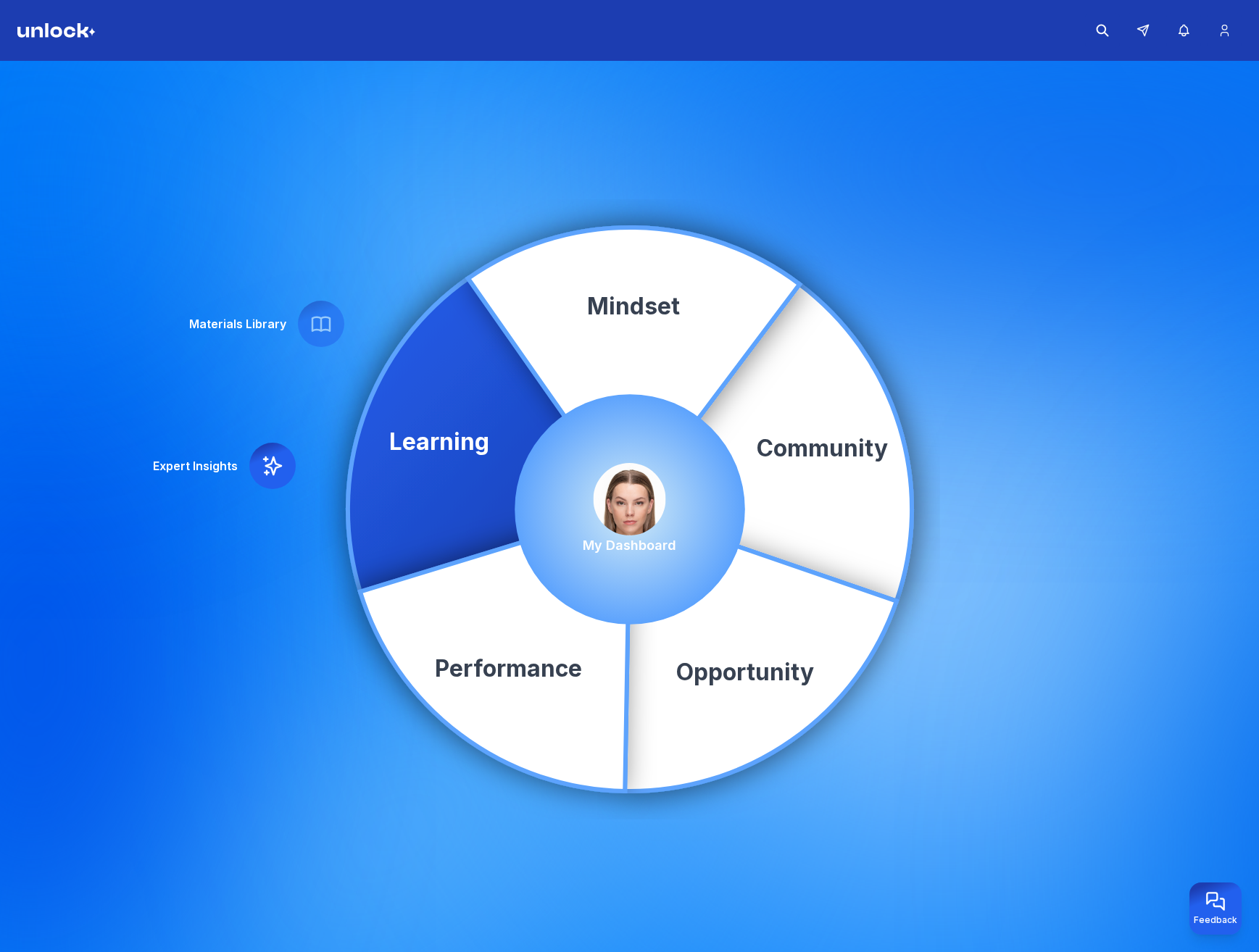
click at [629, 515] on img at bounding box center [630, 500] width 72 height 72
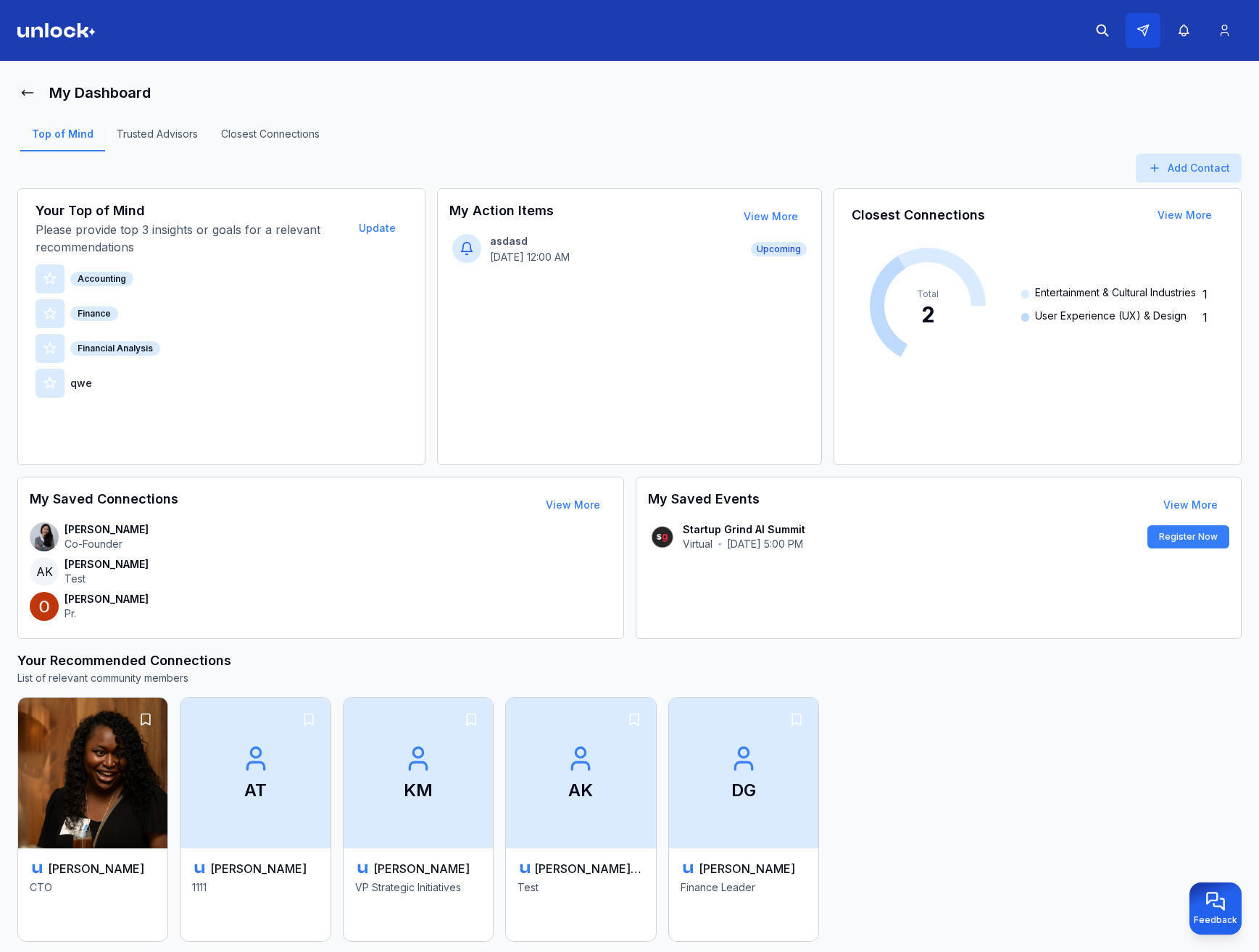
click at [1147, 24] on icon at bounding box center [1143, 30] width 13 height 13
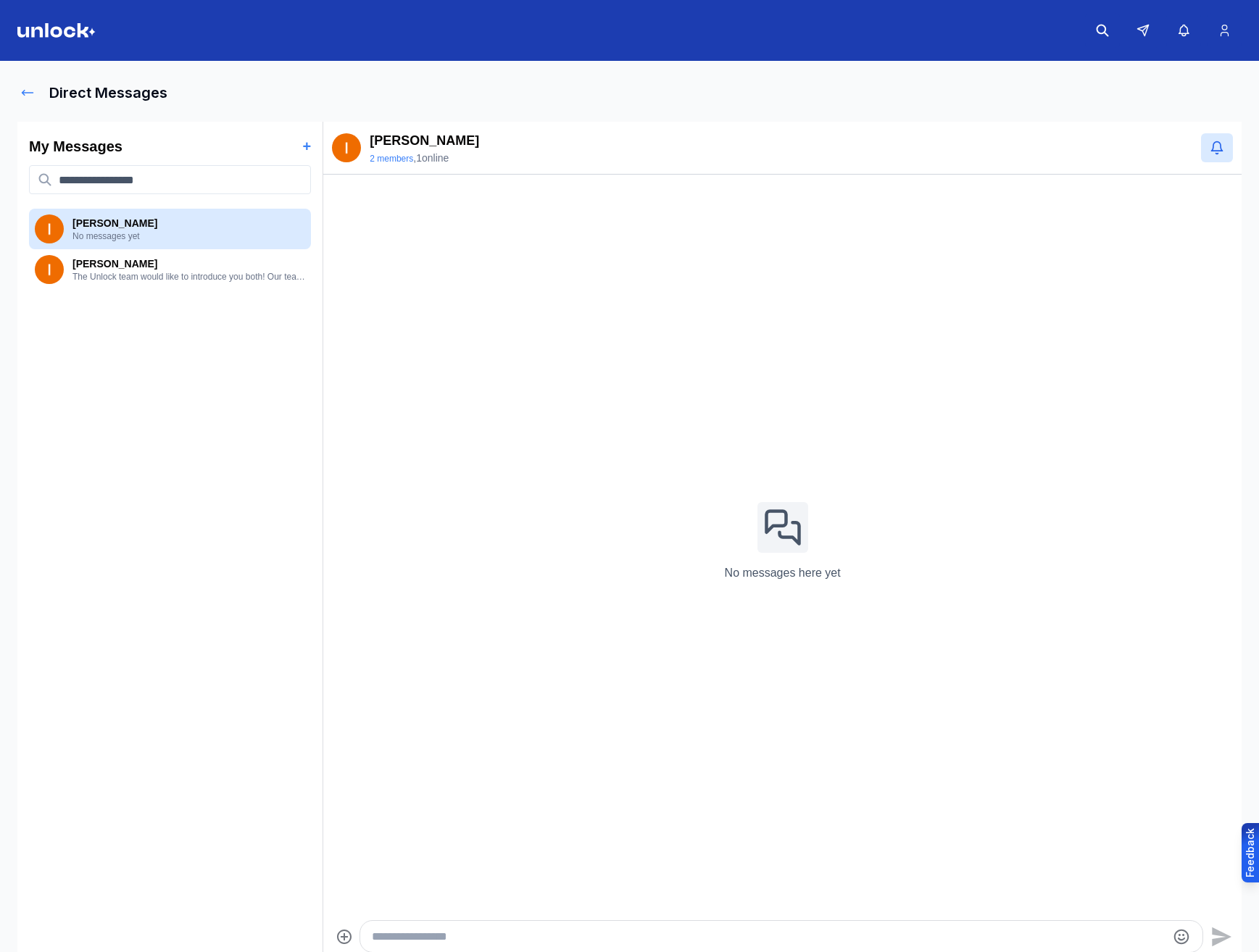
click at [30, 92] on icon at bounding box center [27, 92] width 14 height 14
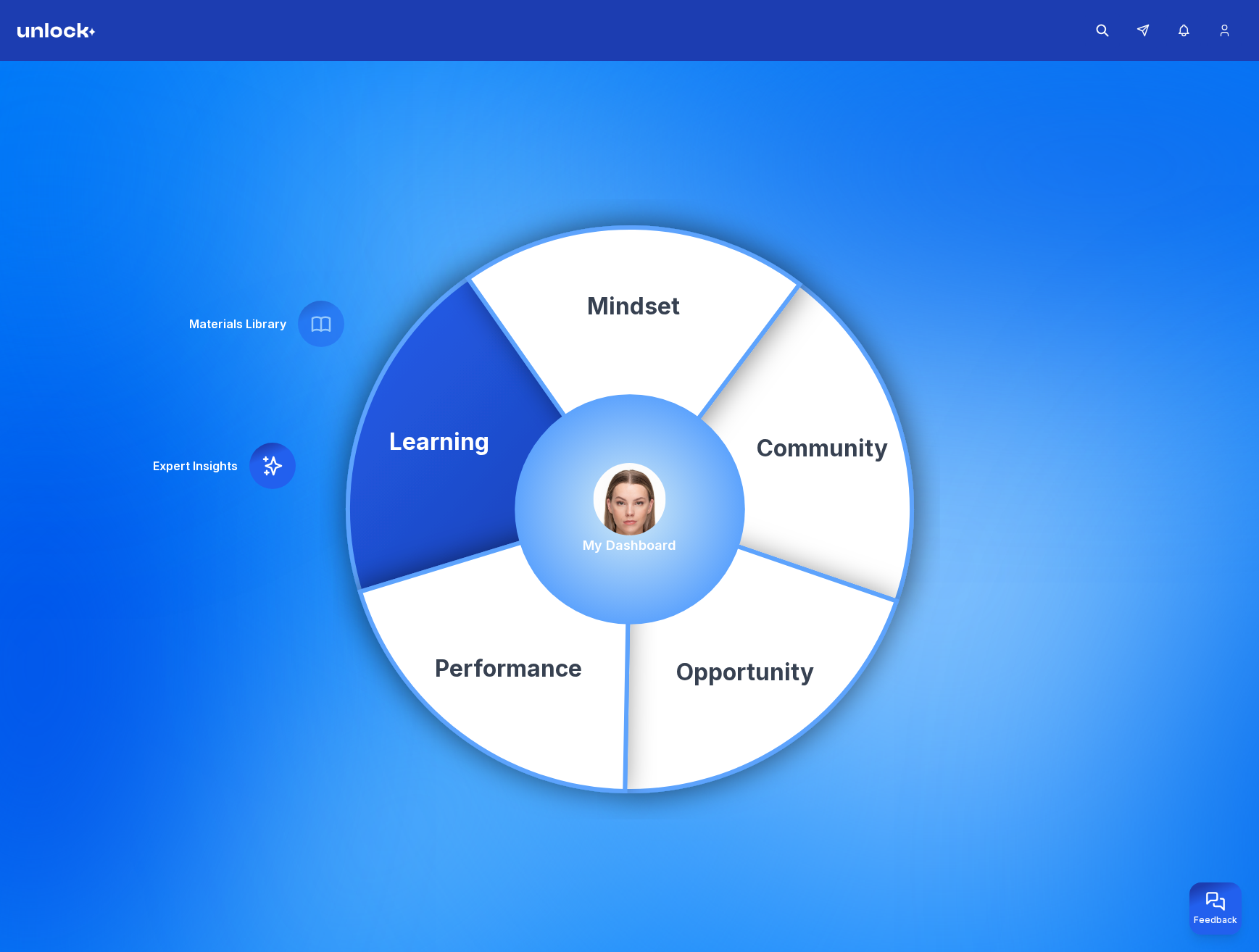
click at [641, 499] on img at bounding box center [630, 500] width 72 height 72
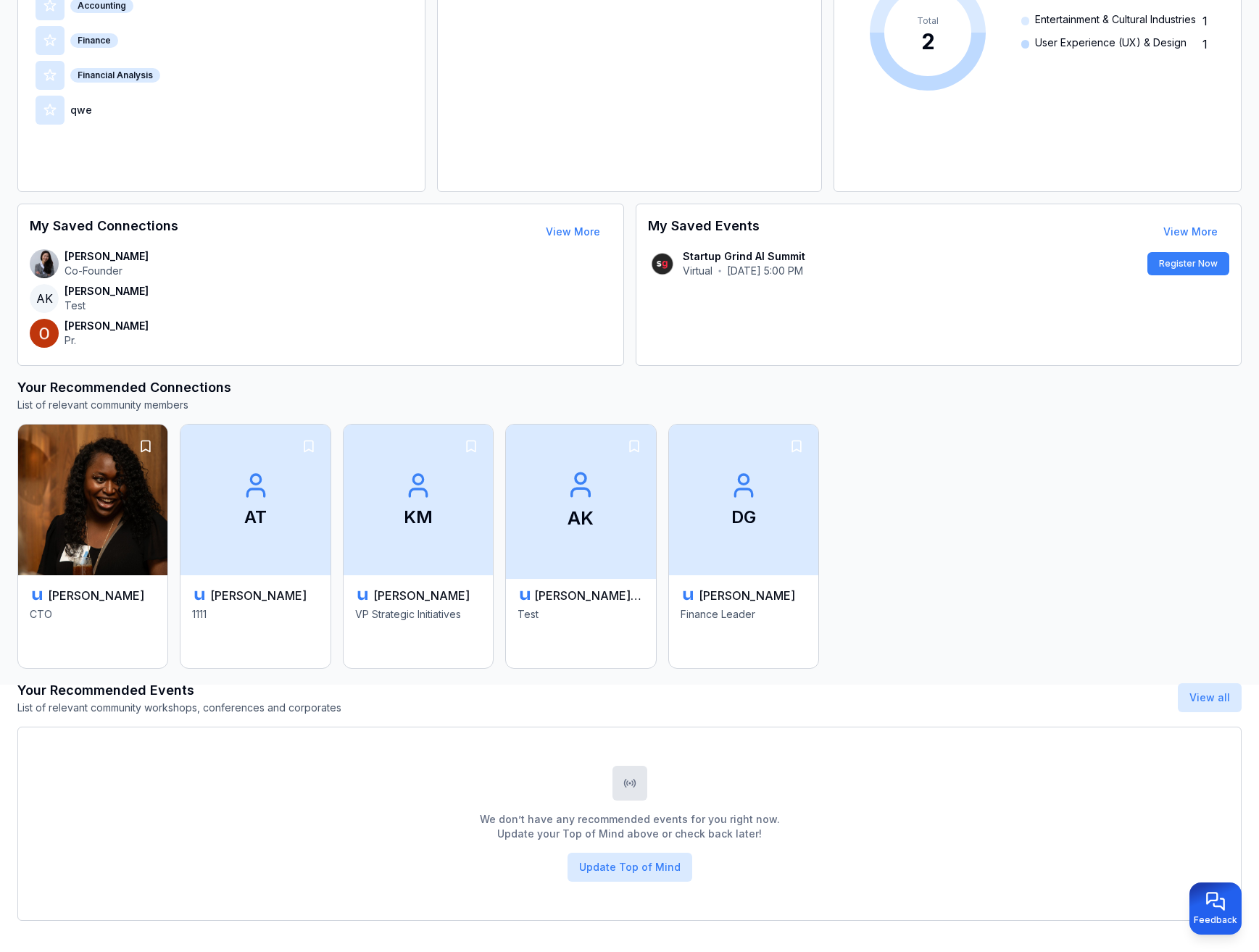
scroll to position [285, 0]
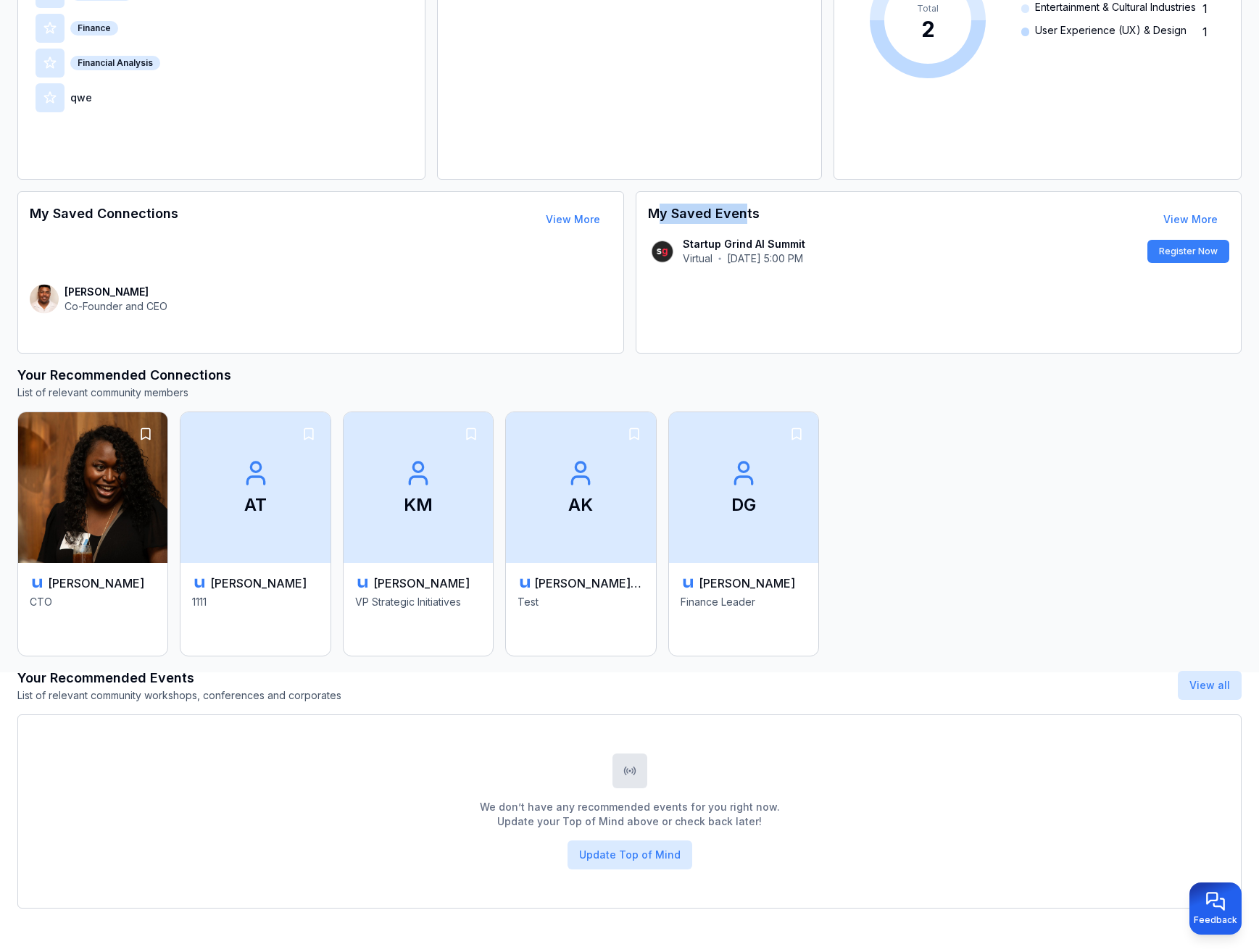
drag, startPoint x: 664, startPoint y: 209, endPoint x: 744, endPoint y: 207, distance: 80.0
click at [744, 207] on h3 "My Saved Events" at bounding box center [704, 220] width 112 height 32
click at [1178, 219] on link "View More" at bounding box center [1190, 219] width 55 height 13
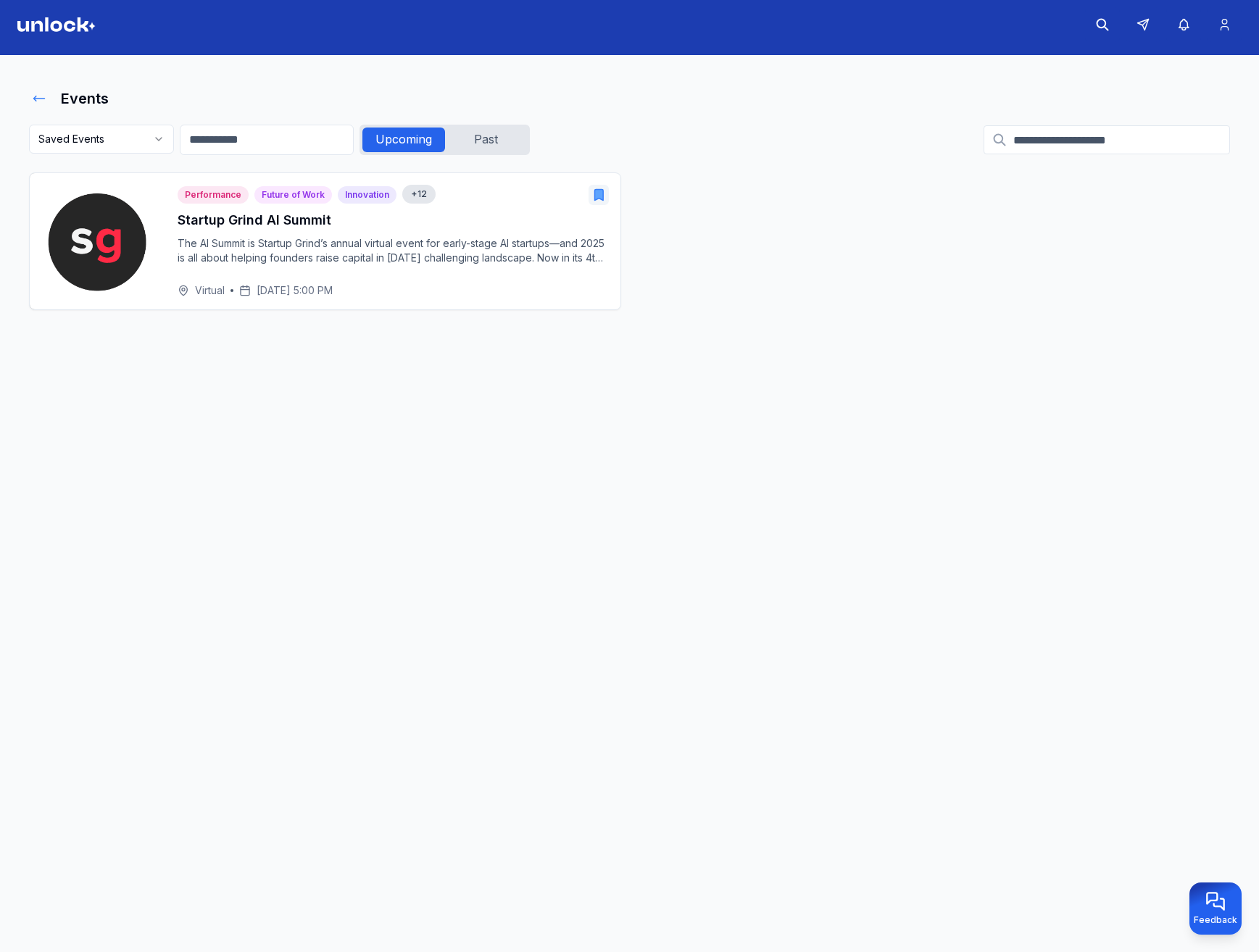
click at [39, 99] on icon at bounding box center [39, 98] width 14 height 14
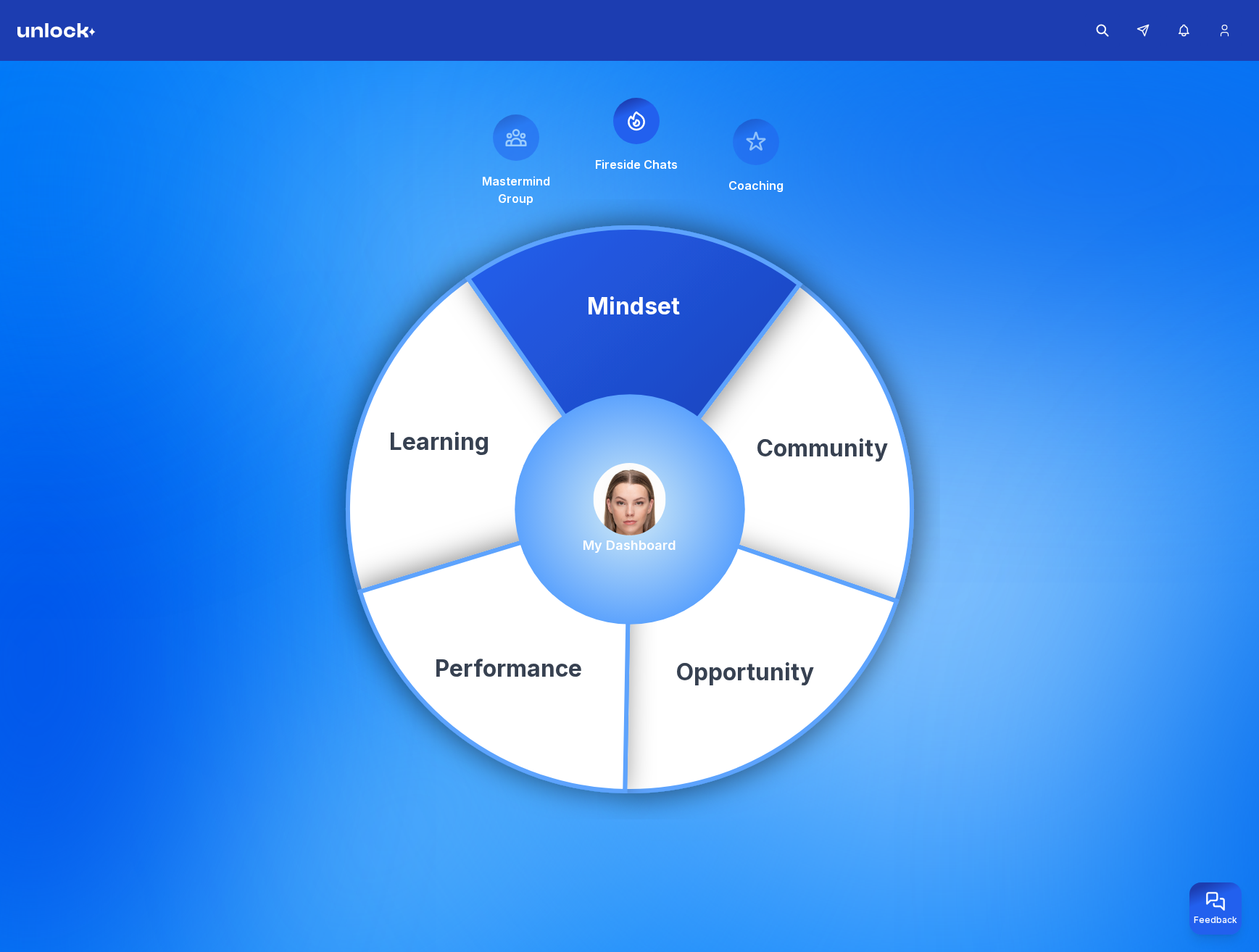
click at [645, 510] on img at bounding box center [630, 500] width 72 height 72
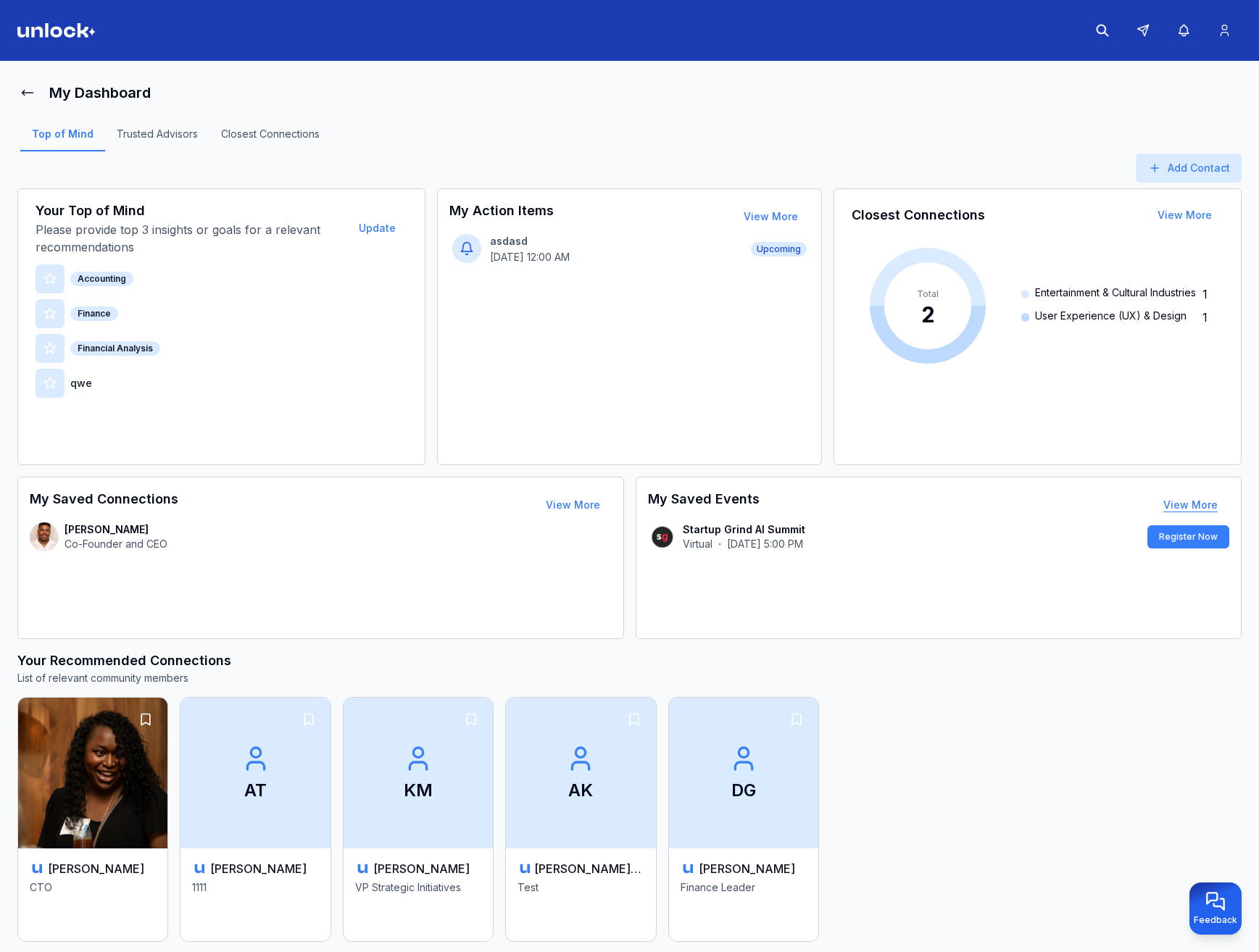
click at [1178, 505] on link "View More" at bounding box center [1190, 505] width 55 height 13
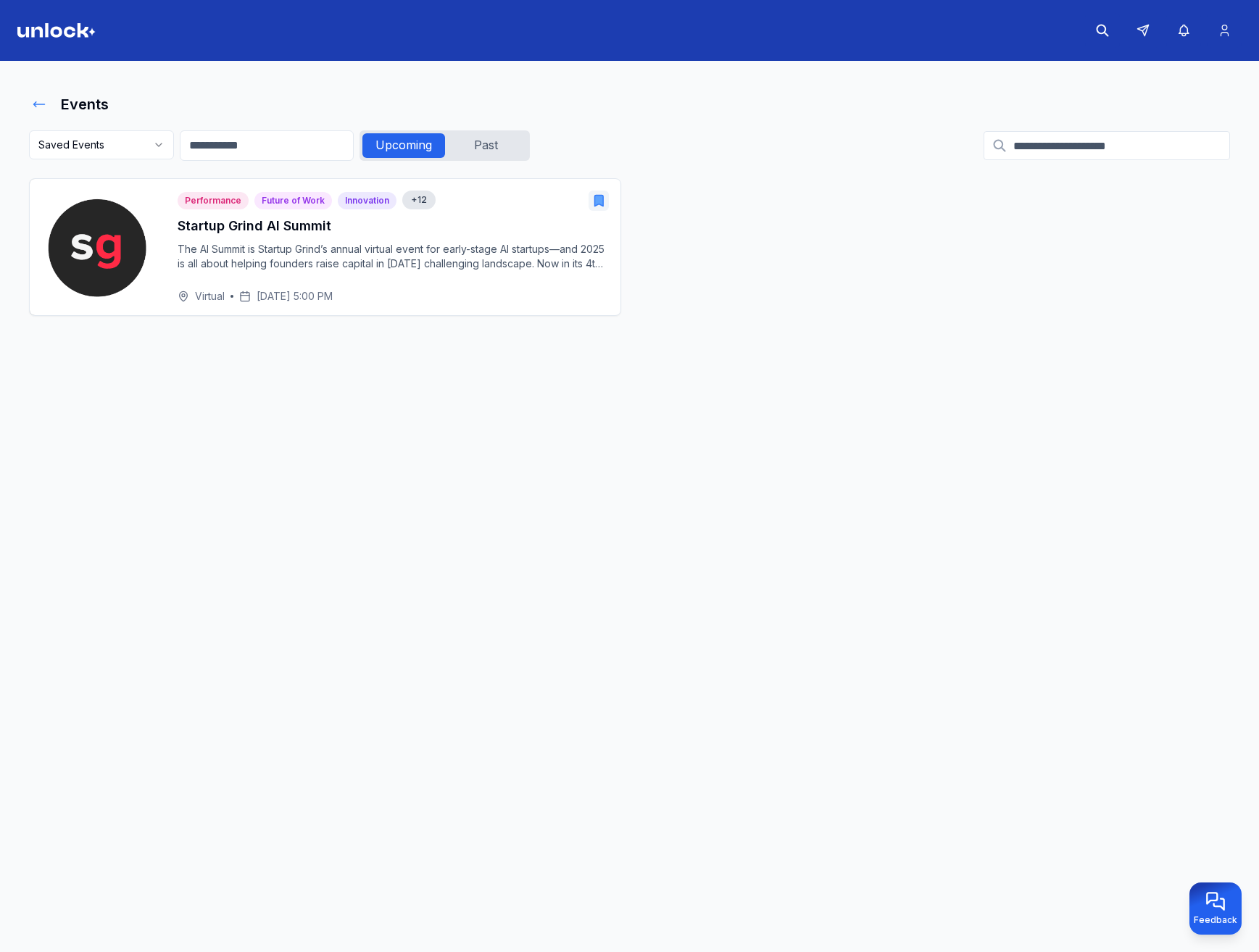
click at [45, 103] on icon at bounding box center [39, 104] width 14 height 14
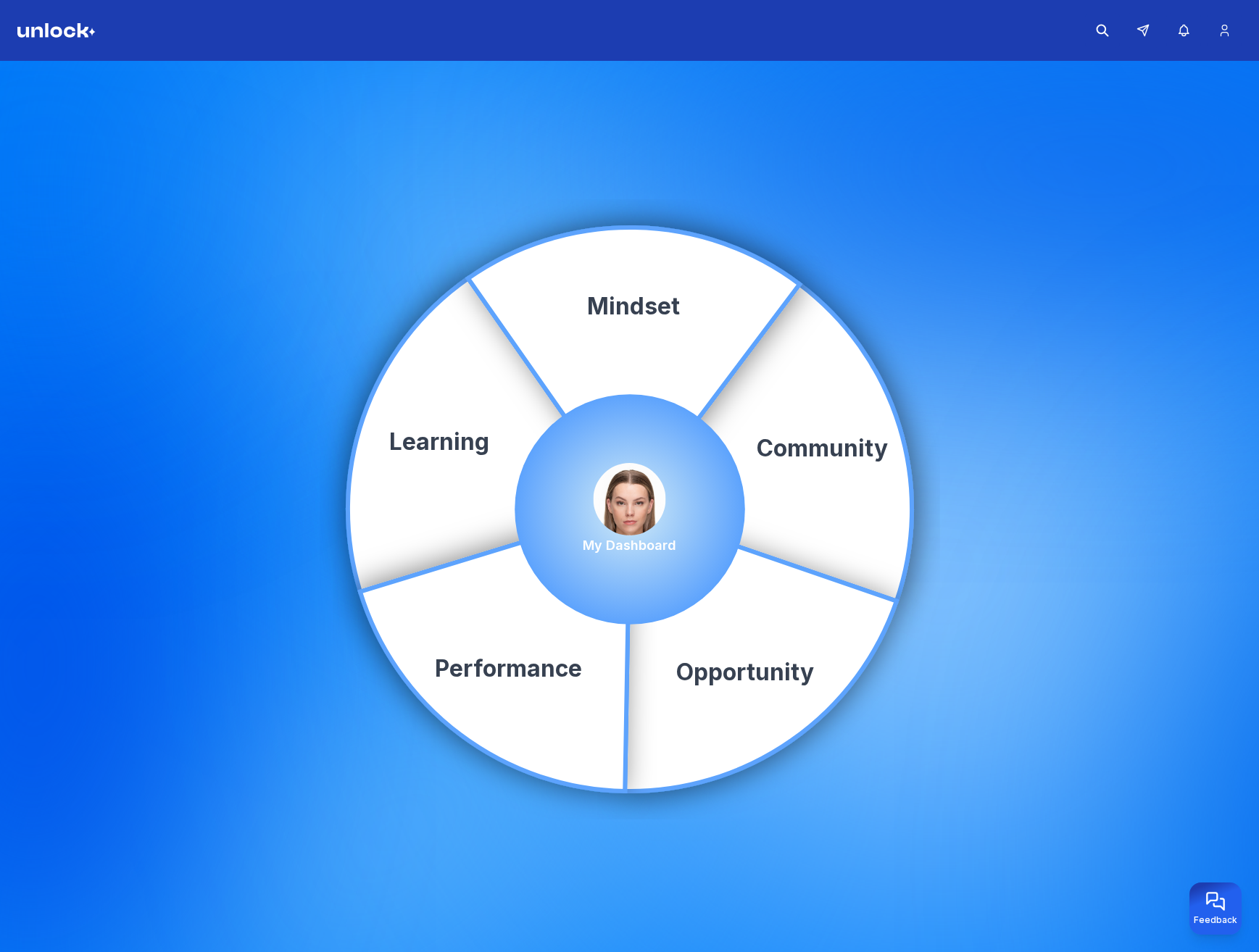
click at [634, 495] on img at bounding box center [630, 500] width 72 height 72
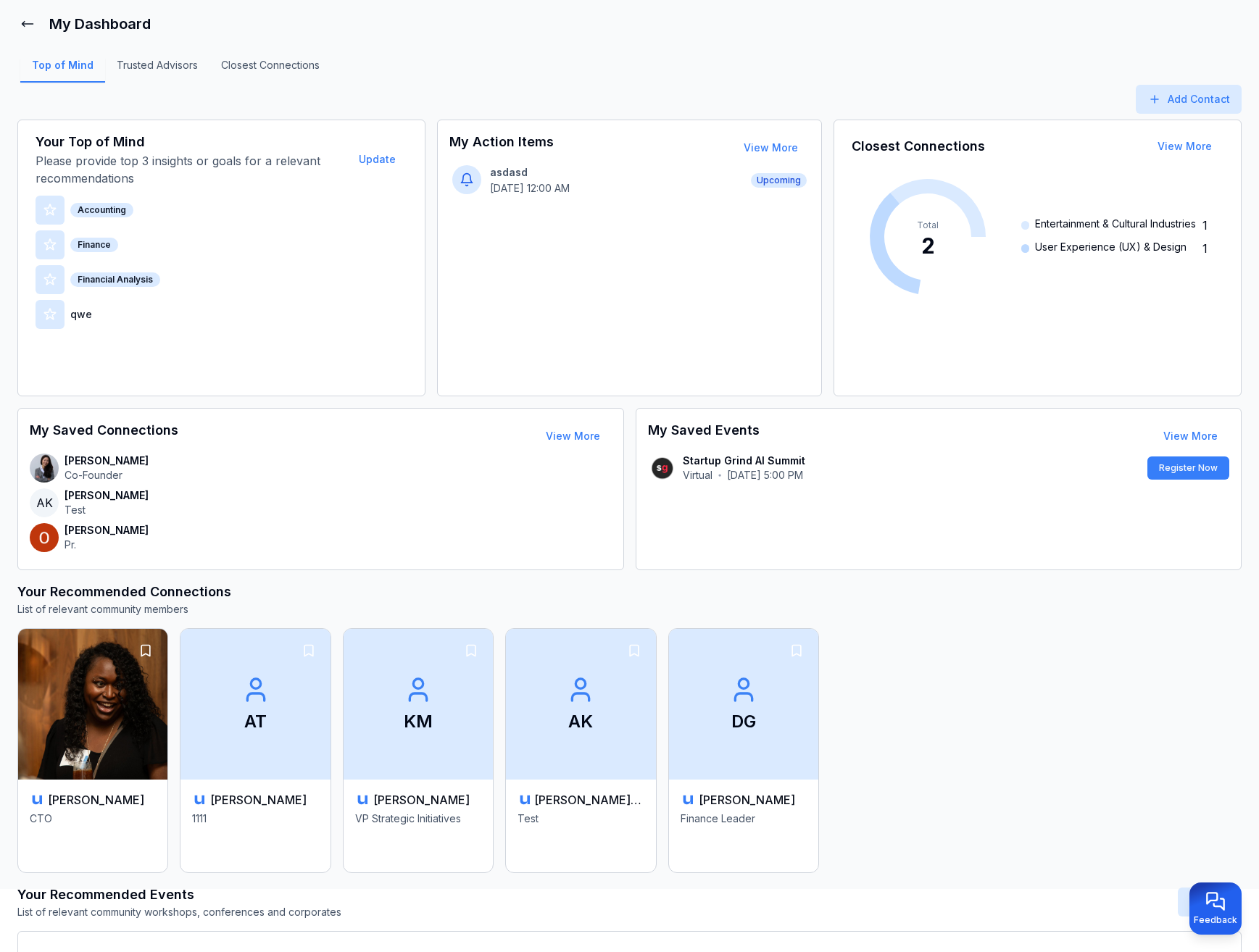
scroll to position [72, 0]
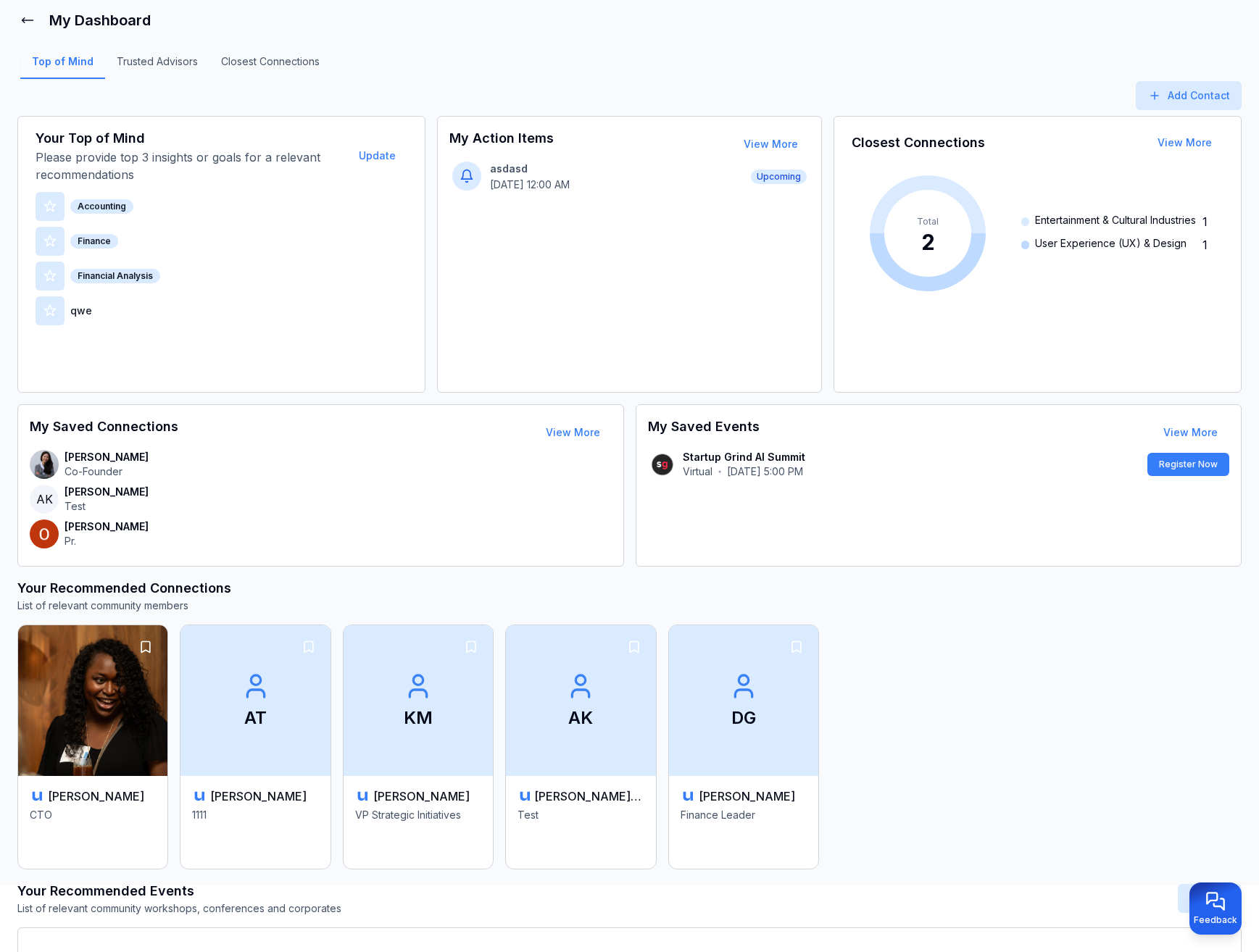
click at [663, 426] on h3 "My Saved Events" at bounding box center [704, 432] width 112 height 32
drag, startPoint x: 663, startPoint y: 426, endPoint x: 723, endPoint y: 426, distance: 60.0
click at [723, 426] on h3 "My Saved Events" at bounding box center [704, 432] width 112 height 32
click at [717, 426] on h3 "My Saved Events" at bounding box center [704, 432] width 112 height 32
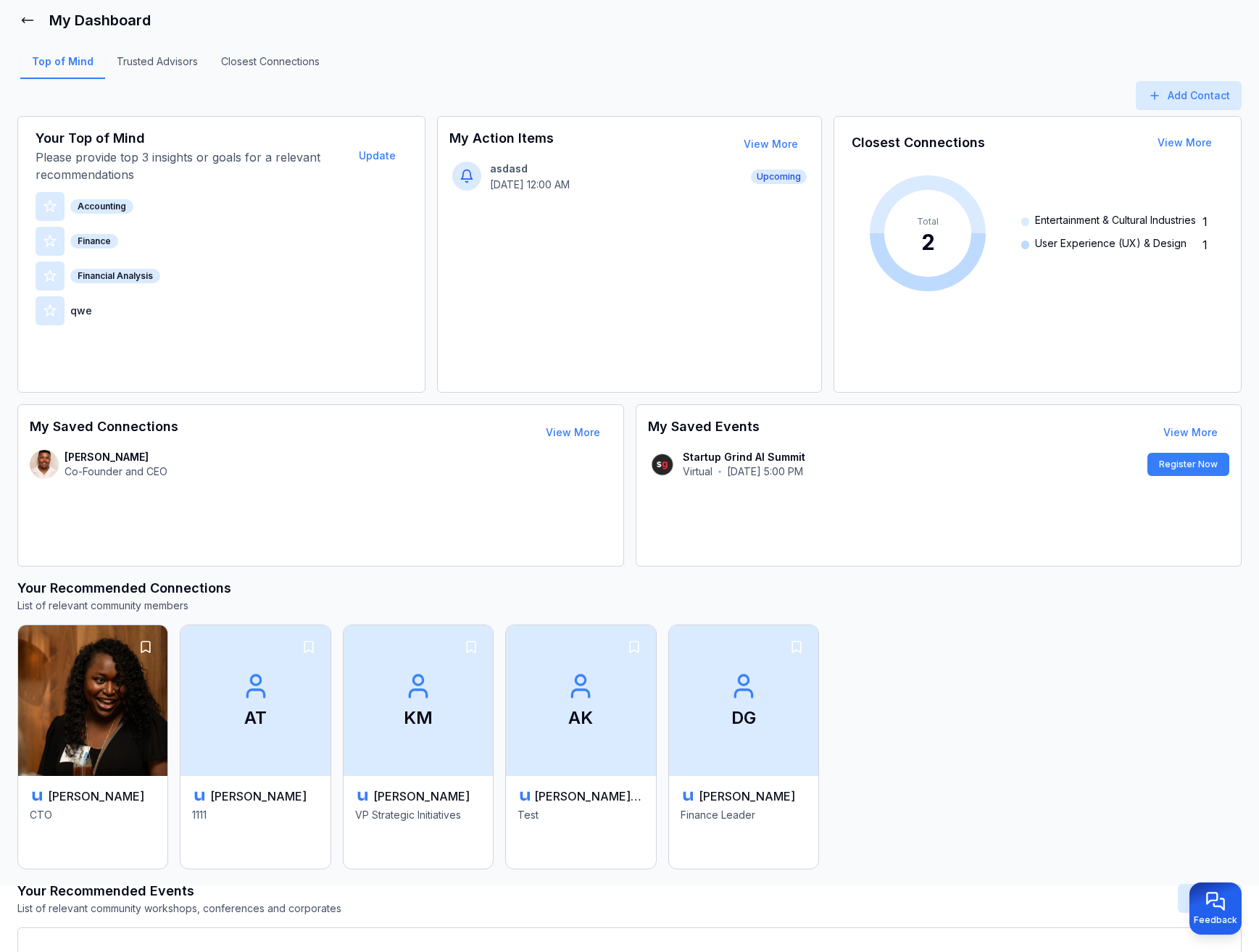
click at [654, 425] on h3 "My Saved Events" at bounding box center [704, 432] width 112 height 32
drag, startPoint x: 654, startPoint y: 425, endPoint x: 721, endPoint y: 426, distance: 67.0
click at [721, 426] on h3 "My Saved Events" at bounding box center [704, 432] width 112 height 32
copy h3 "My Saved Events"
click at [877, 579] on h3 "Your Recommended Connections" at bounding box center [630, 588] width 1225 height 20
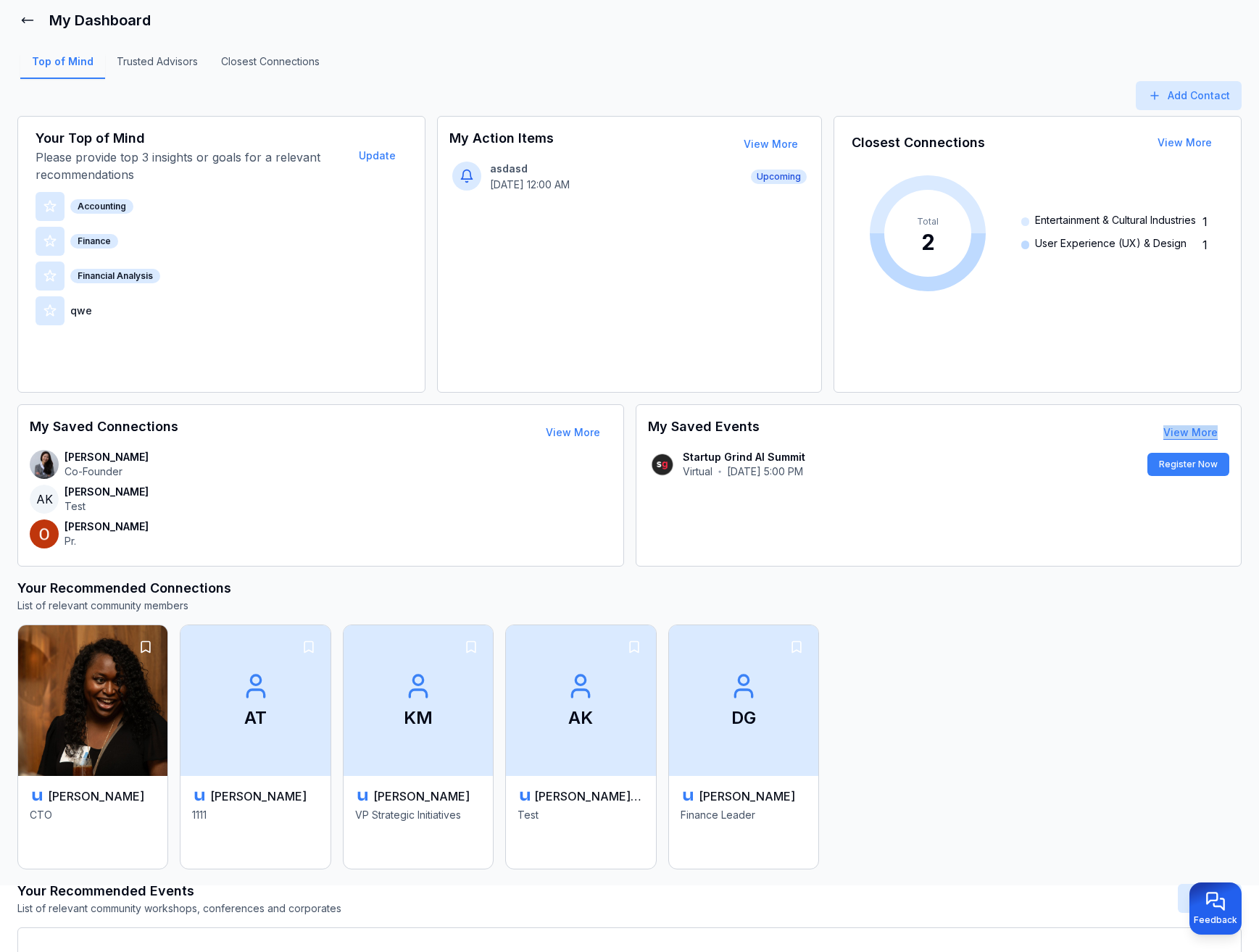
drag, startPoint x: 1138, startPoint y: 429, endPoint x: 1220, endPoint y: 429, distance: 82.0
click at [1220, 429] on div "My Saved Events View More" at bounding box center [939, 432] width 594 height 32
copy link "View More"
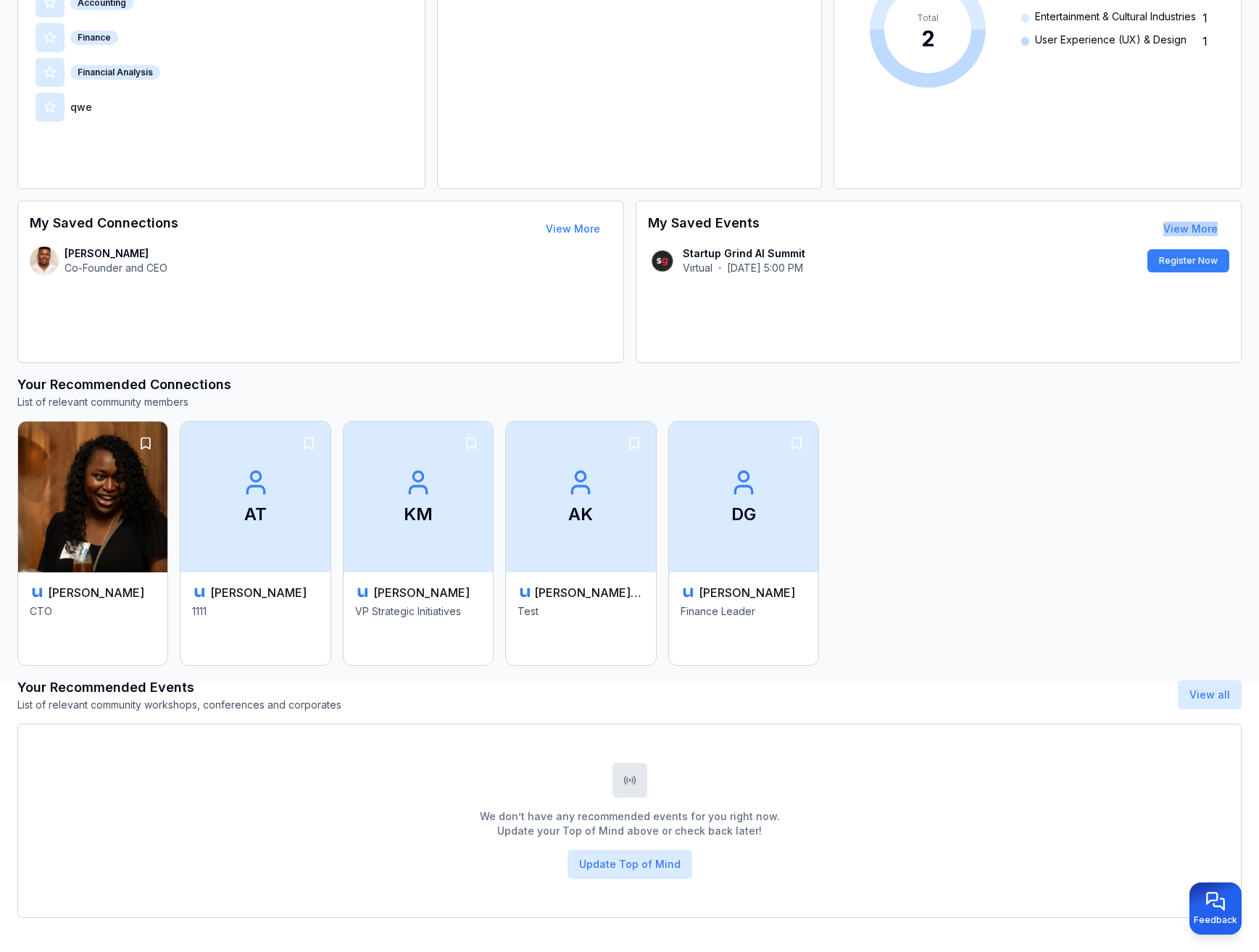
scroll to position [285, 0]
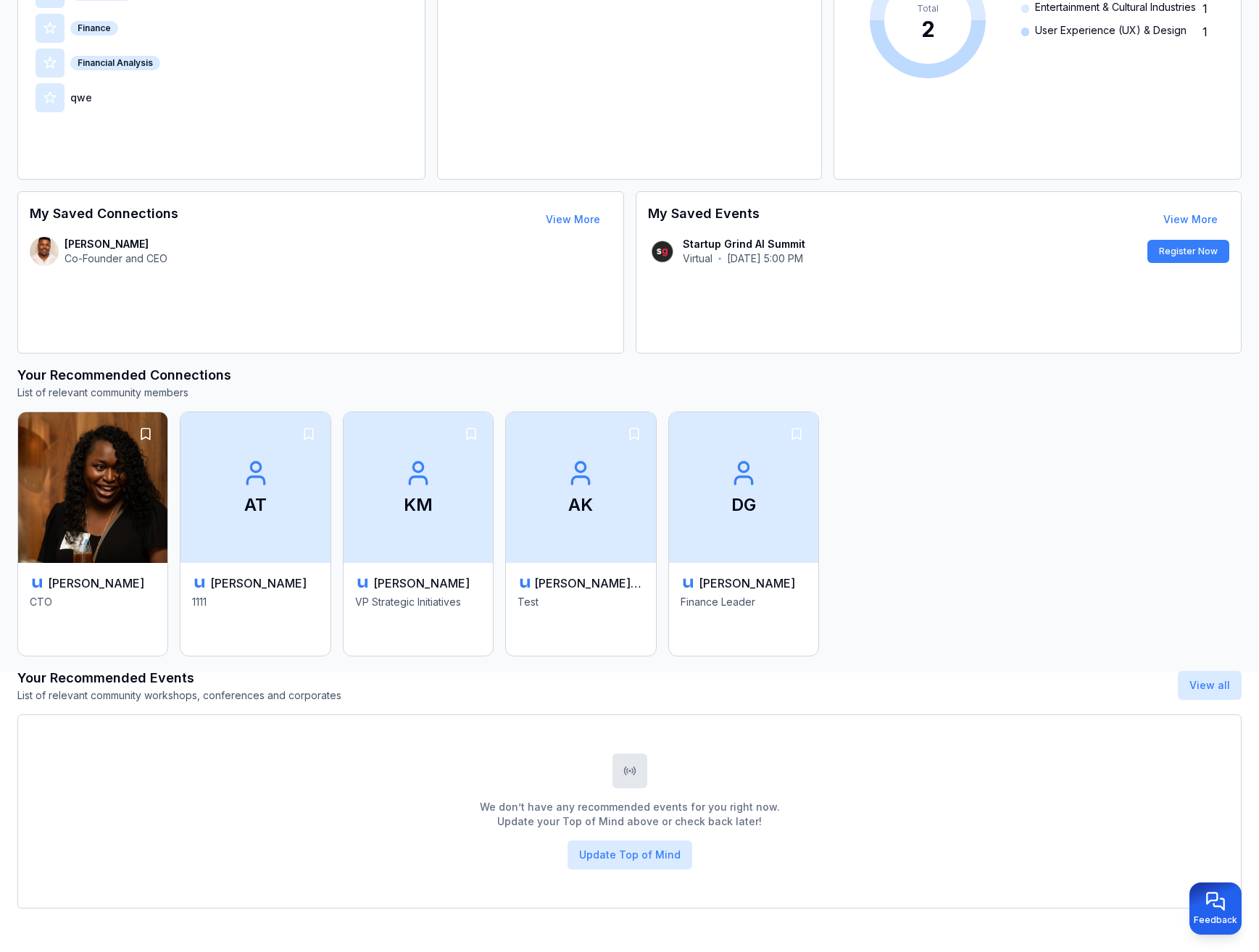
click at [1057, 573] on div "Nikki Ambalo CTO AT Andrew Test 1111 KM Kareem Meliani VP Strategic Initiatives…" at bounding box center [630, 534] width 1225 height 245
drag, startPoint x: 1167, startPoint y: 691, endPoint x: 1234, endPoint y: 683, distance: 67.5
click at [1234, 683] on div "Your Recommended Events List of relevant community workshops, conferences and c…" at bounding box center [630, 685] width 1225 height 34
copy link "View all"
click at [34, 675] on h3 "Your Recommended Events" at bounding box center [180, 678] width 324 height 20
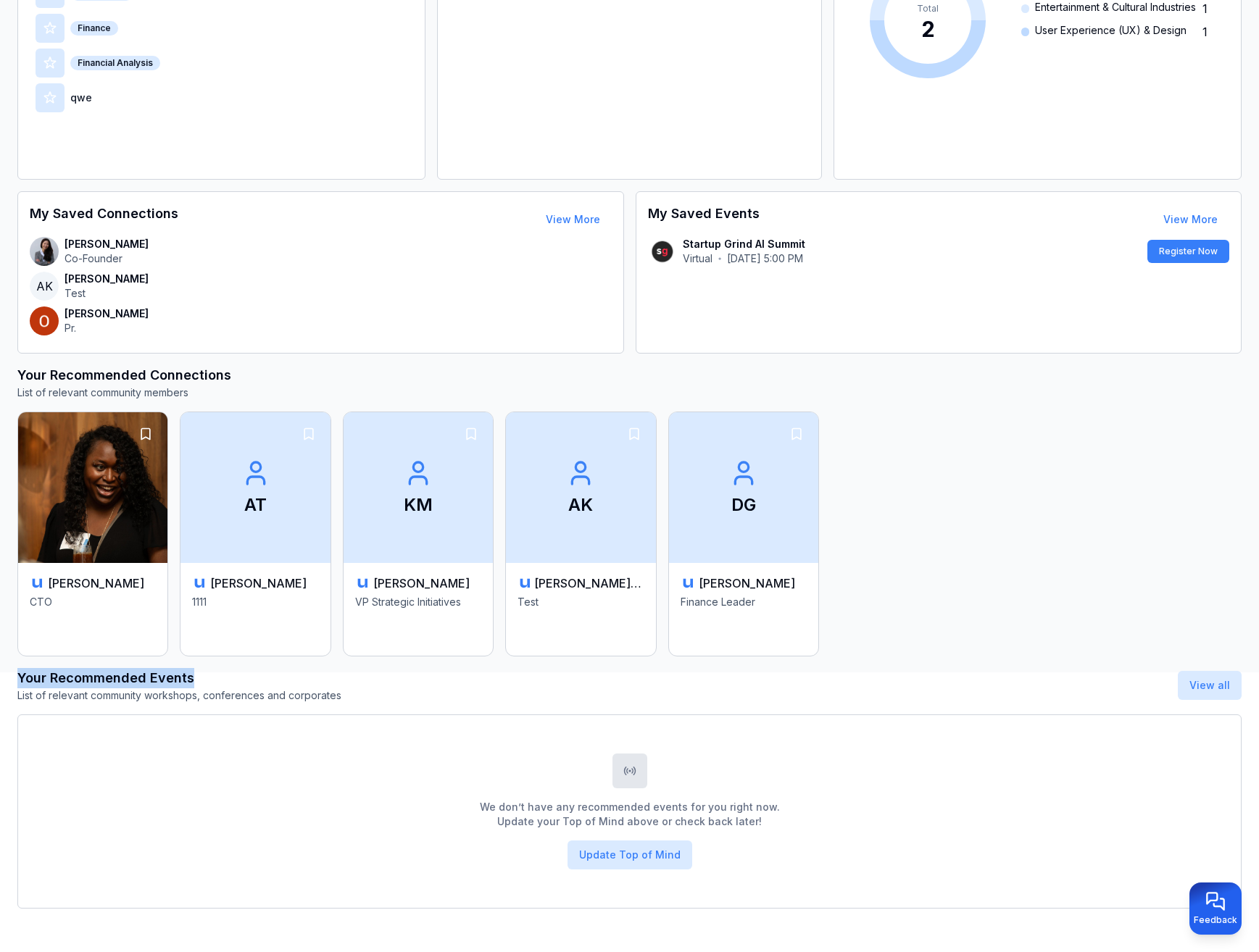
drag, startPoint x: 34, startPoint y: 675, endPoint x: 155, endPoint y: 685, distance: 121.4
click at [155, 685] on h3 "Your Recommended Events" at bounding box center [180, 678] width 324 height 20
copy h3 "Your Recommended Events"
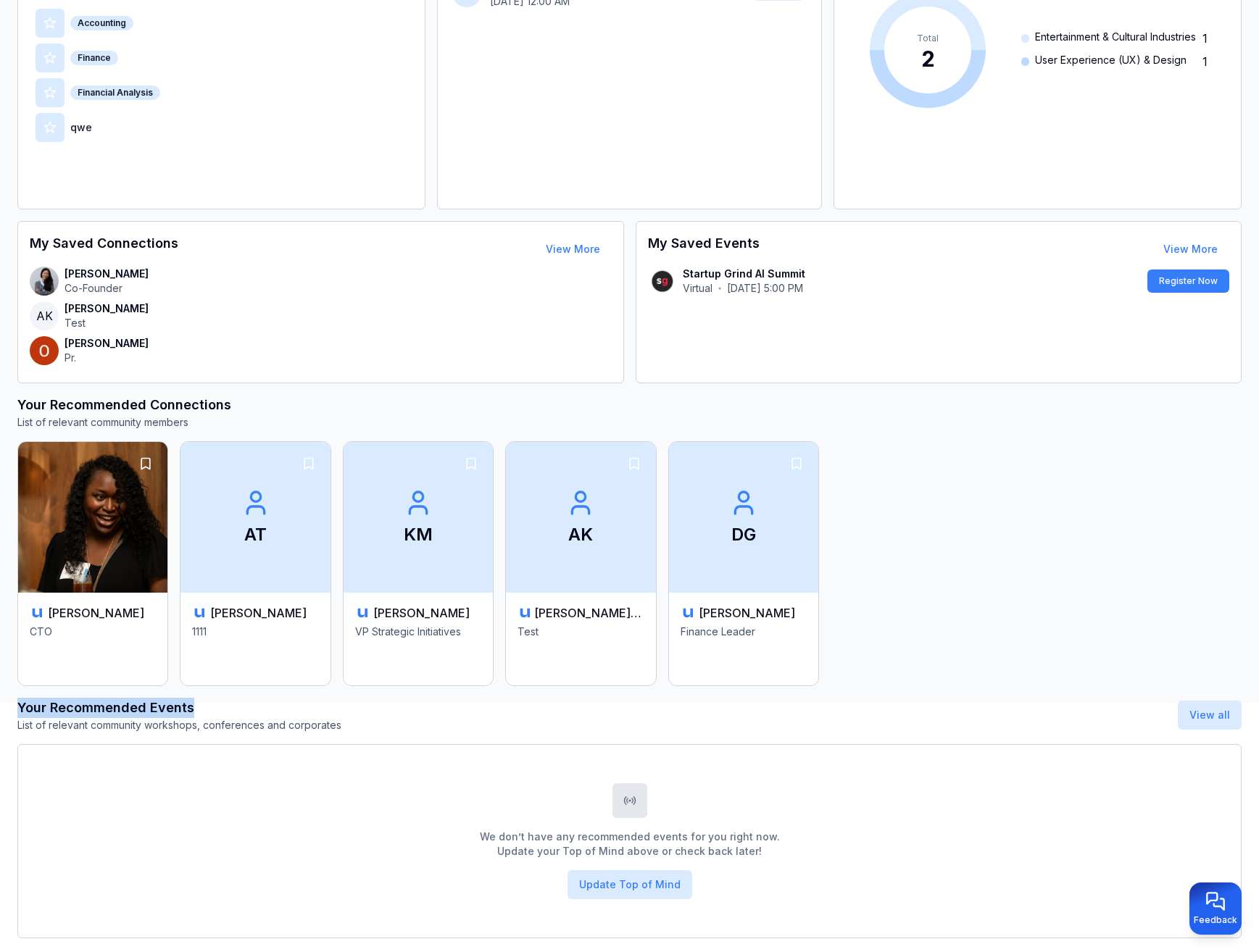
scroll to position [140, 0]
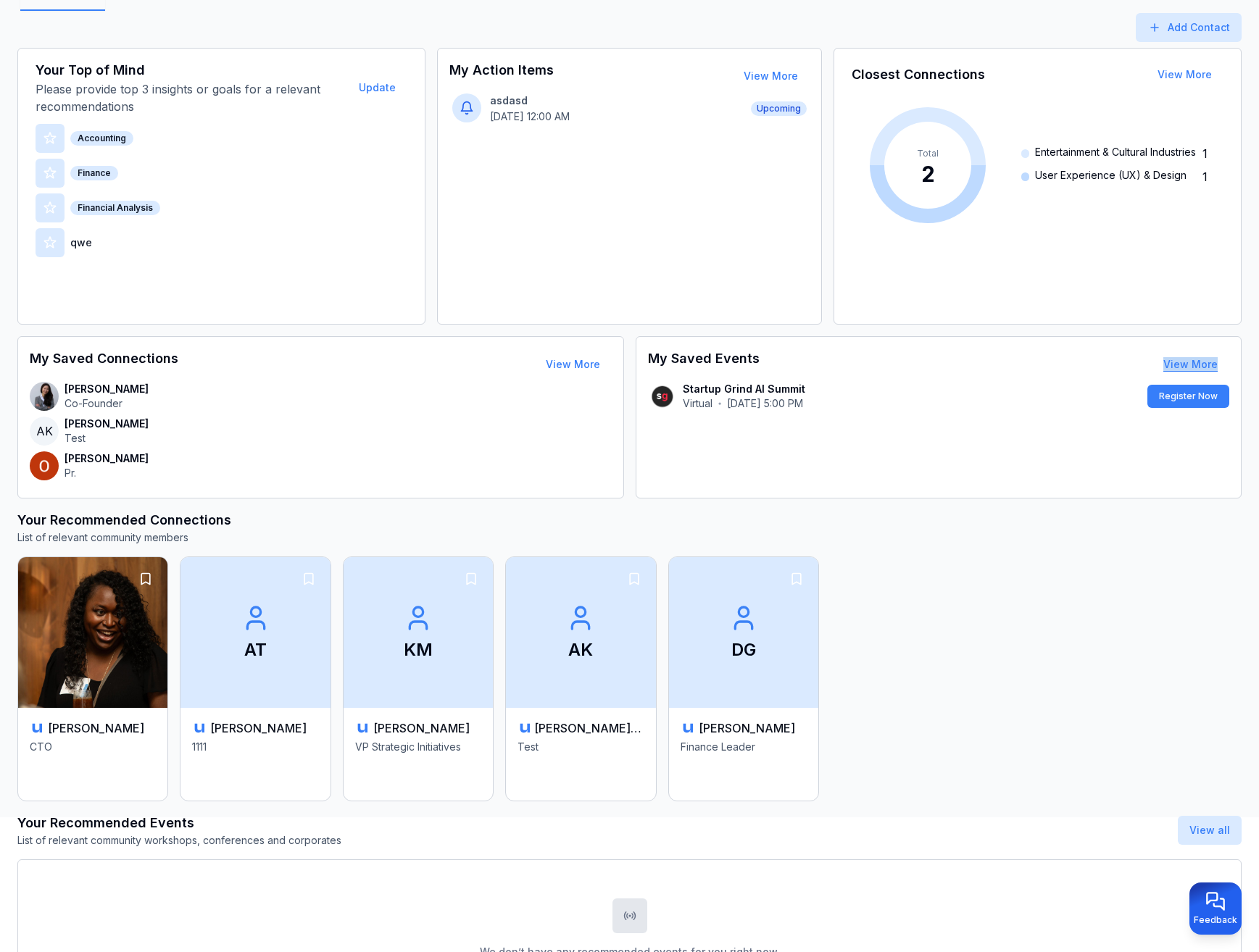
drag, startPoint x: 1147, startPoint y: 370, endPoint x: 1221, endPoint y: 360, distance: 74.7
click at [1221, 360] on div "My Saved Events View More" at bounding box center [939, 364] width 594 height 32
copy link "View More"
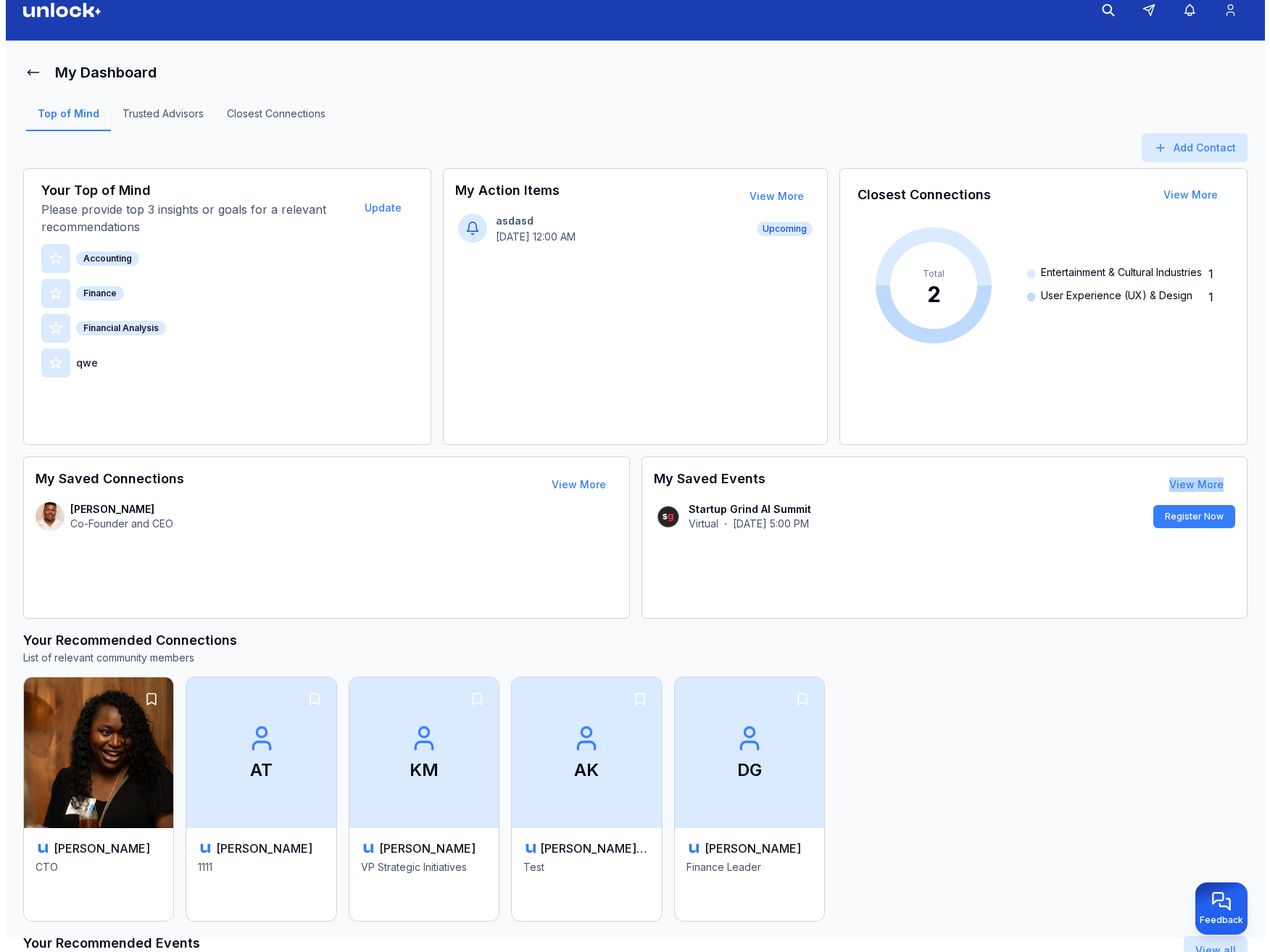
scroll to position [0, 0]
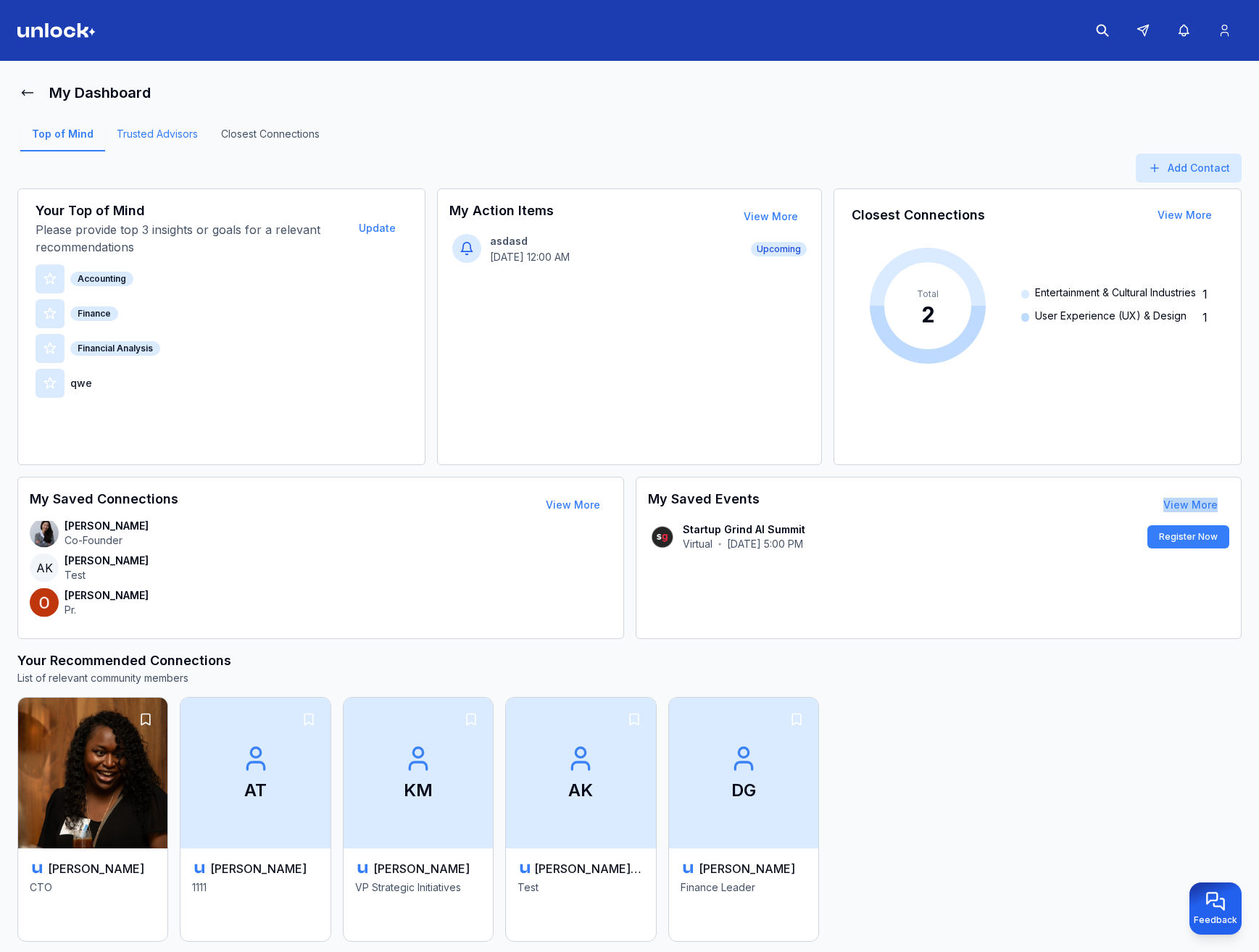
click at [176, 134] on link "Trusted Advisors" at bounding box center [157, 139] width 104 height 24
click at [255, 135] on link "Closest Connections" at bounding box center [270, 139] width 122 height 24
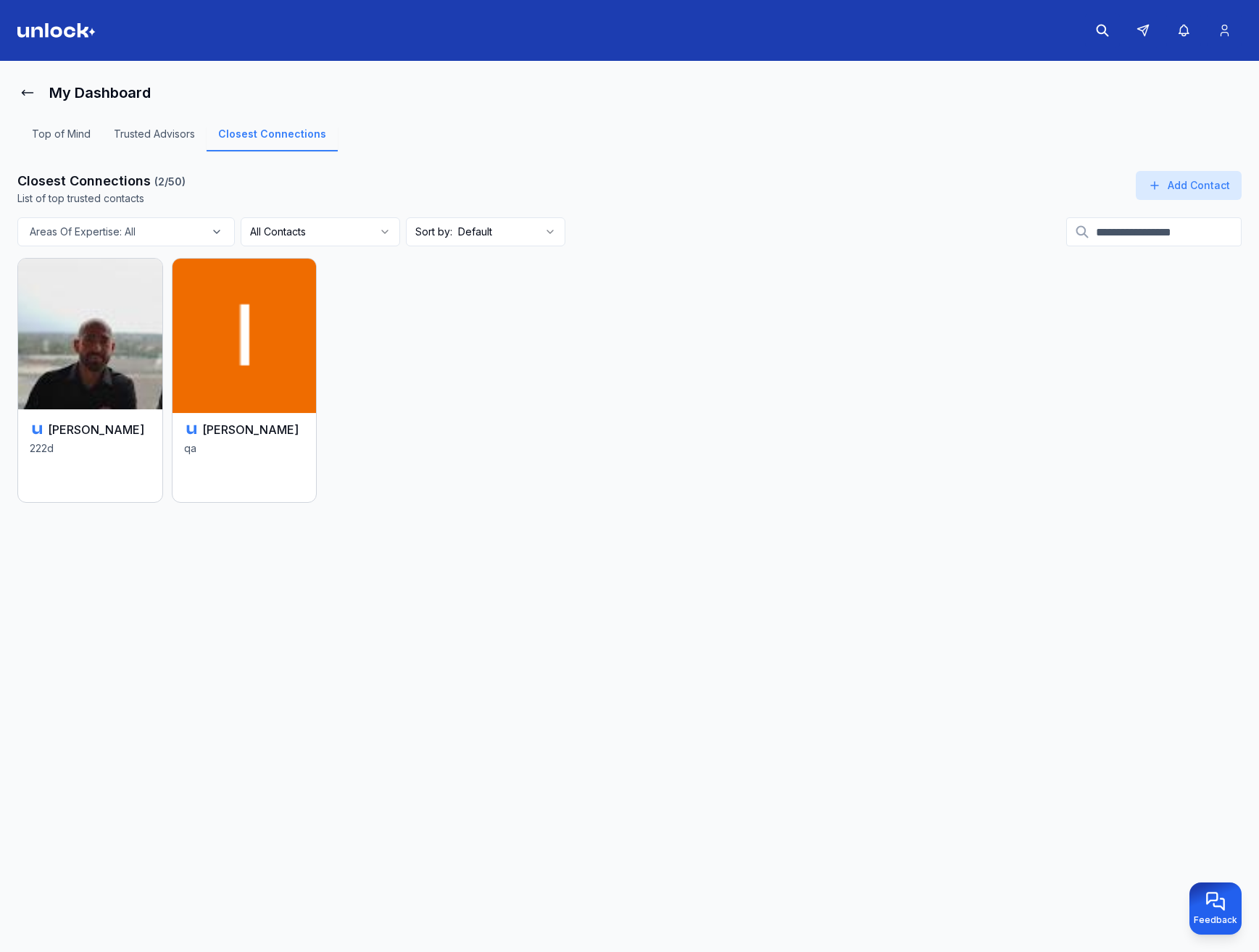
click at [274, 345] on img at bounding box center [244, 334] width 151 height 158
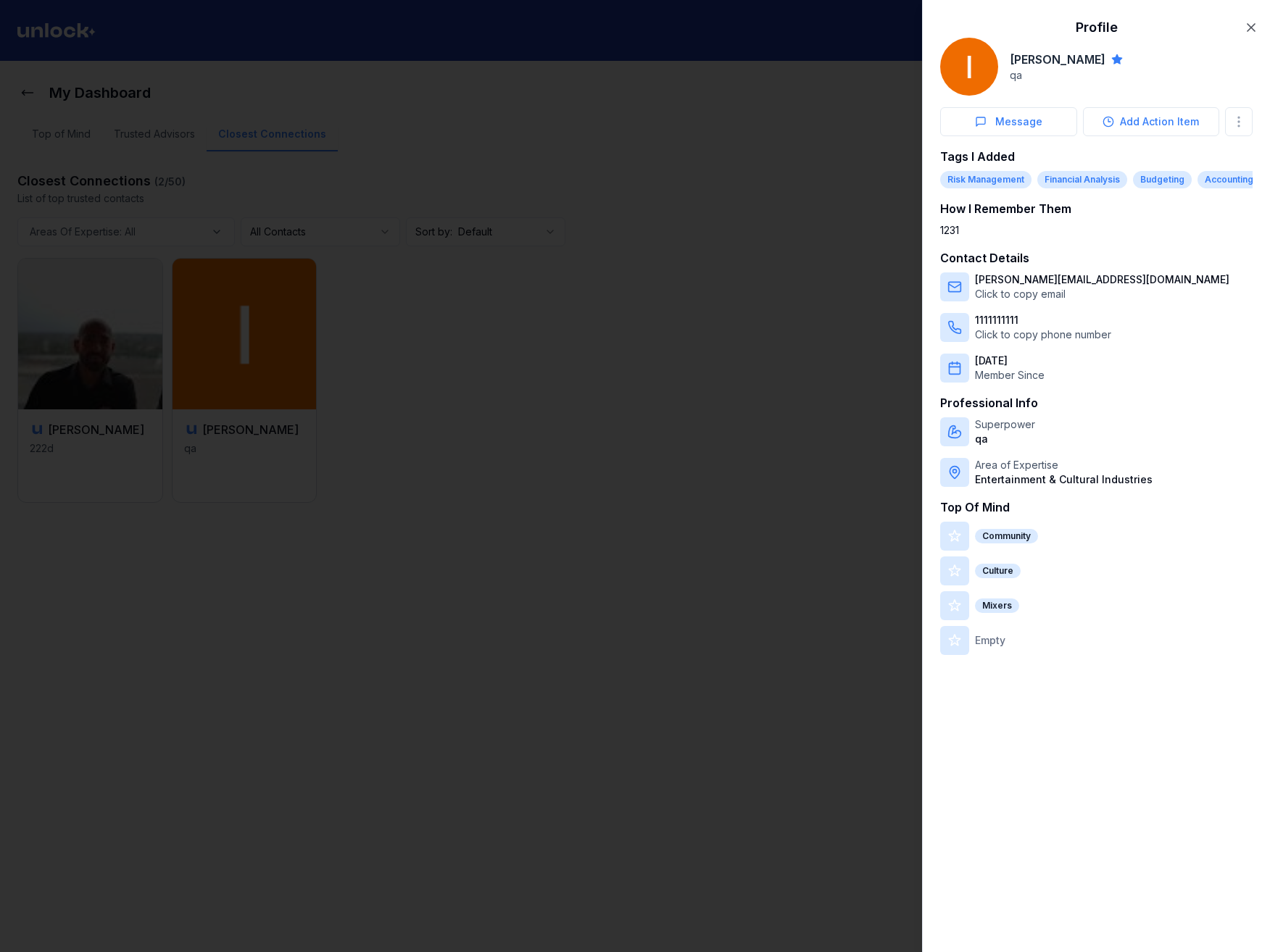
drag, startPoint x: 737, startPoint y: 106, endPoint x: 695, endPoint y: 108, distance: 42.0
click at [736, 107] on div at bounding box center [635, 476] width 1270 height 952
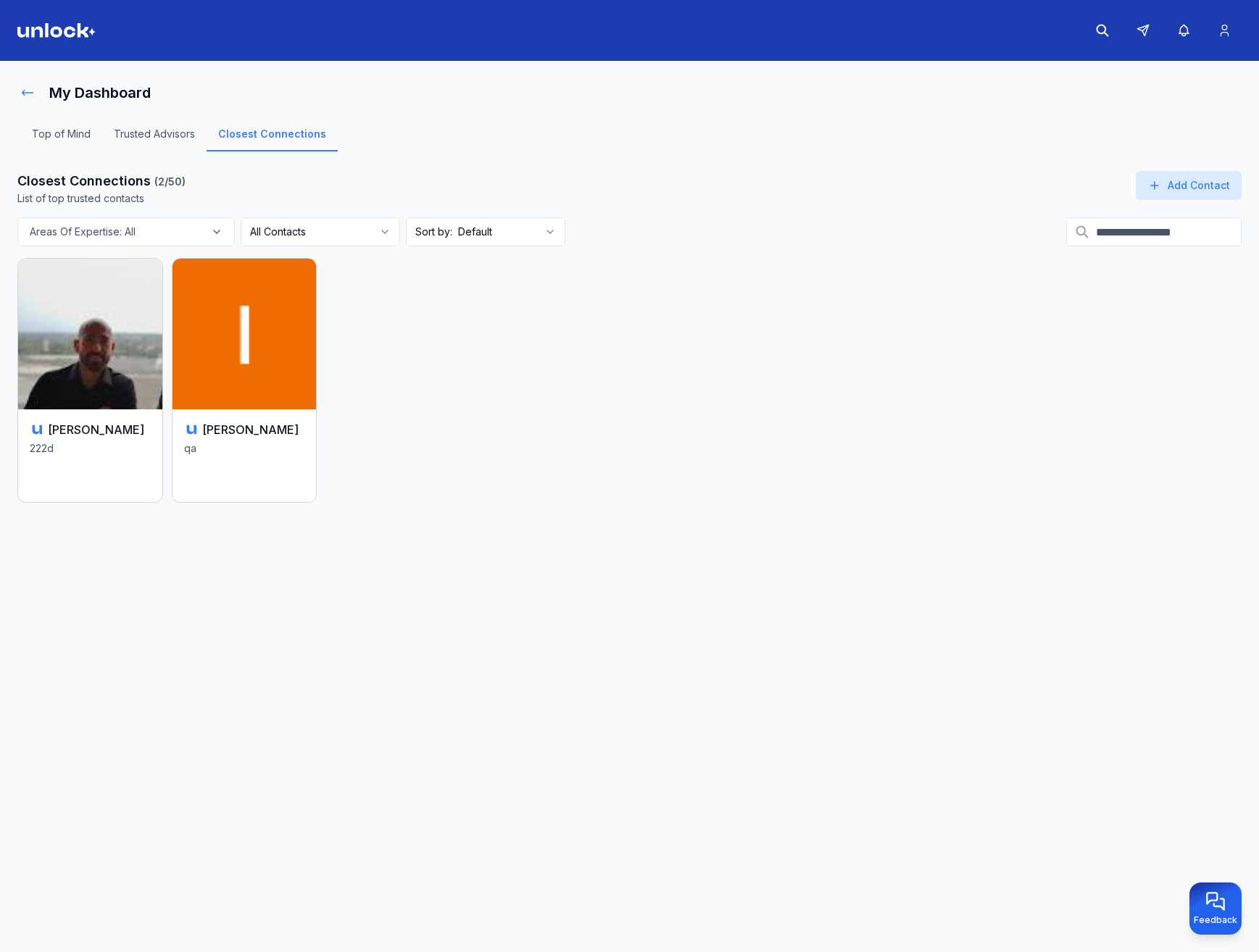
click at [19, 90] on button at bounding box center [28, 92] width 20 height 29
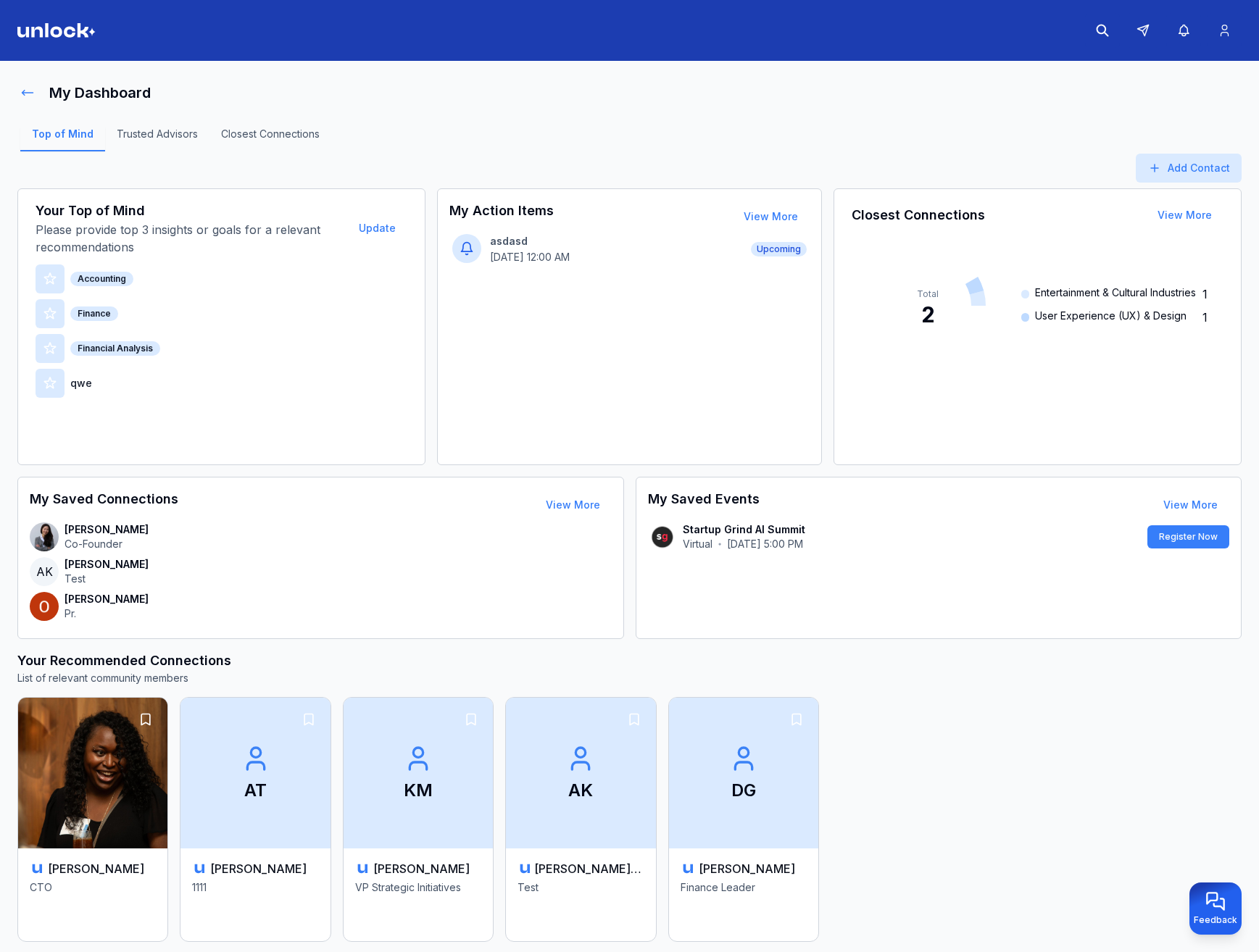
click at [32, 94] on icon at bounding box center [27, 92] width 14 height 14
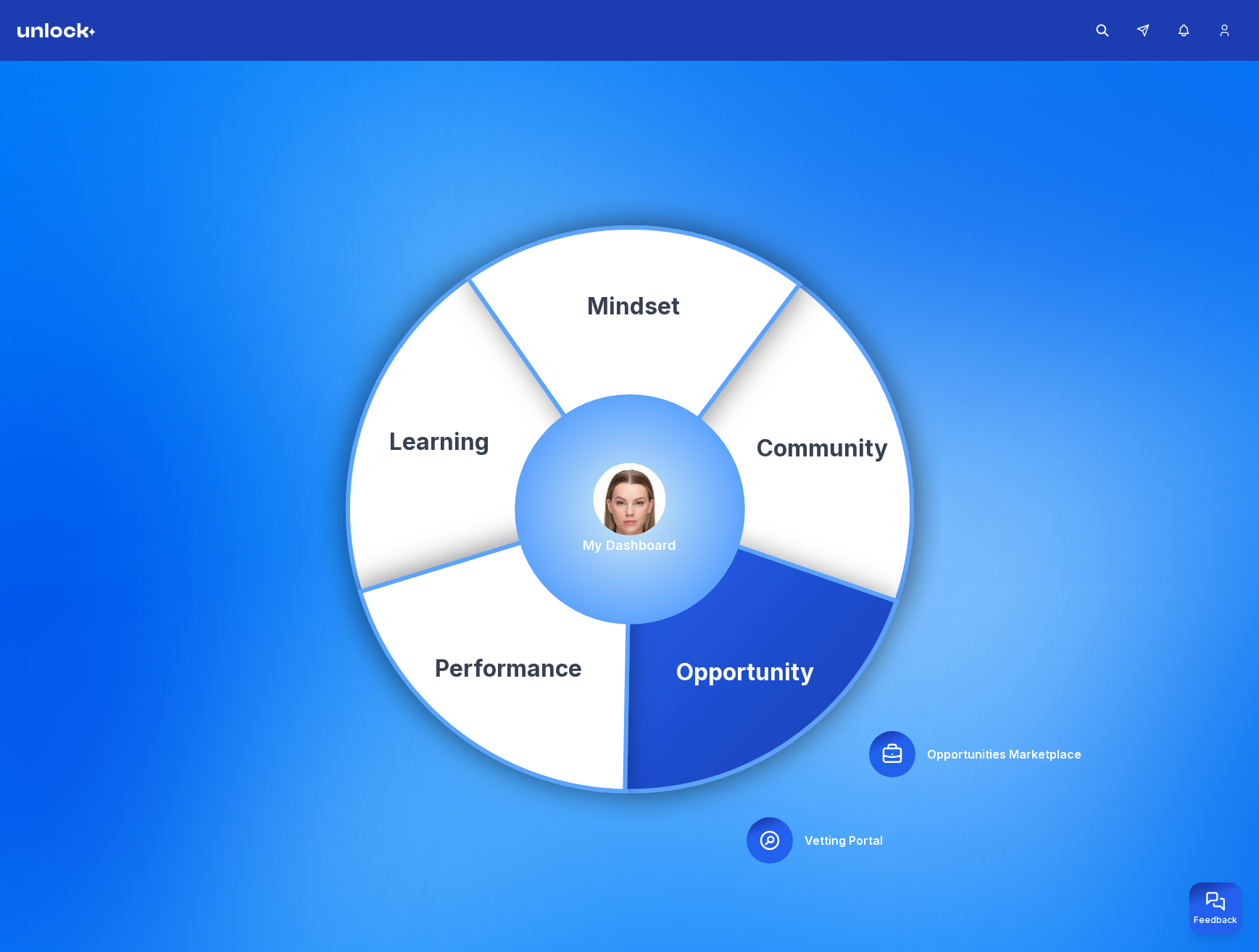
click at [889, 742] on div at bounding box center [892, 754] width 46 height 46
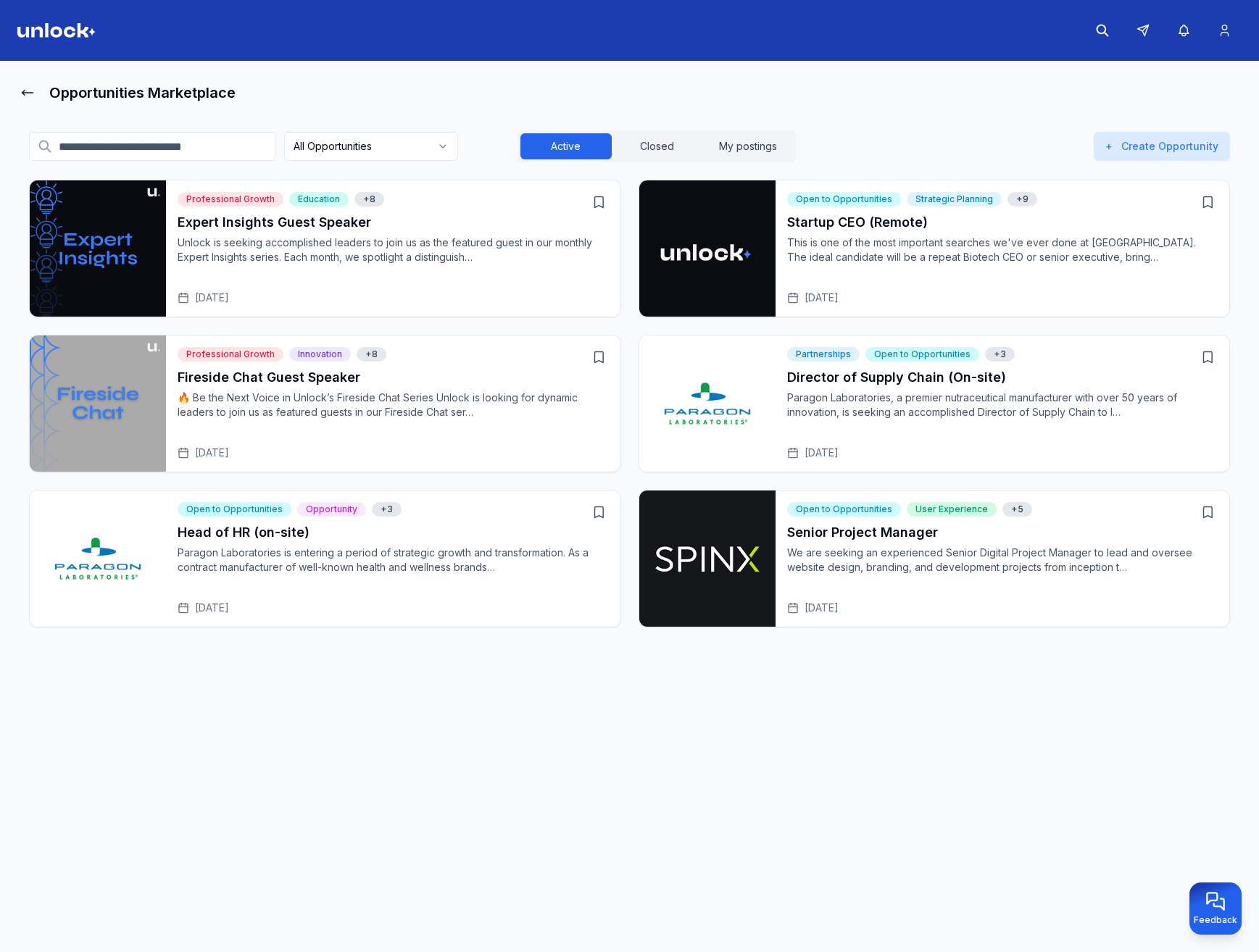
click at [216, 243] on p "Unlock is seeking accomplished leaders to join us as the featured guest in our …" at bounding box center [393, 250] width 432 height 29
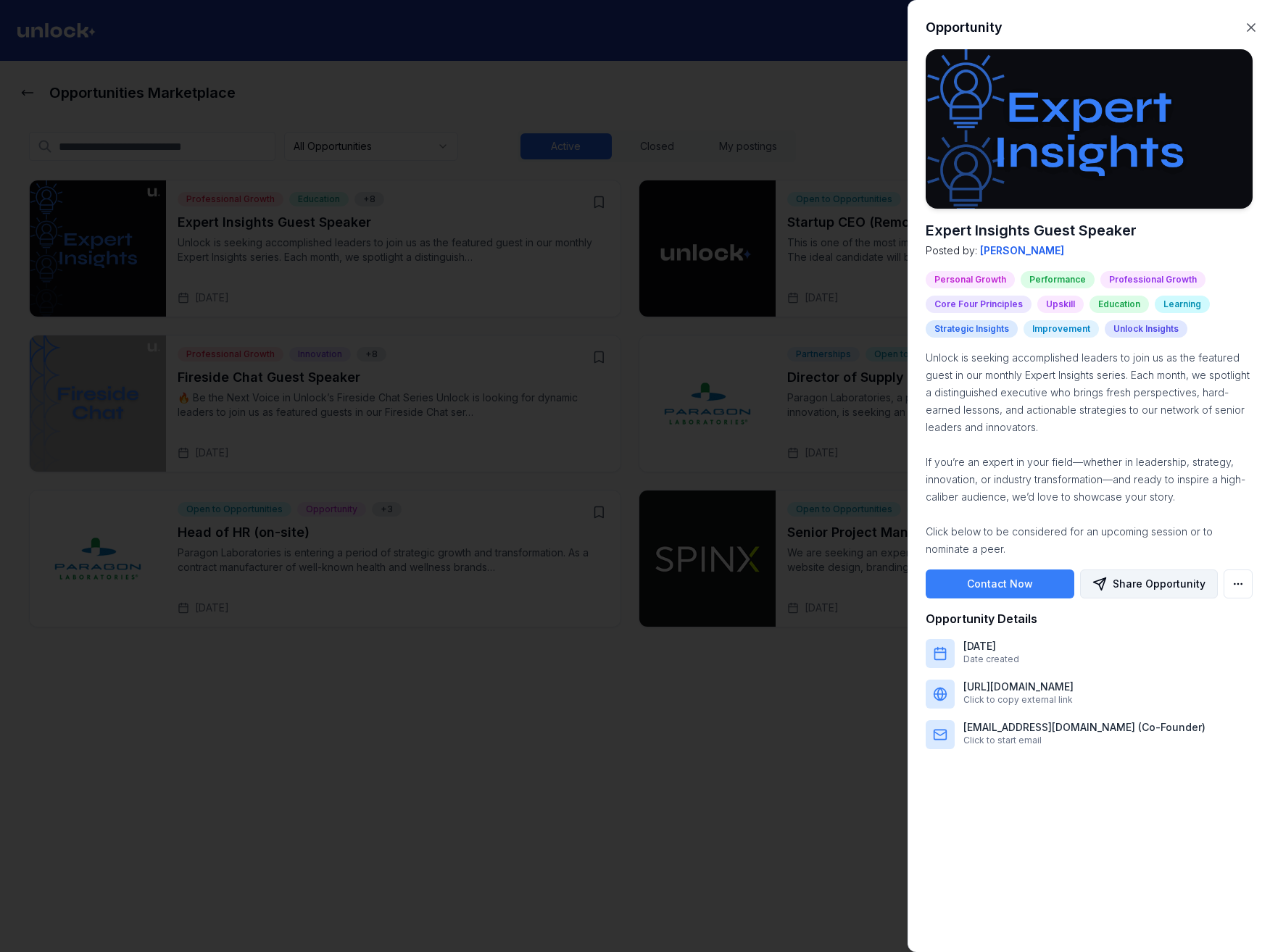
click at [1195, 593] on button "Share Opportunity" at bounding box center [1149, 583] width 138 height 29
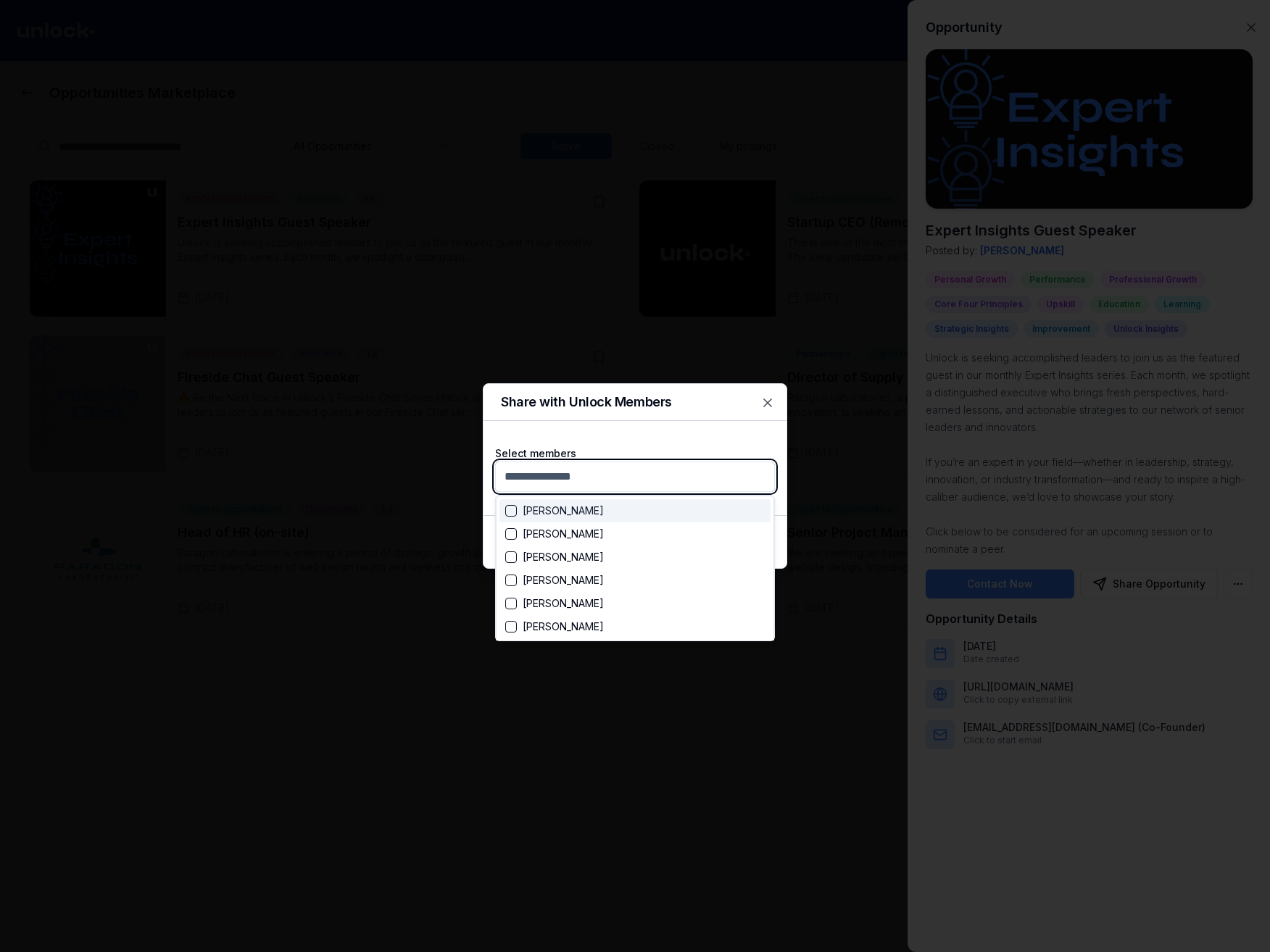
click at [672, 478] on body "Opportunities Marketplace All Opportunities Active Closed My postings + Create …" at bounding box center [629, 476] width 1259 height 952
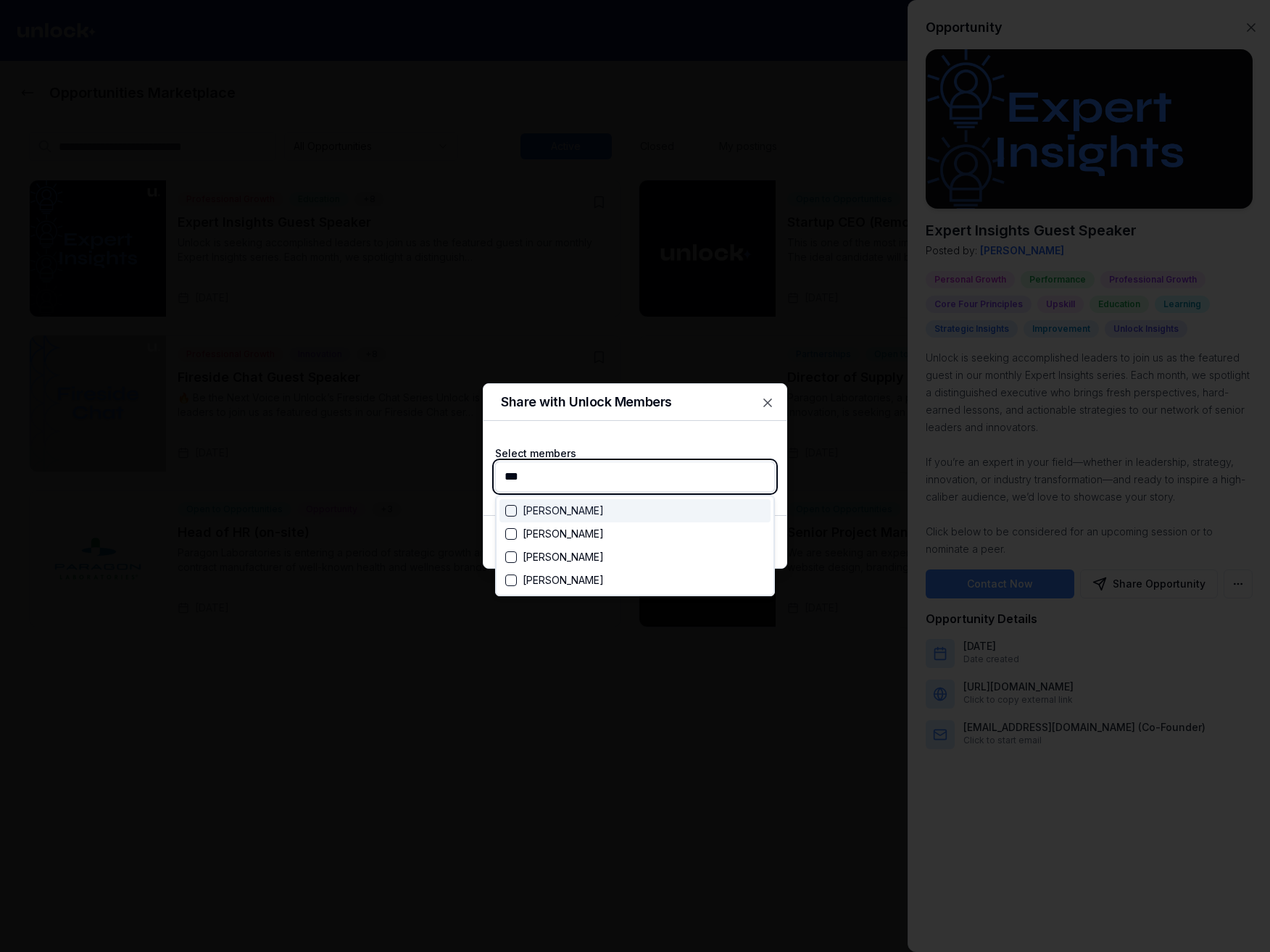
type input "****"
click at [575, 532] on div "Ivan Petrenko" at bounding box center [554, 533] width 98 height 14
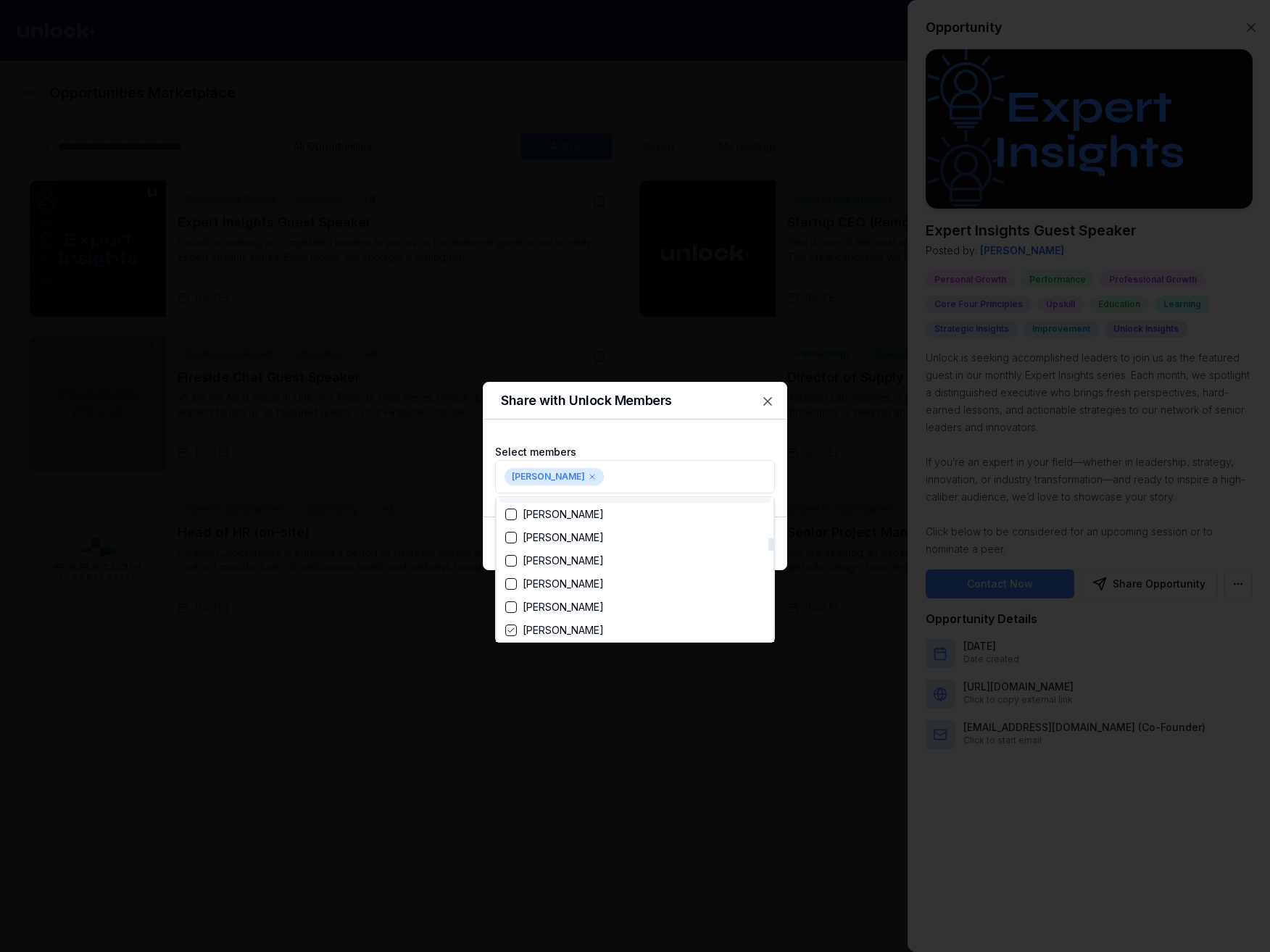
click at [685, 430] on div at bounding box center [635, 476] width 1270 height 952
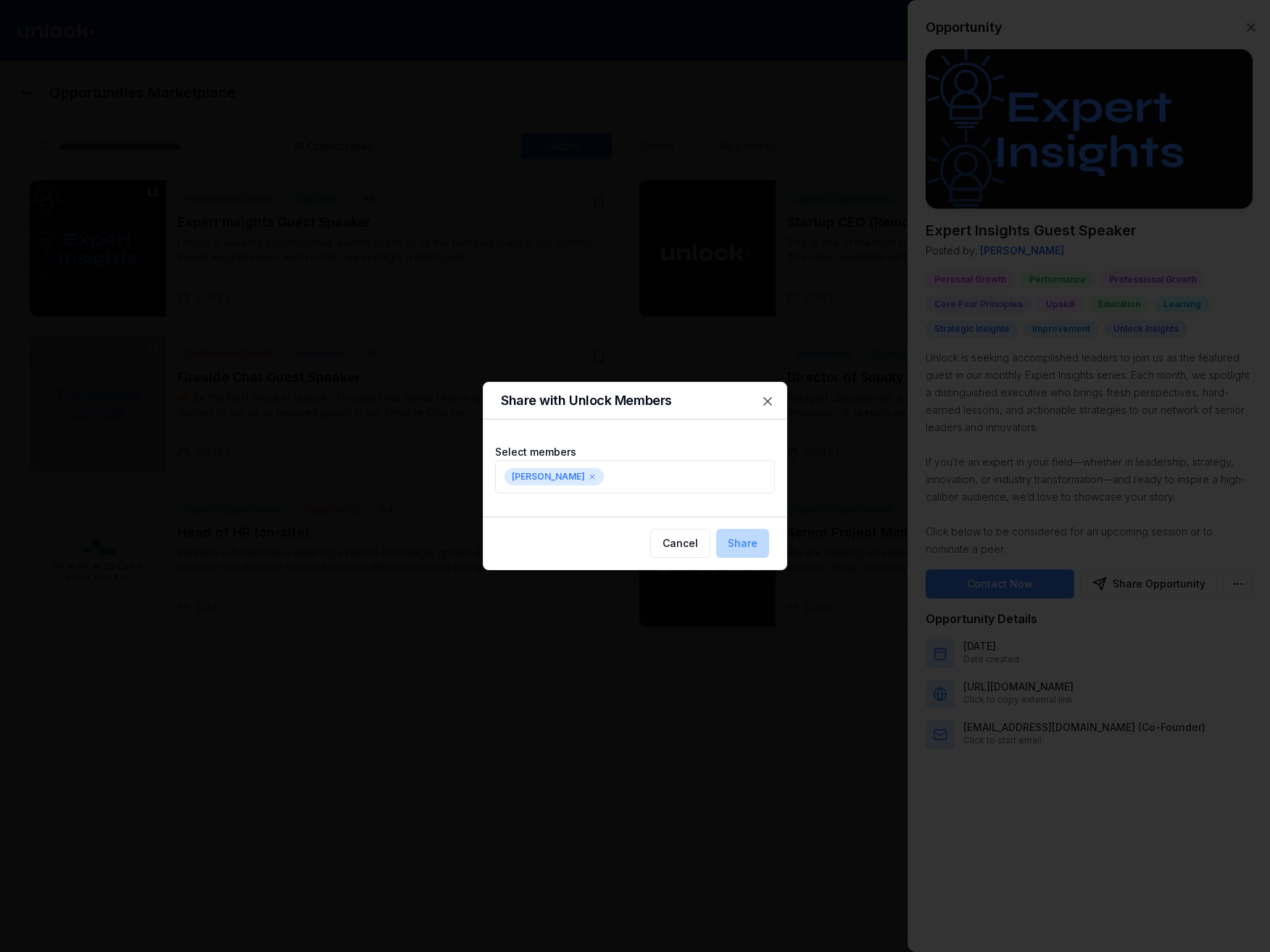
click at [733, 540] on button "Share" at bounding box center [743, 543] width 53 height 29
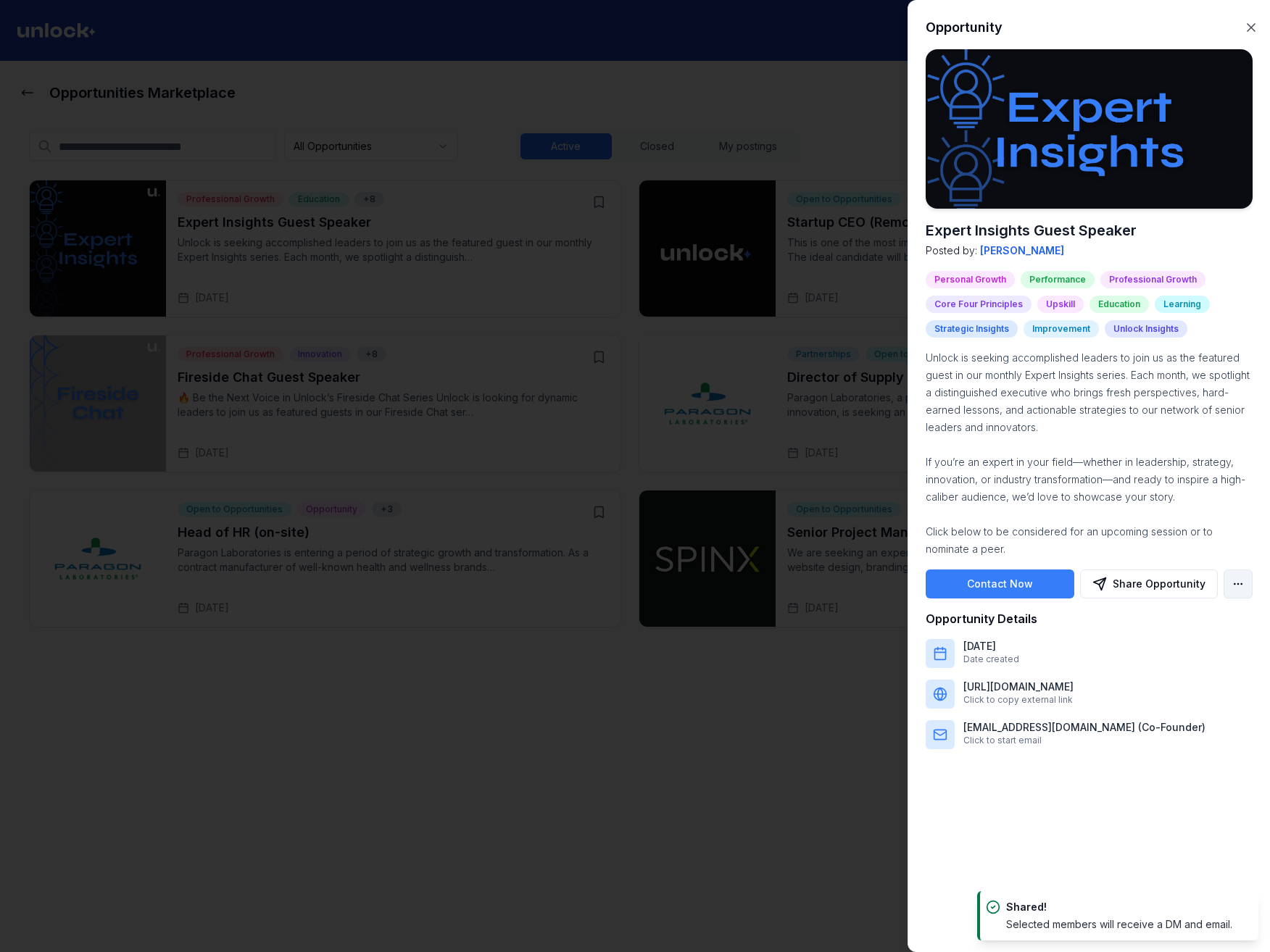
click at [1231, 579] on body "Opportunities Marketplace All Opportunities Active Closed My postings + Create …" at bounding box center [629, 476] width 1259 height 952
click at [1183, 620] on div "Save Opportunity" at bounding box center [1183, 617] width 132 height 24
click at [1042, 584] on button "Contact Now" at bounding box center [1000, 583] width 149 height 29
click at [1234, 585] on body "Opportunities Marketplace All Opportunities Active Closed My postings + Create …" at bounding box center [629, 476] width 1259 height 952
click at [1176, 619] on div "Unsave Opportunity" at bounding box center [1183, 617] width 132 height 24
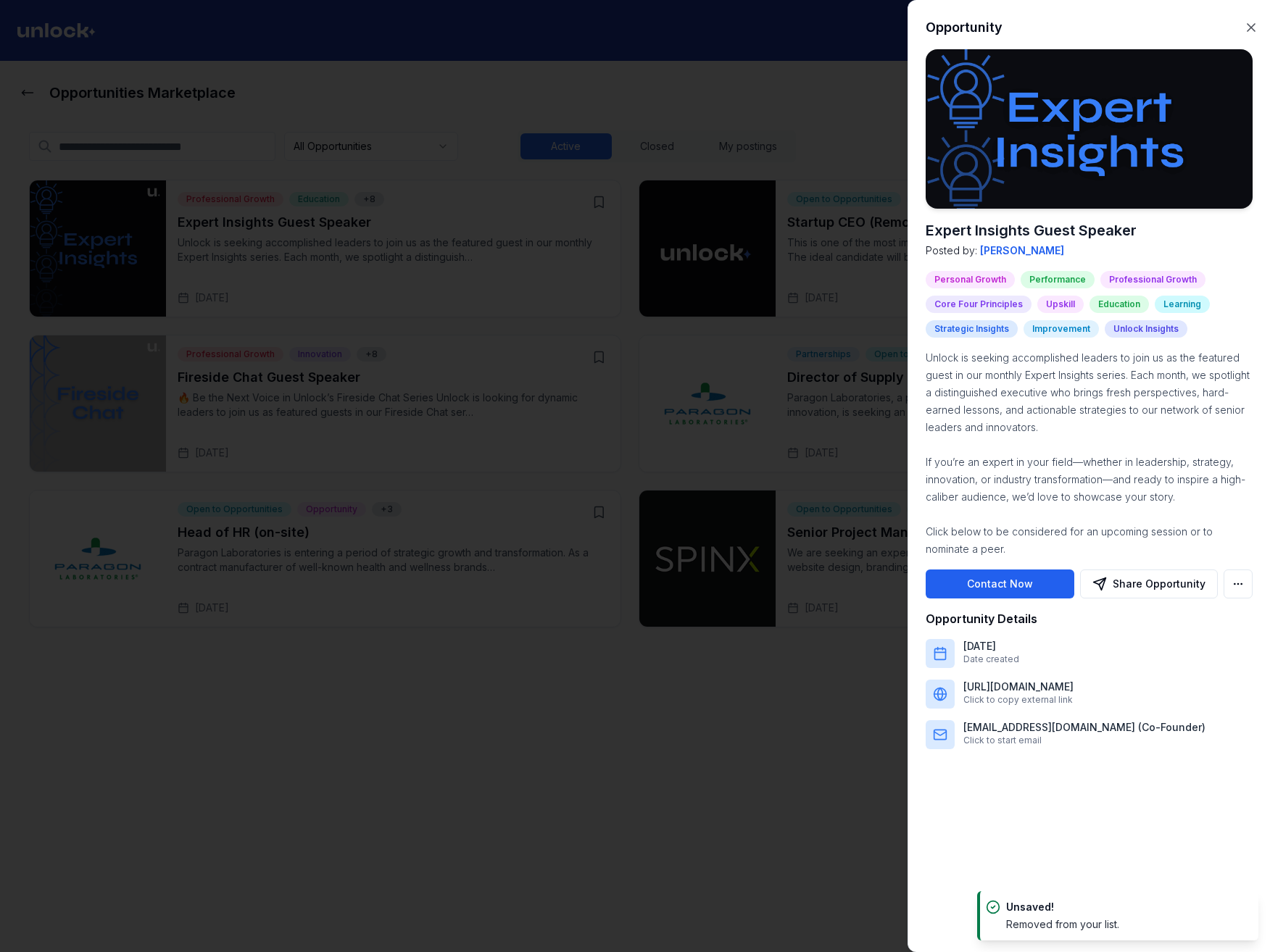
click at [1052, 585] on button "Contact Now" at bounding box center [1000, 583] width 149 height 29
click at [1180, 461] on p "Unlock is seeking accomplished leaders to join us as the featured guest in our …" at bounding box center [1089, 453] width 327 height 209
click at [866, 292] on div at bounding box center [635, 476] width 1270 height 952
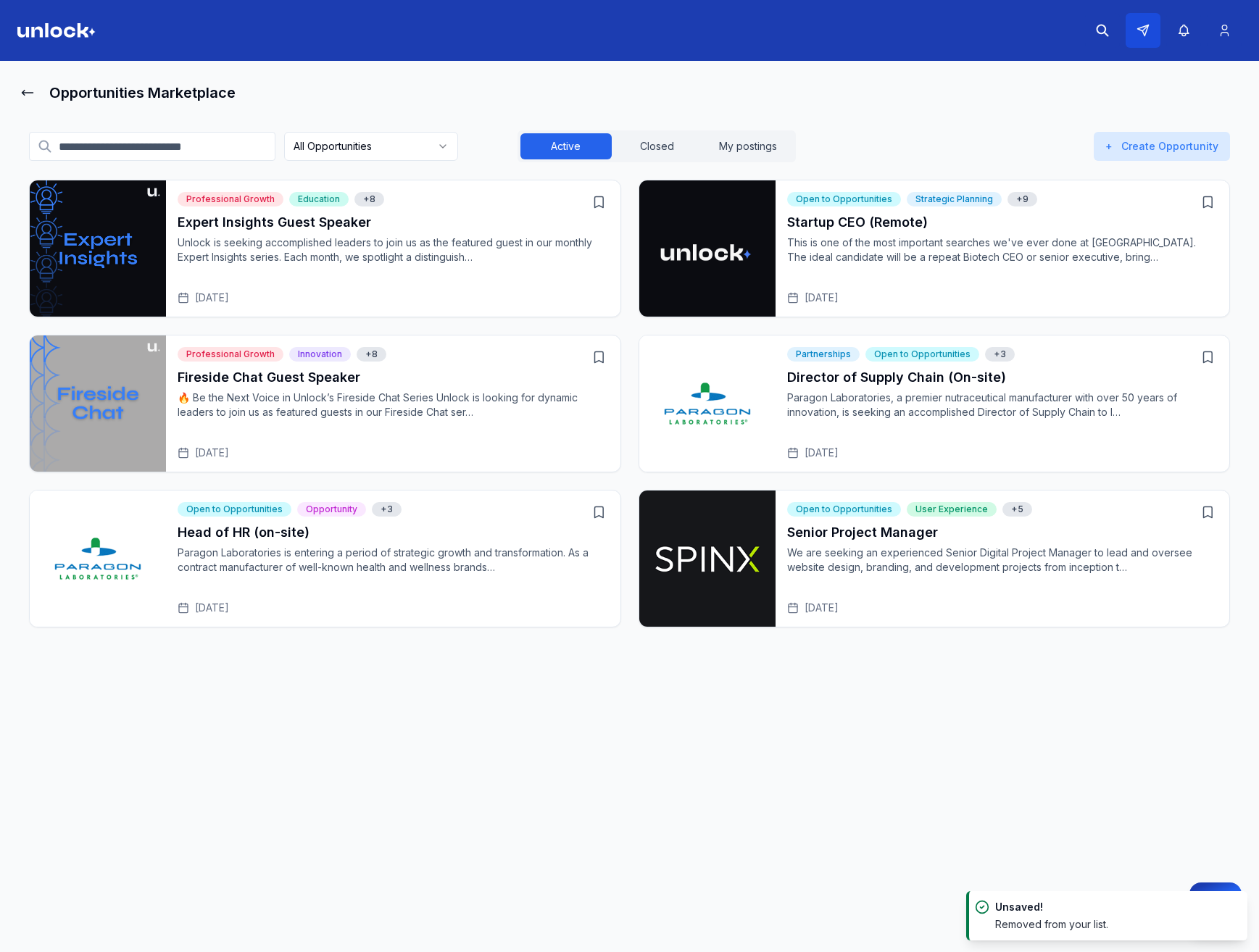
click at [1146, 34] on icon at bounding box center [1143, 30] width 13 height 13
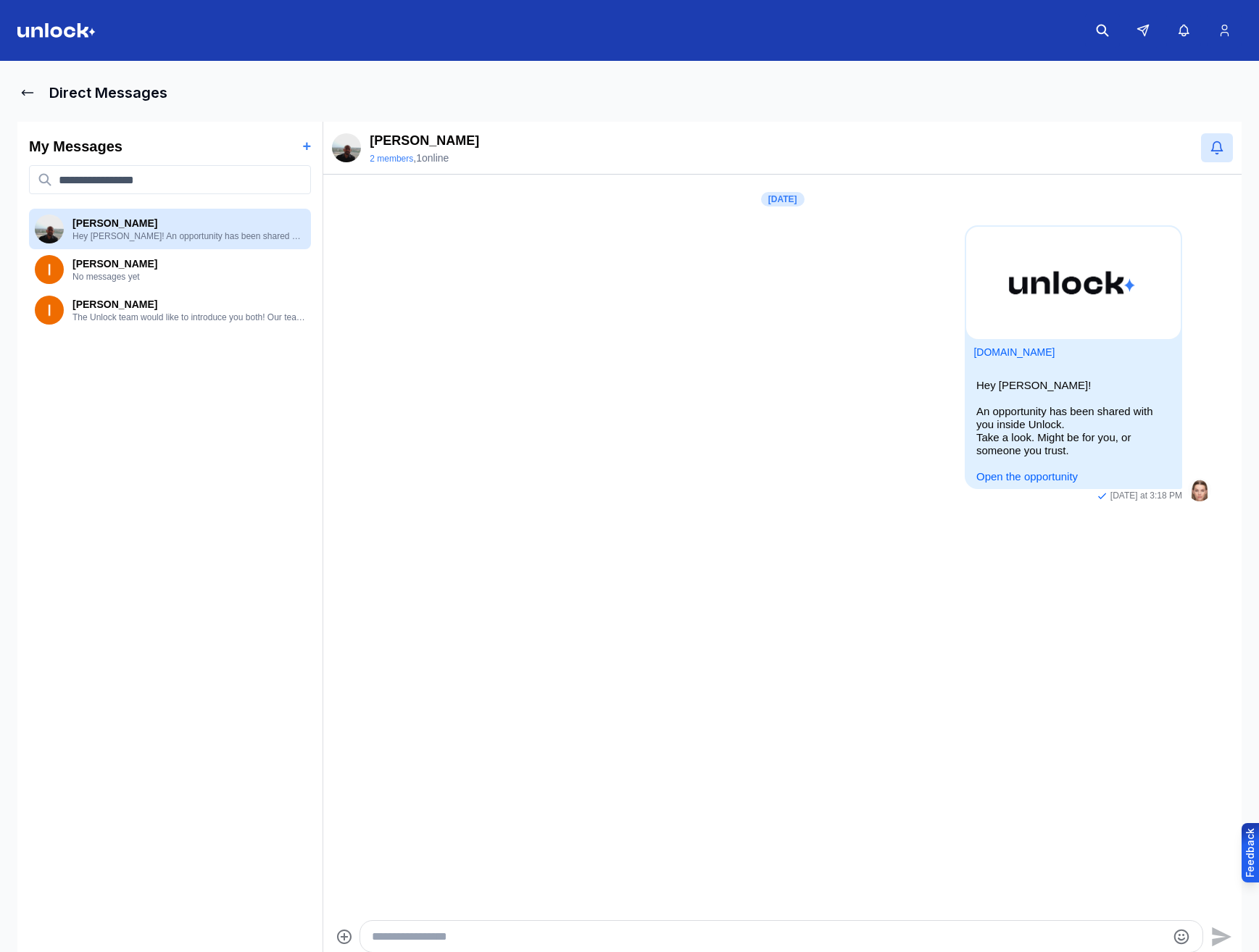
click at [12, 84] on main "Direct Messages My Messages + Ivan Petrenko Hey Ivan Petrenko! An opportunity h…" at bounding box center [629, 510] width 1259 height 897
click at [16, 93] on main "Direct Messages My Messages + Ivan Petrenko Hey Ivan Petrenko! An opportunity h…" at bounding box center [629, 510] width 1259 height 897
click at [18, 94] on button at bounding box center [28, 92] width 20 height 29
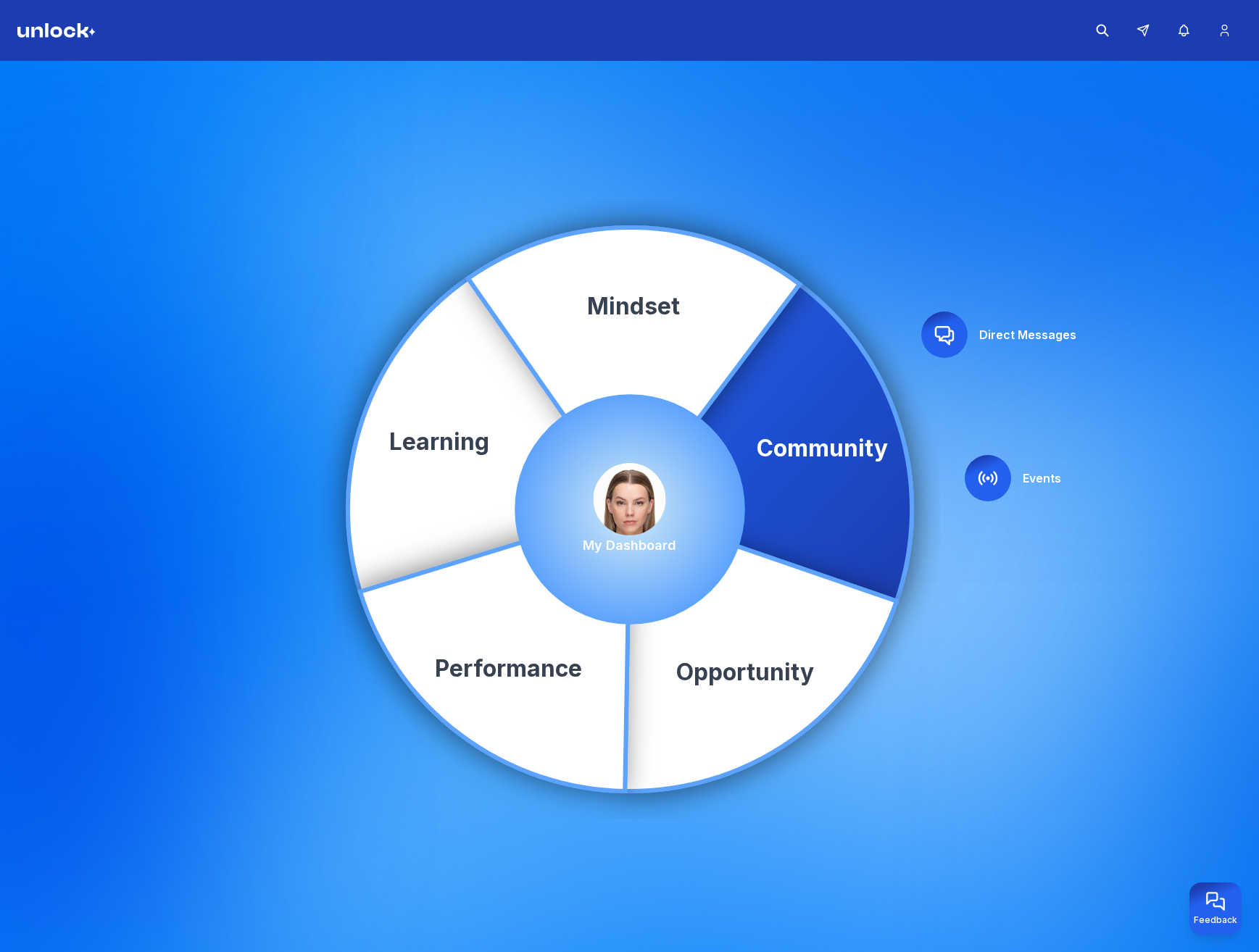
click at [940, 340] on icon at bounding box center [944, 336] width 18 height 18
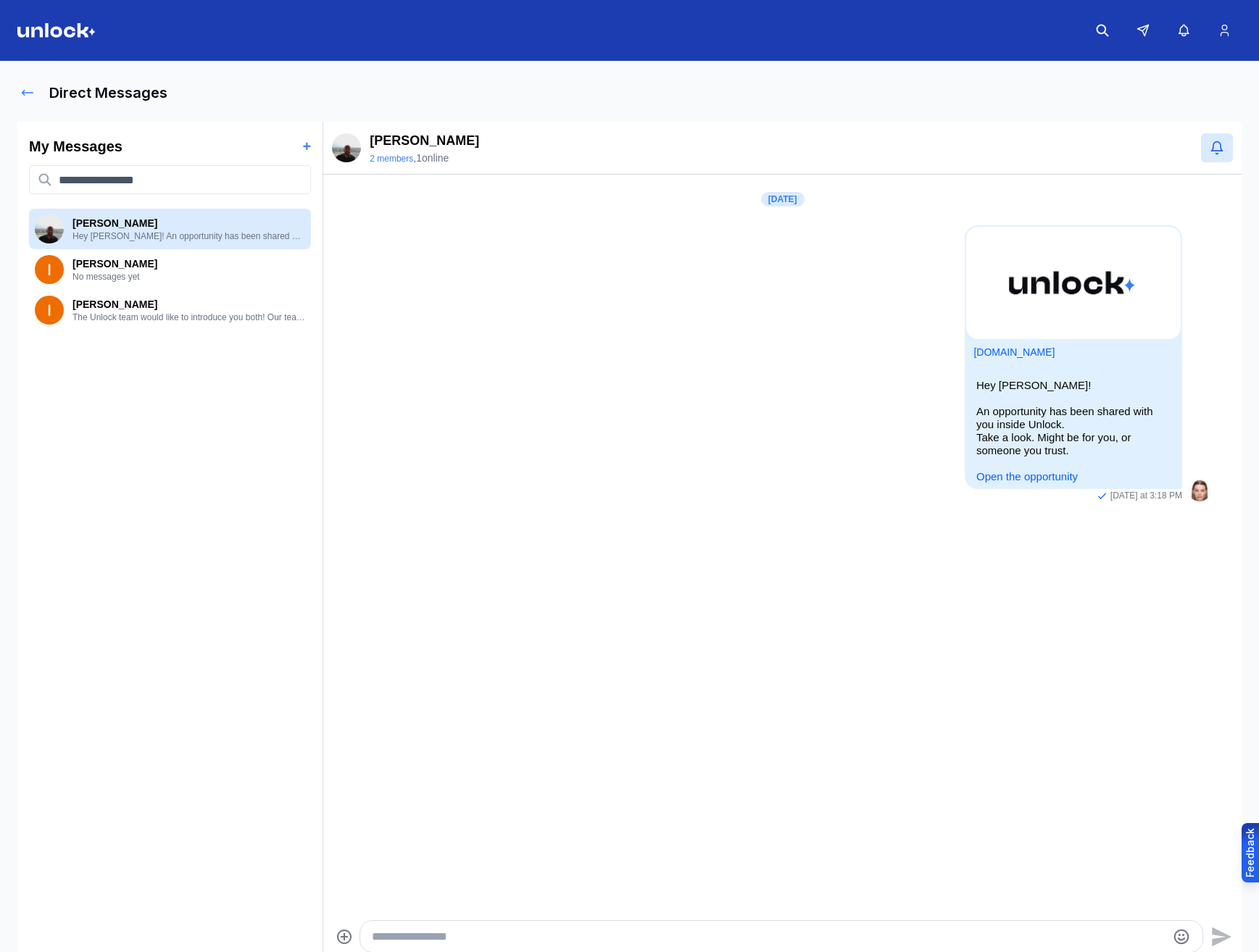
click at [33, 92] on icon at bounding box center [27, 92] width 14 height 14
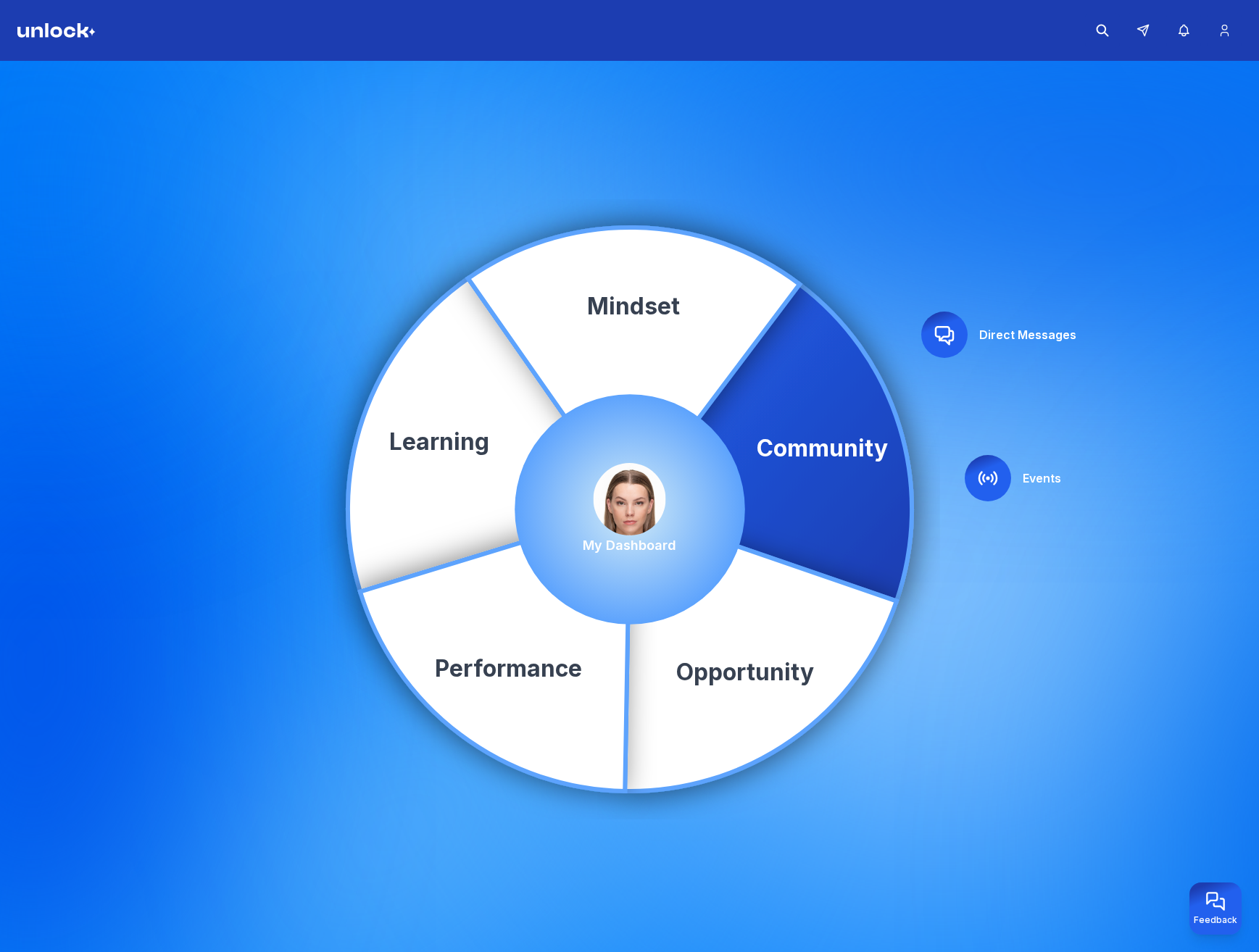
click at [979, 479] on icon at bounding box center [988, 478] width 18 height 13
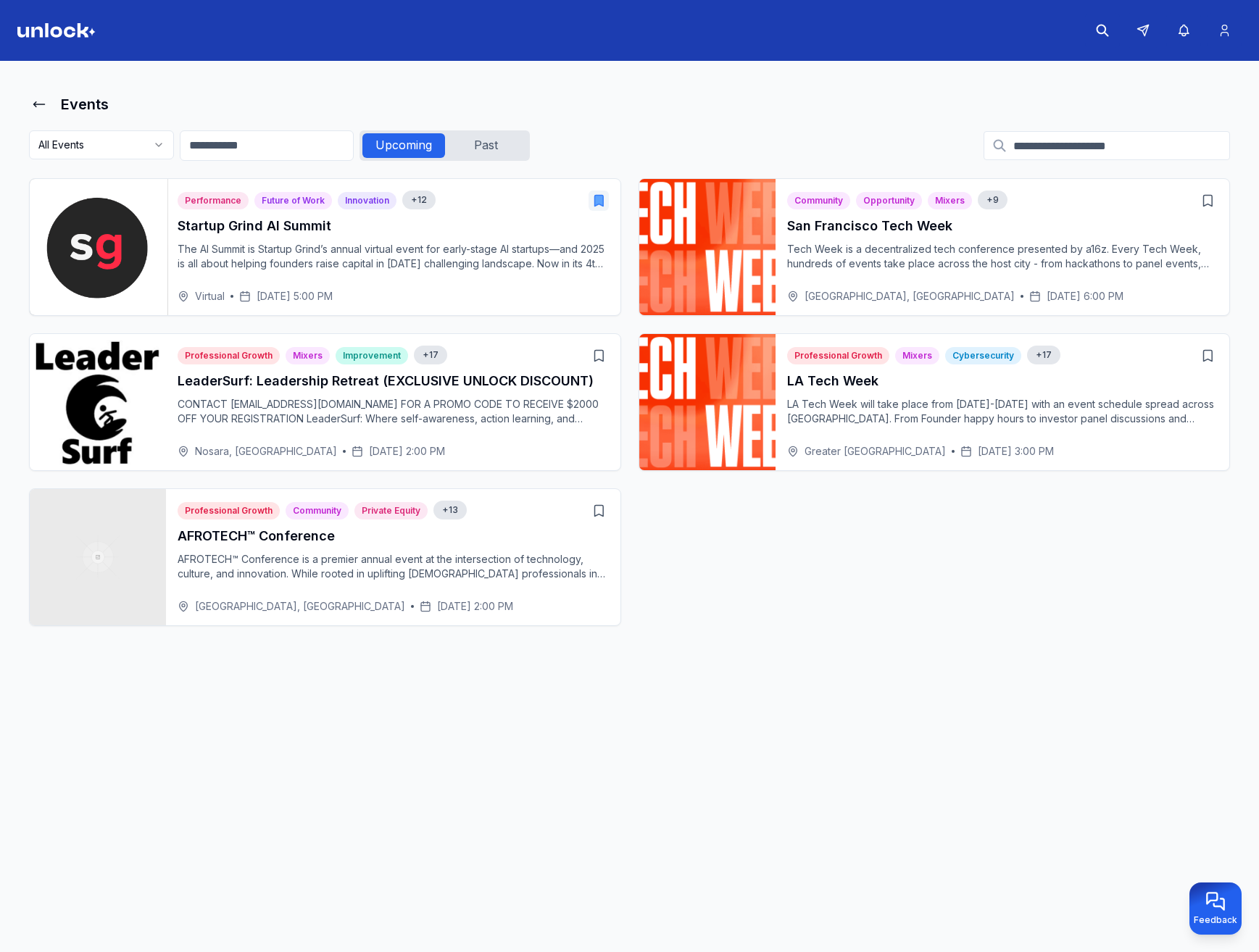
click at [114, 236] on img at bounding box center [97, 247] width 140 height 140
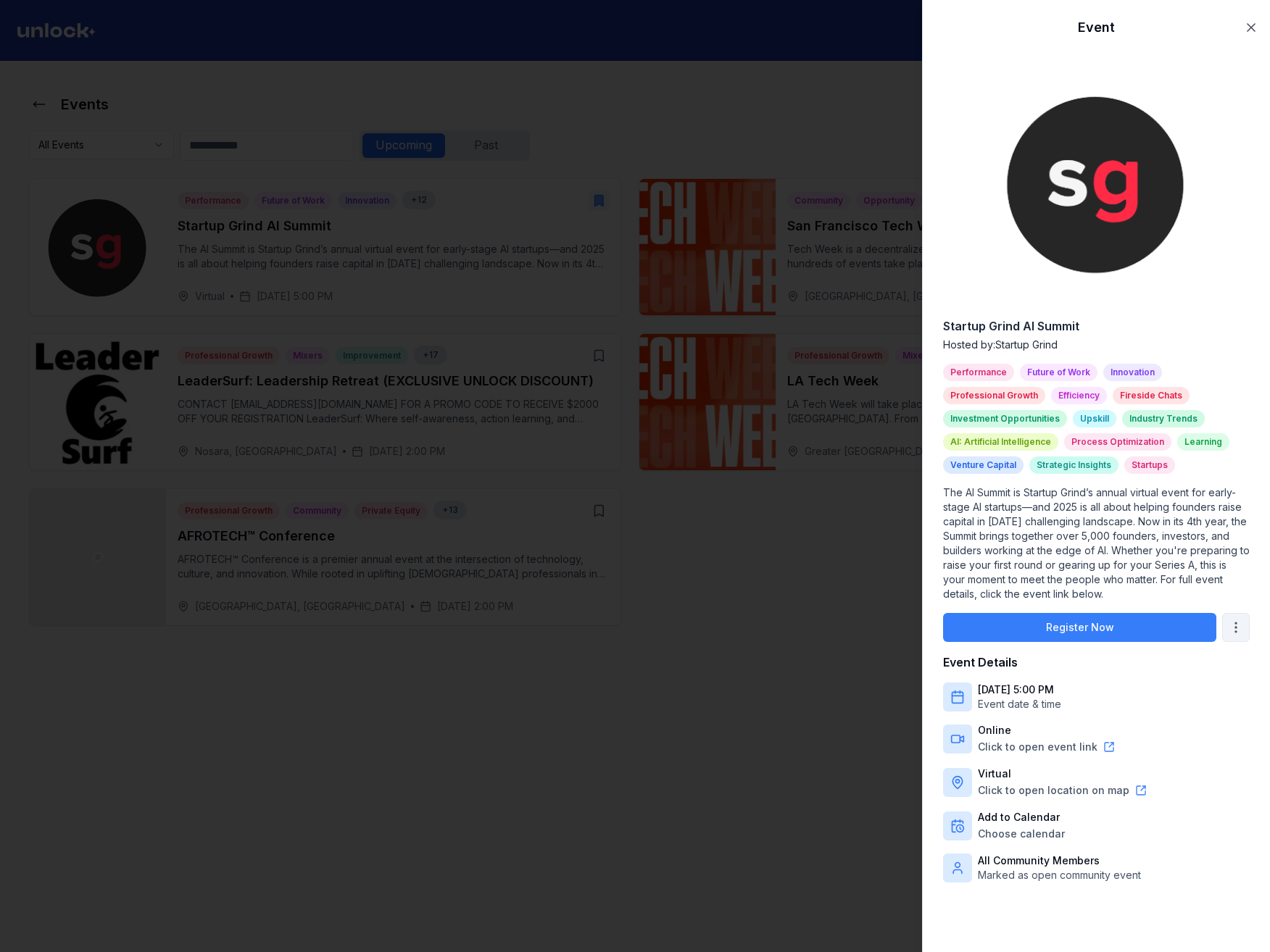
click at [1221, 612] on body "Events All Events Upcoming Past Performance Future of Work Innovation + 12 Star…" at bounding box center [629, 476] width 1259 height 952
click at [705, 500] on div at bounding box center [635, 476] width 1270 height 952
click at [853, 377] on div at bounding box center [635, 476] width 1270 height 952
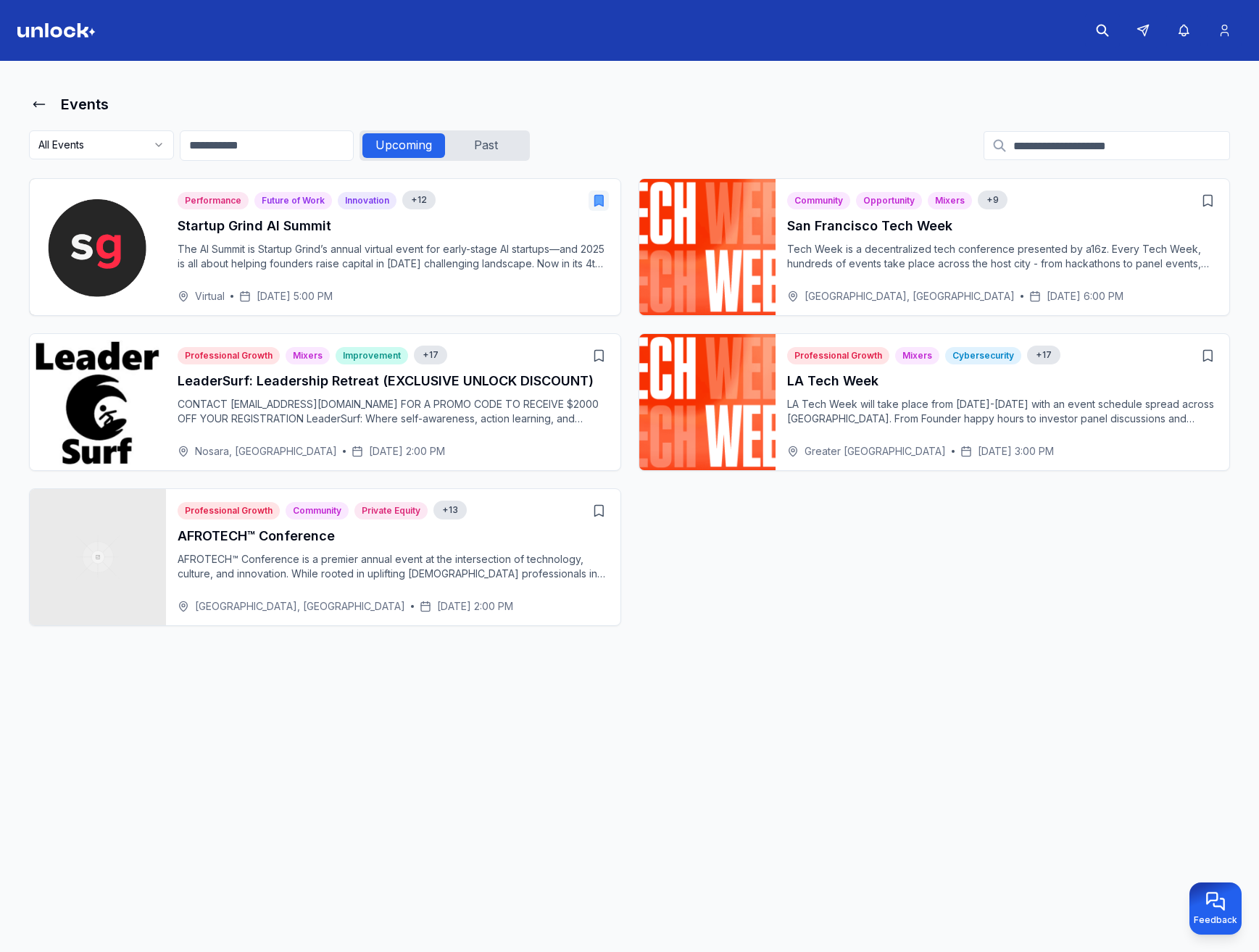
click at [860, 396] on div "LA Tech Week LA Tech Week will take place from October 13-19 with an event sche…" at bounding box center [1003, 404] width 432 height 66
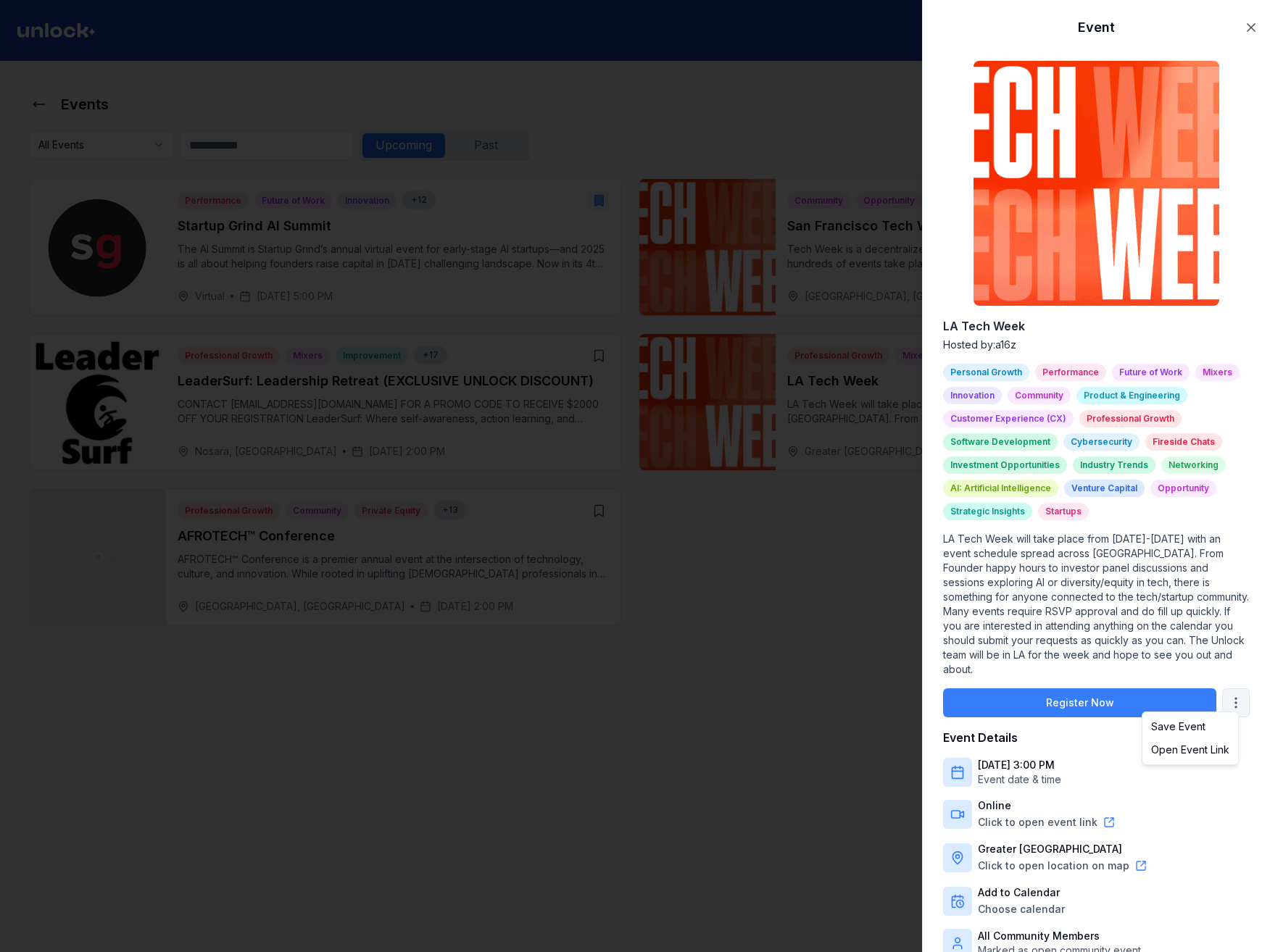
click at [1222, 693] on body "Events All Events Upcoming Past Performance Future of Work Innovation + 12 Star…" at bounding box center [629, 476] width 1259 height 952
click at [1219, 723] on div "Save Event" at bounding box center [1190, 727] width 90 height 24
click at [1218, 691] on body "Events All Events Upcoming Past Performance Future of Work Innovation + 12 Star…" at bounding box center [629, 476] width 1259 height 952
click at [1199, 651] on div at bounding box center [635, 476] width 1270 height 952
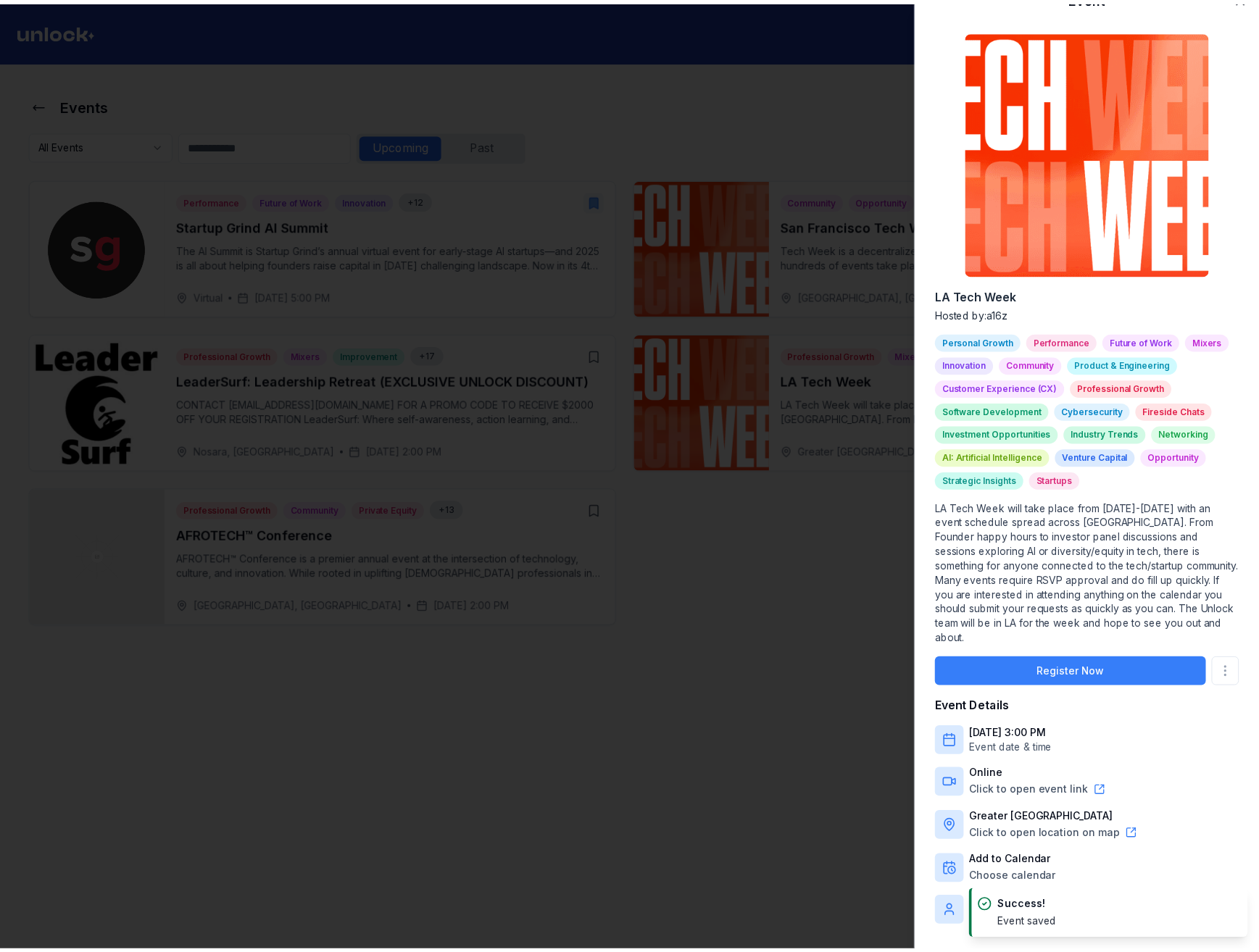
scroll to position [32, 0]
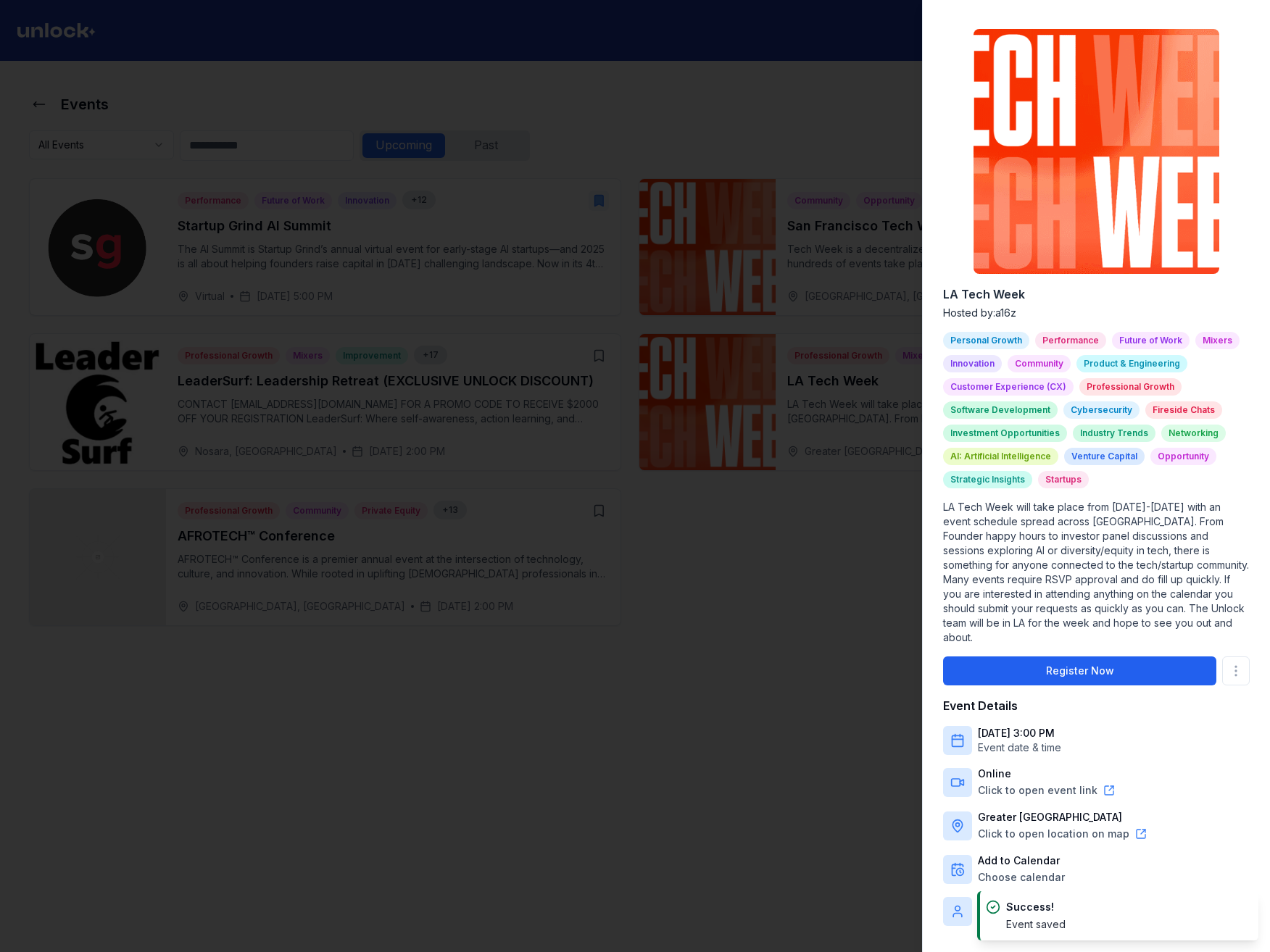
click at [1097, 669] on button "Register Now" at bounding box center [1079, 671] width 273 height 29
click at [1062, 663] on button "Cancel Registration" at bounding box center [1079, 671] width 273 height 29
click at [696, 430] on div at bounding box center [635, 476] width 1270 height 952
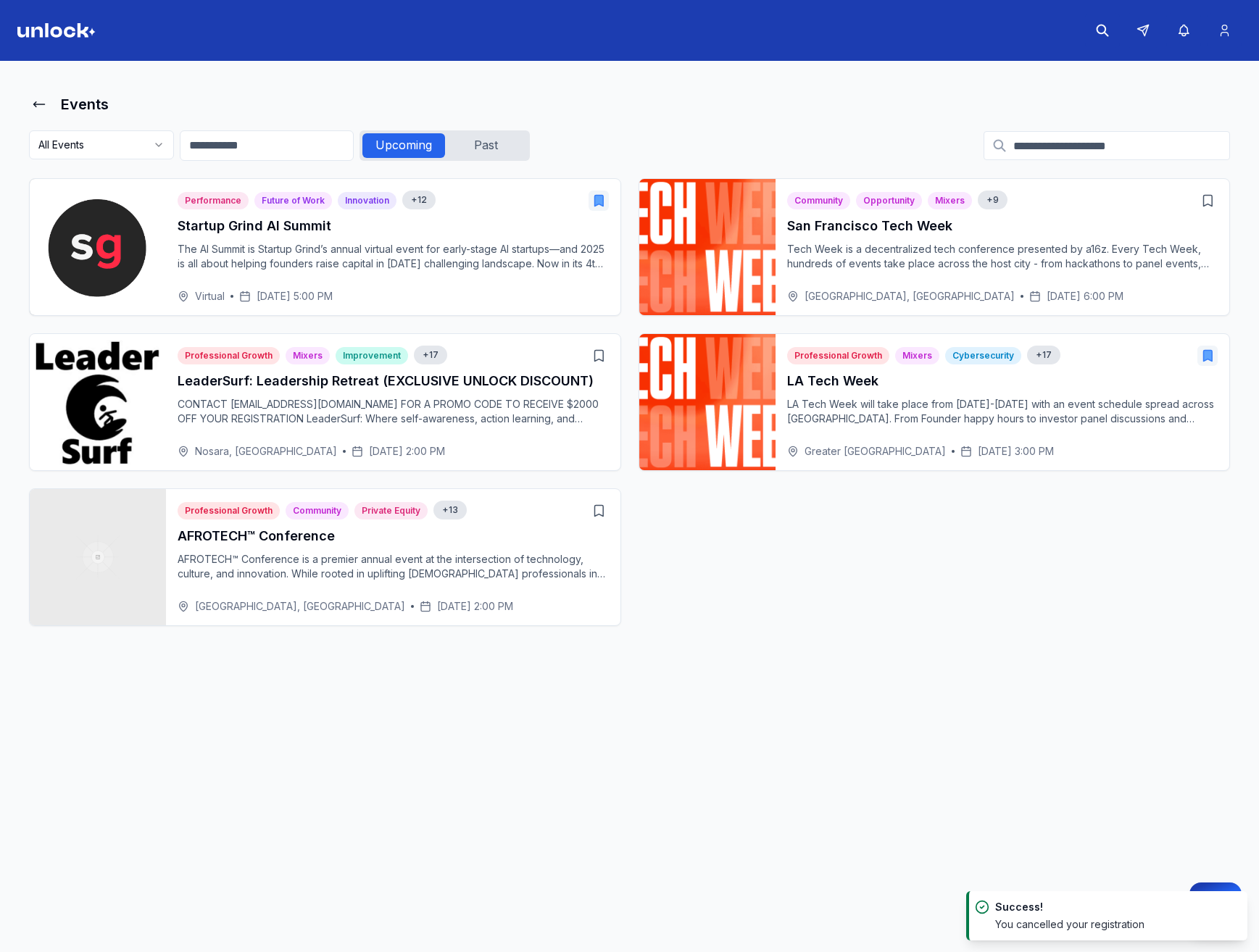
click at [39, 88] on div "Events All Events Upcoming Past Performance Future of Work Innovation + 12 Star…" at bounding box center [630, 374] width 1225 height 591
click at [39, 96] on button at bounding box center [39, 104] width 20 height 29
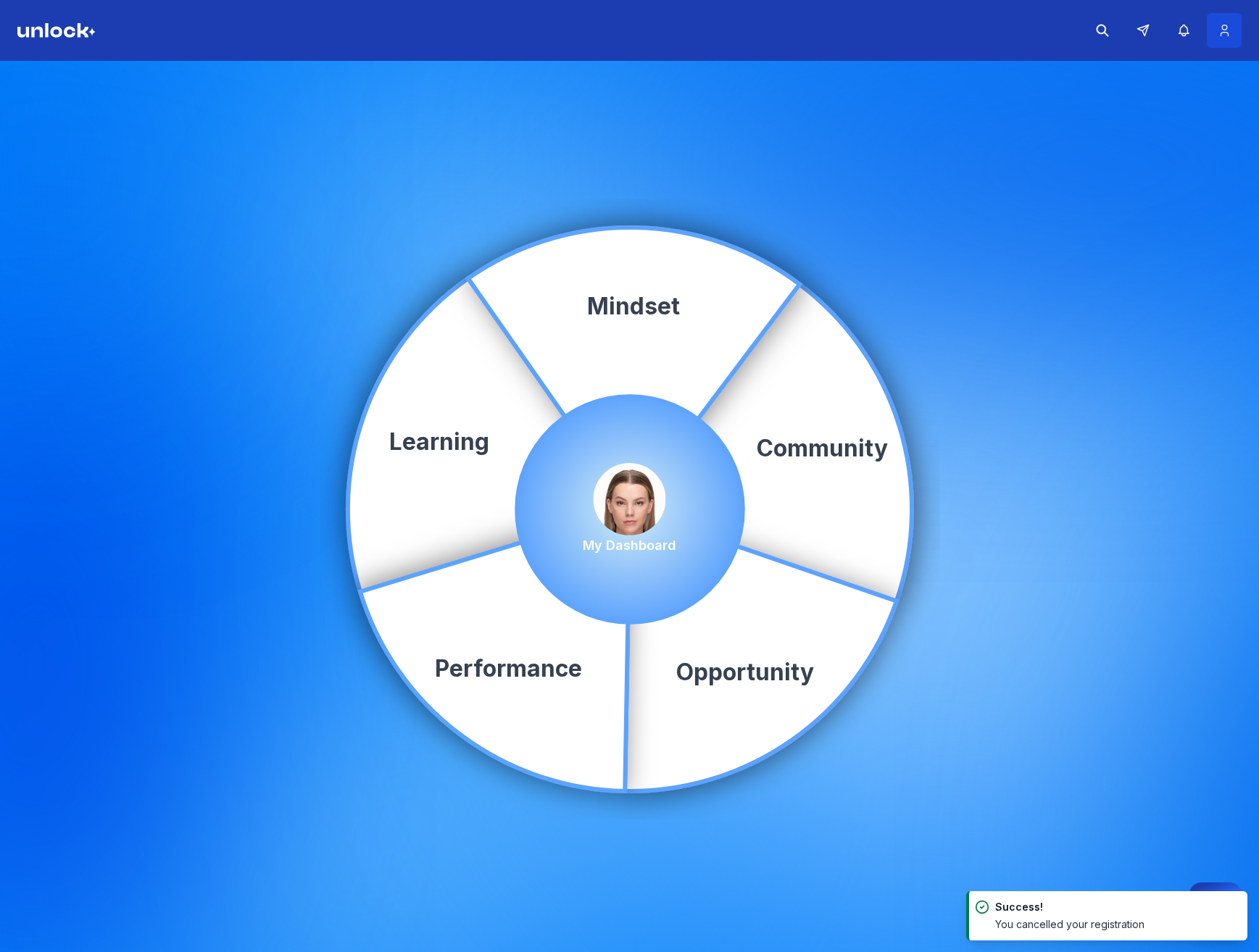
click at [1222, 24] on icon at bounding box center [1225, 30] width 15 height 14
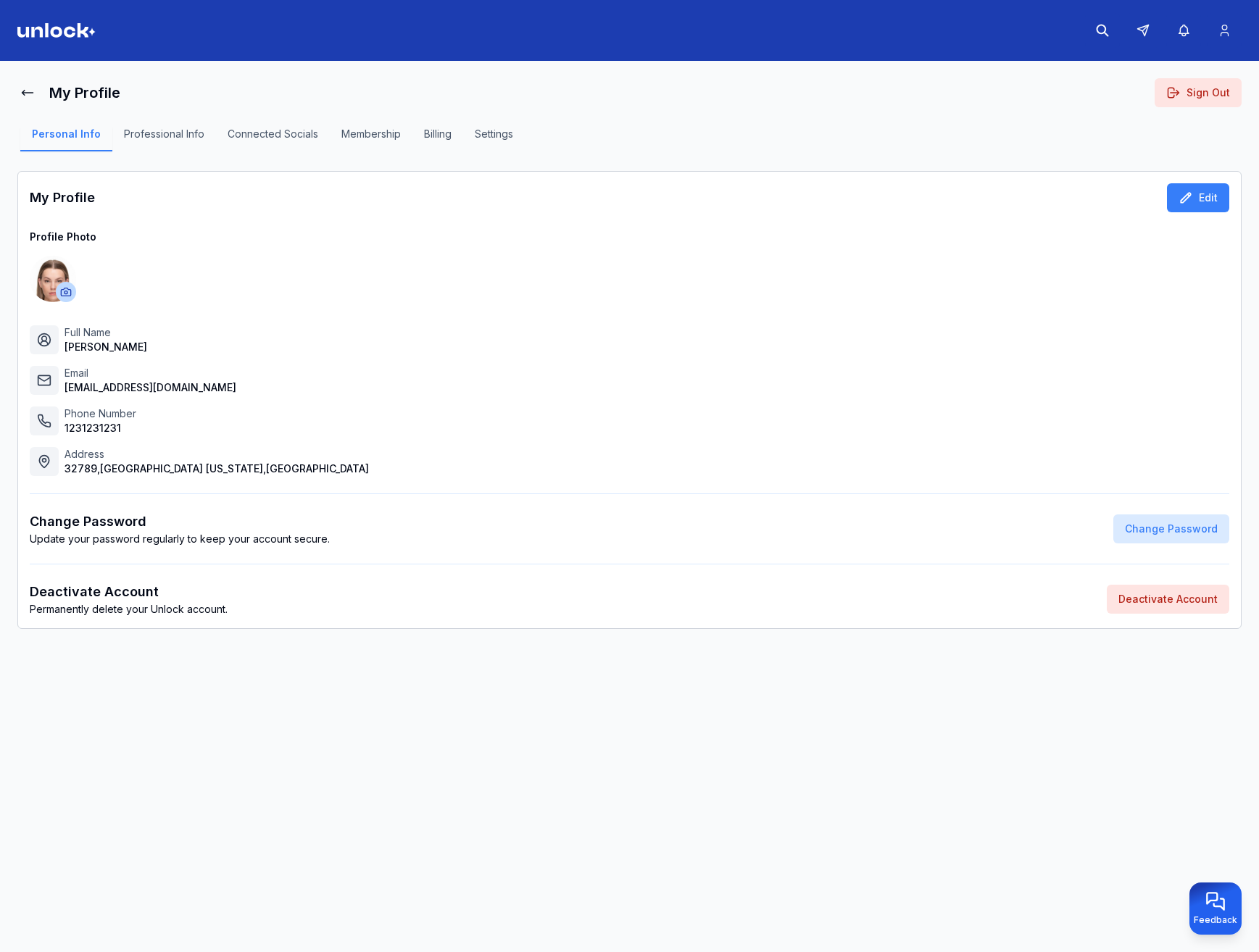
click at [254, 251] on div "Profile Photo Full Name penelope qwe Email loweb14429@bitmens.com Phone Number …" at bounding box center [629, 353] width 1199 height 246
